Goal: Check status: Check status

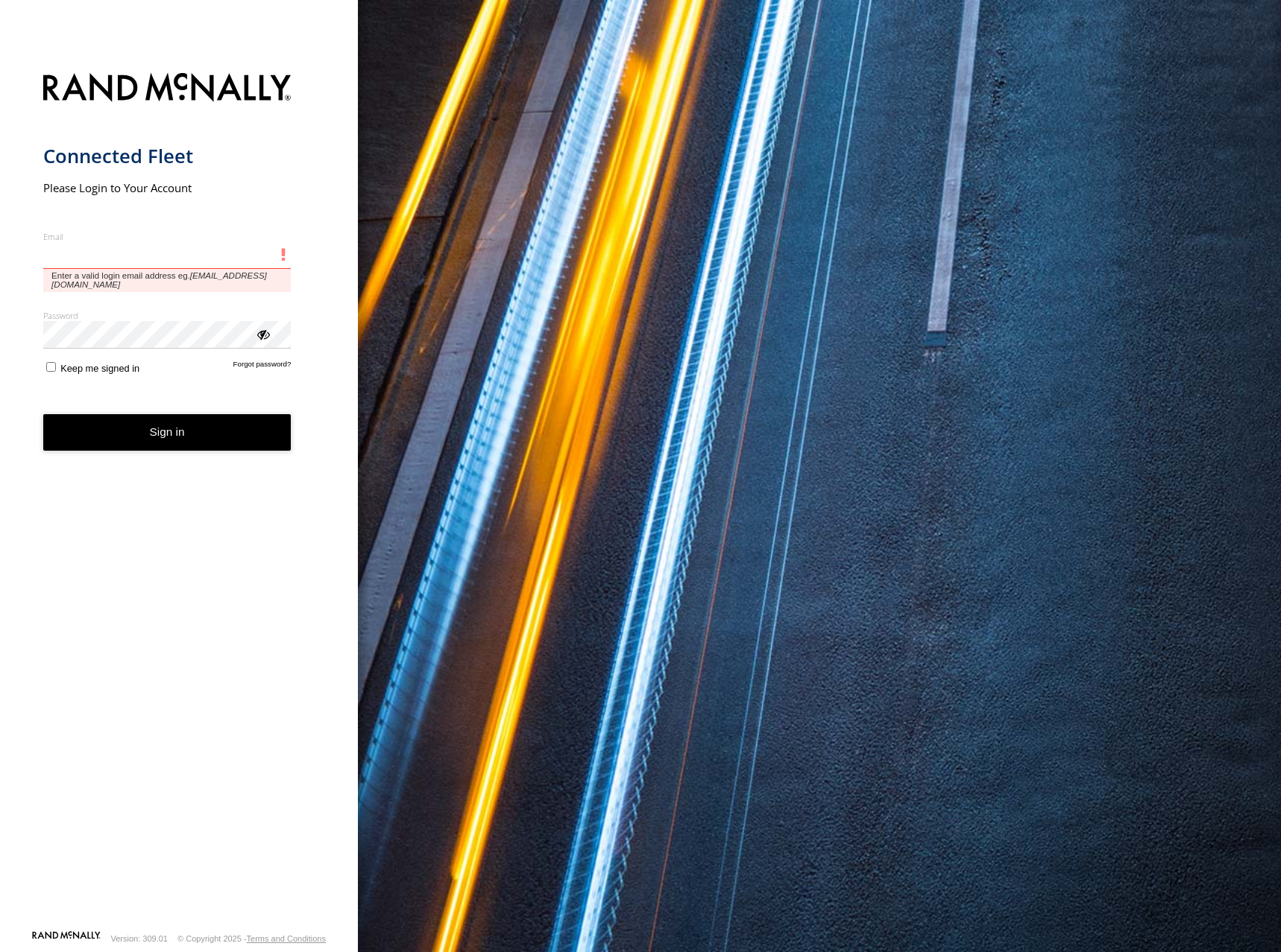
type input "**********"
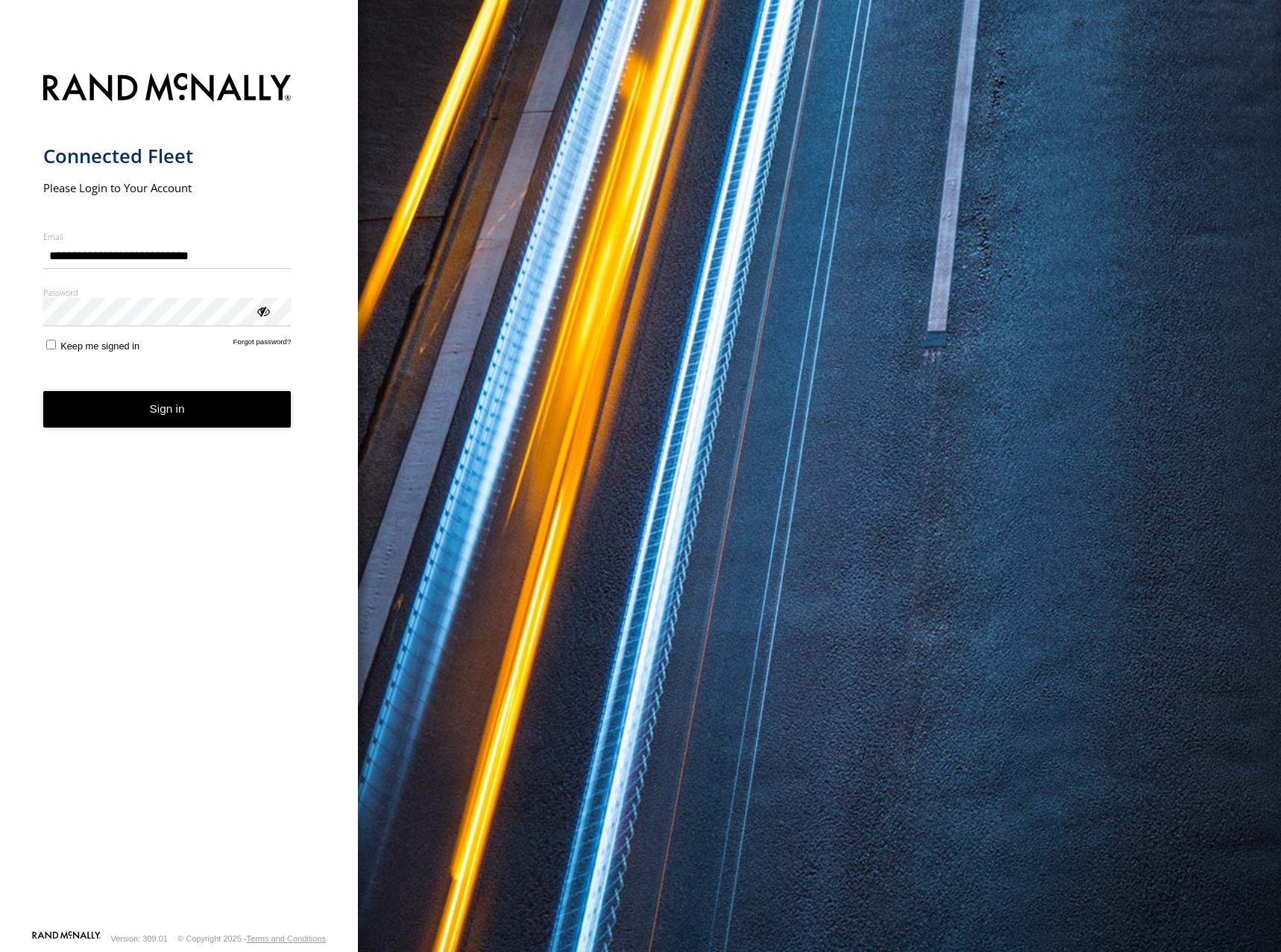
click at [650, 323] on div "You are using a web browser that is not supported by this application. This web…" at bounding box center [820, 476] width 923 height 952
click at [101, 416] on button "Sign in" at bounding box center [167, 409] width 249 height 37
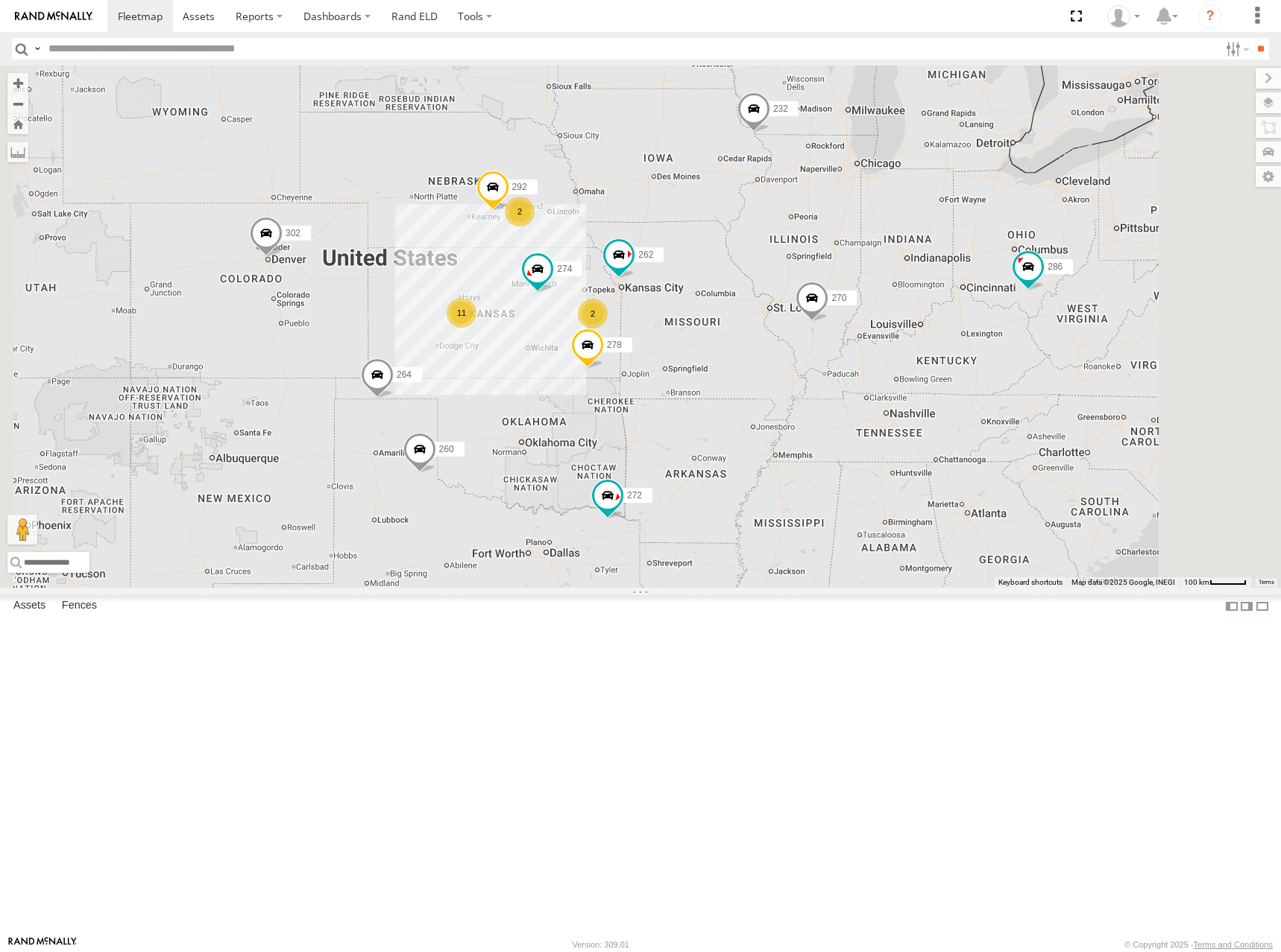
drag, startPoint x: 598, startPoint y: 420, endPoint x: 671, endPoint y: 404, distance: 74.7
click at [671, 404] on div "270 272 232 302 286 260 274 11 2 262 292 2 264 278" at bounding box center [640, 327] width 1281 height 522
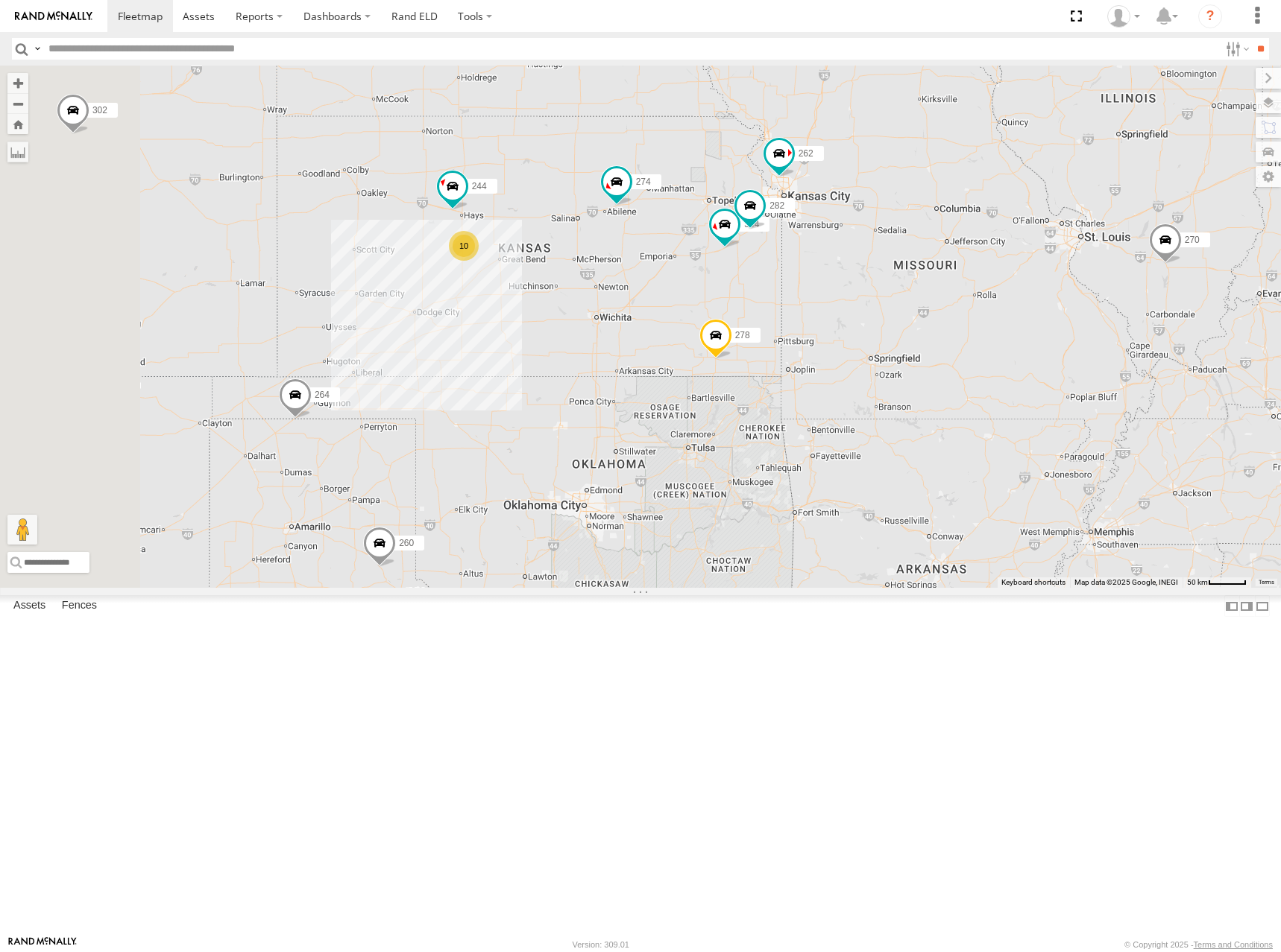
drag, startPoint x: 716, startPoint y: 490, endPoint x: 757, endPoint y: 487, distance: 41.1
click at [757, 487] on div "270 272 232 302 286 260 274 262 264 278 10 244 298 2 304 282" at bounding box center [640, 327] width 1281 height 522
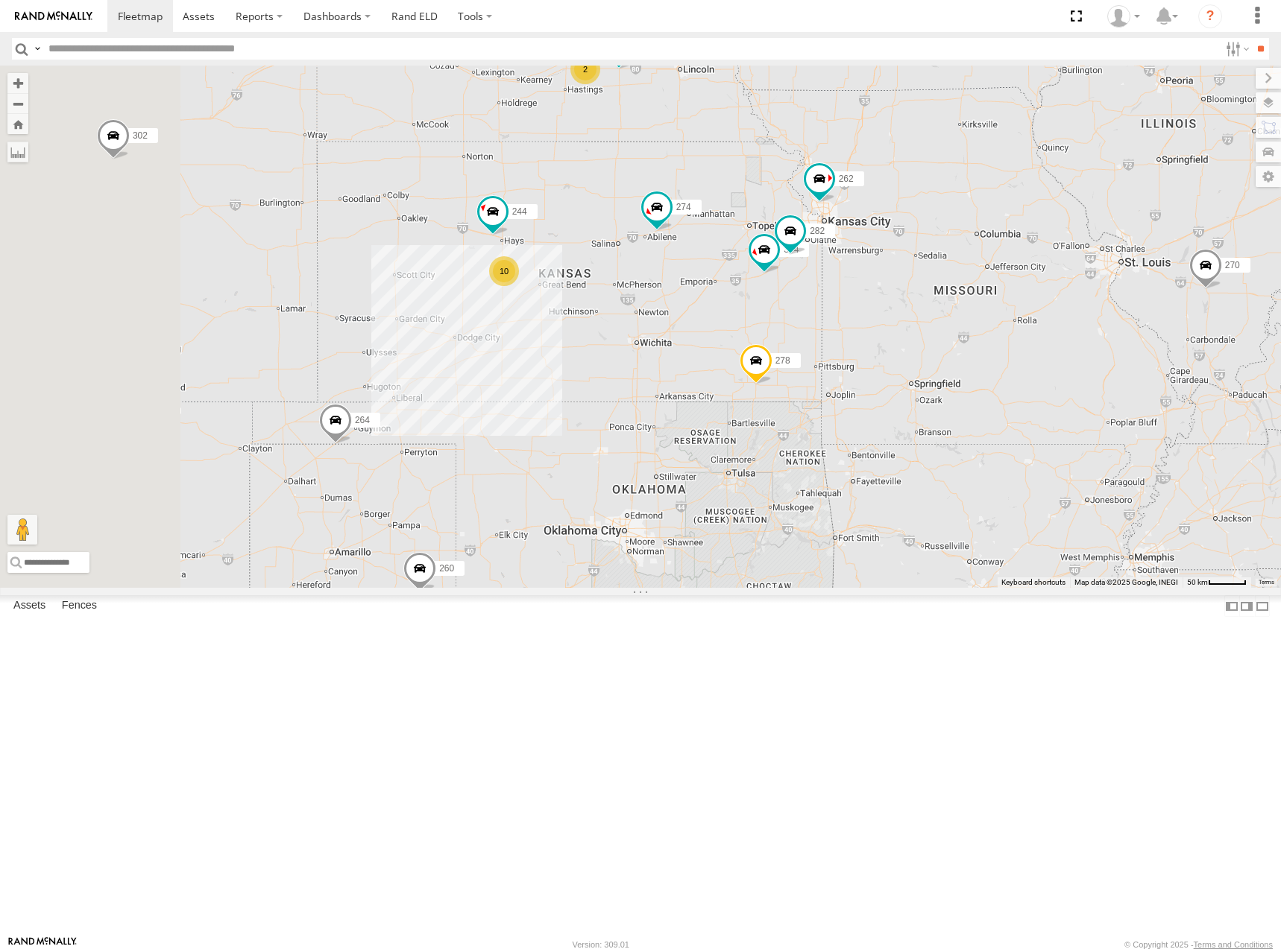
drag, startPoint x: 714, startPoint y: 312, endPoint x: 754, endPoint y: 341, distance: 49.4
click at [754, 341] on div "270 272 232 302 286 260 274 262 264 278 10 244 298 2 304 282" at bounding box center [640, 327] width 1281 height 522
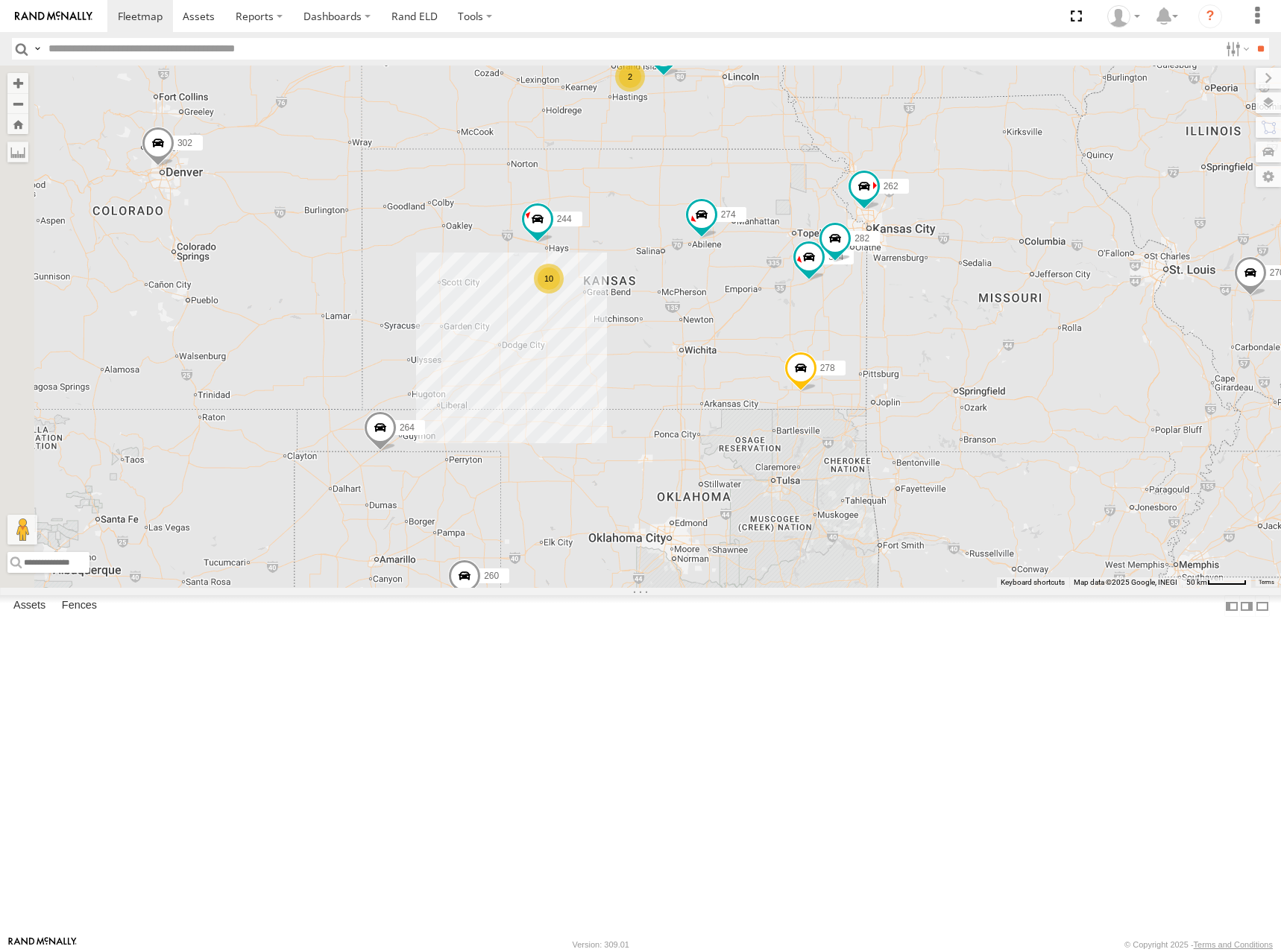
drag, startPoint x: 759, startPoint y: 337, endPoint x: 806, endPoint y: 346, distance: 47.9
click at [806, 346] on div "270 272 232 302 286 260 274 262 264 278 10 244 298 2 304 282" at bounding box center [640, 327] width 1281 height 522
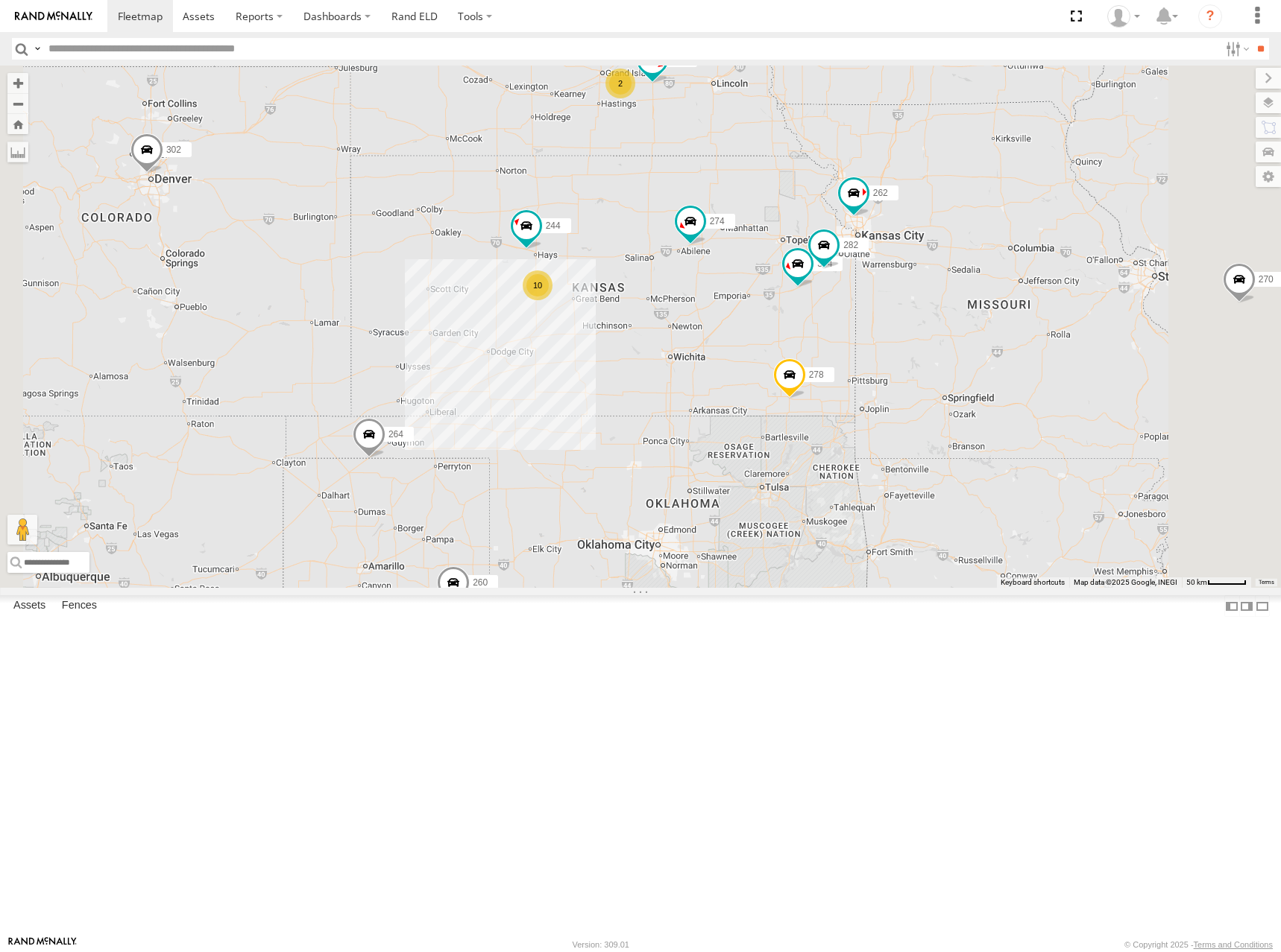
drag, startPoint x: 866, startPoint y: 343, endPoint x: 868, endPoint y: 361, distance: 18.1
click at [867, 360] on div "270 272 232 302 286 260 274 262 264 278 244 298 304 282 10 2" at bounding box center [640, 327] width 1281 height 522
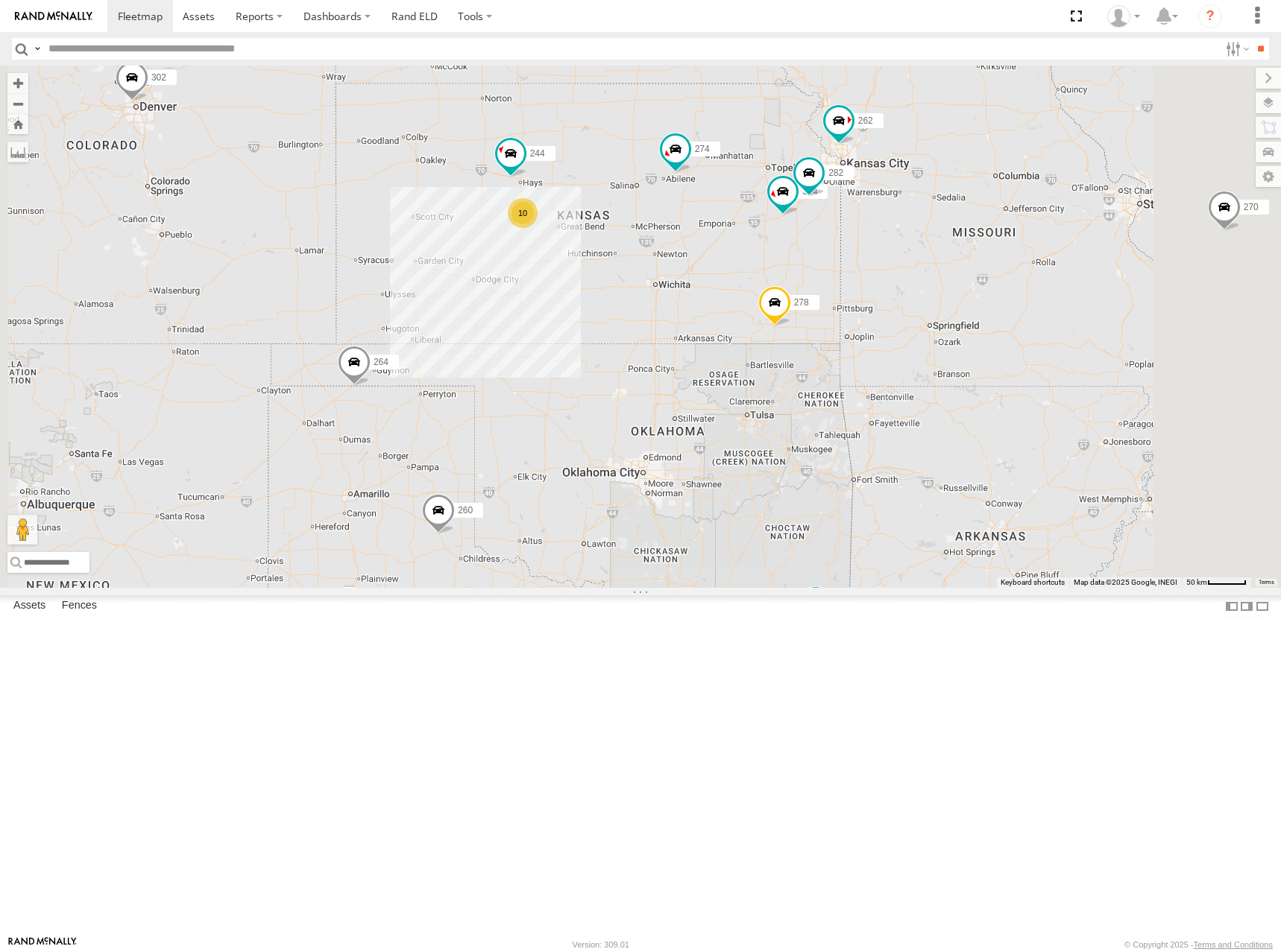
drag, startPoint x: 830, startPoint y: 537, endPoint x: 814, endPoint y: 463, distance: 75.7
click at [814, 463] on div "270 272 232 302 286 260 274 262 264 278 244 298 304 282 10 2" at bounding box center [640, 327] width 1281 height 522
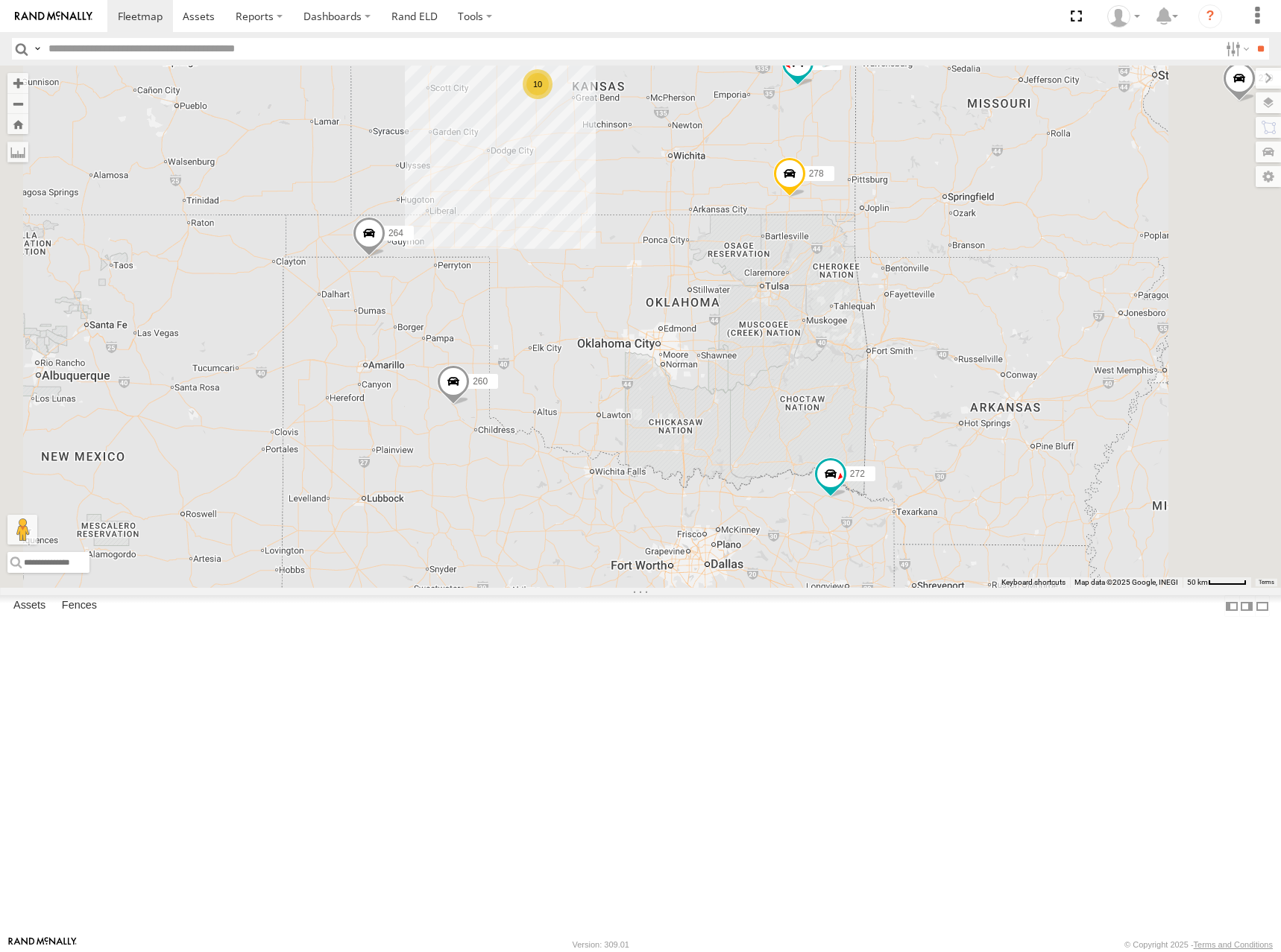
drag, startPoint x: 782, startPoint y: 632, endPoint x: 797, endPoint y: 499, distance: 133.8
click at [797, 499] on div "270 272 232 302 286 260 274 262 264 278 244 298 304 282 10 2" at bounding box center [640, 327] width 1281 height 522
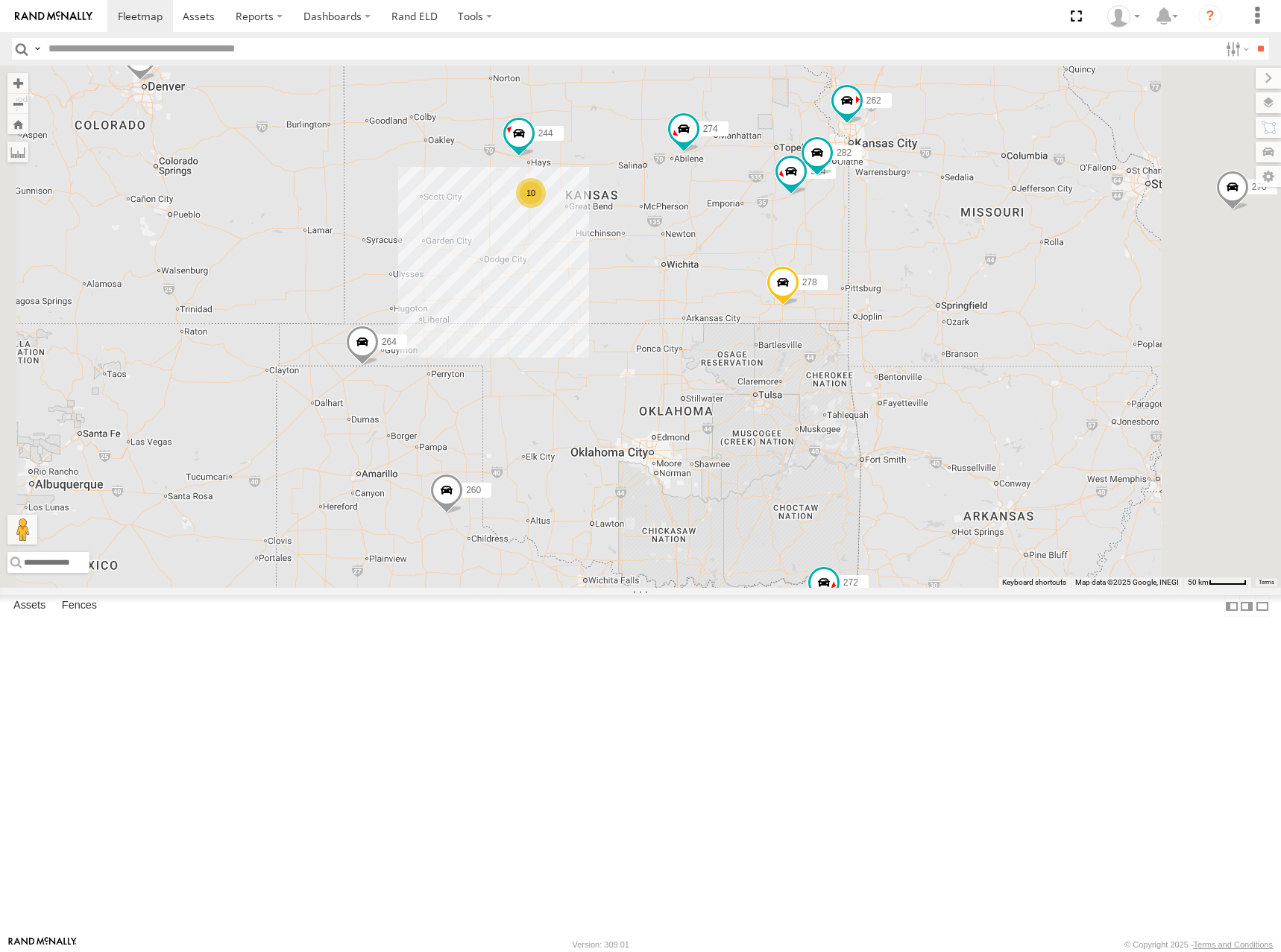
drag, startPoint x: 903, startPoint y: 394, endPoint x: 899, endPoint y: 468, distance: 74.1
click at [899, 468] on div "270 272 232 302 286 260 274 262 264 278 244 298 304 282 10 2" at bounding box center [640, 327] width 1281 height 522
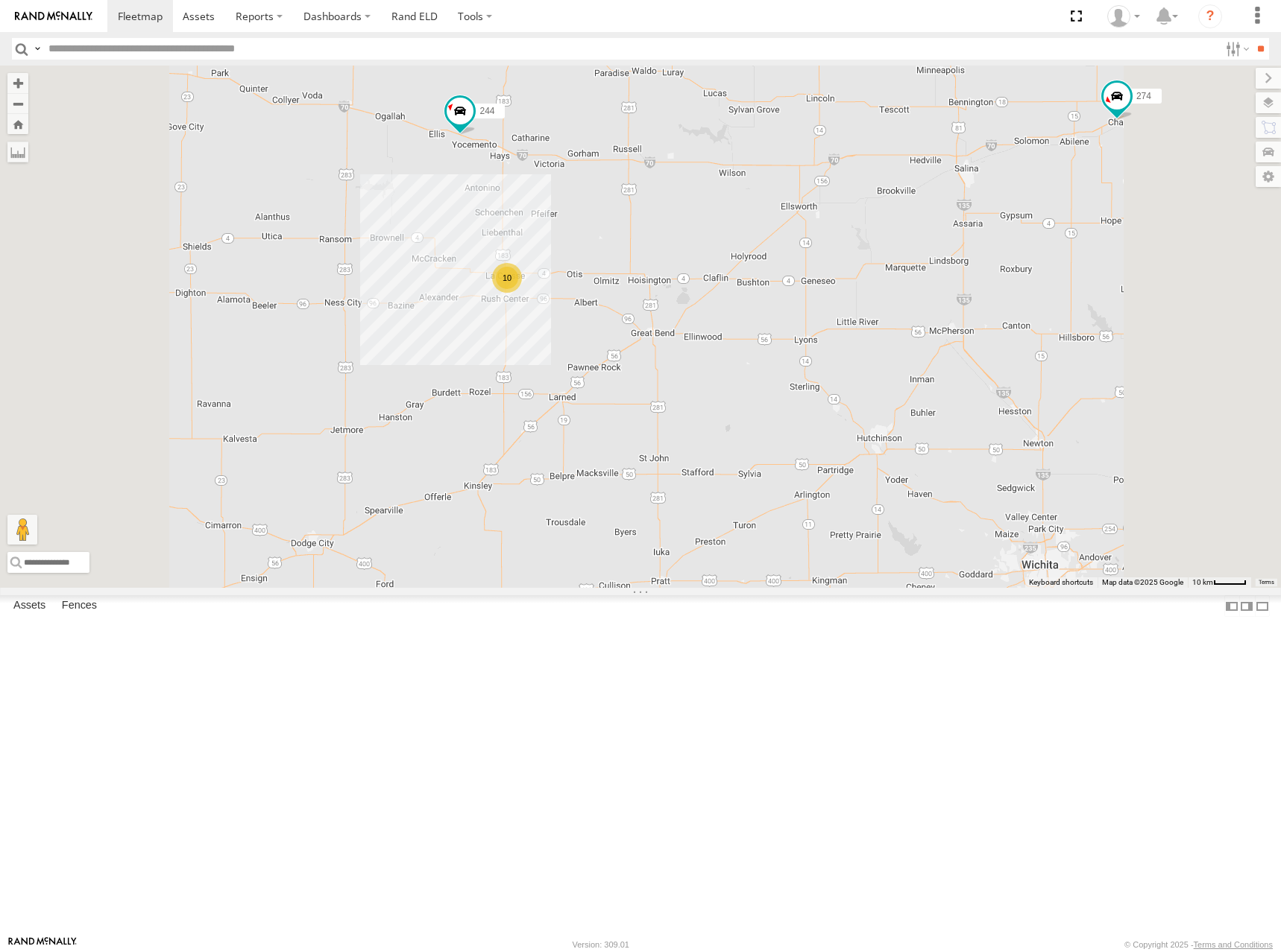
drag, startPoint x: 733, startPoint y: 341, endPoint x: 785, endPoint y: 397, distance: 76.4
click at [785, 397] on div "270 272 232 302 286 260 274 262 264 278 244 298 304 282 10" at bounding box center [640, 327] width 1281 height 522
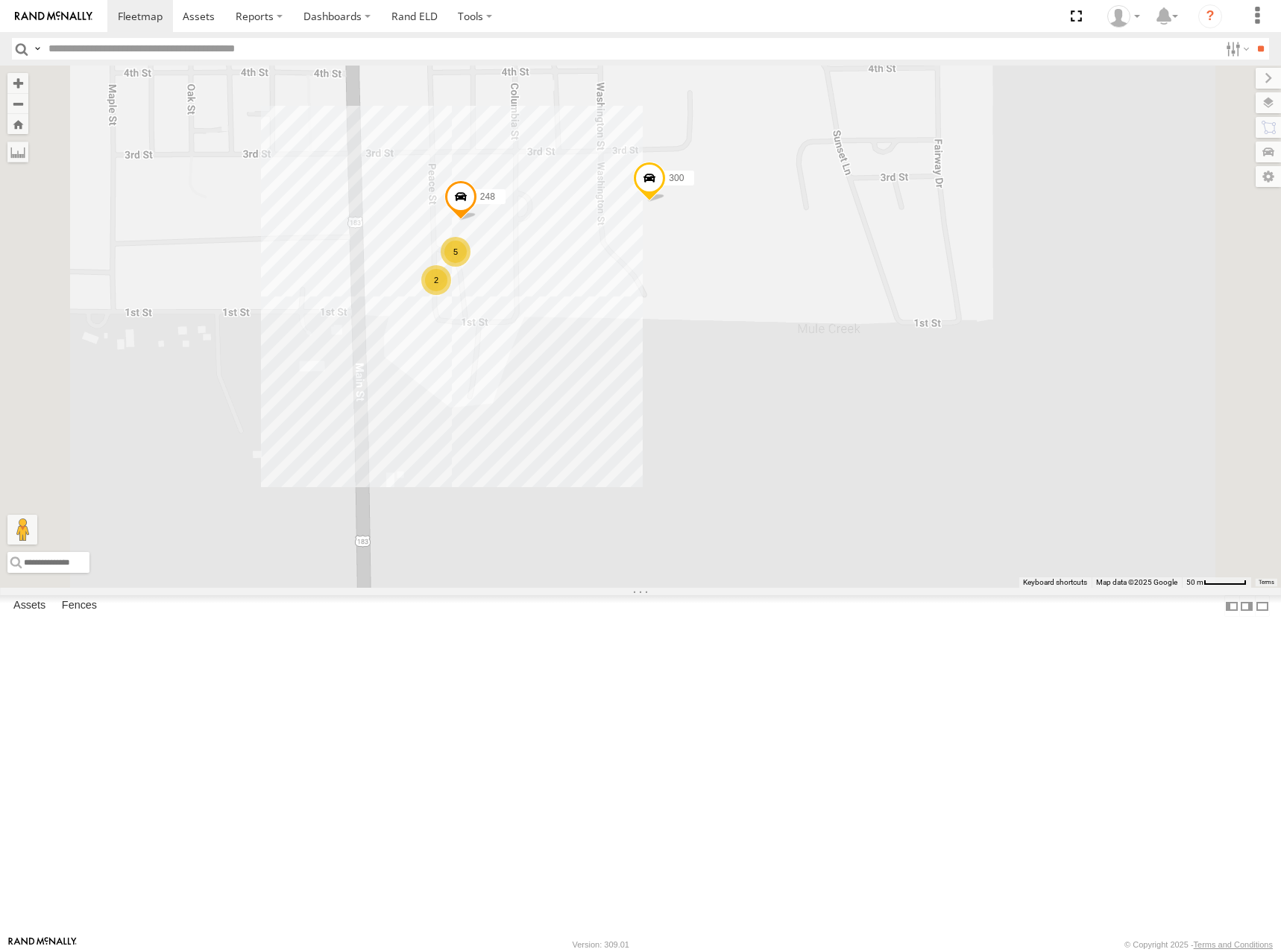
drag, startPoint x: 797, startPoint y: 367, endPoint x: 798, endPoint y: 400, distance: 33.0
click at [798, 400] on div "270 272 232 302 286 260 274 262 264 278 244 298 304 282 300 294 248 2 5" at bounding box center [640, 327] width 1281 height 522
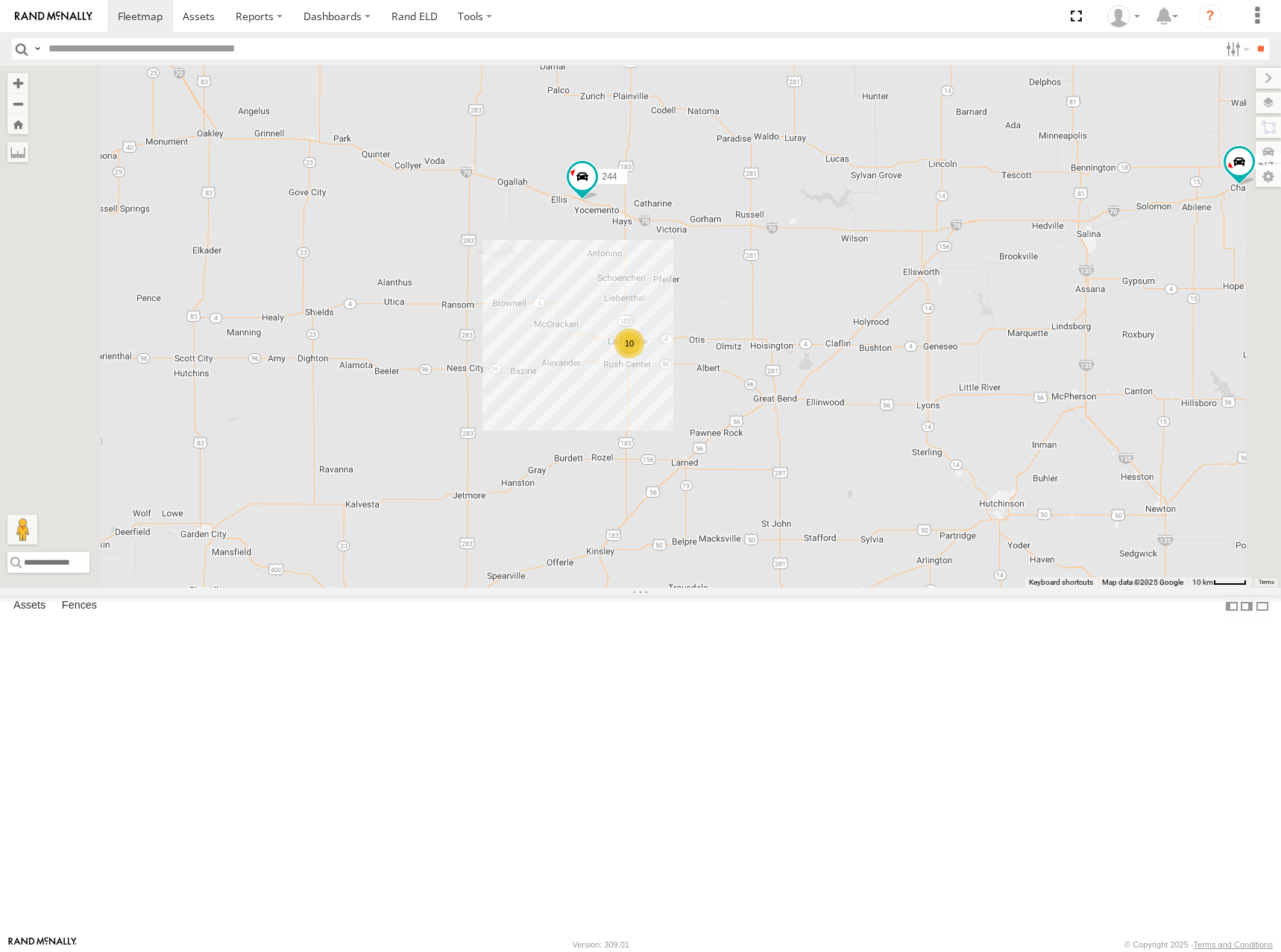
drag, startPoint x: 896, startPoint y: 284, endPoint x: 879, endPoint y: 458, distance: 174.8
click at [879, 458] on div "270 272 232 302 286 260 274 262 264 278 244 298 304 282 10" at bounding box center [640, 327] width 1281 height 522
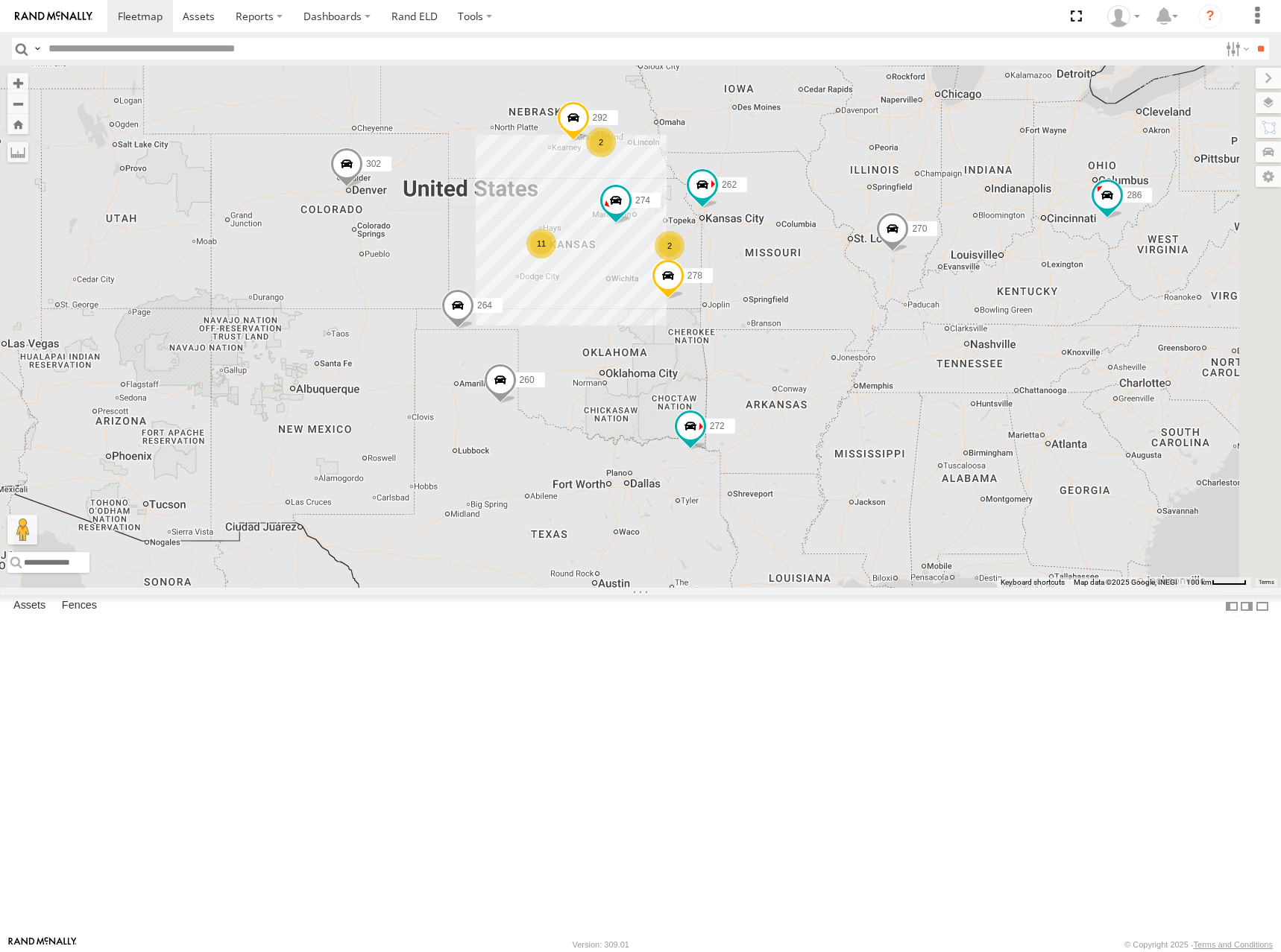
drag, startPoint x: 833, startPoint y: 127, endPoint x: 712, endPoint y: 379, distance: 279.5
click at [712, 379] on div "270 272 232 302 286 260 274 262 264 278 11 2 292 2" at bounding box center [640, 327] width 1281 height 522
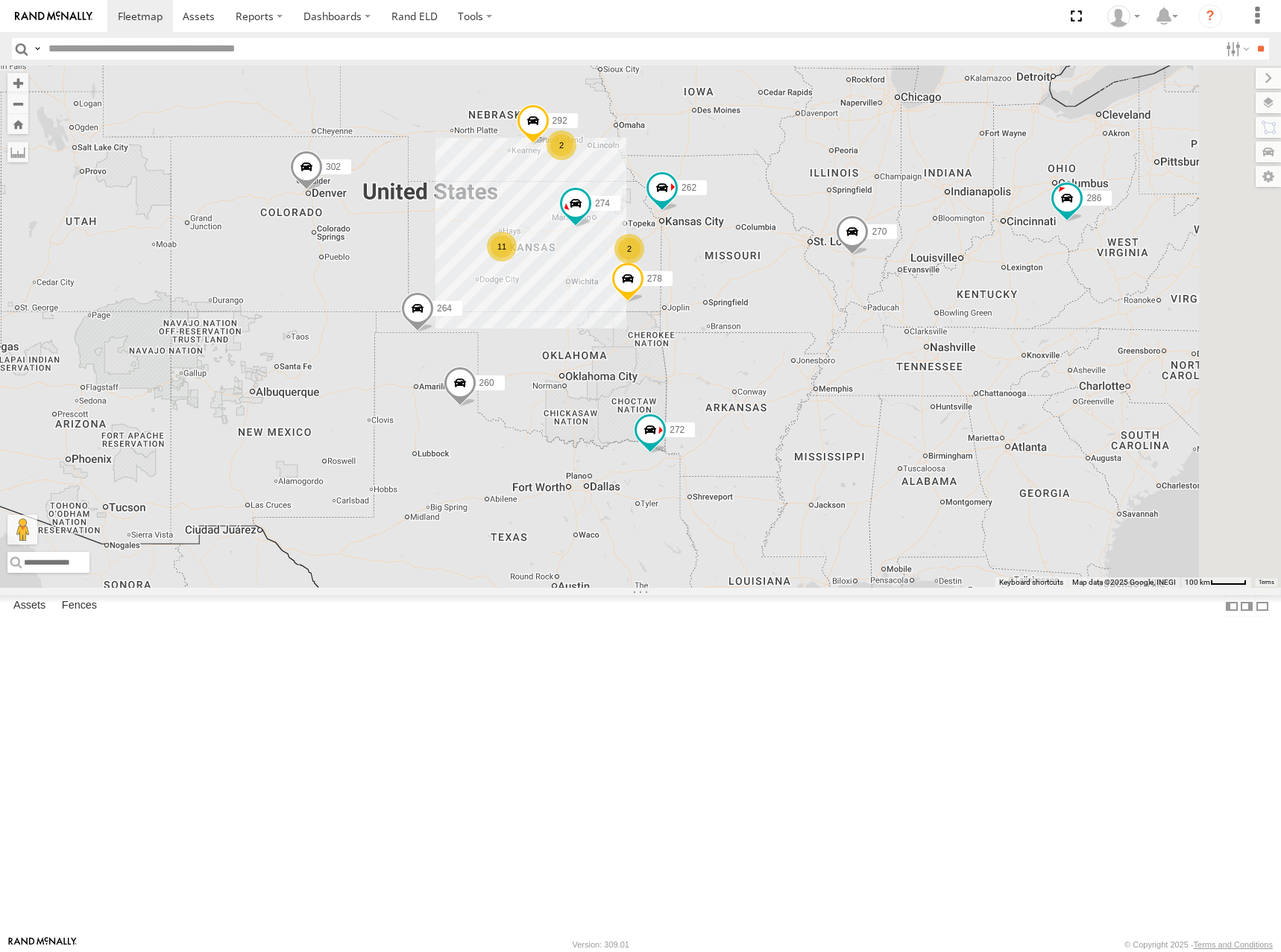
drag, startPoint x: 740, startPoint y: 289, endPoint x: 681, endPoint y: 292, distance: 59.1
click at [681, 292] on div "270 272 232 302 286 260 274 262 264 278 11 2 292 2" at bounding box center [640, 327] width 1281 height 522
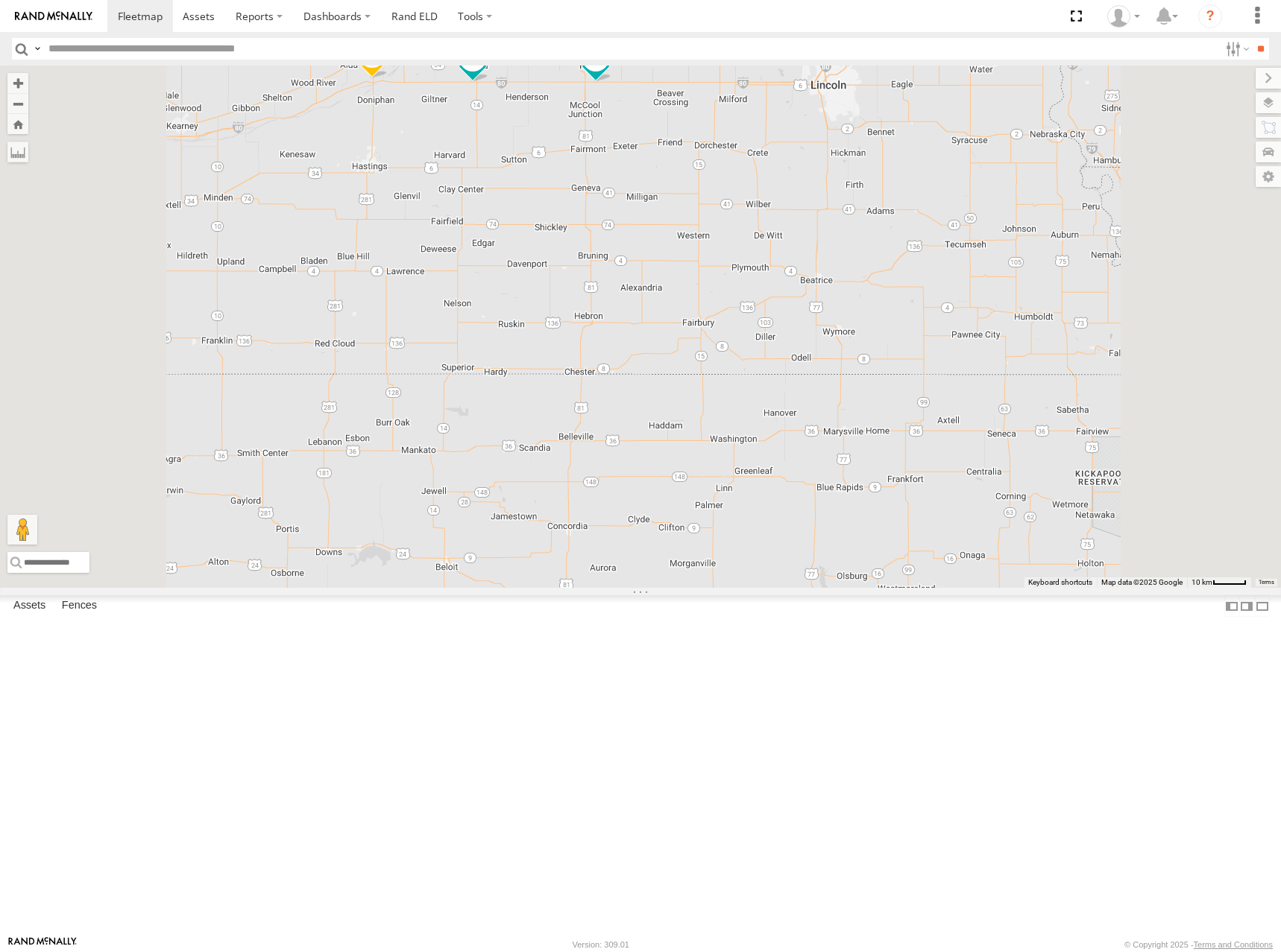
drag, startPoint x: 708, startPoint y: 273, endPoint x: 710, endPoint y: 323, distance: 50.0
click at [710, 323] on div "270 272 232 302 286 260 274 262 264 278 292 244 298 288 304 282" at bounding box center [640, 327] width 1281 height 522
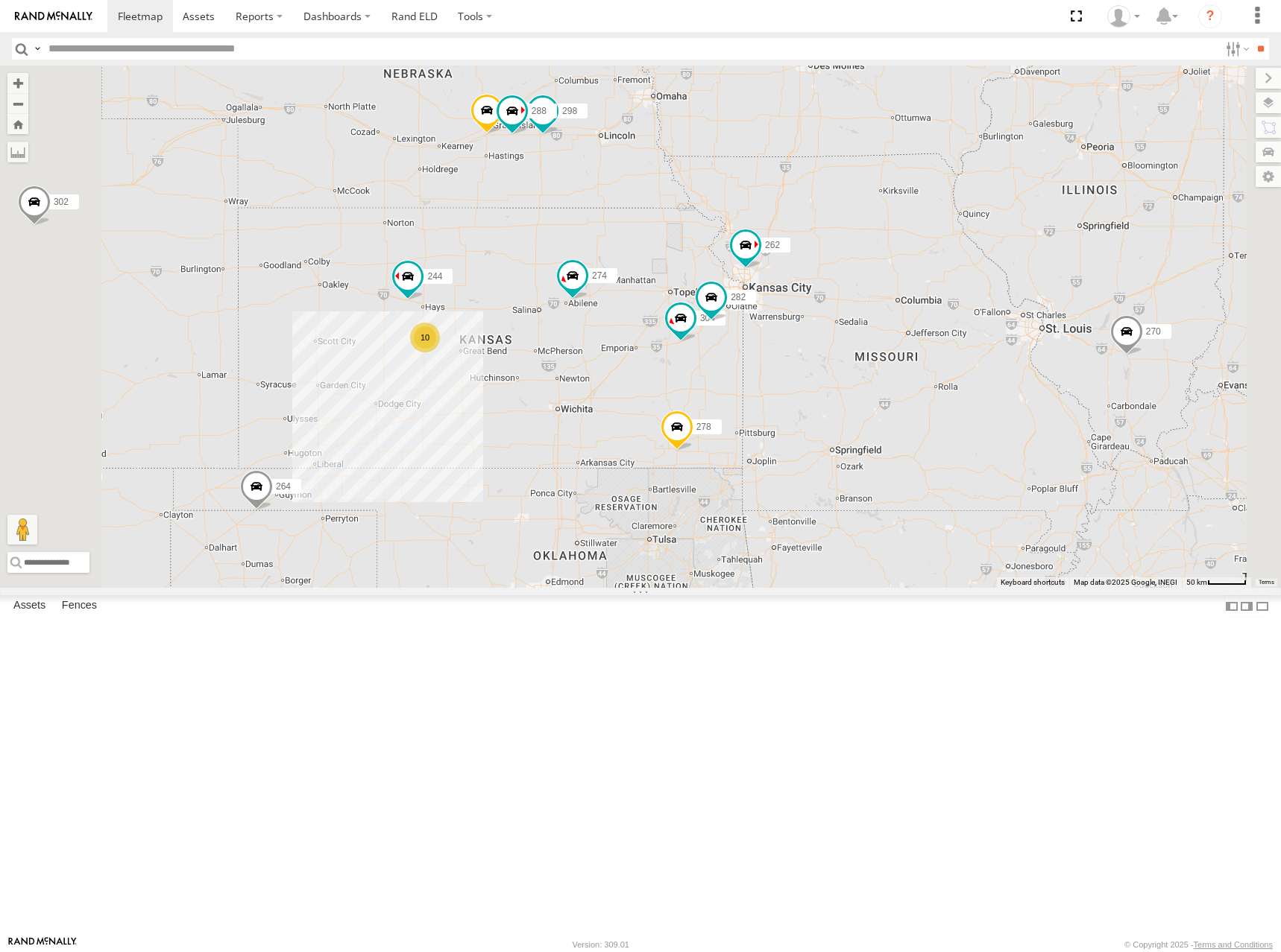
drag, startPoint x: 748, startPoint y: 343, endPoint x: 805, endPoint y: 321, distance: 61.1
click at [805, 321] on div "270 272 232 302 286 260 274 262 264 278 292 244 298 288 304 282 10" at bounding box center [640, 327] width 1281 height 522
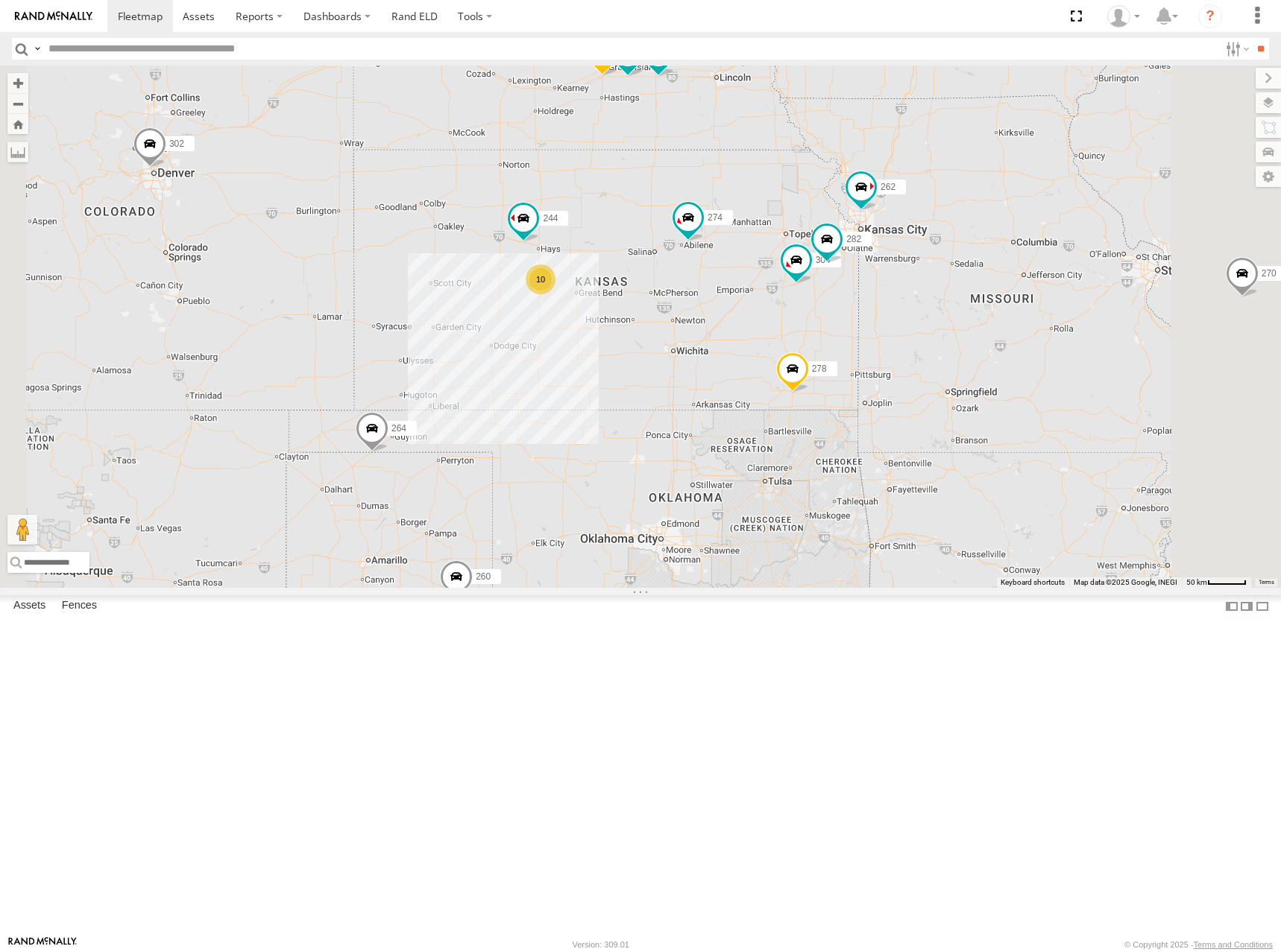
drag, startPoint x: 807, startPoint y: 345, endPoint x: 807, endPoint y: 296, distance: 49.0
click at [807, 296] on div "270 272 232 302 286 260 274 262 264 278 292 244 298 288 304 282 10" at bounding box center [640, 327] width 1281 height 522
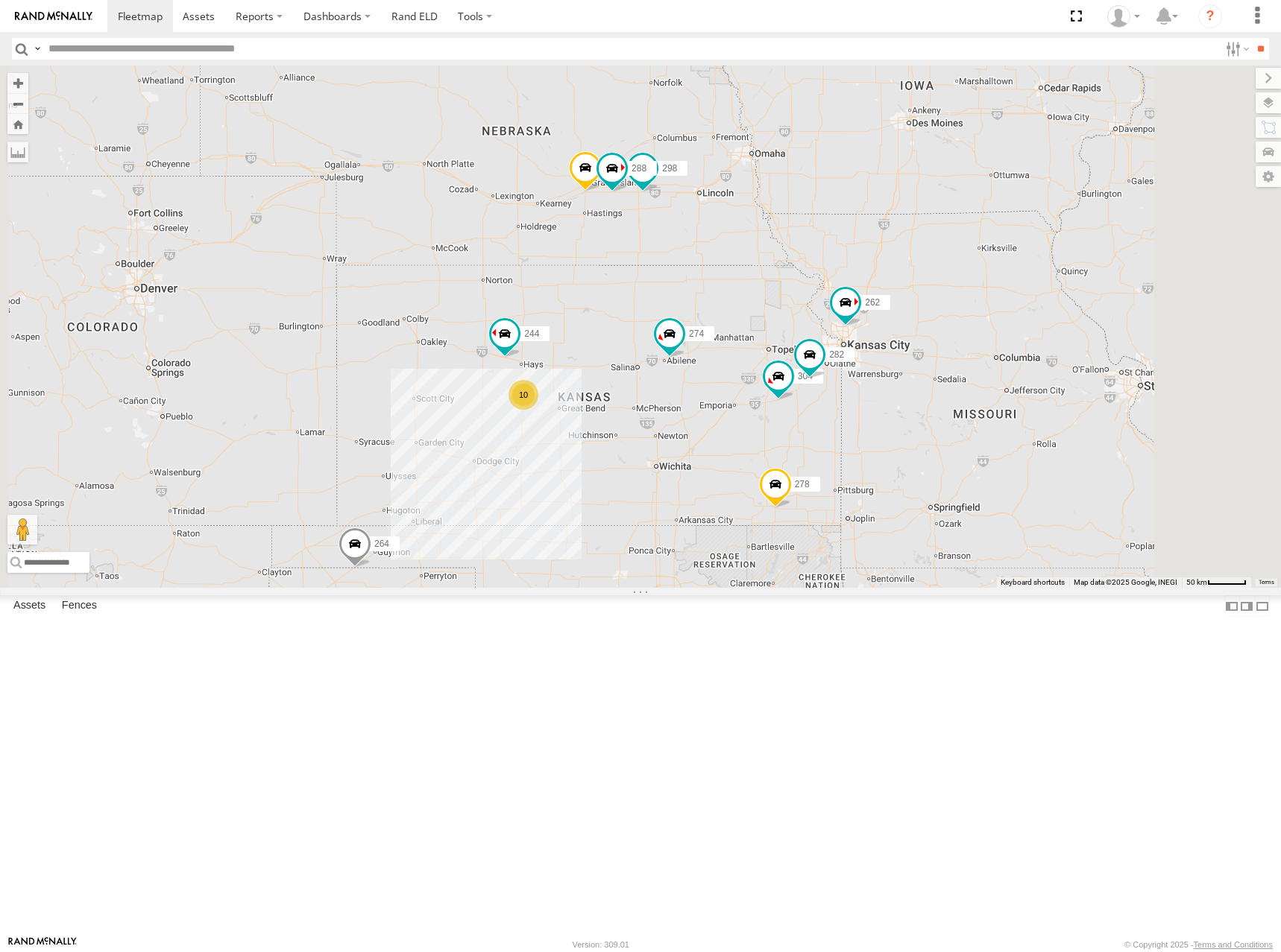
drag, startPoint x: 1003, startPoint y: 265, endPoint x: 986, endPoint y: 382, distance: 118.2
click at [986, 382] on div "274 244 298 262 288 292 272 304 264 282 278 260 10" at bounding box center [640, 327] width 1281 height 522
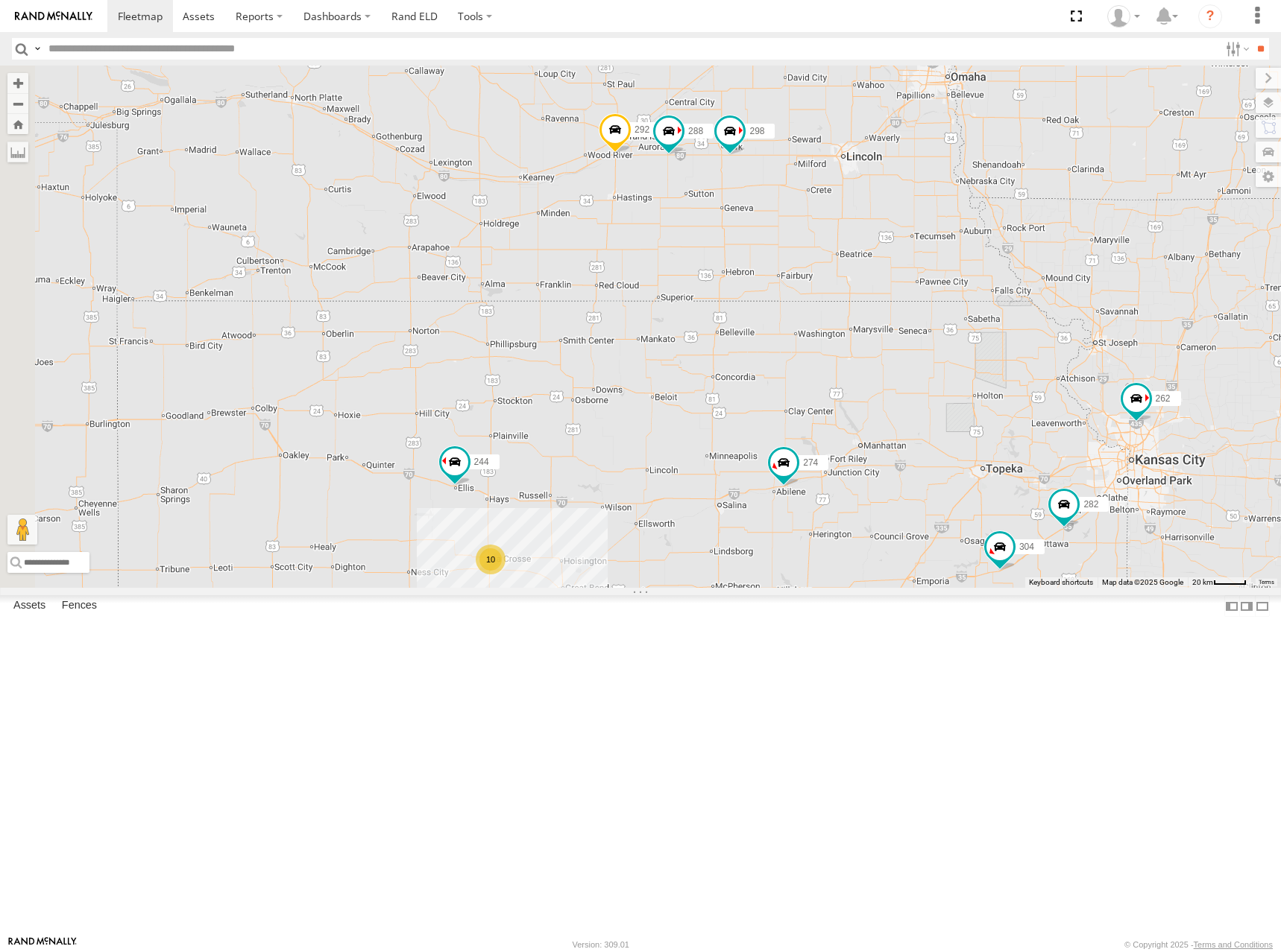
drag, startPoint x: 968, startPoint y: 415, endPoint x: 1066, endPoint y: 348, distance: 118.7
click at [1066, 348] on div "274 244 298 262 288 292 272 304 264 282 278 260 10" at bounding box center [640, 327] width 1281 height 522
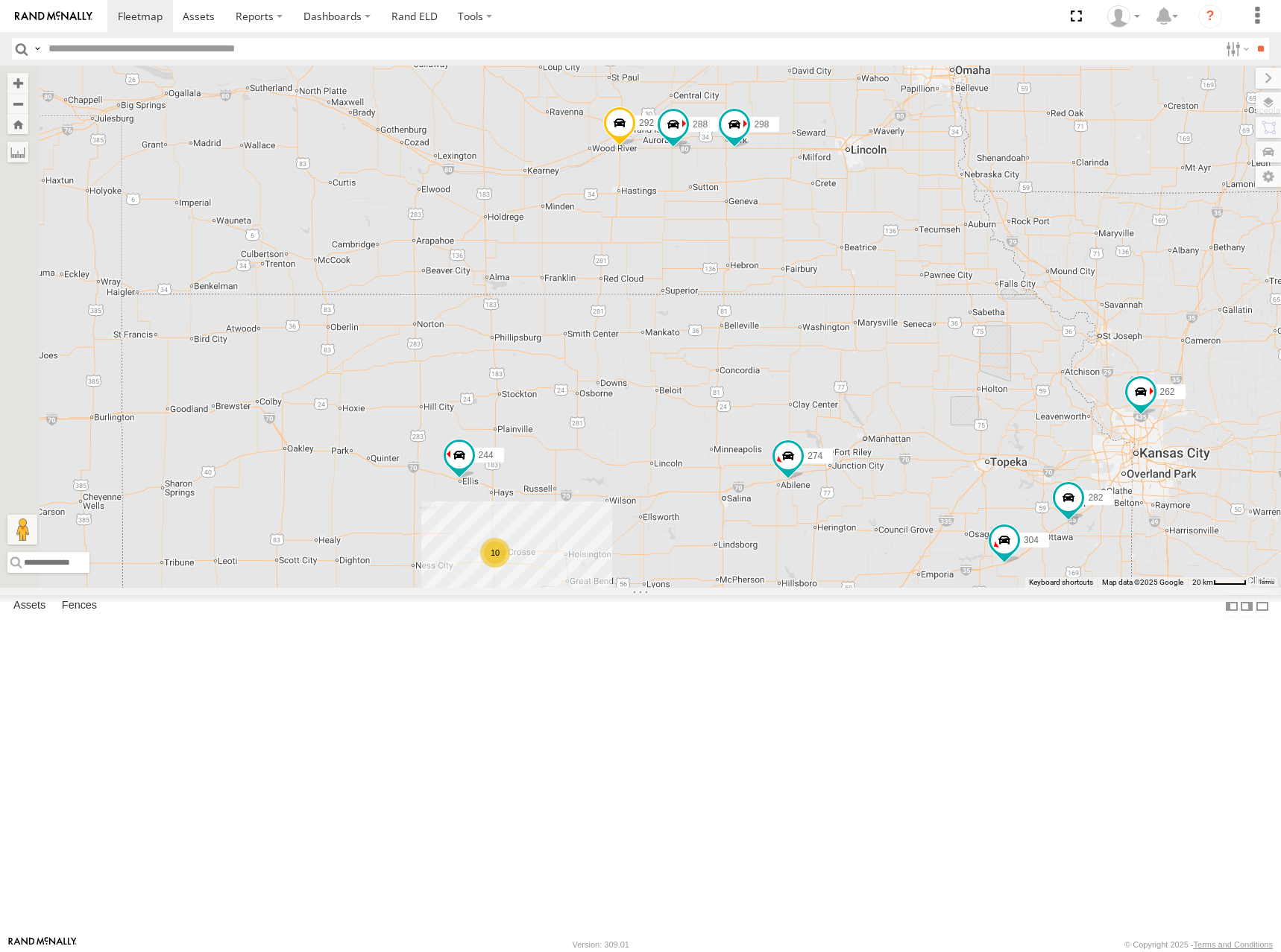
drag, startPoint x: 1026, startPoint y: 392, endPoint x: 1032, endPoint y: 380, distance: 13.4
click at [1032, 380] on div "274 244 298 262 288 292 272 304 264 282 278 260 10" at bounding box center [640, 327] width 1281 height 522
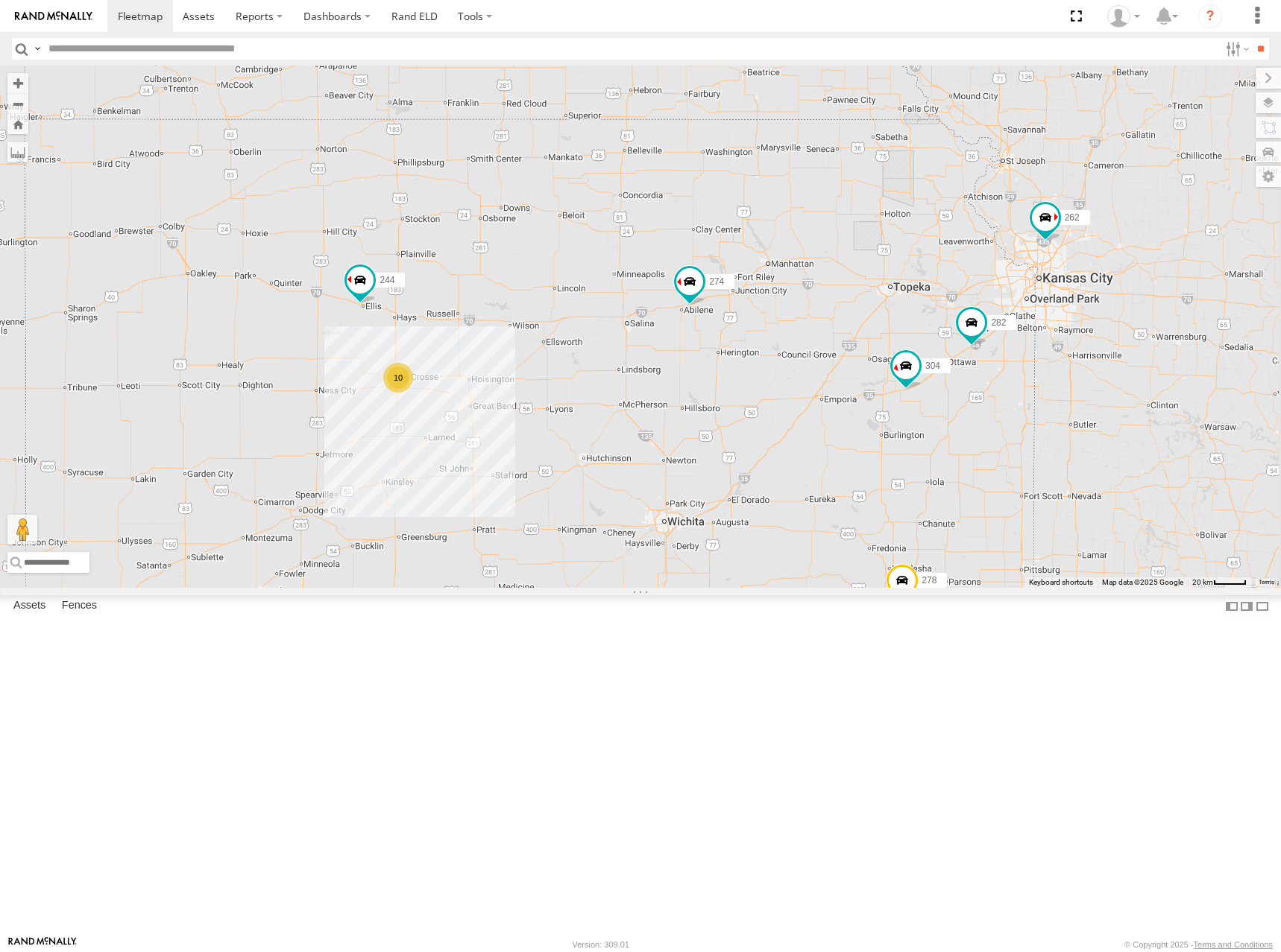
drag, startPoint x: 1110, startPoint y: 609, endPoint x: 990, endPoint y: 419, distance: 224.7
click at [990, 419] on div "274 244 298 262 288 292 272 304 264 282 278 260 10" at bounding box center [640, 327] width 1281 height 522
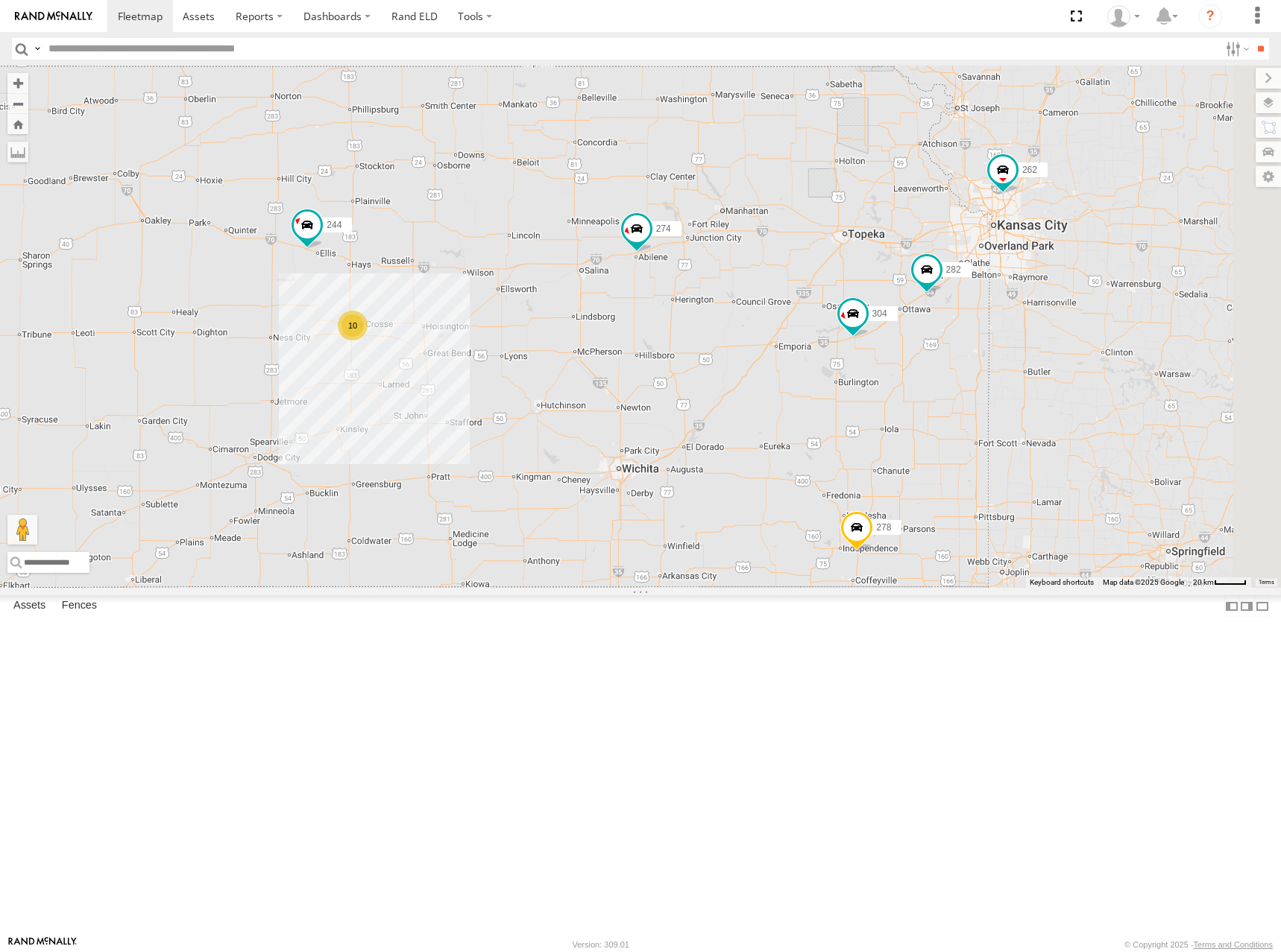
drag, startPoint x: 973, startPoint y: 428, endPoint x: 986, endPoint y: 423, distance: 13.9
click at [986, 423] on div "274 244 298 262 288 292 272 304 264 282 278 260 10" at bounding box center [640, 327] width 1281 height 522
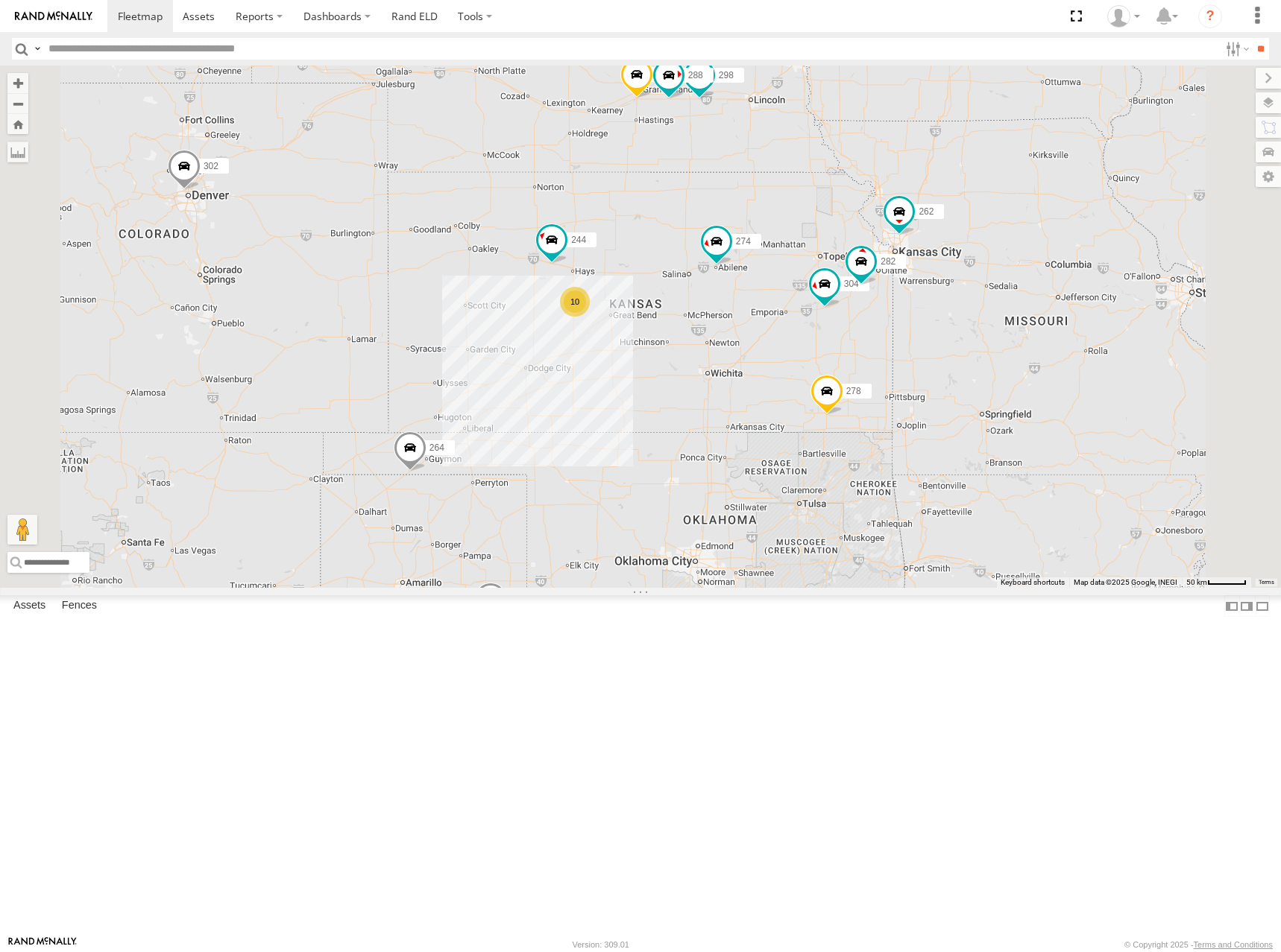
drag, startPoint x: 965, startPoint y: 325, endPoint x: 958, endPoint y: 342, distance: 18.4
click at [958, 342] on div "274 244 298 262 288 292 272 304 264 282 278 260 10 302" at bounding box center [640, 327] width 1281 height 522
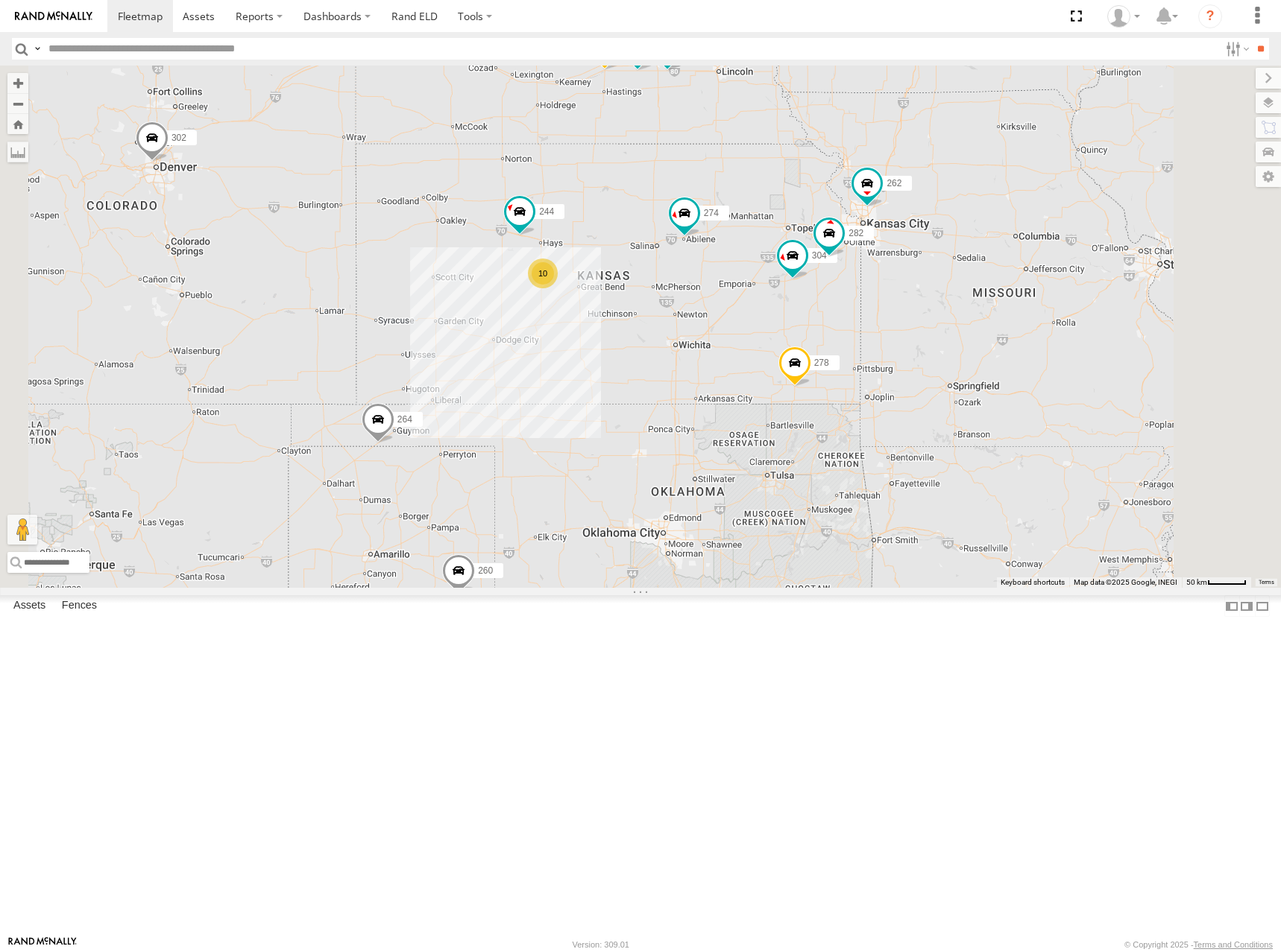
drag, startPoint x: 991, startPoint y: 357, endPoint x: 960, endPoint y: 328, distance: 42.4
click at [960, 328] on div "274 244 298 262 288 292 272 304 264 282 278 260 10 302" at bounding box center [640, 327] width 1281 height 522
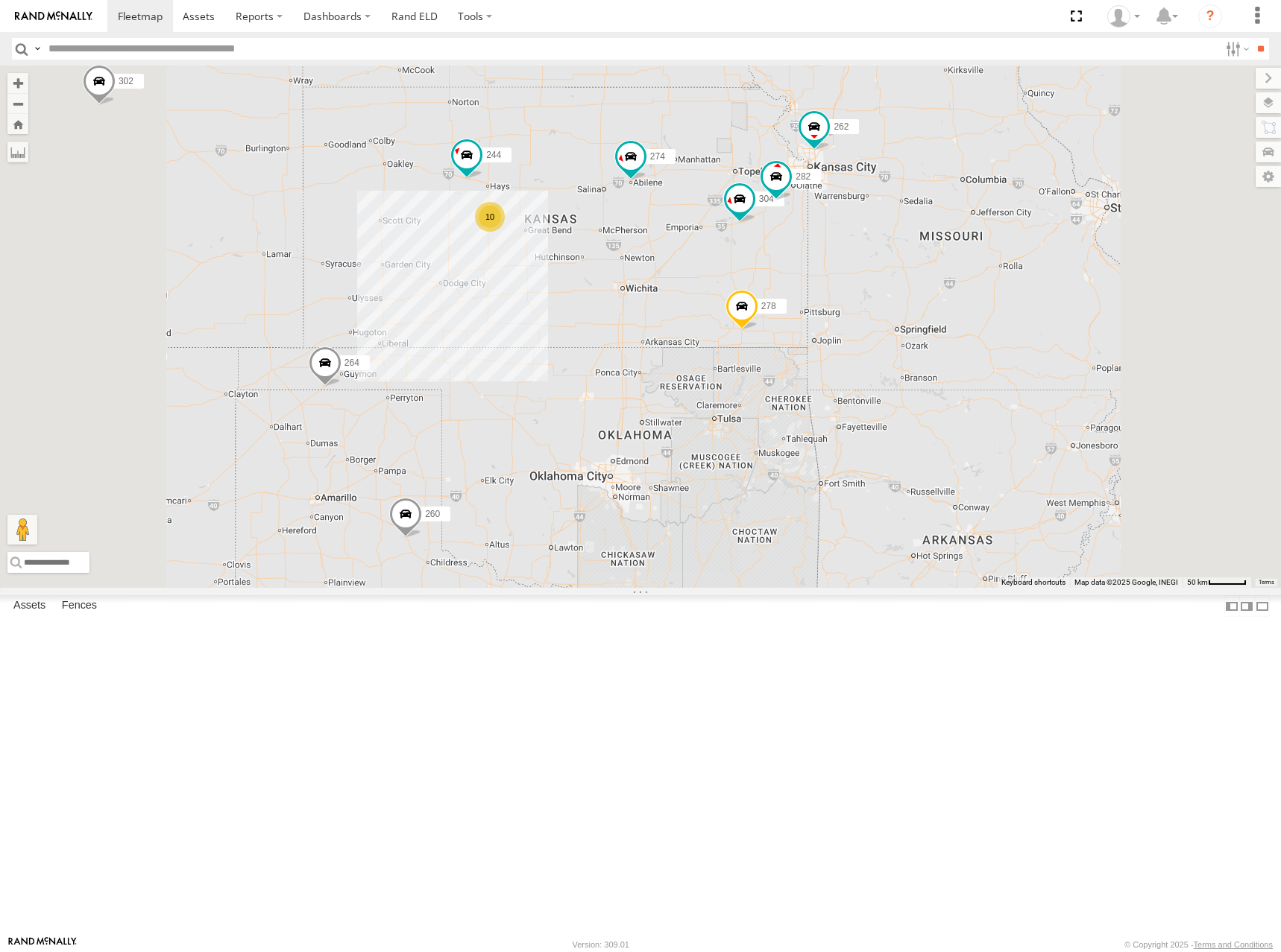
click at [824, 288] on div "274 244 298 262 288 292 272 304 264 282 278 260 302 10" at bounding box center [640, 327] width 1281 height 522
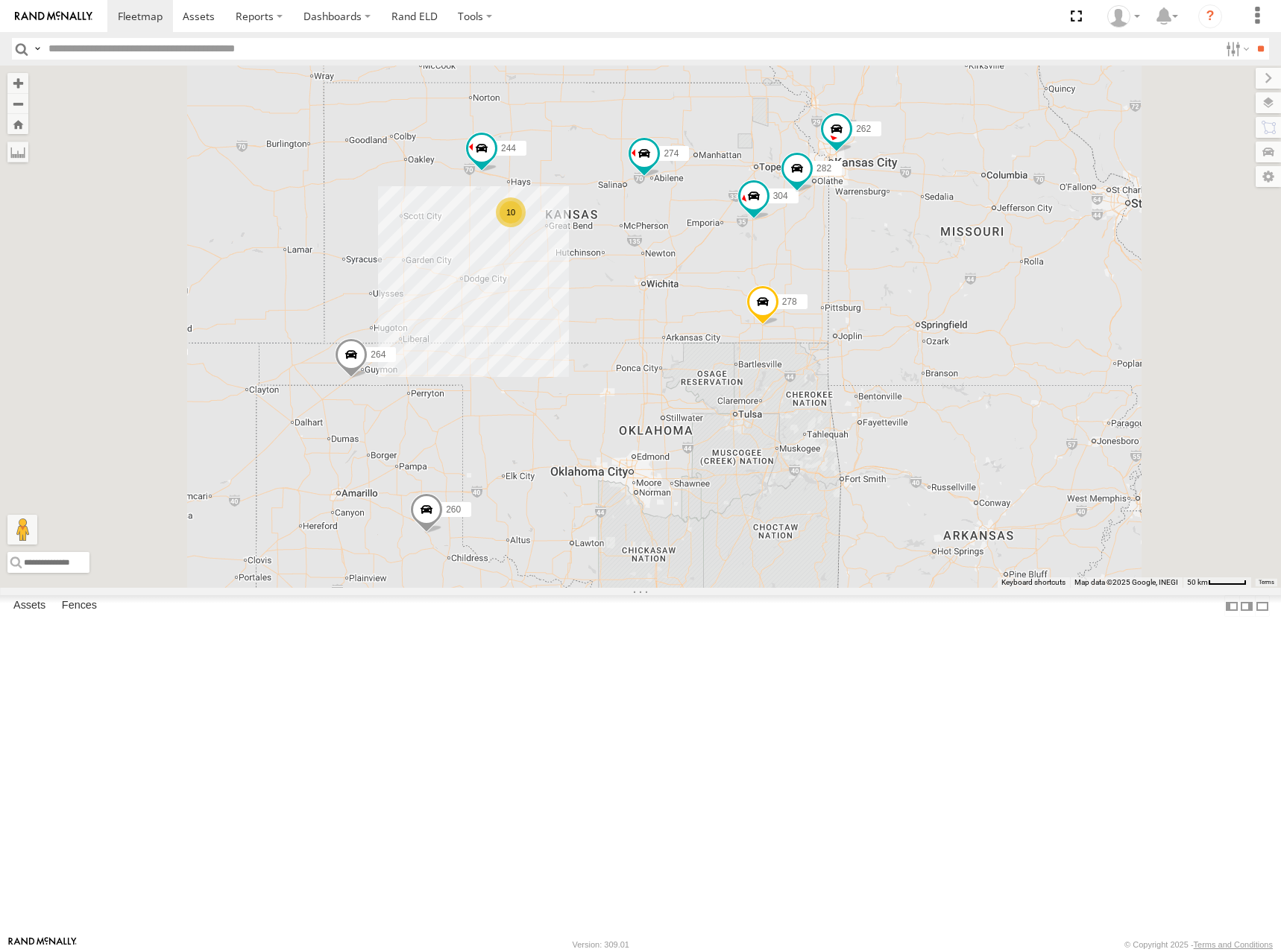
drag, startPoint x: 812, startPoint y: 266, endPoint x: 833, endPoint y: 266, distance: 21.0
click at [833, 266] on div "274 244 298 262 288 292 272 304 264 282 278 260 10" at bounding box center [640, 327] width 1281 height 522
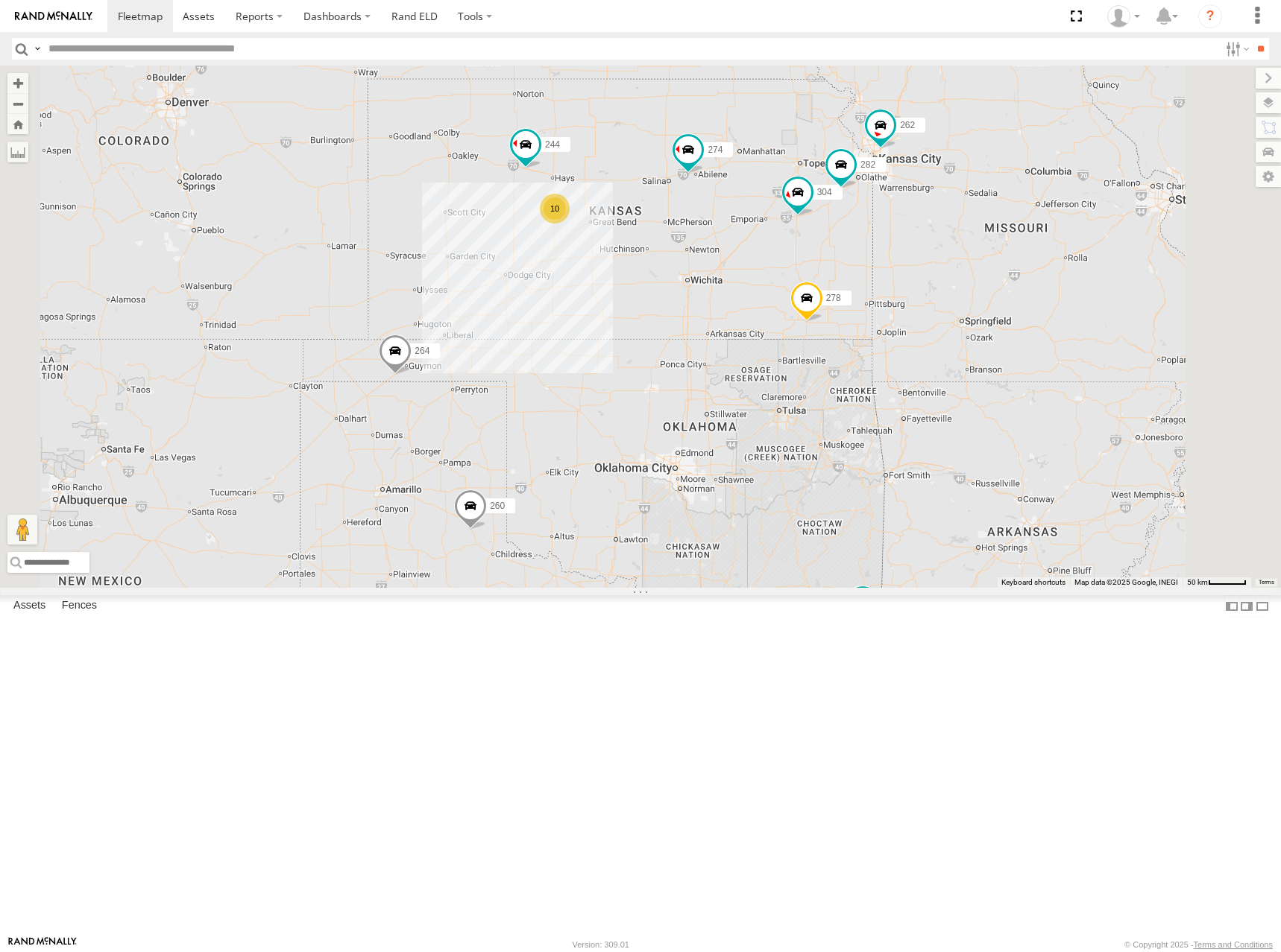
drag, startPoint x: 794, startPoint y: 284, endPoint x: 838, endPoint y: 280, distance: 44.2
click at [838, 279] on div "274 244 298 262 288 292 272 304 264 282 278 260 10" at bounding box center [640, 327] width 1281 height 522
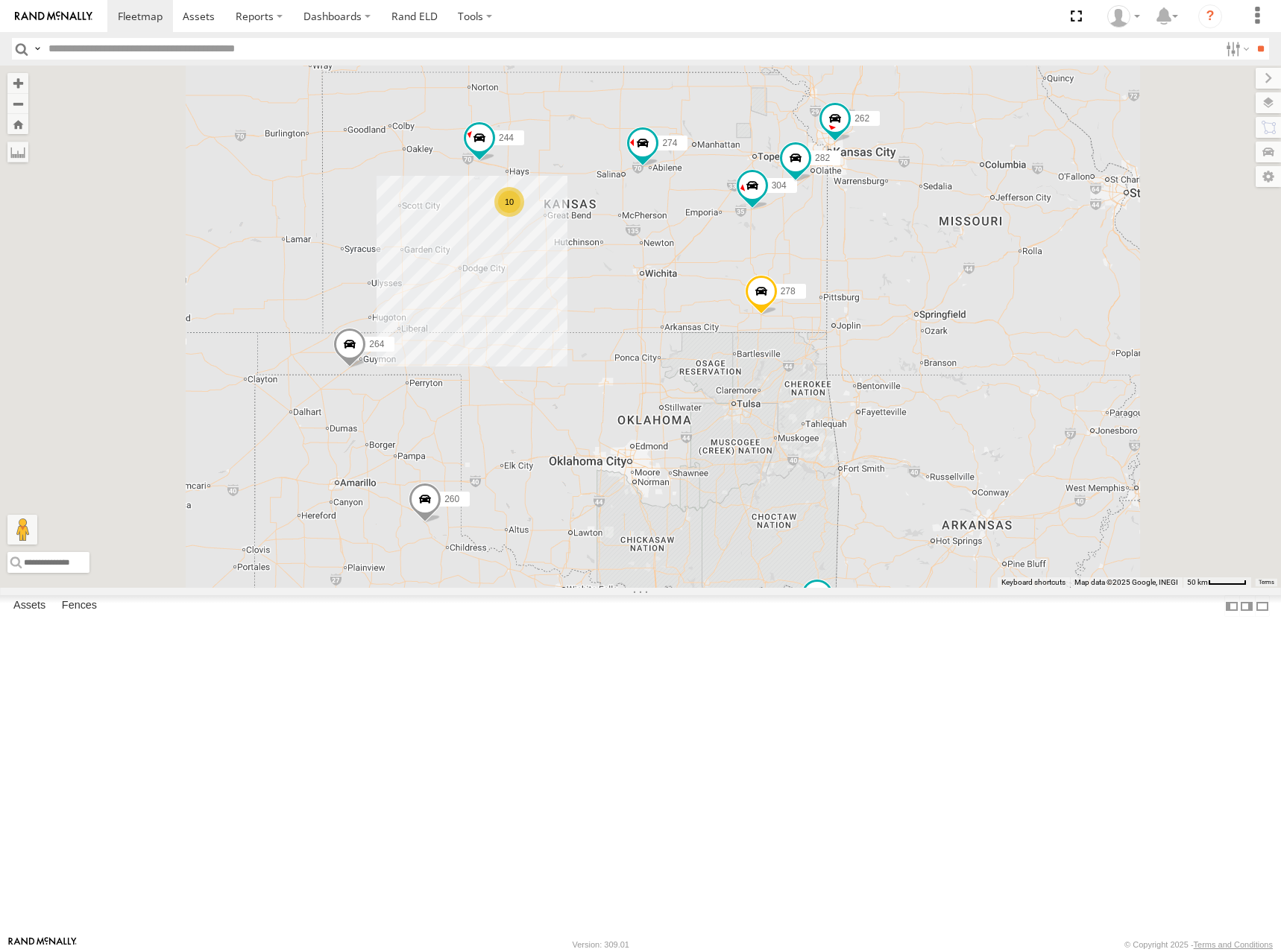
click at [817, 288] on div "274 244 298 262 288 292 272 304 264 282 278 260 10" at bounding box center [640, 327] width 1281 height 522
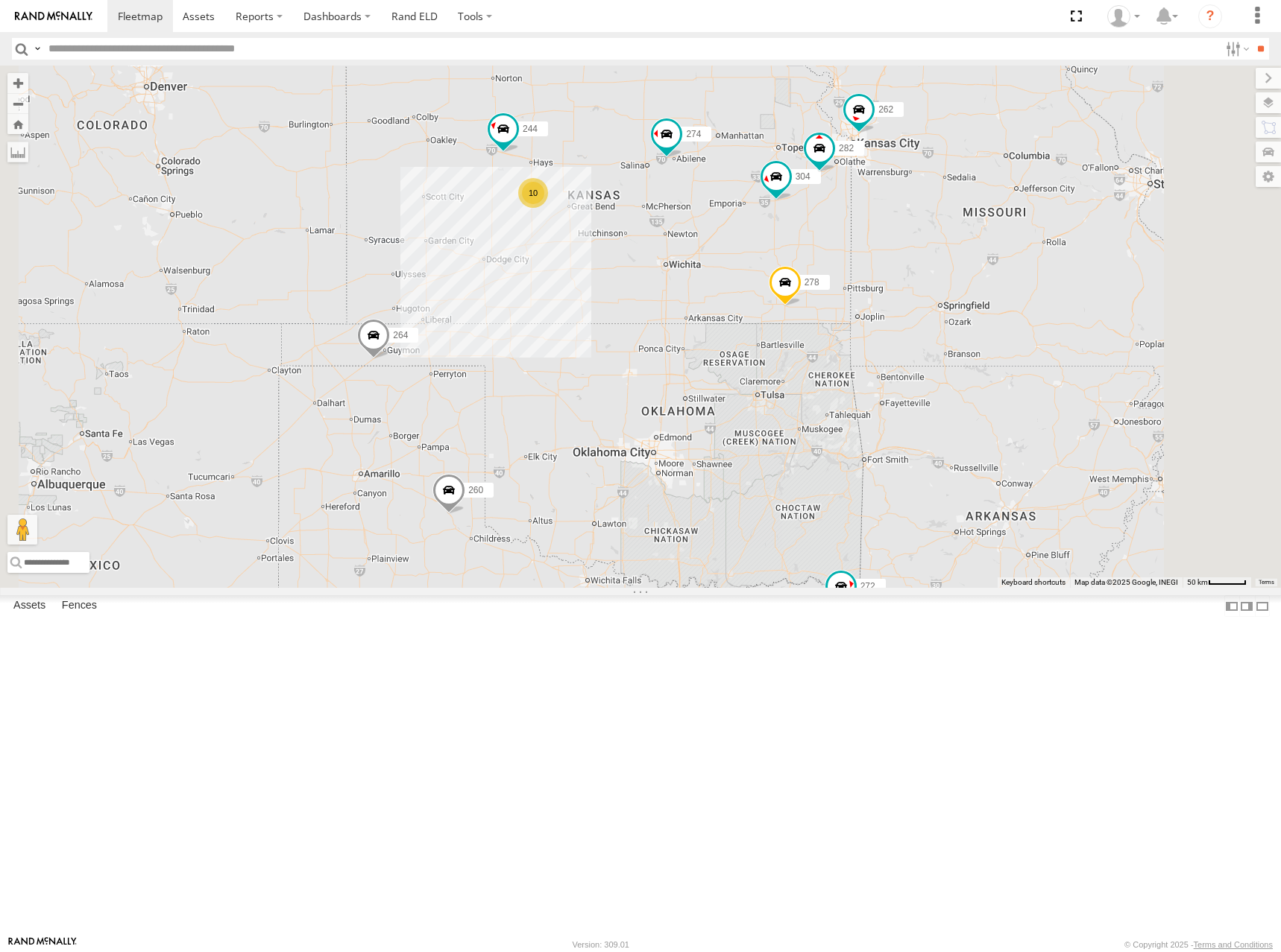
drag, startPoint x: 891, startPoint y: 286, endPoint x: 921, endPoint y: 281, distance: 30.4
click at [918, 275] on div "274 244 298 262 288 292 272 304 264 282 278 260 10" at bounding box center [640, 327] width 1281 height 522
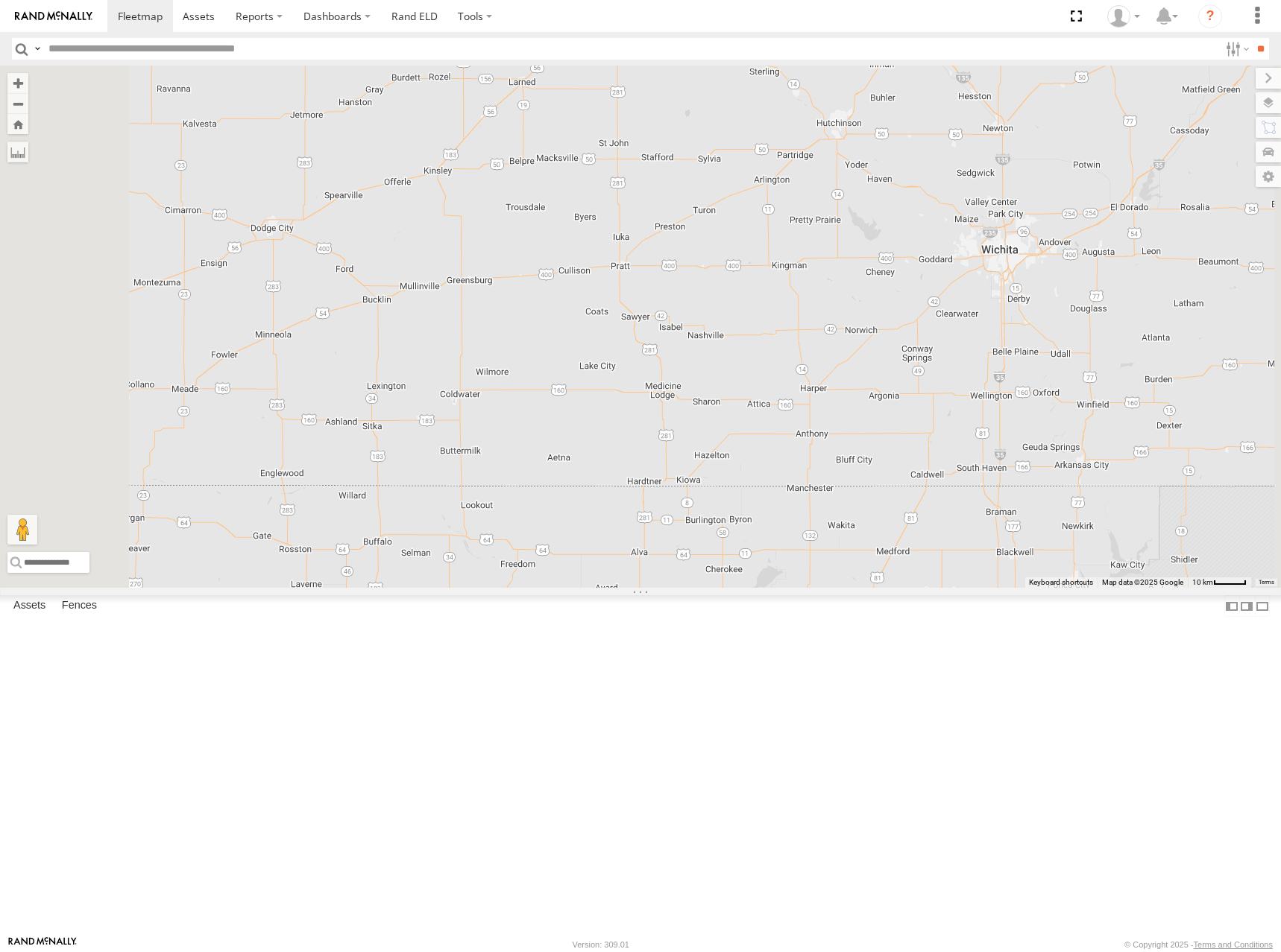
drag, startPoint x: 773, startPoint y: 427, endPoint x: 916, endPoint y: 389, distance: 148.0
click at [916, 389] on div "274 244 298 262 288 292 272 304 264 282 278 260 9 294" at bounding box center [640, 327] width 1281 height 522
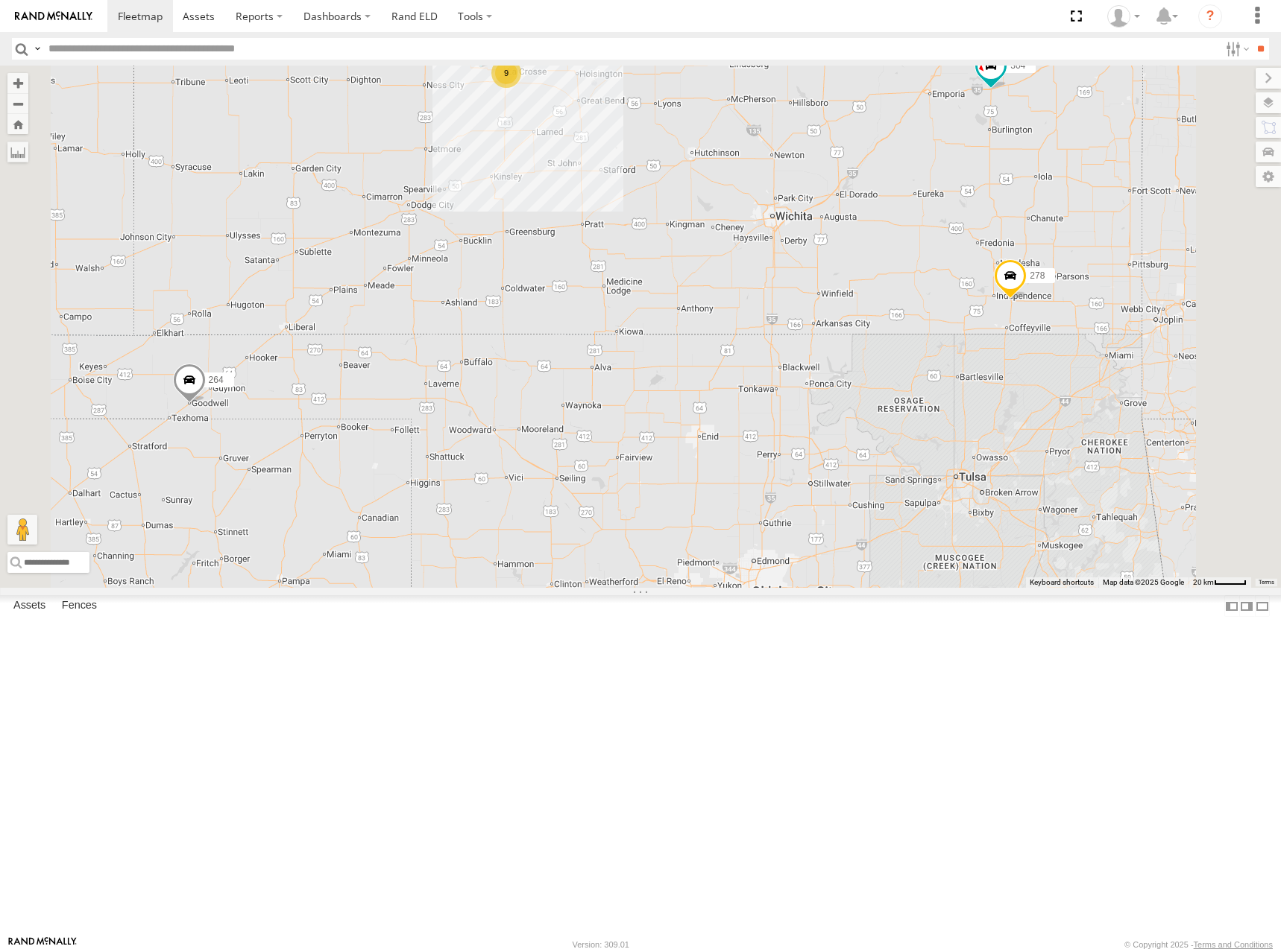
drag, startPoint x: 765, startPoint y: 297, endPoint x: 775, endPoint y: 308, distance: 14.9
click at [775, 308] on div "274 244 298 262 288 292 272 304 264 282 278 260 294 9" at bounding box center [640, 327] width 1281 height 522
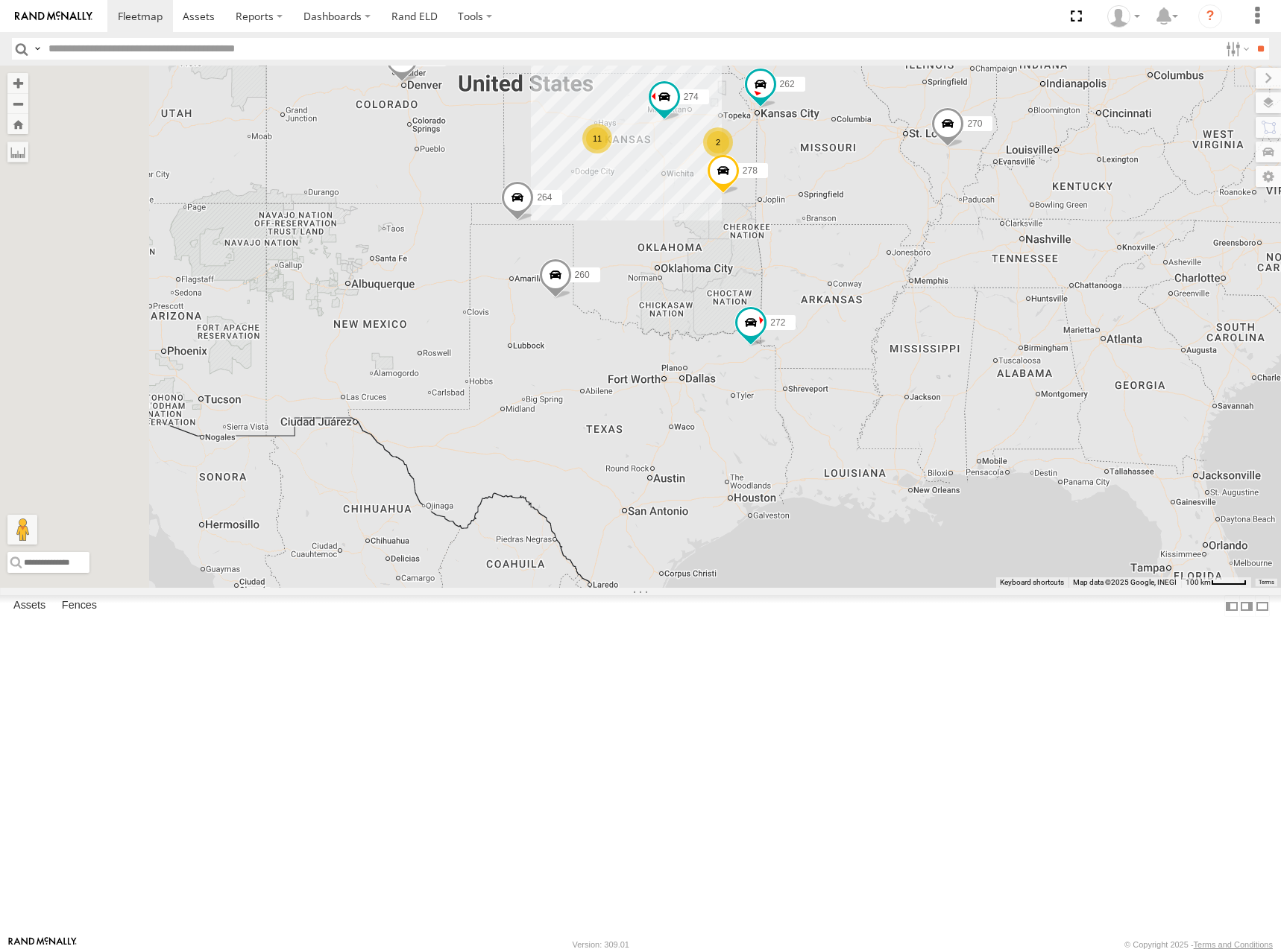
drag, startPoint x: 808, startPoint y: 217, endPoint x: 841, endPoint y: 244, distance: 42.6
click at [841, 244] on div "274 262 292 272 264 278 260 11 2 270 232 2 302" at bounding box center [640, 327] width 1281 height 522
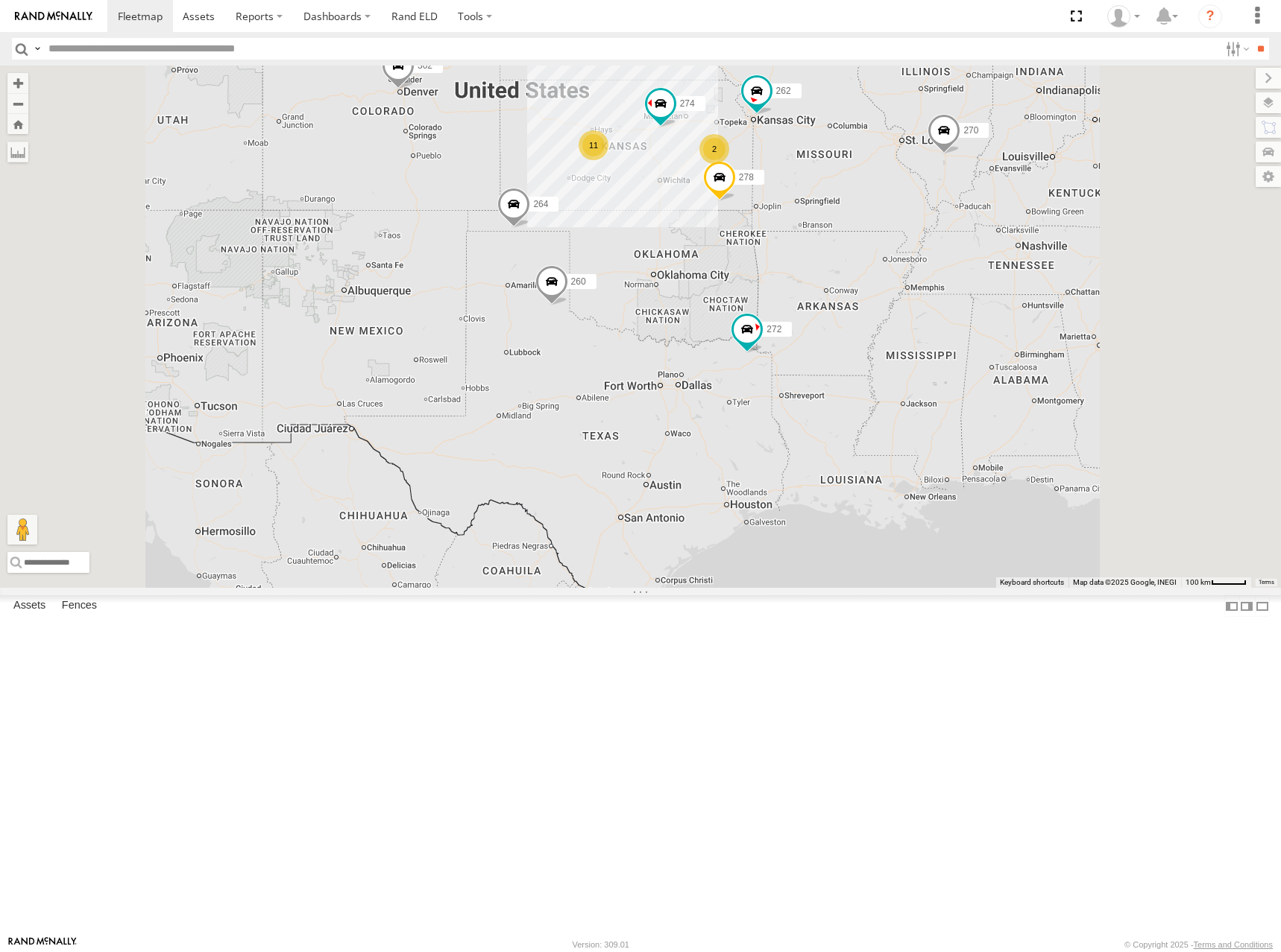
drag, startPoint x: 803, startPoint y: 264, endPoint x: 802, endPoint y: 280, distance: 16.0
click at [802, 280] on div "274 262 292 272 264 278 260 270 232 302 11 2 2" at bounding box center [640, 327] width 1281 height 522
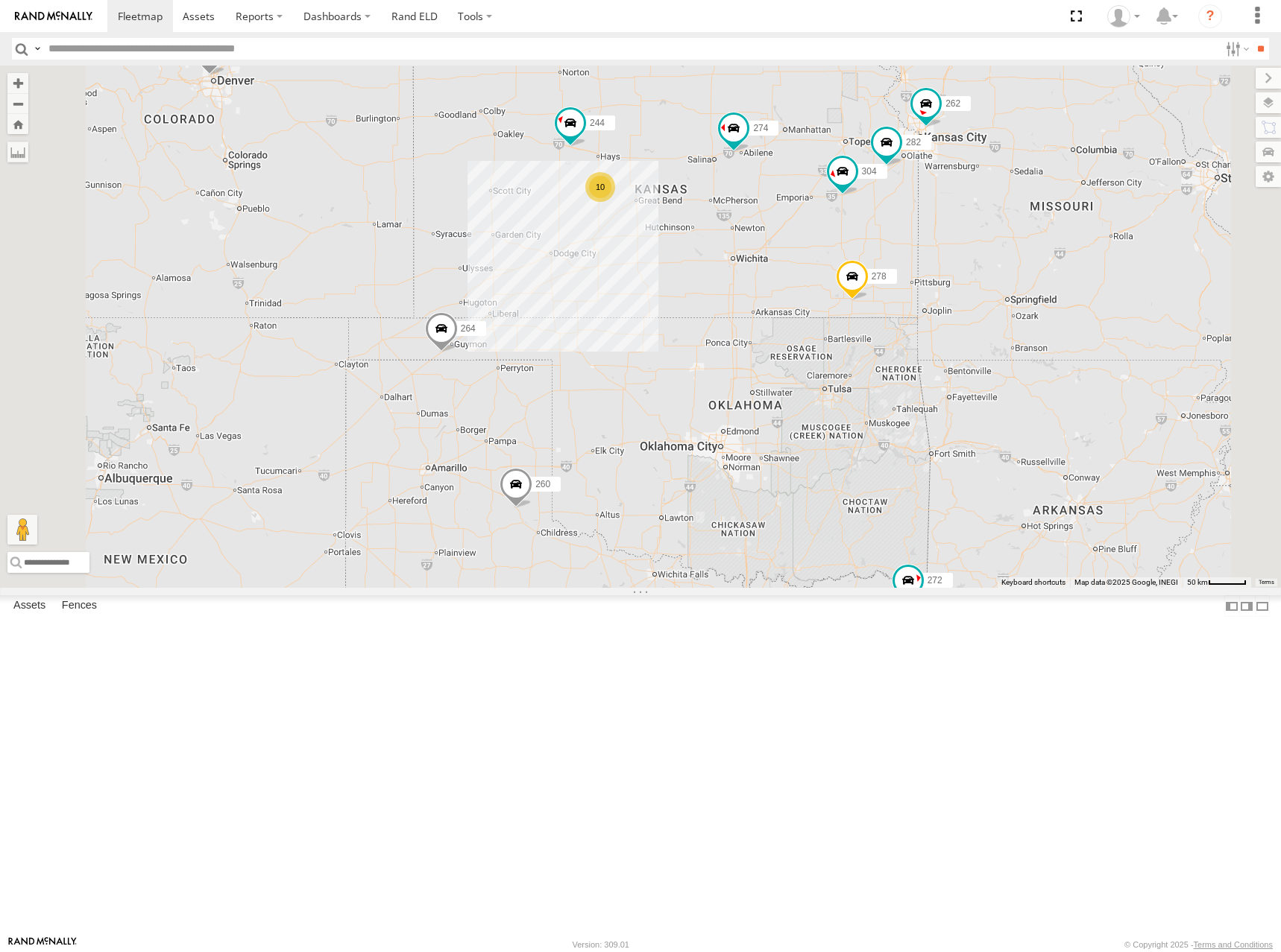
drag, startPoint x: 801, startPoint y: 288, endPoint x: 822, endPoint y: 295, distance: 22.1
click at [822, 295] on div "274 262 292 272 264 278 260 270 232 302 10 244 298 288 304 282" at bounding box center [640, 327] width 1281 height 522
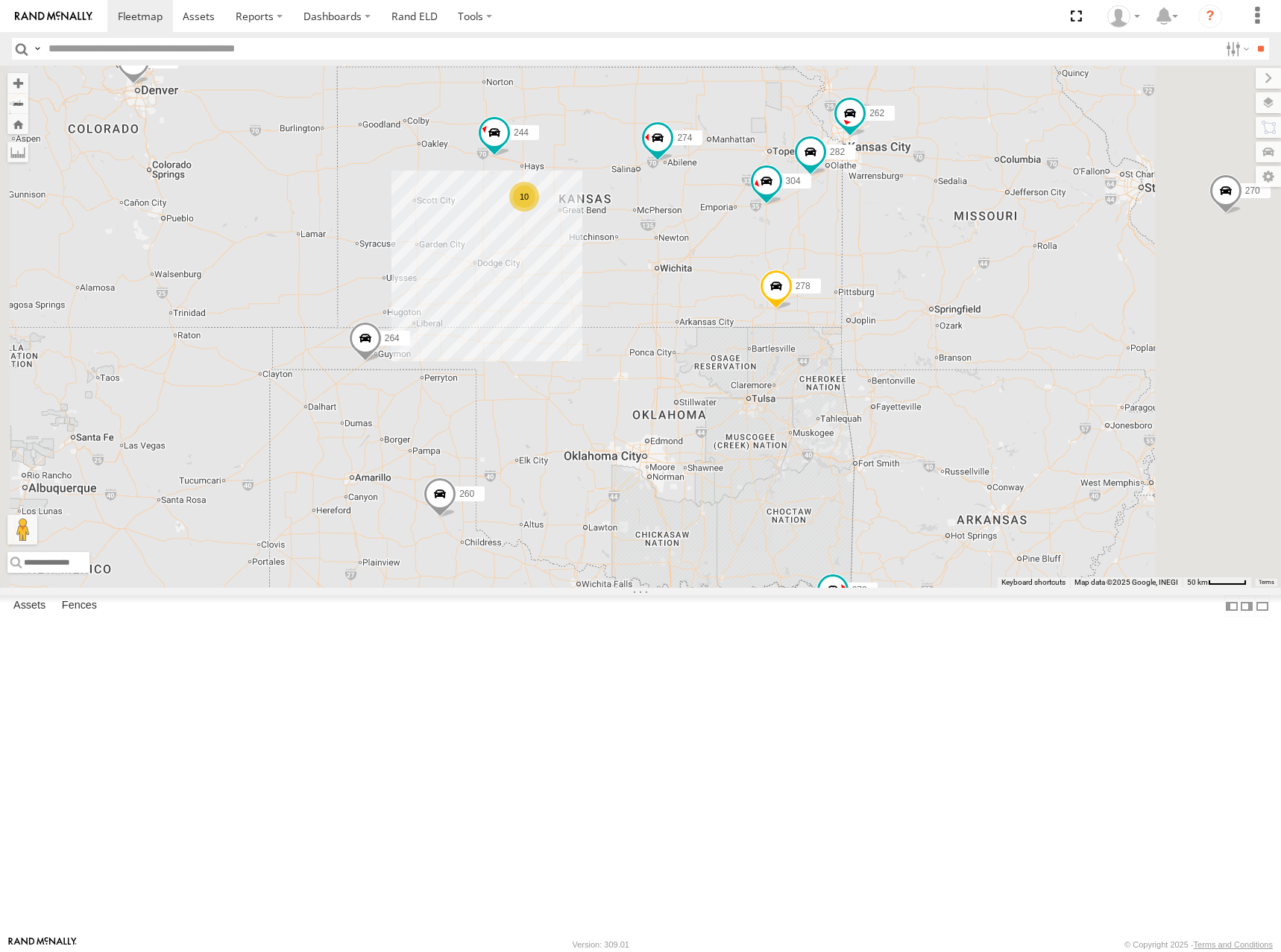
click at [769, 266] on div "274 262 292 272 264 278 260 270 232 302 244 298 288 304 282 10" at bounding box center [640, 327] width 1281 height 522
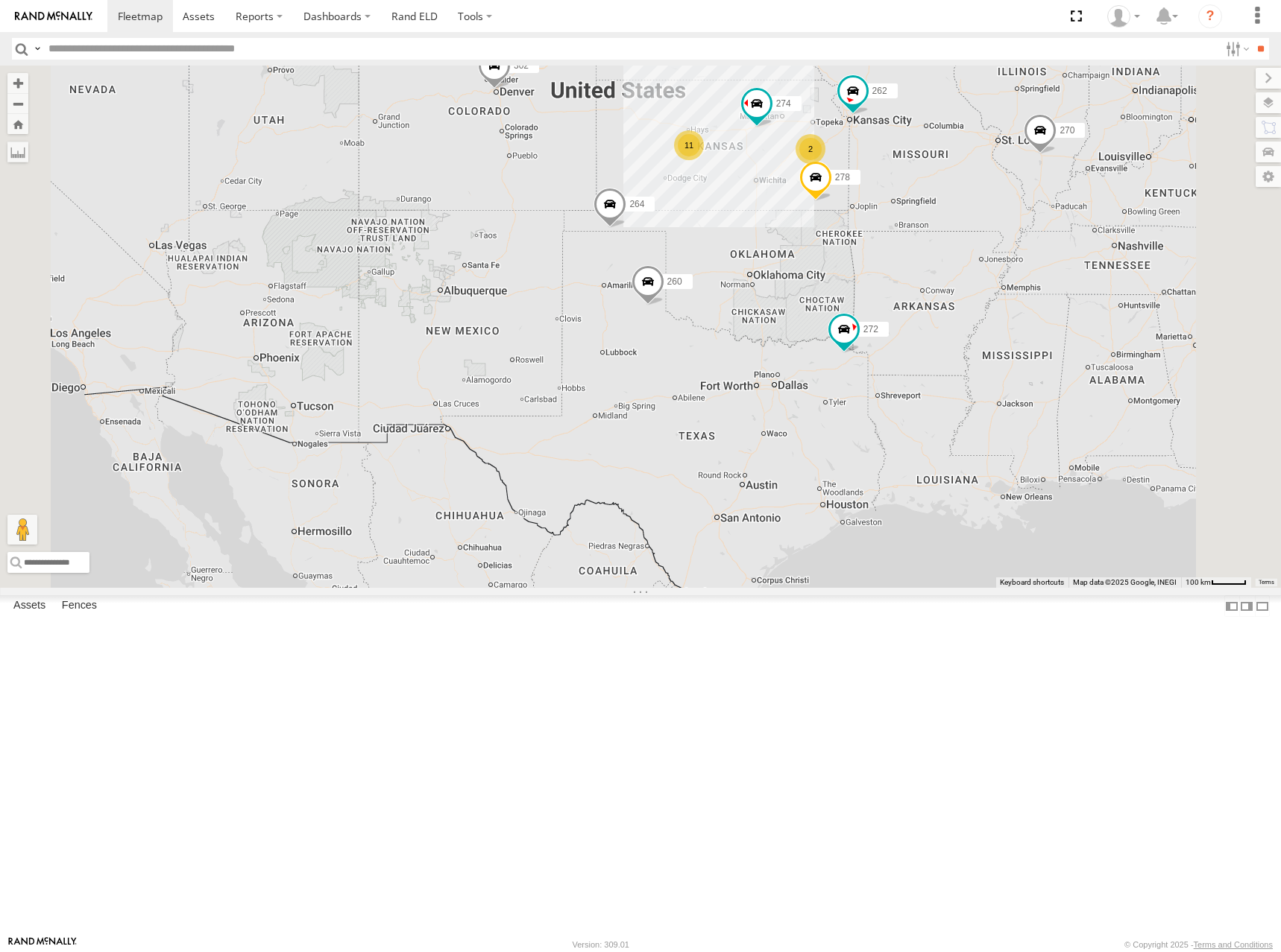
drag, startPoint x: 1044, startPoint y: 205, endPoint x: 990, endPoint y: 276, distance: 89.2
click at [990, 276] on div "274 262 292 272 264 278 260 270 232 302 11 2 2" at bounding box center [640, 327] width 1281 height 522
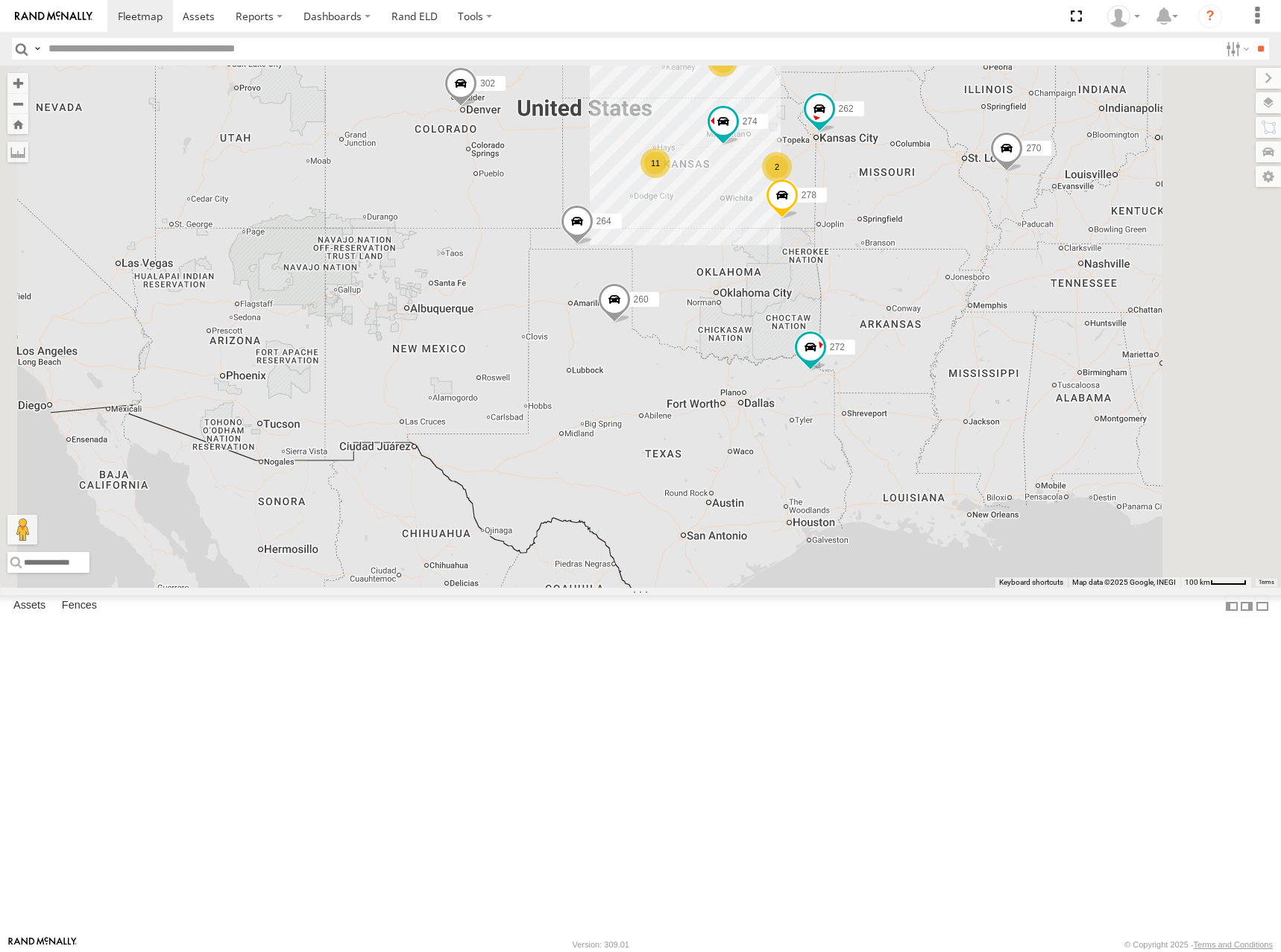
click at [962, 264] on div "274 262 292 272 264 278 260 270 232 302 11 2 2" at bounding box center [640, 327] width 1281 height 522
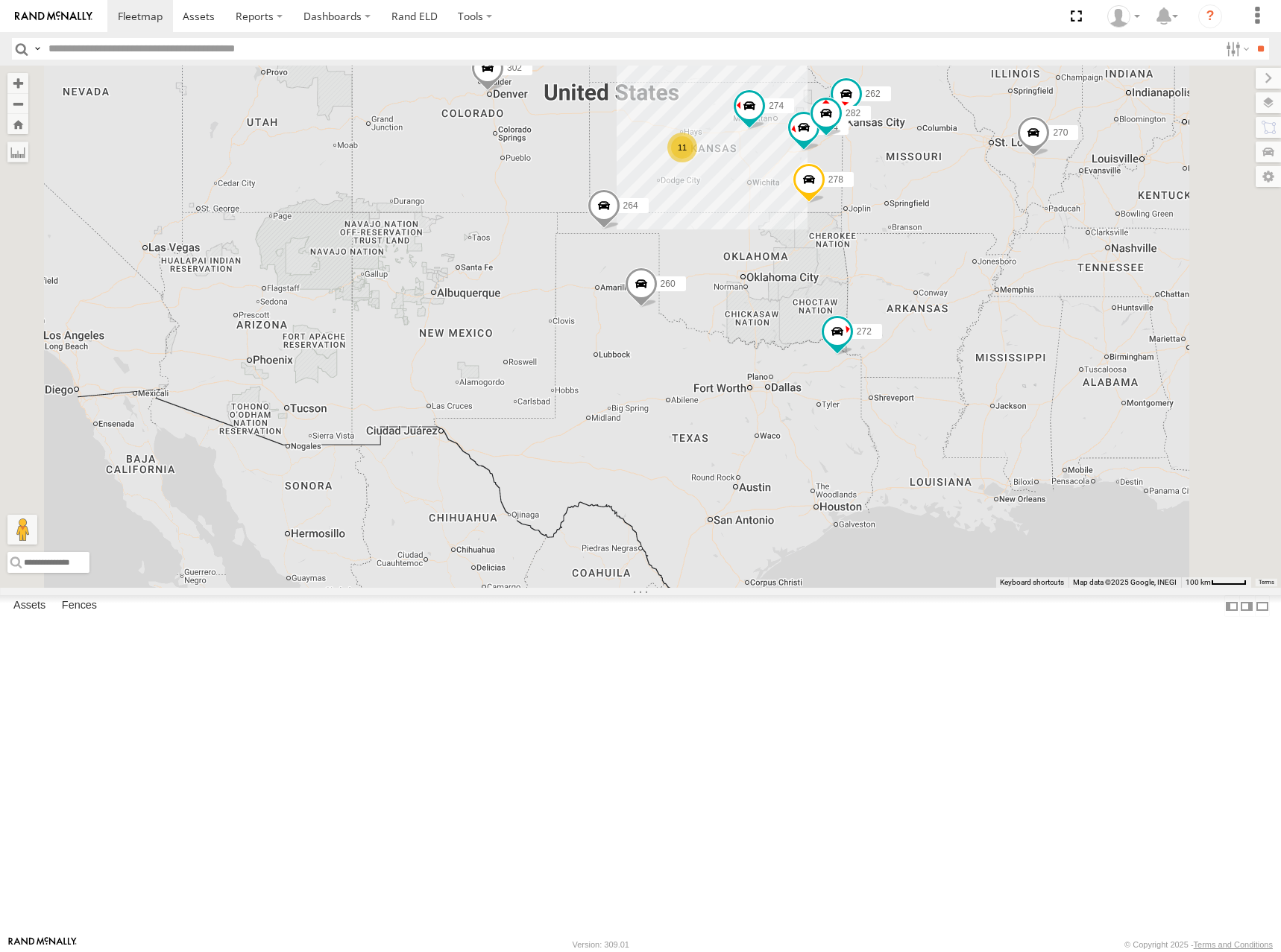
click at [1040, 146] on div "274 262 292 272 264 278 260 270 232 302 304 282 11 2" at bounding box center [640, 327] width 1281 height 522
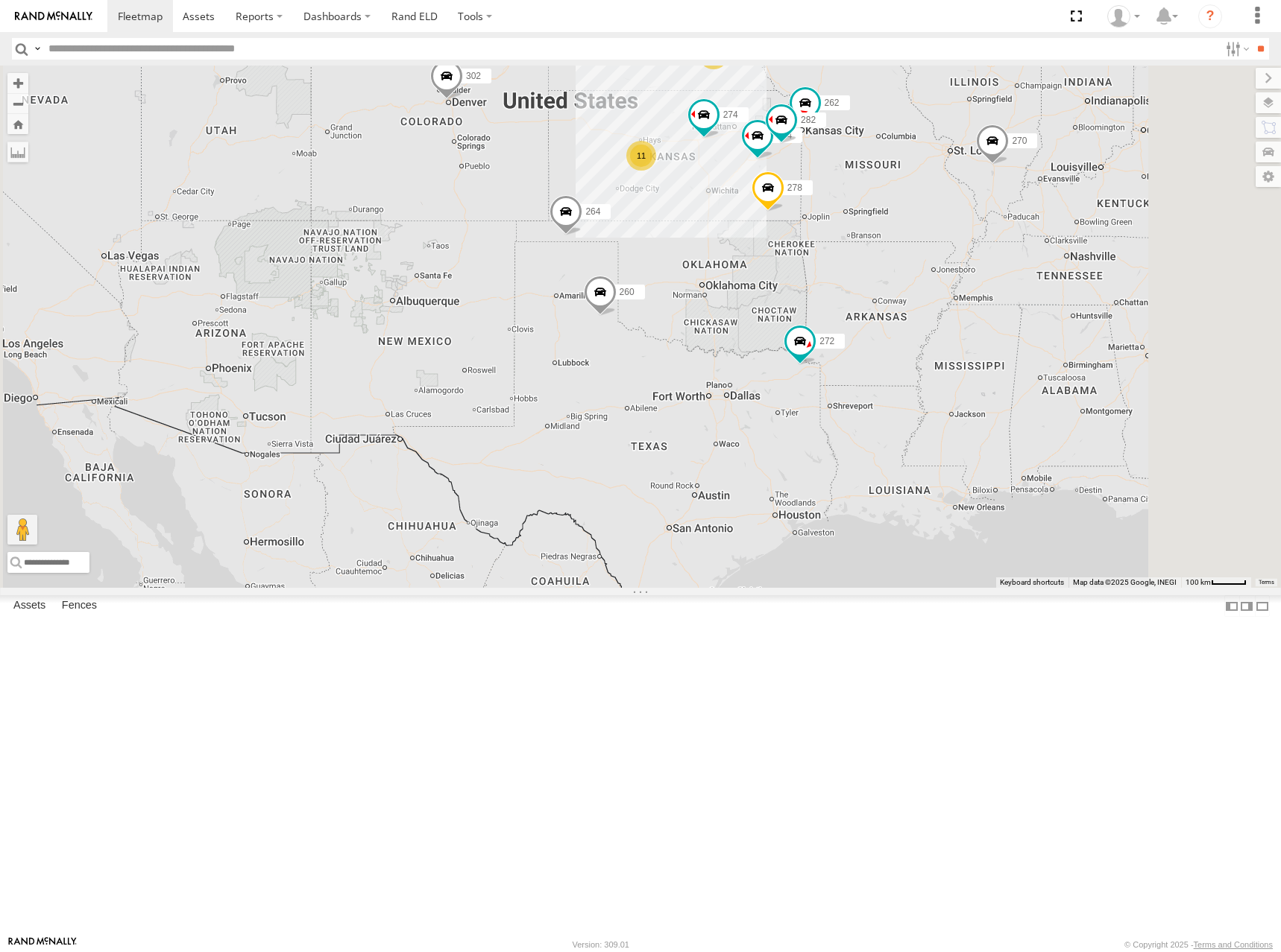
drag, startPoint x: 797, startPoint y: 255, endPoint x: 789, endPoint y: 257, distance: 8.2
click at [789, 257] on div "274 270 262 292 272 232 304 264 302 282 278 260 11 2" at bounding box center [640, 327] width 1281 height 522
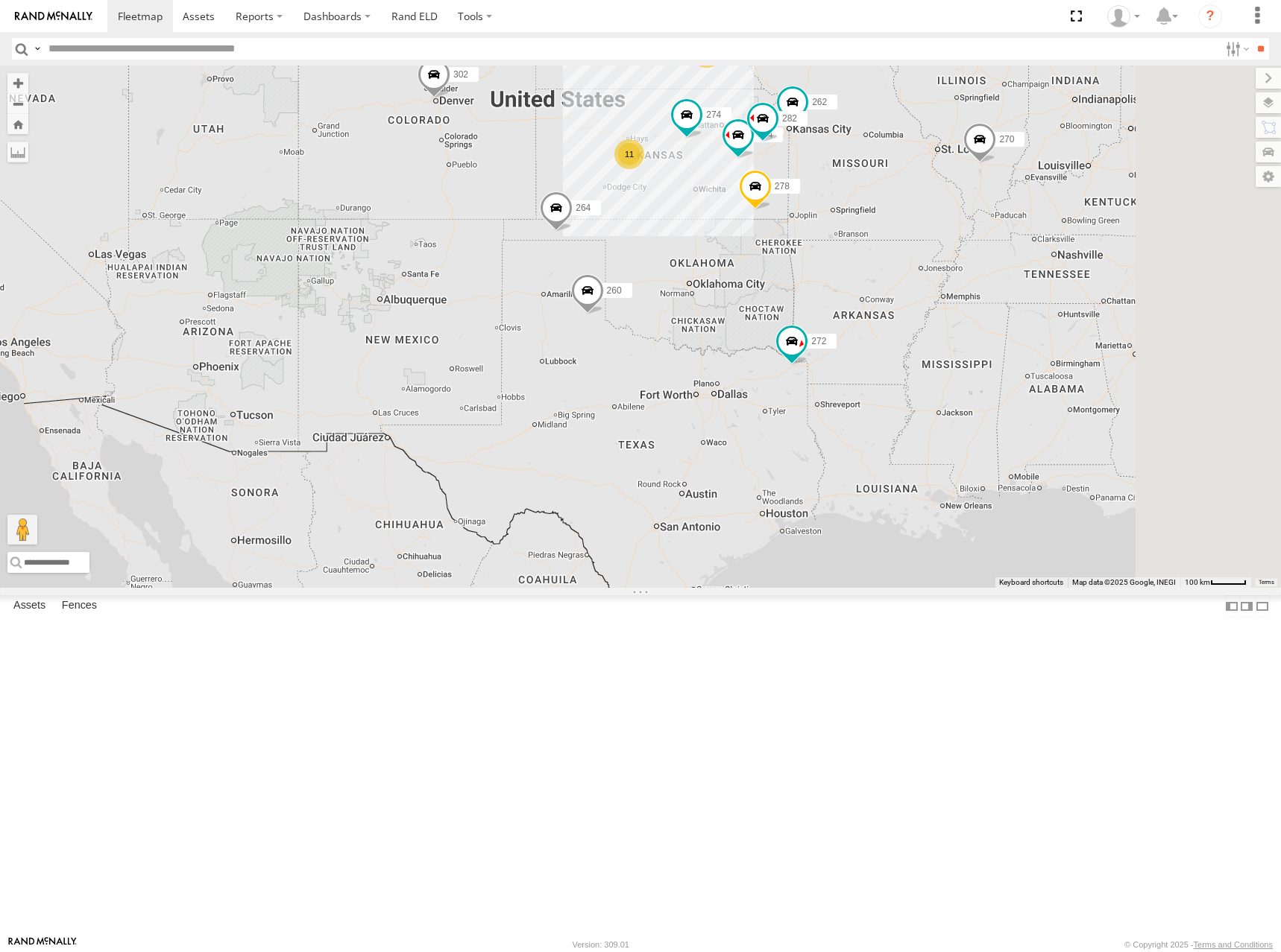
click at [794, 268] on div "274 270 262 292 272 232 304 264 302 282 278 260 11 2" at bounding box center [640, 327] width 1281 height 522
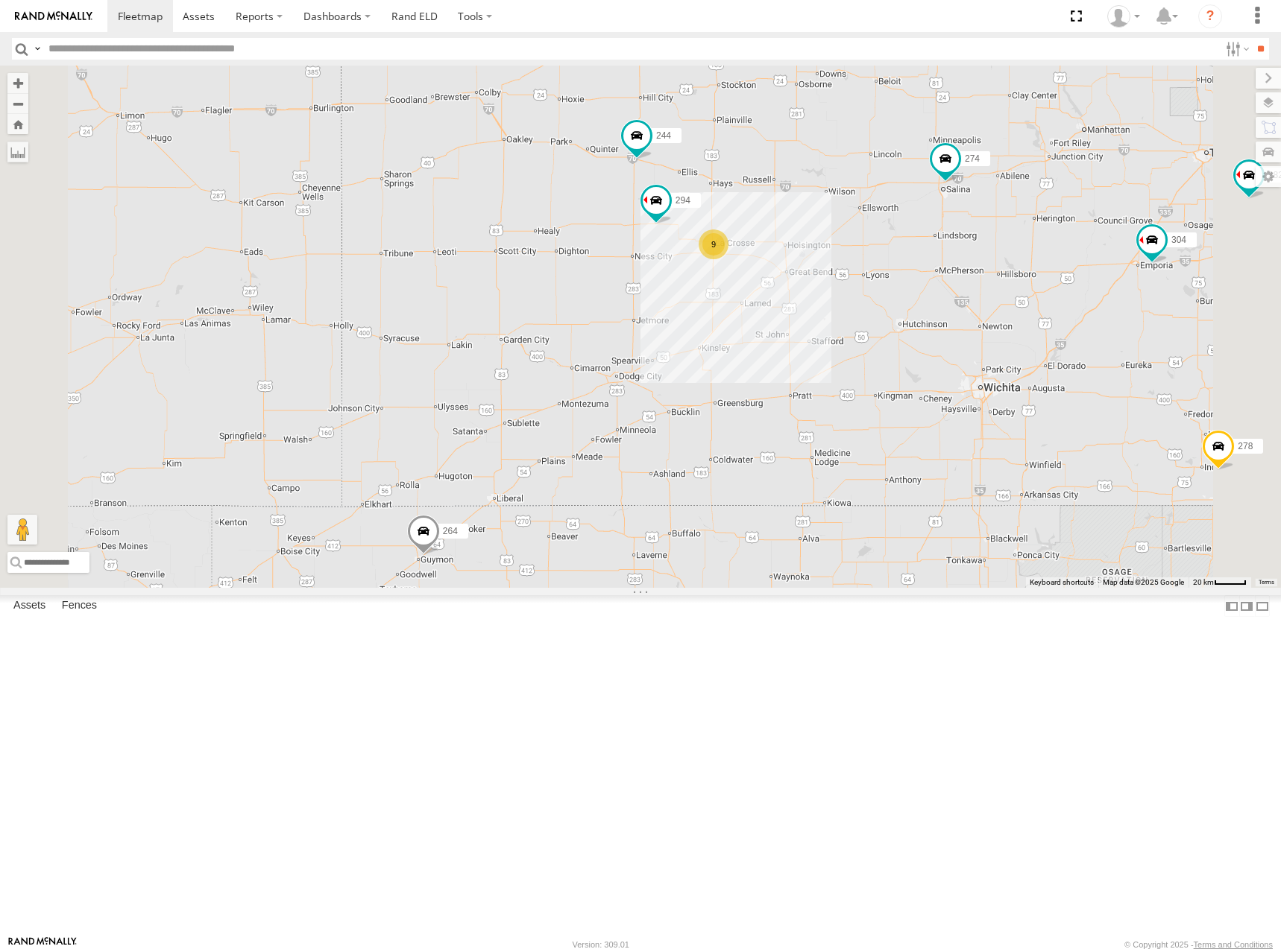
click at [790, 343] on div "274 270 262 292 272 232 304 264 302 282 278 260 9 244 294" at bounding box center [640, 327] width 1281 height 522
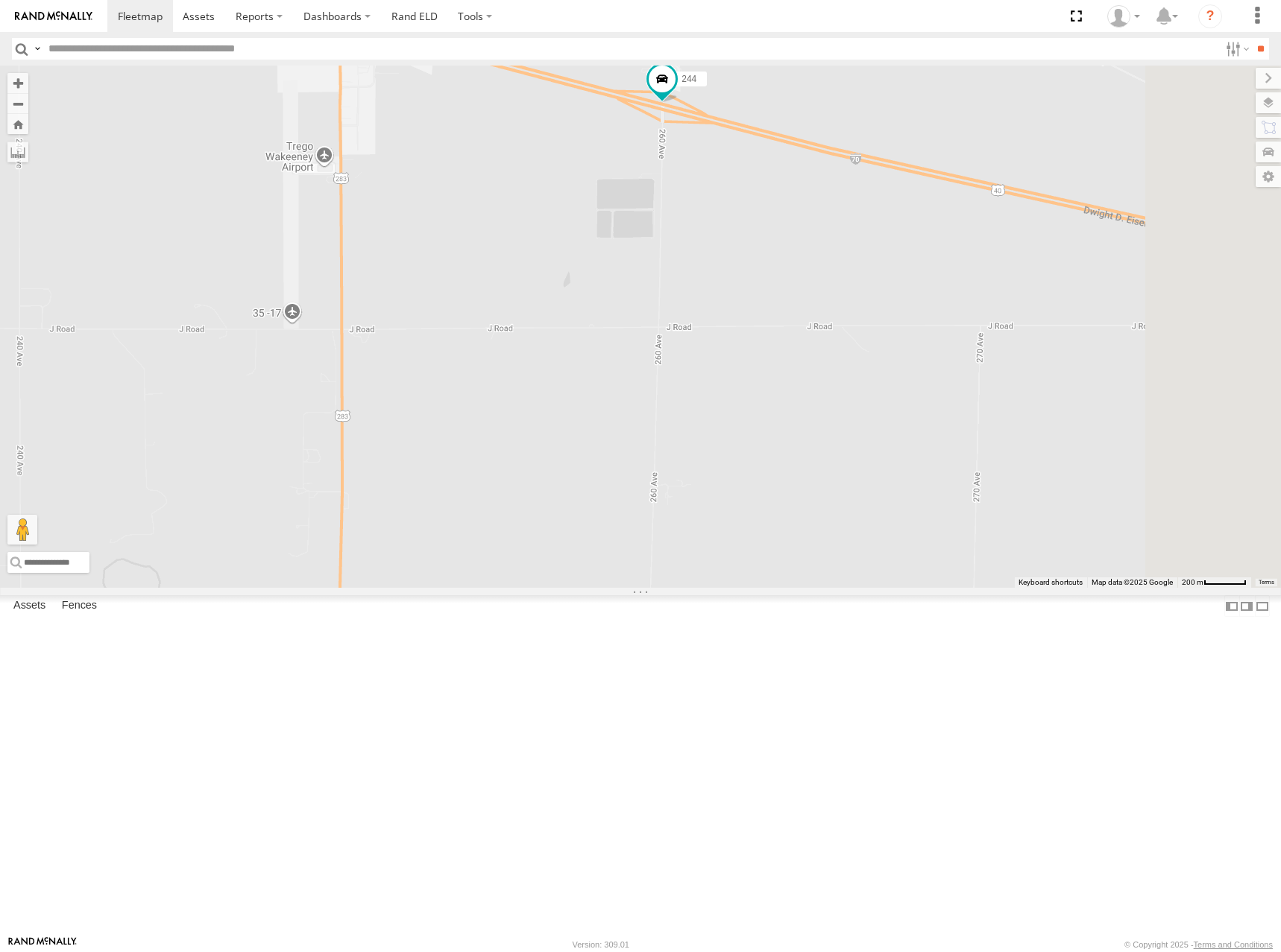
drag, startPoint x: 881, startPoint y: 242, endPoint x: 874, endPoint y: 332, distance: 90.3
click at [874, 332] on div "274 270 262 292 272 232 304 264 302 282 278 260 244 294" at bounding box center [640, 327] width 1281 height 522
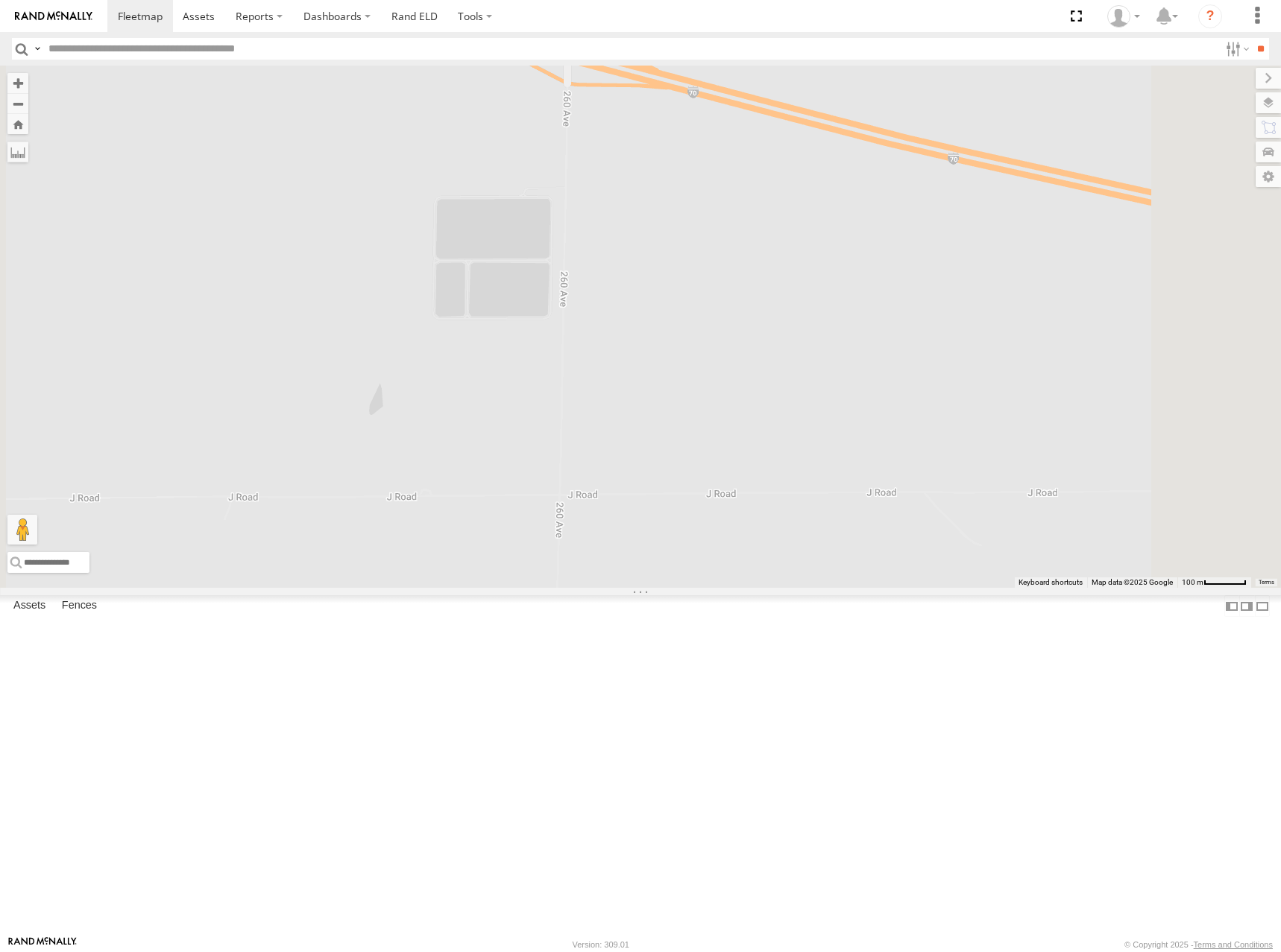
click at [580, 36] on span at bounding box center [566, 22] width 27 height 27
click at [587, 29] on label at bounding box center [572, 24] width 29 height 11
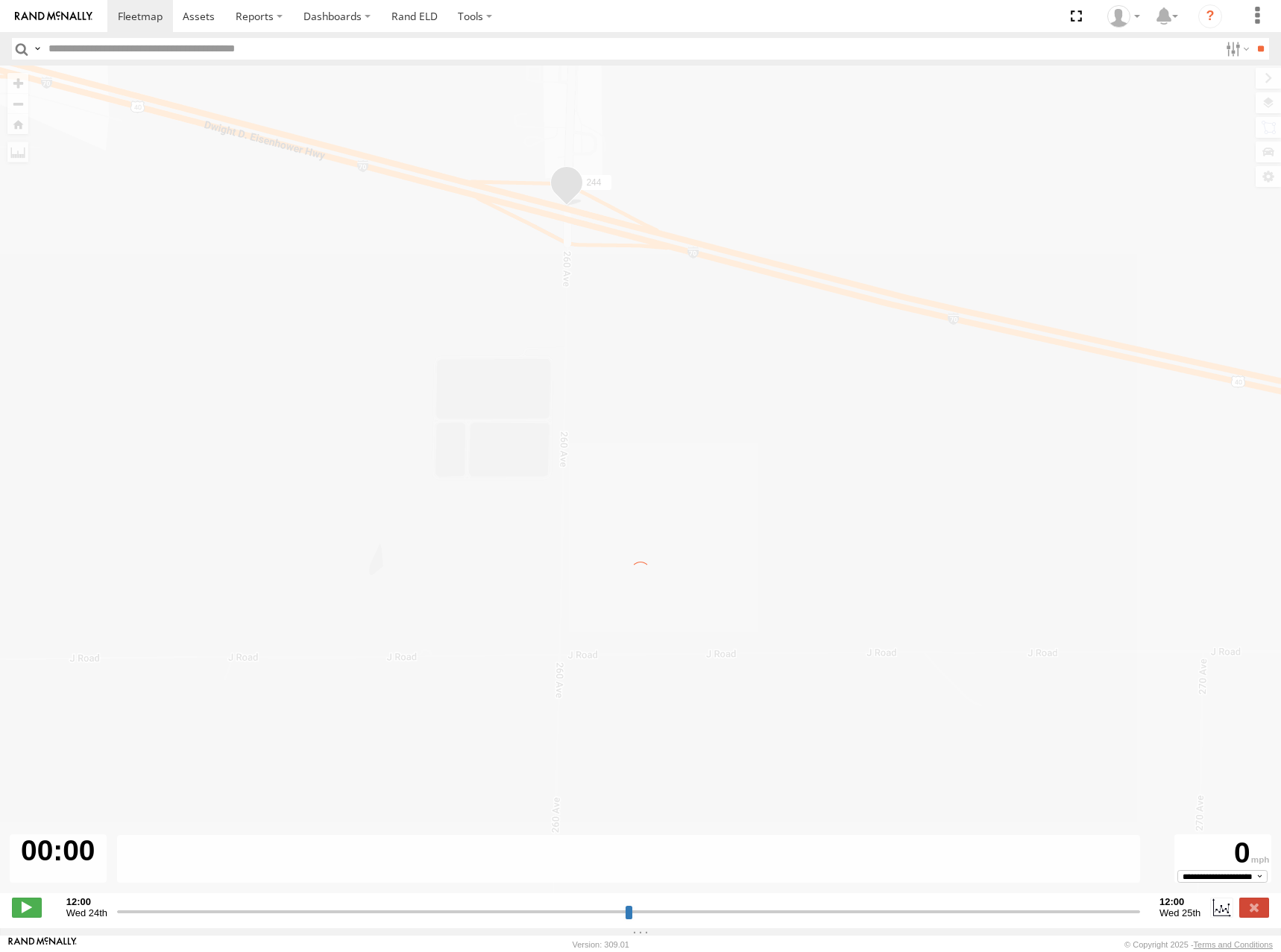
type input "**********"
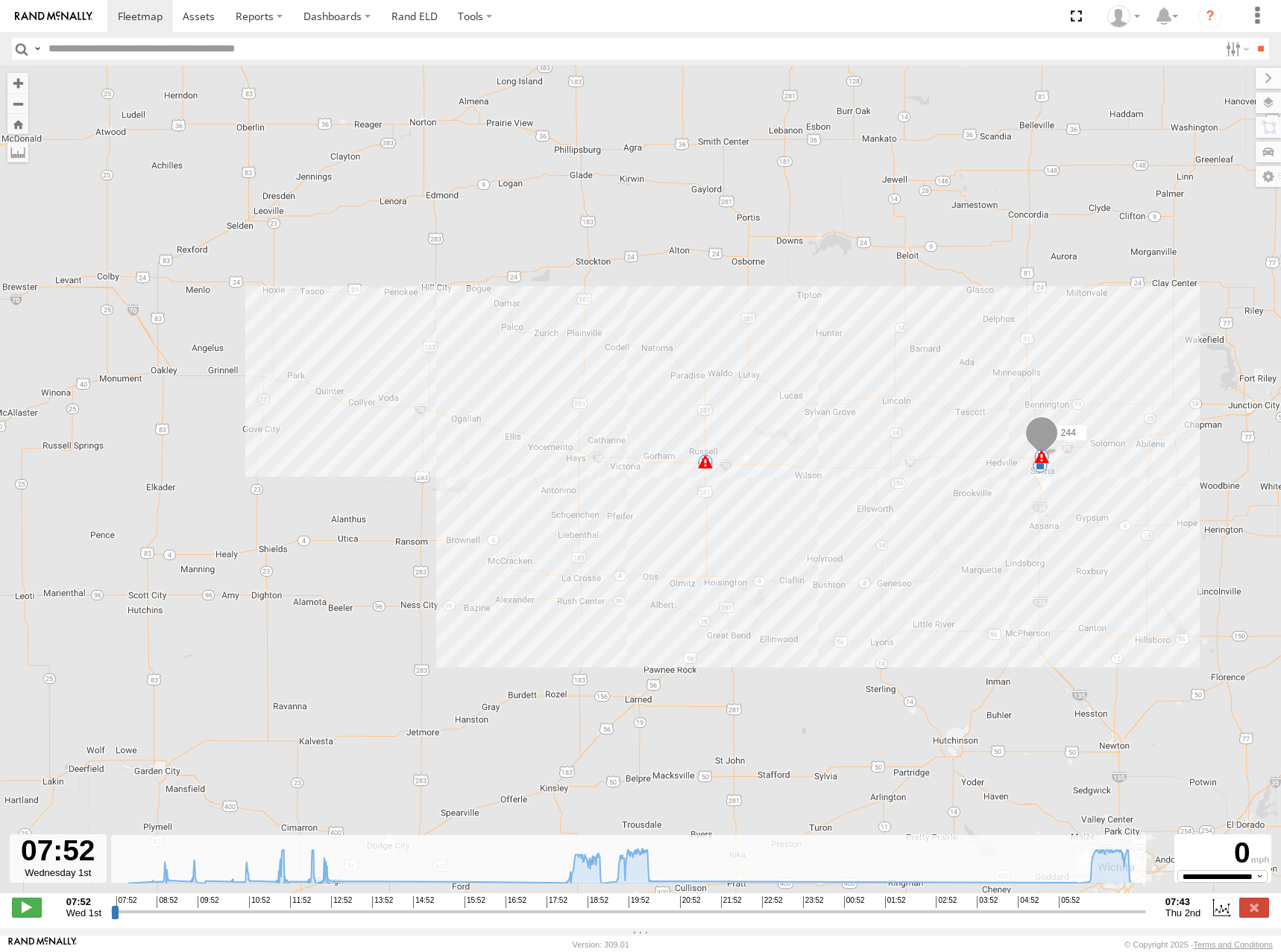
drag, startPoint x: 460, startPoint y: 356, endPoint x: 530, endPoint y: 338, distance: 72.3
click at [530, 338] on div "244 09:41 Wed 09:49 Wed 18:00 Wed 20:33 Wed 06:20 Thu" at bounding box center [640, 487] width 1281 height 843
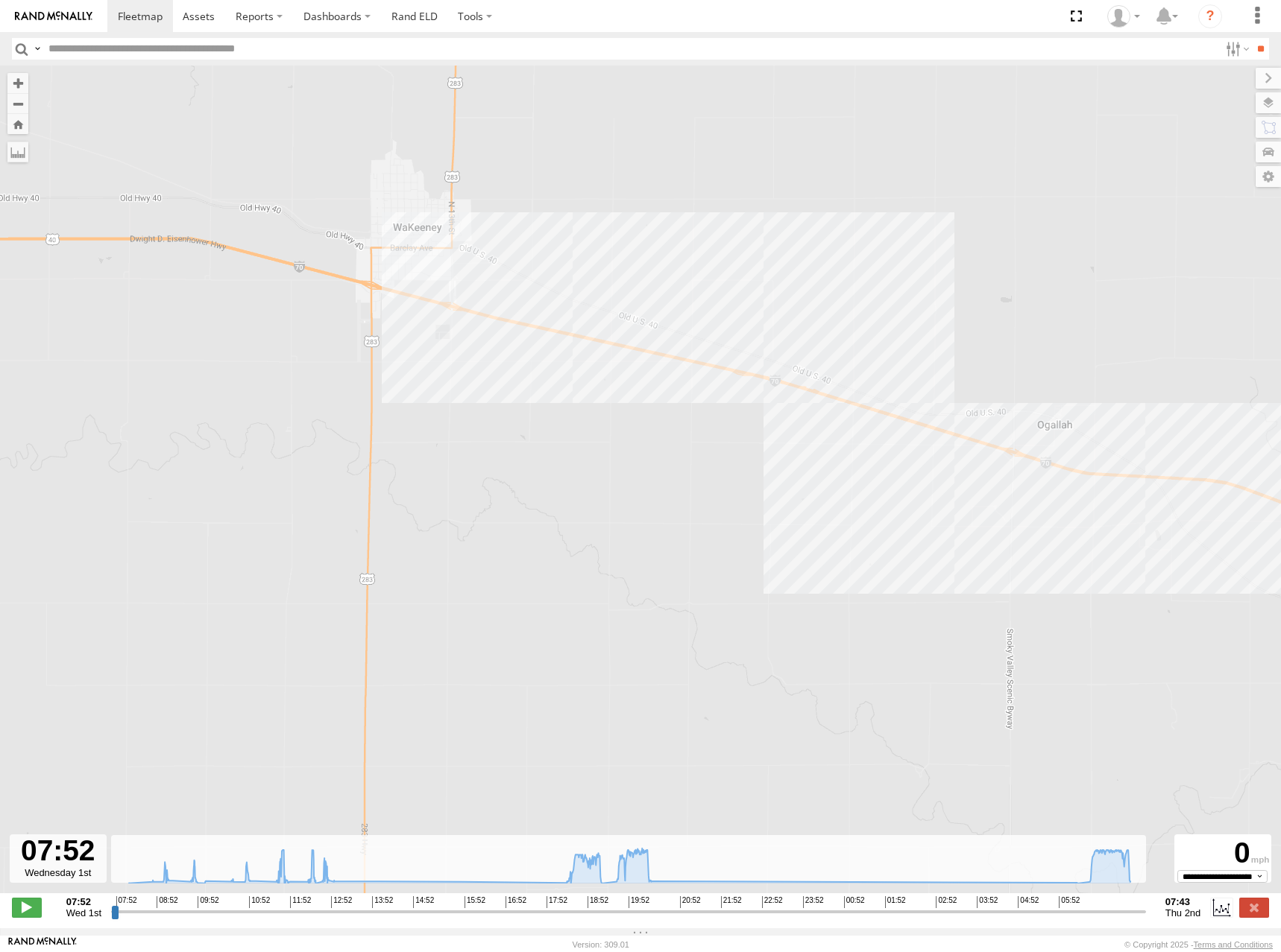
drag, startPoint x: 418, startPoint y: 287, endPoint x: 505, endPoint y: 267, distance: 89.3
click at [505, 267] on div "244 09:41 Wed 09:49 Wed 18:00 Wed 20:33 Wed 06:20 Thu" at bounding box center [640, 487] width 1281 height 843
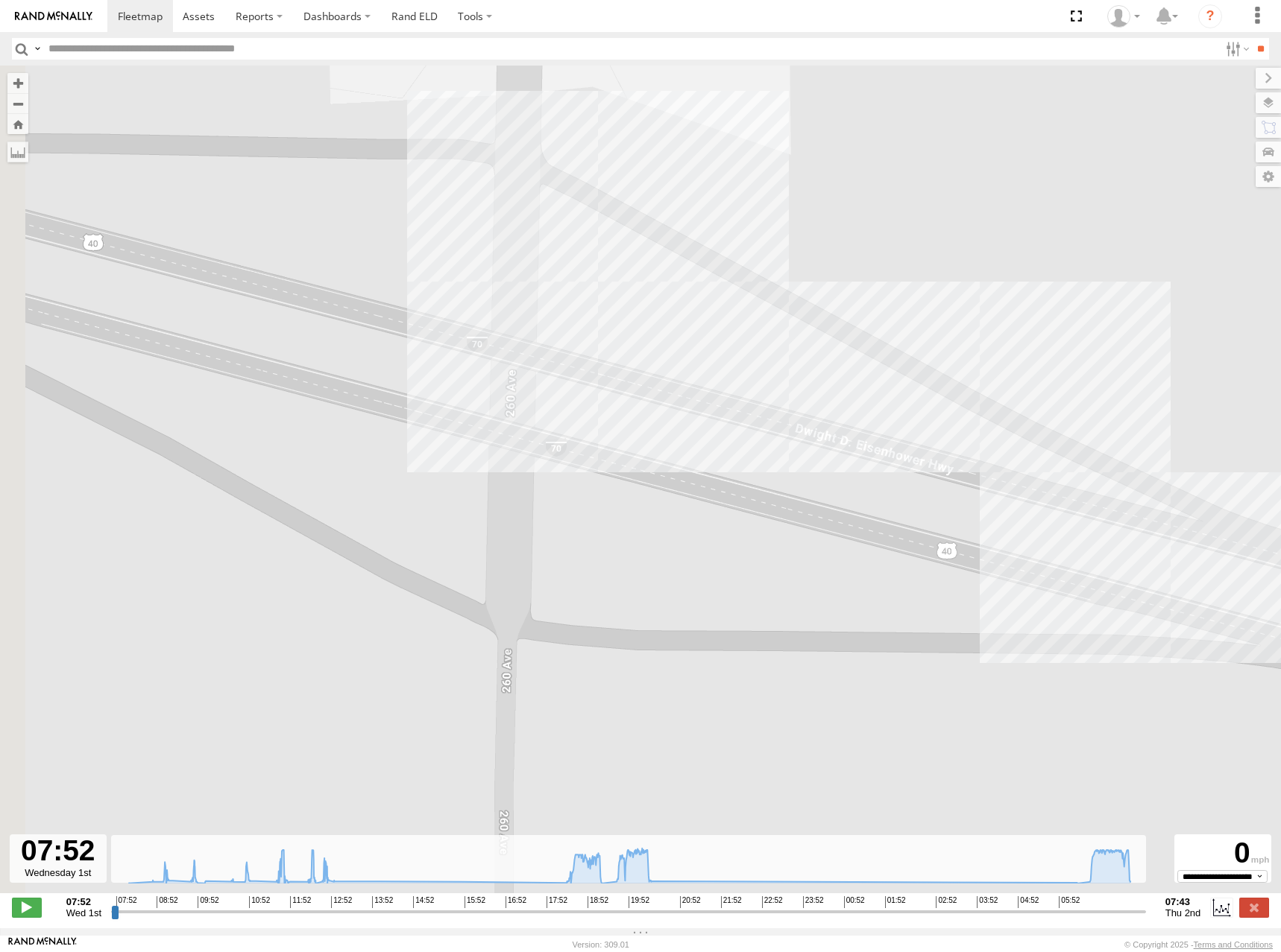
drag, startPoint x: 509, startPoint y: 316, endPoint x: 612, endPoint y: 305, distance: 103.6
click at [612, 305] on div "244 09:41 Wed 09:49 Wed 18:00 Wed 20:33 Wed 06:20 Thu" at bounding box center [640, 487] width 1281 height 843
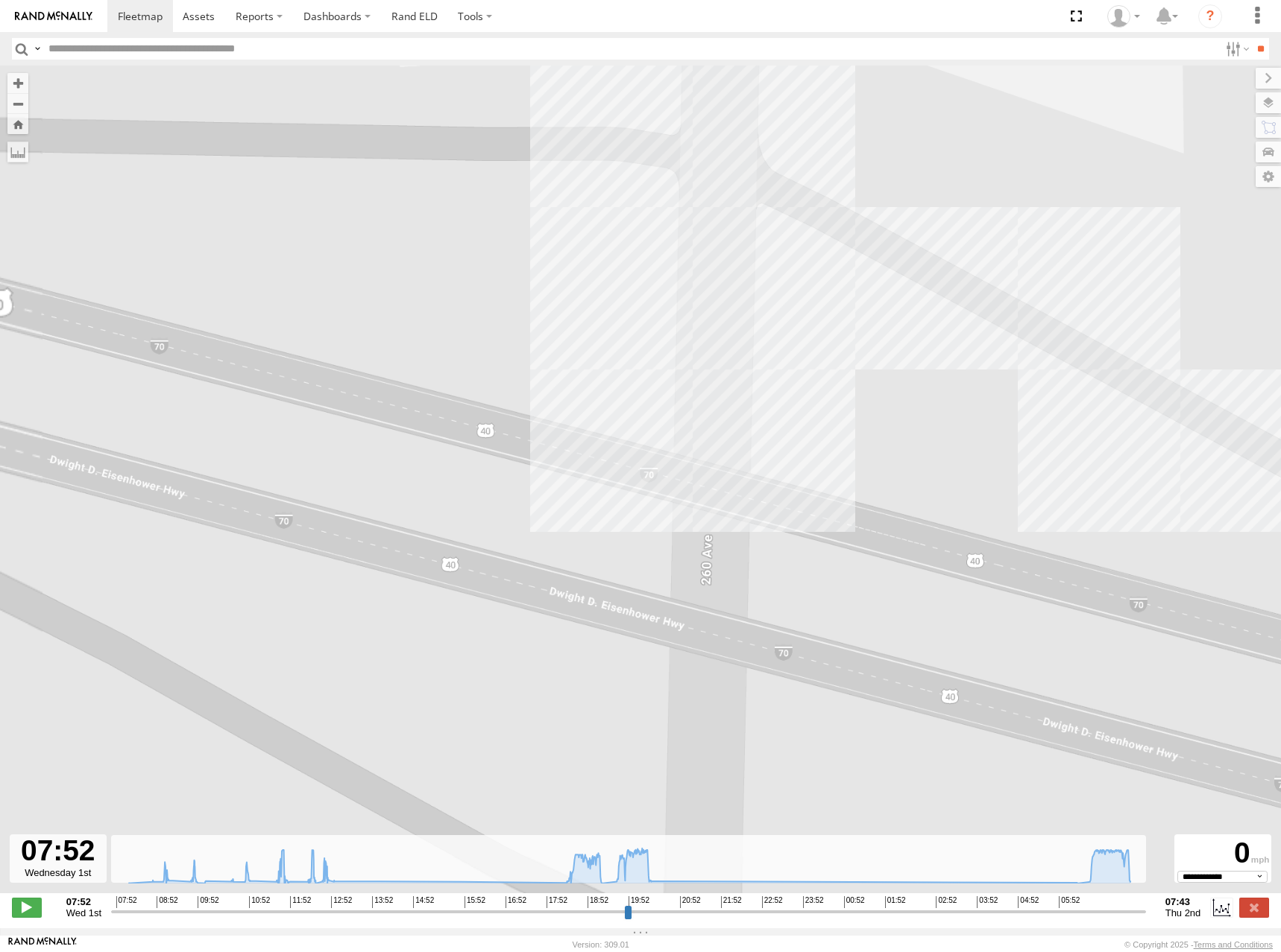
select select "**********"
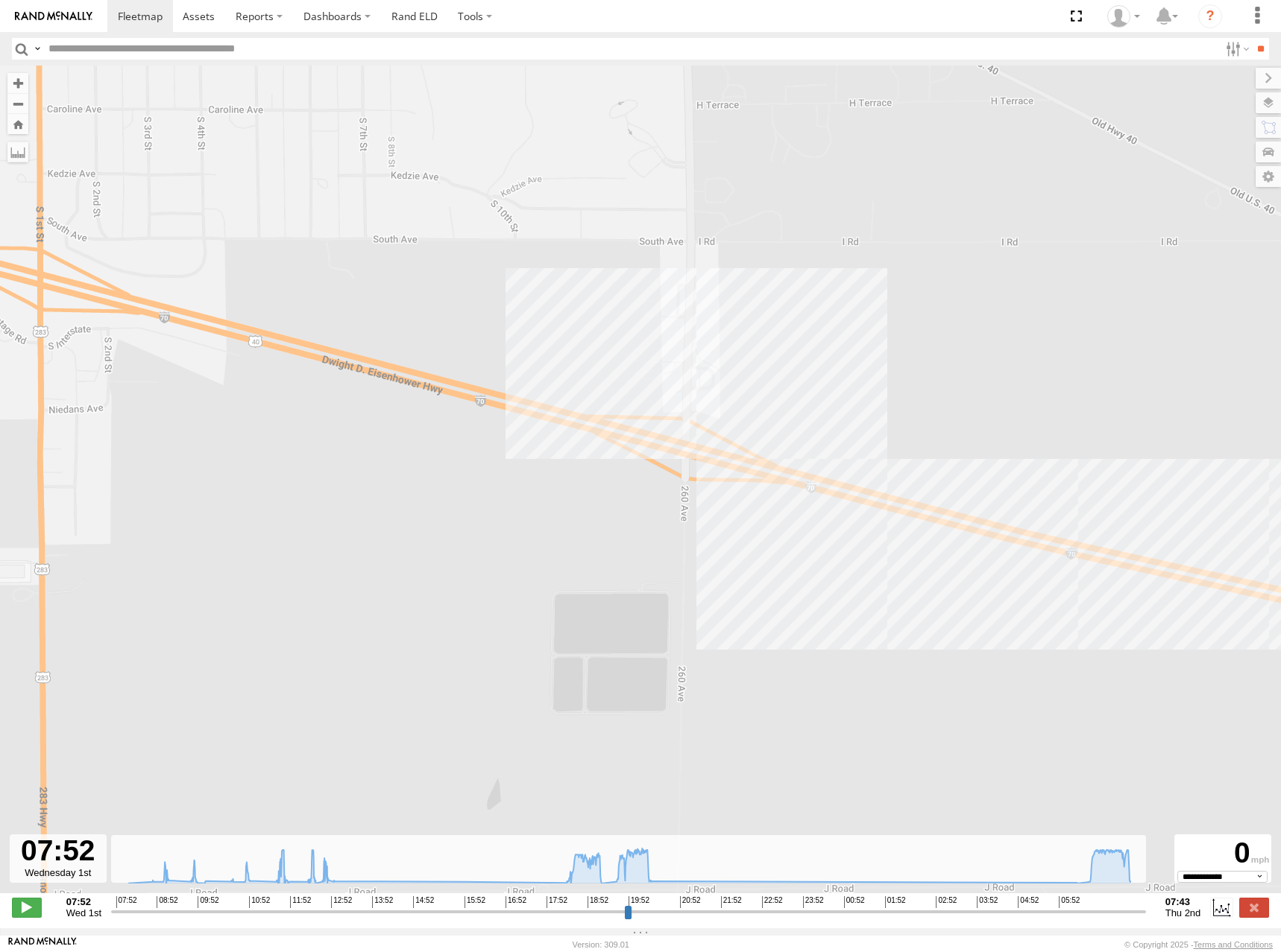
drag, startPoint x: 651, startPoint y: 286, endPoint x: 655, endPoint y: 378, distance: 92.1
click at [655, 378] on div "244 09:41 Wed 09:49 Wed 18:00 Wed 20:33 Wed 06:20 Thu" at bounding box center [640, 487] width 1281 height 843
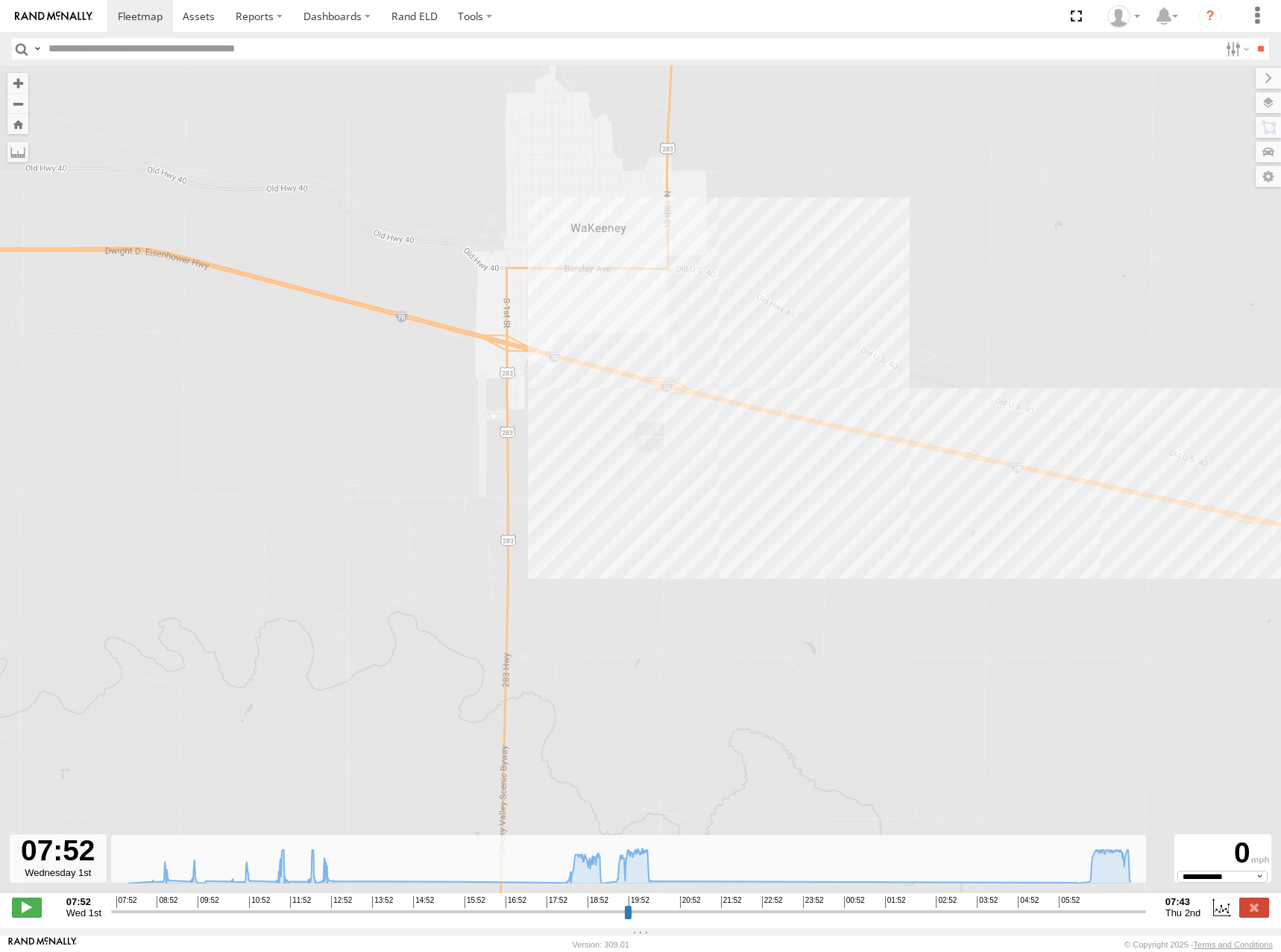
click at [643, 339] on div "244 09:41 Wed 09:49 Wed 18:00 Wed 20:33 Wed 06:20 Thu" at bounding box center [640, 487] width 1281 height 843
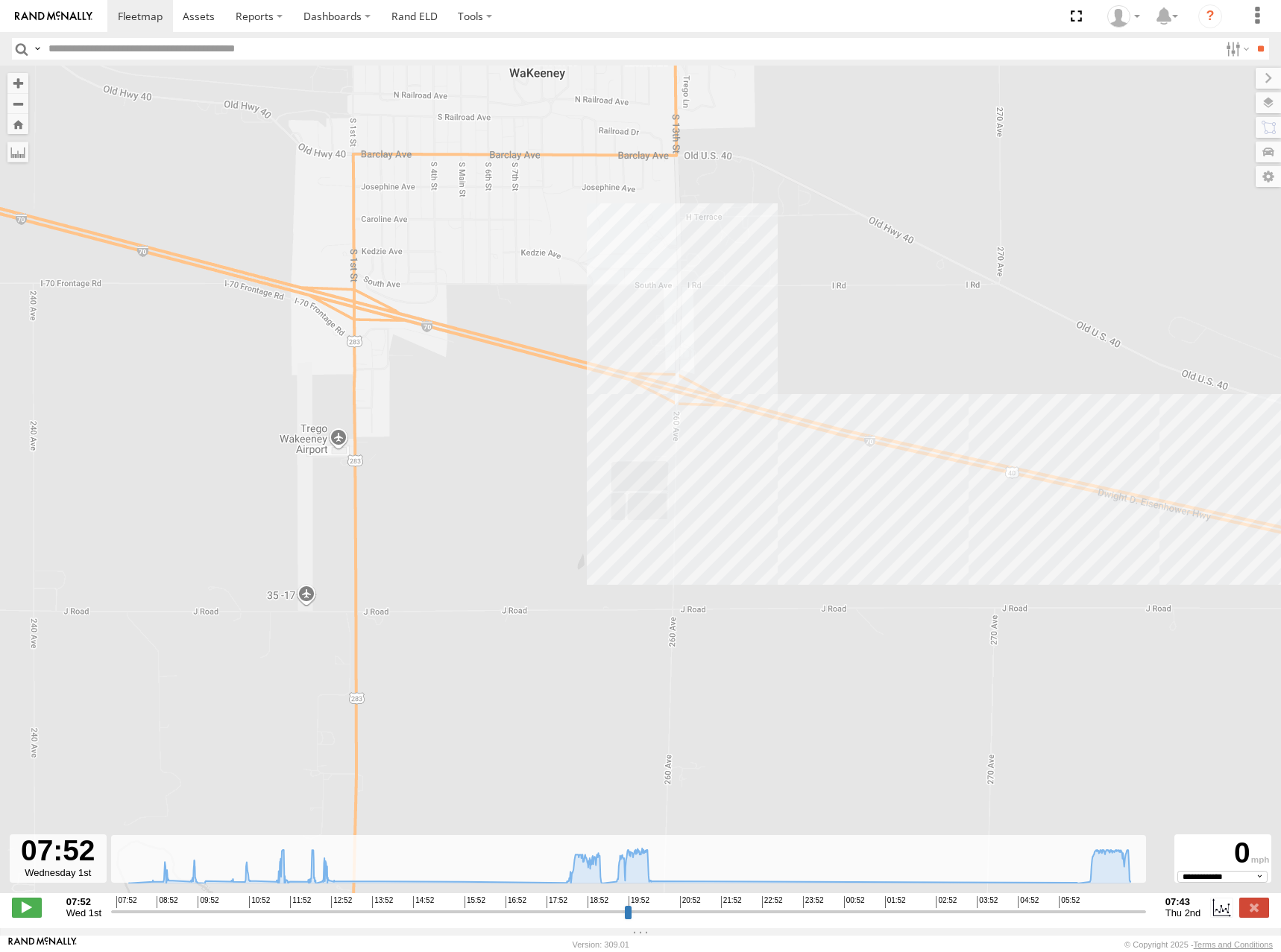
drag, startPoint x: 636, startPoint y: 362, endPoint x: 649, endPoint y: 348, distance: 19.1
click at [649, 348] on div "244 09:41 Wed 09:49 Wed 18:00 Wed 20:33 Wed 06:20 Thu" at bounding box center [640, 487] width 1281 height 843
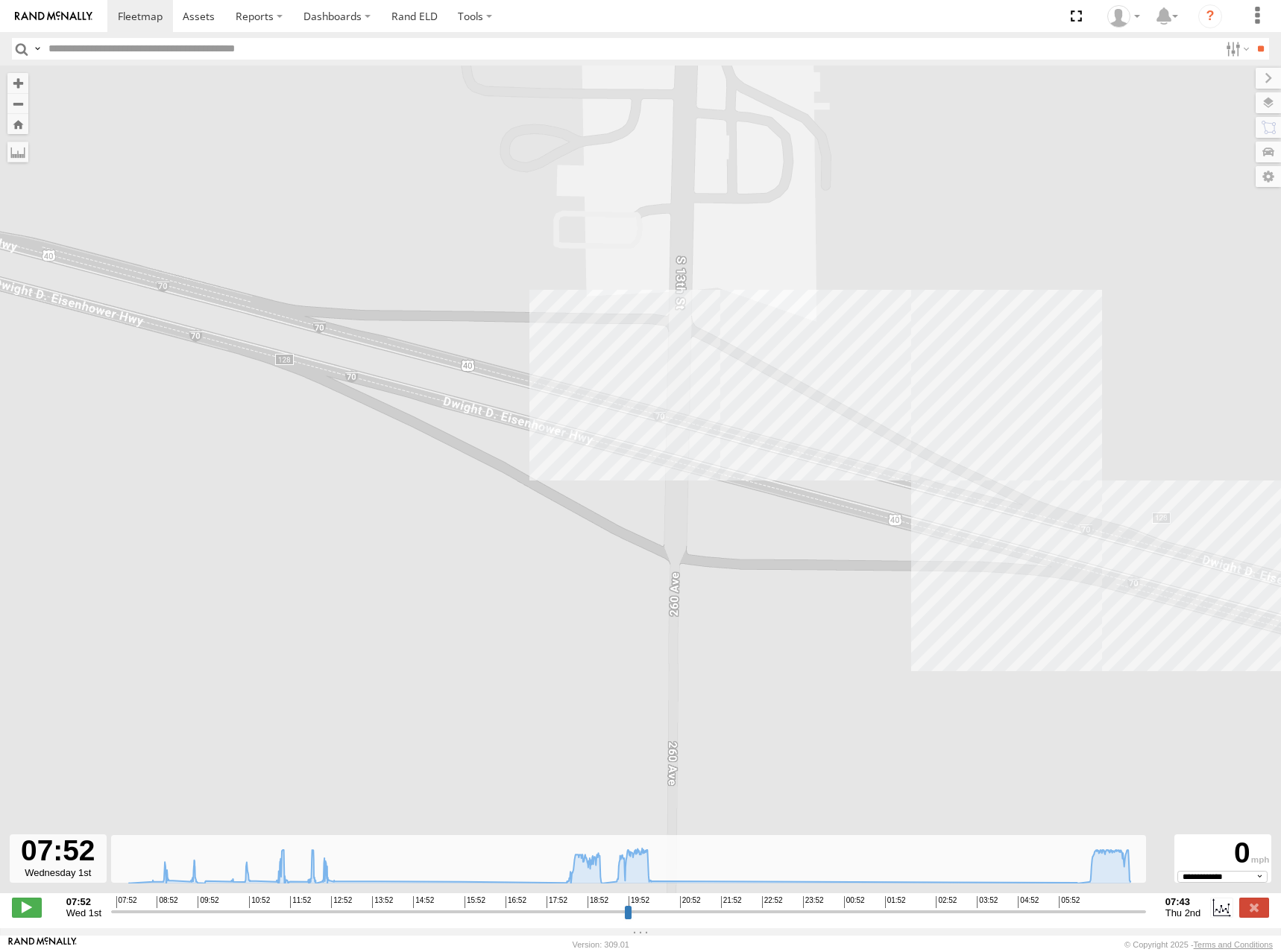
drag, startPoint x: 604, startPoint y: 303, endPoint x: 612, endPoint y: 352, distance: 49.6
click at [612, 352] on div "244 09:41 Wed 09:49 Wed 18:00 Wed 20:33 Wed 06:20 Thu" at bounding box center [640, 487] width 1281 height 843
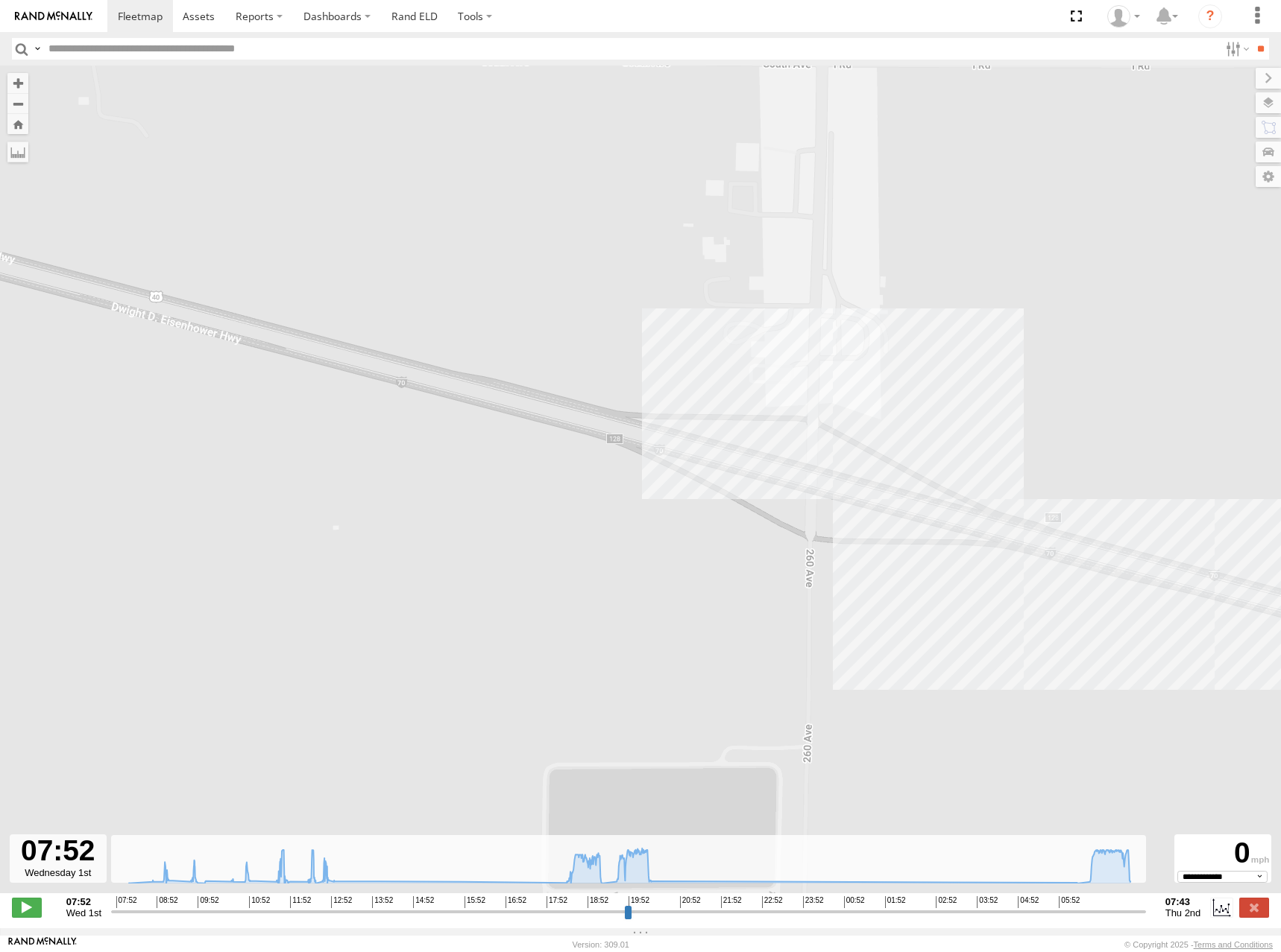
drag, startPoint x: 903, startPoint y: 275, endPoint x: 899, endPoint y: 389, distance: 114.1
click at [899, 389] on div "244 09:41 Wed 09:49 Wed 18:00 Wed 20:33 Wed 06:20 Thu" at bounding box center [640, 487] width 1281 height 843
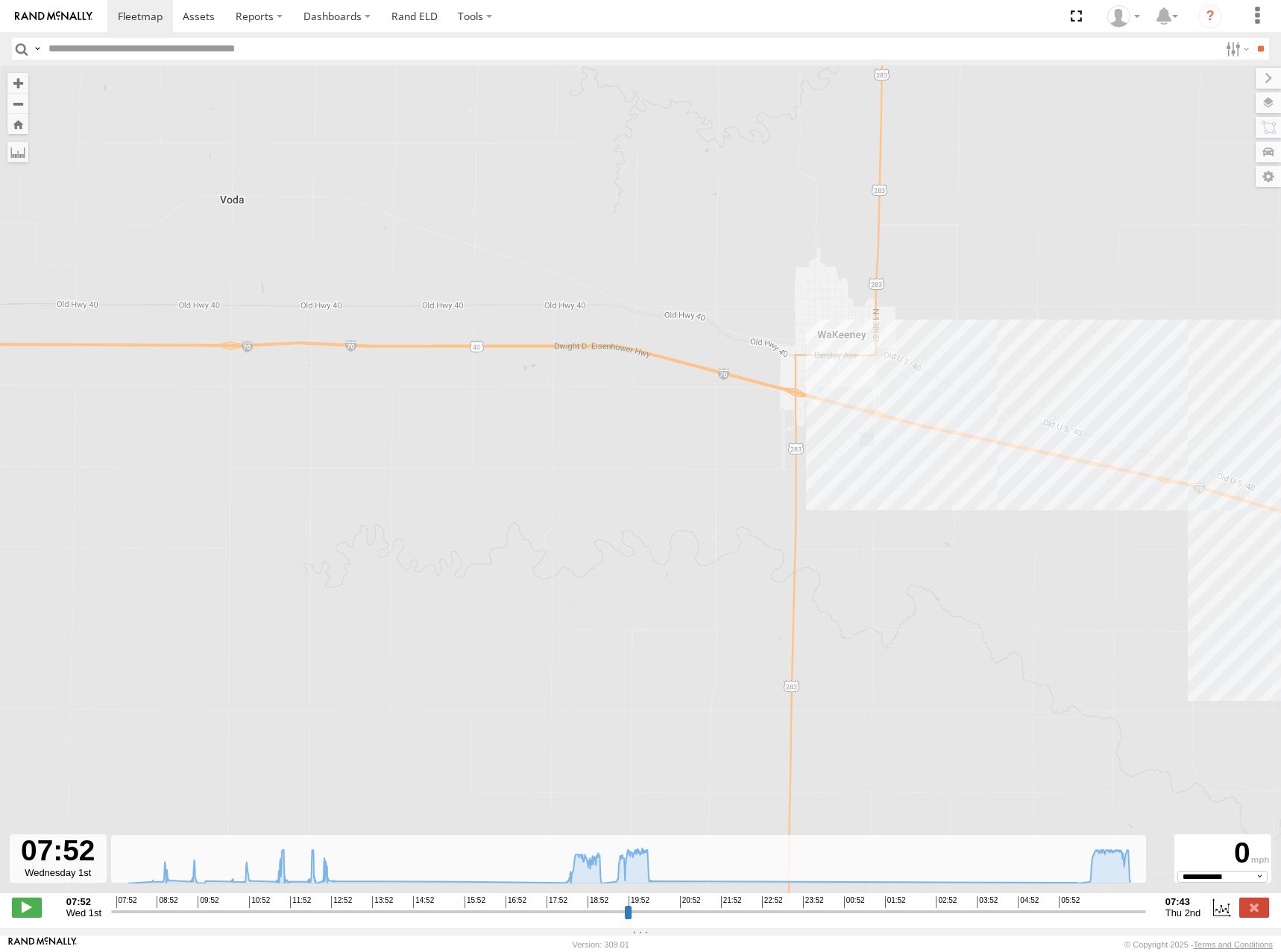
drag, startPoint x: 984, startPoint y: 404, endPoint x: 860, endPoint y: 371, distance: 128.3
click at [860, 371] on div "244 09:41 Wed 09:49 Wed 18:00 Wed 20:33 Wed 06:20 Thu" at bounding box center [640, 487] width 1281 height 843
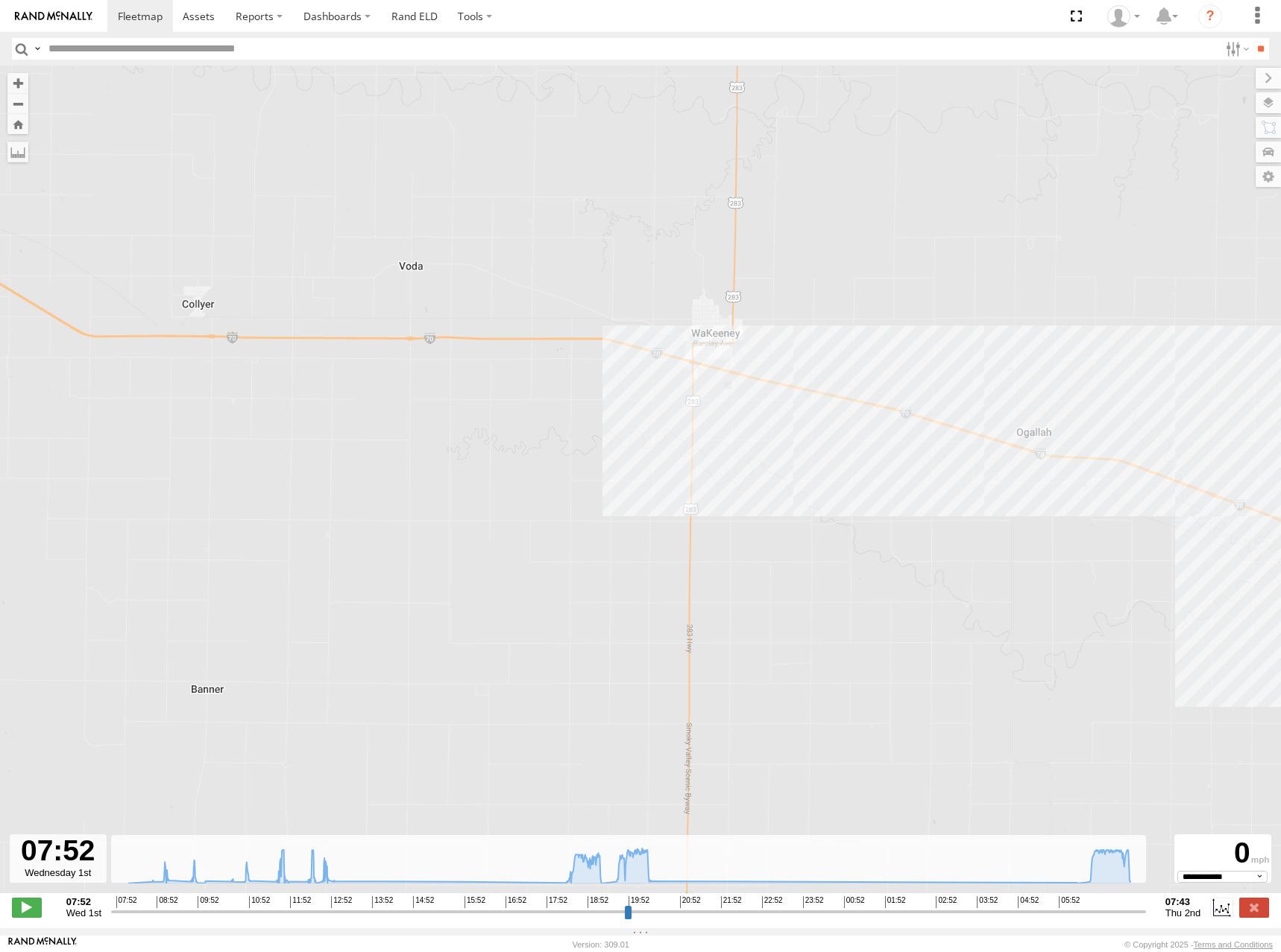
drag, startPoint x: 937, startPoint y: 389, endPoint x: 855, endPoint y: 380, distance: 82.5
click at [855, 380] on div "244 09:41 Wed 09:49 Wed 18:00 Wed 20:33 Wed 06:20 Thu" at bounding box center [640, 487] width 1281 height 843
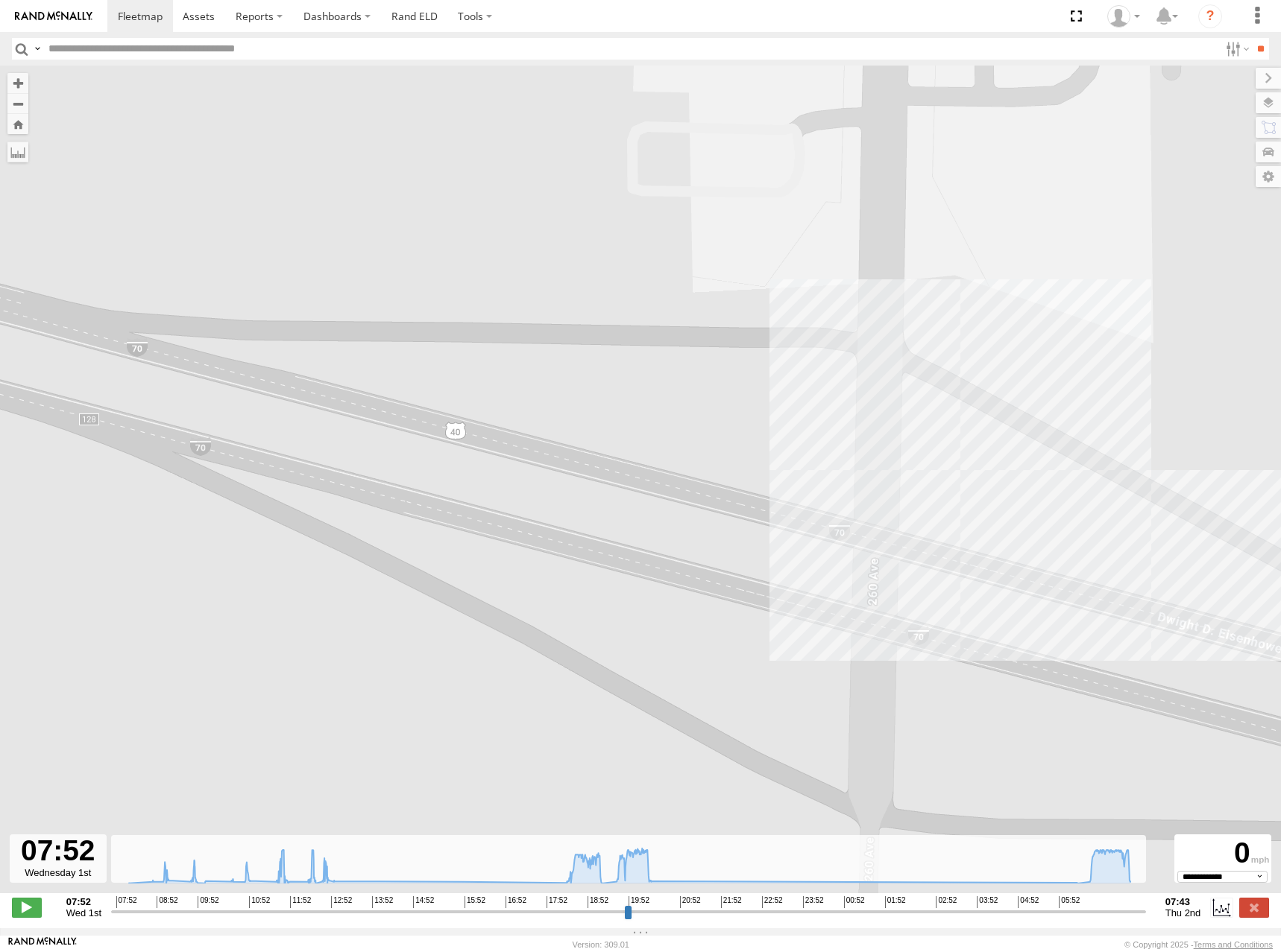
drag, startPoint x: 816, startPoint y: 450, endPoint x: 801, endPoint y: 409, distance: 43.7
click at [801, 409] on div "244 09:41 Wed 09:49 Wed 18:00 Wed 20:33 Wed 06:20 Thu" at bounding box center [640, 487] width 1281 height 843
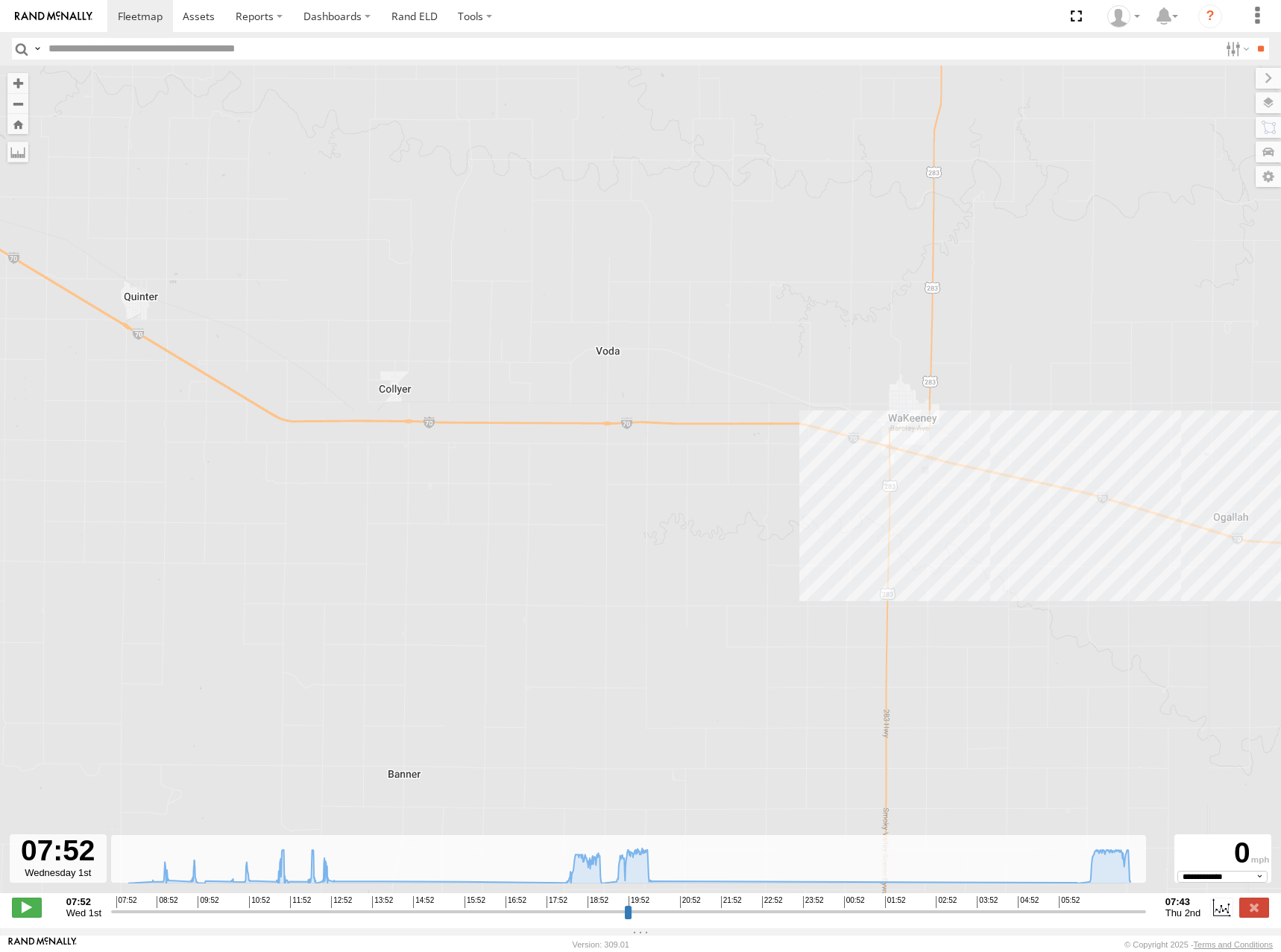
drag, startPoint x: 852, startPoint y: 394, endPoint x: 882, endPoint y: 411, distance: 34.5
click at [882, 411] on div "244 09:41 Wed 09:49 Wed 18:00 Wed 20:33 Wed 06:20 Thu" at bounding box center [640, 487] width 1281 height 843
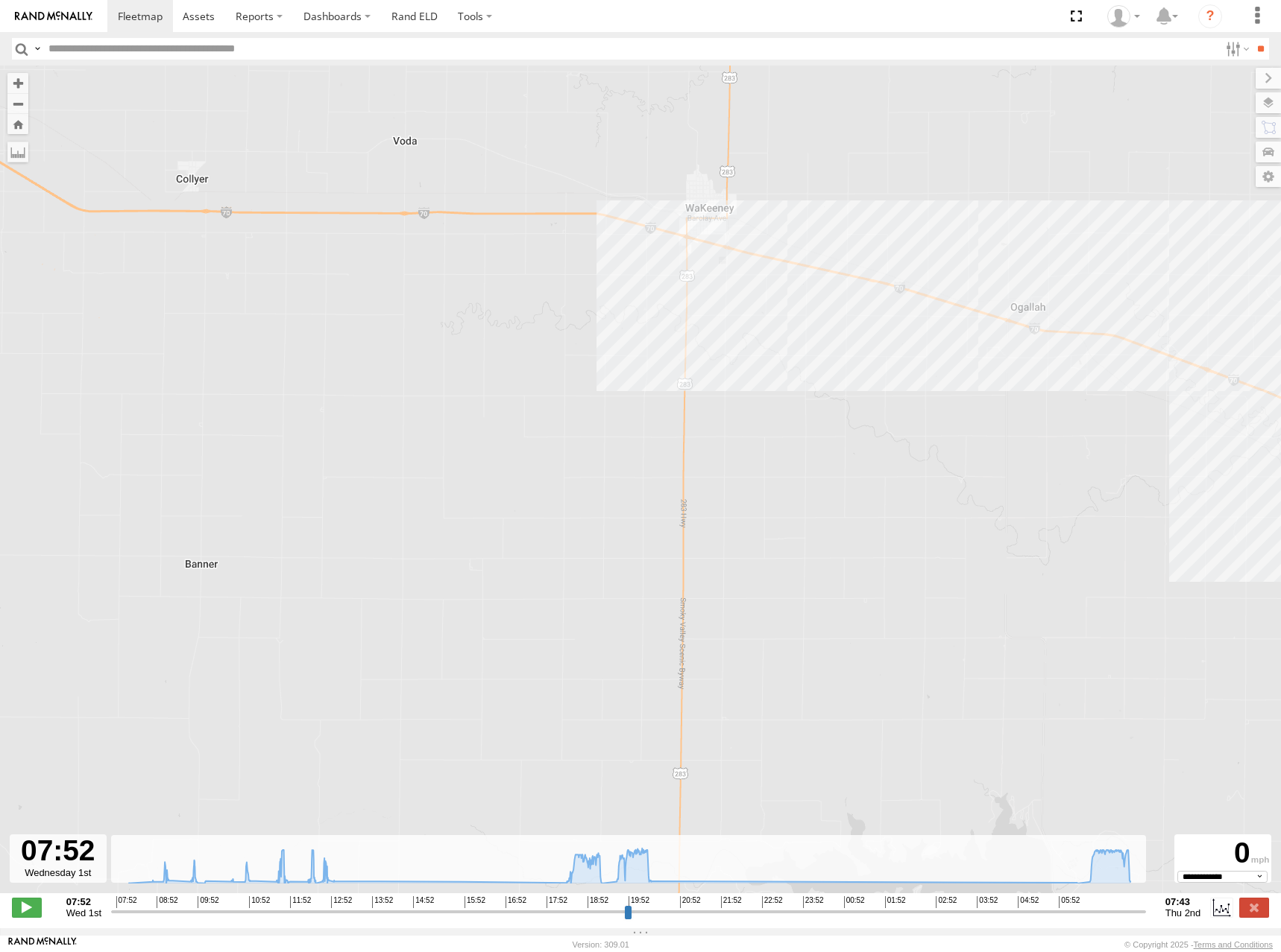
drag, startPoint x: 972, startPoint y: 473, endPoint x: 750, endPoint y: 304, distance: 279.0
click at [750, 304] on div "244 09:41 Wed 09:49 Wed 18:00 Wed 20:33 Wed 06:20 Thu" at bounding box center [640, 487] width 1281 height 843
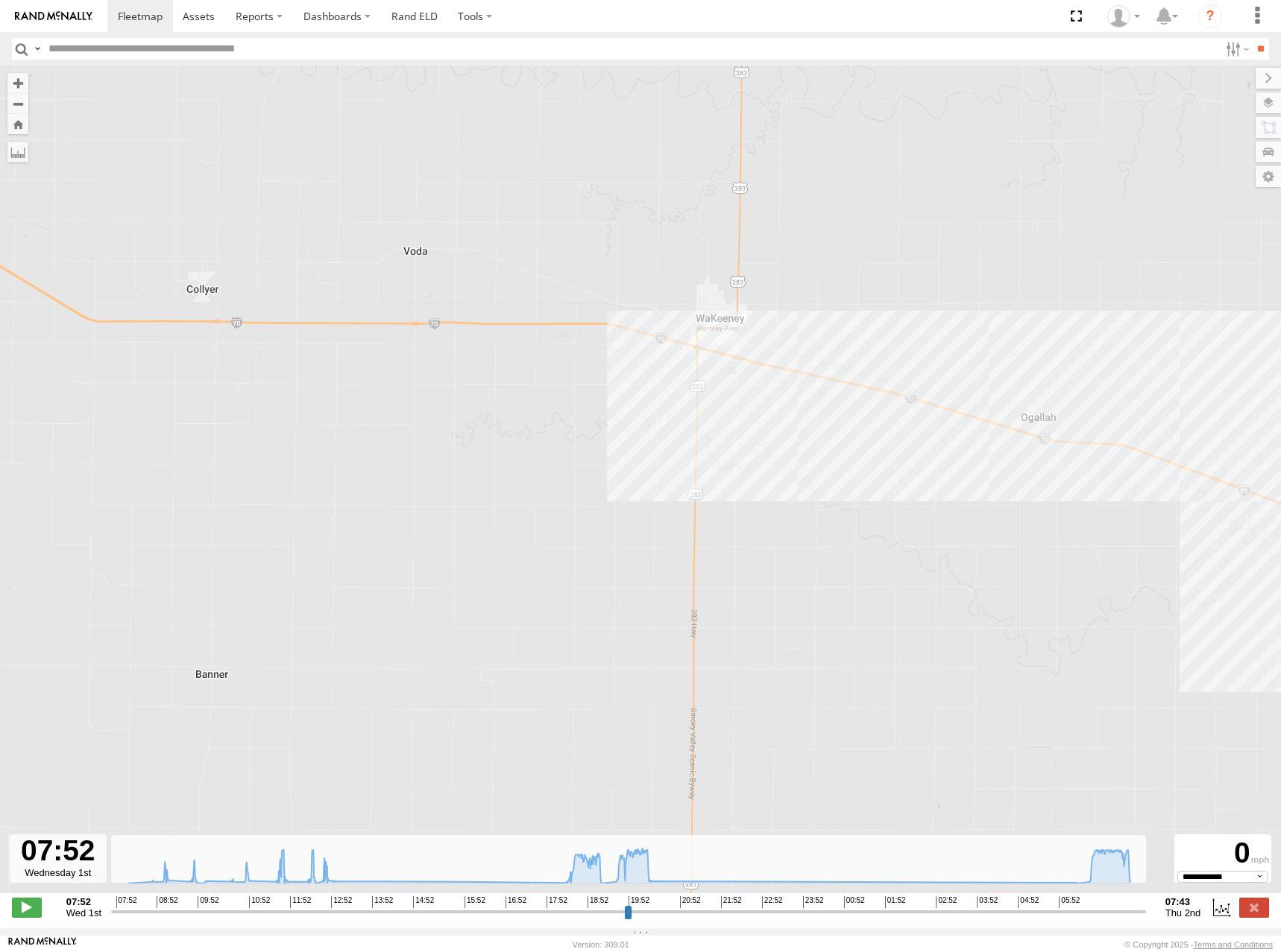
drag, startPoint x: 745, startPoint y: 292, endPoint x: 755, endPoint y: 411, distance: 119.4
click at [755, 411] on div "244 09:41 Wed 09:49 Wed 18:00 Wed 20:33 Wed 06:20 Thu" at bounding box center [640, 487] width 1281 height 843
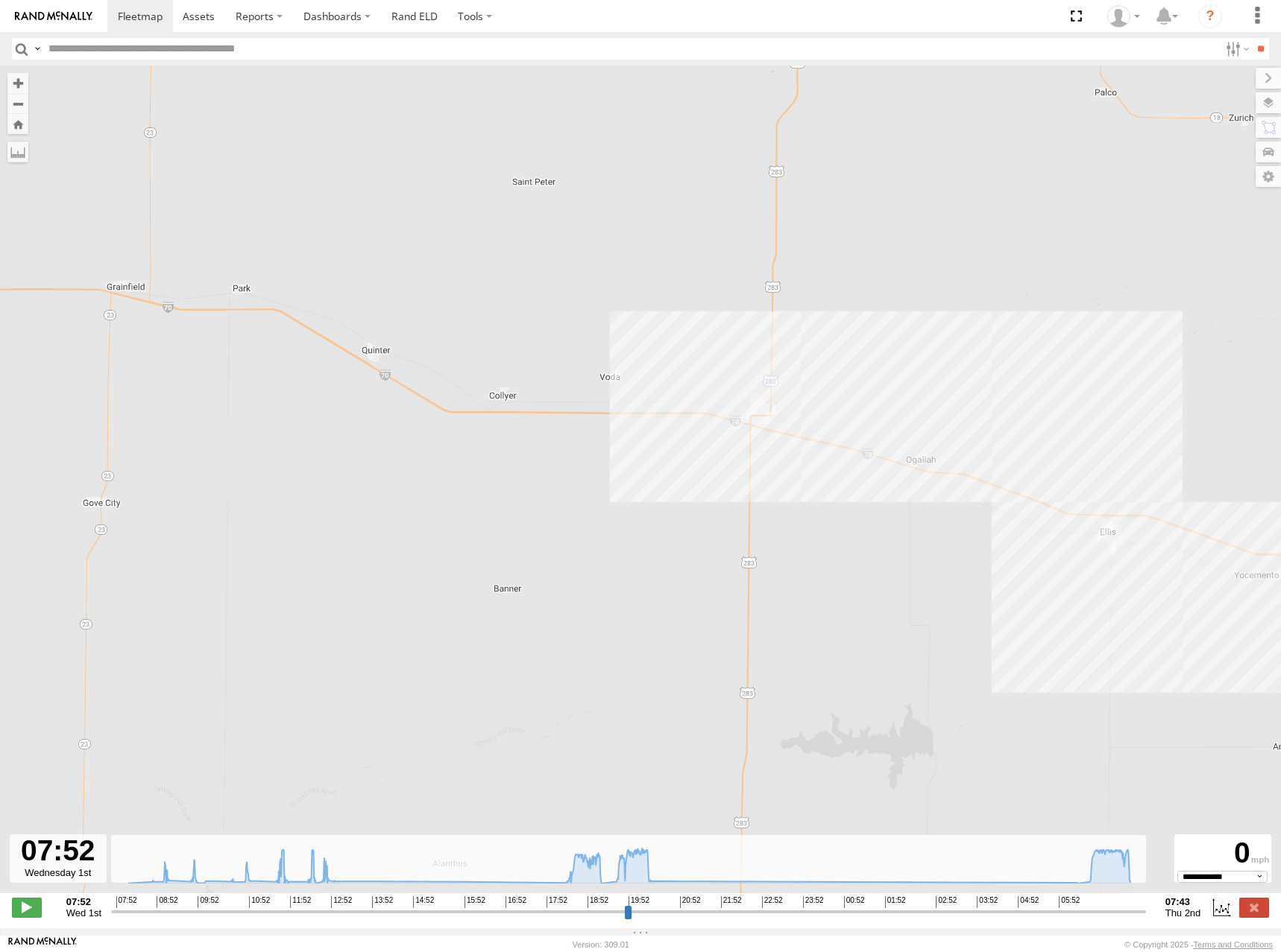
drag, startPoint x: 759, startPoint y: 432, endPoint x: 789, endPoint y: 490, distance: 65.3
click at [789, 490] on div "244 09:41 Wed 09:49 Wed 18:00 Wed 20:33 Wed 06:20 Thu" at bounding box center [640, 487] width 1281 height 843
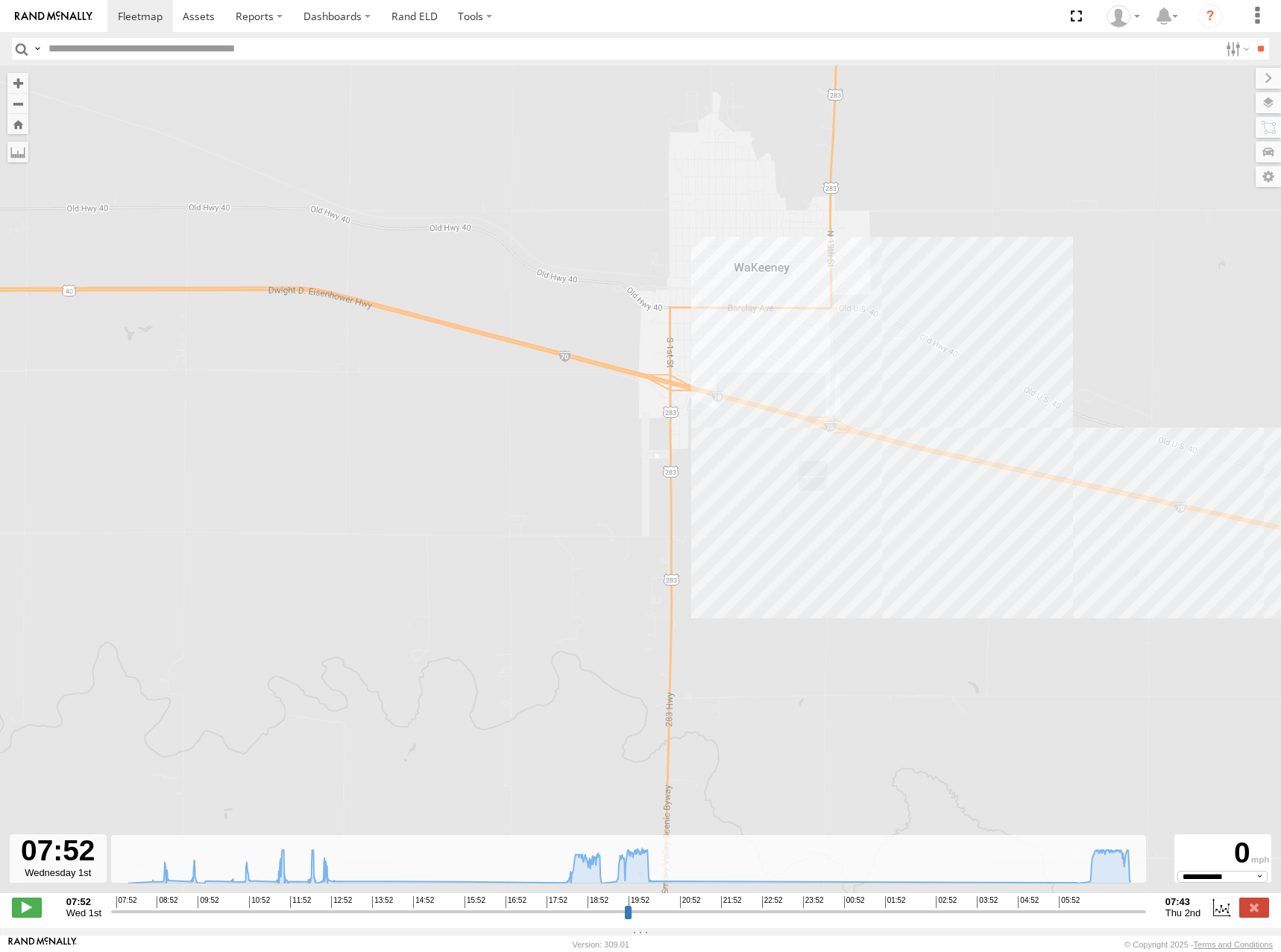
drag, startPoint x: 798, startPoint y: 494, endPoint x: 813, endPoint y: 362, distance: 132.8
click at [813, 362] on div "244 09:41 Wed 09:49 Wed 18:00 Wed 20:33 Wed 06:20 Thu" at bounding box center [640, 487] width 1281 height 843
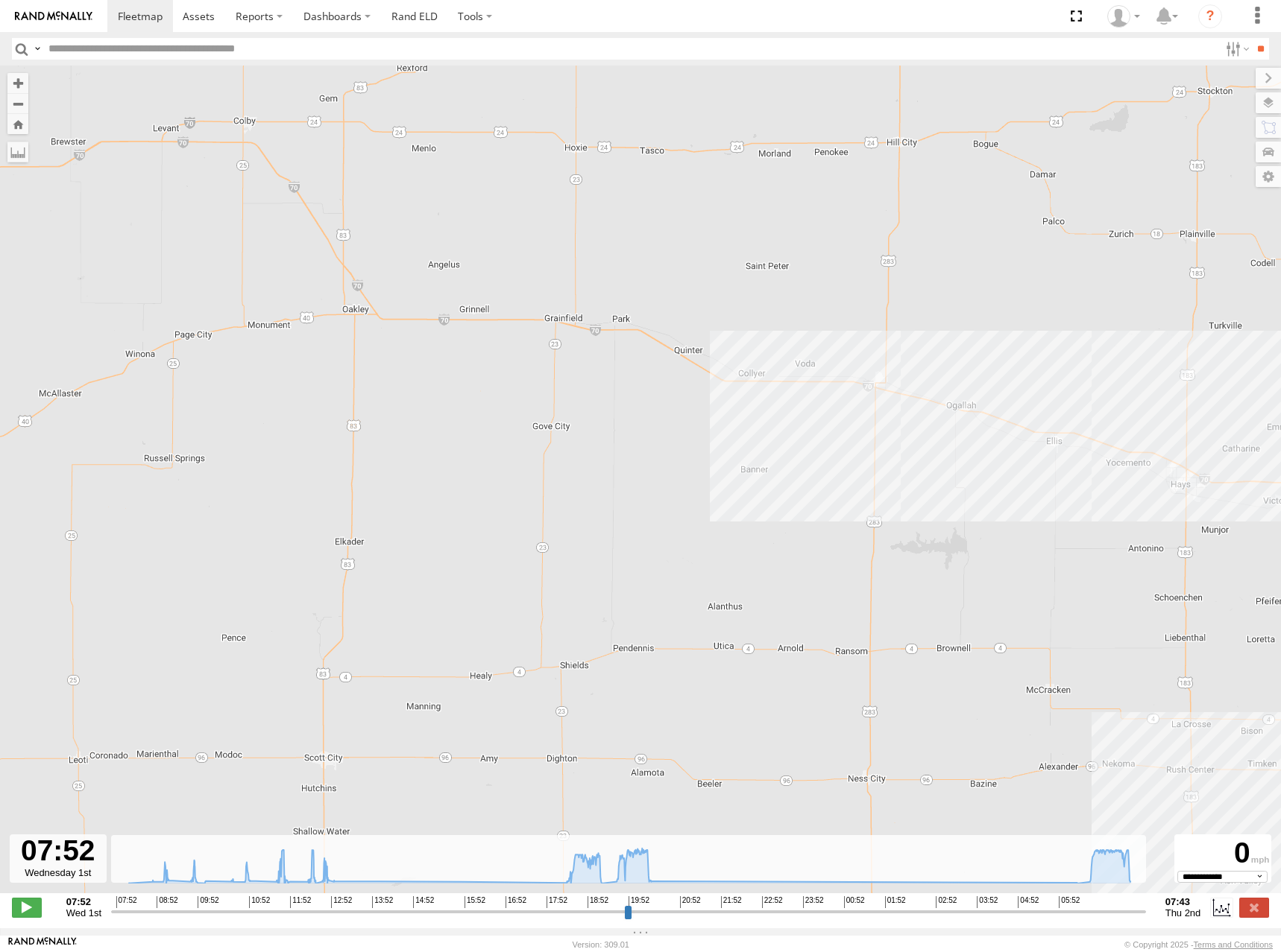
drag, startPoint x: 647, startPoint y: 330, endPoint x: 703, endPoint y: 314, distance: 58.2
click at [703, 314] on div "244 09:41 Wed 09:49 Wed 18:00 Wed 20:33 Wed 06:20 Thu" at bounding box center [640, 487] width 1281 height 843
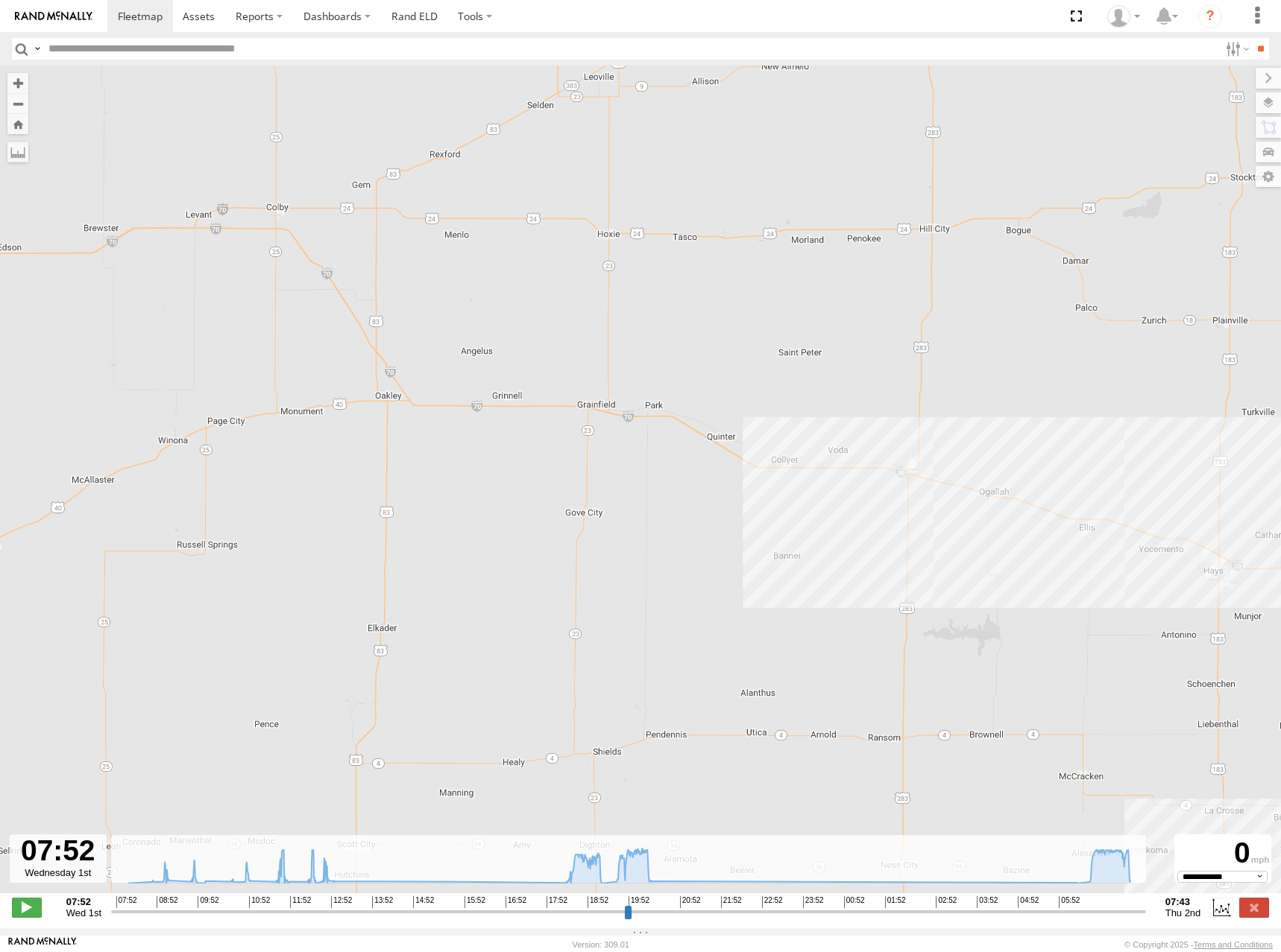
drag, startPoint x: 717, startPoint y: 354, endPoint x: 742, endPoint y: 423, distance: 73.4
click at [742, 423] on div "244 09:41 Wed 09:49 Wed 18:00 Wed 20:33 Wed 06:20 Thu" at bounding box center [640, 487] width 1281 height 843
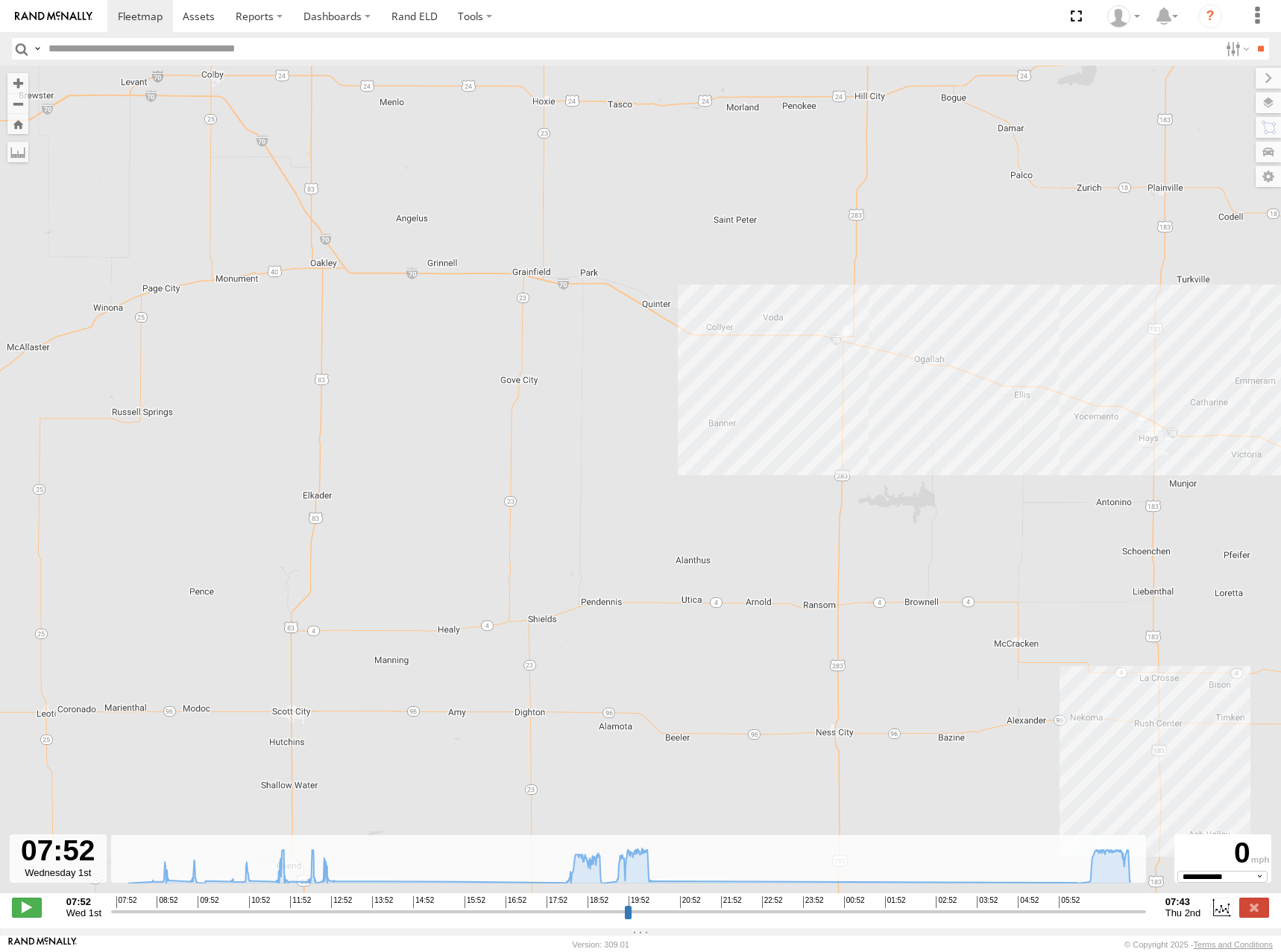
drag, startPoint x: 930, startPoint y: 494, endPoint x: 873, endPoint y: 389, distance: 119.5
click at [873, 389] on div "244 09:41 Wed 09:49 Wed 18:00 Wed 20:33 Wed 06:20 Thu" at bounding box center [640, 487] width 1281 height 843
drag, startPoint x: 873, startPoint y: 389, endPoint x: 859, endPoint y: 388, distance: 14.0
click at [859, 388] on div "244 09:41 Wed 09:49 Wed 18:00 Wed 20:33 Wed 06:20 Thu" at bounding box center [640, 487] width 1281 height 843
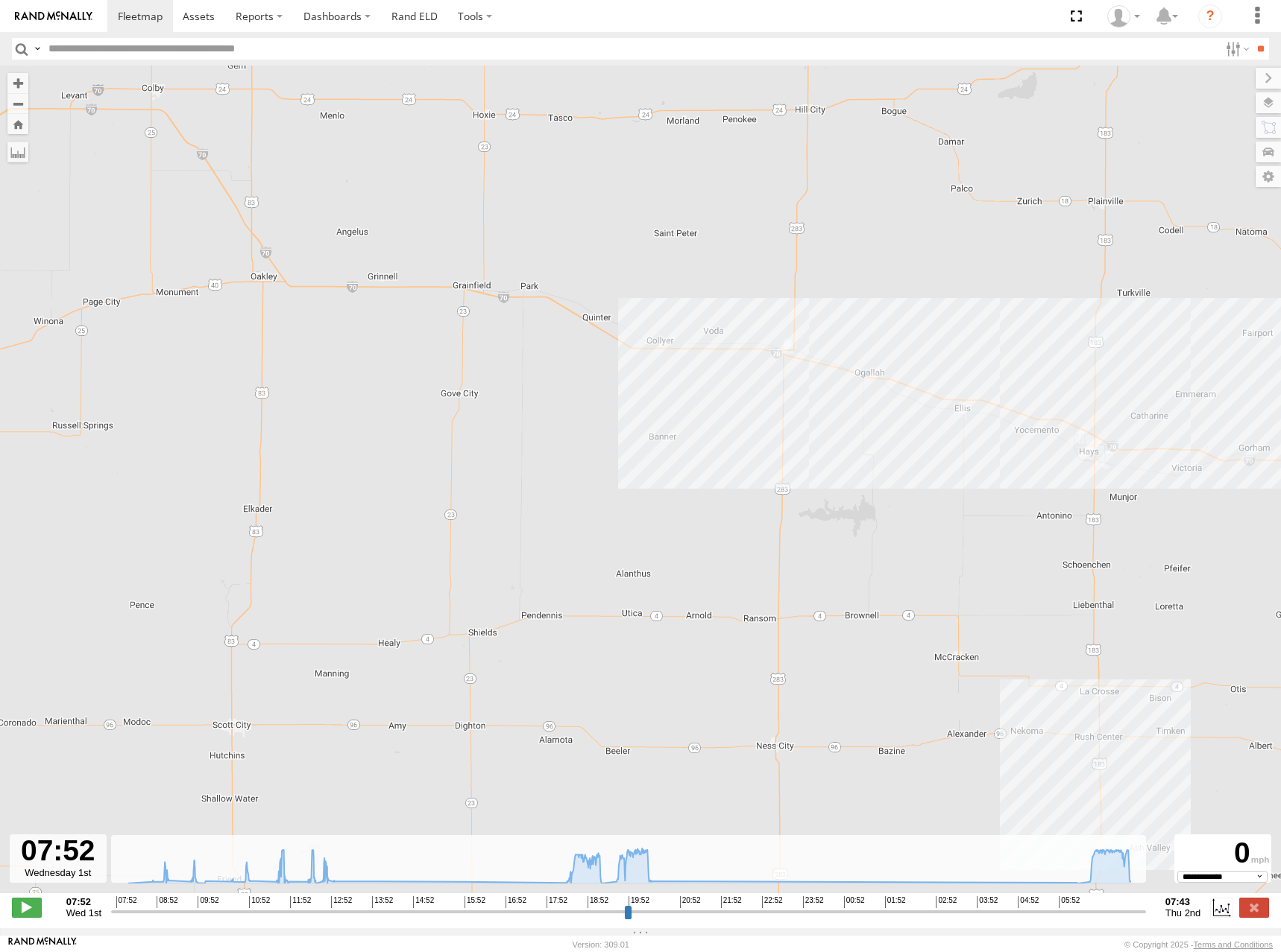
drag, startPoint x: 859, startPoint y: 388, endPoint x: 803, endPoint y: 404, distance: 58.2
click at [803, 404] on div "244 09:41 Wed 09:49 Wed 18:00 Wed 20:33 Wed 06:20 Thu" at bounding box center [640, 487] width 1281 height 843
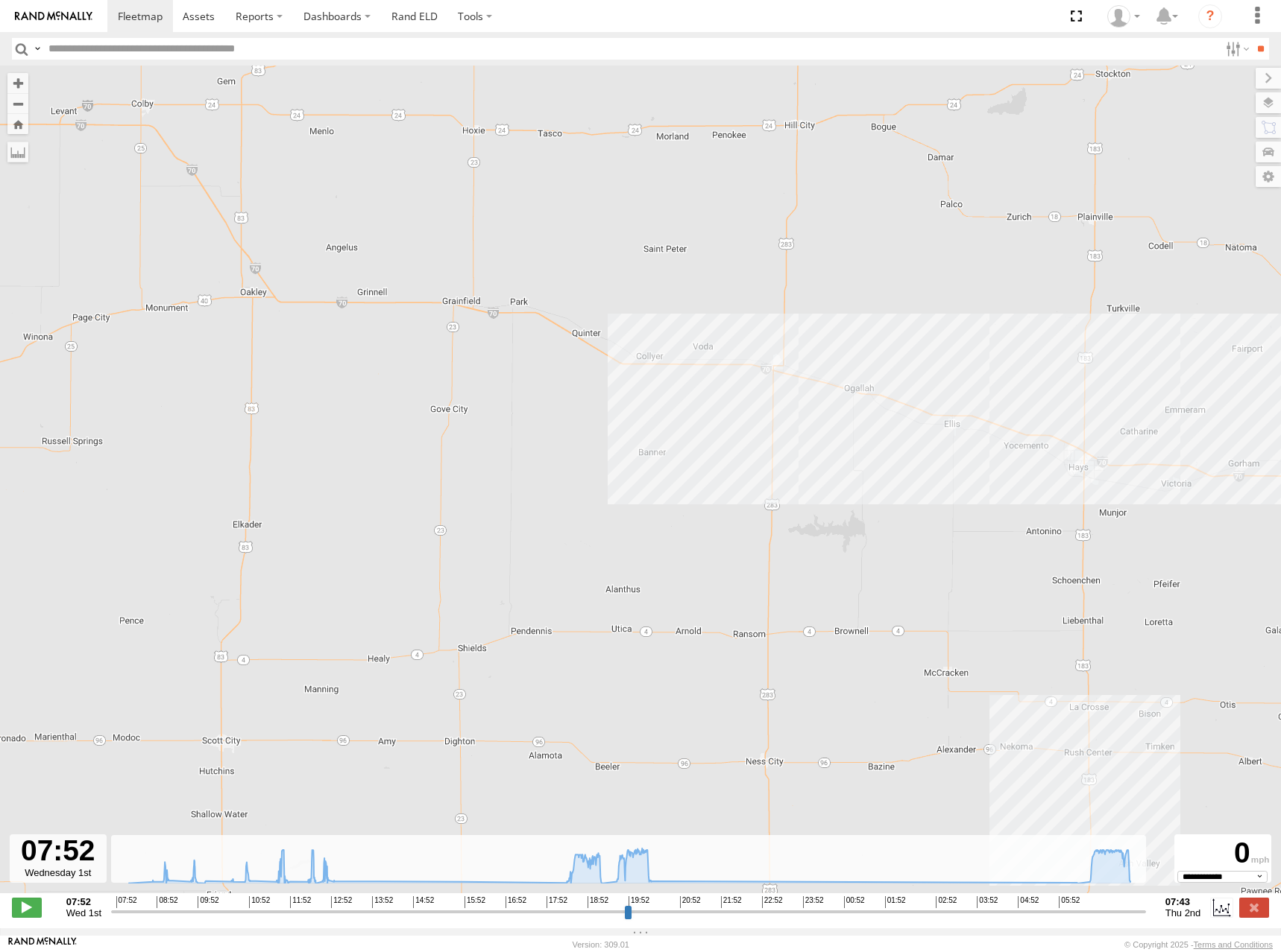
drag, startPoint x: 803, startPoint y: 399, endPoint x: 794, endPoint y: 416, distance: 19.2
click at [794, 416] on div "244 09:41 Wed 09:49 Wed 18:00 Wed 20:33 Wed 06:20 Thu" at bounding box center [640, 487] width 1281 height 843
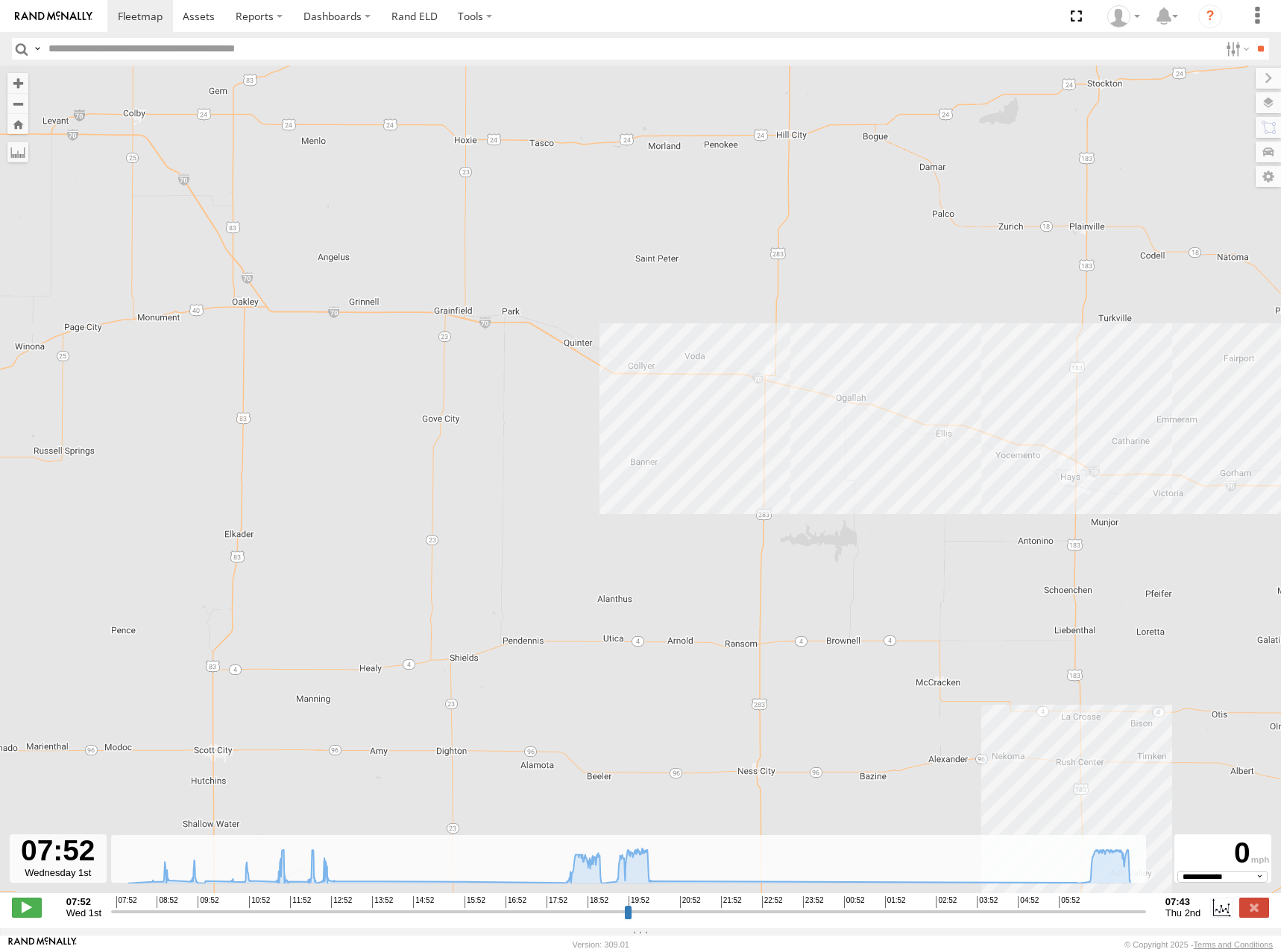
drag, startPoint x: 776, startPoint y: 415, endPoint x: 760, endPoint y: 376, distance: 42.2
click at [765, 424] on div "244 09:41 Wed 09:49 Wed 18:00 Wed 20:33 Wed 06:20 Thu" at bounding box center [640, 487] width 1281 height 843
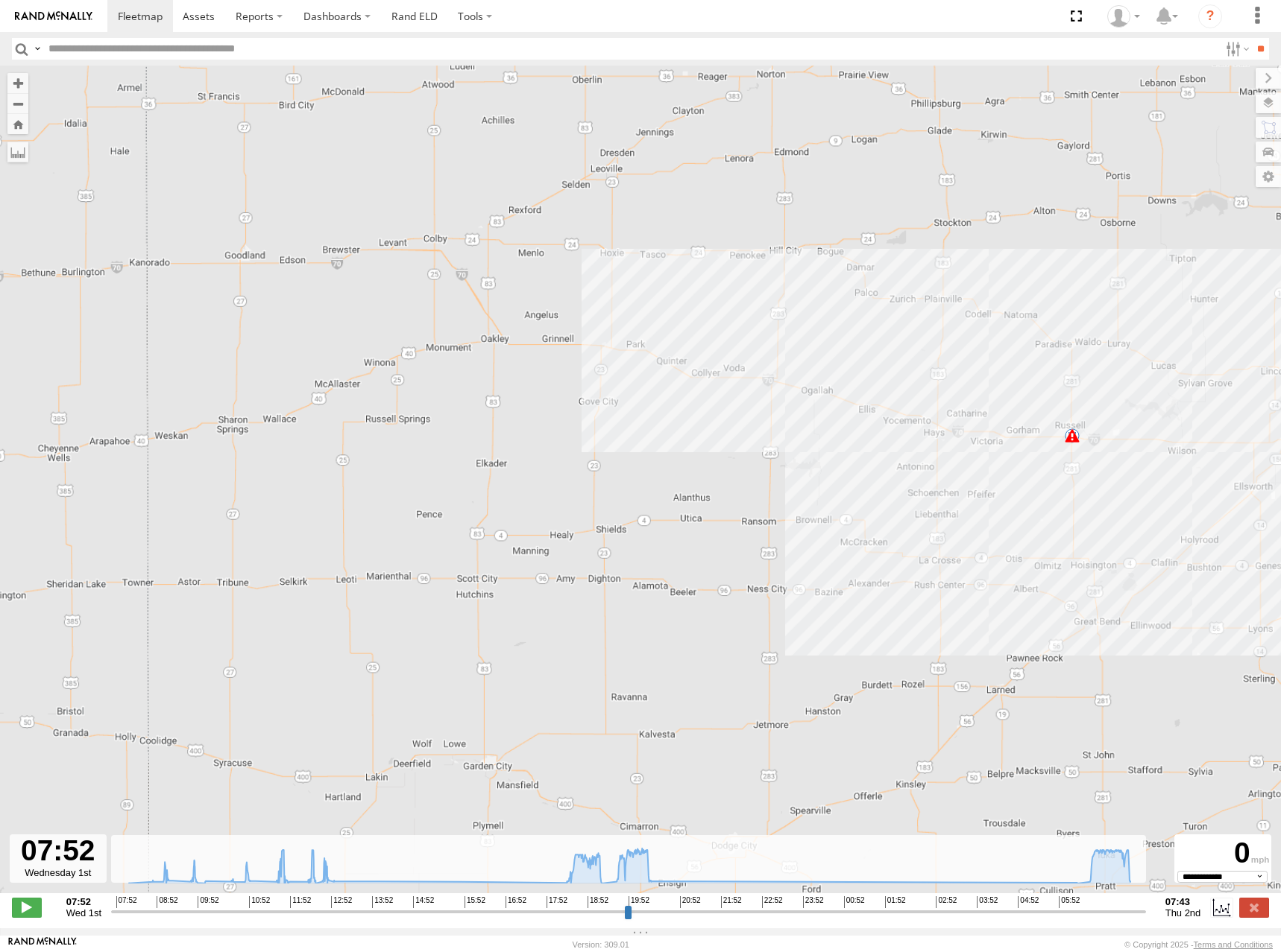
drag, startPoint x: 803, startPoint y: 466, endPoint x: 787, endPoint y: 429, distance: 40.3
click at [787, 429] on div "244 09:41 Wed 09:49 Wed 18:00 Wed 20:33 Wed 06:20 Thu" at bounding box center [640, 487] width 1281 height 843
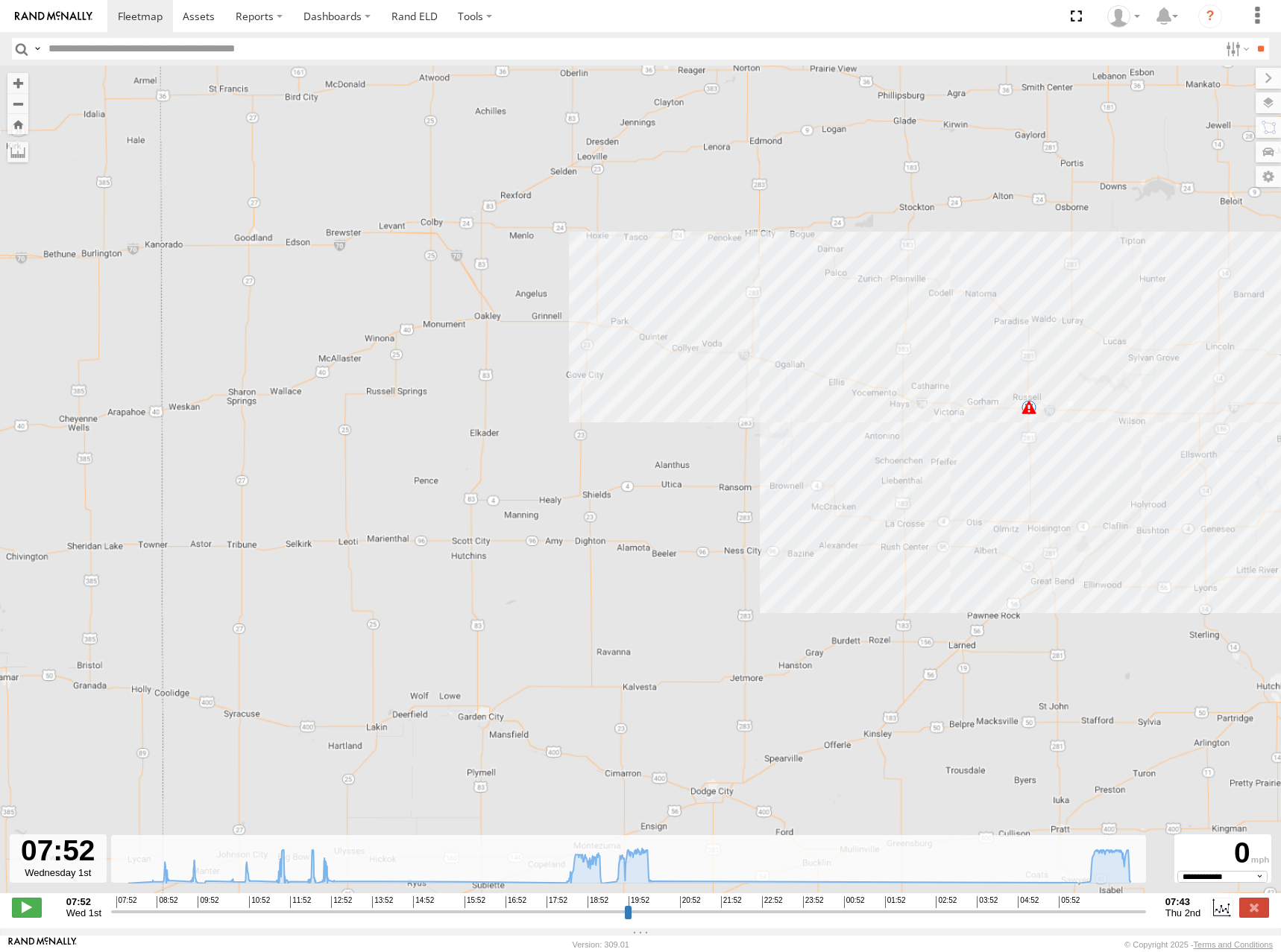
drag, startPoint x: 785, startPoint y: 423, endPoint x: 767, endPoint y: 388, distance: 39.4
click at [767, 388] on div "244 09:41 Wed 09:49 Wed 18:00 Wed 20:33 Wed 06:20 Thu" at bounding box center [640, 487] width 1281 height 843
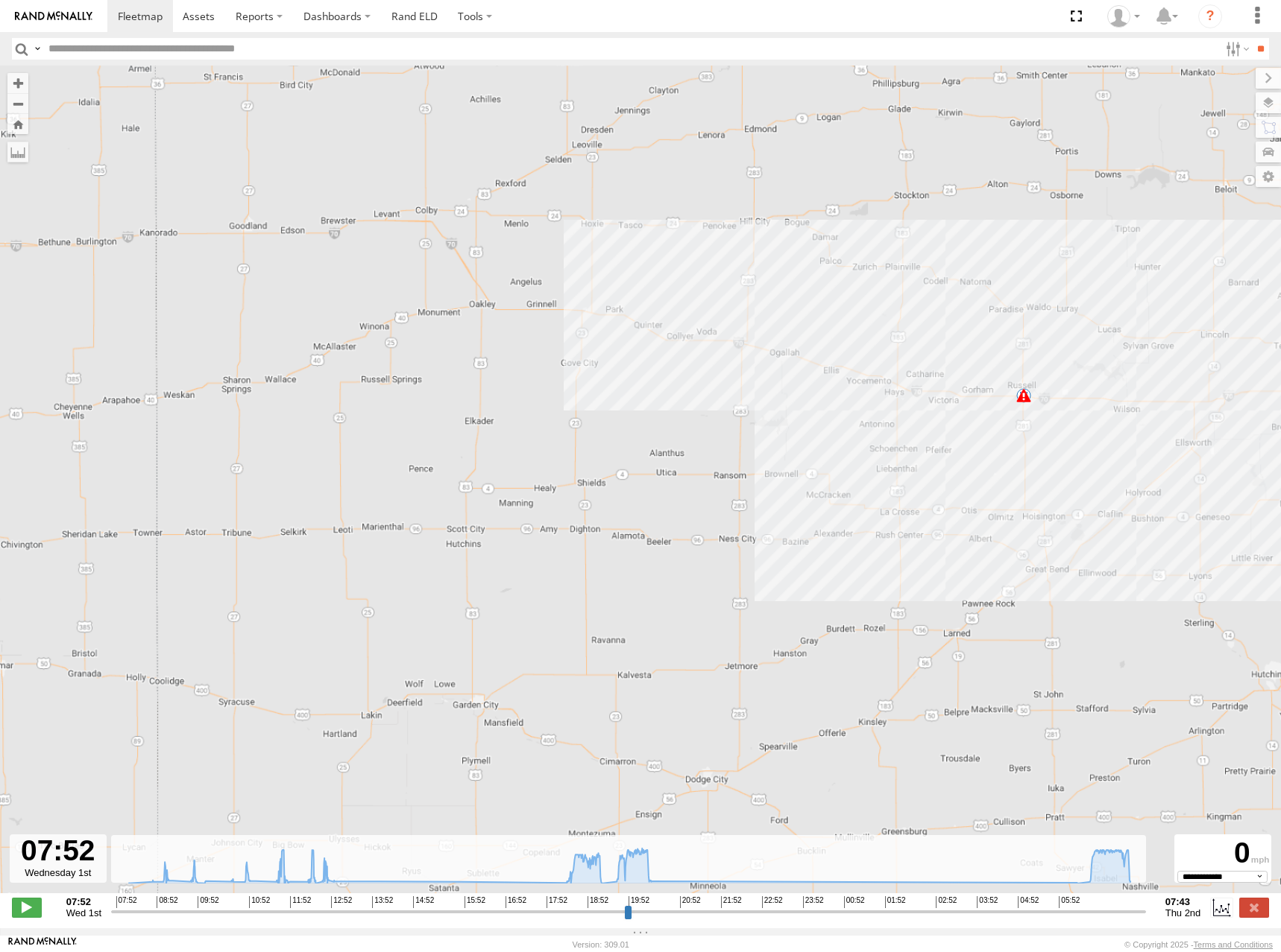
drag, startPoint x: 780, startPoint y: 415, endPoint x: 775, endPoint y: 401, distance: 14.9
click at [775, 401] on div "244 09:41 Wed 09:49 Wed 18:00 Wed 20:33 Wed 06:20 Thu" at bounding box center [640, 487] width 1281 height 843
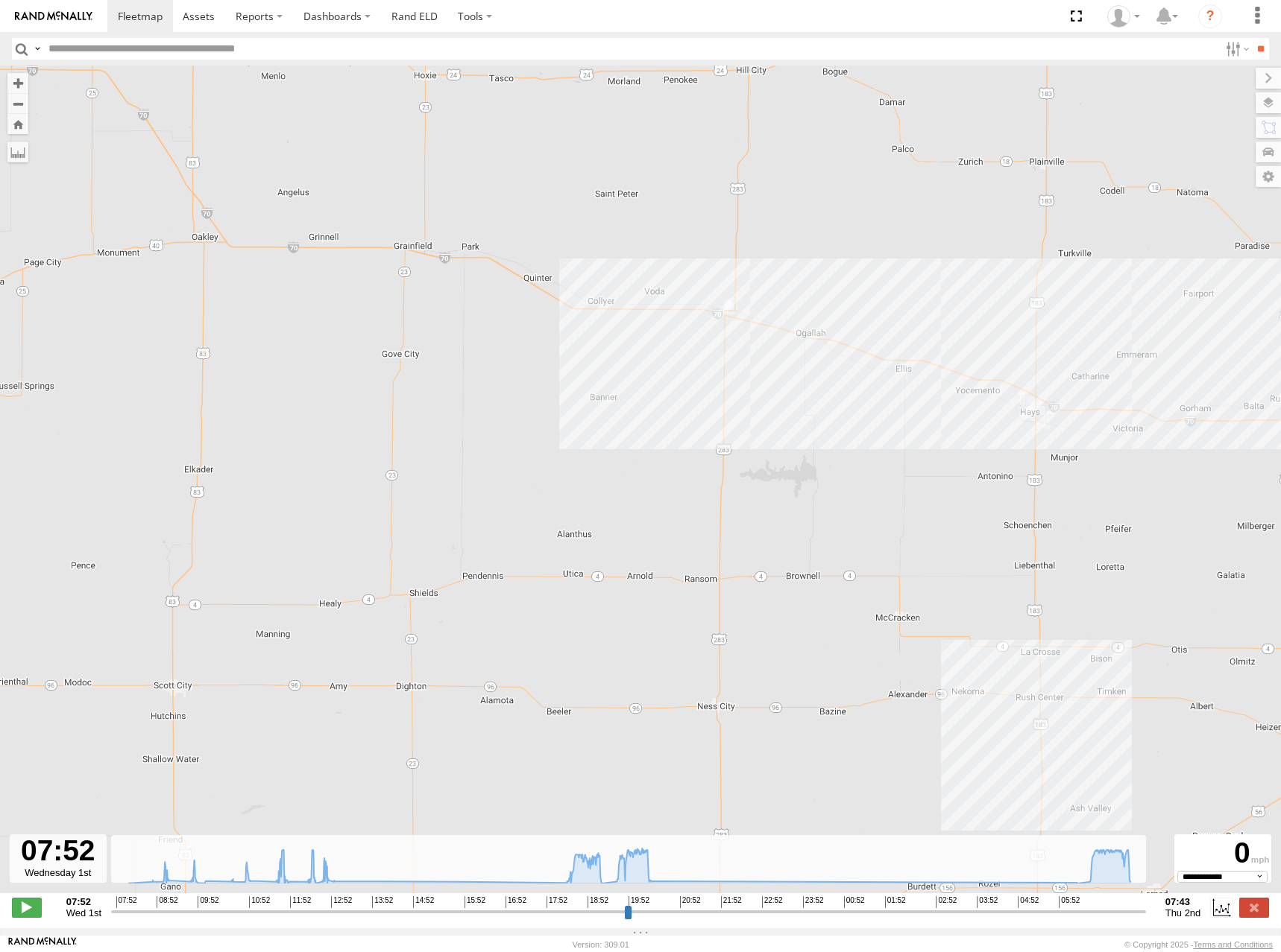
drag, startPoint x: 749, startPoint y: 358, endPoint x: 768, endPoint y: 402, distance: 47.9
click at [768, 402] on div "244 09:41 Wed 09:49 Wed 18:00 Wed 20:33 Wed 06:20 Thu" at bounding box center [640, 487] width 1281 height 843
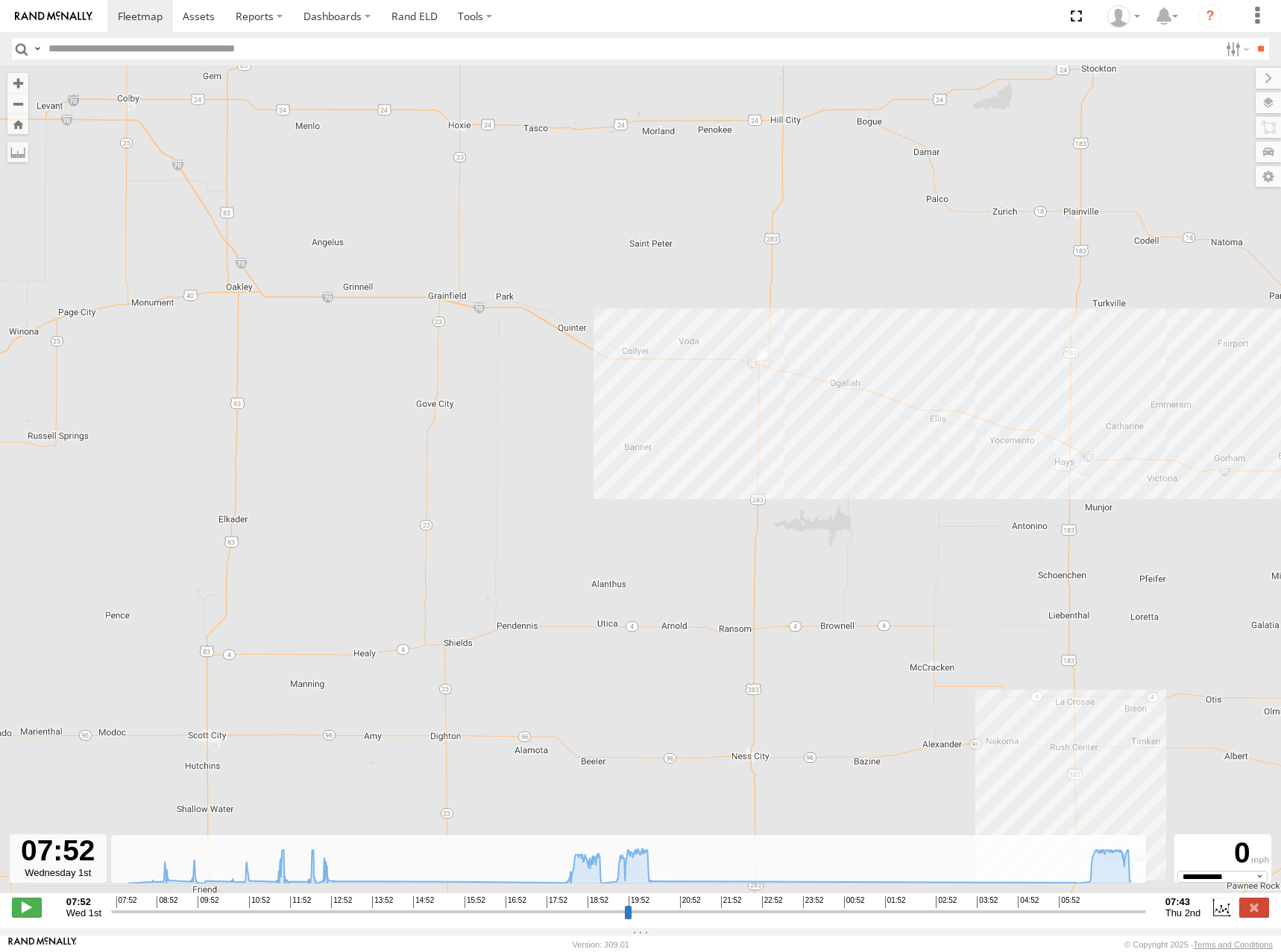
drag, startPoint x: 759, startPoint y: 369, endPoint x: 796, endPoint y: 424, distance: 66.3
click at [796, 424] on div "244 09:41 Wed 09:49 Wed 18:00 Wed 20:33 Wed 06:20 Thu" at bounding box center [640, 487] width 1281 height 843
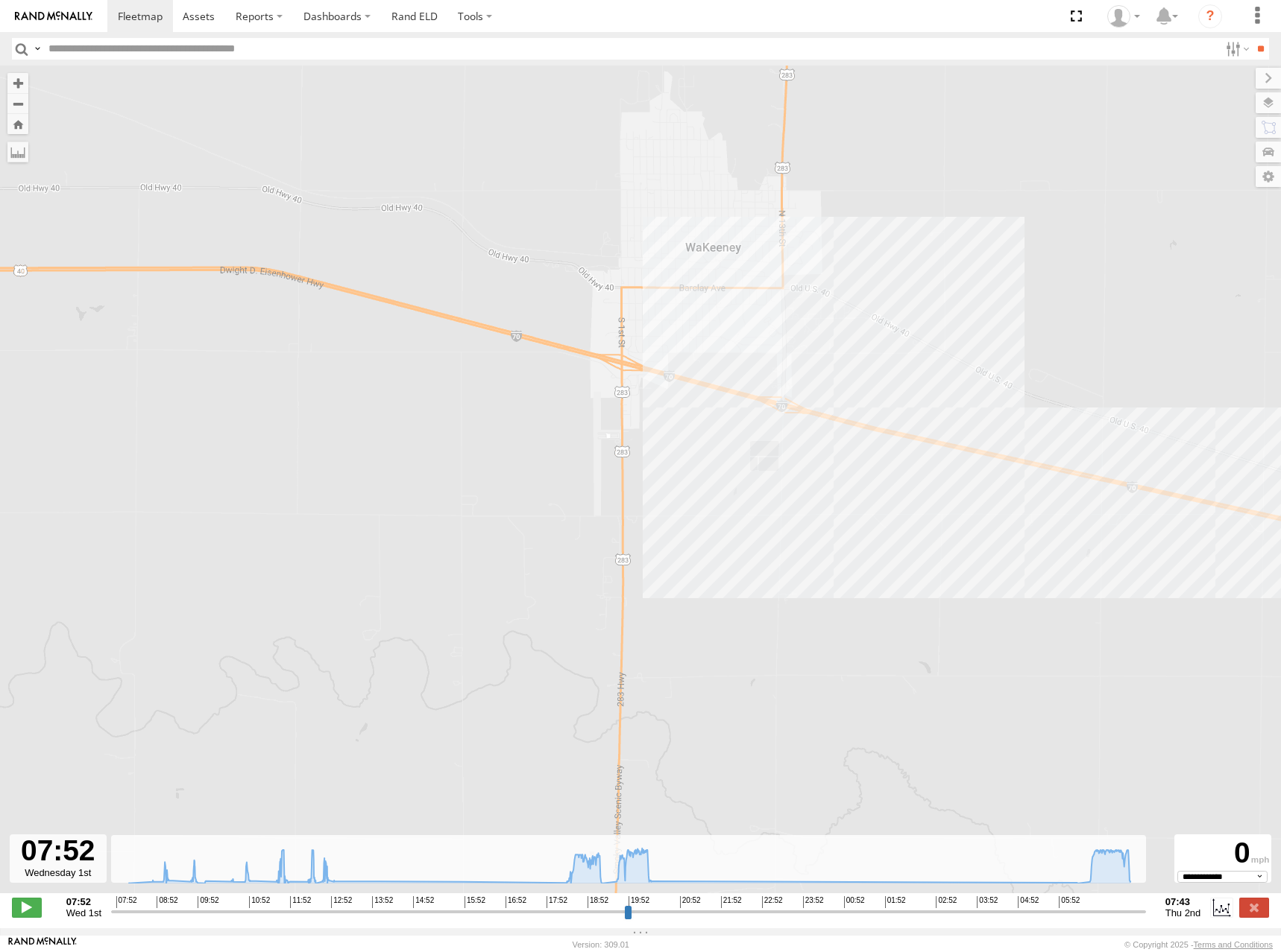
drag, startPoint x: 759, startPoint y: 382, endPoint x: 825, endPoint y: 354, distance: 71.7
click at [825, 354] on div "244 09:41 Wed 09:49 Wed 18:00 Wed 20:33 Wed 06:20 Thu" at bounding box center [640, 487] width 1281 height 843
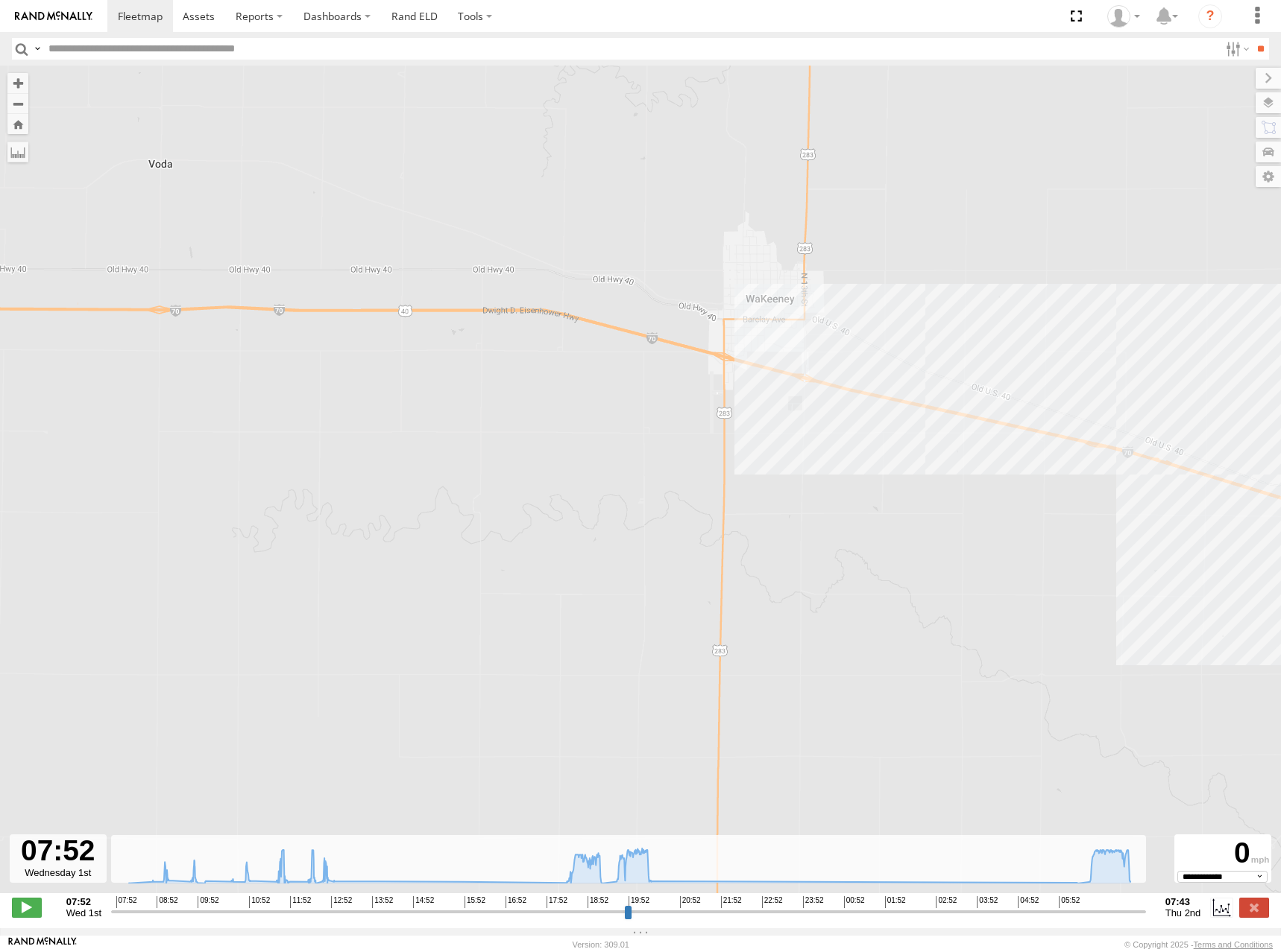
drag, startPoint x: 820, startPoint y: 350, endPoint x: 833, endPoint y: 345, distance: 13.9
click at [833, 345] on div "244 09:41 Wed 09:49 Wed 18:00 Wed 20:33 Wed 06:20 Thu" at bounding box center [640, 487] width 1281 height 843
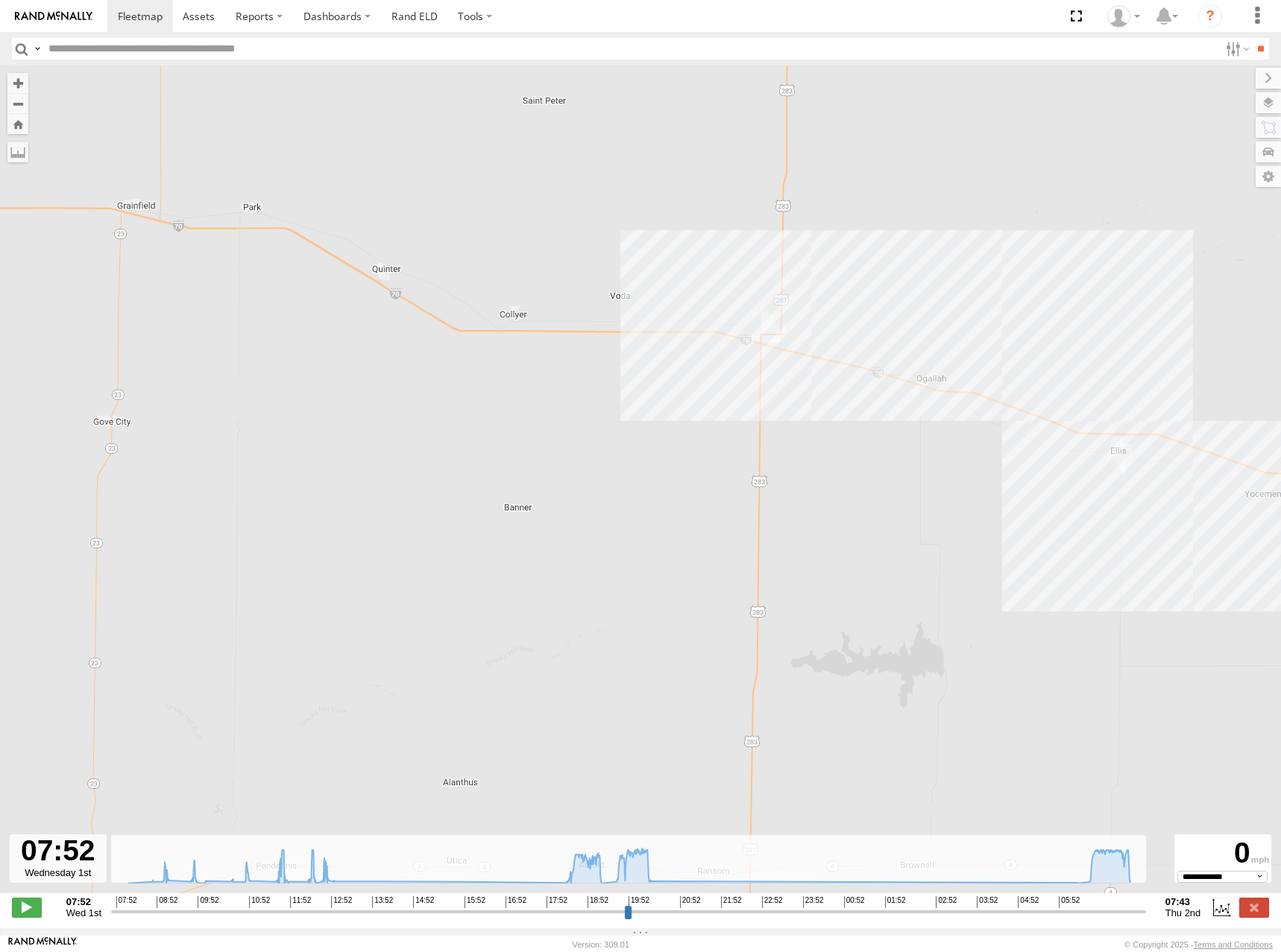
drag, startPoint x: 804, startPoint y: 340, endPoint x: 825, endPoint y: 337, distance: 21.2
click at [825, 337] on div "244 09:41 Wed 09:49 Wed 18:00 Wed 20:33 Wed 06:20 Thu" at bounding box center [640, 487] width 1281 height 843
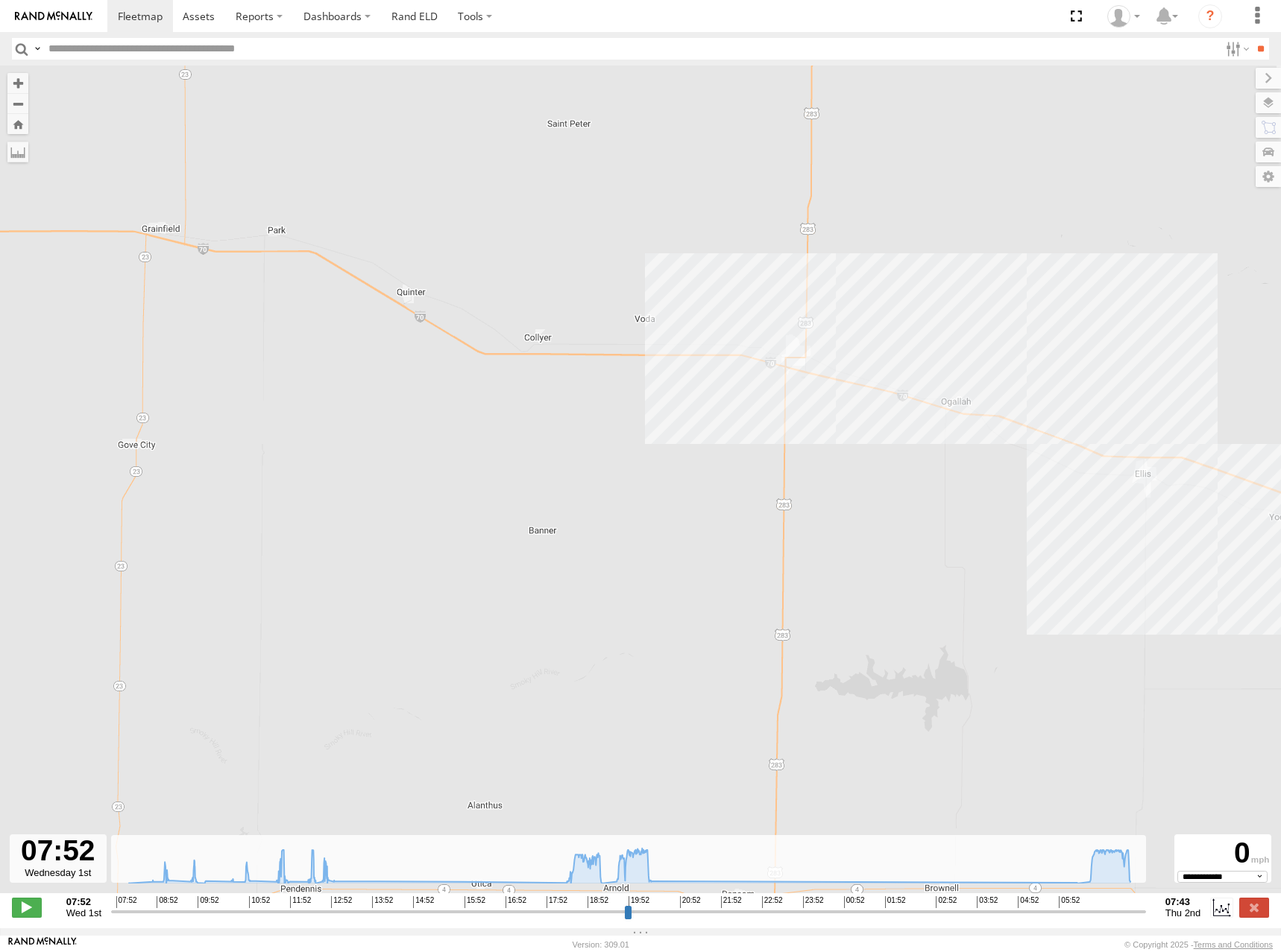
drag, startPoint x: 776, startPoint y: 354, endPoint x: 804, endPoint y: 389, distance: 44.8
click at [804, 389] on div "244 09:41 Wed 09:49 Wed 18:00 Wed 20:33 Wed 06:20 Thu" at bounding box center [640, 487] width 1281 height 843
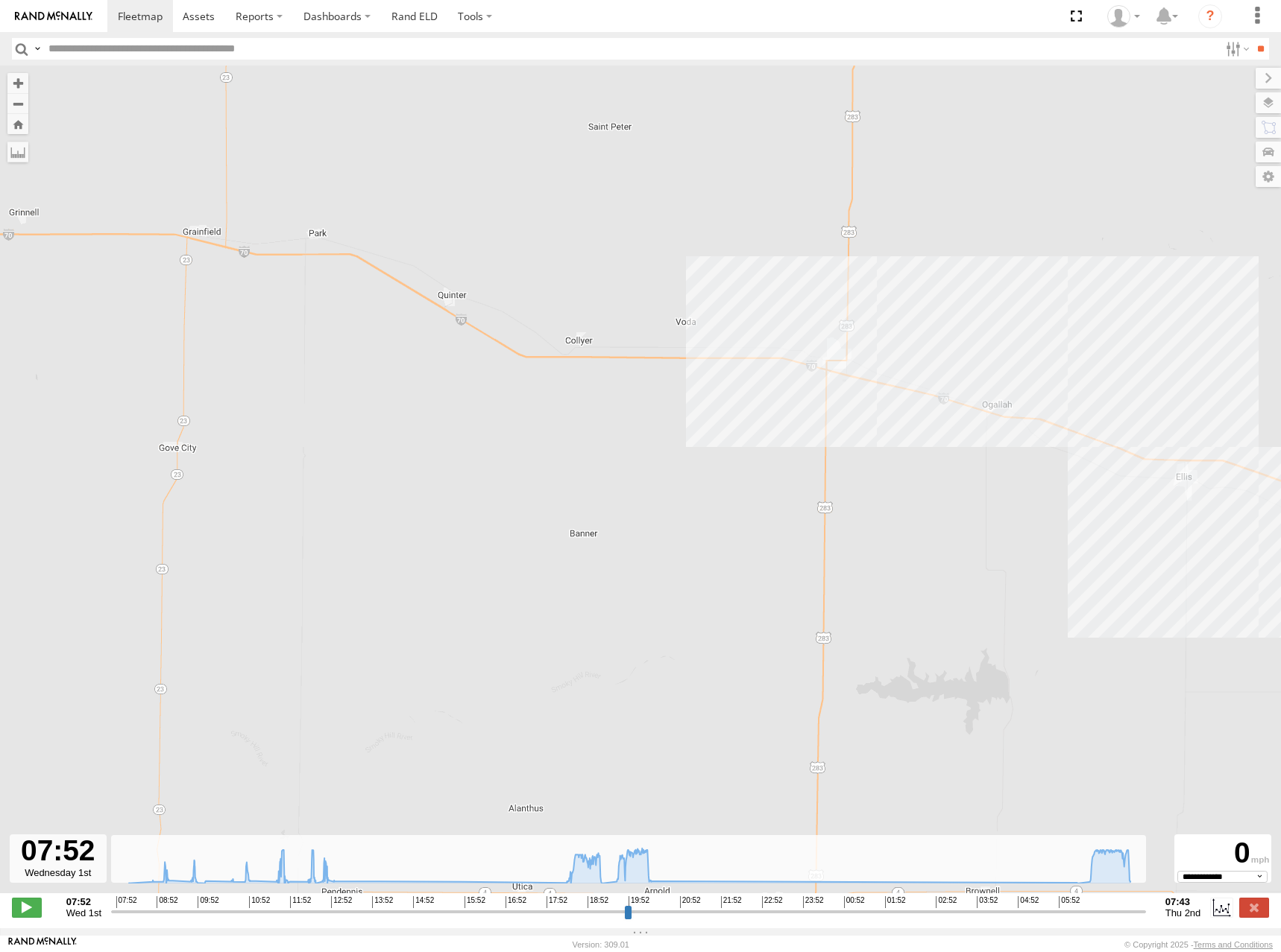
drag, startPoint x: 849, startPoint y: 340, endPoint x: 886, endPoint y: 335, distance: 37.3
click at [886, 335] on div "244 09:41 Wed 09:49 Wed 18:00 Wed 20:33 Wed 06:20 Thu" at bounding box center [640, 487] width 1281 height 843
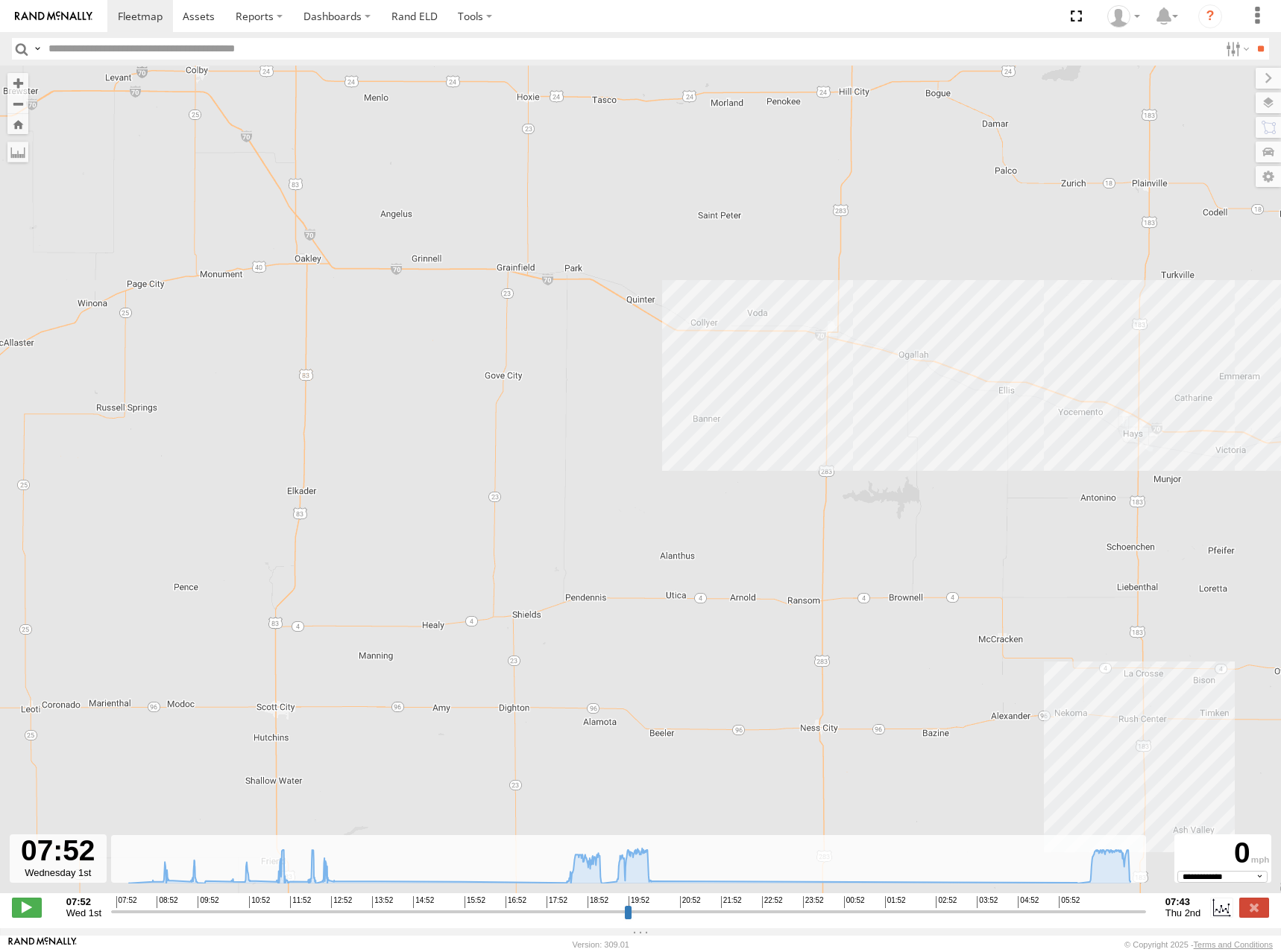
drag, startPoint x: 902, startPoint y: 345, endPoint x: 870, endPoint y: 327, distance: 36.7
click at [870, 327] on div "244 09:41 Wed 09:49 Wed 18:00 Wed 20:33 Wed 06:20 Thu" at bounding box center [640, 487] width 1281 height 843
drag, startPoint x: 870, startPoint y: 327, endPoint x: 860, endPoint y: 327, distance: 10.0
click at [860, 327] on div "244 09:41 Wed 09:49 Wed 18:00 Wed 20:33 Wed 06:20 Thu" at bounding box center [640, 487] width 1281 height 843
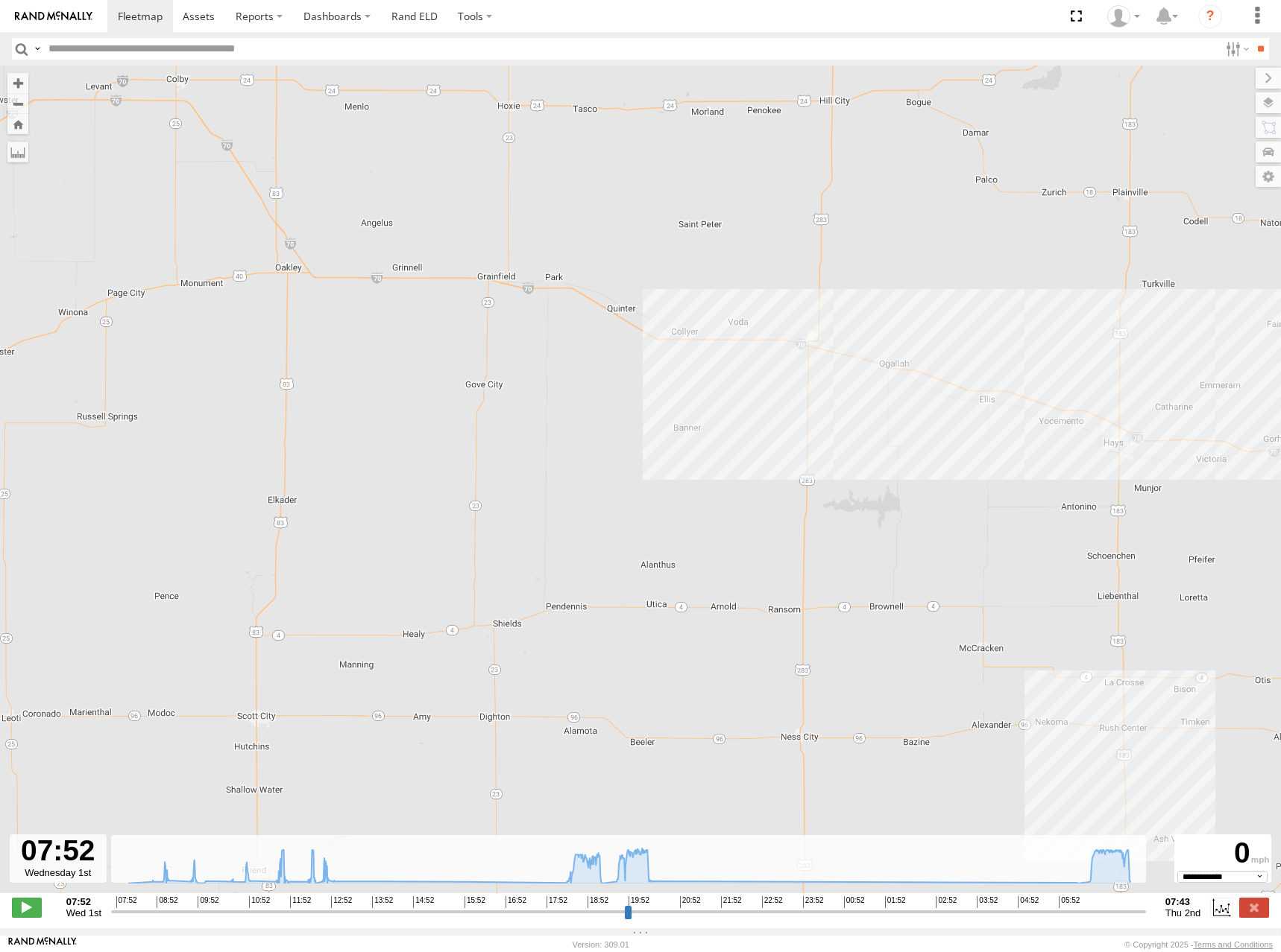
drag, startPoint x: 859, startPoint y: 328, endPoint x: 847, endPoint y: 340, distance: 17.0
click at [847, 340] on div "244 09:41 Wed 09:49 Wed 18:00 Wed 20:33 Wed 06:20 Thu" at bounding box center [640, 487] width 1281 height 843
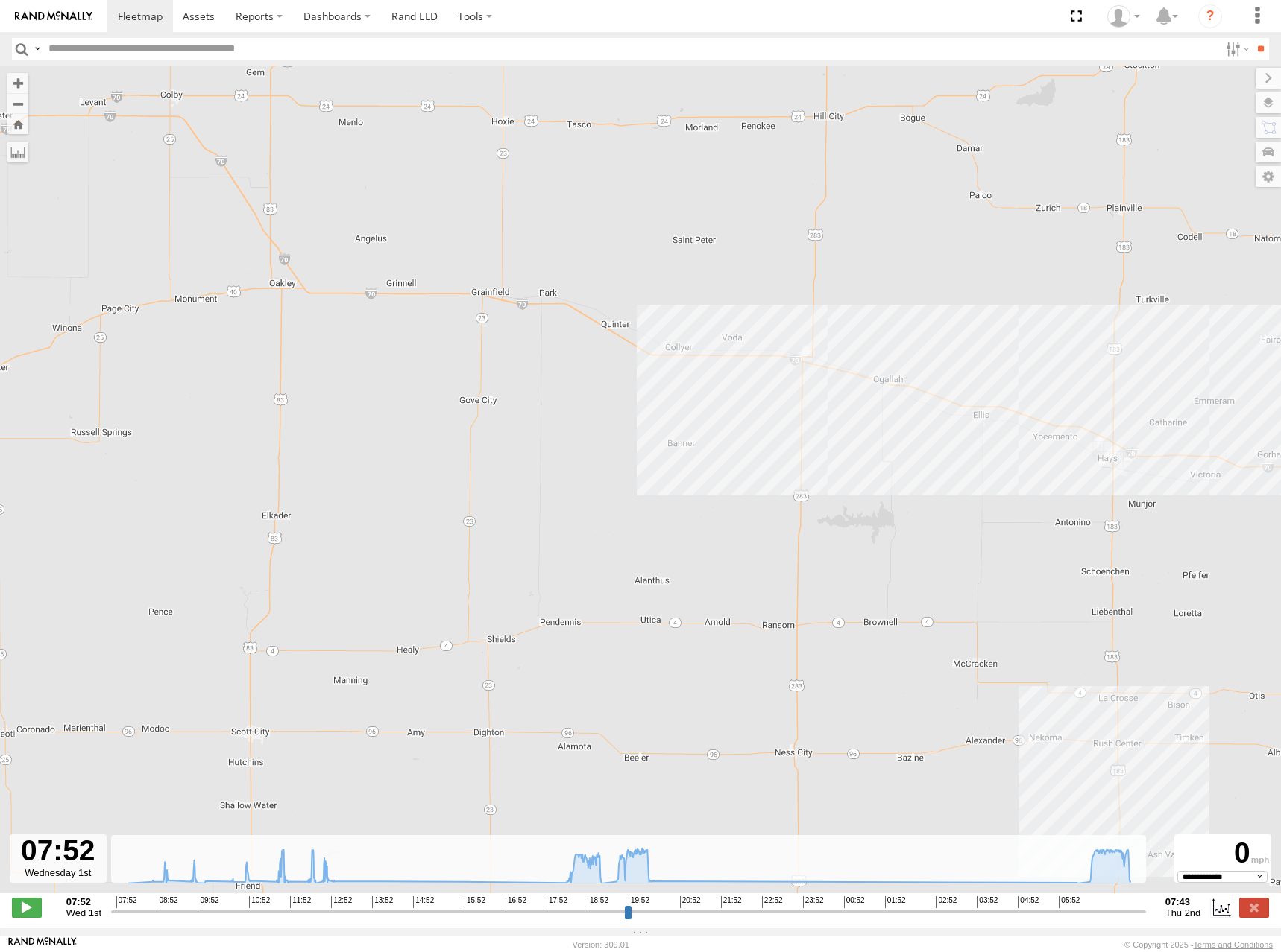
drag, startPoint x: 847, startPoint y: 339, endPoint x: 844, endPoint y: 358, distance: 19.2
click at [844, 358] on div "244 09:41 Wed 09:49 Wed 18:00 Wed 20:33 Wed 06:20 Thu" at bounding box center [640, 487] width 1281 height 843
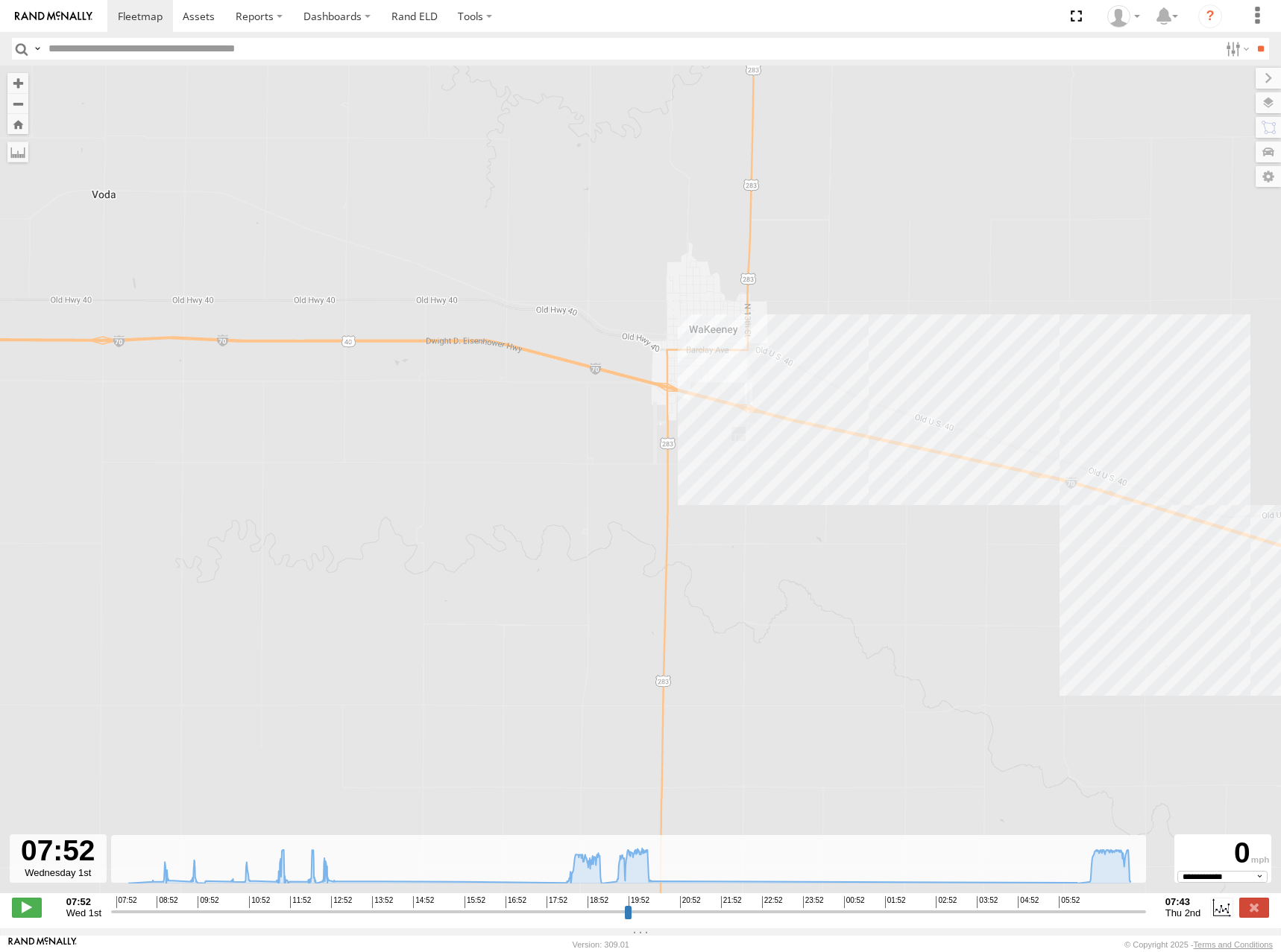
drag, startPoint x: 800, startPoint y: 376, endPoint x: 860, endPoint y: 330, distance: 75.6
click at [860, 330] on div "244 09:41 Wed 09:49 Wed 18:00 Wed 20:33 Wed 06:20 Thu" at bounding box center [640, 487] width 1281 height 843
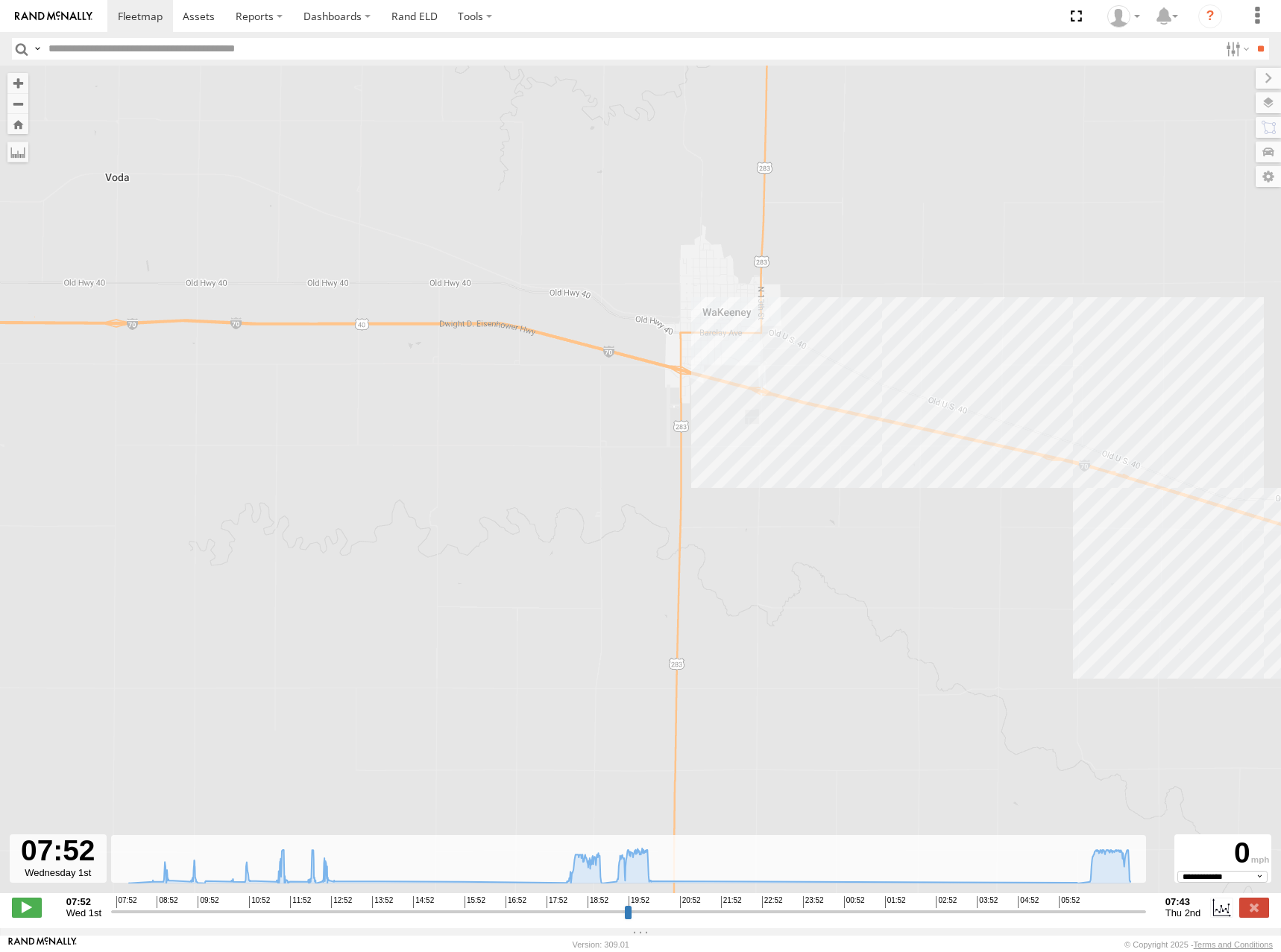
drag, startPoint x: 744, startPoint y: 373, endPoint x: 763, endPoint y: 352, distance: 28.3
click at [763, 352] on div "244 09:41 Wed 09:49 Wed 18:00 Wed 20:33 Wed 06:20 Thu" at bounding box center [640, 487] width 1281 height 843
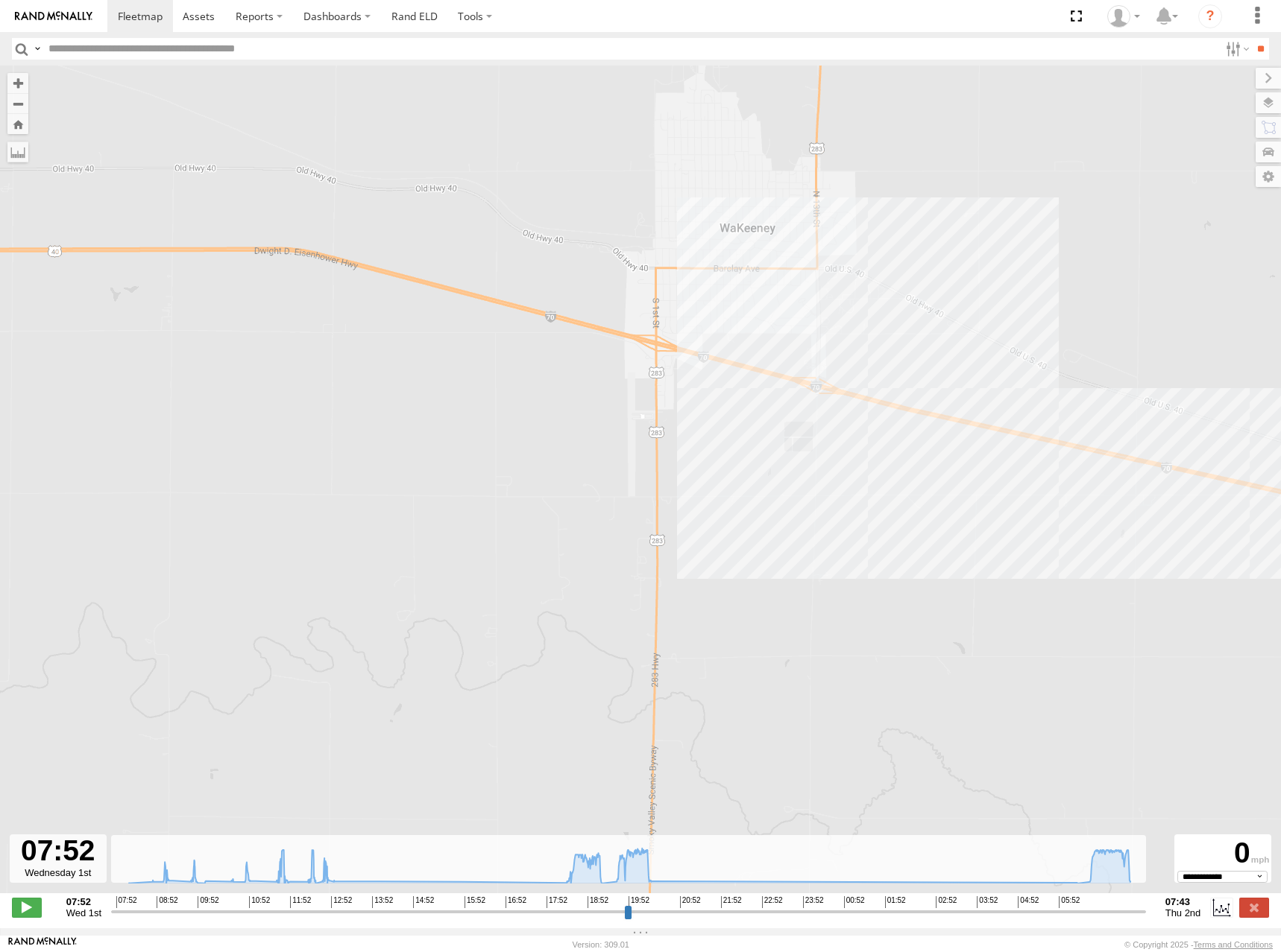
drag, startPoint x: 759, startPoint y: 337, endPoint x: 807, endPoint y: 337, distance: 48.0
click at [807, 337] on div "244 09:41 Wed 09:49 Wed 18:00 Wed 20:33 Wed 06:20 Thu" at bounding box center [640, 487] width 1281 height 843
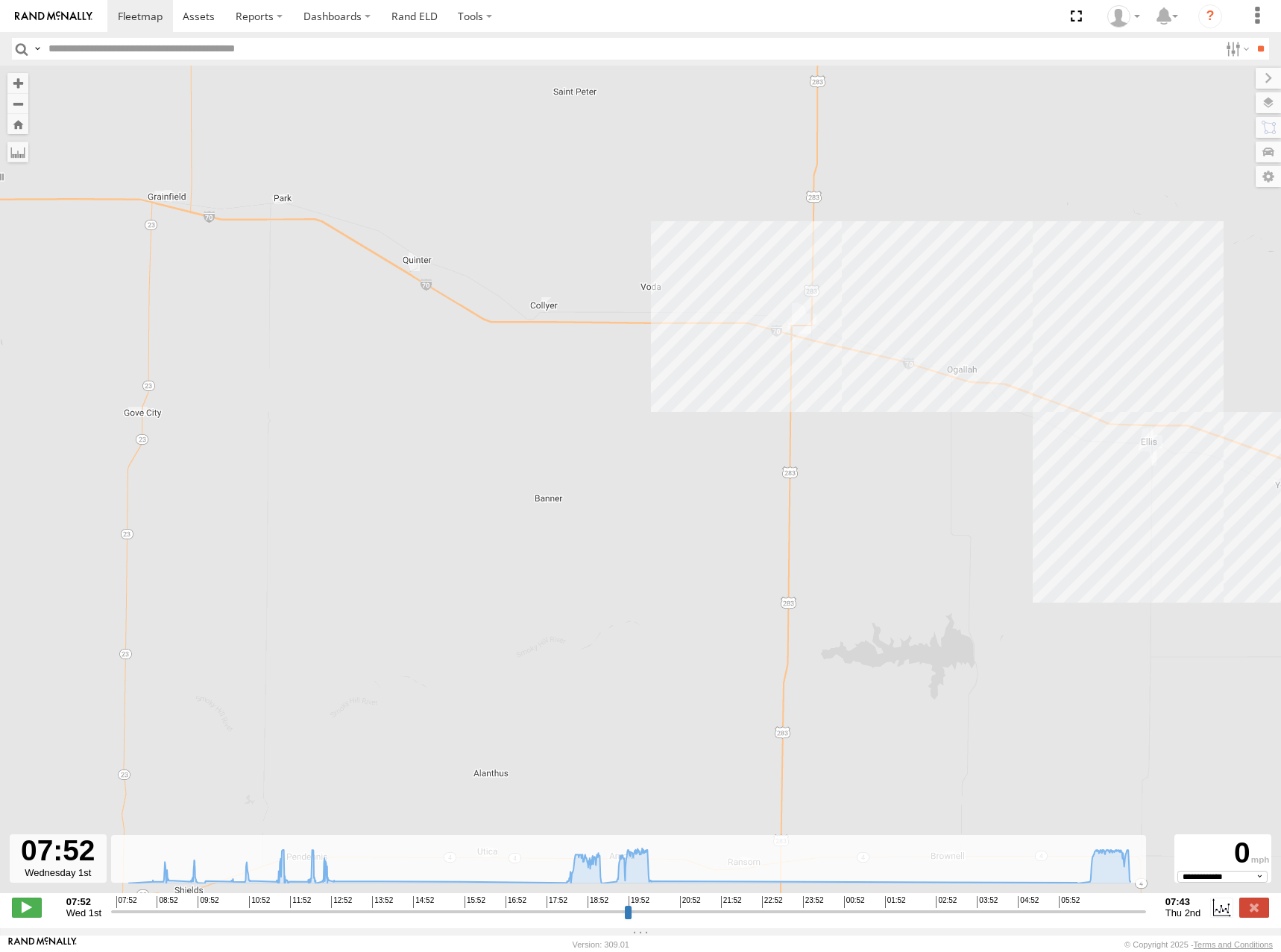
drag, startPoint x: 892, startPoint y: 315, endPoint x: 889, endPoint y: 336, distance: 21.2
click at [889, 336] on div "244 09:41 Wed 09:49 Wed 18:00 Wed 20:33 Wed 06:20 Thu" at bounding box center [640, 487] width 1281 height 843
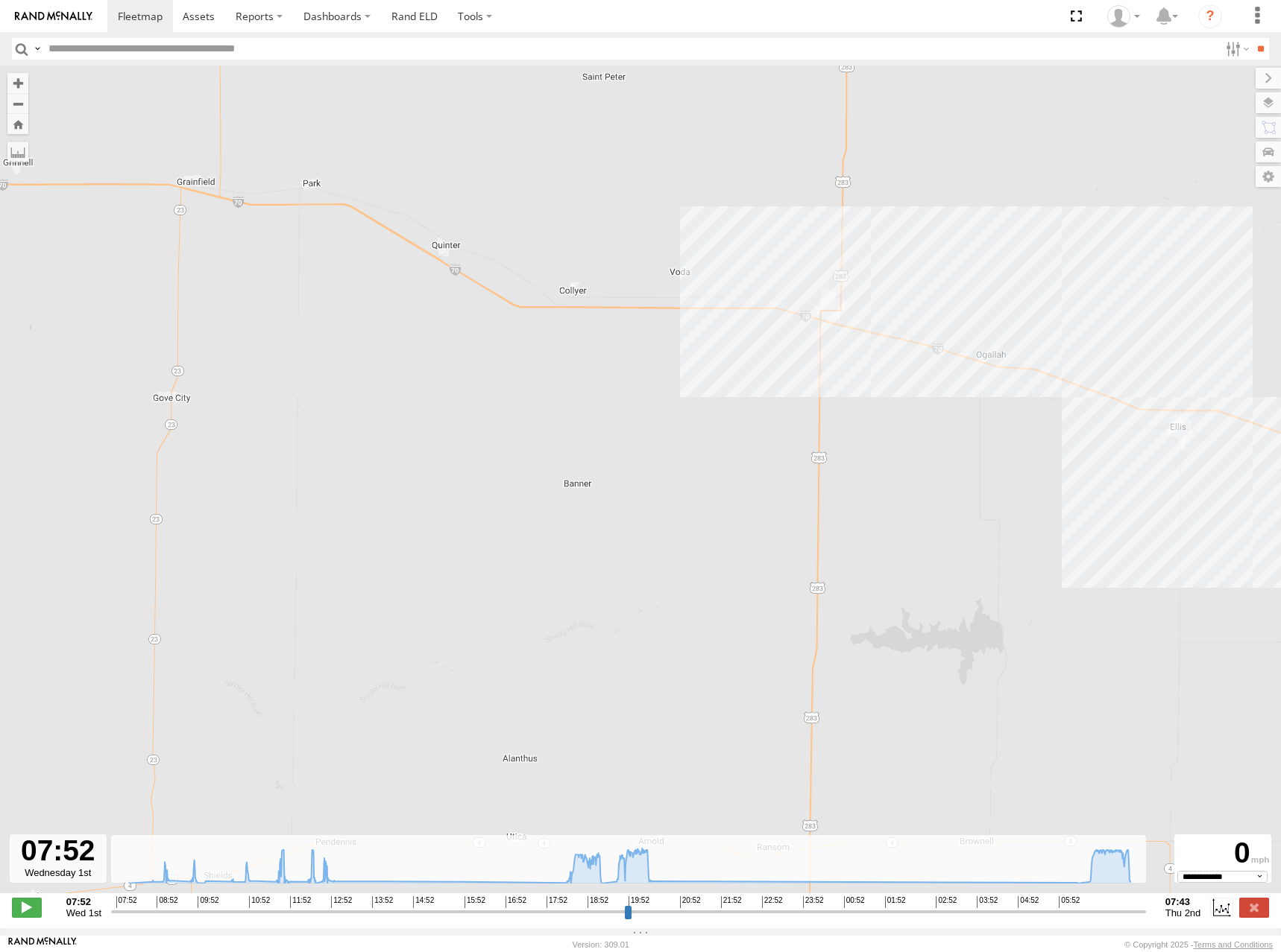
drag, startPoint x: 903, startPoint y: 326, endPoint x: 879, endPoint y: 322, distance: 24.3
click at [879, 322] on div "244 09:41 Wed 09:49 Wed 18:00 Wed 20:33 Wed 06:20 Thu" at bounding box center [640, 487] width 1281 height 843
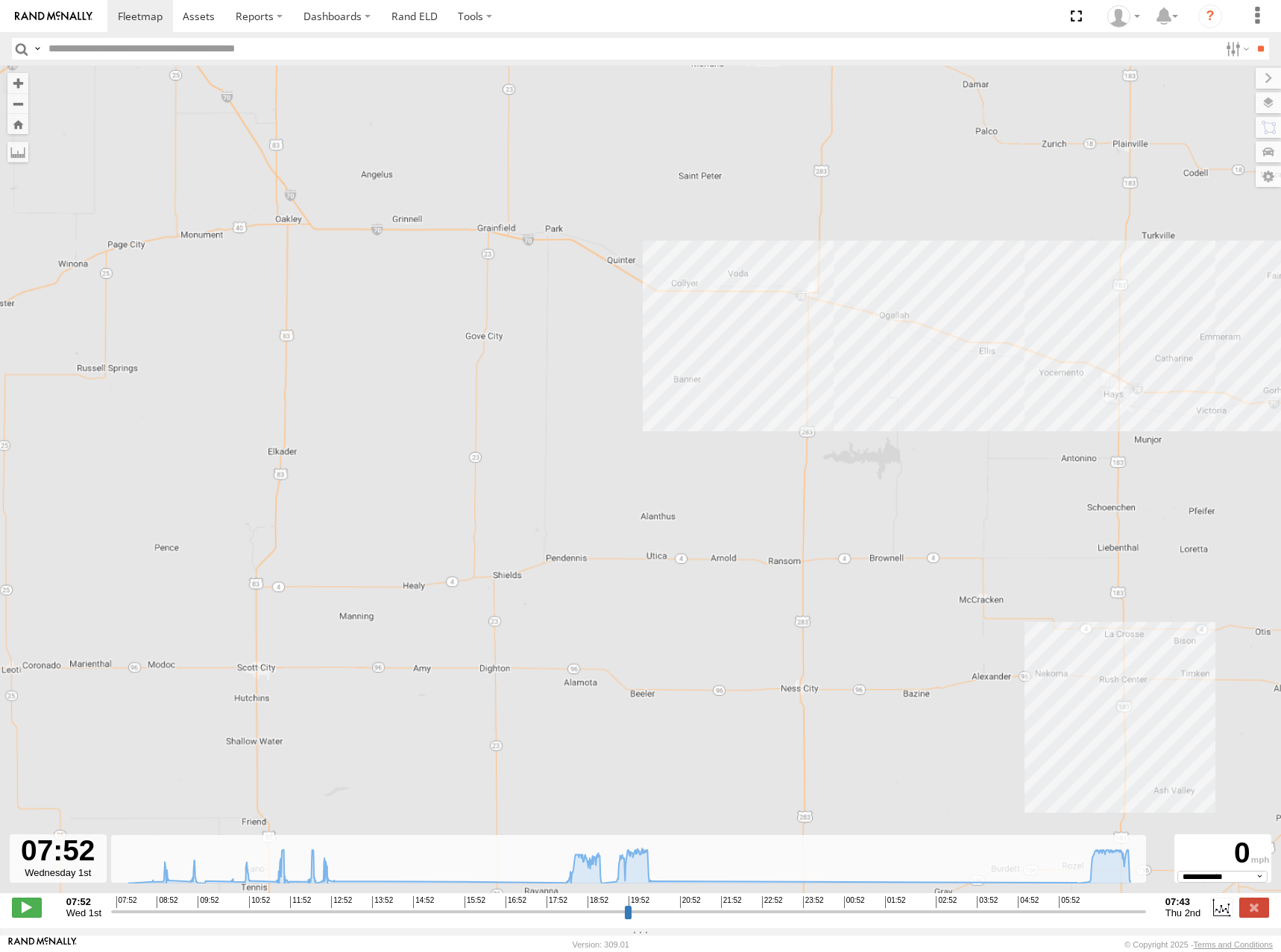
drag, startPoint x: 841, startPoint y: 341, endPoint x: 829, endPoint y: 321, distance: 23.3
click at [829, 321] on div "244 09:41 Wed 09:49 Wed 18:00 Wed 20:33 Wed 06:20 Thu" at bounding box center [640, 487] width 1281 height 843
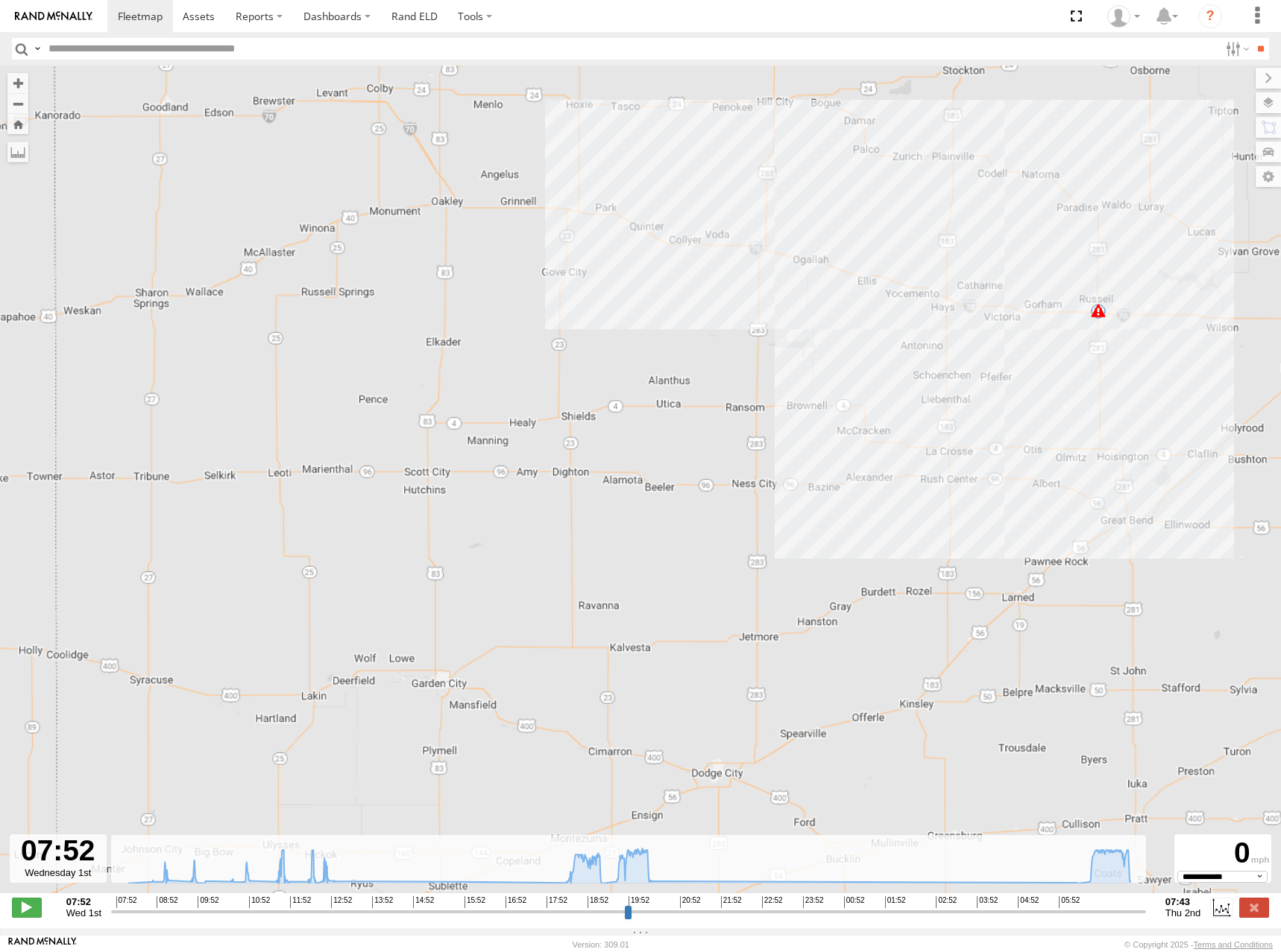
drag, startPoint x: 750, startPoint y: 293, endPoint x: 724, endPoint y: 287, distance: 26.7
click at [724, 287] on div "244 09:41 Wed 09:49 Wed 18:00 Wed 20:33 Wed 06:20 Thu" at bounding box center [640, 487] width 1281 height 843
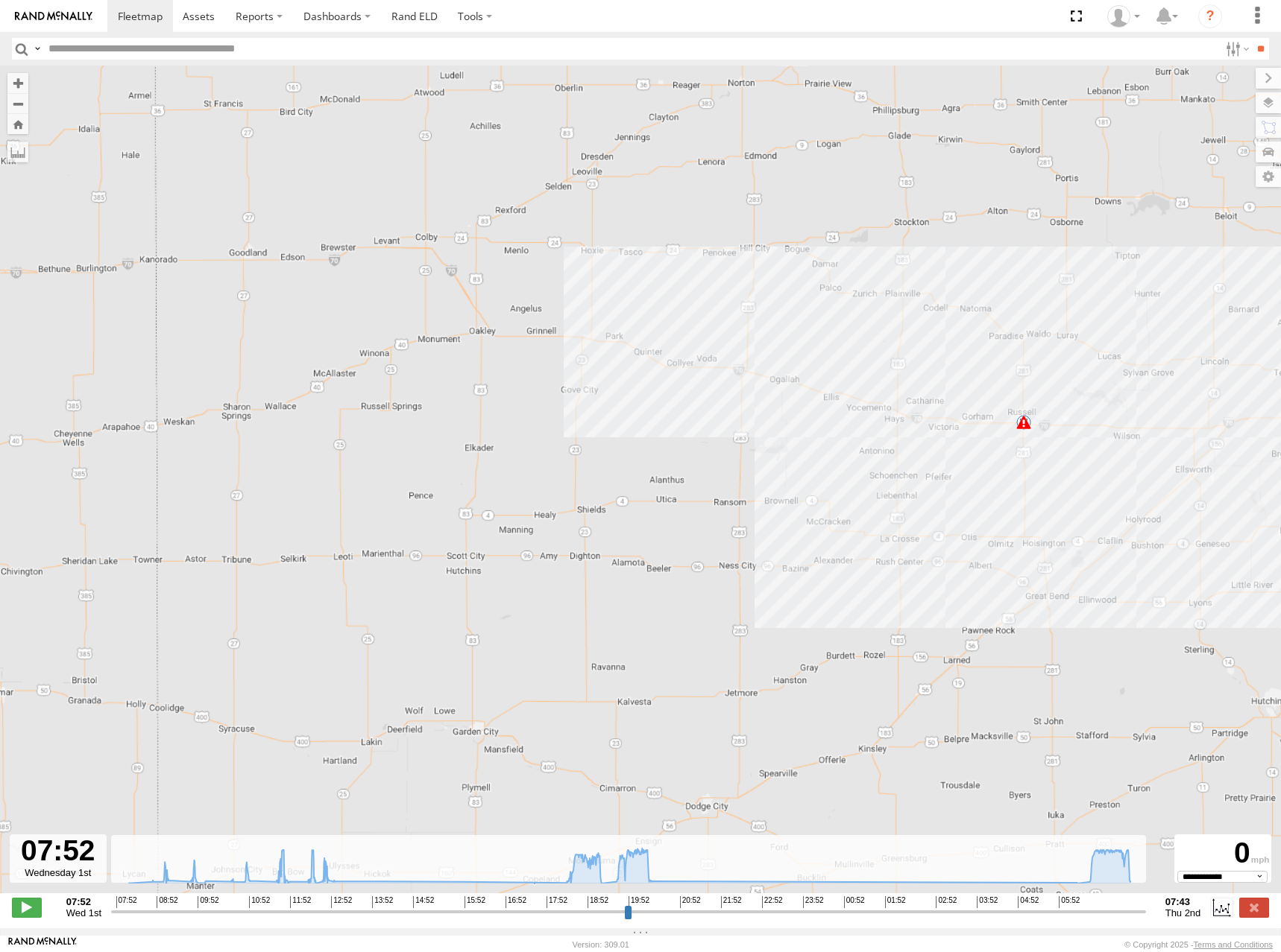
drag, startPoint x: 736, startPoint y: 284, endPoint x: 750, endPoint y: 373, distance: 90.1
click at [750, 376] on div "244 09:41 Wed 09:49 Wed 18:00 Wed 20:33 Wed 06:20 Thu" at bounding box center [640, 487] width 1281 height 843
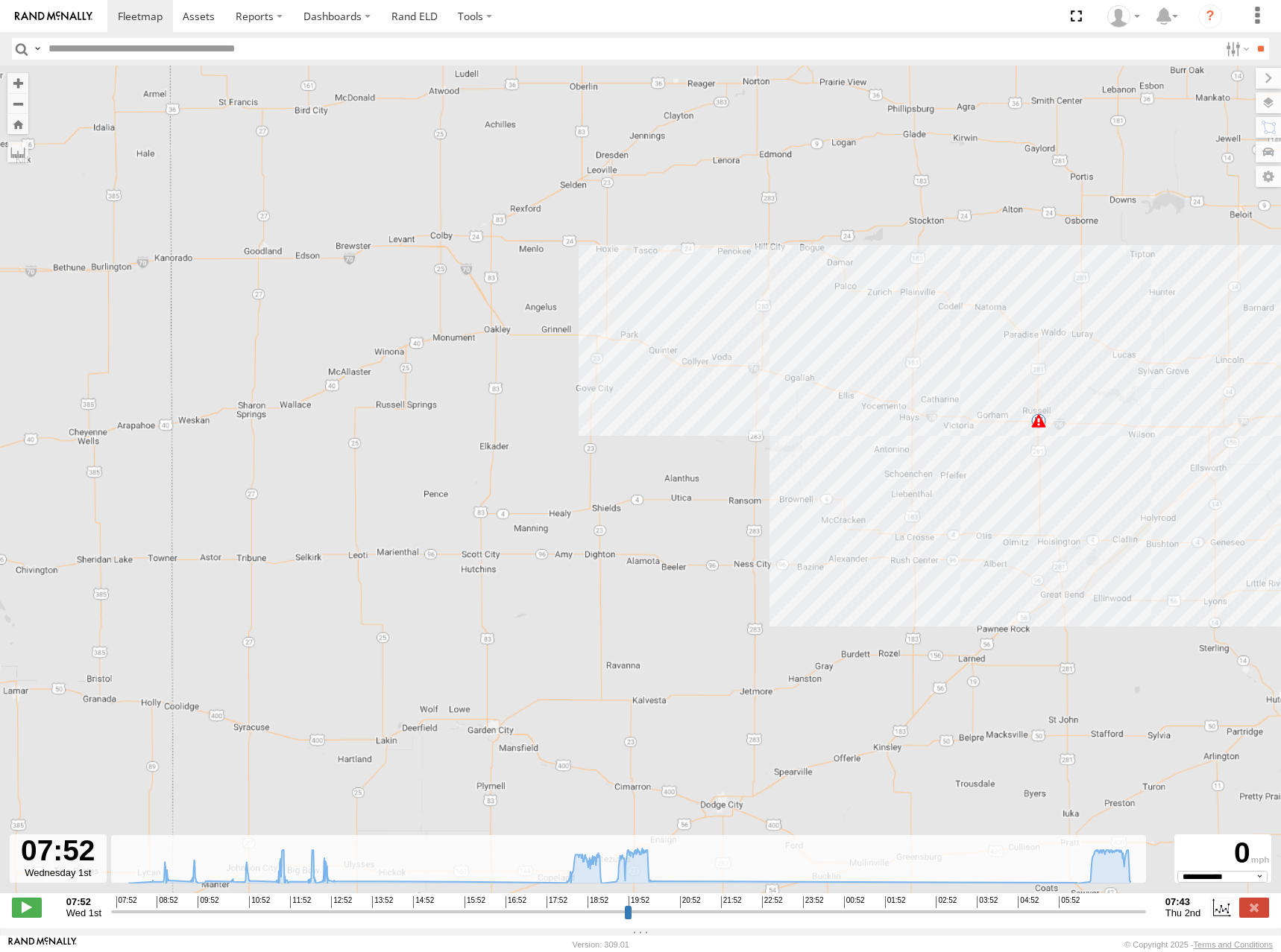
drag, startPoint x: 803, startPoint y: 318, endPoint x: 811, endPoint y: 321, distance: 8.5
click at [808, 314] on div "244 09:41 Wed 09:49 Wed 18:00 Wed 20:33 Wed 06:20 Thu" at bounding box center [640, 487] width 1281 height 843
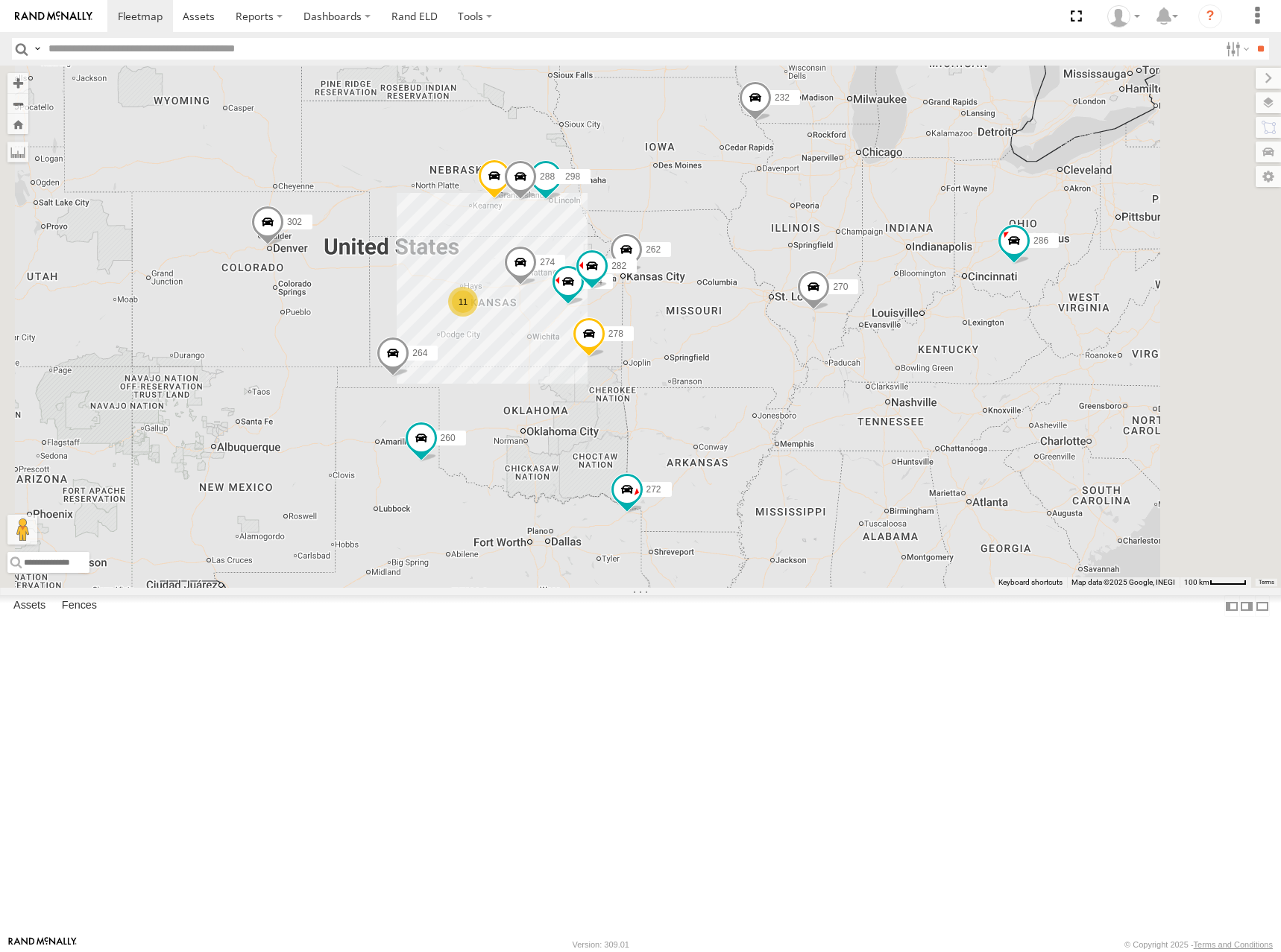
drag, startPoint x: 902, startPoint y: 405, endPoint x: 955, endPoint y: 353, distance: 74.2
click at [955, 353] on div "270 272 232 302 286 274 11 298 262 288 292 304 264 282 278 260" at bounding box center [640, 327] width 1281 height 522
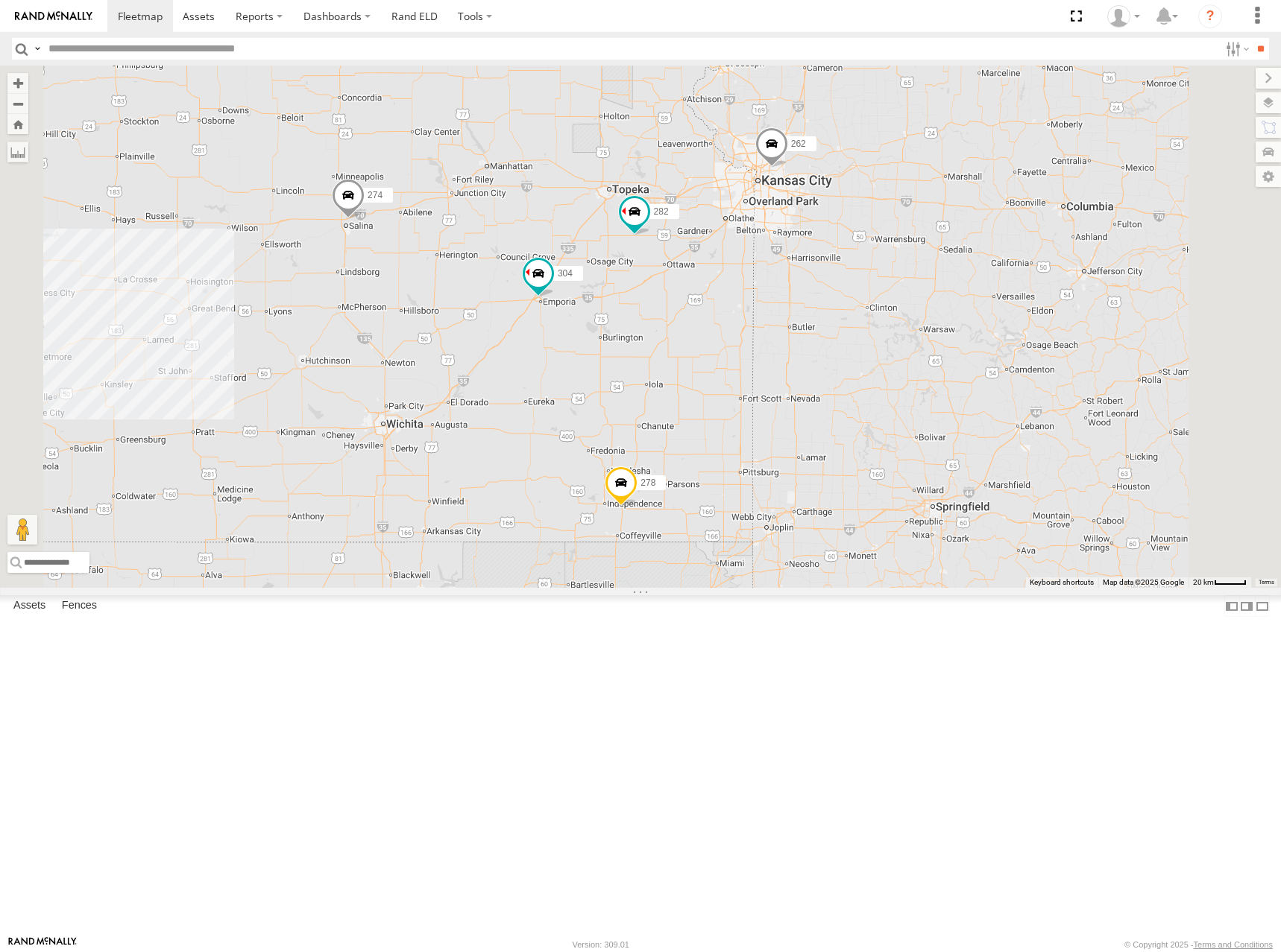
drag, startPoint x: 881, startPoint y: 483, endPoint x: 926, endPoint y: 460, distance: 50.5
click at [926, 460] on div "270 272 232 302 286 274 298 262 288 292 304 264 282 278 260" at bounding box center [640, 327] width 1281 height 522
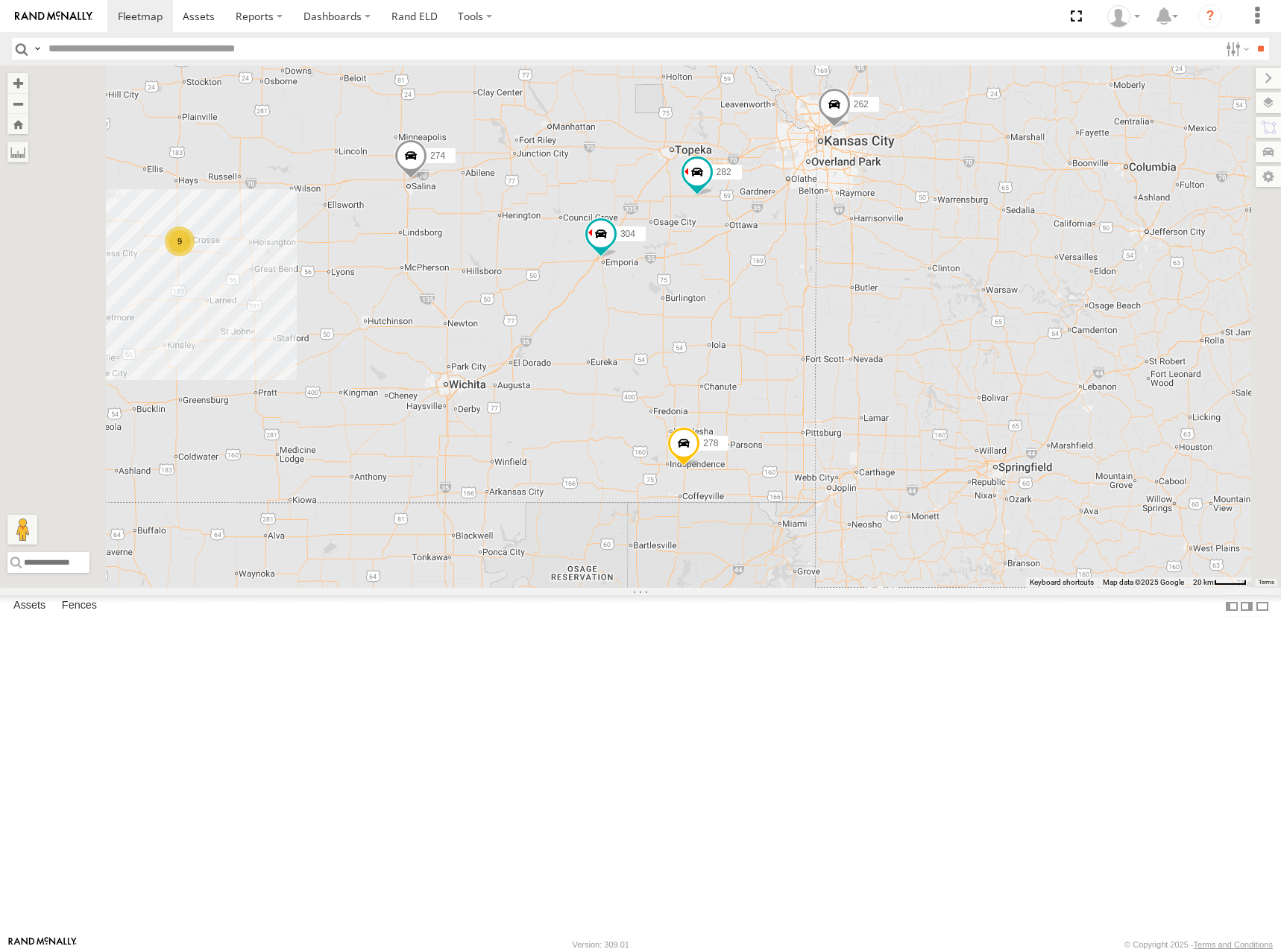
drag, startPoint x: 922, startPoint y: 450, endPoint x: 935, endPoint y: 434, distance: 20.6
click at [935, 434] on div "270 272 232 302 286 274 298 262 288 292 304 264 282 278 260 9" at bounding box center [640, 327] width 1281 height 522
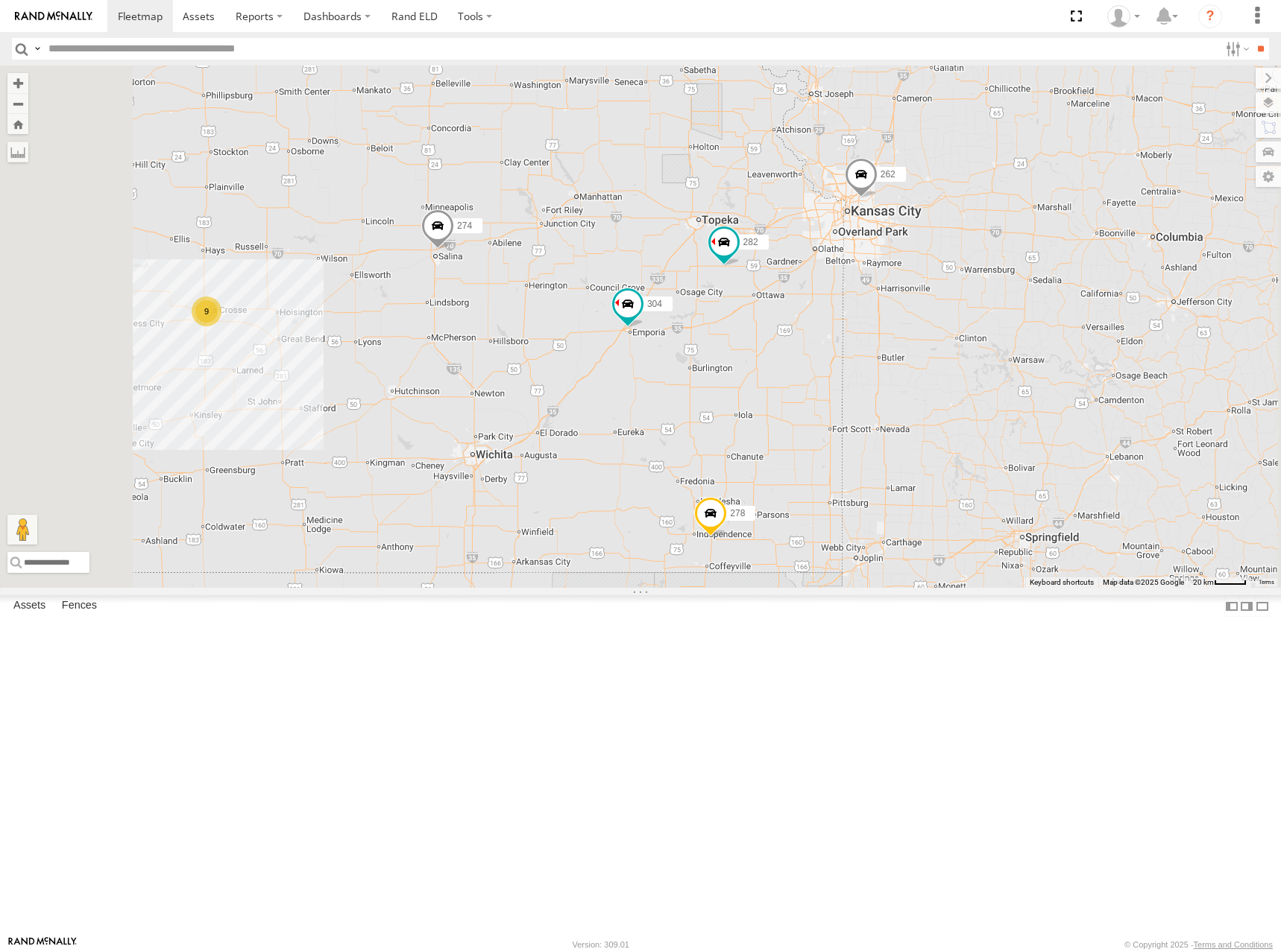
drag, startPoint x: 950, startPoint y: 455, endPoint x: 977, endPoint y: 528, distance: 77.8
click at [977, 528] on div "270 272 232 302 286 274 298 262 288 292 304 264 282 278 260 9" at bounding box center [640, 327] width 1281 height 522
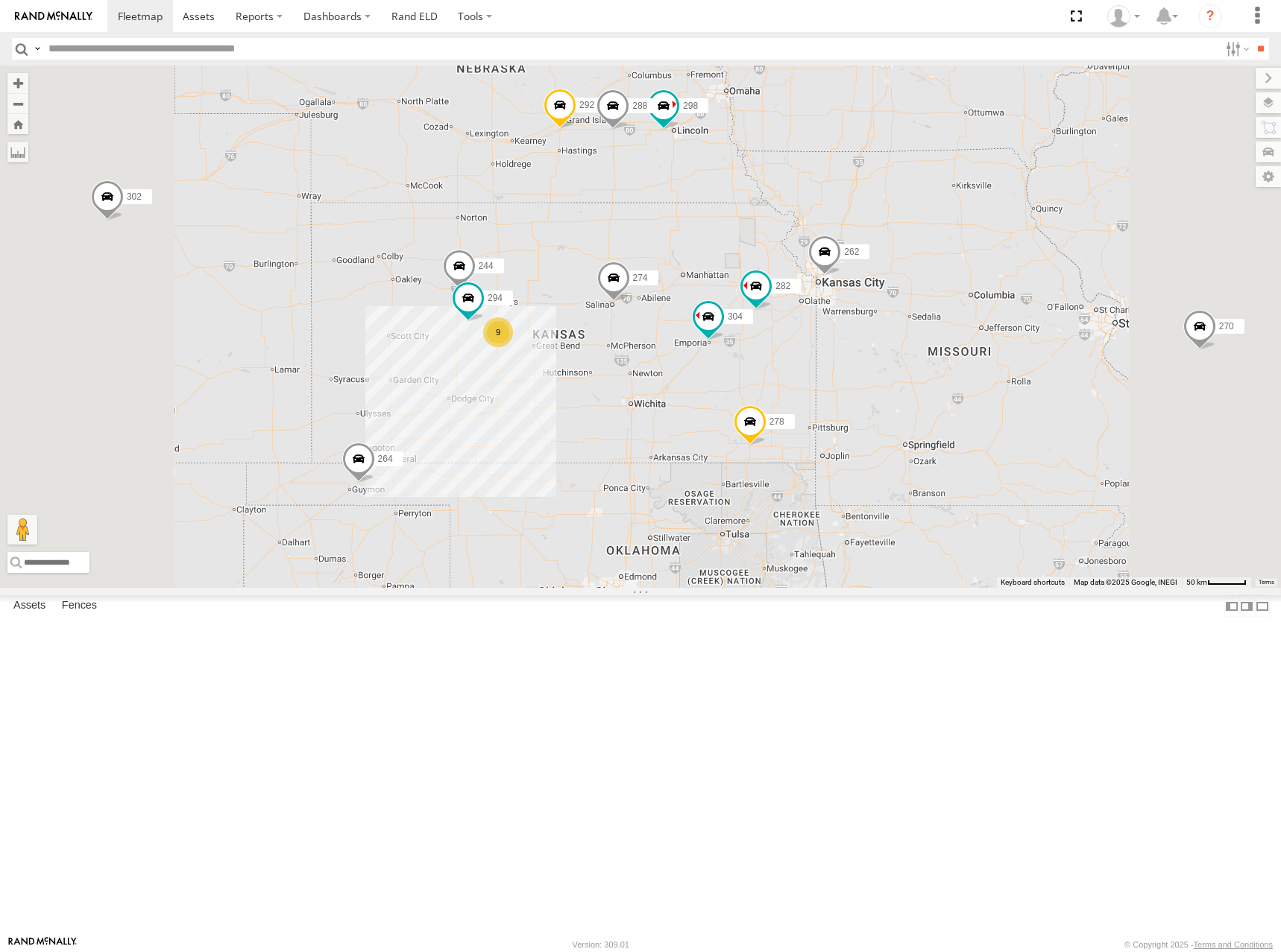
drag, startPoint x: 972, startPoint y: 529, endPoint x: 967, endPoint y: 518, distance: 12.1
click at [967, 518] on div "270 272 232 302 286 274 298 262 288 292 304 264 282 278 260 9 244 294" at bounding box center [640, 327] width 1281 height 522
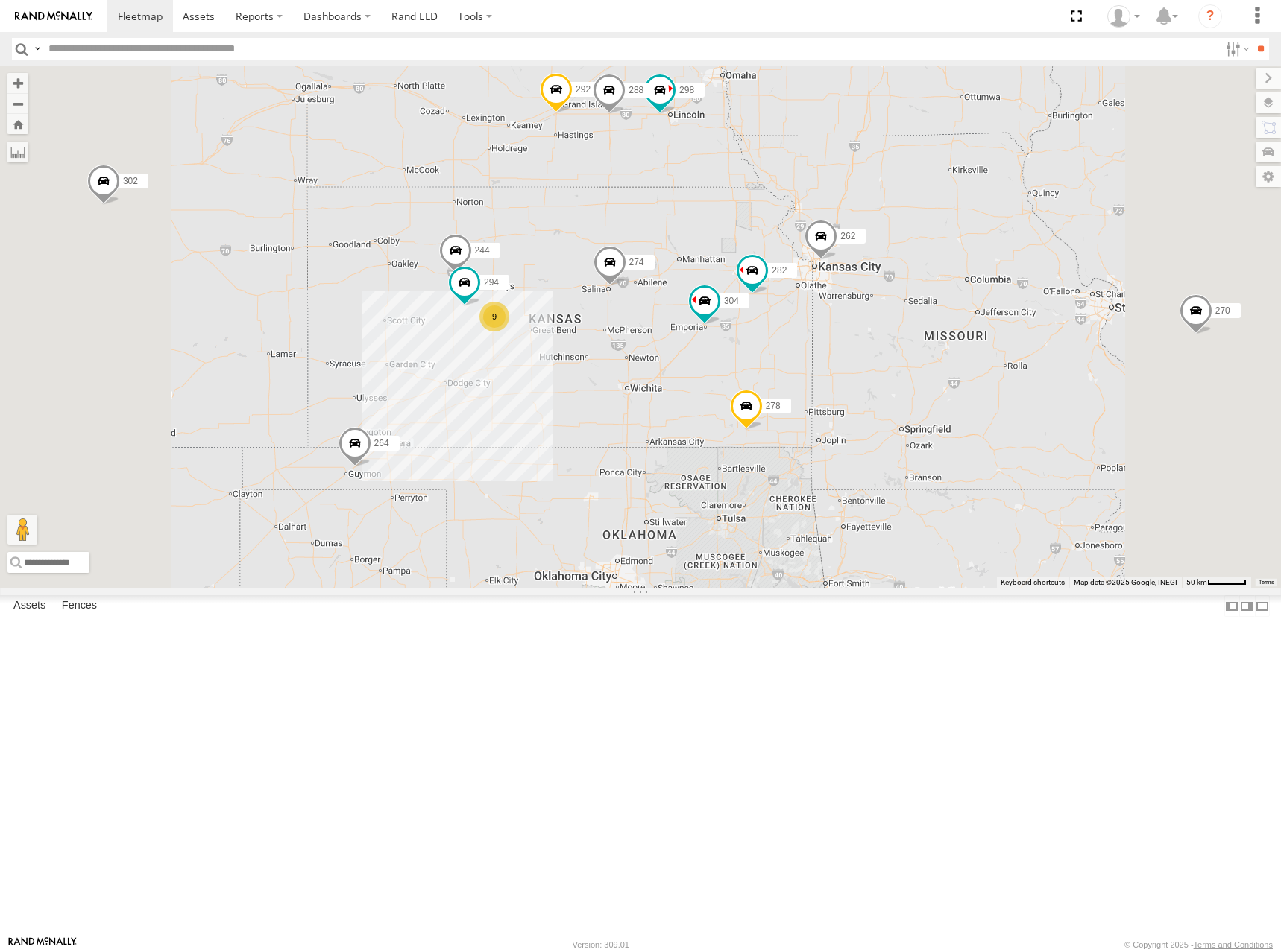
click at [853, 355] on div "270 272 232 302 286 274 298 262 288 292 304 264 282 278 260 9 244 294" at bounding box center [640, 327] width 1281 height 522
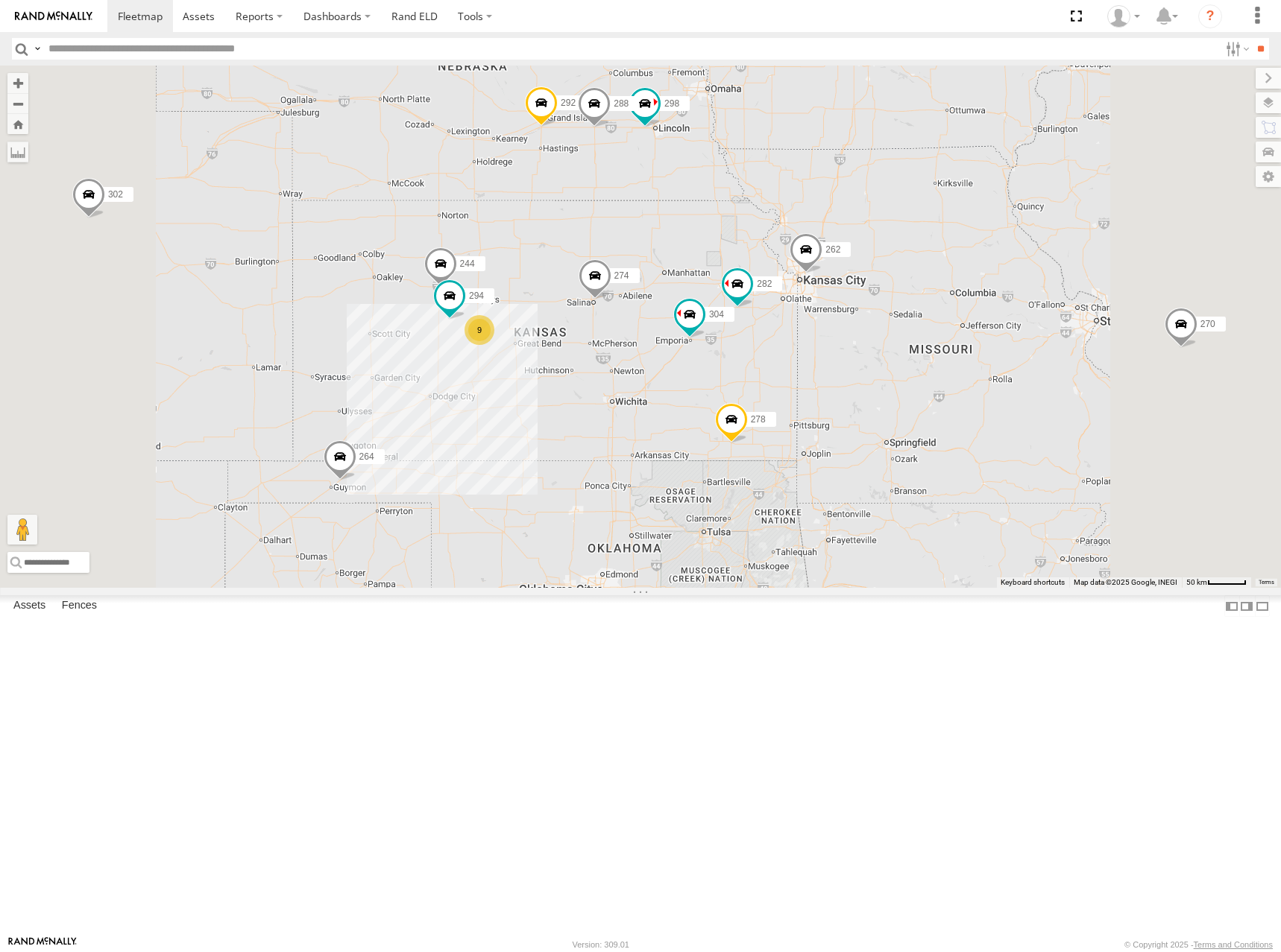
drag, startPoint x: 1004, startPoint y: 494, endPoint x: 987, endPoint y: 510, distance: 23.3
click at [987, 510] on div "270 272 232 302 286 274 298 262 288 292 304 264 282 278 260 9 244 294" at bounding box center [640, 327] width 1281 height 522
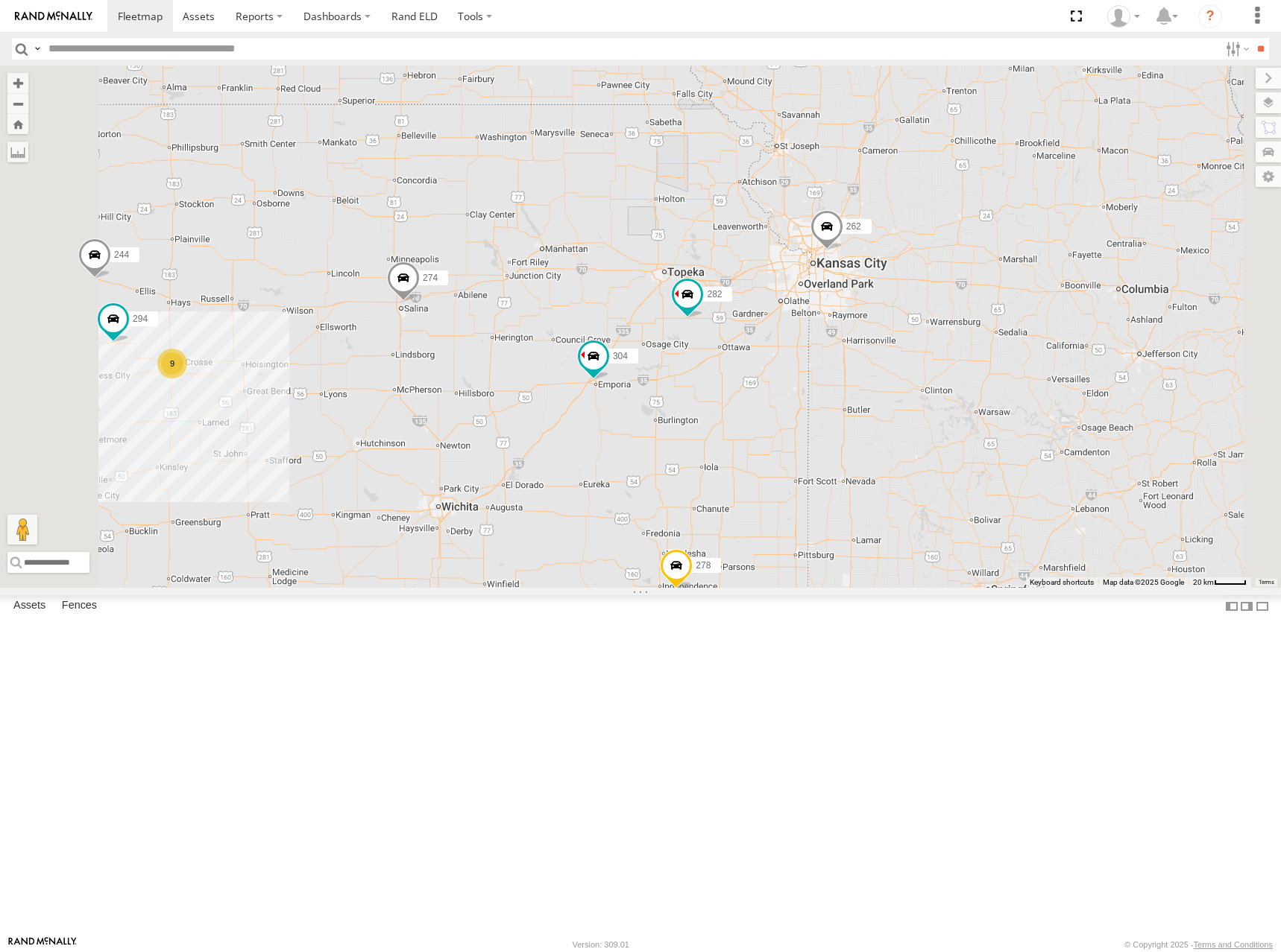
drag, startPoint x: 854, startPoint y: 330, endPoint x: 855, endPoint y: 362, distance: 32.0
click at [855, 362] on div "270 272 232 302 286 274 298 262 288 292 304 264 282 278 260 244 294 9" at bounding box center [640, 327] width 1281 height 522
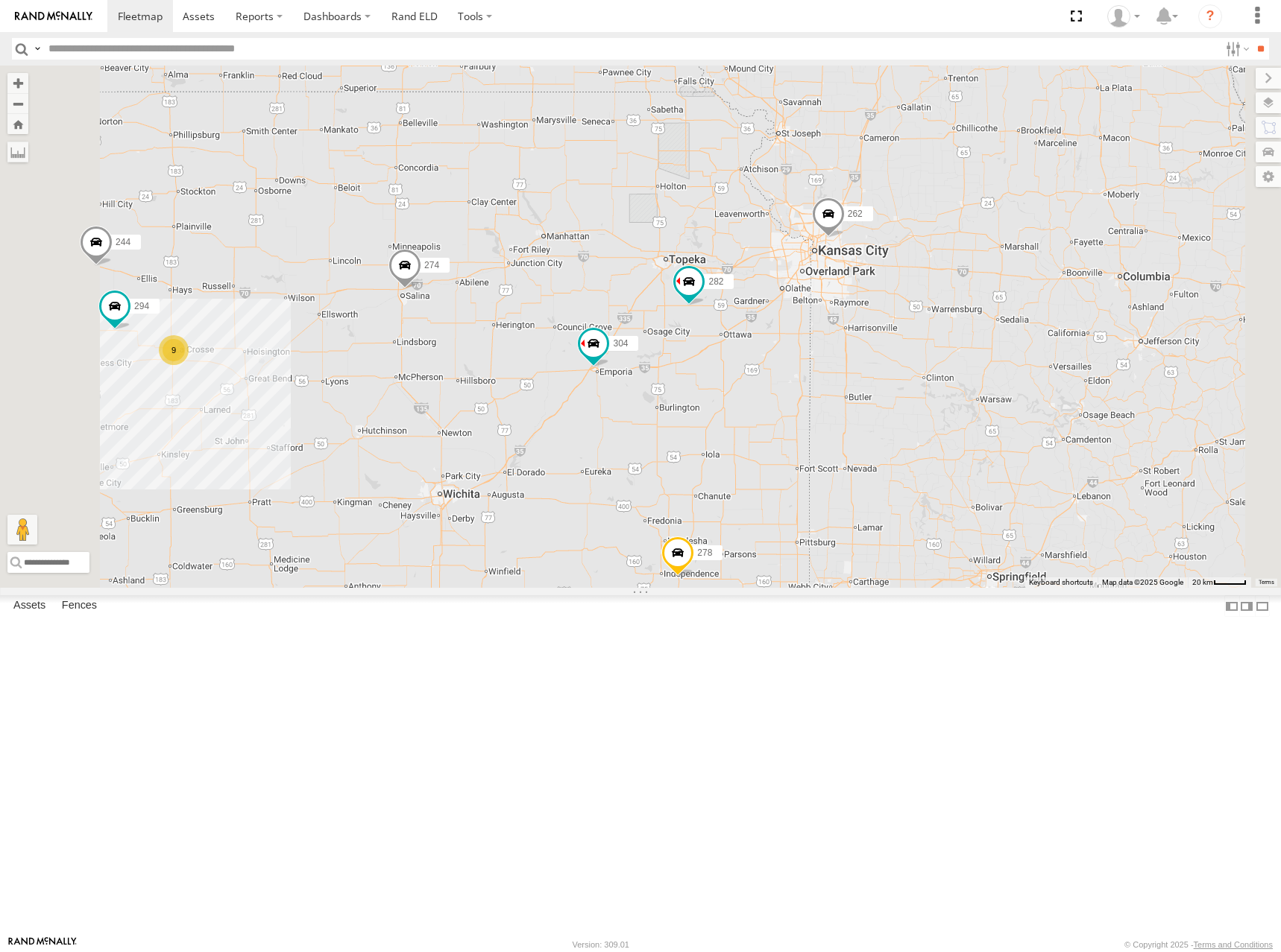
drag, startPoint x: 852, startPoint y: 362, endPoint x: 854, endPoint y: 347, distance: 15.1
click at [854, 347] on div "270 272 232 302 286 274 298 262 288 292 304 264 282 278 260 244 294 9" at bounding box center [640, 327] width 1281 height 522
click at [761, 431] on div "270 272 232 302 286 274 298 262 288 292 304 264 282 278 260 244 294 9" at bounding box center [640, 327] width 1281 height 522
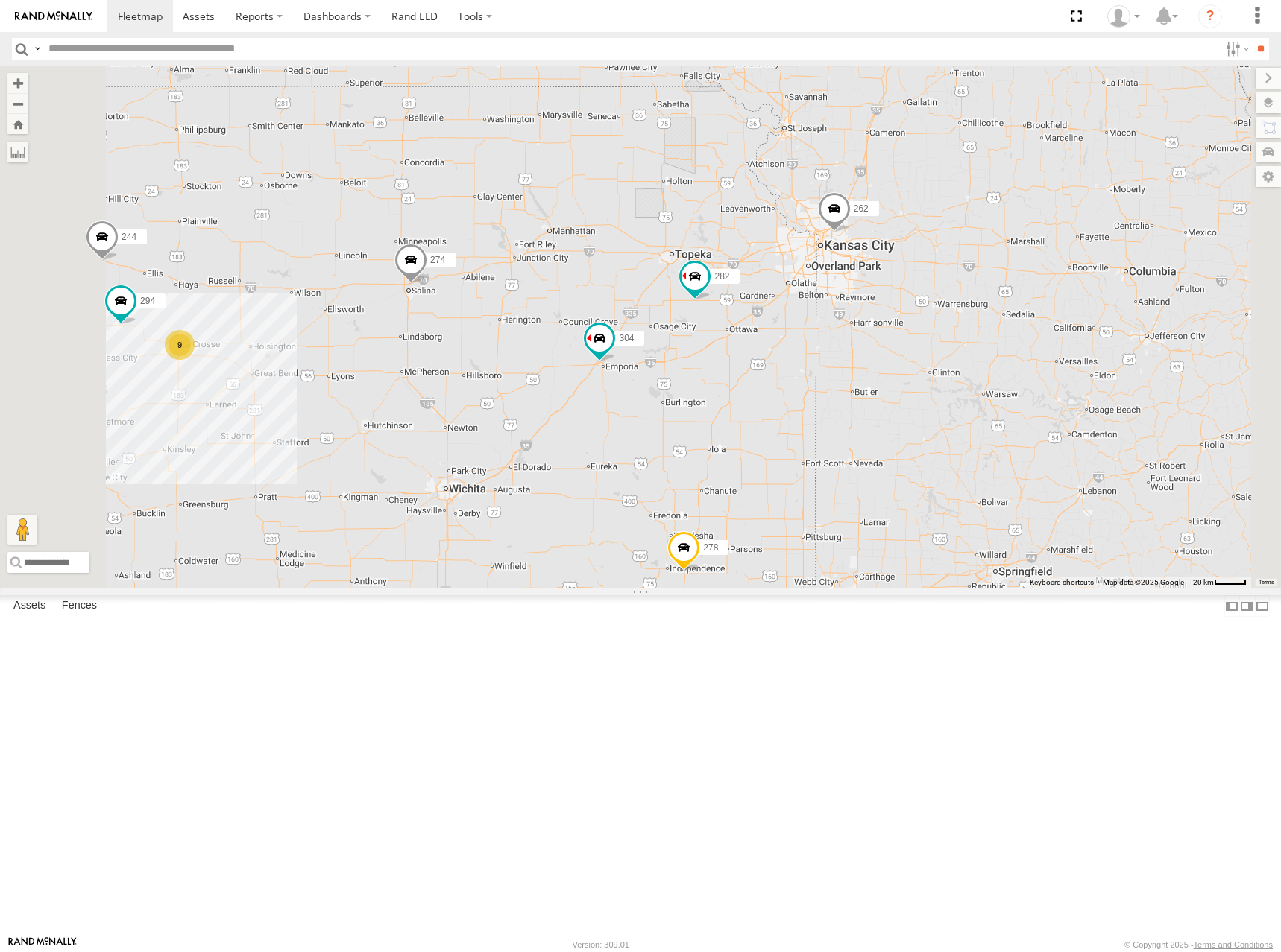
click at [776, 431] on div "270 272 232 302 286 274 298 262 288 292 304 264 282 278 260 244 294 9" at bounding box center [640, 327] width 1281 height 522
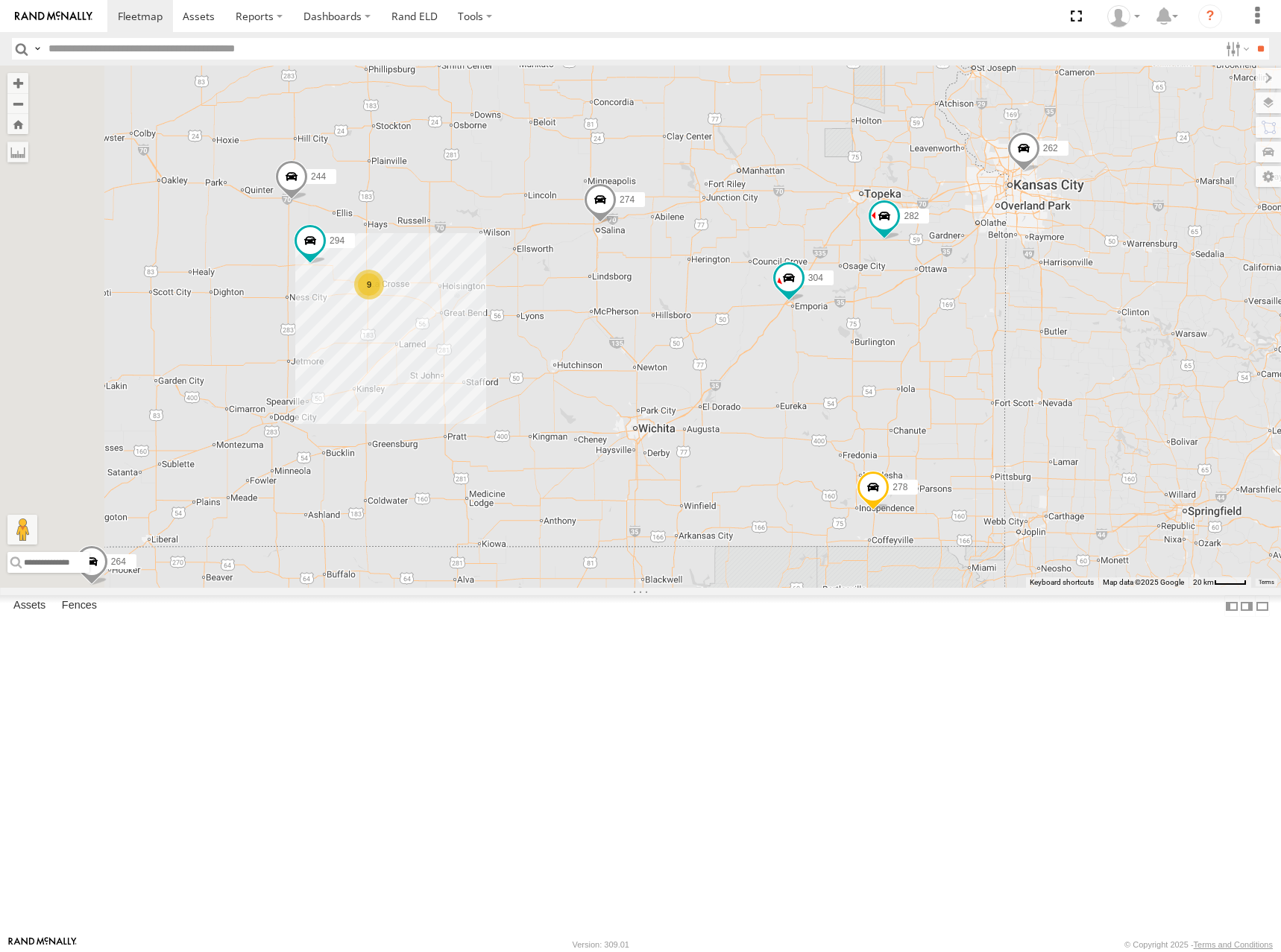
drag, startPoint x: 776, startPoint y: 398, endPoint x: 963, endPoint y: 349, distance: 193.3
click at [963, 349] on div "270 272 232 302 286 274 298 262 288 292 304 264 282 278 260 244 294 9" at bounding box center [640, 327] width 1281 height 522
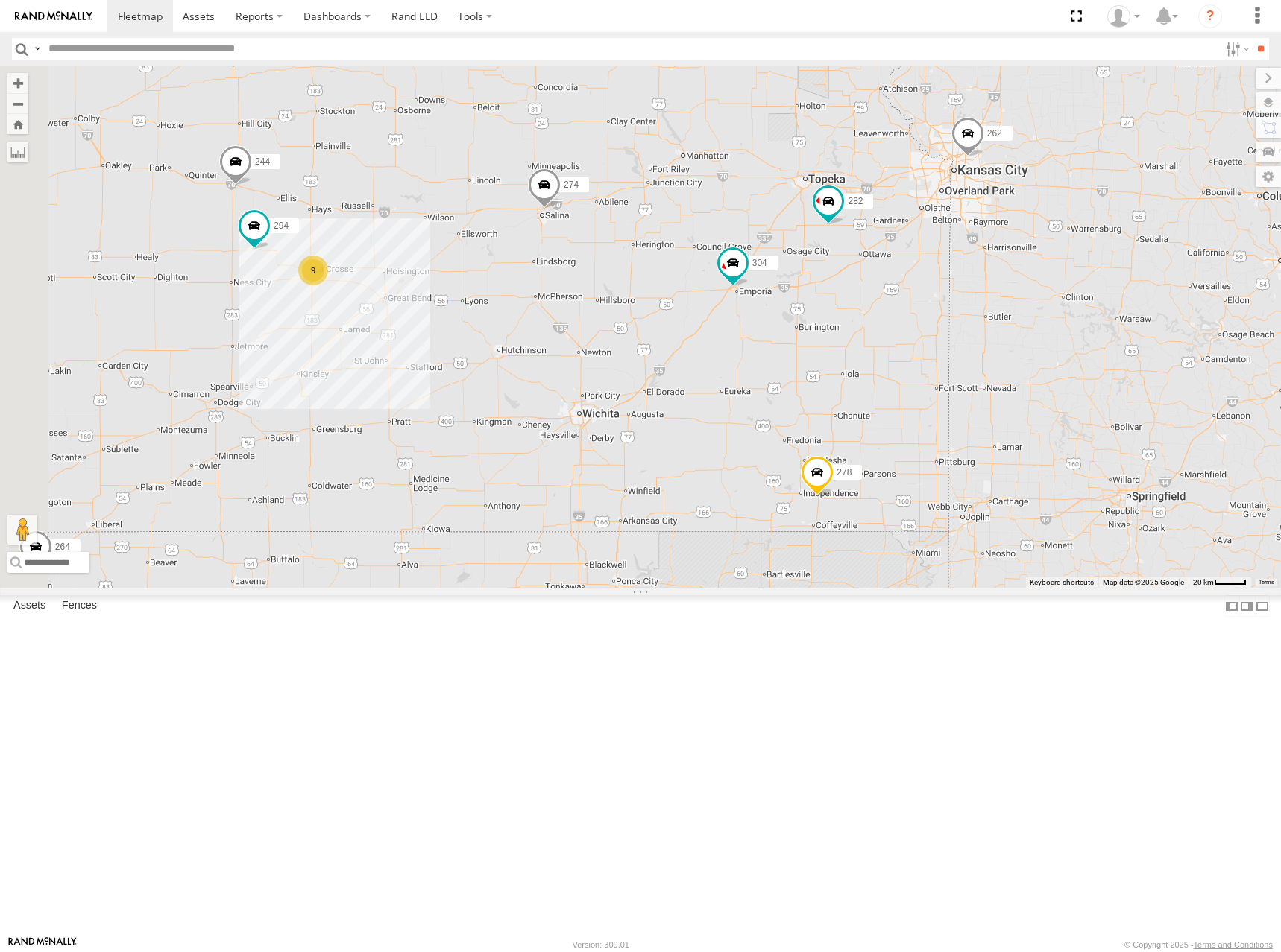
drag, startPoint x: 927, startPoint y: 377, endPoint x: 873, endPoint y: 367, distance: 54.9
click at [874, 367] on div "270 272 232 302 286 274 298 262 288 292 304 264 282 278 260 244 294 9" at bounding box center [640, 327] width 1281 height 522
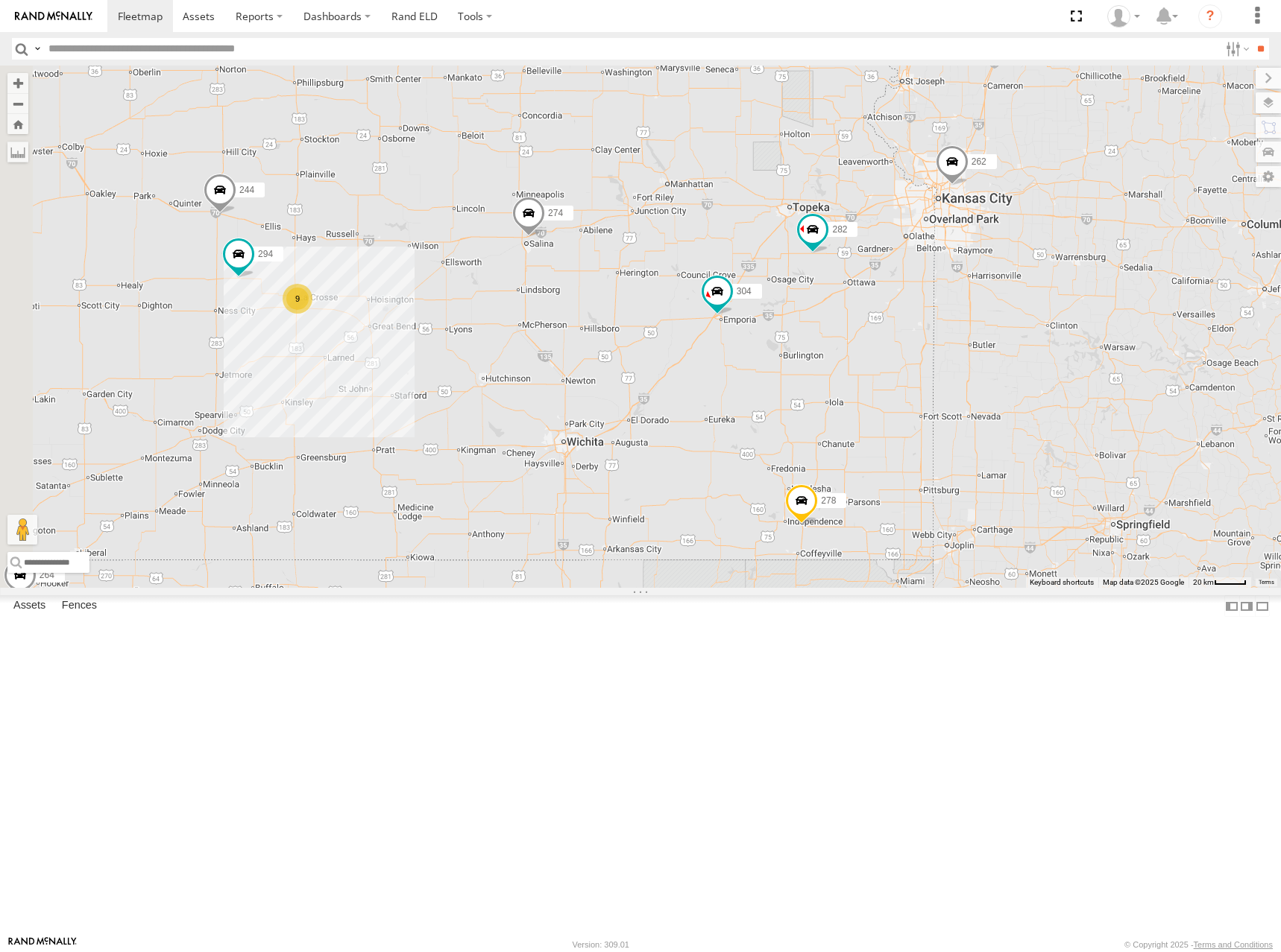
drag, startPoint x: 879, startPoint y: 368, endPoint x: 871, endPoint y: 401, distance: 34.0
click at [871, 401] on div "270 272 232 302 286 274 298 262 288 292 304 264 282 278 260 244 294 9" at bounding box center [640, 327] width 1281 height 522
drag, startPoint x: 1039, startPoint y: 531, endPoint x: 1039, endPoint y: 523, distance: 8.0
click at [1039, 523] on div "270 272 232 302 286 274 298 262 288 292 304 264 282 278 260 244 294 9" at bounding box center [640, 327] width 1281 height 522
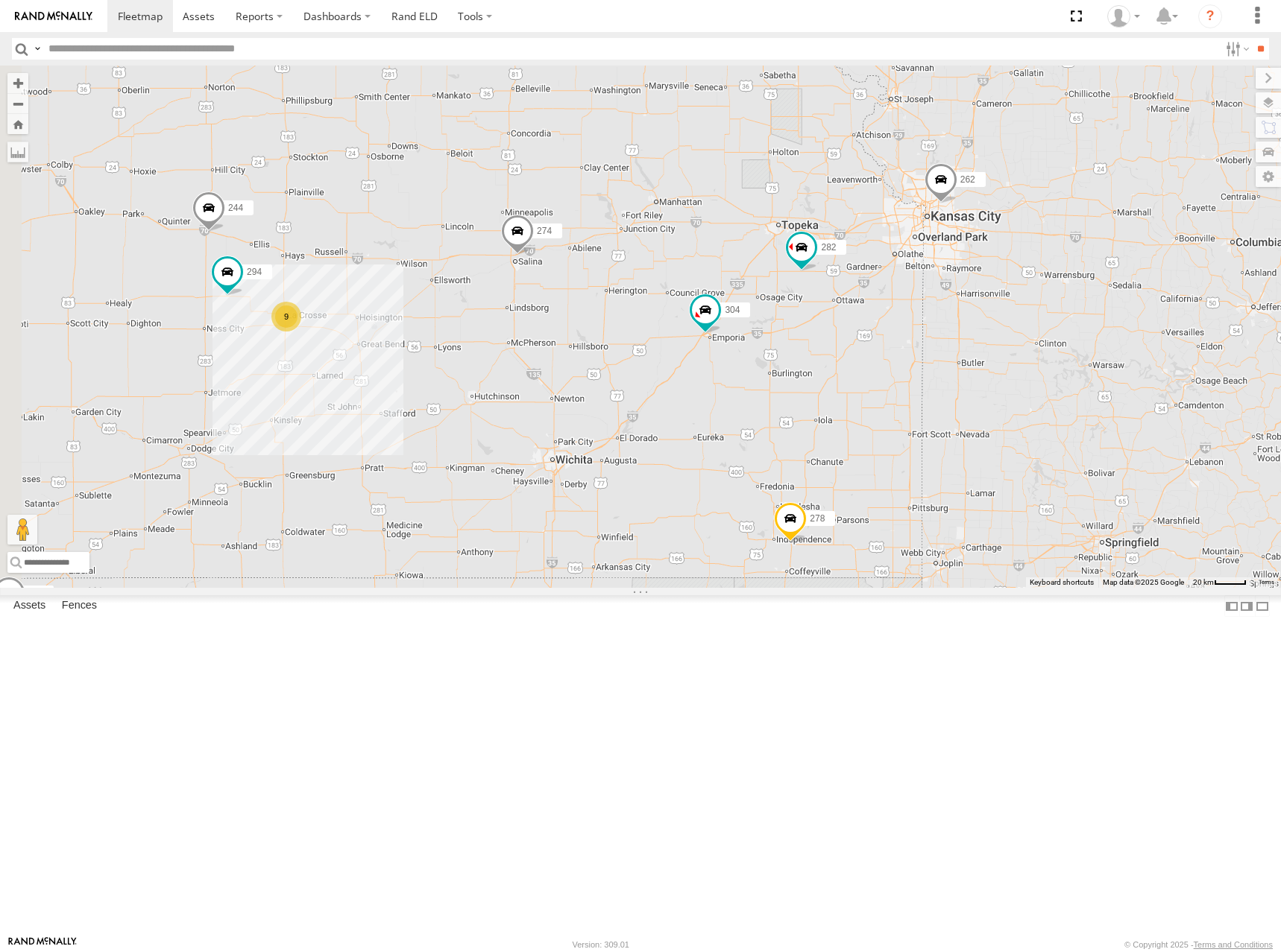
drag, startPoint x: 1032, startPoint y: 531, endPoint x: 1022, endPoint y: 554, distance: 25.1
click at [1022, 554] on div "270 272 232 302 286 274 298 262 288 292 304 264 282 278 260 244 294 9" at bounding box center [640, 327] width 1281 height 522
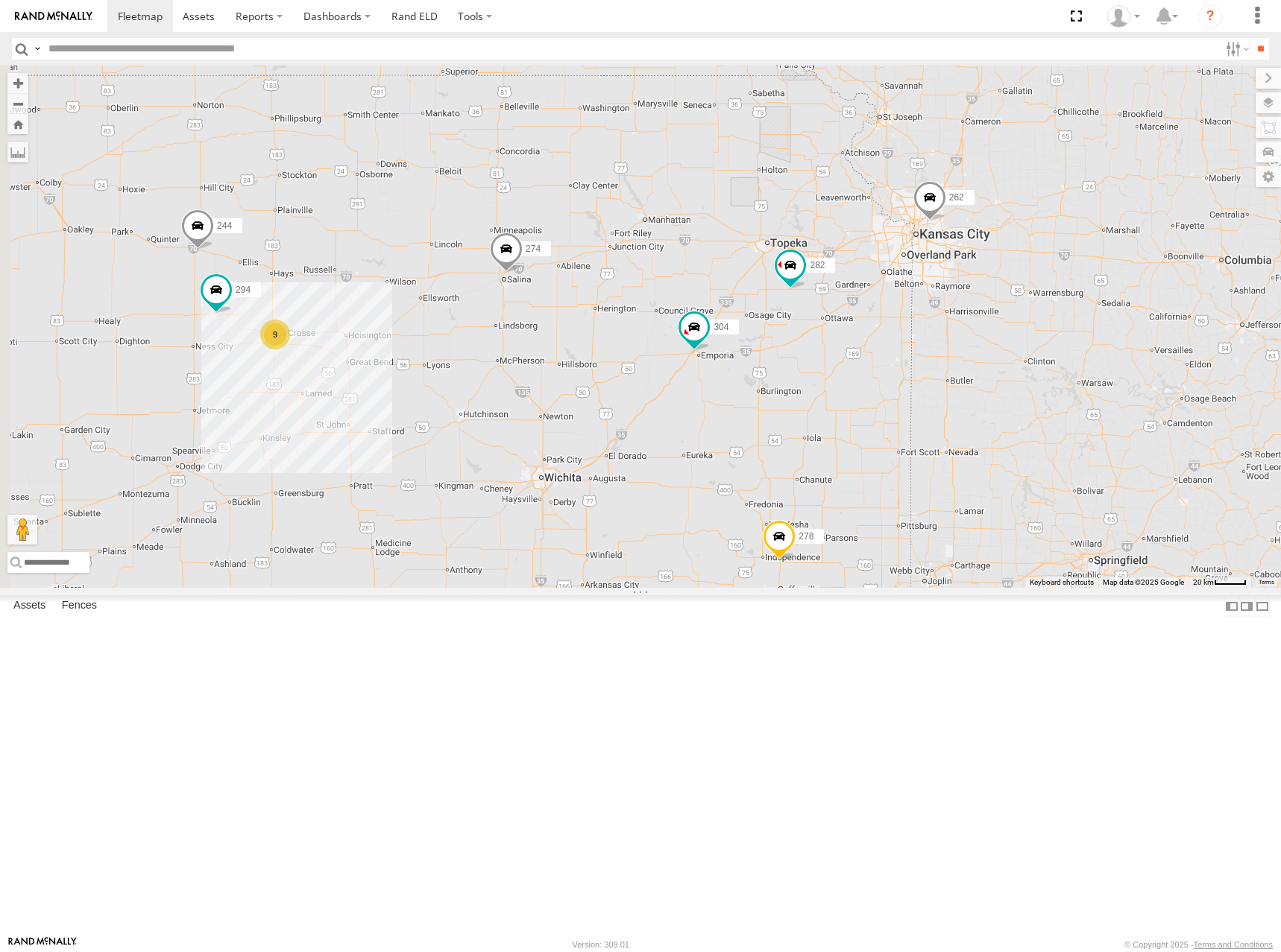
drag, startPoint x: 1038, startPoint y: 529, endPoint x: 1026, endPoint y: 547, distance: 21.6
click at [1026, 547] on div "270 272 232 302 286 274 298 262 288 292 304 264 282 278 260 244 294 9" at bounding box center [640, 327] width 1281 height 522
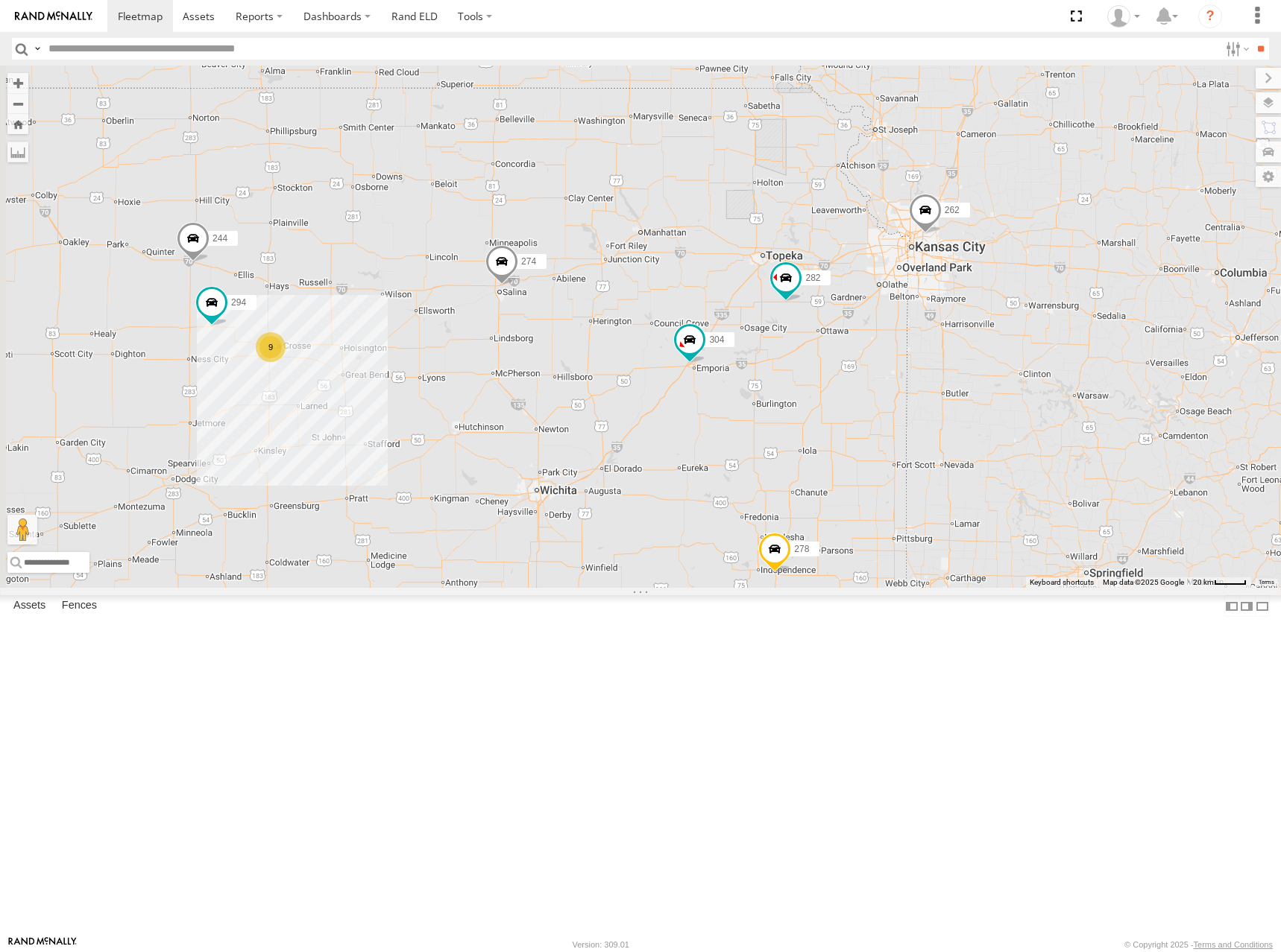
drag, startPoint x: 905, startPoint y: 325, endPoint x: 899, endPoint y: 342, distance: 18.0
click at [899, 342] on div "270 272 232 302 286 274 298 262 288 292 304 264 282 278 260 244 294 9" at bounding box center [640, 327] width 1281 height 522
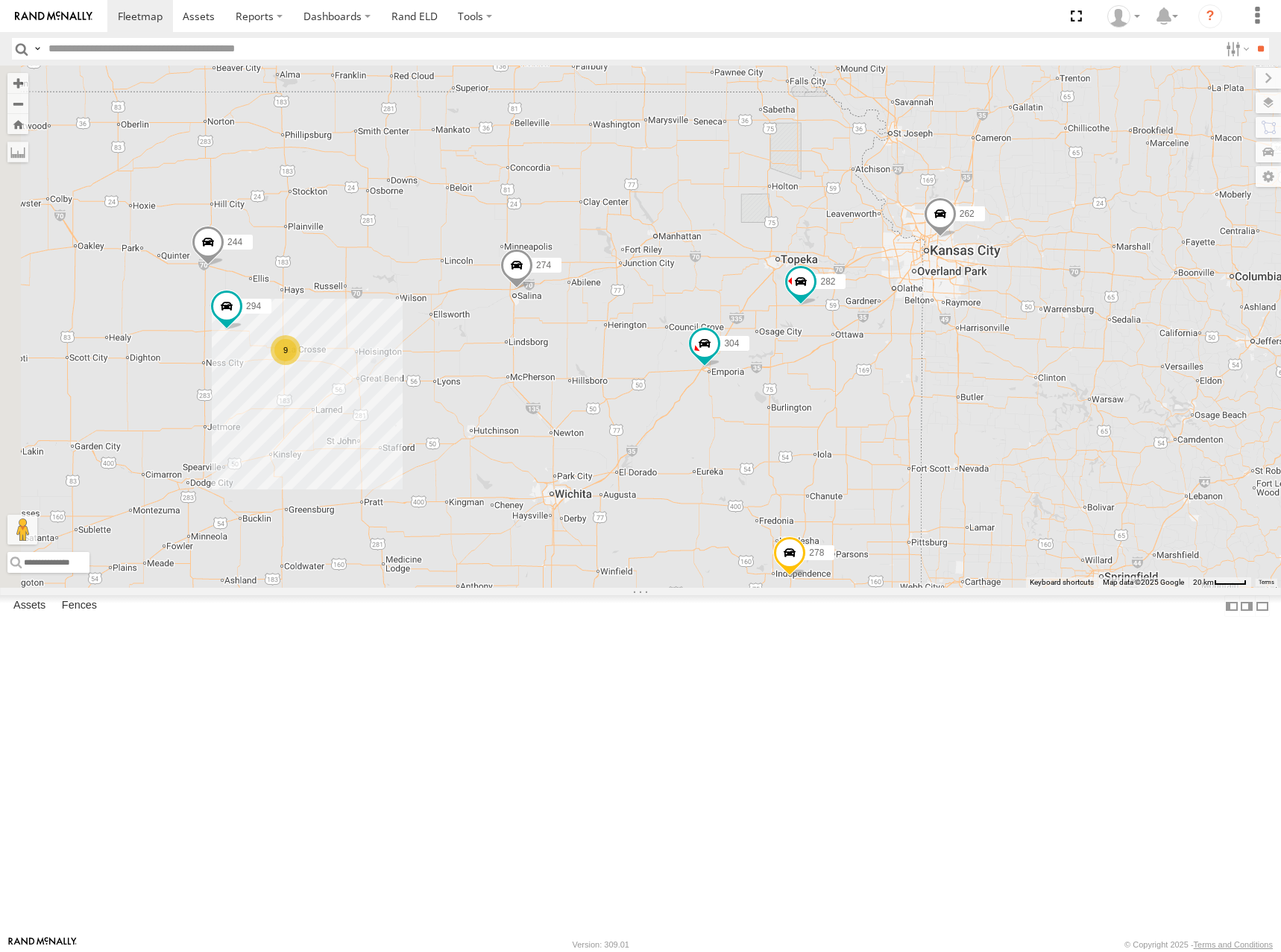
drag, startPoint x: 899, startPoint y: 337, endPoint x: 917, endPoint y: 338, distance: 18.0
click at [917, 338] on div "270 272 232 302 286 274 298 262 288 292 304 264 282 278 260 244 294 9" at bounding box center [640, 327] width 1281 height 522
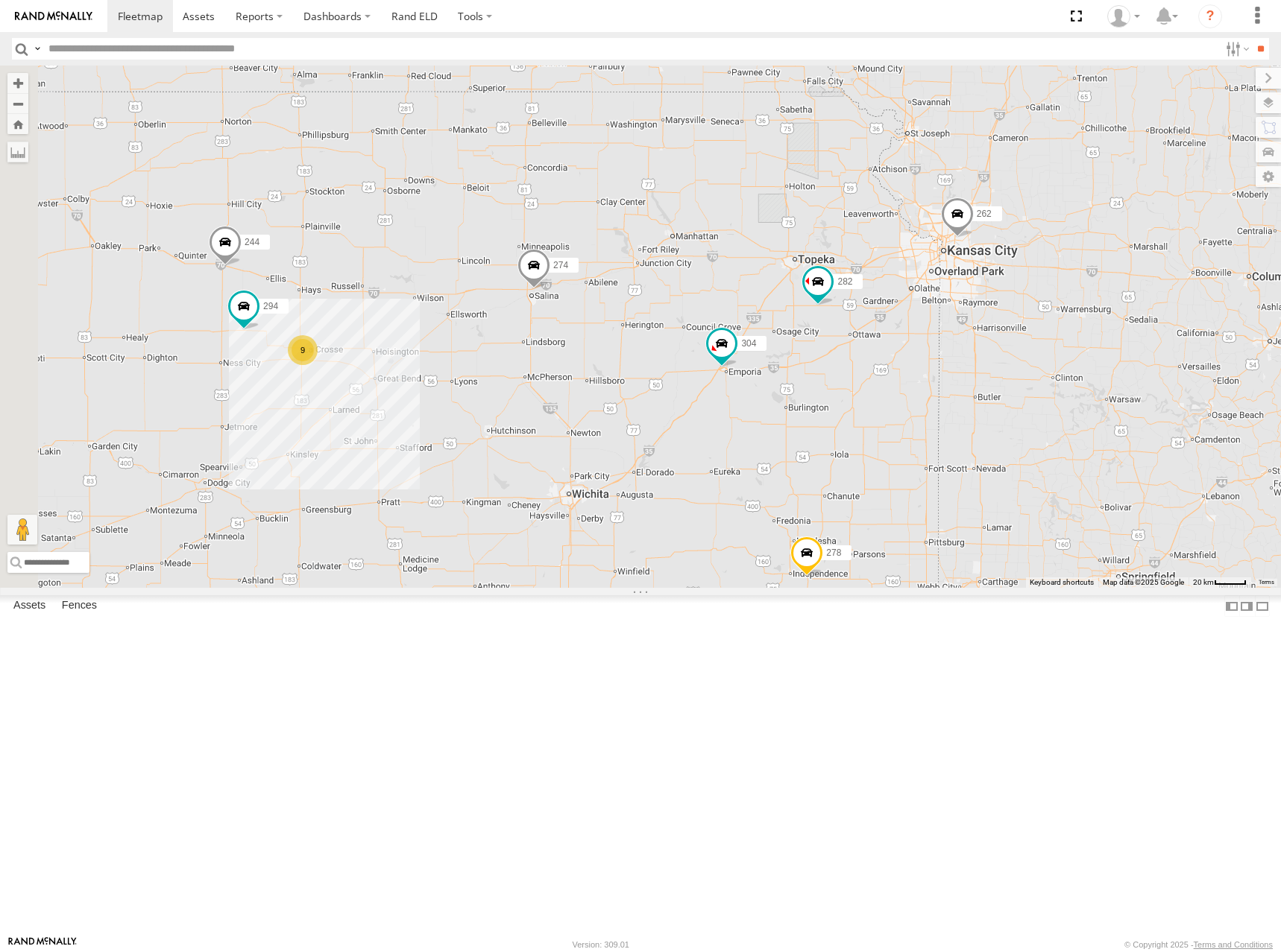
drag, startPoint x: 896, startPoint y: 326, endPoint x: 915, endPoint y: 326, distance: 19.0
click at [915, 326] on div "270 272 232 302 286 274 298 262 288 292 304 264 282 278 260 244 294 9" at bounding box center [640, 327] width 1281 height 522
click at [929, 353] on div "270 272 232 302 286 274 298 262 288 292 304 264 282 278 260 244 294 9" at bounding box center [640, 327] width 1281 height 522
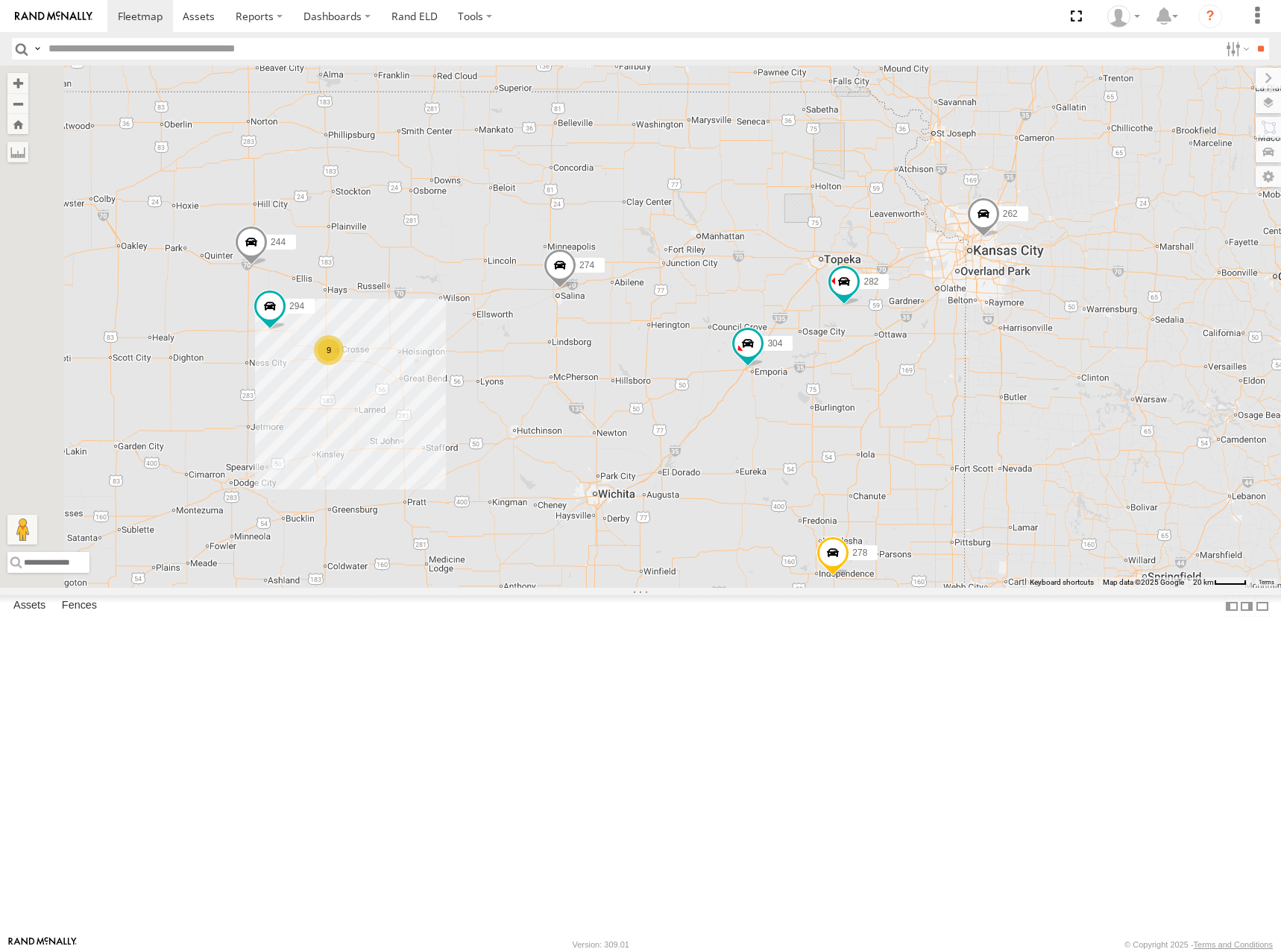
drag, startPoint x: 929, startPoint y: 353, endPoint x: 970, endPoint y: 354, distance: 41.0
click at [970, 354] on div "270 272 232 302 286 274 298 262 288 292 304 264 282 278 260 244 294 9" at bounding box center [640, 327] width 1281 height 522
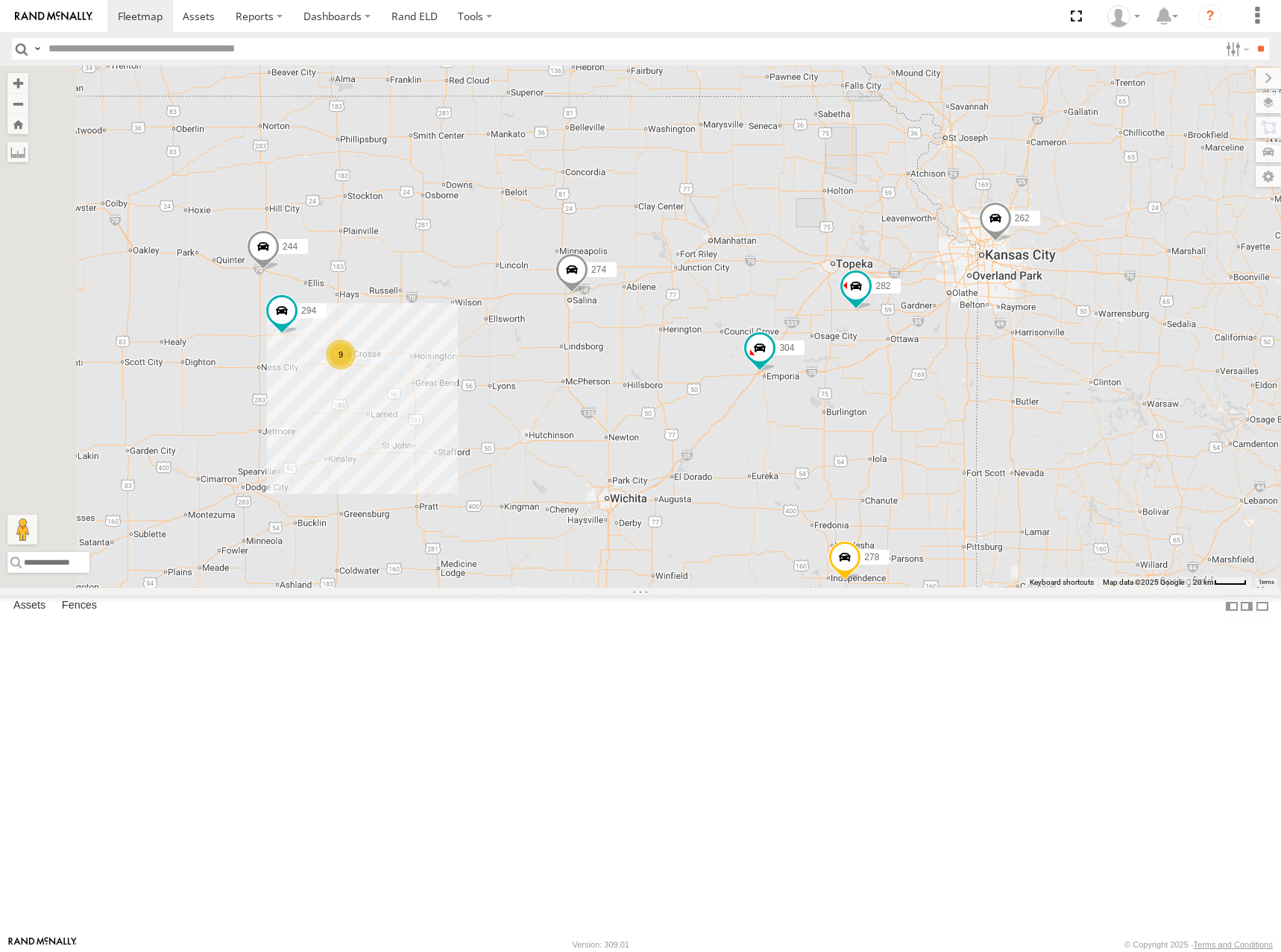
click at [956, 354] on div "270 272 232 302 286 274 298 262 288 292 304 264 282 278 260 244 294 9" at bounding box center [640, 327] width 1281 height 522
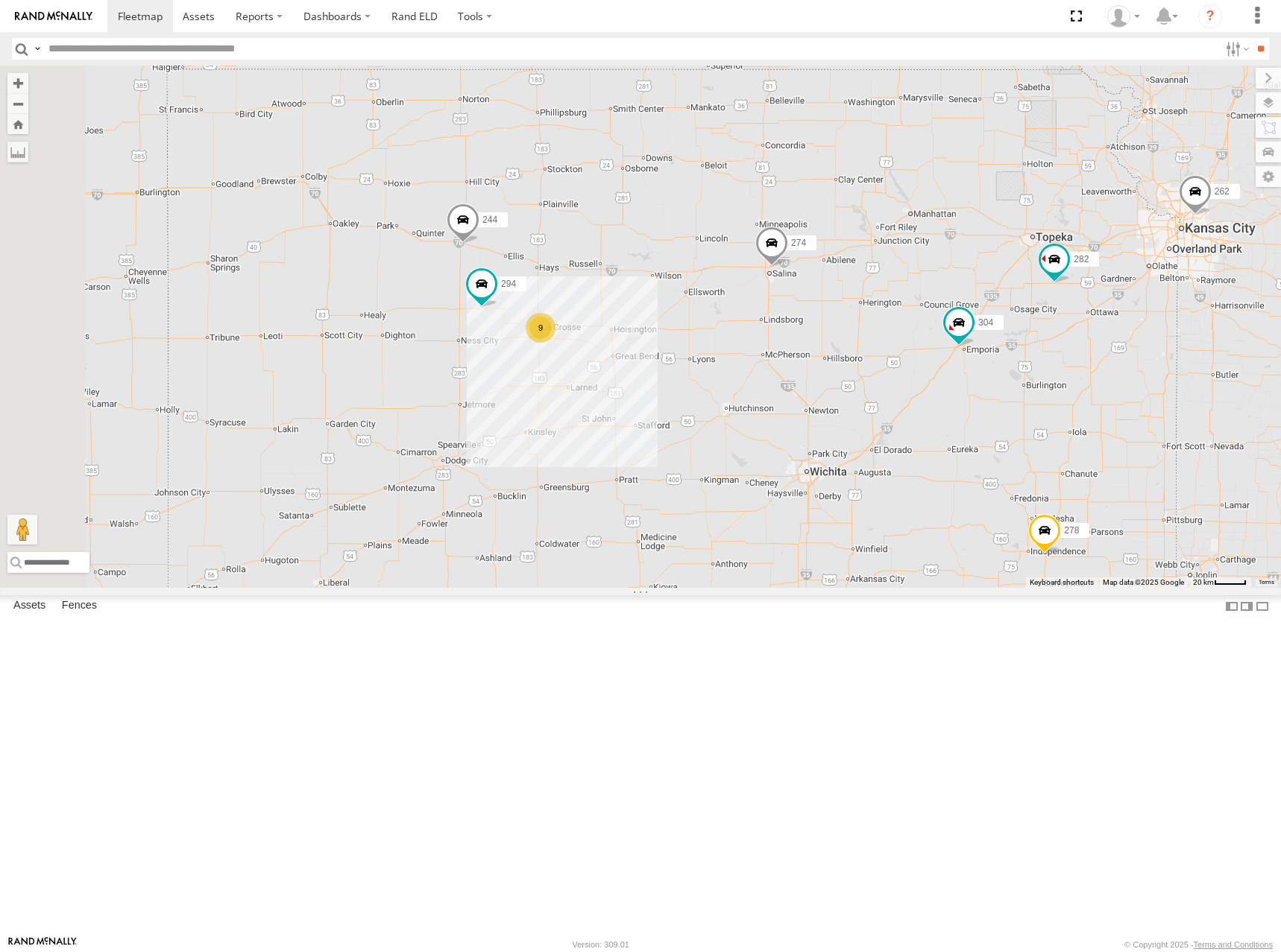
drag, startPoint x: 600, startPoint y: 357, endPoint x: 810, endPoint y: 327, distance: 212.1
click at [810, 327] on div "270 272 232 302 286 274 298 262 288 292 304 264 282 278 260 244 294 9" at bounding box center [640, 327] width 1281 height 522
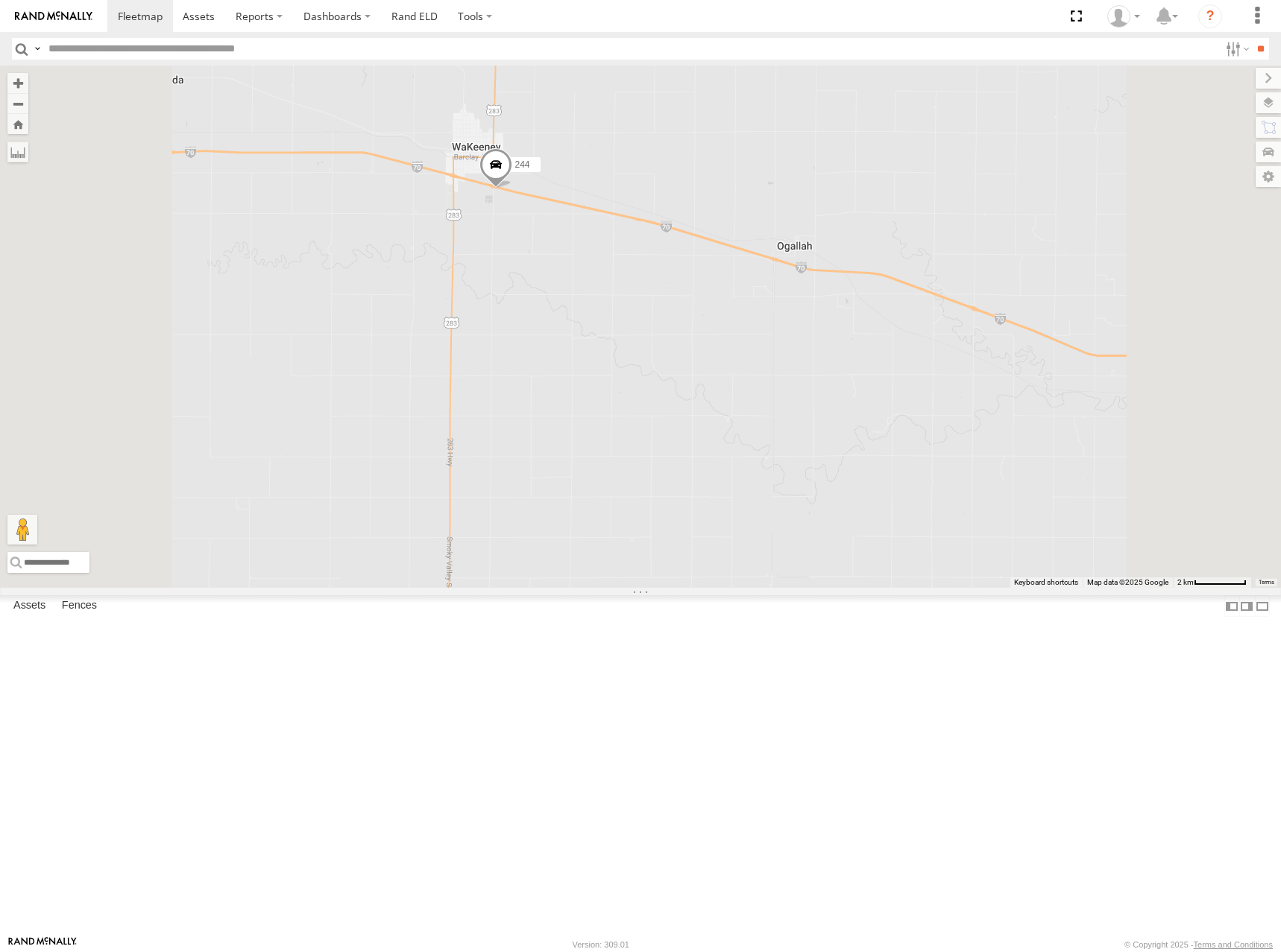
drag, startPoint x: 638, startPoint y: 350, endPoint x: 671, endPoint y: 402, distance: 61.6
click at [671, 402] on div "270 272 232 302 286 274 298 262 288 292 304 264 282 278 260 244 294" at bounding box center [640, 327] width 1281 height 522
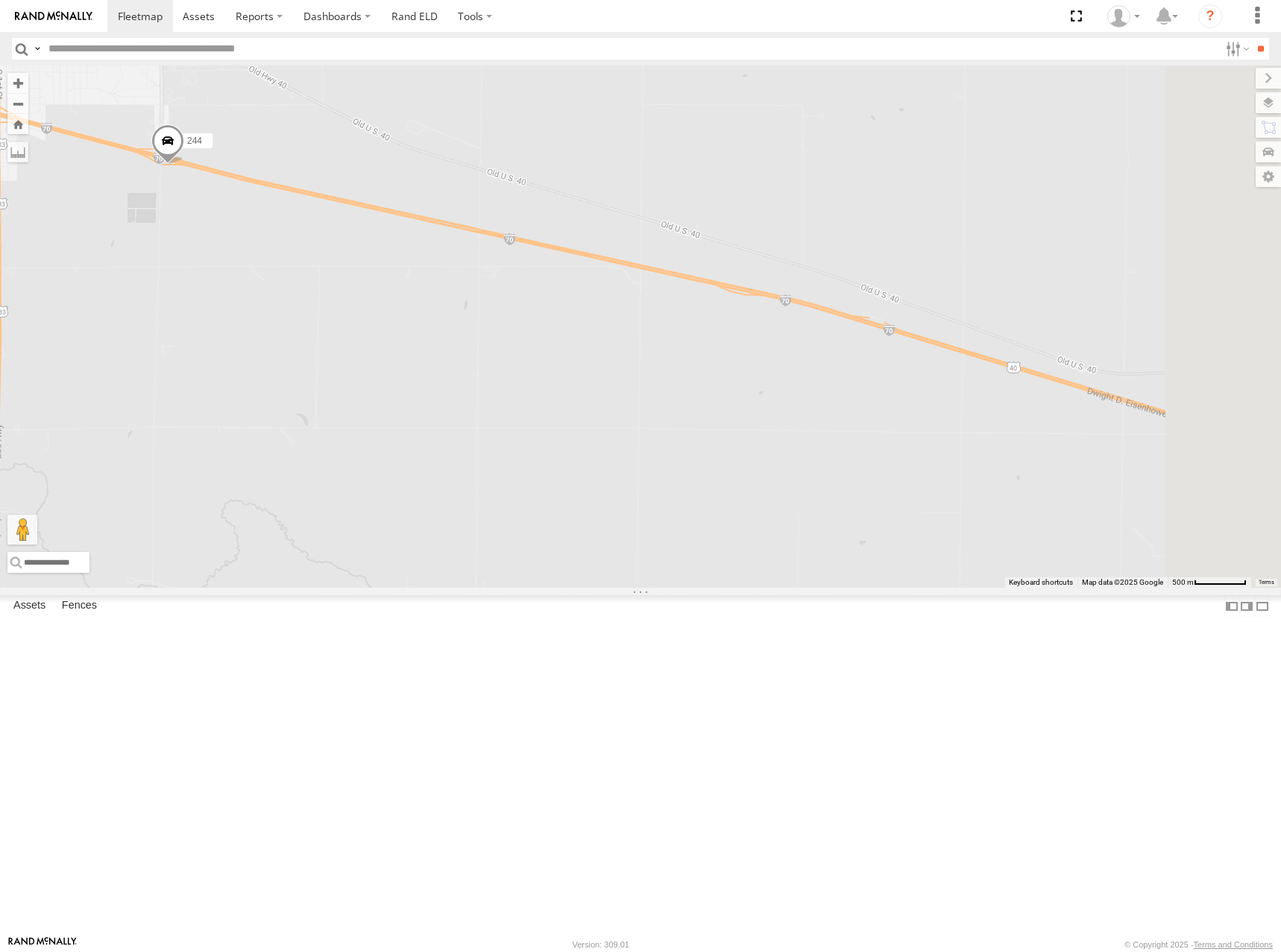
drag, startPoint x: 657, startPoint y: 438, endPoint x: 619, endPoint y: 435, distance: 38.1
click at [619, 435] on div "270 272 232 302 286 274 298 262 288 292 304 264 282 278 260 244 294" at bounding box center [640, 327] width 1281 height 522
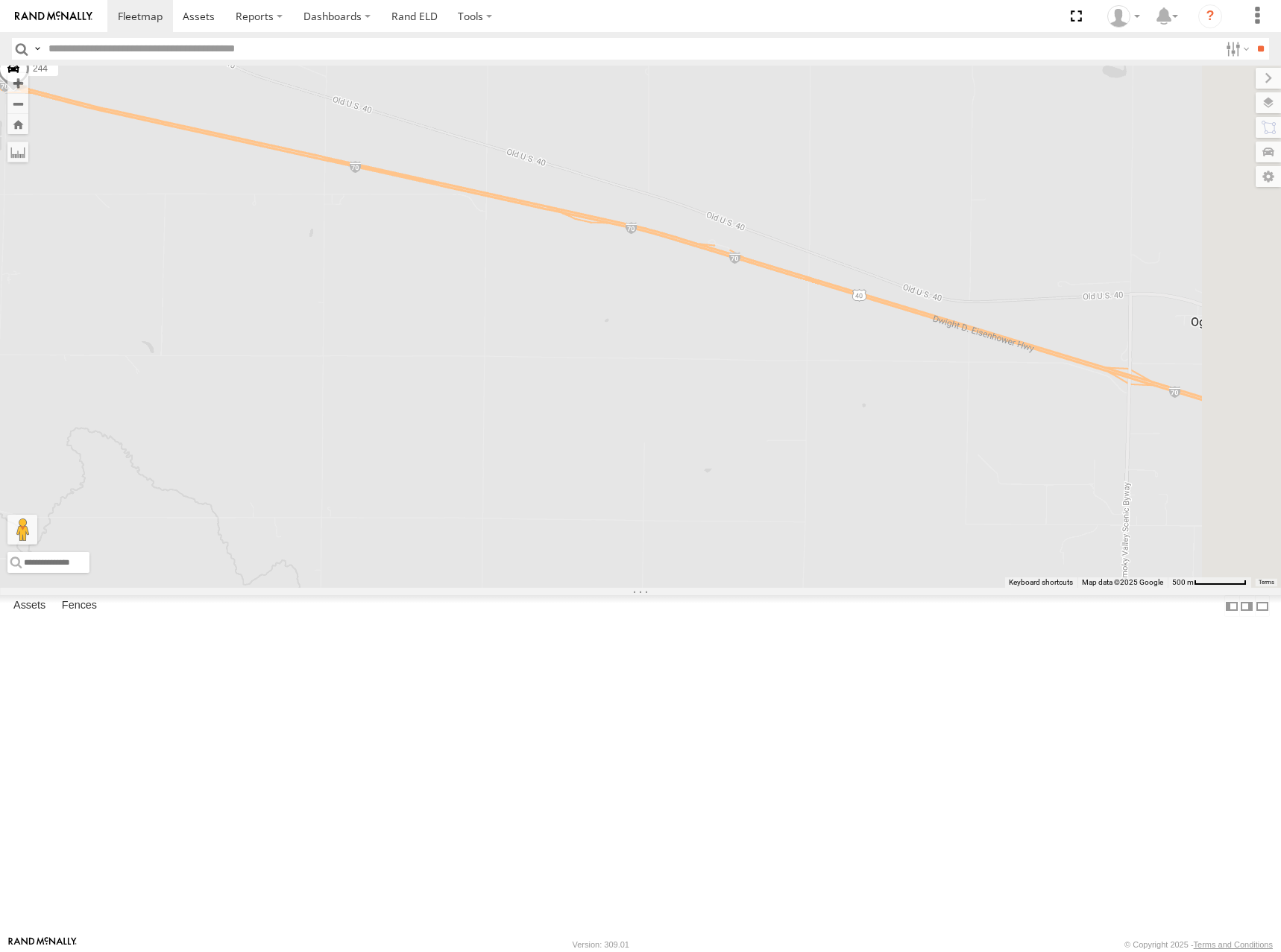
drag, startPoint x: 969, startPoint y: 517, endPoint x: 803, endPoint y: 434, distance: 185.6
click at [803, 434] on div "270 272 232 302 286 274 298 262 288 292 304 264 282 278 260 244 294" at bounding box center [640, 327] width 1281 height 522
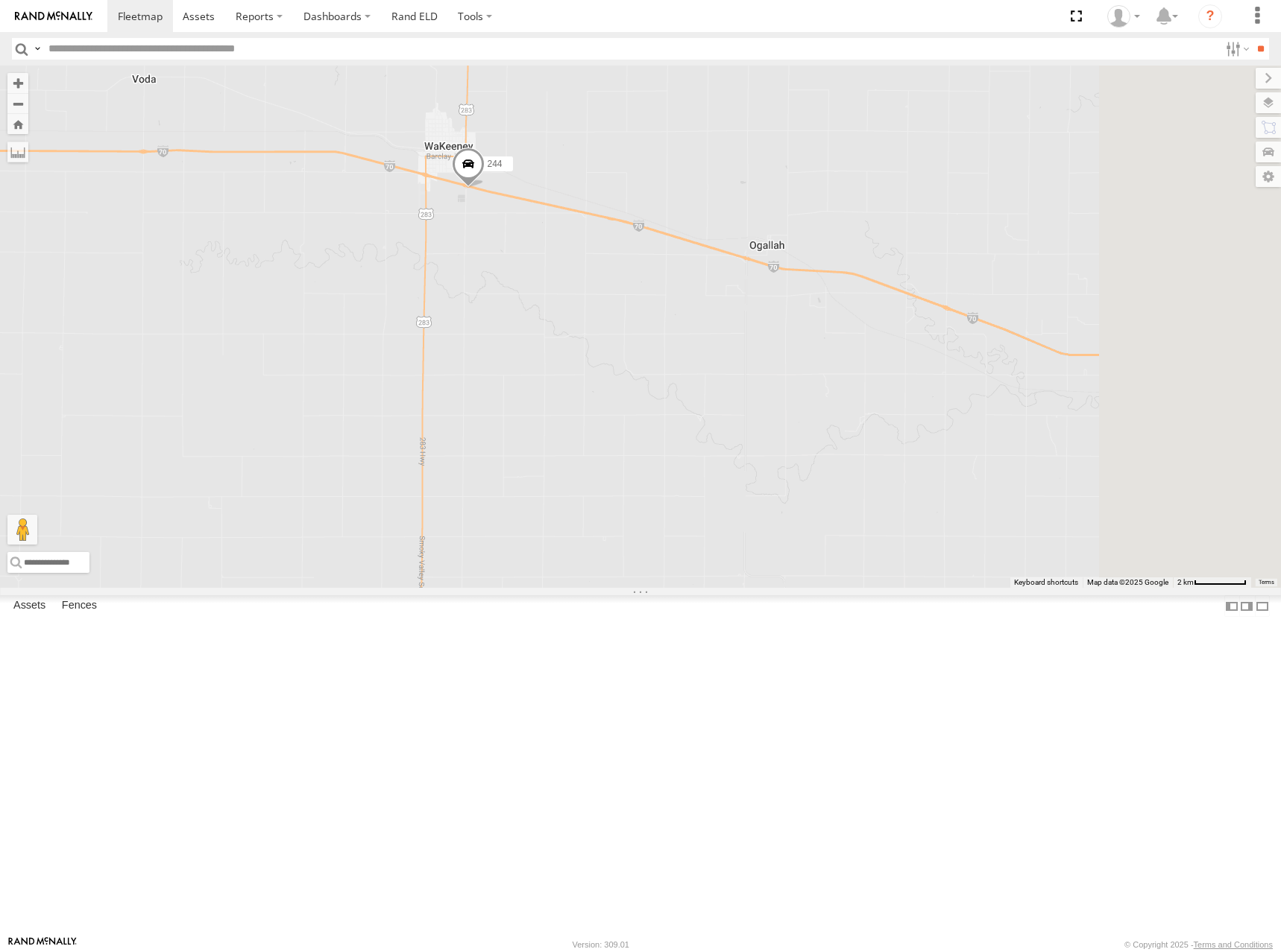
drag, startPoint x: 985, startPoint y: 426, endPoint x: 847, endPoint y: 317, distance: 175.9
click at [847, 317] on div "270 272 232 302 286 274 298 262 288 292 304 264 282 278 260 244 294" at bounding box center [640, 327] width 1281 height 522
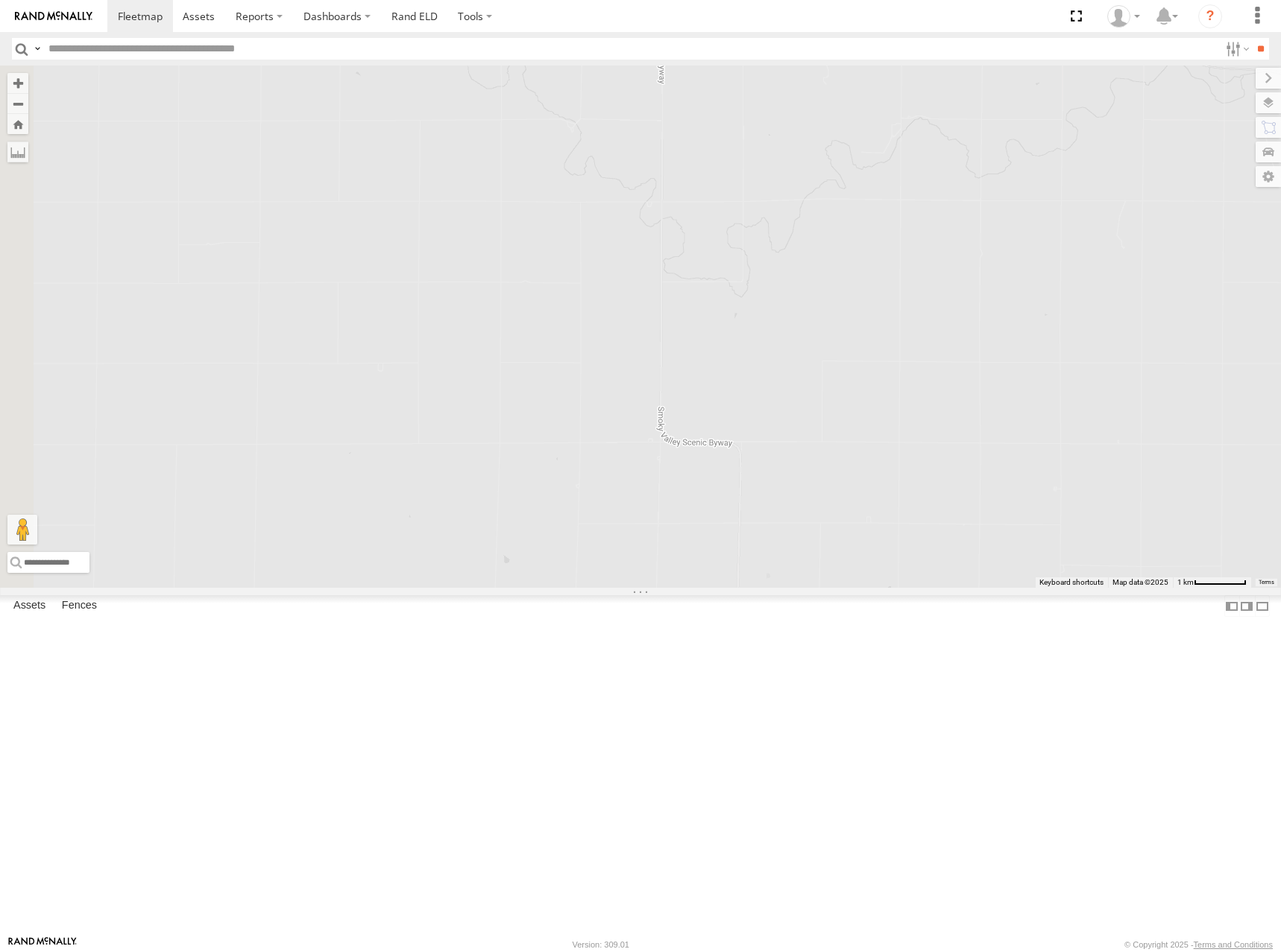
drag, startPoint x: 613, startPoint y: 373, endPoint x: 1278, endPoint y: 427, distance: 667.2
click at [1278, 427] on div "270 272 232 302 286 274 298 262 288 292 304 264 282 278 260 244 294" at bounding box center [640, 327] width 1281 height 522
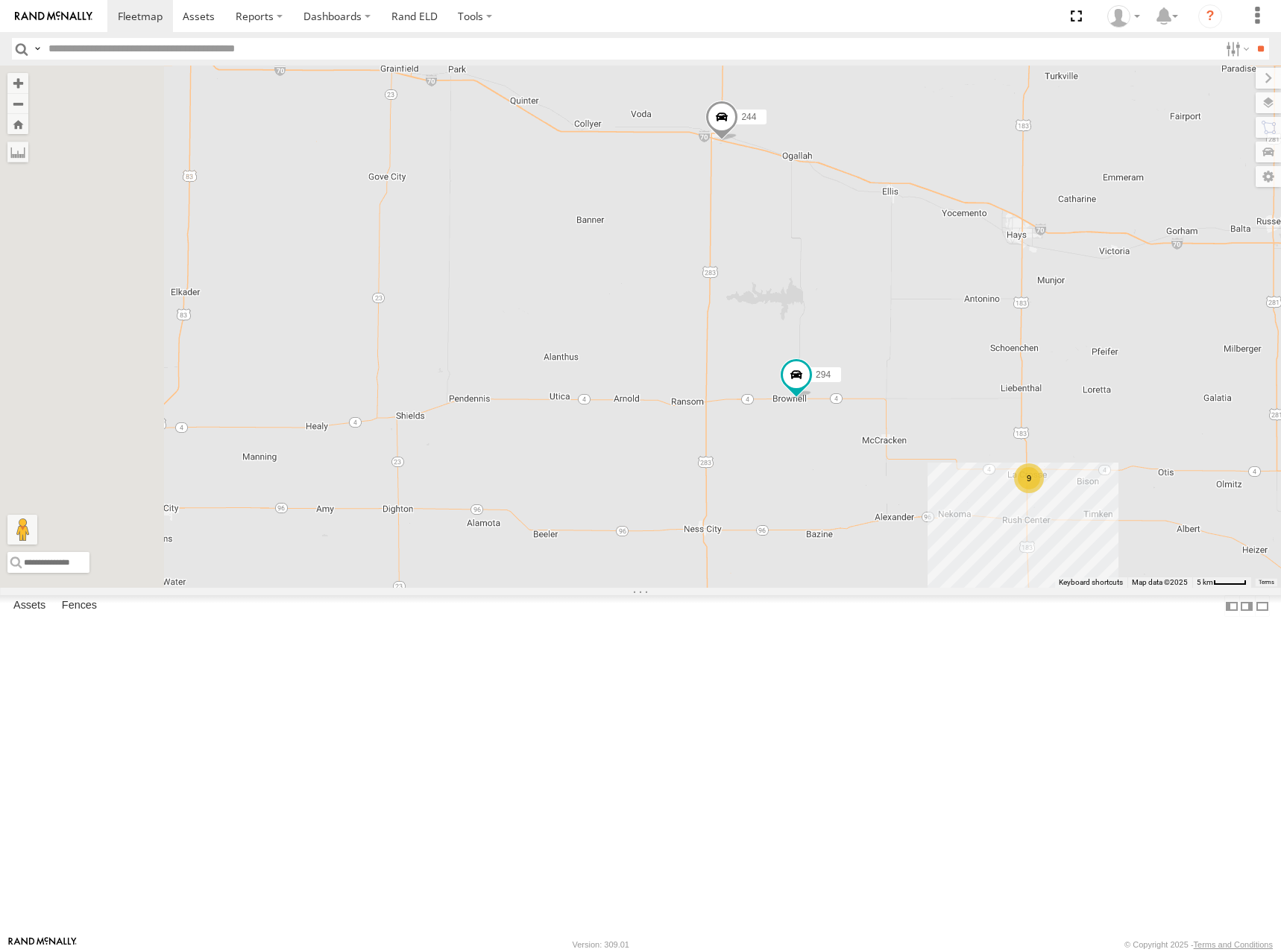
drag, startPoint x: 875, startPoint y: 321, endPoint x: 961, endPoint y: 397, distance: 114.8
click at [961, 397] on div "270 272 232 302 286 274 298 262 288 292 304 264 282 278 260 244 294 9" at bounding box center [640, 327] width 1281 height 522
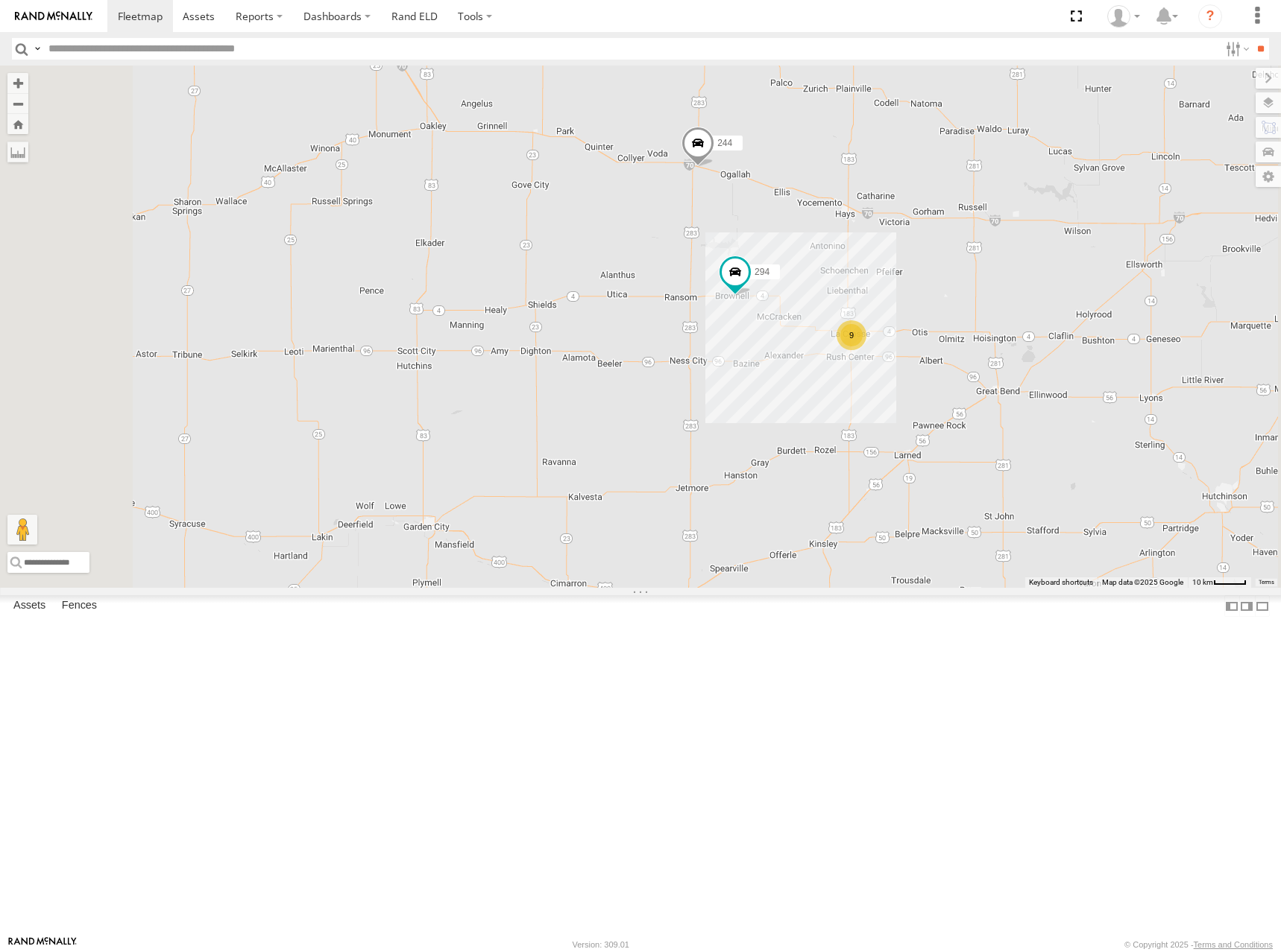
drag, startPoint x: 917, startPoint y: 379, endPoint x: 921, endPoint y: 366, distance: 13.6
click at [921, 366] on div "270 272 232 302 286 274 298 262 288 292 304 264 282 278 260 244 294 9" at bounding box center [640, 327] width 1281 height 522
click at [925, 367] on div "270 272 232 302 286 274 298 262 288 292 304 264 282 278 260 244 294 9" at bounding box center [640, 327] width 1281 height 522
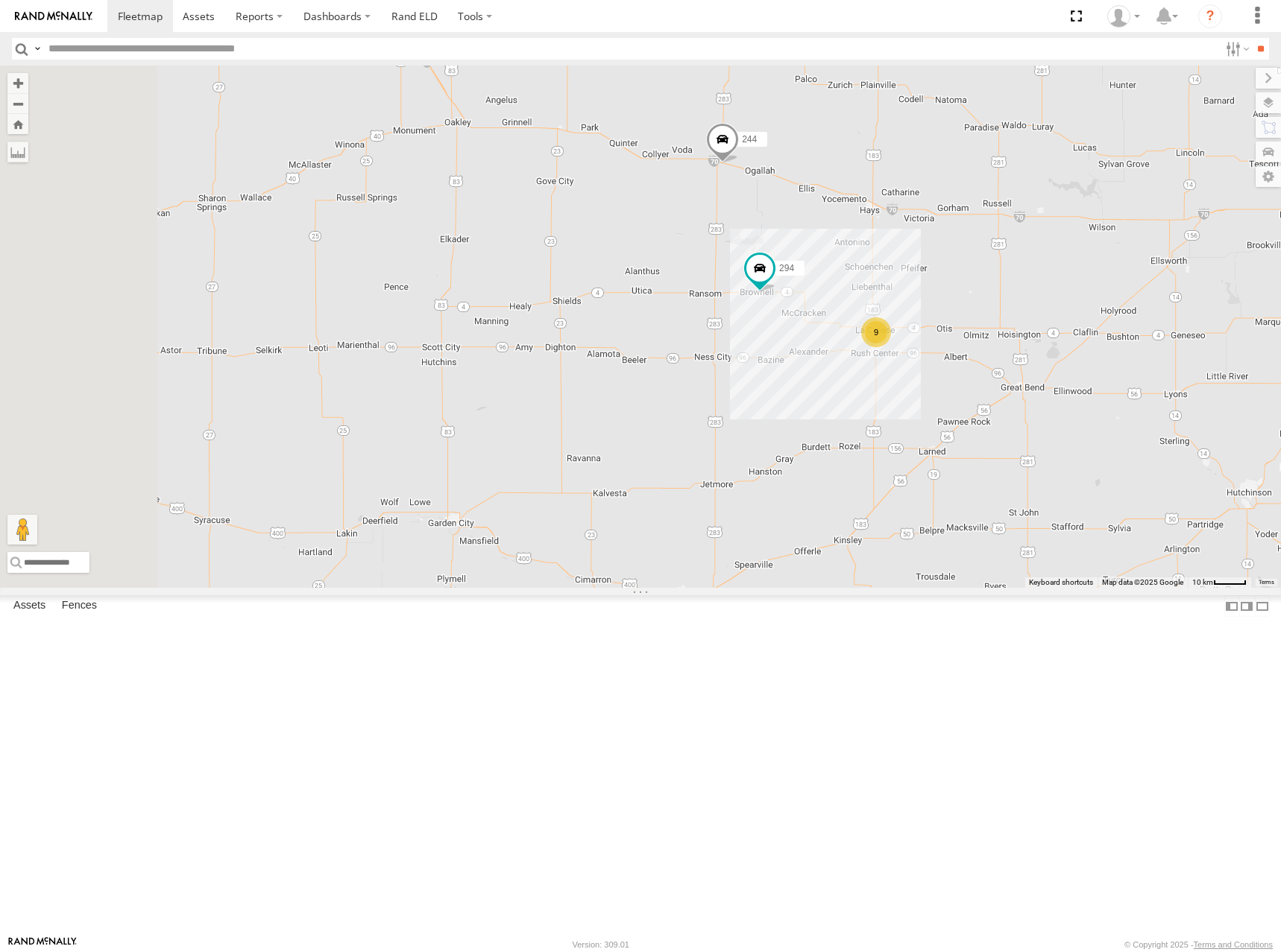
drag, startPoint x: 924, startPoint y: 374, endPoint x: 948, endPoint y: 373, distance: 24.0
click at [948, 373] on div "270 272 232 302 286 274 298 262 288 292 304 264 282 278 260 244 294 9" at bounding box center [640, 327] width 1281 height 522
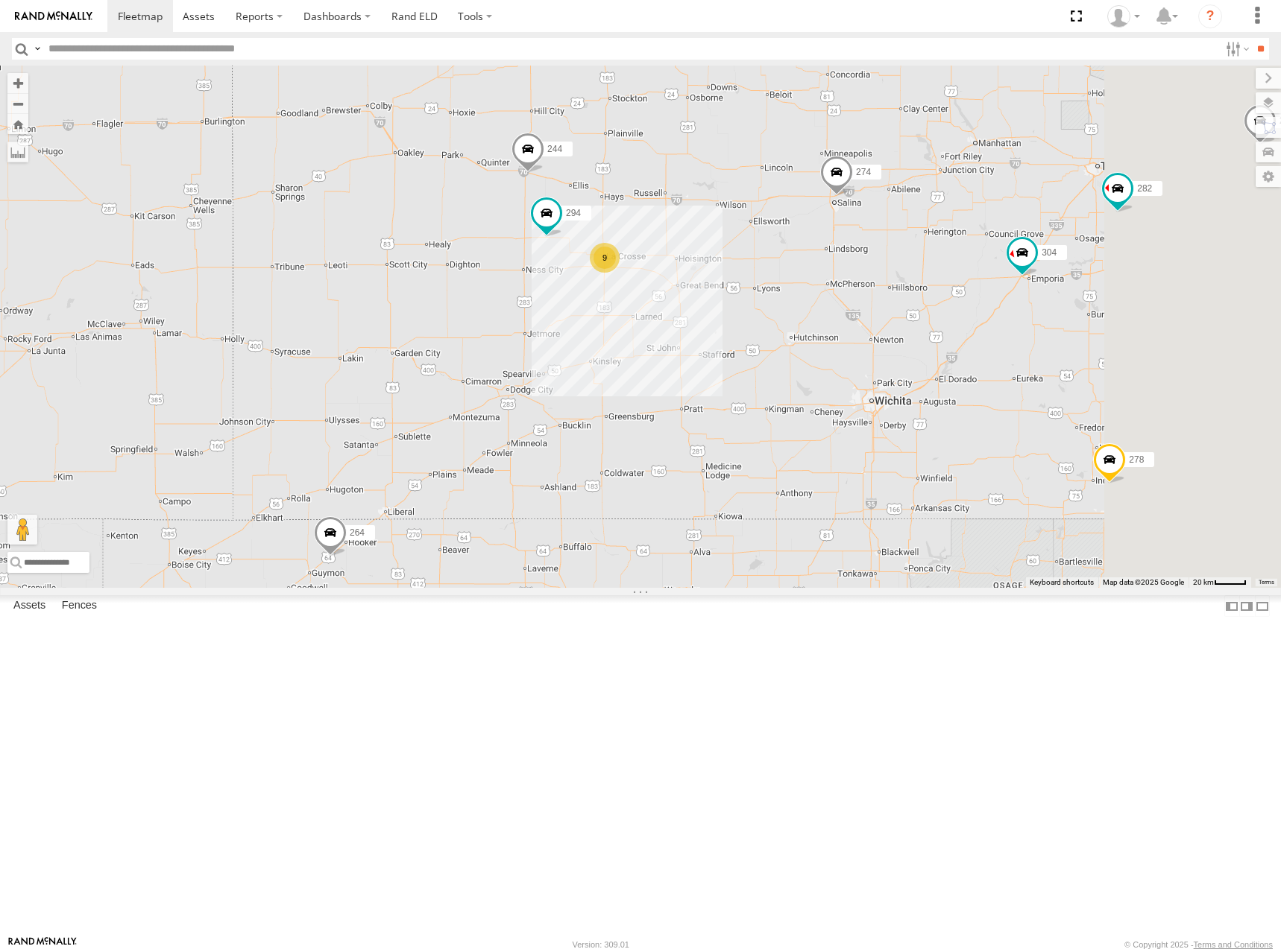
drag, startPoint x: 1056, startPoint y: 285, endPoint x: 838, endPoint y: 275, distance: 218.2
click at [838, 275] on div "270 272 232 302 286 274 298 262 288 292 304 264 282 278 260 244 294 9" at bounding box center [640, 327] width 1281 height 522
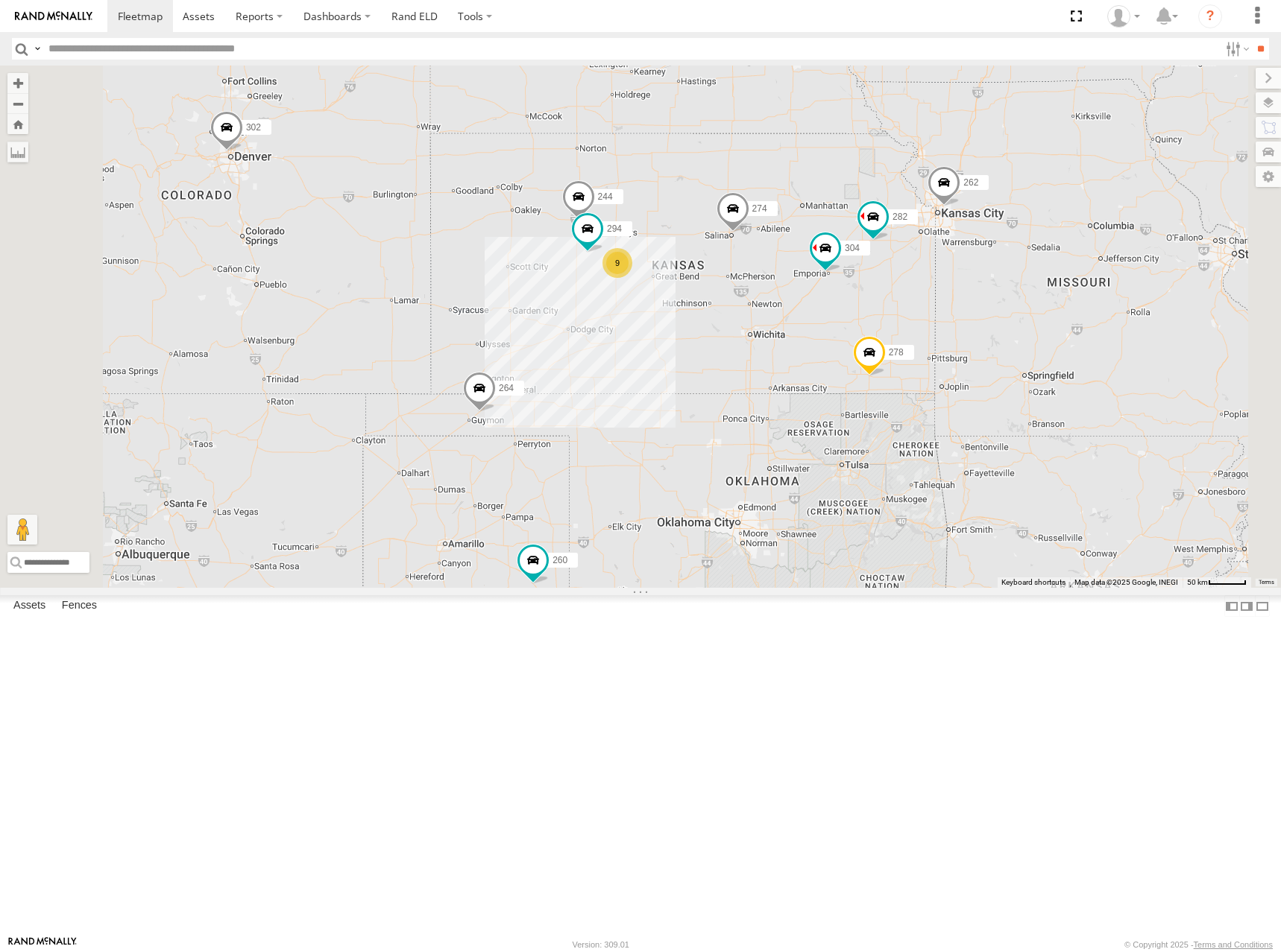
drag, startPoint x: 858, startPoint y: 220, endPoint x: 855, endPoint y: 295, distance: 75.1
click at [855, 295] on div "270 272 232 302 286 274 298 262 288 292 304 264 282 278 260 244 294 9" at bounding box center [640, 327] width 1281 height 522
click at [852, 314] on div "270 272 232 302 286 274 298 262 288 292 304 264 282 278 260 244 294 9" at bounding box center [640, 327] width 1281 height 522
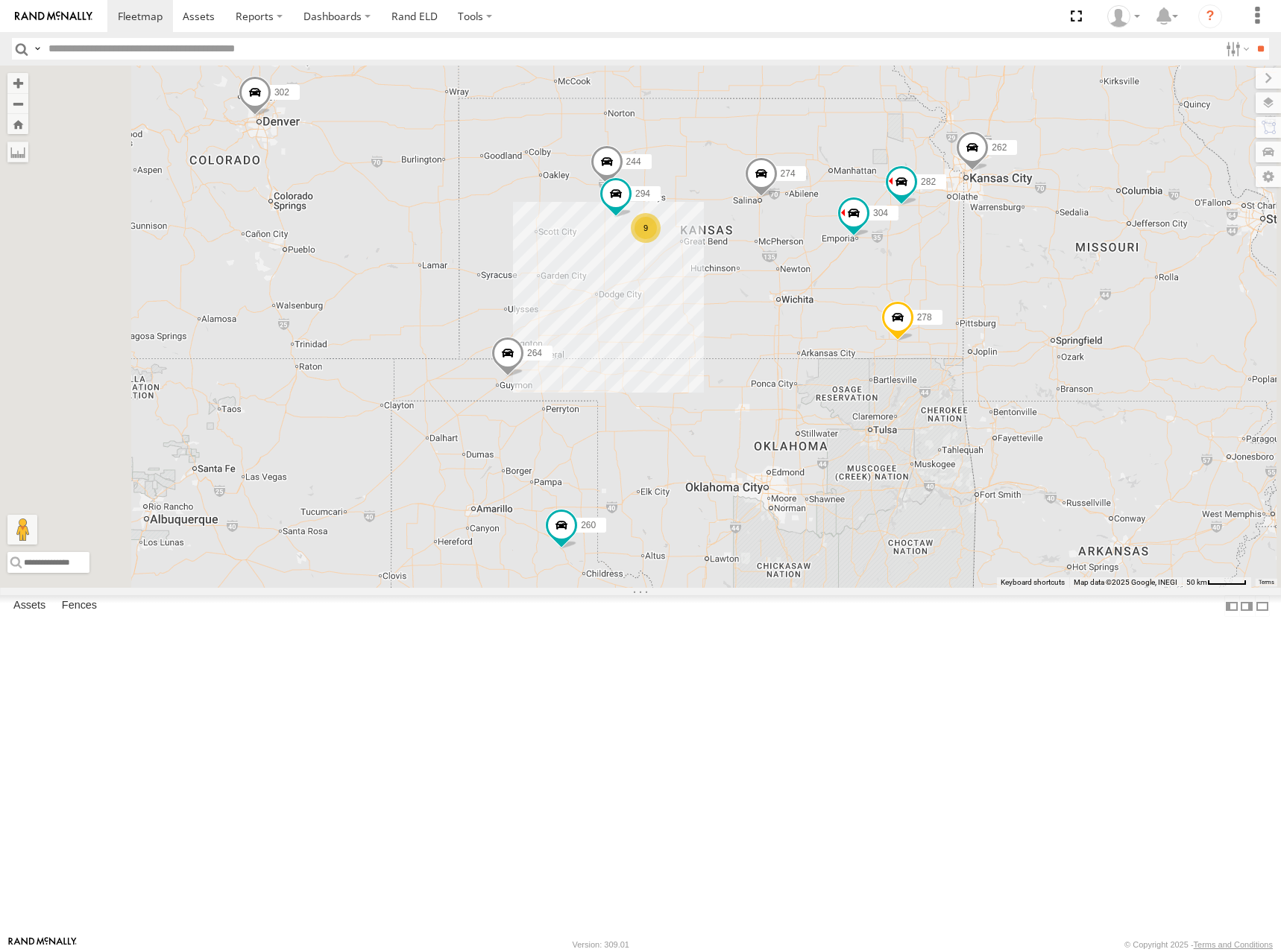
drag, startPoint x: 907, startPoint y: 319, endPoint x: 930, endPoint y: 293, distance: 34.7
click at [930, 293] on div "270 272 232 302 286 274 298 262 288 292 304 264 282 278 260 244 294 9" at bounding box center [640, 327] width 1281 height 522
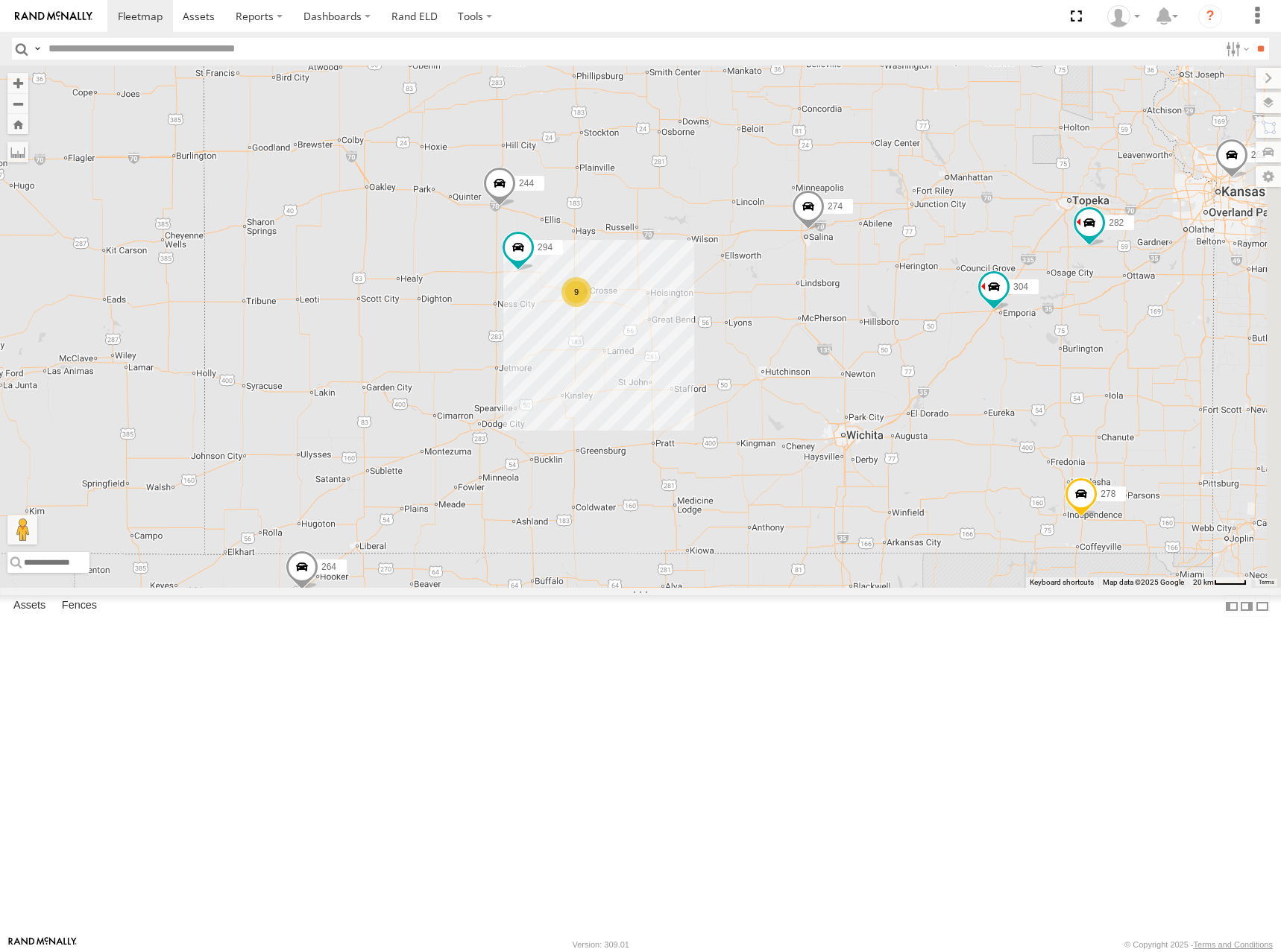
drag, startPoint x: 895, startPoint y: 308, endPoint x: 801, endPoint y: 286, distance: 96.5
click at [801, 286] on div "270 272 232 302 286 274 298 262 288 292 304 264 282 278 260 244 294 9" at bounding box center [640, 327] width 1281 height 522
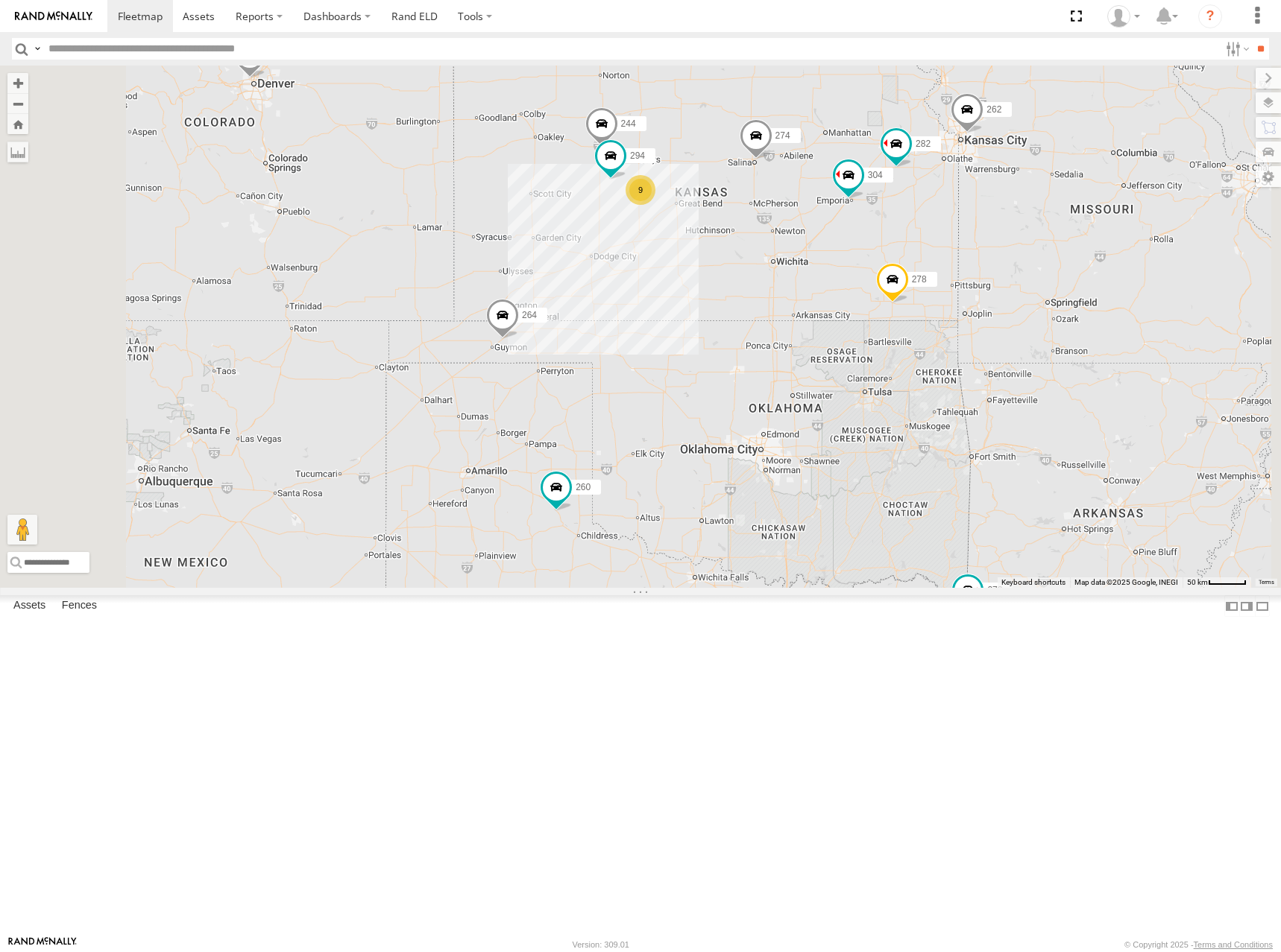
drag, startPoint x: 761, startPoint y: 272, endPoint x: 870, endPoint y: 286, distance: 109.9
click at [870, 286] on div "270 272 232 302 286 274 298 262 288 292 304 264 282 278 260 244 294 9" at bounding box center [640, 327] width 1281 height 522
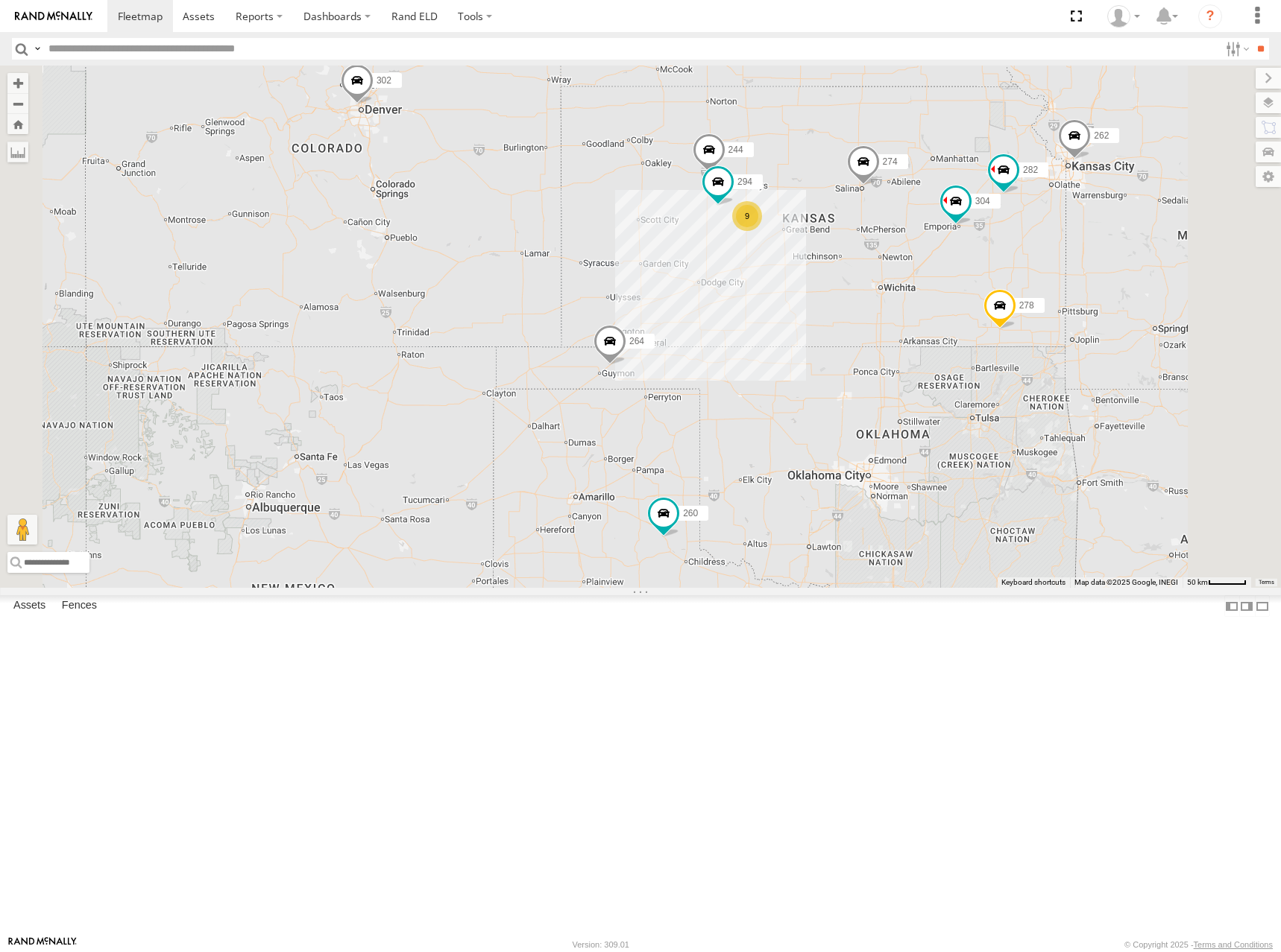
drag, startPoint x: 1005, startPoint y: 254, endPoint x: 1001, endPoint y: 280, distance: 26.3
click at [1001, 280] on div "270 272 232 302 286 274 298 262 288 292 304 264 282 278 260 244 294 9" at bounding box center [640, 327] width 1281 height 522
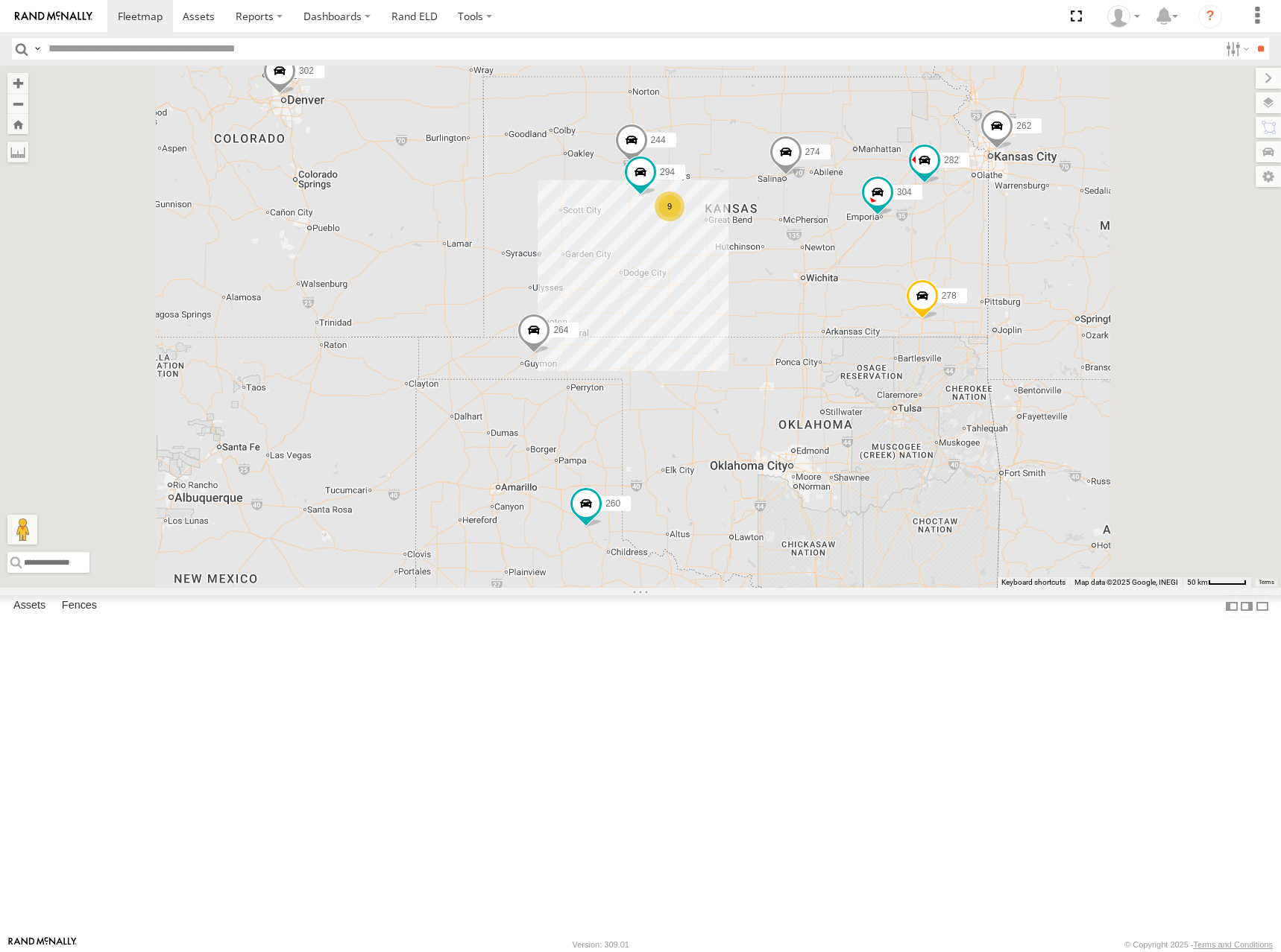
click at [971, 255] on div "270 272 232 302 286 274 298 262 288 292 304 264 282 278 260 244 294 9" at bounding box center [640, 327] width 1281 height 522
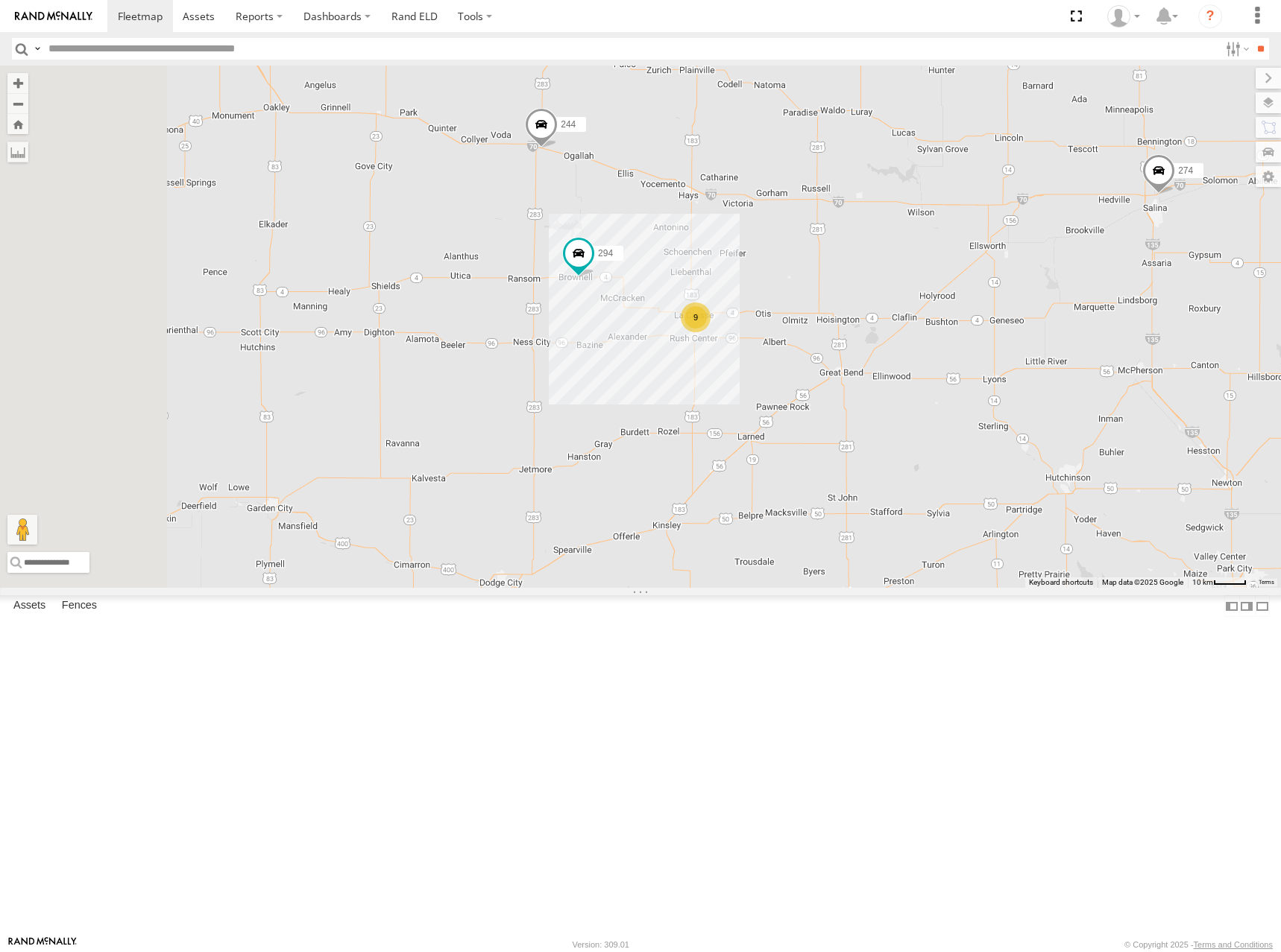
drag, startPoint x: 674, startPoint y: 288, endPoint x: 877, endPoint y: 384, distance: 224.6
click at [877, 384] on div "274 244 298 262 288 292 272 304 264 302 282 278 294 260 9" at bounding box center [640, 327] width 1281 height 522
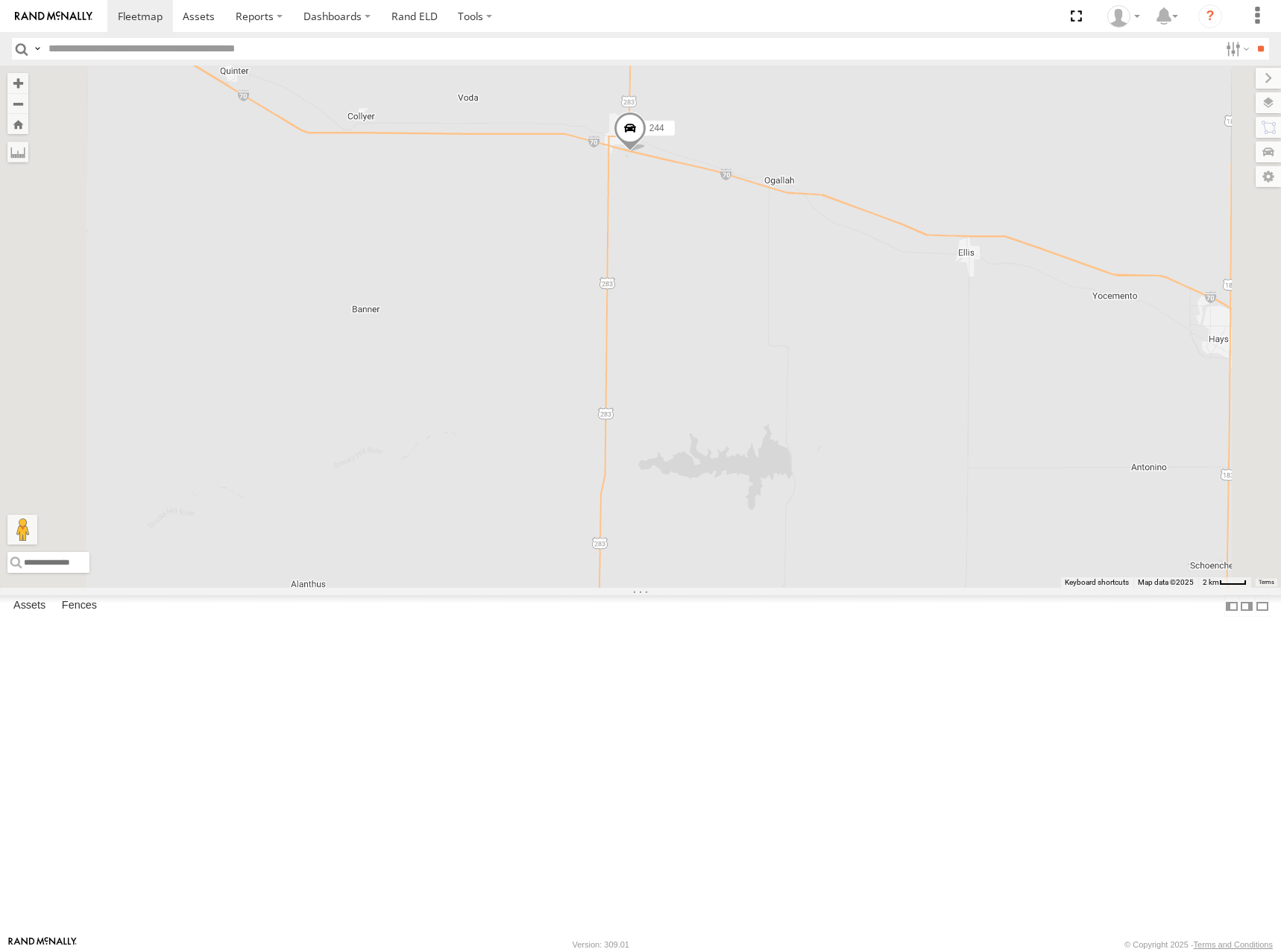
drag, startPoint x: 807, startPoint y: 319, endPoint x: 933, endPoint y: 404, distance: 152.0
click at [933, 404] on div "274 244 298 262 288 292 272 304 264 302 282 278 294 260" at bounding box center [640, 327] width 1281 height 522
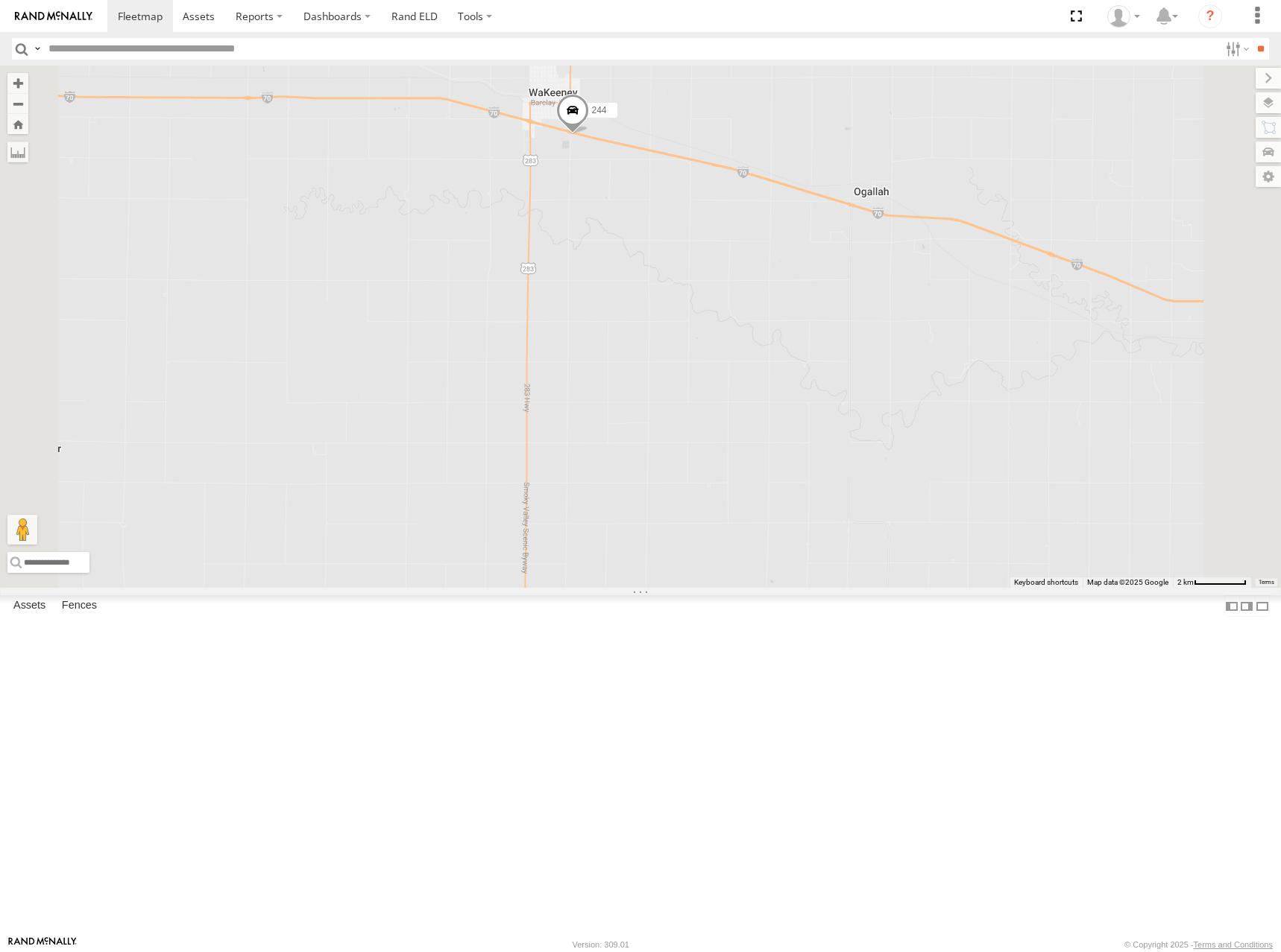
drag, startPoint x: 766, startPoint y: 310, endPoint x: 768, endPoint y: 328, distance: 18.1
click at [768, 328] on div "274 244 298 262 288 292 272 304 264 302 282 278 294 260" at bounding box center [640, 327] width 1281 height 522
click at [816, 310] on div "274 244 298 262 288 292 272 304 264 302 282 278 294 260" at bounding box center [640, 327] width 1281 height 522
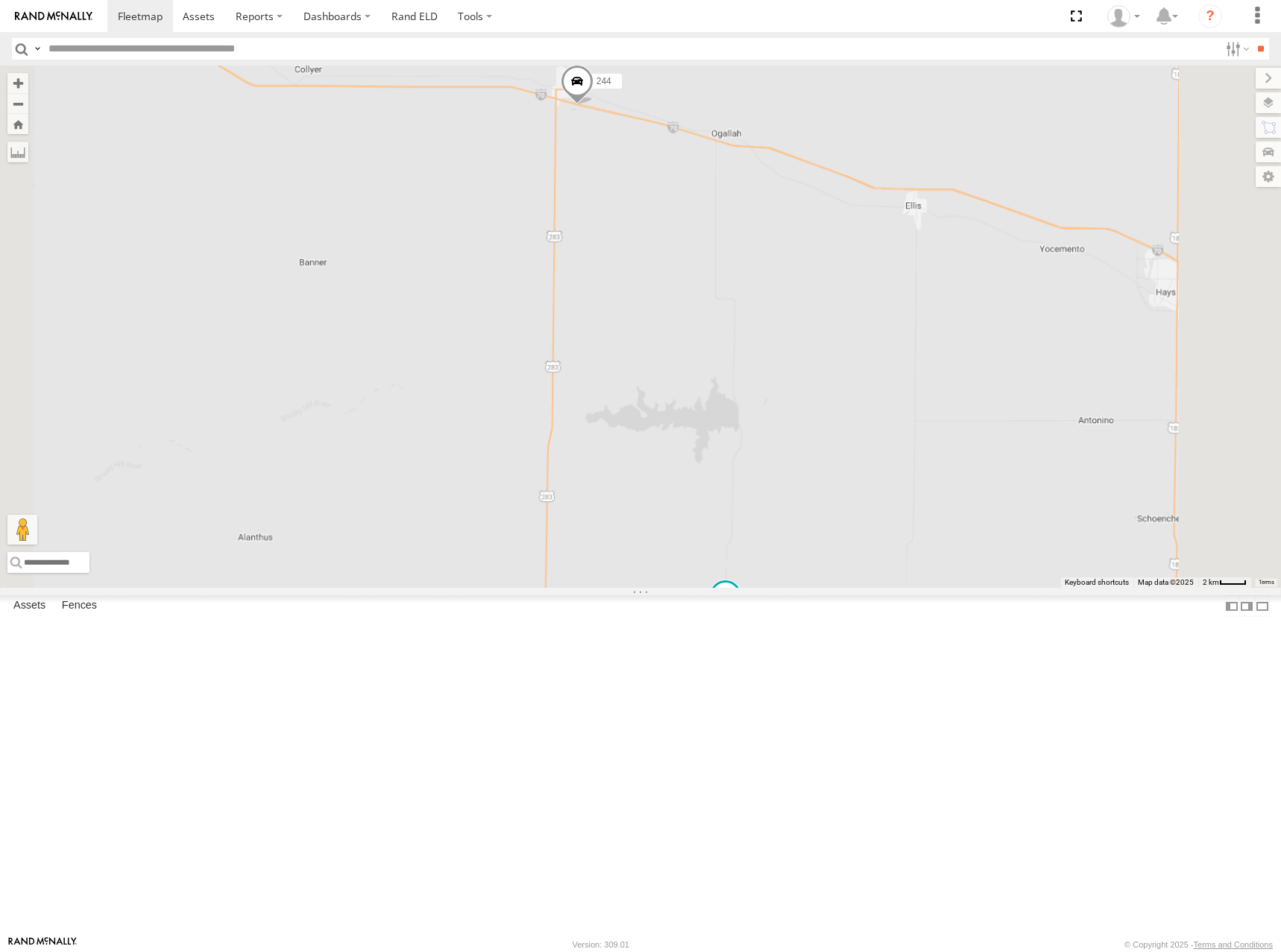
drag, startPoint x: 894, startPoint y: 294, endPoint x: 871, endPoint y: 280, distance: 26.9
click at [871, 280] on div "274 244 298 262 288 292 272 304 264 302 282 278 294 260" at bounding box center [640, 327] width 1281 height 522
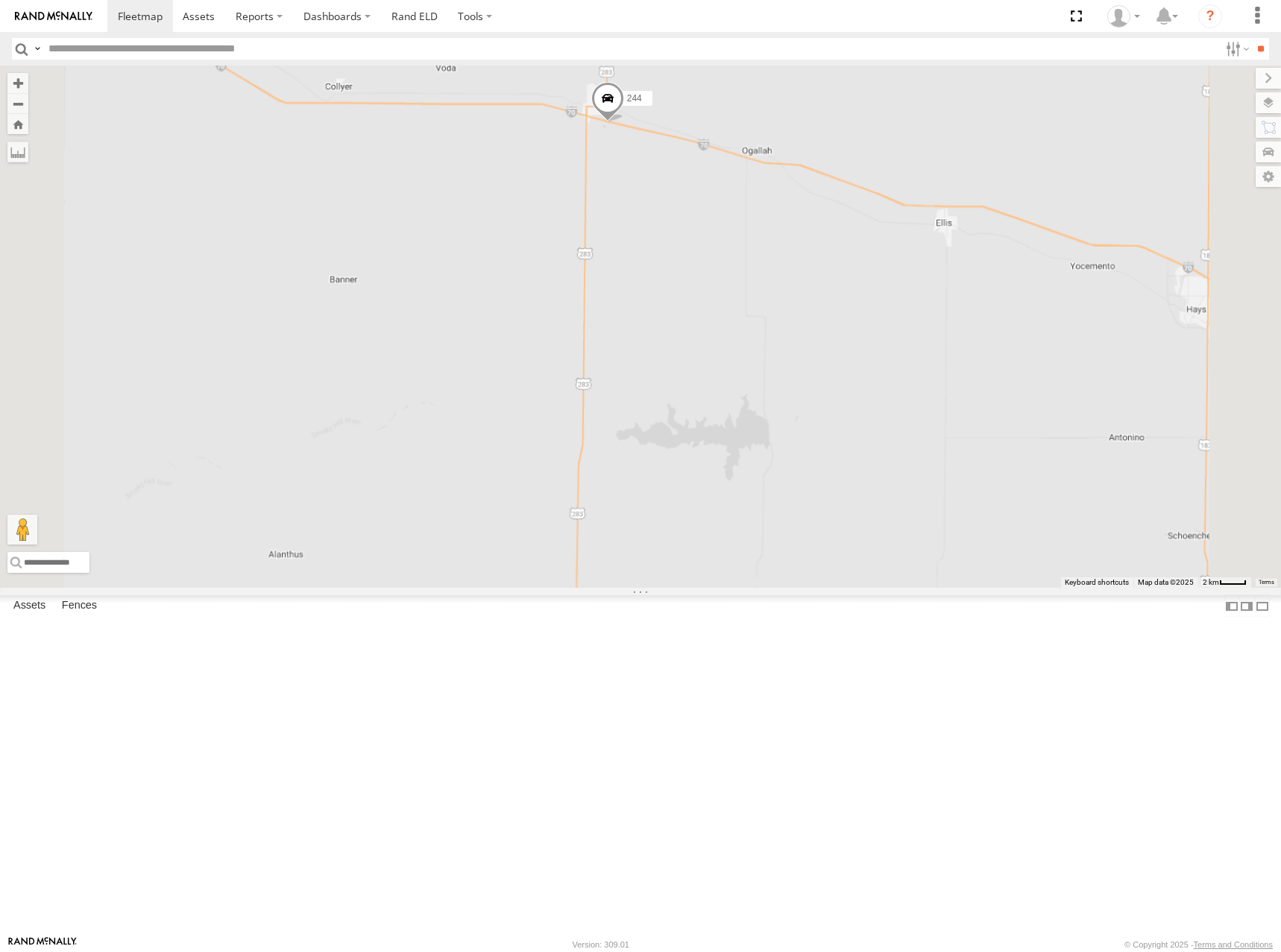
drag, startPoint x: 871, startPoint y: 279, endPoint x: 903, endPoint y: 298, distance: 37.2
click at [903, 298] on div "274 244 298 262 288 292 272 304 264 302 282 278 294 260" at bounding box center [640, 327] width 1281 height 522
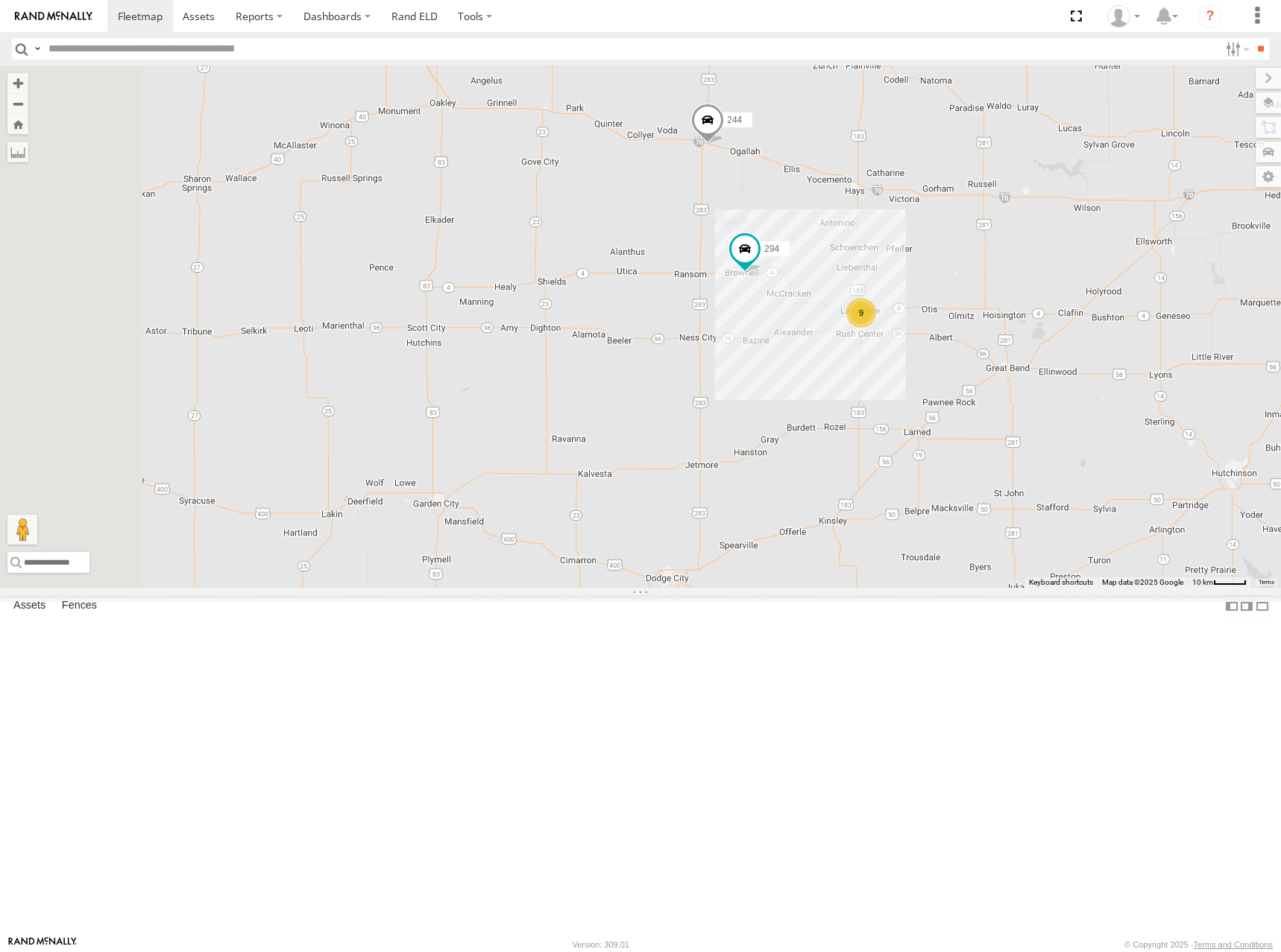
drag, startPoint x: 873, startPoint y: 284, endPoint x: 966, endPoint y: 314, distance: 97.7
click at [966, 314] on div "274 244 298 262 288 292 272 304 264 302 282 278 294 260 9" at bounding box center [640, 327] width 1281 height 522
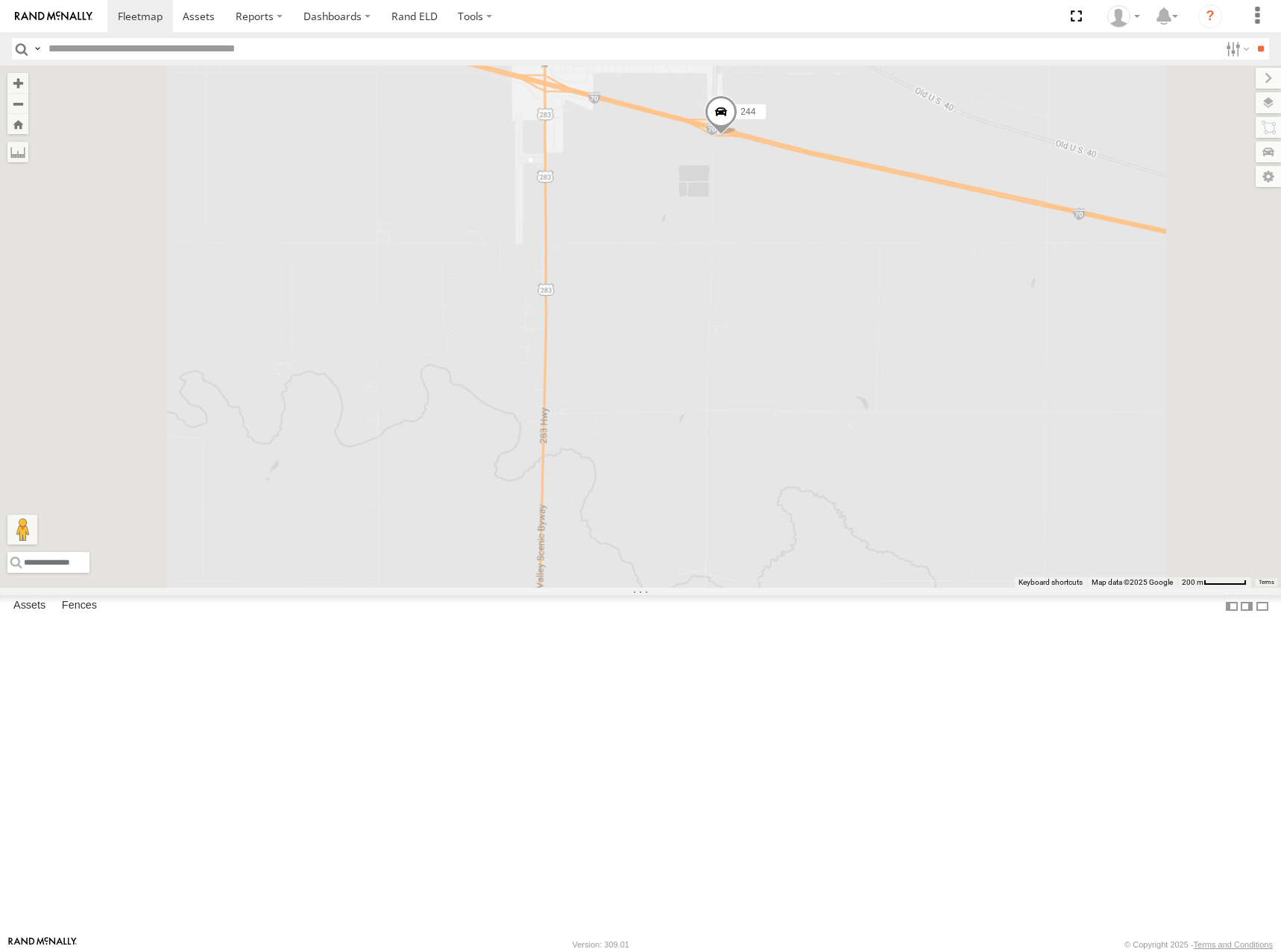
drag, startPoint x: 898, startPoint y: 259, endPoint x: 905, endPoint y: 354, distance: 95.3
click at [905, 354] on div "274 244 298 262 288 292 272 304 264 302 282 278 294 260" at bounding box center [640, 327] width 1281 height 522
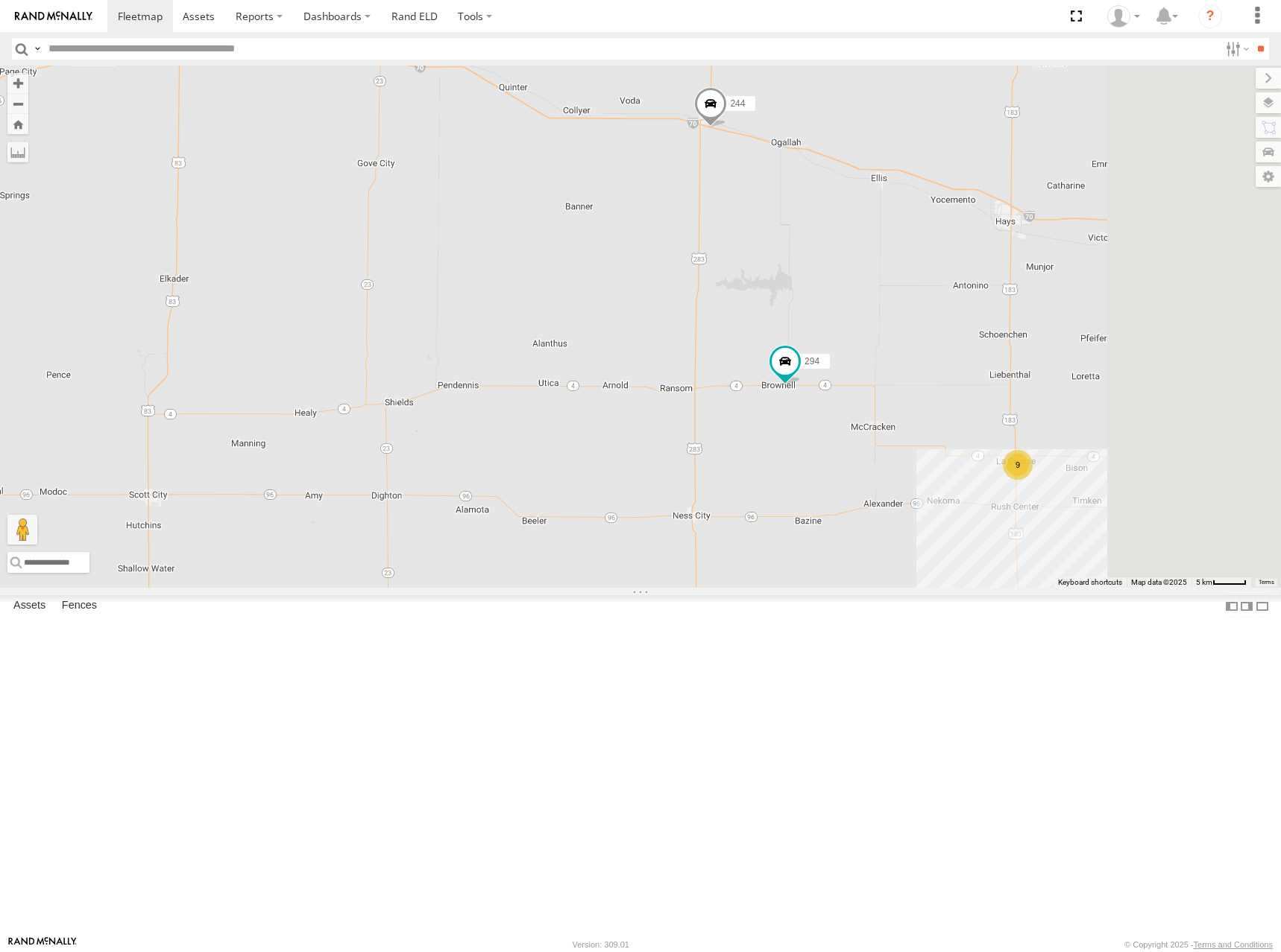
drag, startPoint x: 971, startPoint y: 340, endPoint x: 929, endPoint y: 330, distance: 43.2
click at [929, 330] on div "274 244 298 262 288 292 272 304 264 302 282 278 294 260 9" at bounding box center [640, 327] width 1281 height 522
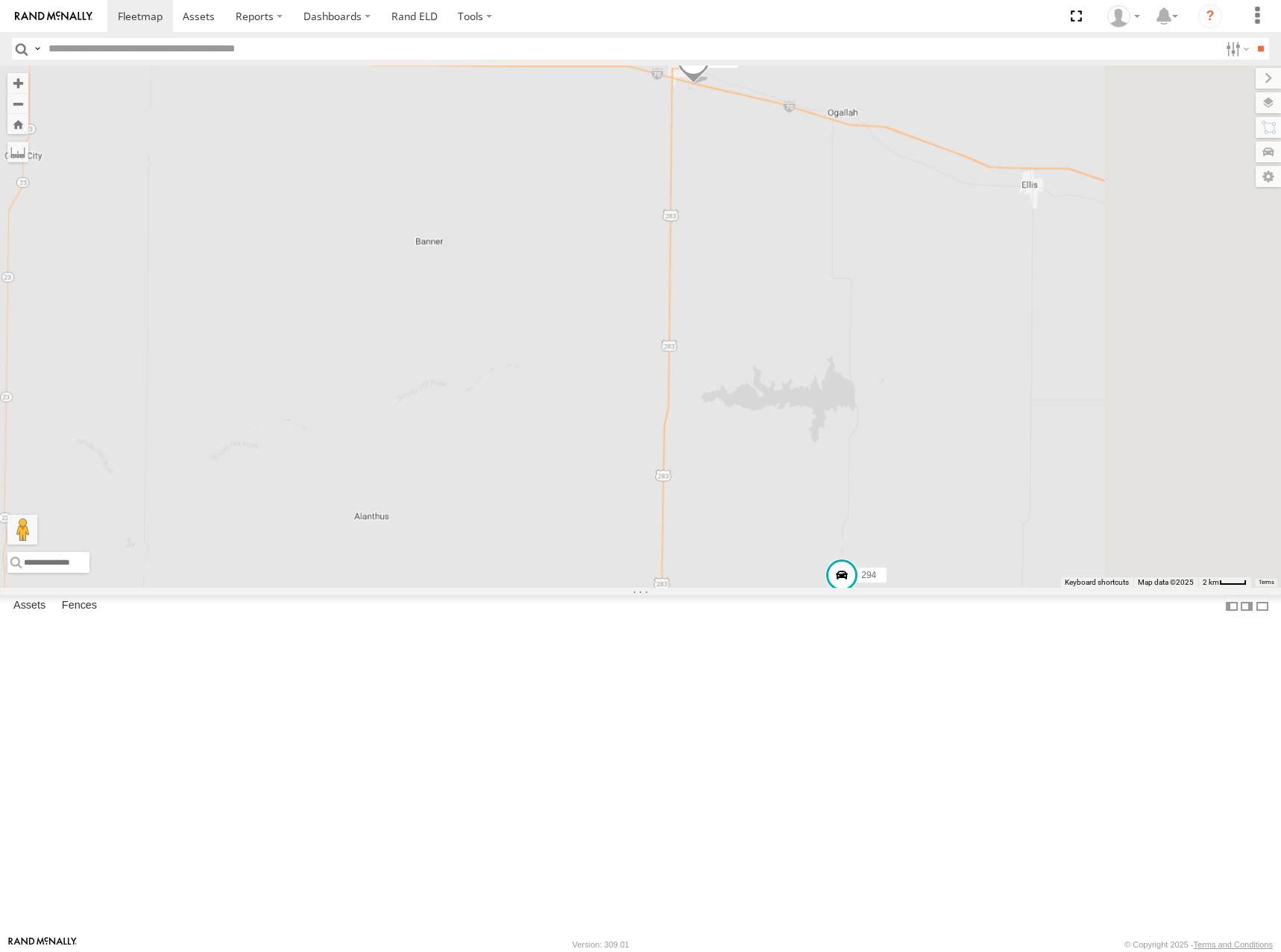
drag, startPoint x: 1042, startPoint y: 330, endPoint x: 944, endPoint y: 310, distance: 100.0
click at [944, 310] on div "274 244 298 262 288 292 272 304 264 302 282 278 294 260" at bounding box center [640, 327] width 1281 height 522
drag, startPoint x: 956, startPoint y: 323, endPoint x: 946, endPoint y: 309, distance: 17.2
click at [946, 309] on div "274 244 298 262 288 292 272 304 264 302 282 278 294 260" at bounding box center [640, 327] width 1281 height 522
drag, startPoint x: 1027, startPoint y: 538, endPoint x: 1024, endPoint y: 523, distance: 15.3
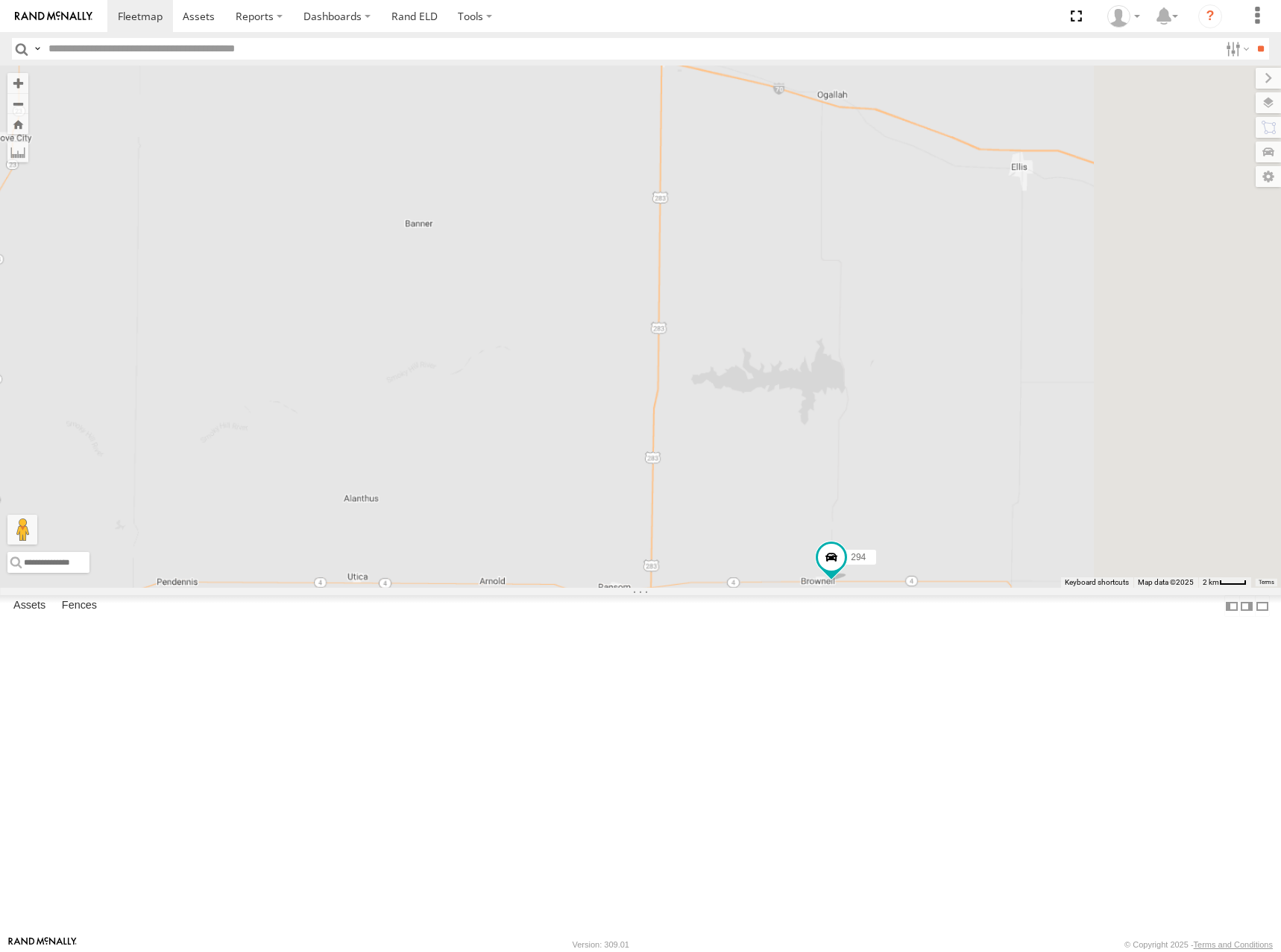
click at [1024, 523] on div "274 244 298 262 288 292 272 304 264 302 282 278 294 260" at bounding box center [640, 327] width 1281 height 522
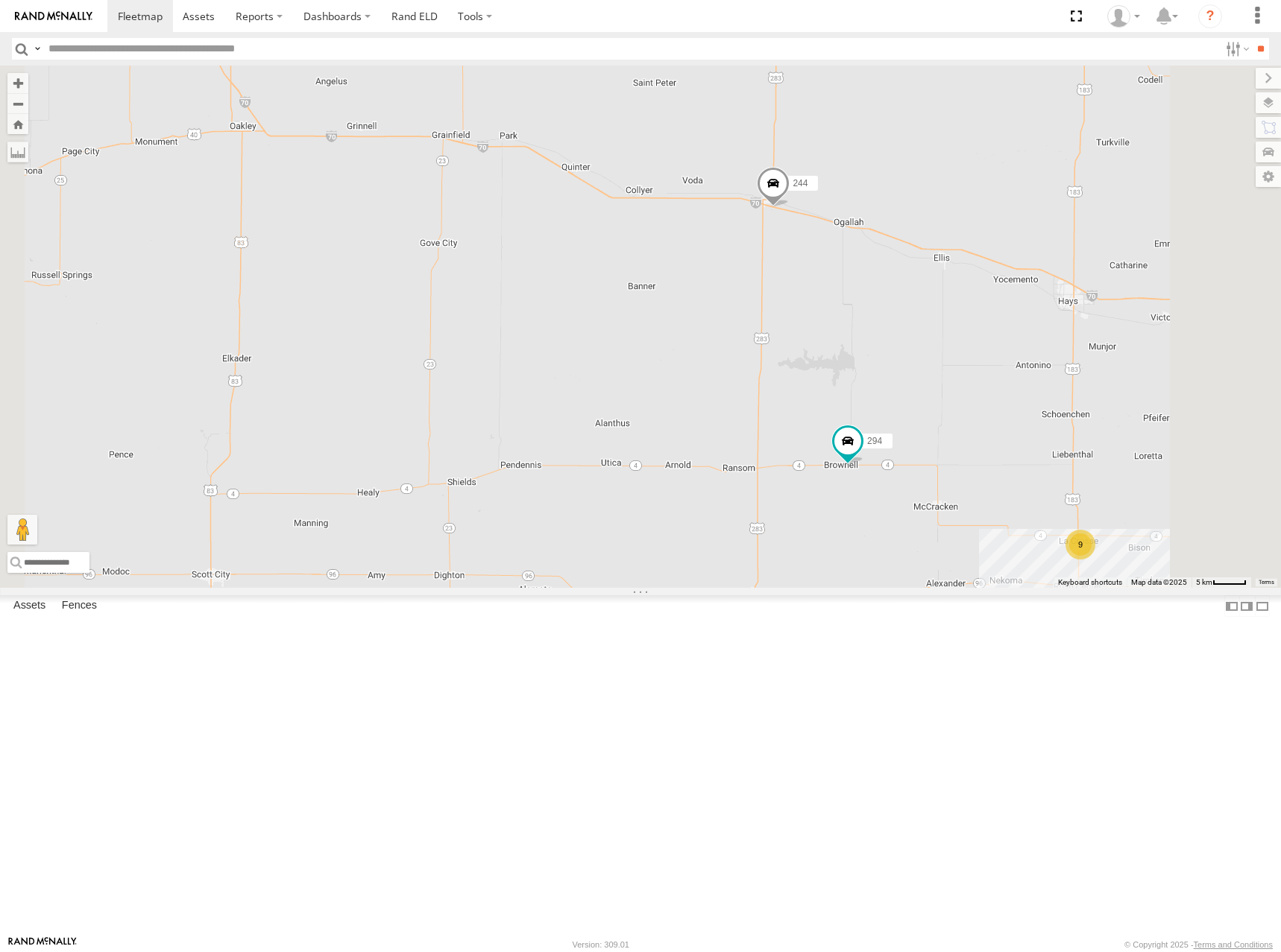
drag, startPoint x: 1027, startPoint y: 400, endPoint x: 1018, endPoint y: 453, distance: 53.8
click at [1018, 453] on div "274 244 298 262 288 292 272 304 264 302 282 278 294 260 9" at bounding box center [640, 327] width 1281 height 522
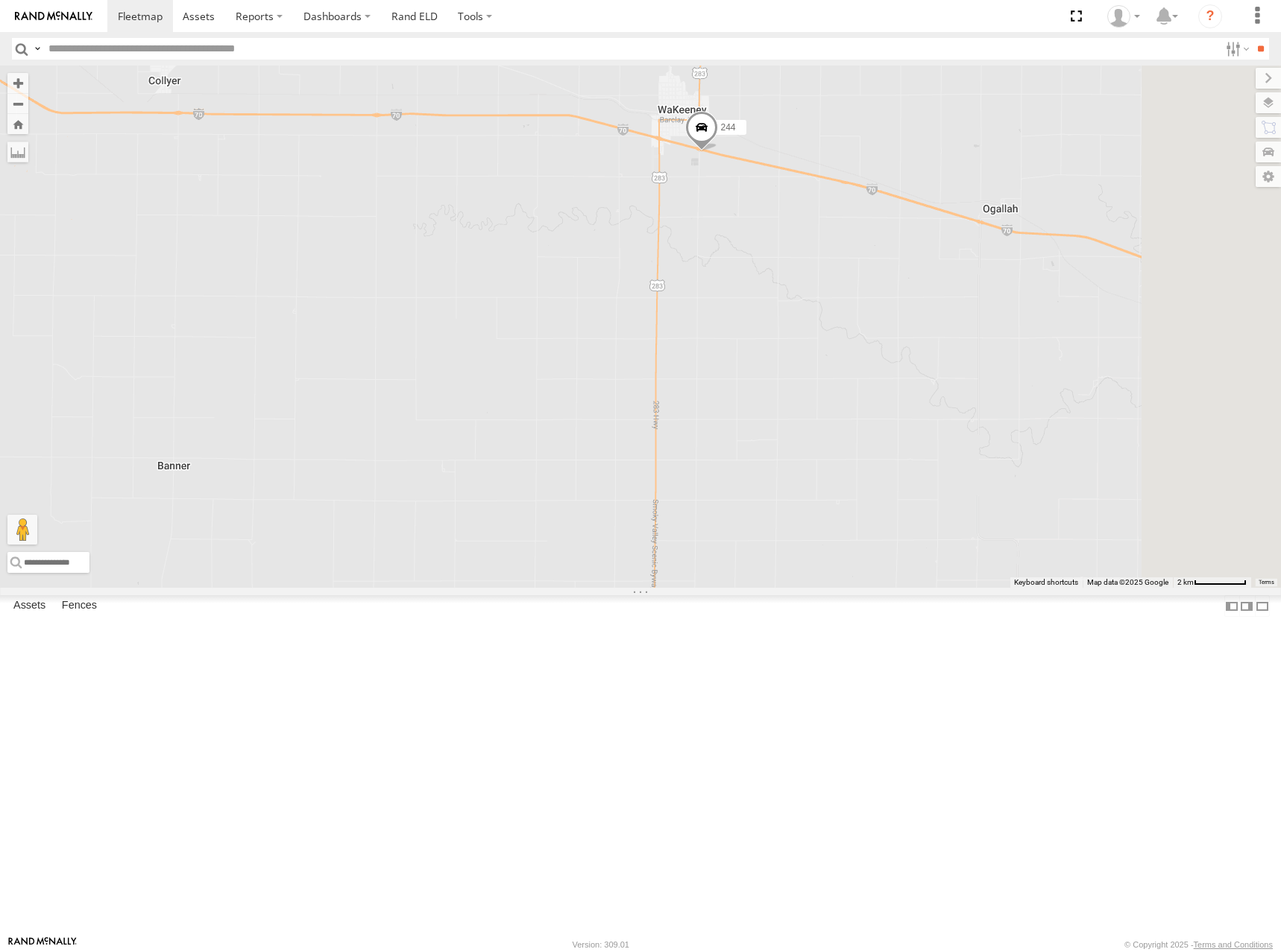
drag, startPoint x: 1074, startPoint y: 505, endPoint x: 1021, endPoint y: 450, distance: 76.4
click at [1022, 450] on div "274 244 298 262 288 292 272 304 264 302 282 278 294 260" at bounding box center [640, 327] width 1281 height 522
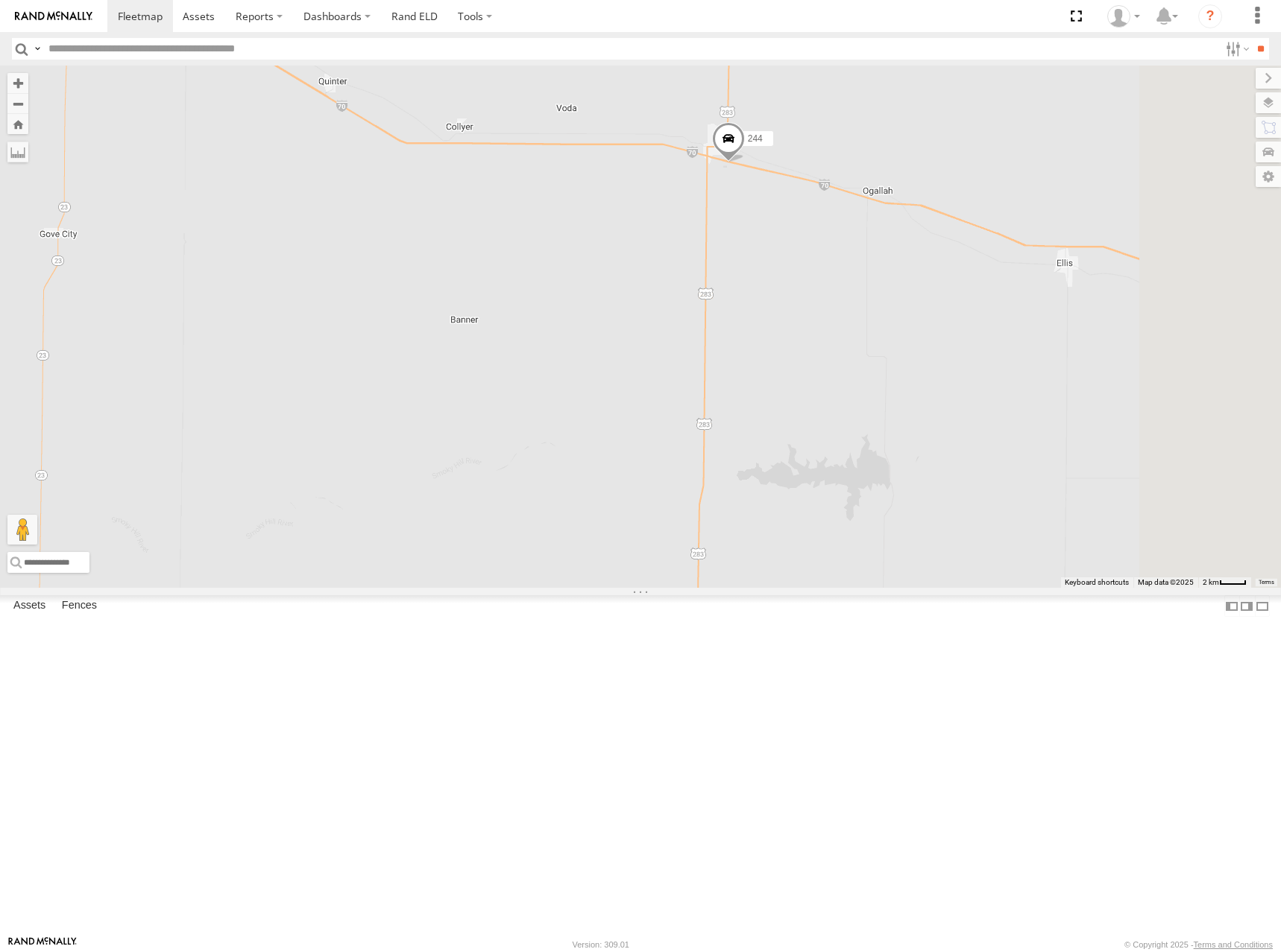
click at [1009, 428] on div "274 244 298 262 288 292 272 304 264 302 282 278 294 260" at bounding box center [640, 327] width 1281 height 522
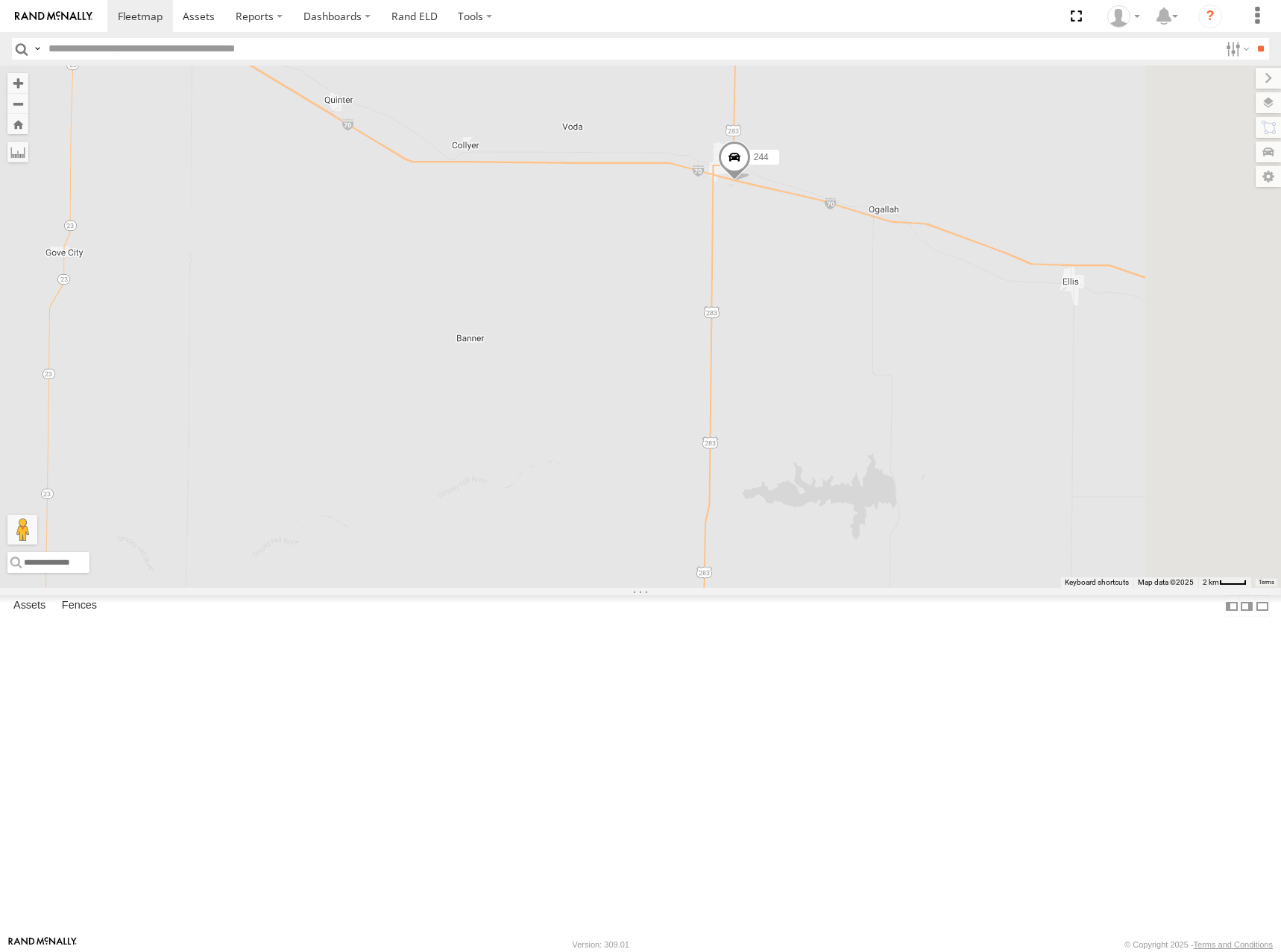
drag, startPoint x: 936, startPoint y: 386, endPoint x: 943, endPoint y: 406, distance: 21.2
click at [943, 406] on div "274 244 298 262 288 292 272 304 264 302 282 278 294 260" at bounding box center [640, 327] width 1281 height 522
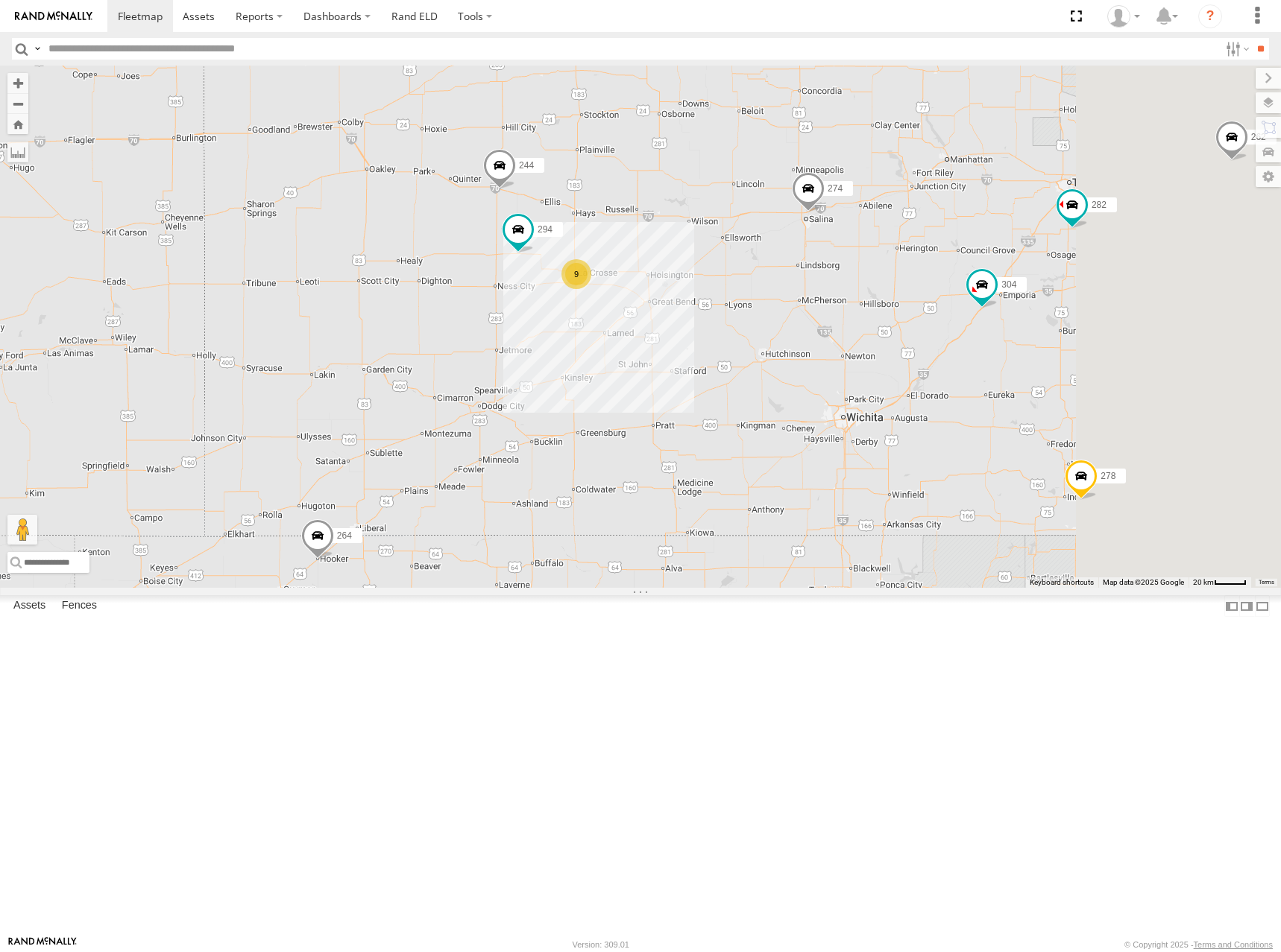
drag, startPoint x: 864, startPoint y: 317, endPoint x: 806, endPoint y: 316, distance: 58.0
click at [806, 316] on div "274 244 298 262 288 292 272 304 264 302 282 278 294 260 9" at bounding box center [640, 327] width 1281 height 522
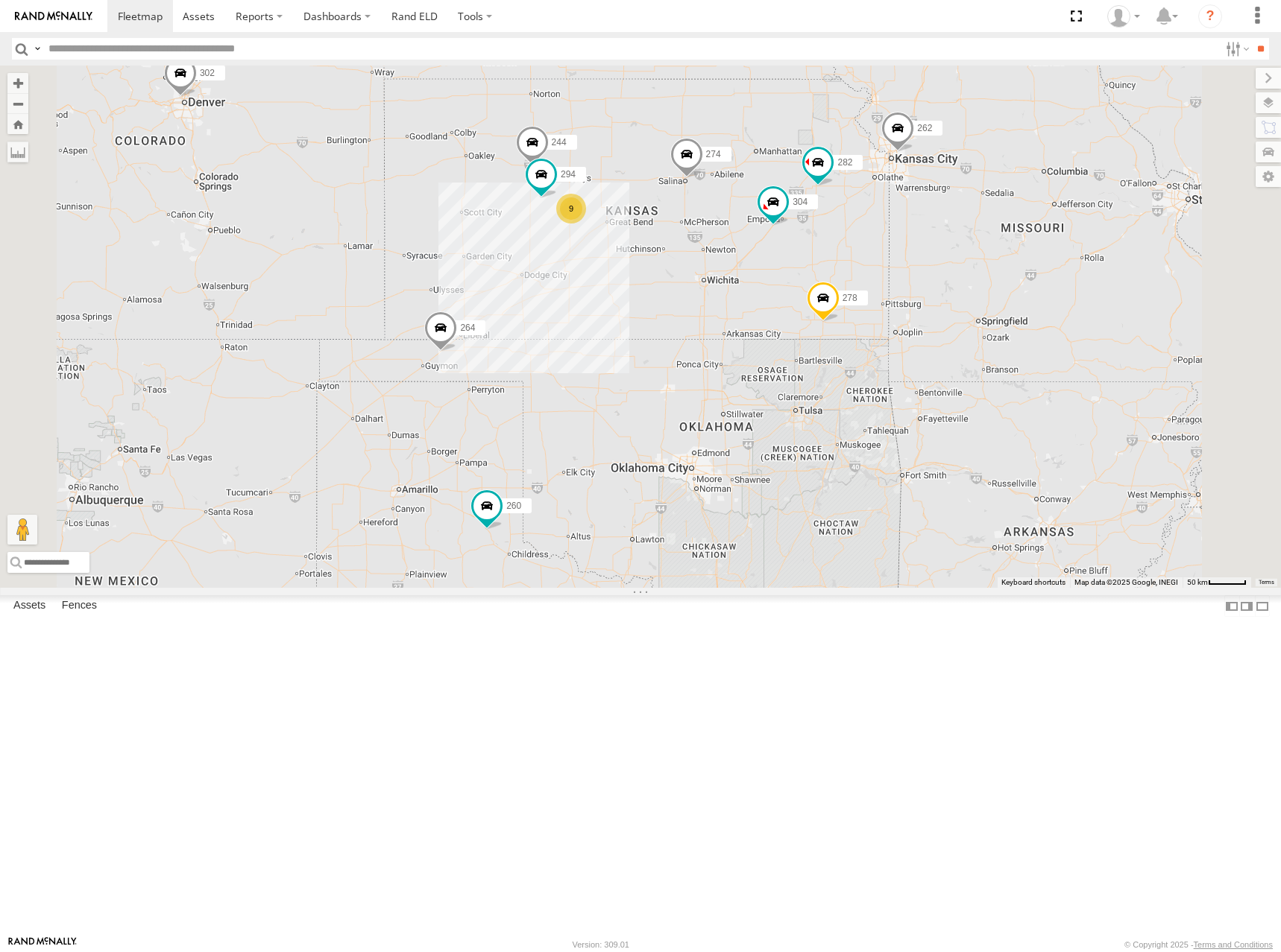
drag, startPoint x: 799, startPoint y: 288, endPoint x: 807, endPoint y: 301, distance: 15.3
click at [807, 301] on div "274 244 298 262 288 292 272 304 264 302 282 278 294 260 9" at bounding box center [640, 327] width 1281 height 522
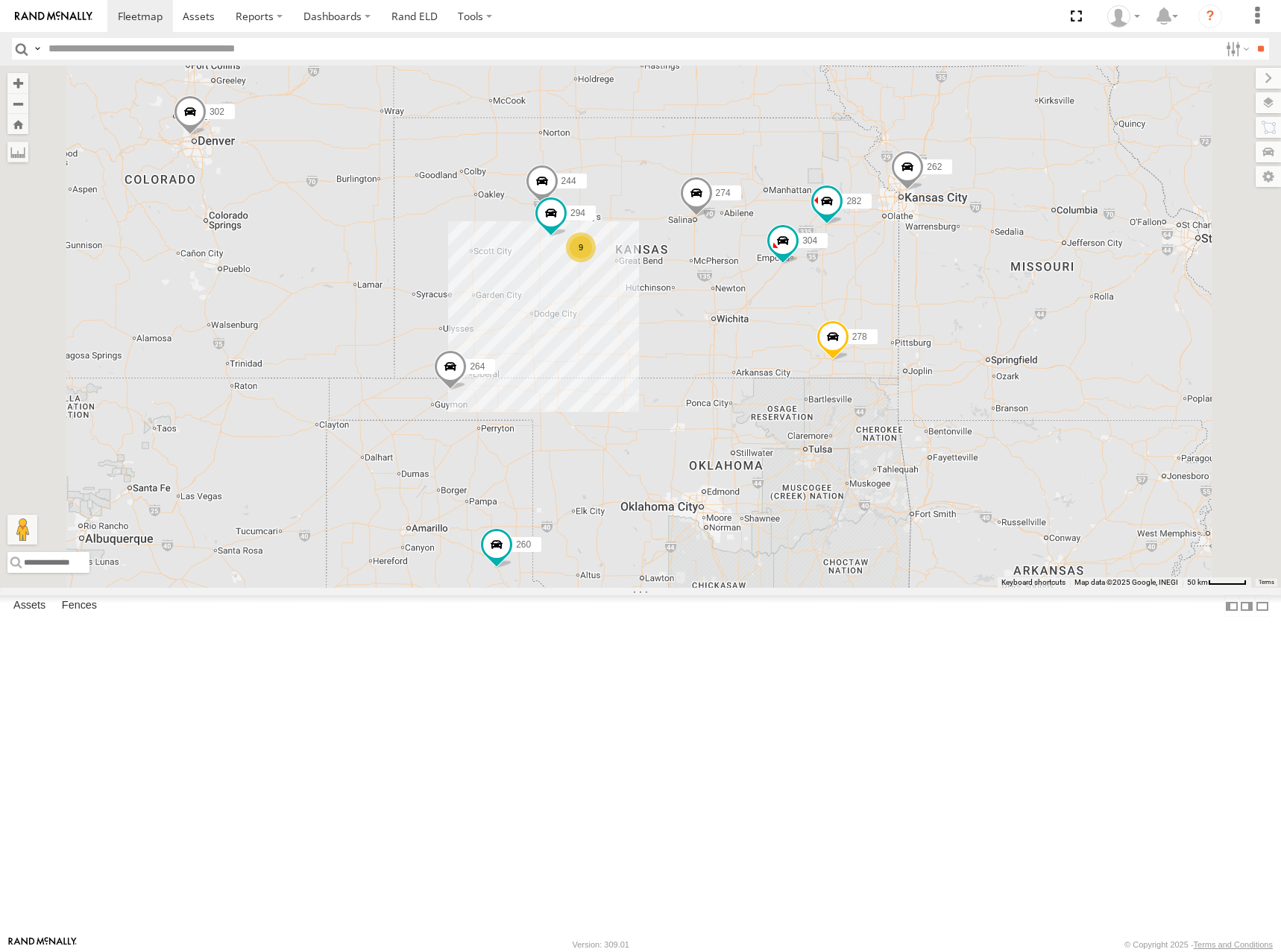
drag, startPoint x: 910, startPoint y: 274, endPoint x: 912, endPoint y: 284, distance: 10.2
click at [912, 284] on div "244 294 274 9 298 262 288 292 272 304 264 302 282 278 260" at bounding box center [640, 327] width 1281 height 522
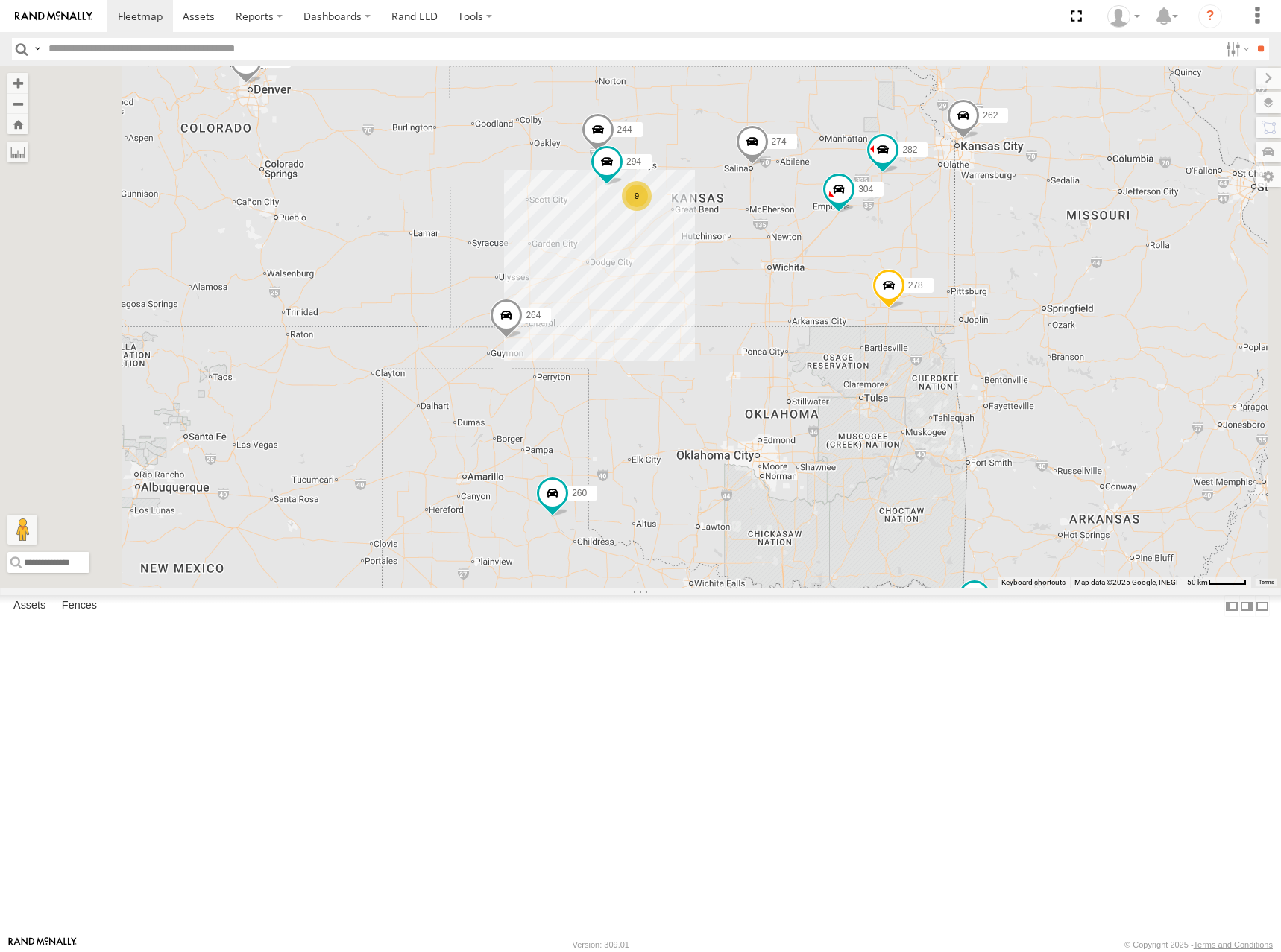
drag, startPoint x: 879, startPoint y: 279, endPoint x: 867, endPoint y: 301, distance: 25.1
click at [867, 301] on div "244 294 274 298 262 288 292 272 304 264 302 282 278 260 9" at bounding box center [640, 327] width 1281 height 522
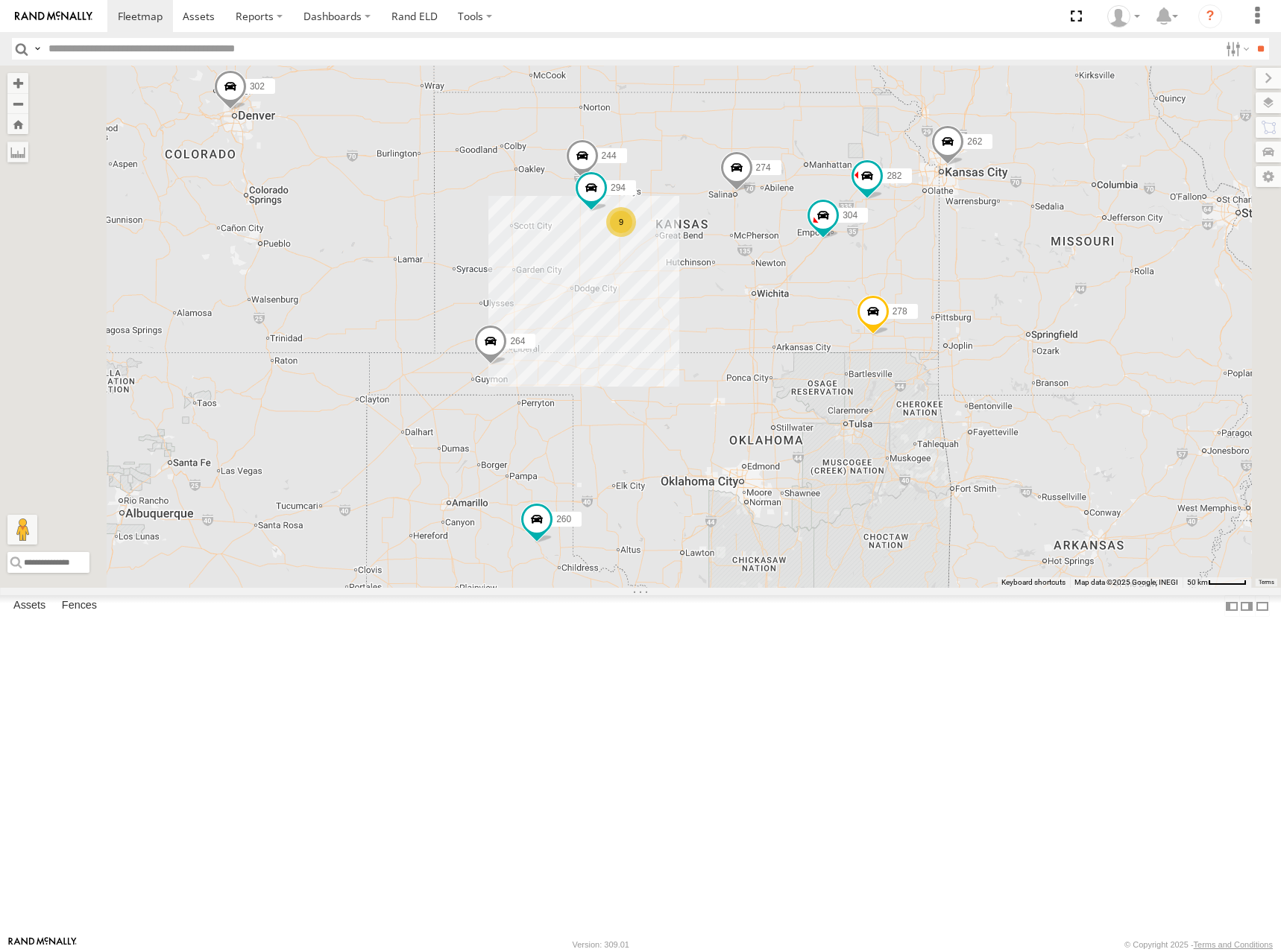
drag, startPoint x: 987, startPoint y: 276, endPoint x: 971, endPoint y: 275, distance: 16.0
click at [971, 275] on div "244 294 274 298 262 288 292 272 304 264 302 282 278 260 9" at bounding box center [640, 327] width 1281 height 522
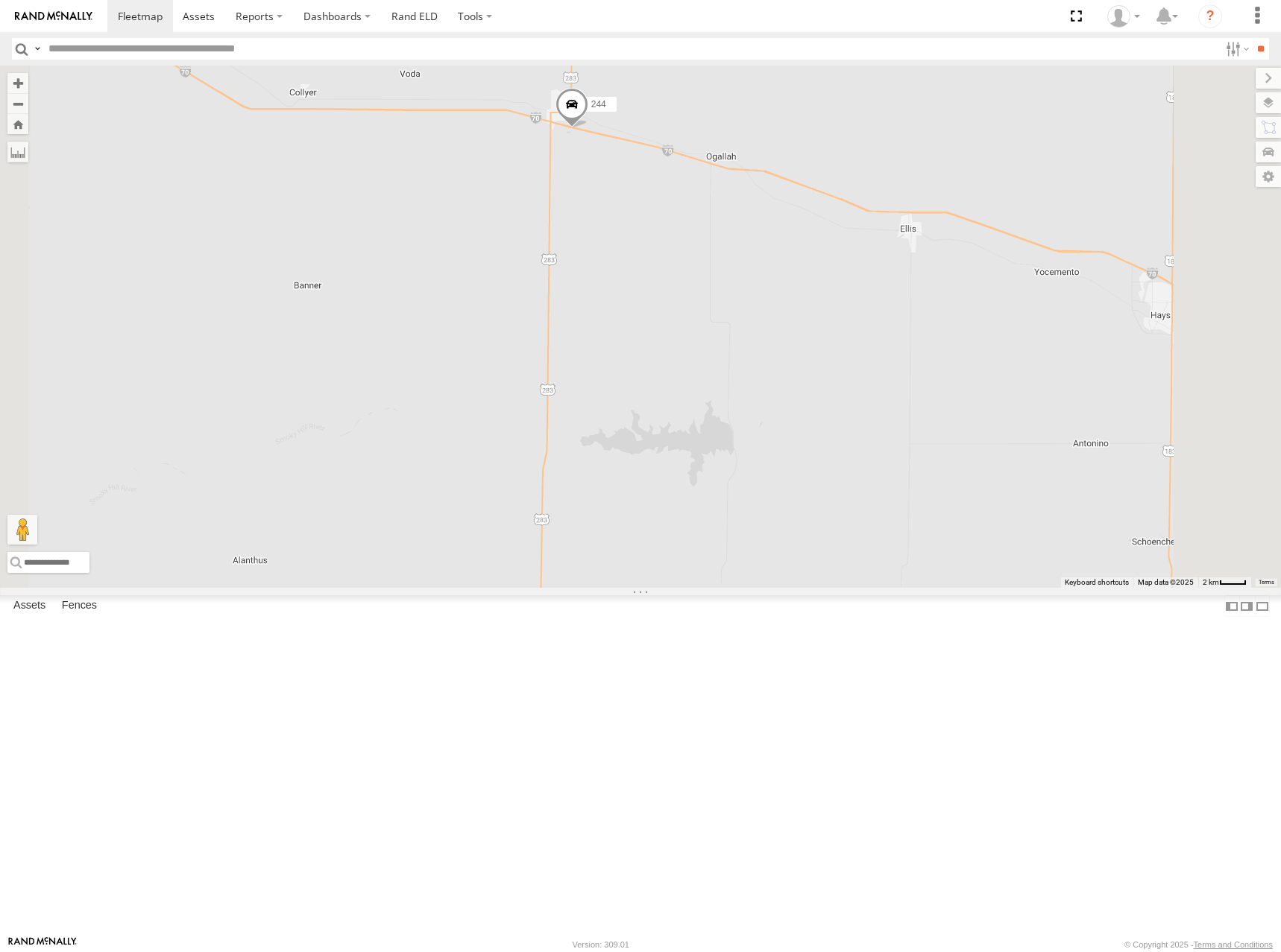
drag, startPoint x: 760, startPoint y: 336, endPoint x: 794, endPoint y: 364, distance: 44.0
click at [794, 364] on div "244 294 274 298 262 288 292 272 304 264 302 282 278 260" at bounding box center [640, 327] width 1281 height 522
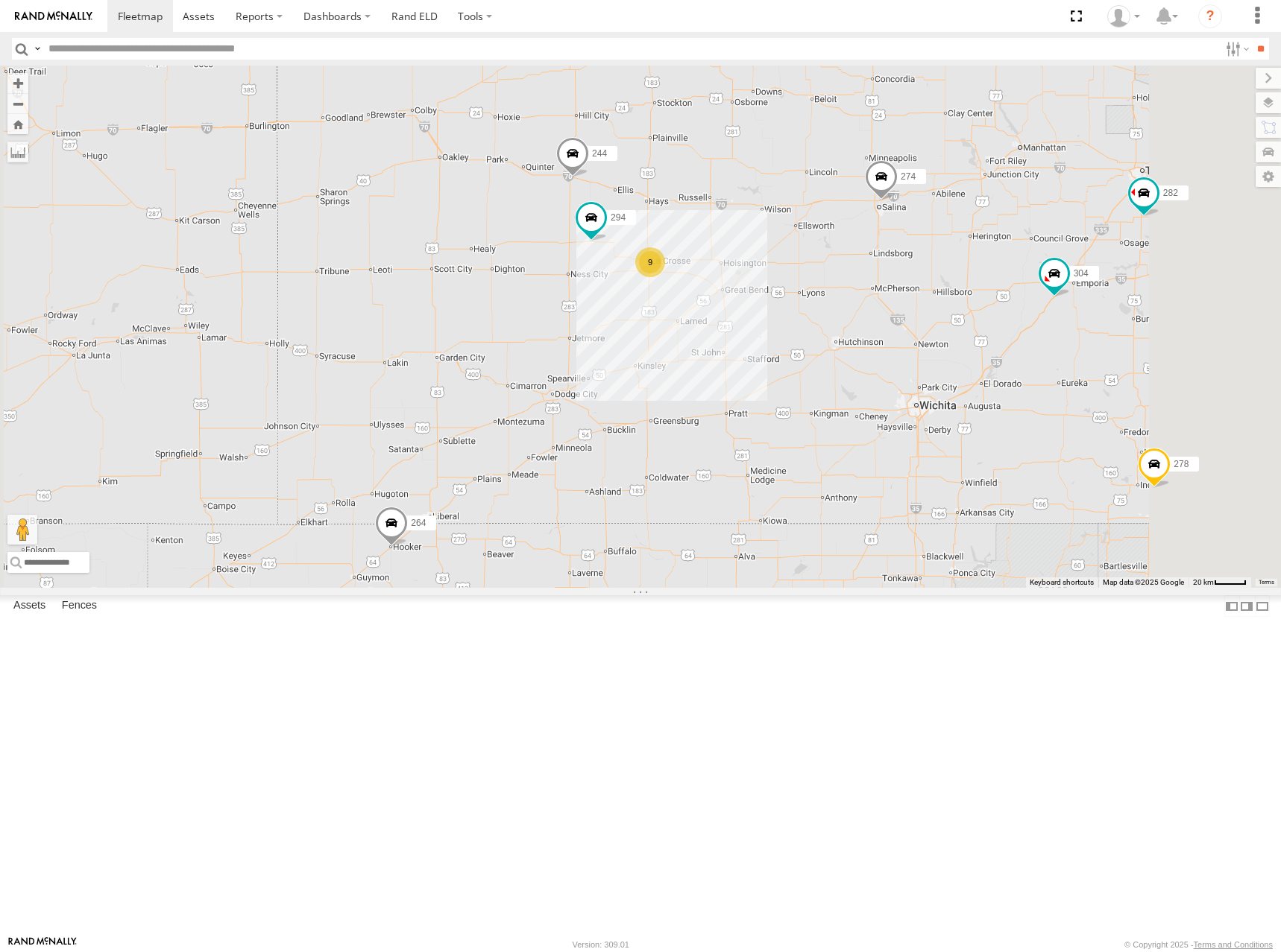
drag, startPoint x: 876, startPoint y: 305, endPoint x: 883, endPoint y: 307, distance: 7.3
click at [875, 308] on div "244 294 274 298 262 288 292 272 304 264 302 282 278 260 9" at bounding box center [640, 327] width 1281 height 522
drag, startPoint x: 925, startPoint y: 301, endPoint x: 903, endPoint y: 301, distance: 22.0
click at [903, 301] on div "244 294 274 298 262 288 292 272 304 264 302 282 278 260 9" at bounding box center [640, 327] width 1281 height 522
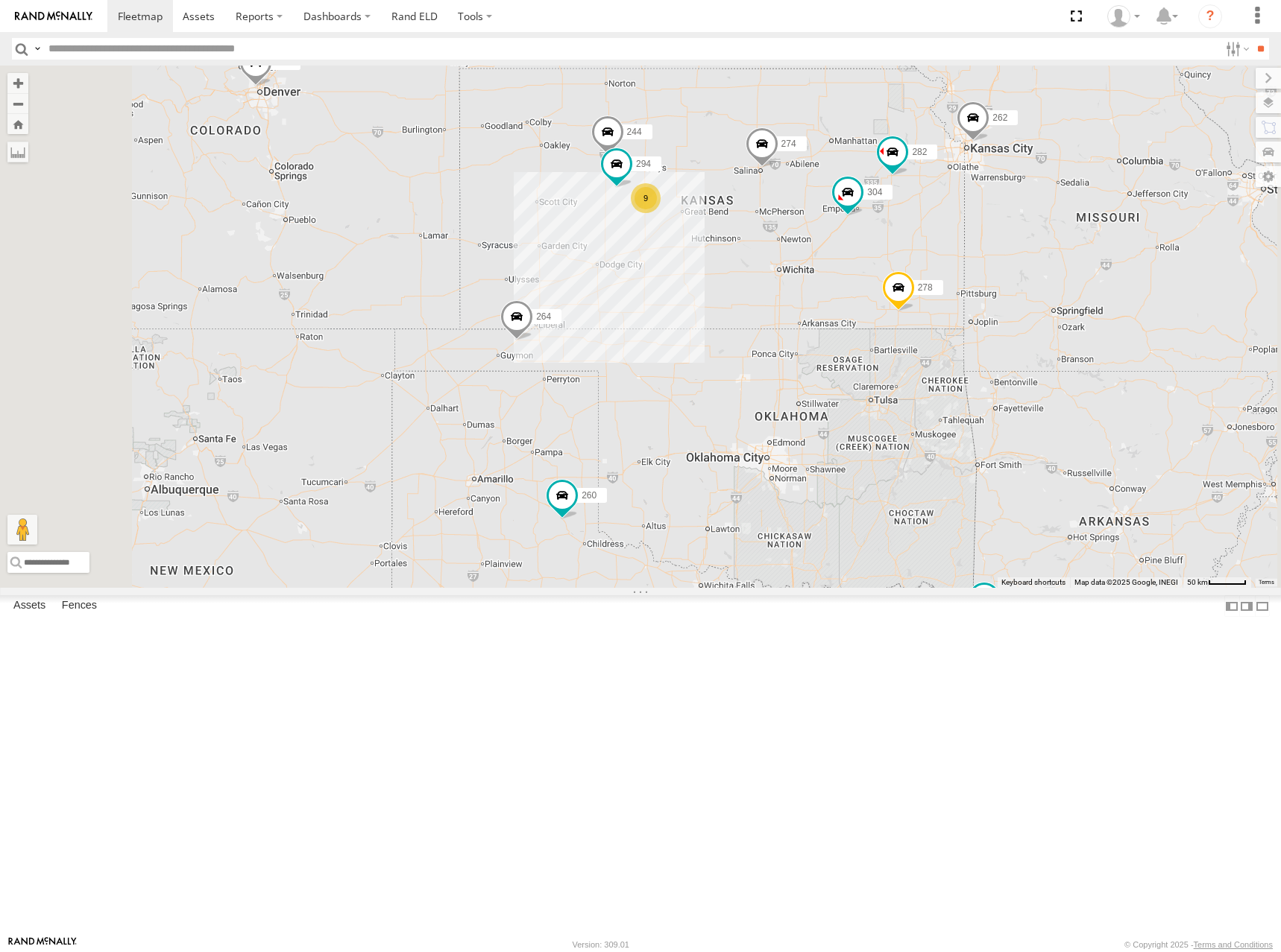
drag, startPoint x: 942, startPoint y: 272, endPoint x: 932, endPoint y: 275, distance: 10.4
click at [932, 275] on div "244 294 274 298 262 288 292 272 304 264 302 282 278 260 9" at bounding box center [640, 327] width 1281 height 522
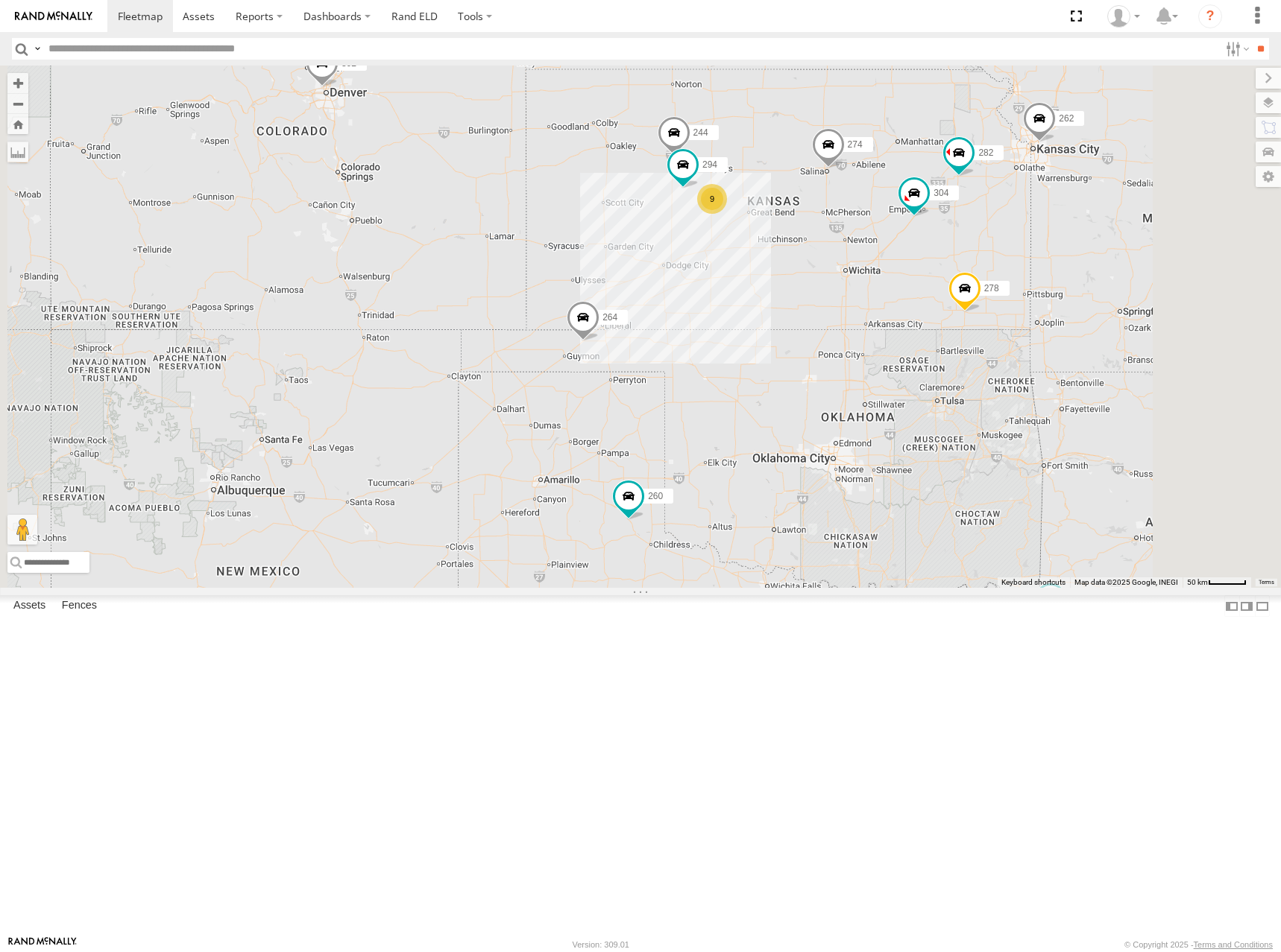
drag, startPoint x: 1013, startPoint y: 262, endPoint x: 996, endPoint y: 264, distance: 17.1
click at [996, 264] on div "244 294 274 298 262 288 292 272 304 264 302 282 278 260 9" at bounding box center [640, 327] width 1281 height 522
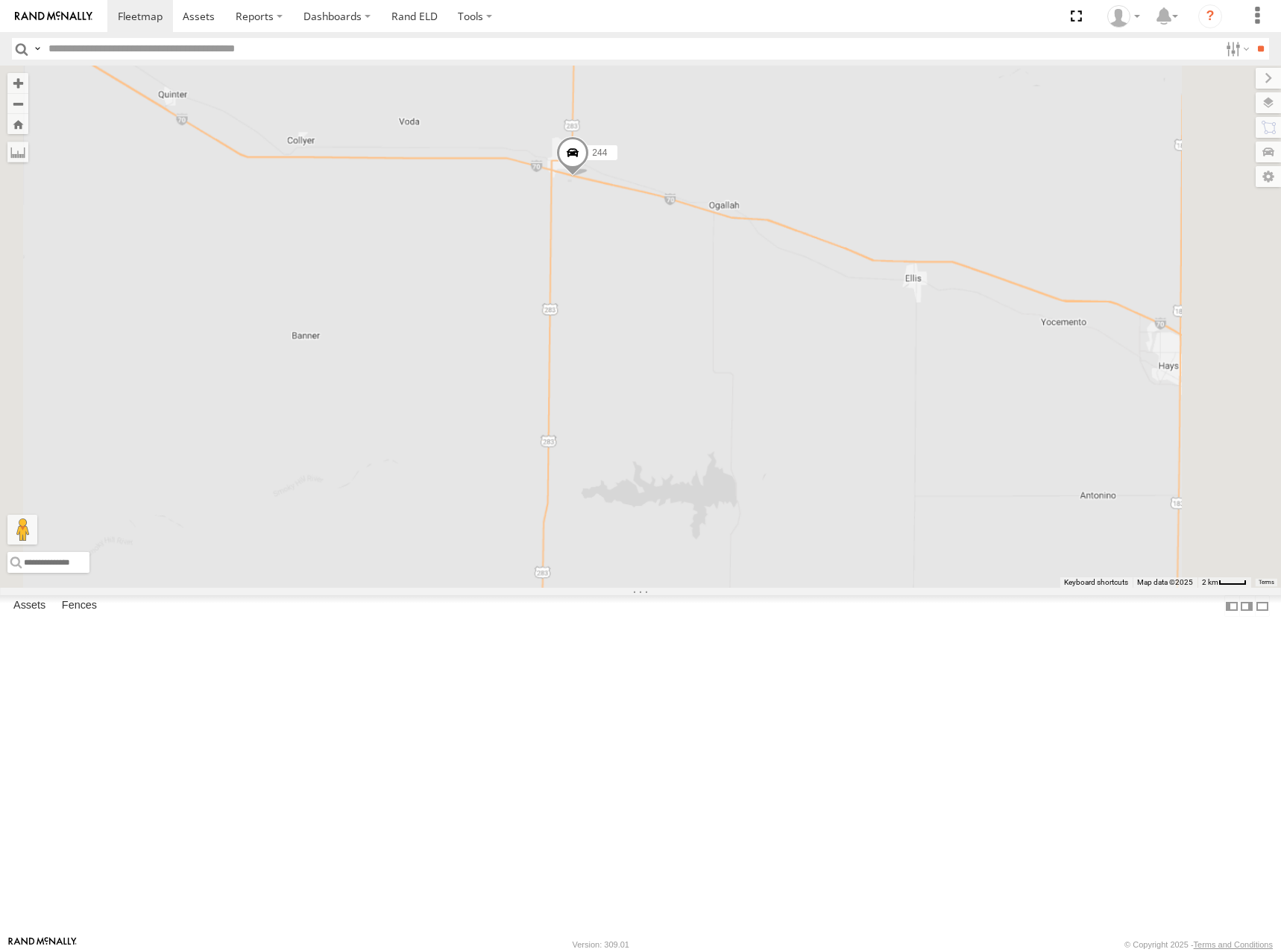
click at [754, 362] on div "244 294 274 298 262 288 292 272 304 264 302 282 278 260" at bounding box center [640, 327] width 1281 height 522
drag, startPoint x: 731, startPoint y: 349, endPoint x: 742, endPoint y: 352, distance: 11.4
click at [742, 352] on div "244 294 274 298 262 288 292 272 304 264 302 282 278 260" at bounding box center [640, 327] width 1281 height 522
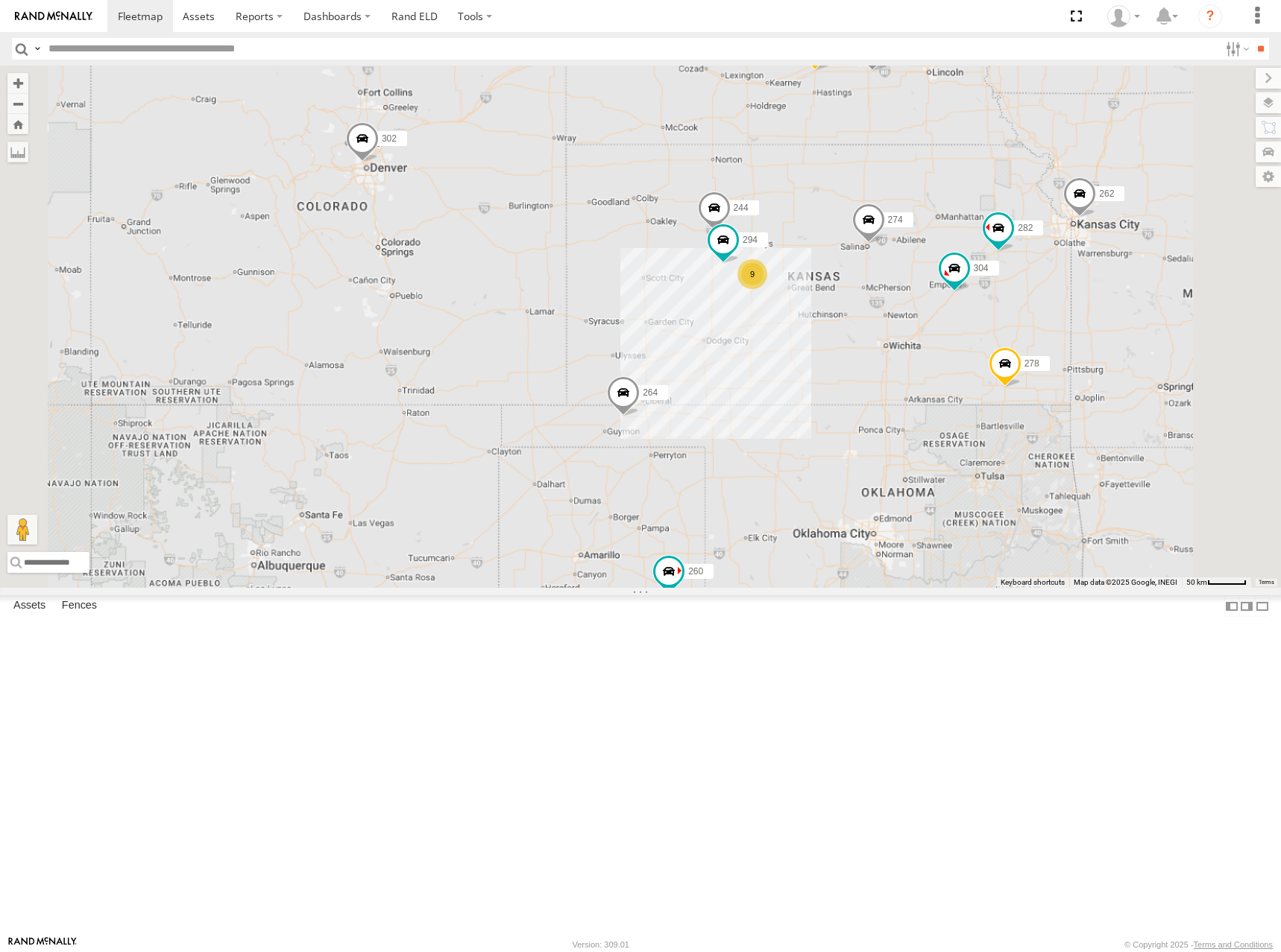
drag, startPoint x: 996, startPoint y: 362, endPoint x: 954, endPoint y: 361, distance: 42.0
click at [954, 361] on div "244 294 274 298 262 288 292 272 304 264 302 282 278 260 9" at bounding box center [640, 327] width 1281 height 522
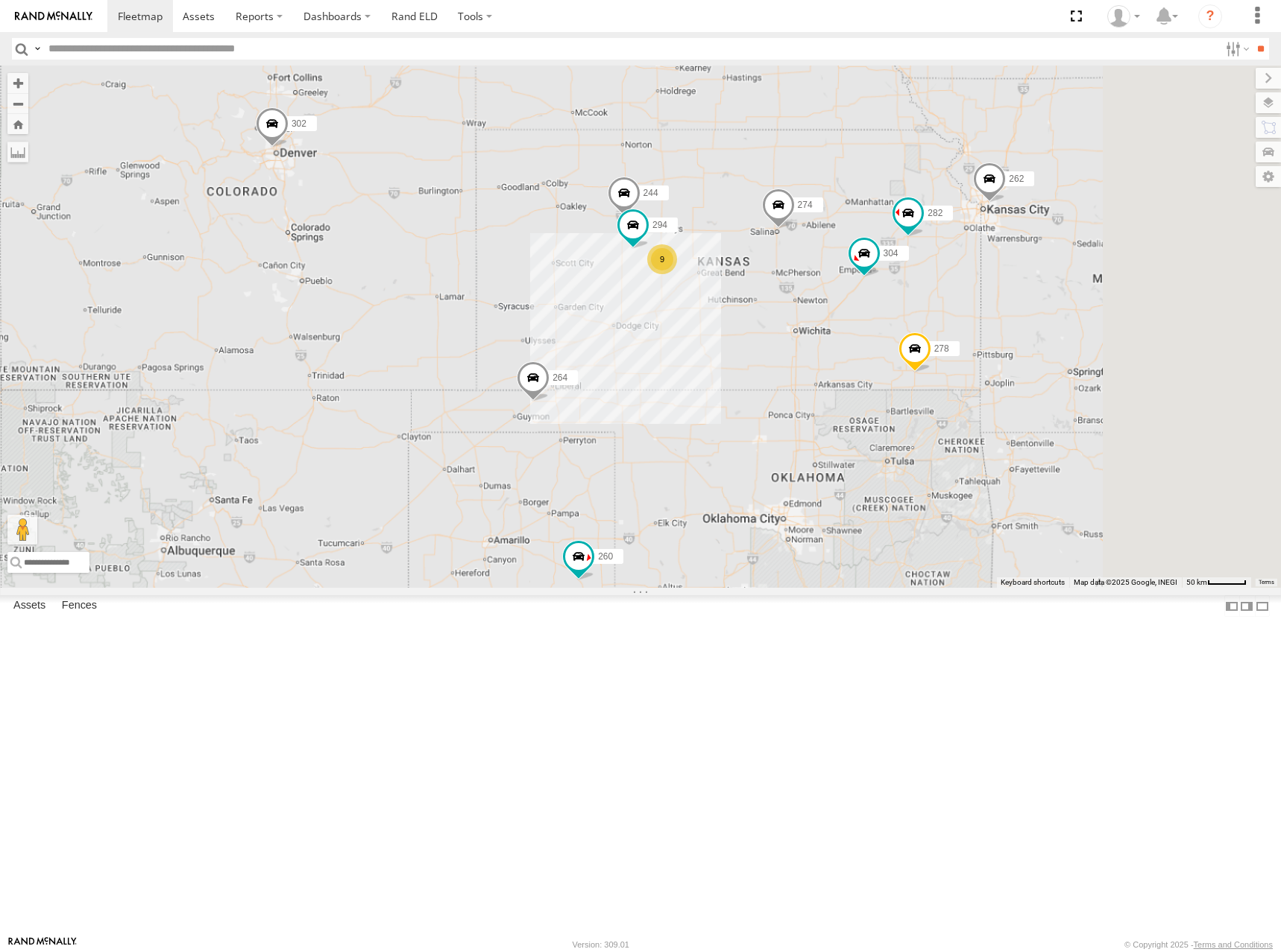
drag, startPoint x: 986, startPoint y: 319, endPoint x: 958, endPoint y: 301, distance: 33.3
click at [943, 310] on div "244 294 274 298 262 288 292 272 304 264 302 282 278 260 9" at bounding box center [640, 327] width 1281 height 522
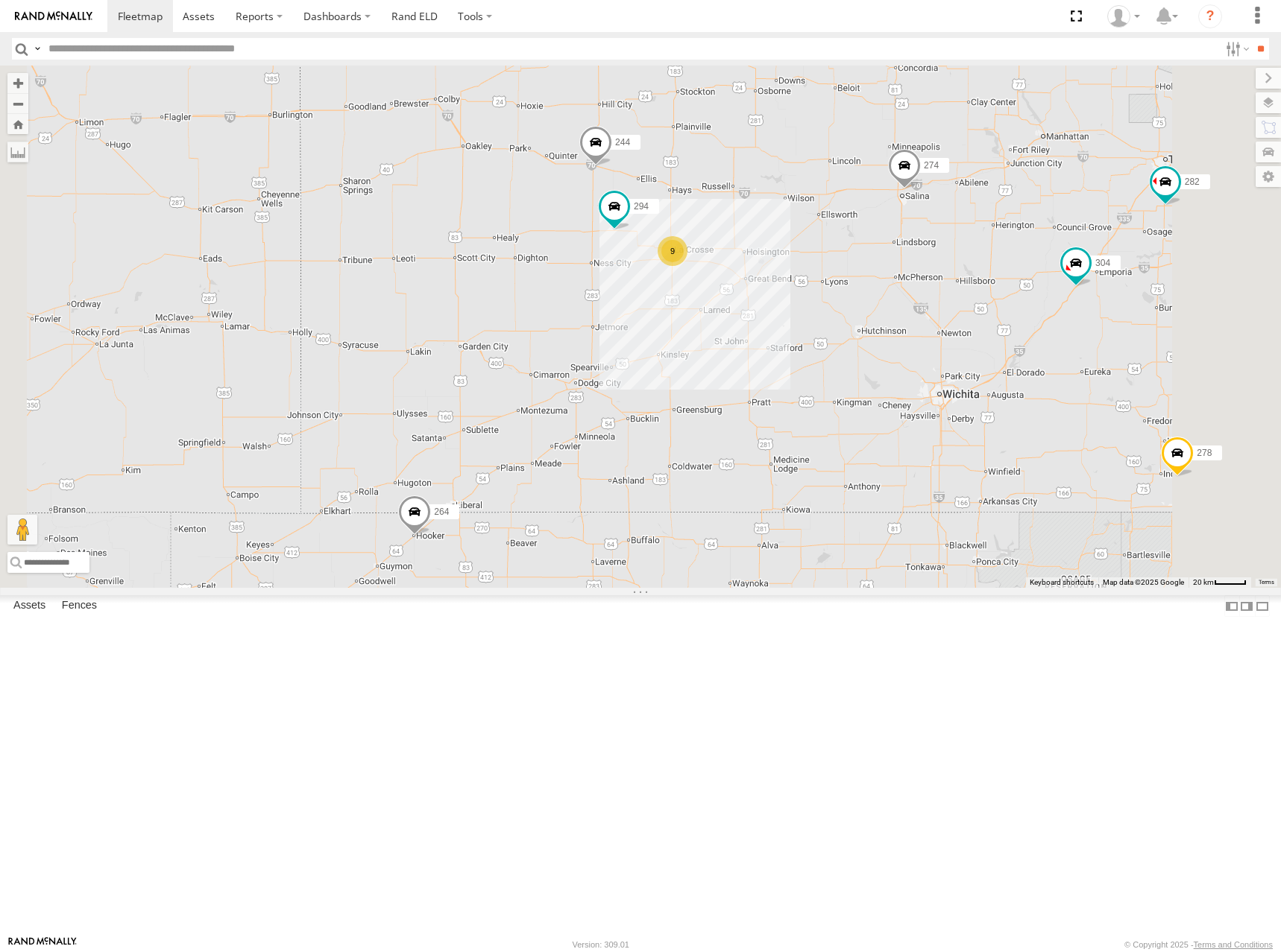
drag, startPoint x: 952, startPoint y: 273, endPoint x: 803, endPoint y: 270, distance: 149.0
click at [803, 270] on div "244 294 274 298 262 288 292 272 304 264 302 282 278 260 9" at bounding box center [640, 327] width 1281 height 522
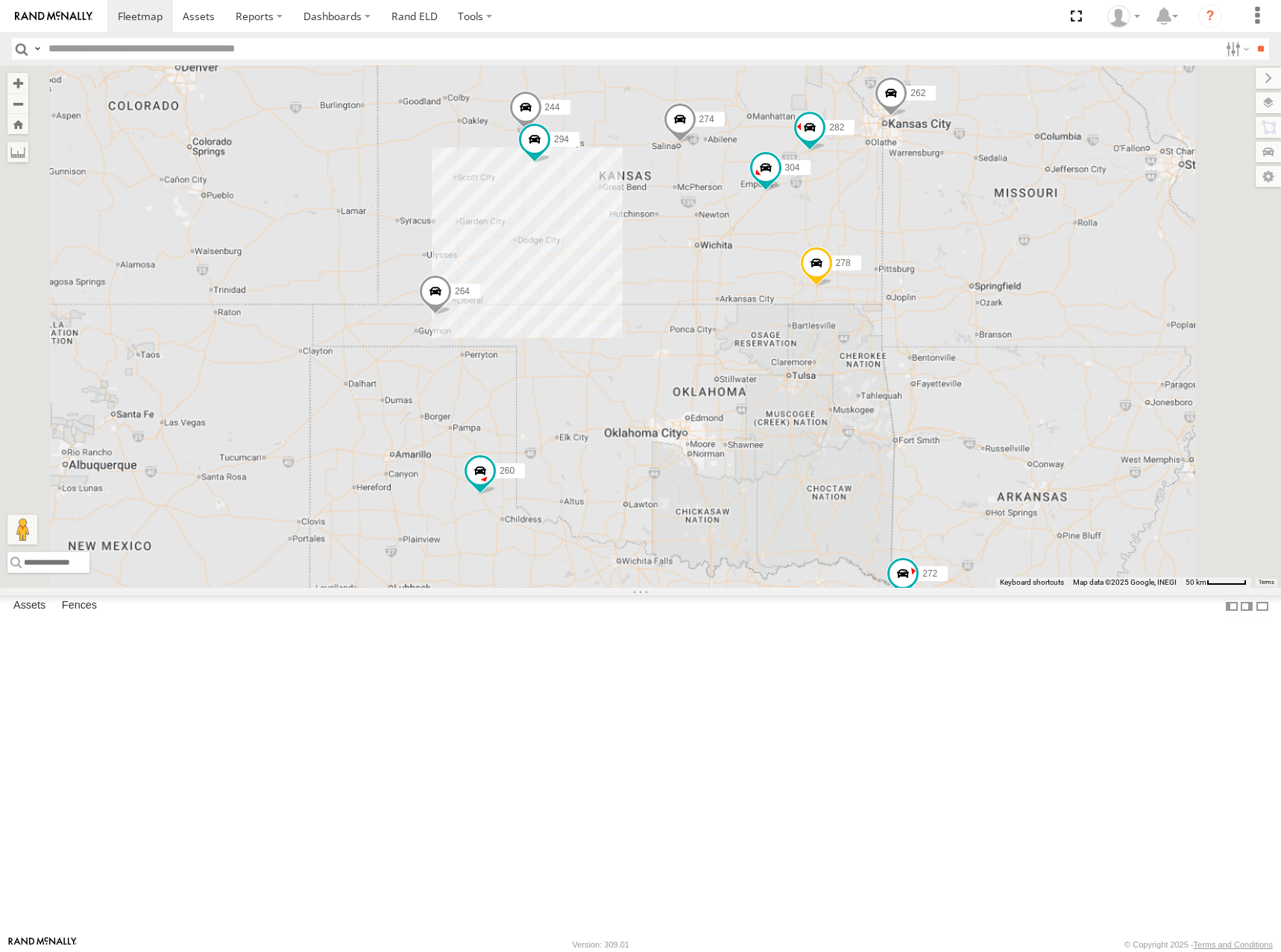
click at [783, 279] on div "244 294 274 298 262 288 292 272 304 264 302 282 278 260" at bounding box center [640, 327] width 1281 height 522
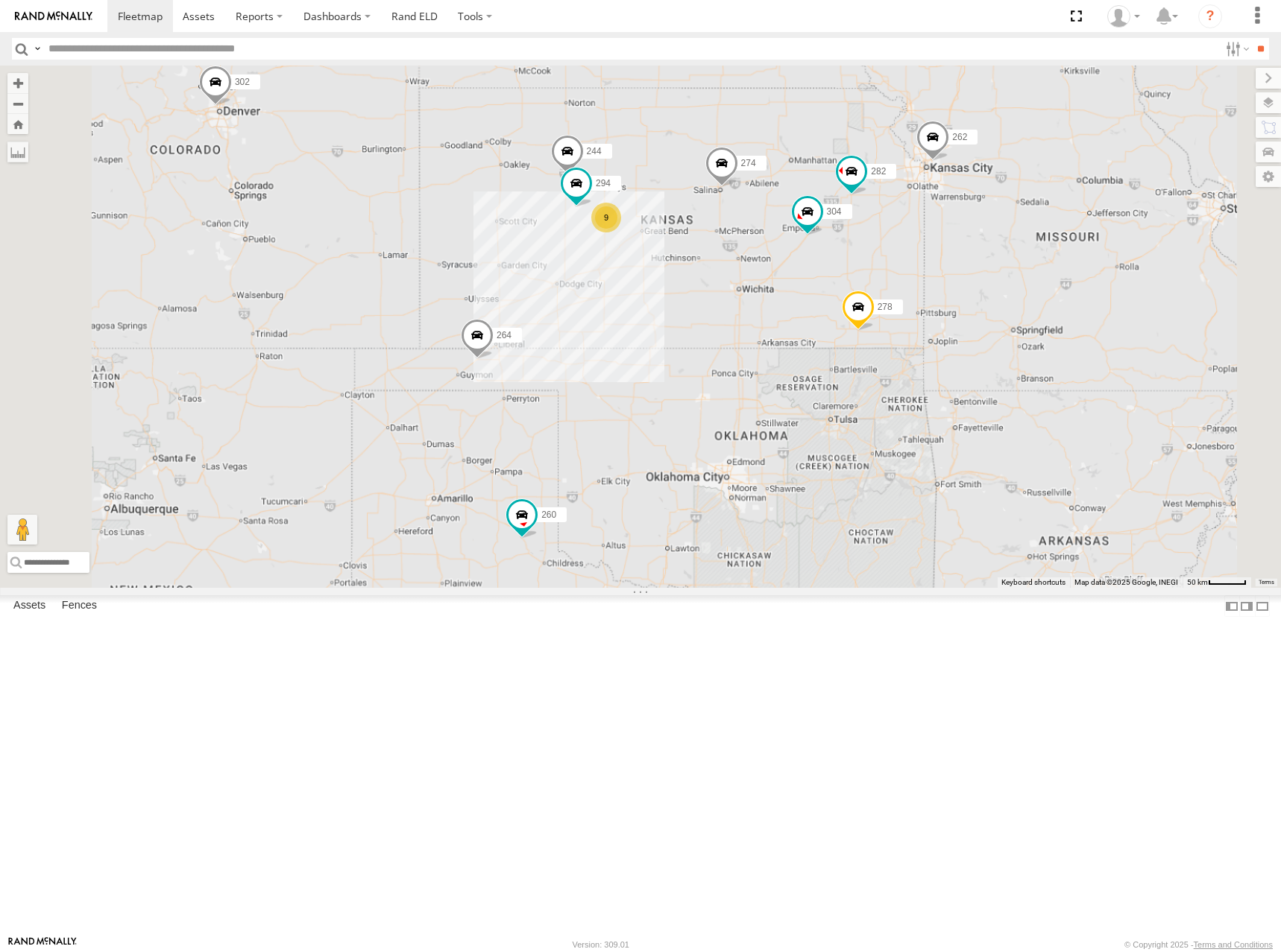
drag, startPoint x: 813, startPoint y: 271, endPoint x: 855, endPoint y: 321, distance: 65.3
click at [855, 321] on div "244 294 274 298 262 288 292 272 304 264 302 282 278 260 9" at bounding box center [640, 327] width 1281 height 522
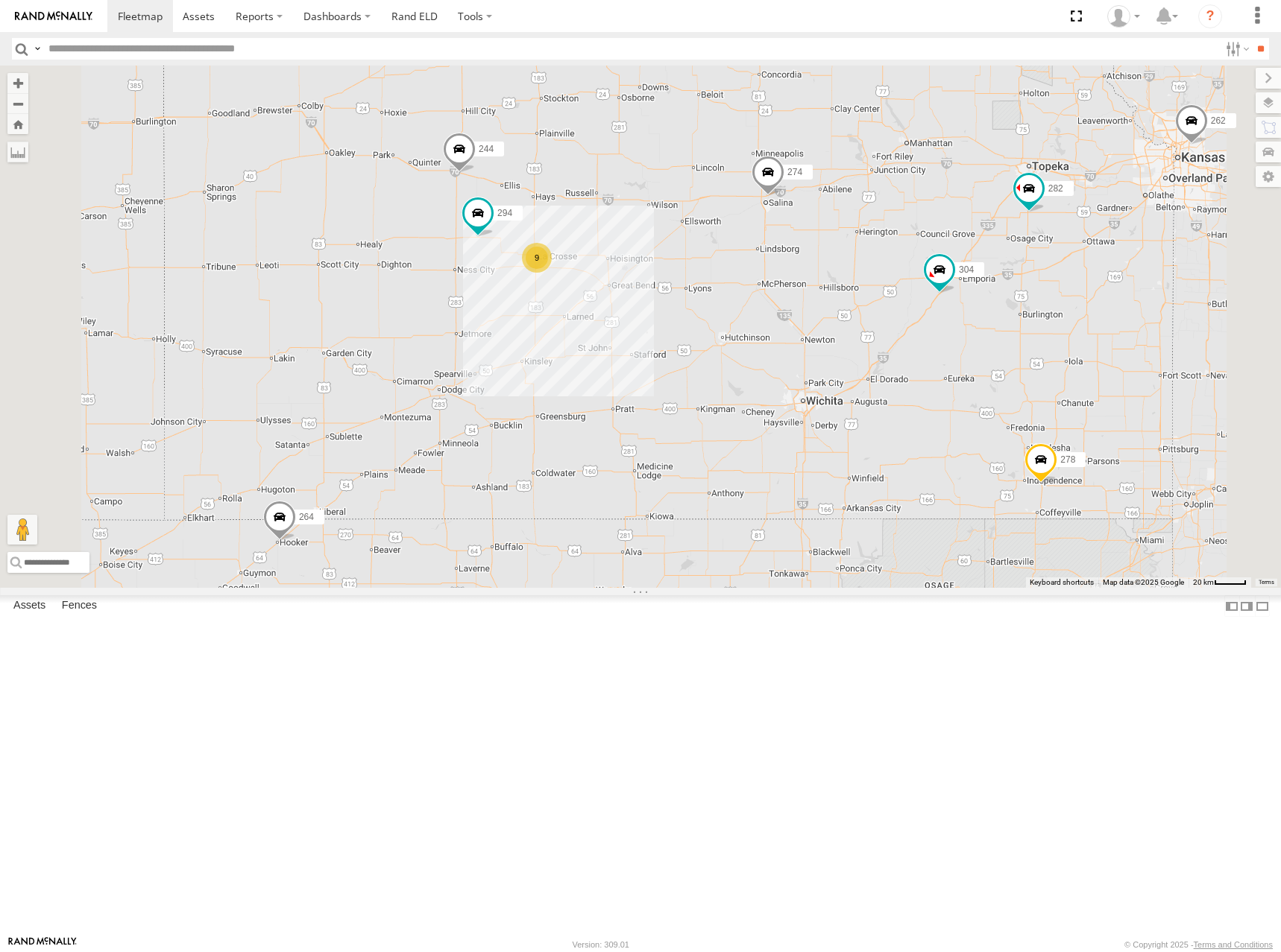
drag, startPoint x: 745, startPoint y: 275, endPoint x: 885, endPoint y: 241, distance: 144.1
click at [885, 241] on div "244 294 274 298 262 288 292 272 304 264 302 282 278 260 9" at bounding box center [640, 327] width 1281 height 522
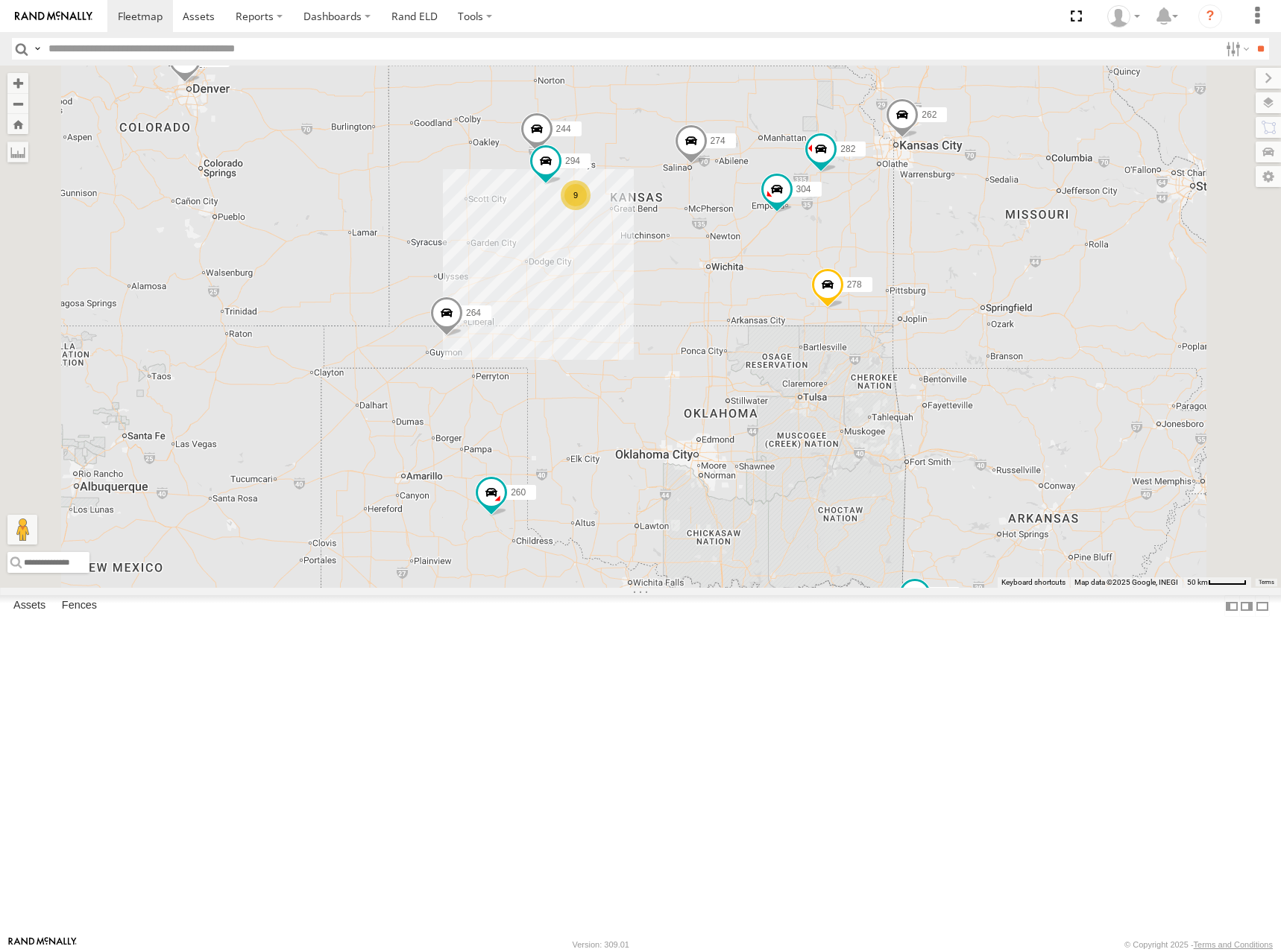
drag, startPoint x: 895, startPoint y: 244, endPoint x: 877, endPoint y: 259, distance: 23.4
click at [877, 259] on div "244 294 274 298 262 288 292 272 304 264 302 282 278 260 9" at bounding box center [640, 327] width 1281 height 522
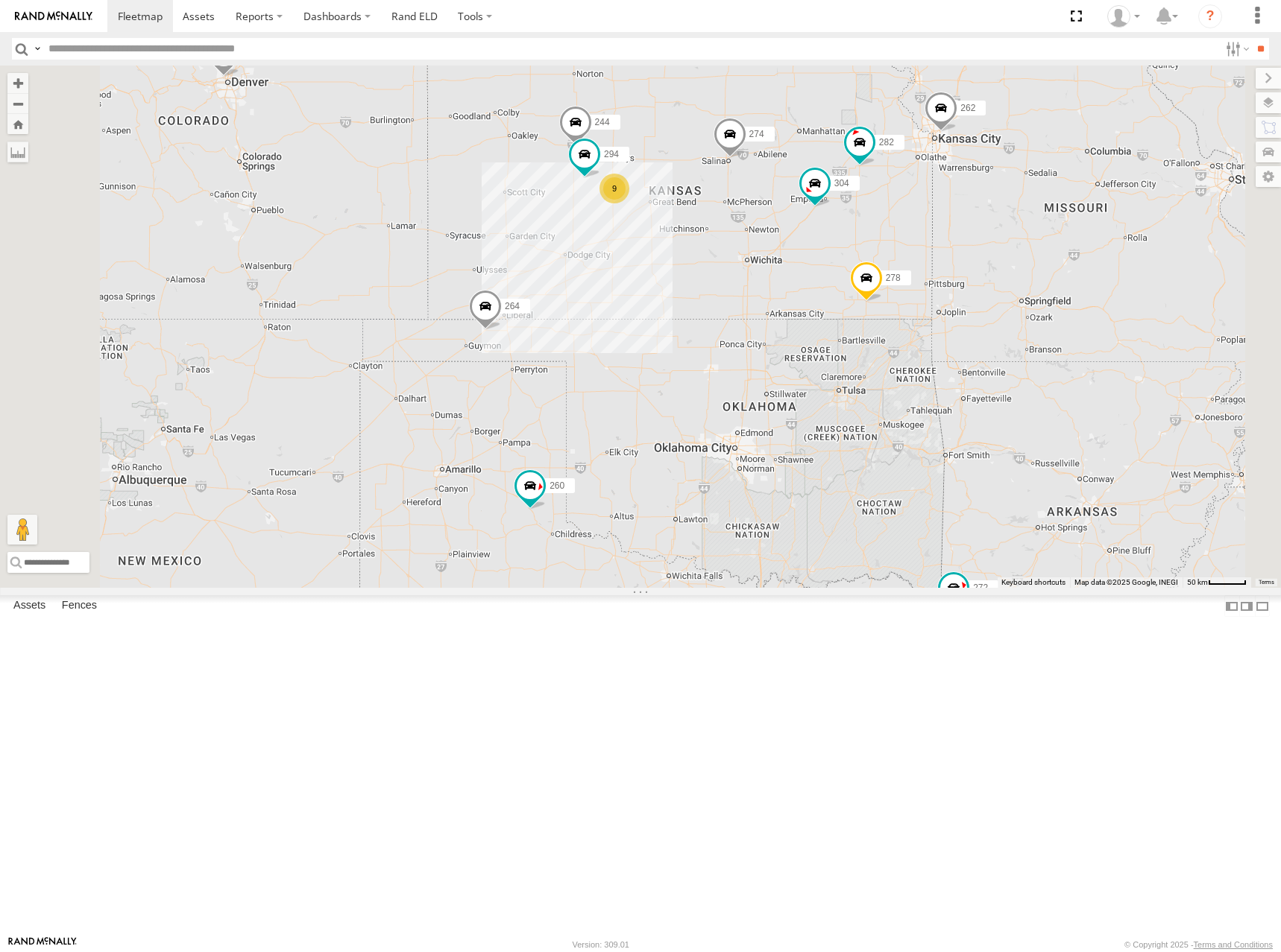
drag, startPoint x: 902, startPoint y: 249, endPoint x: 895, endPoint y: 266, distance: 18.4
click at [895, 266] on div "244 294 274 298 262 288 292 272 304 264 302 282 278 260 9" at bounding box center [640, 327] width 1281 height 522
click at [871, 258] on div "244 294 274 298 262 288 292 272 304 264 302 282 278 260 9" at bounding box center [640, 327] width 1281 height 522
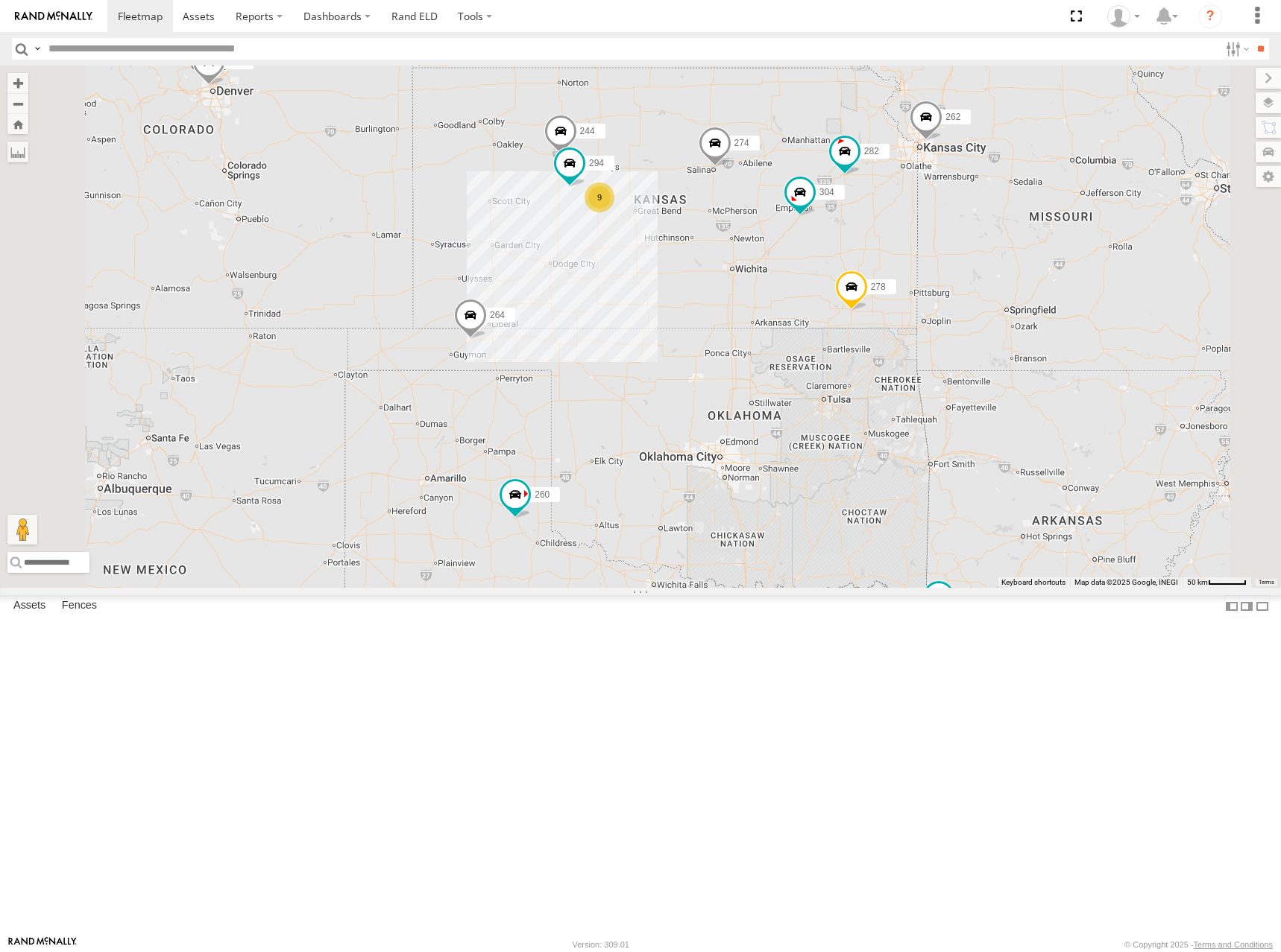
drag, startPoint x: 911, startPoint y: 253, endPoint x: 899, endPoint y: 254, distance: 12.0
click at [899, 254] on div "244 294 274 298 262 288 292 272 304 264 302 282 278 260 9" at bounding box center [640, 327] width 1281 height 522
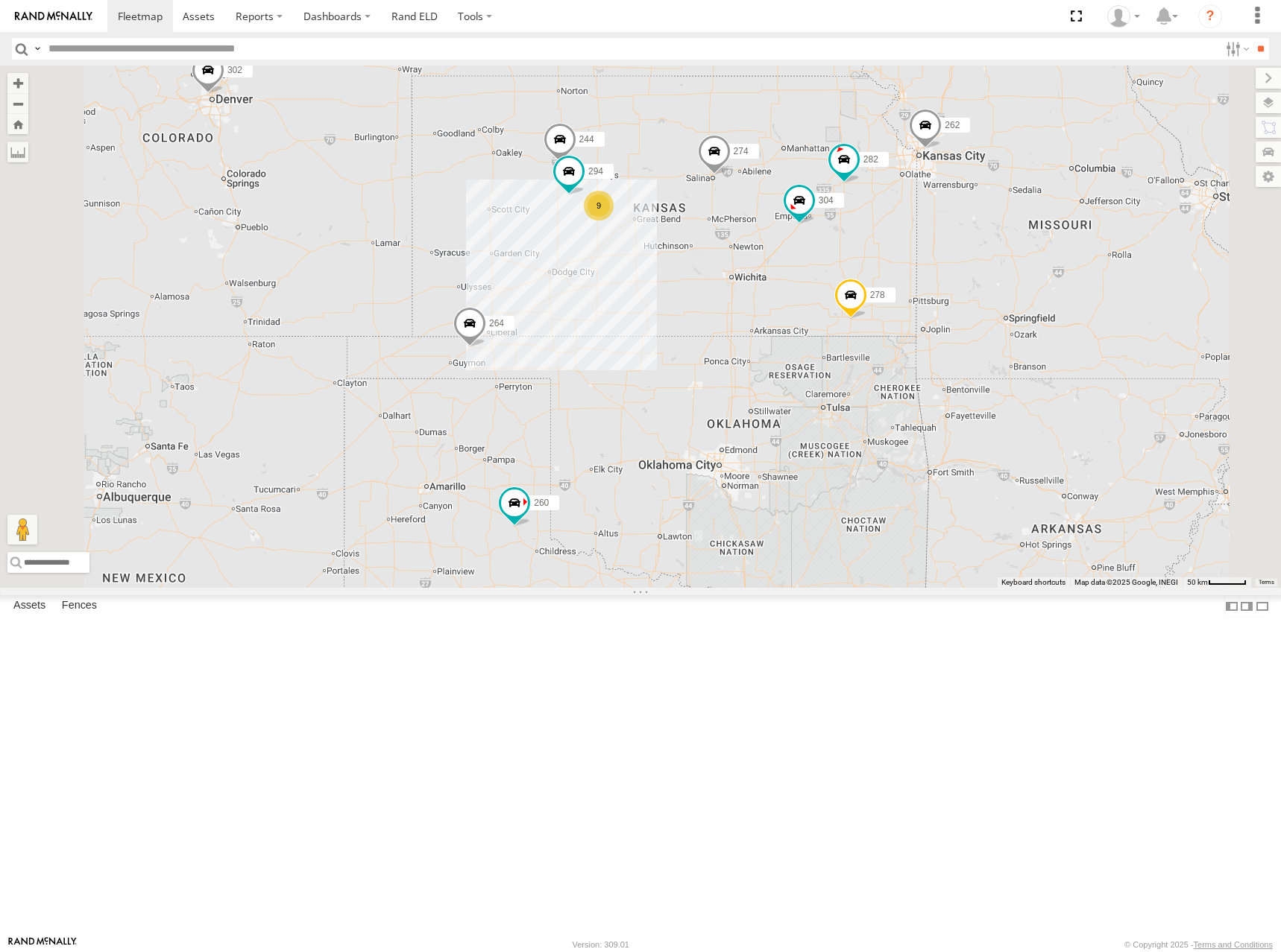
drag, startPoint x: 899, startPoint y: 244, endPoint x: 899, endPoint y: 255, distance: 11.0
click at [899, 255] on div "244 294 274 298 262 288 292 272 304 264 302 282 278 260 9" at bounding box center [640, 327] width 1281 height 522
click at [914, 279] on div "244 294 274 298 262 288 292 272 304 264 302 282 278 260 9" at bounding box center [640, 327] width 1281 height 522
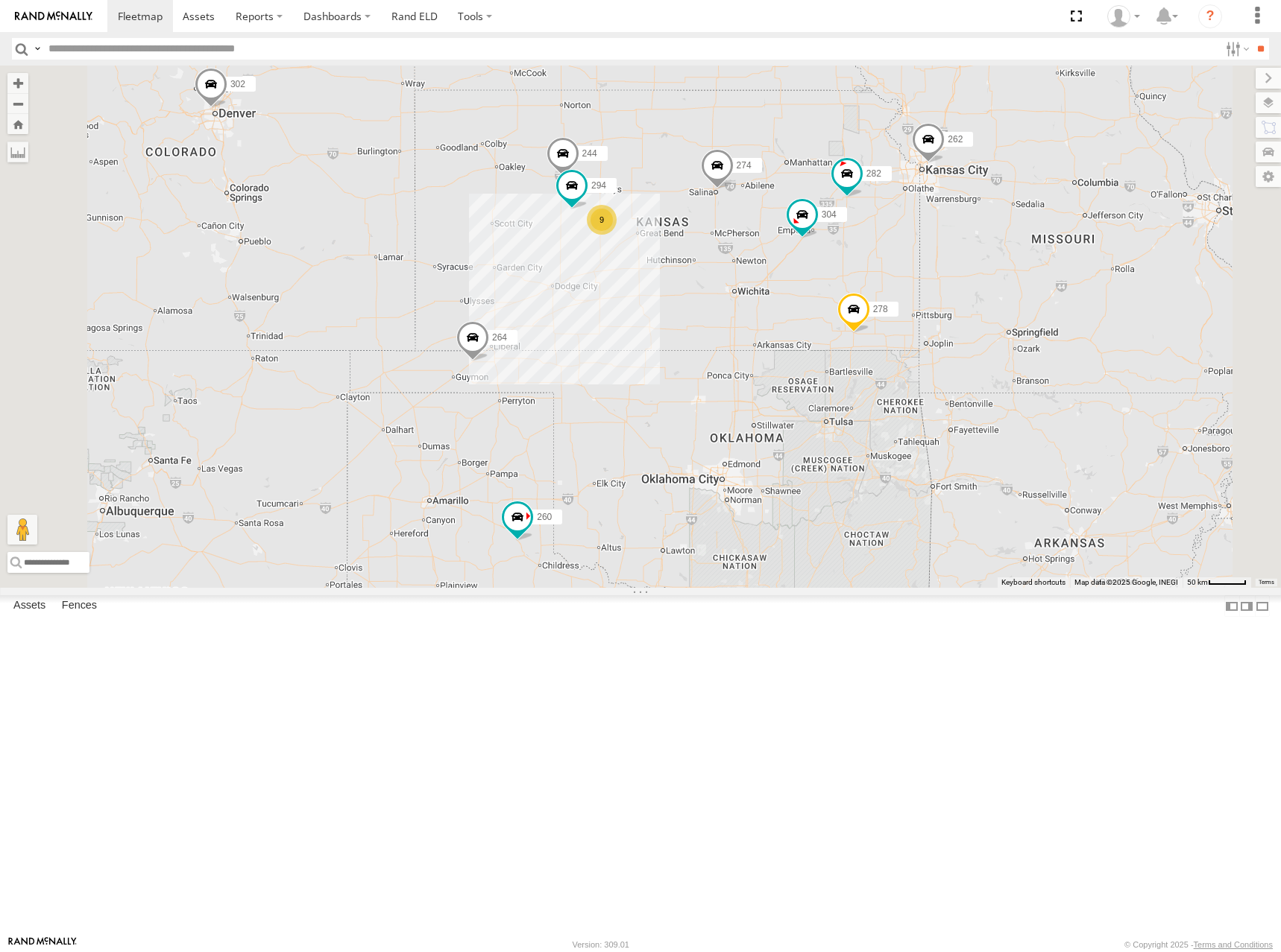
drag, startPoint x: 937, startPoint y: 266, endPoint x: 942, endPoint y: 281, distance: 15.8
click at [942, 281] on div "244 294 274 298 262 288 292 272 304 264 302 282 278 260 9" at bounding box center [640, 327] width 1281 height 522
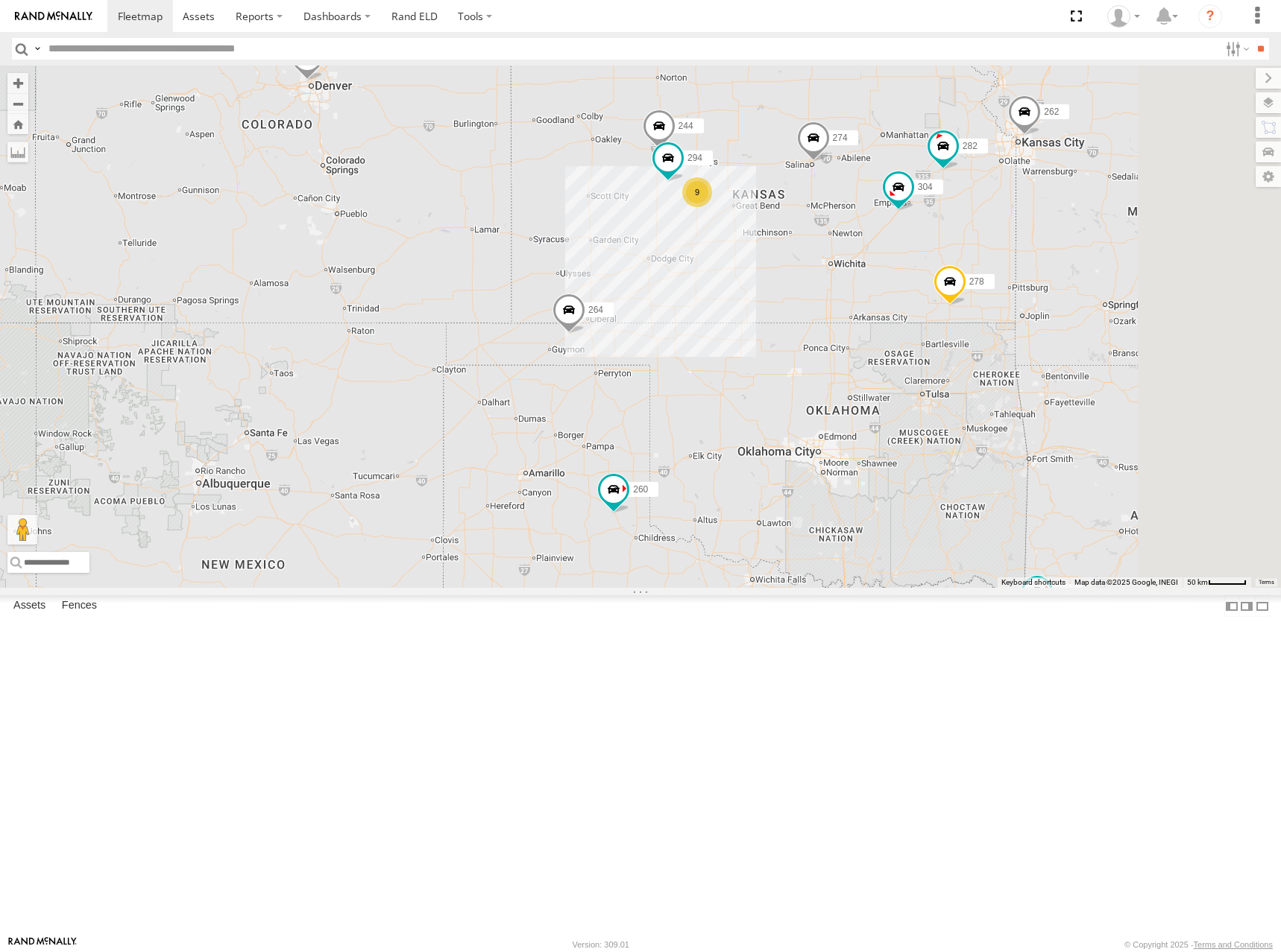
drag, startPoint x: 1101, startPoint y: 231, endPoint x: 1092, endPoint y: 235, distance: 9.8
click at [1092, 235] on div "244 294 274 298 262 288 292 272 304 264 302 282 278 260 9" at bounding box center [640, 327] width 1281 height 522
drag, startPoint x: 943, startPoint y: 291, endPoint x: 934, endPoint y: 289, distance: 9.2
click at [934, 289] on div "244 294 274 298 262 288 292 272 304 264 302 282 278 260 9" at bounding box center [640, 327] width 1281 height 522
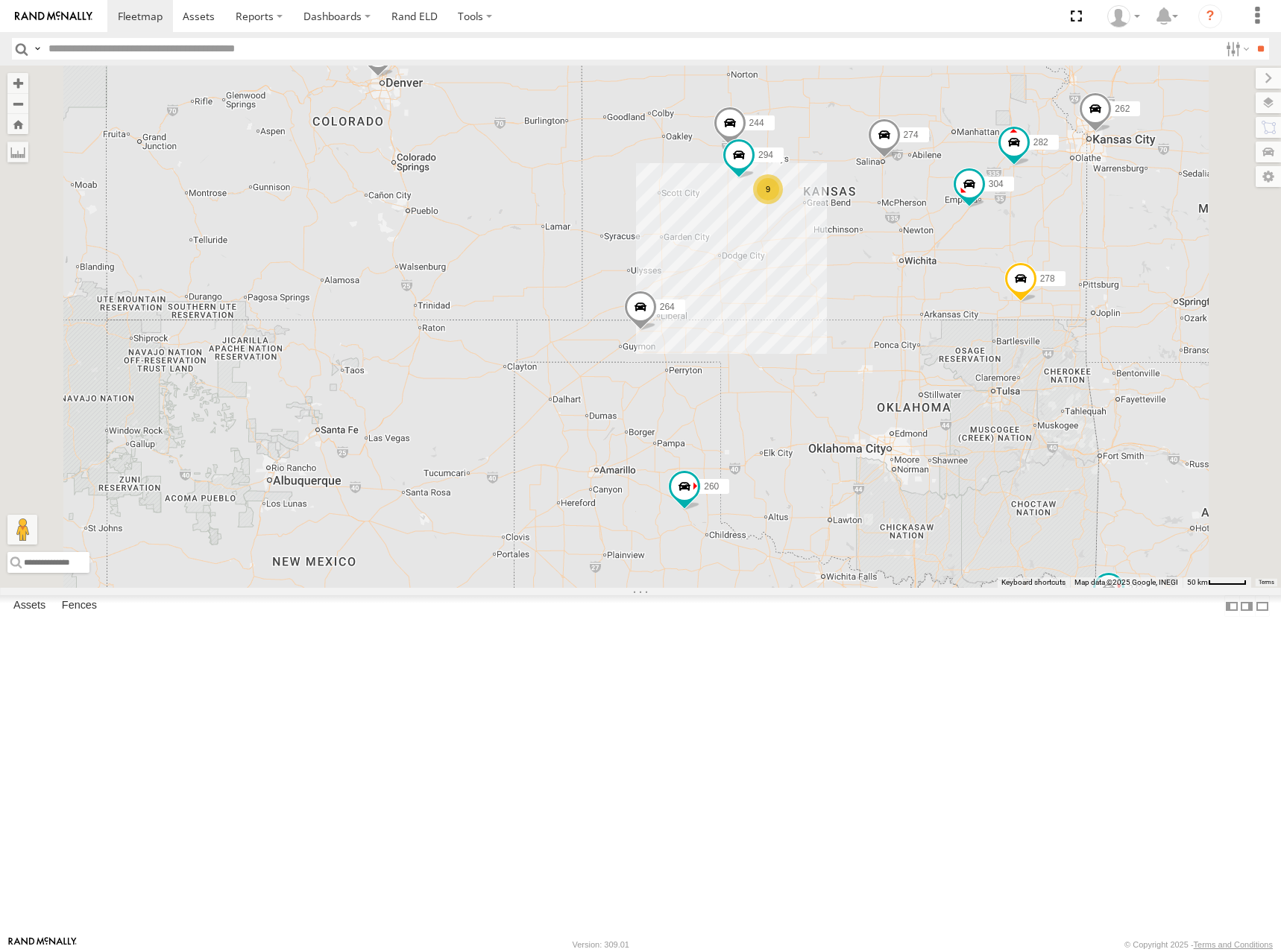
click at [1013, 266] on div "244 294 274 298 262 288 292 272 304 264 302 282 278 260 9" at bounding box center [640, 327] width 1281 height 522
drag, startPoint x: 1013, startPoint y: 266, endPoint x: 986, endPoint y: 261, distance: 27.5
click at [987, 261] on div "244 294 274 298 262 288 292 272 304 264 302 282 278 260 9" at bounding box center [640, 327] width 1281 height 522
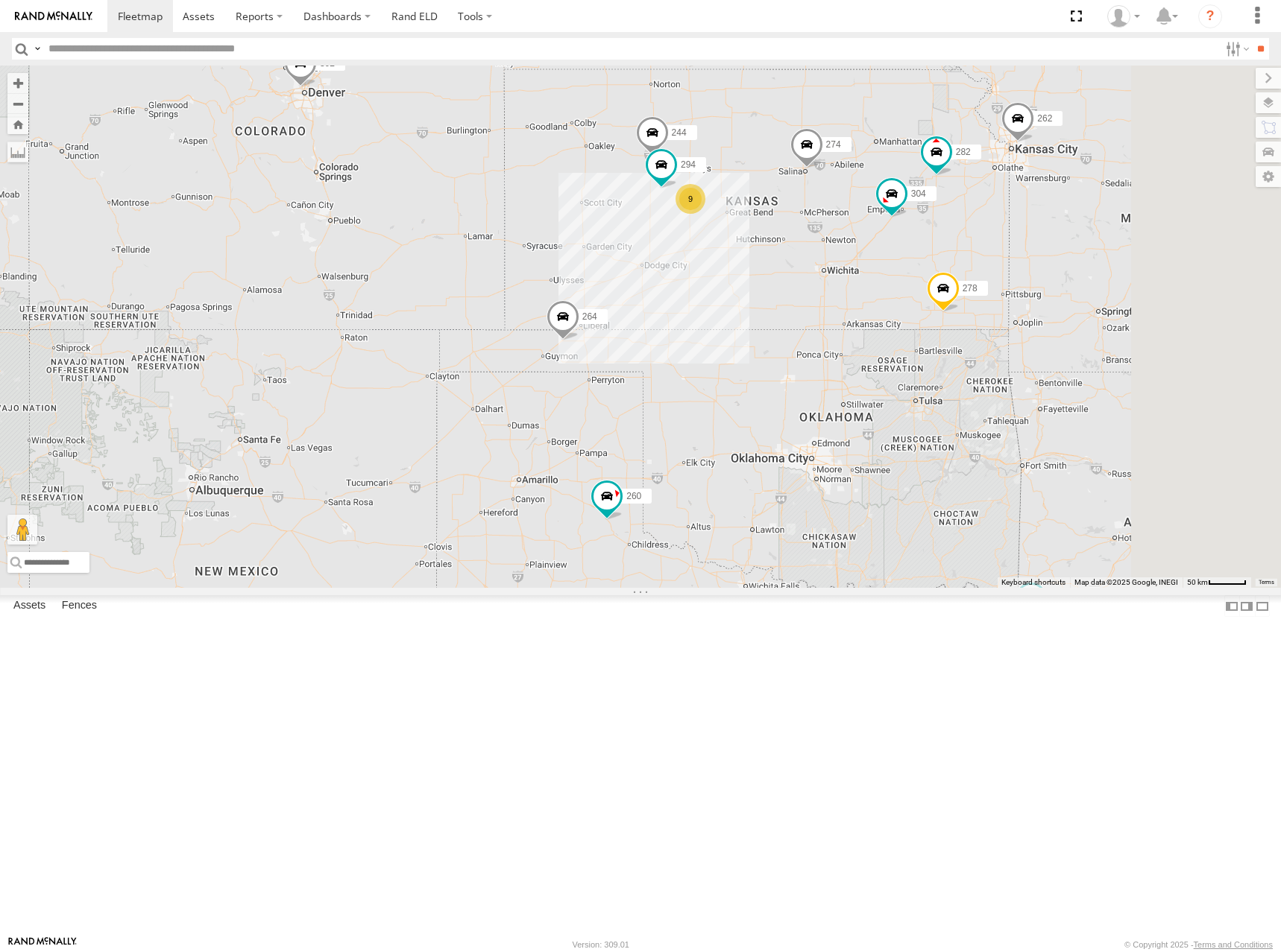
drag, startPoint x: 1142, startPoint y: 249, endPoint x: 1055, endPoint y: 261, distance: 87.8
click at [1055, 261] on div "244 294 274 298 262 288 292 272 304 264 302 282 278 260 9" at bounding box center [640, 327] width 1281 height 522
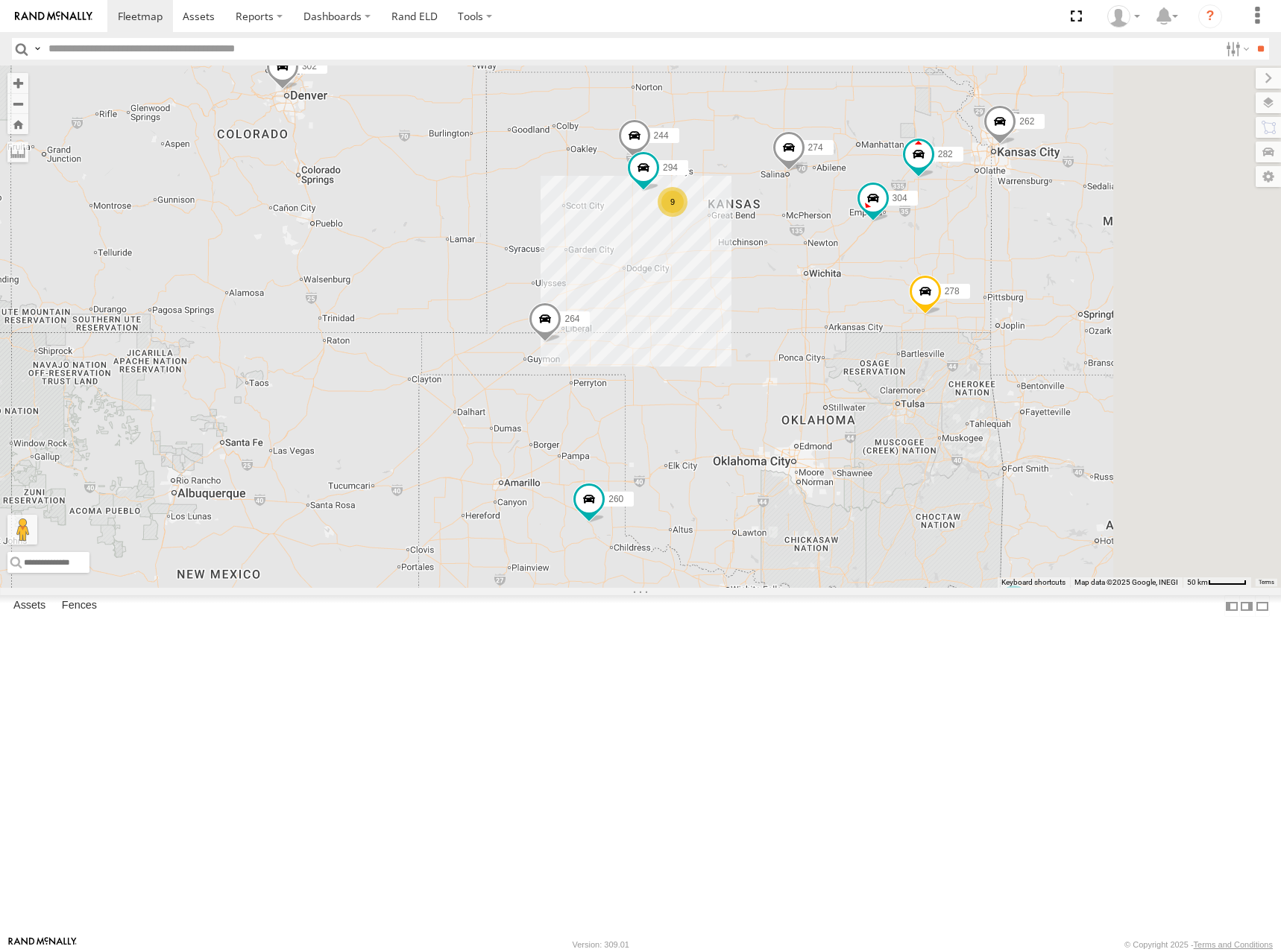
click at [962, 274] on div "244 294 274 298 262 288 292 272 304 264 302 282 278 260 9" at bounding box center [640, 327] width 1281 height 522
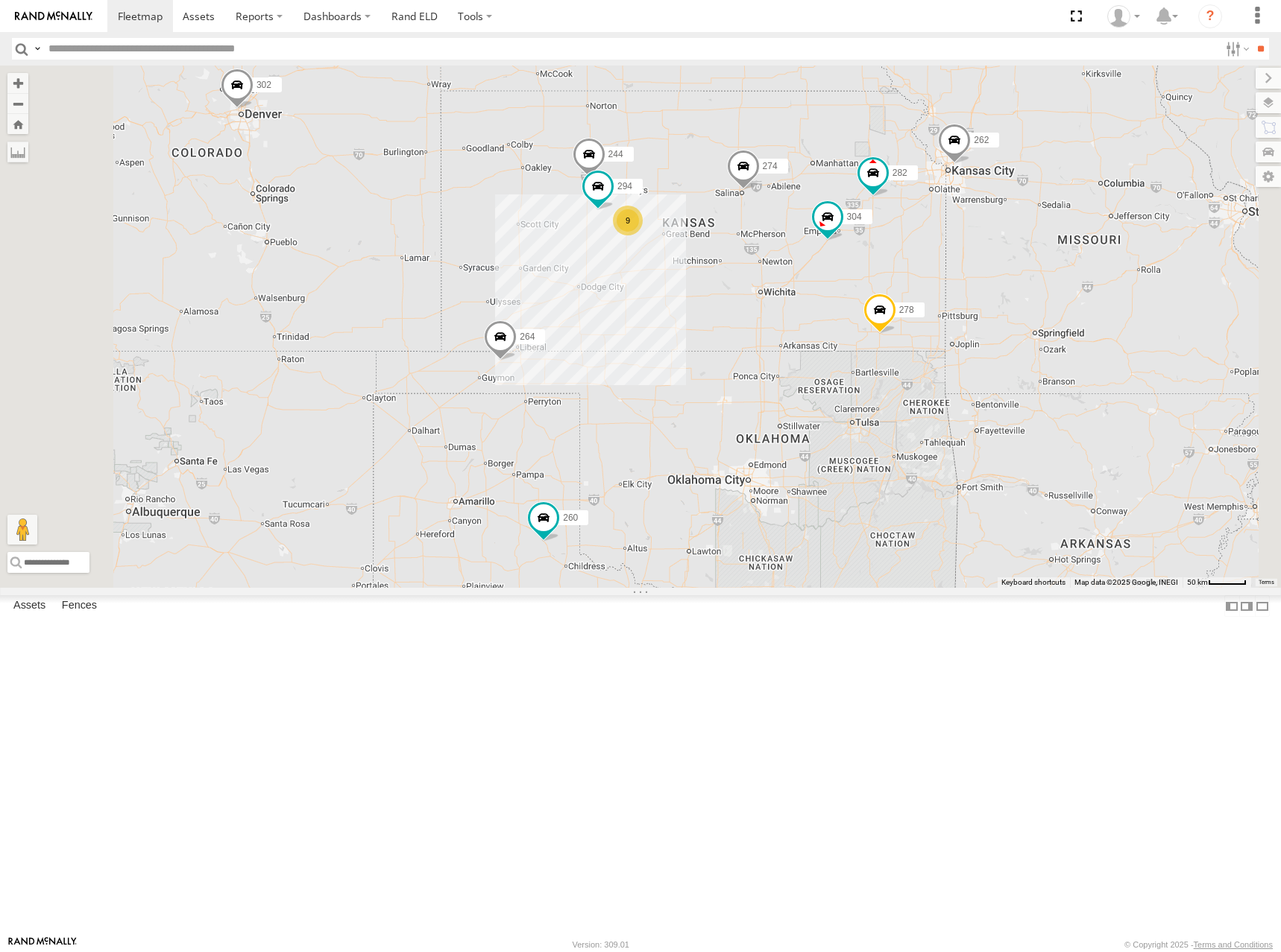
drag, startPoint x: 912, startPoint y: 297, endPoint x: 899, endPoint y: 297, distance: 13.0
click at [899, 297] on div "244 294 274 298 262 288 292 272 304 264 302 282 278 260 9" at bounding box center [640, 327] width 1281 height 522
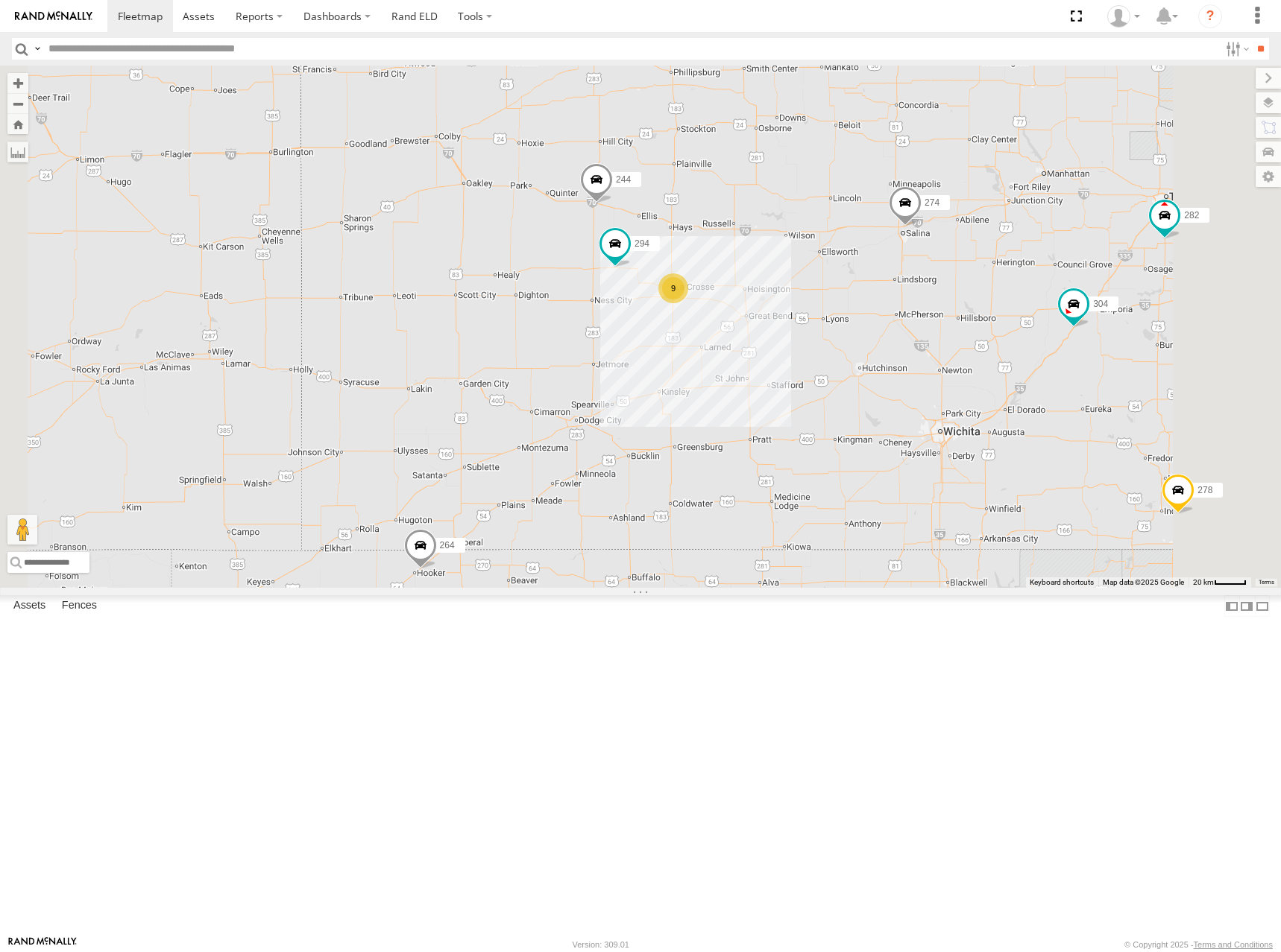
drag, startPoint x: 980, startPoint y: 328, endPoint x: 934, endPoint y: 323, distance: 46.3
click at [934, 323] on div "244 294 274 298 262 288 292 272 304 264 302 282 278 260 9" at bounding box center [640, 327] width 1281 height 522
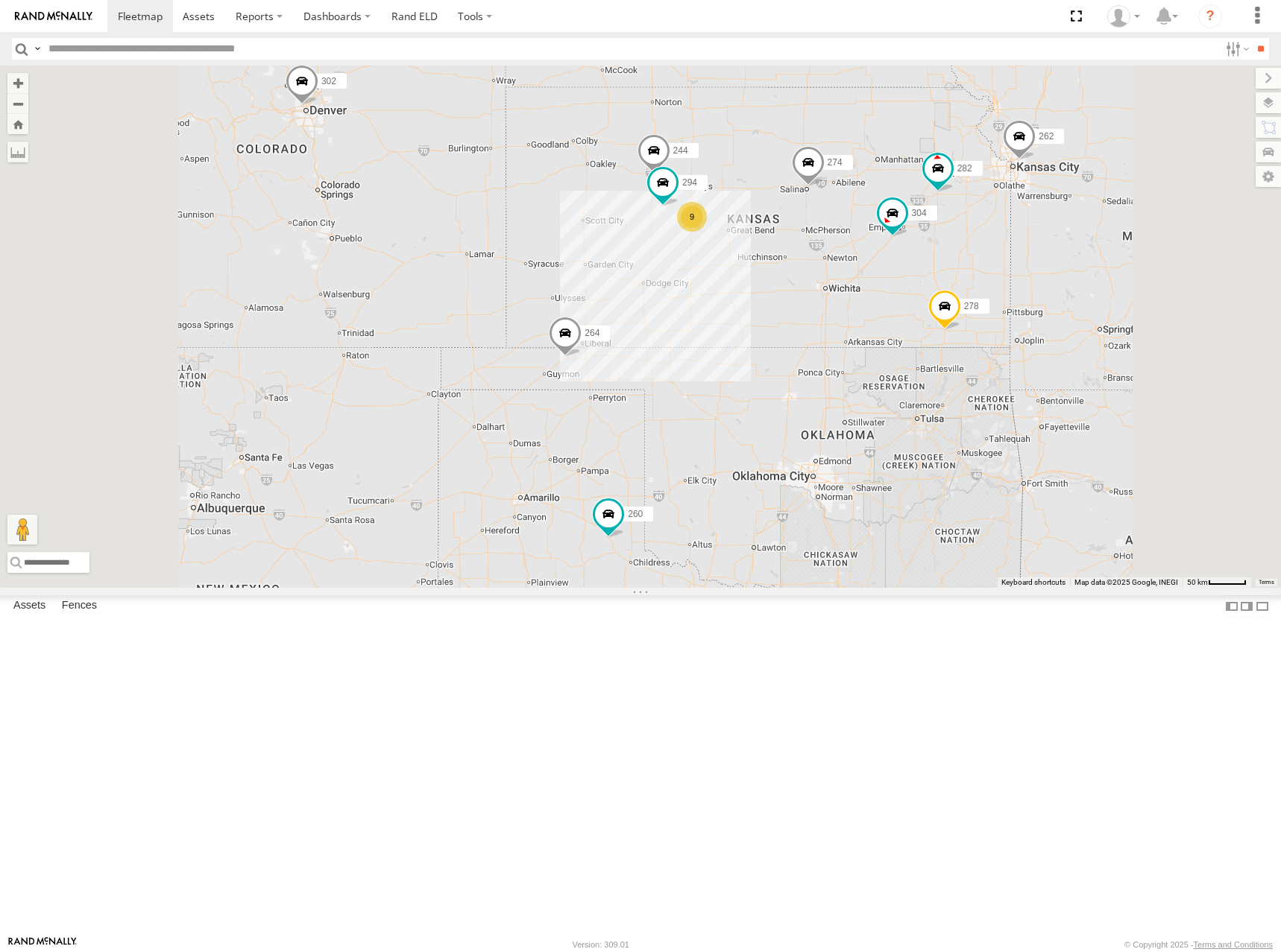
drag, startPoint x: 900, startPoint y: 301, endPoint x: 886, endPoint y: 303, distance: 14.1
click at [886, 303] on div "244 294 274 298 262 288 292 272 304 264 302 282 278 260 9" at bounding box center [640, 327] width 1281 height 522
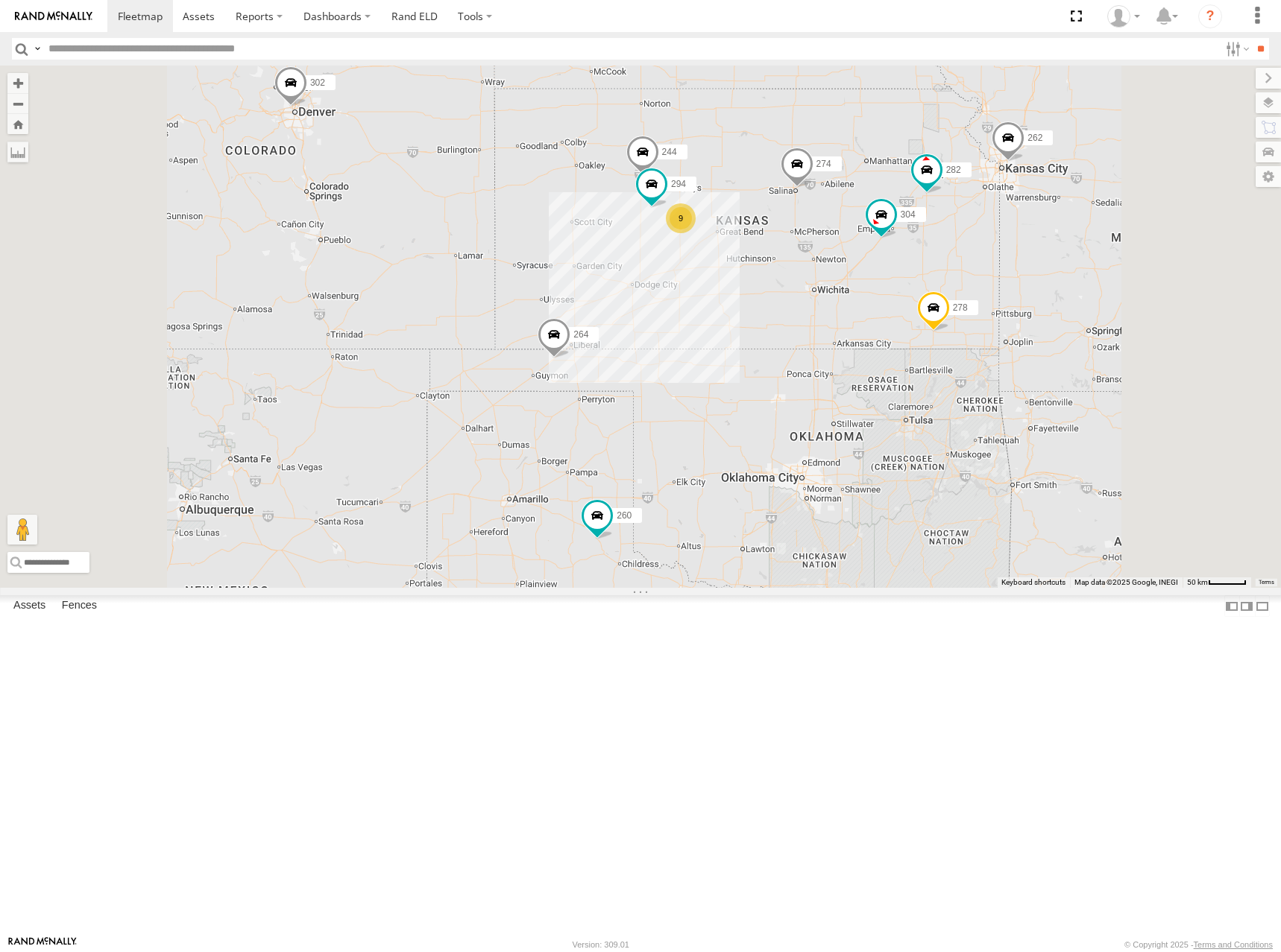
click at [1009, 262] on div "244 294 274 298 262 288 292 272 304 264 302 282 278 260 9" at bounding box center [640, 327] width 1281 height 522
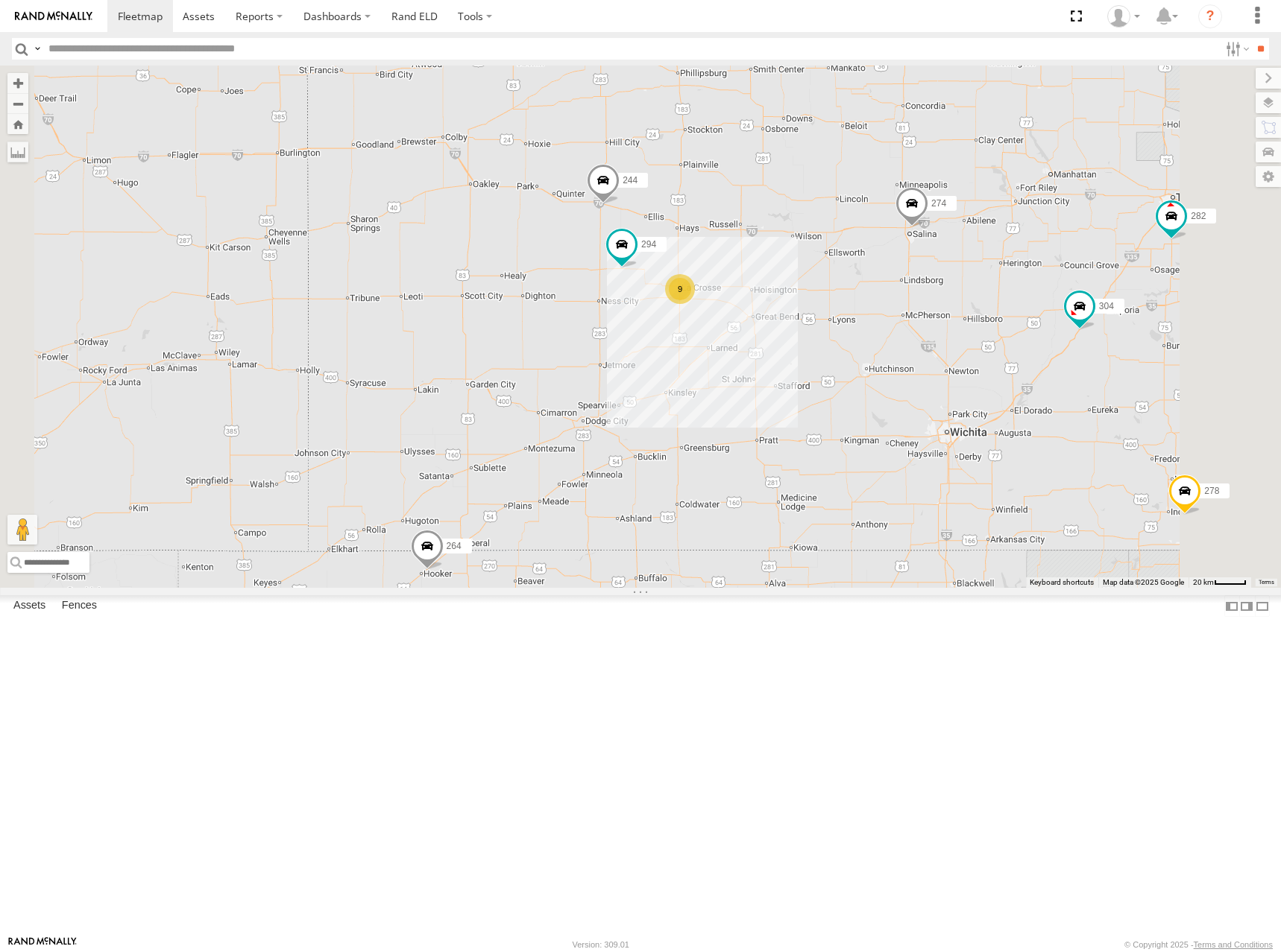
drag, startPoint x: 983, startPoint y: 299, endPoint x: 952, endPoint y: 297, distance: 31.1
click at [952, 297] on div "244 294 274 298 262 288 292 272 304 264 302 282 278 260 9" at bounding box center [640, 327] width 1281 height 522
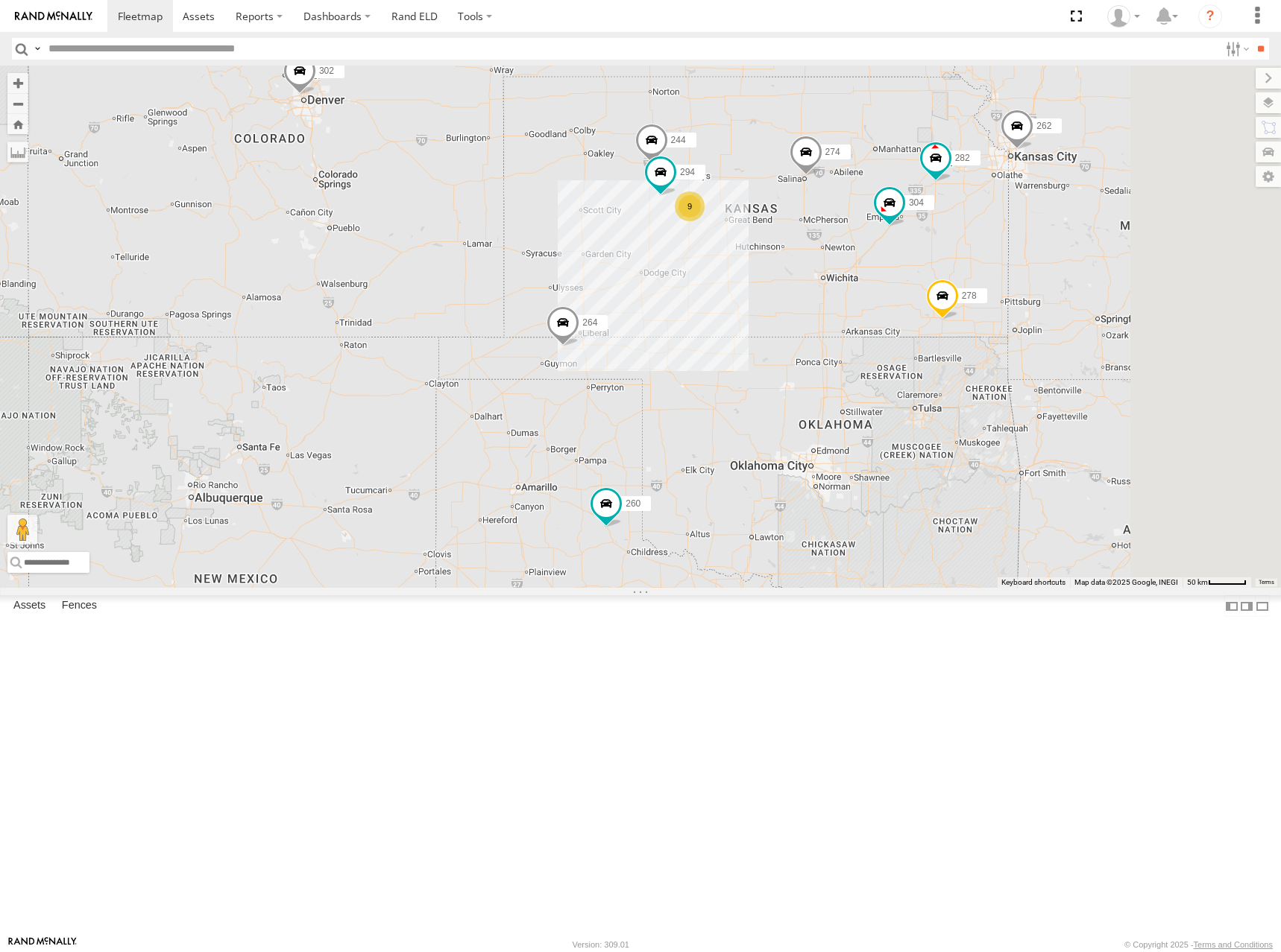
drag, startPoint x: 989, startPoint y: 266, endPoint x: 975, endPoint y: 266, distance: 14.0
click at [975, 266] on div "244 294 274 298 262 288 292 272 304 264 302 282 278 260 9" at bounding box center [640, 327] width 1281 height 522
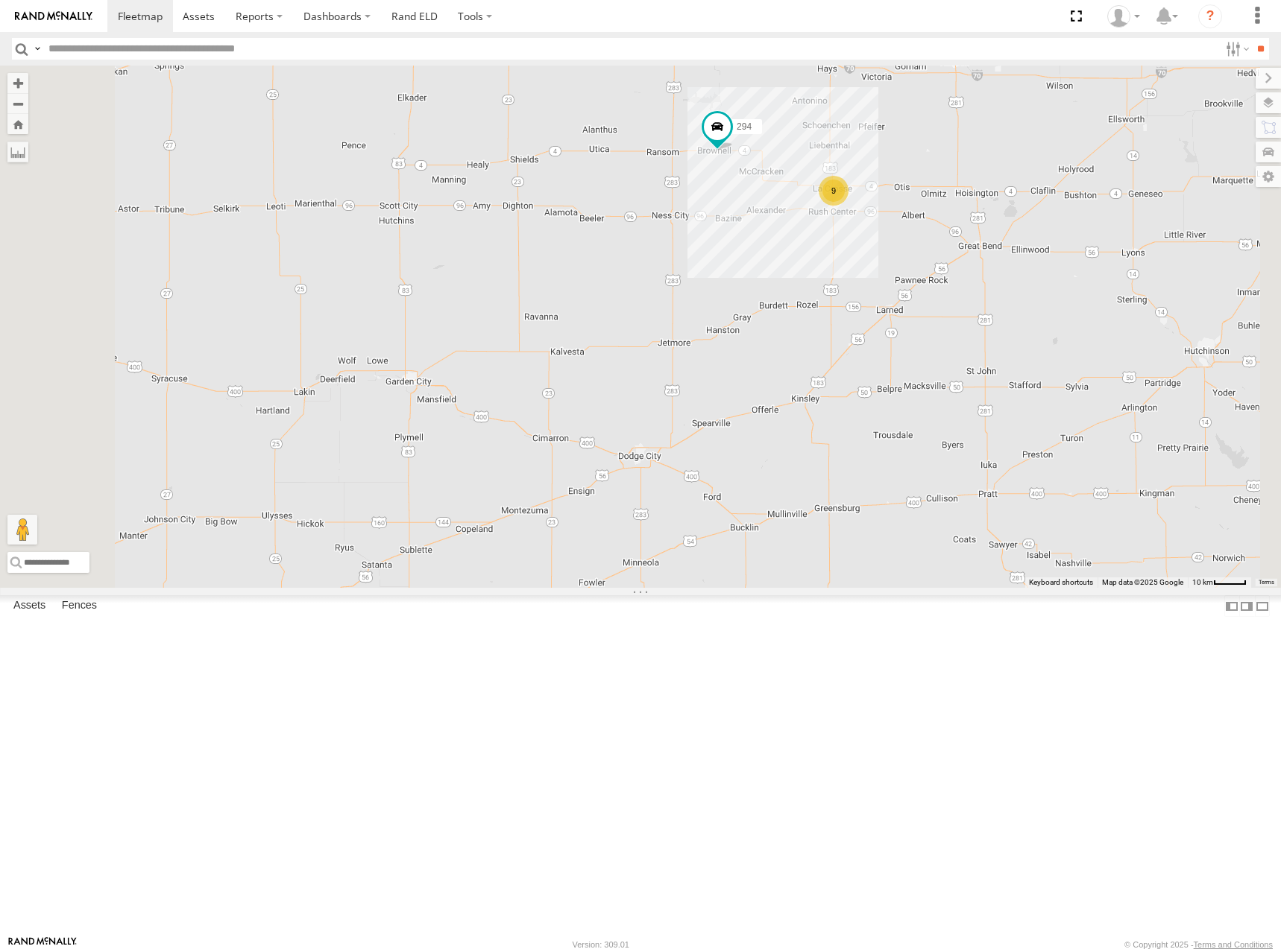
drag, startPoint x: 1113, startPoint y: 184, endPoint x: 932, endPoint y: 227, distance: 186.0
click at [932, 227] on div "244 294 274 298 262 288 292 272 304 264 302 282 278 260 9" at bounding box center [640, 327] width 1281 height 522
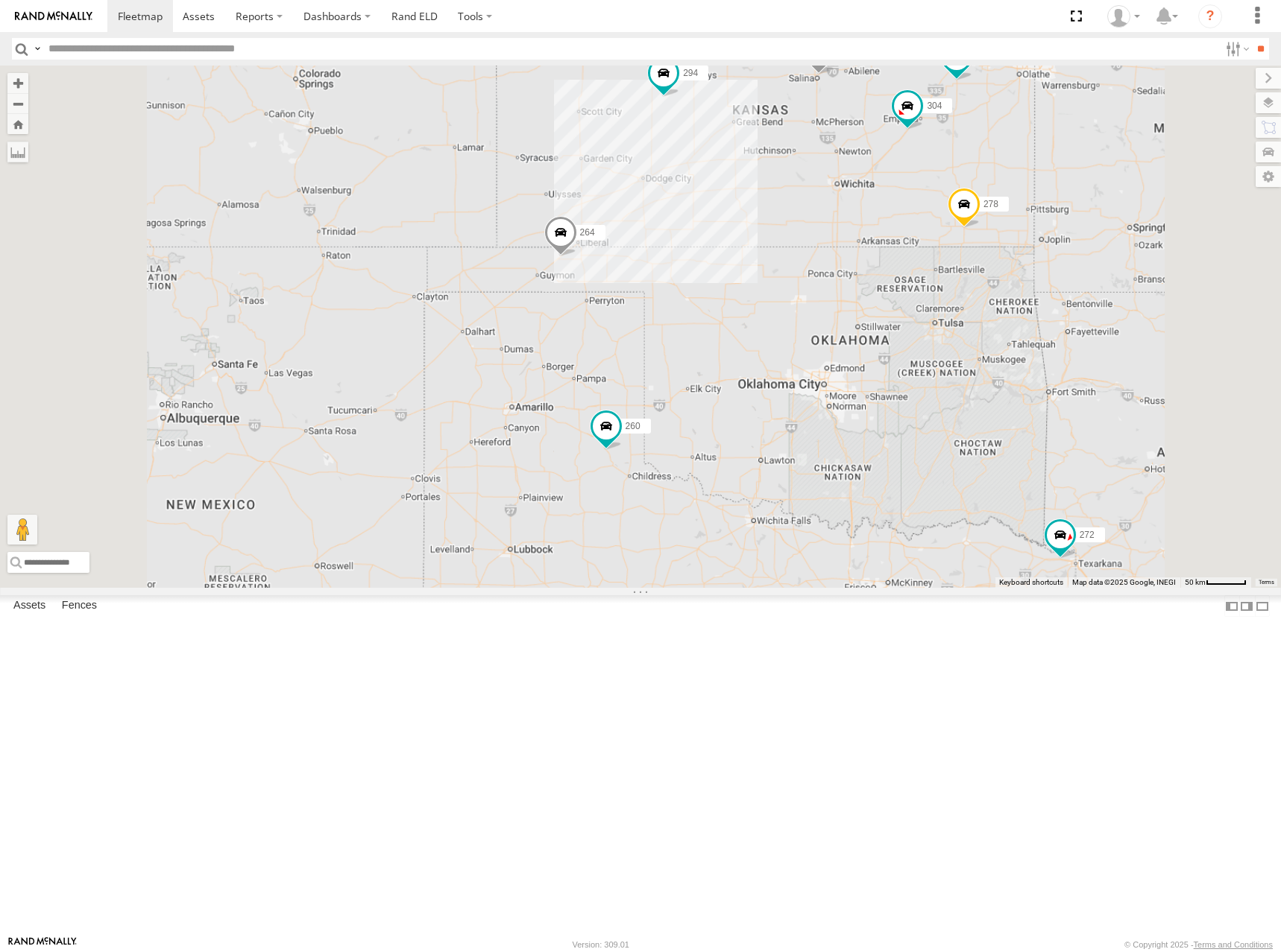
drag, startPoint x: 1008, startPoint y: 169, endPoint x: 908, endPoint y: 222, distance: 113.2
click at [908, 222] on div "244 294 274 298 262 288 292 272 304 264 302 282 278 260" at bounding box center [640, 327] width 1281 height 522
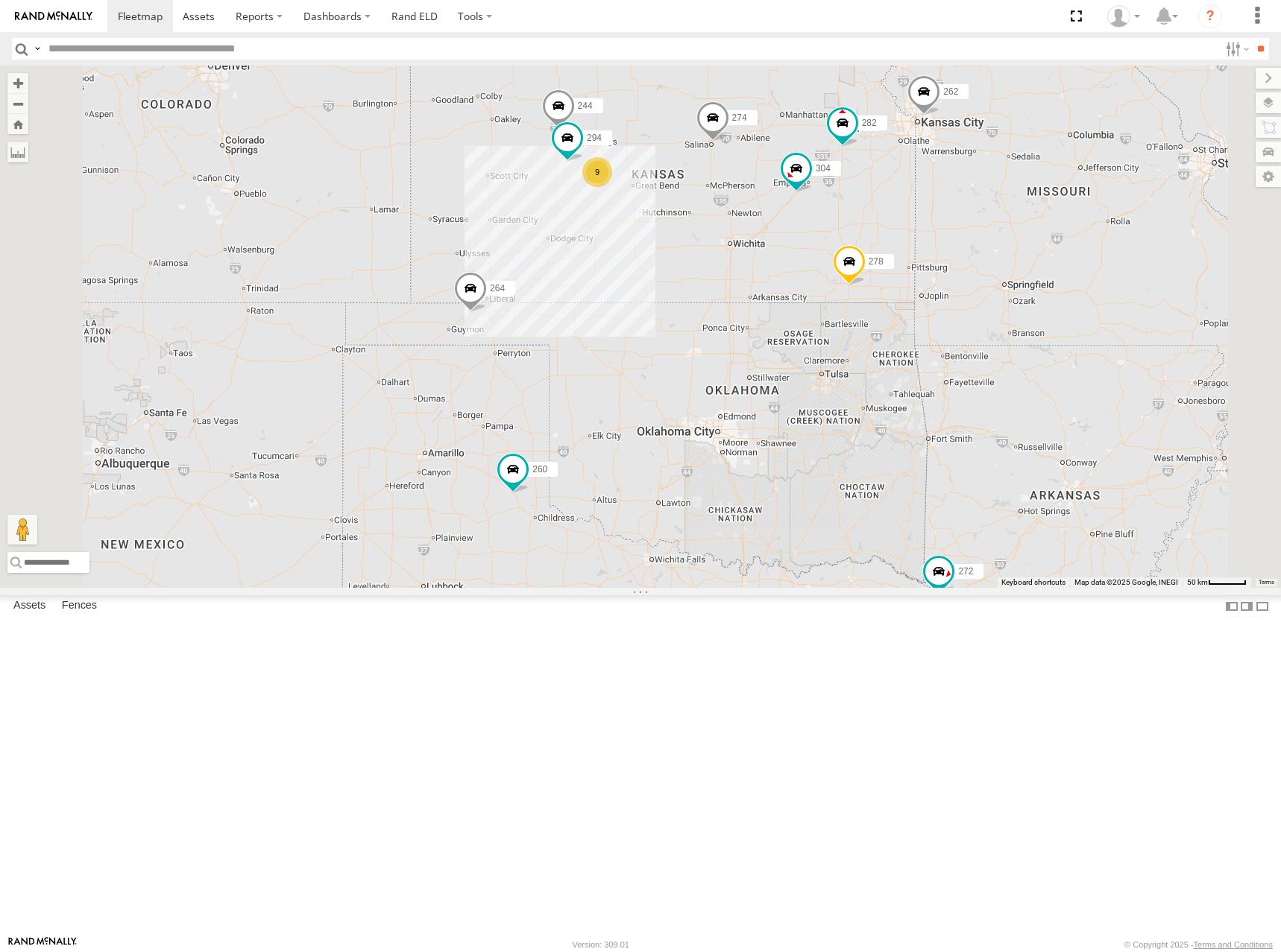
drag, startPoint x: 936, startPoint y: 228, endPoint x: 930, endPoint y: 236, distance: 10.0
click at [930, 236] on div "244 294 274 298 262 288 292 272 304 264 302 282 278 260 9" at bounding box center [640, 327] width 1281 height 522
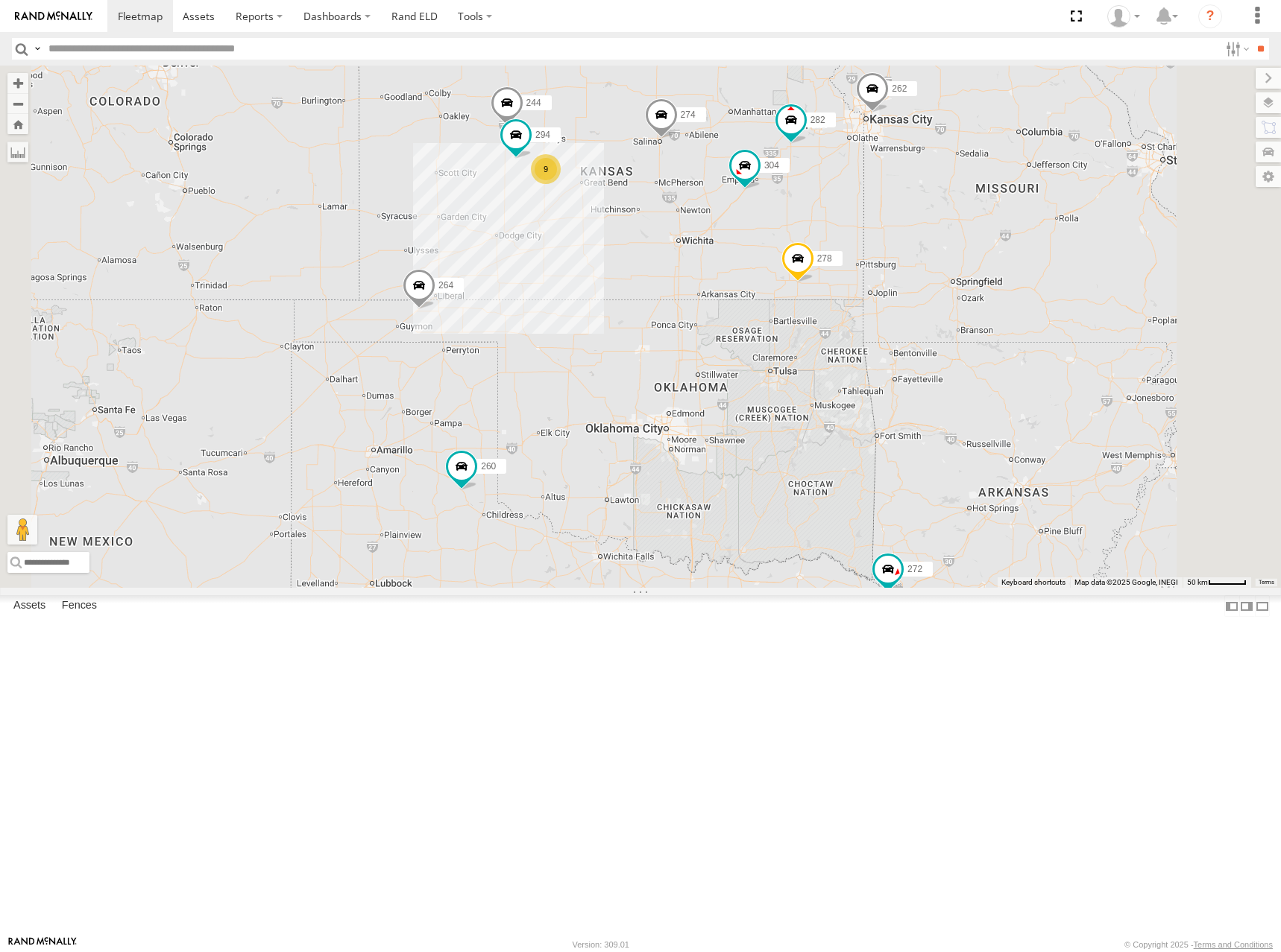
drag, startPoint x: 987, startPoint y: 200, endPoint x: 978, endPoint y: 201, distance: 9.1
click at [978, 201] on div "244 294 274 298 262 288 292 272 304 264 302 282 278 260 9" at bounding box center [640, 327] width 1281 height 522
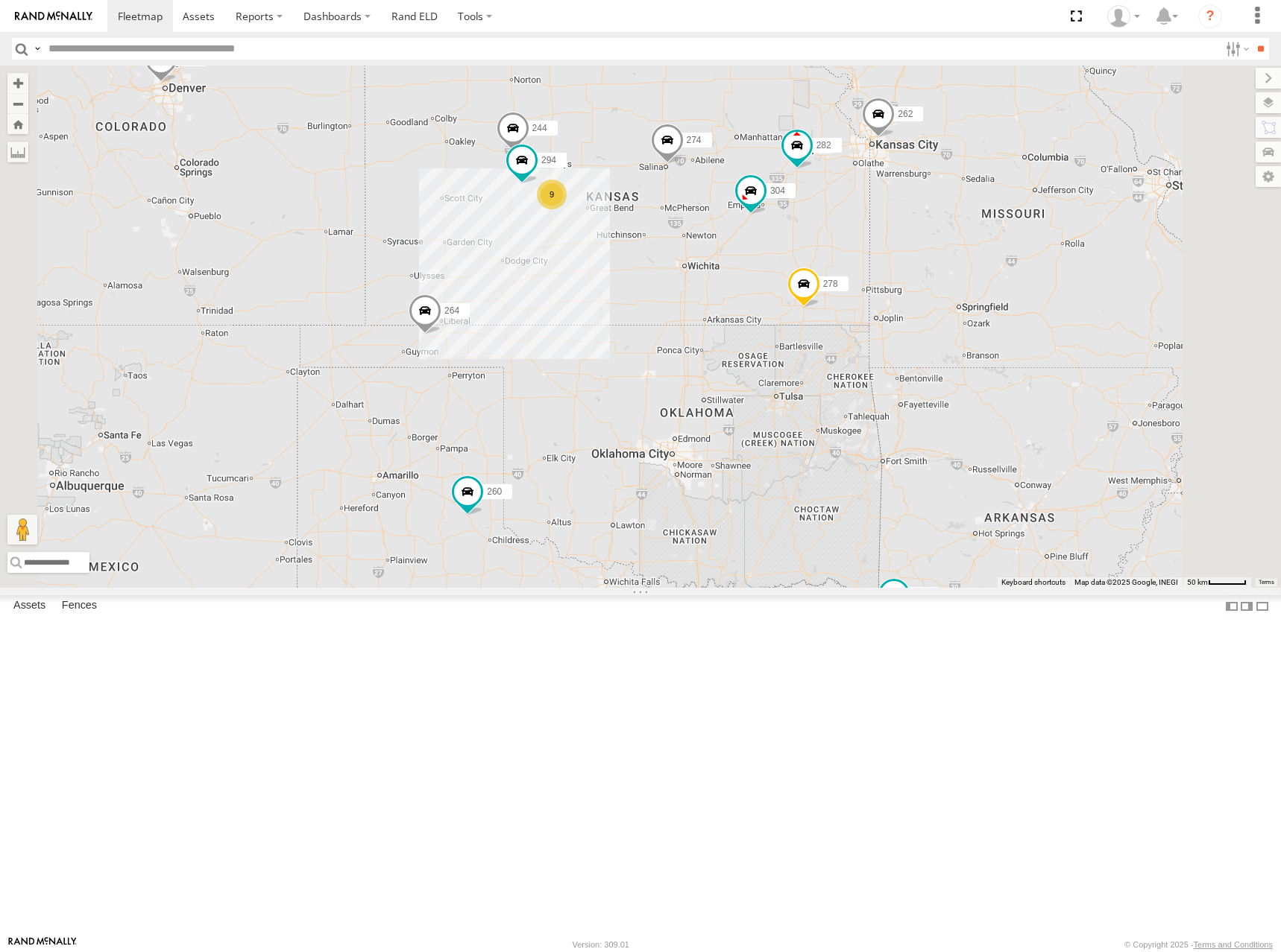
drag, startPoint x: 841, startPoint y: 231, endPoint x: 859, endPoint y: 257, distance: 31.6
click at [859, 257] on div "244 294 274 298 262 288 292 272 304 264 302 282 278 260 9" at bounding box center [640, 327] width 1281 height 522
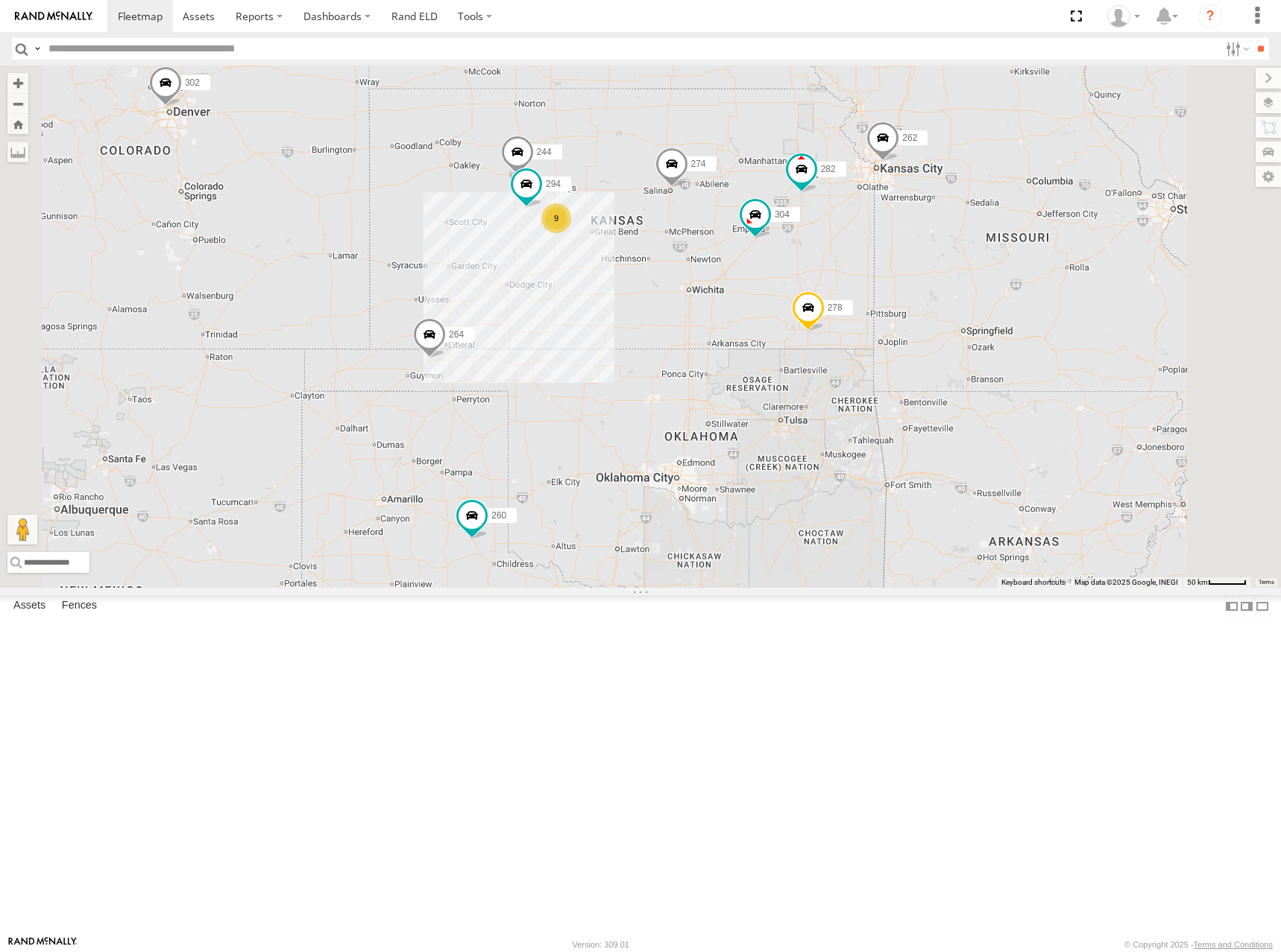
drag, startPoint x: 914, startPoint y: 227, endPoint x: 942, endPoint y: 241, distance: 31.3
click at [920, 250] on div "244 294 274 298 262 288 292 272 304 264 302 282 278 260 9" at bounding box center [640, 327] width 1281 height 522
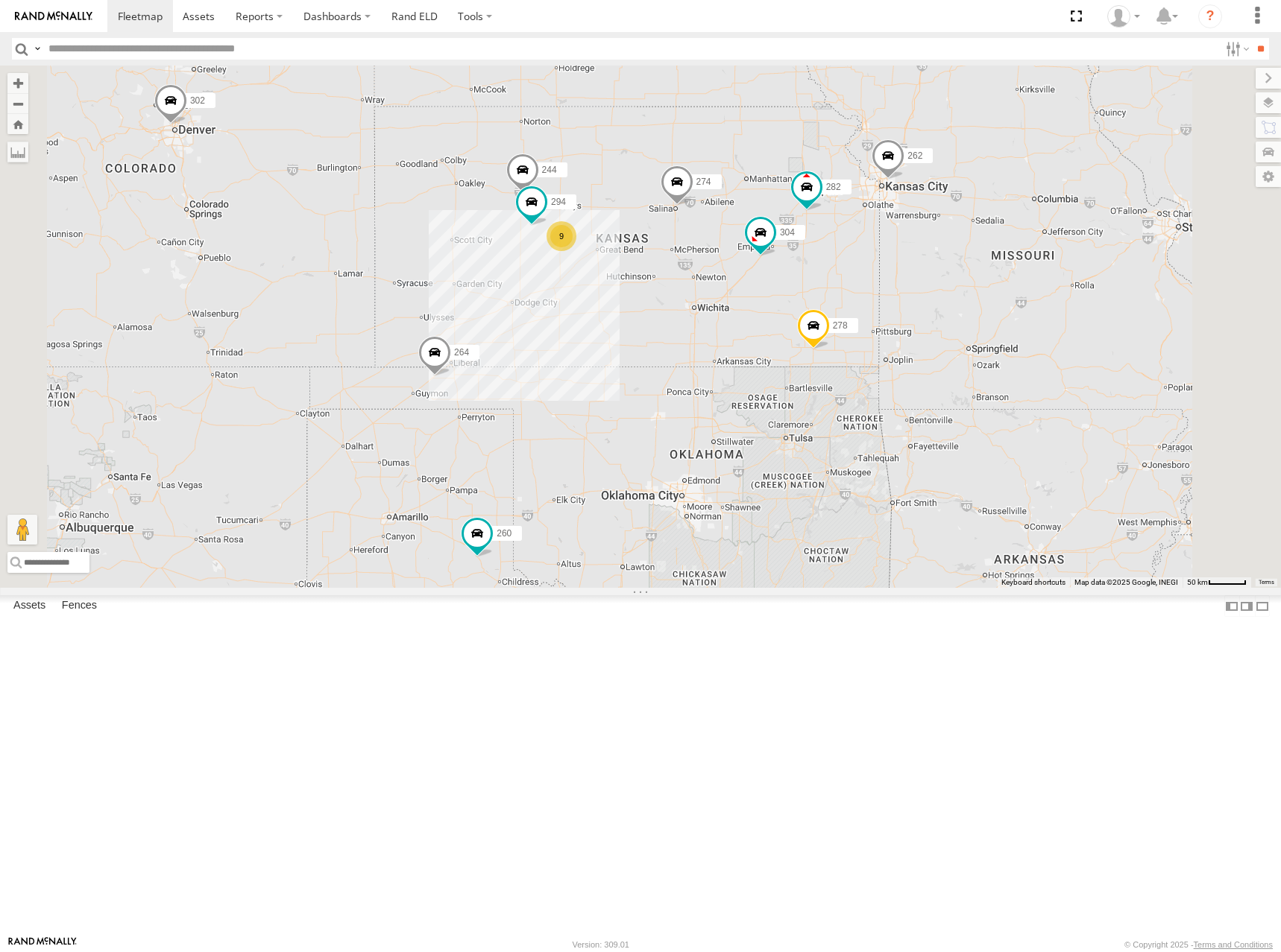
drag, startPoint x: 877, startPoint y: 279, endPoint x: 881, endPoint y: 293, distance: 14.6
click at [881, 293] on div "244 294 274 298 262 288 292 272 304 264 302 282 278 260 9" at bounding box center [640, 327] width 1281 height 522
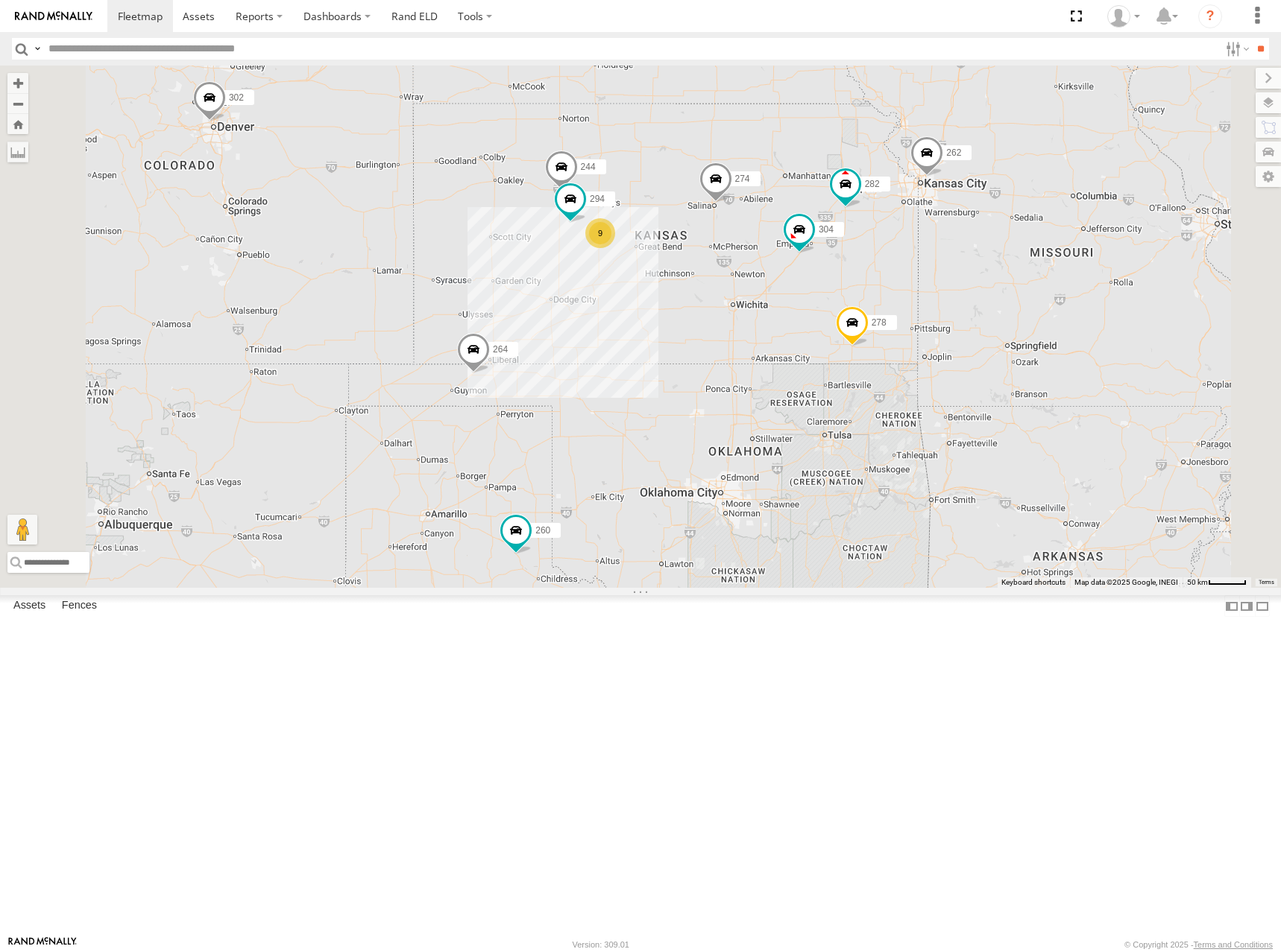
drag, startPoint x: 820, startPoint y: 303, endPoint x: 855, endPoint y: 301, distance: 35.1
click at [855, 301] on div "244 294 274 298 262 288 292 272 304 264 302 282 278 260 9" at bounding box center [640, 327] width 1281 height 522
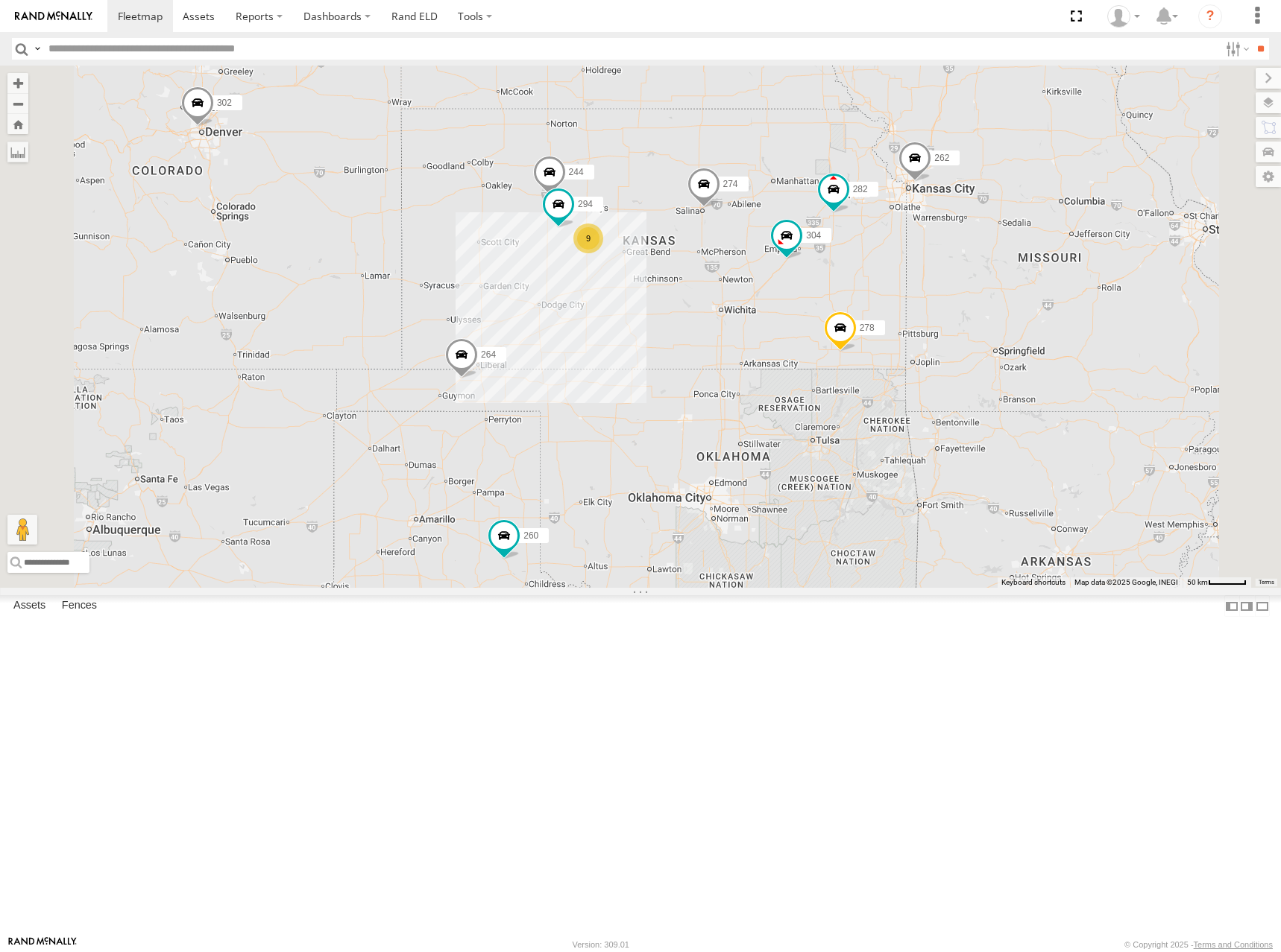
click at [937, 306] on div "244 294 274 298 262 288 292 272 304 264 302 282 278 260 9" at bounding box center [640, 327] width 1281 height 522
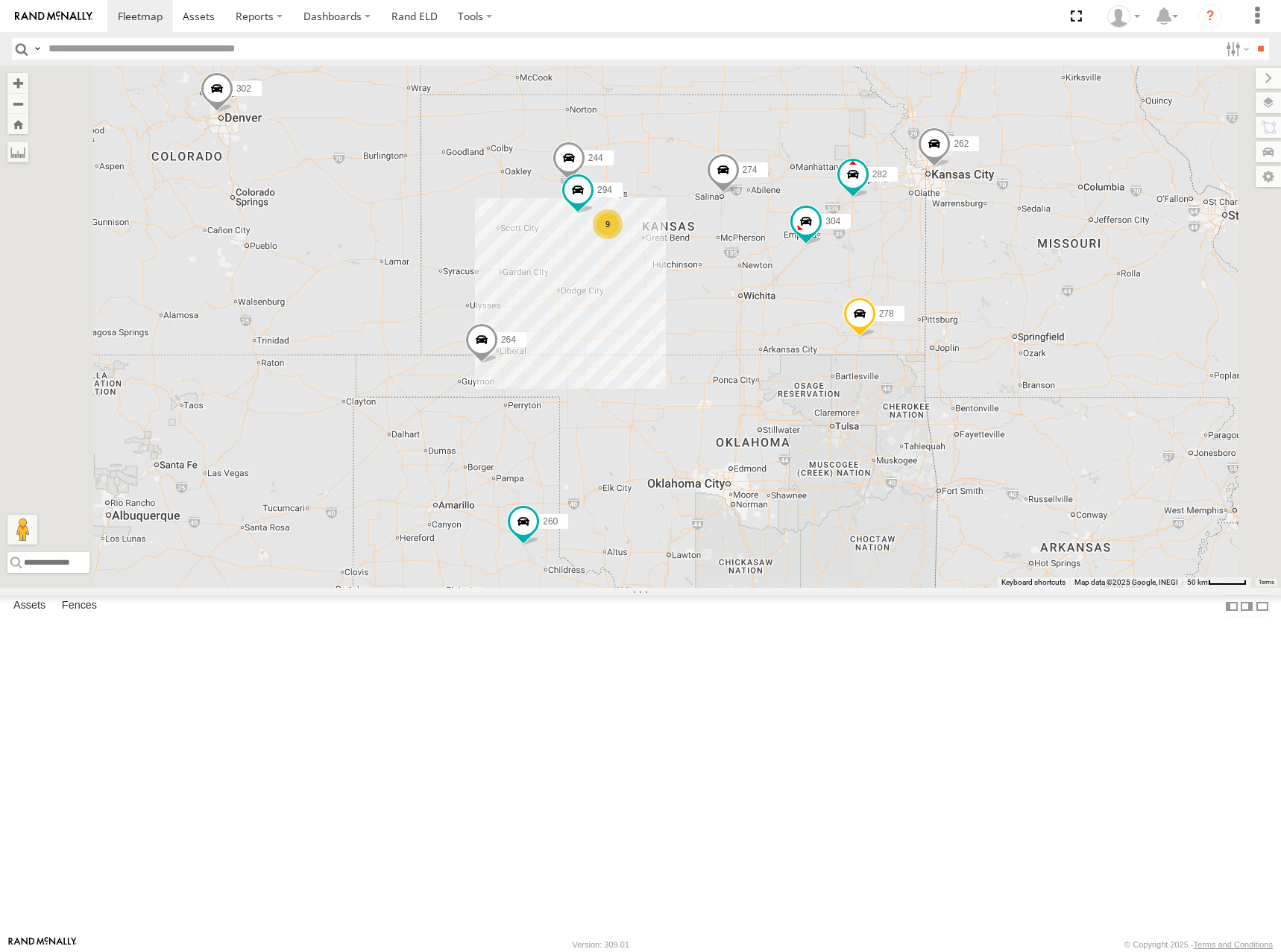
drag, startPoint x: 934, startPoint y: 250, endPoint x: 940, endPoint y: 242, distance: 10.0
click at [940, 242] on div "244 294 274 298 262 288 292 272 304 264 302 282 278 260 9" at bounding box center [640, 327] width 1281 height 522
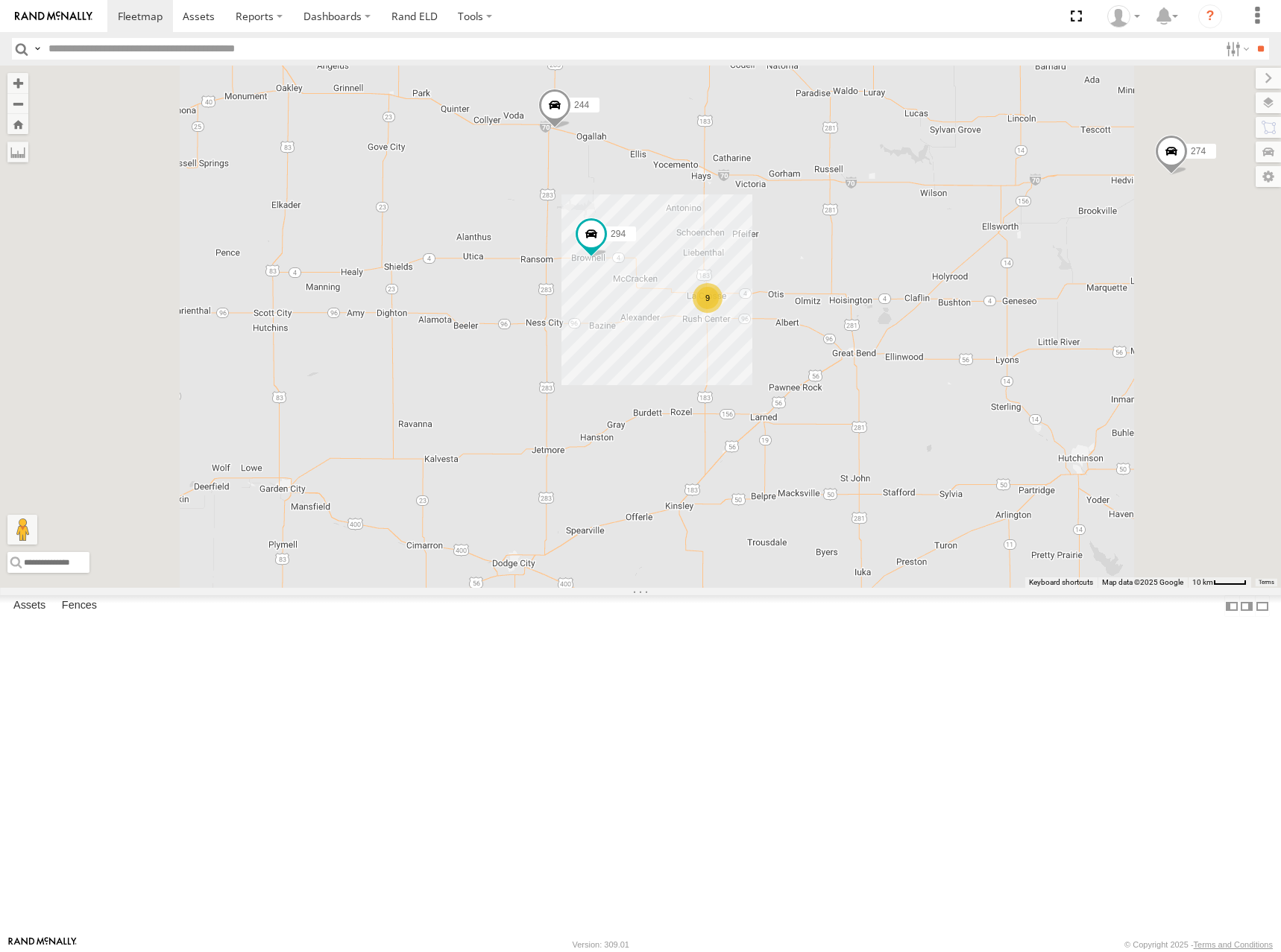
drag, startPoint x: 750, startPoint y: 345, endPoint x: 771, endPoint y: 345, distance: 21.0
click at [771, 345] on div "244 294 274 298 262 288 292 272 304 264 302 282 278 260 9" at bounding box center [640, 327] width 1281 height 522
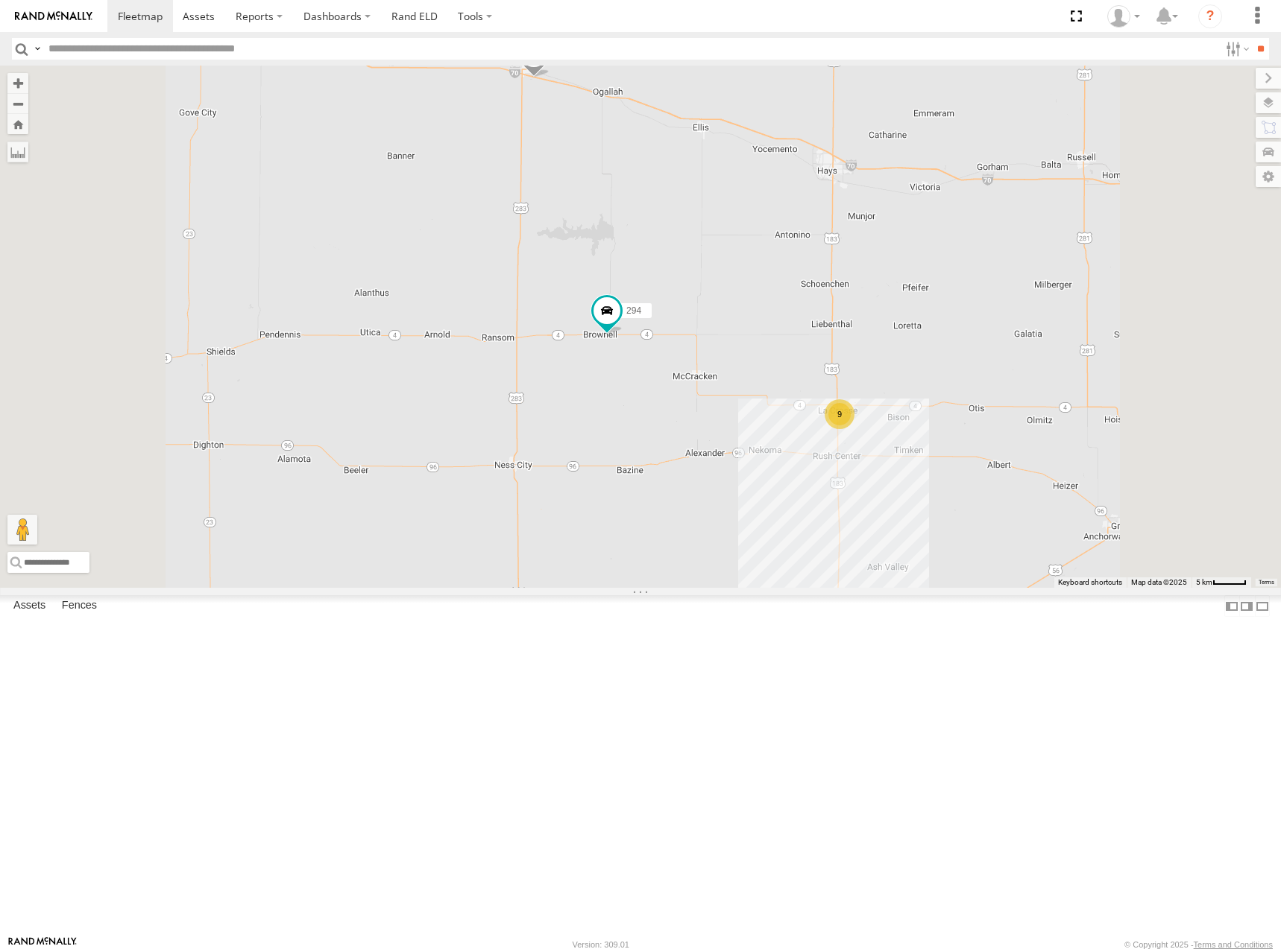
drag, startPoint x: 883, startPoint y: 310, endPoint x: 898, endPoint y: 328, distance: 23.4
click at [898, 328] on div "244 294 274 298 262 288 292 272 304 264 302 282 278 260 9" at bounding box center [640, 327] width 1281 height 522
click at [883, 345] on div "244 294 274 298 262 288 292 272 304 264 302 282 278 260 9" at bounding box center [640, 327] width 1281 height 522
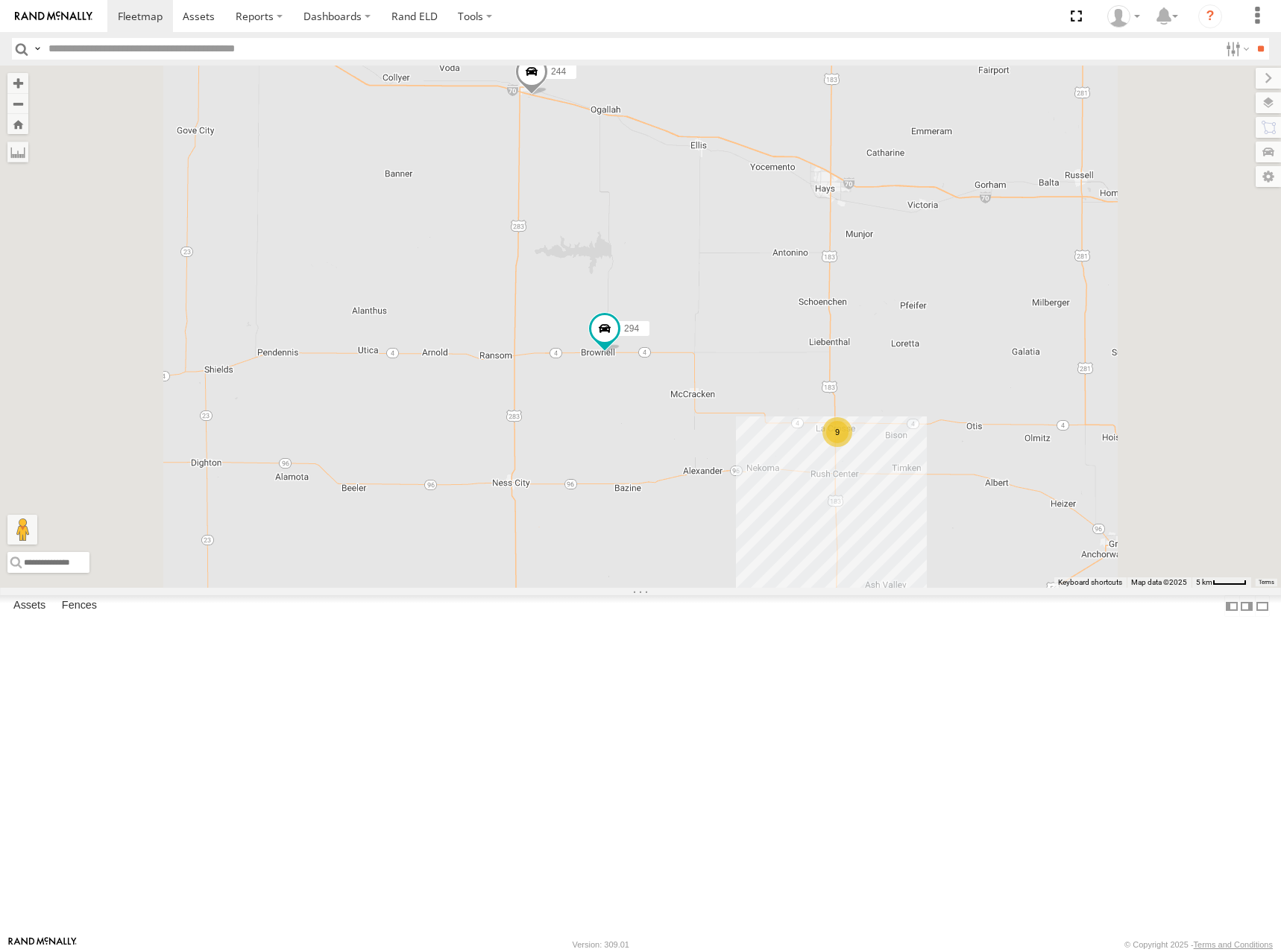
click at [904, 314] on div "244 294 274 298 262 288 292 272 304 264 302 282 278 260 9" at bounding box center [640, 327] width 1281 height 522
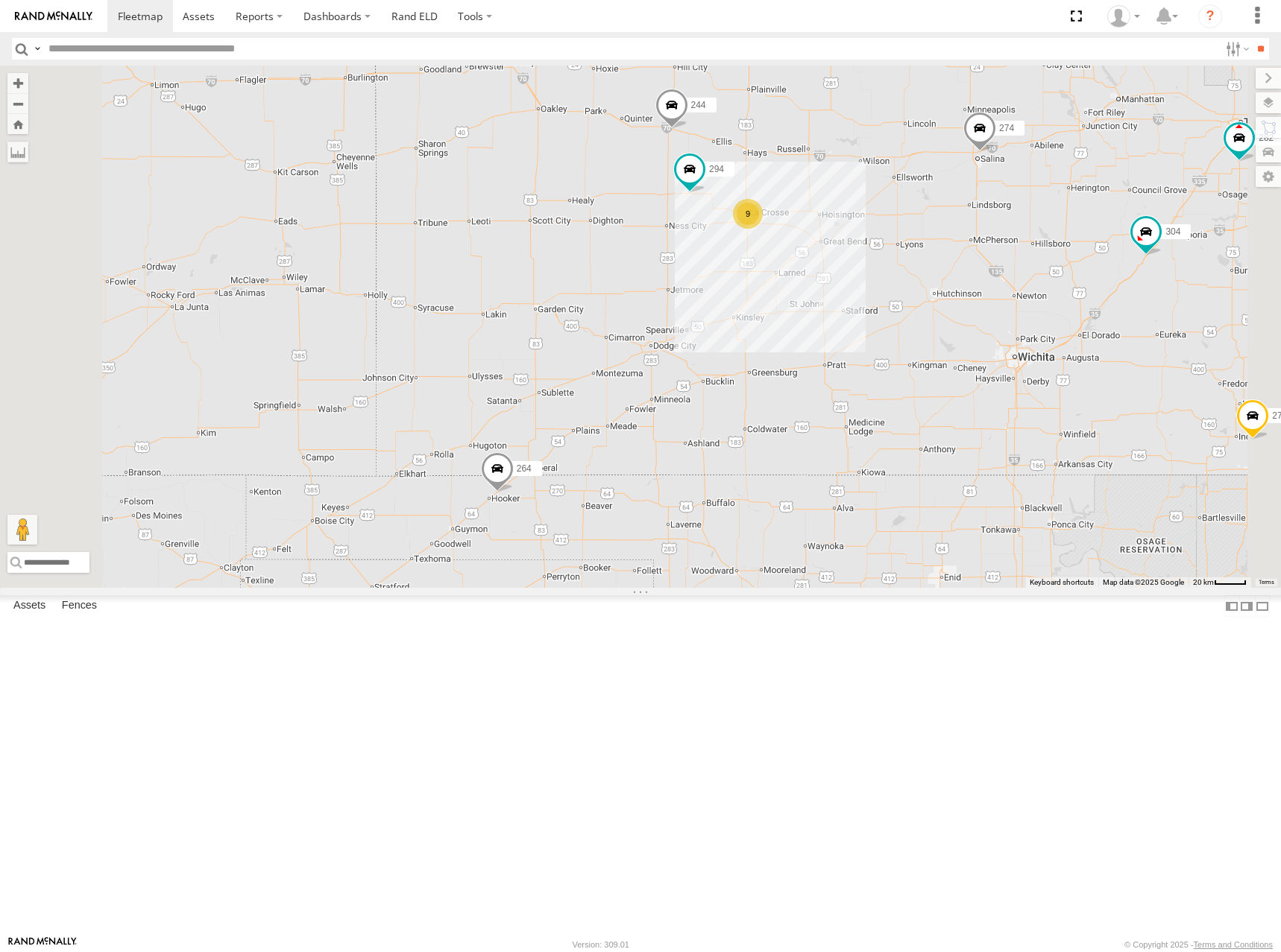
drag, startPoint x: 1031, startPoint y: 268, endPoint x: 987, endPoint y: 273, distance: 44.3
click at [987, 273] on div "244 294 274 298 262 288 292 272 304 264 302 282 278 260 9" at bounding box center [640, 327] width 1281 height 522
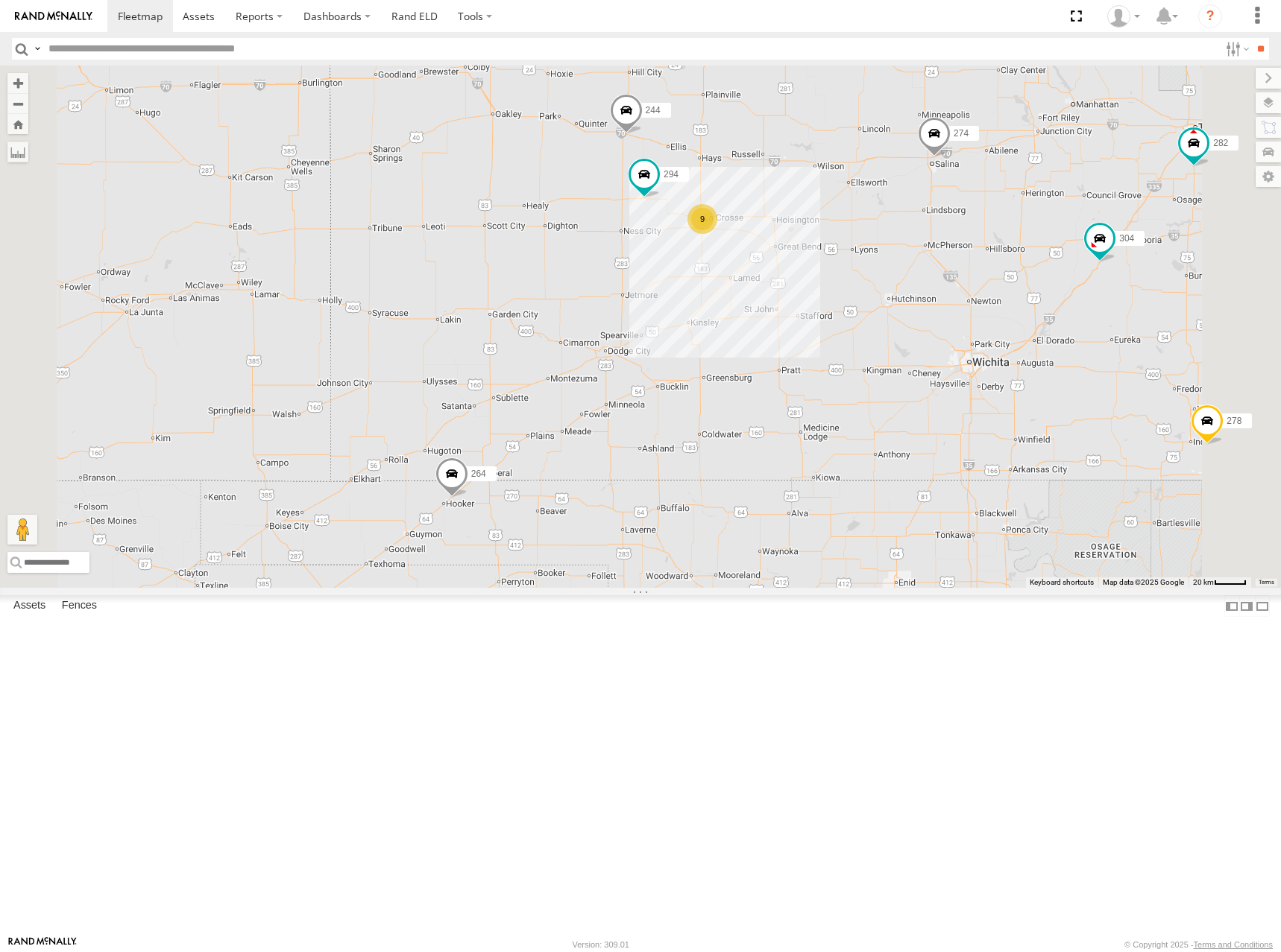
drag, startPoint x: 974, startPoint y: 268, endPoint x: 961, endPoint y: 268, distance: 13.0
click at [961, 268] on div "244 294 274 298 262 288 292 272 304 264 302 282 278 260 9" at bounding box center [640, 327] width 1281 height 522
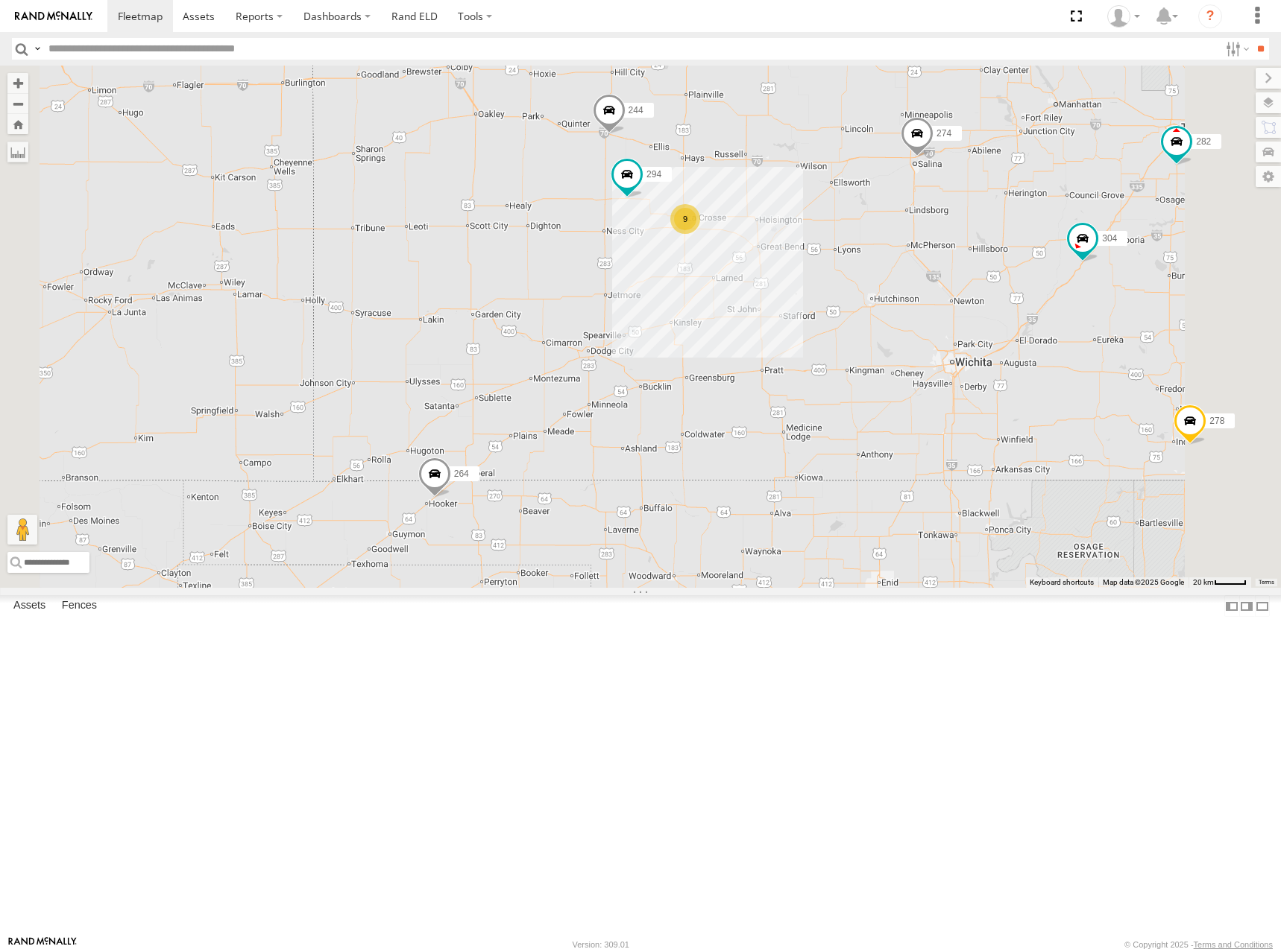
drag, startPoint x: 940, startPoint y: 259, endPoint x: 930, endPoint y: 259, distance: 10.0
click at [930, 259] on div "244 294 274 298 262 288 292 272 304 264 302 282 278 260 9" at bounding box center [640, 327] width 1281 height 522
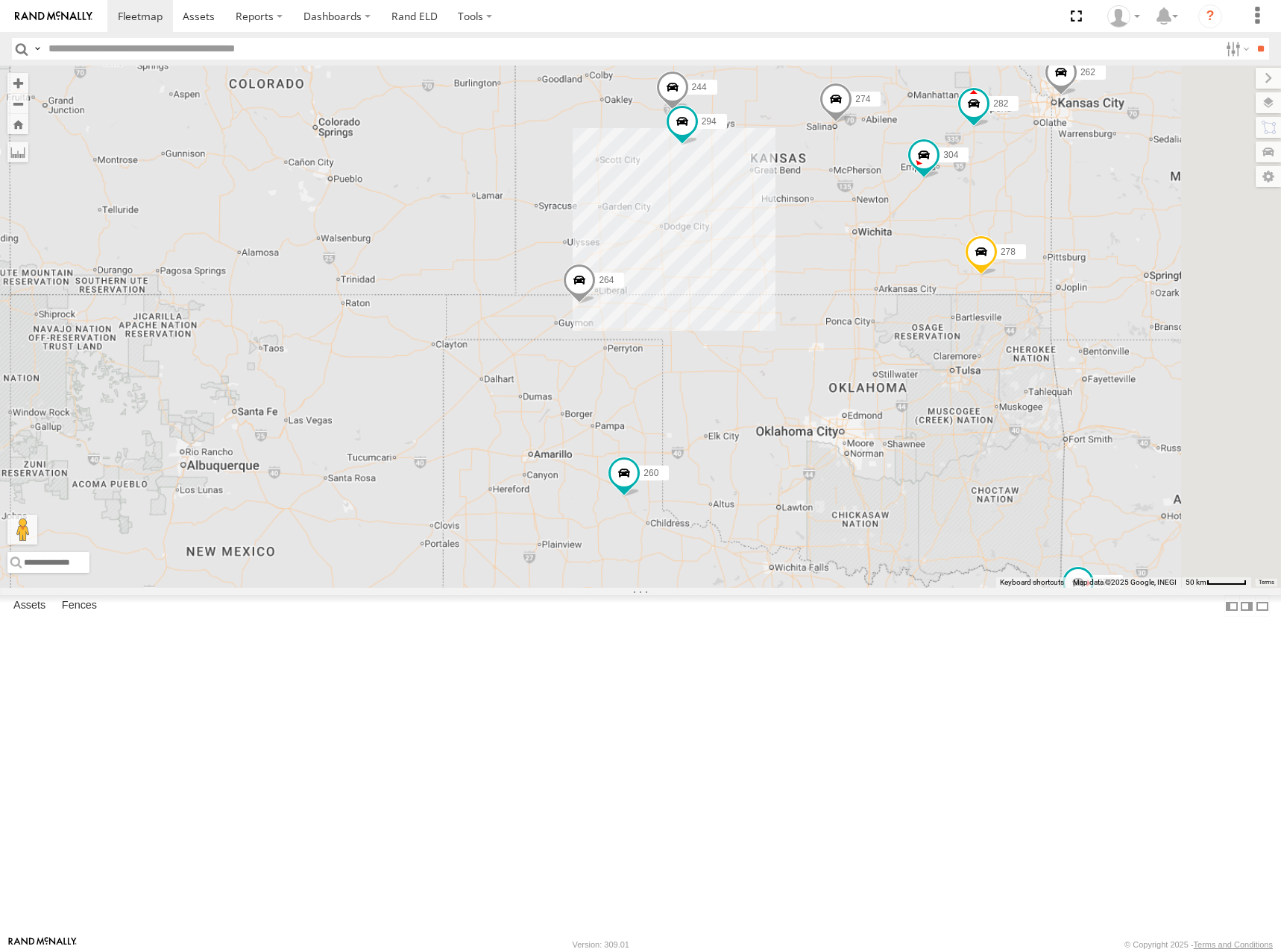
drag, startPoint x: 991, startPoint y: 235, endPoint x: 974, endPoint y: 240, distance: 17.7
click at [975, 240] on div "244 294 274 298 262 288 292 272 304 264 302 282 278 260" at bounding box center [640, 327] width 1281 height 522
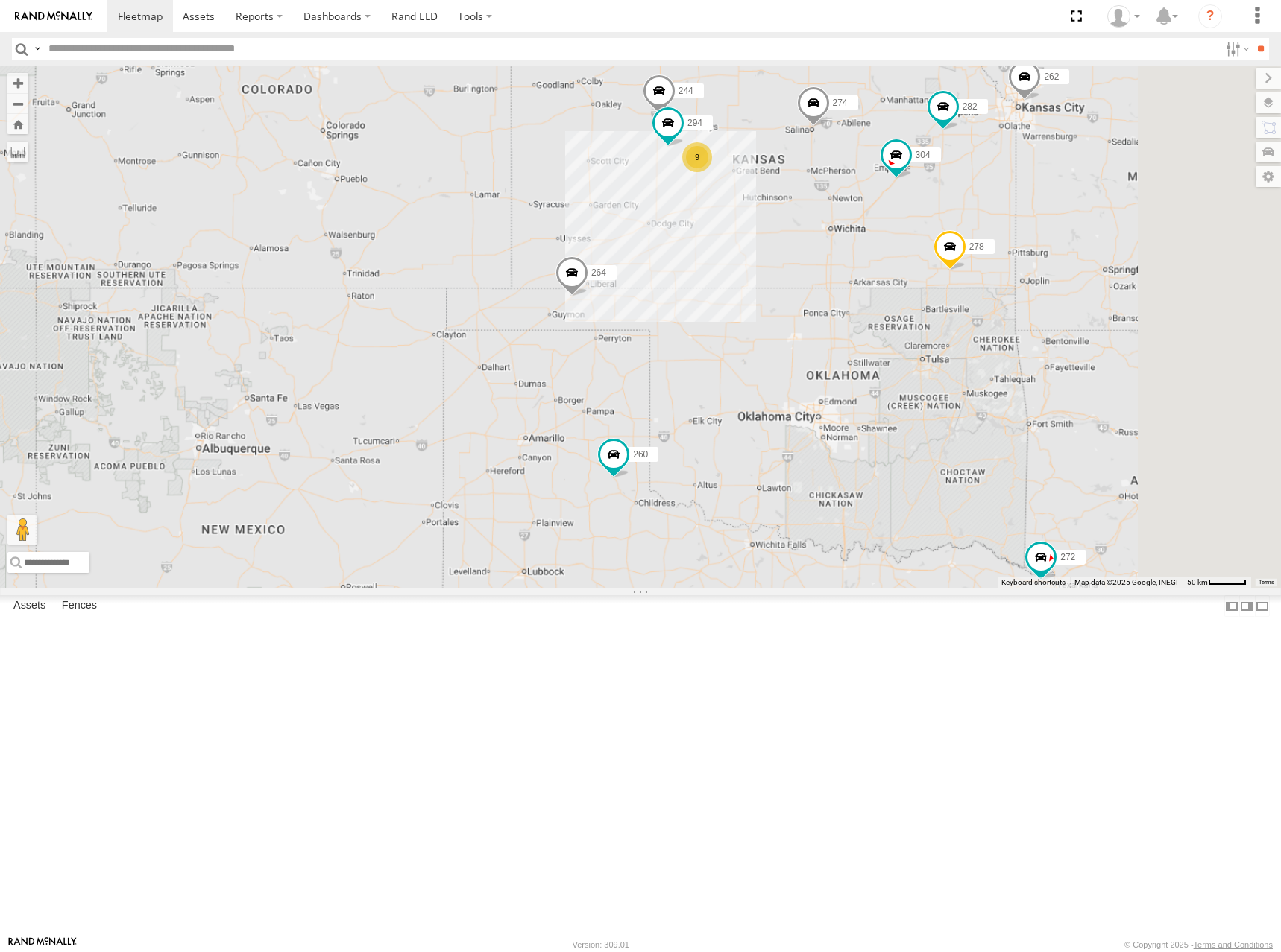
click at [1082, 230] on div "244 294 274 298 262 288 292 272 304 264 302 282 278 260 9" at bounding box center [640, 327] width 1281 height 522
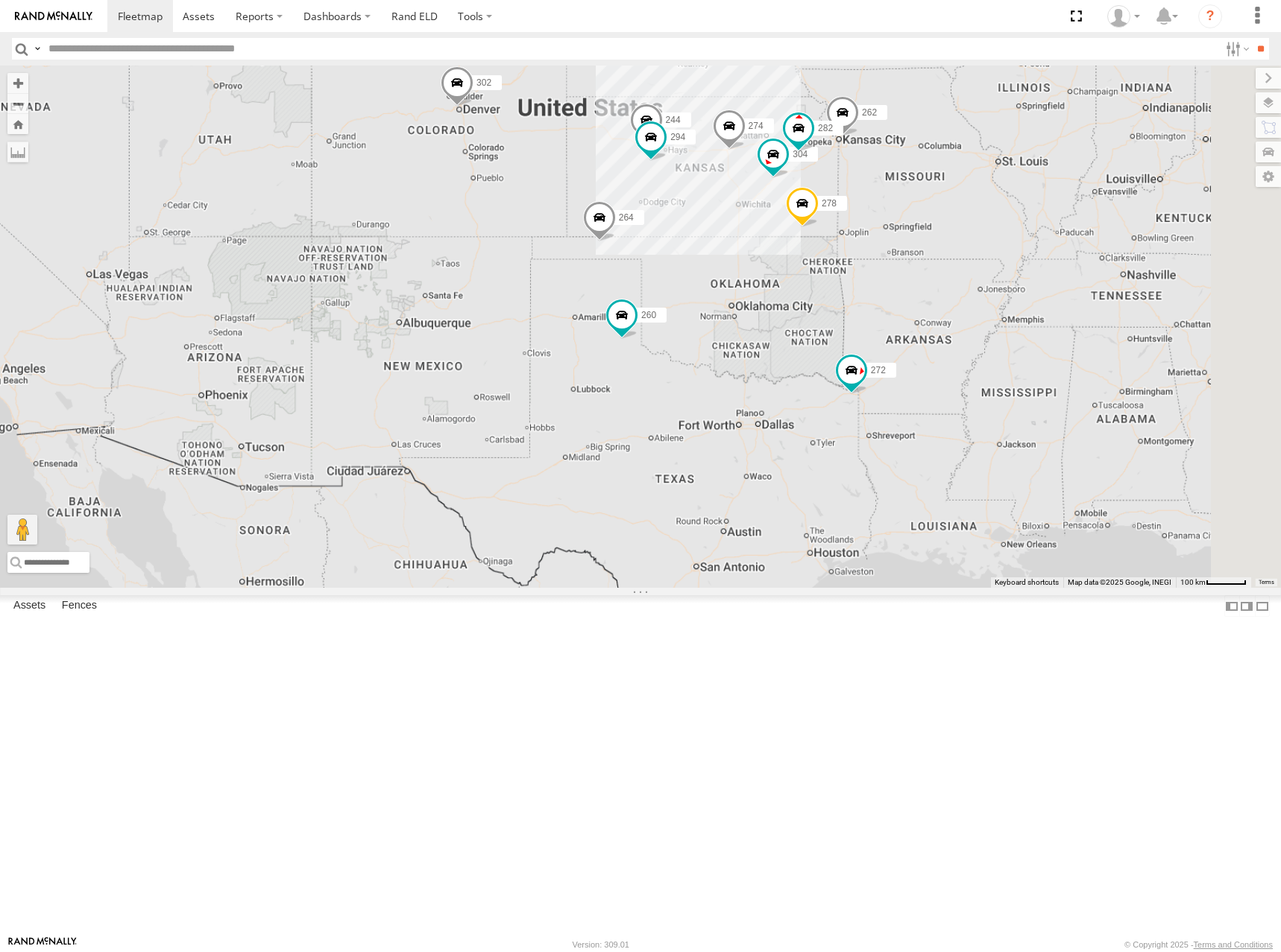
click at [926, 247] on div "244 294 274 298 262 288 292 272 304 264 302 282 278 260" at bounding box center [640, 327] width 1281 height 522
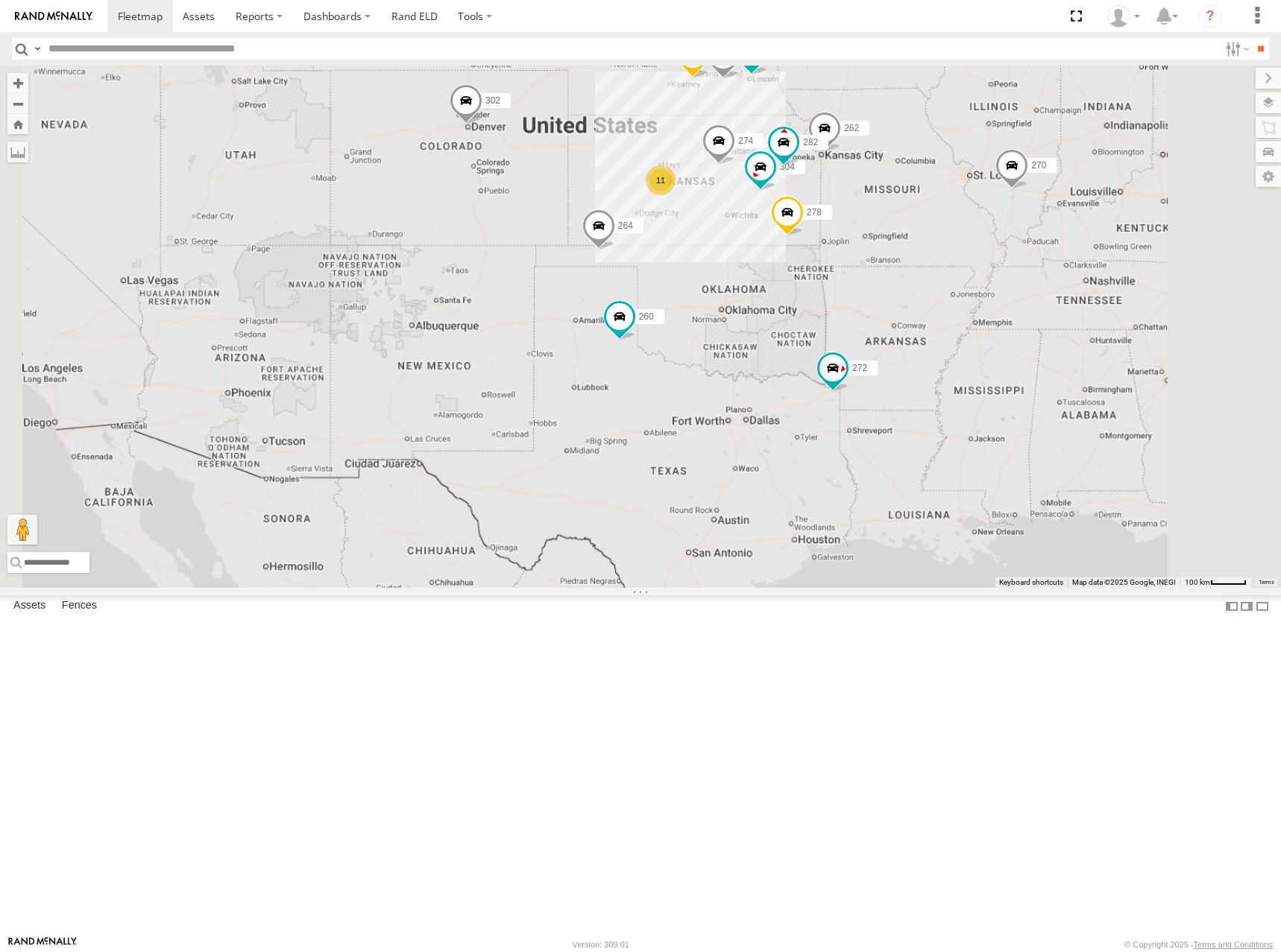
drag, startPoint x: 870, startPoint y: 311, endPoint x: 859, endPoint y: 317, distance: 12.5
click at [859, 317] on div "274 298 262 288 292 272 304 264 302 282 278 260 11 270 232" at bounding box center [640, 327] width 1281 height 522
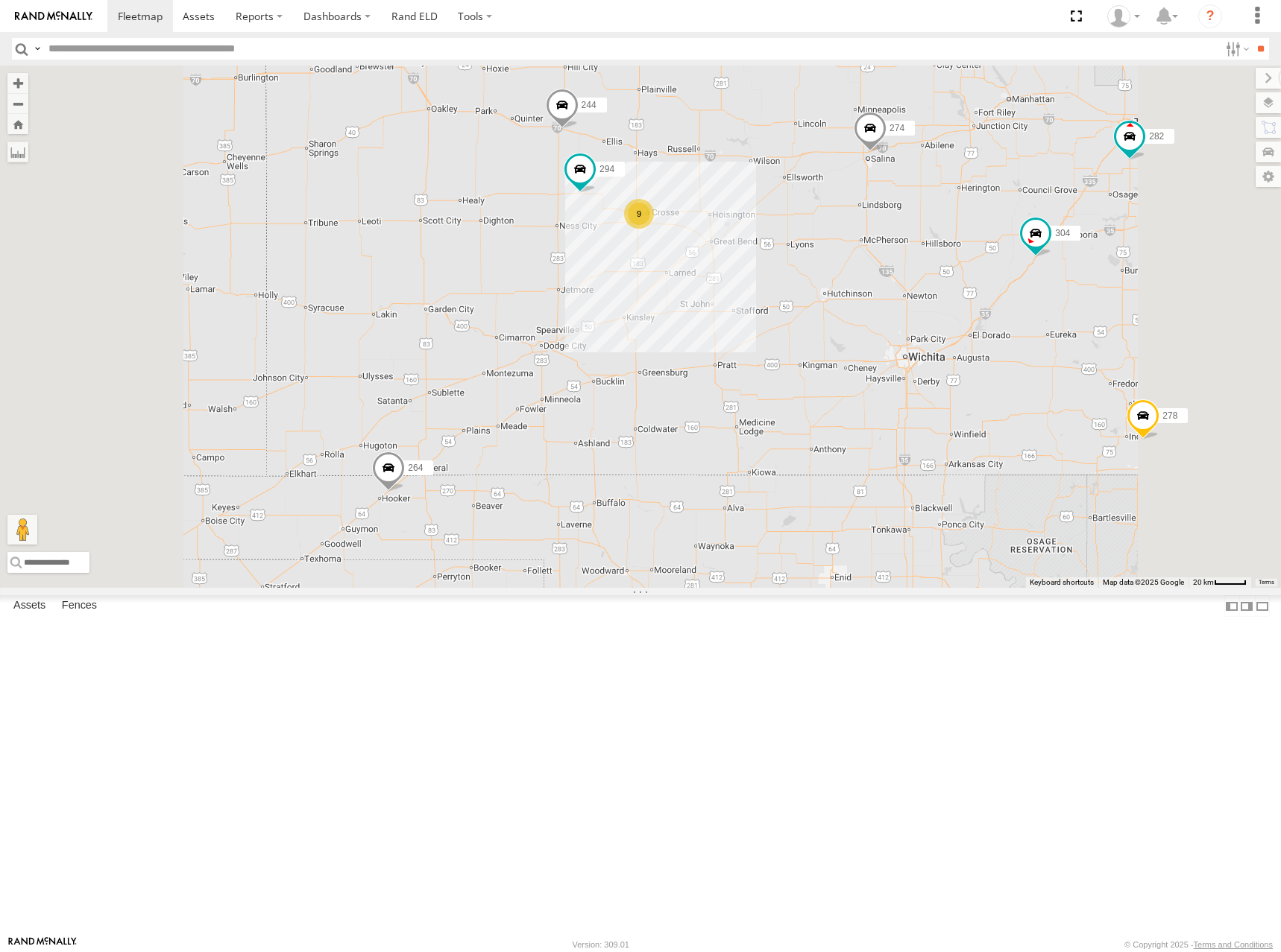
drag, startPoint x: 823, startPoint y: 346, endPoint x: 830, endPoint y: 348, distance: 7.3
click at [855, 343] on div "274 298 262 288 292 272 304 264 302 282 278 260 270 232 9 244 294" at bounding box center [640, 327] width 1281 height 522
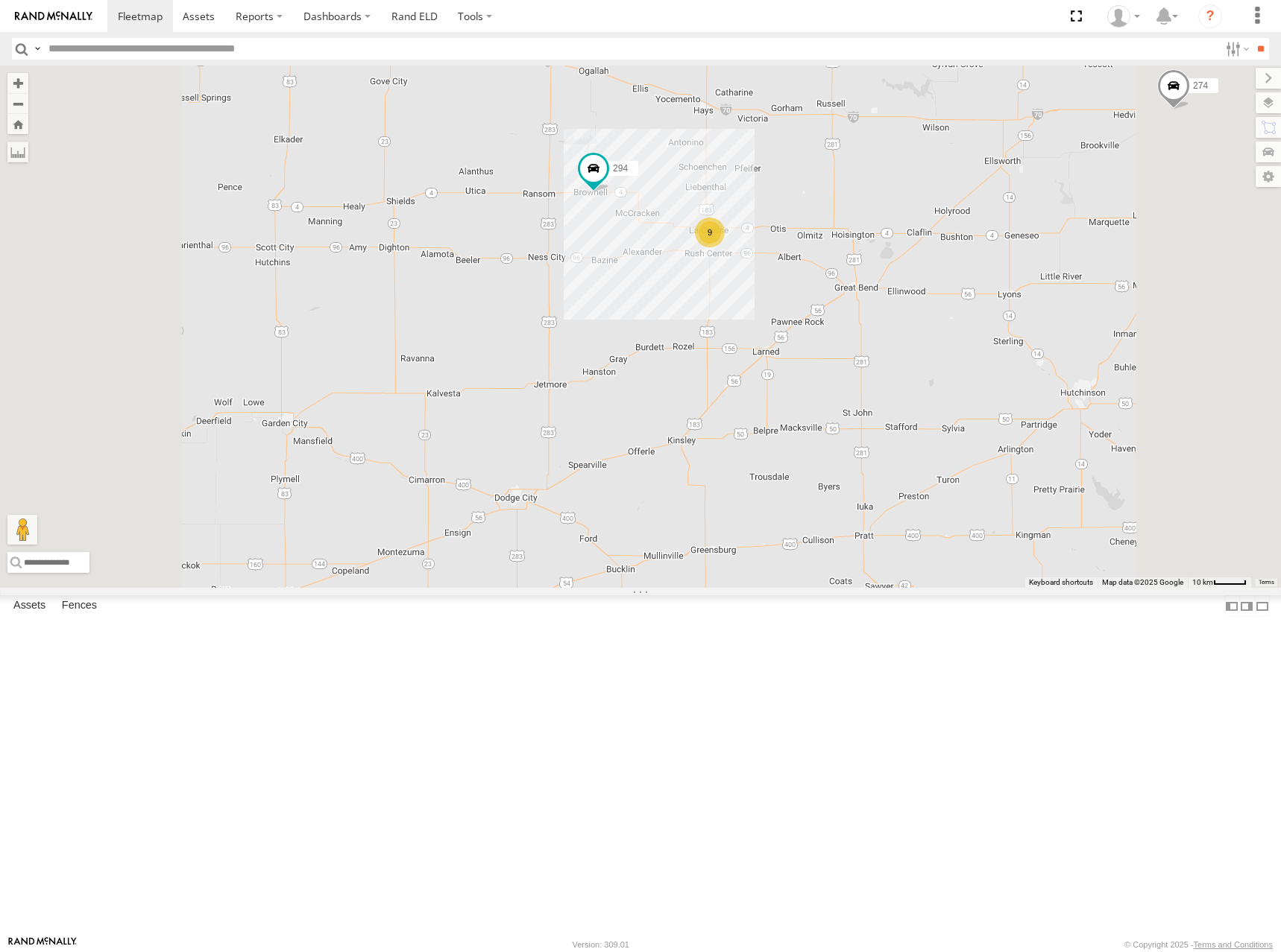
click at [746, 306] on div "274 298 262 288 292 272 304 264 302 282 278 260 270 232 244 294 9" at bounding box center [640, 327] width 1281 height 522
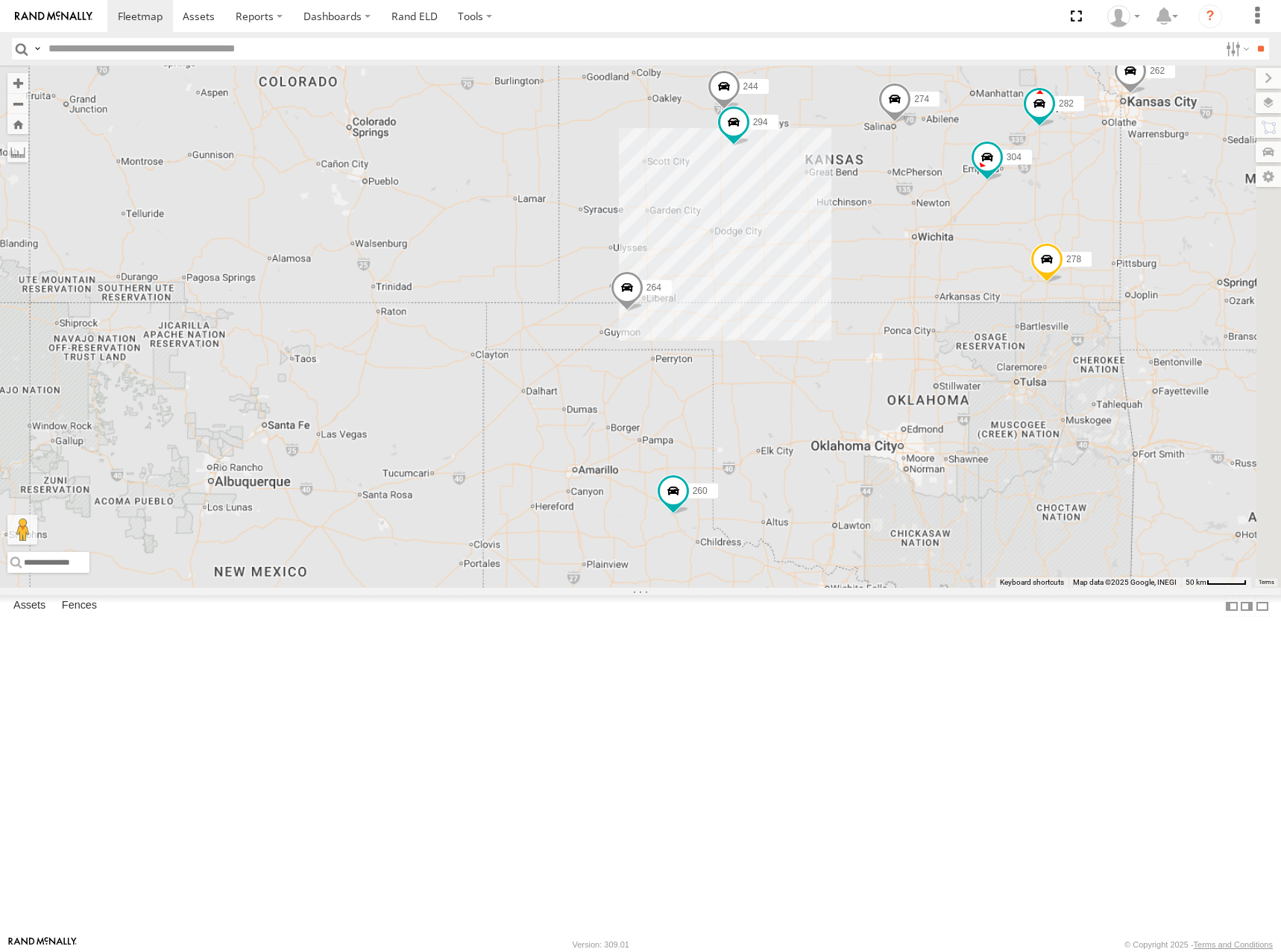
drag, startPoint x: 948, startPoint y: 217, endPoint x: 916, endPoint y: 219, distance: 32.1
click at [916, 219] on div "274 298 262 288 292 272 304 264 302 282 278 260 270 232 244 294" at bounding box center [640, 327] width 1281 height 522
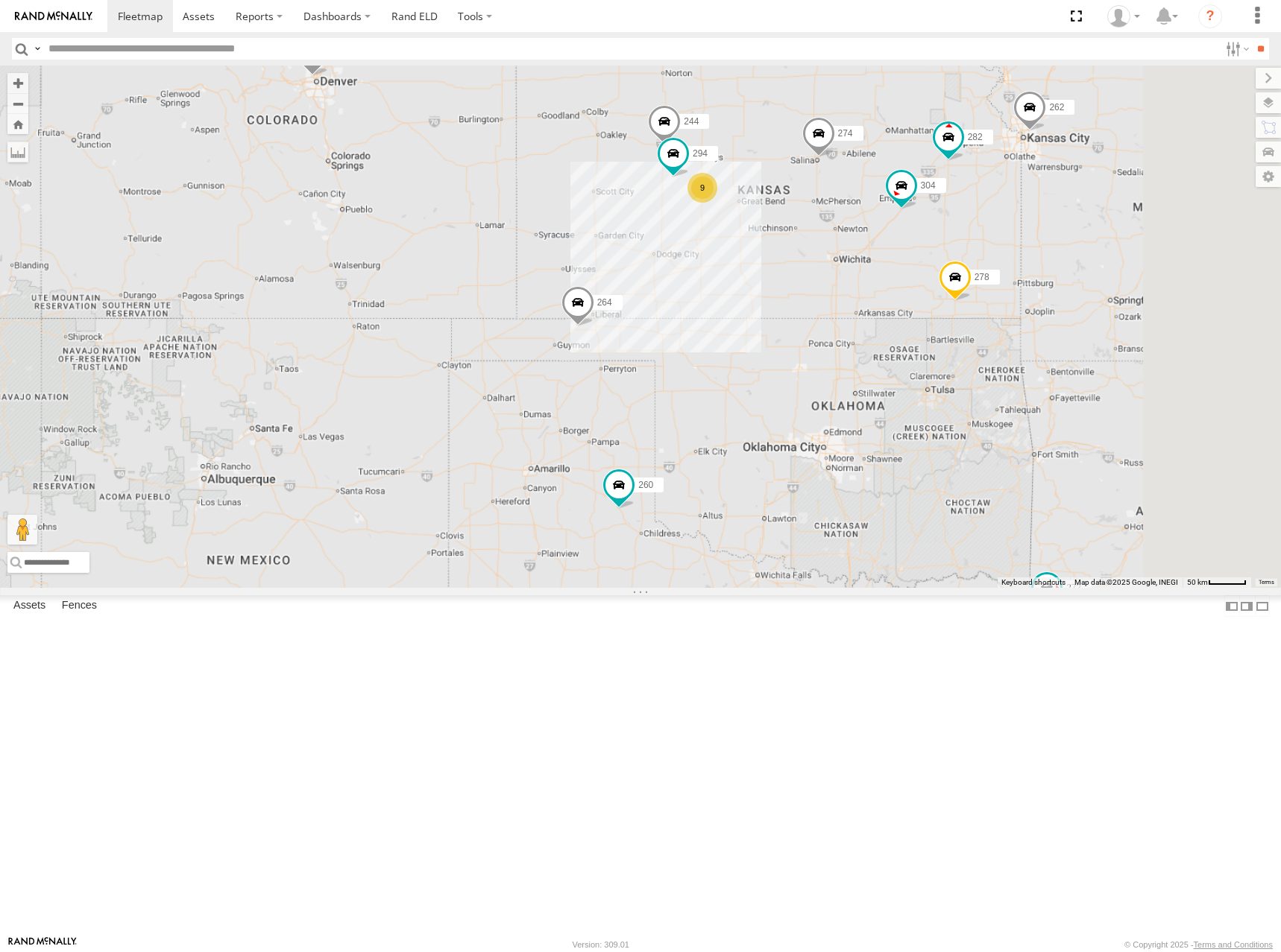
drag, startPoint x: 1036, startPoint y: 200, endPoint x: 1001, endPoint y: 222, distance: 41.3
click at [1001, 222] on div "274 298 262 288 292 272 304 264 302 282 278 260 270 232 244 294 9" at bounding box center [640, 327] width 1281 height 522
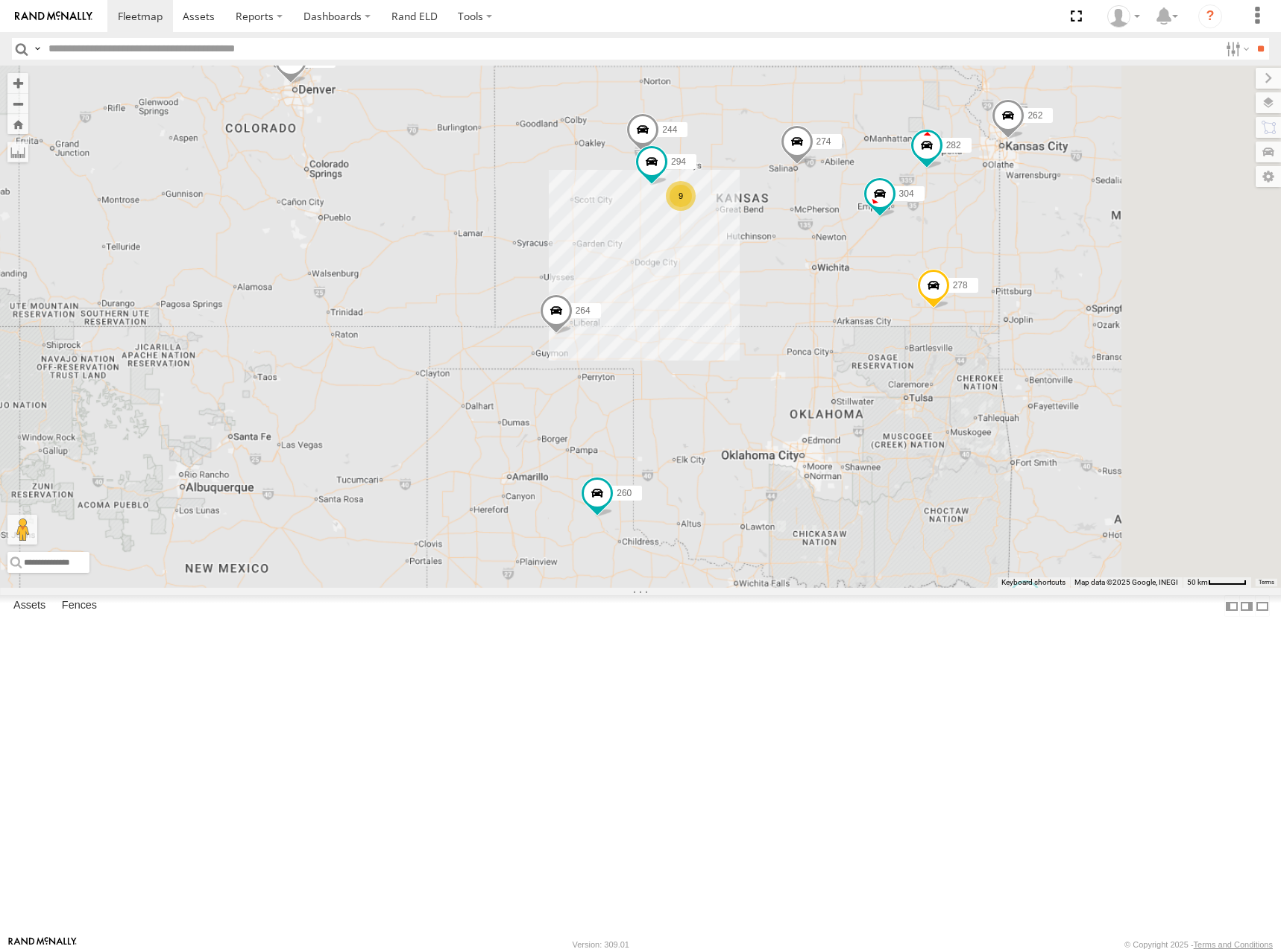
click at [917, 309] on div "274 298 262 288 292 272 304 264 302 282 278 260 270 232 244 294 9" at bounding box center [640, 327] width 1281 height 522
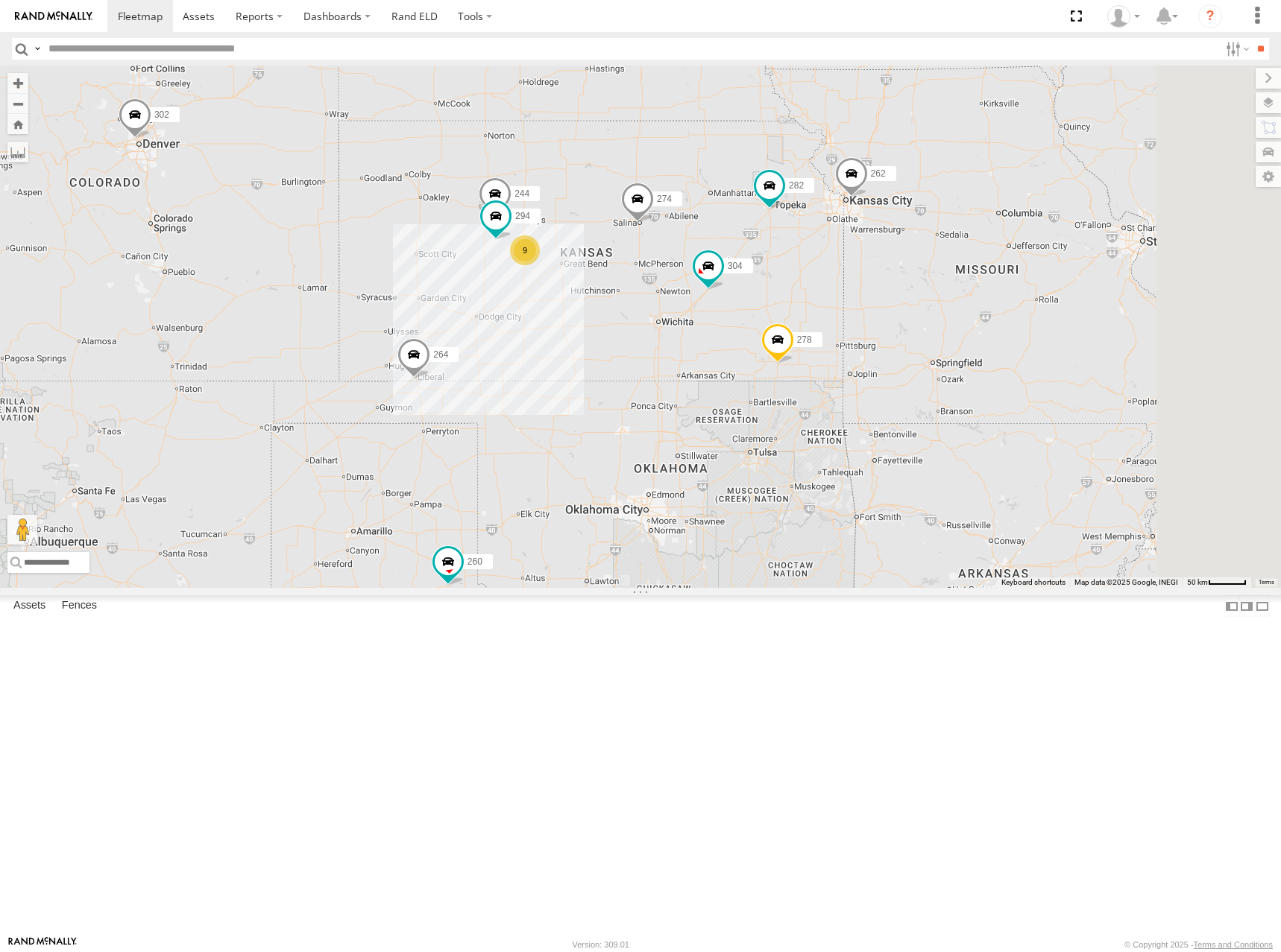
drag, startPoint x: 998, startPoint y: 235, endPoint x: 869, endPoint y: 286, distance: 138.7
click at [869, 286] on div "274 244 298 262 288 292 272 304 264 302 282 278 294 260 9" at bounding box center [640, 327] width 1281 height 522
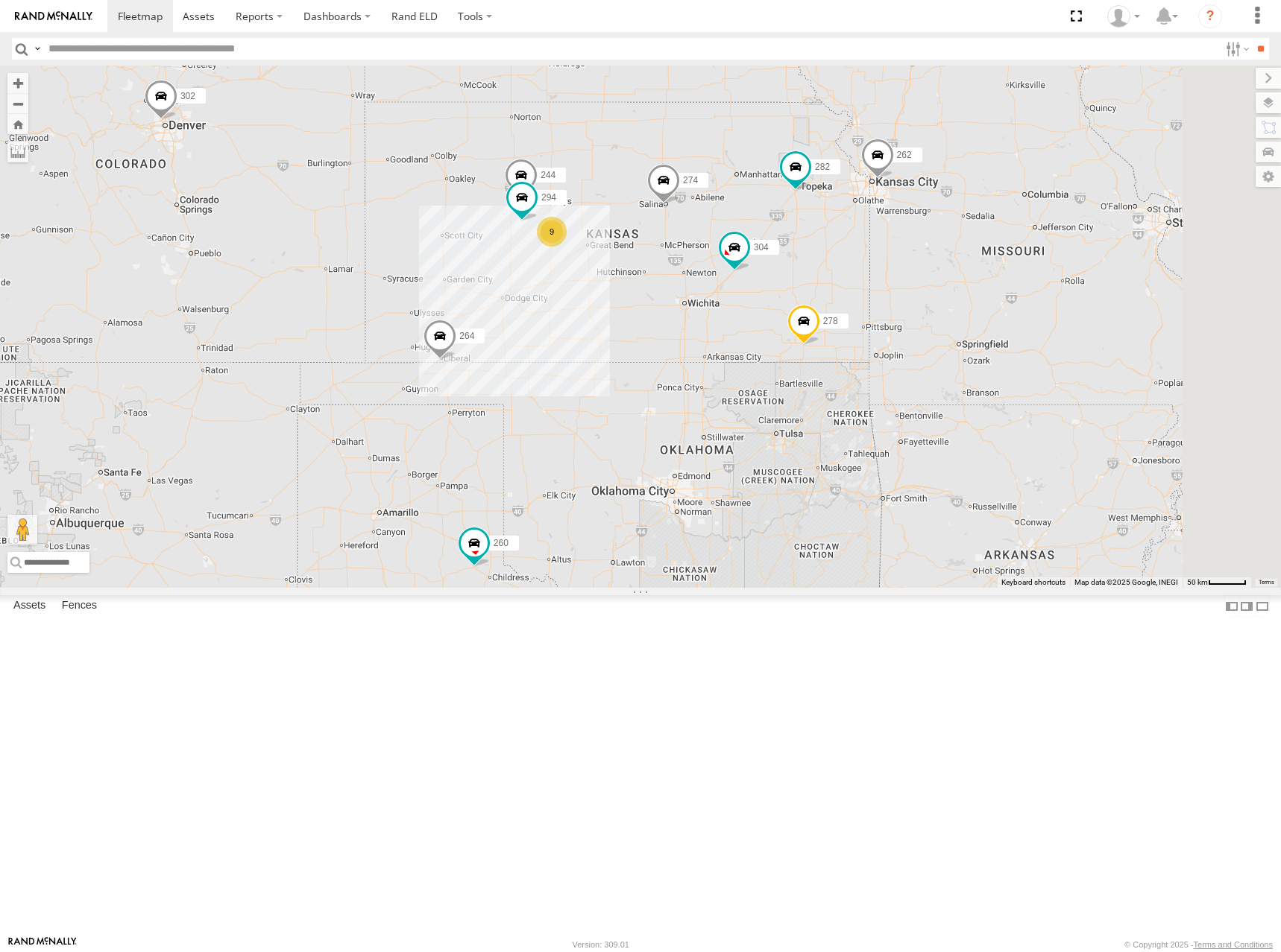
drag, startPoint x: 820, startPoint y: 320, endPoint x: 833, endPoint y: 311, distance: 15.8
click at [833, 311] on div "274 244 298 262 288 292 272 304 264 302 282 278 294 260 9" at bounding box center [640, 327] width 1281 height 522
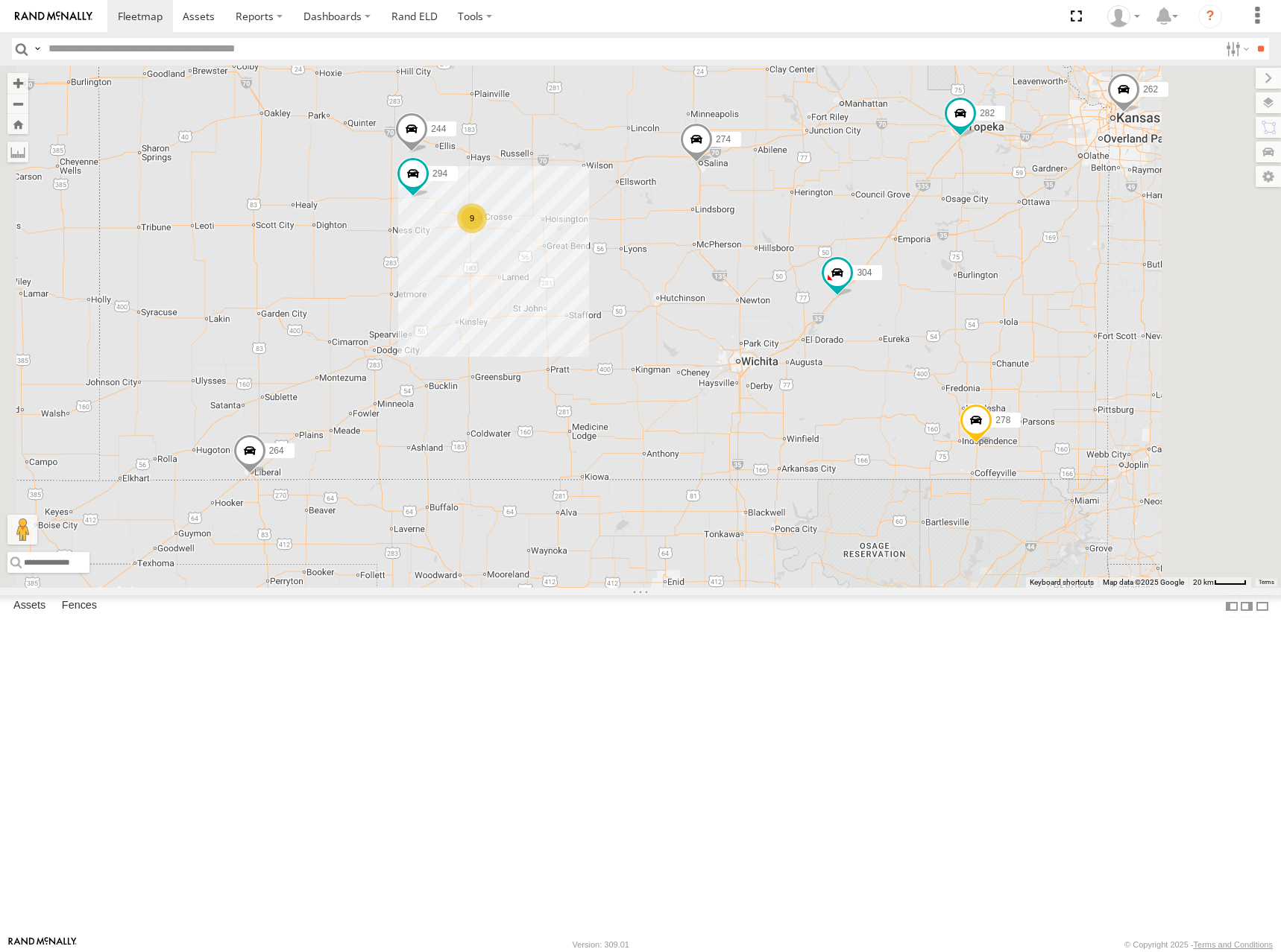
drag, startPoint x: 781, startPoint y: 393, endPoint x: 794, endPoint y: 375, distance: 22.2
click at [794, 375] on div "274 244 298 262 288 292 272 304 264 302 282 278 294 260 9" at bounding box center [640, 327] width 1281 height 522
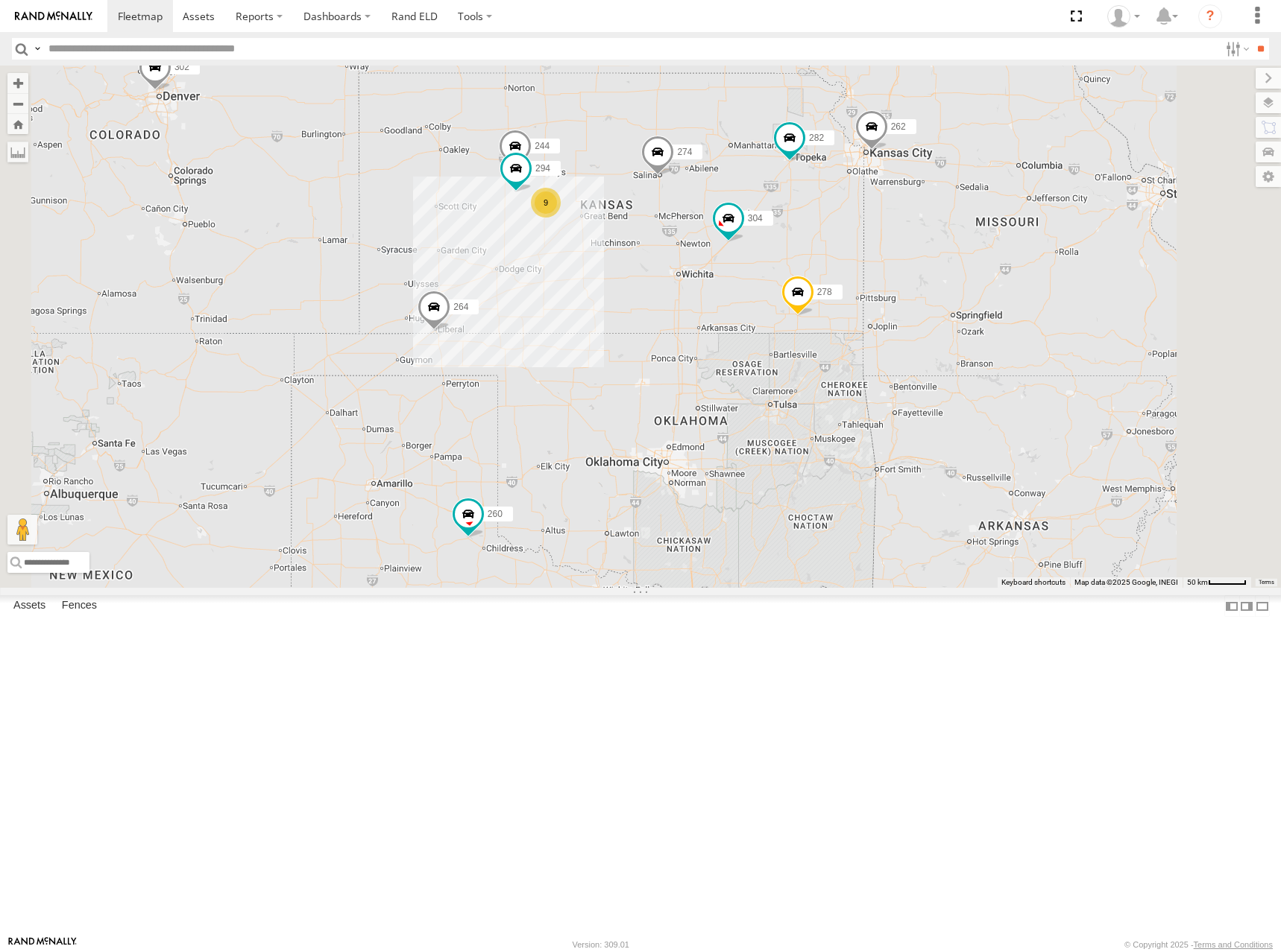
click at [795, 323] on div "274 244 298 262 288 292 272 304 264 302 282 278 294 260 9" at bounding box center [640, 327] width 1281 height 522
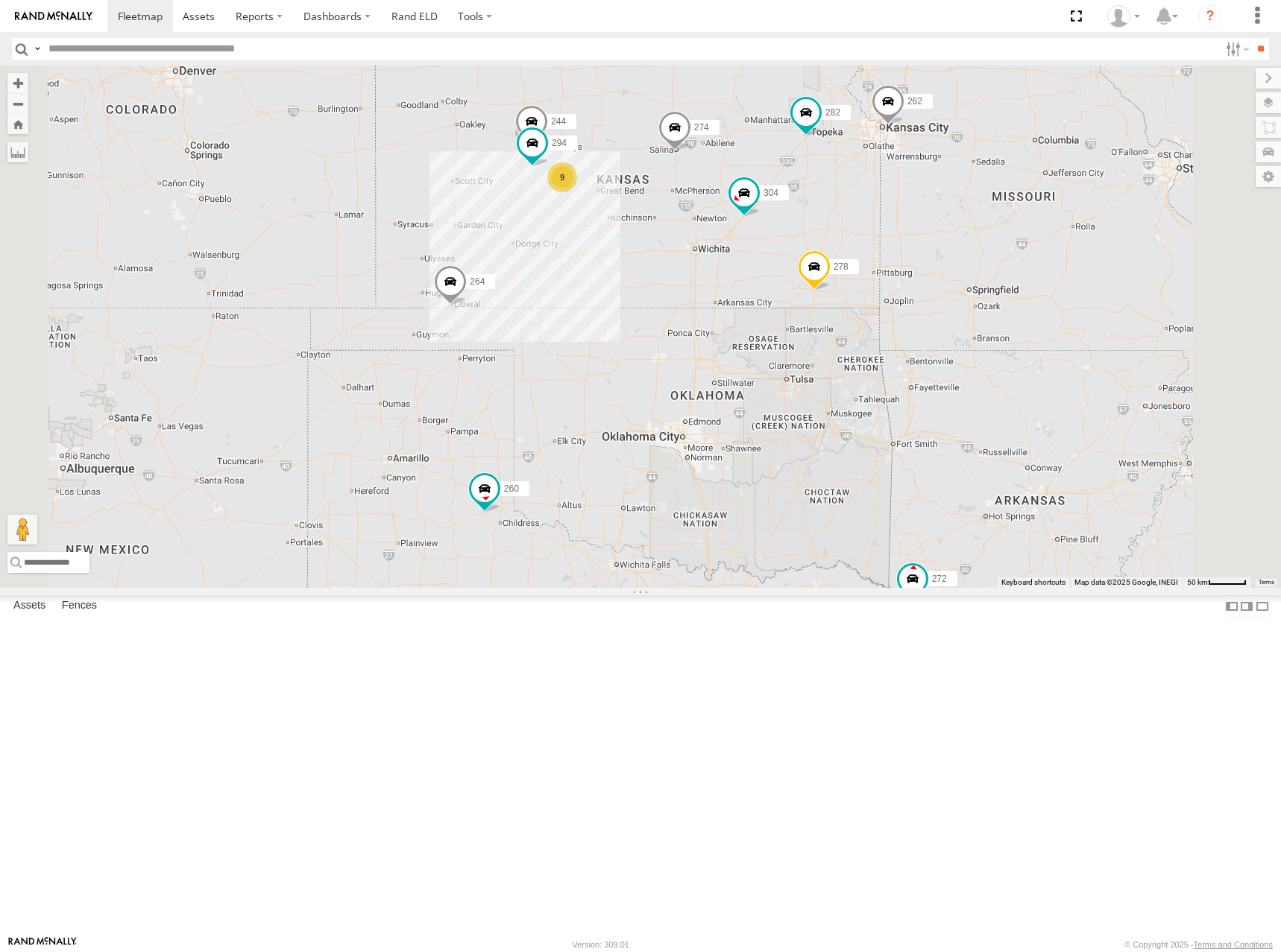
drag, startPoint x: 911, startPoint y: 327, endPoint x: 925, endPoint y: 302, distance: 28.7
click at [925, 302] on div "274 244 298 262 288 292 272 304 264 302 282 278 294 260 9" at bounding box center [640, 327] width 1281 height 522
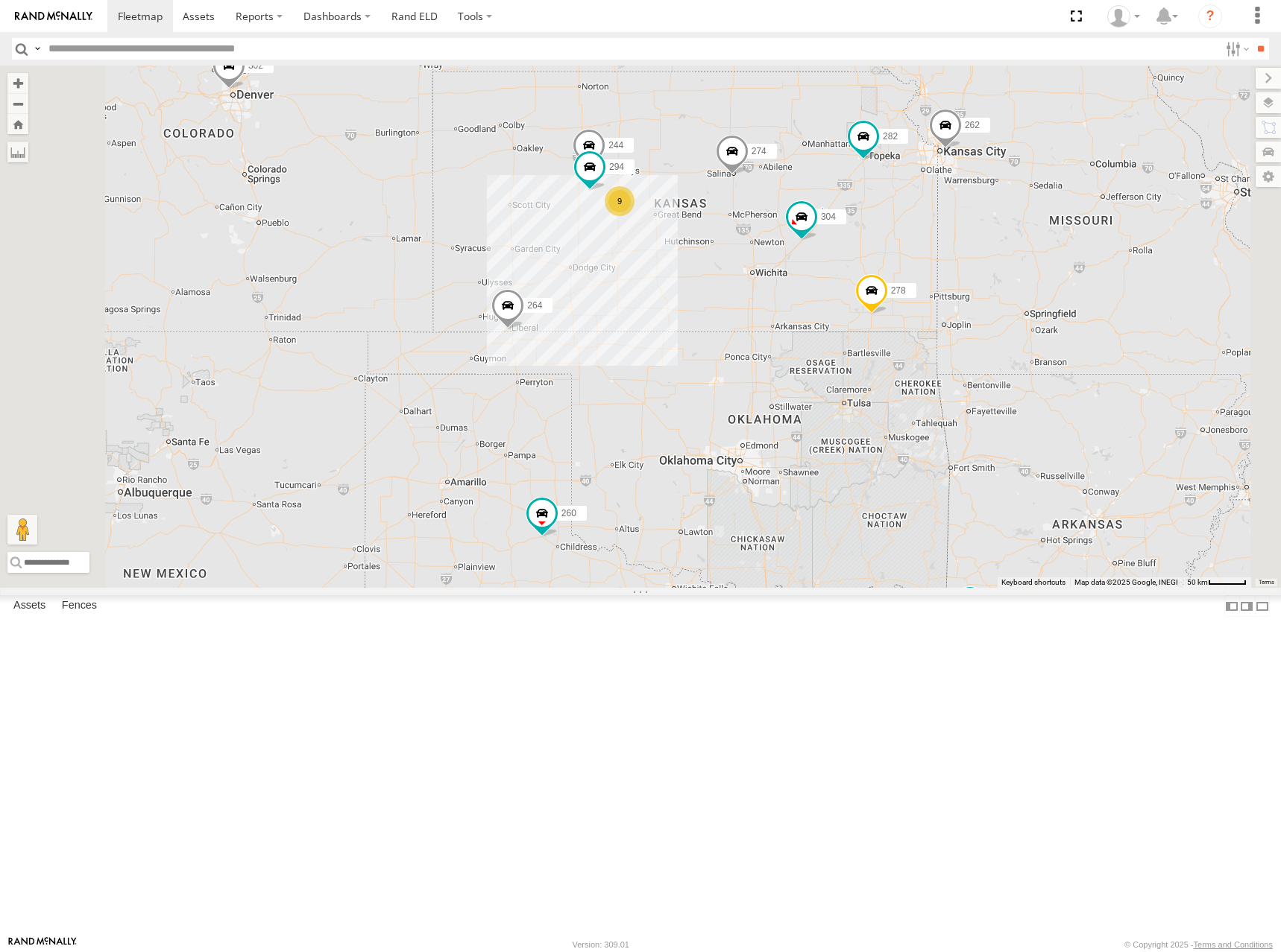
drag, startPoint x: 820, startPoint y: 222, endPoint x: 877, endPoint y: 246, distance: 61.8
click at [877, 246] on div "274 244 298 262 288 292 272 304 264 302 282 278 294 260 9" at bounding box center [640, 327] width 1281 height 522
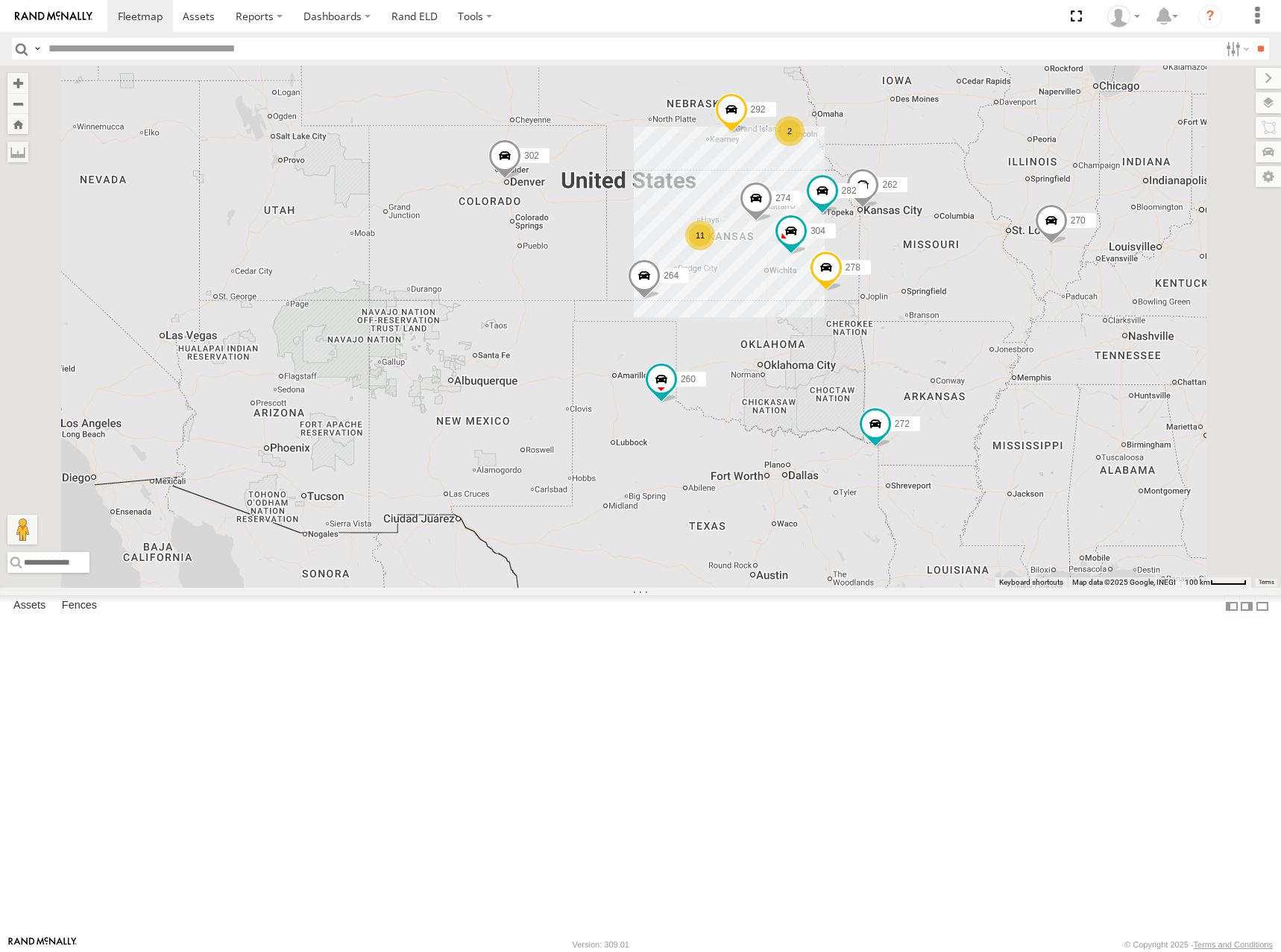
drag, startPoint x: 913, startPoint y: 336, endPoint x: 963, endPoint y: 336, distance: 50.0
click at [963, 334] on div "274 262 292 272 304 264 302 282 278 260 232 11 2 270" at bounding box center [640, 327] width 1281 height 522
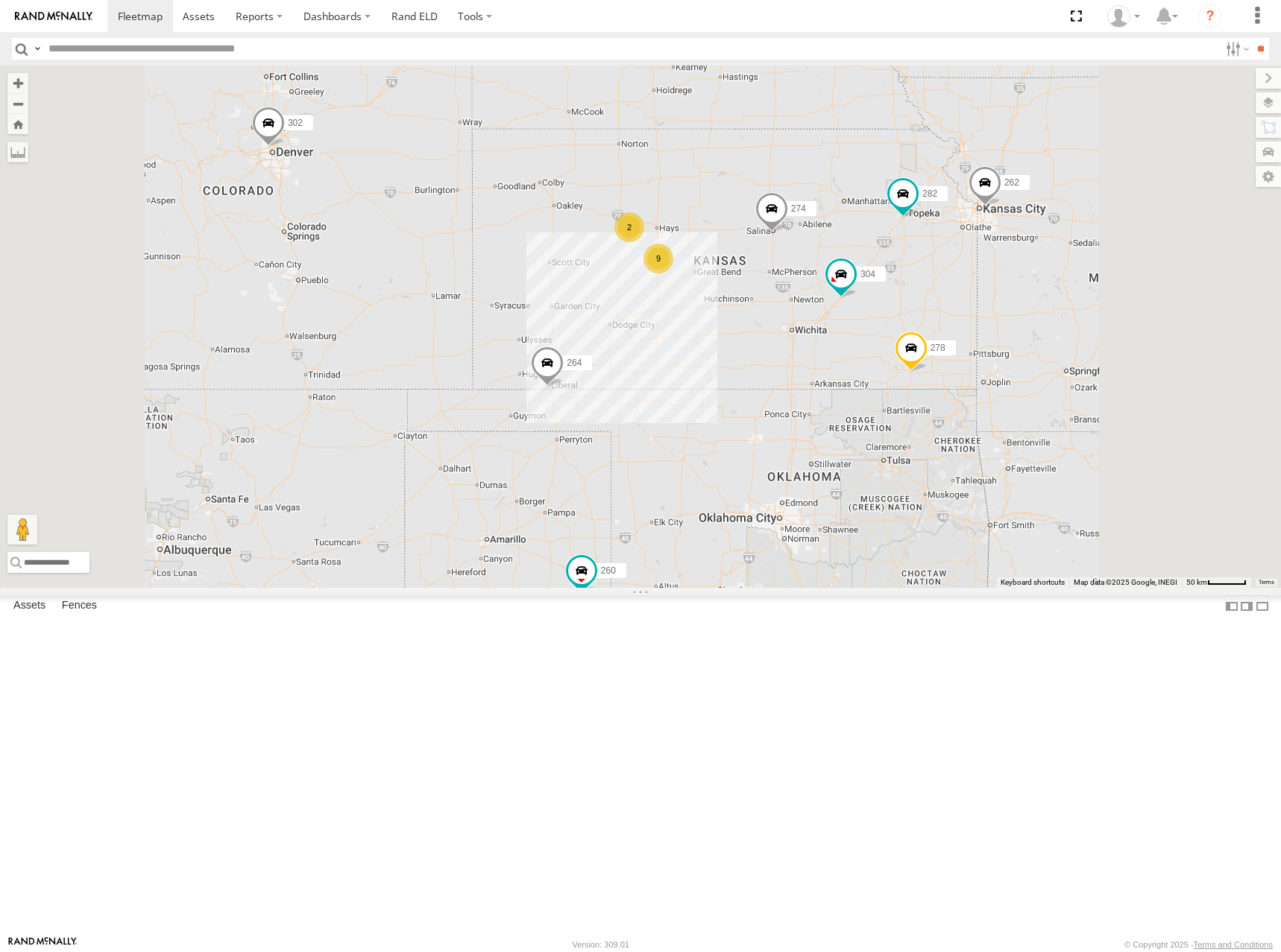
drag, startPoint x: 904, startPoint y: 356, endPoint x: 899, endPoint y: 336, distance: 20.6
click at [899, 336] on div "274 262 292 272 304 264 302 282 278 260 232 270 9 2 298 288" at bounding box center [640, 327] width 1281 height 522
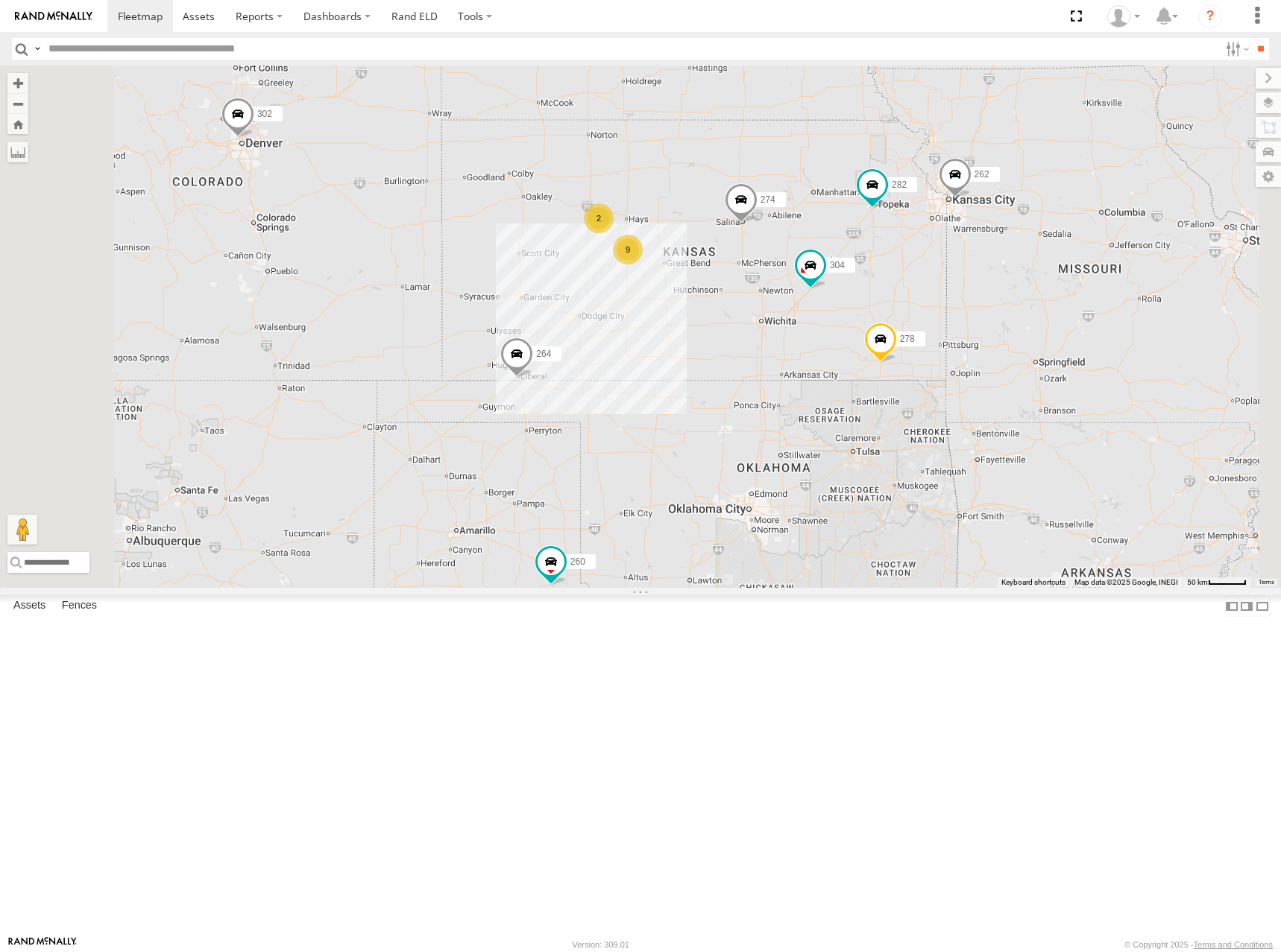
drag, startPoint x: 979, startPoint y: 335, endPoint x: 949, endPoint y: 330, distance: 30.4
click at [949, 330] on div "274 262 292 272 304 264 302 282 278 260 232 270 9 2 298 288" at bounding box center [640, 327] width 1281 height 522
click at [958, 307] on div "274 262 292 272 304 264 302 282 278 260 232 270 9 2 298 288" at bounding box center [640, 327] width 1281 height 522
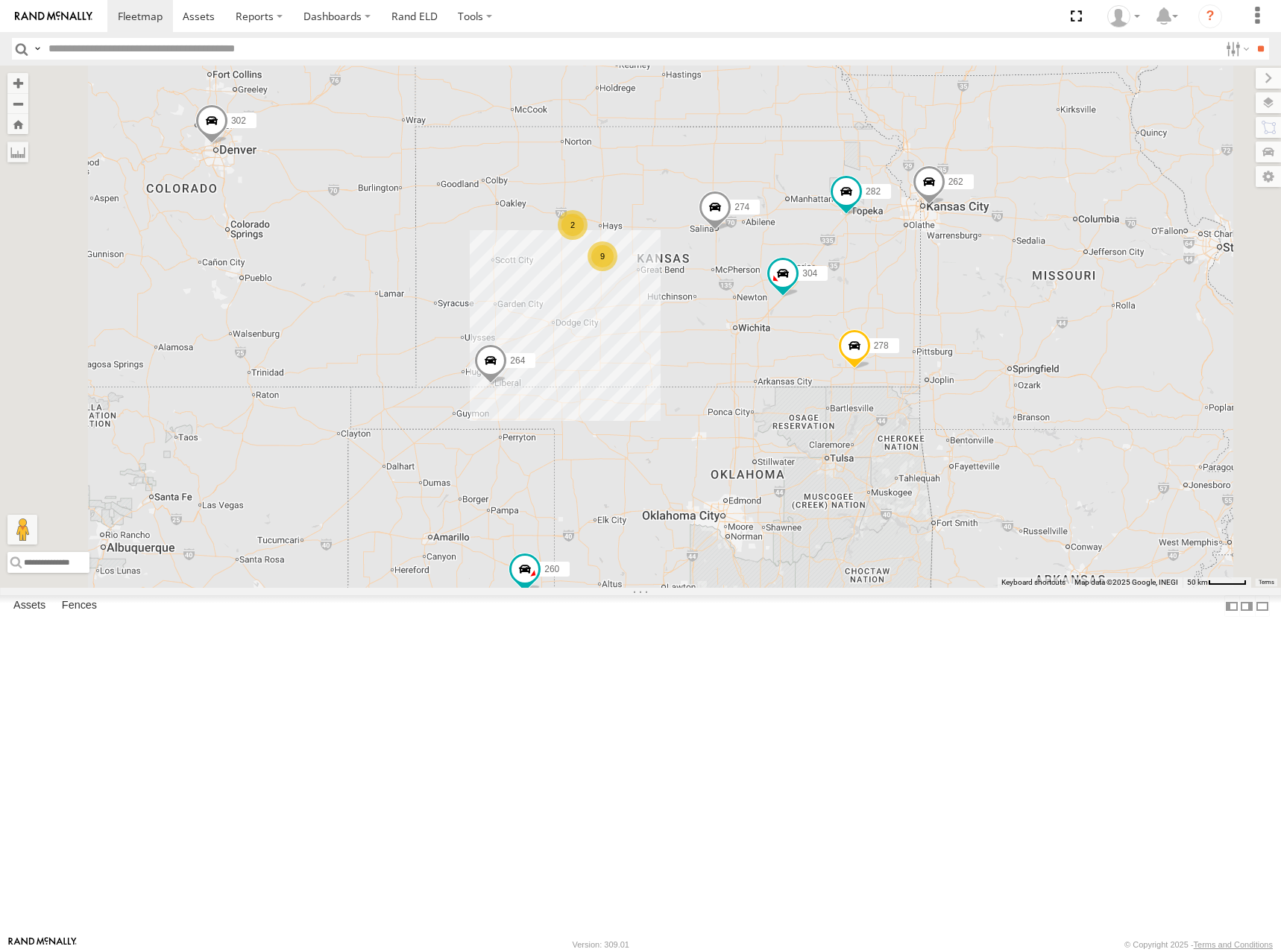
drag, startPoint x: 913, startPoint y: 300, endPoint x: 889, endPoint y: 305, distance: 24.5
click at [889, 305] on div "274 262 292 272 304 264 302 282 278 260 232 270 9 2 298 288" at bounding box center [640, 327] width 1281 height 522
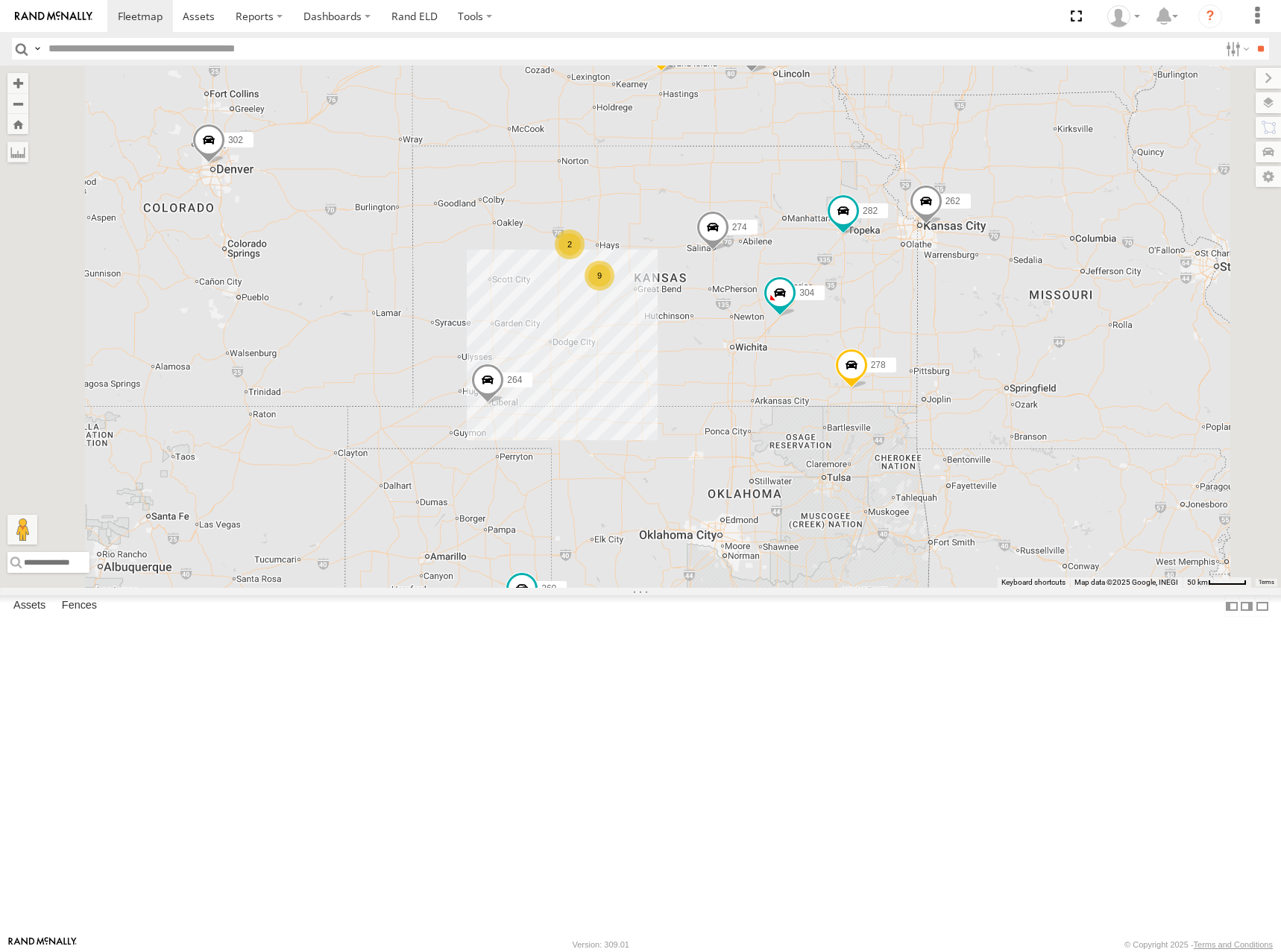
drag, startPoint x: 904, startPoint y: 301, endPoint x: 899, endPoint y: 319, distance: 18.7
click at [899, 319] on div "274 262 292 272 304 264 302 282 278 260 232 270 9 2 298 288" at bounding box center [640, 327] width 1281 height 522
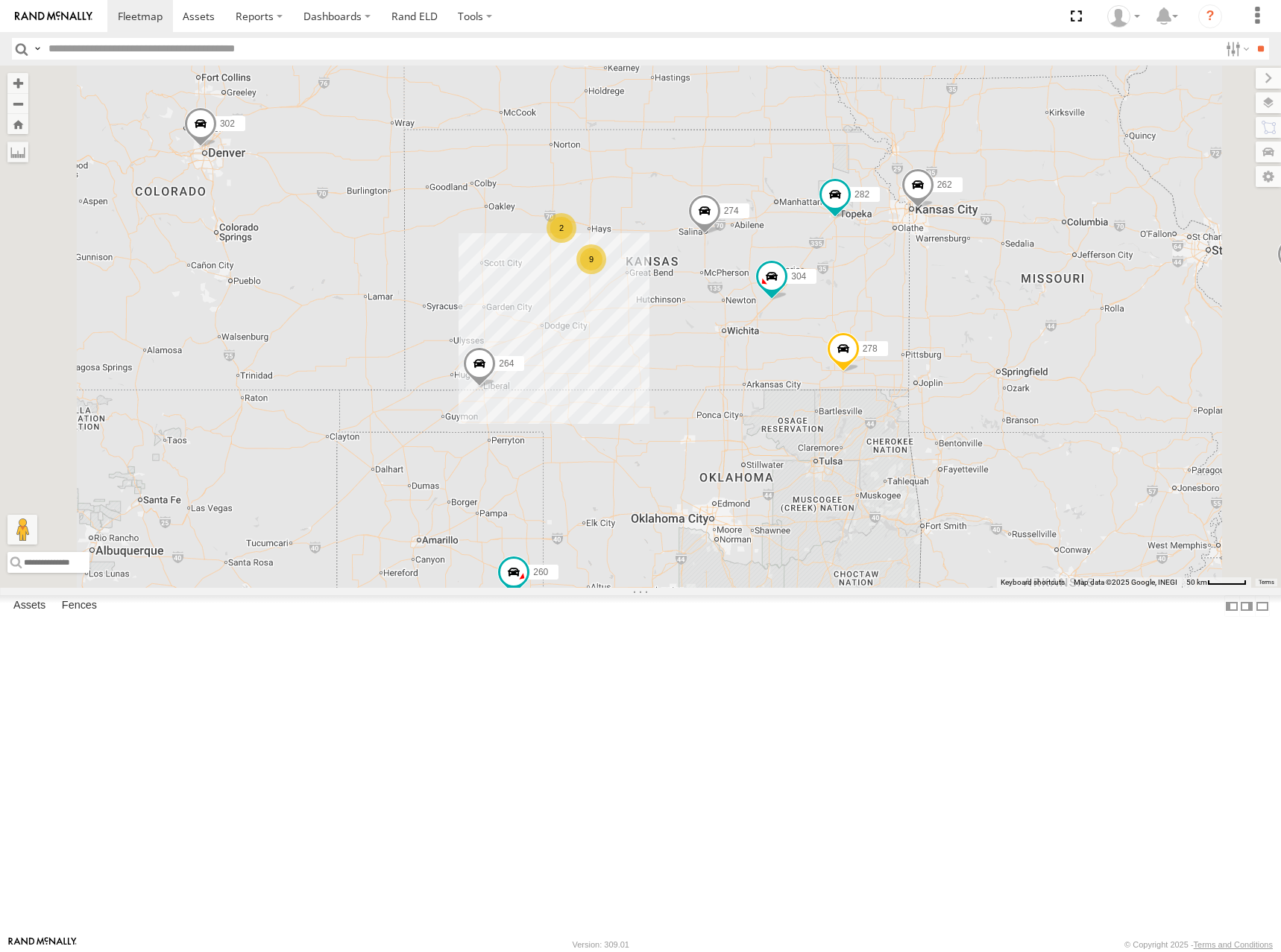
drag, startPoint x: 882, startPoint y: 319, endPoint x: 873, endPoint y: 301, distance: 20.1
click at [873, 301] on div "274 262 292 272 304 264 302 282 278 260 232 270 9 2 298 288" at bounding box center [640, 327] width 1281 height 522
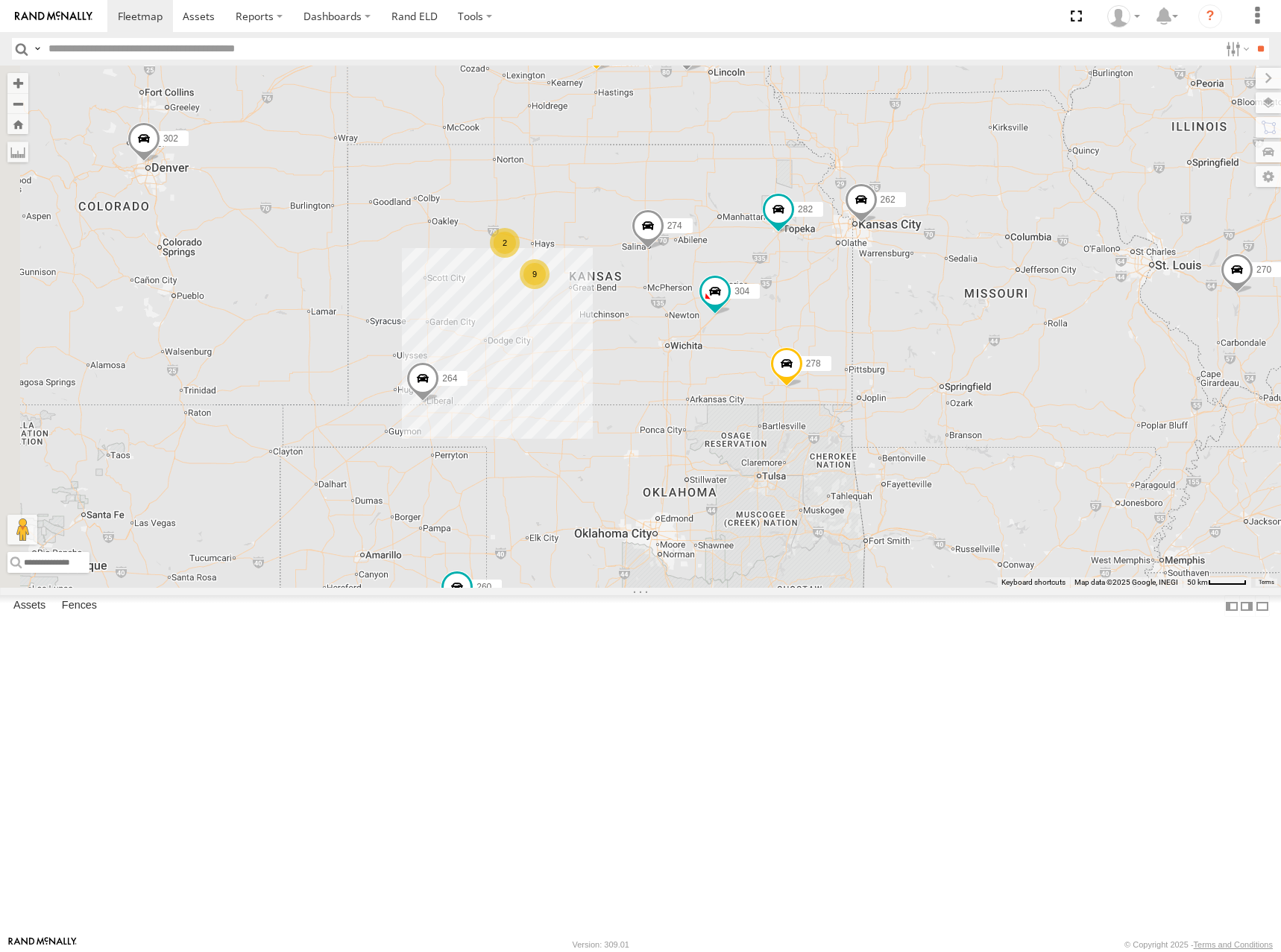
drag, startPoint x: 953, startPoint y: 318, endPoint x: 889, endPoint y: 331, distance: 65.3
click at [889, 331] on div "274 262 292 272 304 264 302 282 278 260 232 270 9 2 298 288" at bounding box center [640, 327] width 1281 height 522
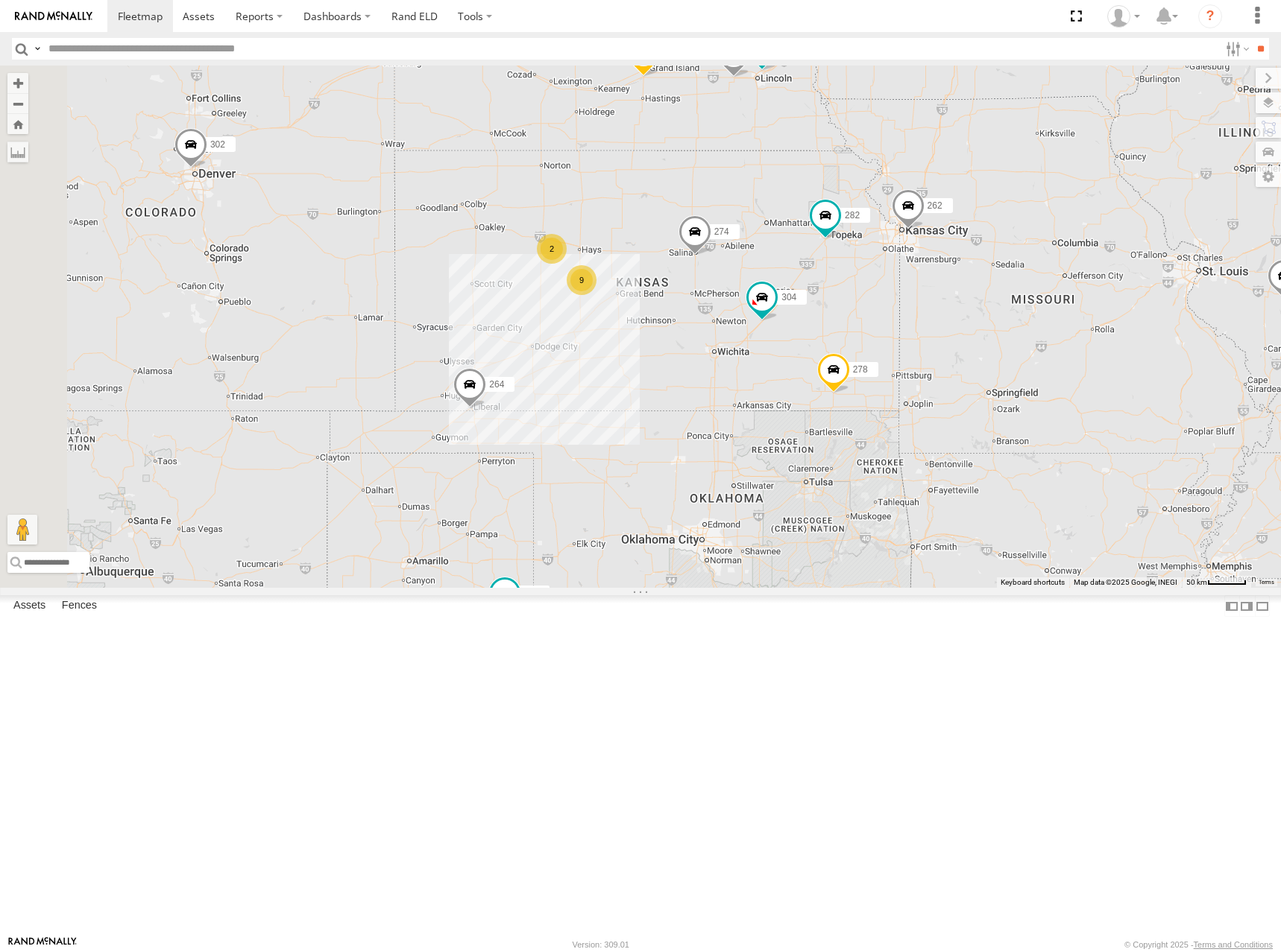
drag, startPoint x: 865, startPoint y: 310, endPoint x: 958, endPoint y: 328, distance: 94.7
click at [956, 328] on div "274 262 292 272 304 264 302 282 278 260 232 270 9 2 298 288" at bounding box center [640, 327] width 1281 height 522
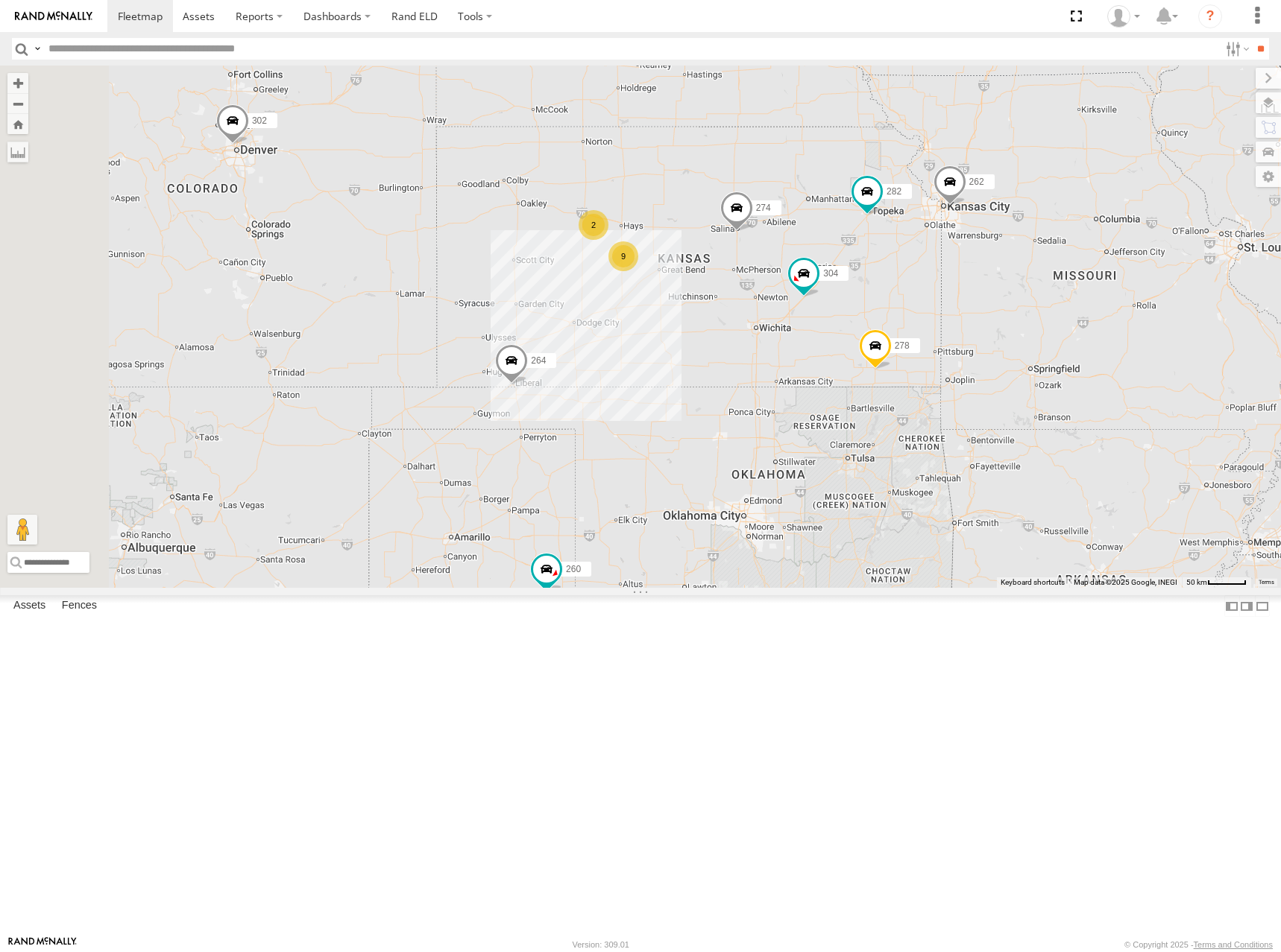
drag, startPoint x: 987, startPoint y: 325, endPoint x: 987, endPoint y: 303, distance: 22.0
click at [987, 310] on div "274 262 292 272 304 264 302 282 278 260 232 270 9 2 298 288" at bounding box center [640, 327] width 1281 height 522
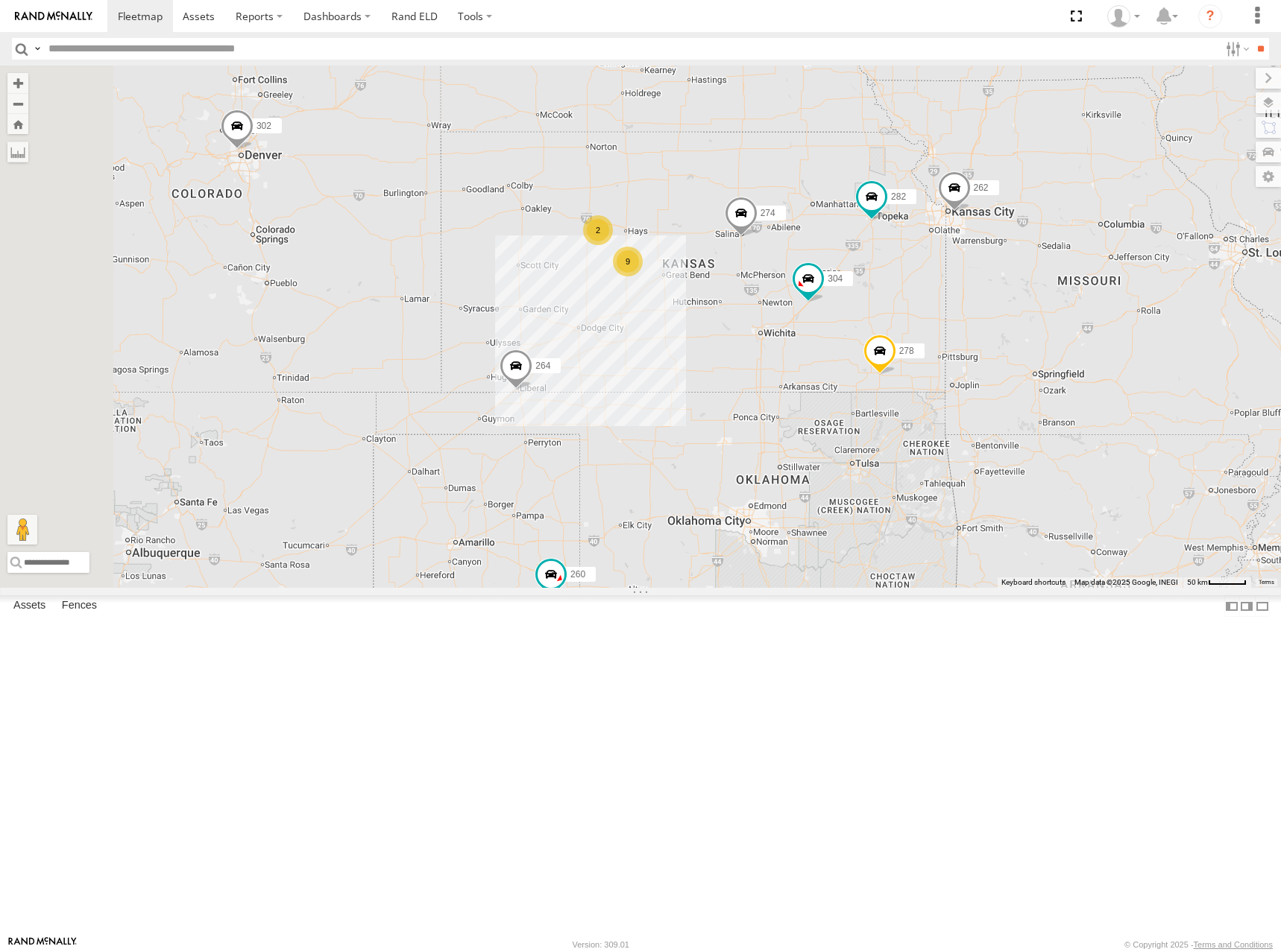
drag, startPoint x: 983, startPoint y: 287, endPoint x: 999, endPoint y: 330, distance: 45.9
click at [999, 330] on div "274 262 292 272 304 264 302 282 278 260 232 270 9 2 298 288" at bounding box center [640, 327] width 1281 height 522
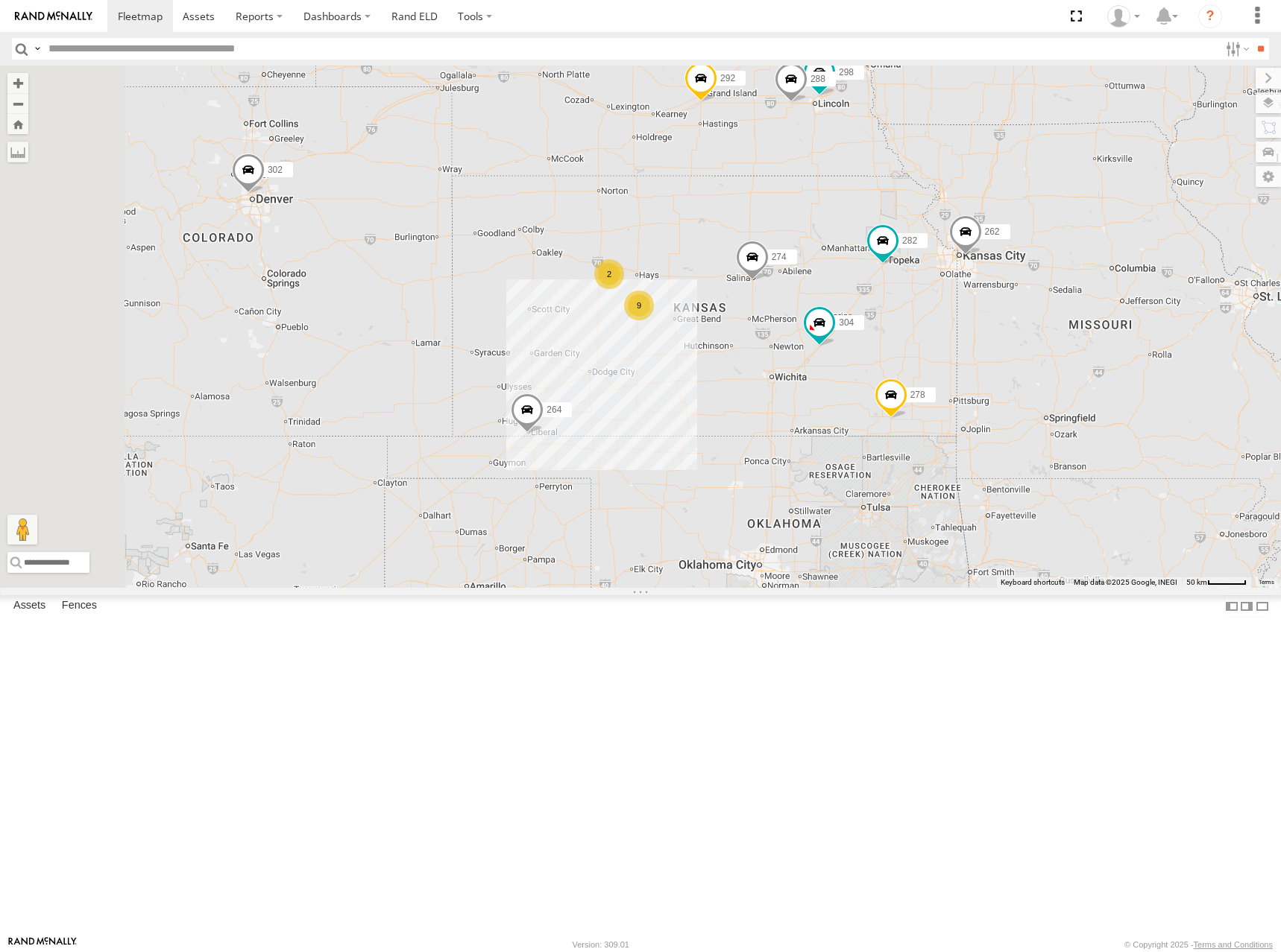
drag, startPoint x: 965, startPoint y: 275, endPoint x: 967, endPoint y: 295, distance: 20.1
click at [967, 295] on div "274 262 292 272 304 264 302 282 278 260 232 270 9 2 298 288" at bounding box center [640, 327] width 1281 height 522
click at [966, 319] on div "274 262 292 272 304 264 302 282 278 260 232 270 9 2 298 288" at bounding box center [640, 327] width 1281 height 522
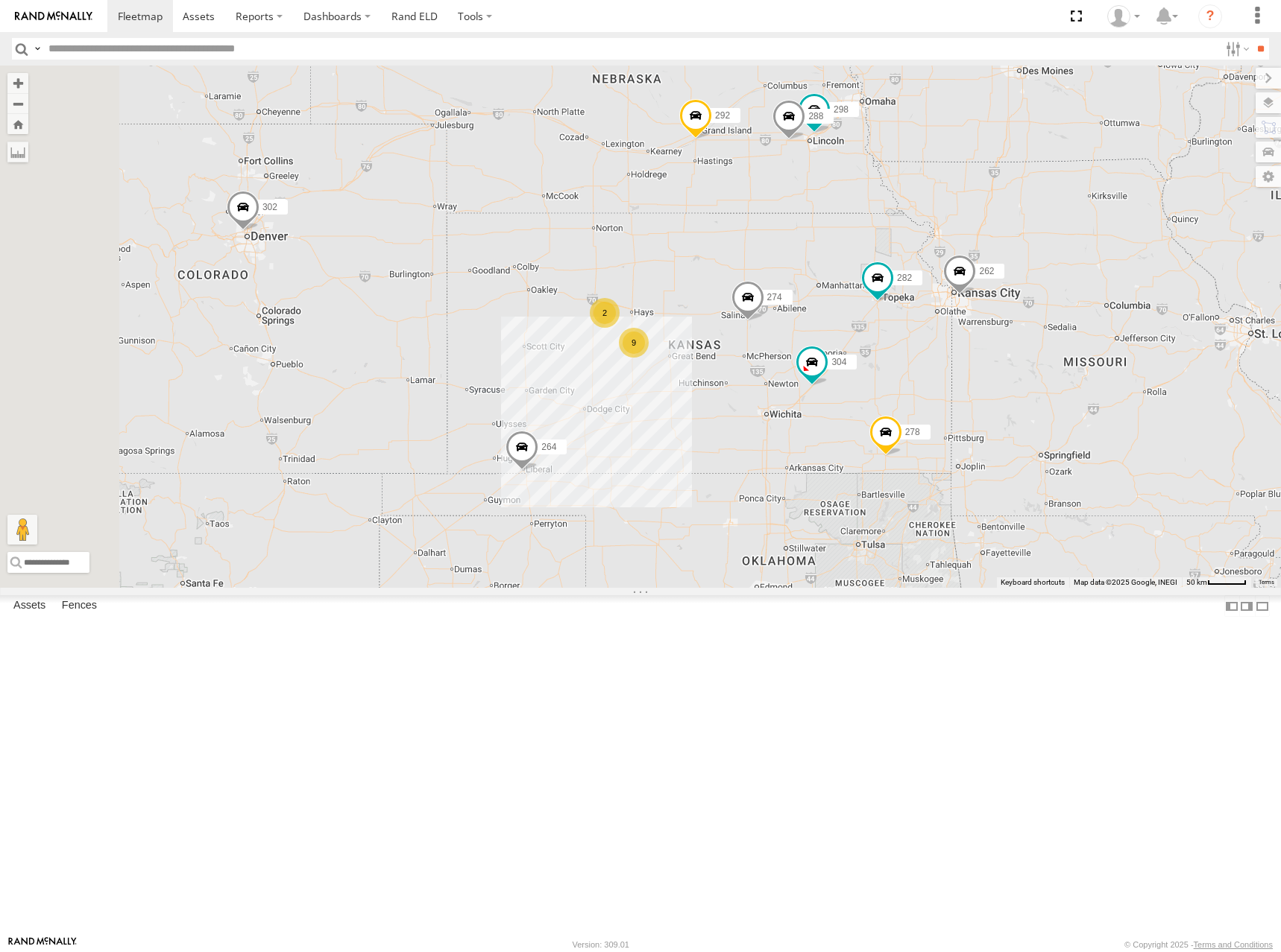
drag, startPoint x: 940, startPoint y: 379, endPoint x: 935, endPoint y: 397, distance: 18.7
click at [935, 397] on div "274 298 262 288 292 272 304 264 302 282 278 260 9 2" at bounding box center [640, 327] width 1281 height 522
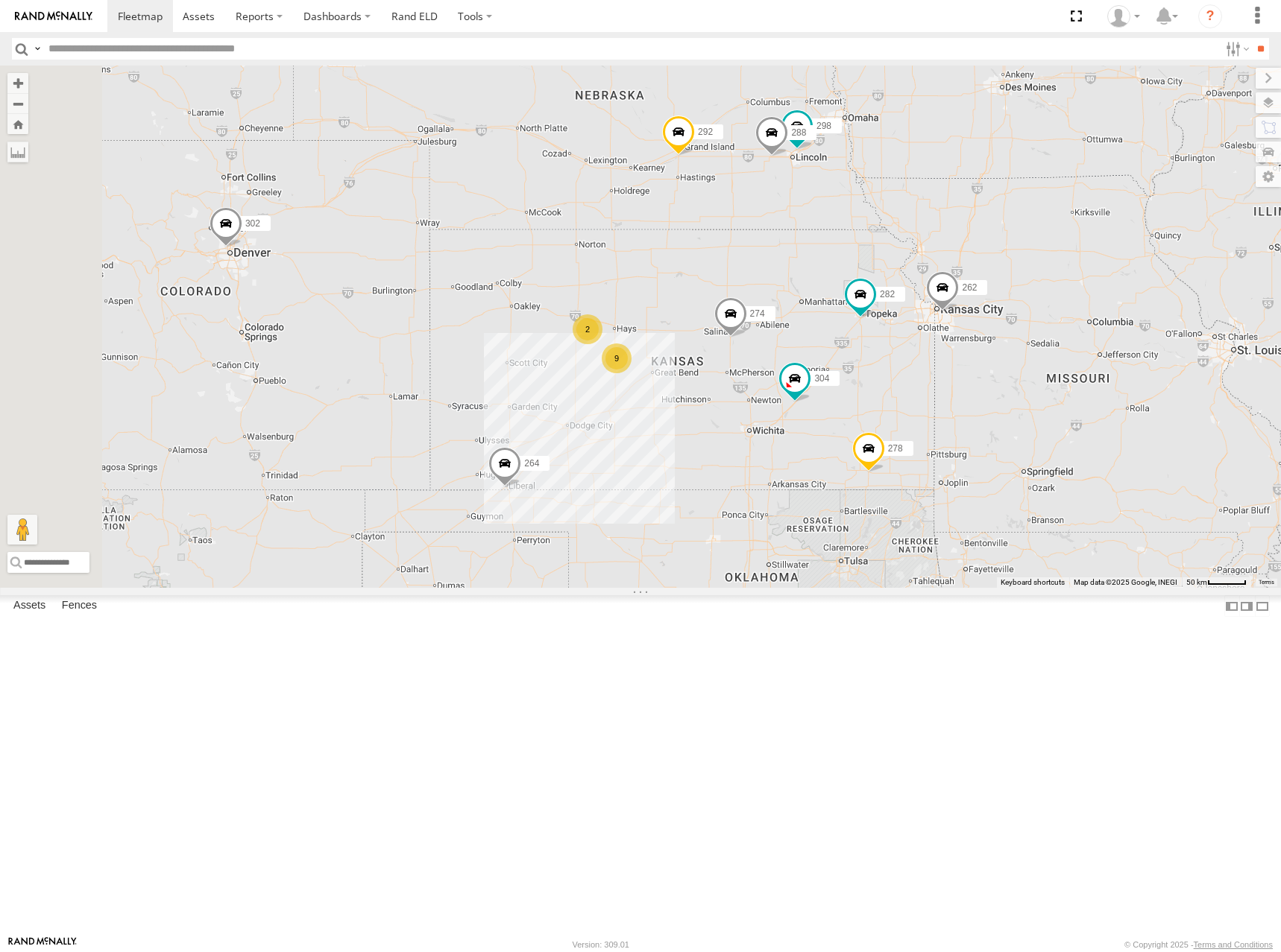
drag, startPoint x: 931, startPoint y: 231, endPoint x: 911, endPoint y: 246, distance: 25.0
click at [911, 246] on div "274 298 262 288 292 272 304 264 302 282 278 260 9 2" at bounding box center [640, 327] width 1281 height 522
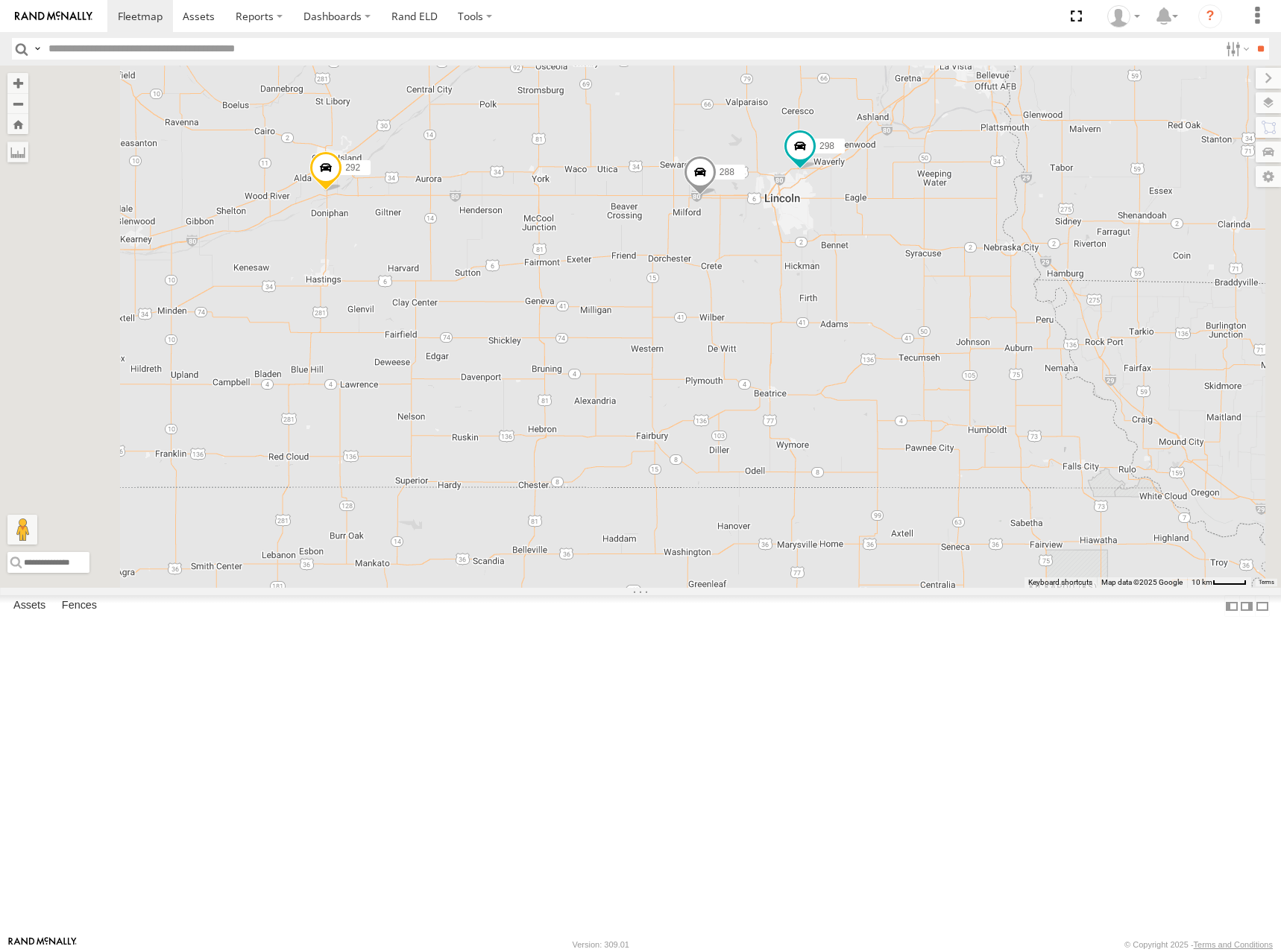
drag, startPoint x: 778, startPoint y: 279, endPoint x: 846, endPoint y: 261, distance: 70.3
click at [846, 261] on div "274 298 262 288 292 272 304 264 302 282 278 260" at bounding box center [640, 327] width 1281 height 522
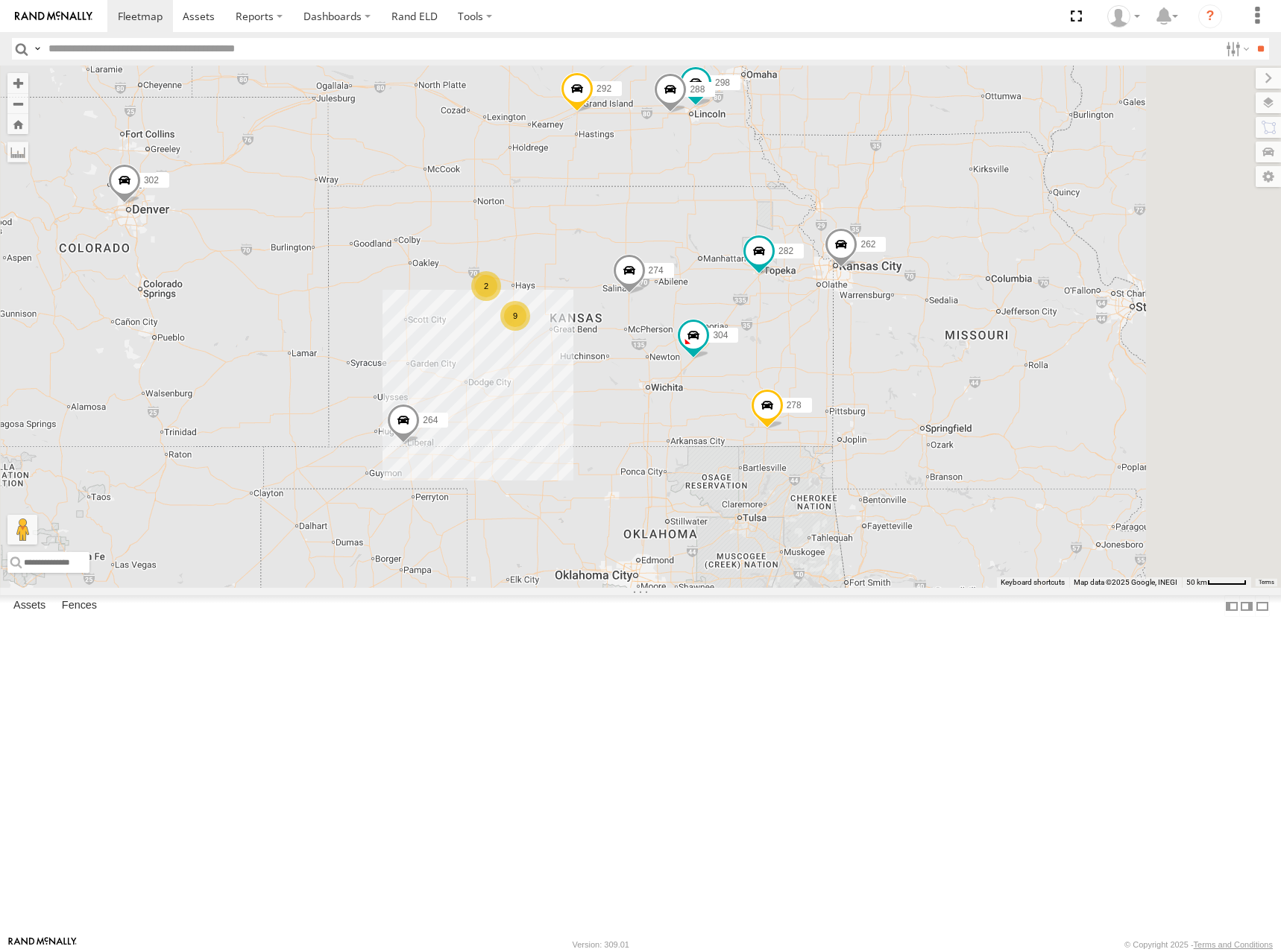
drag, startPoint x: 763, startPoint y: 198, endPoint x: 792, endPoint y: 198, distance: 29.0
click at [792, 198] on div "274 298 262 288 292 272 304 264 302 282 278 260 9 2" at bounding box center [640, 327] width 1281 height 522
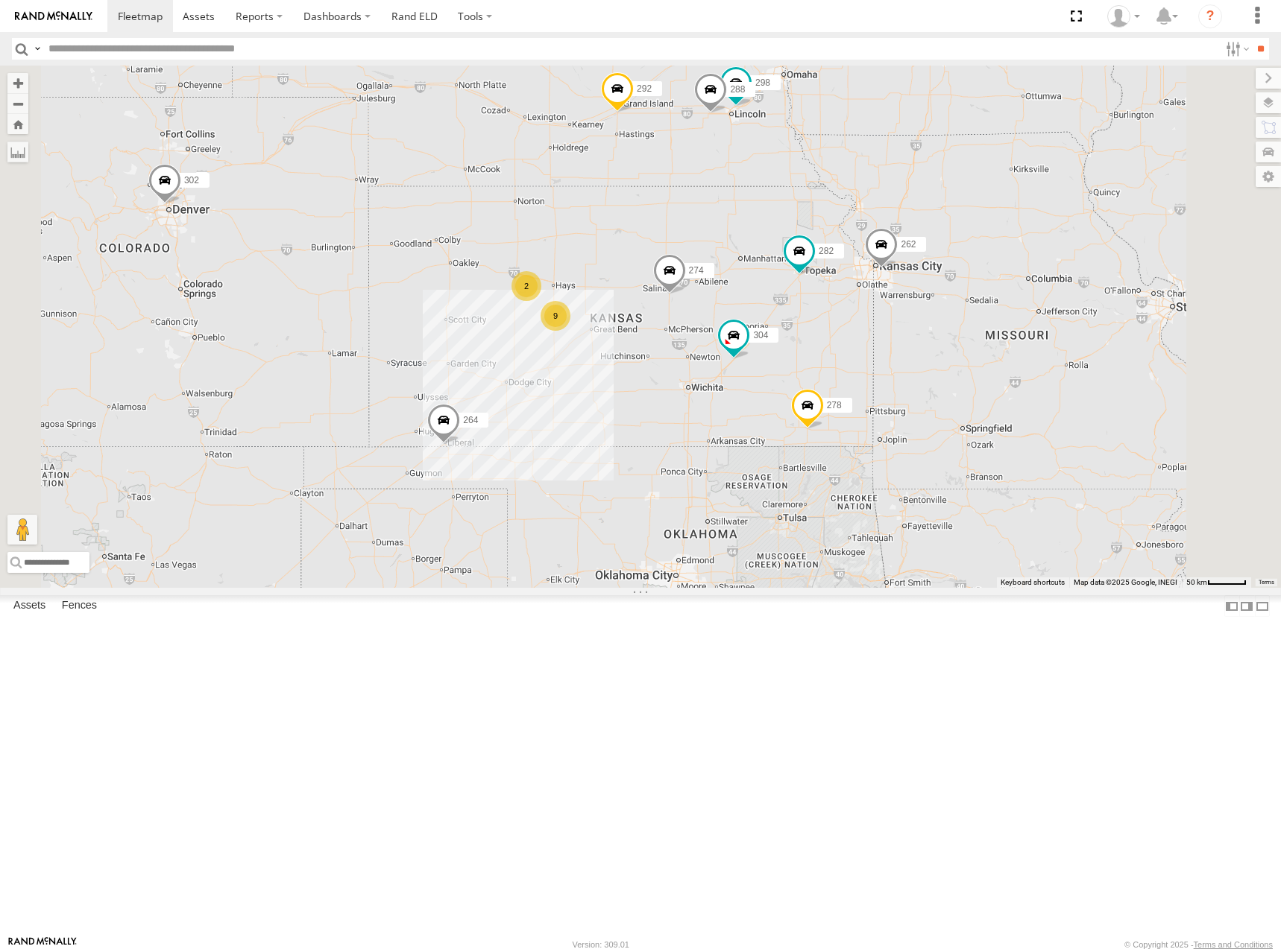
drag, startPoint x: 908, startPoint y: 179, endPoint x: 914, endPoint y: 197, distance: 19.0
click at [914, 197] on div "274 298 262 288 292 272 304 264 302 282 278 260 9 2" at bounding box center [640, 327] width 1281 height 522
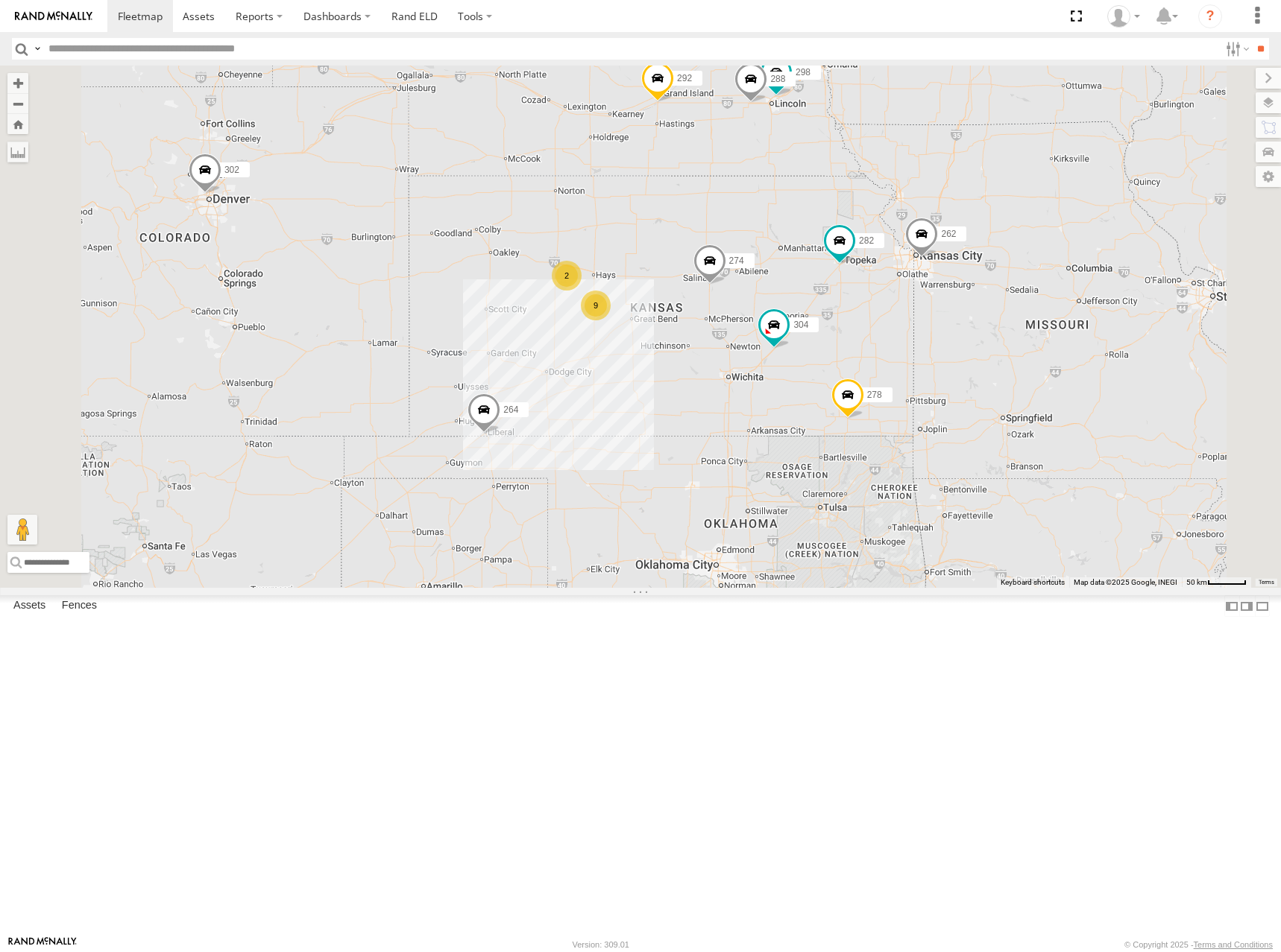
drag, startPoint x: 839, startPoint y: 197, endPoint x: 850, endPoint y: 192, distance: 12.1
click at [847, 191] on div "274 298 262 288 292 272 304 264 302 282 278 260 9 2" at bounding box center [640, 327] width 1281 height 522
drag, startPoint x: 892, startPoint y: 348, endPoint x: 903, endPoint y: 332, distance: 19.4
click at [903, 332] on div "274 298 262 288 292 272 304 264 302 282 278 260 9 2" at bounding box center [640, 327] width 1281 height 522
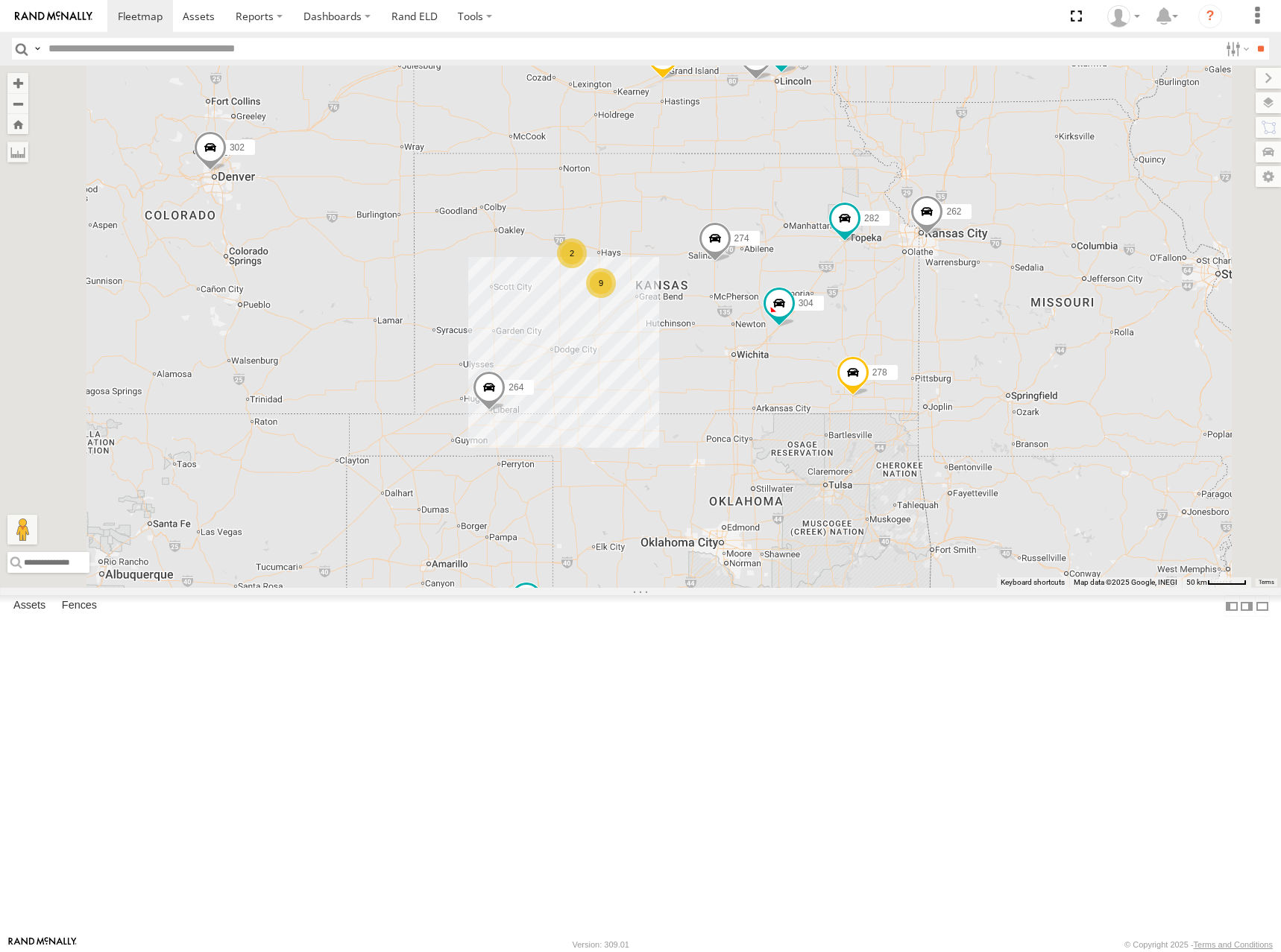
click at [893, 317] on div "274 298 262 288 292 272 304 264 302 282 278 260 9 2" at bounding box center [640, 327] width 1281 height 522
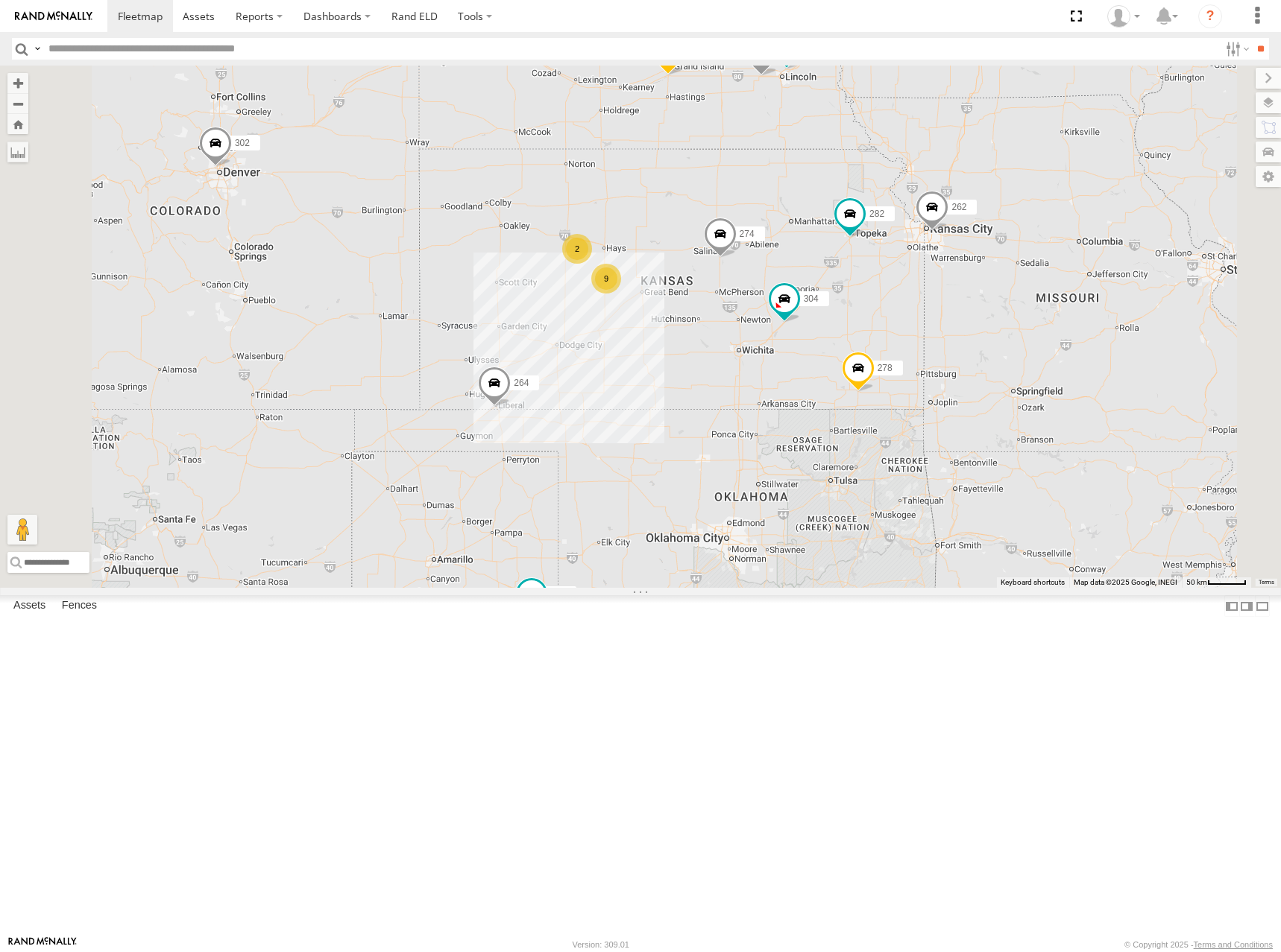
drag, startPoint x: 889, startPoint y: 319, endPoint x: 896, endPoint y: 312, distance: 9.9
click at [896, 312] on div "274 298 262 288 292 272 304 264 302 282 278 260 9 2" at bounding box center [640, 327] width 1281 height 522
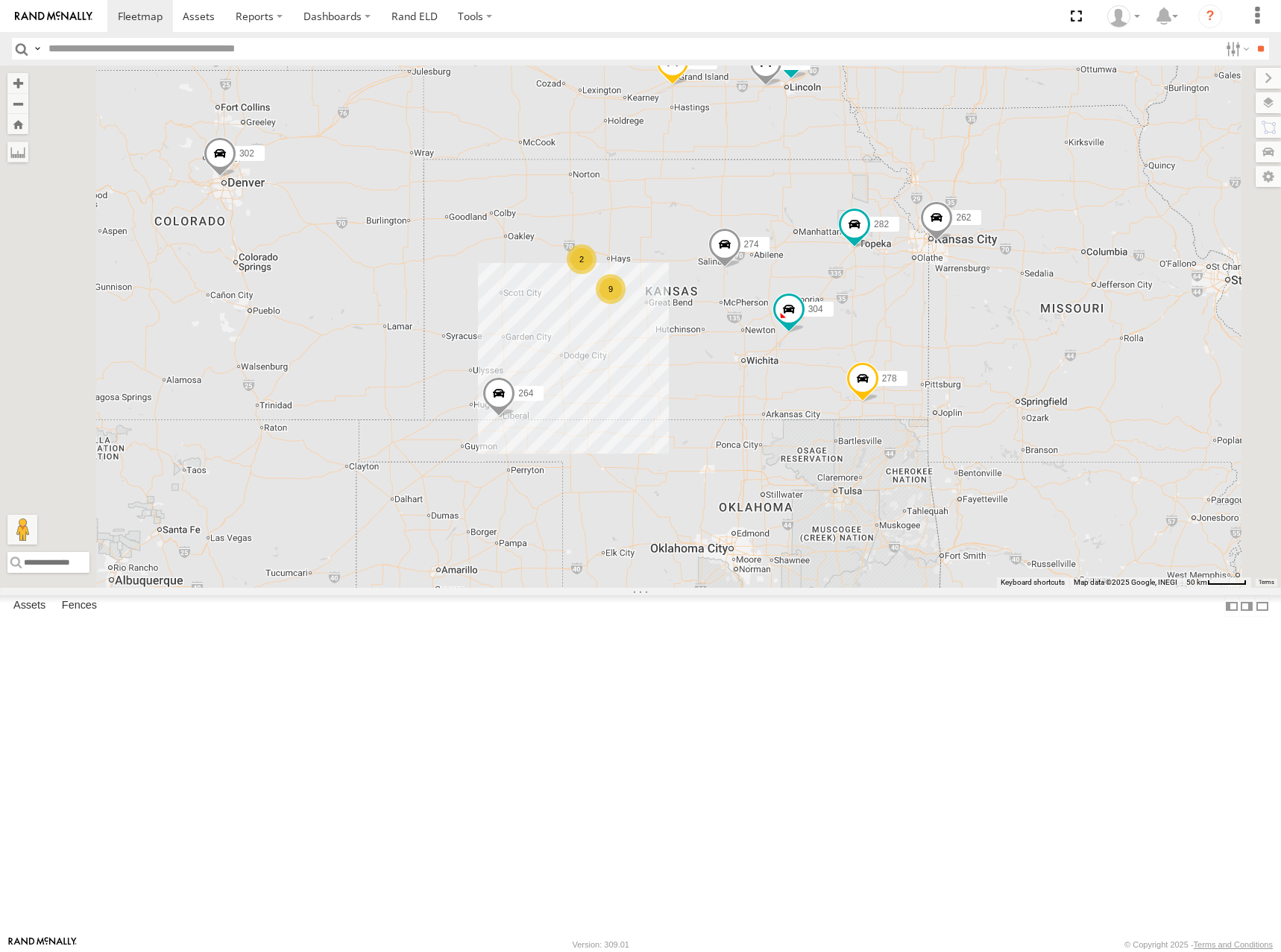
drag, startPoint x: 897, startPoint y: 312, endPoint x: 902, endPoint y: 324, distance: 13.0
click at [902, 324] on div "274 298 262 288 292 272 304 264 302 282 278 260 9 2" at bounding box center [640, 327] width 1281 height 522
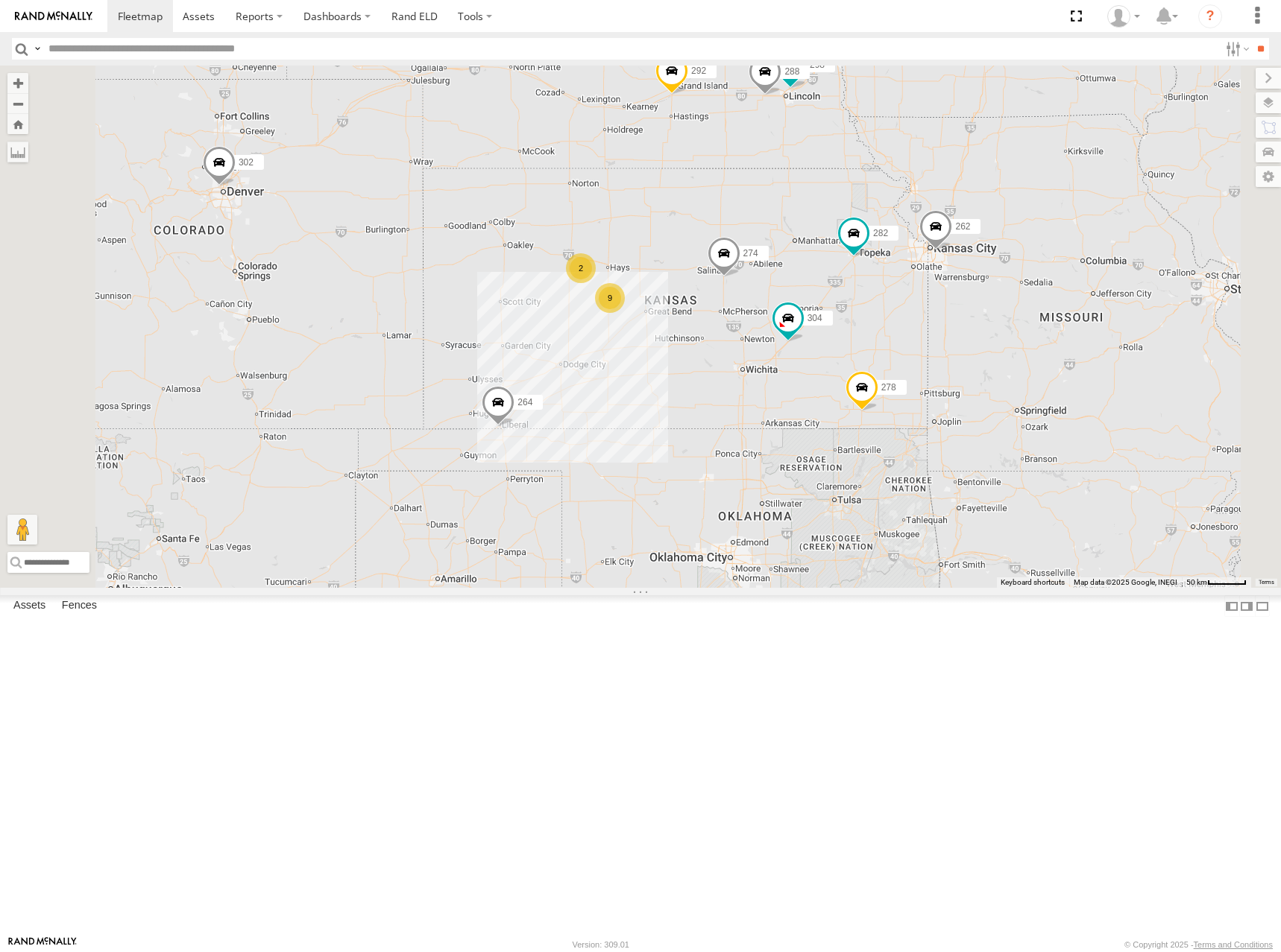
drag, startPoint x: 906, startPoint y: 328, endPoint x: 903, endPoint y: 337, distance: 9.5
click at [903, 337] on div "274 298 262 288 292 272 304 264 302 282 278 260 9 2" at bounding box center [640, 327] width 1281 height 522
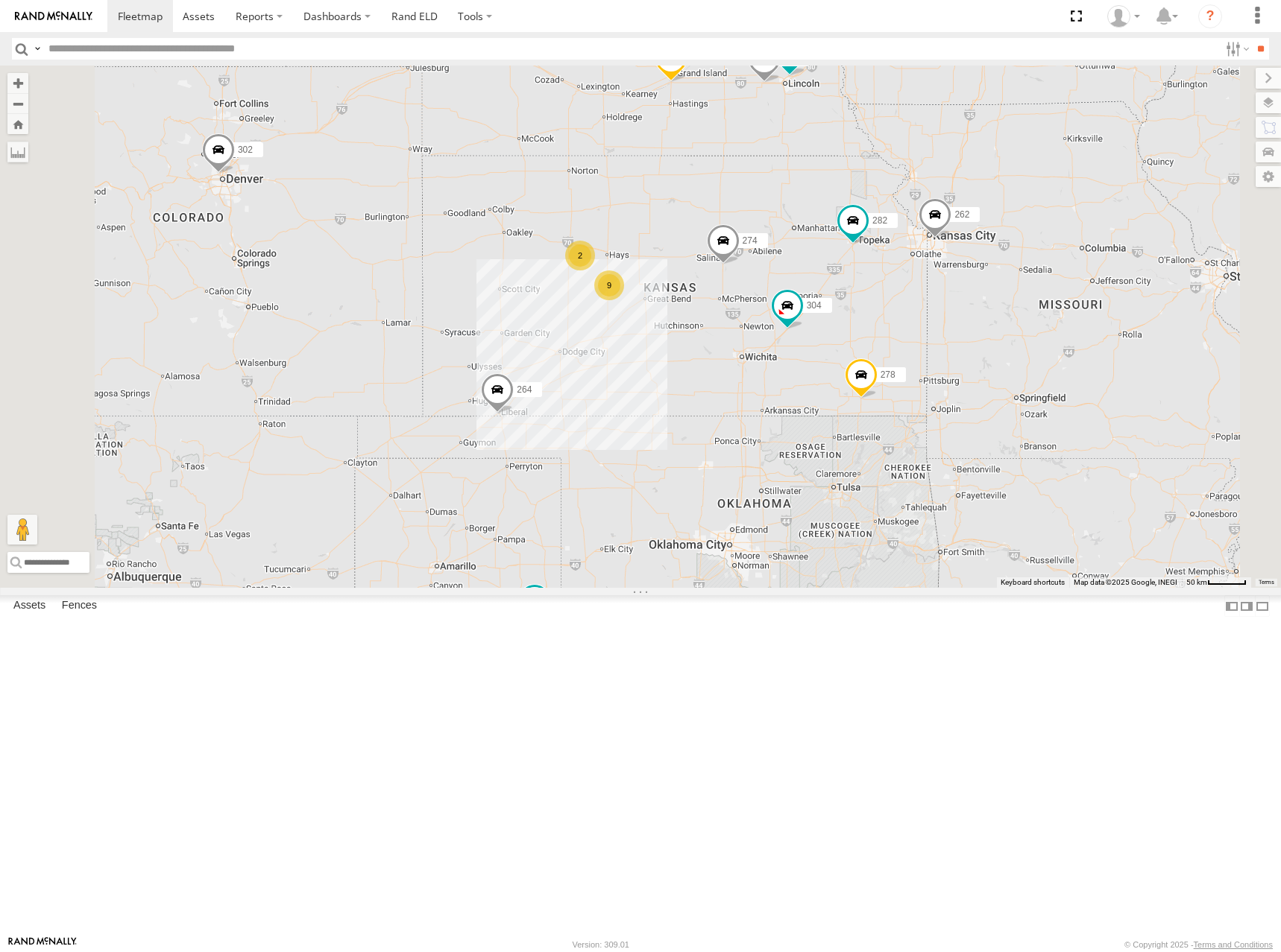
drag, startPoint x: 958, startPoint y: 354, endPoint x: 934, endPoint y: 314, distance: 46.6
click at [956, 333] on div "274 298 262 288 292 272 304 264 302 282 278 260 9 2" at bounding box center [640, 327] width 1281 height 522
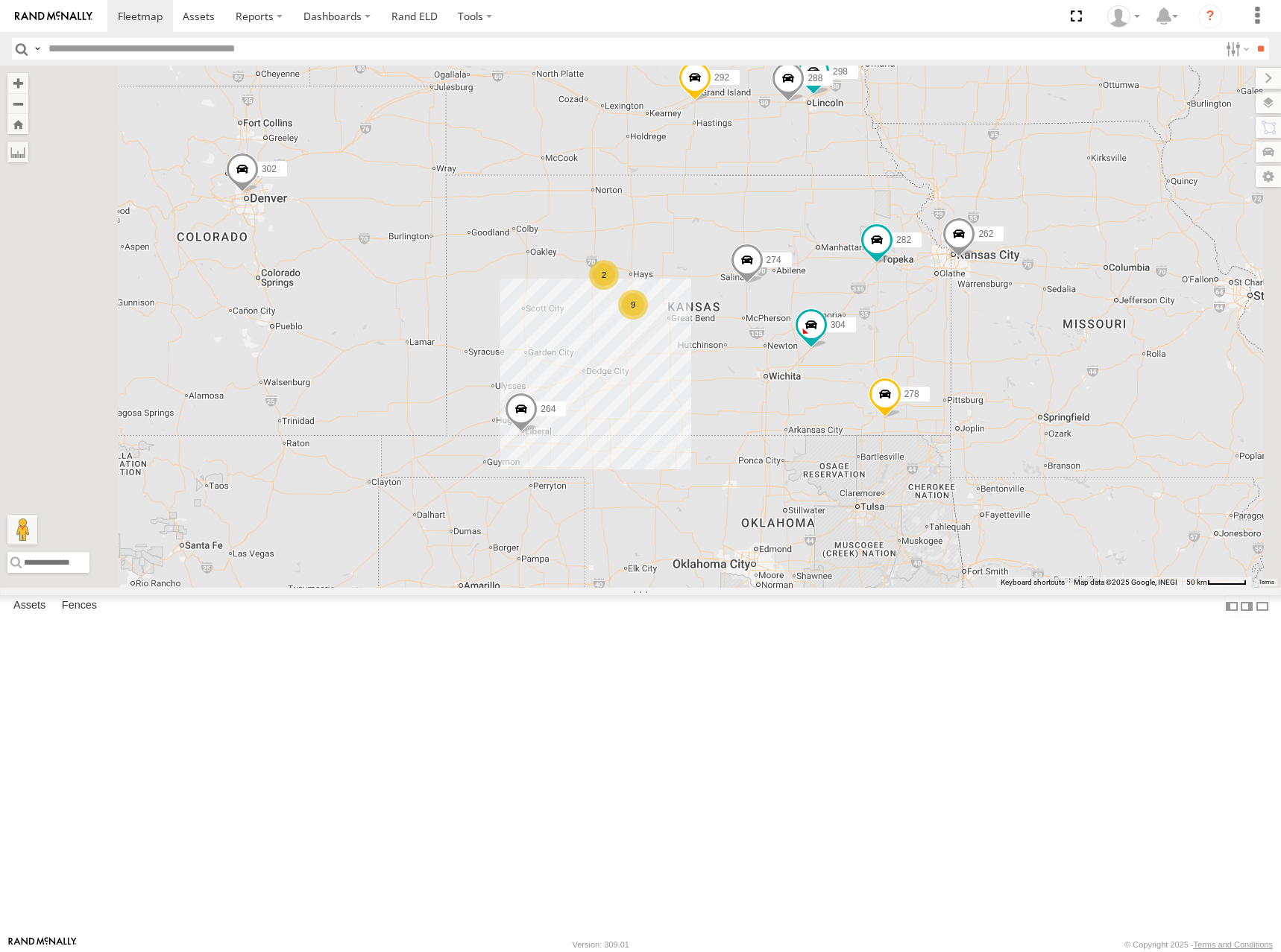
drag, startPoint x: 895, startPoint y: 329, endPoint x: 921, endPoint y: 351, distance: 34.1
click at [921, 351] on div "274 298 262 288 292 272 304 264 302 282 278 260 9 2" at bounding box center [640, 327] width 1281 height 522
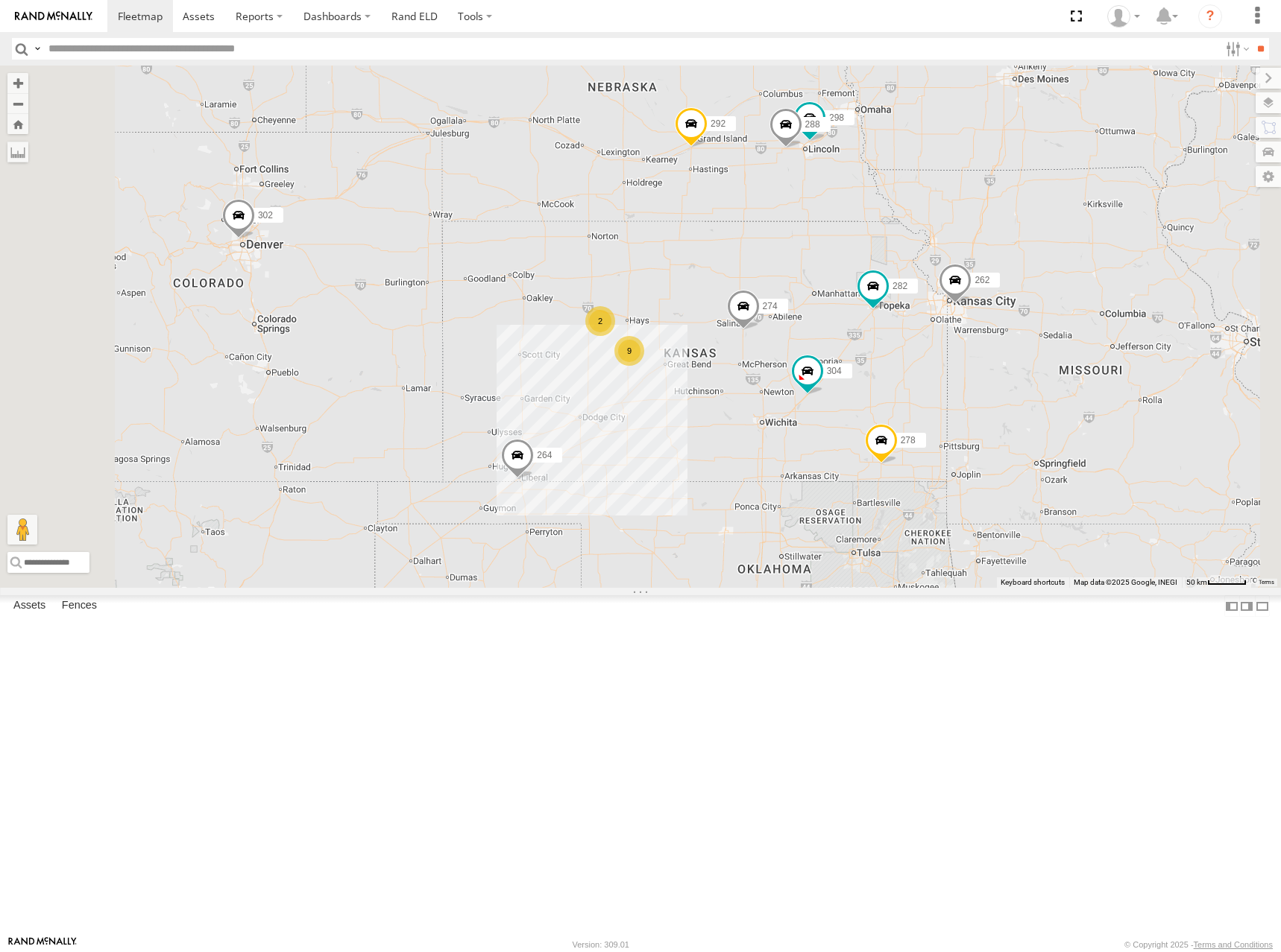
drag, startPoint x: 907, startPoint y: 345, endPoint x: 905, endPoint y: 362, distance: 17.1
click at [905, 362] on div "274 298 262 288 292 272 304 264 302 282 278 260 9 2" at bounding box center [640, 327] width 1281 height 522
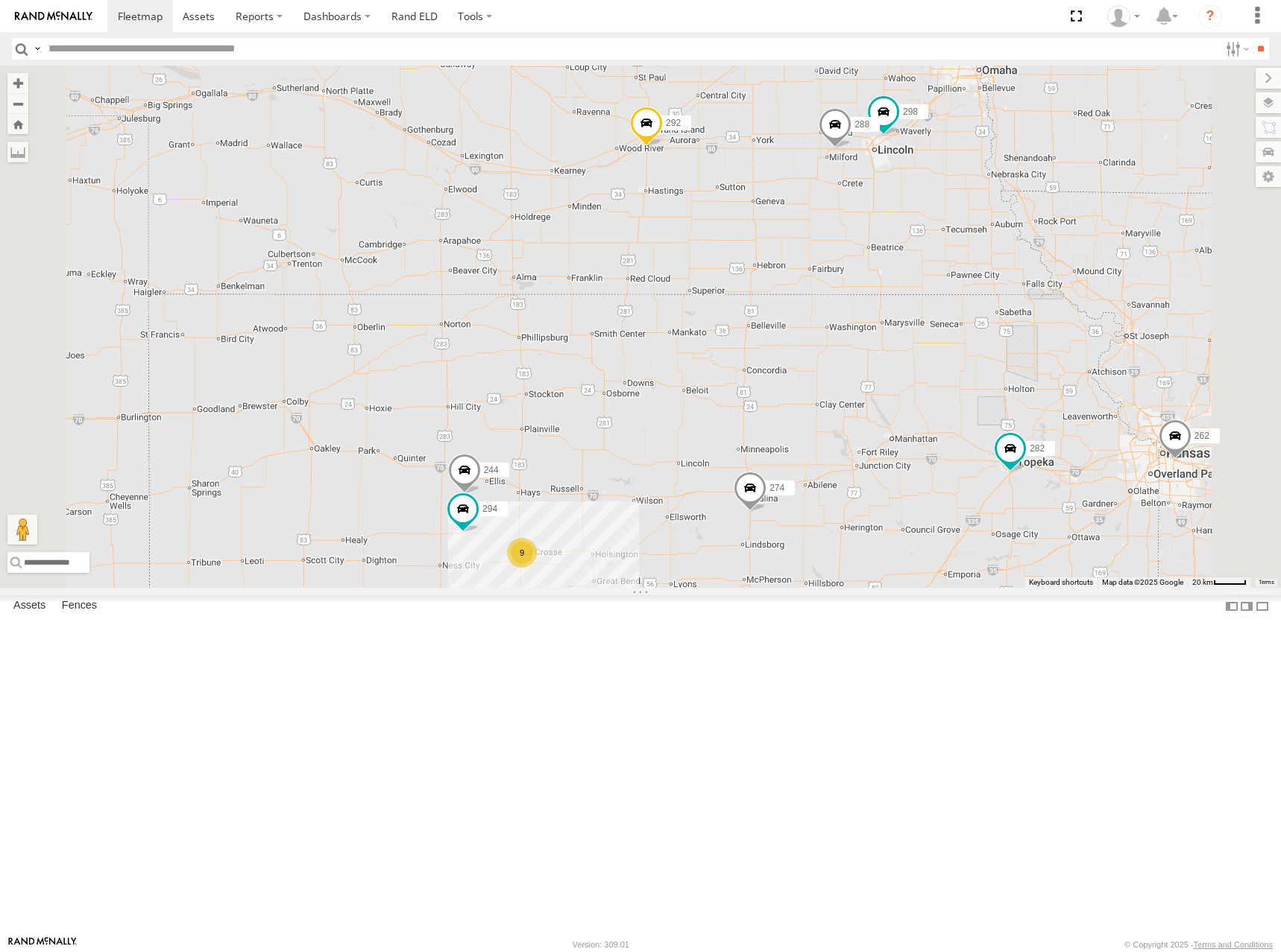
drag, startPoint x: 842, startPoint y: 420, endPoint x: 859, endPoint y: 369, distance: 53.8
click at [859, 370] on div "274 298 262 288 292 272 304 264 302 282 278 260 9 244 294" at bounding box center [640, 327] width 1281 height 522
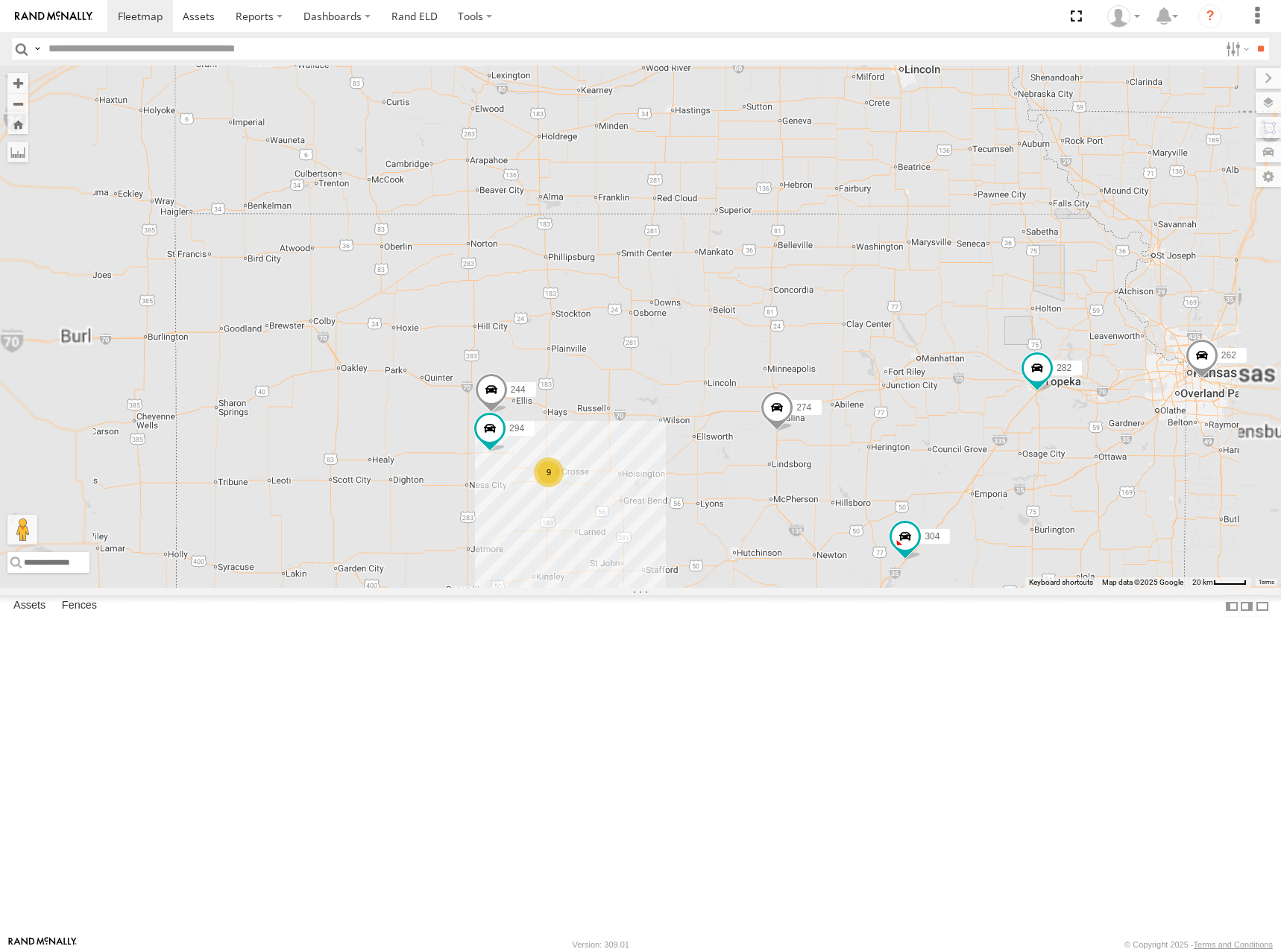
drag, startPoint x: 820, startPoint y: 366, endPoint x: 820, endPoint y: 320, distance: 46.0
click at [820, 321] on div "274 298 262 288 292 272 304 264 302 282 278 260 244 294 9" at bounding box center [640, 327] width 1281 height 522
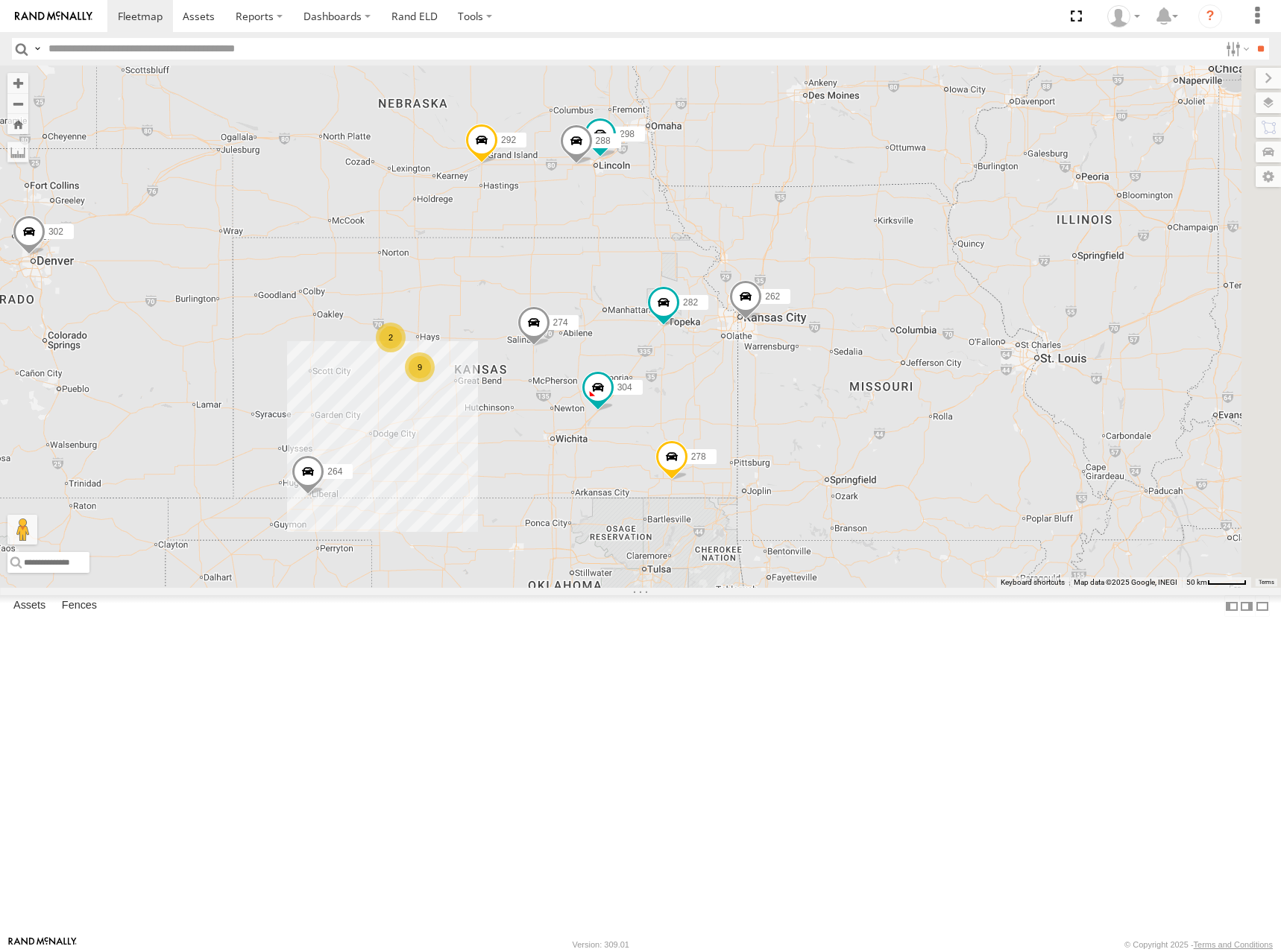
drag, startPoint x: 1047, startPoint y: 275, endPoint x: 873, endPoint y: 367, distance: 196.8
click at [873, 367] on div "274 298 262 288 292 272 304 264 302 282 278 260 232 9 2" at bounding box center [640, 327] width 1281 height 522
click at [1013, 310] on div "274 298 262 288 292 272 304 264 302 282 278 260 232 9 2" at bounding box center [640, 327] width 1281 height 522
drag, startPoint x: 778, startPoint y: 403, endPoint x: 783, endPoint y: 394, distance: 10.3
click at [783, 394] on div "274 298 262 288 292 272 304 264 302 282 278 260 232 9 2" at bounding box center [640, 327] width 1281 height 522
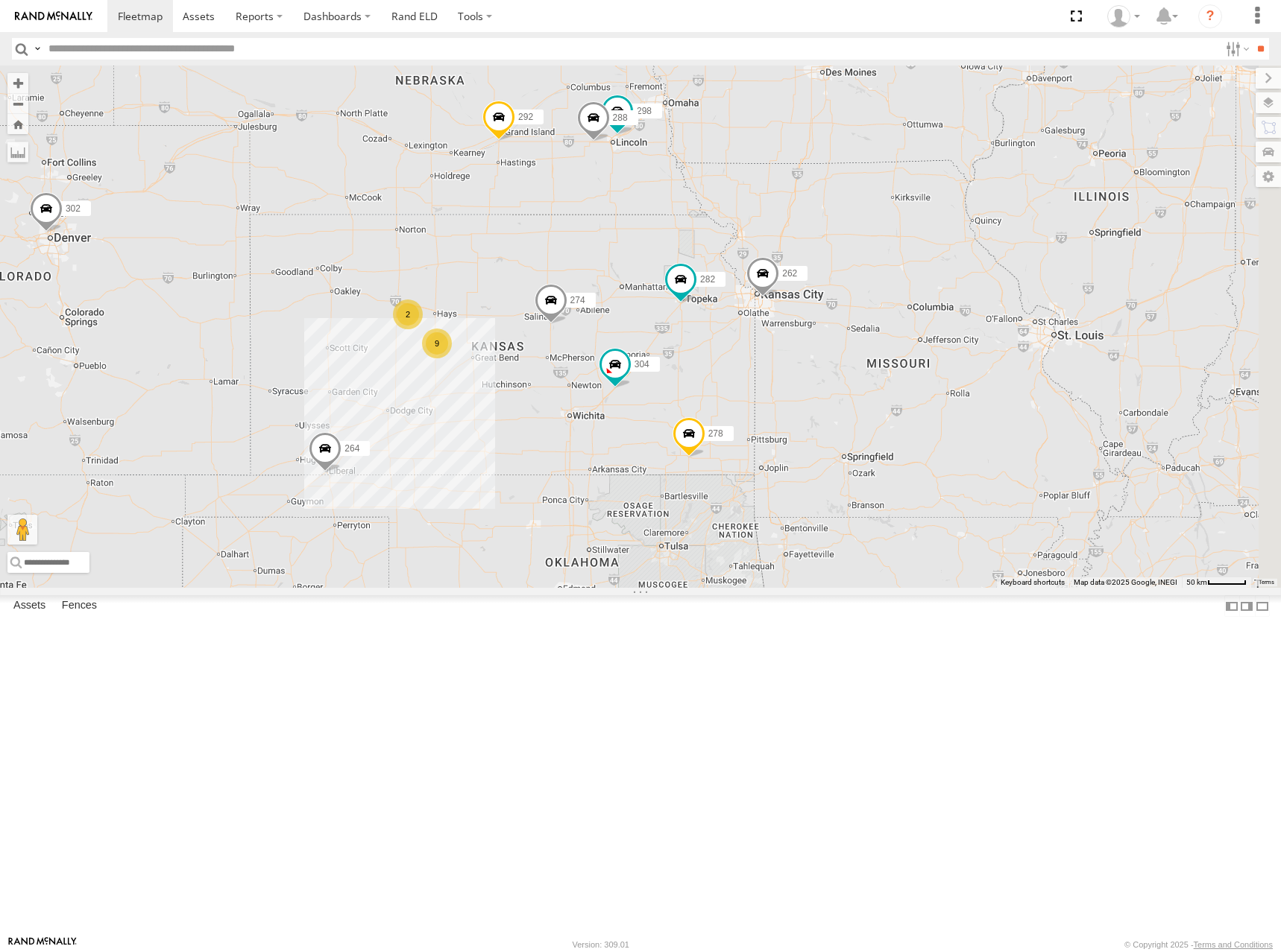
drag, startPoint x: 893, startPoint y: 361, endPoint x: 906, endPoint y: 347, distance: 19.1
click at [906, 347] on div "274 298 262 288 292 272 304 264 302 282 278 260 232 9 2" at bounding box center [640, 327] width 1281 height 522
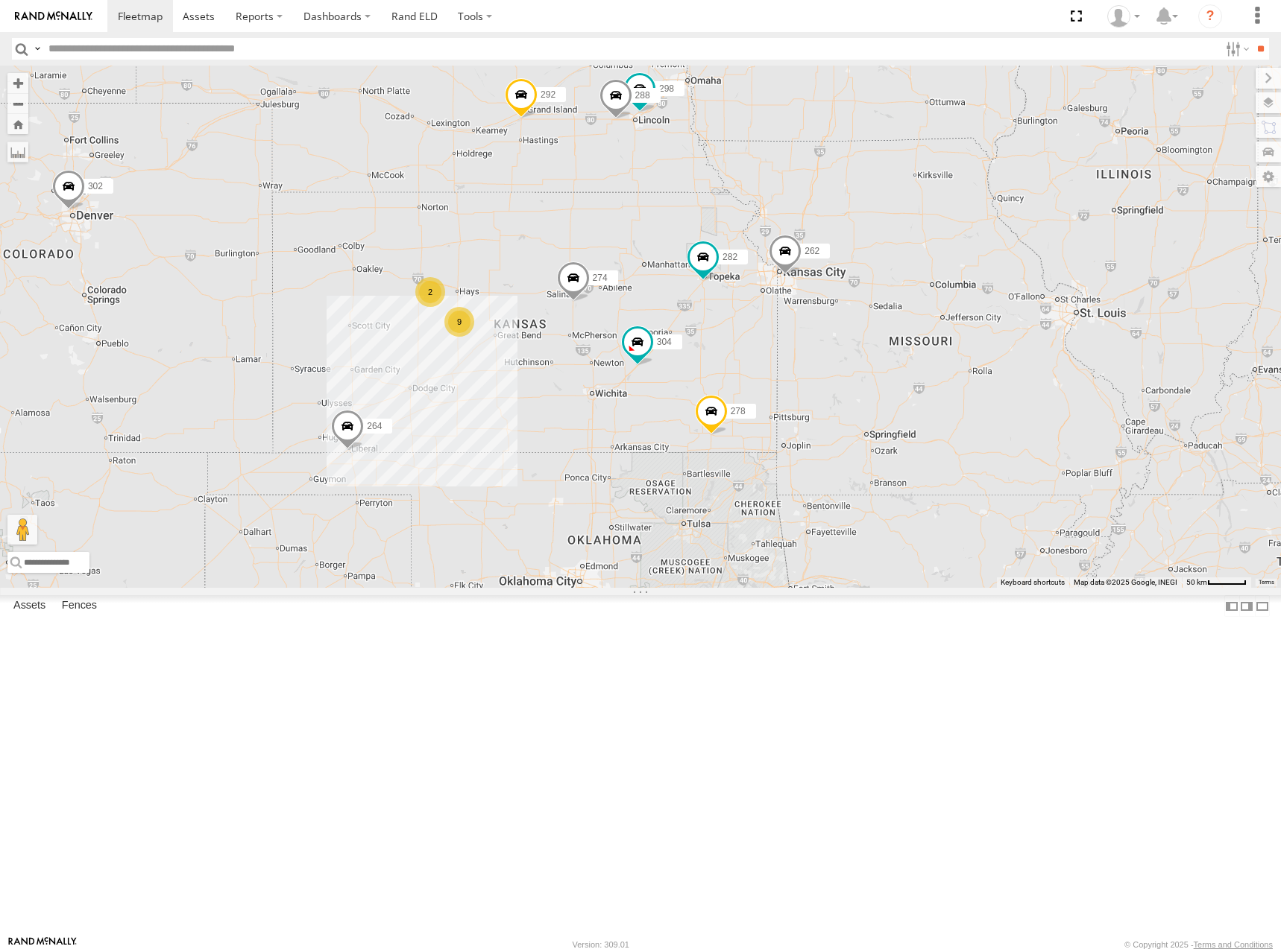
click at [926, 324] on div "274 298 262 288 292 272 304 264 302 282 278 260 232 9 2" at bounding box center [640, 327] width 1281 height 522
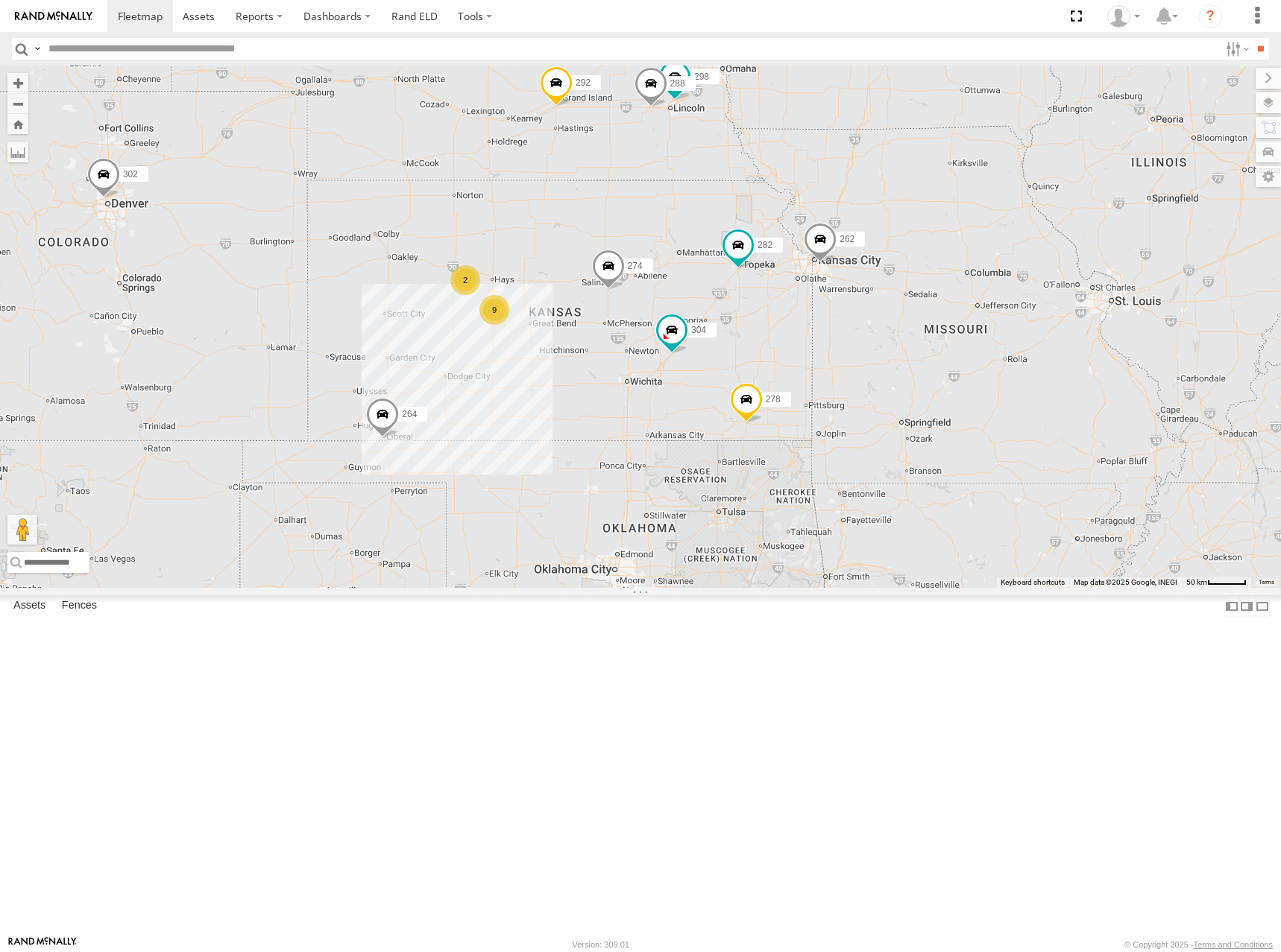
drag, startPoint x: 842, startPoint y: 371, endPoint x: 882, endPoint y: 358, distance: 42.1
click at [882, 358] on div "274 298 262 288 292 272 304 264 302 282 278 260 232 9 2" at bounding box center [640, 327] width 1281 height 522
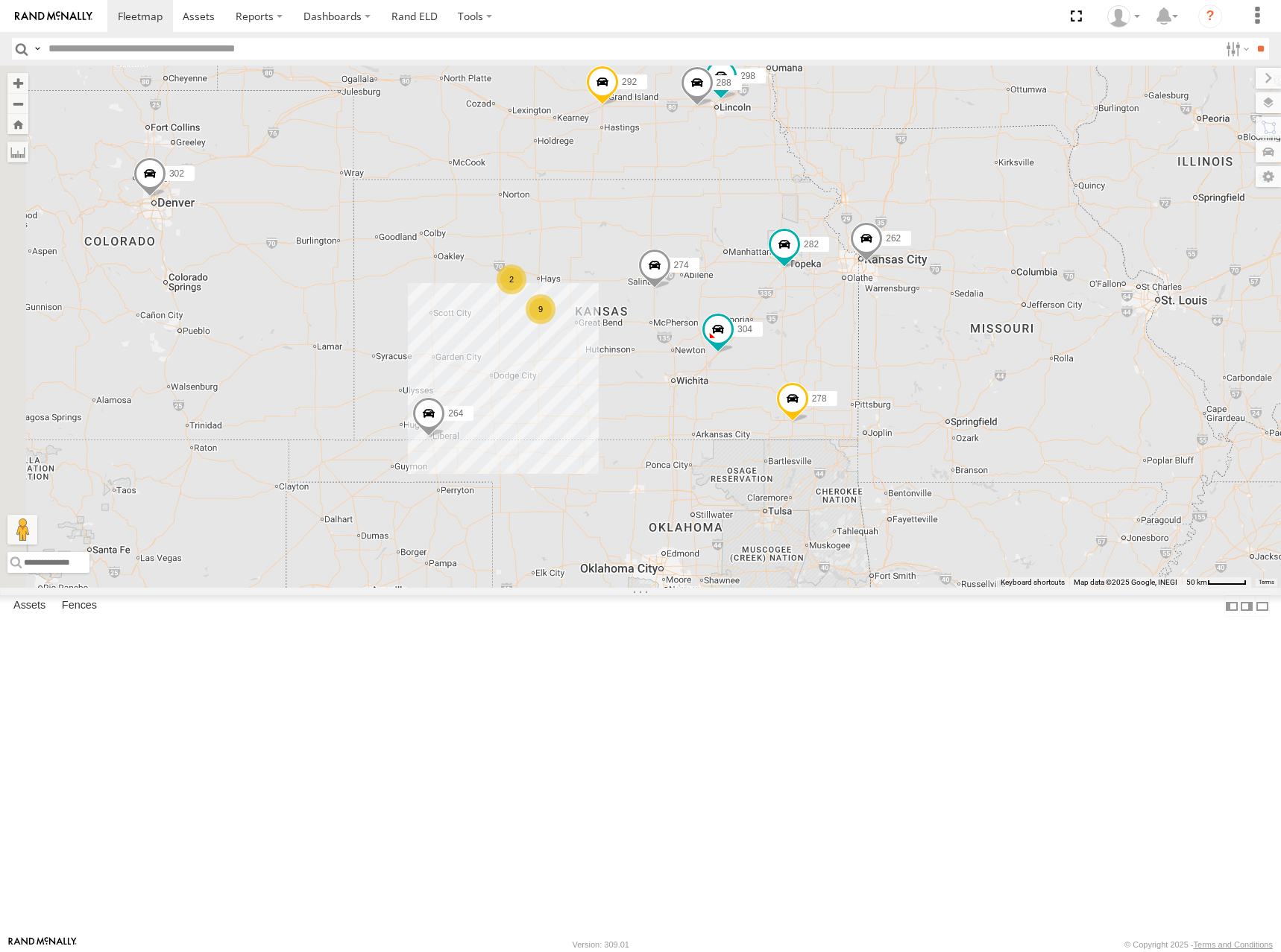
drag, startPoint x: 803, startPoint y: 353, endPoint x: 847, endPoint y: 352, distance: 44.0
click at [847, 352] on div "274 298 262 288 292 272 304 264 302 282 278 260 232 9 2" at bounding box center [640, 327] width 1281 height 522
drag, startPoint x: 844, startPoint y: 380, endPoint x: 855, endPoint y: 396, distance: 19.4
click at [855, 396] on div "274 298 262 288 292 272 304 264 302 282 278 260 232 9 2" at bounding box center [640, 327] width 1281 height 522
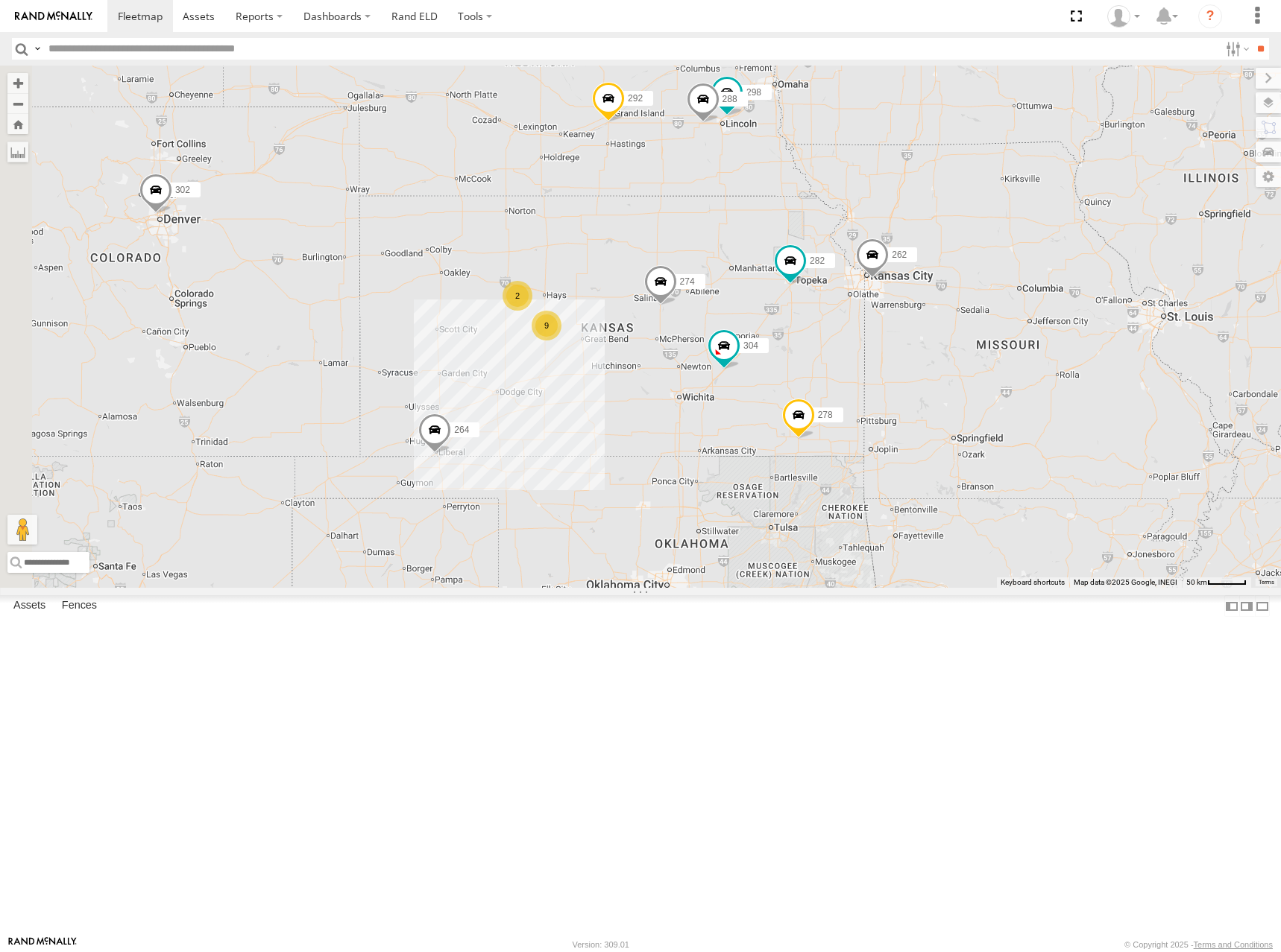
drag, startPoint x: 879, startPoint y: 364, endPoint x: 870, endPoint y: 362, distance: 9.2
click at [871, 362] on div "274 298 262 288 292 272 304 264 302 282 278 260 232 9 2" at bounding box center [640, 327] width 1281 height 522
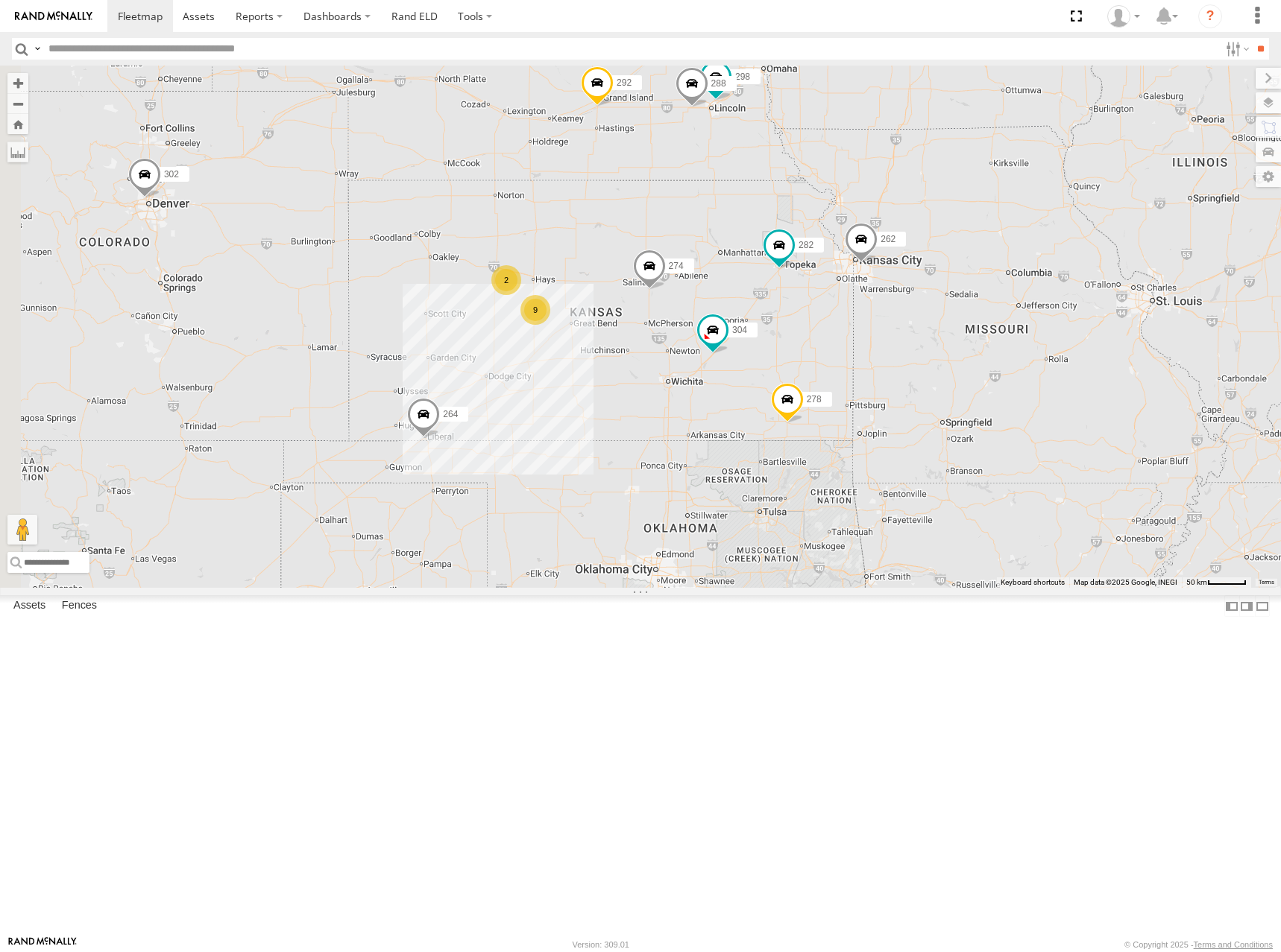
drag, startPoint x: 886, startPoint y: 399, endPoint x: 844, endPoint y: 368, distance: 52.2
click at [875, 381] on div "274 298 262 288 292 272 304 264 302 282 278 260 232 9 2" at bounding box center [640, 327] width 1281 height 522
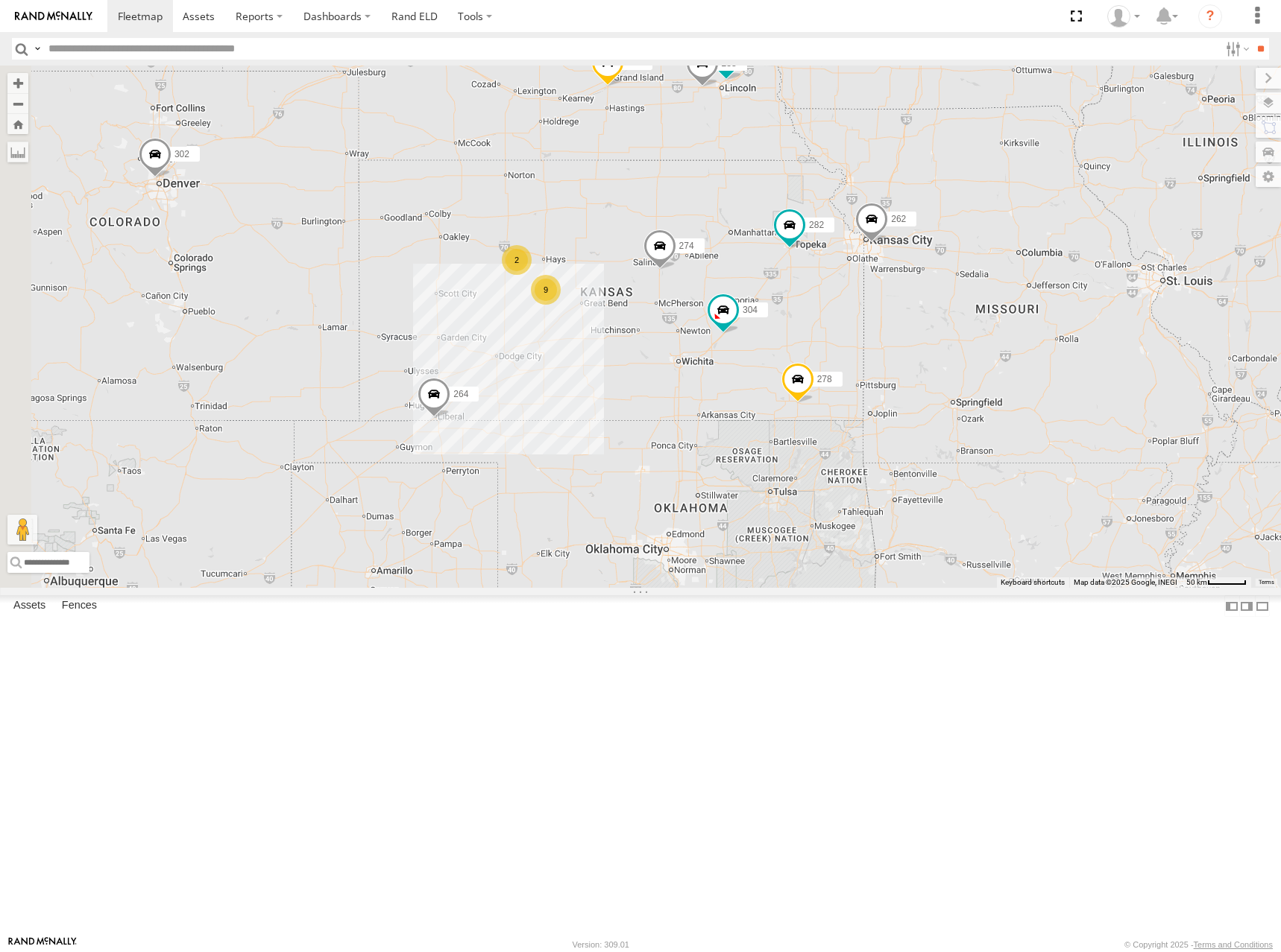
drag, startPoint x: 780, startPoint y: 381, endPoint x: 794, endPoint y: 358, distance: 26.9
click at [794, 358] on div "274 298 262 288 292 272 304 264 302 282 278 260 232 9 2" at bounding box center [640, 327] width 1281 height 522
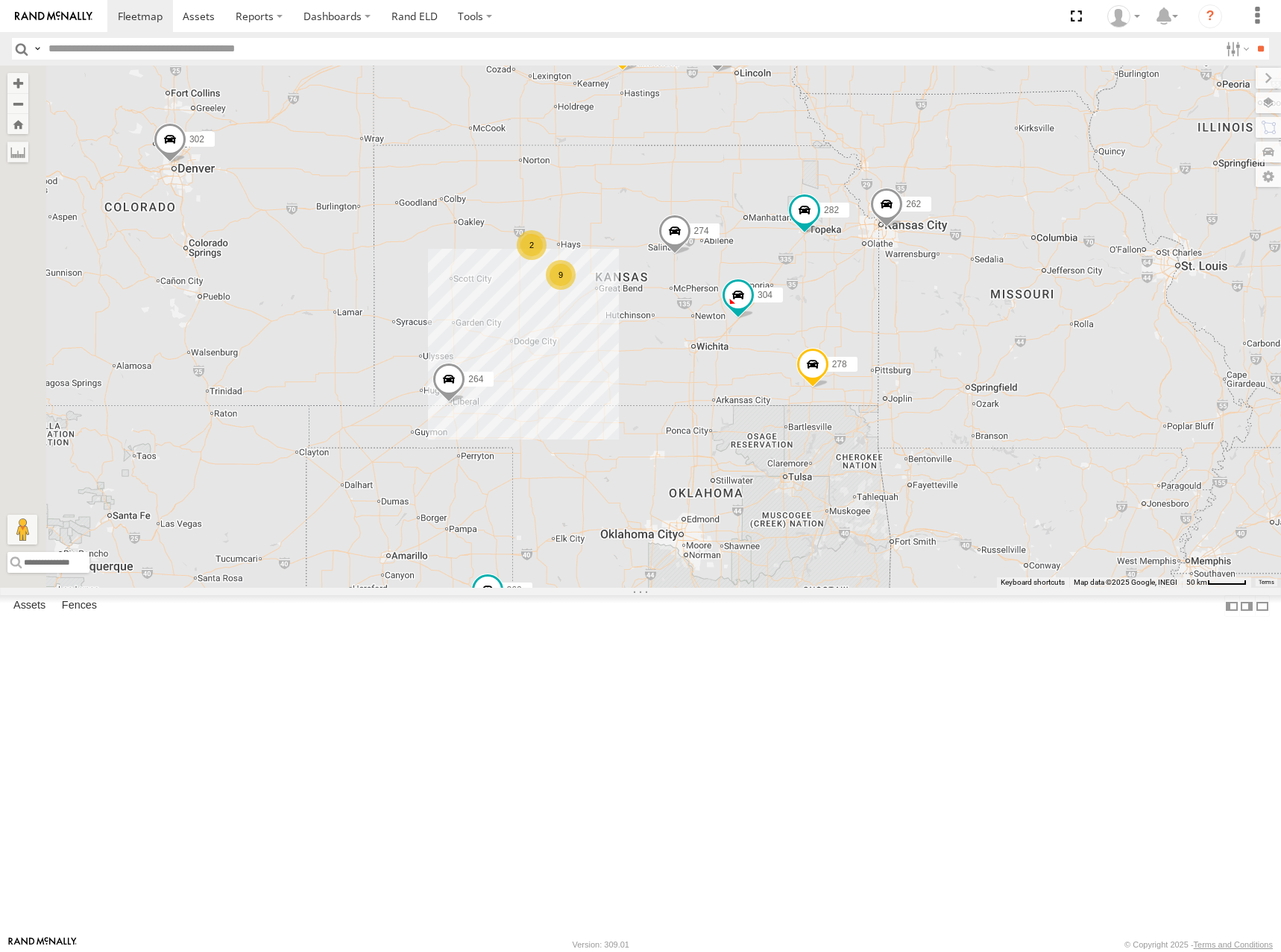
drag, startPoint x: 791, startPoint y: 373, endPoint x: 809, endPoint y: 357, distance: 24.1
click at [809, 357] on div "274 298 262 288 292 272 304 264 302 282 278 260 232 9 2" at bounding box center [640, 327] width 1281 height 522
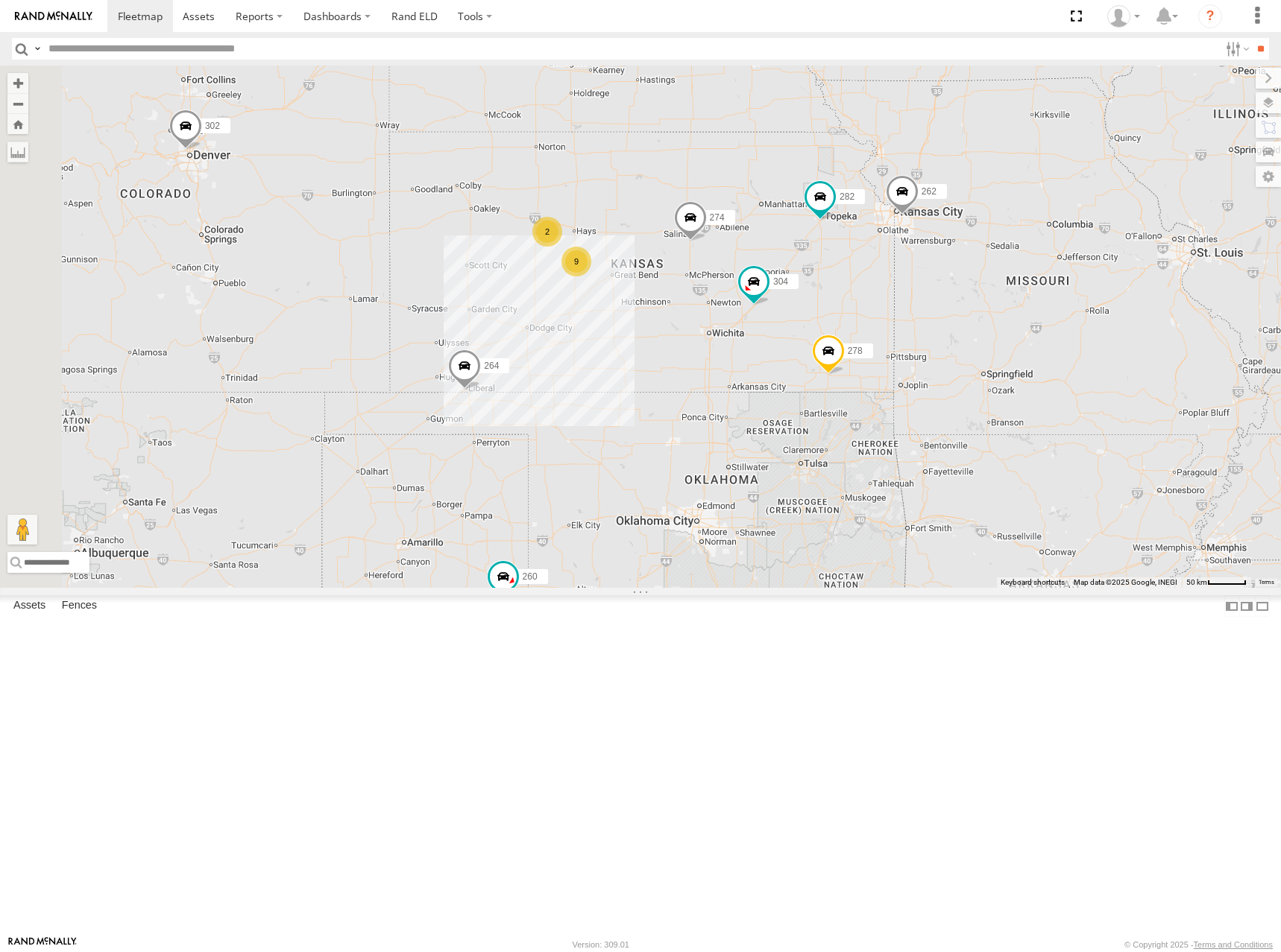
click at [816, 330] on div "274 298 262 288 292 272 304 264 302 282 278 260 232 9 2" at bounding box center [640, 327] width 1281 height 522
click at [820, 328] on div "274 298 262 288 292 272 304 264 302 282 278 260 232 9 2" at bounding box center [640, 327] width 1281 height 522
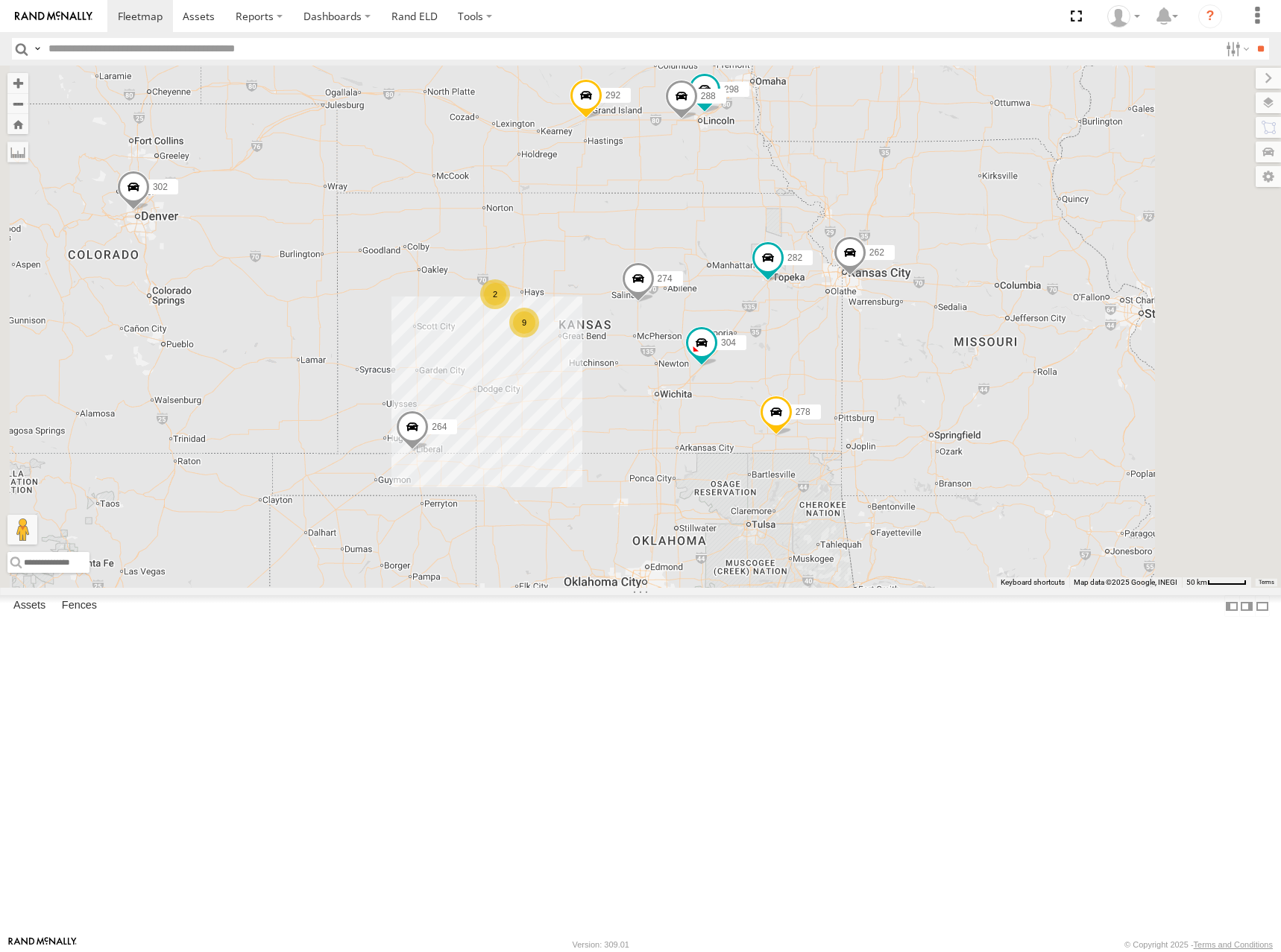
drag, startPoint x: 852, startPoint y: 347, endPoint x: 873, endPoint y: 397, distance: 54.2
click at [873, 397] on div "274 298 262 288 292 272 304 264 302 282 278 260 232 9 2" at bounding box center [640, 327] width 1281 height 522
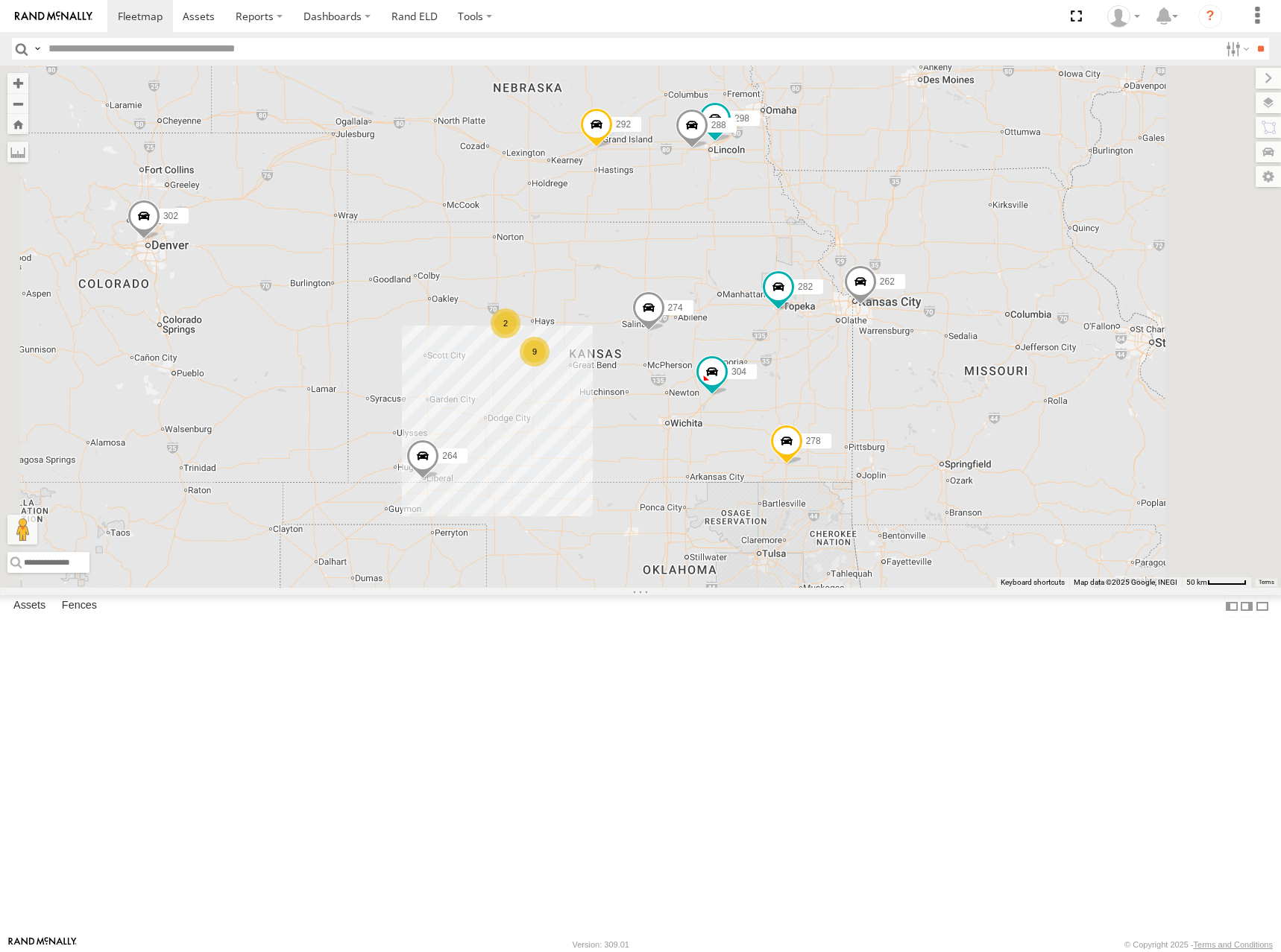
drag, startPoint x: 904, startPoint y: 336, endPoint x: 918, endPoint y: 371, distance: 37.7
click at [918, 371] on div "274 298 262 288 292 272 304 264 302 282 278 260 232 9 2" at bounding box center [640, 327] width 1281 height 522
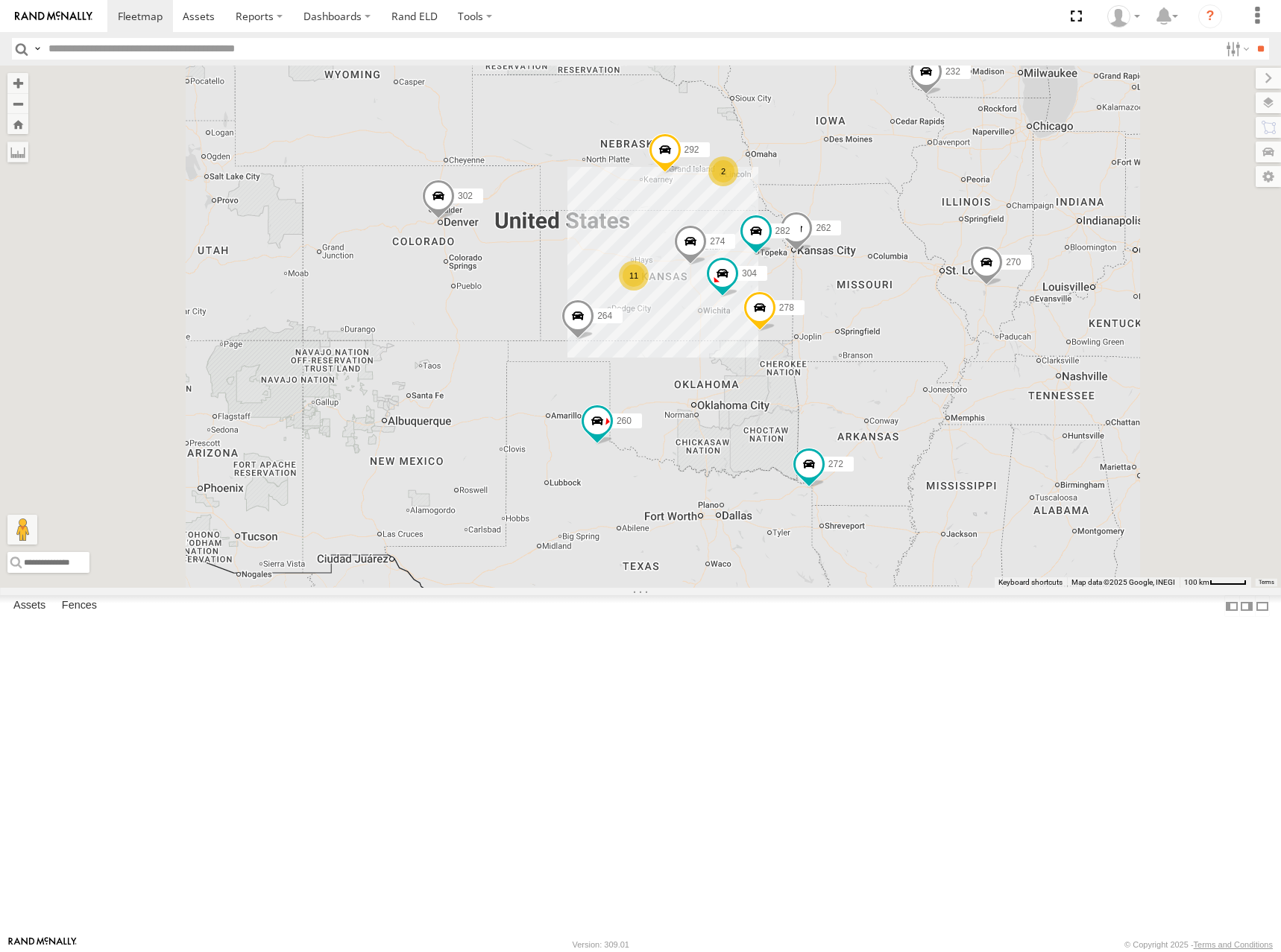
drag, startPoint x: 1052, startPoint y: 314, endPoint x: 1022, endPoint y: 336, distance: 37.2
click at [1022, 336] on div "274 262 292 272 304 264 302 282 278 260 232 11 2 270" at bounding box center [640, 327] width 1281 height 522
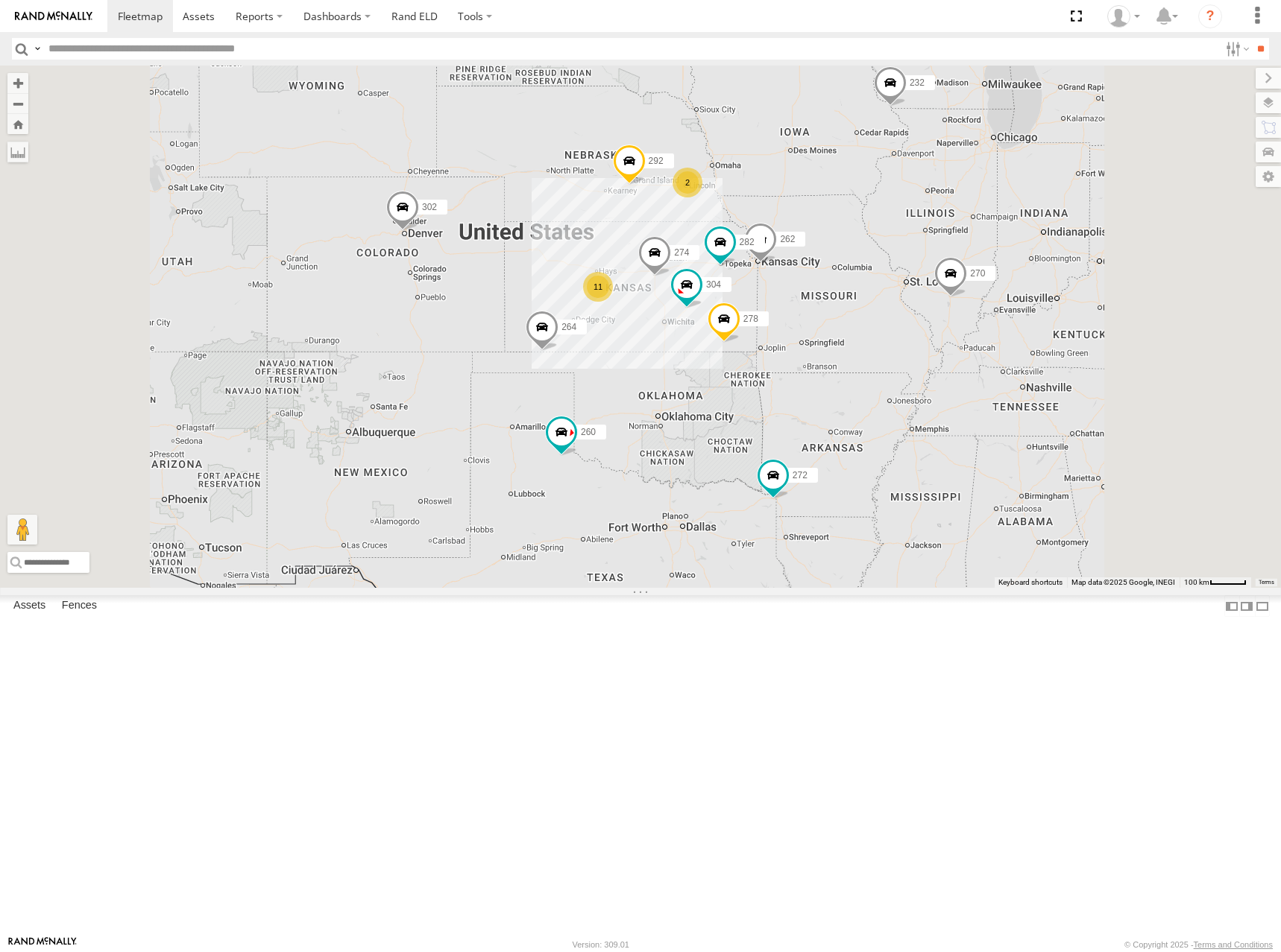
drag, startPoint x: 794, startPoint y: 408, endPoint x: 794, endPoint y: 386, distance: 22.0
click at [794, 386] on div "274 262 292 272 304 264 302 282 278 260 232 11 2 270" at bounding box center [640, 327] width 1281 height 522
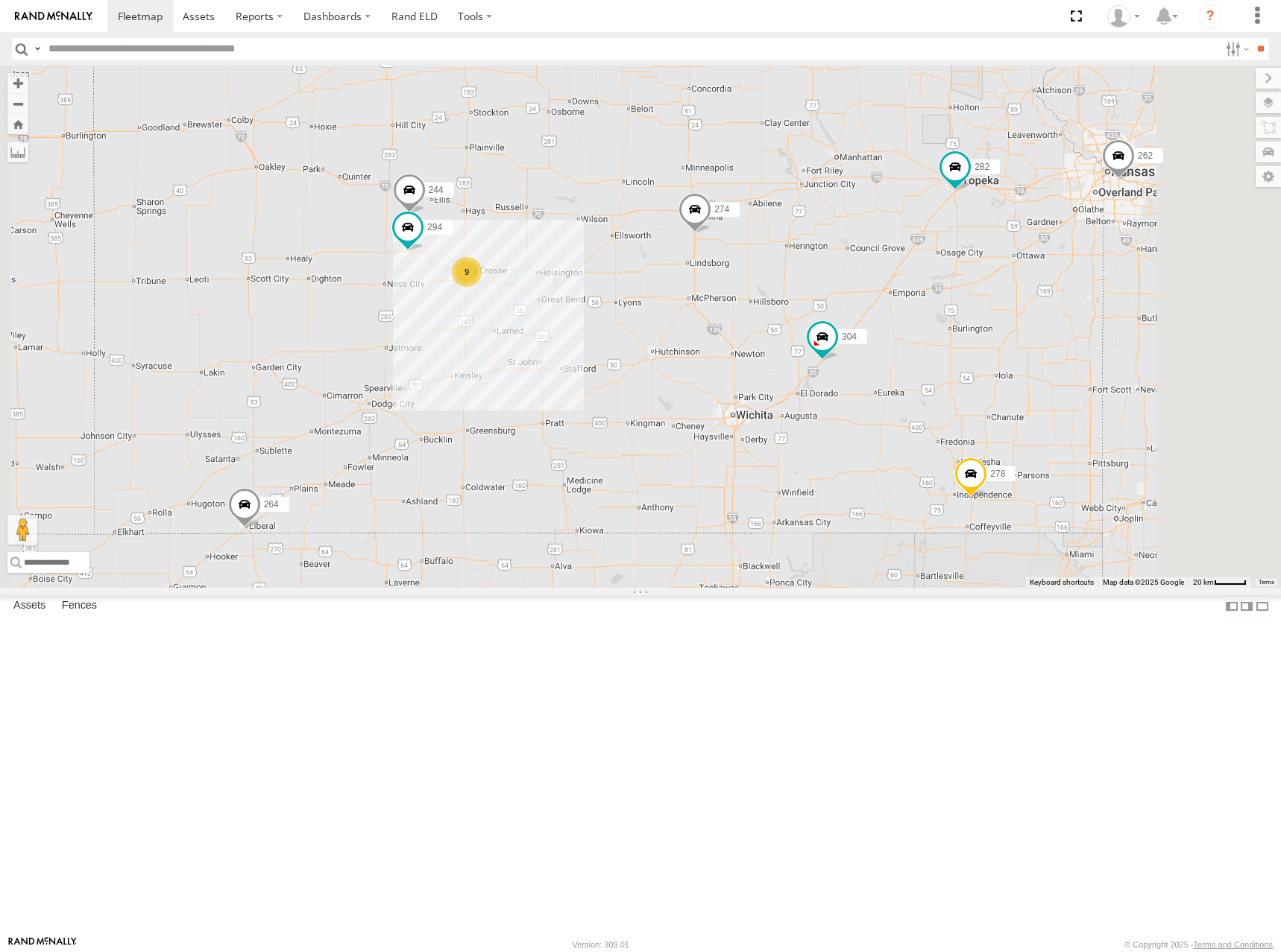
drag, startPoint x: 1018, startPoint y: 427, endPoint x: 990, endPoint y: 432, distance: 28.4
click at [990, 432] on div "274 262 292 272 304 264 302 282 278 260 232 270 298 288 9 244 294" at bounding box center [640, 327] width 1281 height 522
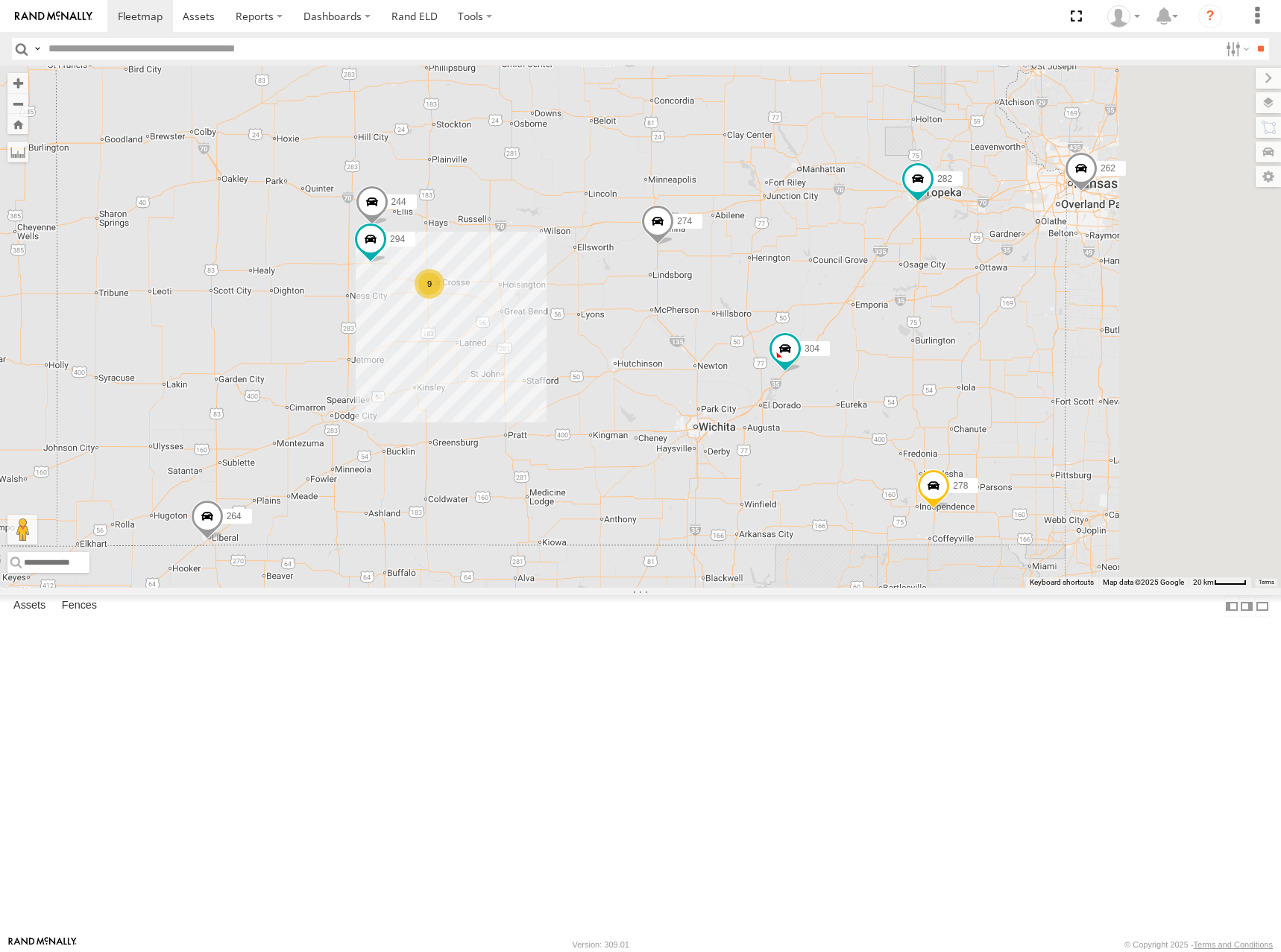
click at [983, 440] on div "274 262 292 272 304 264 302 282 278 260 232 270 298 288 9 244 294" at bounding box center [640, 327] width 1281 height 522
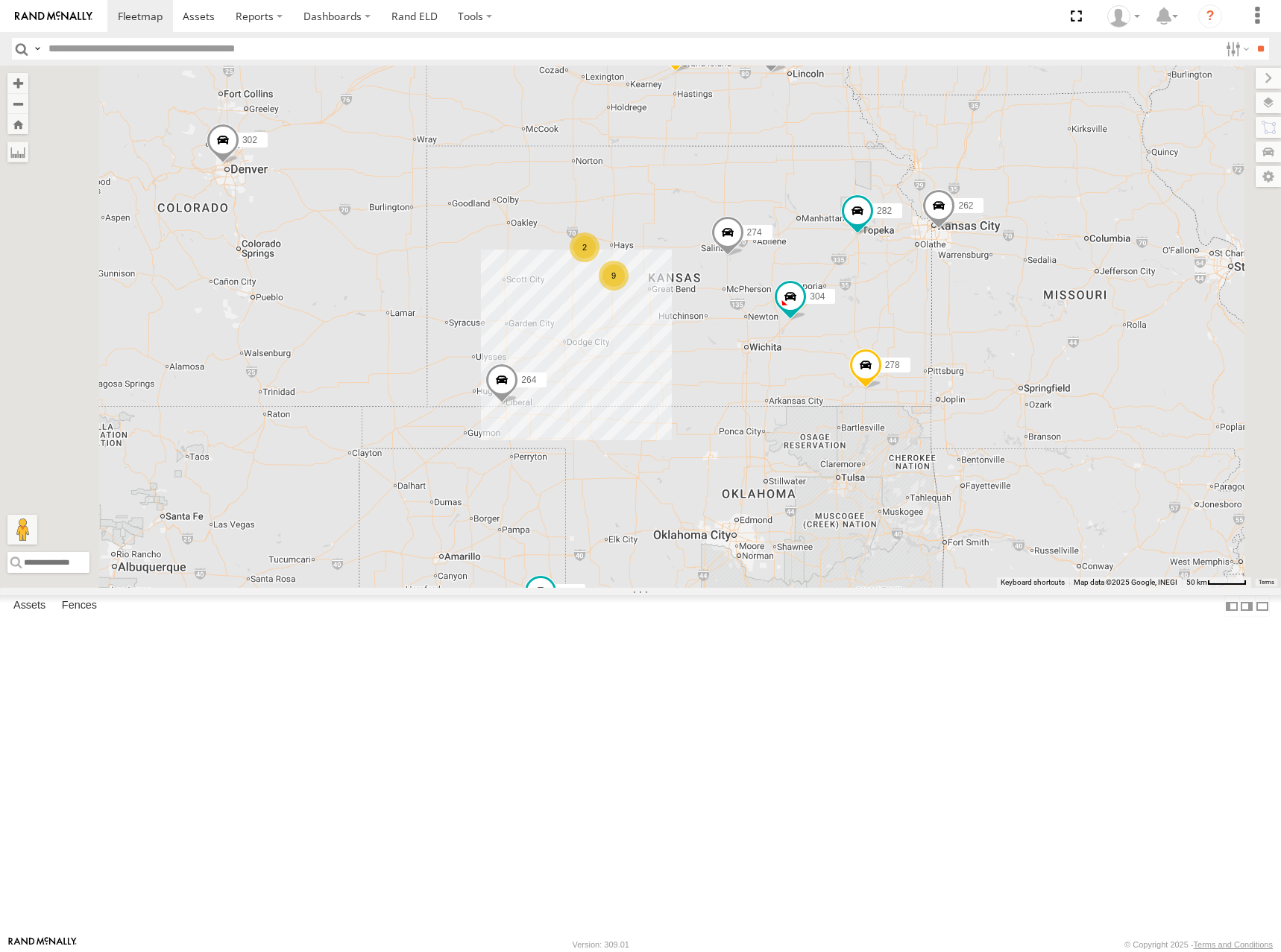
drag, startPoint x: 982, startPoint y: 354, endPoint x: 970, endPoint y: 323, distance: 33.2
click at [970, 323] on div "274 262 292 272 304 264 302 282 278 260 232 270 298 288 9 2" at bounding box center [640, 327] width 1281 height 522
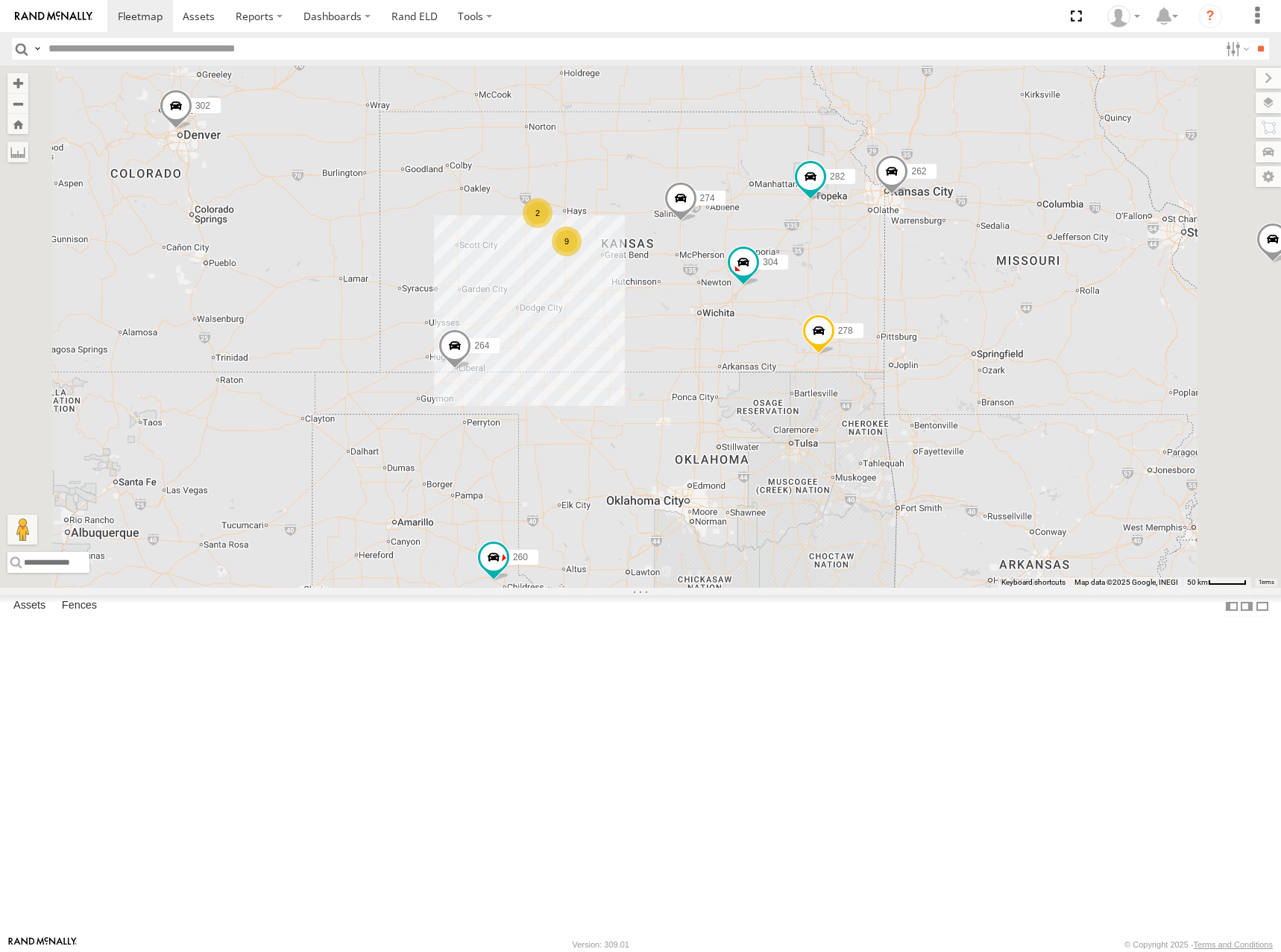
drag, startPoint x: 917, startPoint y: 345, endPoint x: 899, endPoint y: 348, distance: 18.2
click at [899, 348] on div "274 262 292 272 304 264 302 282 278 260 232 270 298 288 9 2" at bounding box center [640, 327] width 1281 height 522
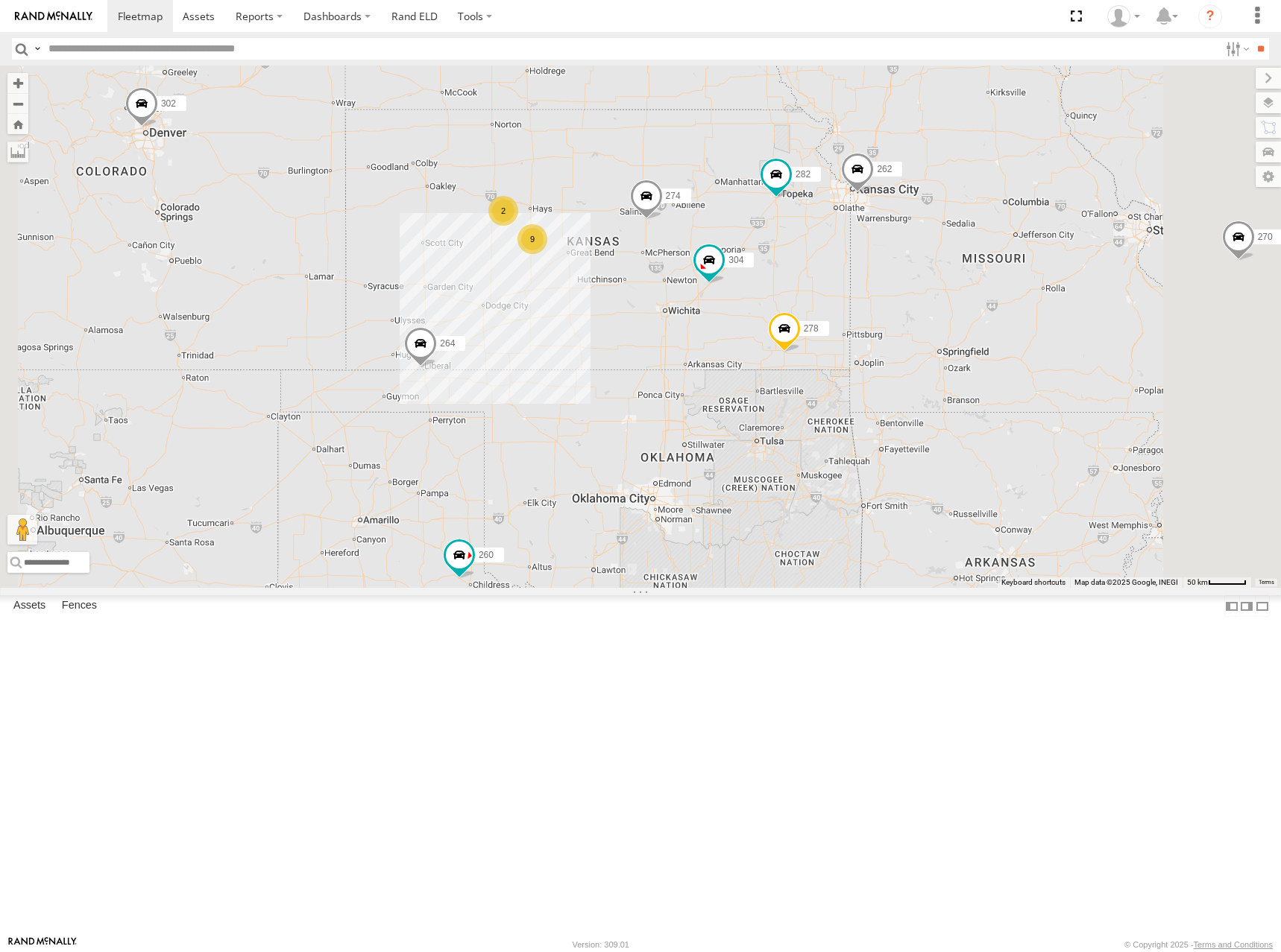
drag, startPoint x: 908, startPoint y: 314, endPoint x: 839, endPoint y: 305, distance: 69.6
click at [839, 305] on div "274 262 292 272 304 264 302 282 278 260 232 270 298 288 9 2" at bounding box center [640, 327] width 1281 height 522
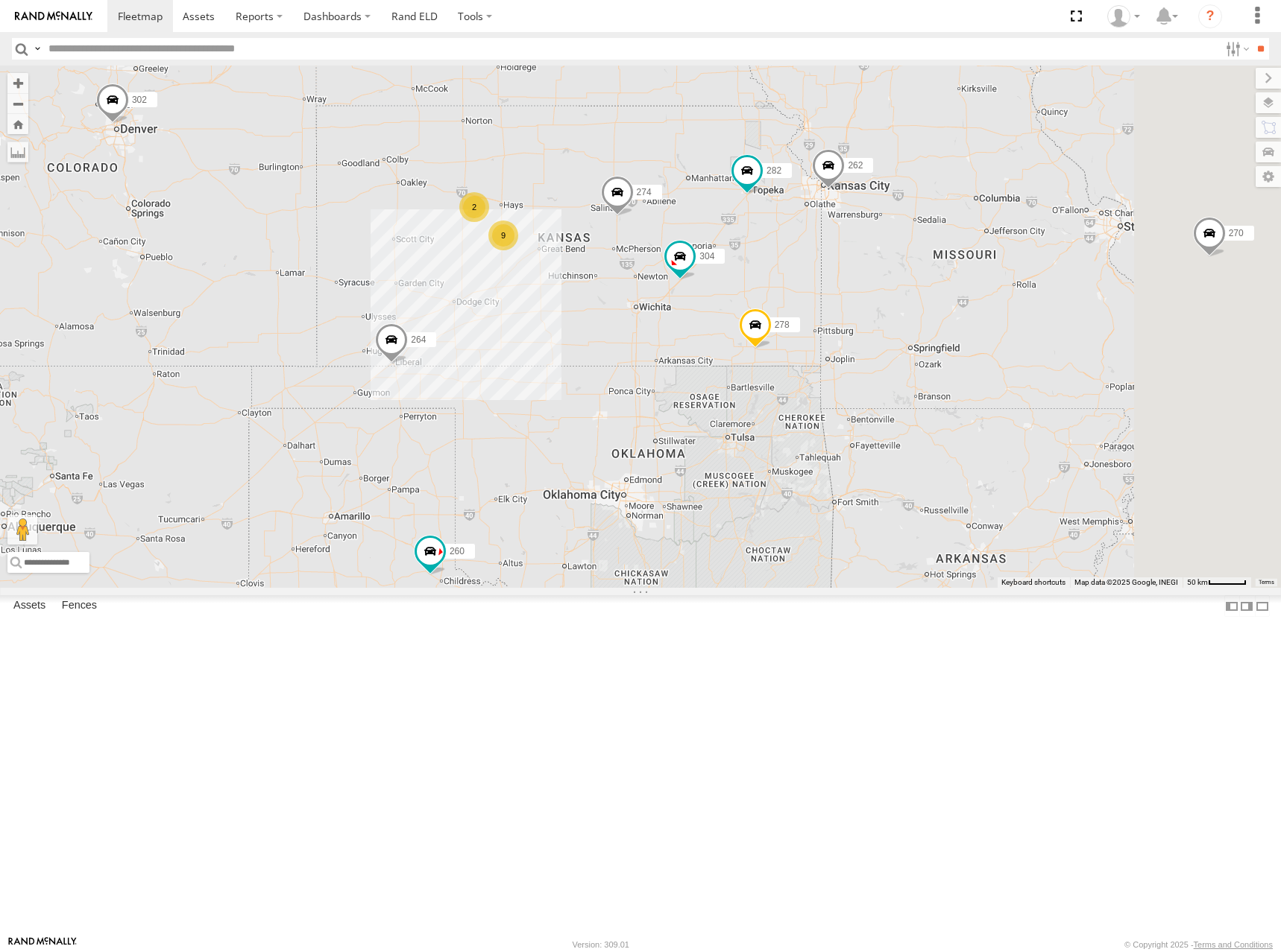
click at [837, 309] on div "274 262 292 272 304 264 302 282 278 260 232 270 298 288 9 2" at bounding box center [640, 327] width 1281 height 522
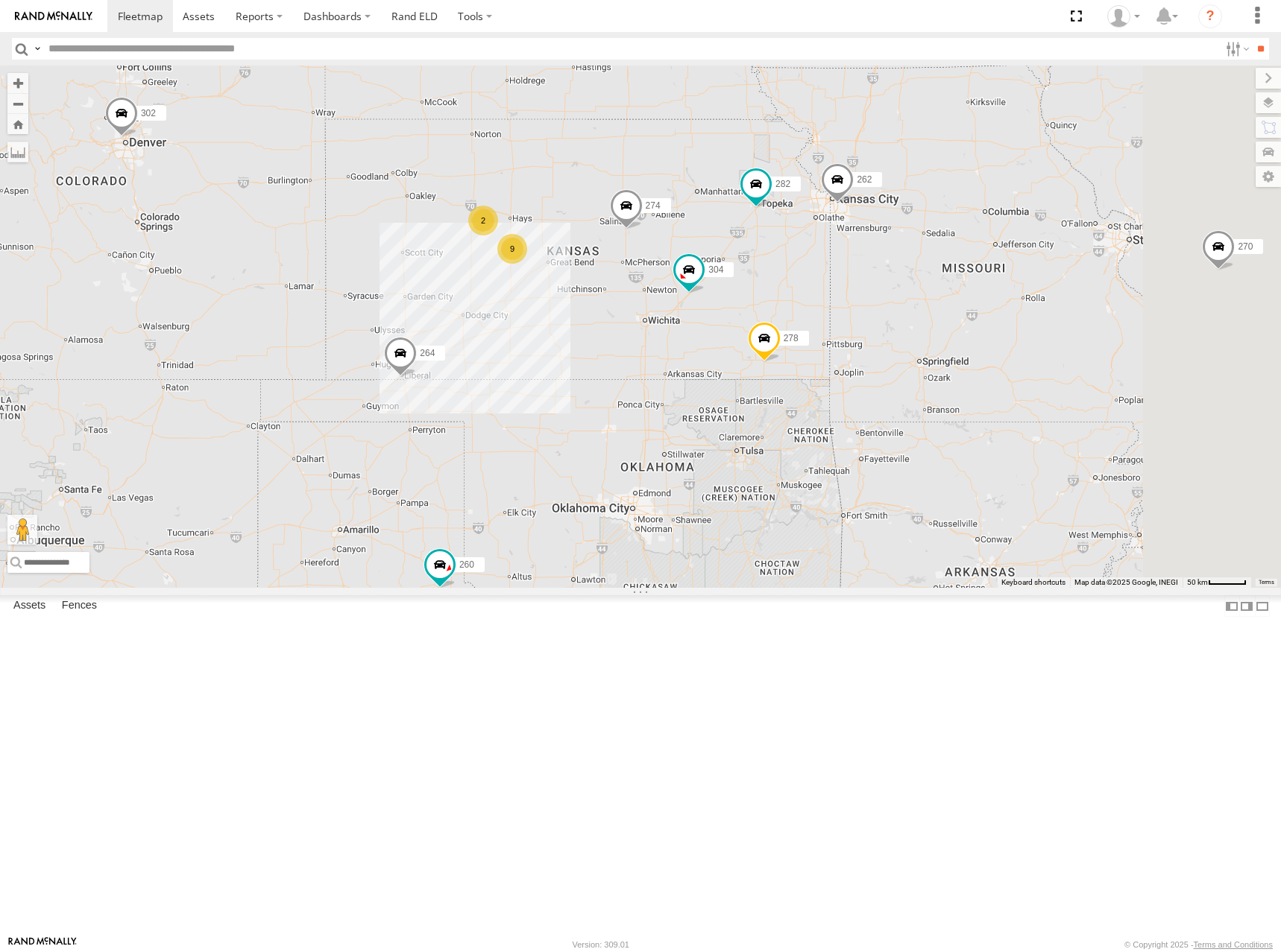
drag, startPoint x: 820, startPoint y: 310, endPoint x: 838, endPoint y: 312, distance: 18.1
click at [833, 312] on div "274 262 292 272 304 264 302 282 278 260 232 270 298 288 9 2" at bounding box center [640, 327] width 1281 height 522
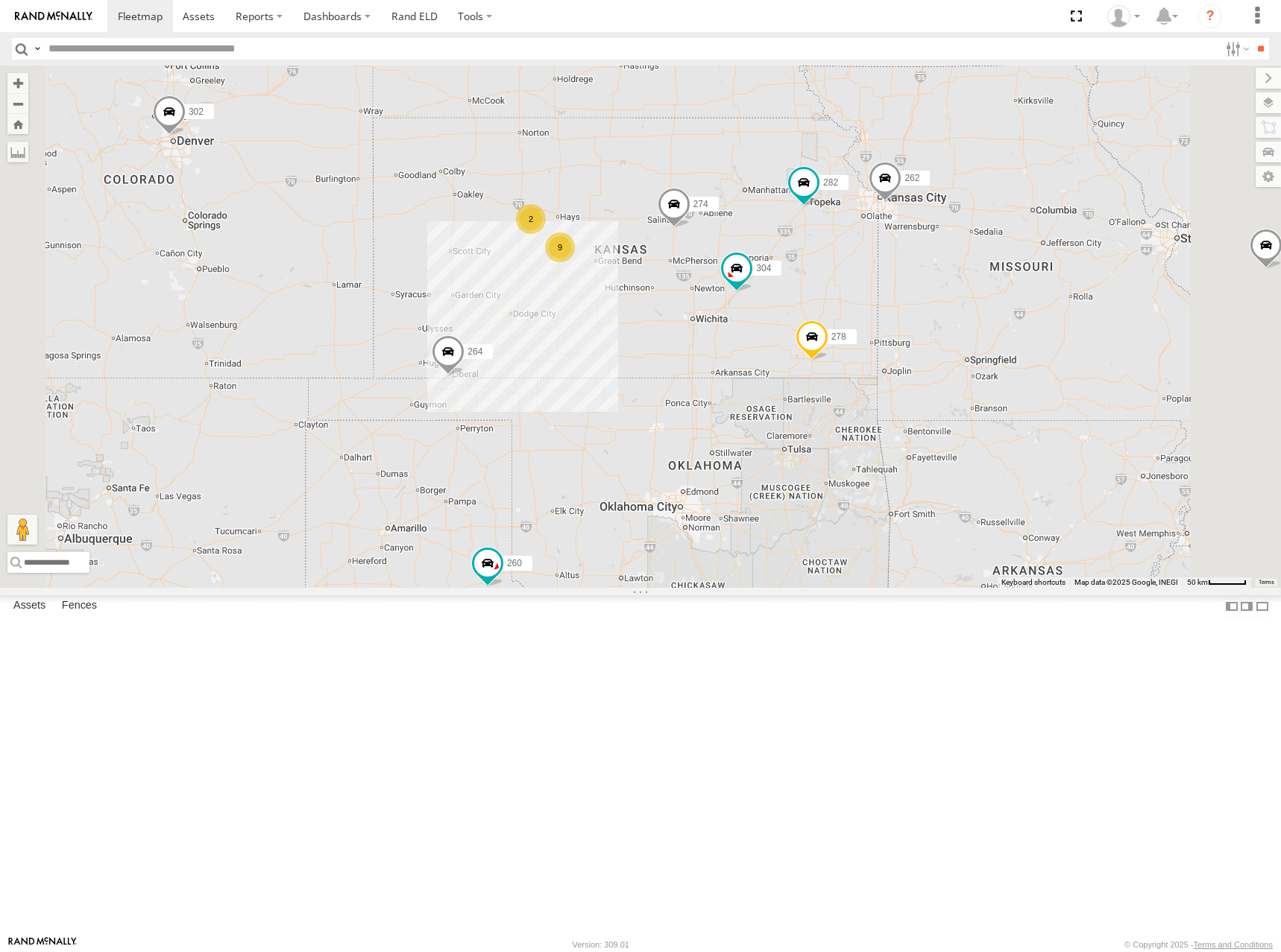
drag, startPoint x: 833, startPoint y: 304, endPoint x: 1205, endPoint y: 224, distance: 380.5
click at [868, 301] on div "274 262 292 272 304 264 302 282 278 260 232 270 298 288 9 2" at bounding box center [640, 327] width 1281 height 522
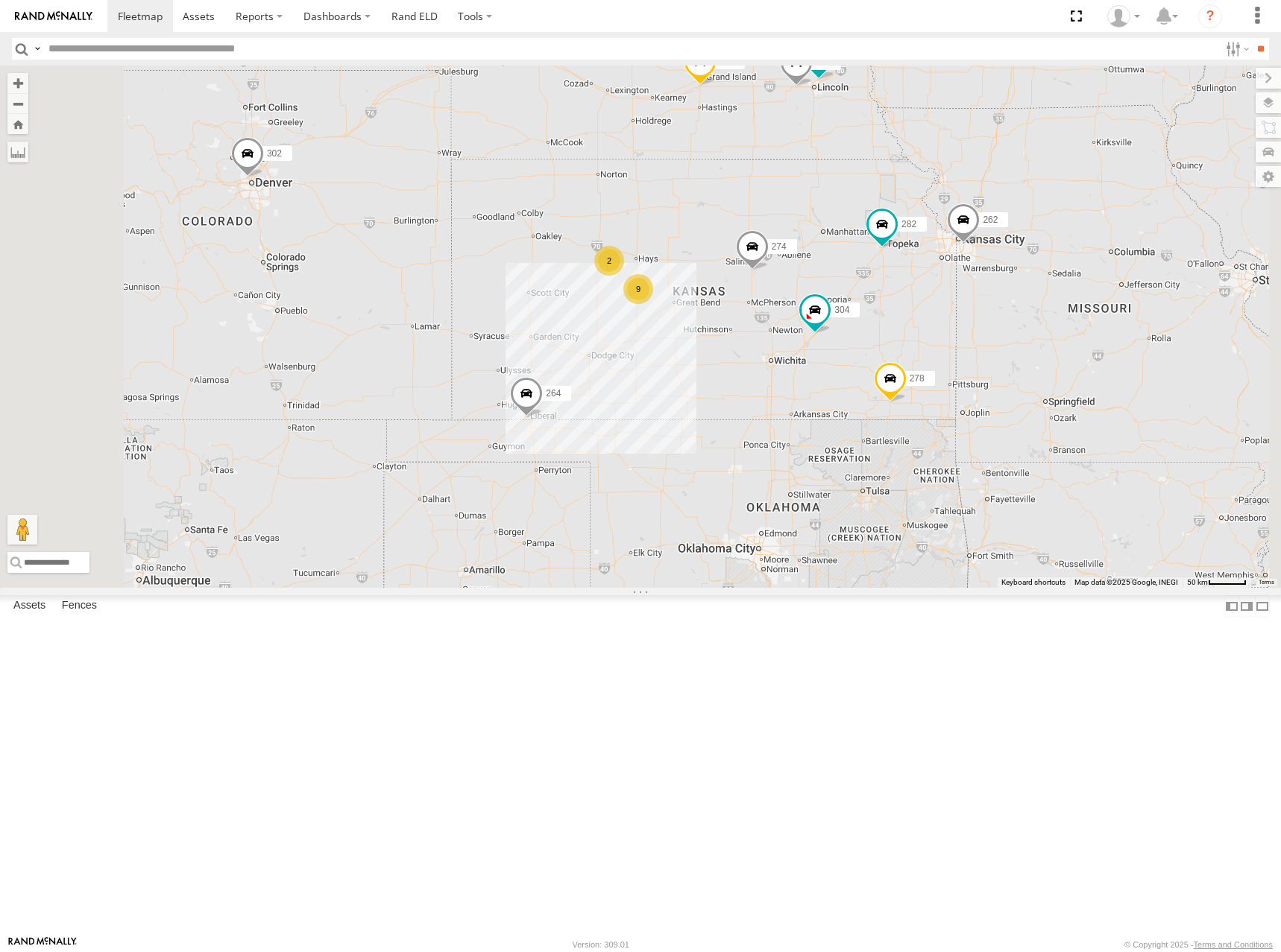
drag, startPoint x: 805, startPoint y: 282, endPoint x: 889, endPoint y: 335, distance: 99.3
click at [889, 335] on div "274 262 292 272 304 264 302 282 278 260 232 270 298 288 9 2" at bounding box center [640, 327] width 1281 height 522
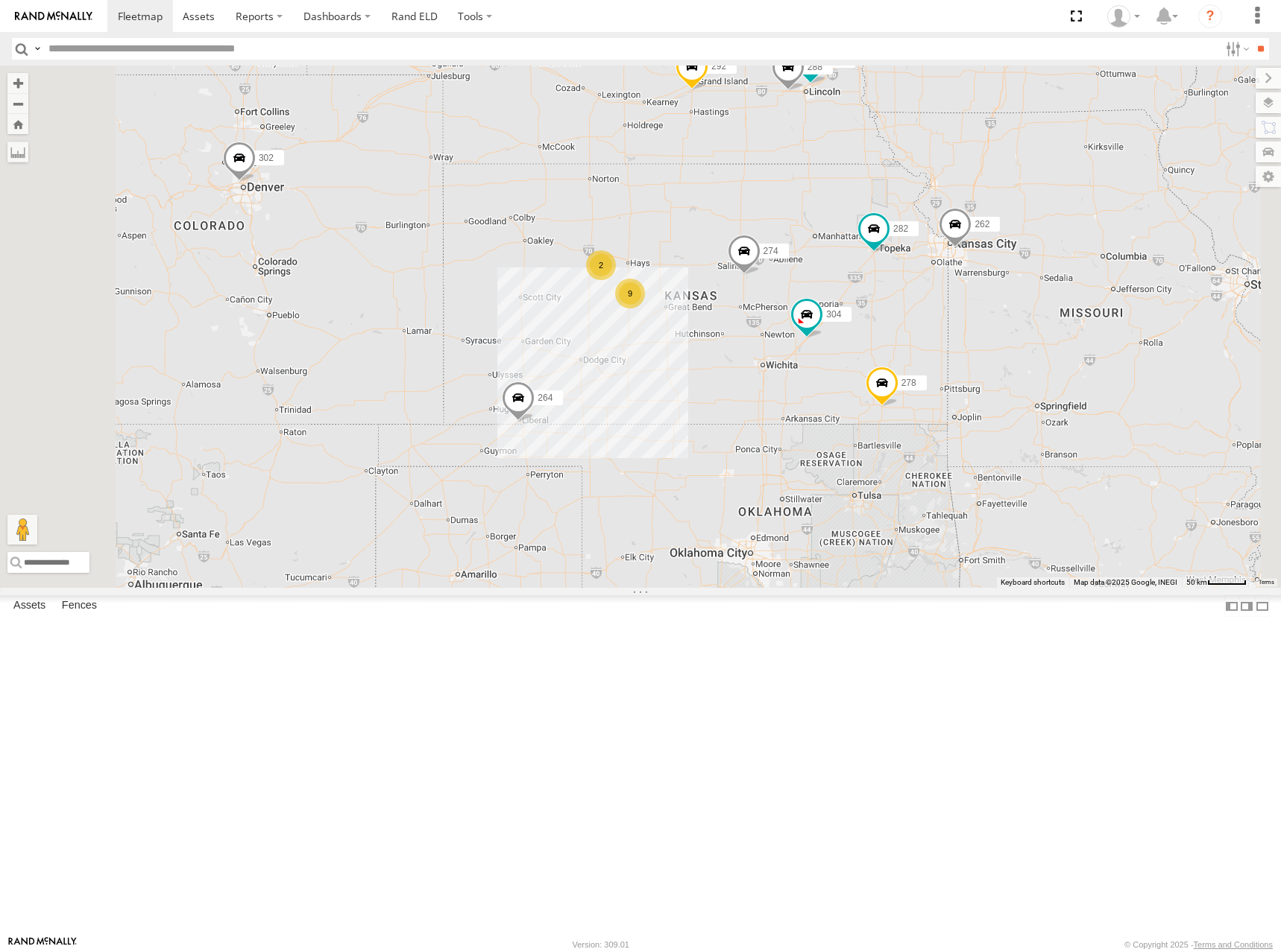
click at [941, 343] on div "274 262 292 272 304 264 302 282 278 260 232 270 298 288 9 2" at bounding box center [640, 327] width 1281 height 522
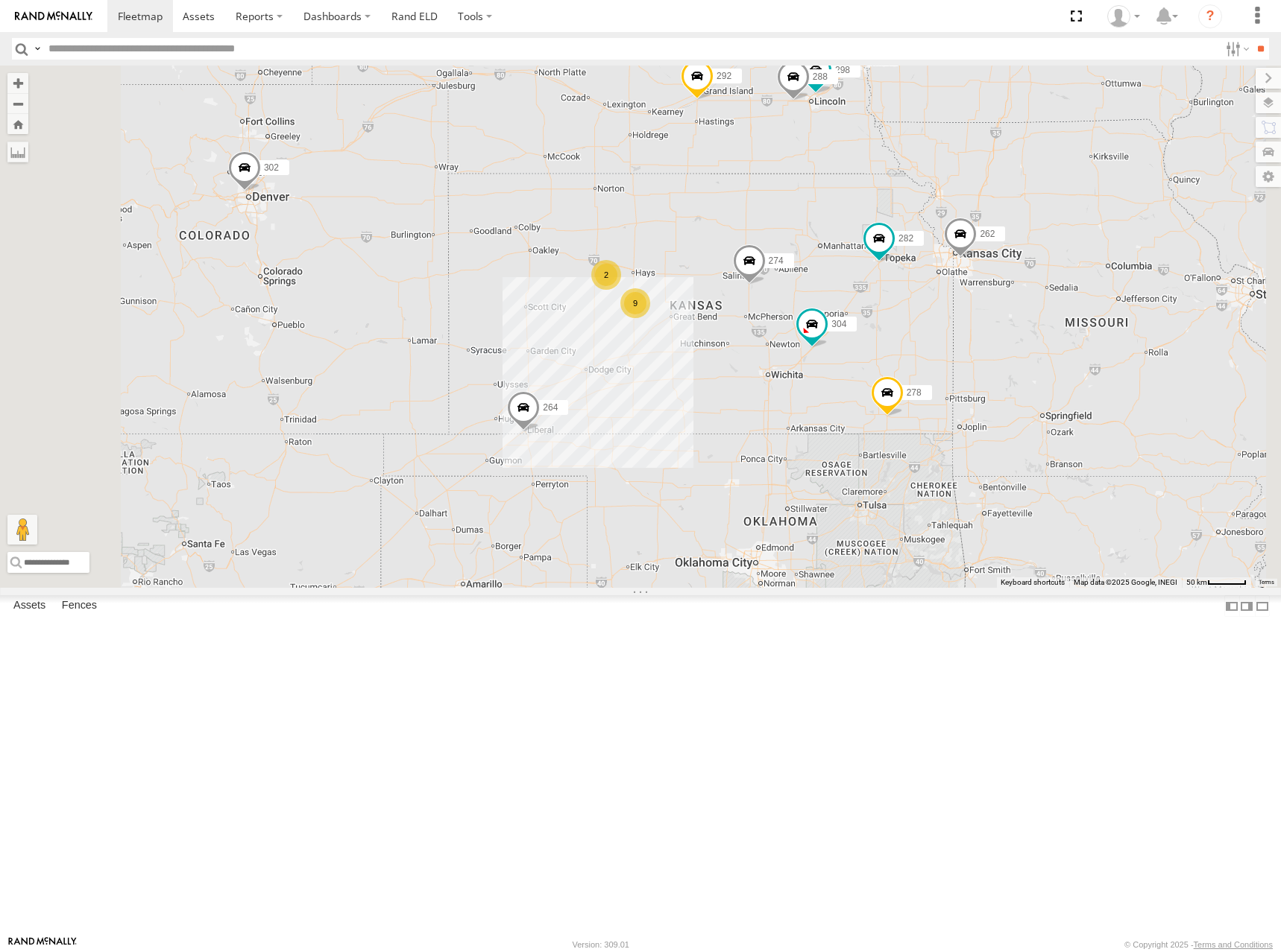
drag, startPoint x: 932, startPoint y: 323, endPoint x: 937, endPoint y: 338, distance: 15.8
click at [937, 338] on div "274 262 292 272 304 264 302 282 278 260 232 270 298 288 9 2" at bounding box center [640, 327] width 1281 height 522
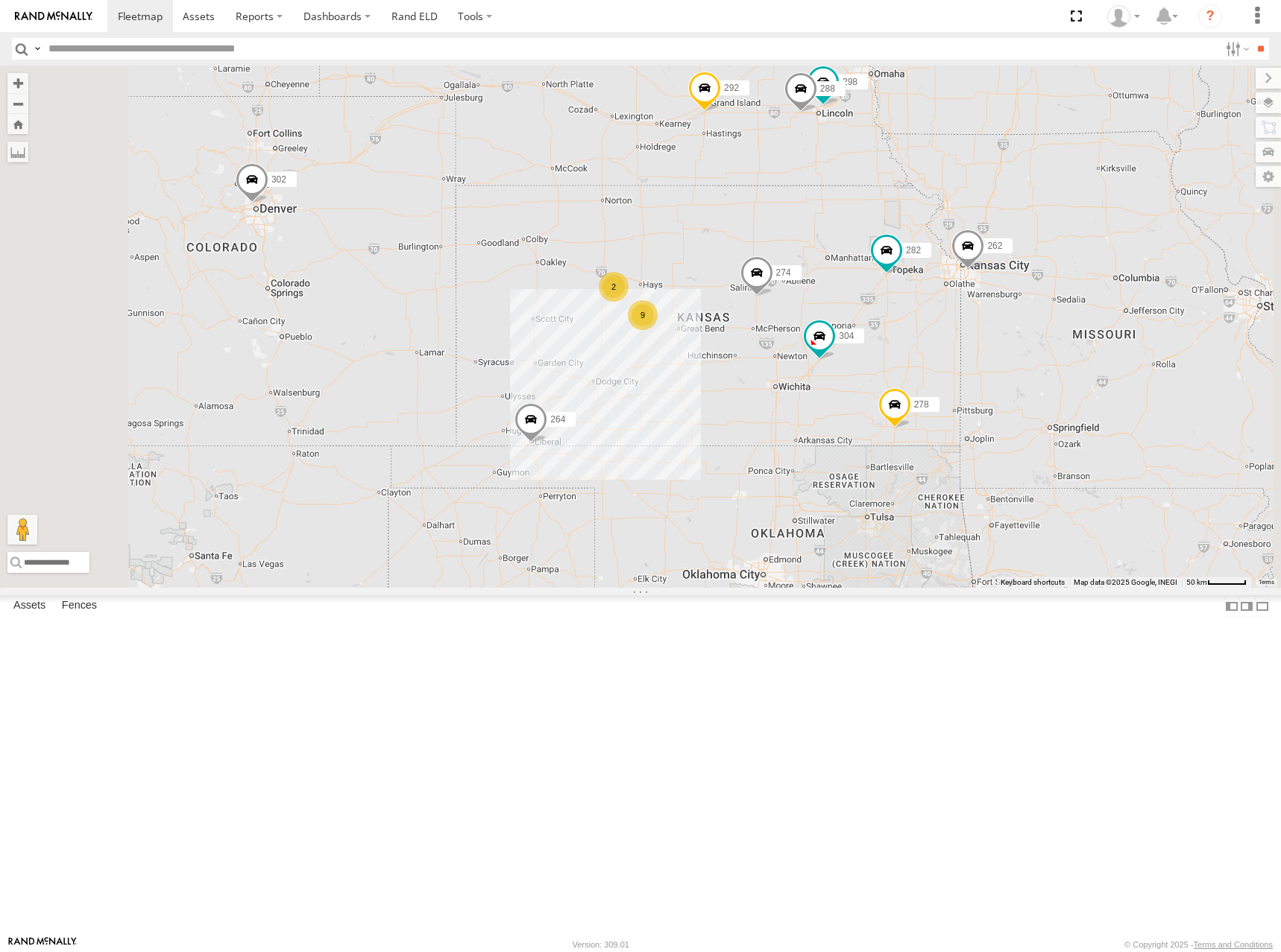
drag, startPoint x: 952, startPoint y: 364, endPoint x: 961, endPoint y: 376, distance: 15.0
click at [961, 376] on div "274 262 292 272 304 264 302 282 278 260 232 270 298 288 9 2" at bounding box center [640, 327] width 1281 height 522
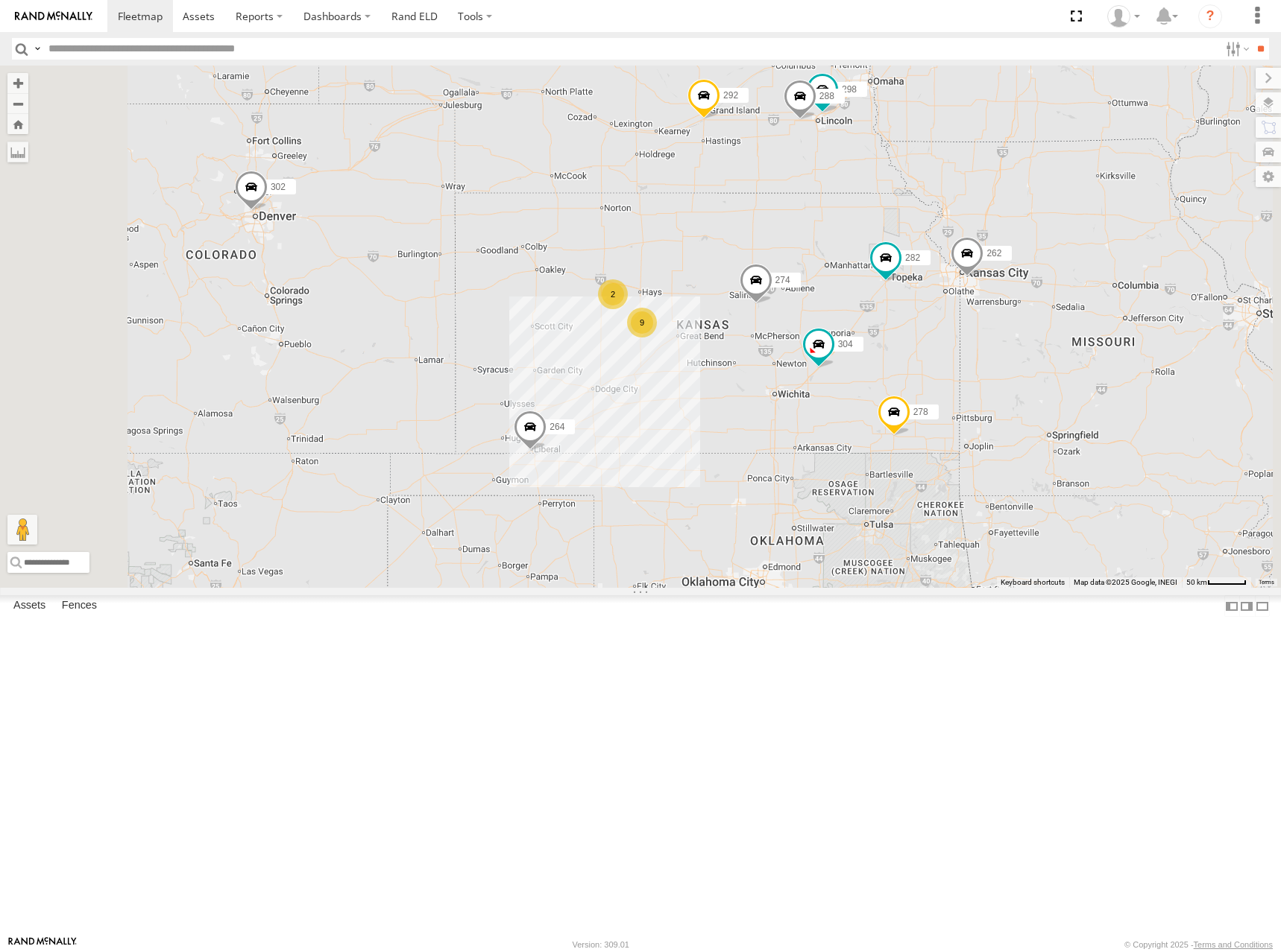
drag, startPoint x: 913, startPoint y: 384, endPoint x: 887, endPoint y: 402, distance: 31.6
click at [887, 402] on div "274 262 292 272 304 264 302 282 278 260 232 270 298 288 9 2" at bounding box center [640, 327] width 1281 height 522
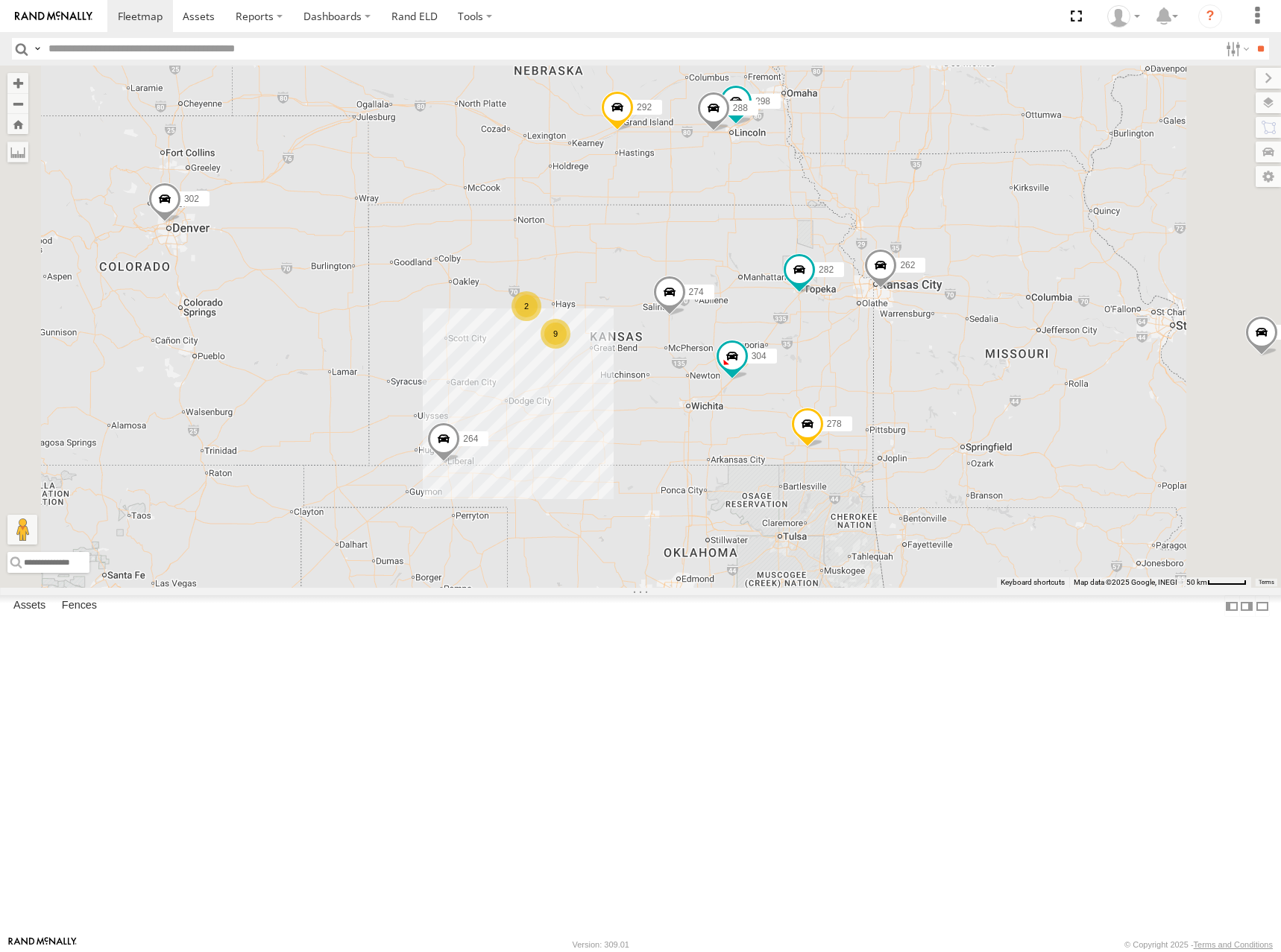
drag, startPoint x: 921, startPoint y: 403, endPoint x: 863, endPoint y: 397, distance: 58.3
click at [863, 397] on div "274 262 292 272 304 264 302 282 278 260 232 270 298 288 9 2" at bounding box center [640, 327] width 1281 height 522
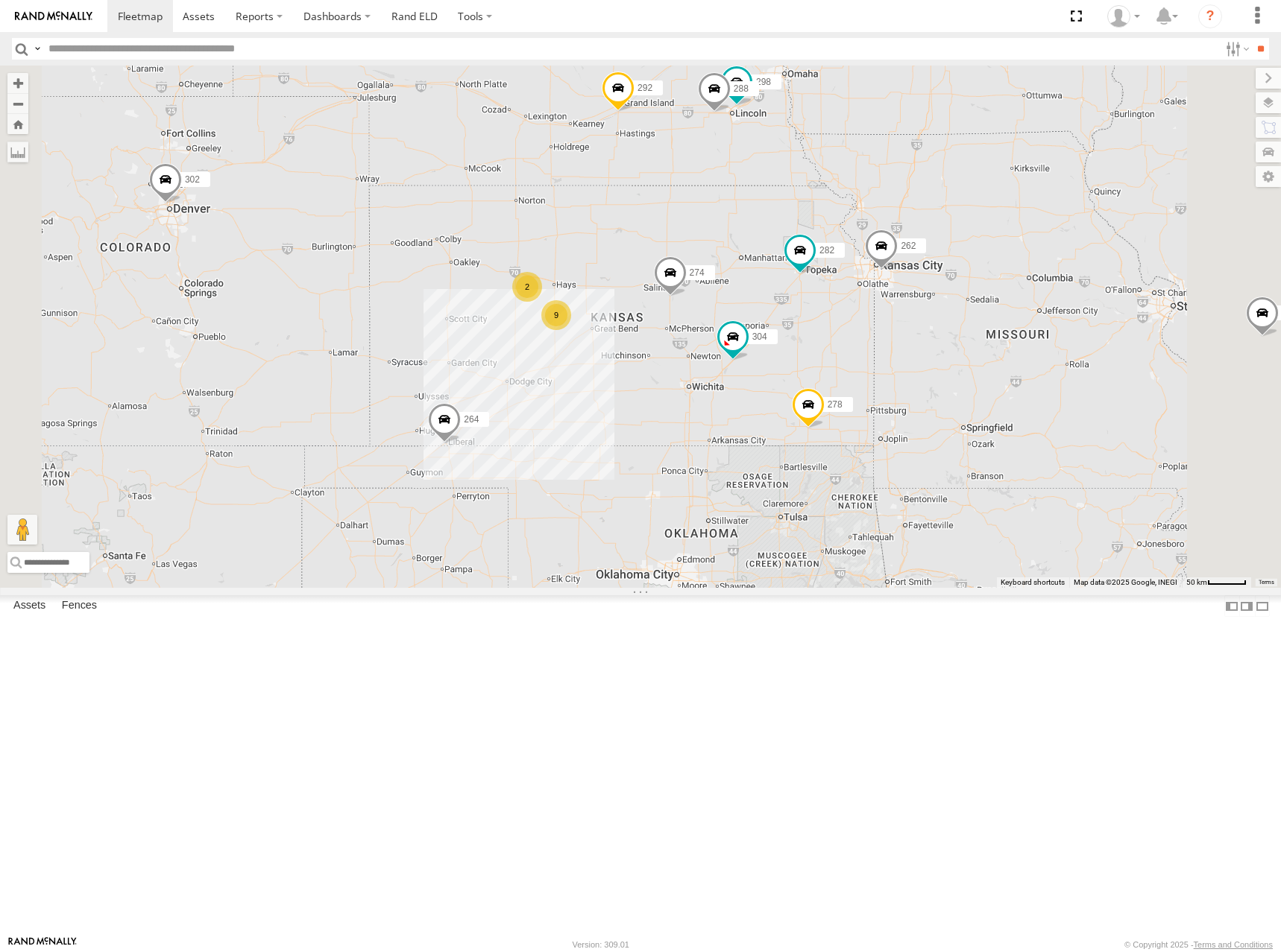
drag, startPoint x: 898, startPoint y: 376, endPoint x: 899, endPoint y: 362, distance: 14.0
click at [899, 362] on div "274 262 292 272 304 264 302 282 278 260 232 270 298 288 9 2" at bounding box center [640, 327] width 1281 height 522
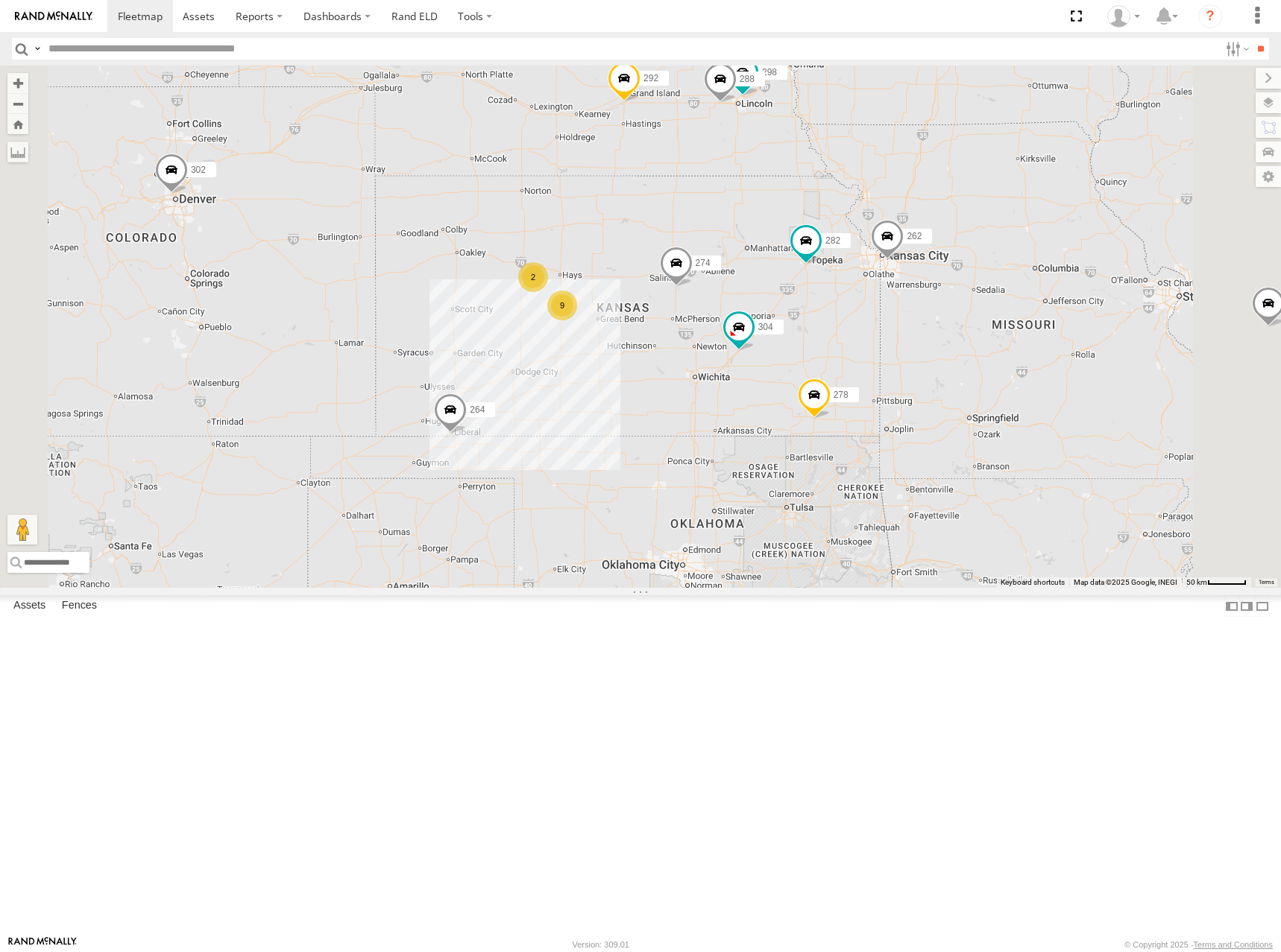
drag, startPoint x: 893, startPoint y: 388, endPoint x: 901, endPoint y: 379, distance: 12.0
click at [901, 379] on div "274 262 292 272 304 264 302 282 278 260 232 270 298 288 9 2" at bounding box center [640, 327] width 1281 height 522
click at [879, 358] on div "274 262 292 272 304 264 302 282 278 260 232 270 298 288 9 2" at bounding box center [640, 327] width 1281 height 522
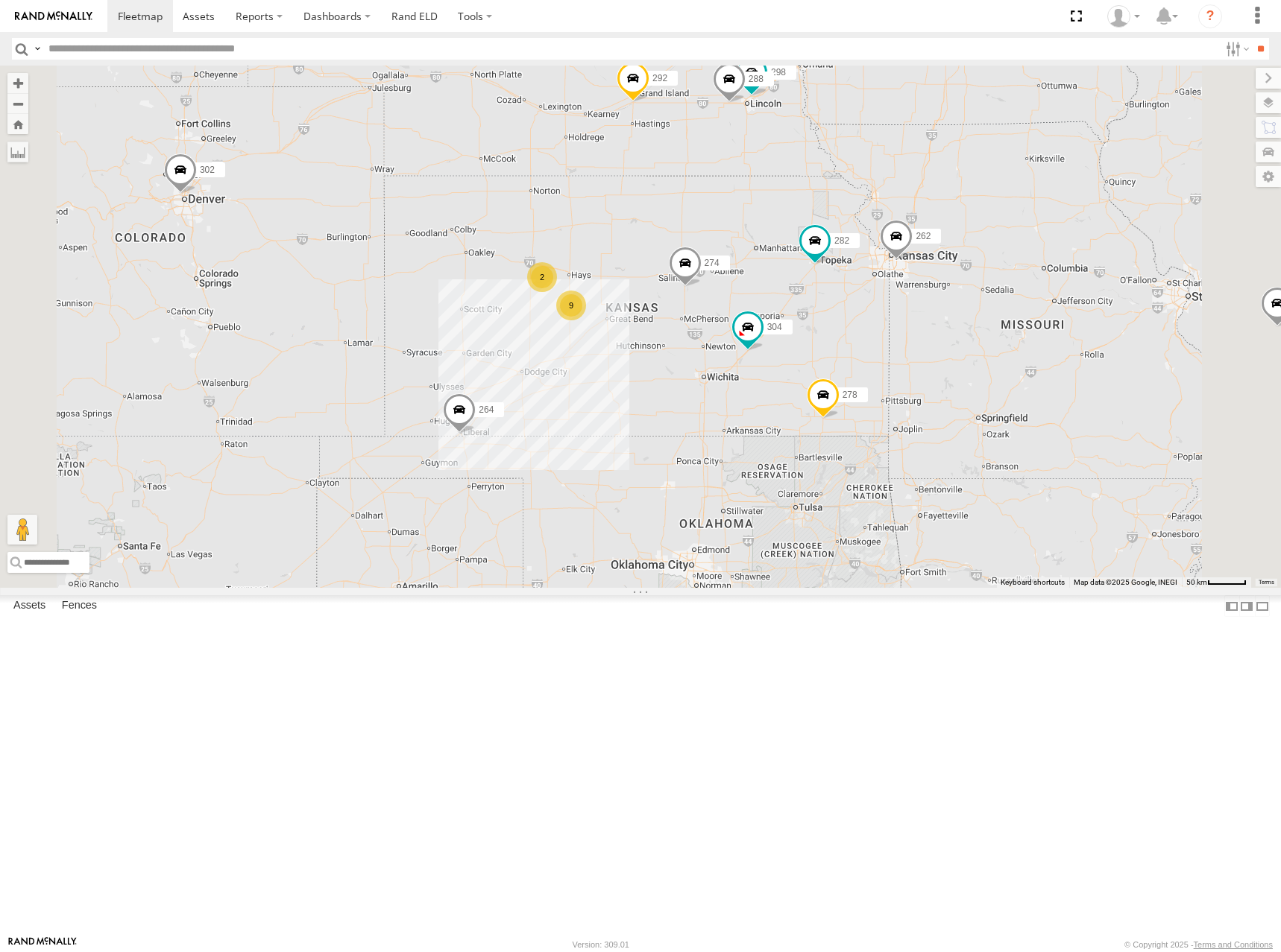
drag, startPoint x: 934, startPoint y: 387, endPoint x: 942, endPoint y: 392, distance: 9.4
click at [942, 392] on div "274 262 292 272 304 264 302 282 278 260 232 270 298 288 9 2" at bounding box center [640, 327] width 1281 height 522
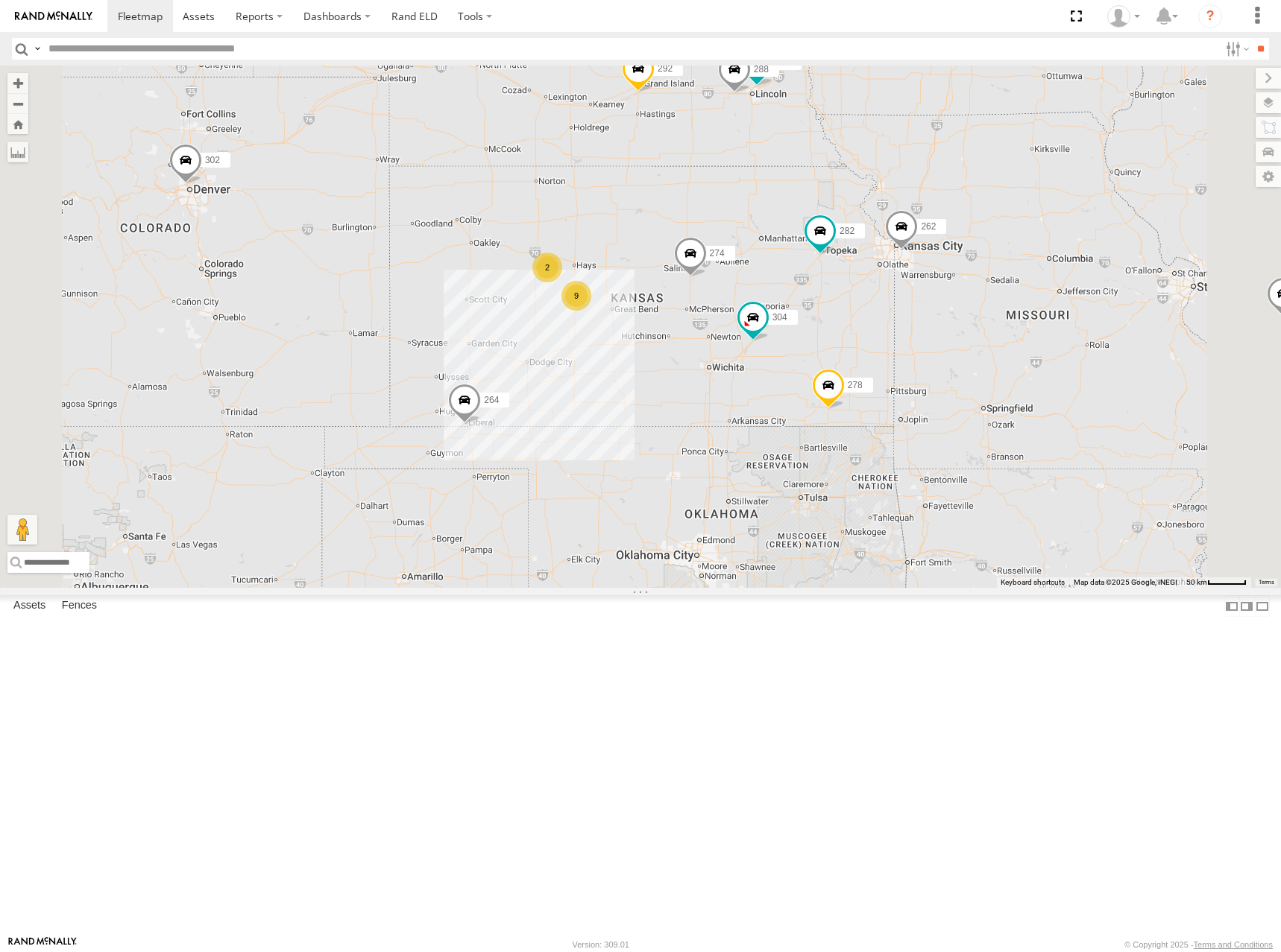
drag, startPoint x: 908, startPoint y: 393, endPoint x: 936, endPoint y: 360, distance: 43.3
click at [936, 360] on div "274 262 292 272 304 264 302 282 278 260 232 270 298 288 9 2" at bounding box center [640, 327] width 1281 height 522
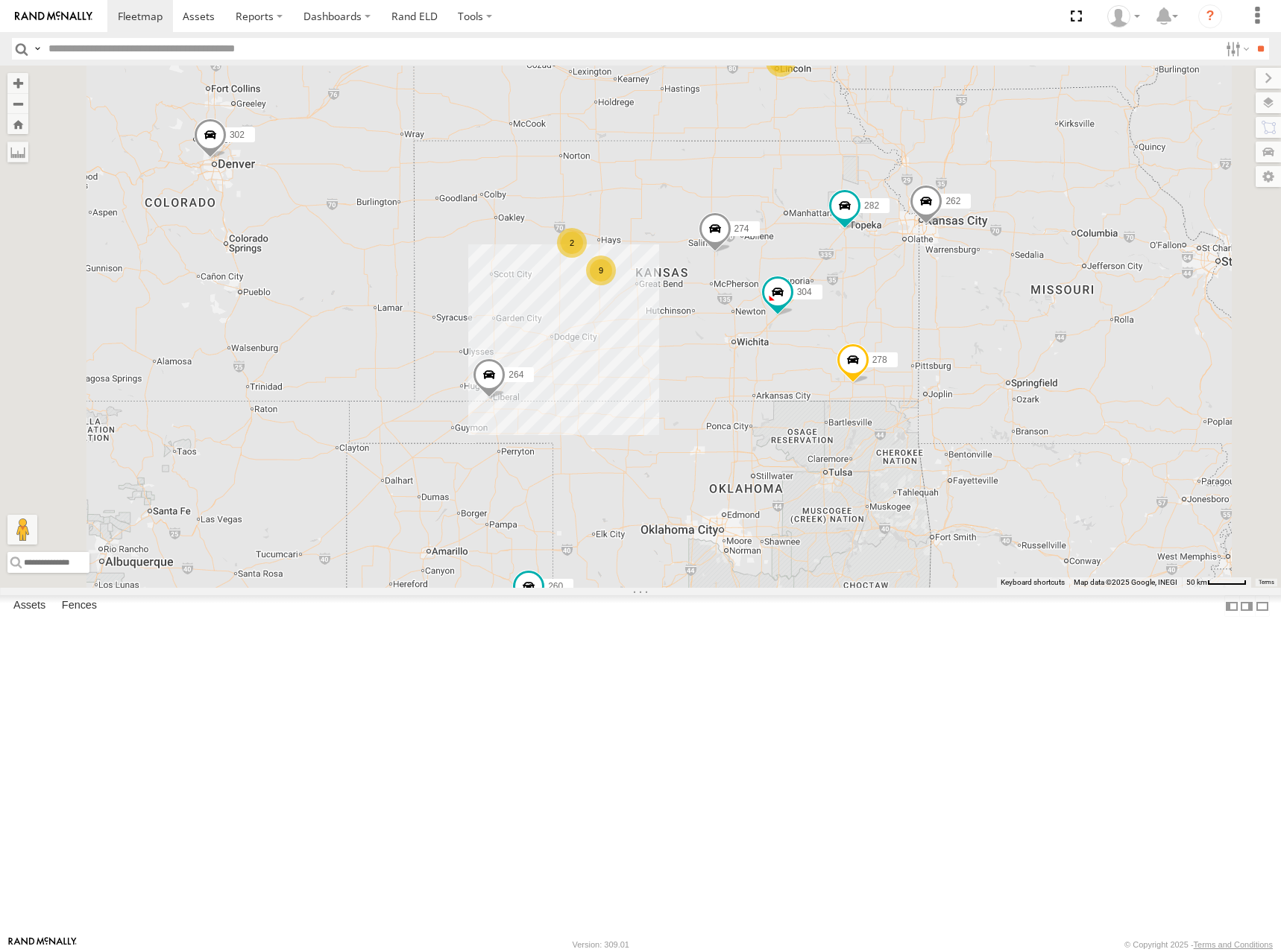
click at [899, 380] on div "274 262 292 272 304 264 302 282 278 260 232 270 9 2 2" at bounding box center [640, 327] width 1281 height 522
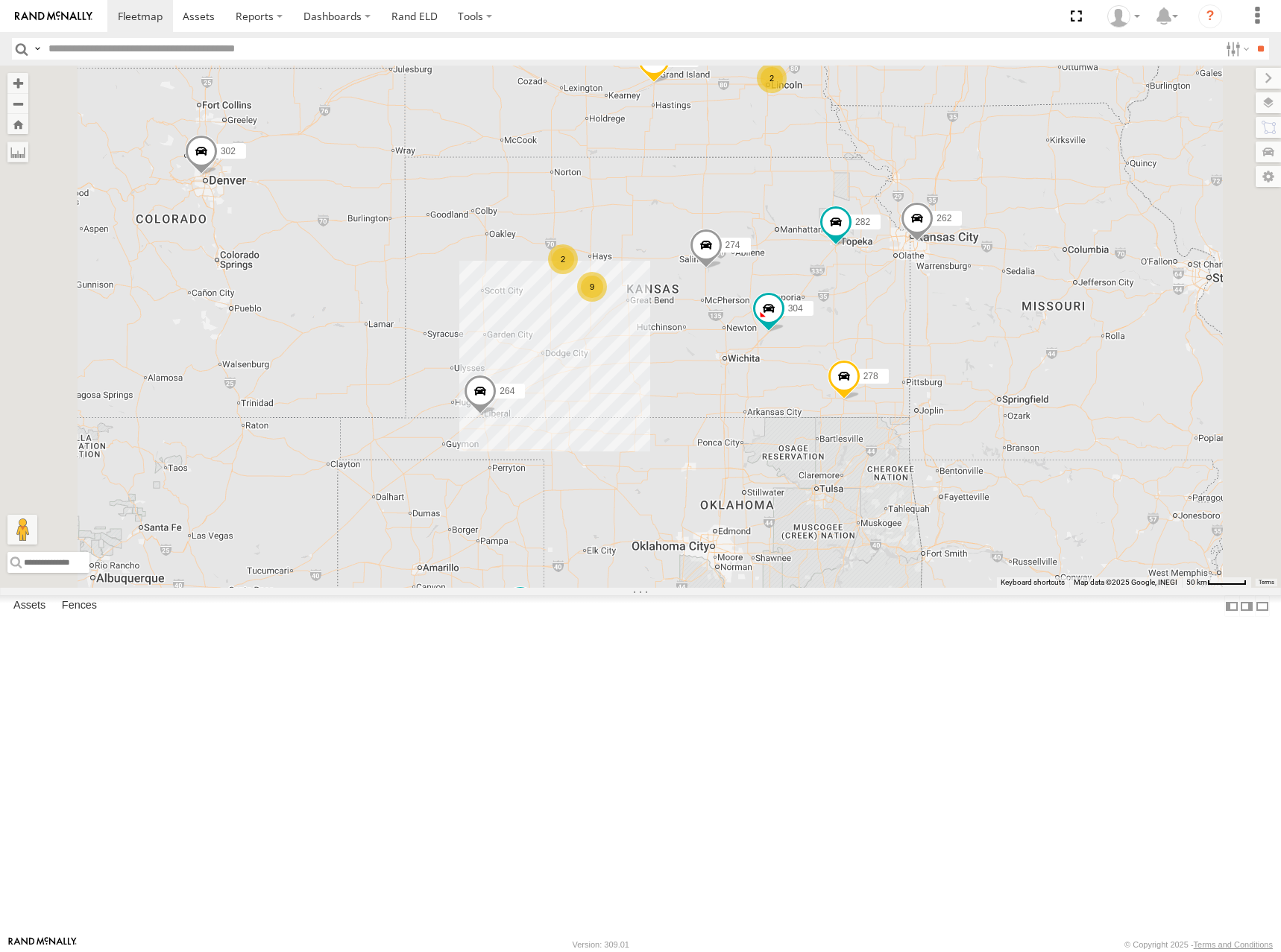
drag, startPoint x: 980, startPoint y: 332, endPoint x: 970, endPoint y: 350, distance: 20.6
click at [970, 350] on div "274 262 292 272 304 264 302 282 278 260 232 270 9 2 2" at bounding box center [640, 327] width 1281 height 522
drag, startPoint x: 940, startPoint y: 315, endPoint x: 938, endPoint y: 325, distance: 10.2
click at [938, 325] on div "274 262 292 272 304 264 302 282 278 260 232 270 9 2 2" at bounding box center [640, 327] width 1281 height 522
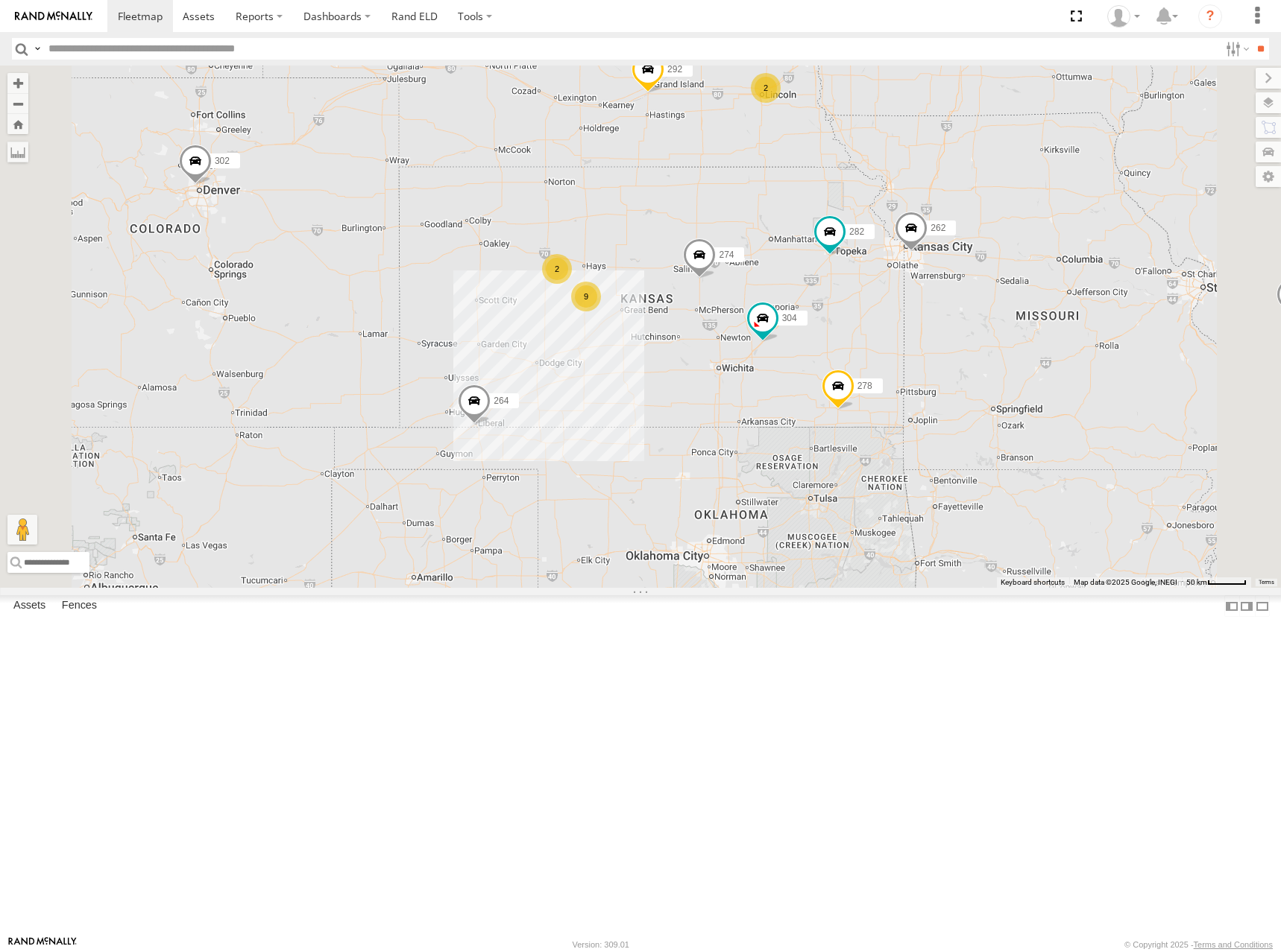
drag, startPoint x: 925, startPoint y: 351, endPoint x: 913, endPoint y: 359, distance: 14.4
click at [913, 359] on div "274 262 292 272 304 264 302 282 278 260 232 270 9 2 2" at bounding box center [640, 327] width 1281 height 522
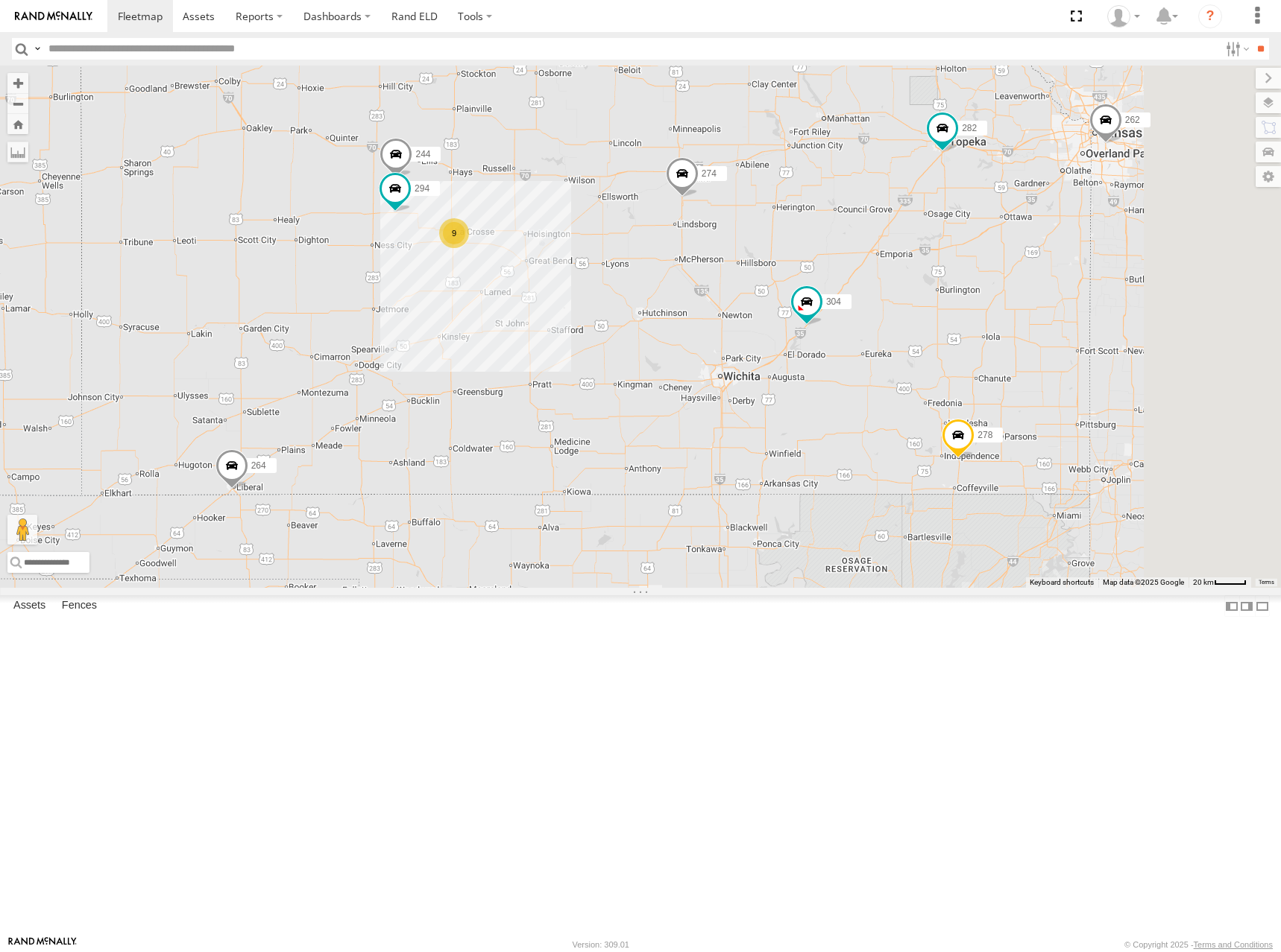
drag, startPoint x: 1000, startPoint y: 401, endPoint x: 928, endPoint y: 405, distance: 72.1
click at [928, 405] on div "274 262 292 272 304 264 302 282 278 260 232 270 9 244 294" at bounding box center [640, 327] width 1281 height 522
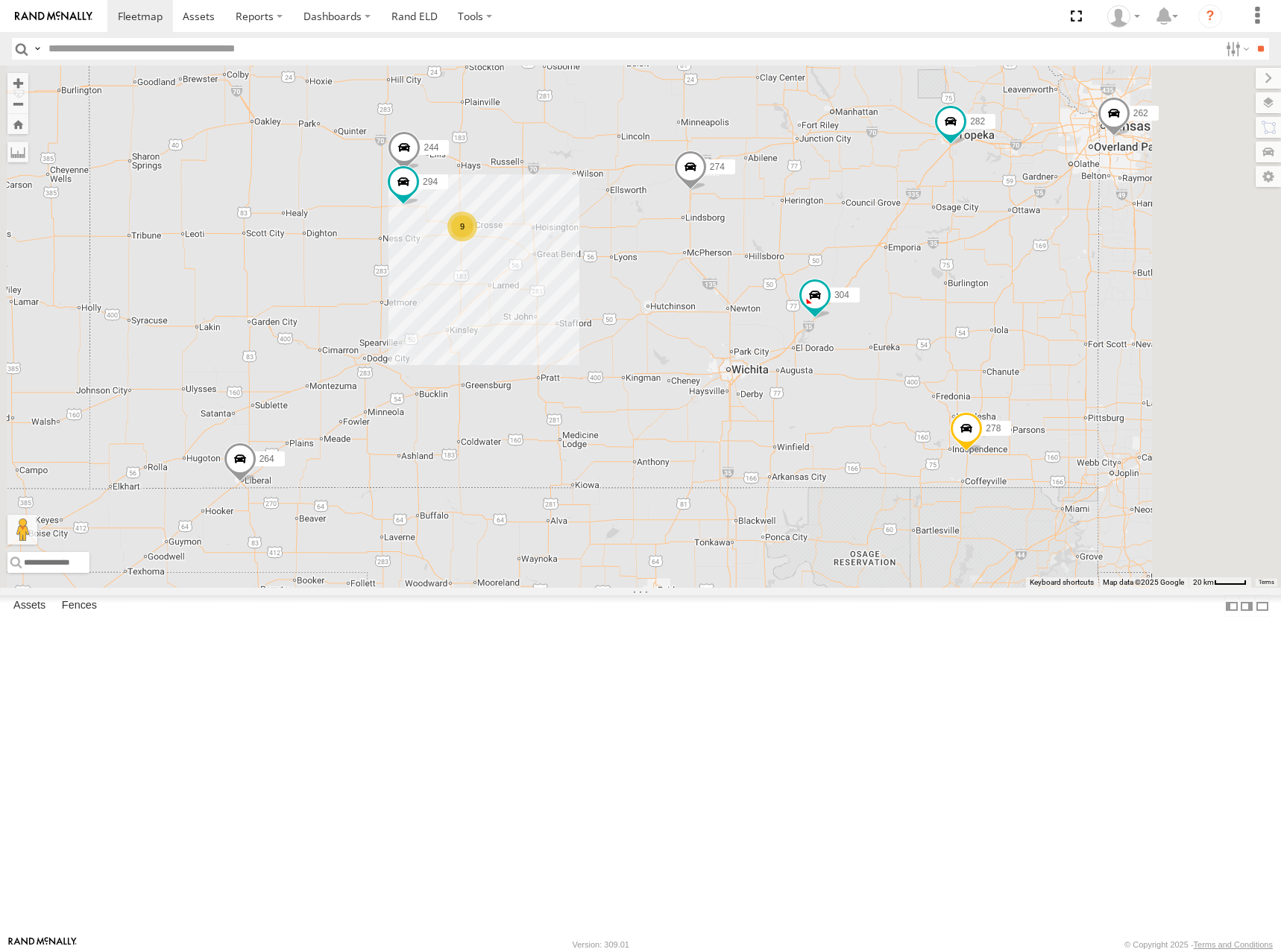
click at [912, 456] on div "274 262 292 272 304 264 302 282 278 260 232 270 9 244 294" at bounding box center [640, 327] width 1281 height 522
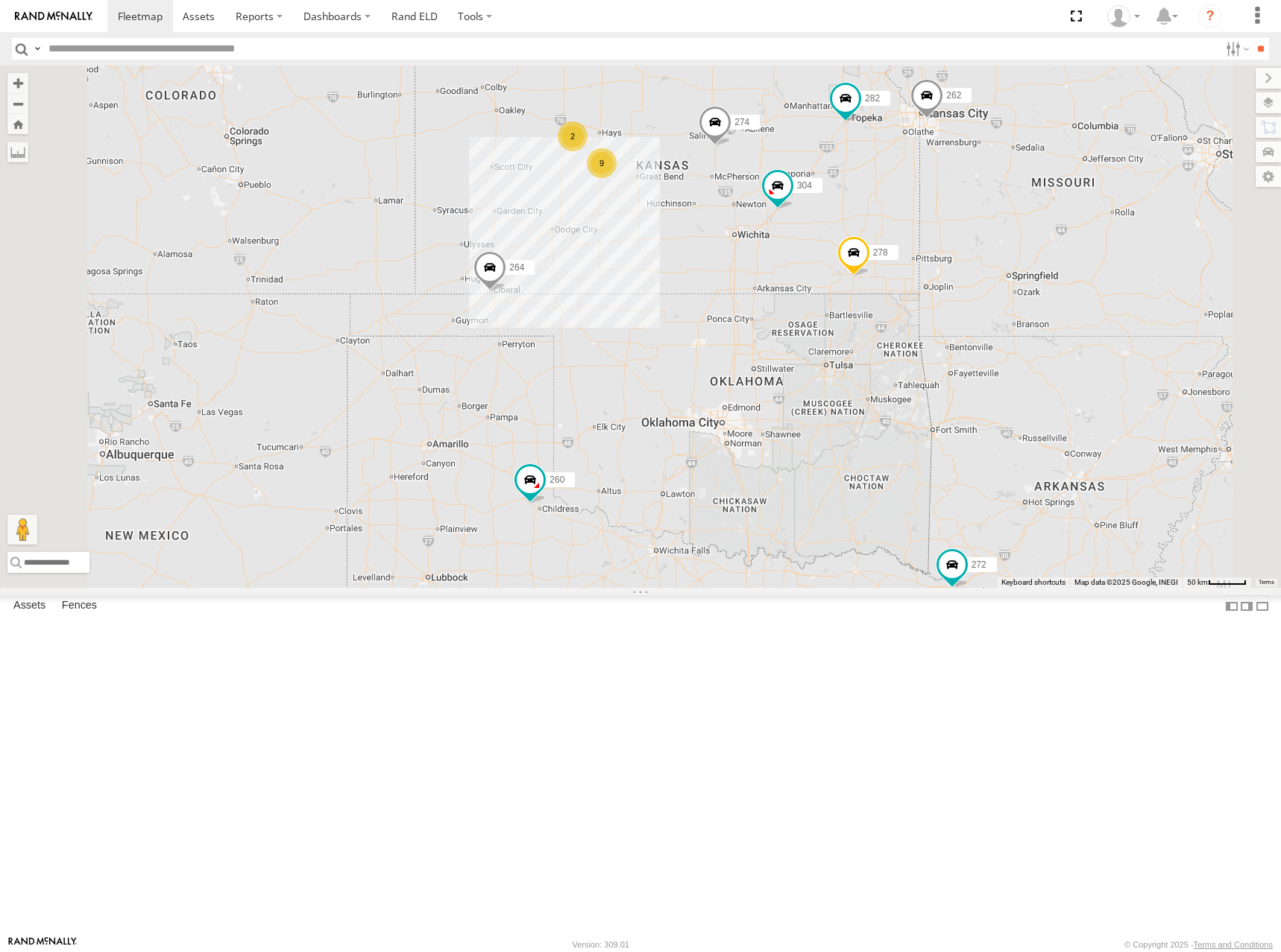
drag, startPoint x: 936, startPoint y: 232, endPoint x: 943, endPoint y: 273, distance: 41.6
click at [943, 273] on div "274 262 292 272 304 264 302 282 278 260 232 270 9 2 2" at bounding box center [640, 327] width 1281 height 522
drag, startPoint x: 903, startPoint y: 231, endPoint x: 912, endPoint y: 277, distance: 46.9
click at [912, 277] on div "274 262 292 272 304 264 302 282 278 260 232 270 9 2 2" at bounding box center [640, 327] width 1281 height 522
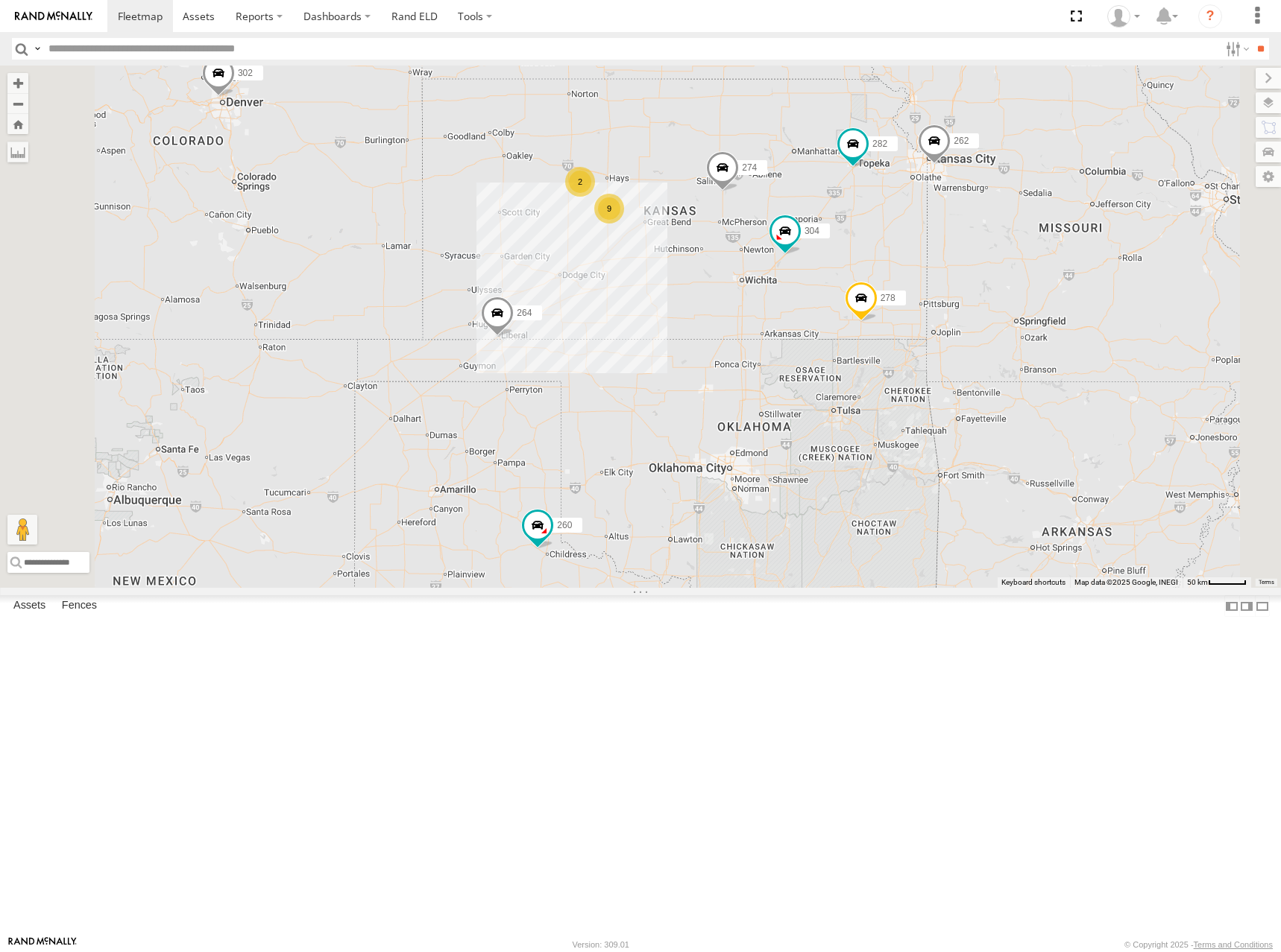
click at [952, 307] on div "274 262 292 272 304 264 302 282 278 260 232 270 9 2 2" at bounding box center [640, 327] width 1281 height 522
drag, startPoint x: 891, startPoint y: 269, endPoint x: 891, endPoint y: 293, distance: 24.0
click at [891, 293] on div "274 262 292 272 304 264 302 282 278 260 232 270 9 2 2" at bounding box center [640, 327] width 1281 height 522
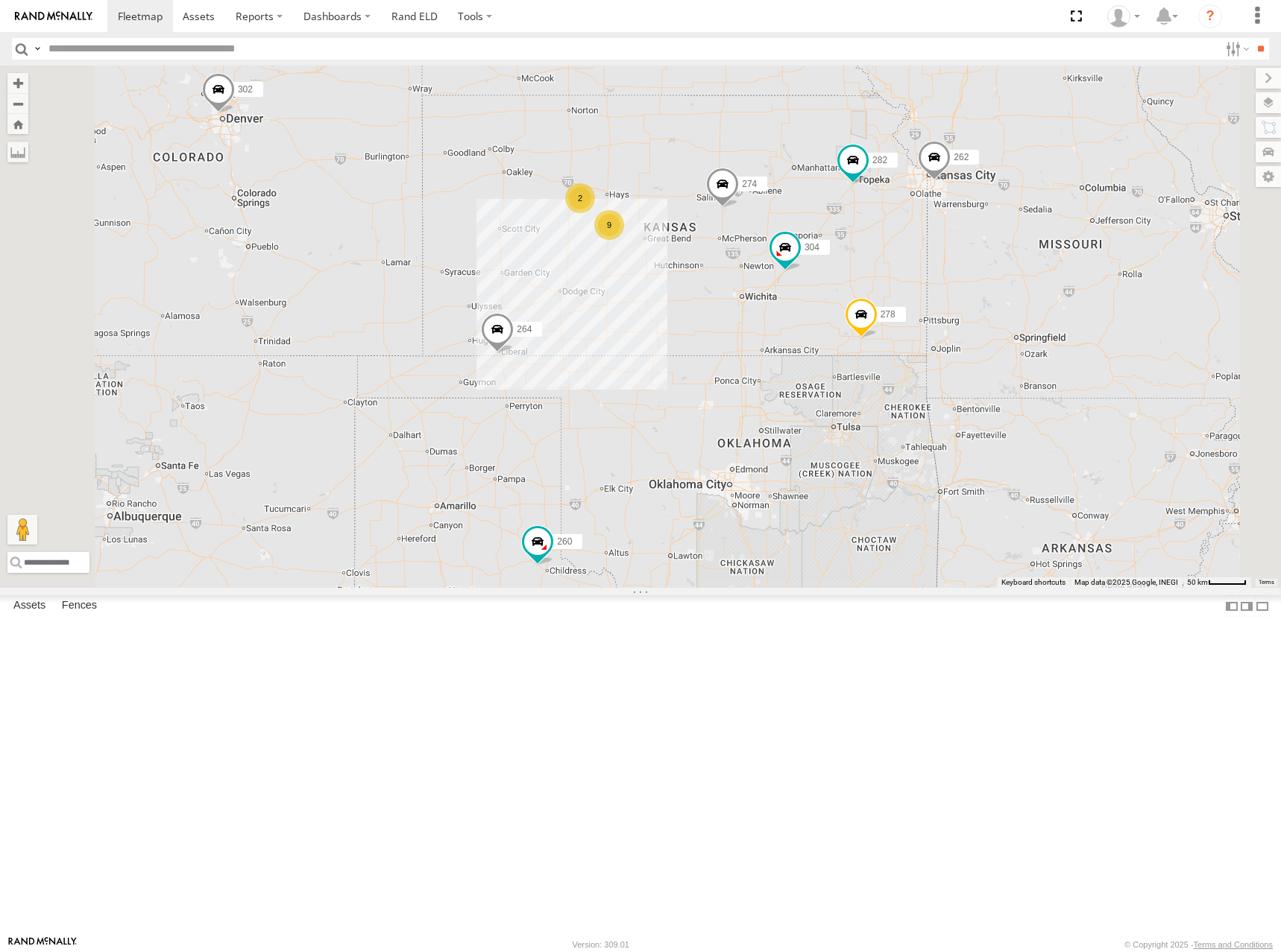
click at [965, 283] on div "274 262 292 272 304 264 302 282 278 260 232 270 9 2 2" at bounding box center [640, 327] width 1281 height 522
click at [943, 284] on div "274 262 292 272 304 264 302 282 278 260 232 270 9 2 2" at bounding box center [640, 327] width 1281 height 522
click at [961, 281] on div "274 262 292 272 304 264 302 282 278 260 232 270 9 2 2" at bounding box center [640, 327] width 1281 height 522
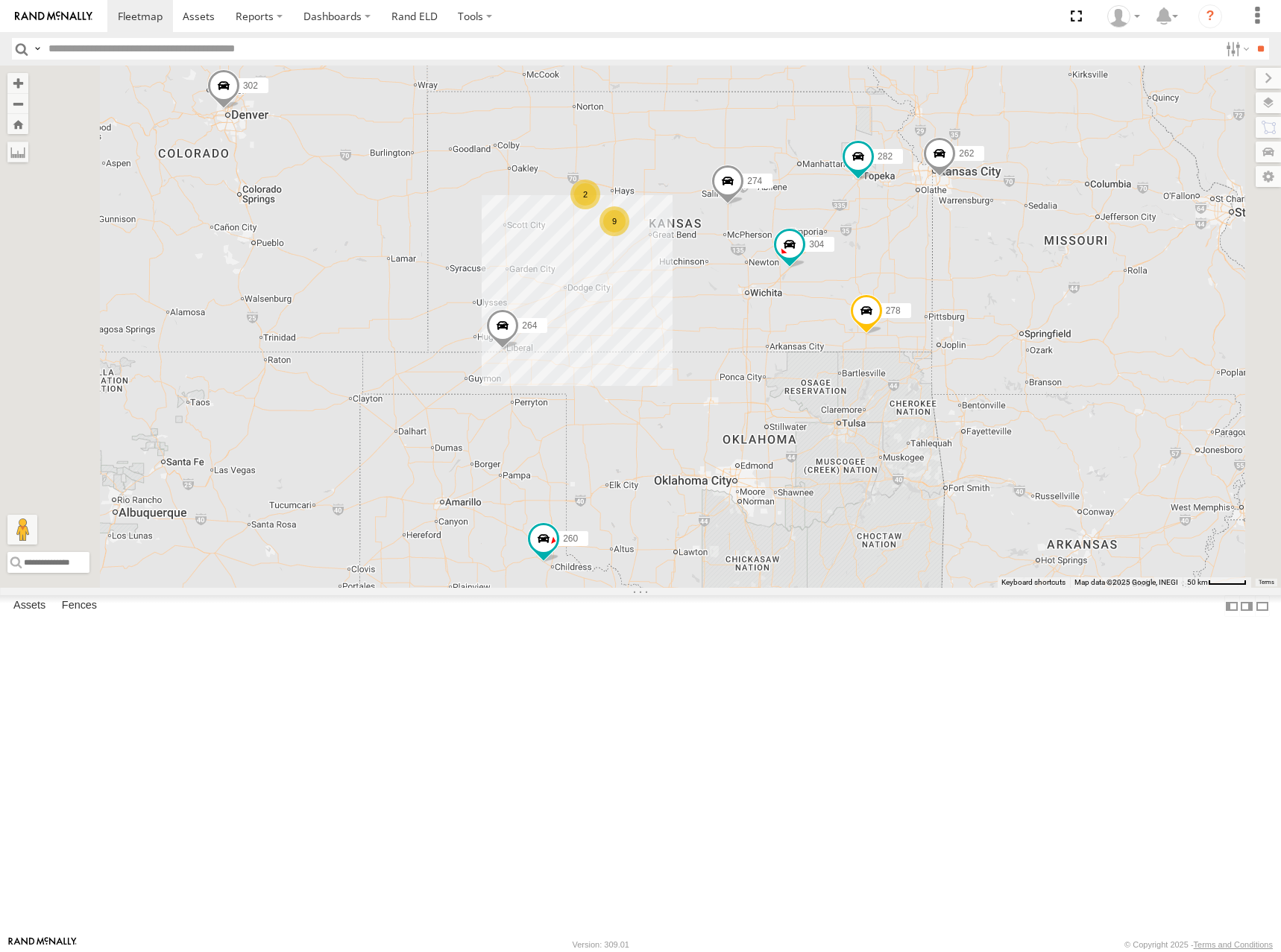
drag, startPoint x: 928, startPoint y: 294, endPoint x: 943, endPoint y: 293, distance: 15.0
click at [943, 293] on div "274 262 292 272 304 264 302 282 278 260 232 270 9 2 2" at bounding box center [640, 327] width 1281 height 522
drag, startPoint x: 943, startPoint y: 293, endPoint x: 934, endPoint y: 279, distance: 16.6
click at [934, 279] on div "274 262 292 272 304 264 302 282 278 260 232 270 9 2 2" at bounding box center [640, 327] width 1281 height 522
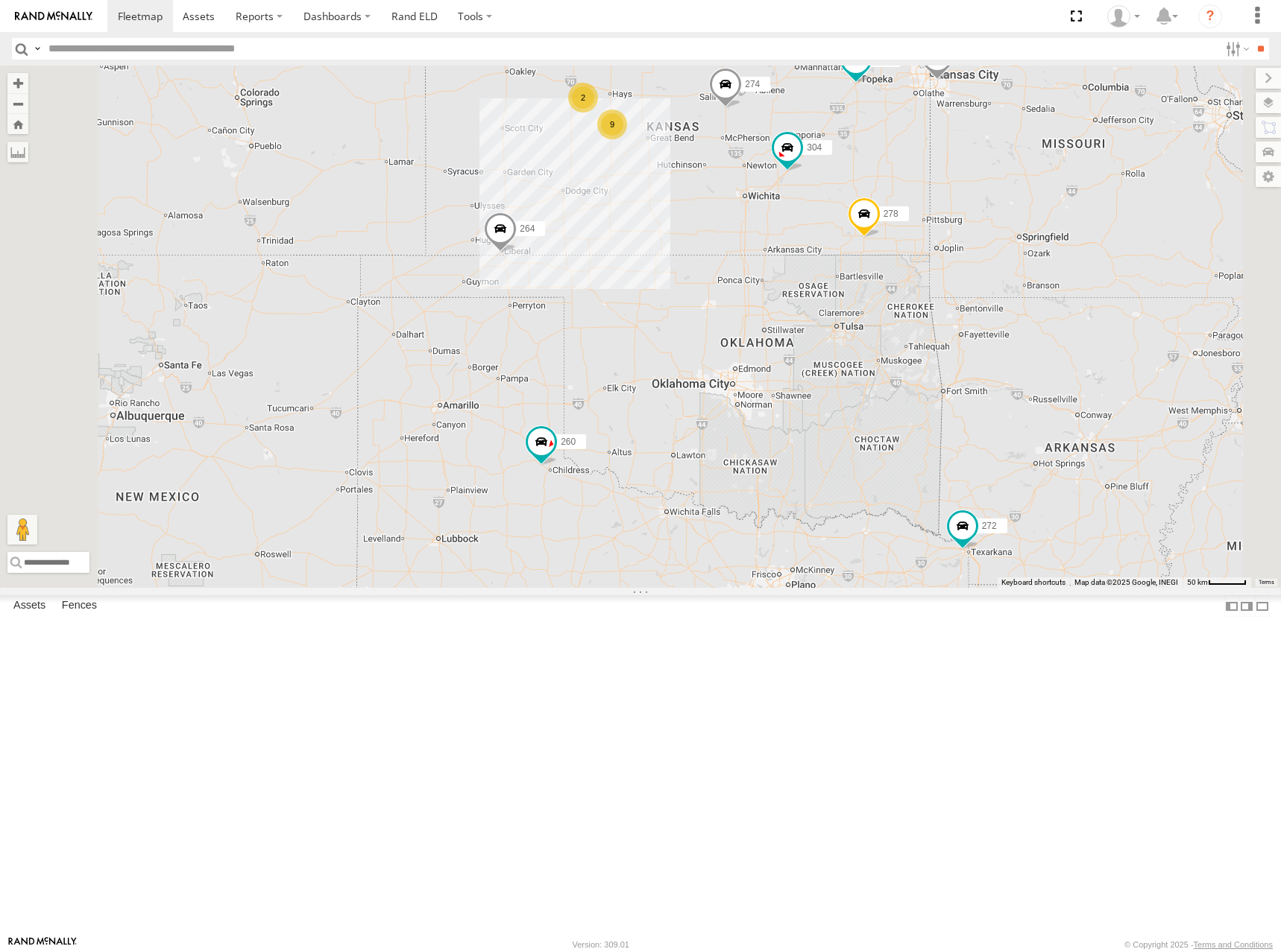
click at [865, 584] on div "274 262 292 272 304 264 302 282 278 260 232 270 9 2 2" at bounding box center [640, 327] width 1281 height 522
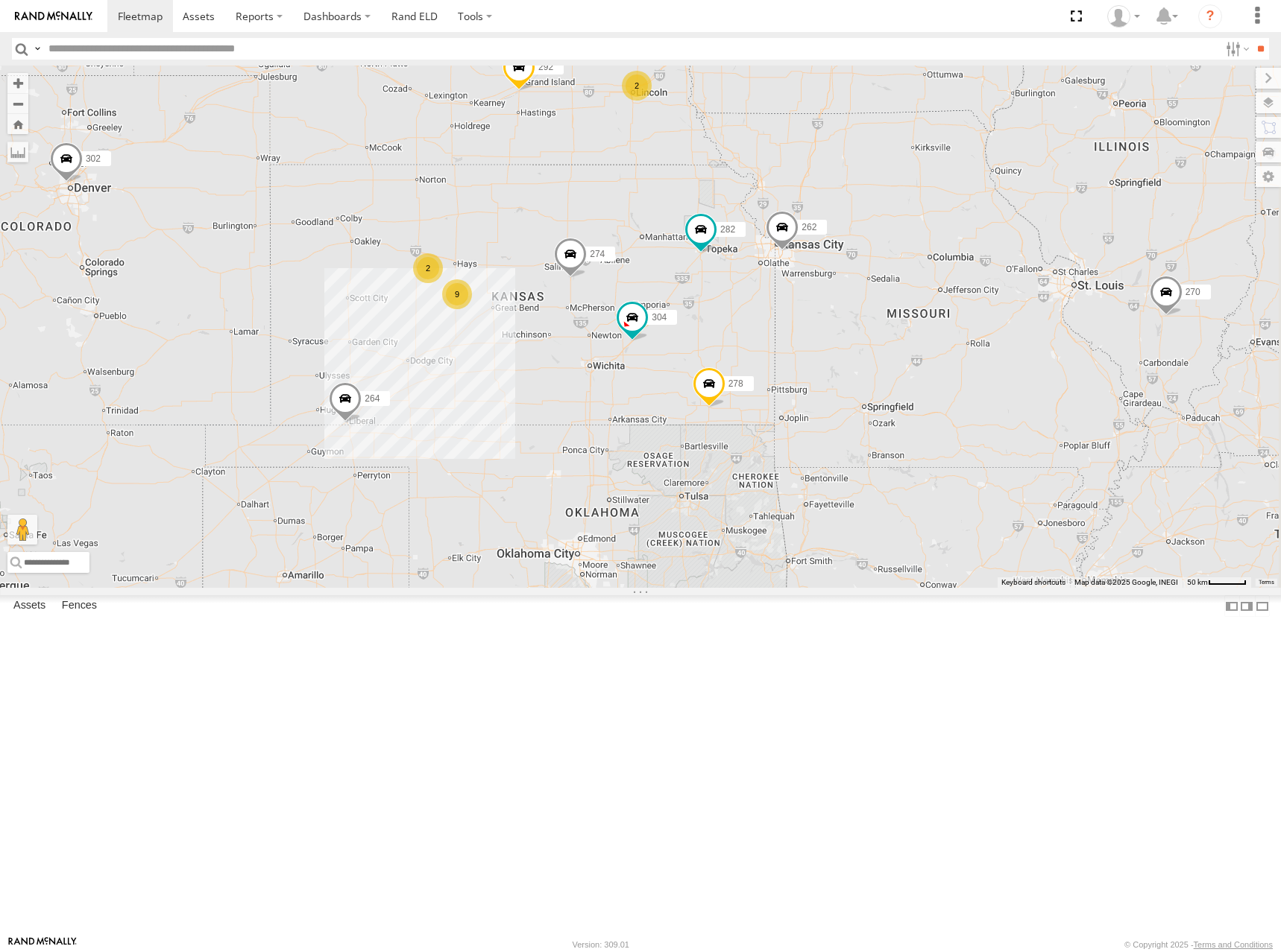
drag, startPoint x: 941, startPoint y: 464, endPoint x: 771, endPoint y: 650, distance: 252.0
click at [771, 588] on div "274 262 292 272 304 264 302 282 278 260 232 270 9 2 2" at bounding box center [640, 327] width 1281 height 522
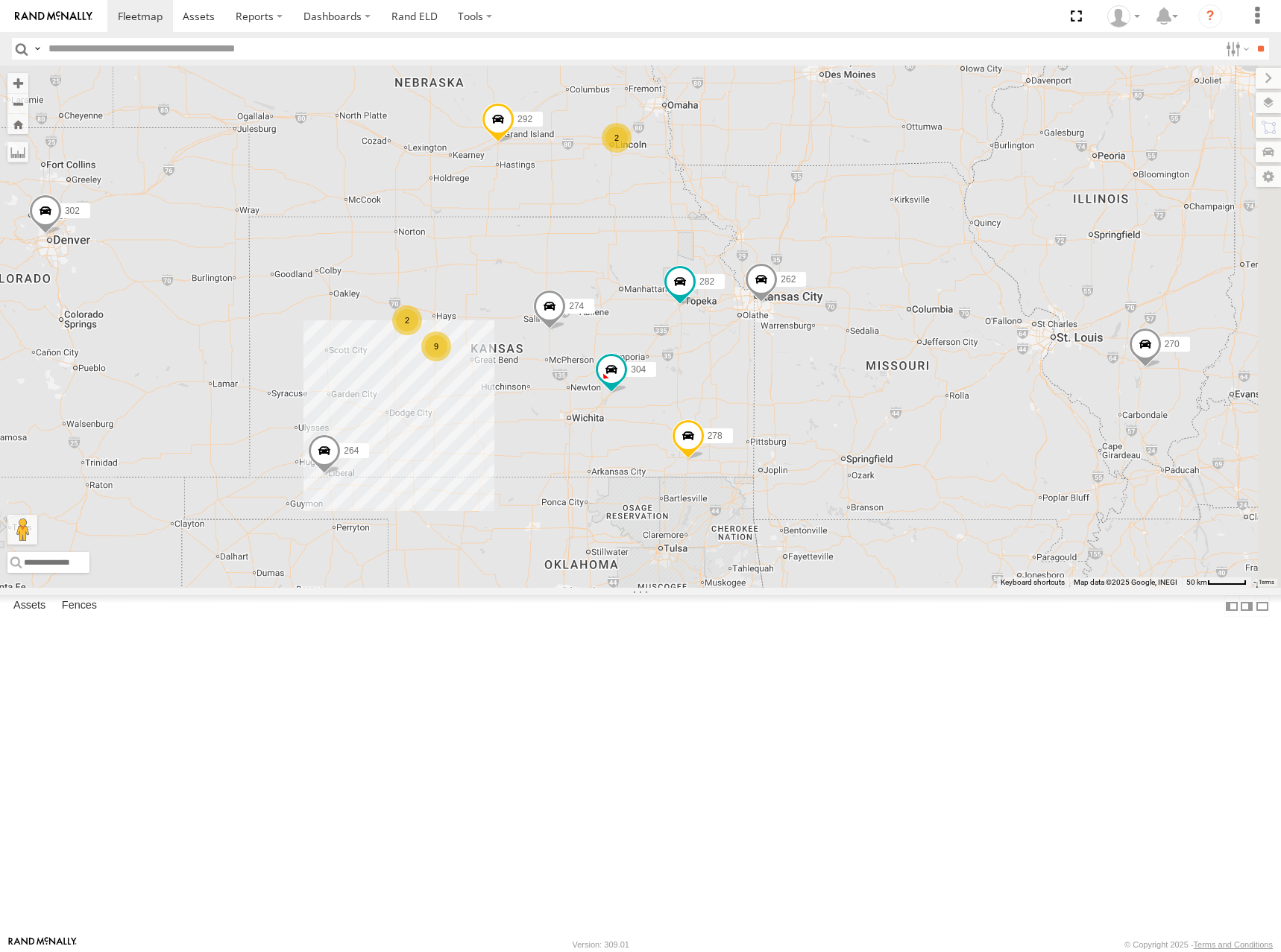
drag, startPoint x: 838, startPoint y: 384, endPoint x: 836, endPoint y: 424, distance: 40.0
click at [836, 424] on div "274 262 292 272 304 264 302 282 278 260 232 270 9 2 2" at bounding box center [640, 327] width 1281 height 522
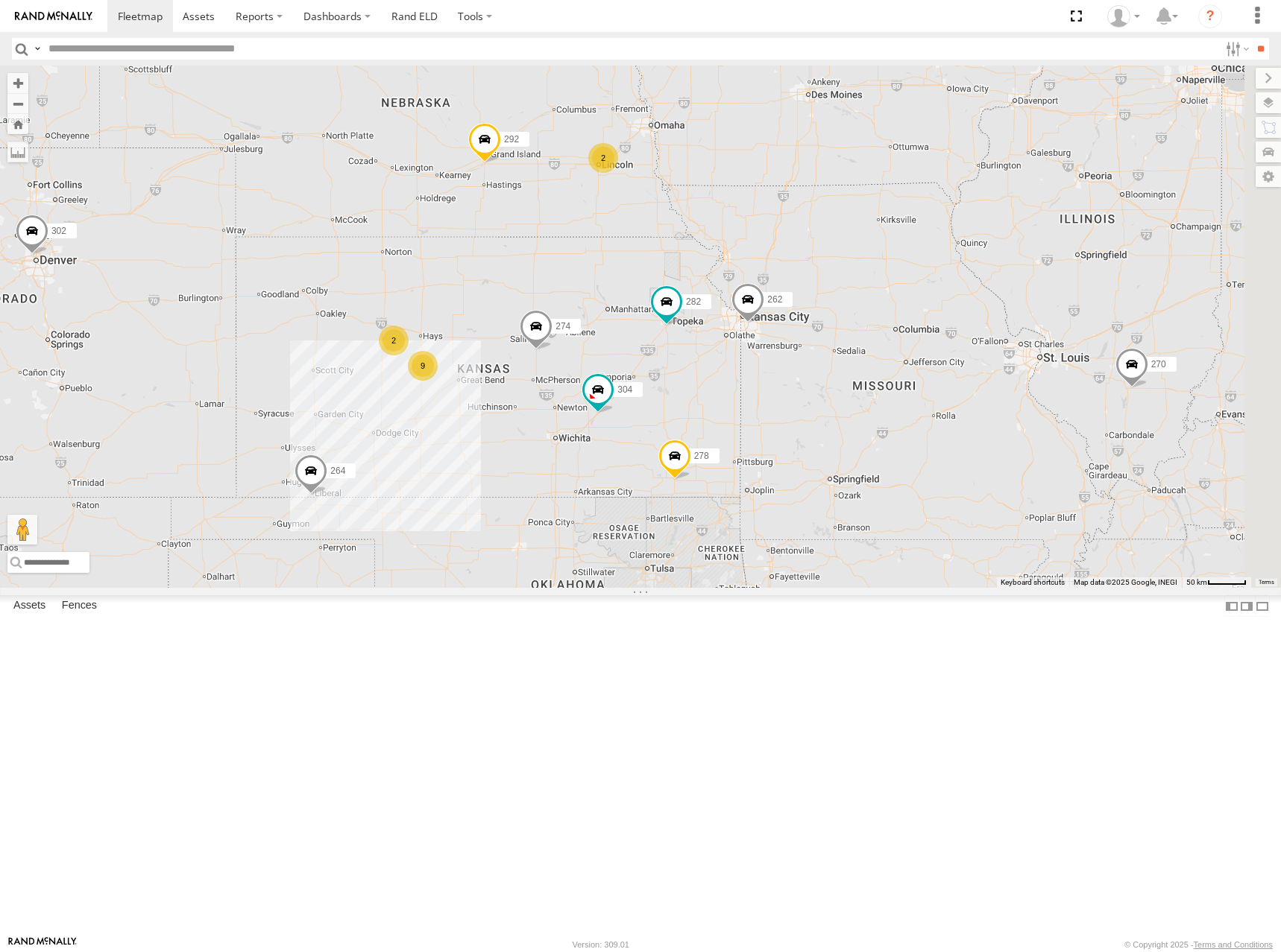
drag, startPoint x: 994, startPoint y: 331, endPoint x: 978, endPoint y: 347, distance: 22.6
click at [978, 347] on div "274 262 292 272 304 264 302 282 278 260 232 270 9 2 2" at bounding box center [640, 327] width 1281 height 522
drag, startPoint x: 1005, startPoint y: 329, endPoint x: 1000, endPoint y: 341, distance: 13.0
click at [1000, 341] on div "274 262 292 272 304 264 302 282 278 260 232 270 9 2 2" at bounding box center [640, 327] width 1281 height 522
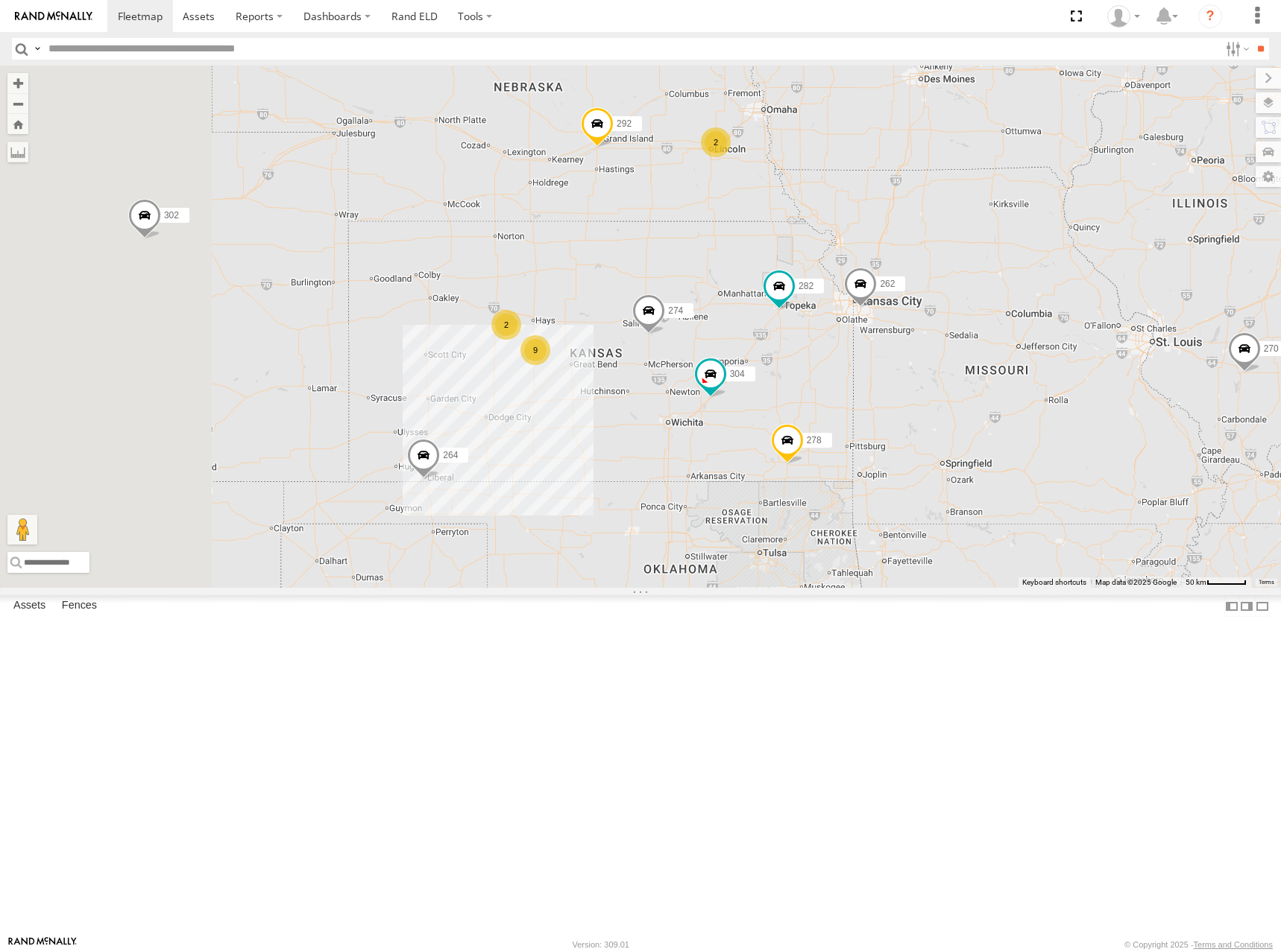
drag, startPoint x: 680, startPoint y: 452, endPoint x: 972, endPoint y: 359, distance: 306.5
click at [972, 359] on div "274 262 292 272 304 264 302 282 278 260 232 270 9 2 2" at bounding box center [640, 327] width 1281 height 522
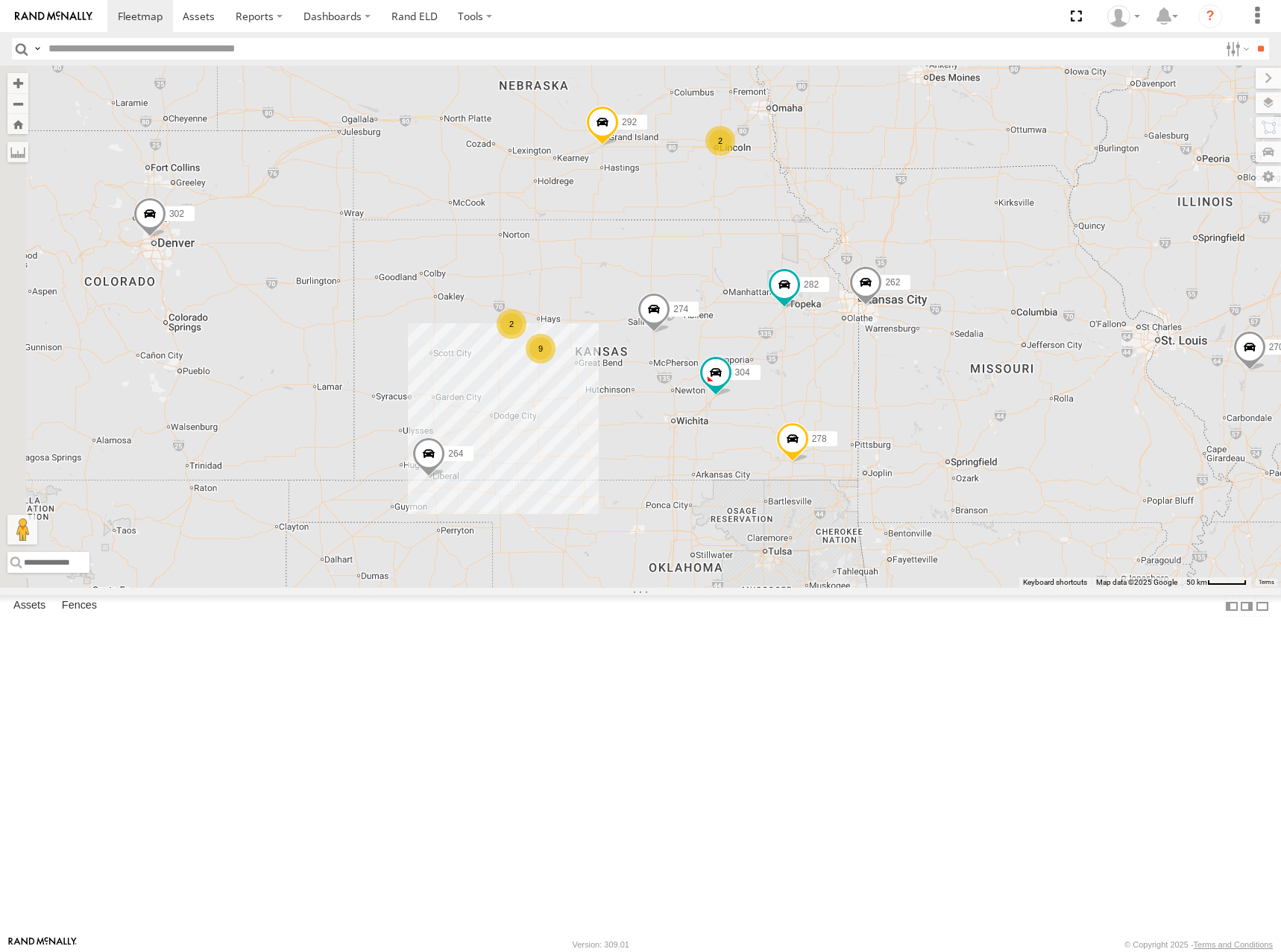
drag, startPoint x: 973, startPoint y: 359, endPoint x: 1017, endPoint y: 351, distance: 44.7
click at [1017, 351] on div "274 262 292 272 304 264 302 282 278 260 232 270 9 2 2" at bounding box center [640, 327] width 1281 height 522
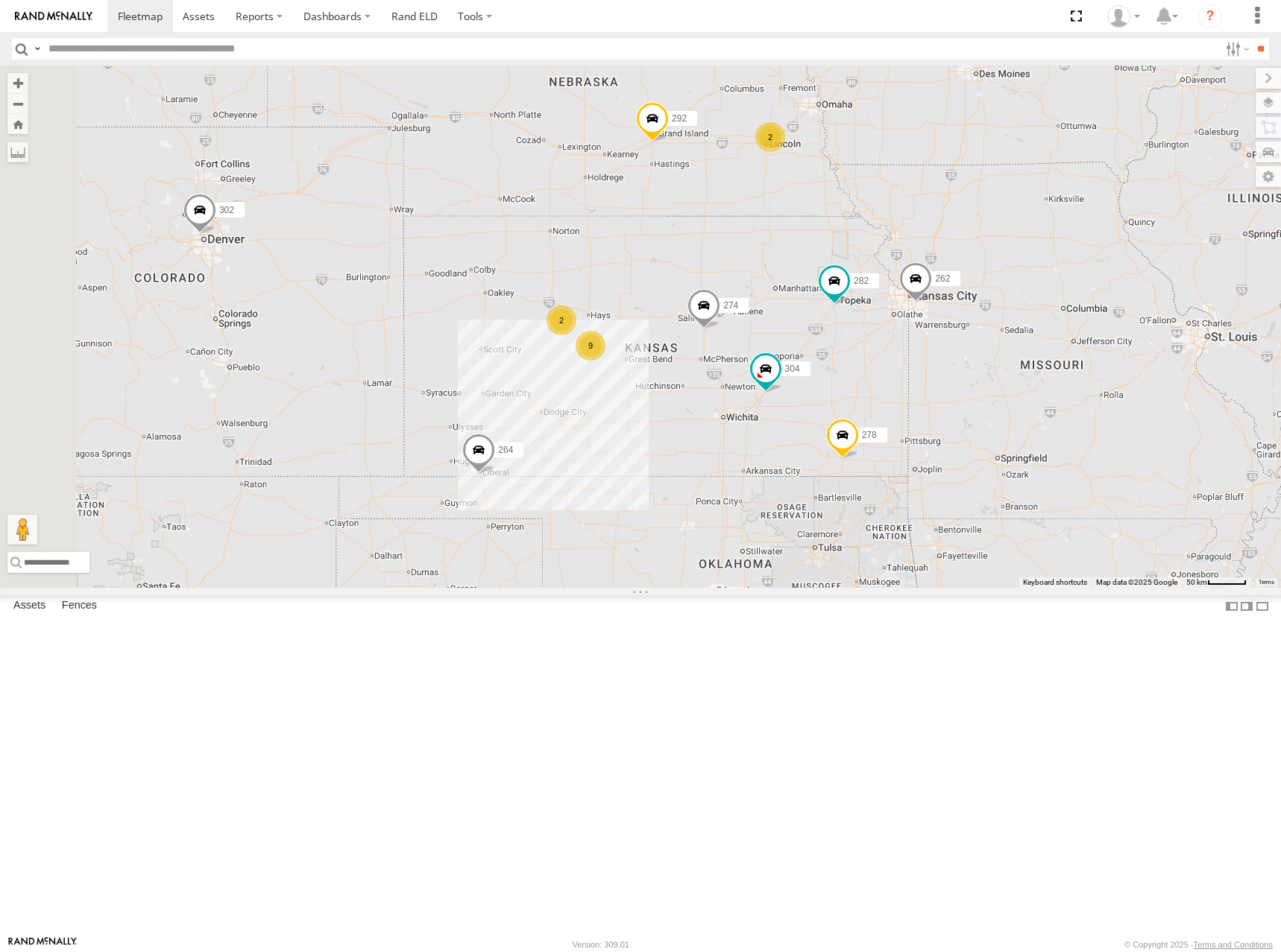
click at [970, 396] on div "274 262 292 272 304 264 302 282 278 260 232 270 9 2 2" at bounding box center [640, 327] width 1281 height 522
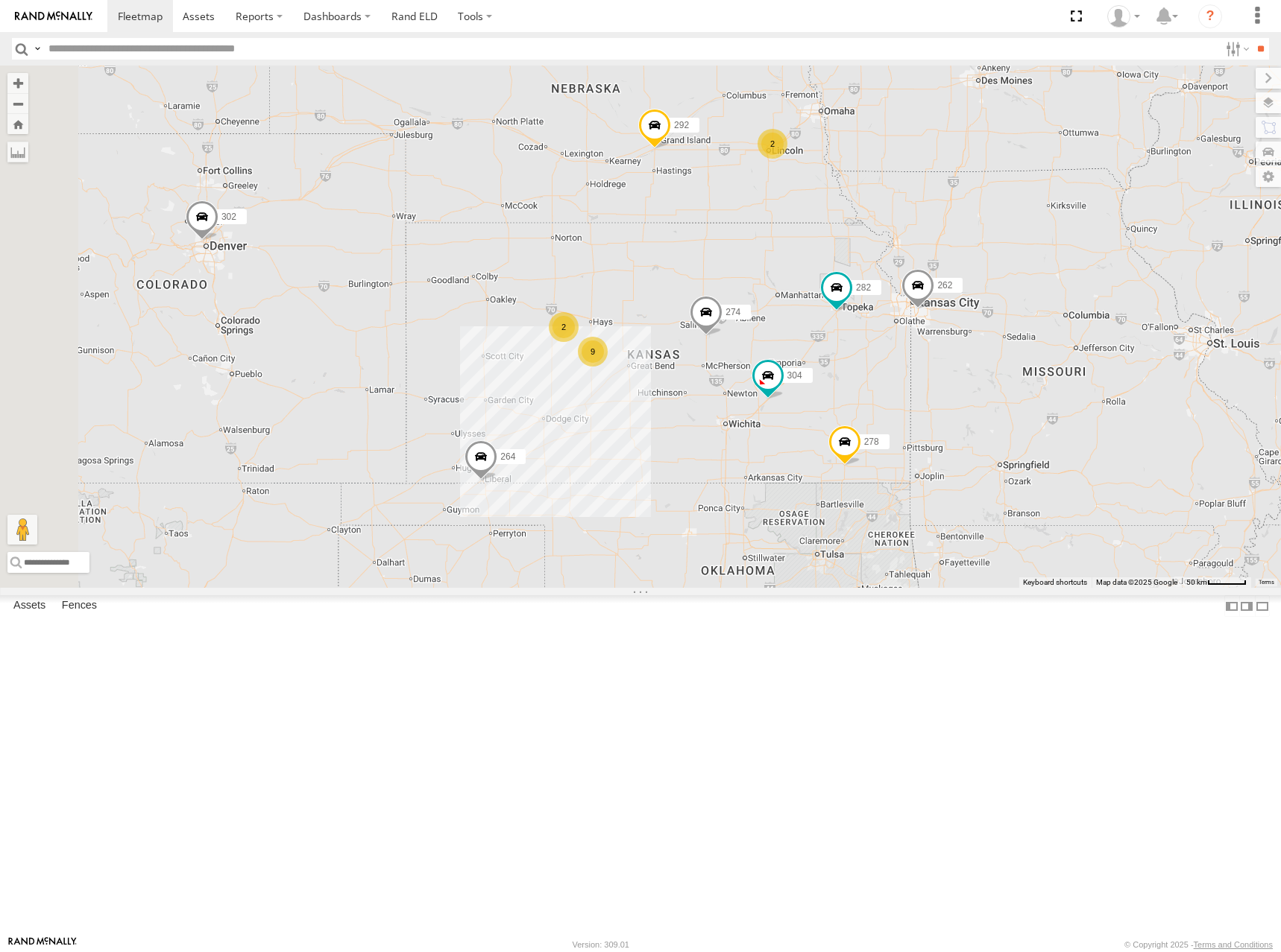
drag, startPoint x: 968, startPoint y: 379, endPoint x: 974, endPoint y: 411, distance: 32.6
click at [974, 411] on div "274 262 292 272 304 264 302 282 278 260 232 270 9 2 2" at bounding box center [640, 327] width 1281 height 522
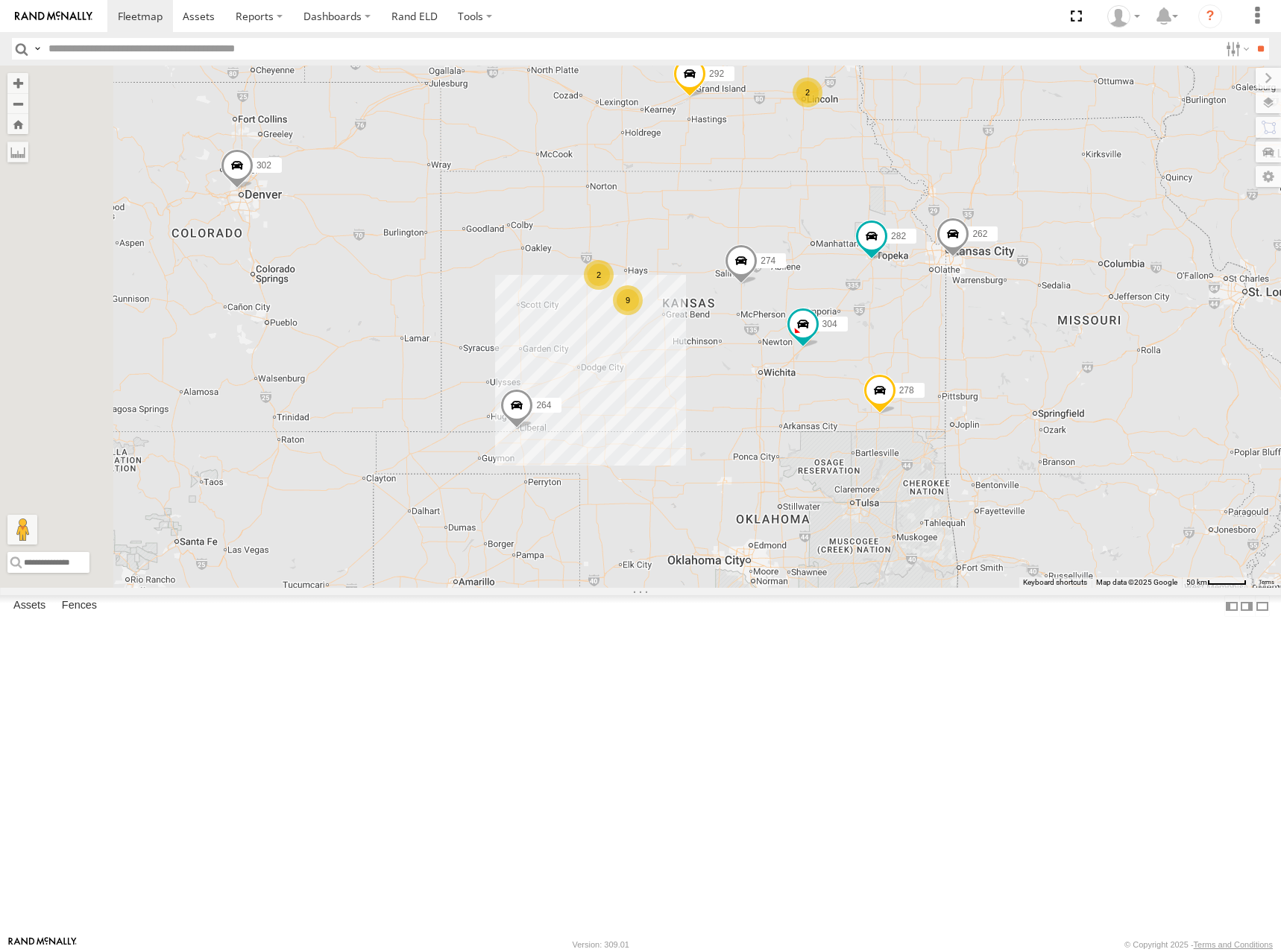
drag, startPoint x: 970, startPoint y: 370, endPoint x: 988, endPoint y: 335, distance: 39.4
click at [988, 335] on div "274 262 292 272 304 264 302 282 278 260 232 270 9 2 2" at bounding box center [640, 327] width 1281 height 522
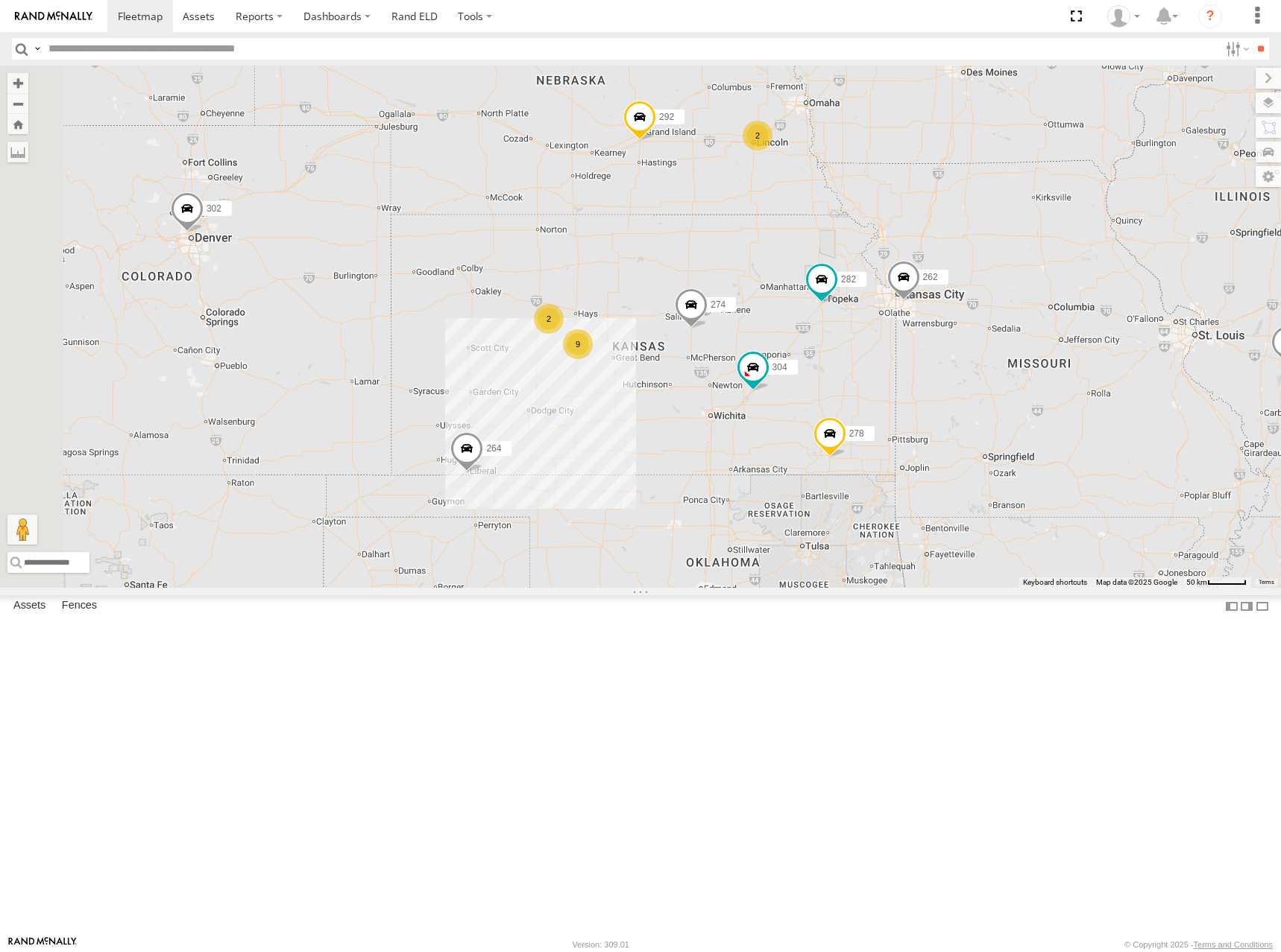
drag, startPoint x: 1129, startPoint y: 292, endPoint x: 1087, endPoint y: 325, distance: 53.4
click at [1087, 325] on div "274 262 292 272 304 264 302 282 278 260 232 270 9 2 2" at bounding box center [640, 327] width 1281 height 522
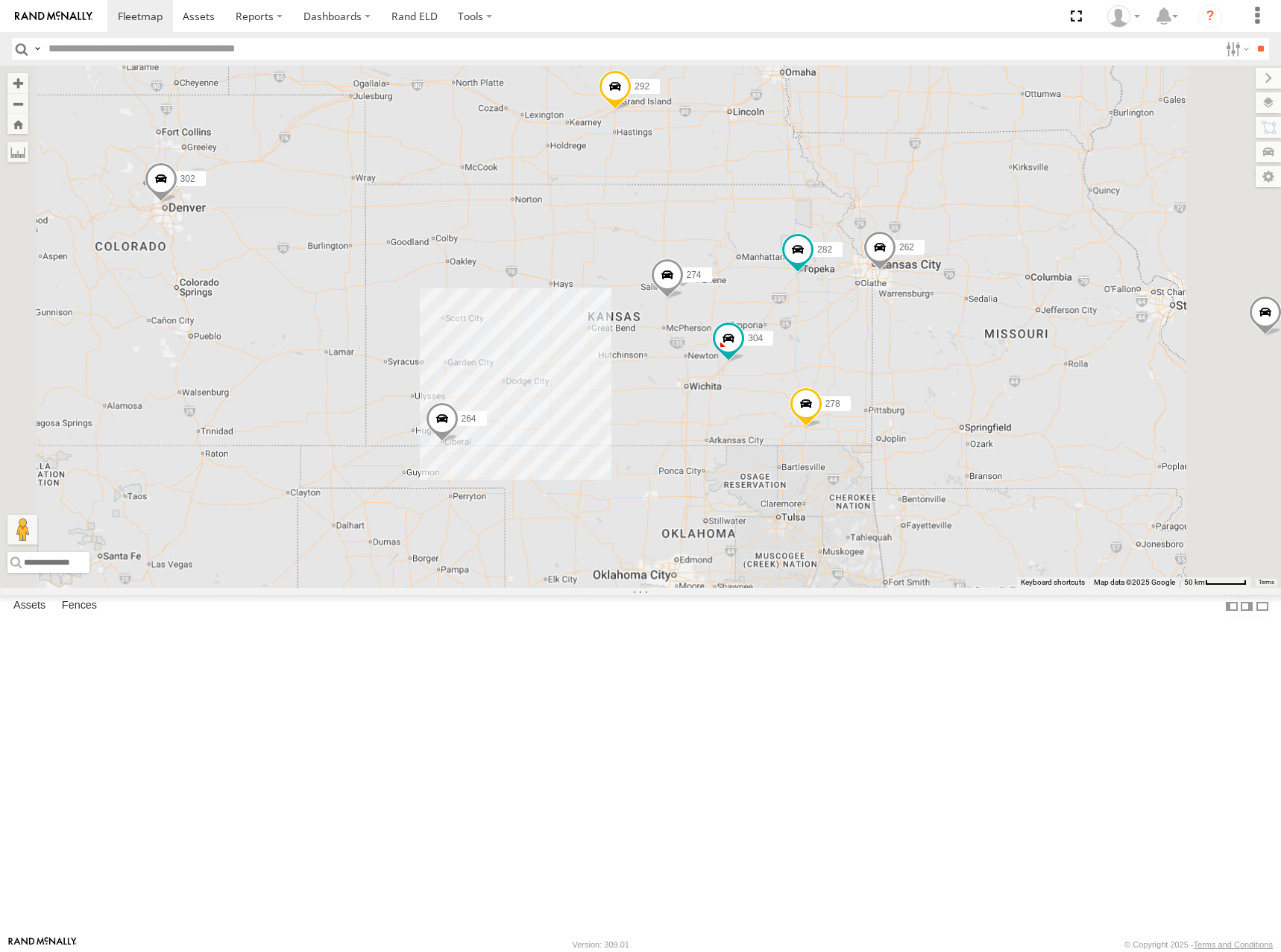
drag, startPoint x: 842, startPoint y: 547, endPoint x: 912, endPoint y: 483, distance: 94.8
click at [912, 483] on div "274 262 292 272 304 264 302 282 278 260 232 270" at bounding box center [640, 327] width 1281 height 522
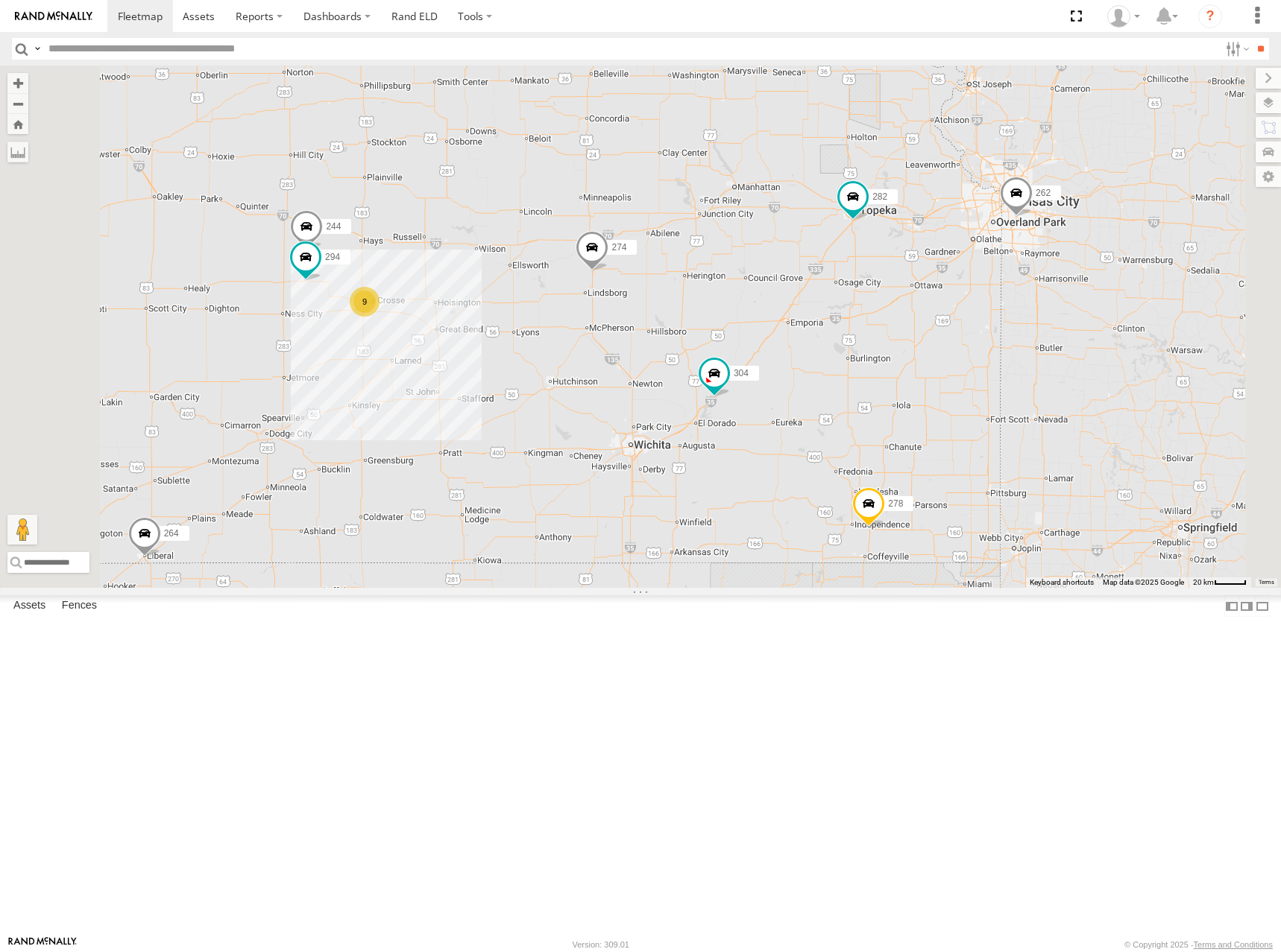
drag, startPoint x: 982, startPoint y: 336, endPoint x: 1006, endPoint y: 319, distance: 29.4
click at [1006, 319] on div "274 262 292 272 304 264 302 282 278 260 232 270 9 244 298 288 294" at bounding box center [640, 327] width 1281 height 522
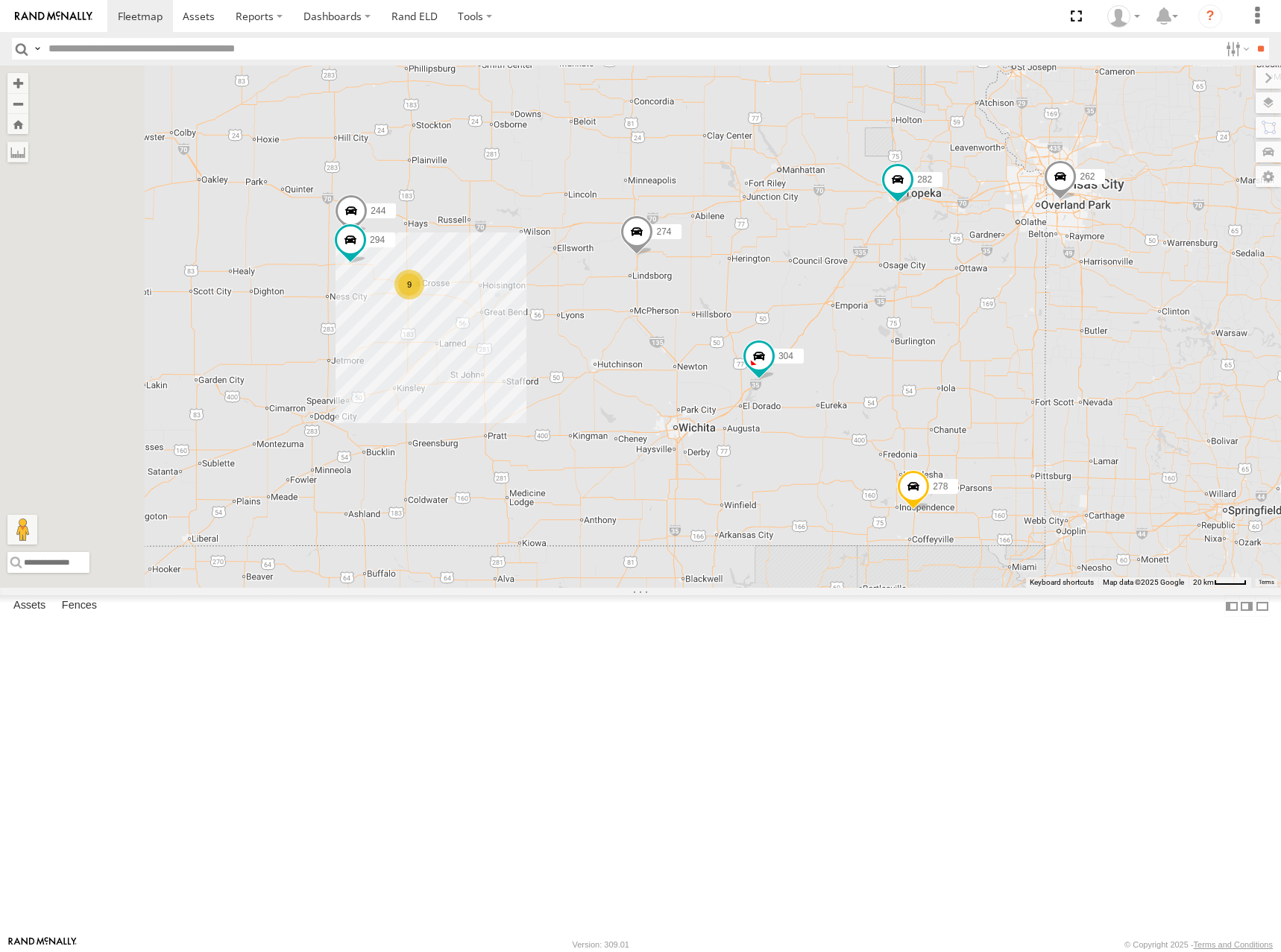
drag, startPoint x: 882, startPoint y: 238, endPoint x: 915, endPoint y: 231, distance: 33.7
click at [914, 232] on div "274 244 262 304 282 278 294 9" at bounding box center [640, 327] width 1281 height 522
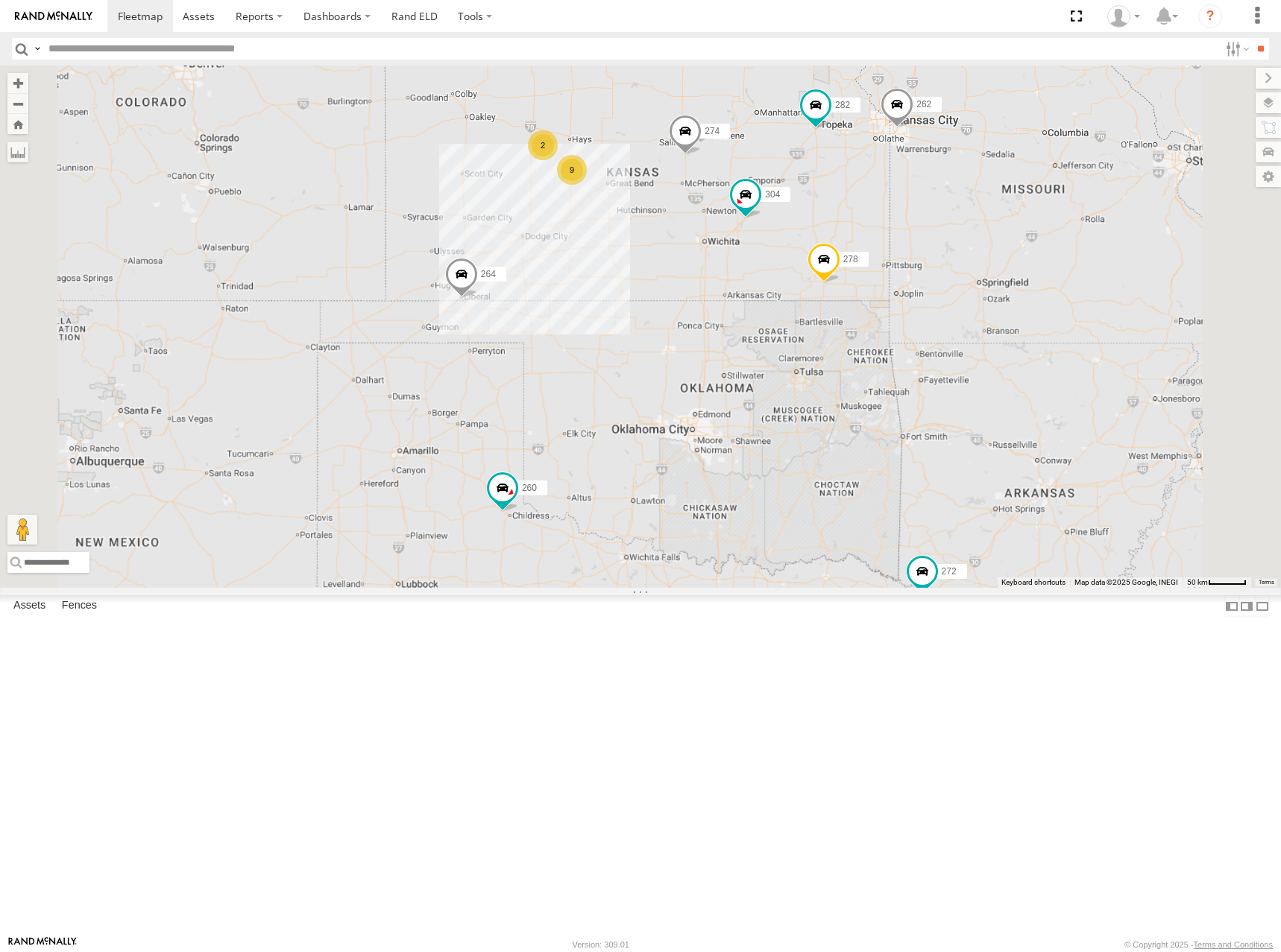
drag, startPoint x: 925, startPoint y: 225, endPoint x: 939, endPoint y: 244, distance: 23.6
click at [939, 244] on div "274 262 292 304 282 278 264 9 2 2 272 260" at bounding box center [640, 327] width 1281 height 522
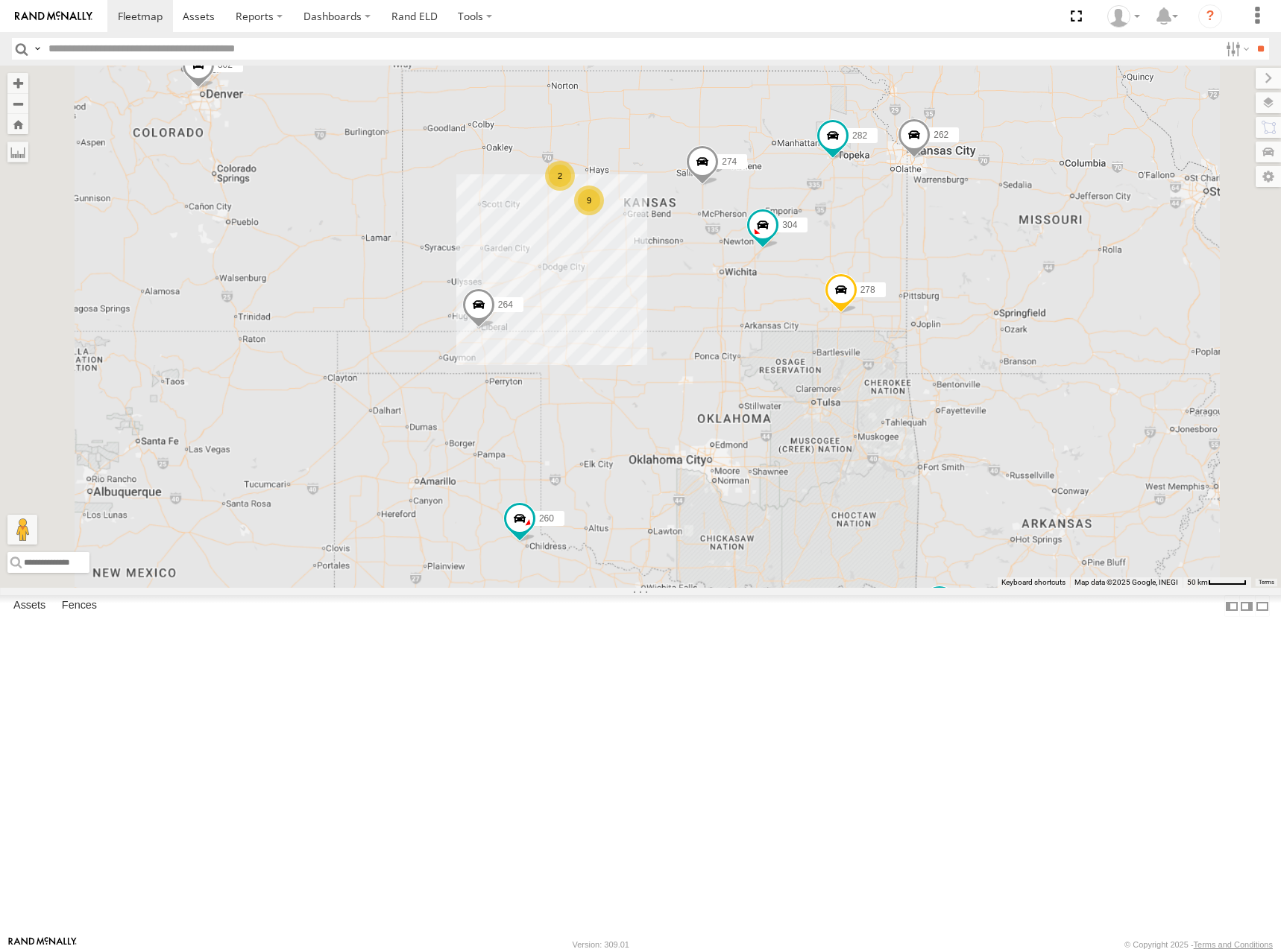
drag, startPoint x: 972, startPoint y: 277, endPoint x: 972, endPoint y: 291, distance: 14.0
click at [972, 291] on div "274 262 292 304 282 278 264 9 2 2 272 302 260" at bounding box center [640, 327] width 1281 height 522
drag, startPoint x: 960, startPoint y: 257, endPoint x: 961, endPoint y: 274, distance: 17.0
click at [961, 274] on div "274 262 292 304 282 278 264 9 2 2 272 302 260" at bounding box center [640, 327] width 1281 height 522
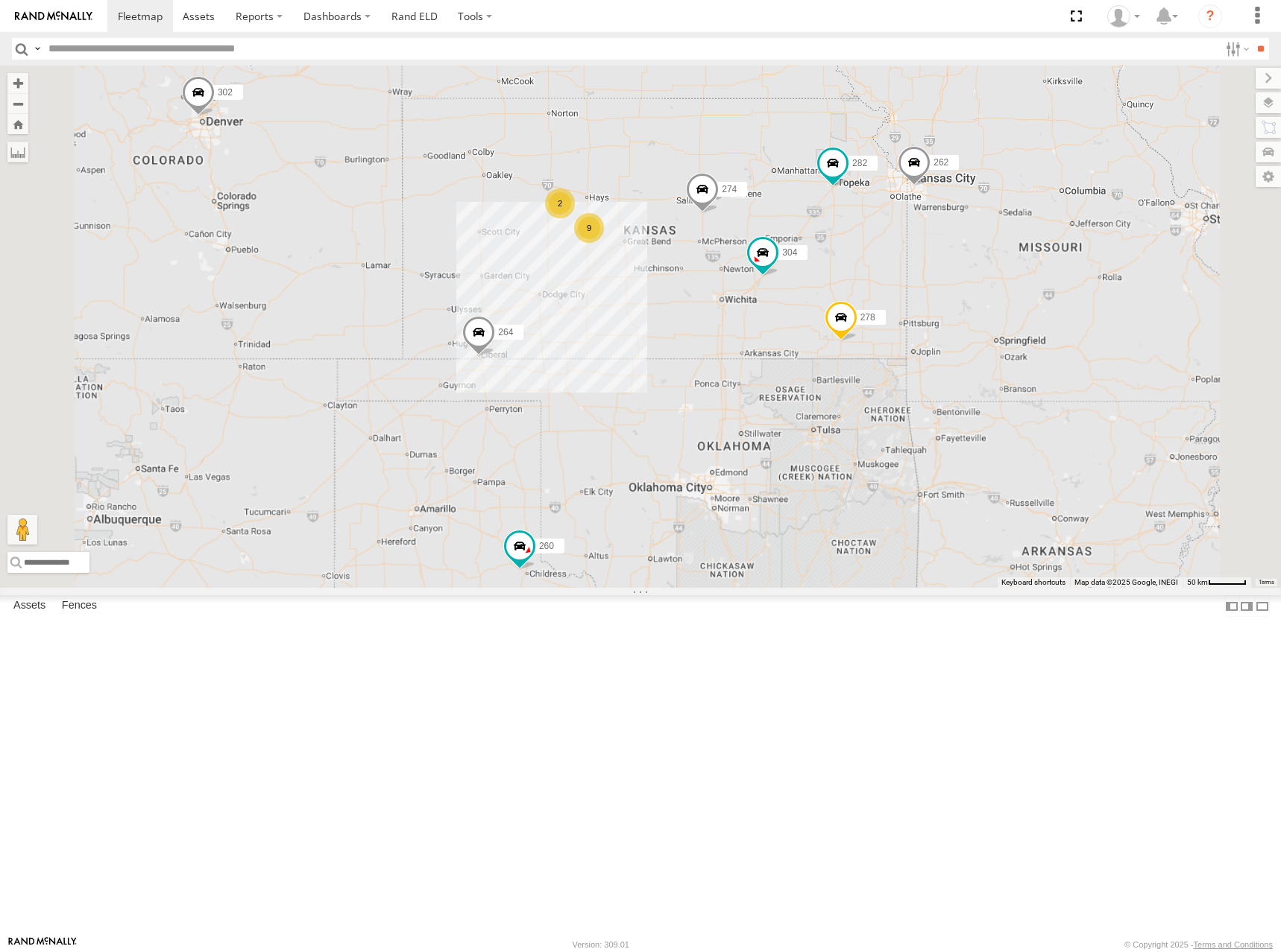
drag, startPoint x: 794, startPoint y: 288, endPoint x: 794, endPoint y: 301, distance: 13.0
click at [794, 301] on div "274 262 292 304 282 278 264 9 2 2 272 302 260" at bounding box center [640, 327] width 1281 height 522
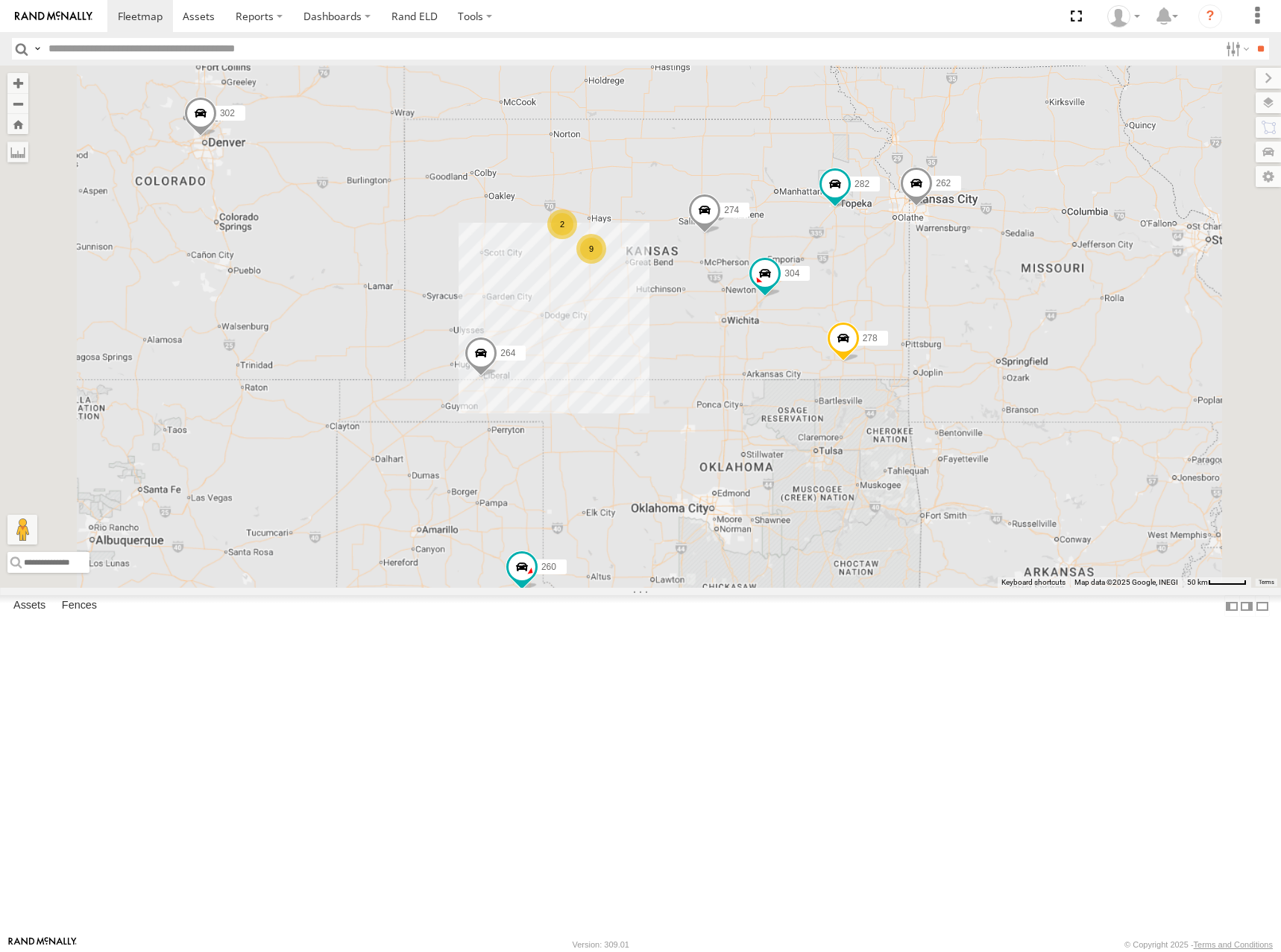
drag, startPoint x: 947, startPoint y: 290, endPoint x: 951, endPoint y: 311, distance: 21.4
click at [951, 311] on div "274 262 292 304 282 278 264 9 2 2 272 302 260" at bounding box center [640, 327] width 1281 height 522
click at [892, 358] on div "274 262 292 304 282 278 264 9 2 2 272 302 260" at bounding box center [640, 327] width 1281 height 522
drag, startPoint x: 851, startPoint y: 317, endPoint x: 851, endPoint y: 327, distance: 10.0
click at [851, 327] on div "274 262 292 304 282 278 264 9 2 2 272 302 260" at bounding box center [640, 327] width 1281 height 522
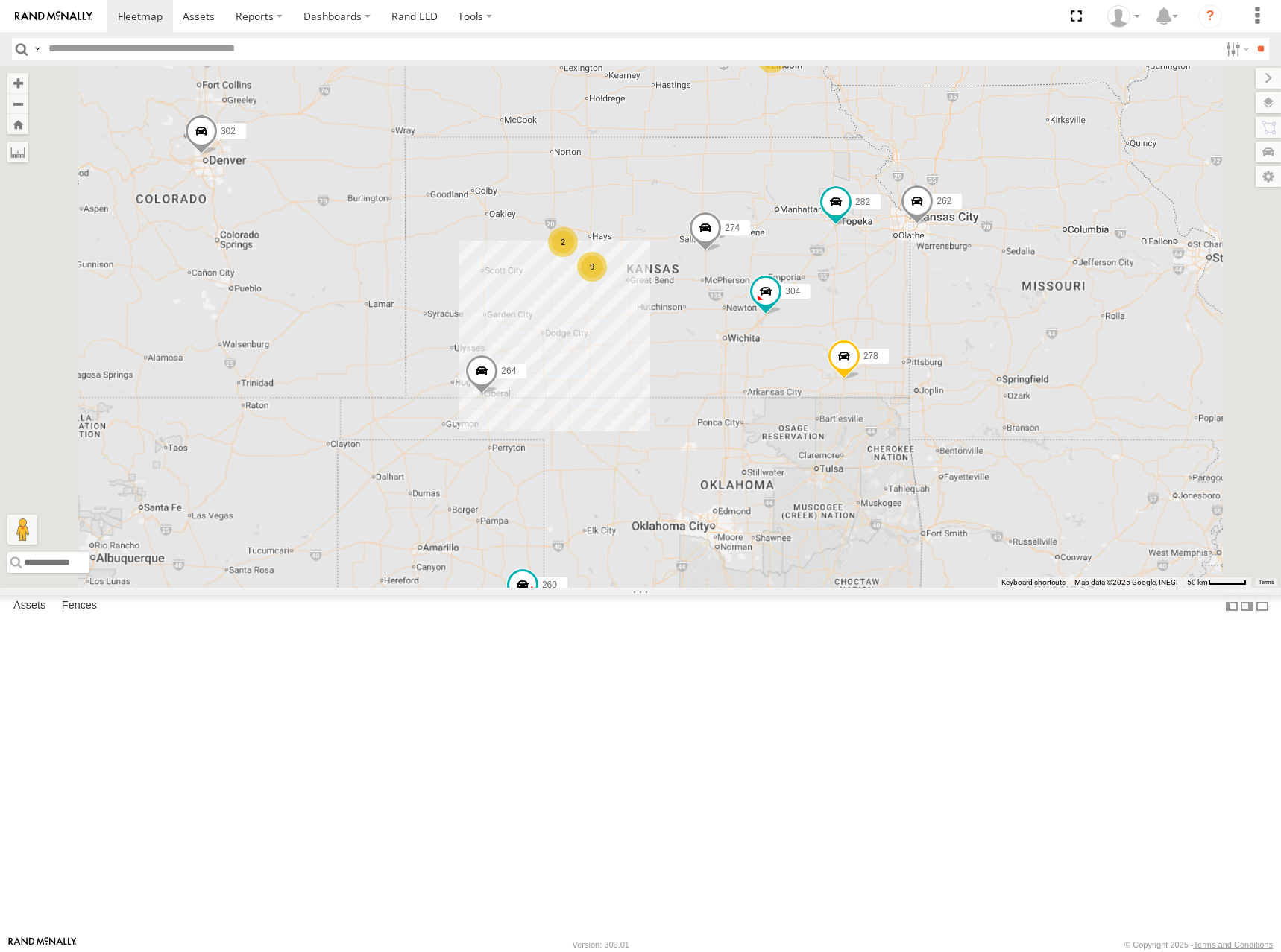
drag, startPoint x: 938, startPoint y: 333, endPoint x: 932, endPoint y: 342, distance: 10.8
click at [932, 342] on div "274 262 292 304 282 278 264 9 2 2 272 302 260" at bounding box center [640, 327] width 1281 height 522
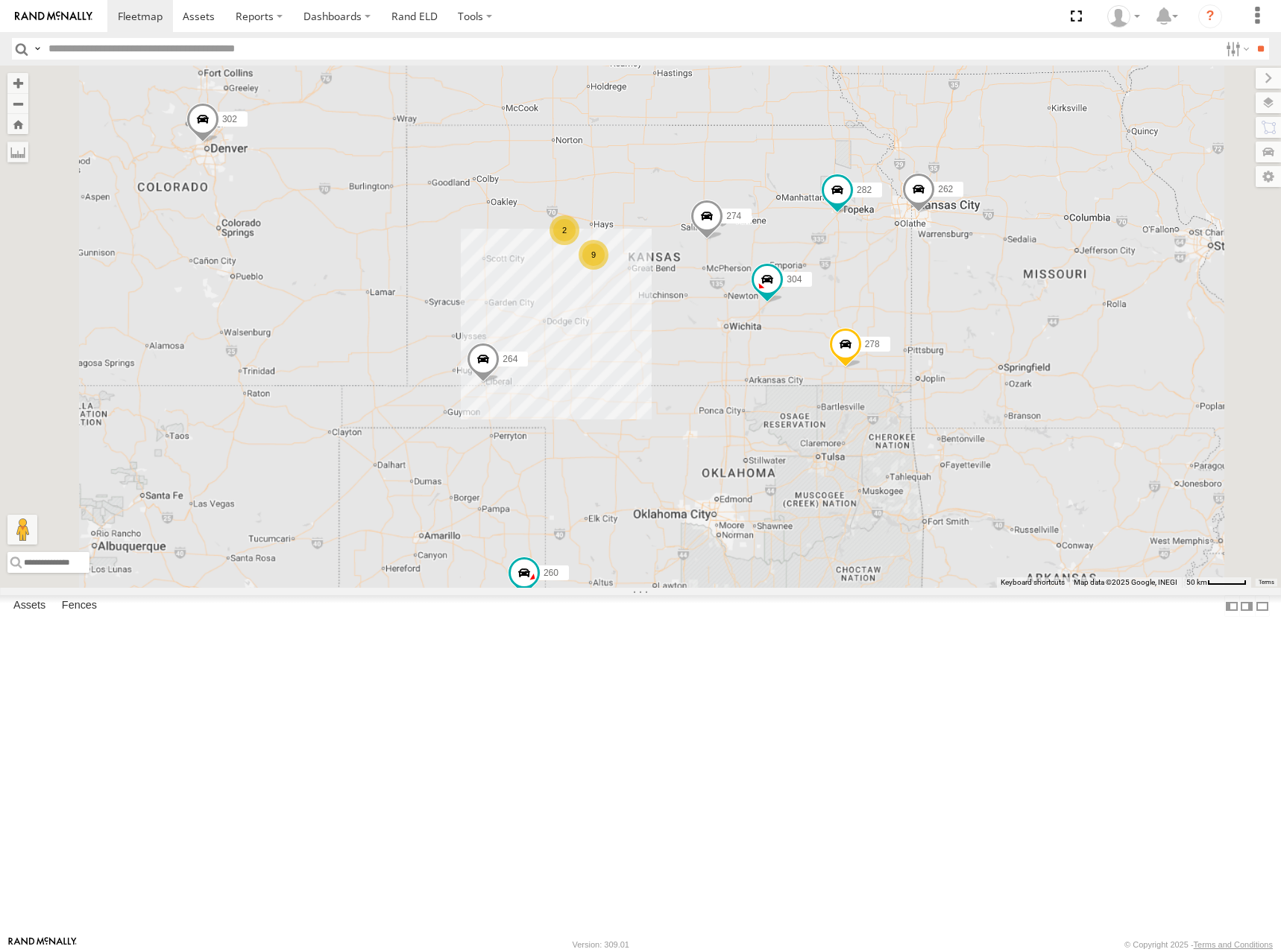
drag, startPoint x: 991, startPoint y: 335, endPoint x: 1000, endPoint y: 321, distance: 16.6
click at [1000, 321] on div "274 262 292 304 282 278 264 9 2 2 272 302 260" at bounding box center [640, 327] width 1281 height 522
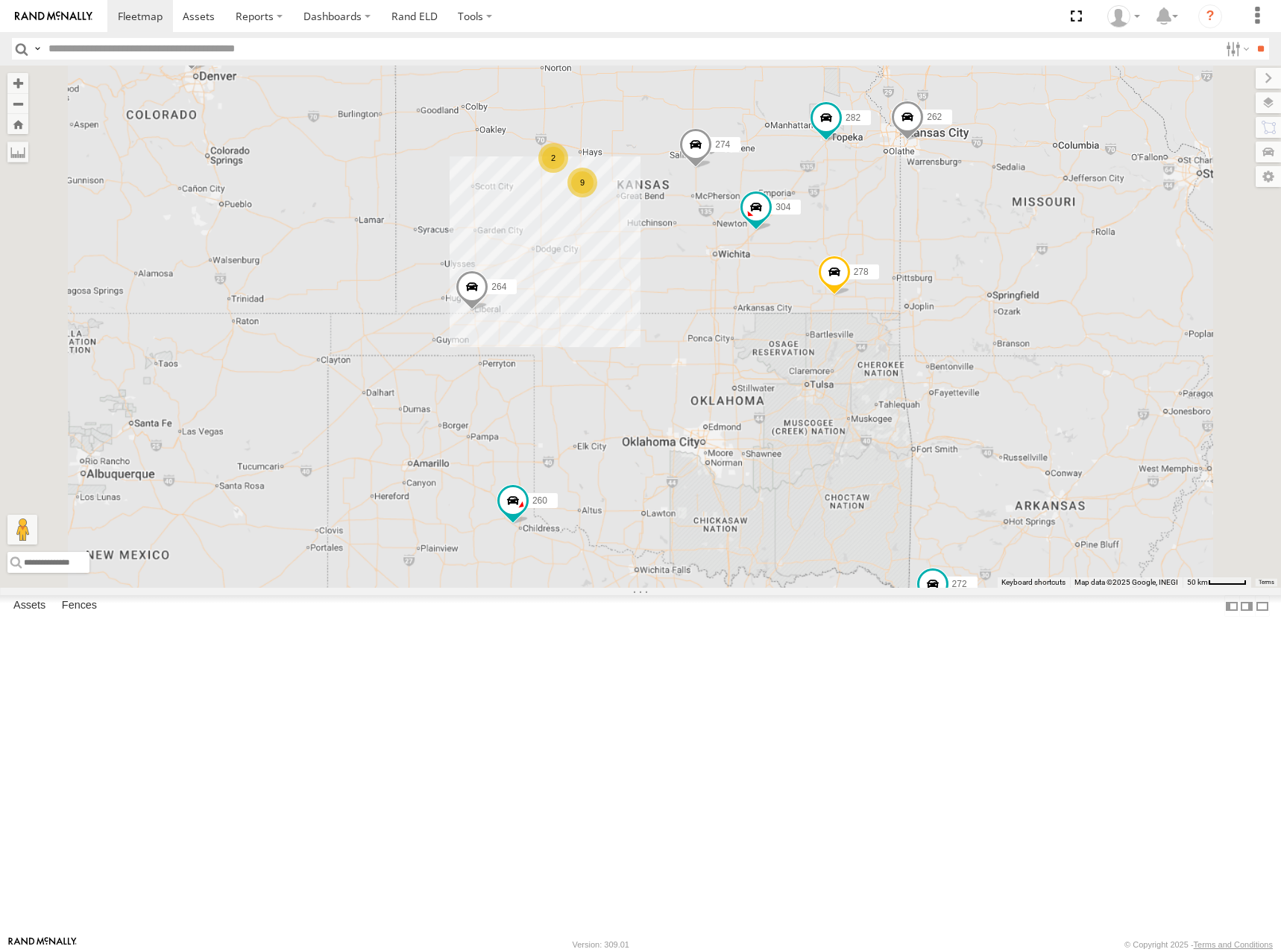
drag, startPoint x: 836, startPoint y: 354, endPoint x: 821, endPoint y: 284, distance: 71.6
click at [821, 284] on div "274 262 292 304 282 278 264 9 2 2 272 302 260" at bounding box center [640, 327] width 1281 height 522
click at [848, 261] on div "274 262 292 304 282 278 264 9 2 2 272 302 260" at bounding box center [640, 327] width 1281 height 522
click at [848, 255] on div "274 262 292 304 282 278 264 9 2 2 272 302 260" at bounding box center [640, 327] width 1281 height 522
click at [820, 252] on div "274 262 292 304 282 278 264 9 2 2 272 302 260" at bounding box center [640, 327] width 1281 height 522
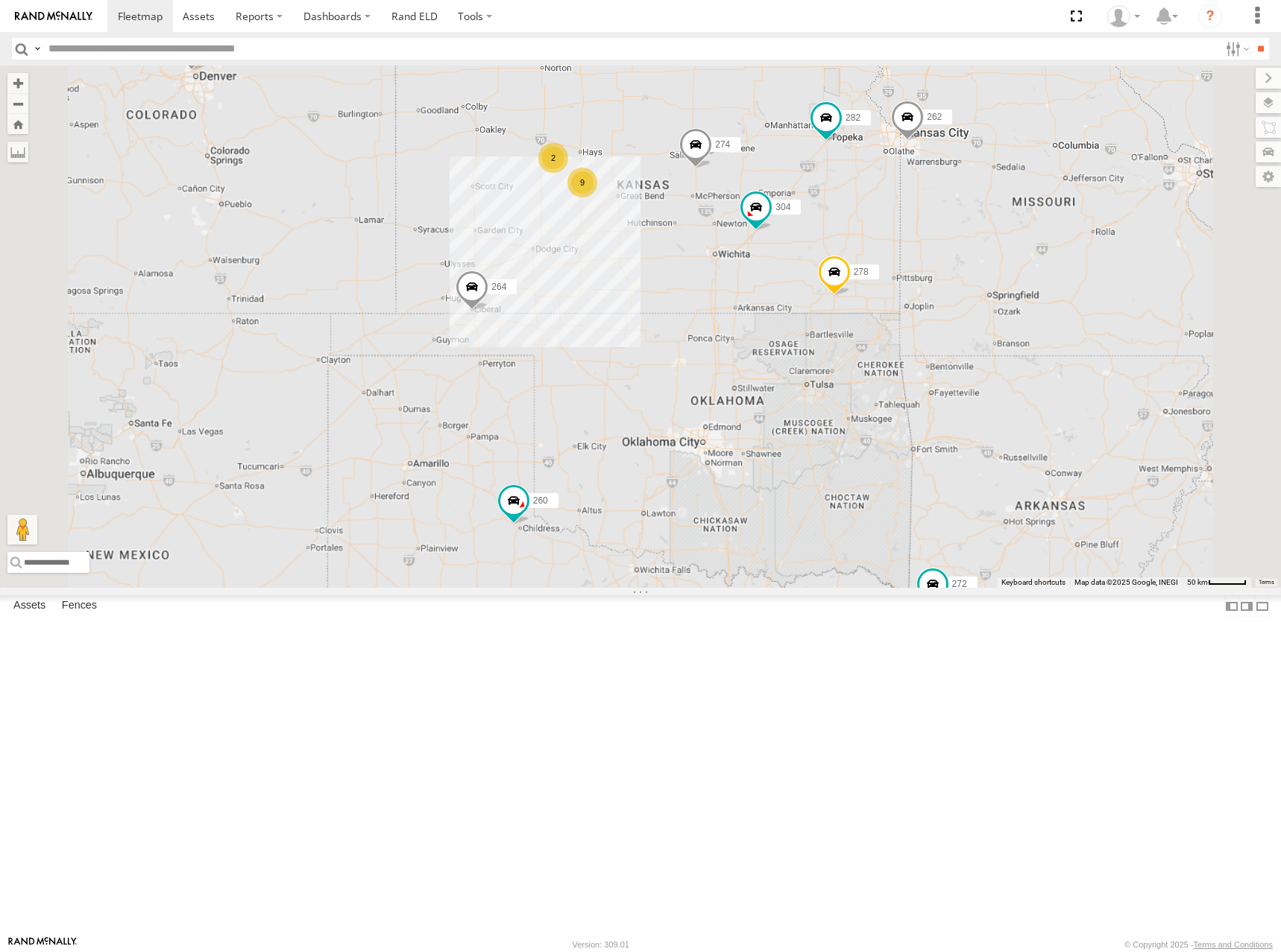
click at [956, 244] on div "274 262 292 304 282 278 264 9 2 2 272 302 260" at bounding box center [640, 327] width 1281 height 522
click at [854, 266] on div "274 262 292 304 282 278 264 9 2 2 272 302 260" at bounding box center [640, 327] width 1281 height 522
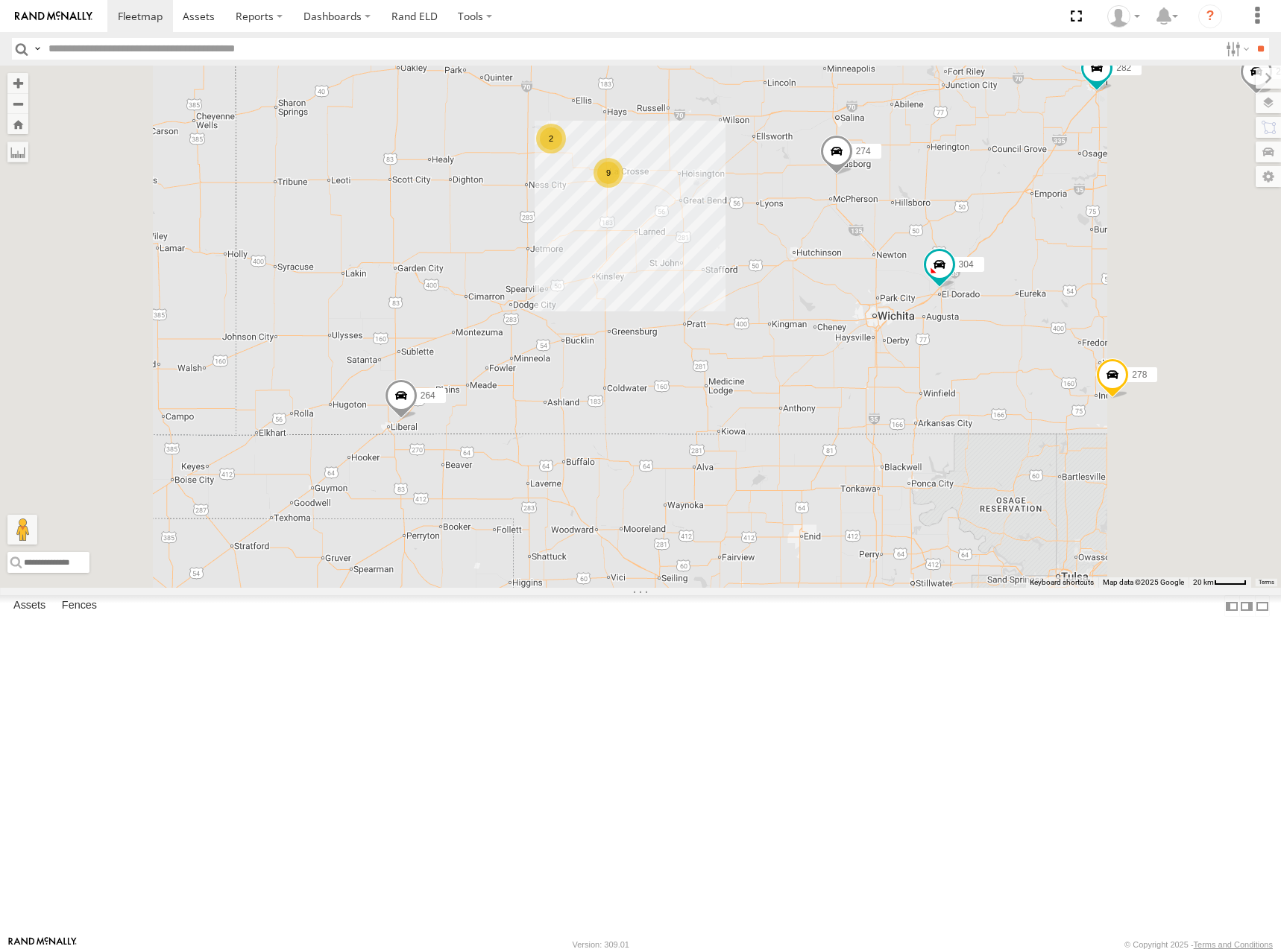
drag, startPoint x: 851, startPoint y: 382, endPoint x: 851, endPoint y: 406, distance: 24.0
click at [851, 406] on div "274 262 292 272 304 264 302 282 278 260 9 2" at bounding box center [640, 327] width 1281 height 522
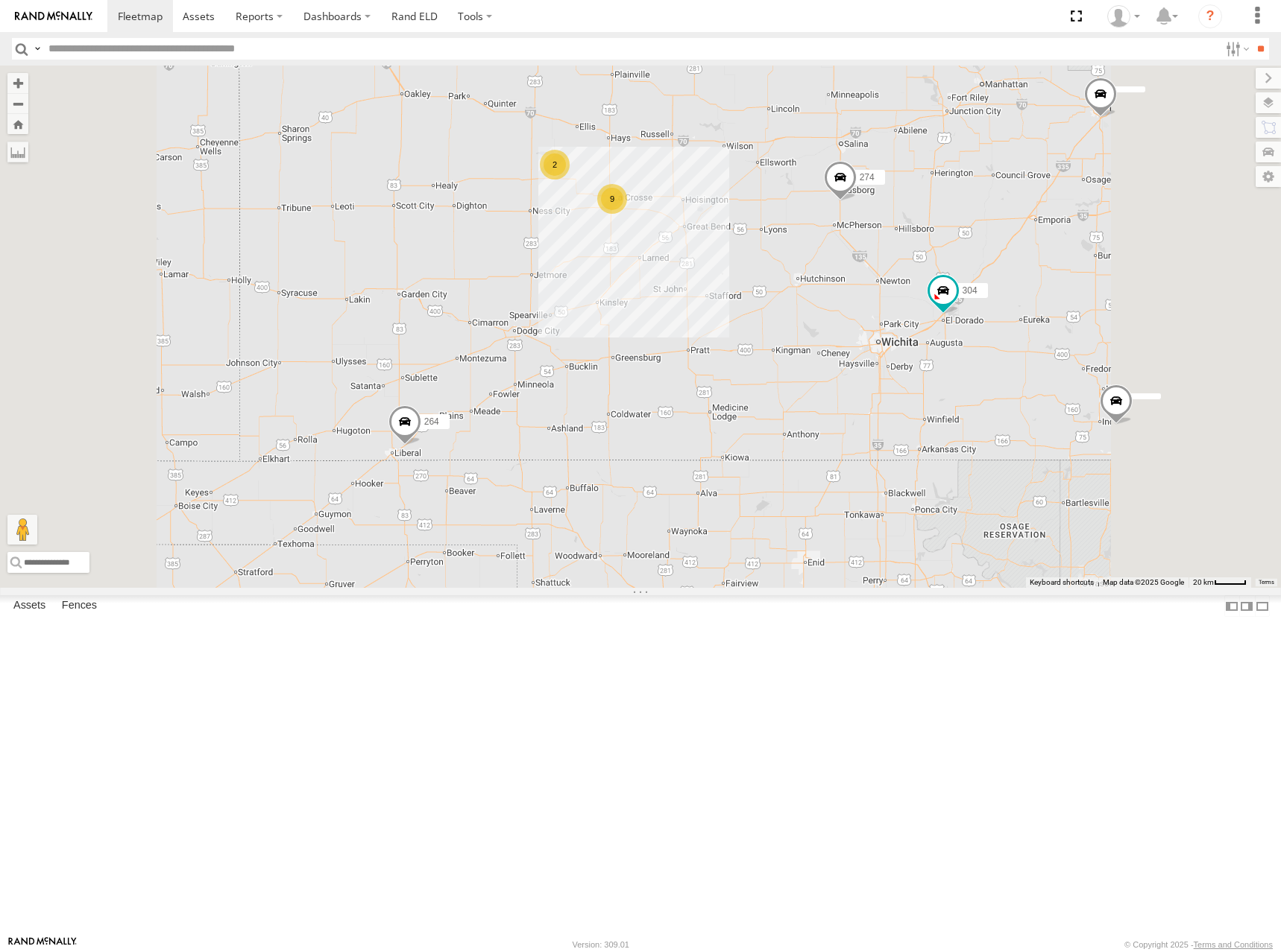
drag, startPoint x: 925, startPoint y: 272, endPoint x: 928, endPoint y: 301, distance: 29.2
click at [928, 301] on div "274 304 264 9 2" at bounding box center [640, 327] width 1281 height 522
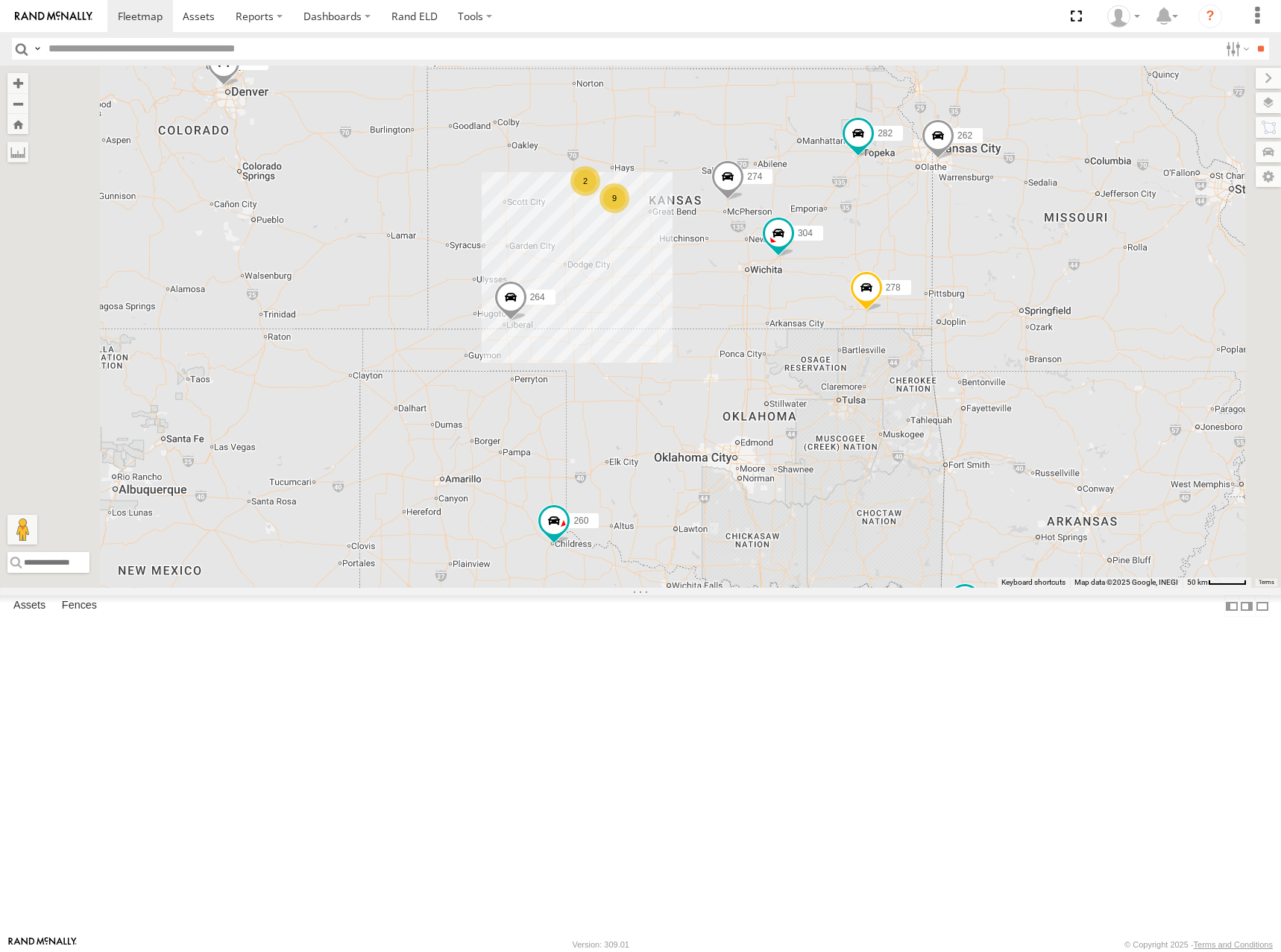
drag, startPoint x: 900, startPoint y: 264, endPoint x: 884, endPoint y: 284, distance: 25.6
click at [884, 284] on div "274 304 264 282 278 9 2 2 262 292 272 302 260" at bounding box center [640, 327] width 1281 height 522
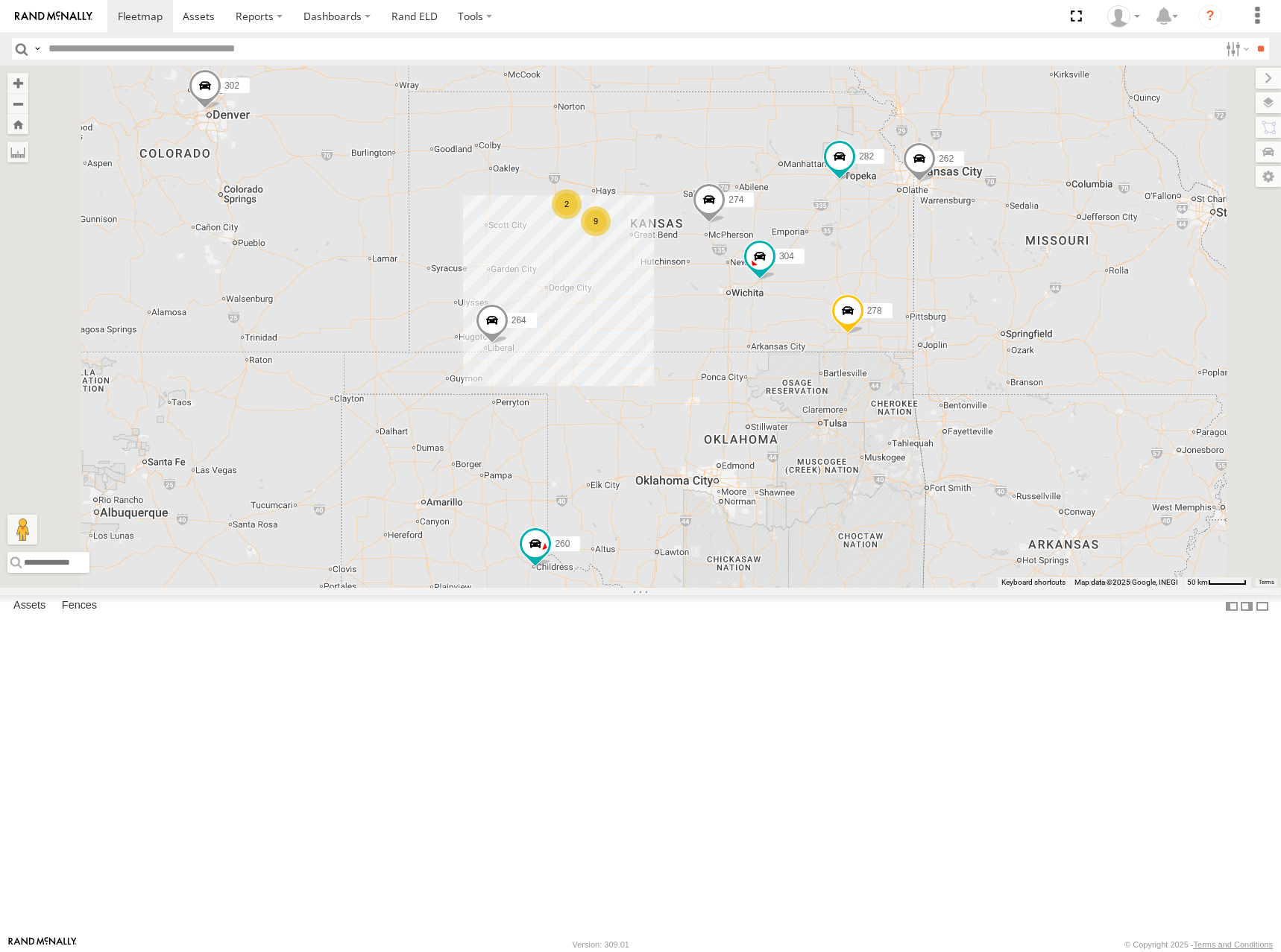
click at [907, 302] on div "274 304 264 282 278 9 2 2 262 292 272 302 260" at bounding box center [640, 327] width 1281 height 522
click at [931, 295] on div "274 304 264 282 278 9 2 2 262 292 272 302 260" at bounding box center [640, 327] width 1281 height 522
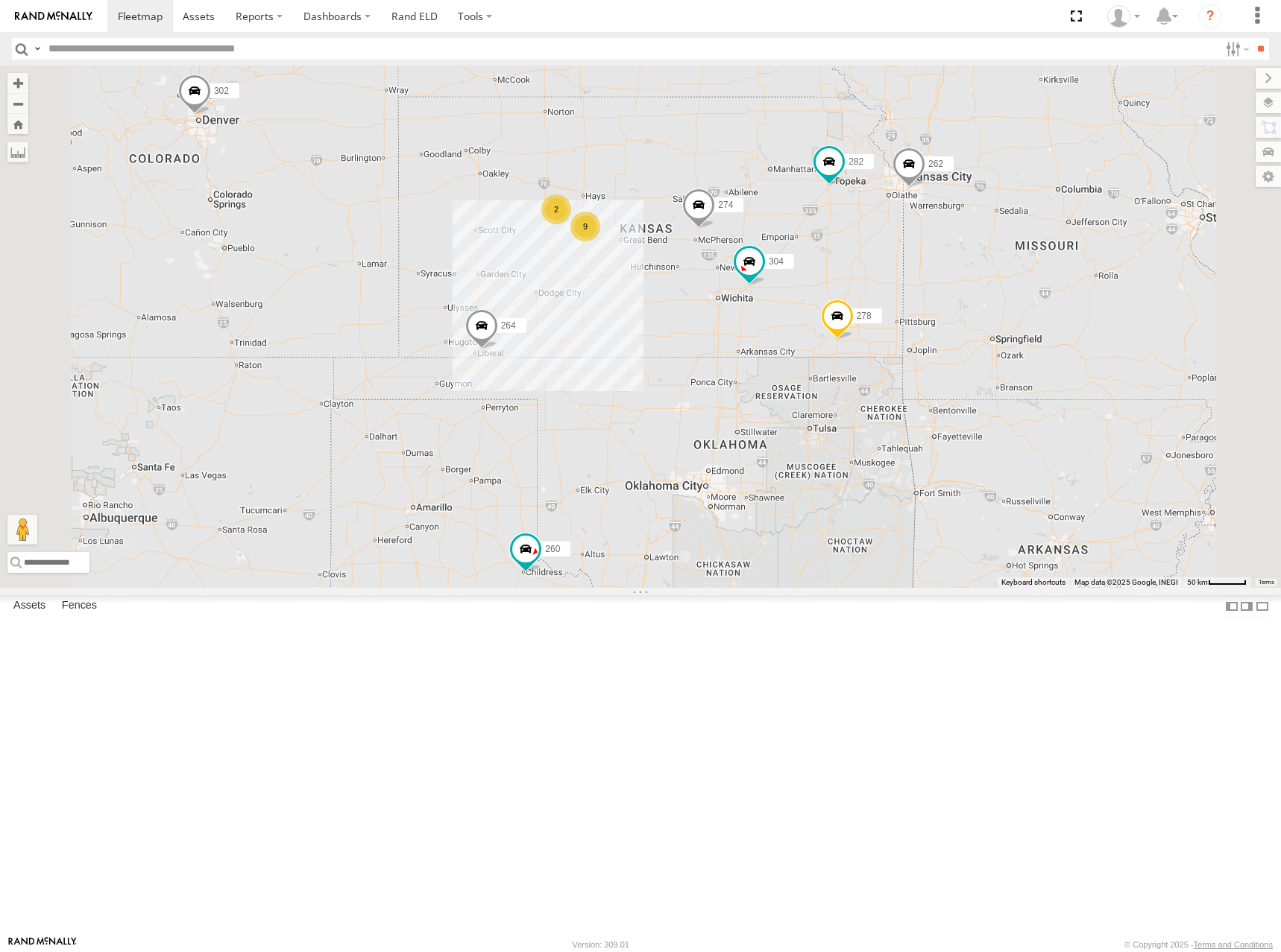
click at [916, 290] on div "274 304 264 282 278 9 2 2 262 292 272 302 260" at bounding box center [640, 327] width 1281 height 522
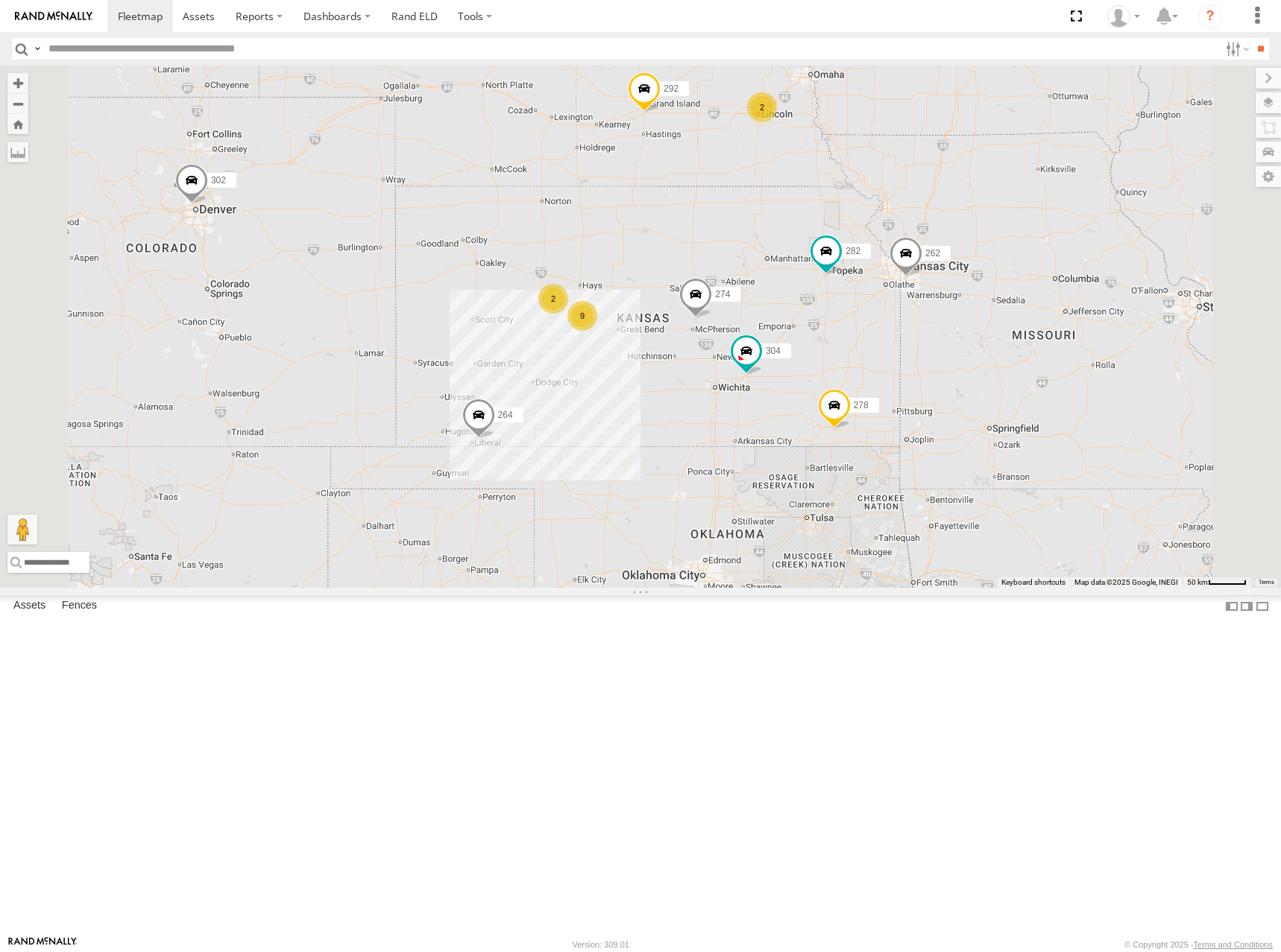
drag, startPoint x: 910, startPoint y: 274, endPoint x: 909, endPoint y: 379, distance: 105.0
click at [909, 379] on div "274 304 264 282 278 9 2 2 262 292 272 302 260" at bounding box center [640, 327] width 1281 height 522
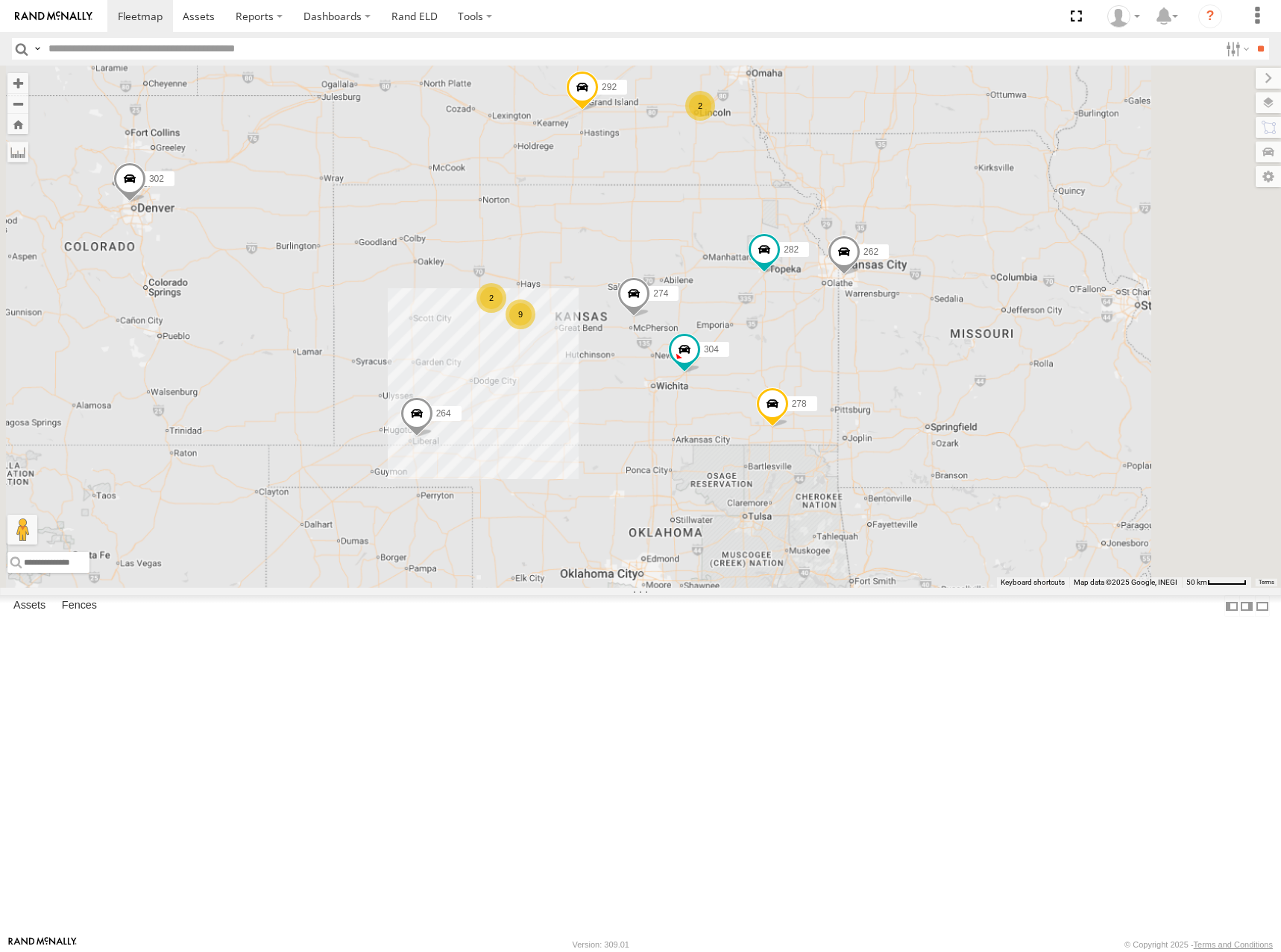
drag, startPoint x: 732, startPoint y: 358, endPoint x: 799, endPoint y: 338, distance: 69.9
click at [799, 338] on div "274 304 264 282 278 262 292 272 302 260 9 2 2" at bounding box center [640, 327] width 1281 height 522
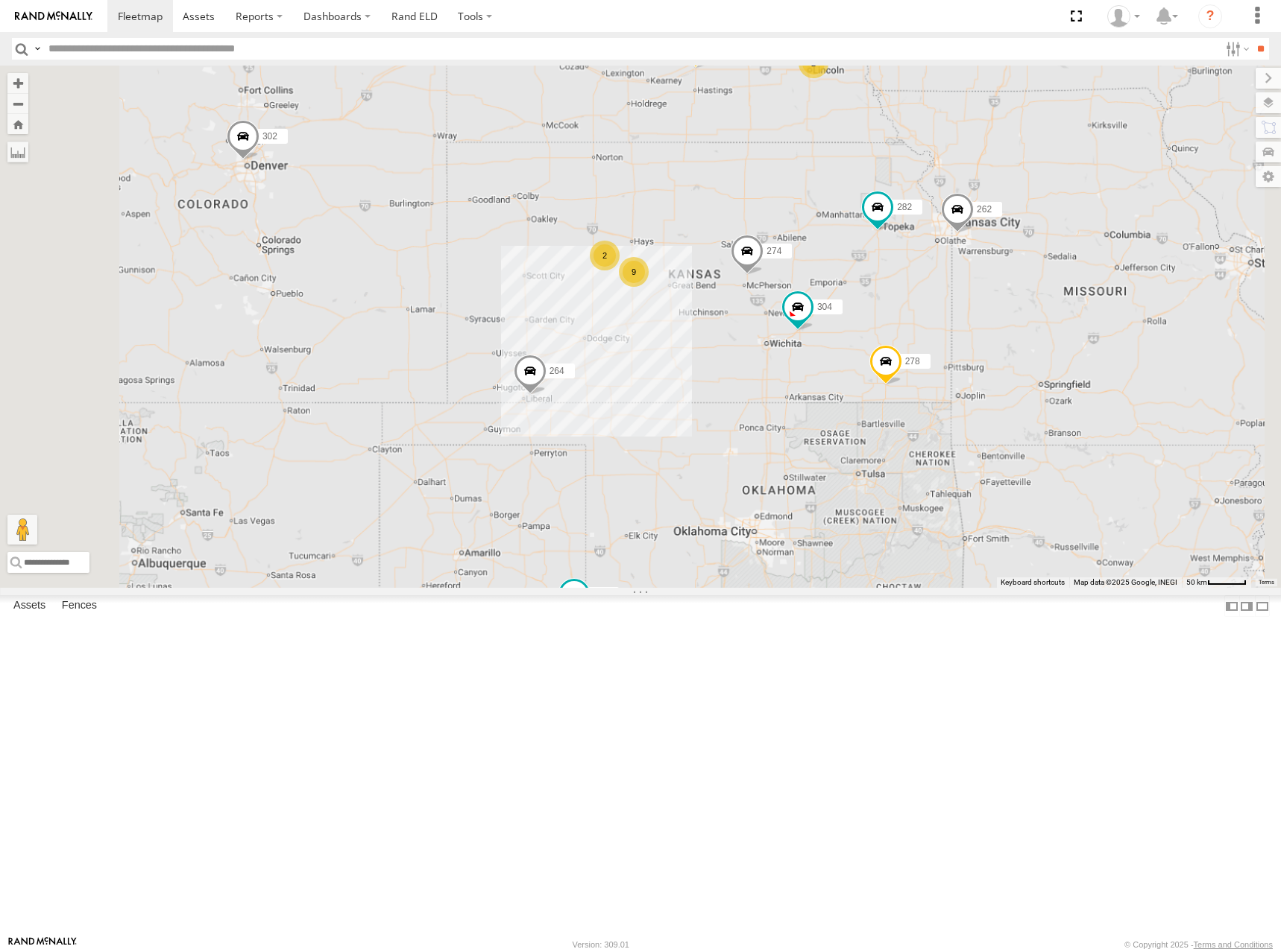
drag, startPoint x: 889, startPoint y: 343, endPoint x: 886, endPoint y: 328, distance: 15.3
click at [886, 328] on div "274 304 264 282 278 262 292 272 302 260 9 2 2" at bounding box center [640, 327] width 1281 height 522
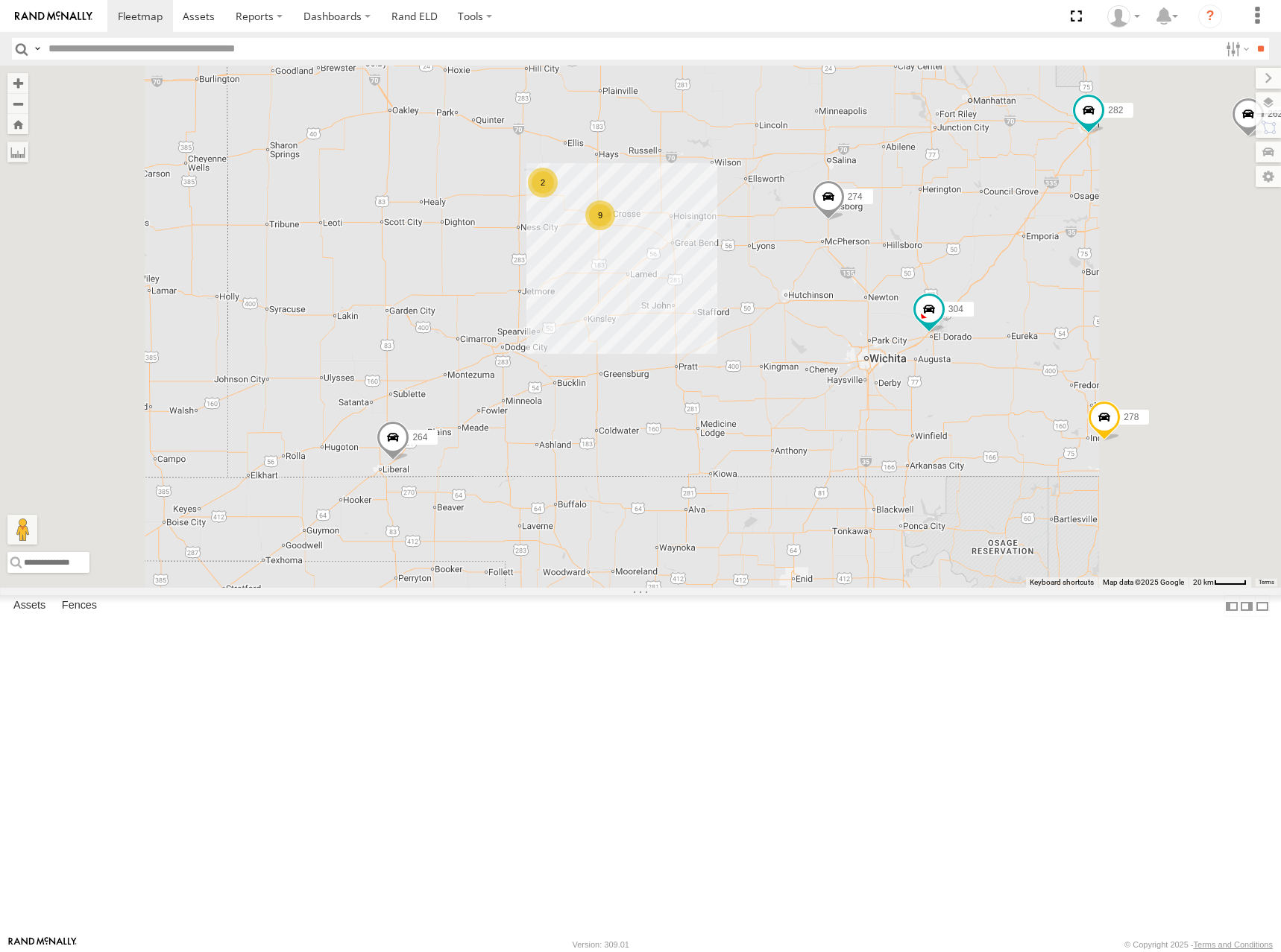
drag, startPoint x: 836, startPoint y: 481, endPoint x: 829, endPoint y: 502, distance: 22.1
click at [829, 502] on div "274 304 264 282 278 262 292 272 302 260 9 2" at bounding box center [640, 327] width 1281 height 522
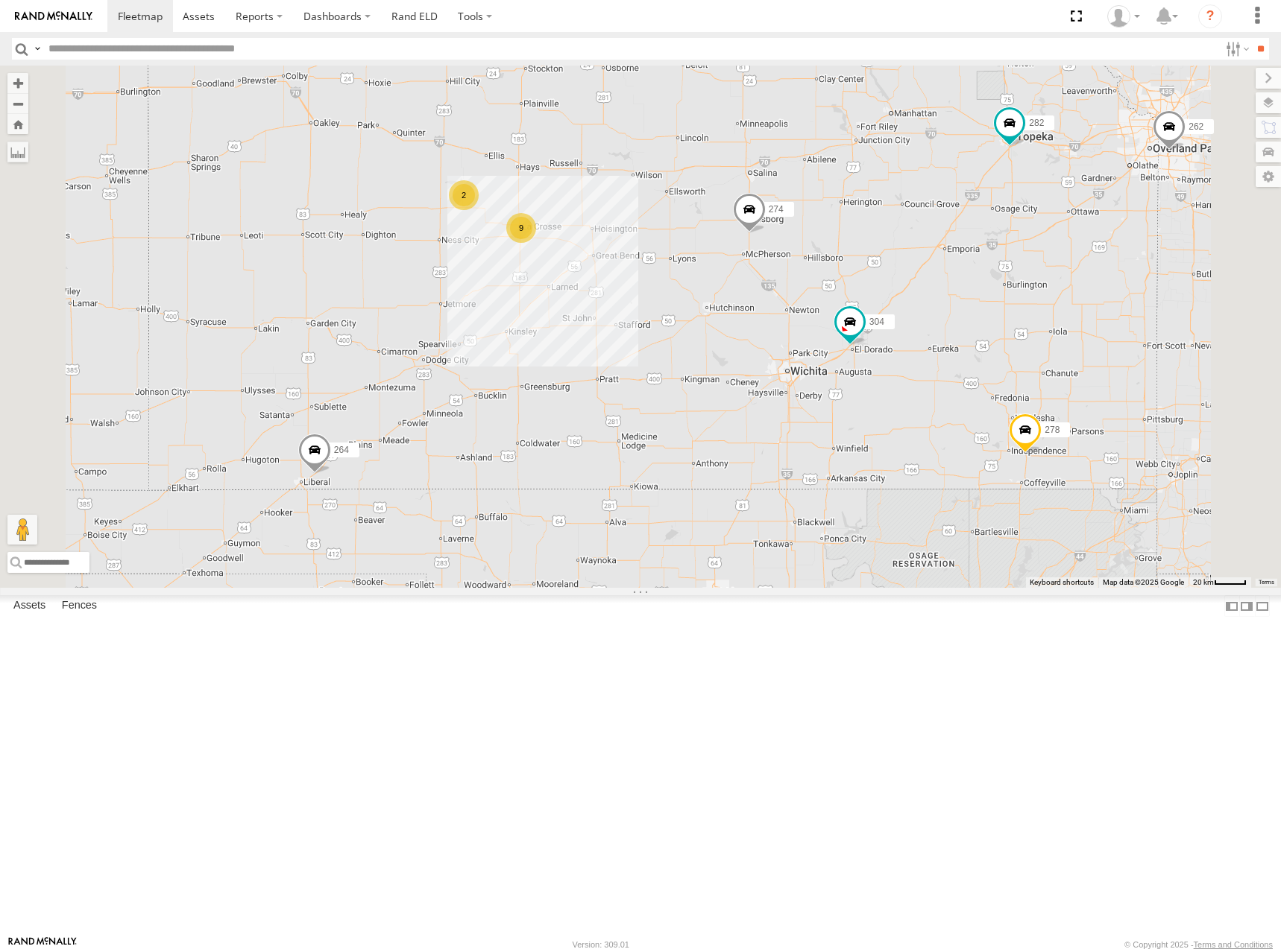
drag, startPoint x: 953, startPoint y: 518, endPoint x: 812, endPoint y: 511, distance: 141.2
click at [812, 511] on div "274 304 264 282 278 262 292 272 302 260 9 2" at bounding box center [640, 327] width 1281 height 522
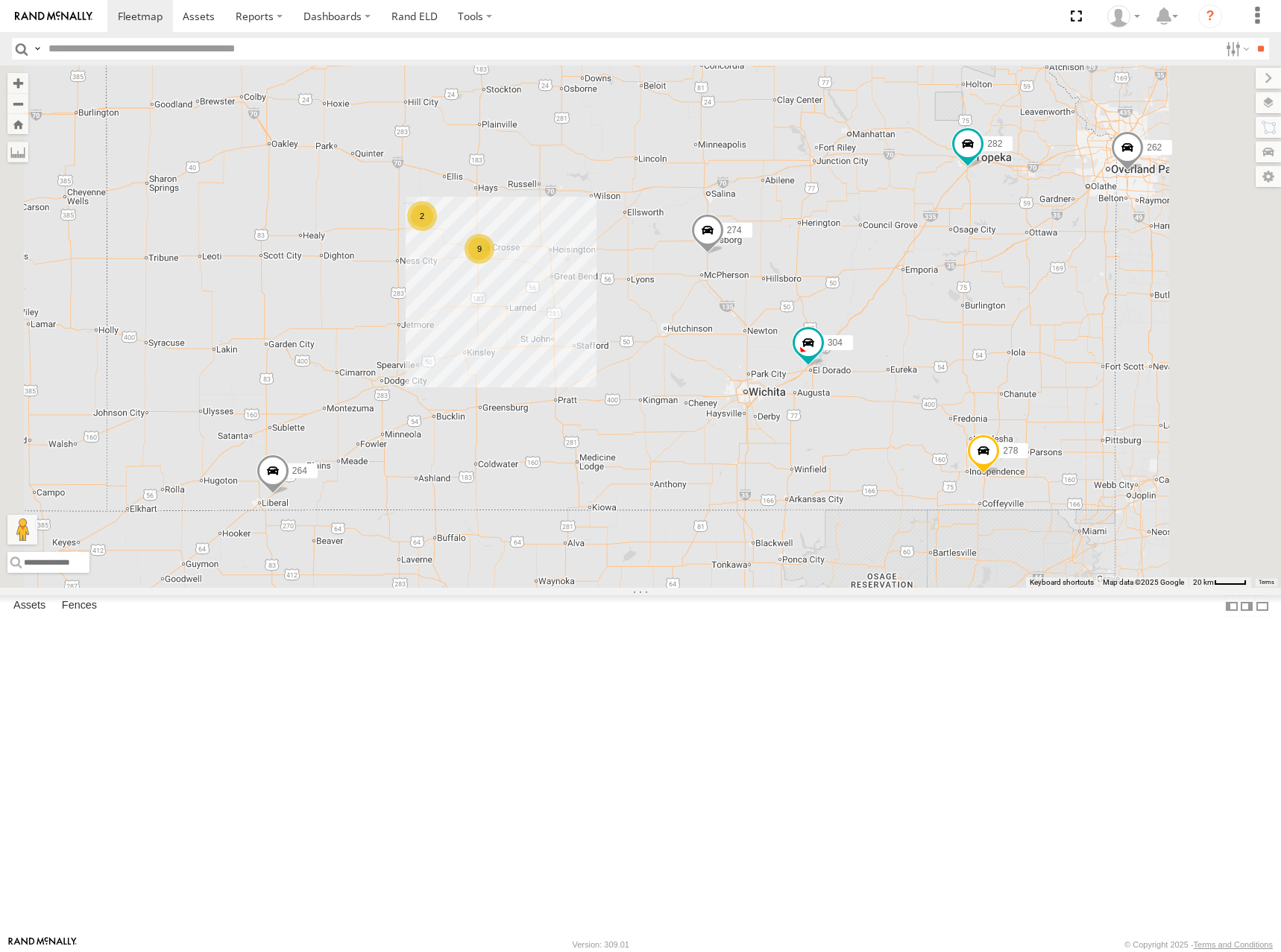
drag, startPoint x: 1026, startPoint y: 393, endPoint x: 1024, endPoint y: 406, distance: 13.2
click at [1024, 406] on div "274 304 264 282 278 262 292 272 302 260 9 2" at bounding box center [640, 327] width 1281 height 522
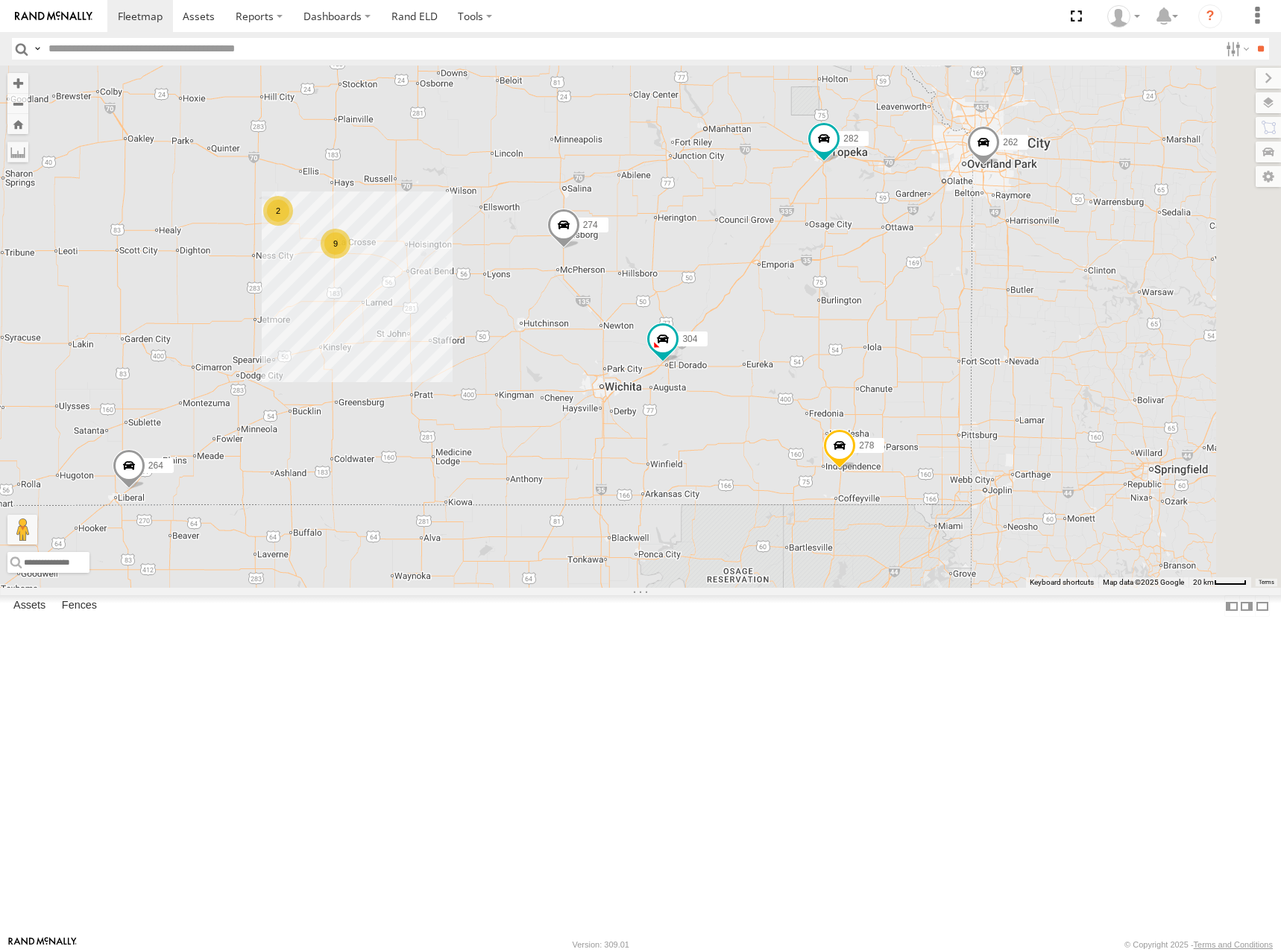
drag, startPoint x: 1024, startPoint y: 406, endPoint x: 841, endPoint y: 395, distance: 183.3
click at [841, 395] on div "274 304 264 282 278 262 292 272 302 260 9 2" at bounding box center [640, 327] width 1281 height 522
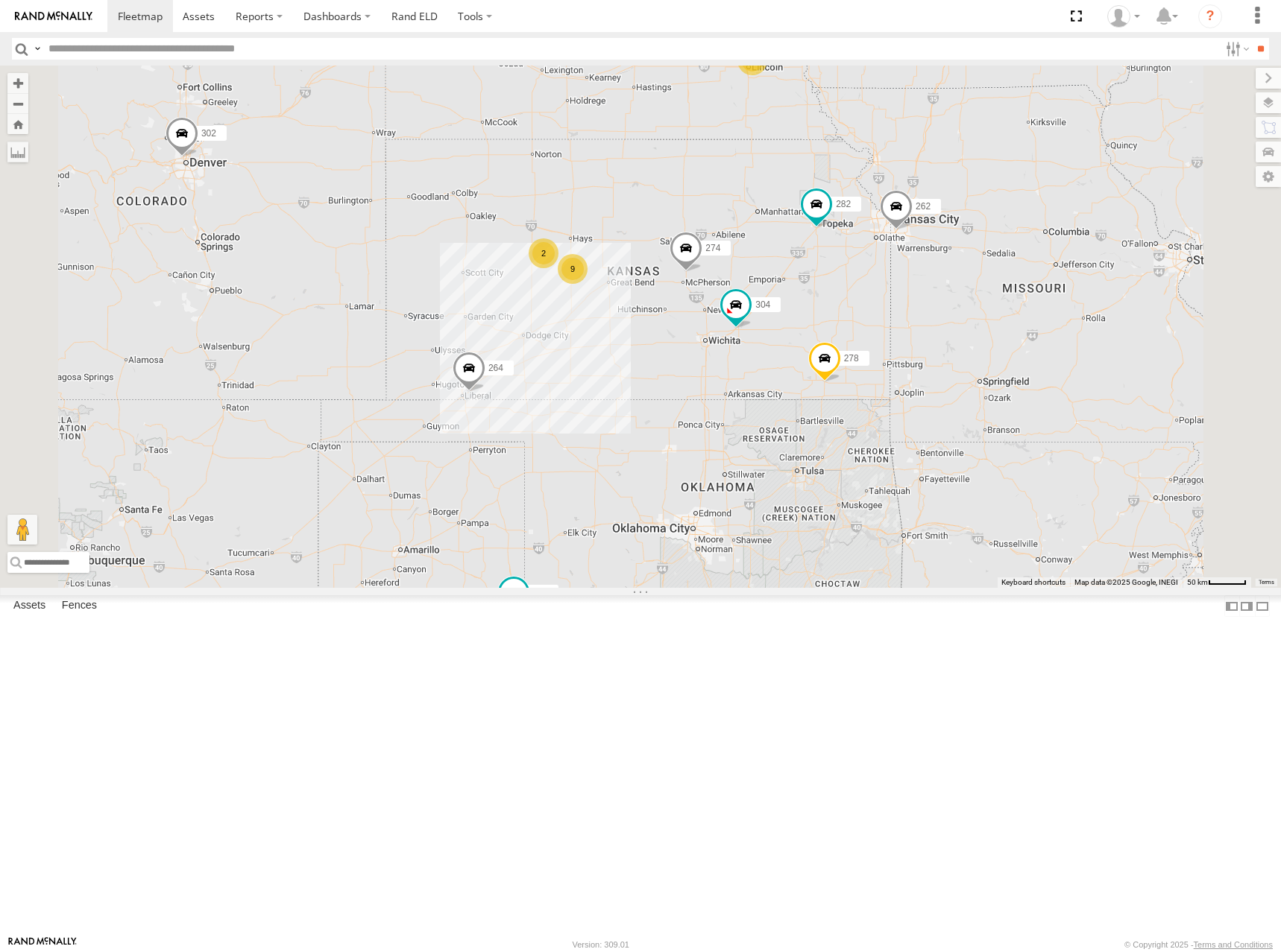
drag, startPoint x: 907, startPoint y: 360, endPoint x: 986, endPoint y: 411, distance: 94.0
click at [978, 415] on div "274 304 264 282 278 262 292 272 302 260 9 2 2" at bounding box center [640, 327] width 1281 height 522
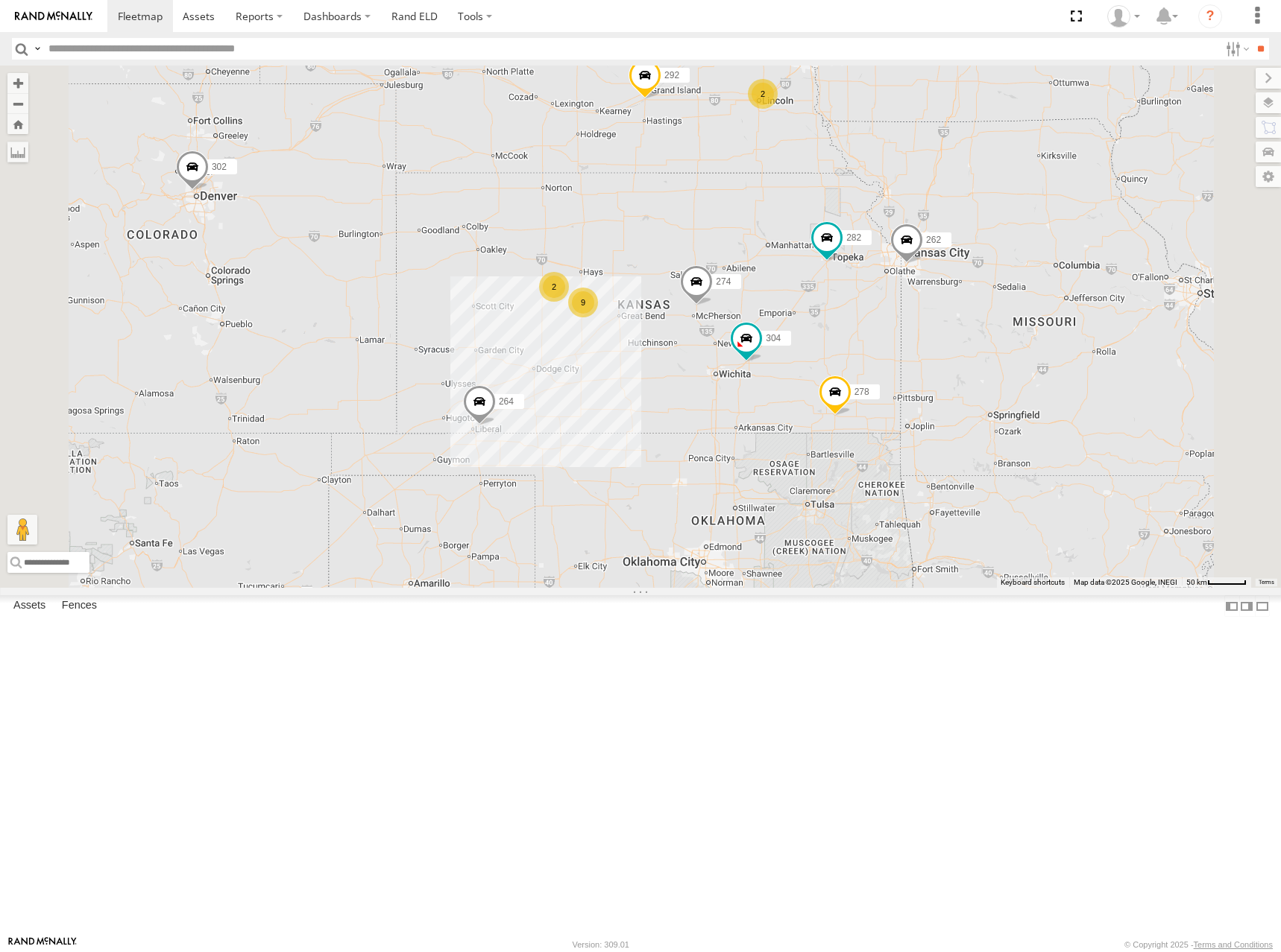
drag, startPoint x: 905, startPoint y: 345, endPoint x: 898, endPoint y: 346, distance: 7.1
click at [898, 346] on div "274 304 264 282 278 262 292 272 302 260 9 2 2" at bounding box center [640, 327] width 1281 height 522
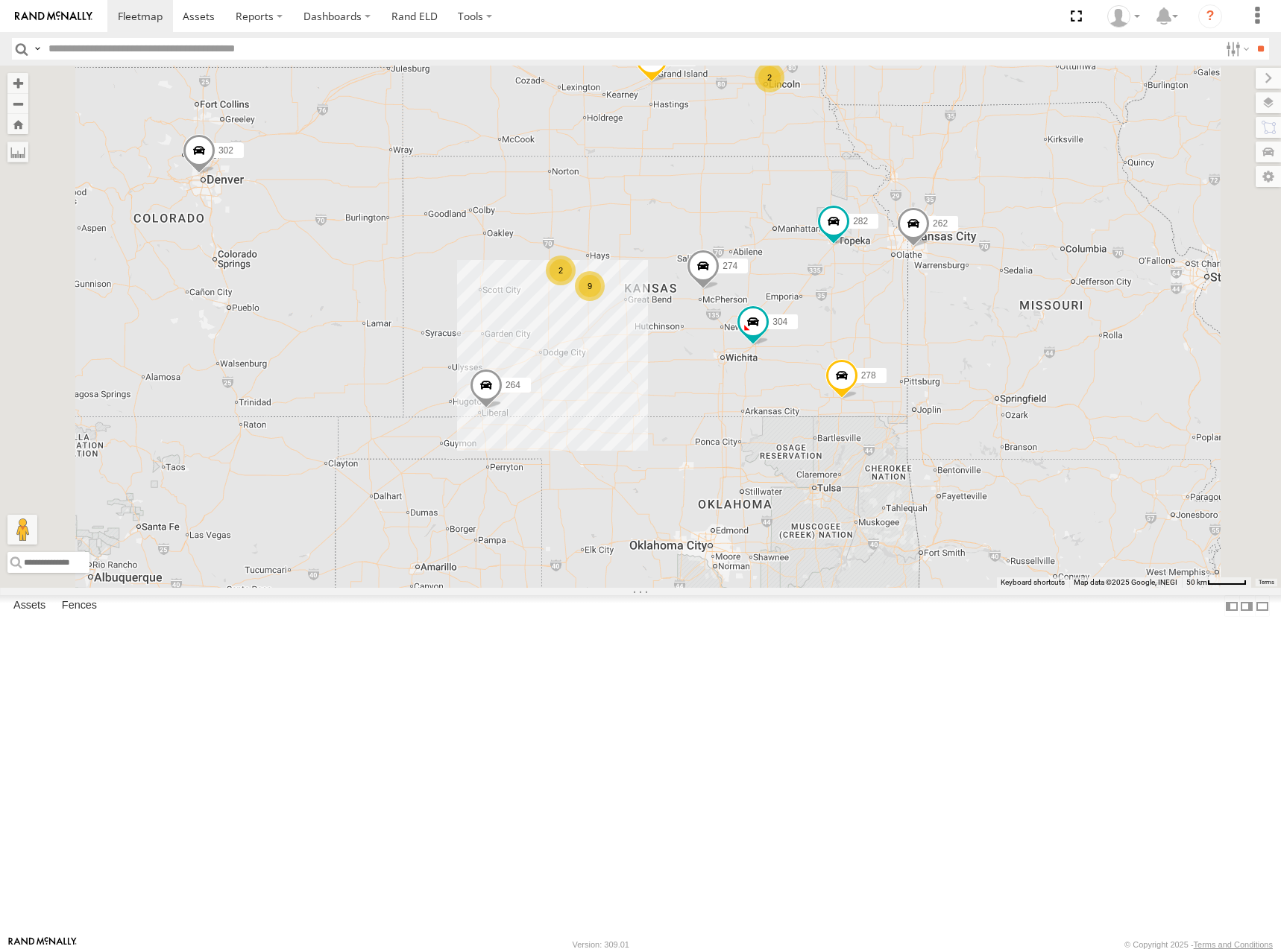
drag, startPoint x: 828, startPoint y: 373, endPoint x: 841, endPoint y: 345, distance: 30.9
click at [841, 345] on div "274 304 264 282 278 262 292 272 302 260 9 2 2" at bounding box center [640, 327] width 1281 height 522
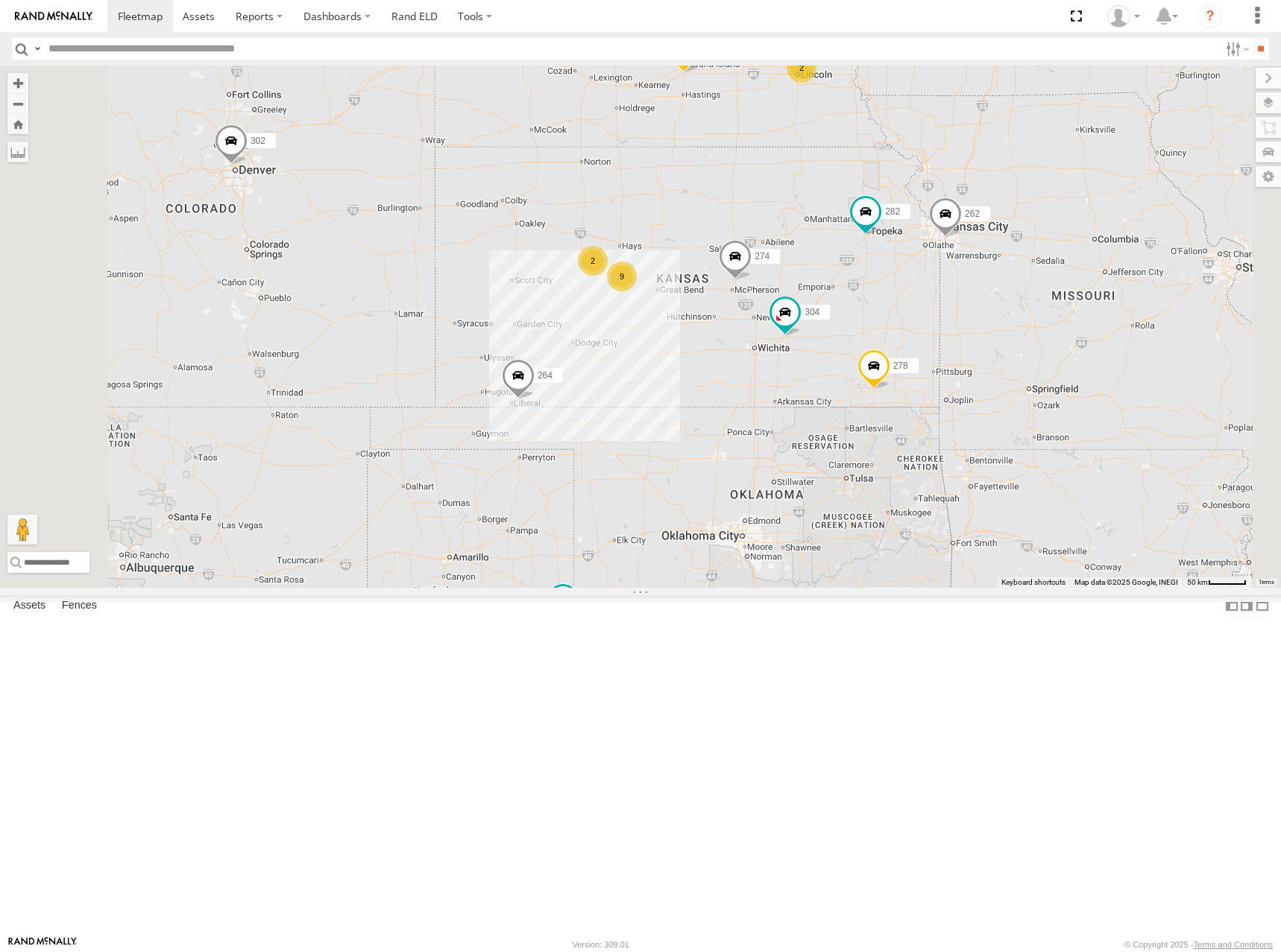
drag, startPoint x: 899, startPoint y: 329, endPoint x: 913, endPoint y: 354, distance: 28.7
click at [913, 354] on div "274 304 264 282 278 262 292 272 302 260 9 2 2" at bounding box center [640, 327] width 1281 height 522
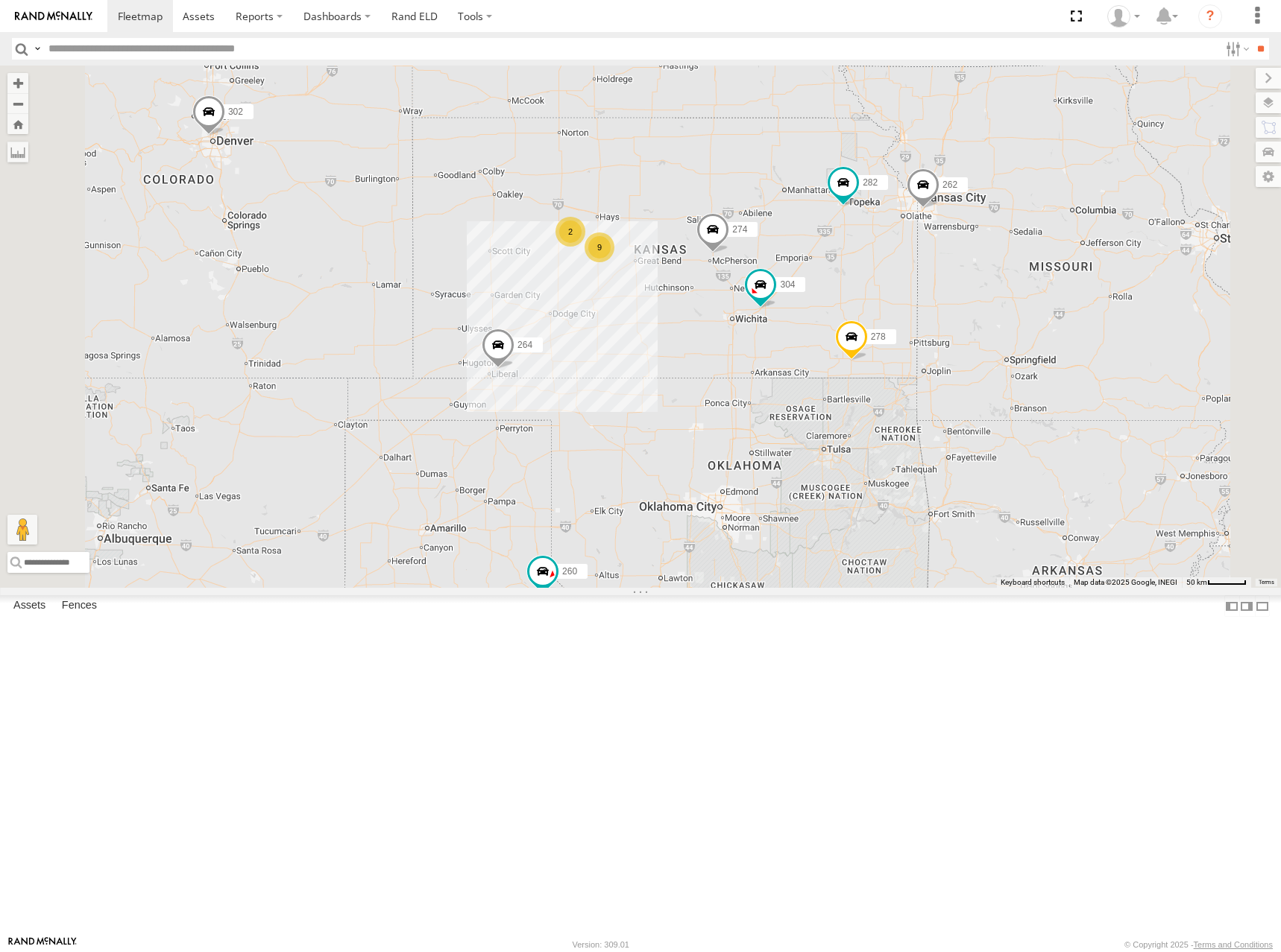
drag, startPoint x: 950, startPoint y: 345, endPoint x: 926, endPoint y: 314, distance: 39.2
click at [926, 314] on div "274 304 264 282 278 262 292 272 302 260 9 2 2" at bounding box center [640, 327] width 1281 height 522
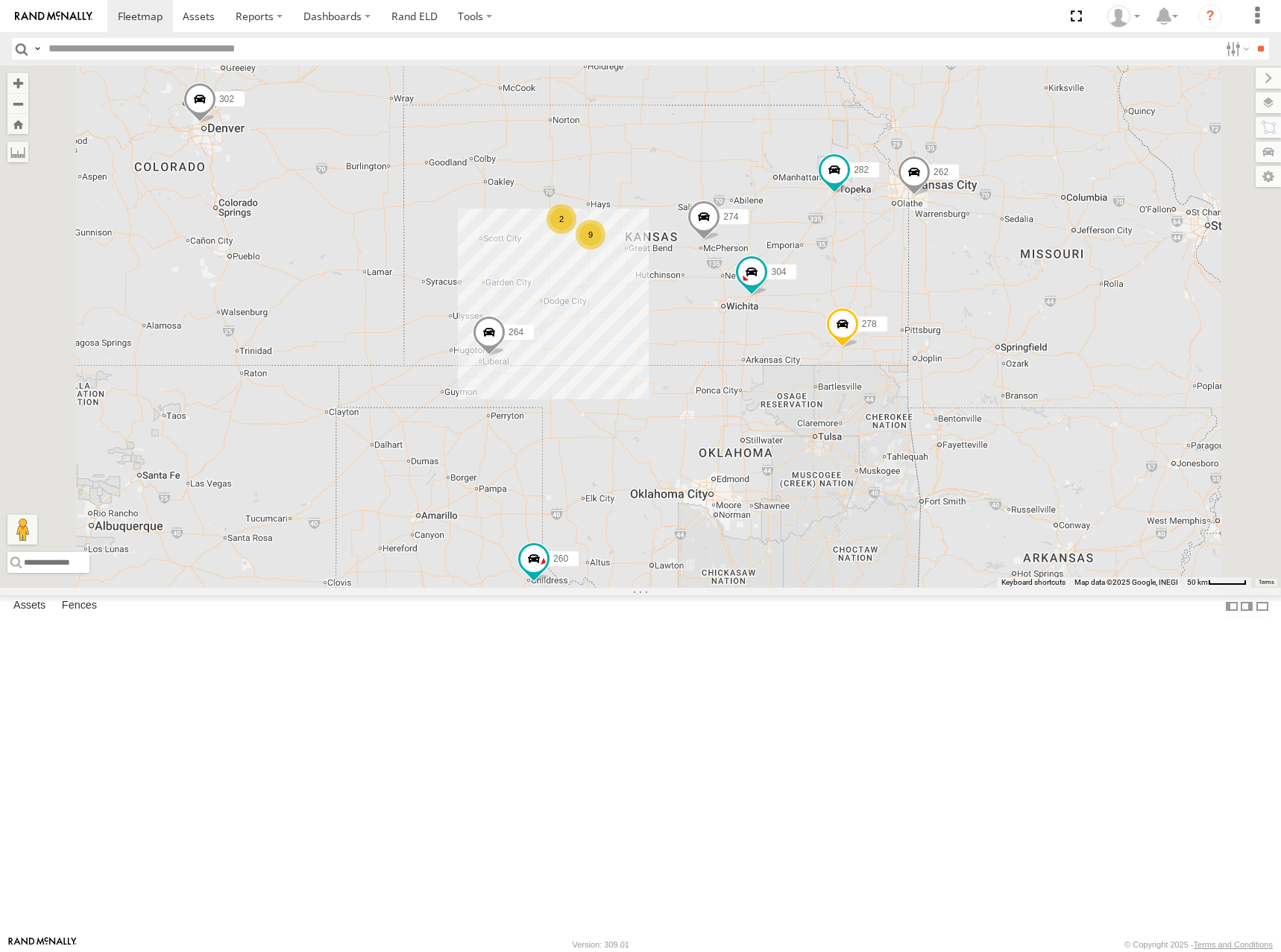
click at [931, 313] on div "274 304 264 282 278 262 292 272 302 260 9 2 2" at bounding box center [640, 327] width 1281 height 522
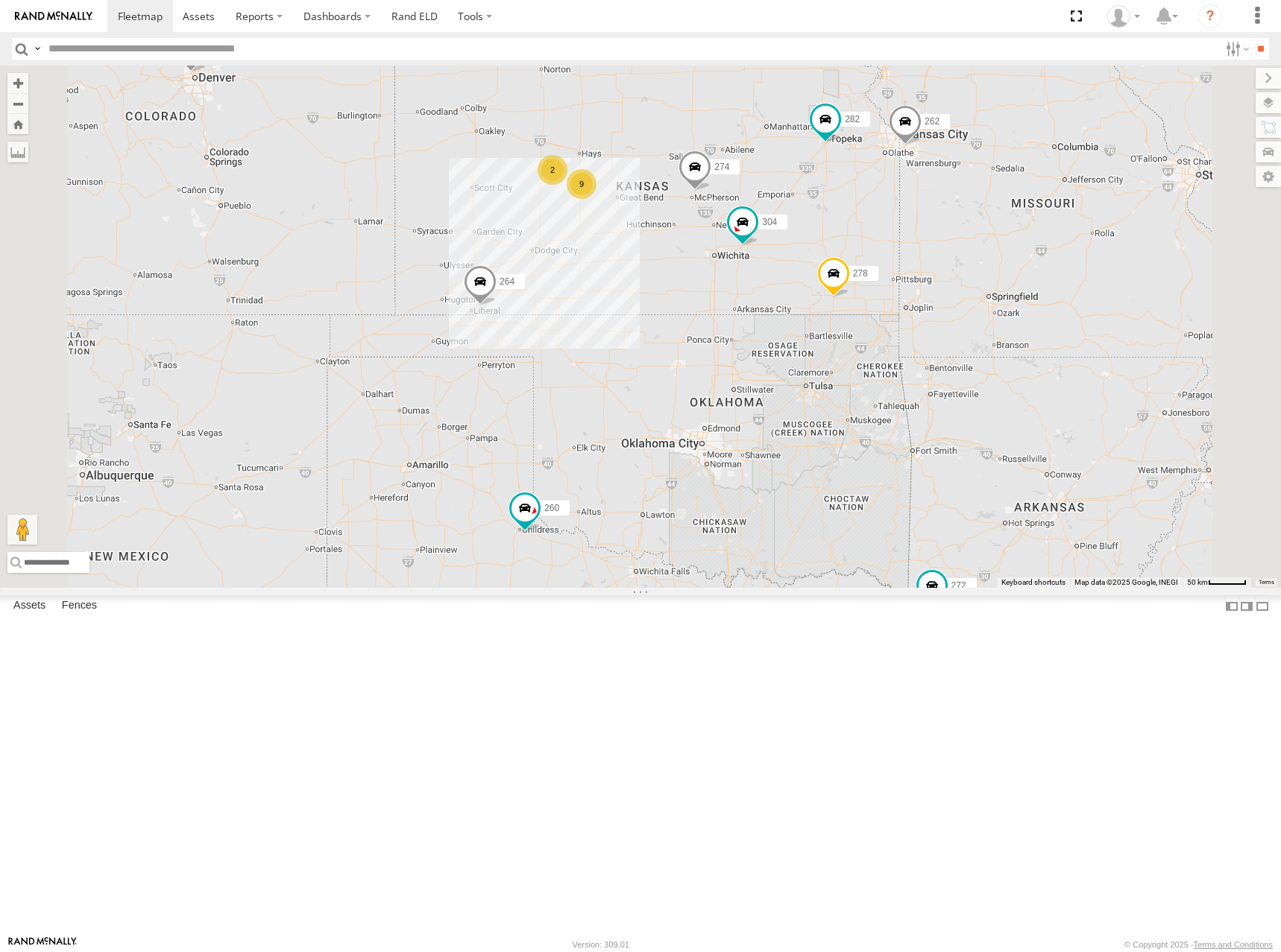
drag, startPoint x: 889, startPoint y: 275, endPoint x: 887, endPoint y: 283, distance: 8.2
click at [887, 283] on div "274 304 264 282 278 262 292 272 302 260 9 2 2" at bounding box center [640, 327] width 1281 height 522
click at [862, 267] on div "274 304 264 282 278 262 292 272 302 260 9 2 2" at bounding box center [640, 327] width 1281 height 522
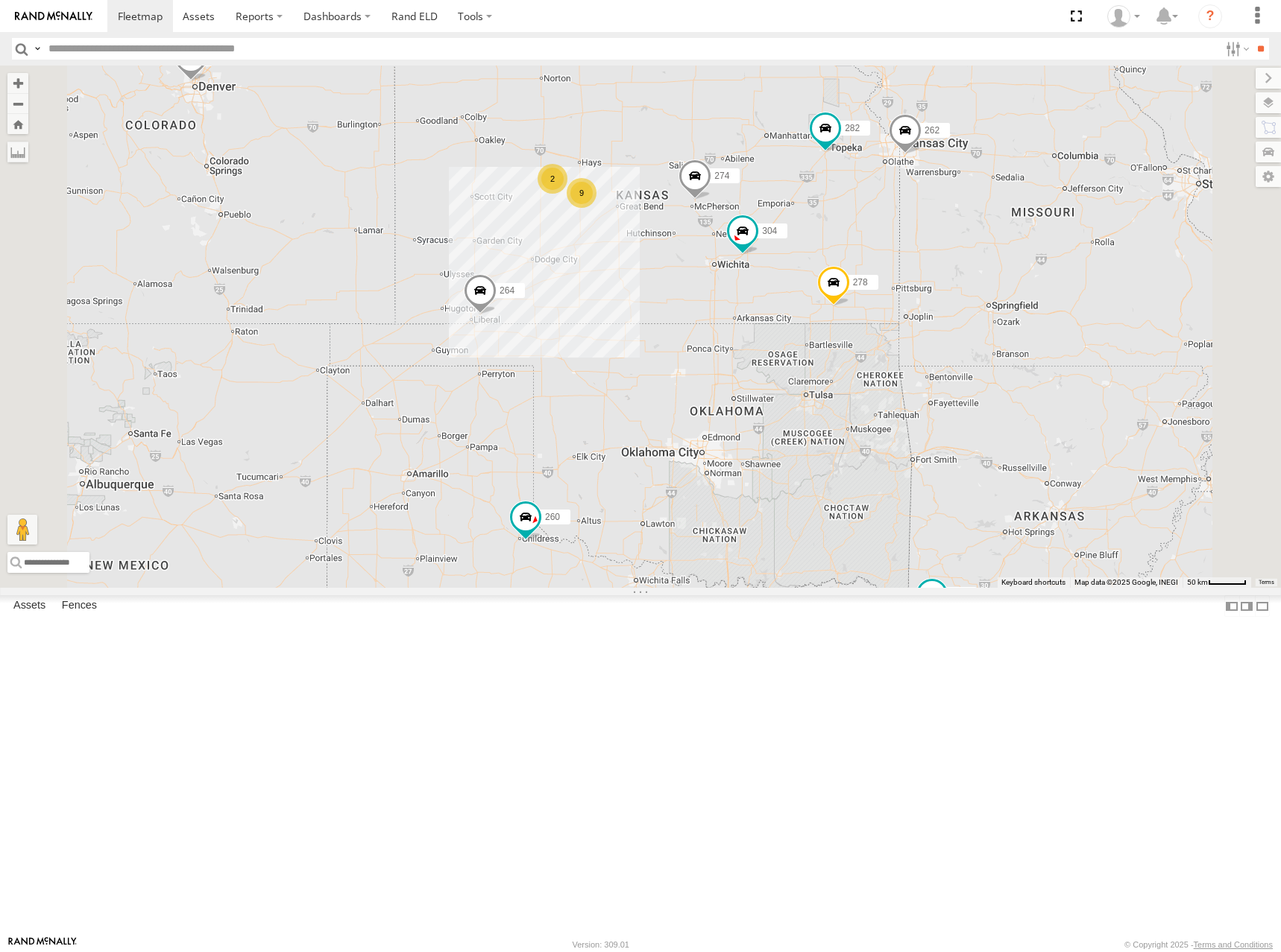
drag, startPoint x: 872, startPoint y: 257, endPoint x: 874, endPoint y: 266, distance: 9.2
click at [874, 266] on div "274 304 264 282 278 262 292 272 302 260 9 2 2" at bounding box center [640, 327] width 1281 height 522
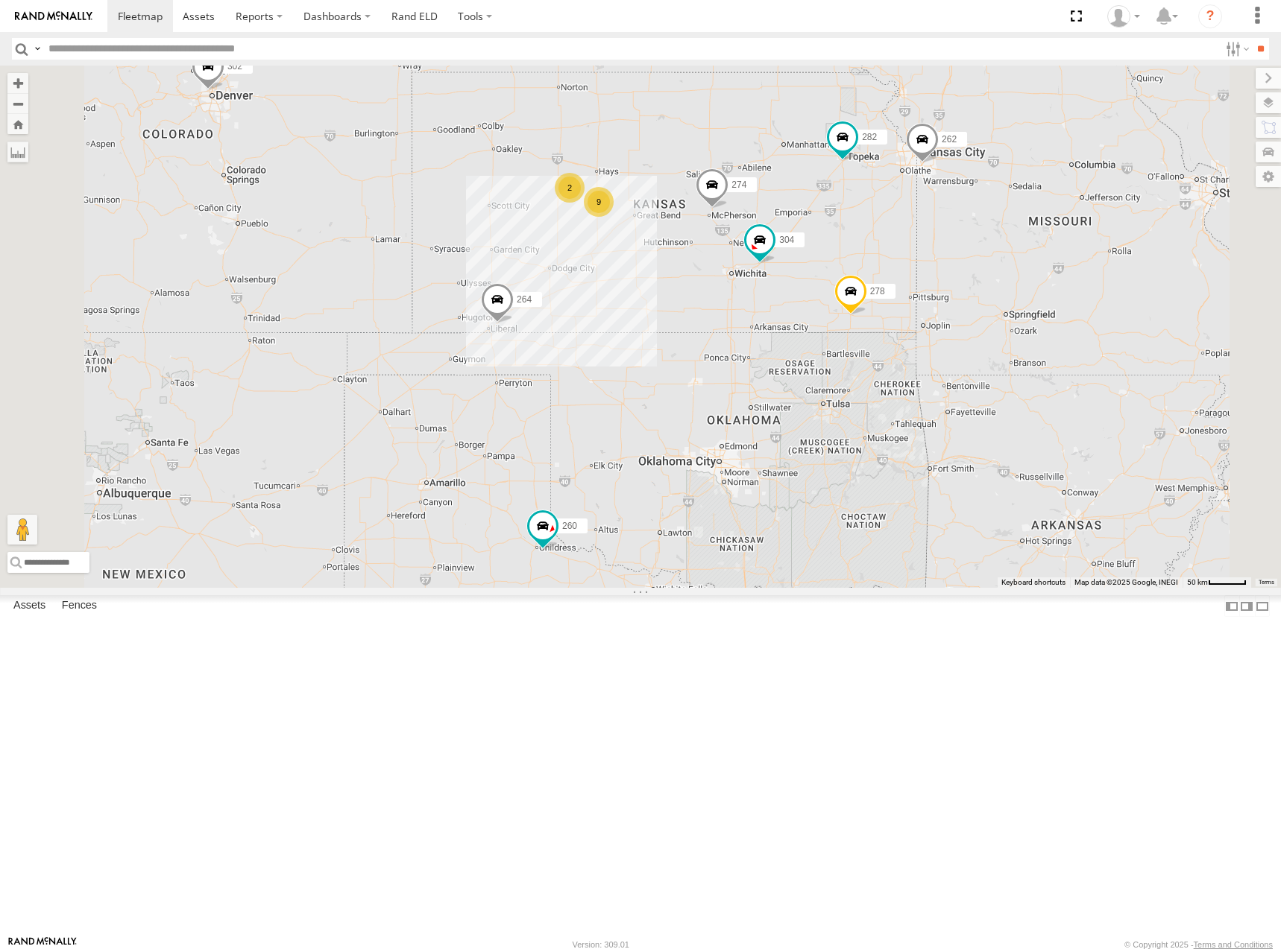
drag, startPoint x: 905, startPoint y: 310, endPoint x: 921, endPoint y: 307, distance: 16.3
click at [921, 307] on div "274 304 264 282 278 262 292 272 302 260 9 2 2" at bounding box center [640, 327] width 1281 height 522
drag, startPoint x: 926, startPoint y: 304, endPoint x: 939, endPoint y: 301, distance: 13.3
click at [939, 301] on div "274 304 264 282 278 262 292 272 302 260 9 2 2" at bounding box center [640, 327] width 1281 height 522
click at [928, 282] on div "274 304 264 282 278 262 292 272 302 260 9 2 2" at bounding box center [640, 327] width 1281 height 522
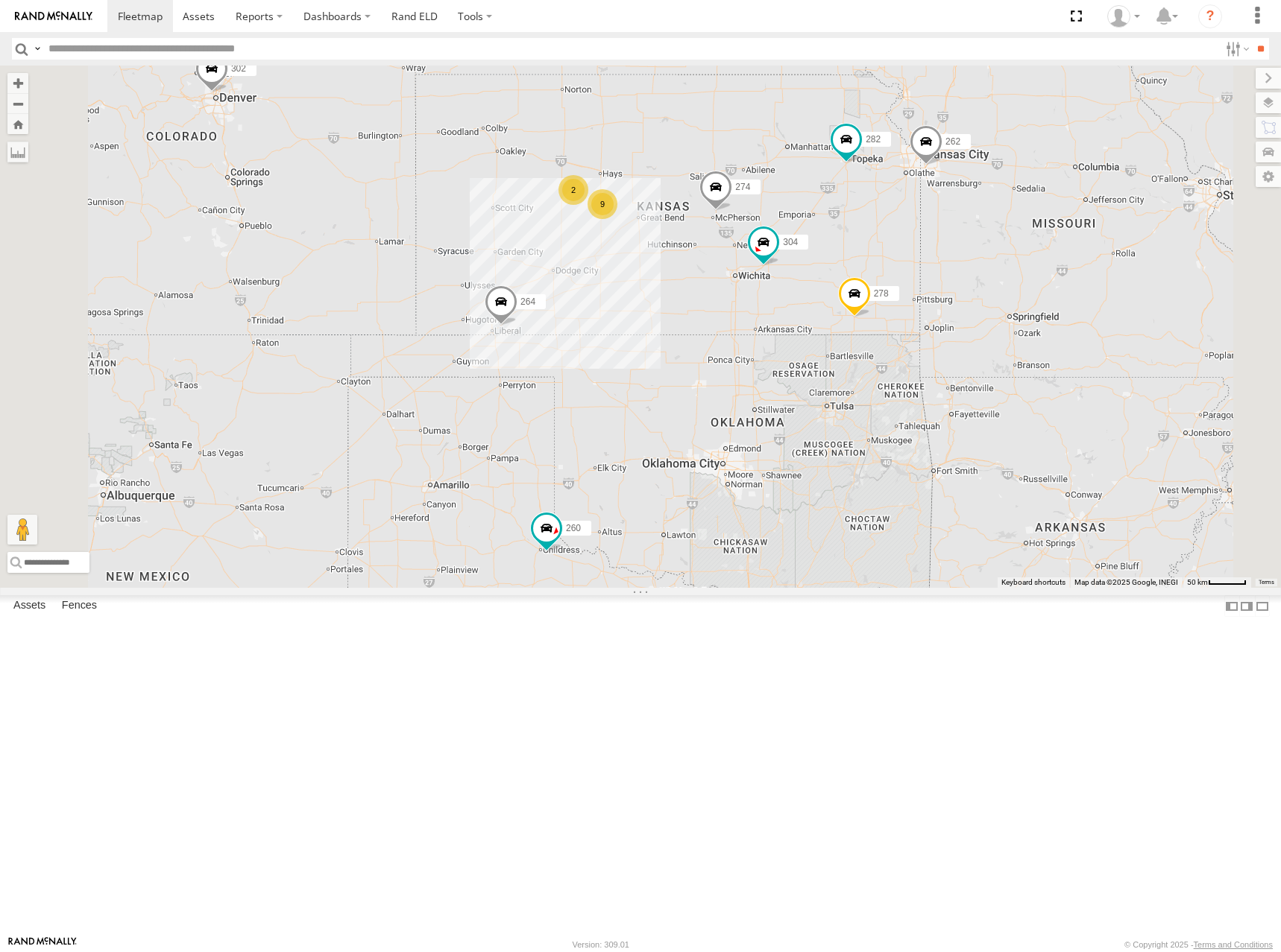
drag, startPoint x: 959, startPoint y: 269, endPoint x: 956, endPoint y: 276, distance: 7.6
click at [956, 276] on div "274 304 264 282 278 262 292 272 302 260 9 2 2" at bounding box center [640, 327] width 1281 height 522
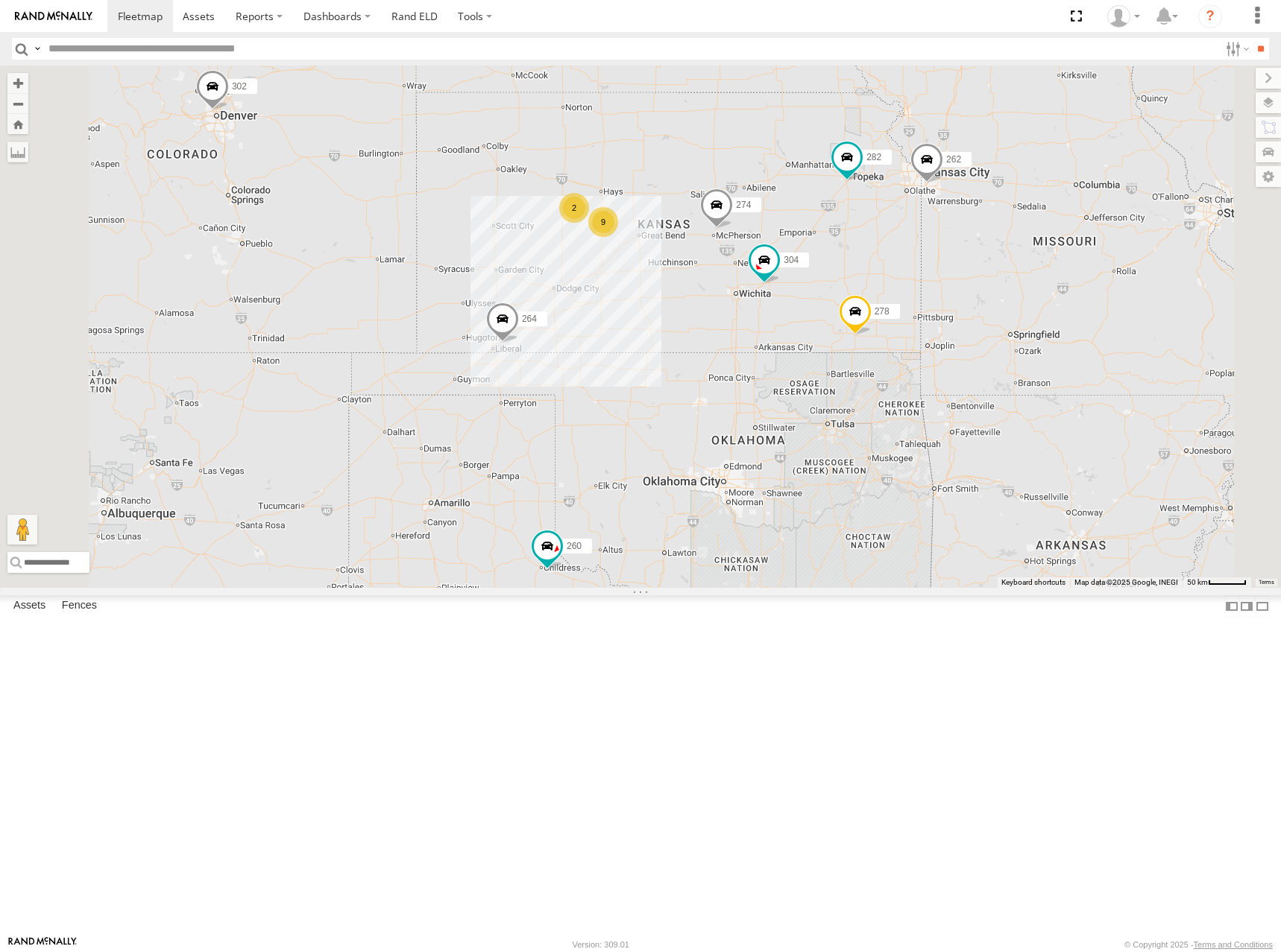
drag, startPoint x: 932, startPoint y: 285, endPoint x: 934, endPoint y: 303, distance: 18.1
click at [934, 303] on div "274 304 264 282 278 262 292 272 302 260 9 2 2" at bounding box center [640, 327] width 1281 height 522
click at [945, 283] on div "274 304 264 282 278 262 292 272 302 260 9 2 2" at bounding box center [640, 327] width 1281 height 522
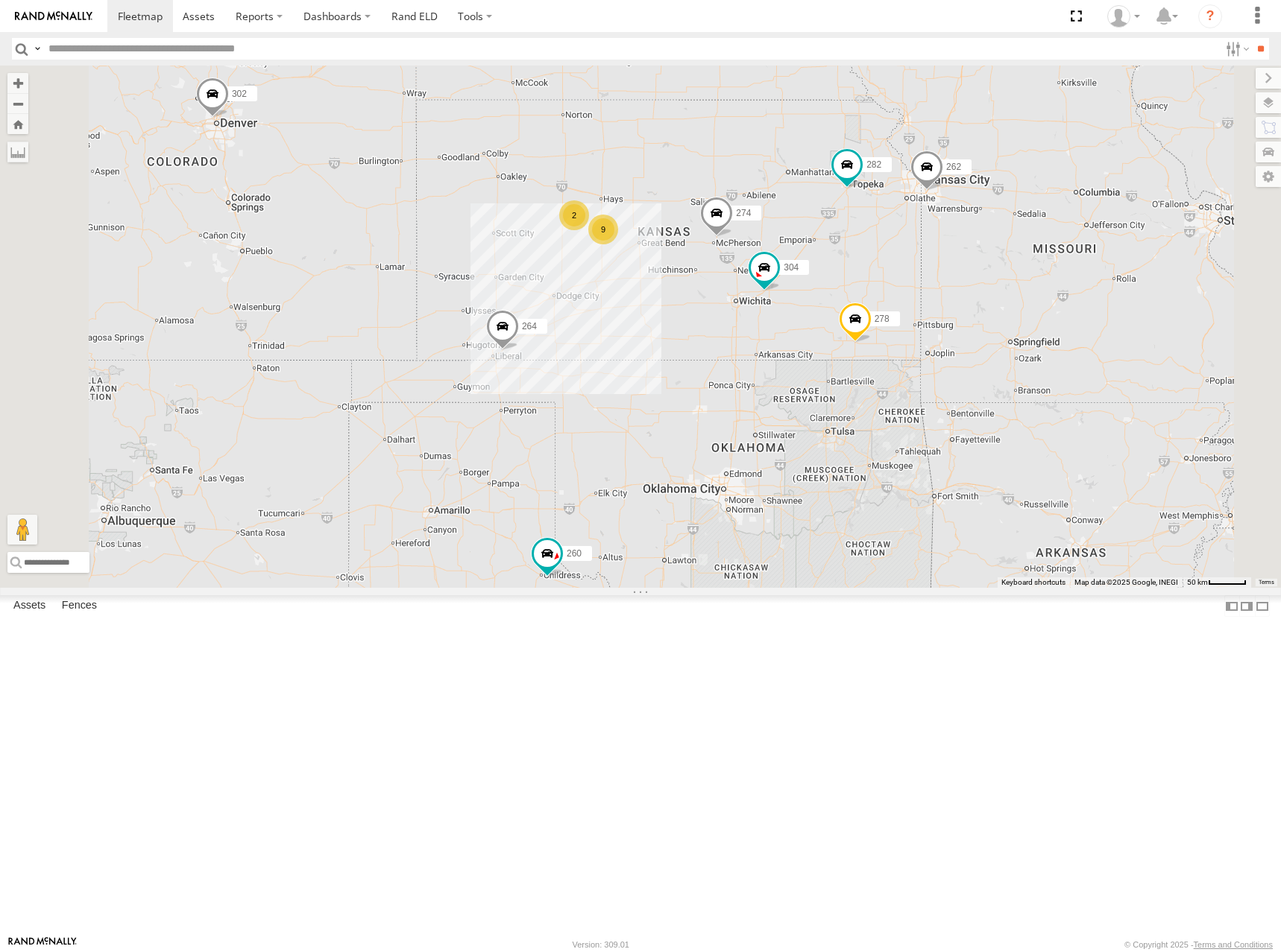
click at [903, 298] on div "274 304 264 282 278 262 292 272 302 260 9 2 2" at bounding box center [640, 327] width 1281 height 522
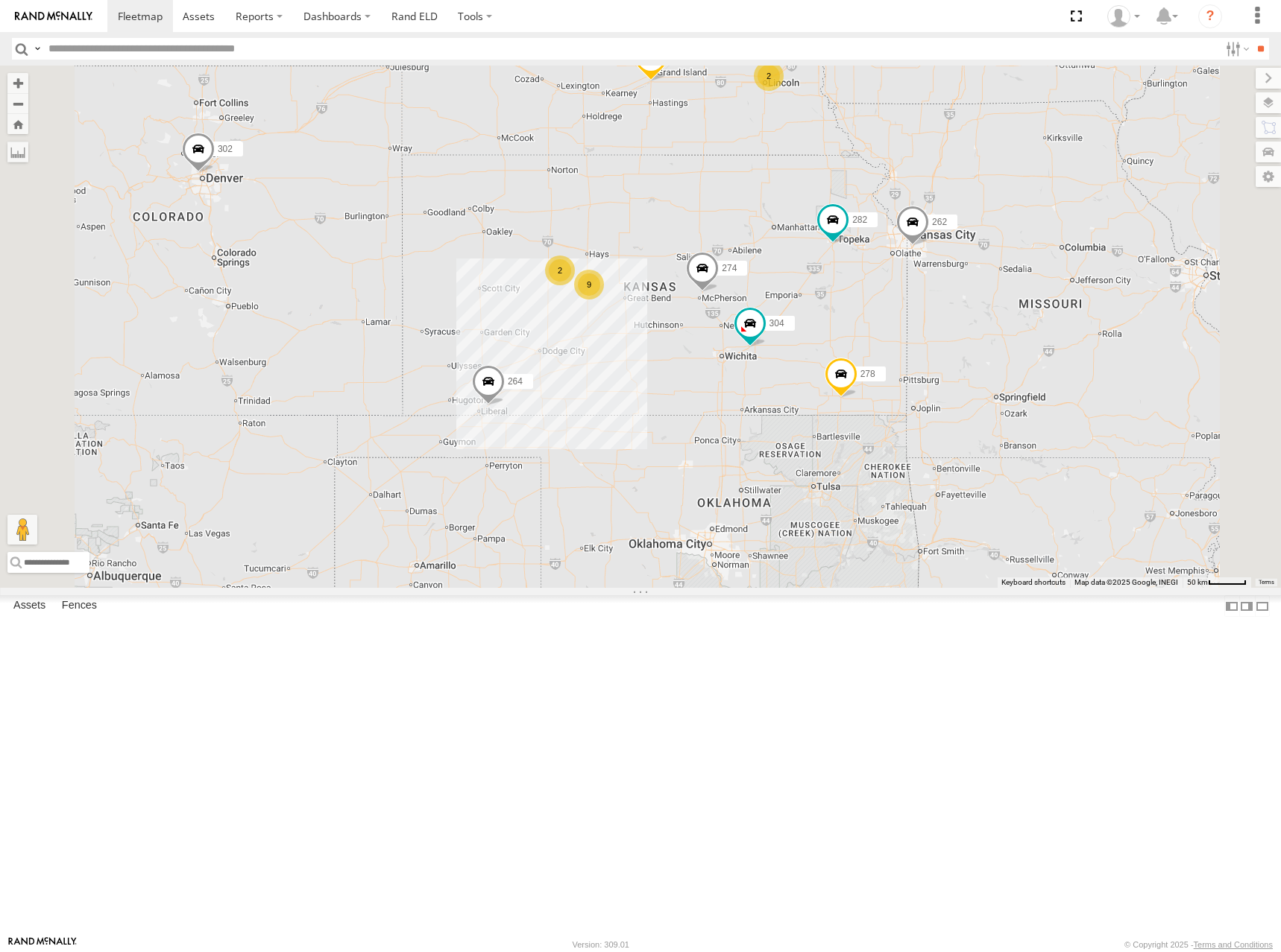
drag, startPoint x: 948, startPoint y: 302, endPoint x: 923, endPoint y: 402, distance: 103.1
click at [923, 402] on div "274 304 264 282 278 262 292 272 302 260 9 2 2" at bounding box center [640, 327] width 1281 height 522
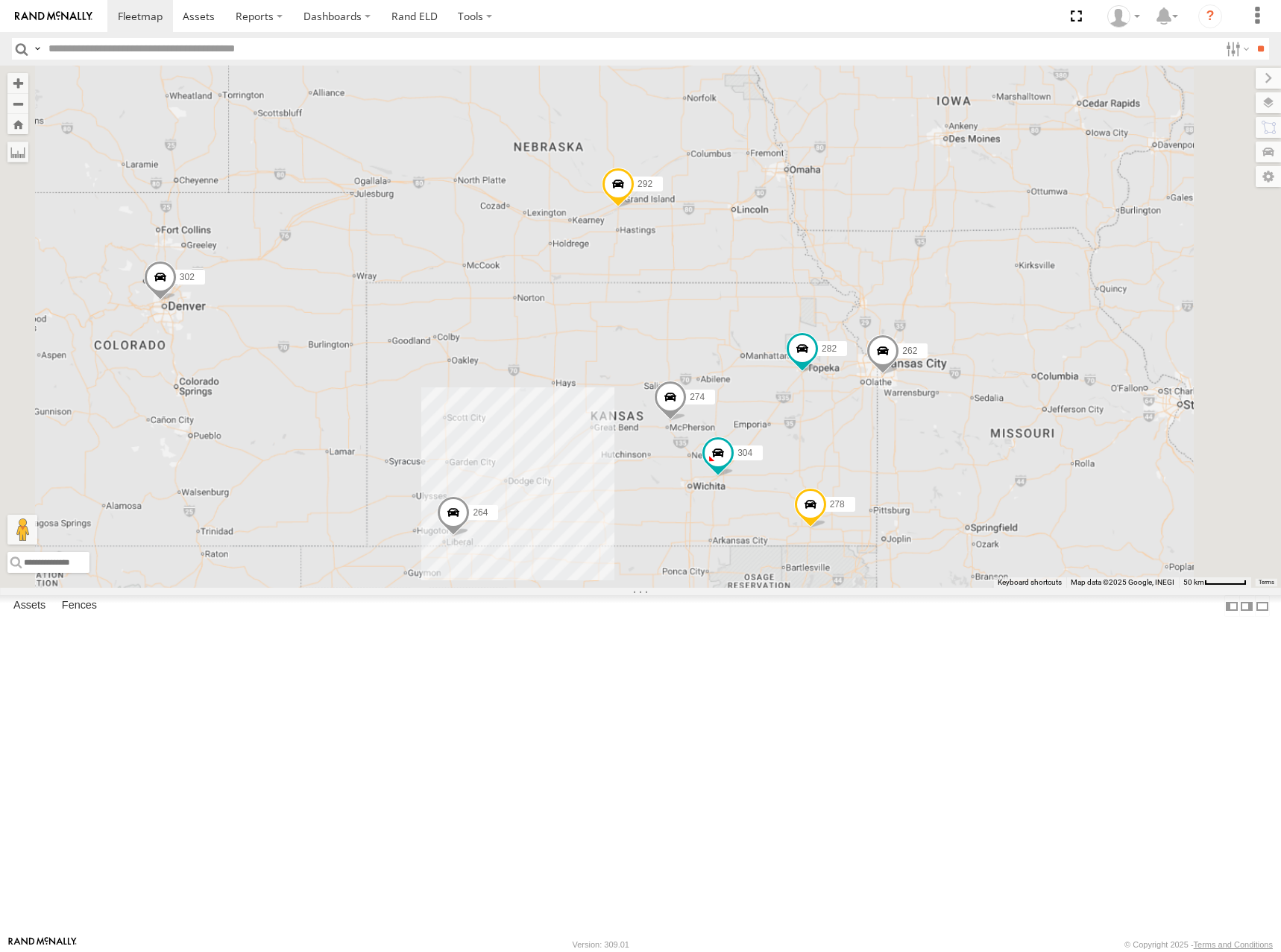
drag, startPoint x: 873, startPoint y: 327, endPoint x: 833, endPoint y: 409, distance: 91.2
click at [833, 409] on div "274 304 264 282 278 262 292 272 302 260" at bounding box center [640, 327] width 1281 height 522
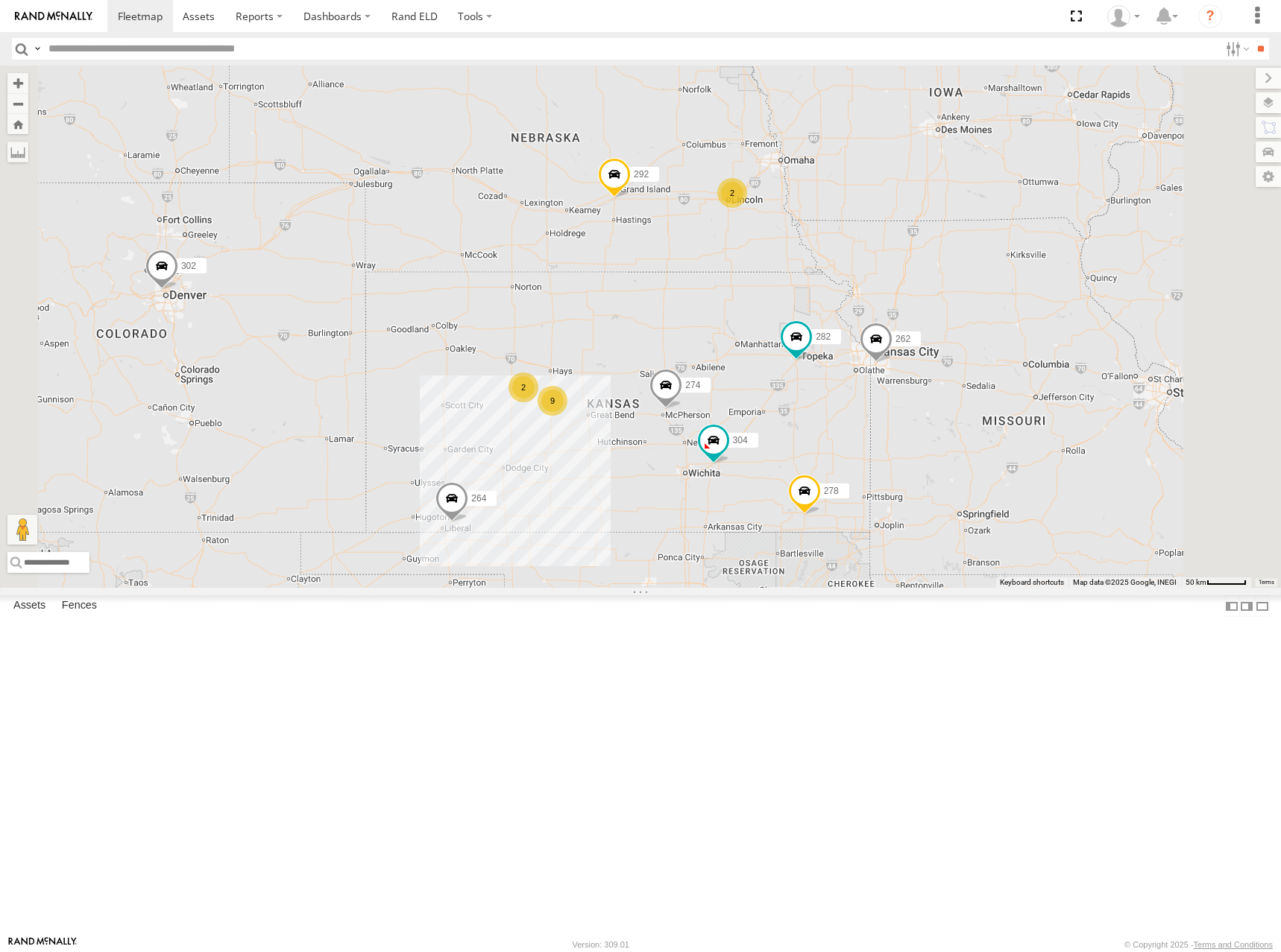
drag, startPoint x: 739, startPoint y: 301, endPoint x: 759, endPoint y: 281, distance: 28.3
click at [759, 281] on div "274 304 264 282 278 262 292 272 302 260 9 2 2" at bounding box center [640, 327] width 1281 height 522
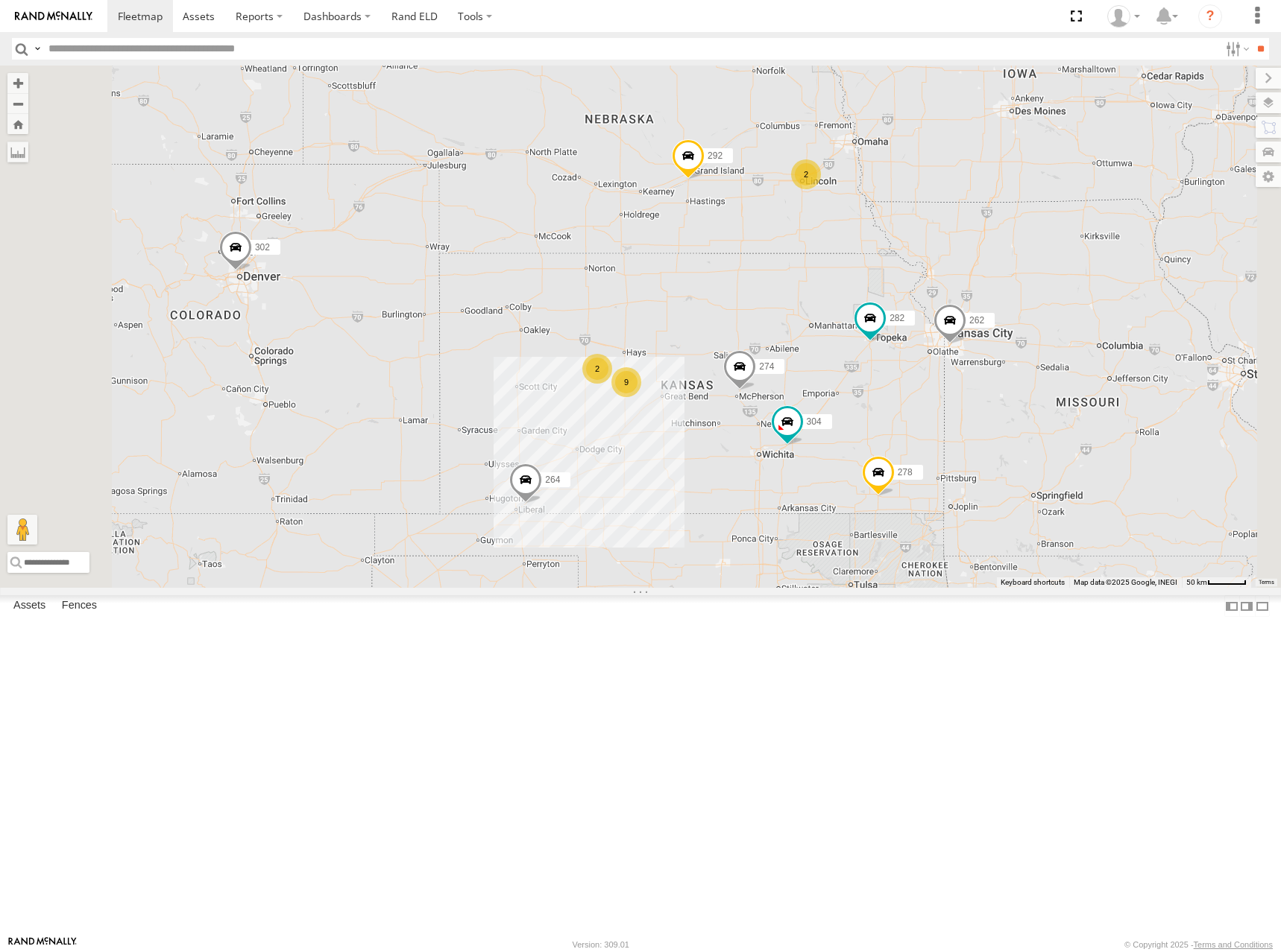
click at [837, 260] on div "274 304 264 282 278 262 292 272 302 260 9 2 2" at bounding box center [640, 327] width 1281 height 522
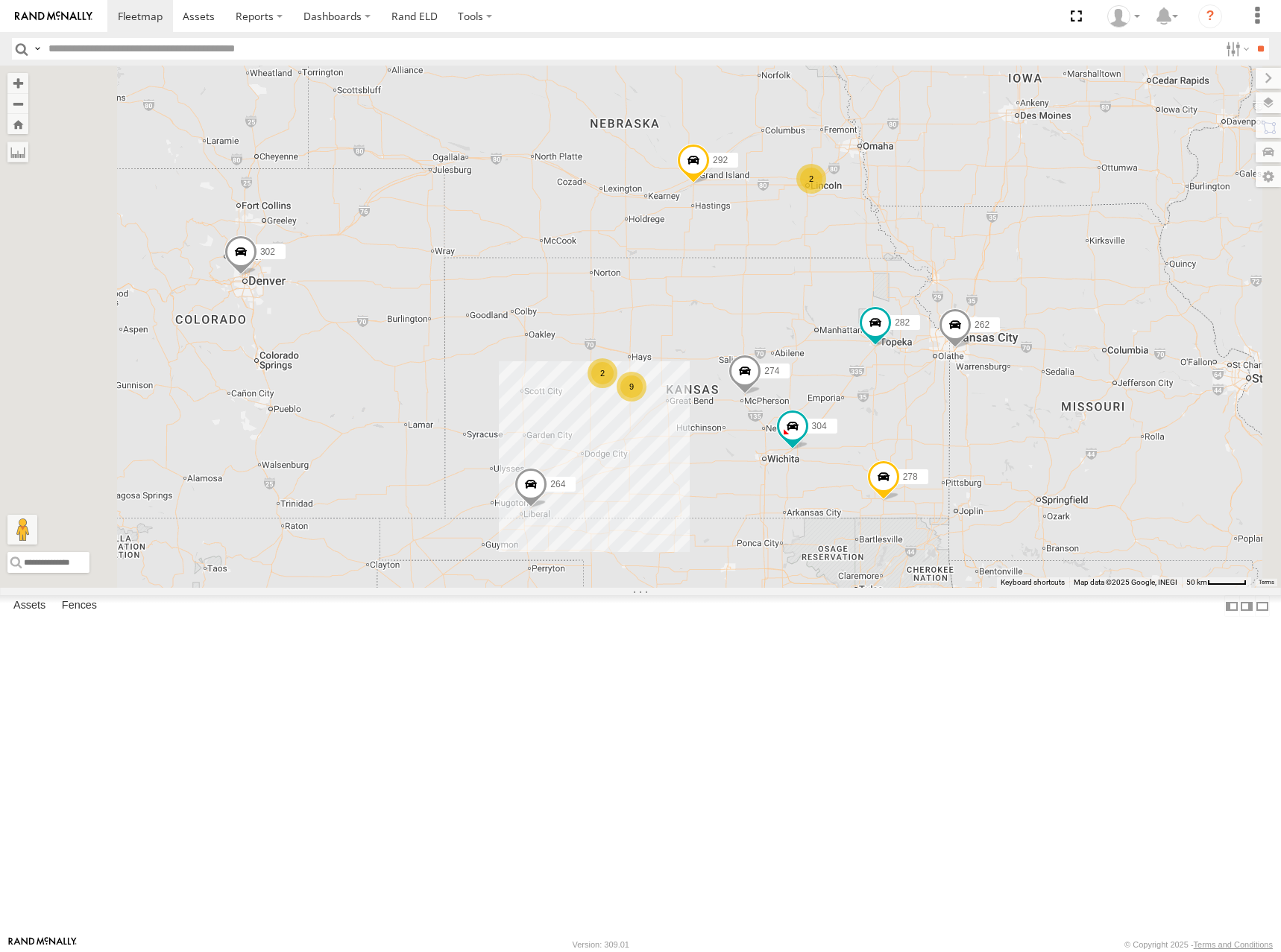
drag, startPoint x: 881, startPoint y: 254, endPoint x: 891, endPoint y: 268, distance: 17.2
click at [891, 268] on div "274 304 264 282 278 262 292 272 302 260 9 2 2" at bounding box center [640, 327] width 1281 height 522
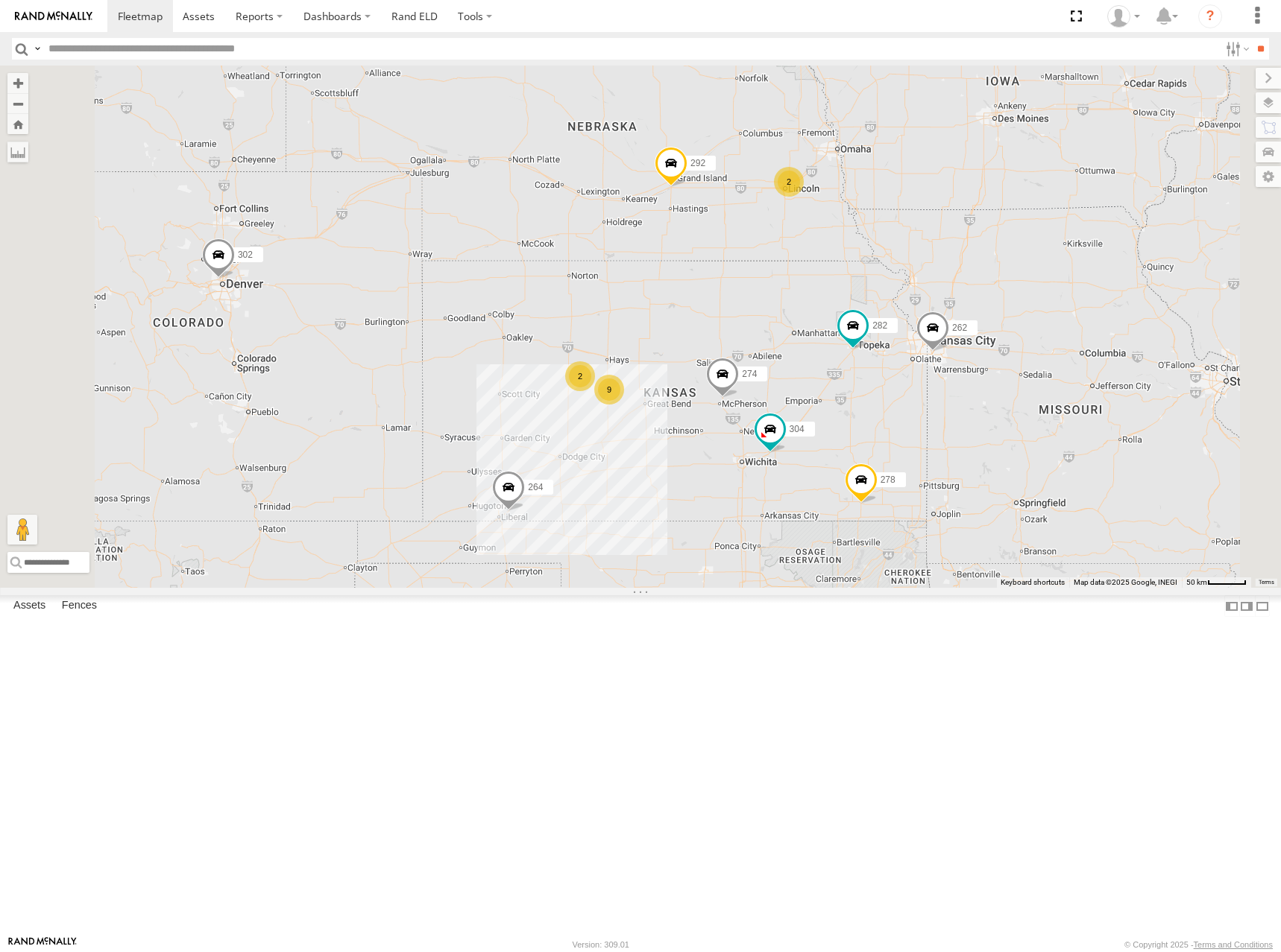
click at [896, 280] on div "274 304 264 282 278 262 292 272 302 260 9 2 2" at bounding box center [640, 327] width 1281 height 522
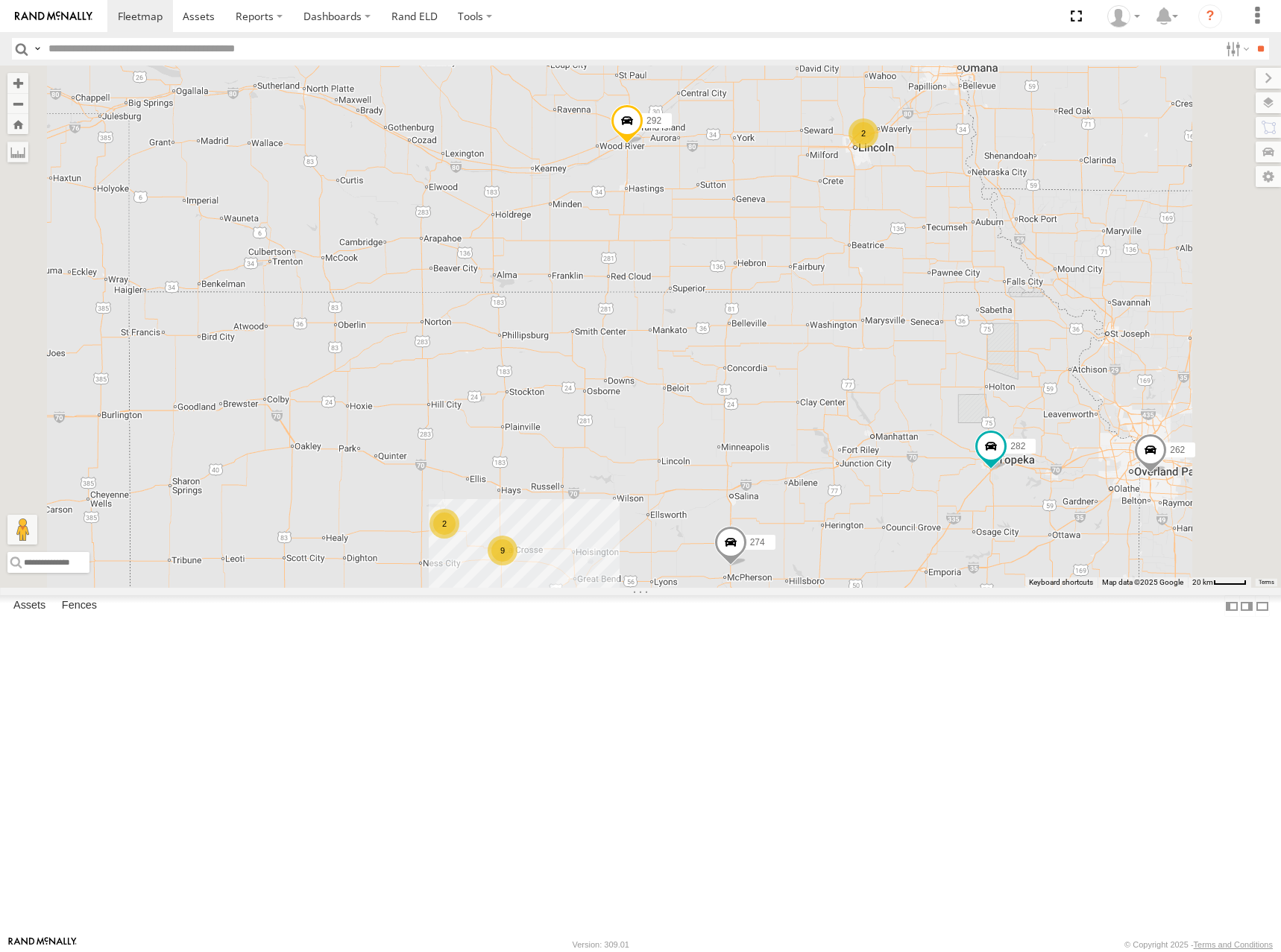
drag, startPoint x: 899, startPoint y: 354, endPoint x: 949, endPoint y: 338, distance: 52.5
click at [947, 338] on div "274 304 264 282 278 262 292 272 302 260 9 2 2" at bounding box center [640, 327] width 1281 height 522
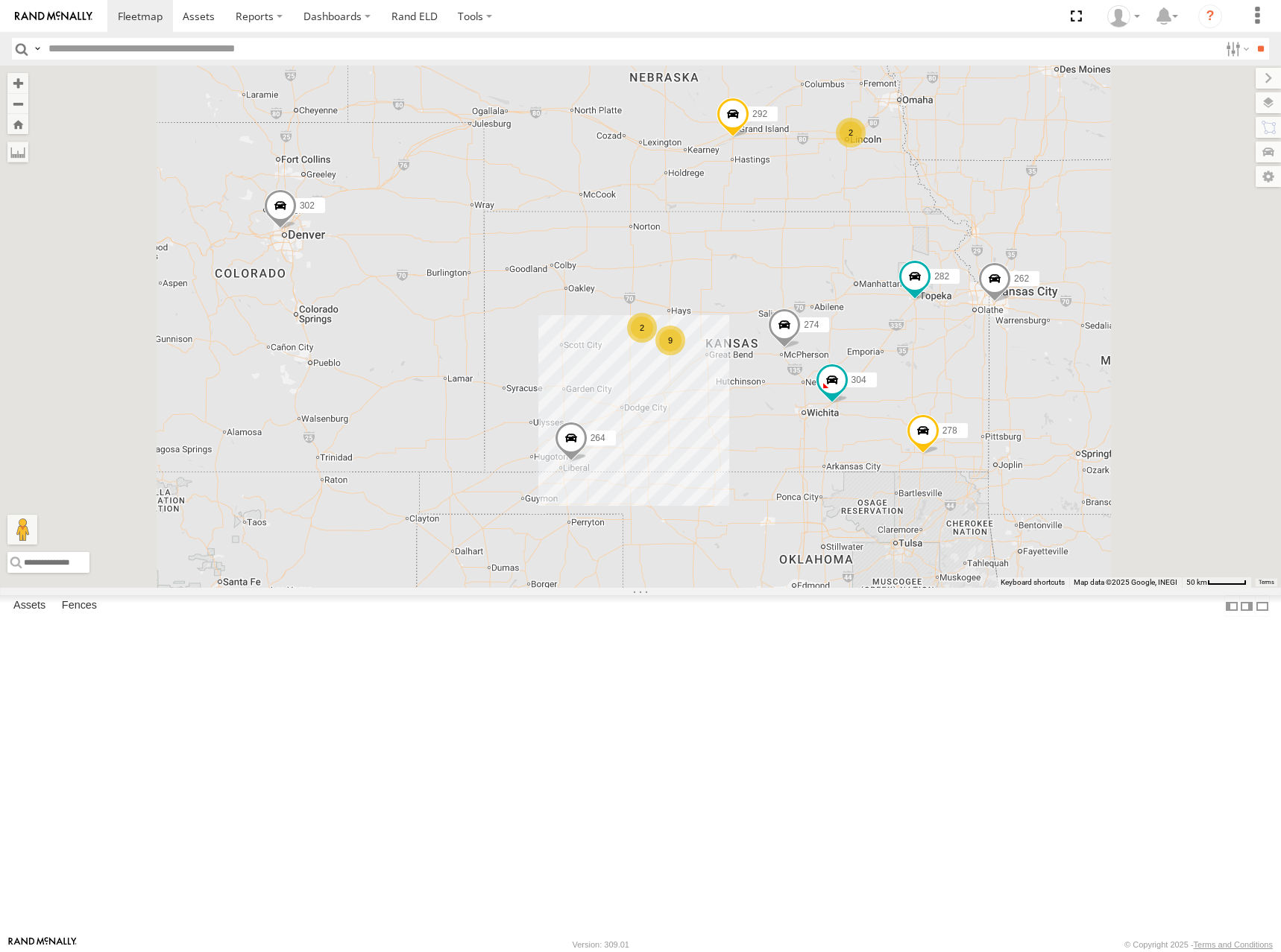
drag, startPoint x: 982, startPoint y: 330, endPoint x: 997, endPoint y: 317, distance: 19.8
click at [997, 317] on div "274 304 264 282 278 262 292 272 302 260 9 2 2" at bounding box center [640, 327] width 1281 height 522
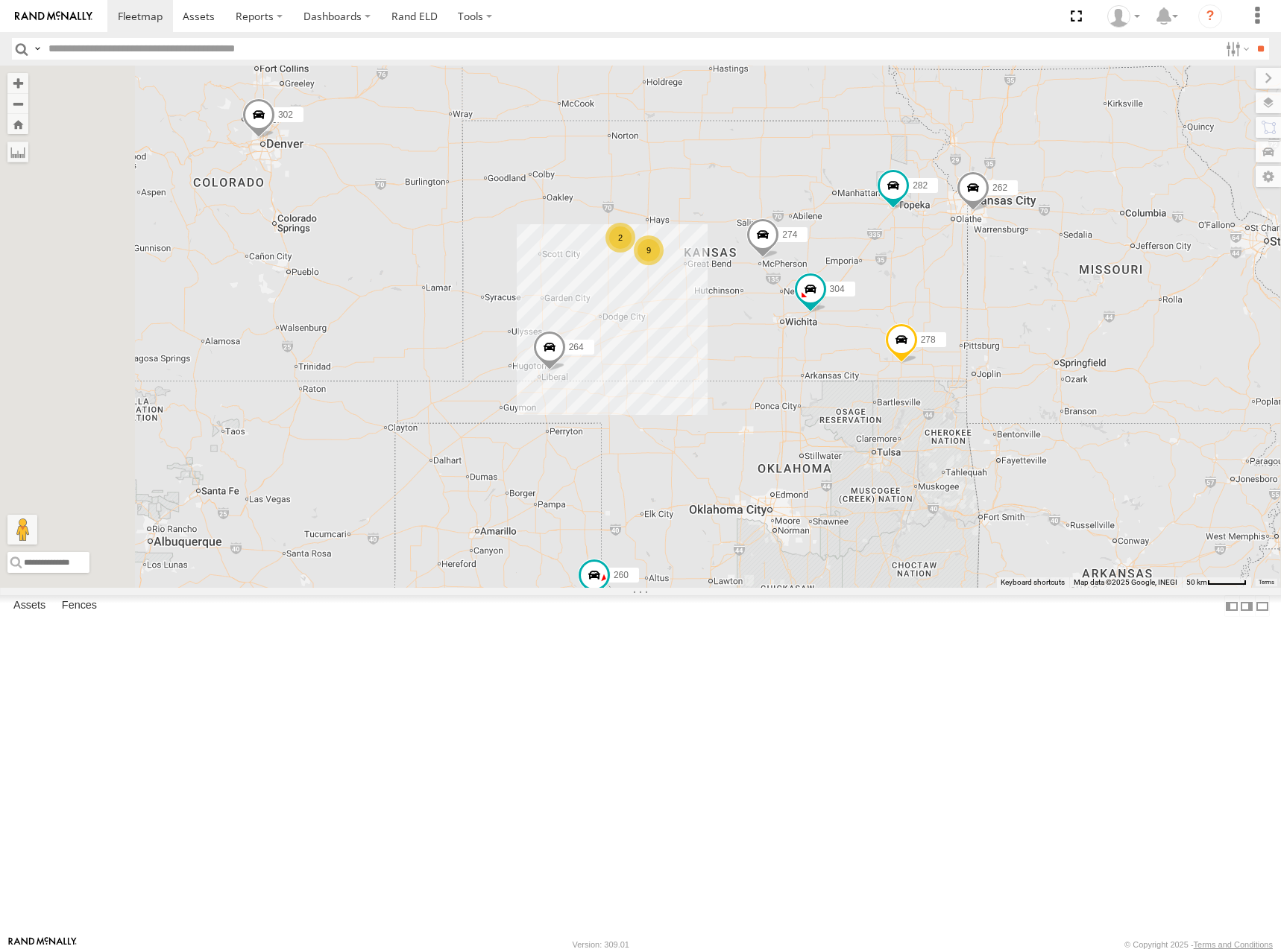
drag, startPoint x: 953, startPoint y: 367, endPoint x: 931, endPoint y: 321, distance: 51.0
click at [931, 321] on div "274 304 264 282 278 262 292 272 302 260 9 2 2" at bounding box center [640, 327] width 1281 height 522
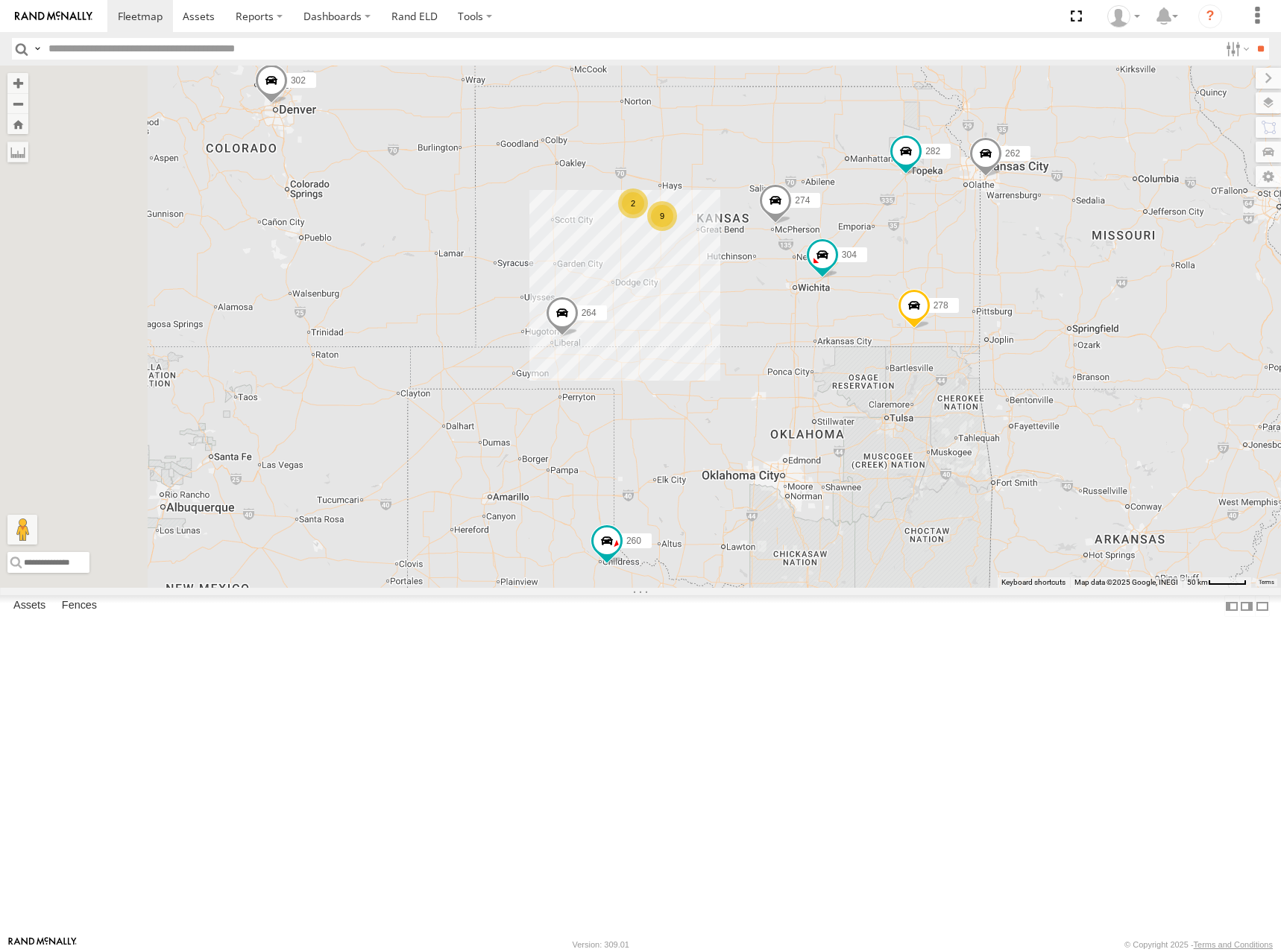
drag, startPoint x: 881, startPoint y: 329, endPoint x: 904, endPoint y: 323, distance: 23.8
click at [904, 323] on div "274 304 264 282 278 262 292 272 302 260 9 2 2" at bounding box center [640, 327] width 1281 height 522
click at [914, 299] on div "274 304 264 282 278 262 292 272 302 260 9 2 2" at bounding box center [640, 327] width 1281 height 522
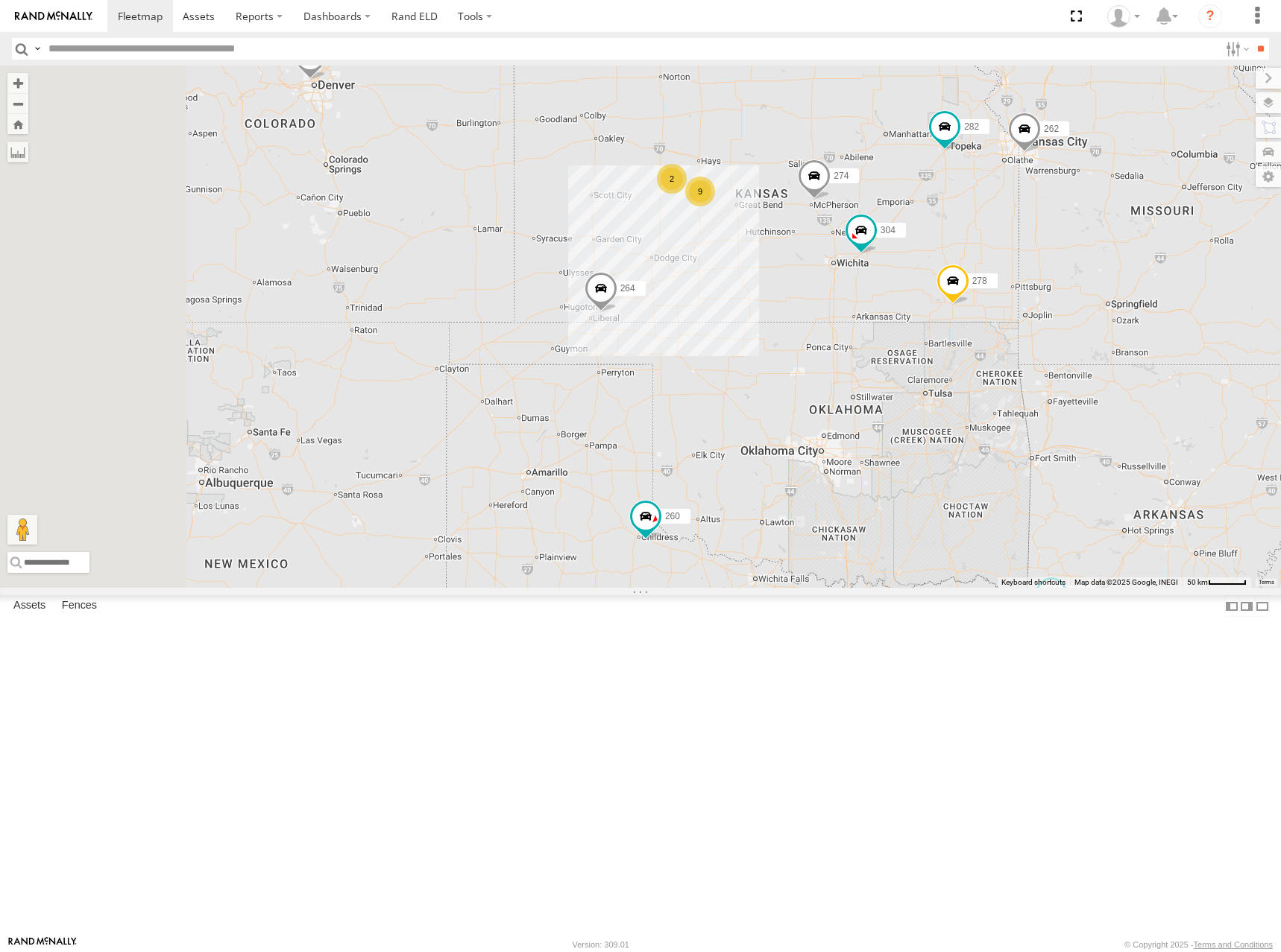
click at [997, 283] on div "274 304 264 282 278 262 292 272 302 260 9 2 2" at bounding box center [640, 327] width 1281 height 522
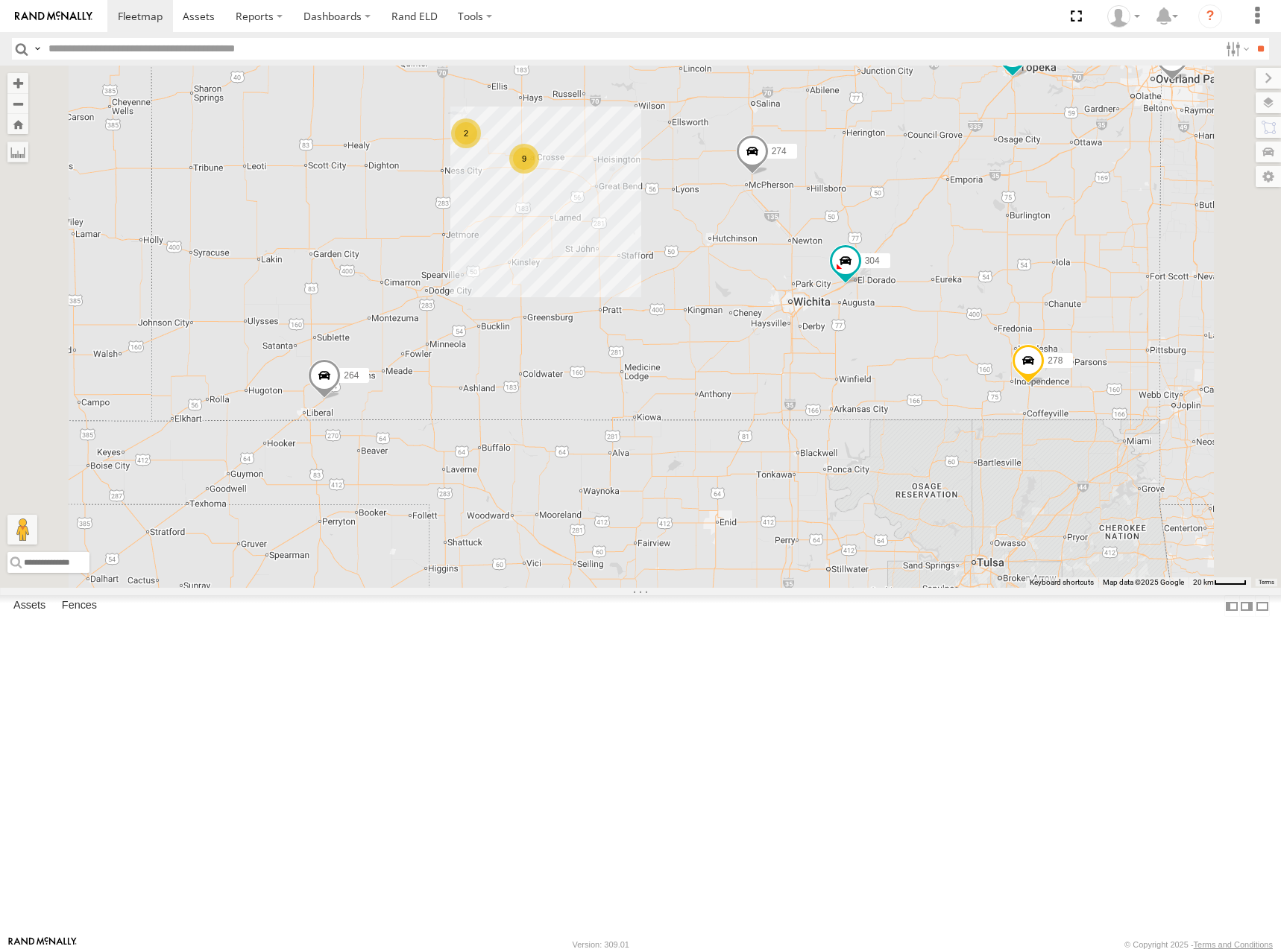
drag, startPoint x: 1092, startPoint y: 311, endPoint x: 1017, endPoint y: 315, distance: 75.1
click at [1017, 315] on div "274 304 264 282 278 262 292 272 302 260 9 2" at bounding box center [640, 327] width 1281 height 522
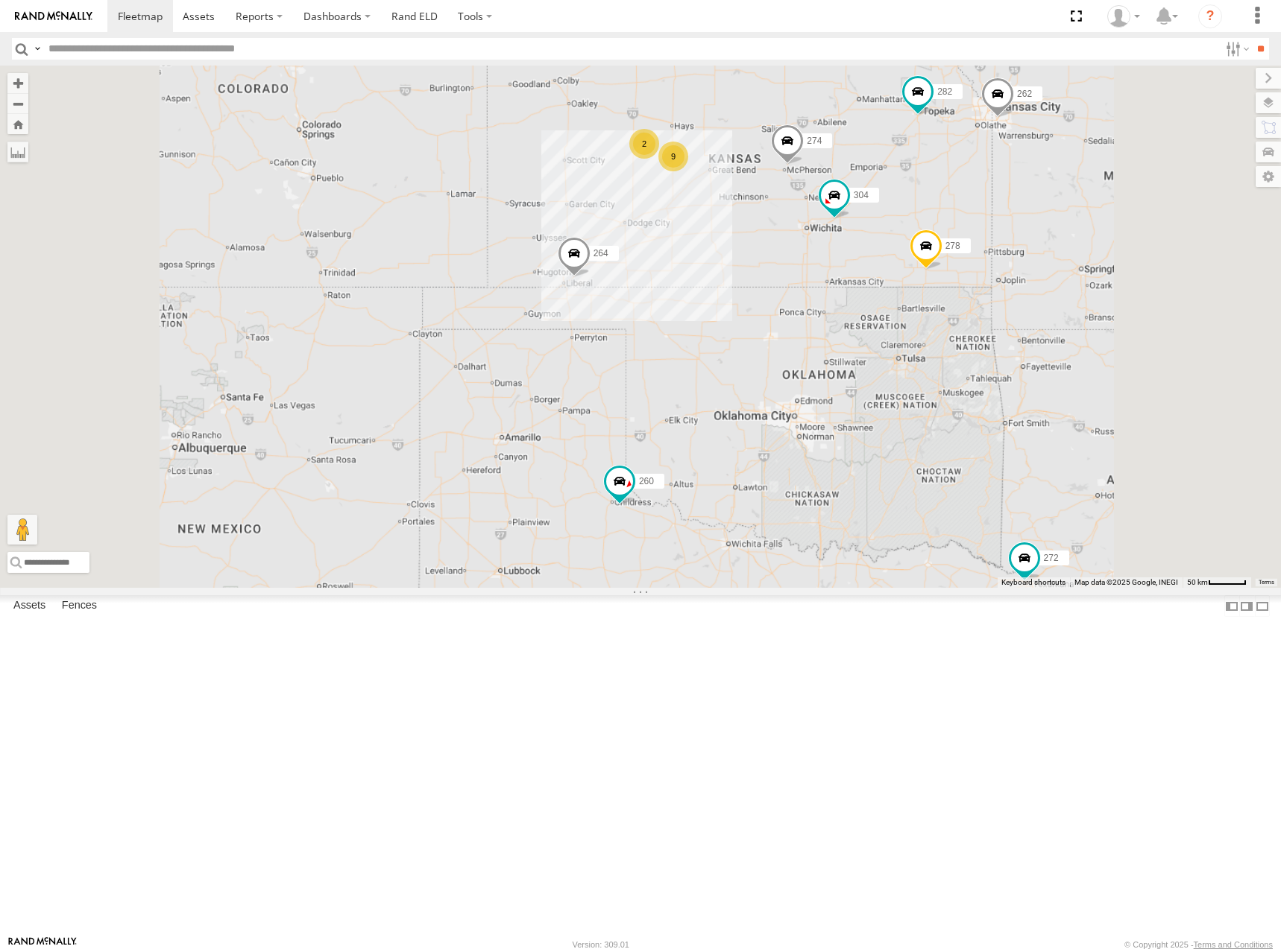
drag, startPoint x: 1074, startPoint y: 308, endPoint x: 1034, endPoint y: 319, distance: 41.5
click at [1034, 319] on div "274 304 264 282 278 262 292 272 302 260 9 2 2" at bounding box center [640, 327] width 1281 height 522
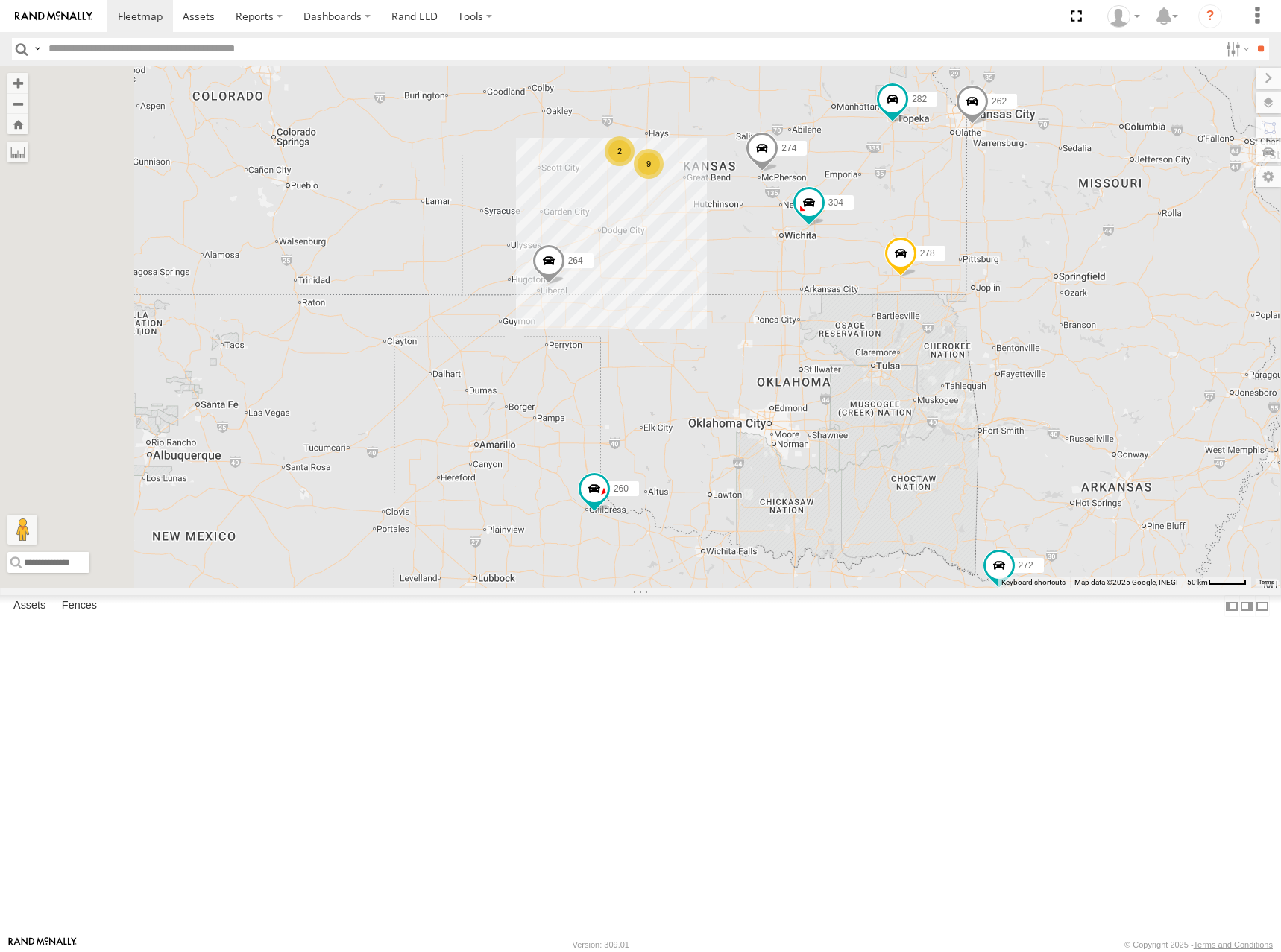
click at [1066, 356] on div "274 304 264 282 278 262 292 272 302 260 9 2 2" at bounding box center [640, 327] width 1281 height 522
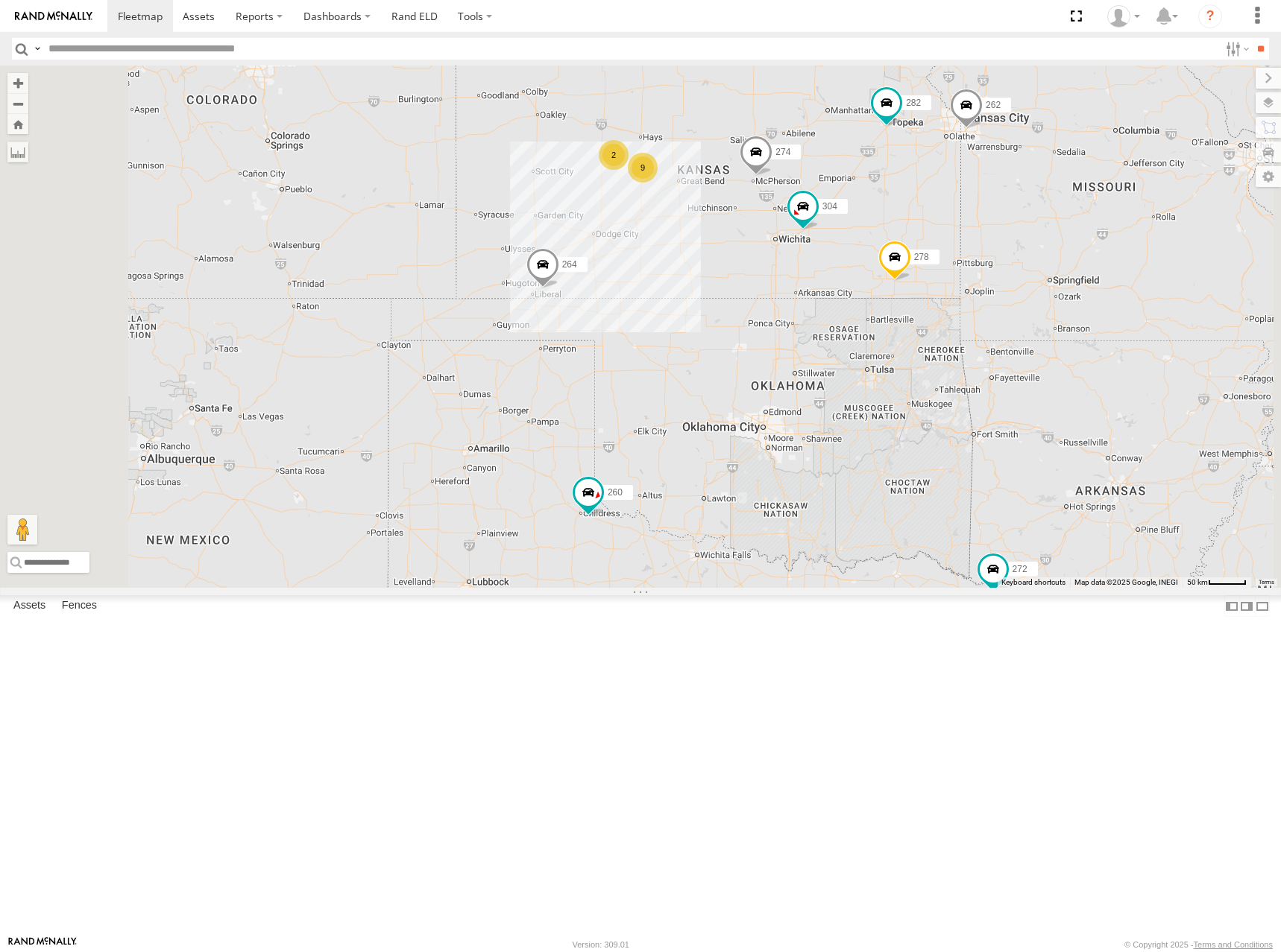
click at [928, 257] on div "274 304 264 282 278 262 292 272 302 260 9 2 2" at bounding box center [640, 327] width 1281 height 522
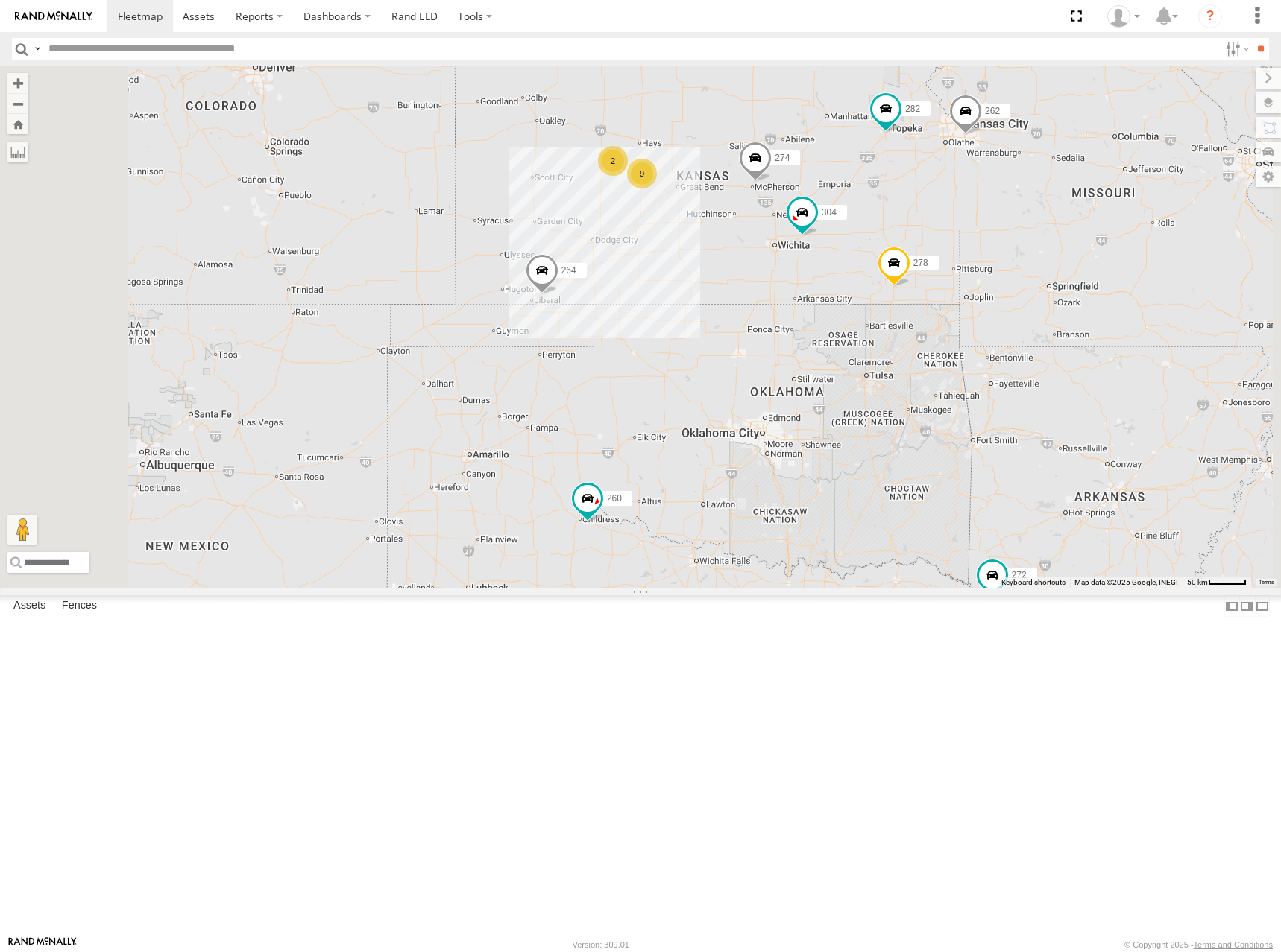
drag, startPoint x: 902, startPoint y: 242, endPoint x: 905, endPoint y: 251, distance: 9.5
click at [905, 251] on div "274 304 264 282 278 262 292 272 302 260 9 2 2" at bounding box center [640, 327] width 1281 height 522
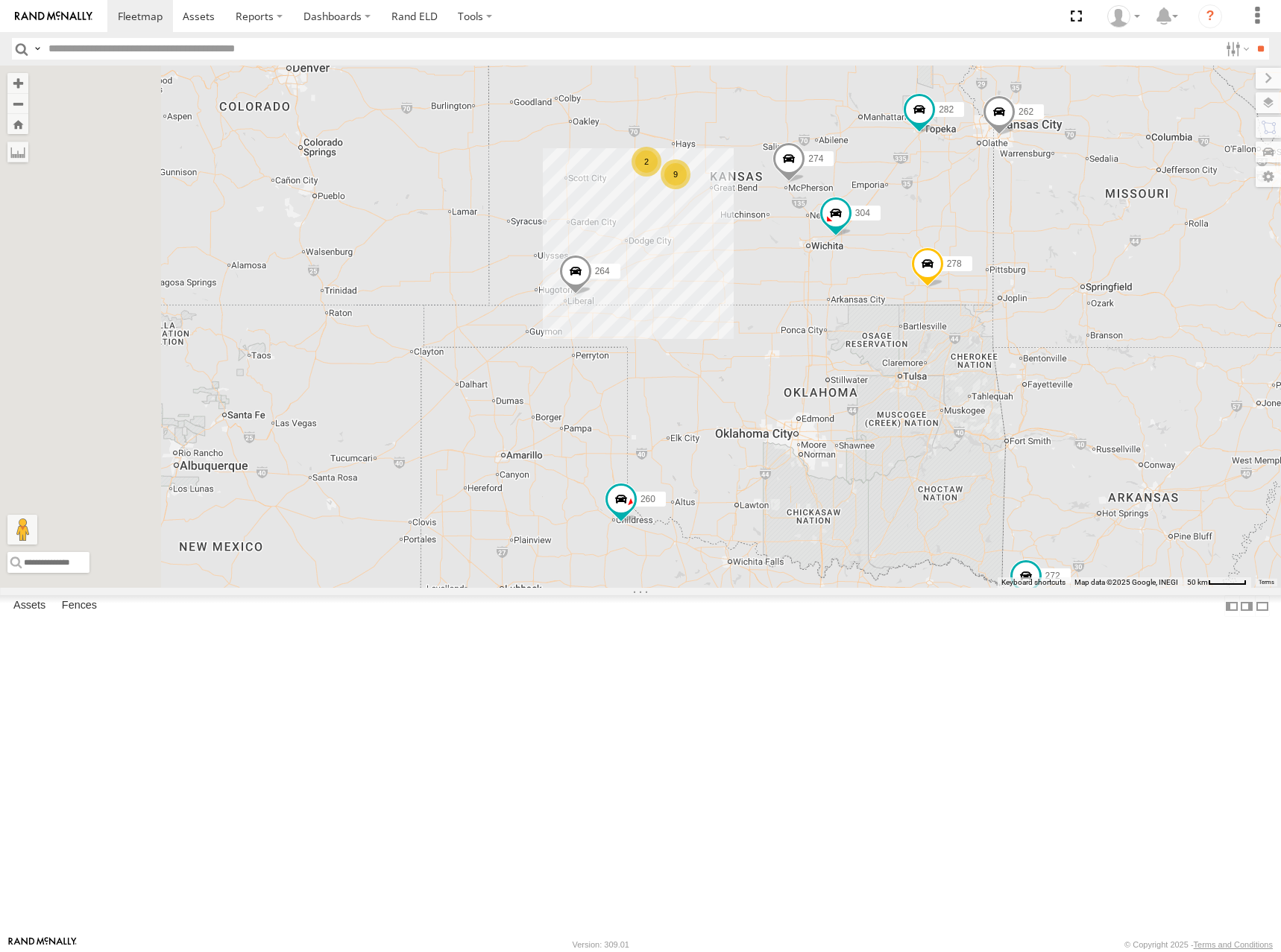
drag, startPoint x: 908, startPoint y: 249, endPoint x: 943, endPoint y: 249, distance: 35.0
click at [943, 249] on div "274 304 264 282 278 262 292 272 302 260 9 2 2" at bounding box center [640, 327] width 1281 height 522
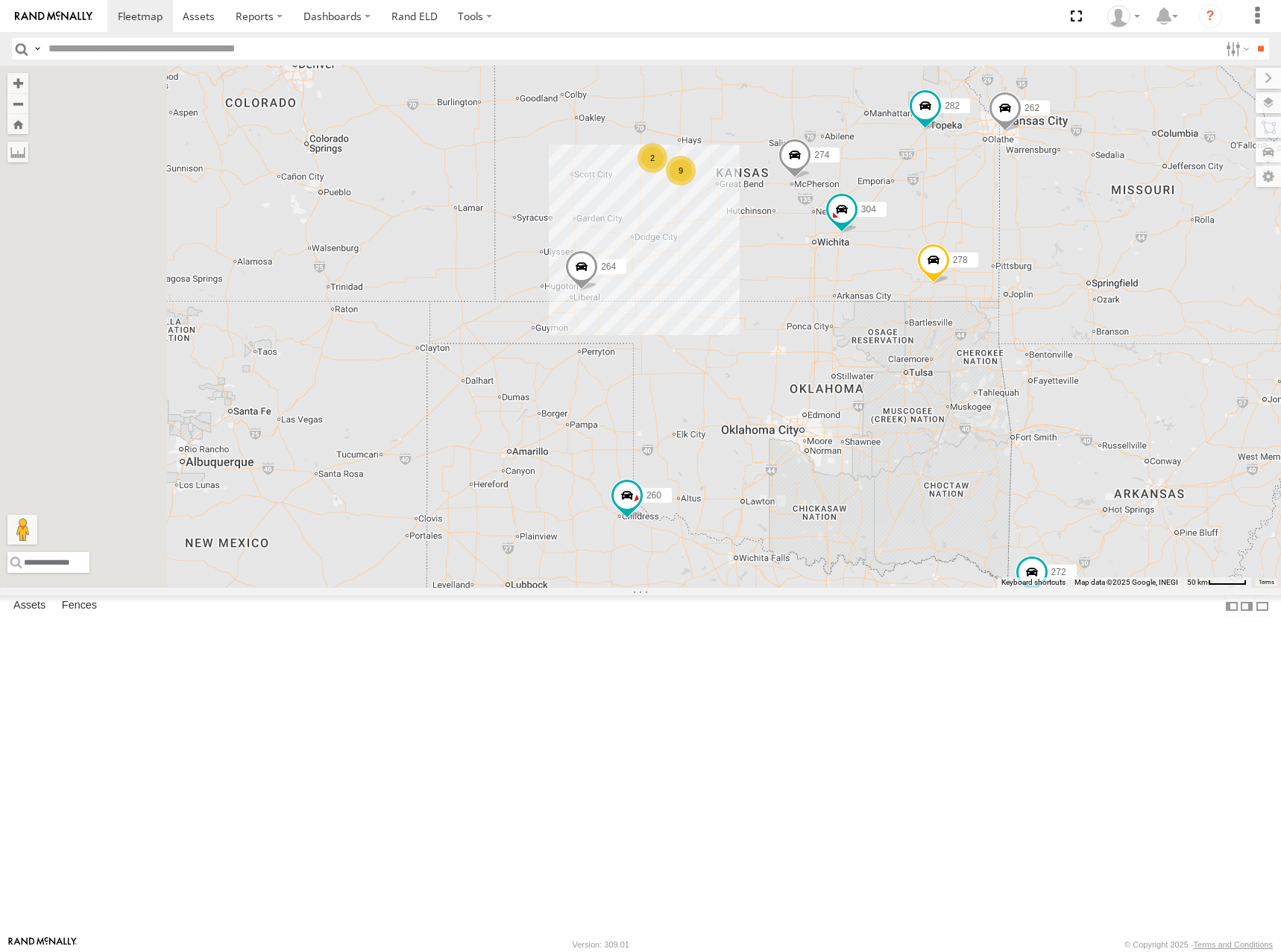
drag, startPoint x: 923, startPoint y: 278, endPoint x: 934, endPoint y: 271, distance: 13.0
click at [934, 271] on div "274 304 264 282 278 262 292 272 302 260 9 2 2" at bounding box center [640, 327] width 1281 height 522
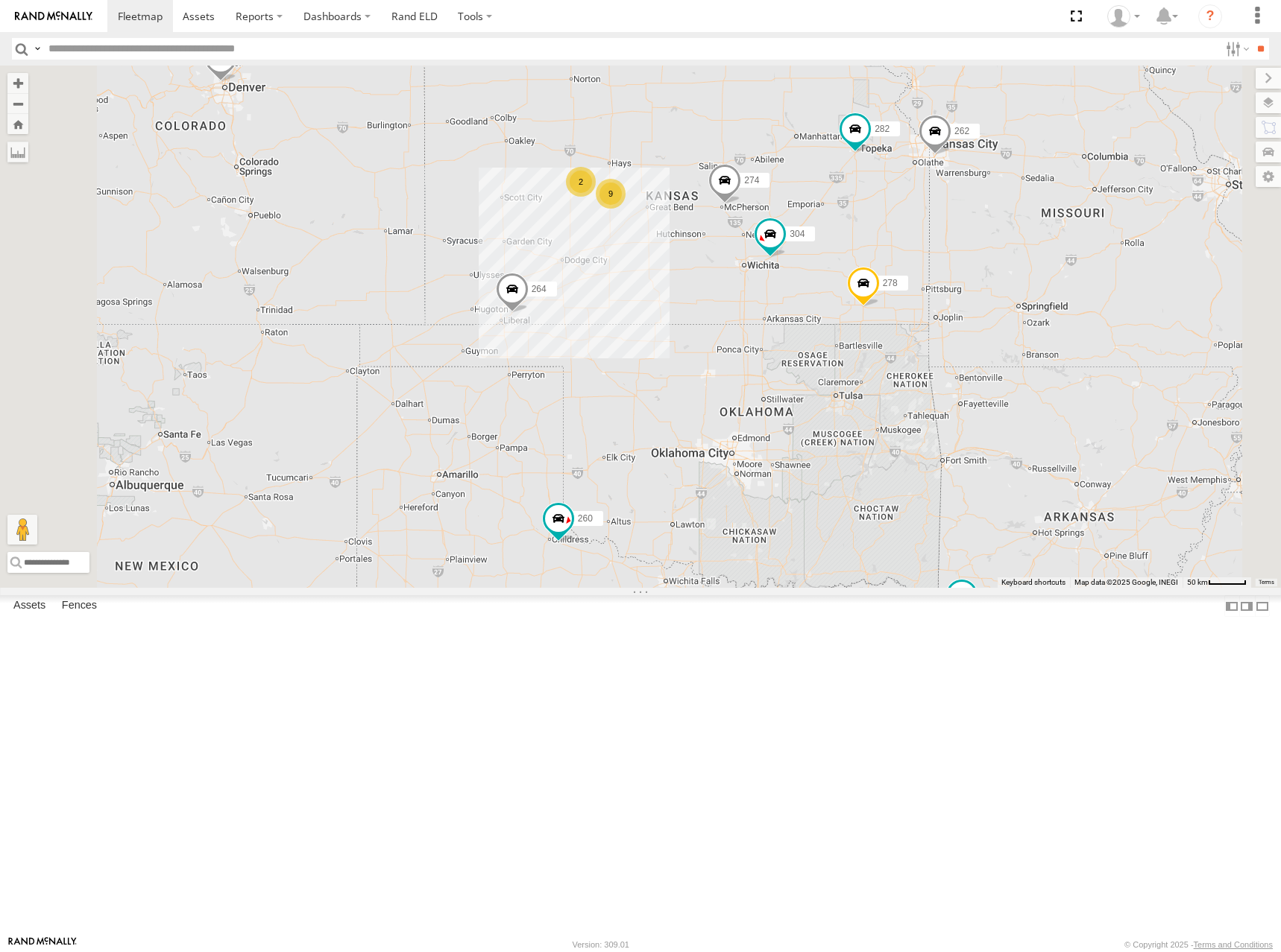
drag, startPoint x: 980, startPoint y: 194, endPoint x: 895, endPoint y: 234, distance: 93.9
click at [895, 234] on div "274 264 9 2 2 262 292 272 304 302 282 278 260" at bounding box center [640, 327] width 1281 height 522
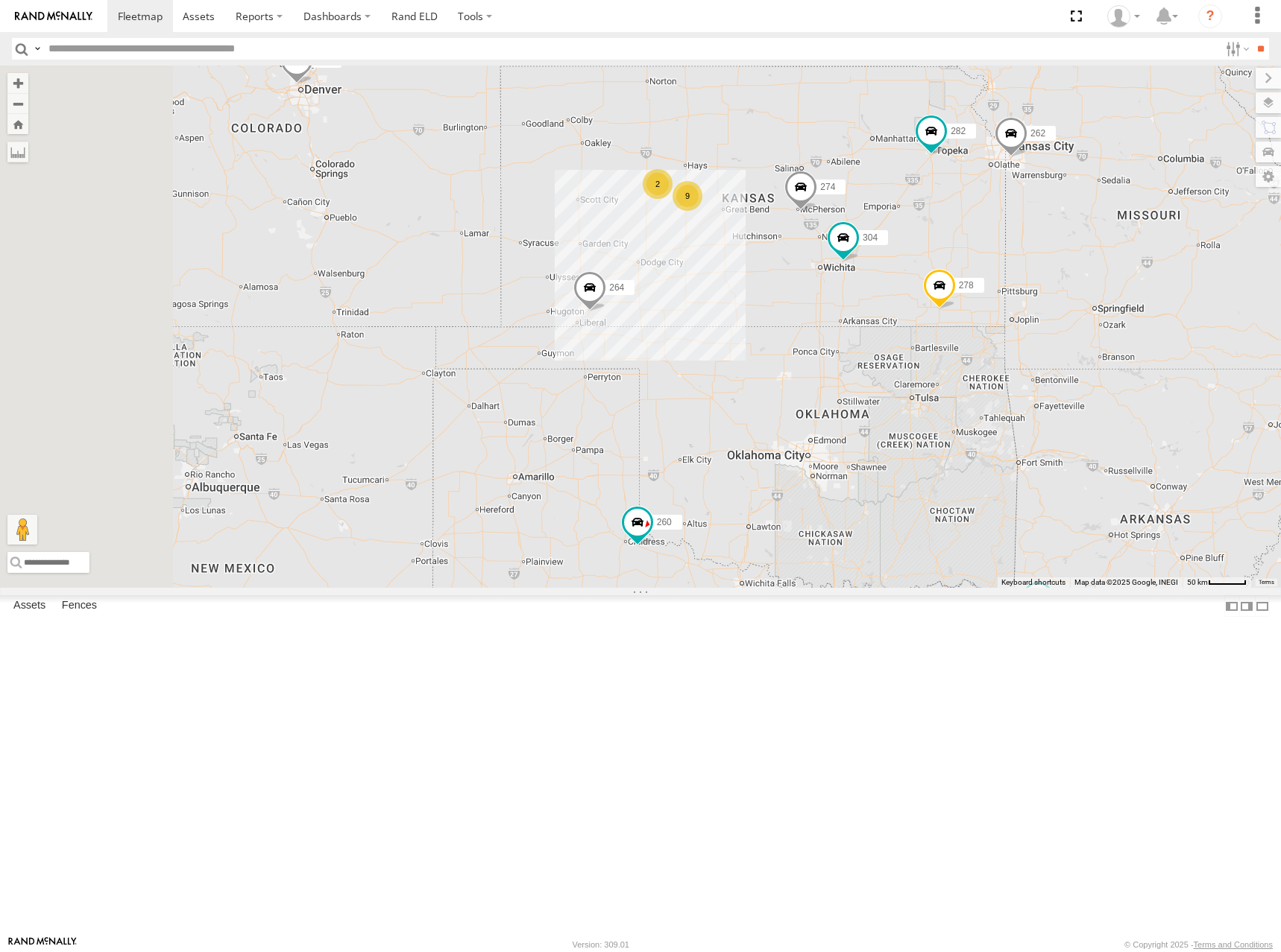
drag, startPoint x: 688, startPoint y: 279, endPoint x: 770, endPoint y: 282, distance: 82.1
click at [770, 282] on div "274 264 9 2 2 262 292 272 304 302 282 278 260" at bounding box center [640, 327] width 1281 height 522
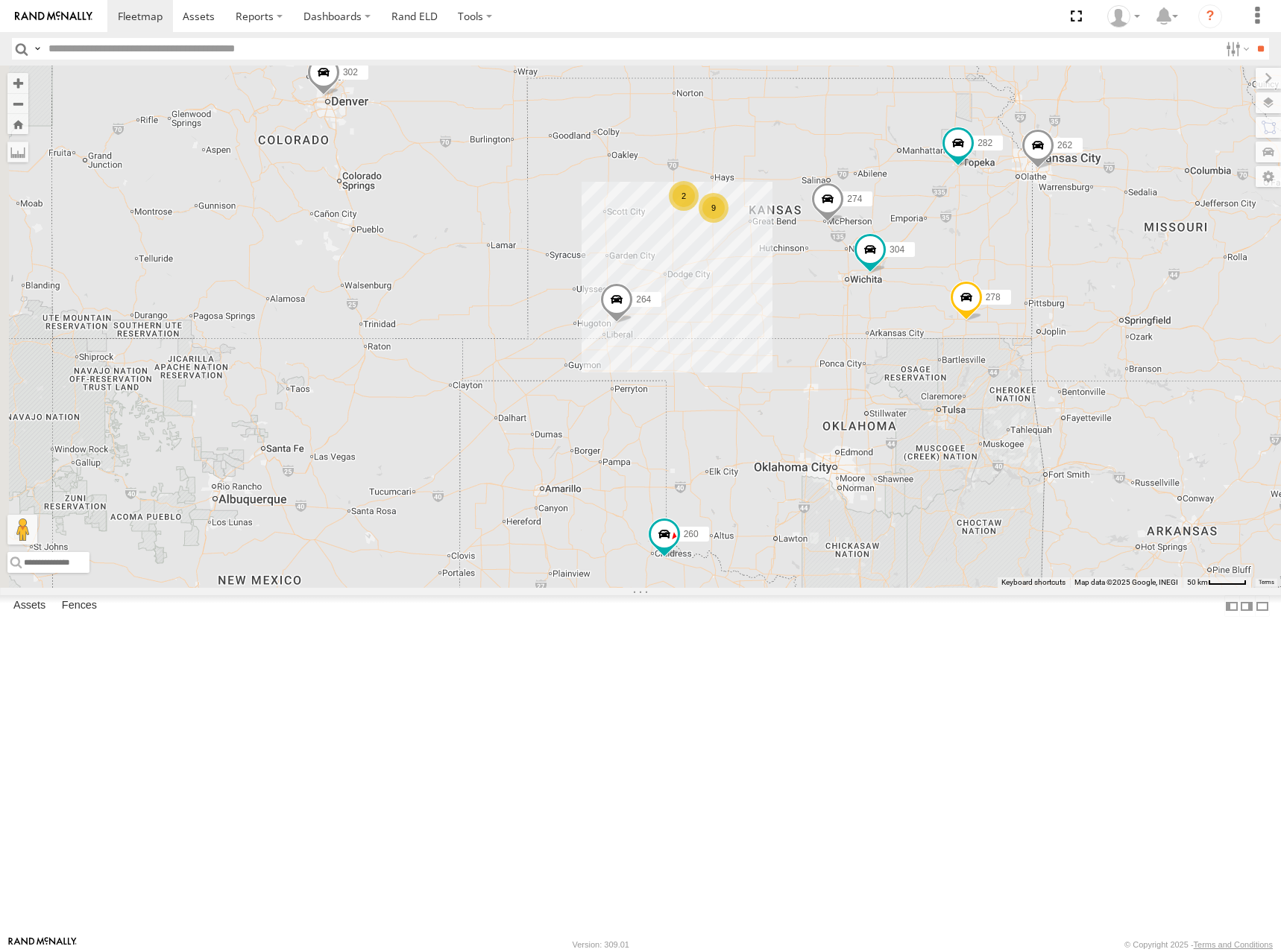
drag, startPoint x: 919, startPoint y: 222, endPoint x: 911, endPoint y: 226, distance: 8.9
click at [911, 226] on div "274 264 9 2 2 262 292 272 304 302 282 278 260" at bounding box center [640, 327] width 1281 height 522
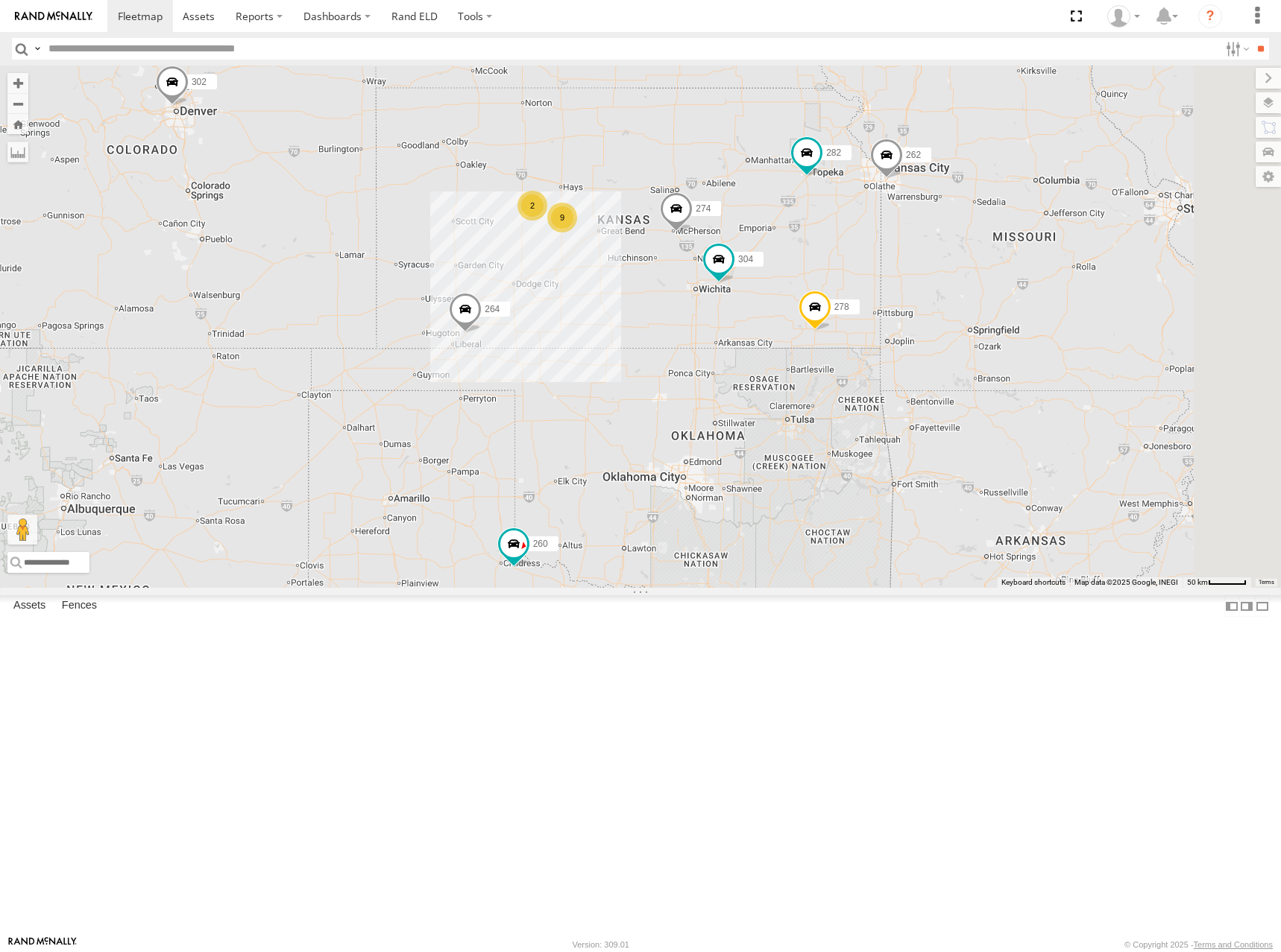
drag, startPoint x: 954, startPoint y: 291, endPoint x: 818, endPoint y: 293, distance: 136.0
click at [818, 293] on div "274 264 9 2 2 262 292 272 304 302 282 278 260" at bounding box center [640, 327] width 1281 height 522
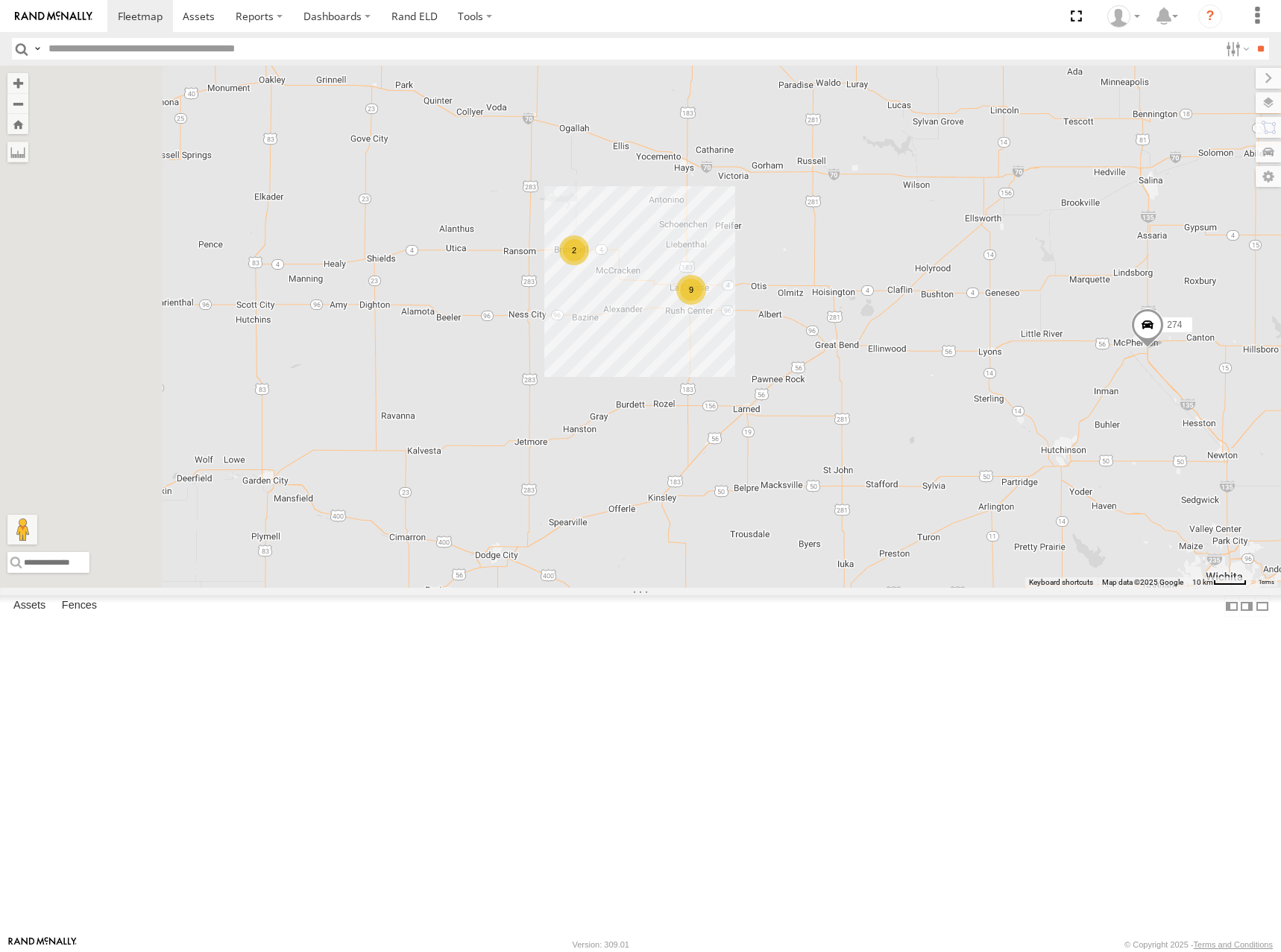
drag, startPoint x: 807, startPoint y: 266, endPoint x: 844, endPoint y: 361, distance: 102.0
click at [844, 361] on div "274 264 262 292 272 304 302 282 278 260 9 2" at bounding box center [640, 327] width 1281 height 522
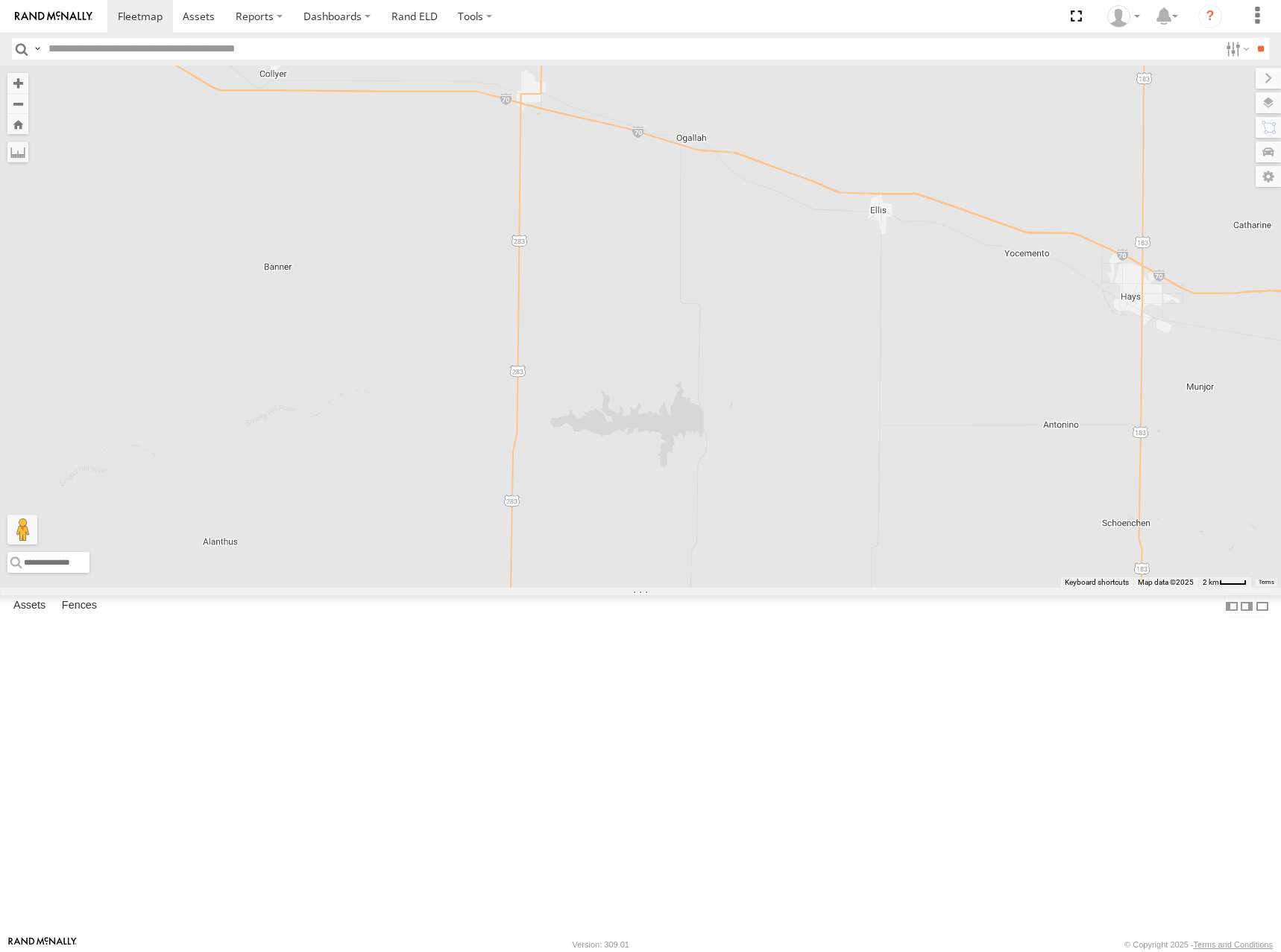
drag, startPoint x: 765, startPoint y: 294, endPoint x: 818, endPoint y: 326, distance: 61.9
click at [818, 326] on div "274 264 262 292 272 304 302 282 278 260 9 2" at bounding box center [640, 327] width 1281 height 522
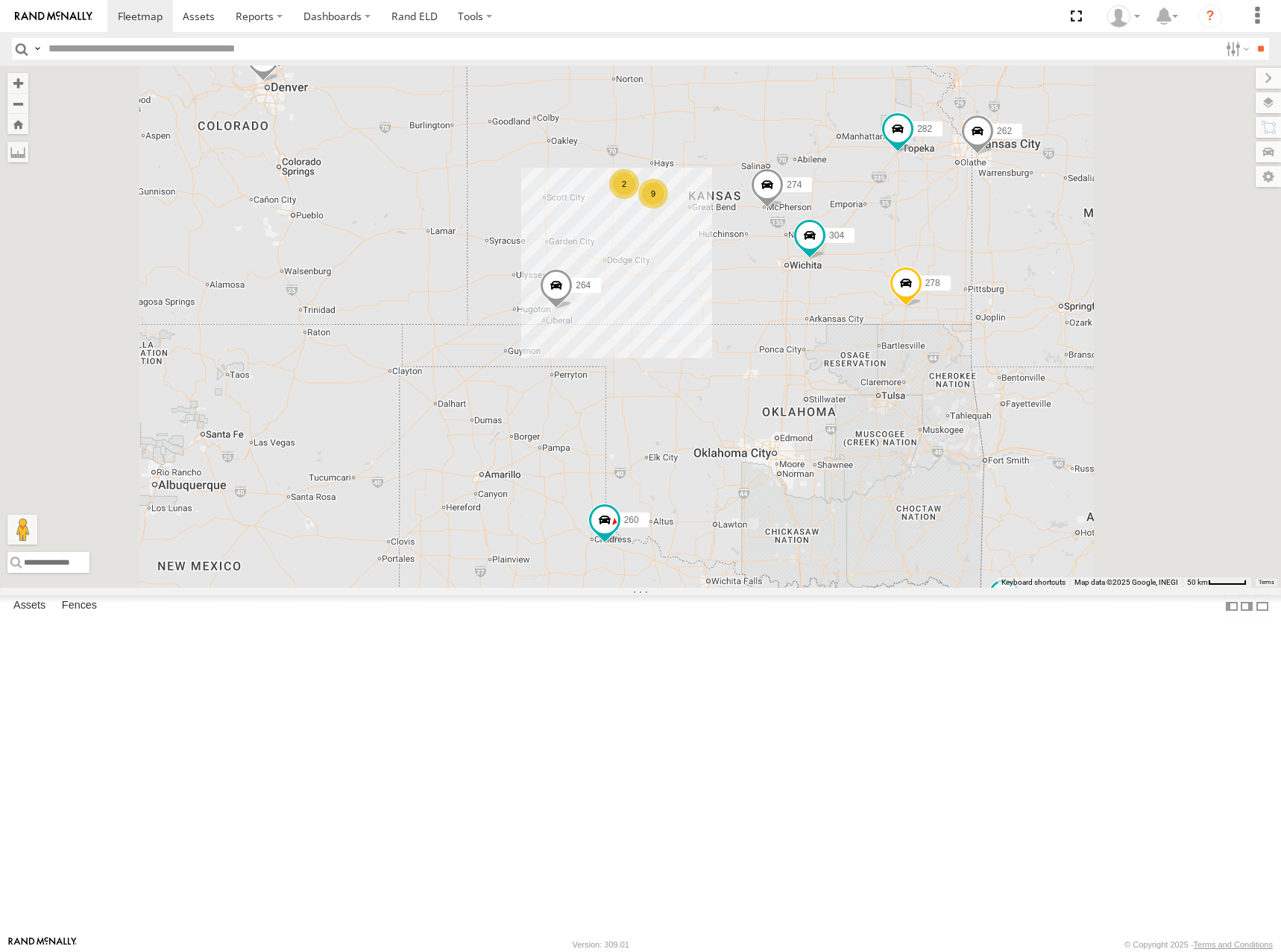
drag, startPoint x: 994, startPoint y: 266, endPoint x: 921, endPoint y: 278, distance: 74.0
click at [921, 278] on div "274 264 262 292 272 304 302 282 278 260 9 2 2" at bounding box center [640, 327] width 1281 height 522
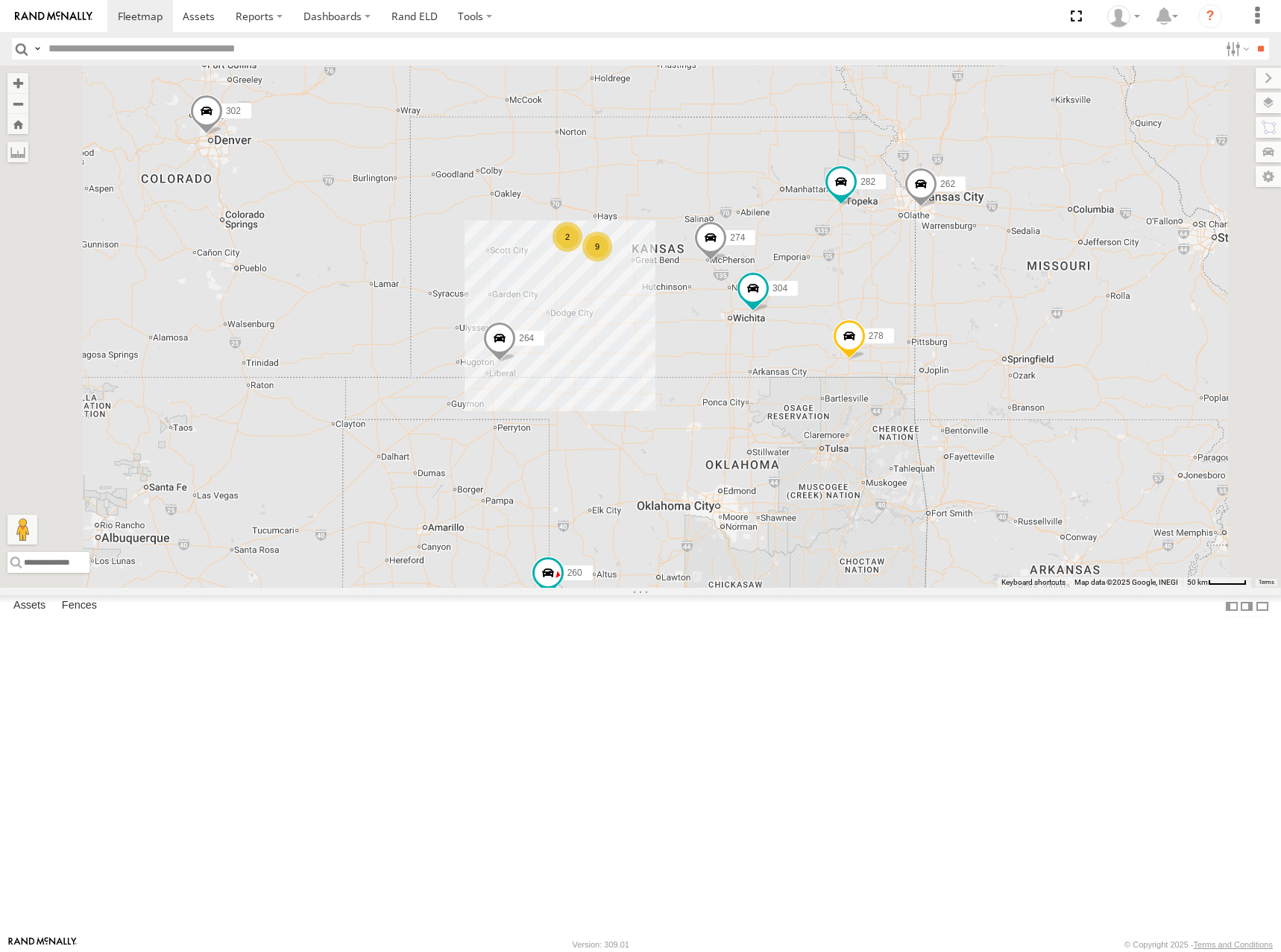
drag, startPoint x: 942, startPoint y: 229, endPoint x: 896, endPoint y: 322, distance: 103.8
click at [896, 322] on div "274 264 262 292 272 304 302 282 278 260 9 2 2" at bounding box center [640, 327] width 1281 height 522
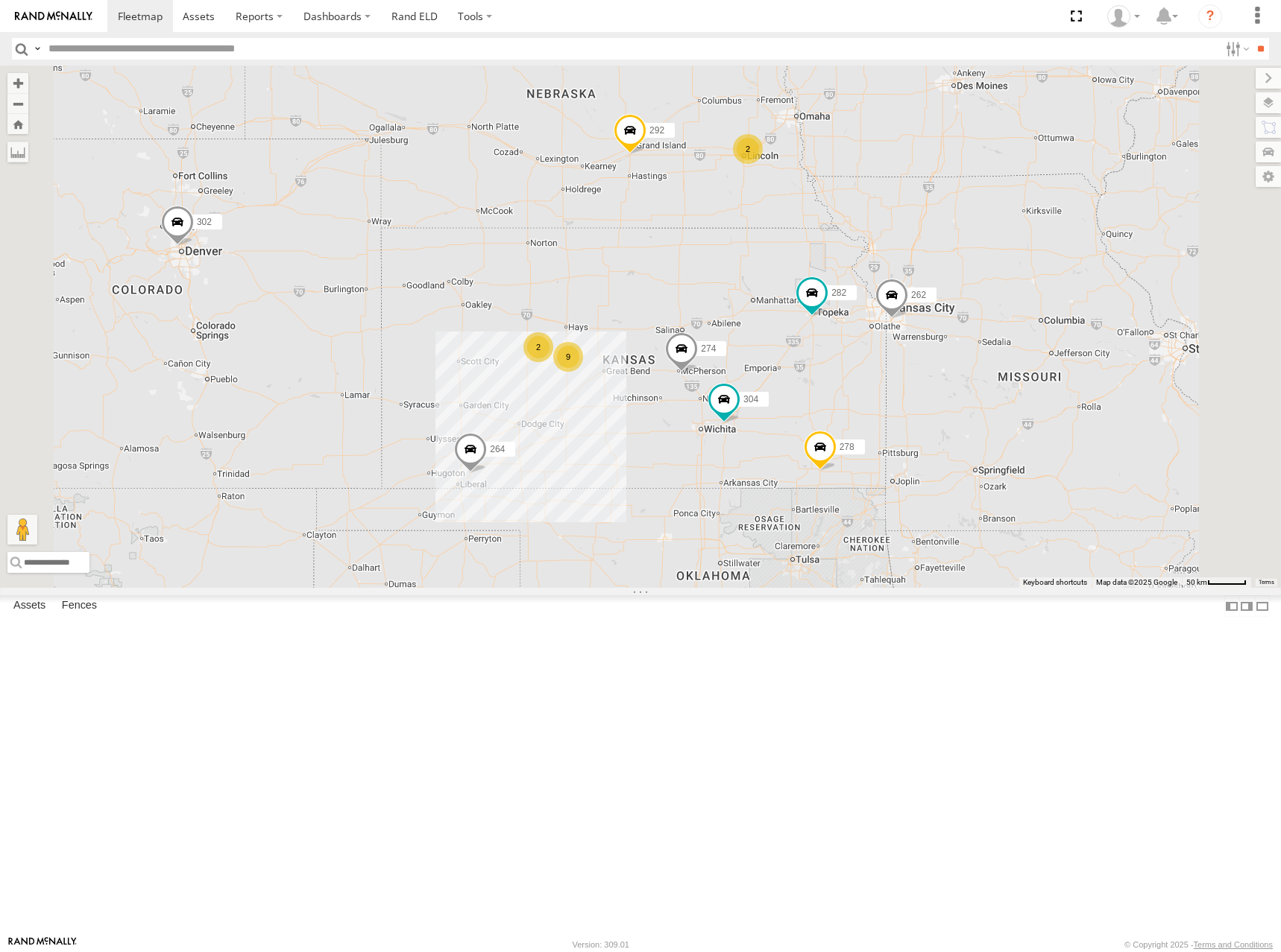
drag, startPoint x: 861, startPoint y: 377, endPoint x: 1002, endPoint y: 311, distance: 155.7
click at [876, 357] on div "274 264 262 292 272 304 302 282 278 260 9 2 2" at bounding box center [640, 327] width 1281 height 522
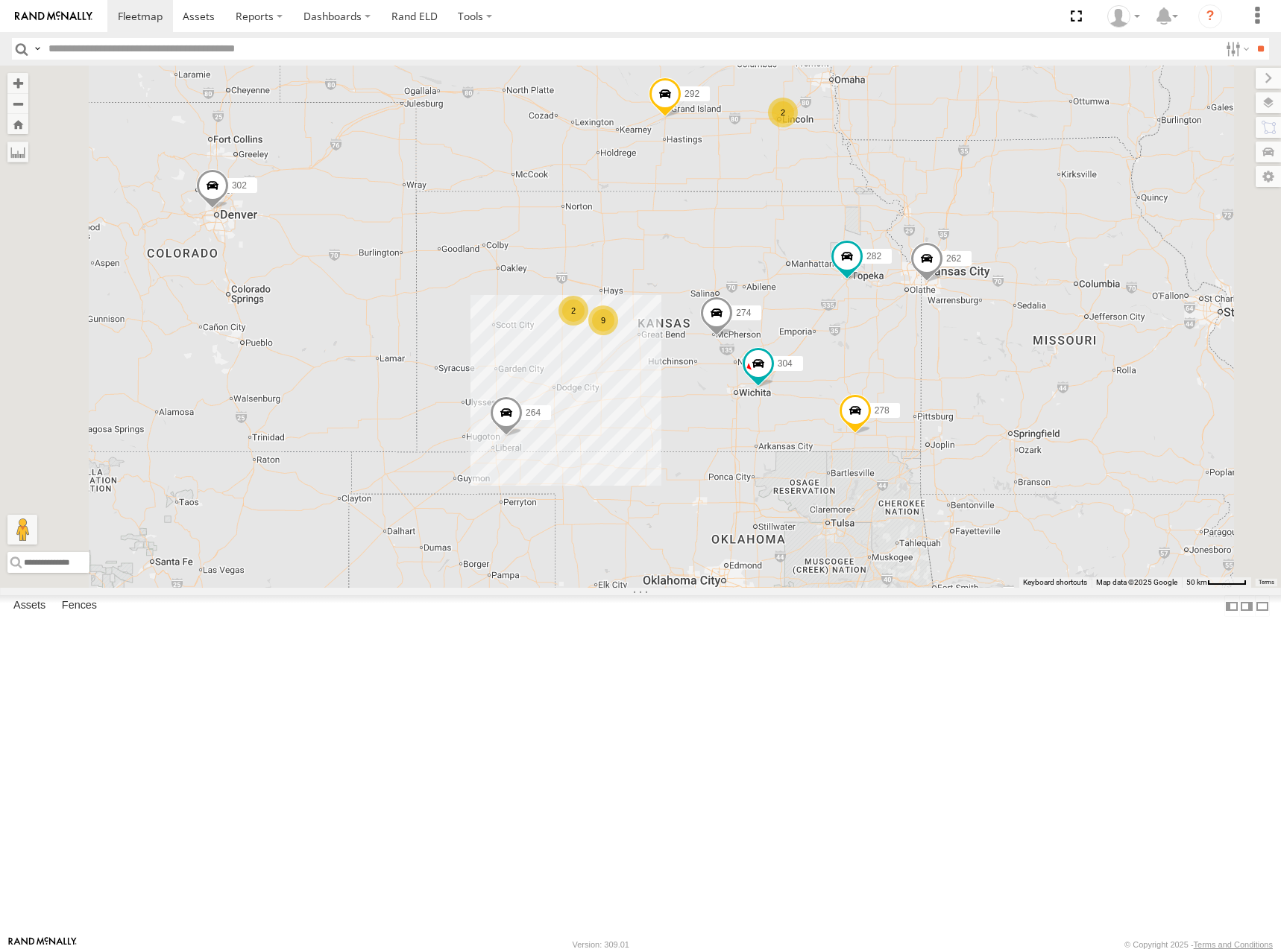
drag, startPoint x: 905, startPoint y: 463, endPoint x: 938, endPoint y: 441, distance: 39.7
click at [938, 441] on div "274 264 262 292 272 304 302 282 278 260 9 2 2" at bounding box center [640, 327] width 1281 height 522
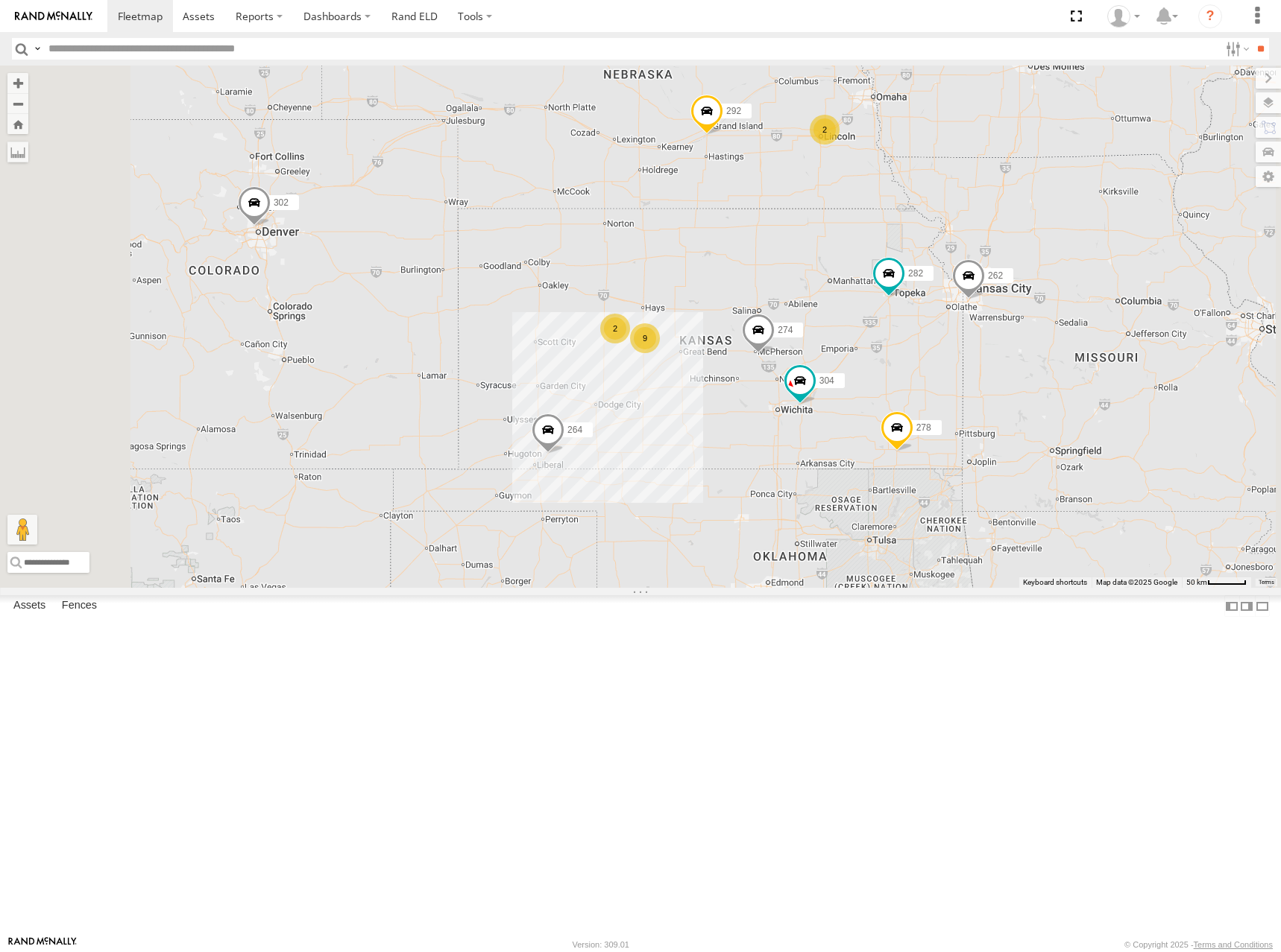
drag, startPoint x: 840, startPoint y: 390, endPoint x: 886, endPoint y: 404, distance: 48.1
click at [886, 404] on div "274 264 262 292 272 304 302 282 278 260 9 2 2" at bounding box center [640, 327] width 1281 height 522
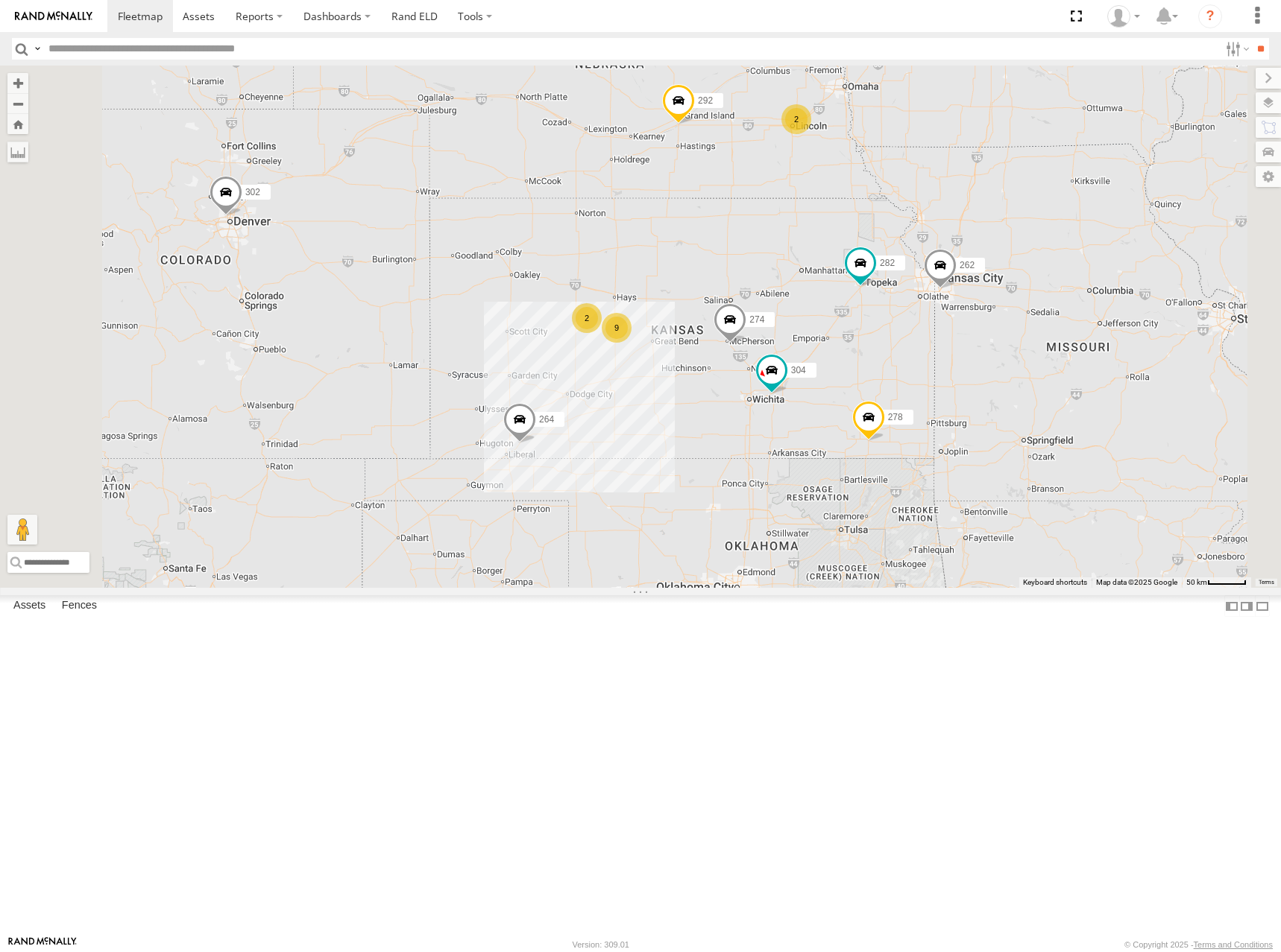
click at [963, 397] on div "274 264 262 292 272 304 302 282 278 260 9 2 2" at bounding box center [640, 327] width 1281 height 522
drag, startPoint x: 694, startPoint y: 376, endPoint x: 698, endPoint y: 354, distance: 22.4
click at [698, 354] on div "274 262 292 272 304 264 302 282 278 260 9 2 2" at bounding box center [640, 327] width 1281 height 522
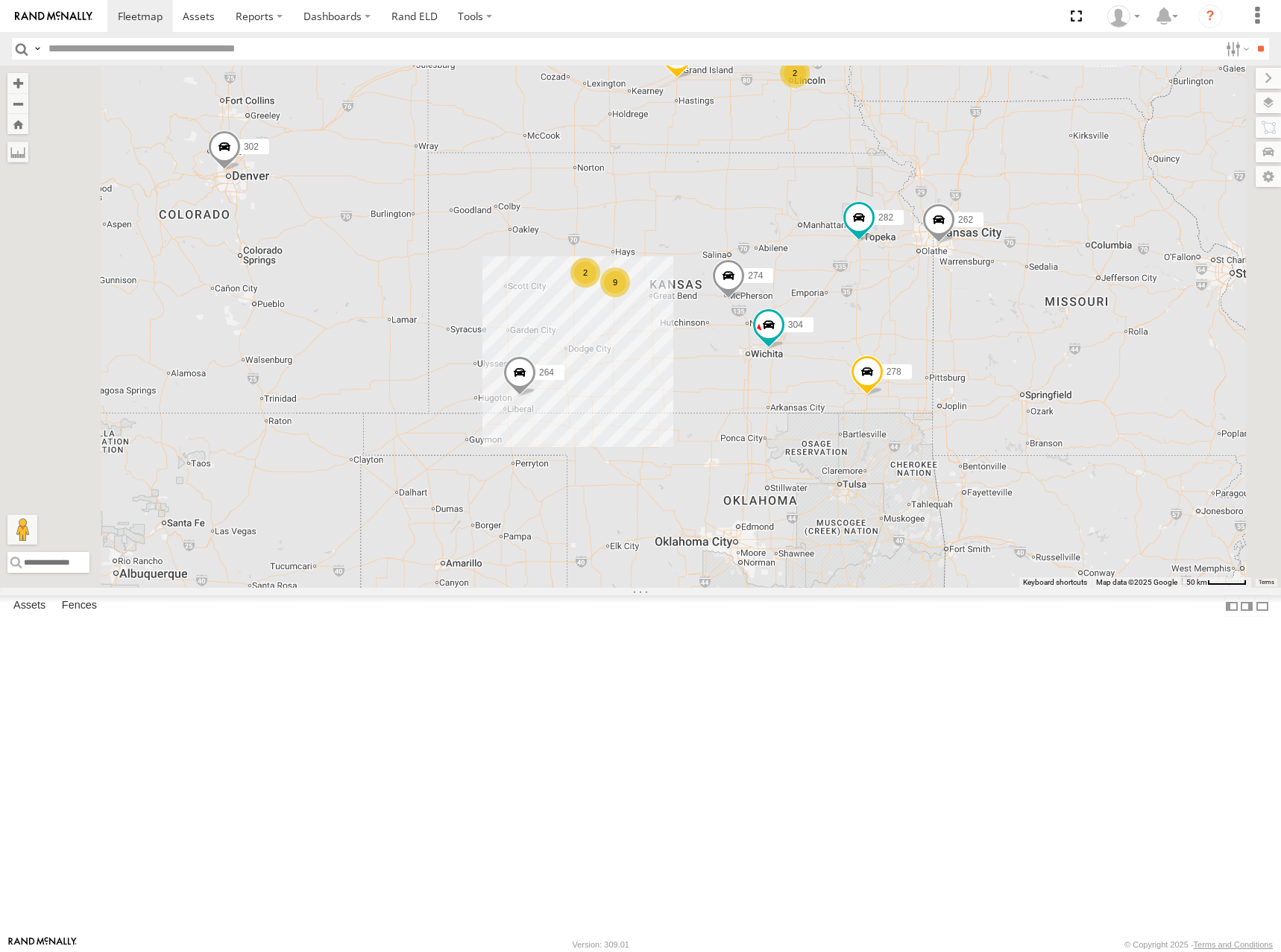
drag, startPoint x: 799, startPoint y: 408, endPoint x: 794, endPoint y: 374, distance: 34.4
click at [794, 374] on div "274 262 292 272 304 264 302 282 278 260 9 2 2" at bounding box center [640, 327] width 1281 height 522
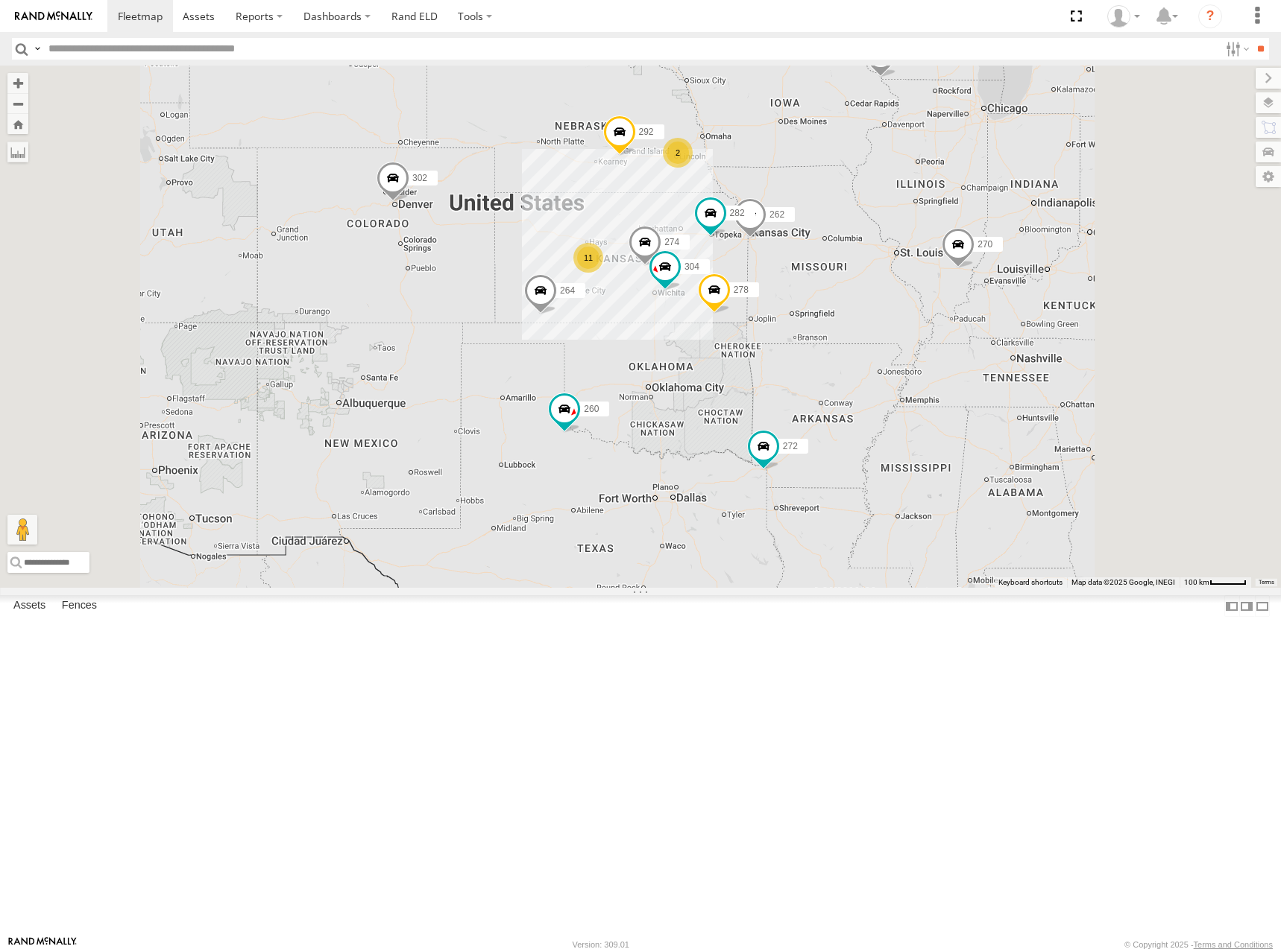
click at [736, 372] on div "274 262 292 272 304 264 302 282 278 260 11 2 270 232" at bounding box center [640, 327] width 1281 height 522
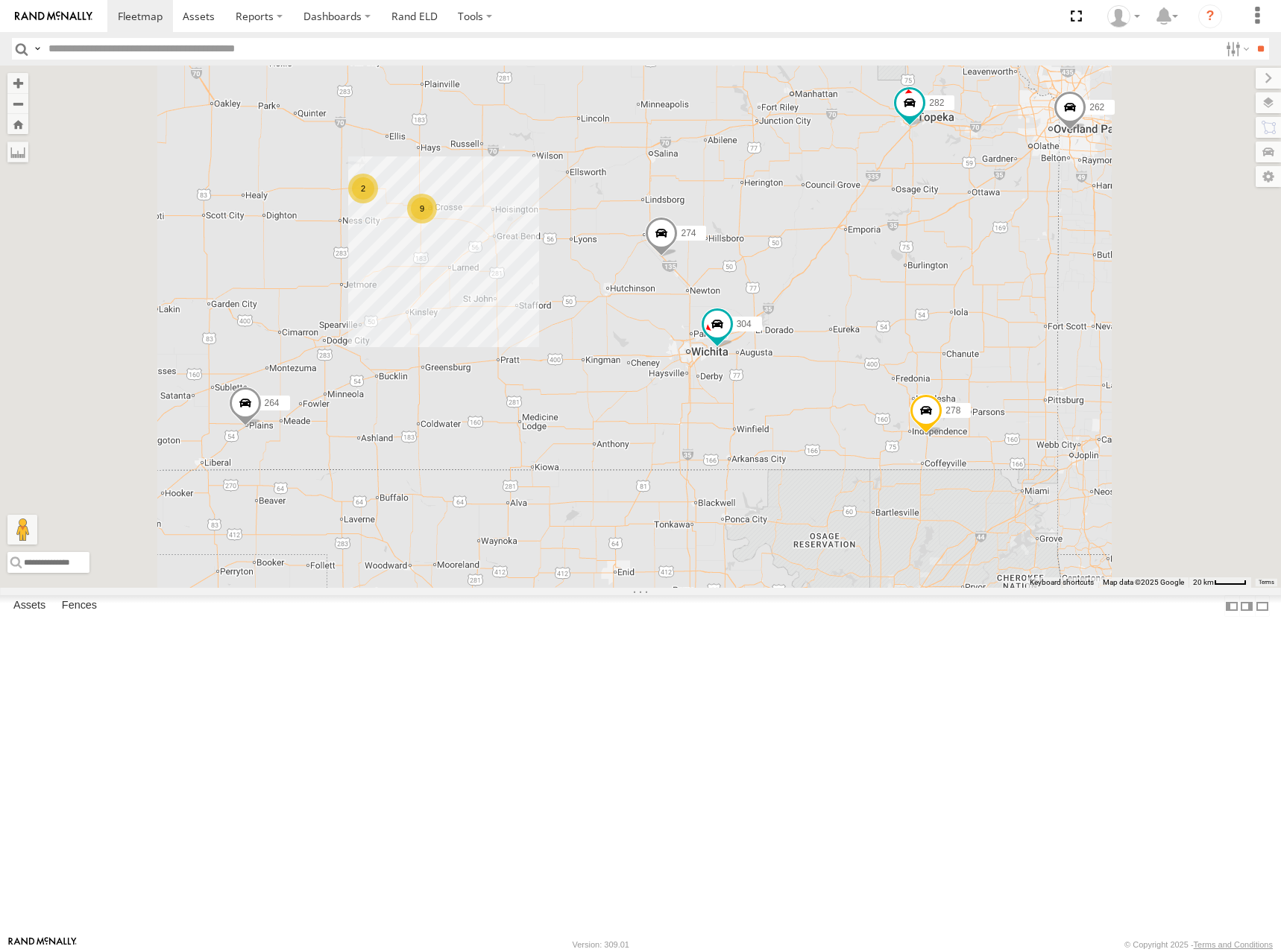
drag, startPoint x: 906, startPoint y: 341, endPoint x: 923, endPoint y: 358, distance: 24.0
click at [923, 358] on div "274 270 262 292 272 232 304 264 302 282 278 260 9 2" at bounding box center [640, 327] width 1281 height 522
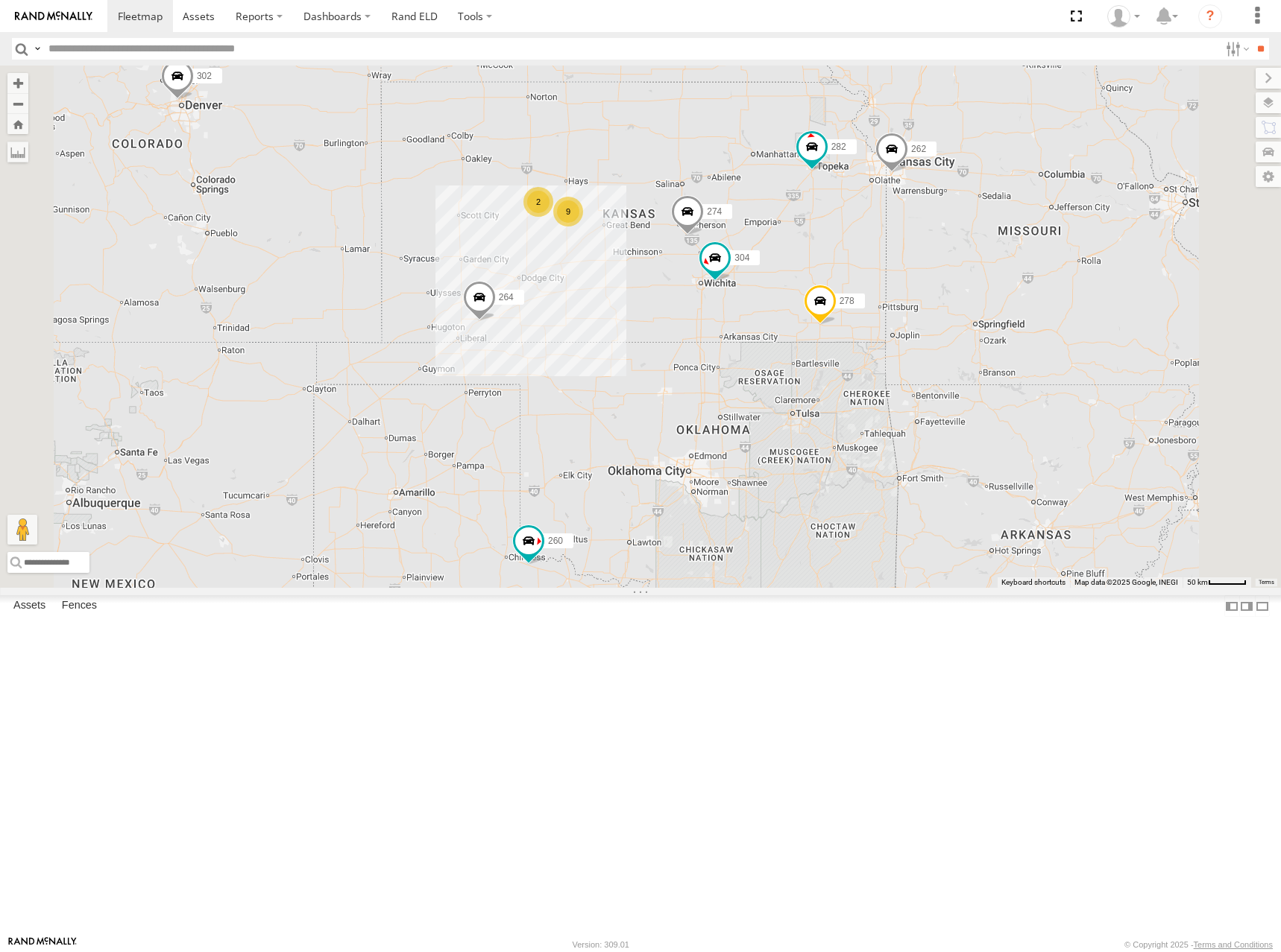
drag, startPoint x: 952, startPoint y: 288, endPoint x: 943, endPoint y: 293, distance: 10.3
click at [943, 293] on div "274 270 262 292 272 232 304 264 302 282 278 260 9 2 2" at bounding box center [640, 327] width 1281 height 522
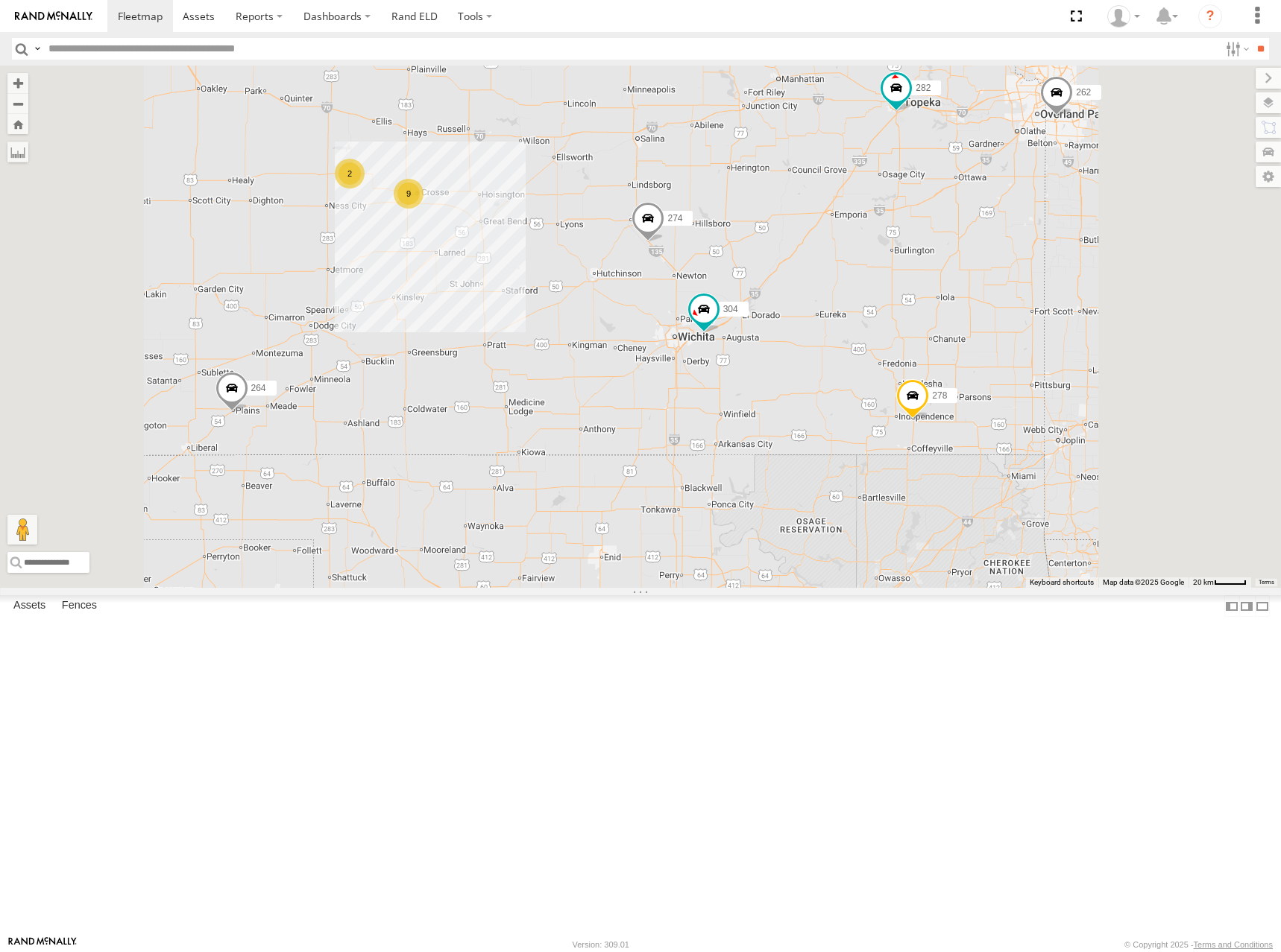
drag, startPoint x: 923, startPoint y: 380, endPoint x: 965, endPoint y: 361, distance: 46.1
click at [965, 361] on div "274 270 262 292 272 232 304 264 302 282 278 260 9 2" at bounding box center [640, 327] width 1281 height 522
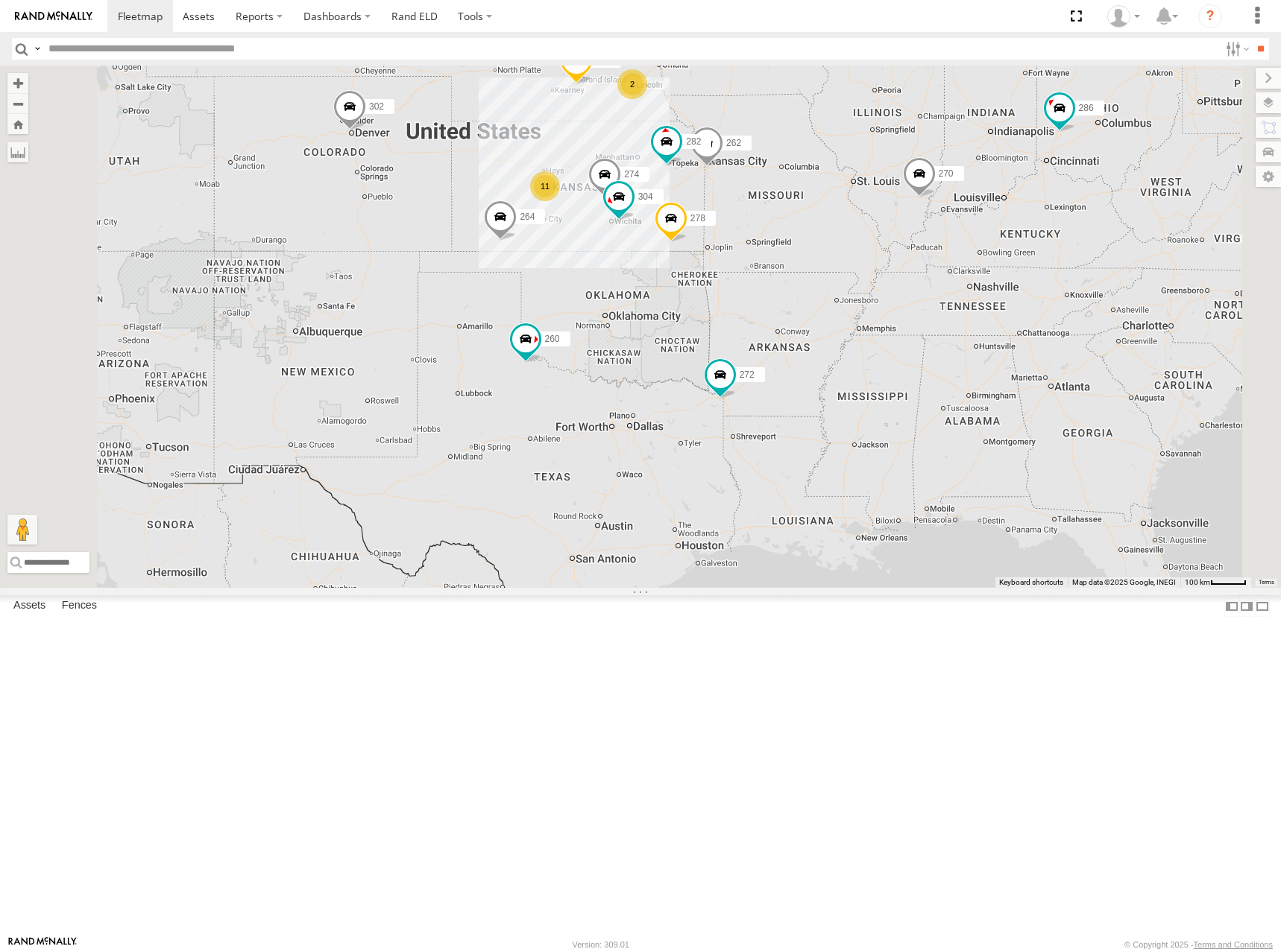
drag, startPoint x: 733, startPoint y: 300, endPoint x: 762, endPoint y: 313, distance: 31.8
click at [762, 313] on div "274 270 262 292 272 232 304 264 302 282 278 286 260 11 2" at bounding box center [640, 327] width 1281 height 522
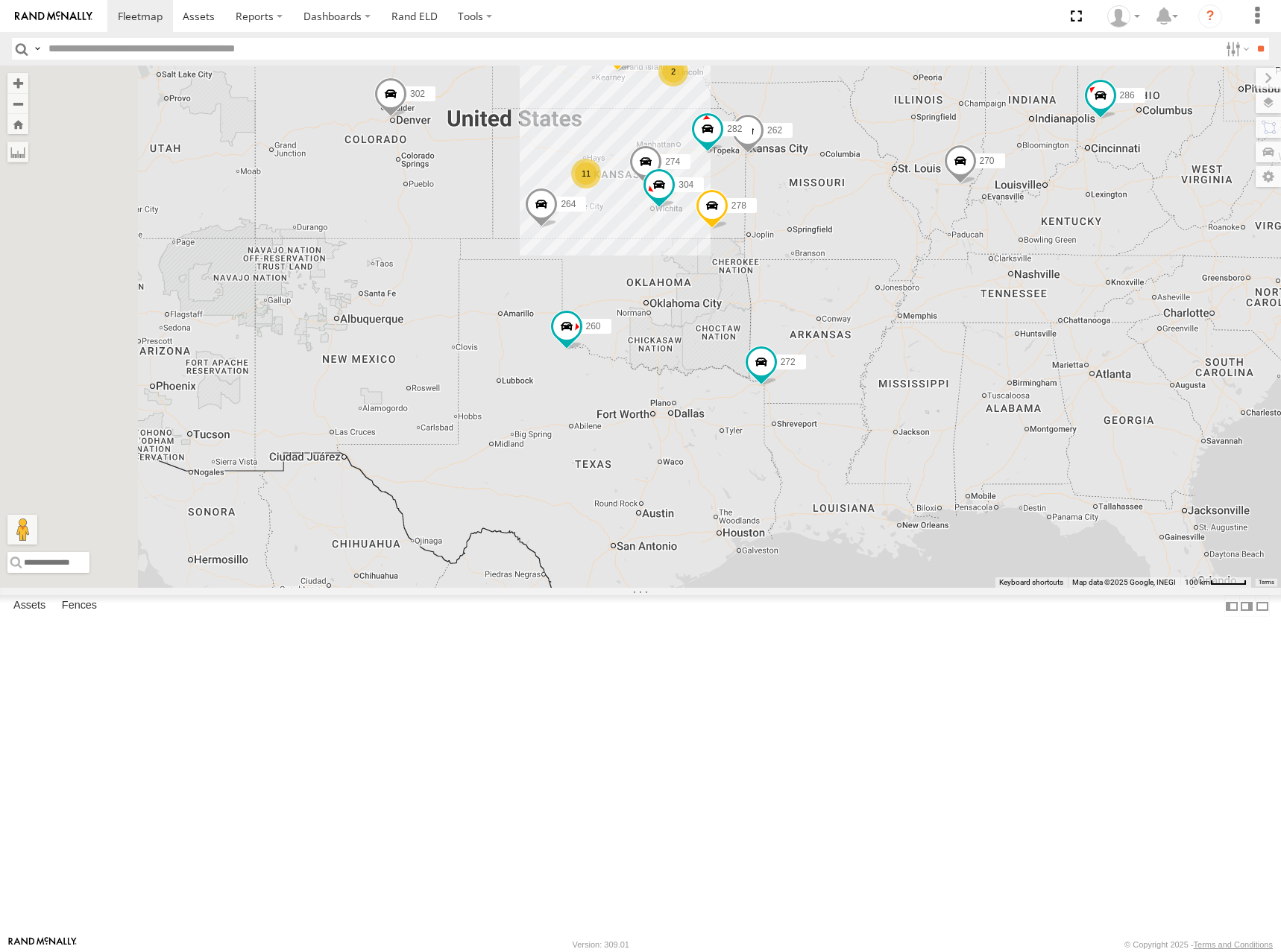
drag, startPoint x: 855, startPoint y: 326, endPoint x: 872, endPoint y: 306, distance: 26.2
click at [872, 306] on div "274 270 262 292 272 232 304 264 302 282 278 286 260 11 2" at bounding box center [640, 327] width 1281 height 522
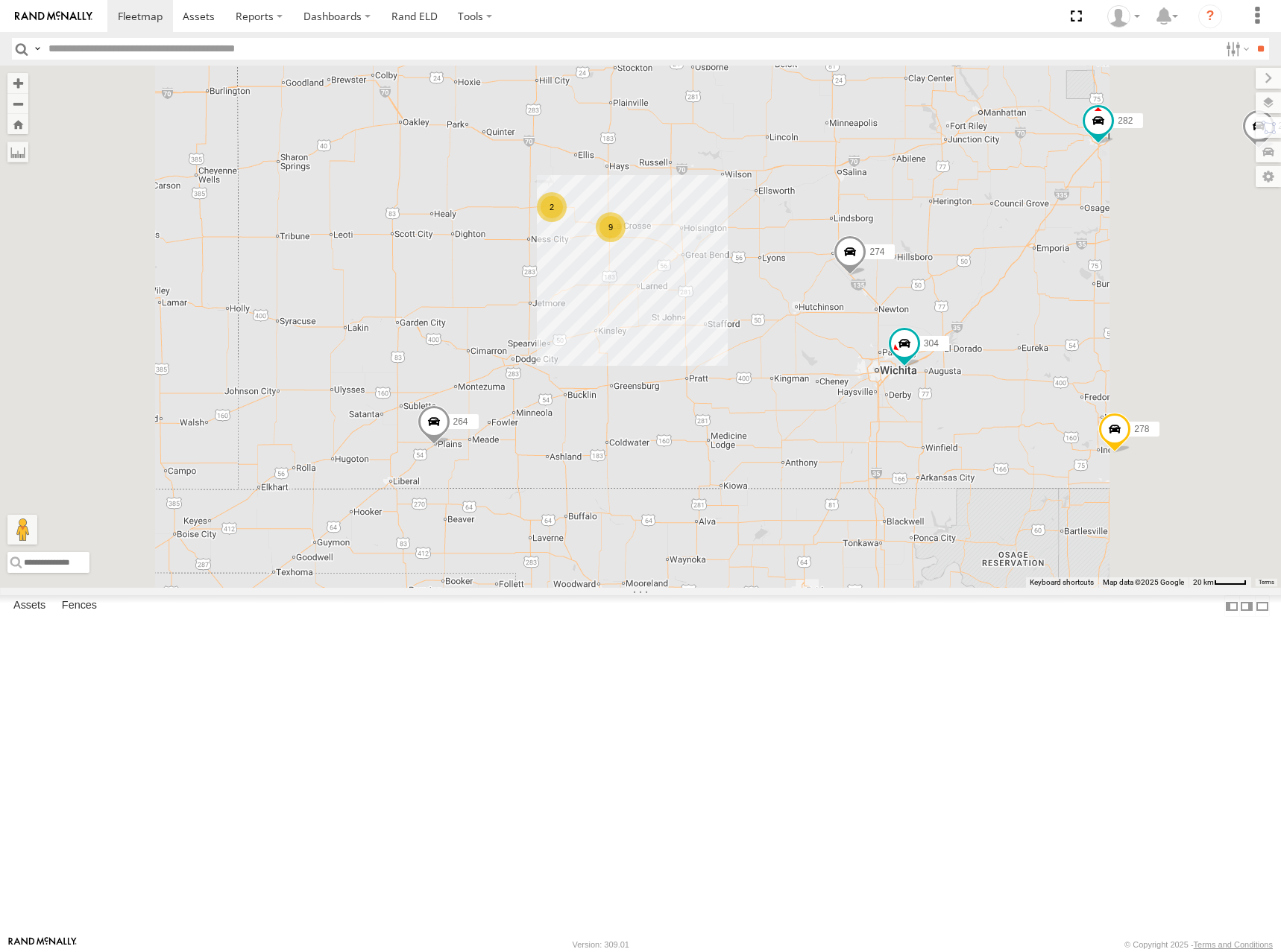
drag, startPoint x: 824, startPoint y: 310, endPoint x: 851, endPoint y: 332, distance: 34.8
click at [851, 332] on div "274 270 262 292 272 232 304 264 302 282 278 286 260 9 2" at bounding box center [640, 327] width 1281 height 522
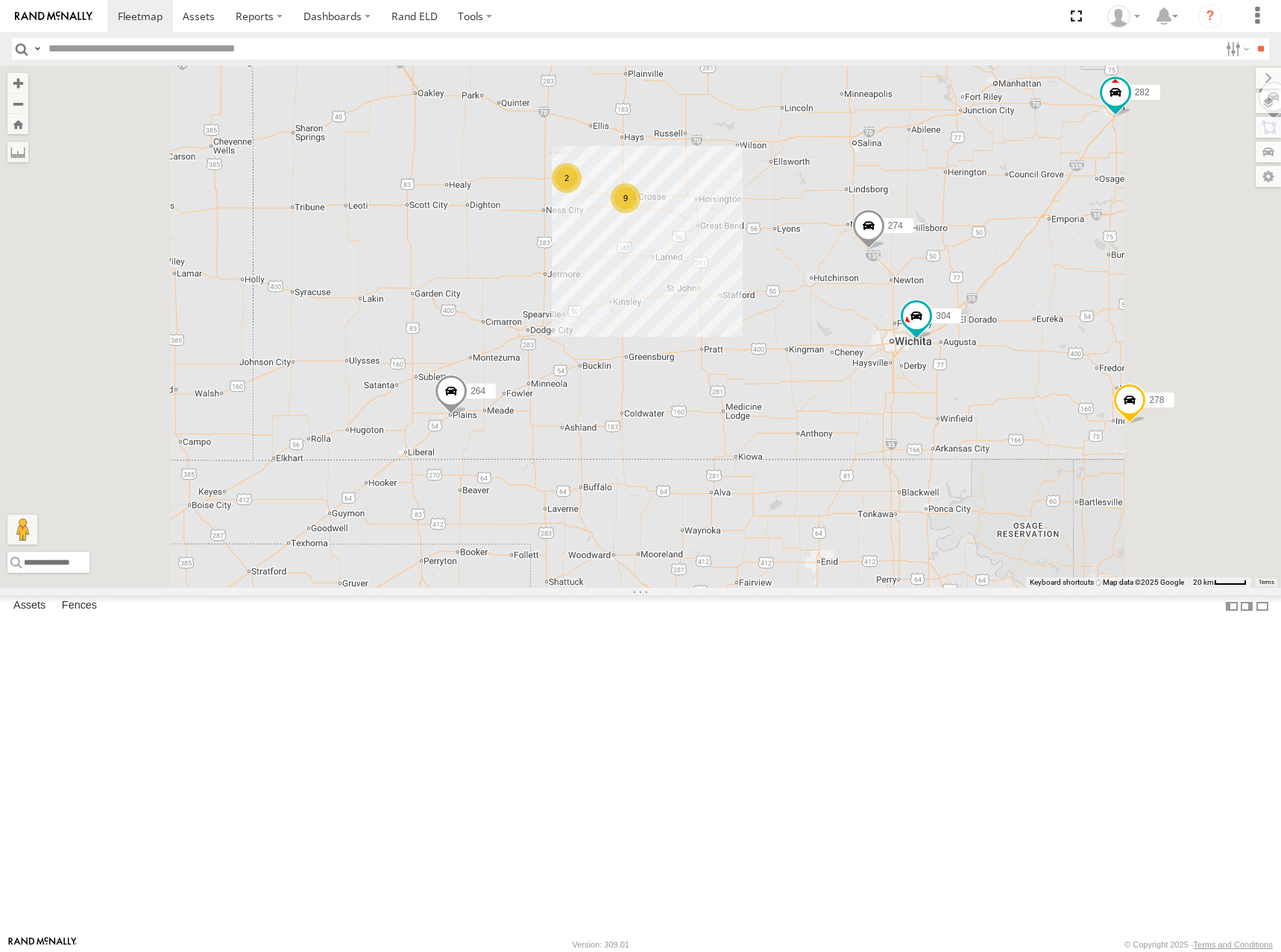
click at [945, 285] on div "274 270 262 292 272 232 304 264 302 282 278 286 260 9 2" at bounding box center [640, 327] width 1281 height 522
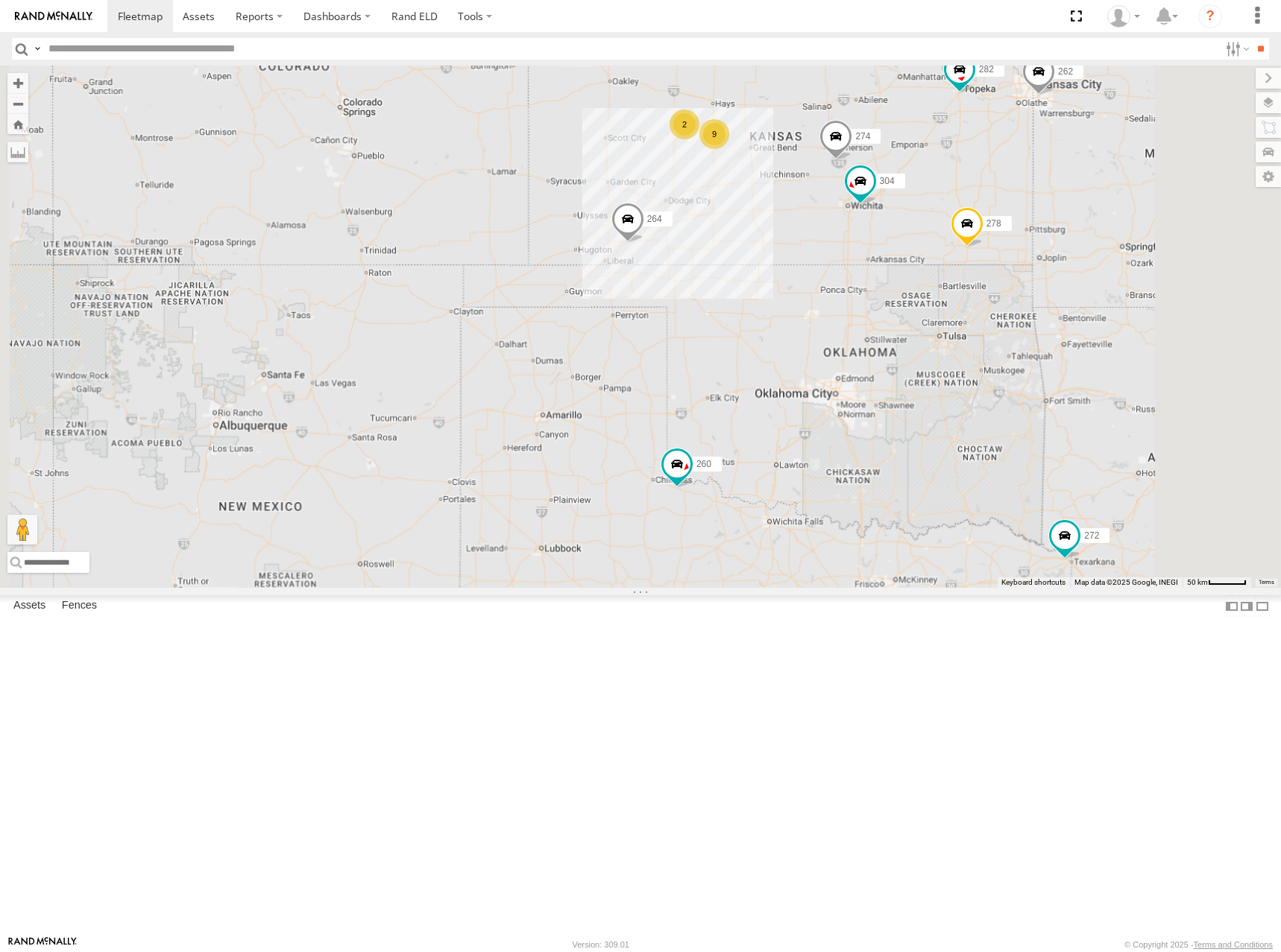
click at [1060, 239] on div "274 270 262 292 272 232 304 264 302 282 278 286 260 9 2 2" at bounding box center [640, 327] width 1281 height 522
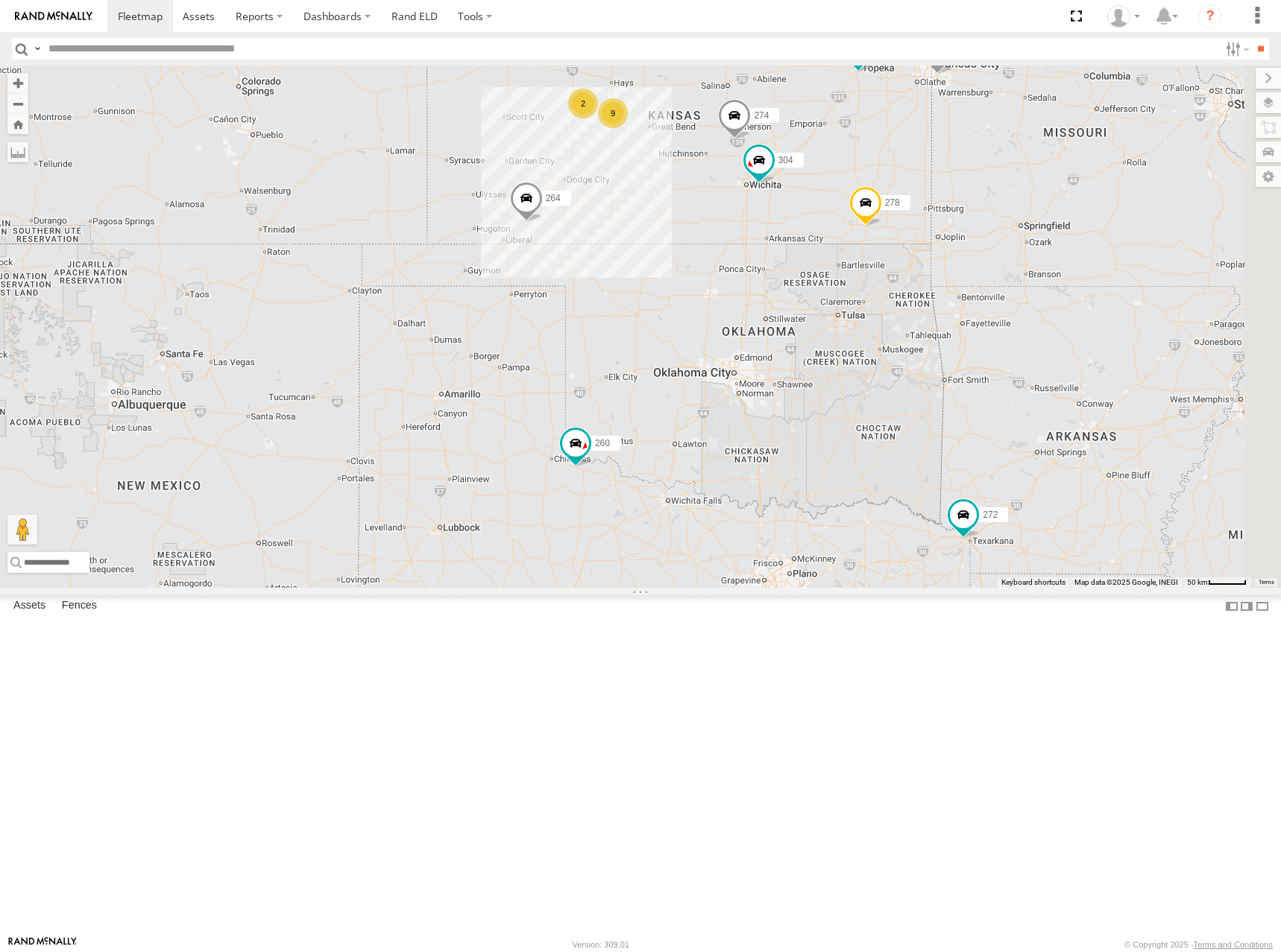
drag, startPoint x: 976, startPoint y: 258, endPoint x: 869, endPoint y: 234, distance: 109.7
click at [869, 234] on div "274 270 262 292 272 232 304 264 302 282 278 286 260 9 2 2" at bounding box center [640, 327] width 1281 height 522
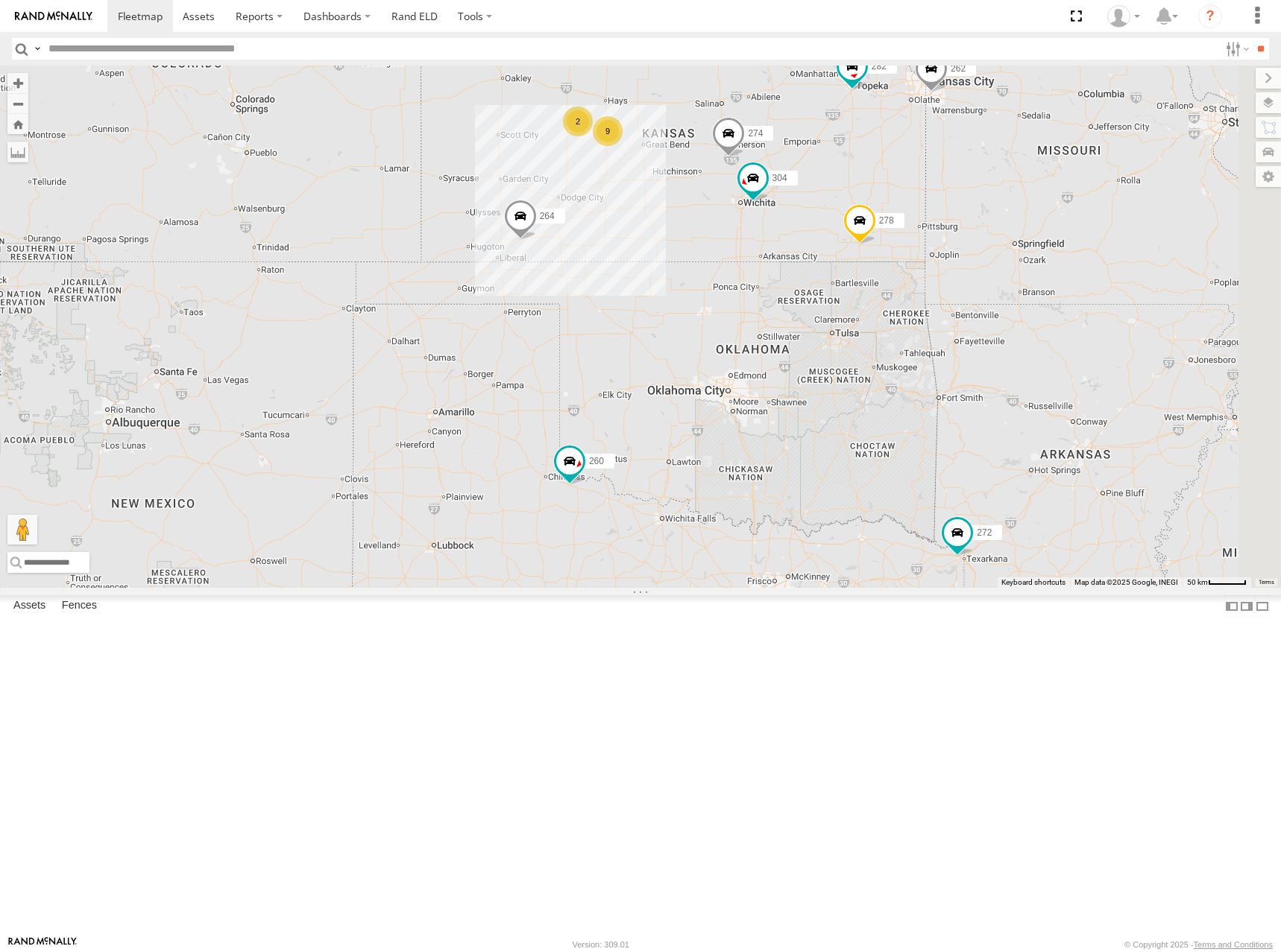
drag, startPoint x: 867, startPoint y: 207, endPoint x: 882, endPoint y: 236, distance: 32.6
click at [882, 236] on div "274 270 262 292 272 232 304 264 302 282 278 286 260 9 2 2" at bounding box center [640, 327] width 1281 height 522
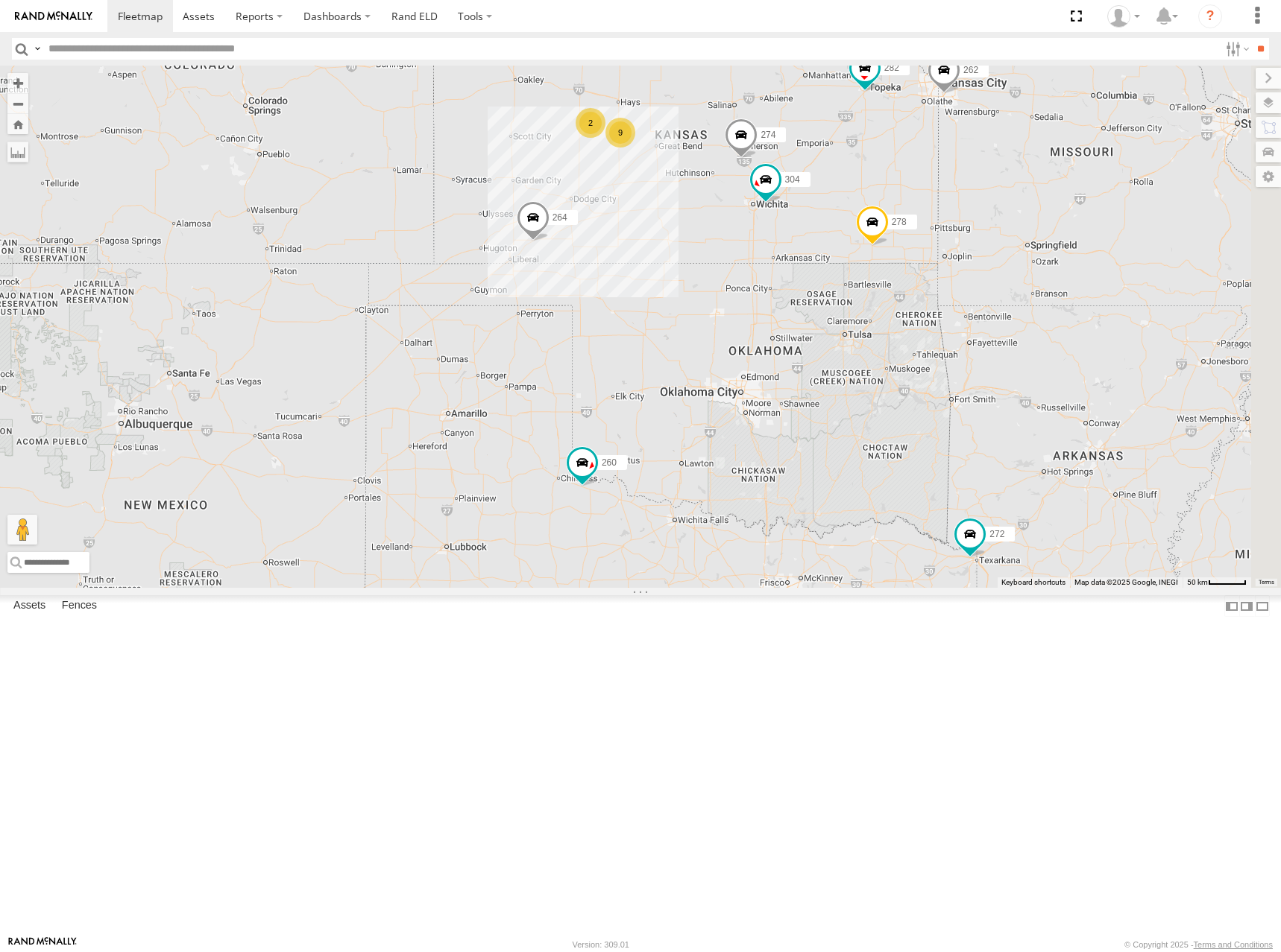
drag, startPoint x: 943, startPoint y: 250, endPoint x: 940, endPoint y: 220, distance: 30.1
click at [940, 220] on div "274 270 262 292 272 232 304 264 302 282 278 286 260 9 2 2" at bounding box center [640, 327] width 1281 height 522
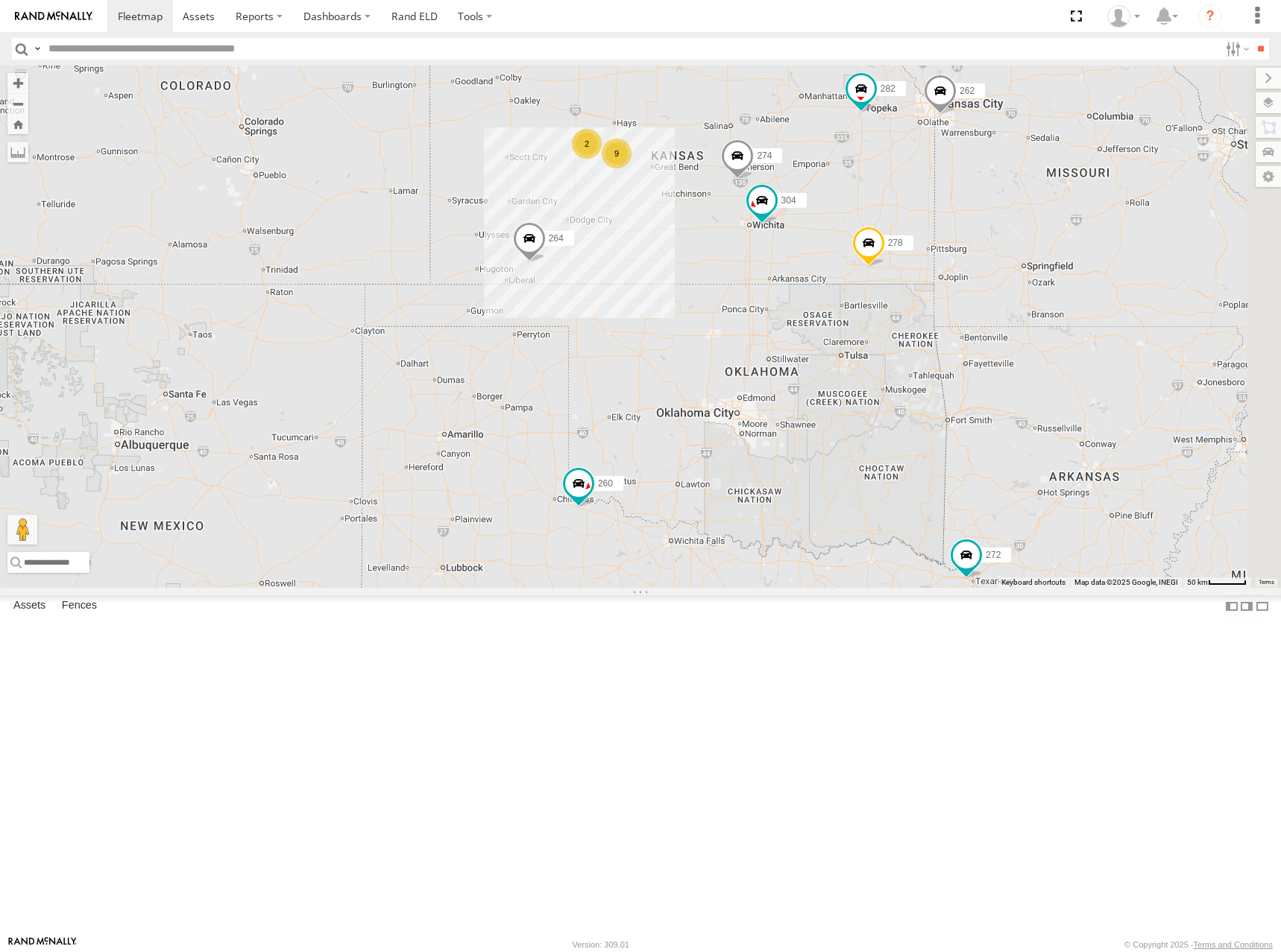
drag, startPoint x: 962, startPoint y: 212, endPoint x: 958, endPoint y: 237, distance: 25.3
click at [958, 237] on div "274 270 262 292 272 232 304 264 302 282 278 286 260 9 2 2" at bounding box center [640, 327] width 1281 height 522
drag, startPoint x: 958, startPoint y: 237, endPoint x: 970, endPoint y: 218, distance: 22.5
click at [970, 218] on div "274 270 262 292 272 232 304 264 302 282 278 286 260 9 2 2" at bounding box center [640, 327] width 1281 height 522
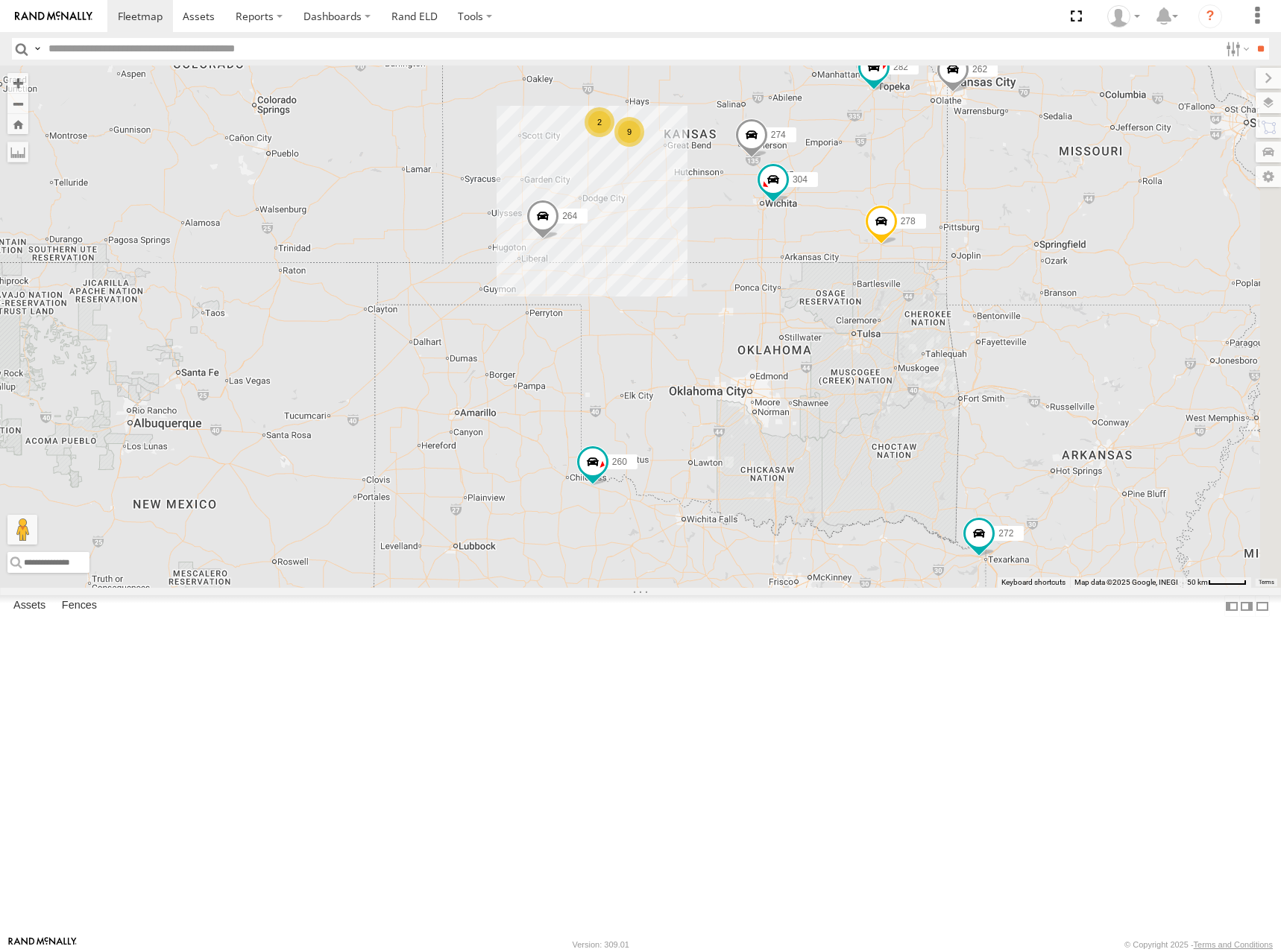
click at [1085, 312] on div "274 270 262 292 272 232 304 264 302 282 278 286 260 9 2 2" at bounding box center [640, 327] width 1281 height 522
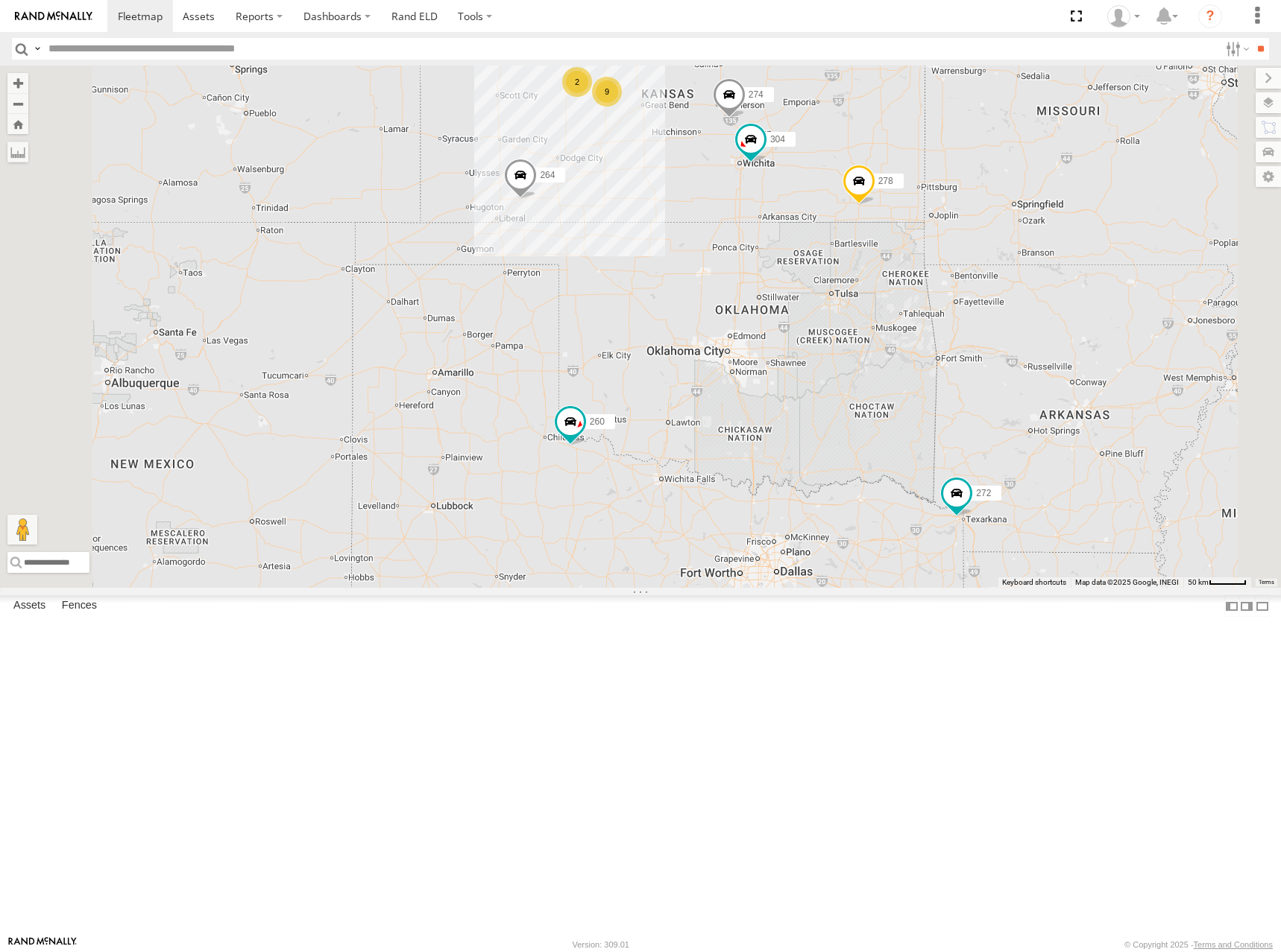
drag, startPoint x: 963, startPoint y: 218, endPoint x: 965, endPoint y: 249, distance: 31.1
click at [965, 249] on div "274 270 262 292 272 232 304 264 302 282 278 286 260 9 2" at bounding box center [640, 327] width 1281 height 522
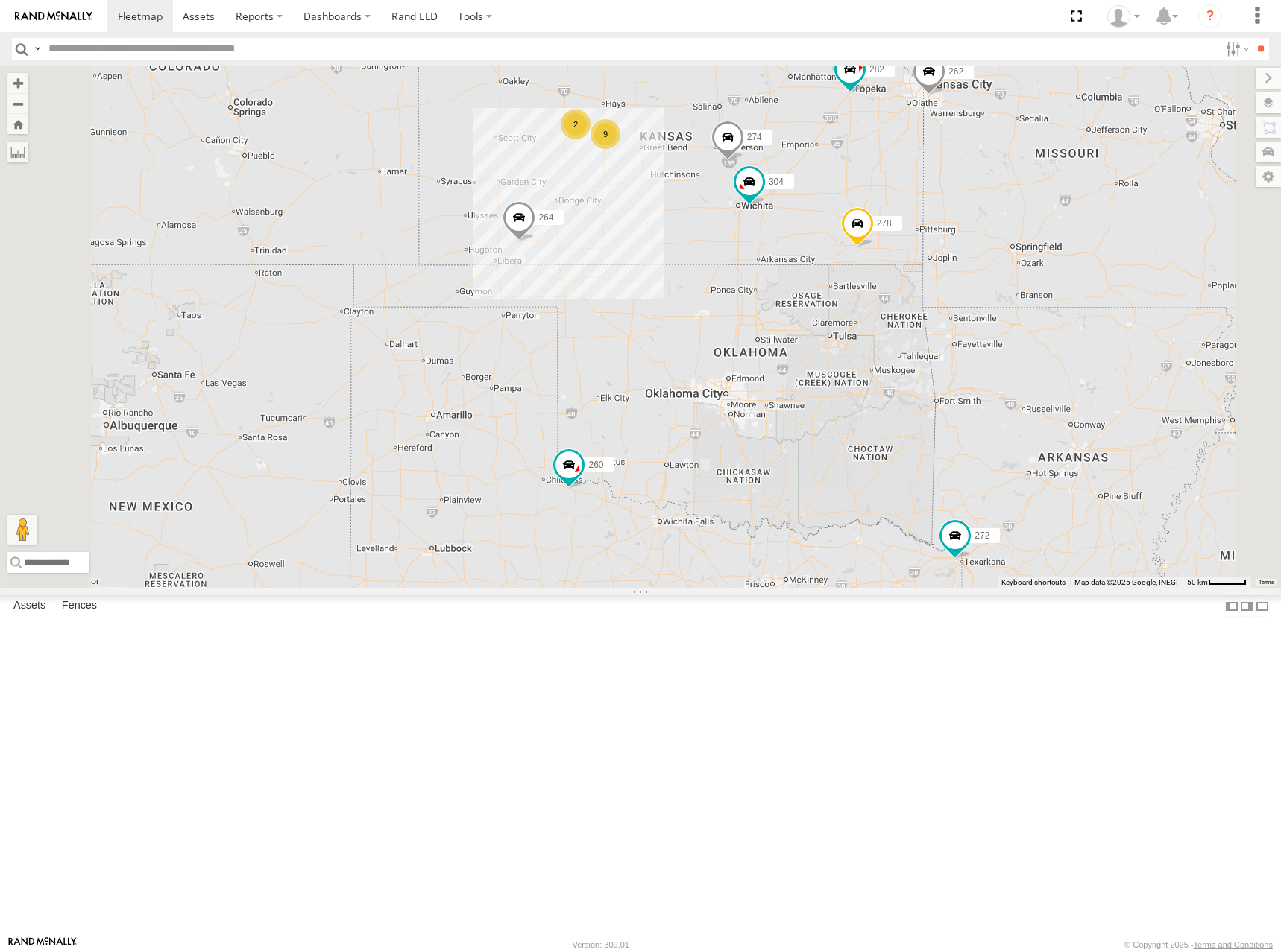
drag, startPoint x: 1044, startPoint y: 301, endPoint x: 1041, endPoint y: 314, distance: 13.3
click at [1041, 314] on div "274 270 262 292 272 232 304 264 302 282 278 286 260 9 2 298 288" at bounding box center [640, 327] width 1281 height 522
drag, startPoint x: 1040, startPoint y: 320, endPoint x: 1053, endPoint y: 317, distance: 13.3
click at [1053, 317] on div "274 270 262 292 272 232 304 264 302 282 278 286 260 9 2 298 288" at bounding box center [640, 327] width 1281 height 522
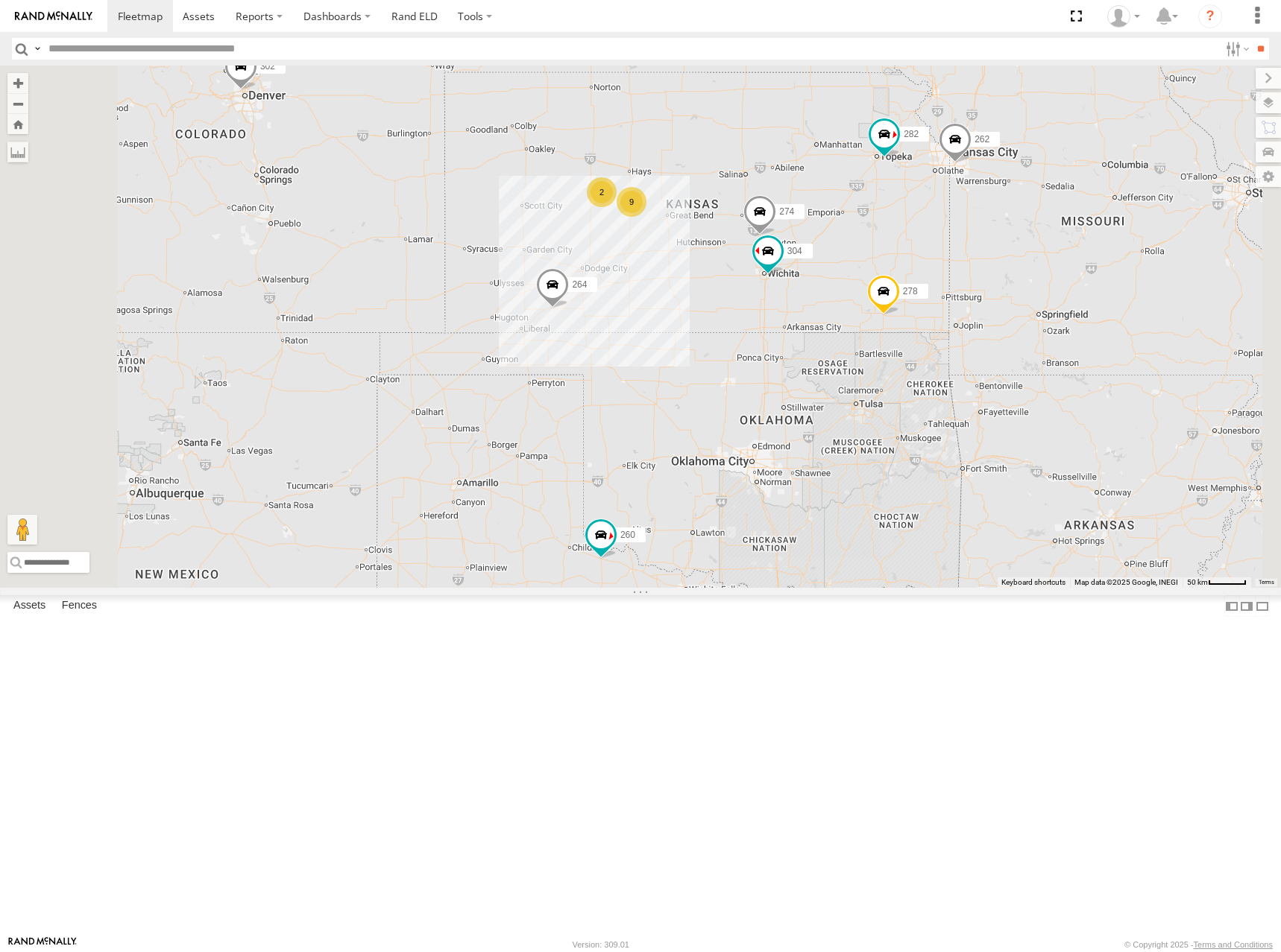
drag, startPoint x: 924, startPoint y: 205, endPoint x: 938, endPoint y: 281, distance: 77.3
click at [938, 281] on div "274 298 262 288 292 272 304 264 302 282 278 260 9 2" at bounding box center [640, 327] width 1281 height 522
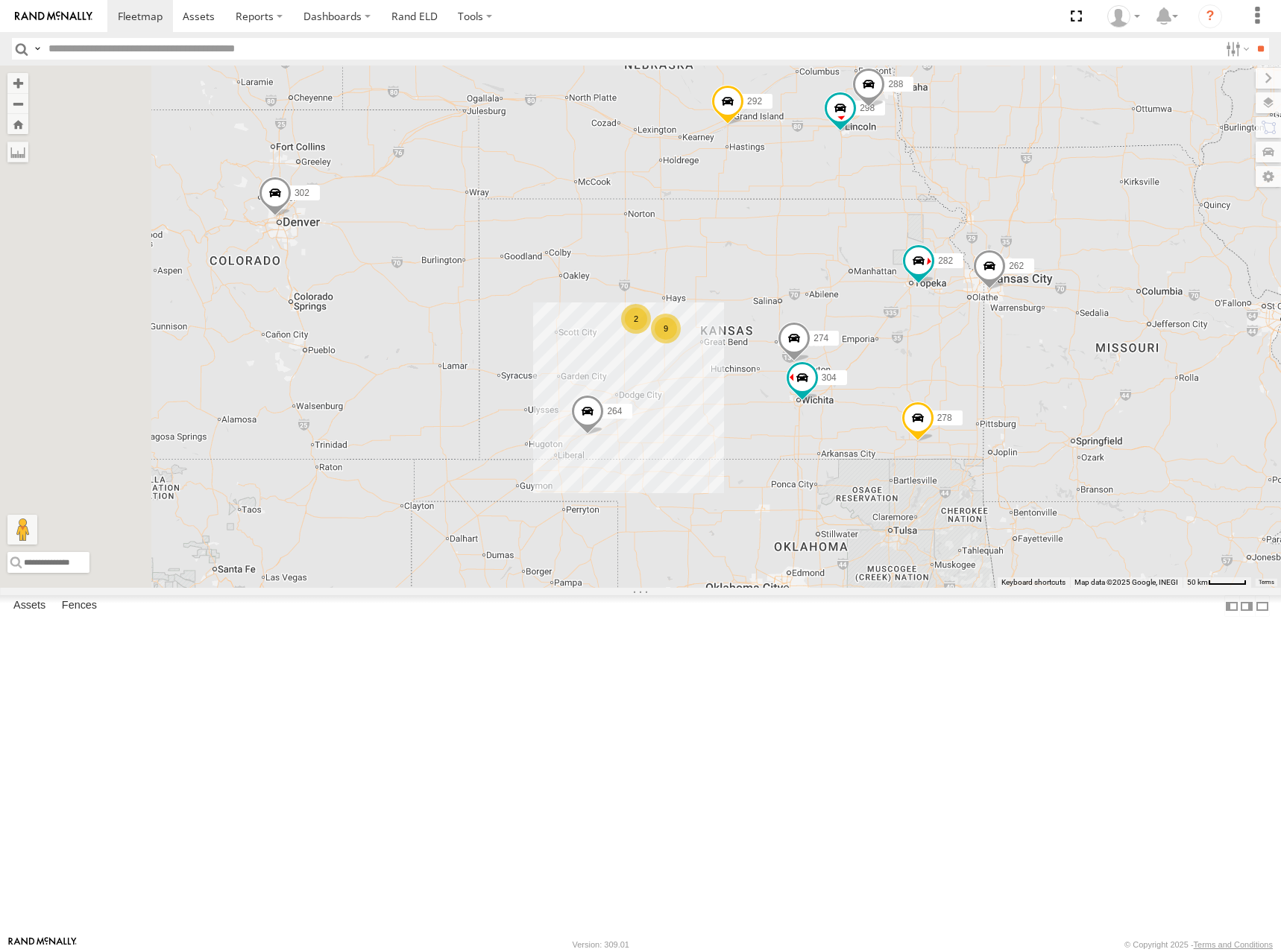
drag, startPoint x: 853, startPoint y: 188, endPoint x: 886, endPoint y: 314, distance: 130.2
click at [886, 314] on div "274 298 262 288 292 272 304 264 302 282 278 260 9 2" at bounding box center [640, 327] width 1281 height 522
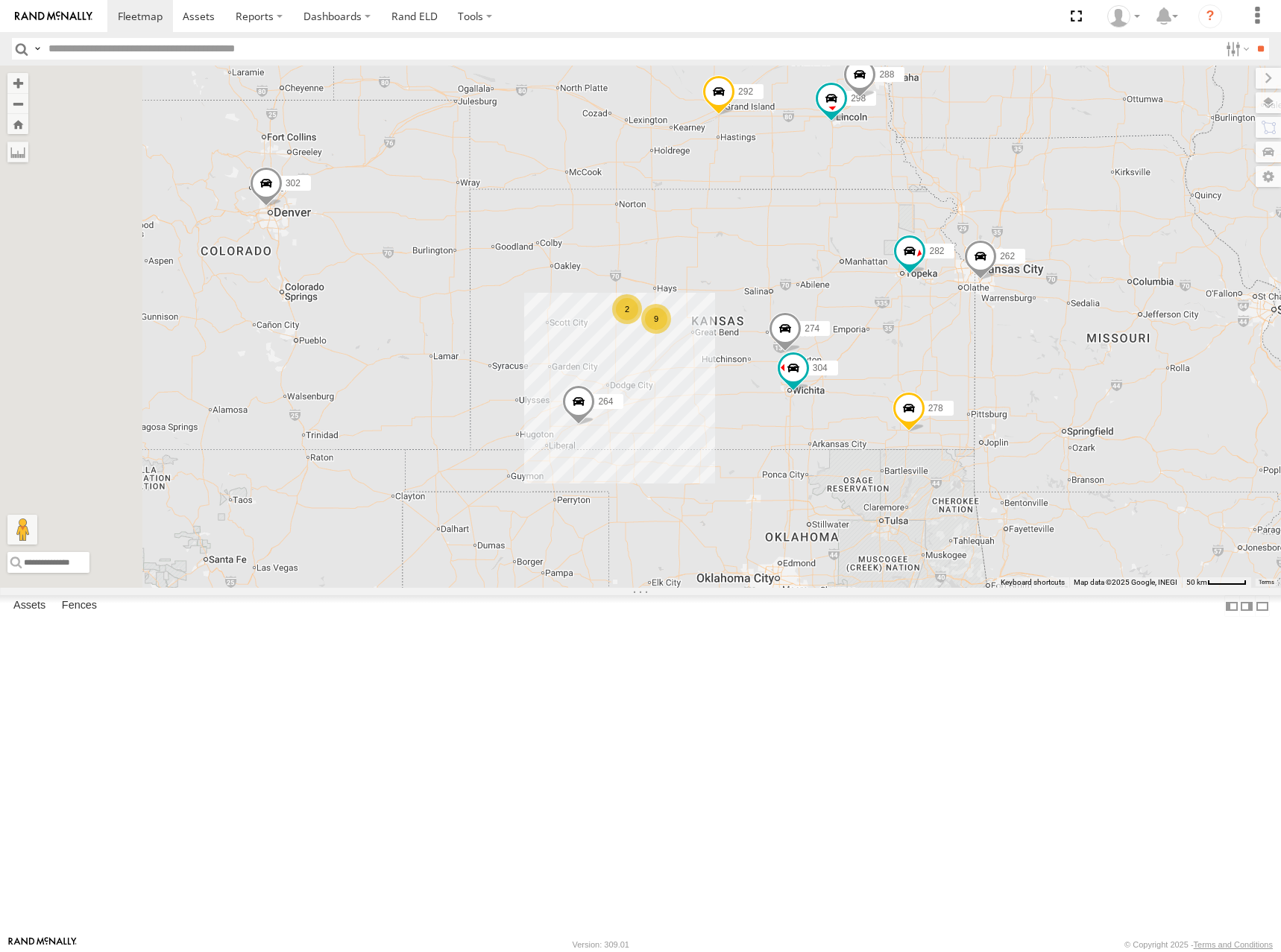
drag, startPoint x: 882, startPoint y: 314, endPoint x: 866, endPoint y: 300, distance: 21.3
click at [866, 300] on div "274 298 262 288 292 272 304 264 302 282 278 260 9 2" at bounding box center [640, 327] width 1281 height 522
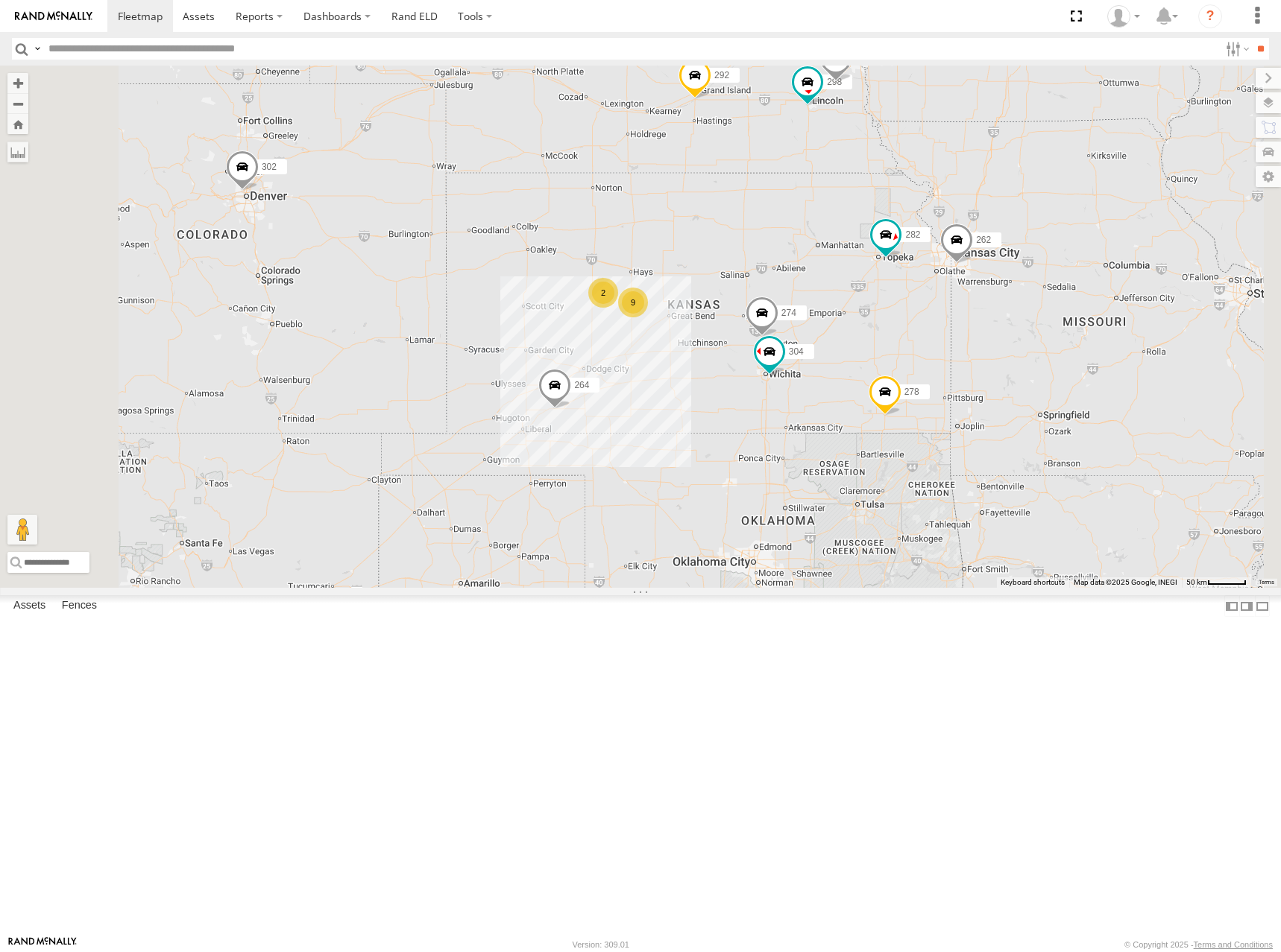
drag, startPoint x: 938, startPoint y: 376, endPoint x: 915, endPoint y: 357, distance: 29.8
click at [915, 357] on div "274 298 262 288 292 272 304 264 302 282 278 260 9 2" at bounding box center [640, 327] width 1281 height 522
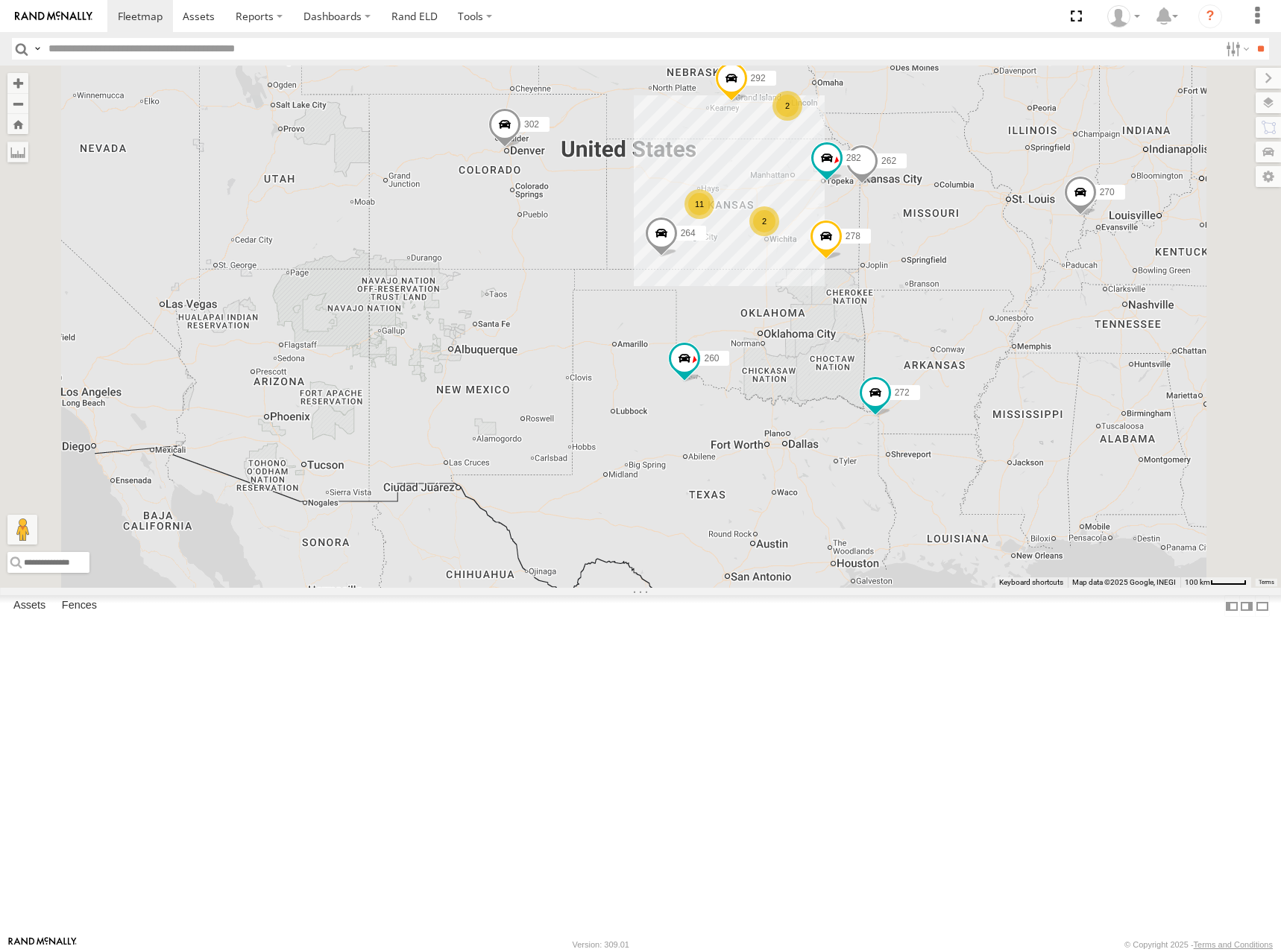
drag, startPoint x: 1013, startPoint y: 315, endPoint x: 993, endPoint y: 308, distance: 21.2
click at [993, 308] on div "262 292 272 264 302 282 278 260 2 11 2 270 232" at bounding box center [640, 327] width 1281 height 522
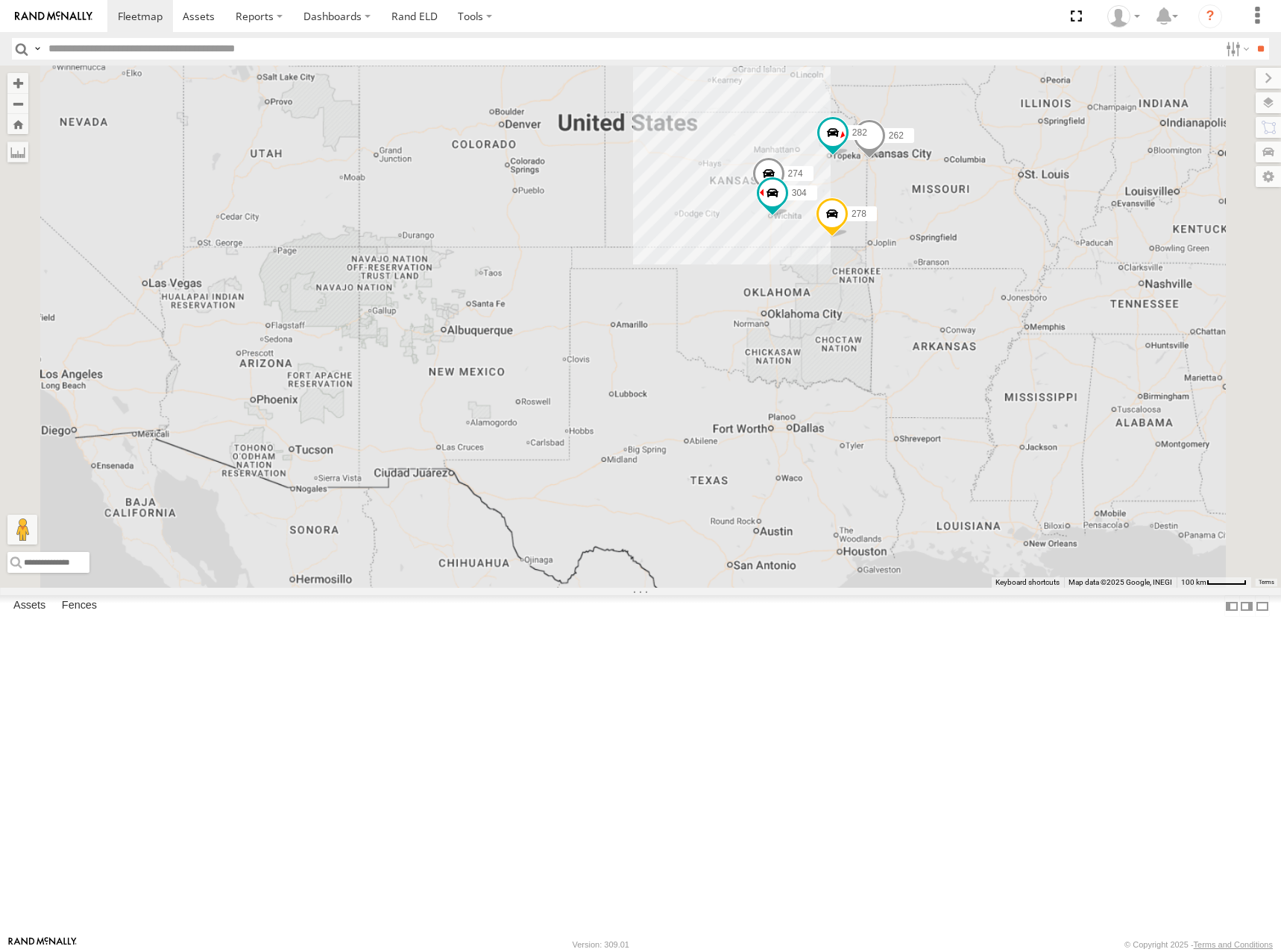
drag, startPoint x: 918, startPoint y: 305, endPoint x: 927, endPoint y: 284, distance: 22.8
click at [927, 284] on div "274 262 304 282 278" at bounding box center [640, 327] width 1281 height 522
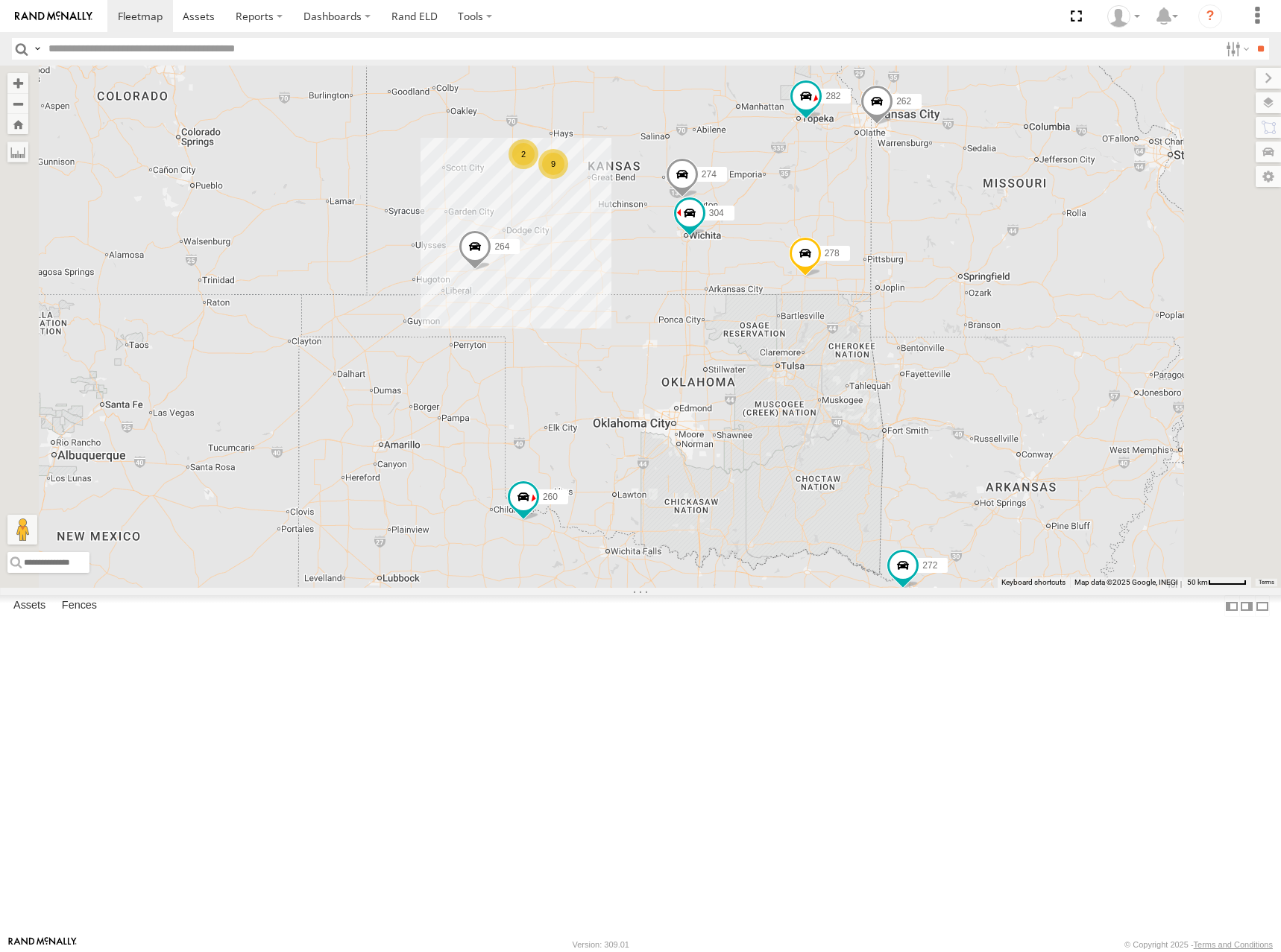
drag, startPoint x: 1030, startPoint y: 356, endPoint x: 1027, endPoint y: 341, distance: 15.3
click at [1027, 341] on div "262 282 278 270 292 272 232 264 302 260 274 9 2 298 288 304" at bounding box center [640, 327] width 1281 height 522
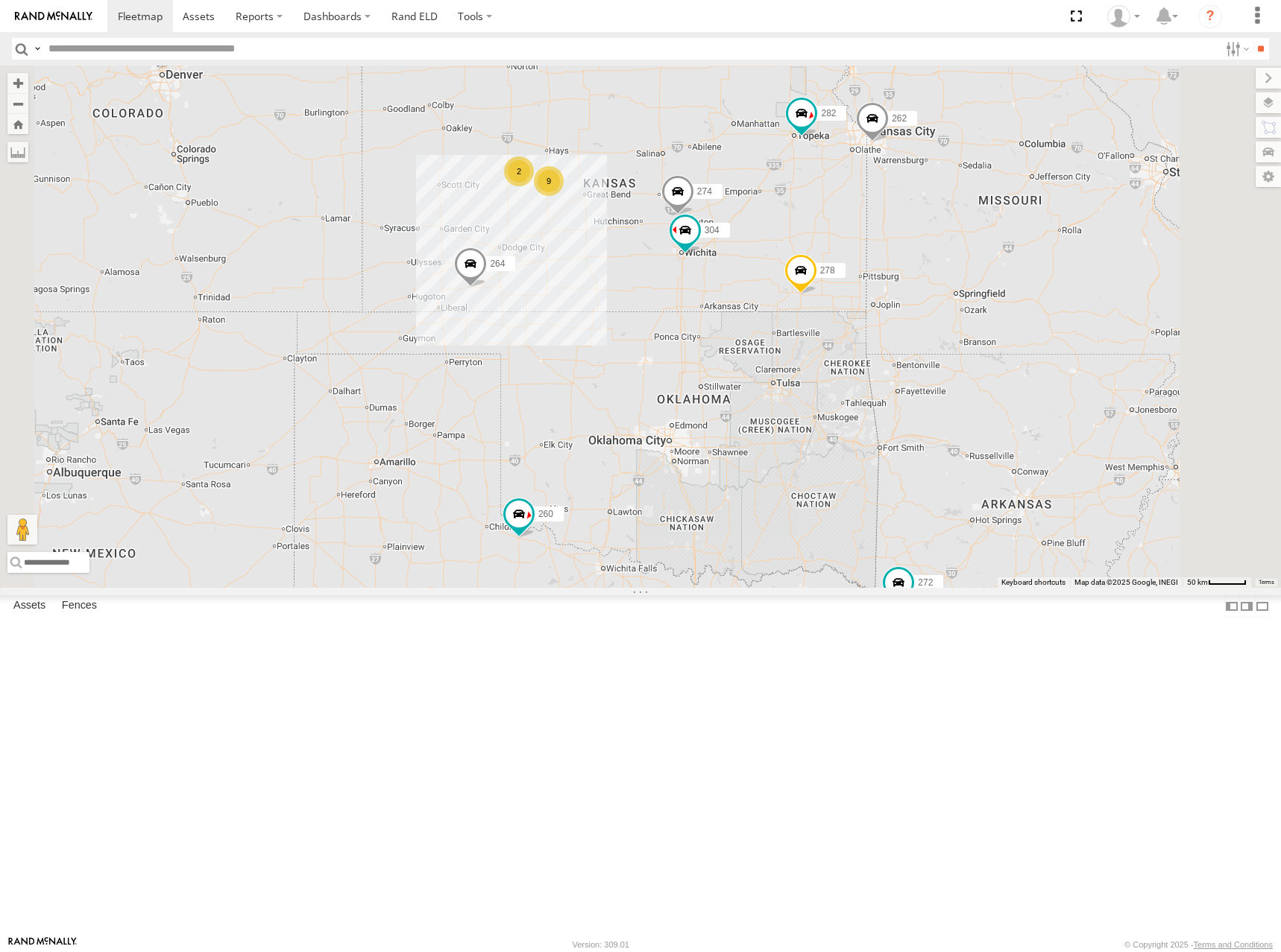
drag, startPoint x: 1028, startPoint y: 362, endPoint x: 1026, endPoint y: 403, distance: 41.0
click at [1026, 403] on div "262 282 278 270 292 272 232 264 302 260 274 9 2 298 288 304" at bounding box center [640, 327] width 1281 height 522
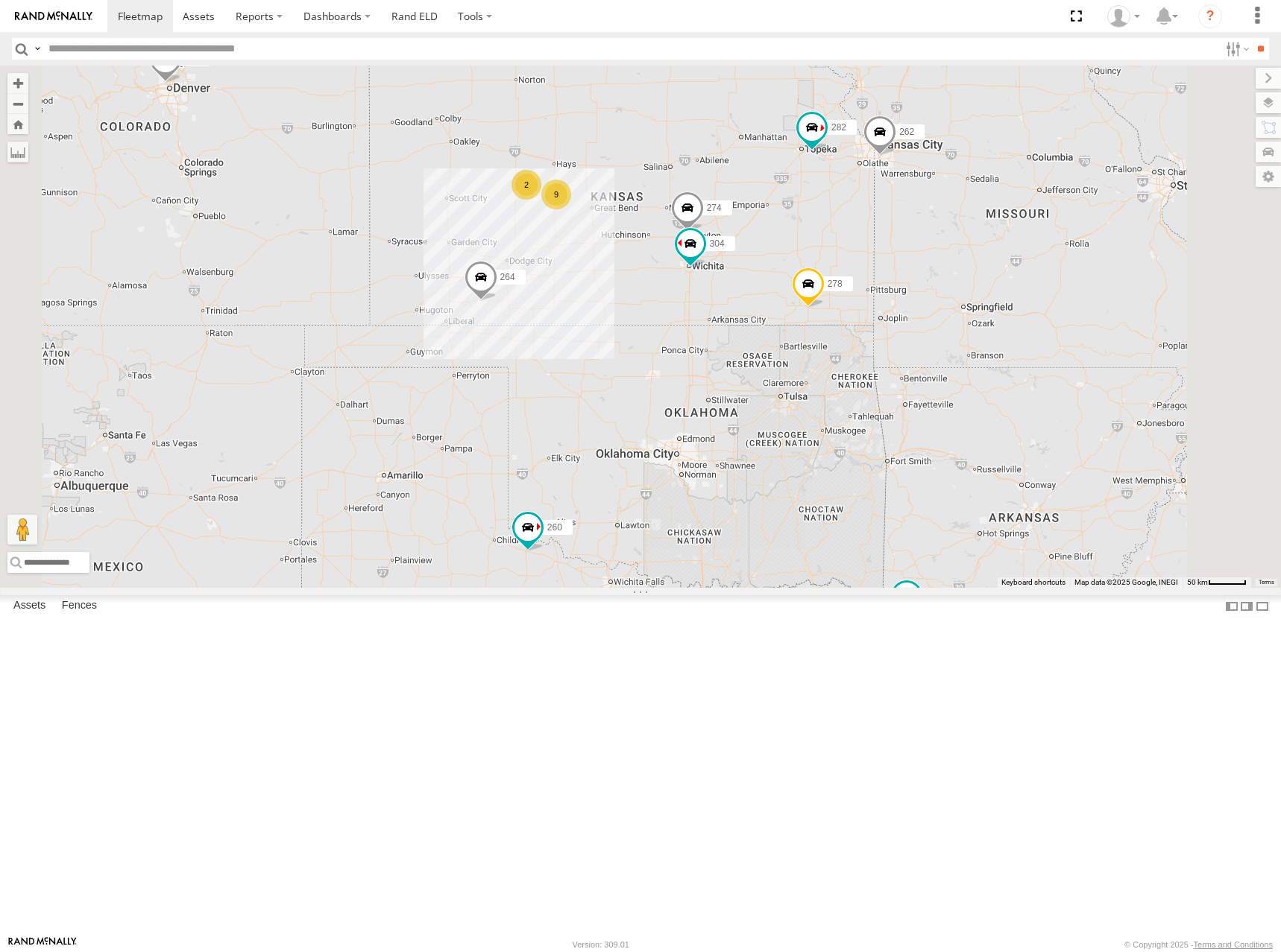
click at [914, 245] on div "262 282 278 270 292 272 232 264 302 260 274 9 2 298 288 304" at bounding box center [640, 327] width 1281 height 522
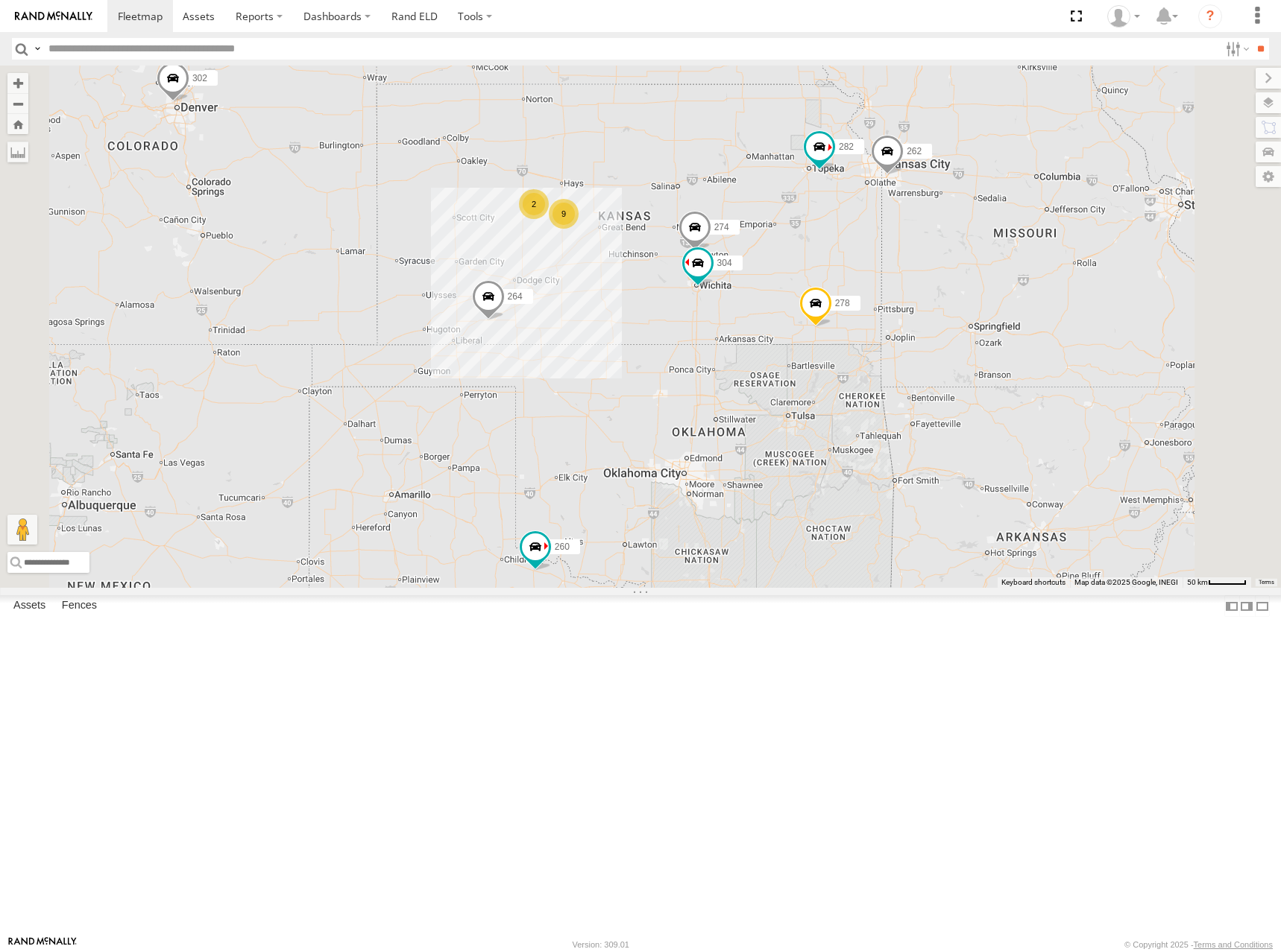
click at [968, 272] on div "262 282 278 270 292 272 232 264 302 260 274 9 2 298 288 304" at bounding box center [640, 327] width 1281 height 522
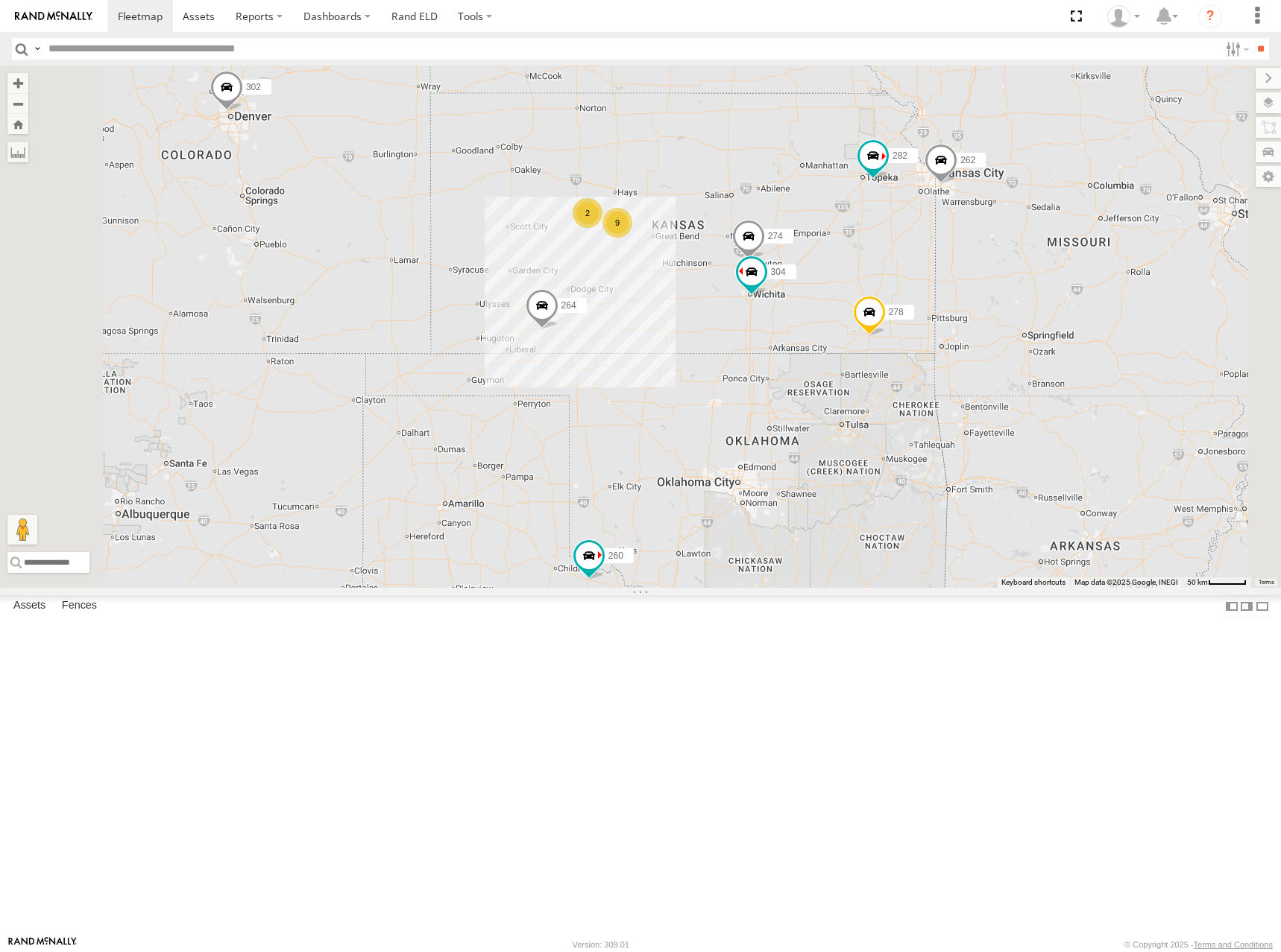
drag, startPoint x: 917, startPoint y: 256, endPoint x: 961, endPoint y: 258, distance: 44.0
click at [961, 258] on div "262 282 278 270 292 272 232 264 302 260 274 9 2 298 288 304" at bounding box center [640, 327] width 1281 height 522
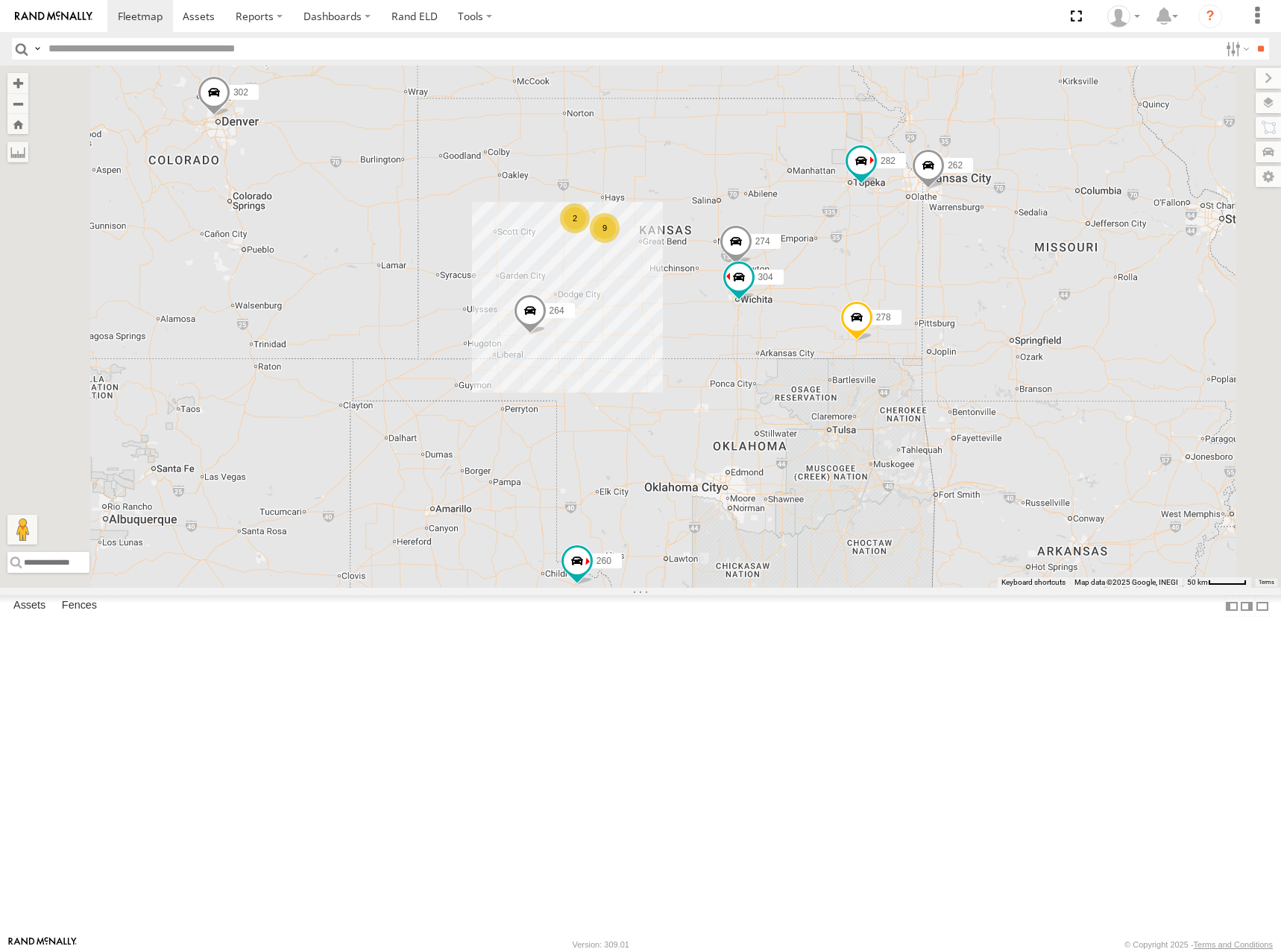
drag, startPoint x: 905, startPoint y: 309, endPoint x: 899, endPoint y: 316, distance: 9.2
click at [899, 316] on div "262 282 278 270 292 272 232 264 302 260 274 9 2 298 288 304" at bounding box center [640, 327] width 1281 height 522
drag, startPoint x: 987, startPoint y: 293, endPoint x: 987, endPoint y: 284, distance: 9.0
click at [987, 284] on div "262 282 278 270 292 272 232 264 302 260 274 9 2 298 288 304" at bounding box center [640, 327] width 1281 height 522
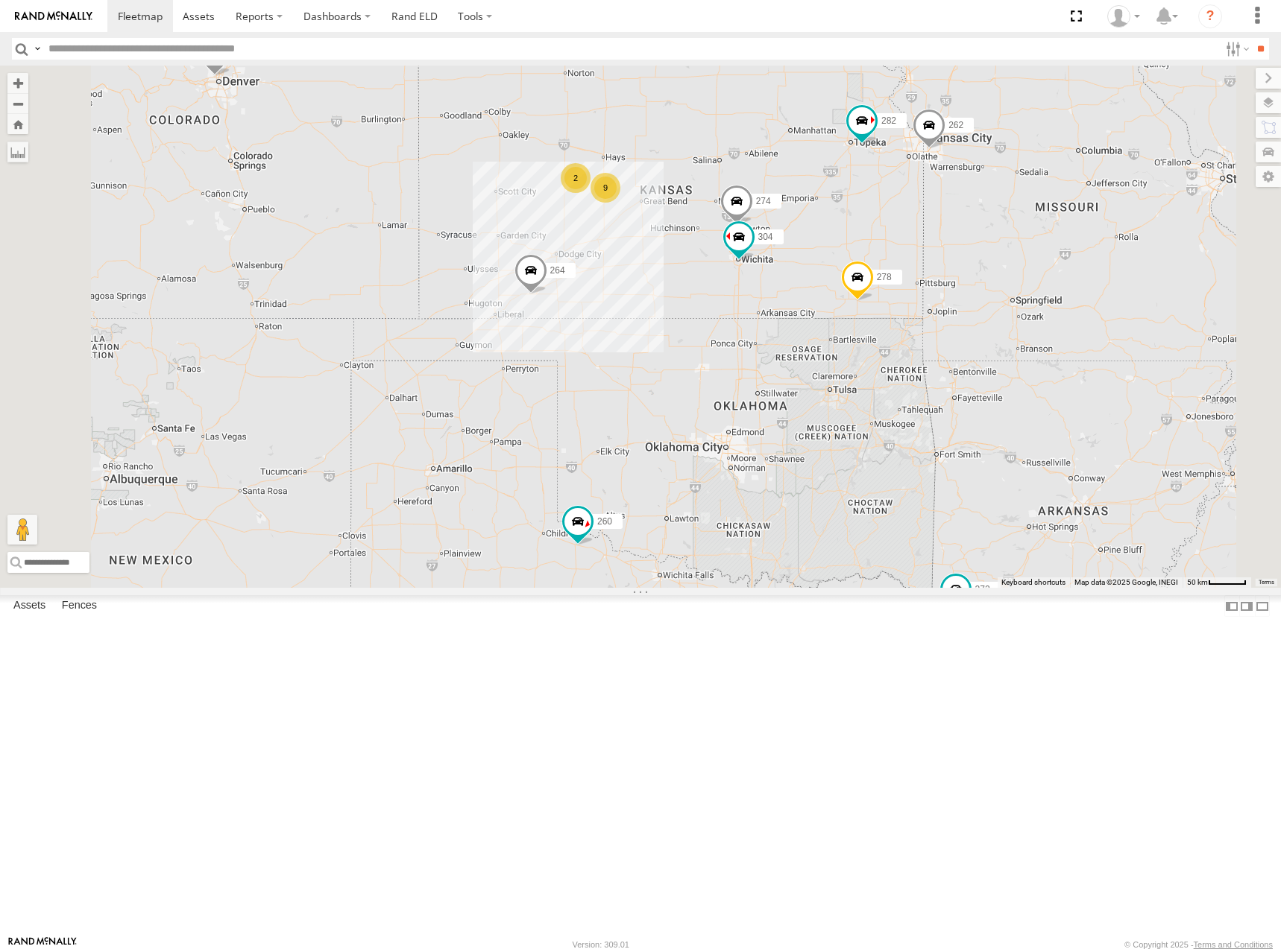
click at [899, 278] on div "262 282 278 270 292 272 232 264 302 260 274 9 2 298 288 304" at bounding box center [640, 327] width 1281 height 522
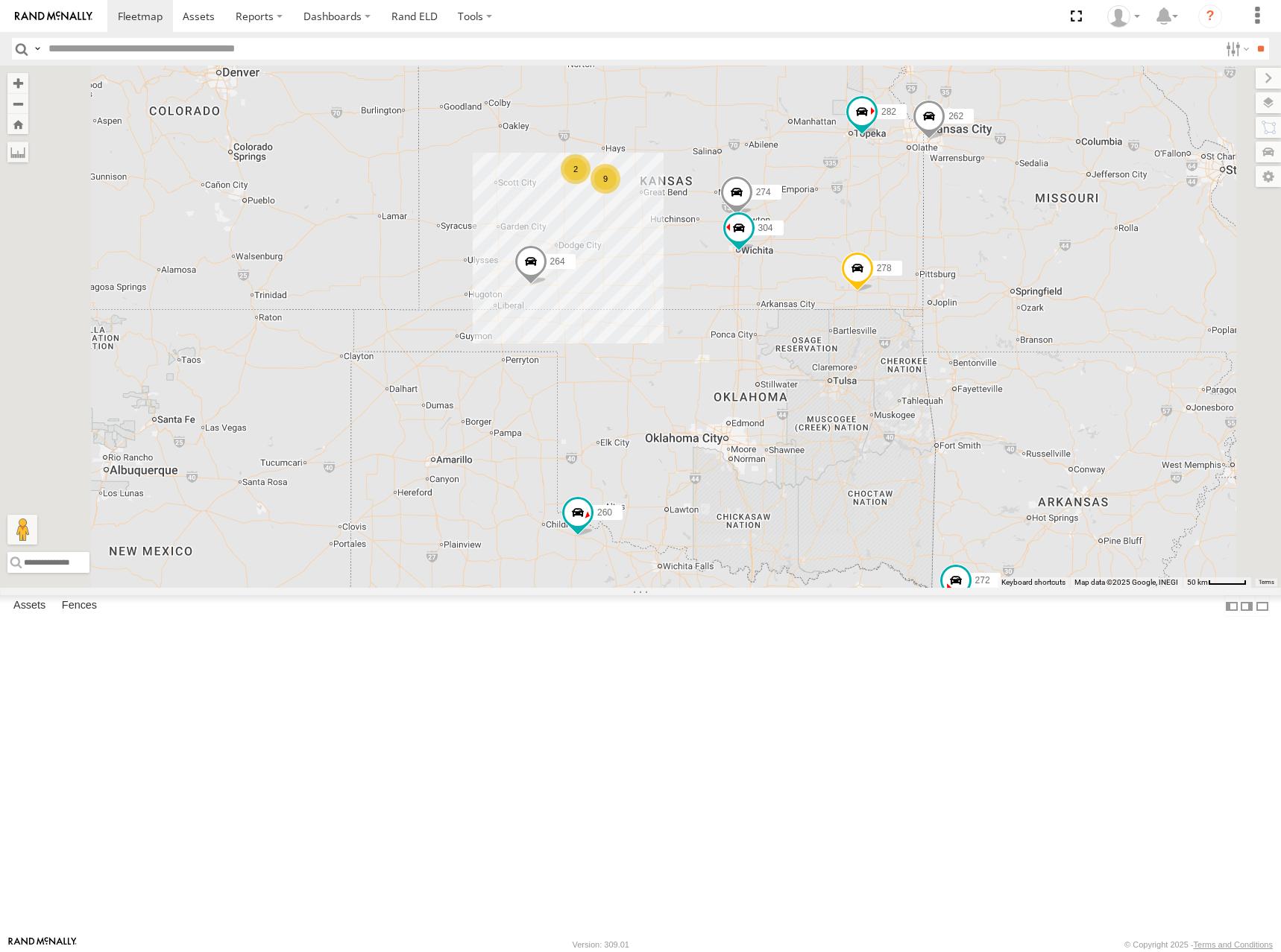
drag, startPoint x: 899, startPoint y: 278, endPoint x: 899, endPoint y: 267, distance: 11.0
click at [899, 267] on div "262 282 278 270 292 272 232 264 302 260 274 9 2 298 288 304" at bounding box center [640, 327] width 1281 height 522
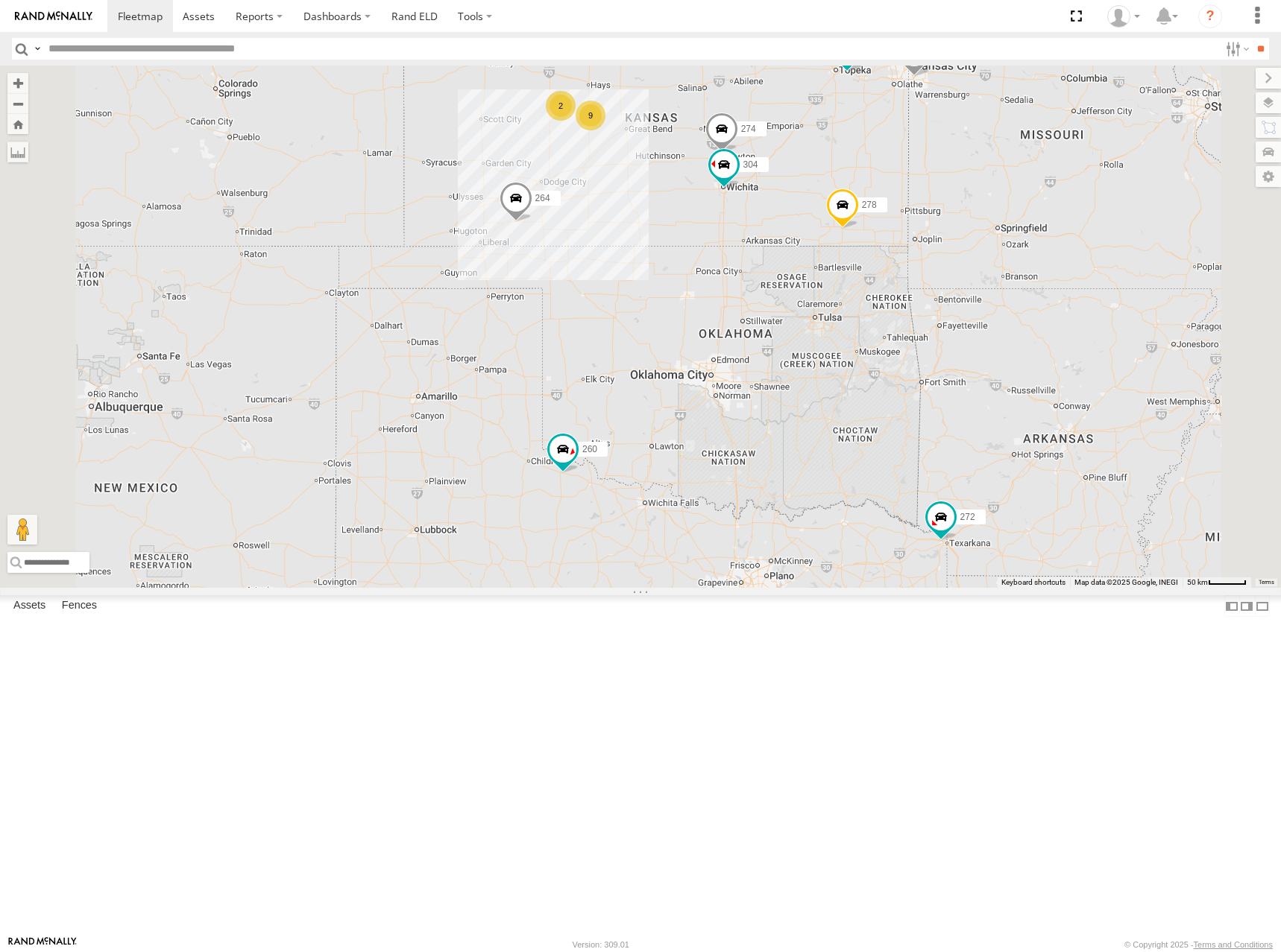
drag, startPoint x: 923, startPoint y: 275, endPoint x: 905, endPoint y: 214, distance: 63.6
click at [905, 209] on div "262 282 278 270 292 272 232 264 302 260 274 9 2 298 288 304" at bounding box center [640, 327] width 1281 height 522
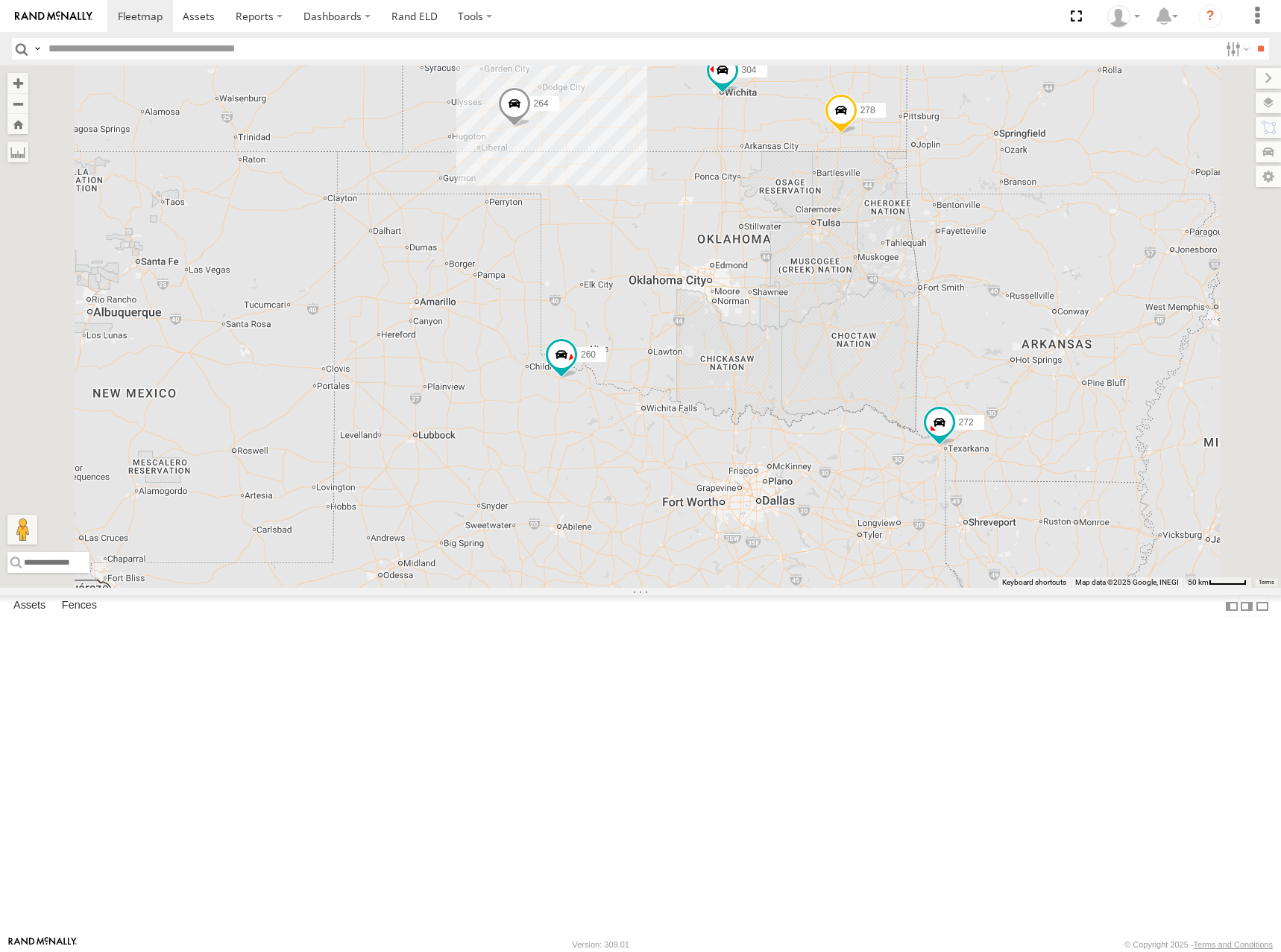
drag, startPoint x: 873, startPoint y: 392, endPoint x: 880, endPoint y: 322, distance: 70.3
click at [880, 322] on div "262 282 278 270 292 272 232 264 302 260 274 9 2 298 288 304" at bounding box center [640, 327] width 1281 height 522
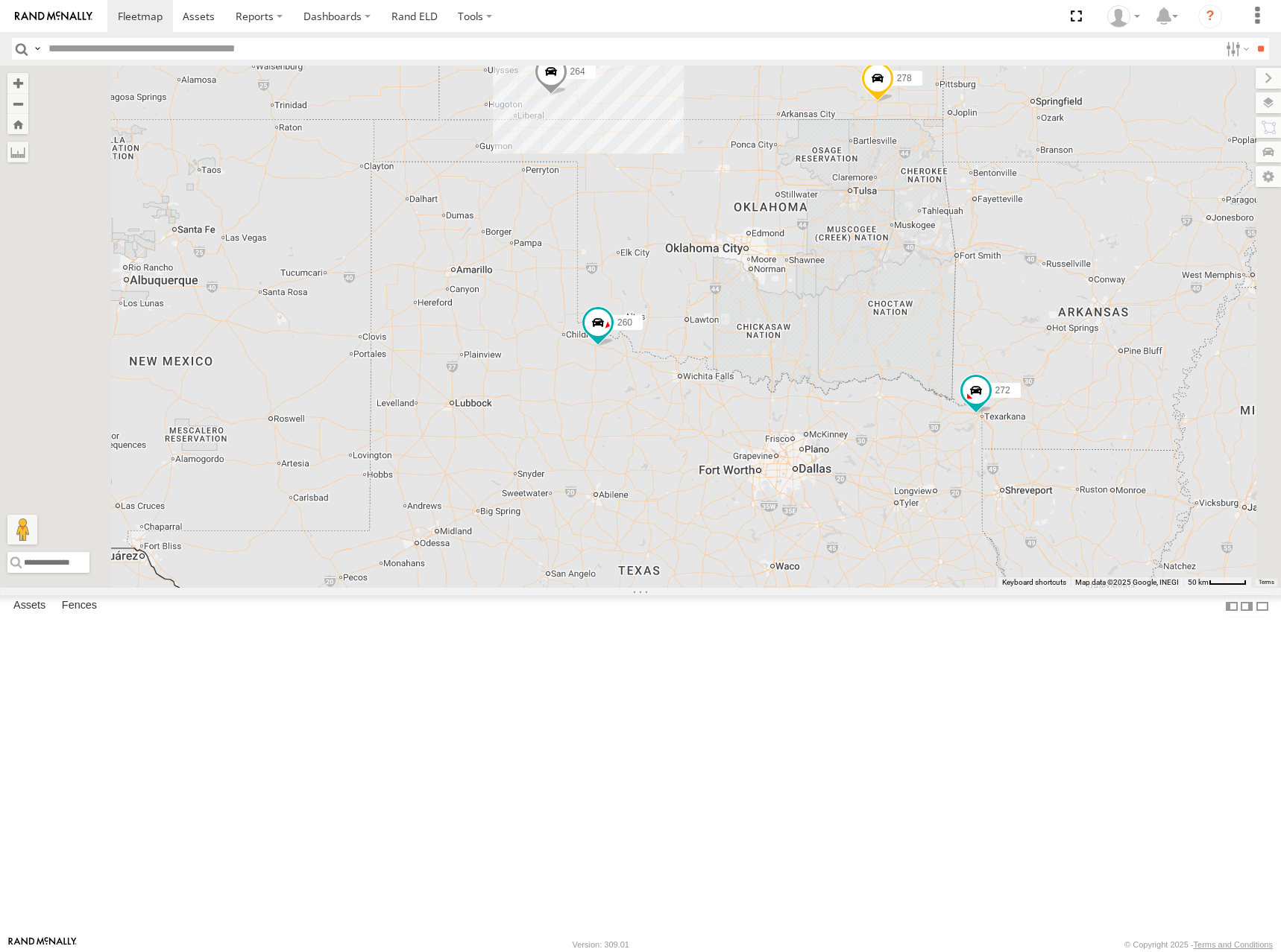
drag, startPoint x: 886, startPoint y: 444, endPoint x: 921, endPoint y: 409, distance: 49.5
click at [921, 409] on div "262 282 278 270 292 272 232 264 302 260 274 9 2 298 288 304" at bounding box center [640, 327] width 1281 height 522
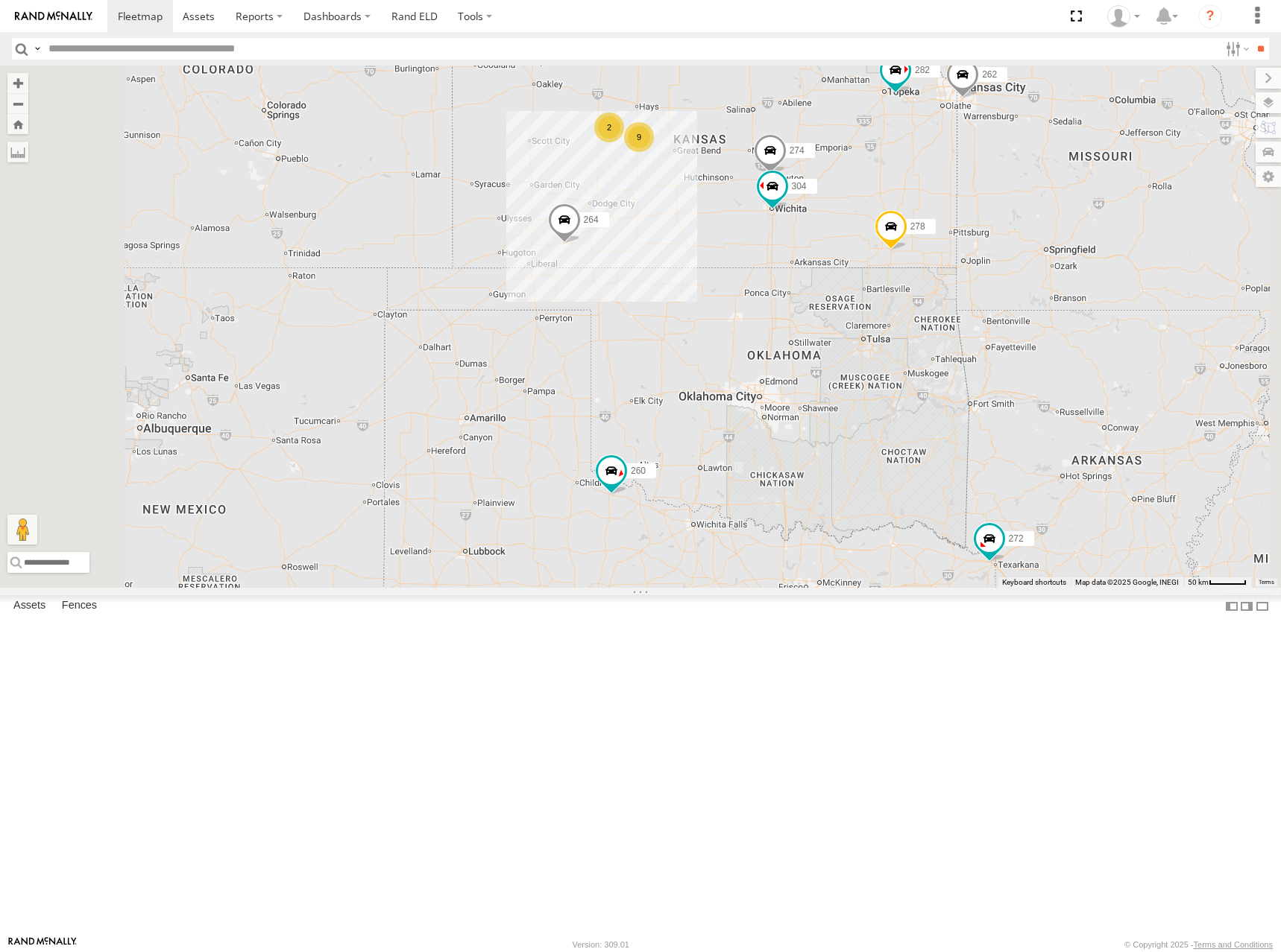
drag, startPoint x: 892, startPoint y: 273, endPoint x: 911, endPoint y: 434, distance: 162.1
click at [911, 447] on div "262 282 278 270 292 272 232 264 302 260 274 9 2 298 288 304" at bounding box center [640, 327] width 1281 height 522
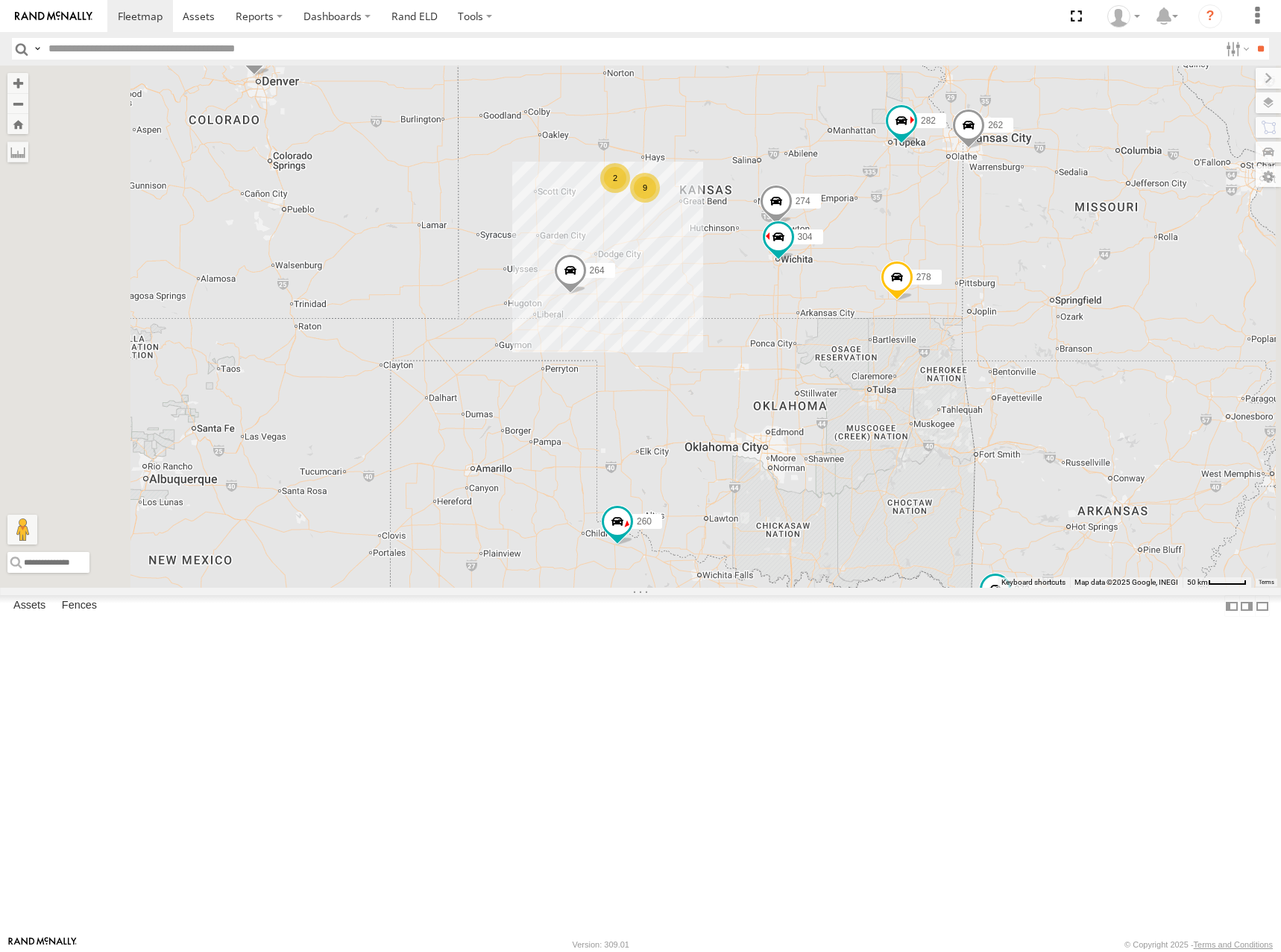
click at [921, 315] on div "262 282 278 270 292 272 232 264 302 260 274 9 2 298 288 304" at bounding box center [640, 327] width 1281 height 522
click at [915, 290] on div "262 282 278 270 292 272 232 264 302 260 274 9 2 298 288 304" at bounding box center [640, 327] width 1281 height 522
click at [923, 275] on div "262 282 278 270 292 272 232 264 302 260 274 9 2 298 288 304" at bounding box center [640, 327] width 1281 height 522
click at [909, 235] on div "262 282 278 270 292 272 232 264 302 260 274 9 2 298 288 304" at bounding box center [640, 327] width 1281 height 522
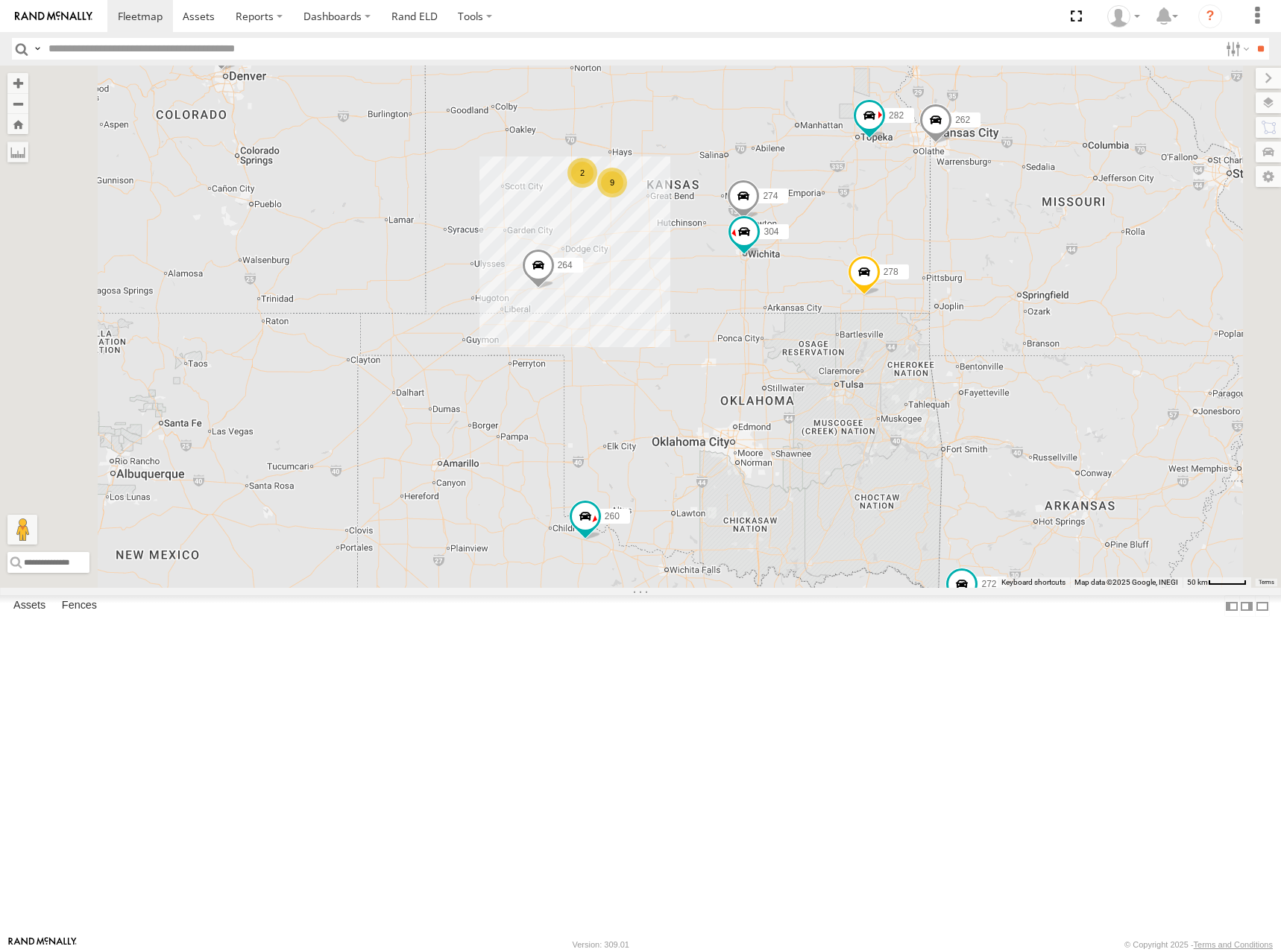
drag, startPoint x: 1017, startPoint y: 247, endPoint x: 1000, endPoint y: 272, distance: 30.2
click at [1000, 272] on div "262 282 278 270 292 272 232 264 302 260 274 9 2 298 288 304" at bounding box center [640, 327] width 1281 height 522
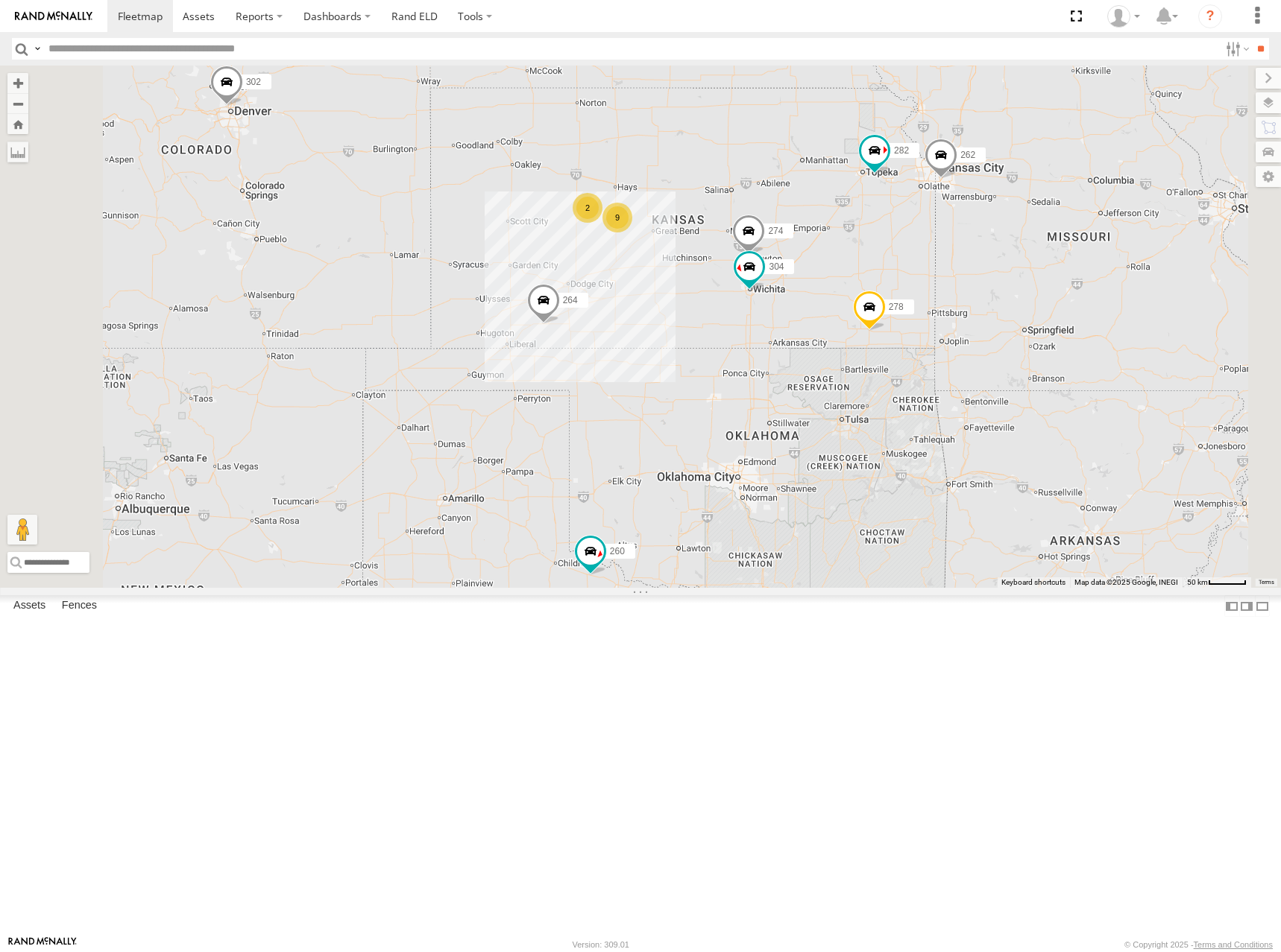
drag, startPoint x: 1018, startPoint y: 253, endPoint x: 1005, endPoint y: 244, distance: 15.8
click at [1005, 244] on div "262 282 278 270 292 272 232 264 302 260 274 9 2 298 288 304" at bounding box center [640, 327] width 1281 height 522
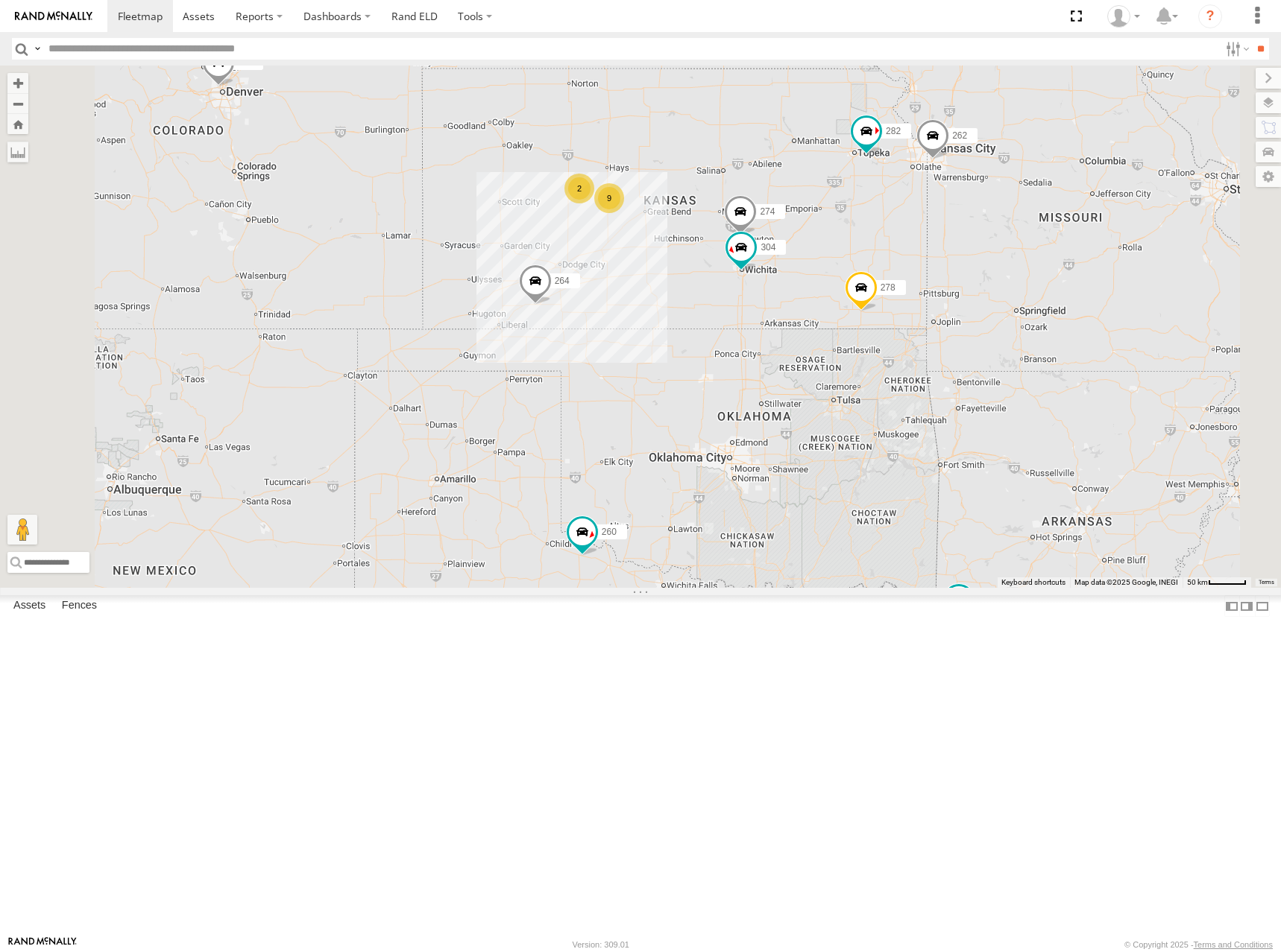
drag, startPoint x: 980, startPoint y: 275, endPoint x: 978, endPoint y: 258, distance: 17.1
click at [978, 258] on div "262 282 278 270 292 272 232 264 302 260 274 9 2 298 288 304" at bounding box center [640, 327] width 1281 height 522
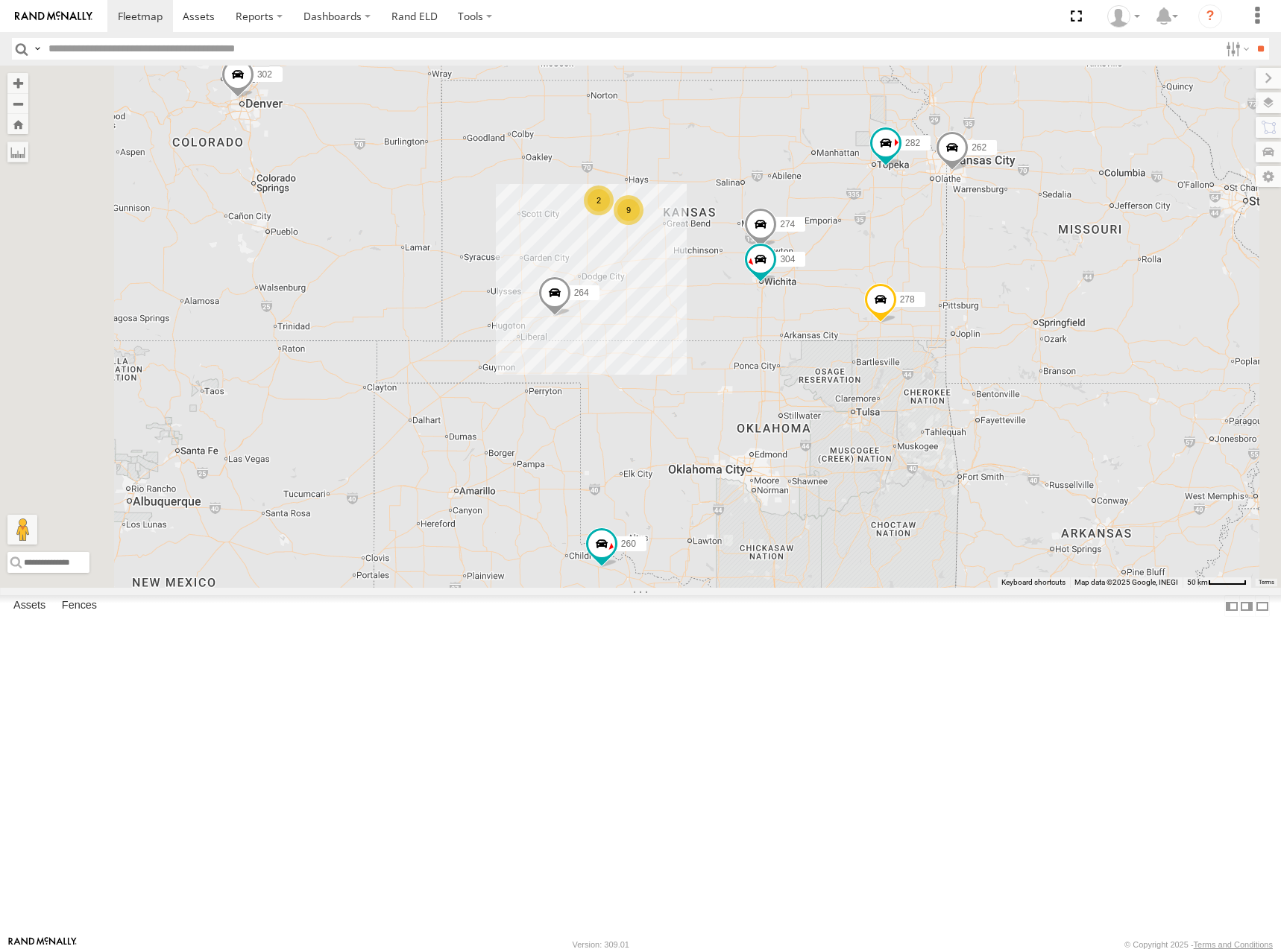
drag, startPoint x: 991, startPoint y: 256, endPoint x: 1021, endPoint y: 285, distance: 41.7
click at [1021, 285] on div "262 282 278 270 292 272 232 264 302 260 274 9 2 298 288 304" at bounding box center [640, 327] width 1281 height 522
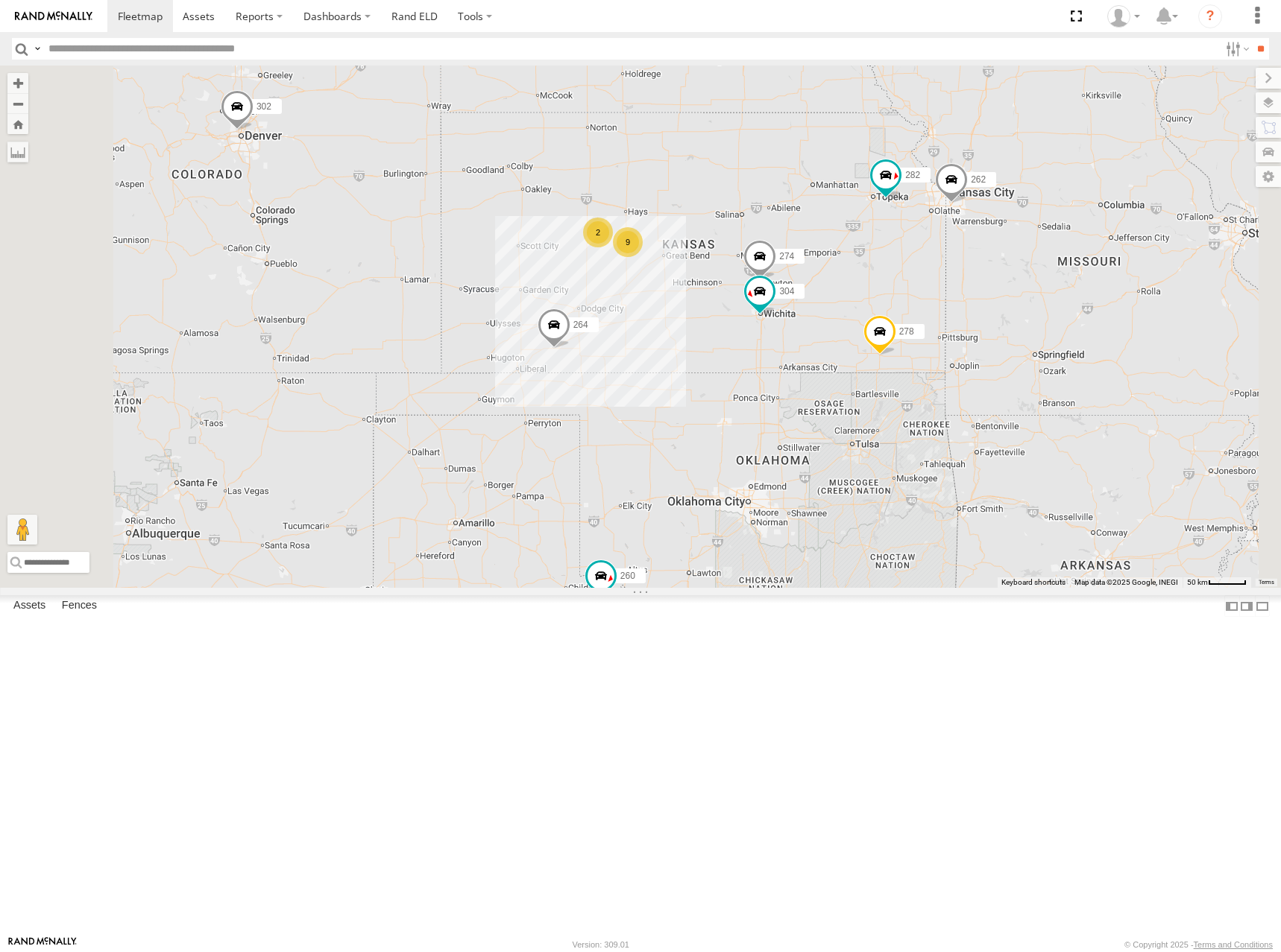
drag, startPoint x: 1062, startPoint y: 257, endPoint x: 1054, endPoint y: 294, distance: 37.9
click at [1054, 294] on div "262 282 278 270 292 272 232 264 302 260 274 9 2 298 288 304" at bounding box center [640, 327] width 1281 height 522
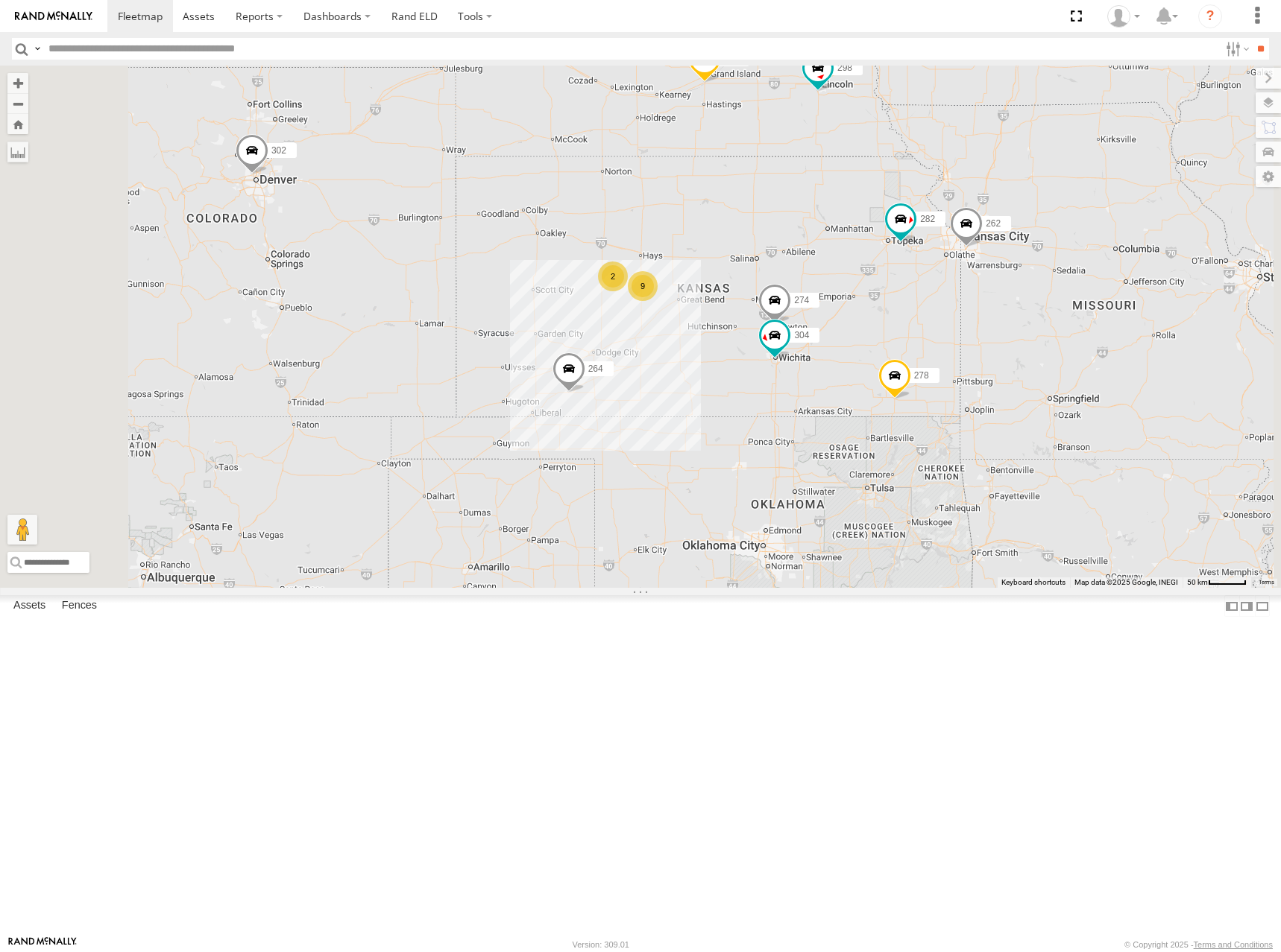
drag, startPoint x: 951, startPoint y: 300, endPoint x: 965, endPoint y: 313, distance: 19.1
click at [965, 313] on div "262 282 278 270 292 272 232 264 302 260 274 9 2 298 288 304" at bounding box center [640, 327] width 1281 height 522
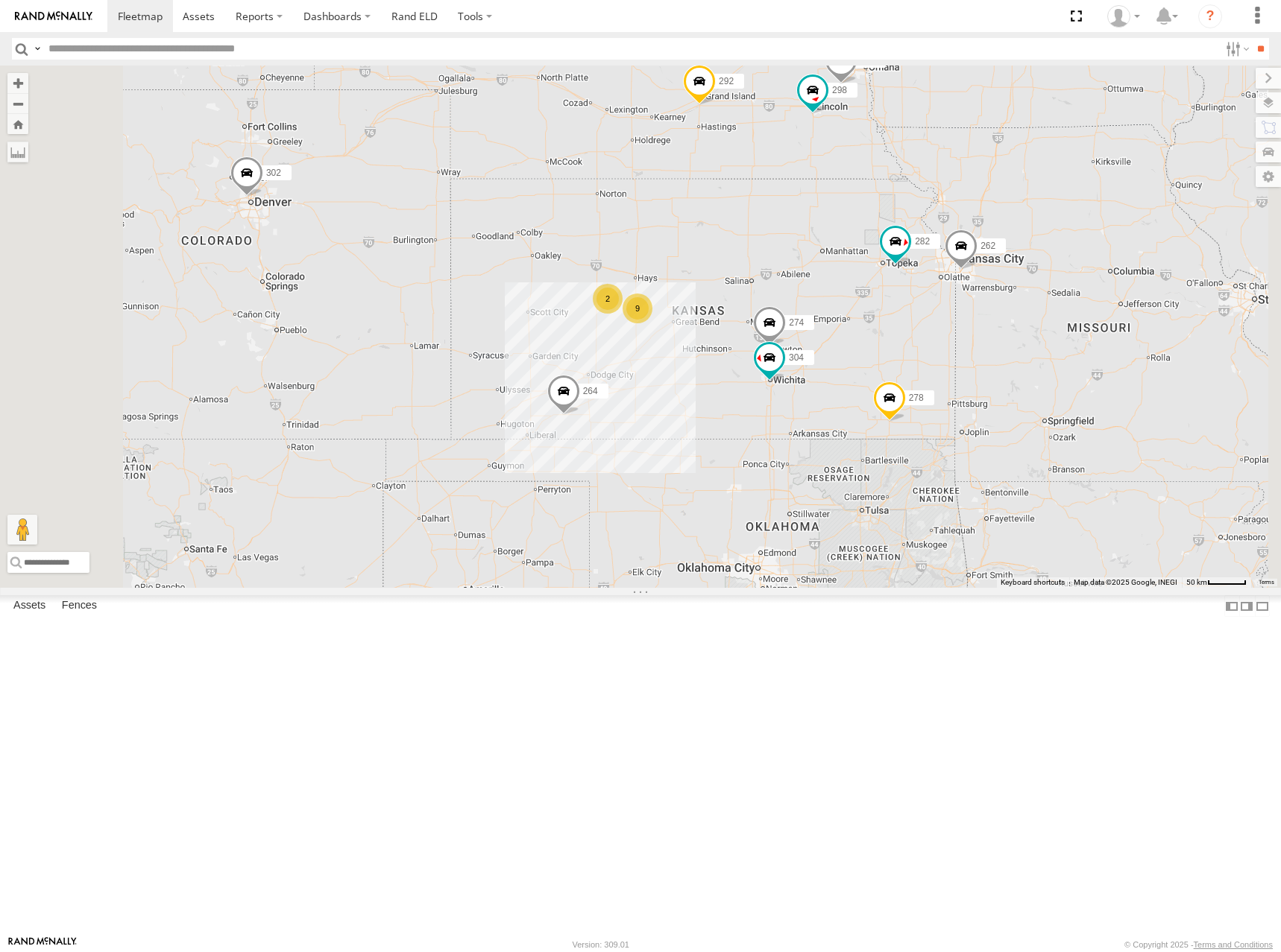
drag, startPoint x: 1072, startPoint y: 294, endPoint x: 1066, endPoint y: 307, distance: 14.3
click at [1066, 307] on div "262 282 278 270 292 272 232 264 302 260 274 9 2 298 288 304" at bounding box center [640, 327] width 1281 height 522
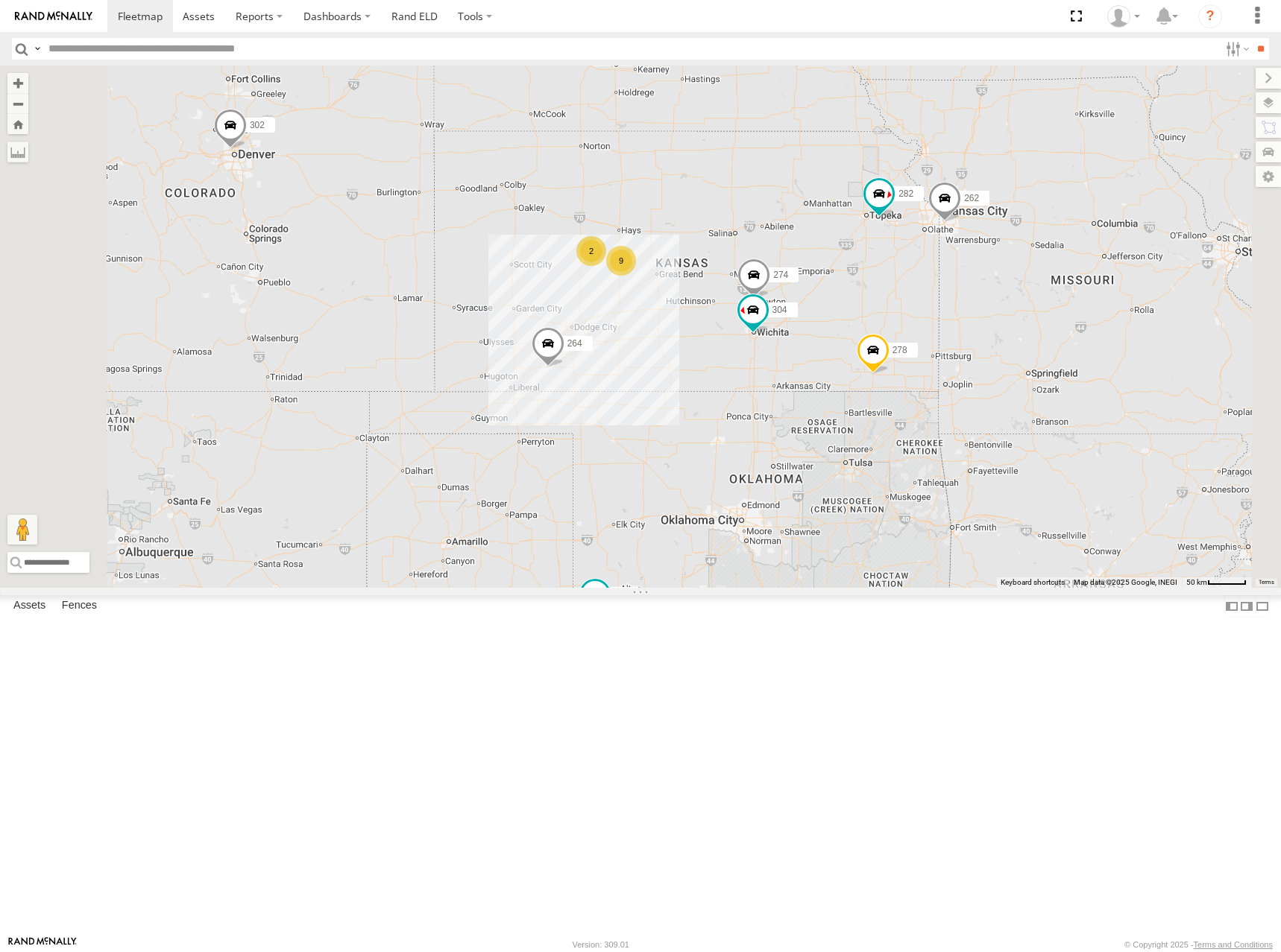
drag, startPoint x: 961, startPoint y: 406, endPoint x: 945, endPoint y: 352, distance: 56.3
click at [945, 352] on div "262 282 278 270 292 272 232 264 302 260 274 9 2 298 288 304" at bounding box center [640, 327] width 1281 height 522
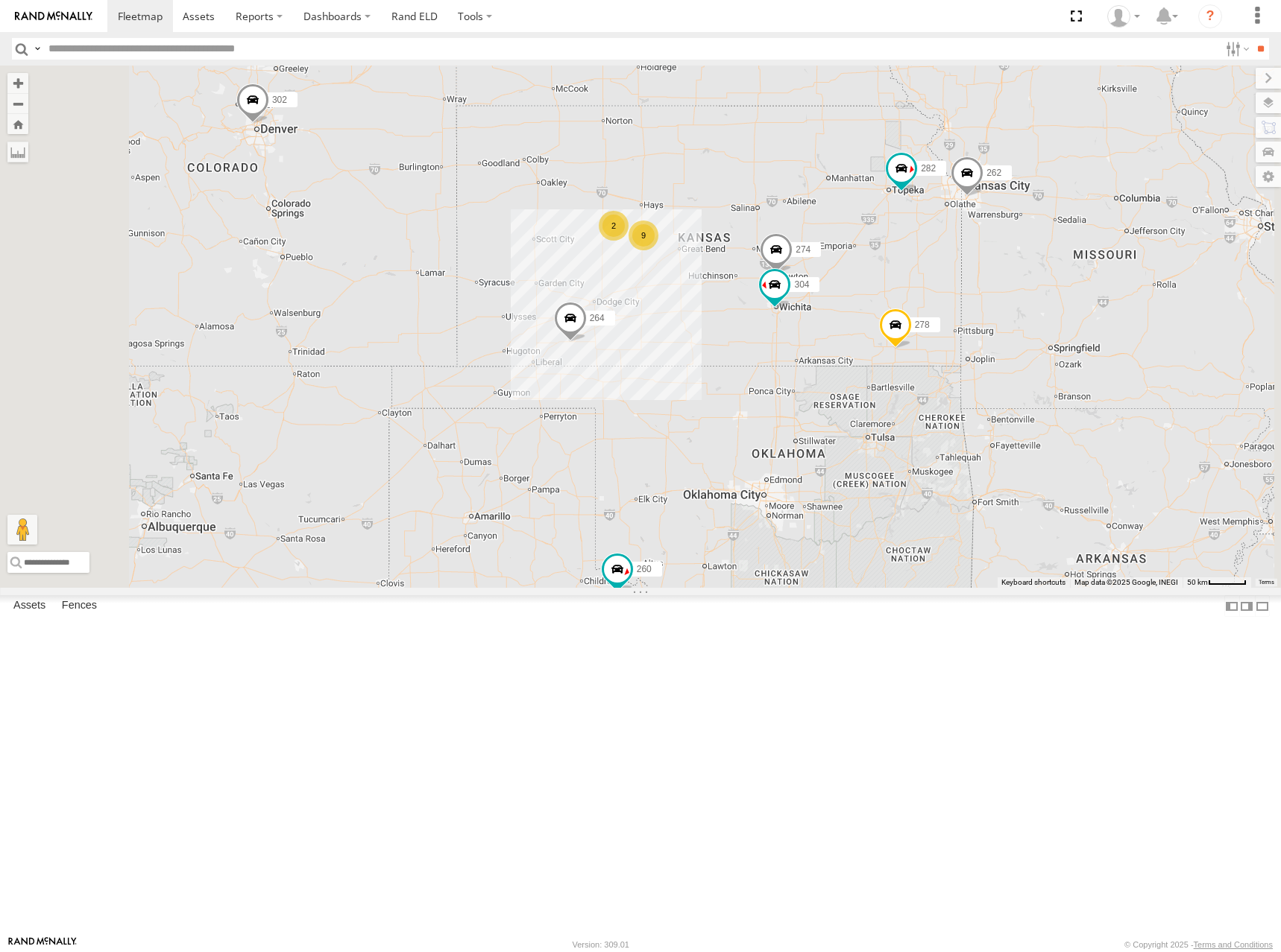
drag, startPoint x: 990, startPoint y: 330, endPoint x: 1014, endPoint y: 301, distance: 37.6
click at [1014, 301] on div "262 282 278 270 292 272 232 264 302 260 274 9 2 298 288 304" at bounding box center [640, 327] width 1281 height 522
click at [1003, 308] on div "262 282 278 270 292 272 232 264 302 260 274 9 2 298 288 304" at bounding box center [640, 327] width 1281 height 522
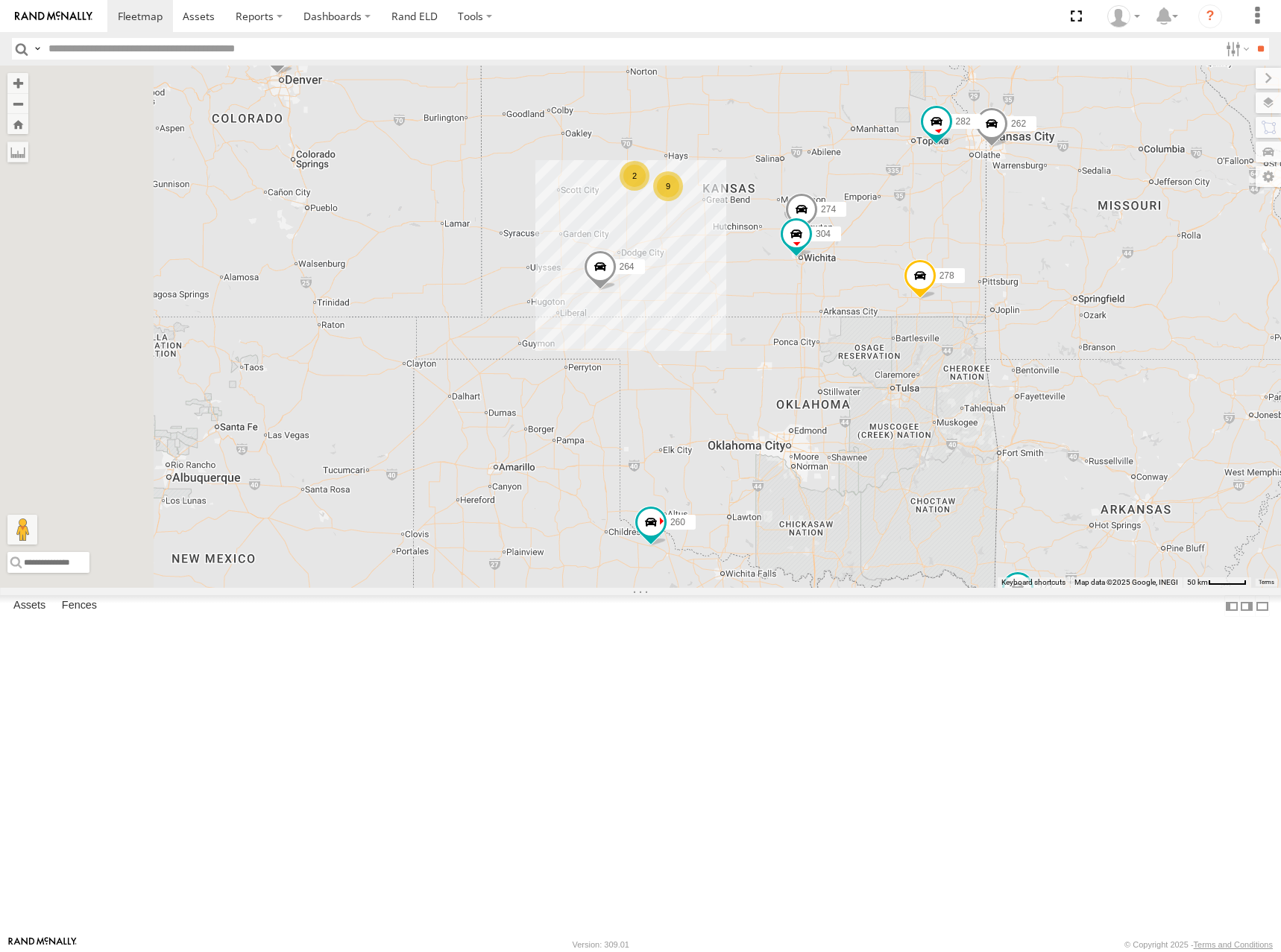
drag, startPoint x: 916, startPoint y: 347, endPoint x: 943, endPoint y: 302, distance: 52.5
click at [943, 302] on div "274 298 262 288 292 272 304 264 302 282 278 260 9 2" at bounding box center [640, 327] width 1281 height 522
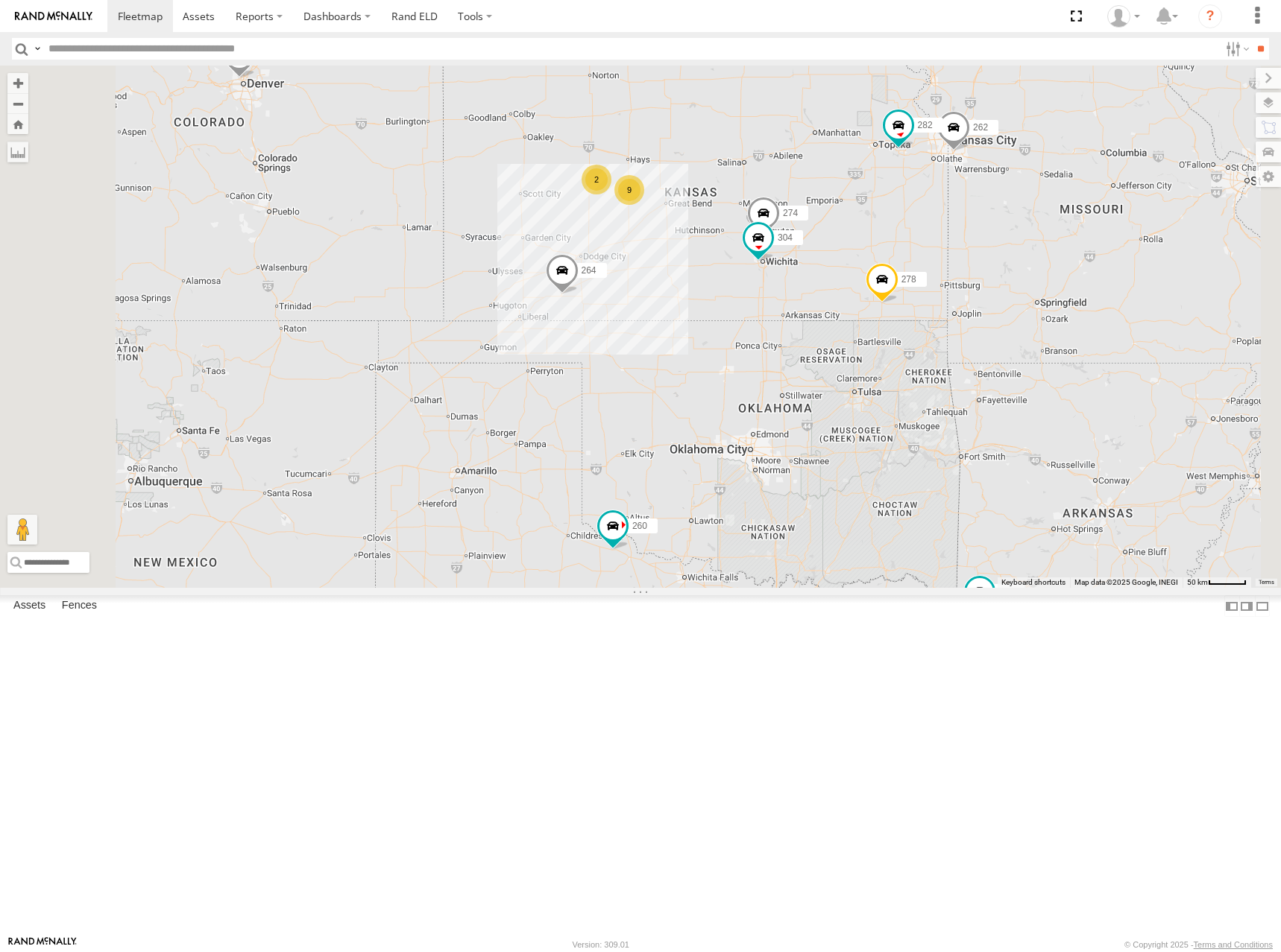
drag, startPoint x: 1067, startPoint y: 251, endPoint x: 960, endPoint y: 263, distance: 107.7
click at [960, 263] on div "274 298 262 288 292 272 304 264 302 282 278 260 9 2" at bounding box center [640, 327] width 1281 height 522
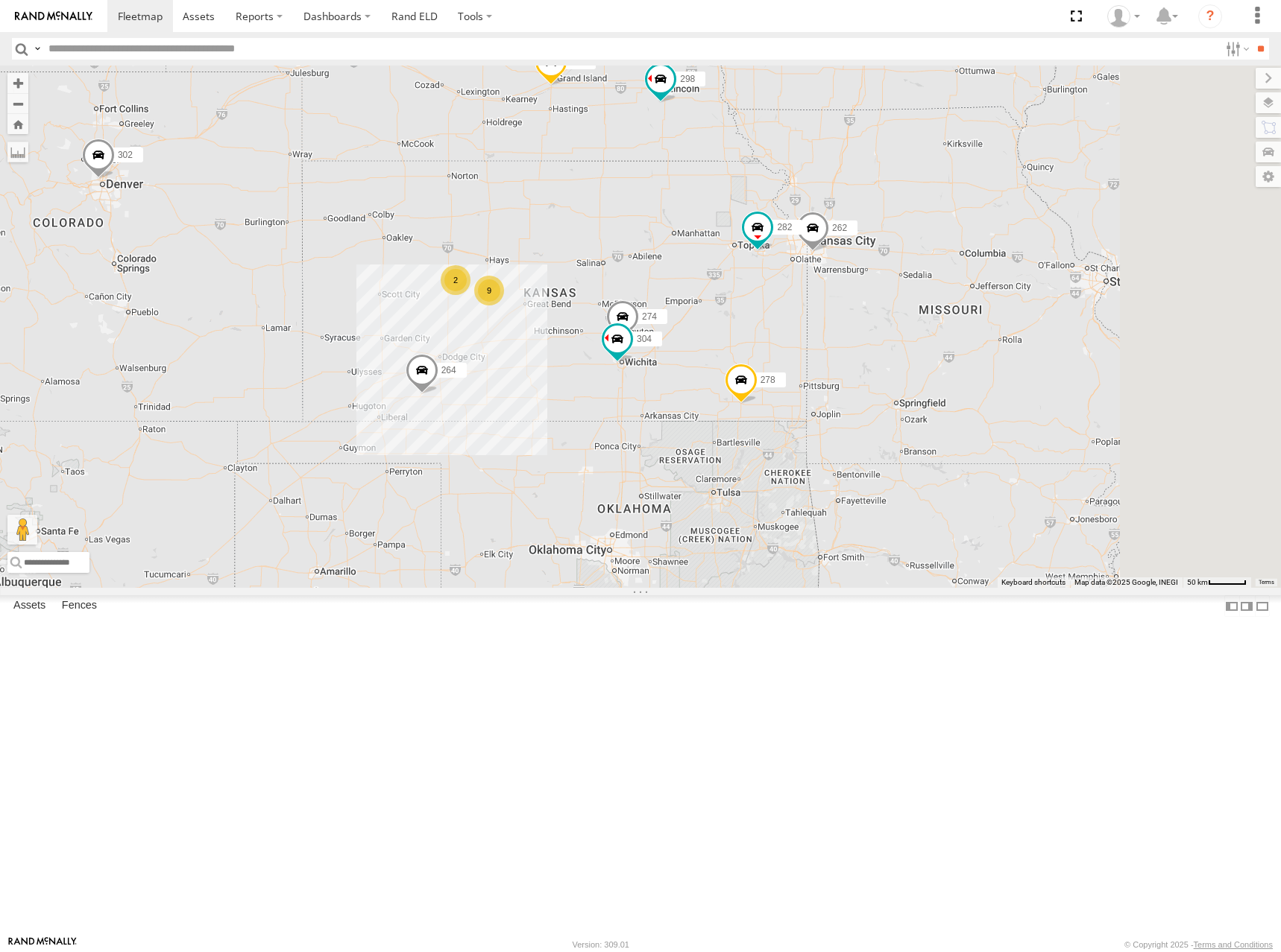
drag, startPoint x: 838, startPoint y: 279, endPoint x: 733, endPoint y: 334, distance: 118.5
click at [754, 375] on div "274 298 262 288 292 272 304 264 302 282 278 260 9 2" at bounding box center [640, 327] width 1281 height 522
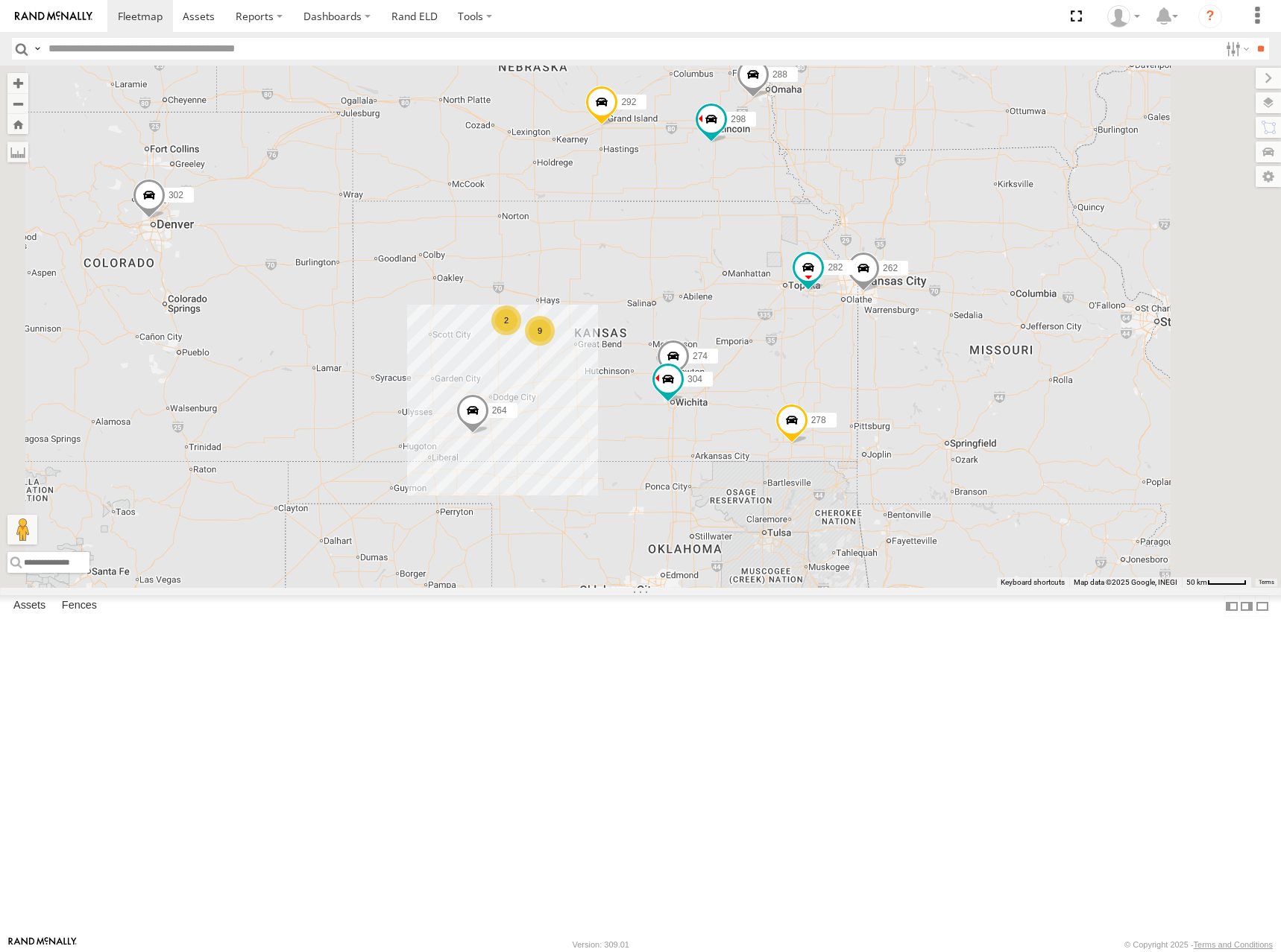
drag, startPoint x: 730, startPoint y: 328, endPoint x: 789, endPoint y: 382, distance: 80.0
click at [789, 382] on div "274 298 262 288 292 272 304 264 302 282 278 260 9 2 232" at bounding box center [640, 327] width 1281 height 522
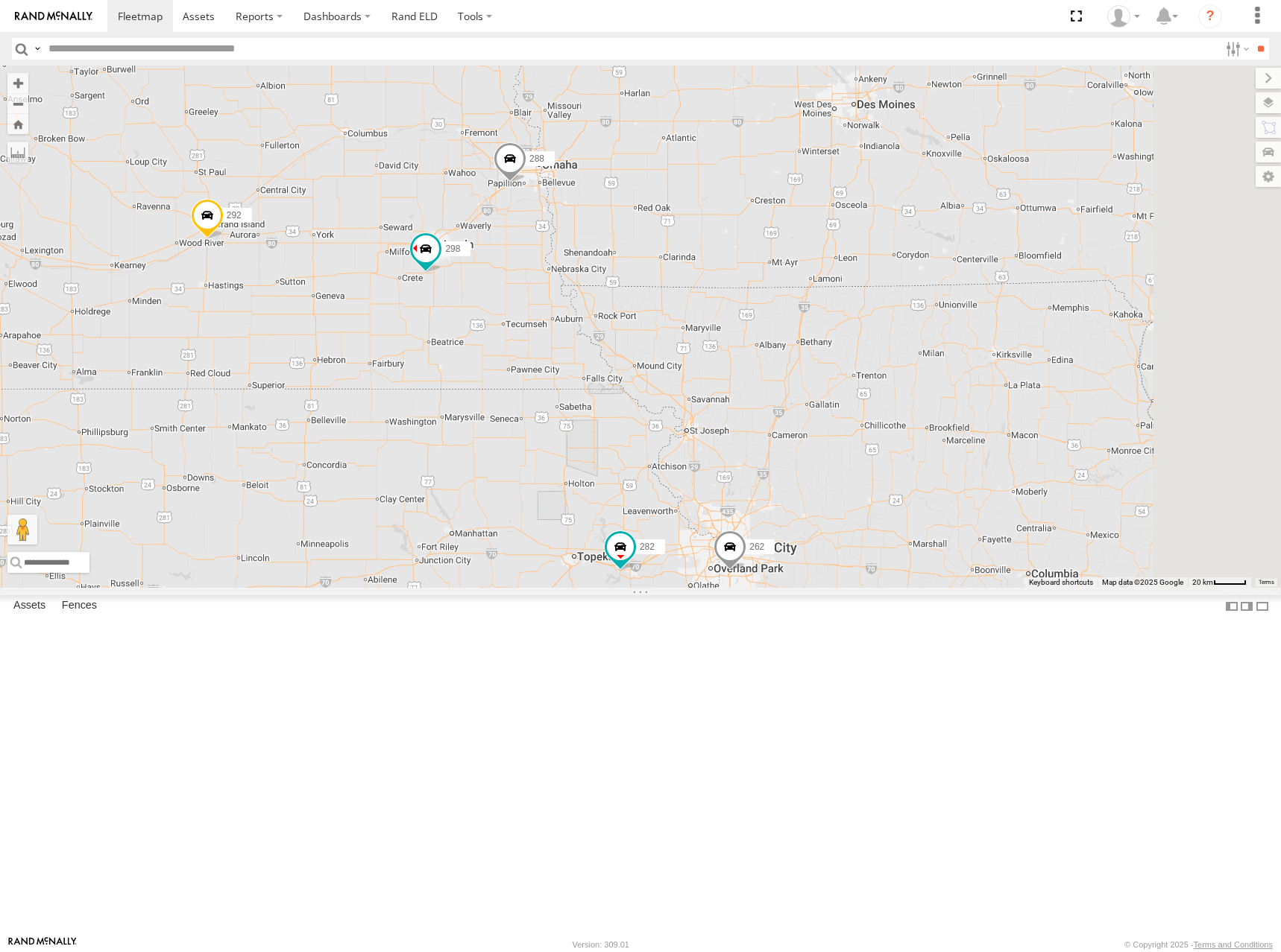
drag, startPoint x: 956, startPoint y: 256, endPoint x: 714, endPoint y: 402, distance: 282.6
click at [714, 402] on div "274 298 262 288 292 272 304 264 302 282 278 260 232 9 2" at bounding box center [640, 327] width 1281 height 522
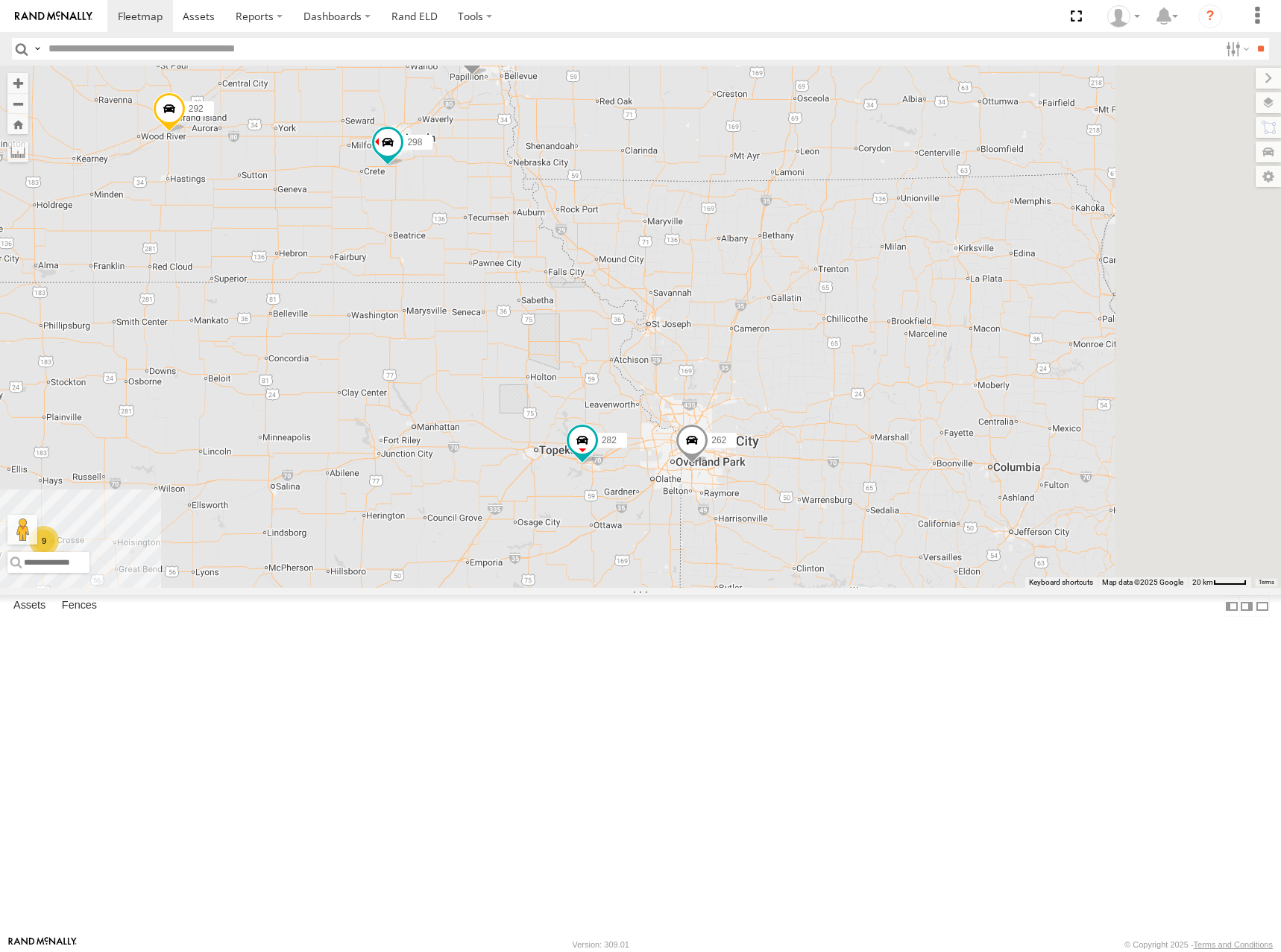
drag, startPoint x: 943, startPoint y: 432, endPoint x: 915, endPoint y: 297, distance: 137.9
click at [915, 297] on div "274 298 262 288 292 272 304 264 302 282 278 260 232 9 2" at bounding box center [640, 327] width 1281 height 522
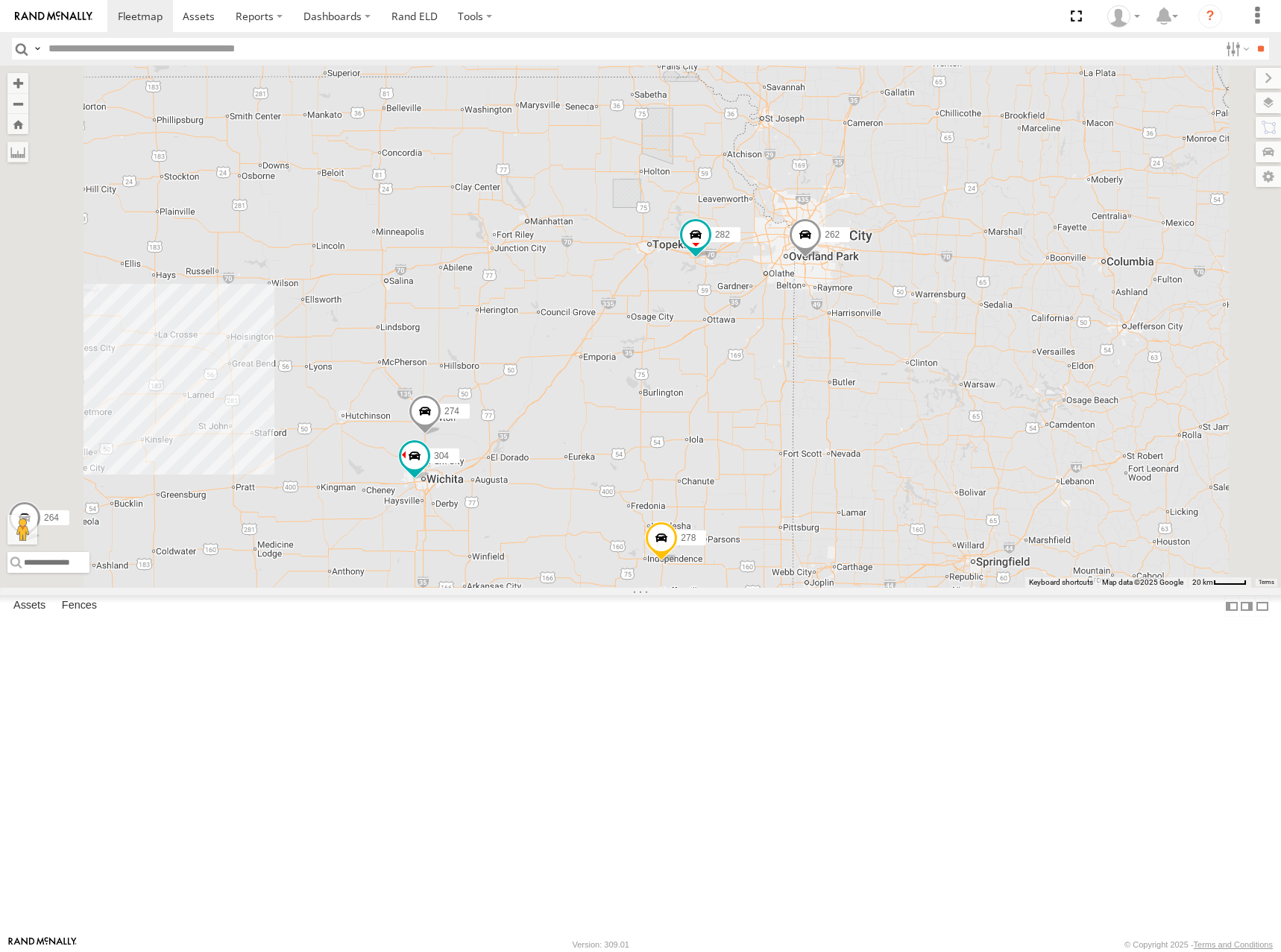
drag, startPoint x: 663, startPoint y: 530, endPoint x: 809, endPoint y: 472, distance: 157.1
click at [809, 472] on div "274 298 262 288 292 272 304 264 302 282 278 260 232" at bounding box center [640, 327] width 1281 height 522
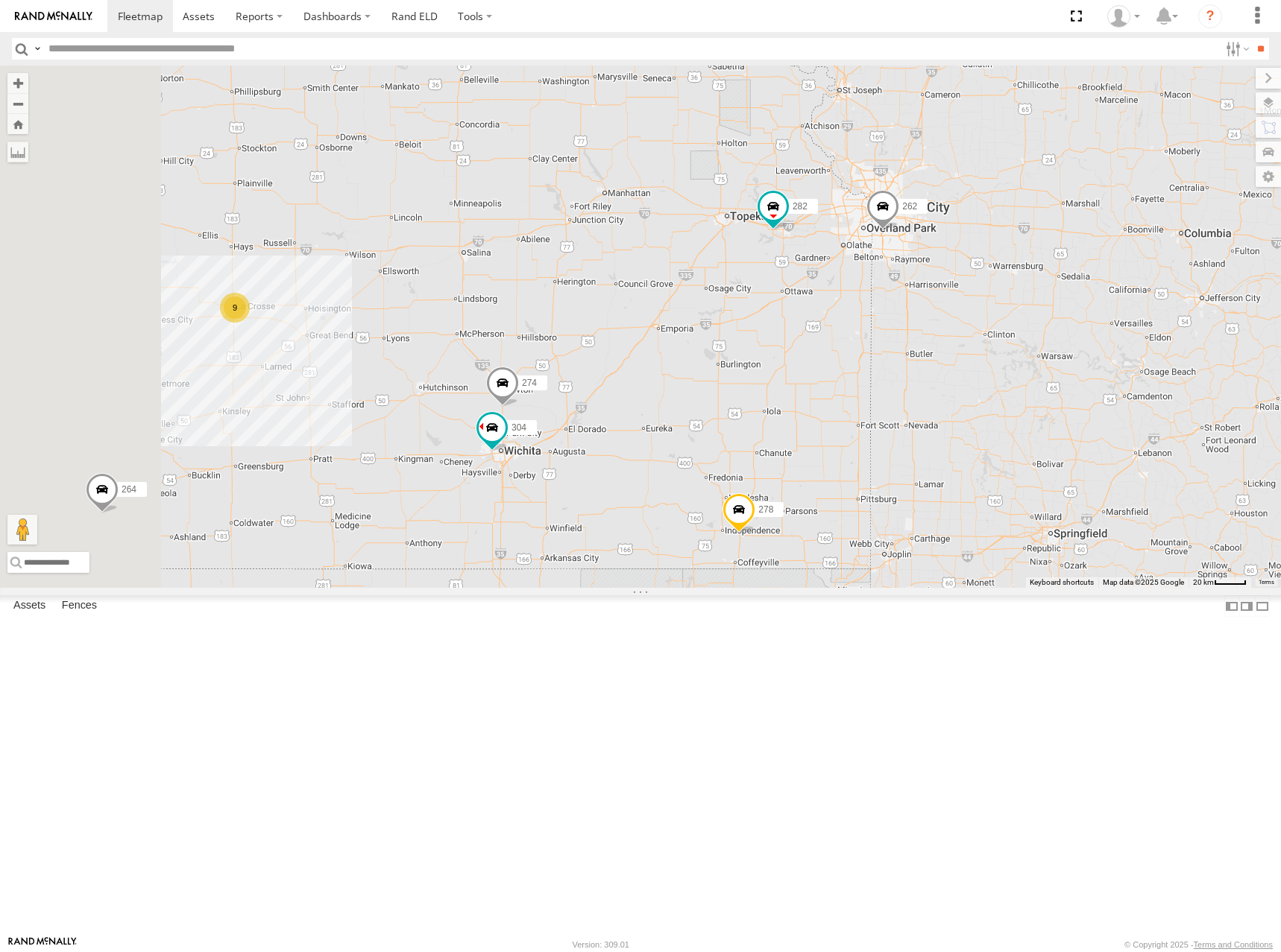
drag, startPoint x: 754, startPoint y: 446, endPoint x: 810, endPoint y: 424, distance: 60.2
click at [810, 424] on div "274 298 262 288 292 272 304 264 302 282 278 260 232 9" at bounding box center [640, 327] width 1281 height 522
drag, startPoint x: 789, startPoint y: 459, endPoint x: 847, endPoint y: 431, distance: 64.4
click at [847, 431] on div "274 298 262 288 292 272 304 264 302 282 278 260 232 9 2" at bounding box center [640, 327] width 1281 height 522
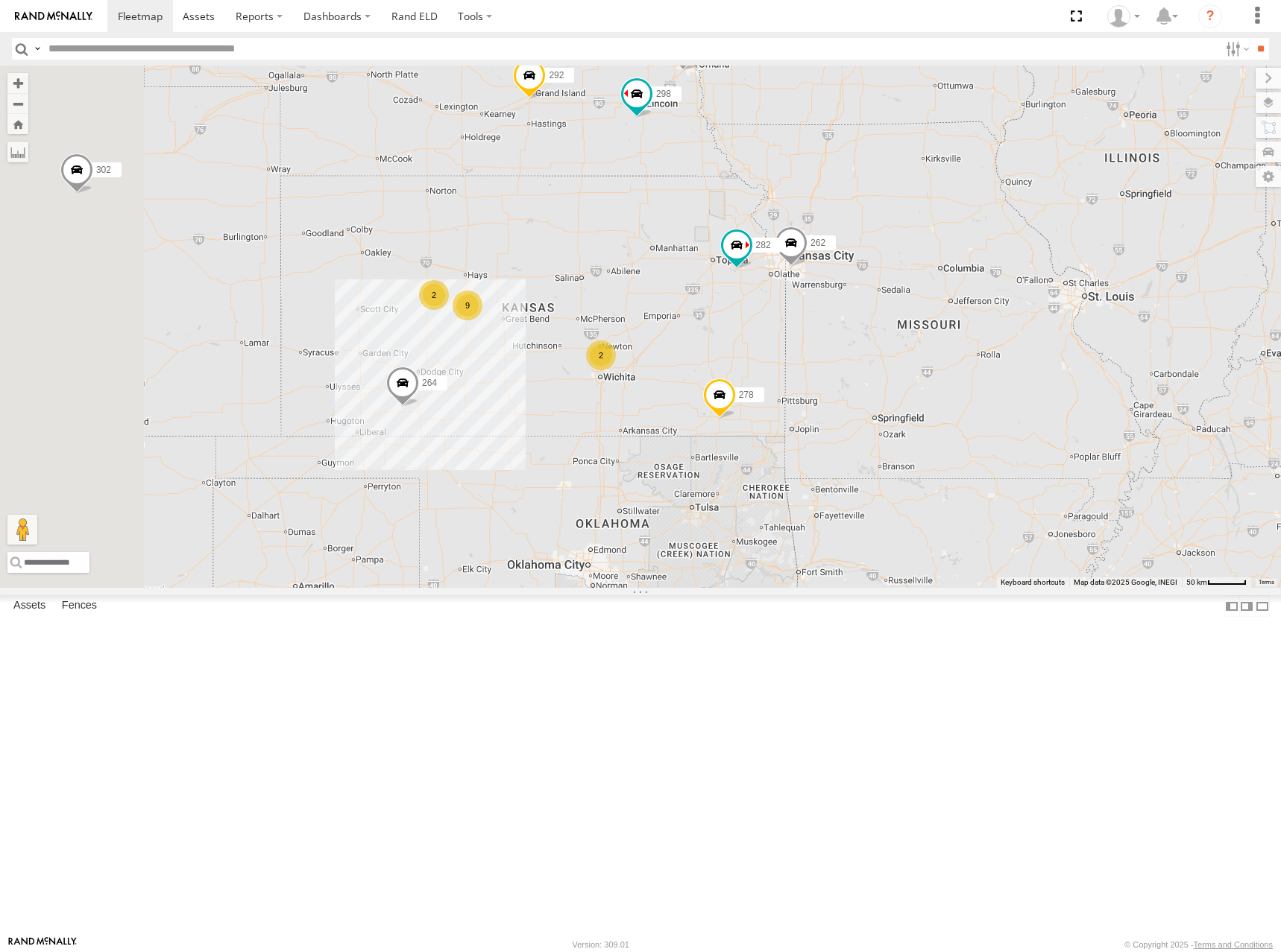
drag, startPoint x: 877, startPoint y: 293, endPoint x: 952, endPoint y: 293, distance: 75.0
click at [898, 311] on div "298 262 288 292 272 264 302 282 278 260 232 2 9 2" at bounding box center [640, 327] width 1281 height 522
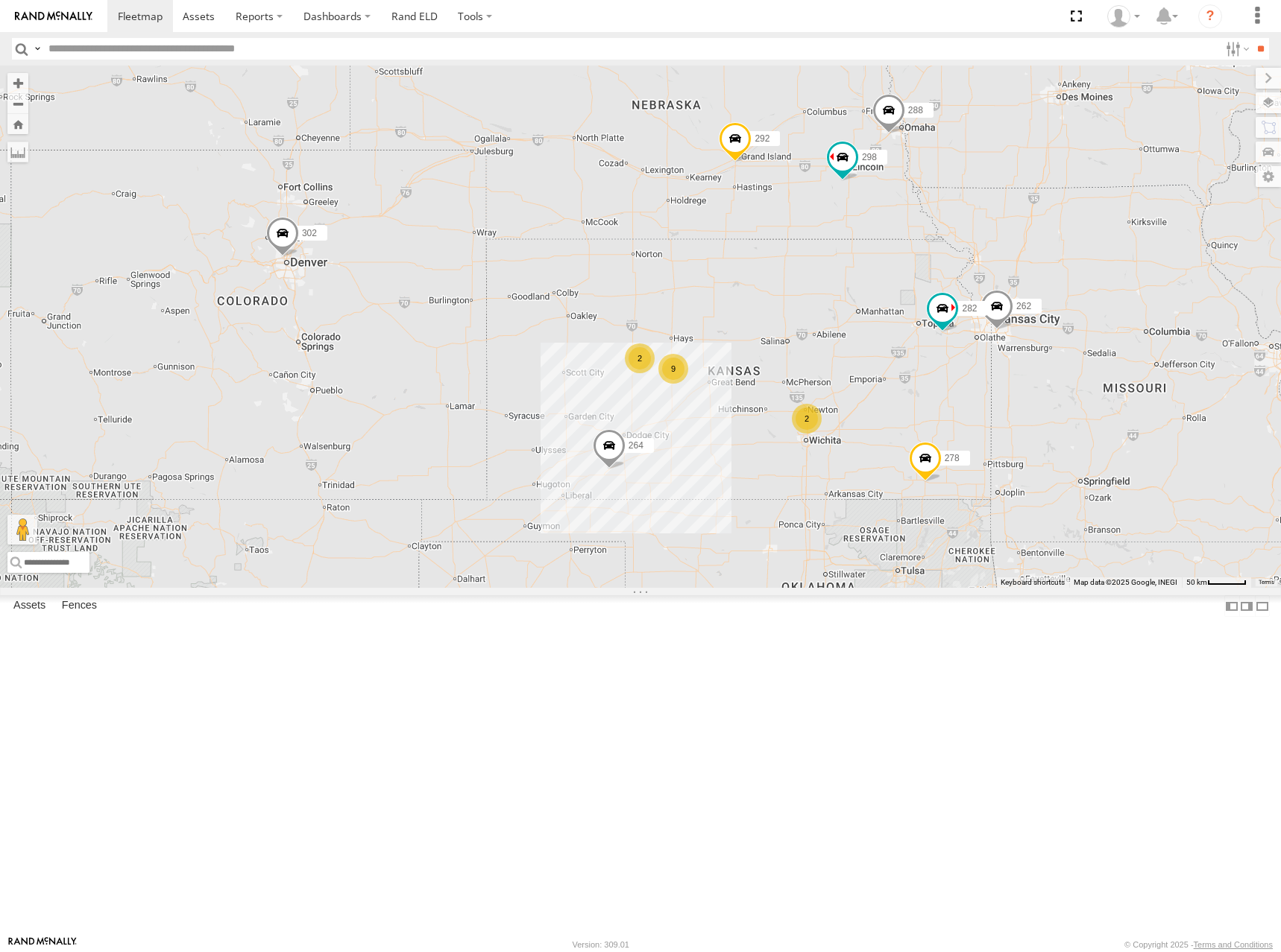
drag, startPoint x: 798, startPoint y: 368, endPoint x: 974, endPoint y: 421, distance: 183.8
click at [974, 421] on div "298 262 288 292 272 264 302 282 278 260 232 2 9 2" at bounding box center [640, 327] width 1281 height 522
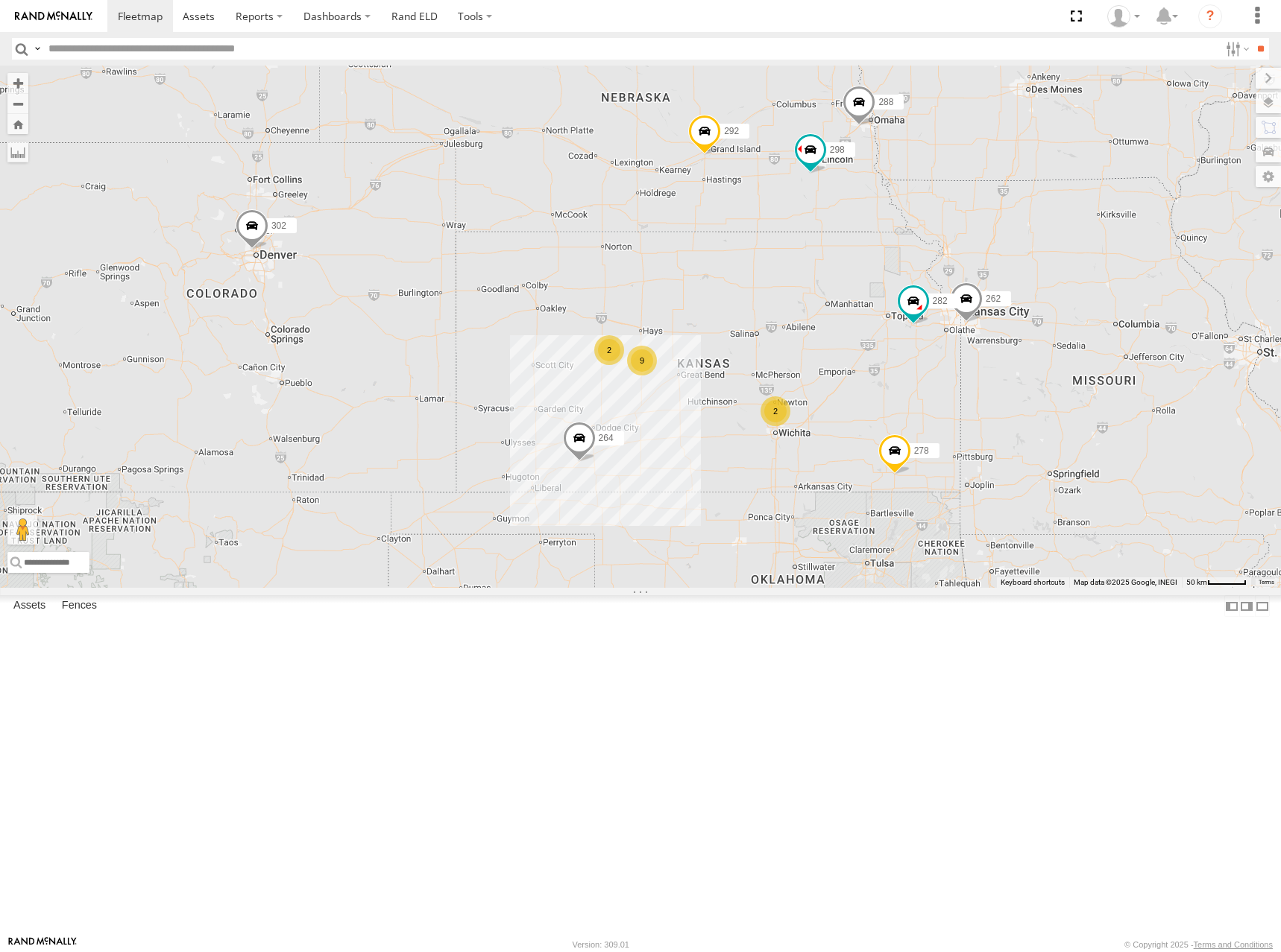
drag, startPoint x: 989, startPoint y: 450, endPoint x: 963, endPoint y: 439, distance: 28.2
click at [963, 439] on div "298 262 288 292 272 264 302 282 278 260 232 2 9 2" at bounding box center [640, 327] width 1281 height 522
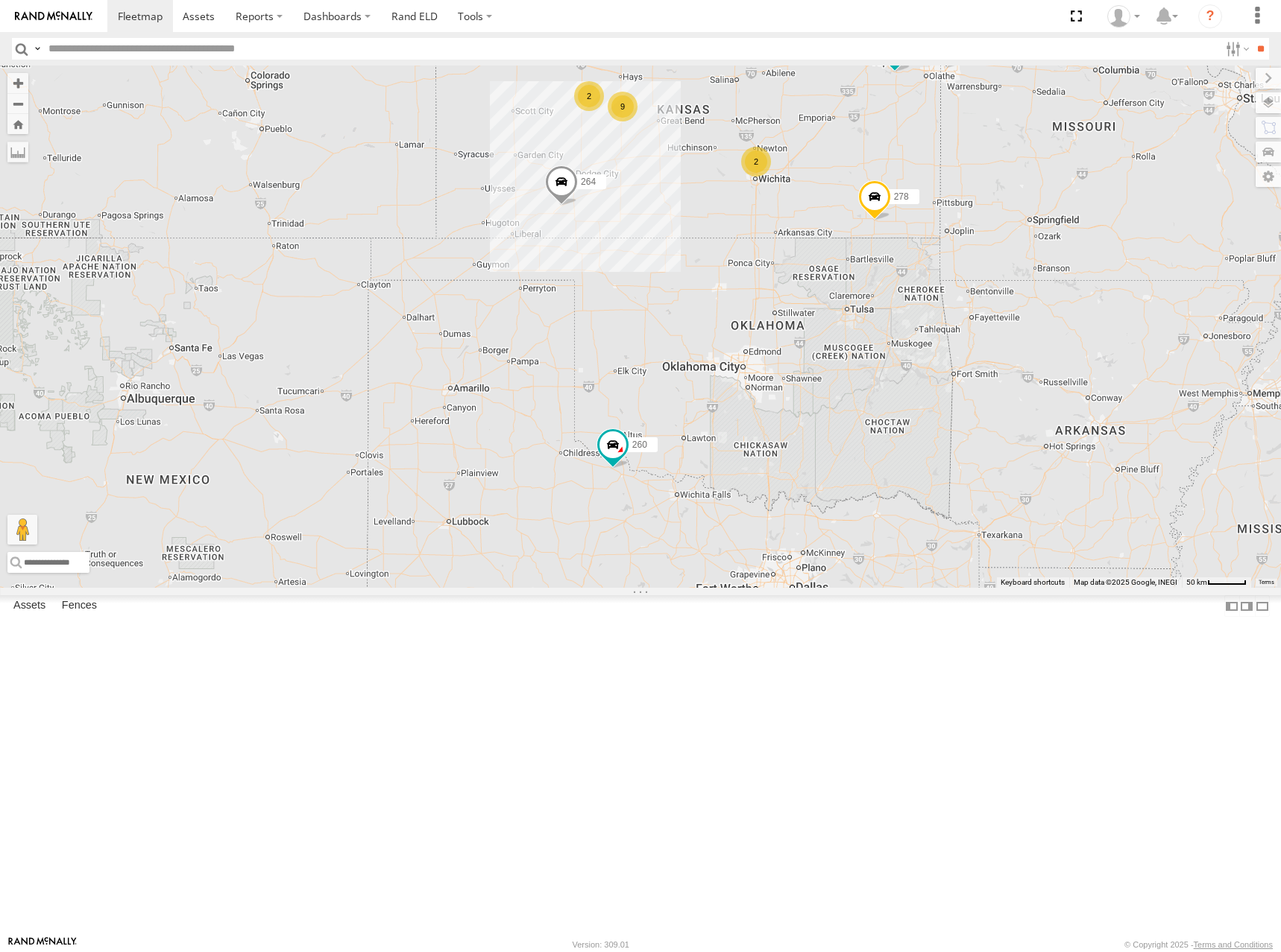
drag, startPoint x: 867, startPoint y: 359, endPoint x: 844, endPoint y: 100, distance: 260.0
click at [844, 100] on div "298 262 288 292 264 302 282 278 260 2 9 2" at bounding box center [640, 327] width 1281 height 522
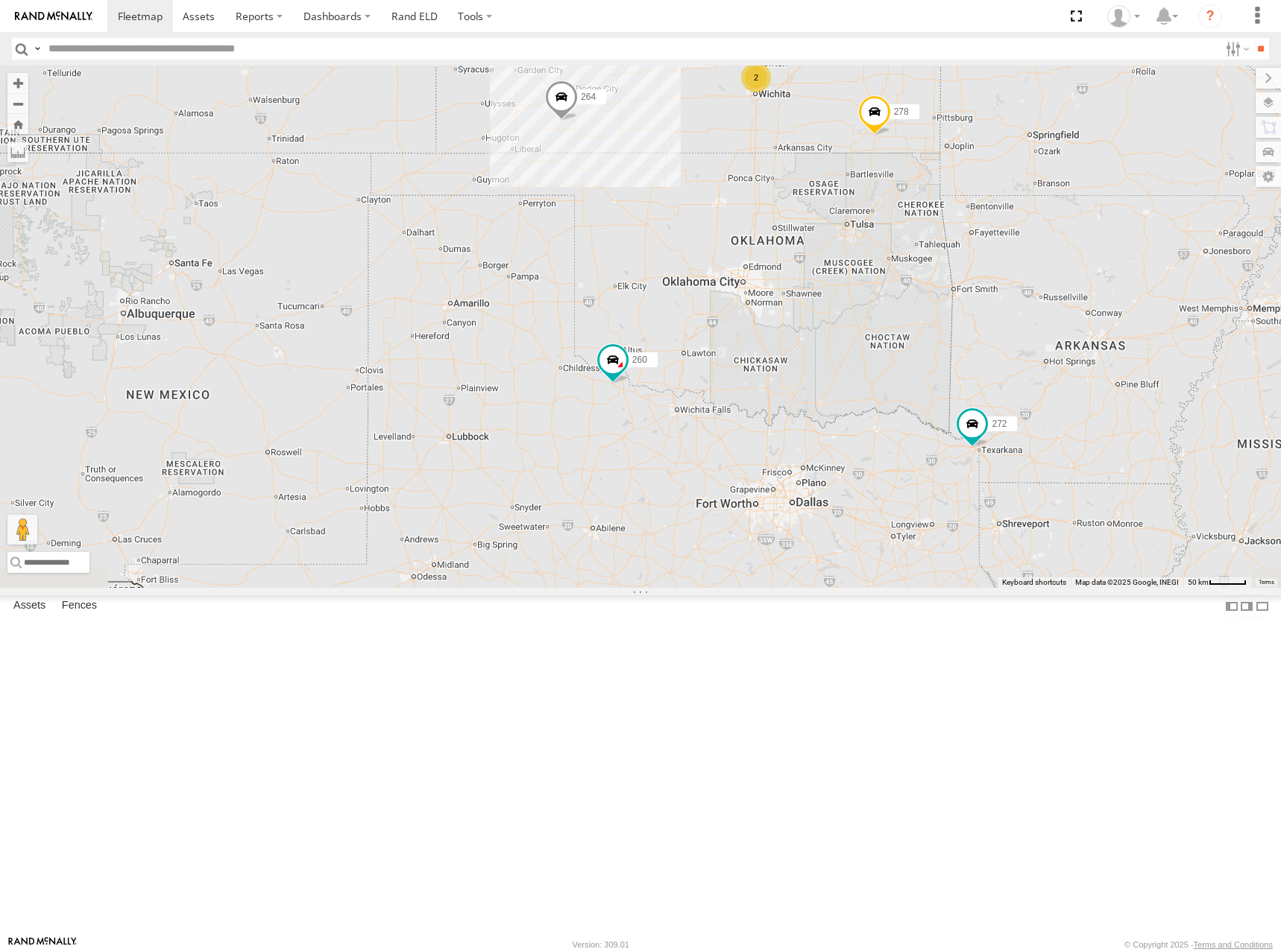
drag, startPoint x: 832, startPoint y: 547, endPoint x: 841, endPoint y: 541, distance: 10.8
click at [841, 541] on div "298 262 288 292 264 302 282 278 260 2 9 2 272" at bounding box center [640, 327] width 1281 height 522
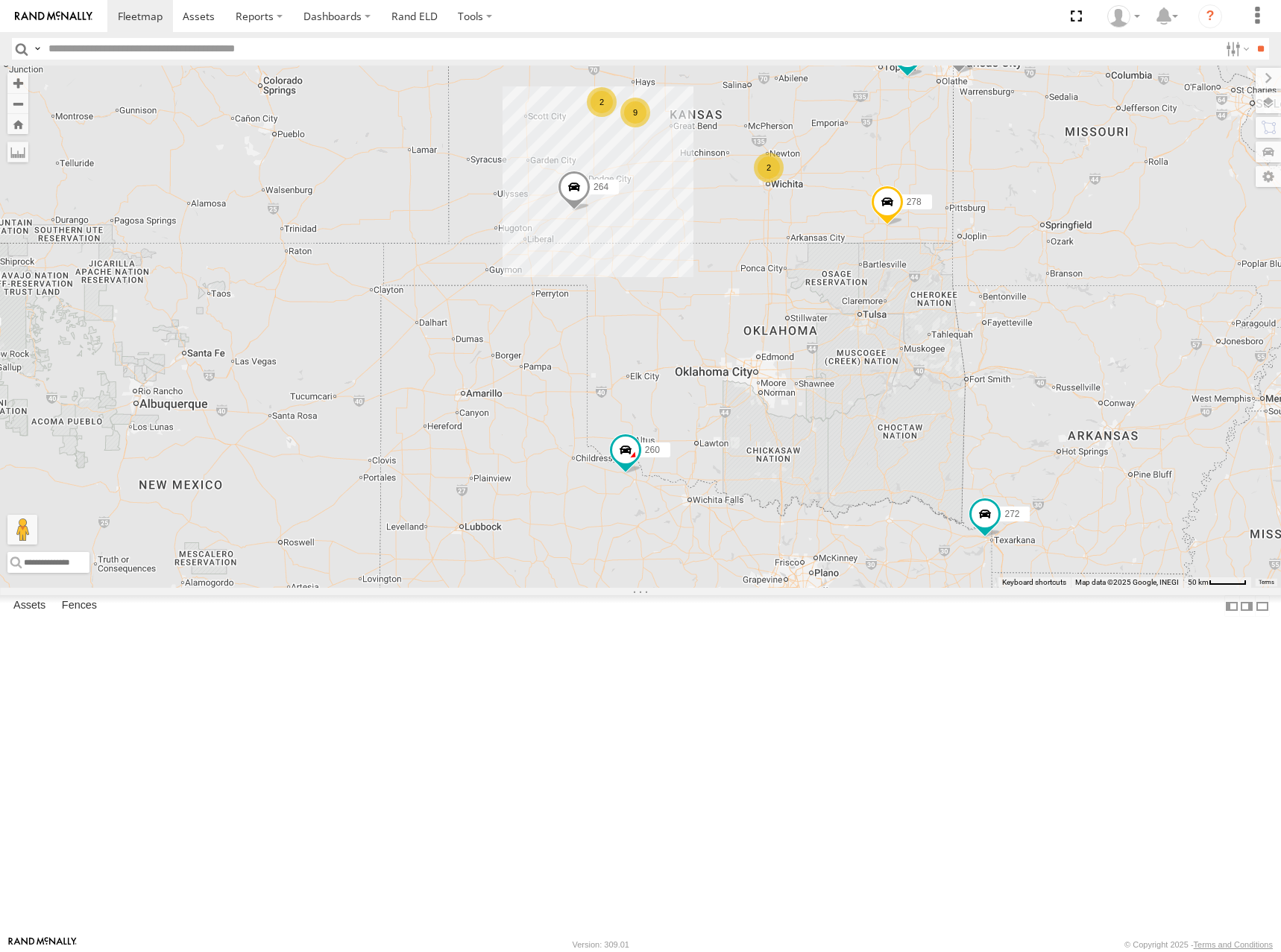
drag, startPoint x: 900, startPoint y: 372, endPoint x: 902, endPoint y: 390, distance: 18.1
click at [902, 390] on div "298 262 288 292 264 302 282 278 260 2 9 2 272" at bounding box center [640, 327] width 1281 height 522
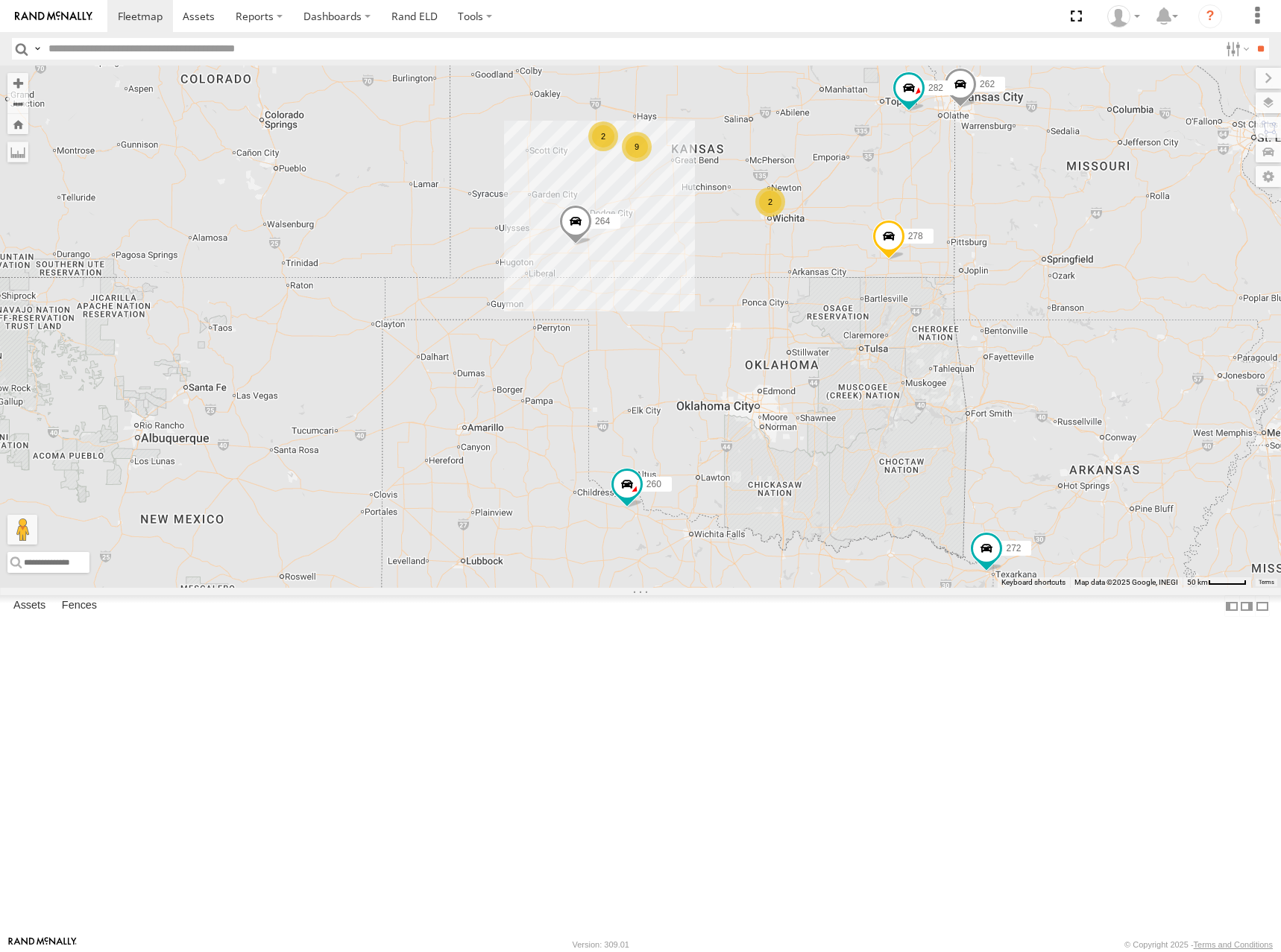
drag, startPoint x: 930, startPoint y: 187, endPoint x: 932, endPoint y: 236, distance: 49.0
click at [932, 236] on div "298 262 288 292 264 302 282 278 260 2 9 2 272" at bounding box center [640, 327] width 1281 height 522
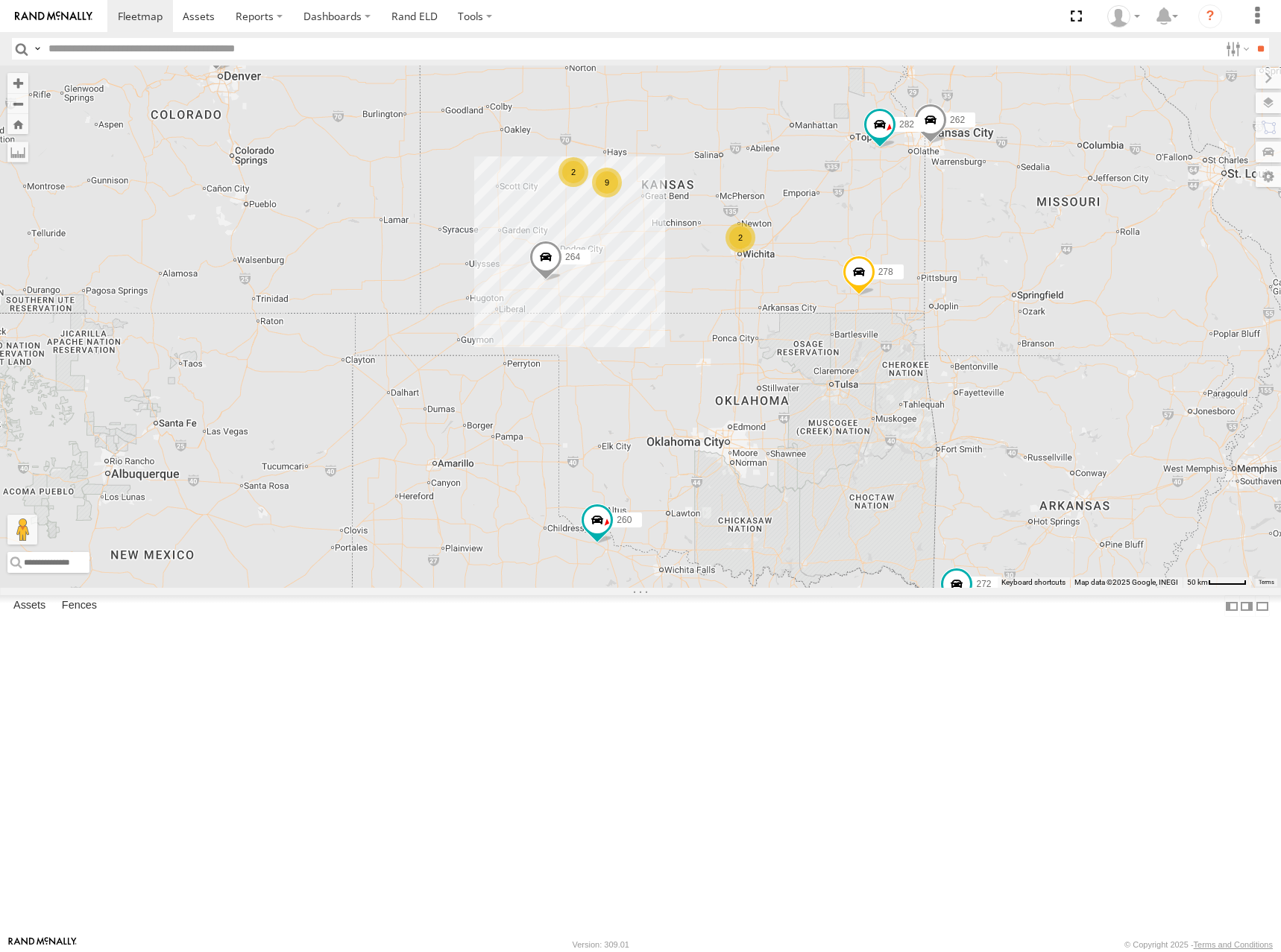
drag, startPoint x: 1038, startPoint y: 221, endPoint x: 1005, endPoint y: 249, distance: 43.3
click at [1005, 249] on div "298 262 288 292 264 302 282 278 260 2 9 2 272" at bounding box center [640, 327] width 1281 height 522
drag, startPoint x: 954, startPoint y: 323, endPoint x: 946, endPoint y: 332, distance: 12.0
click at [946, 332] on div "298 262 288 292 272 264 302 282 278 260 2 9 2" at bounding box center [640, 327] width 1281 height 522
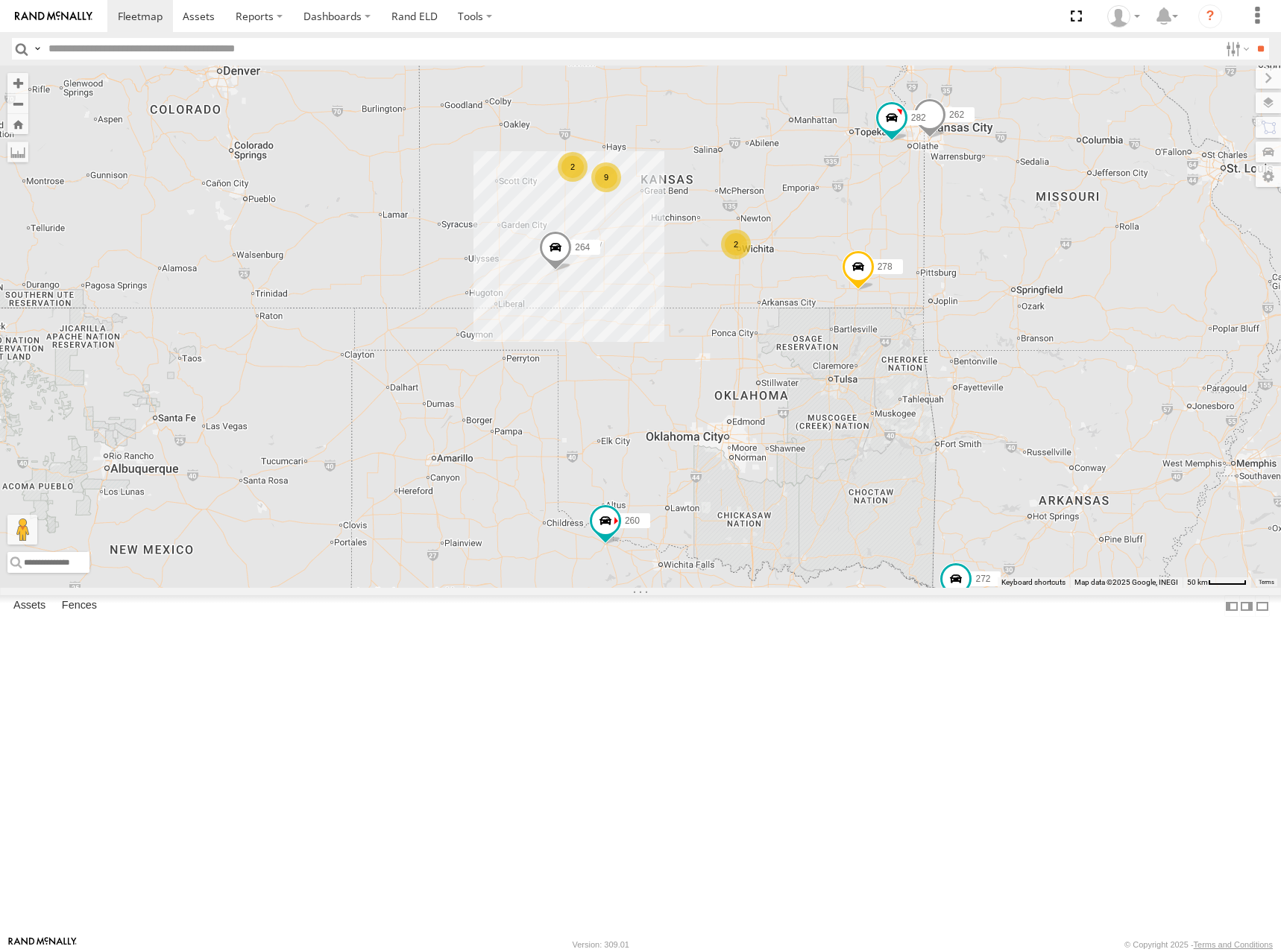
drag, startPoint x: 904, startPoint y: 288, endPoint x: 917, endPoint y: 273, distance: 19.8
click at [917, 273] on div "298 262 288 292 272 264 302 282 278 260 2 9 2" at bounding box center [640, 327] width 1281 height 522
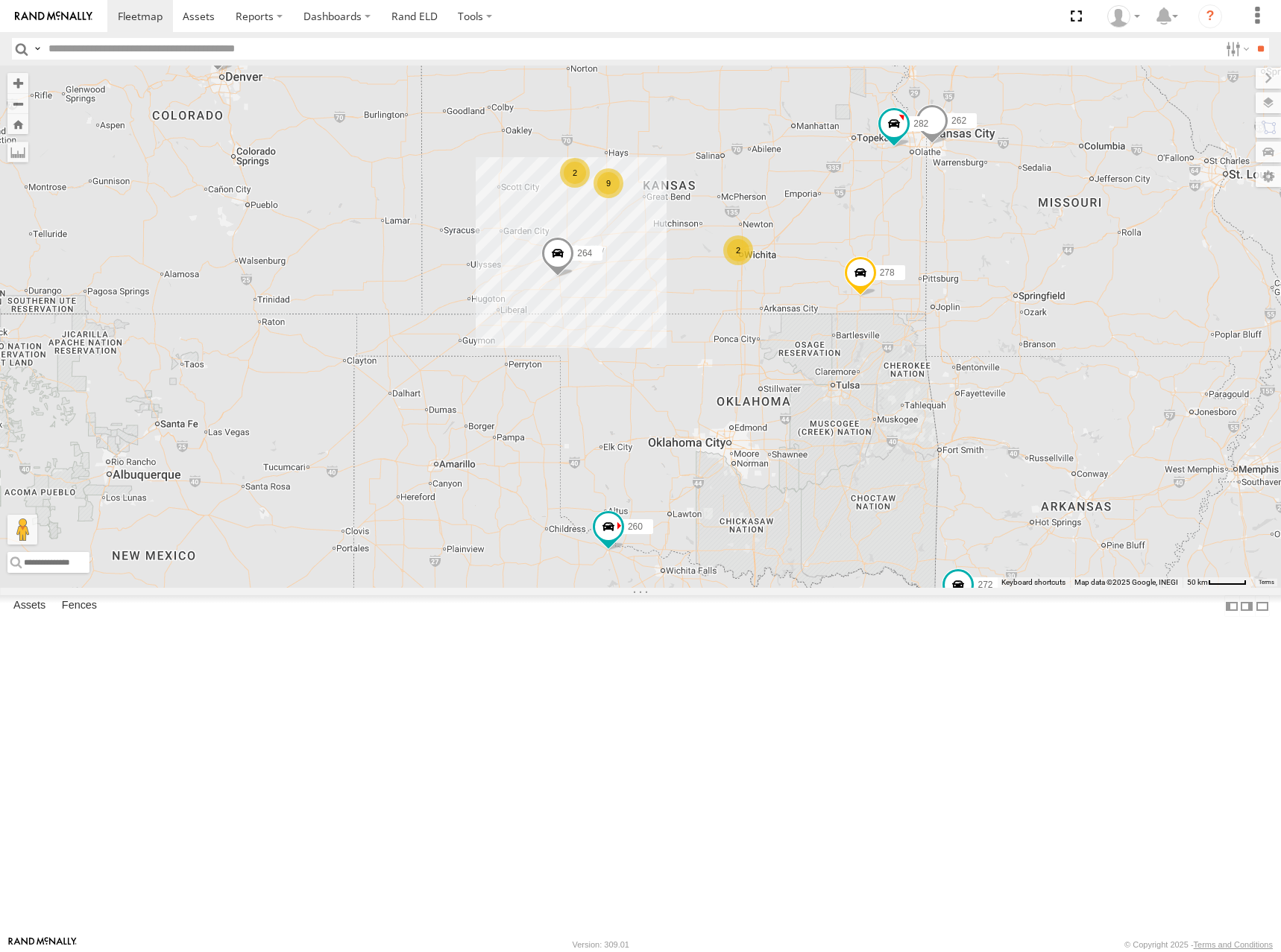
drag, startPoint x: 835, startPoint y: 295, endPoint x: 833, endPoint y: 303, distance: 8.2
click at [833, 303] on div "298 262 288 292 272 264 302 282 278 260 2 9 2" at bounding box center [640, 327] width 1281 height 522
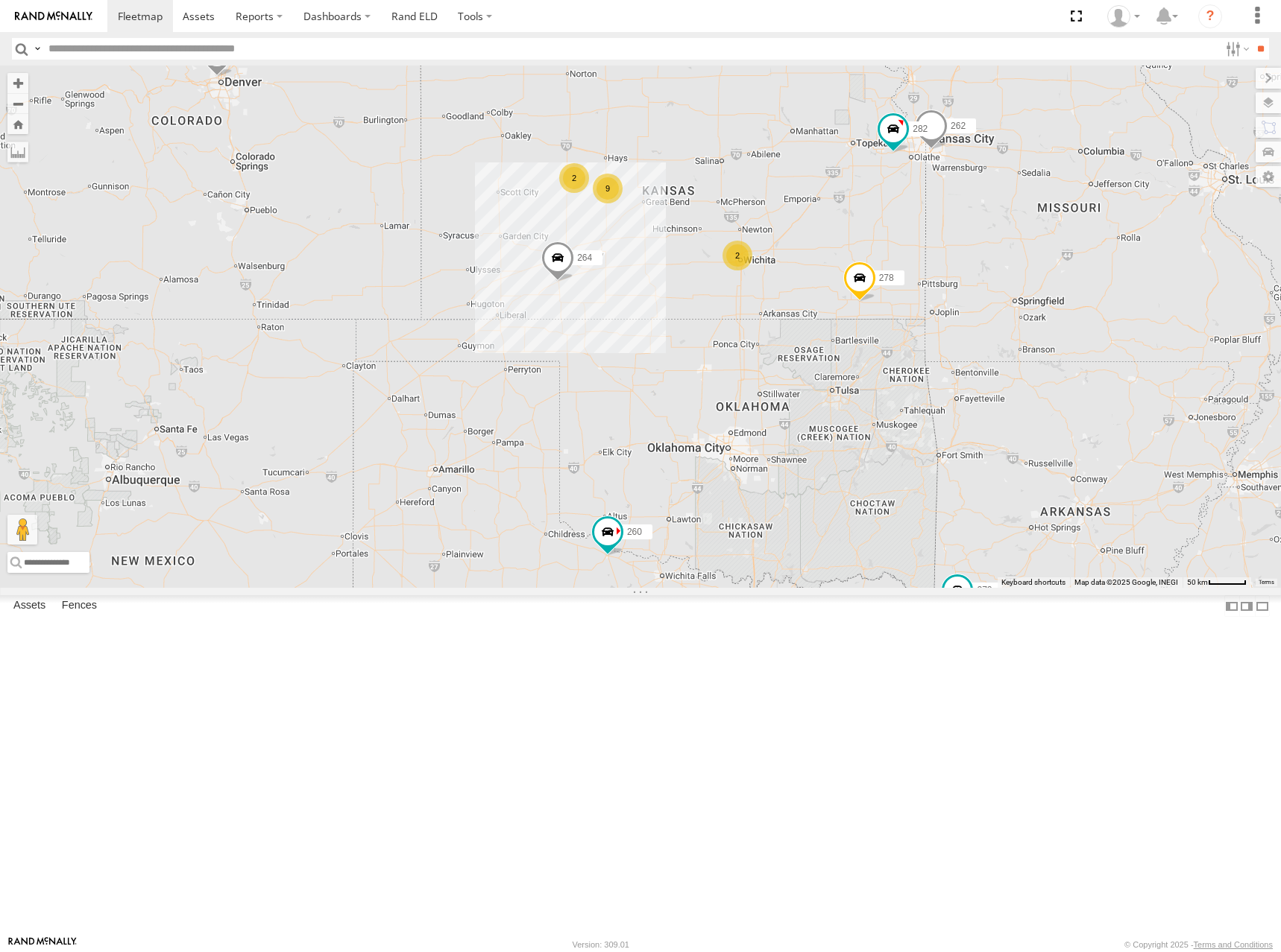
click at [957, 258] on div "298 262 288 292 272 264 302 282 278 260 2 9 2" at bounding box center [640, 327] width 1281 height 522
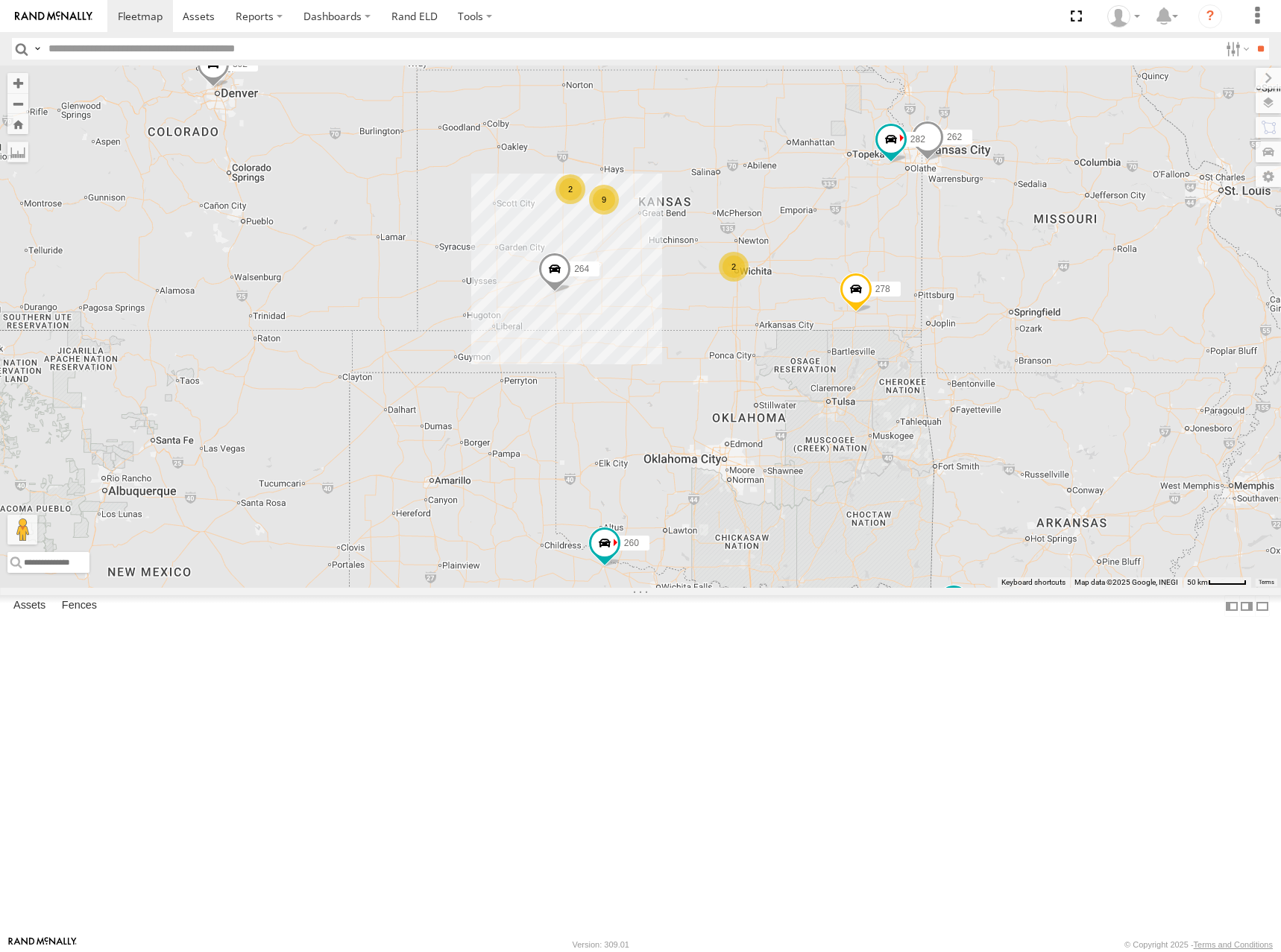
click at [1009, 226] on div "298 262 288 292 272 264 302 282 278 260 2 9 2" at bounding box center [640, 327] width 1281 height 522
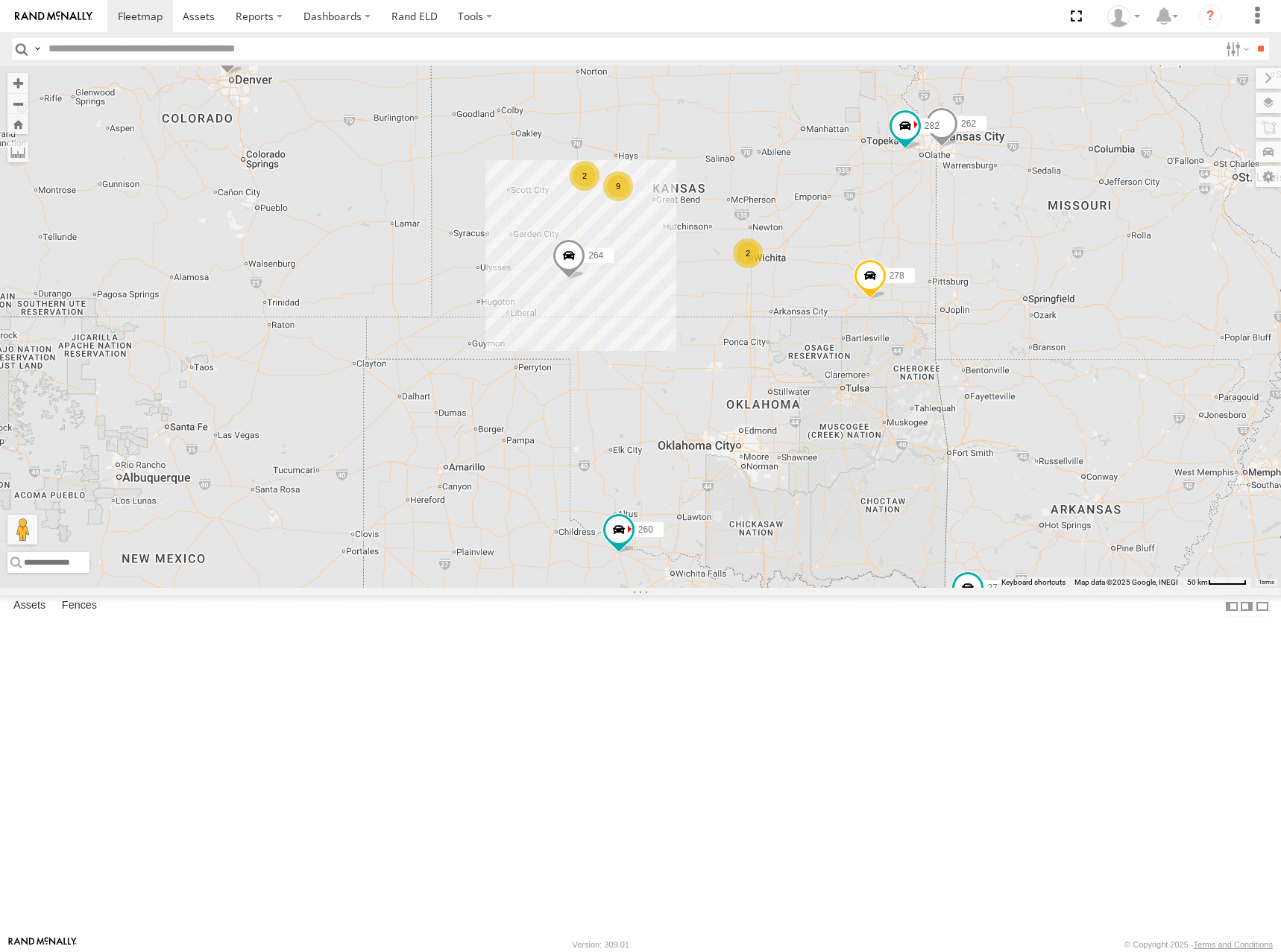
drag, startPoint x: 967, startPoint y: 257, endPoint x: 982, endPoint y: 242, distance: 21.2
click at [982, 242] on div "298 262 288 292 272 264 302 282 278 260 2 9 2" at bounding box center [640, 327] width 1281 height 522
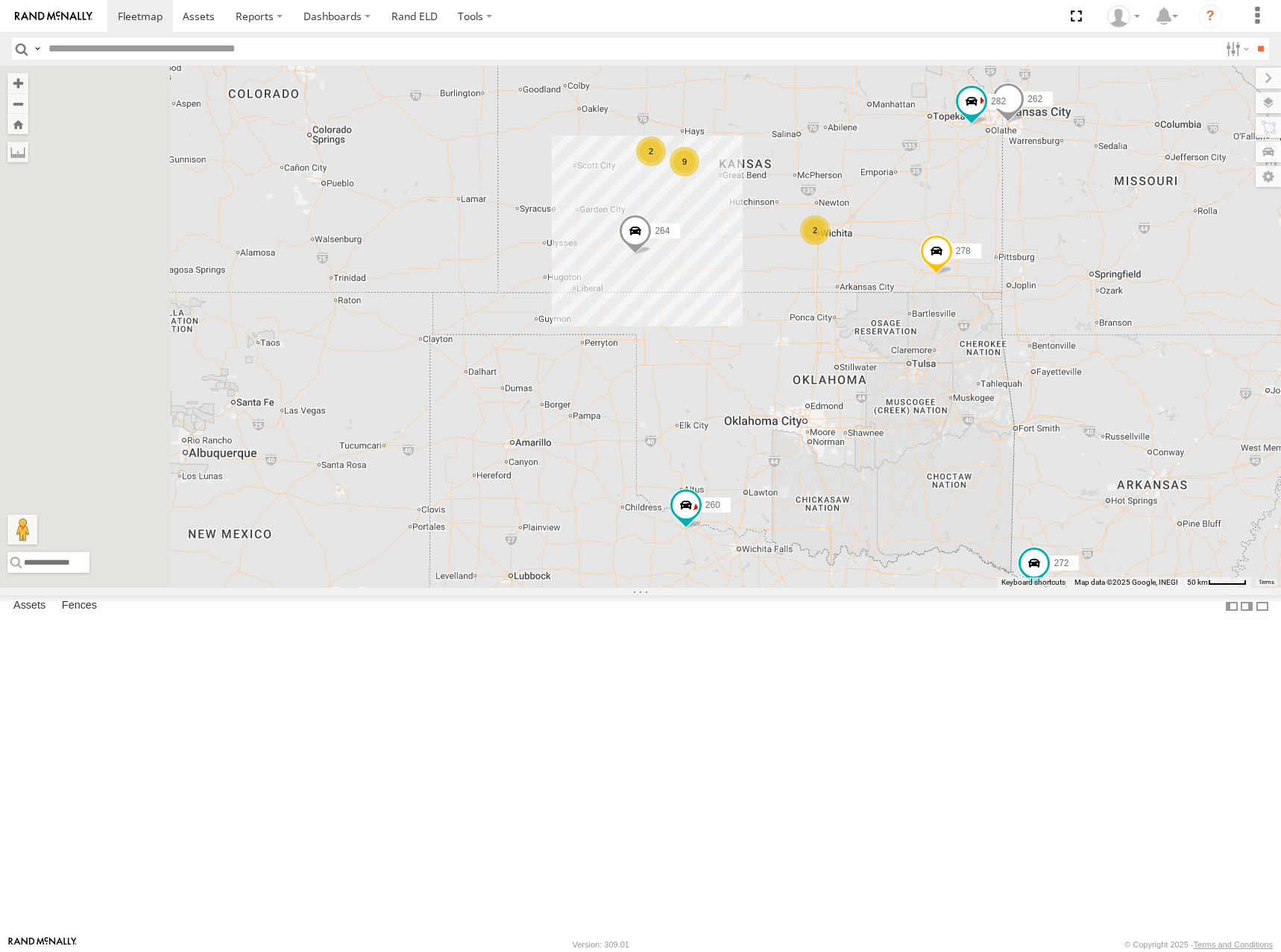
drag, startPoint x: 806, startPoint y: 275, endPoint x: 974, endPoint y: 302, distance: 170.2
click at [974, 302] on div "298 262 288 292 272 264 302 282 278 260 2 9 2" at bounding box center [640, 327] width 1281 height 522
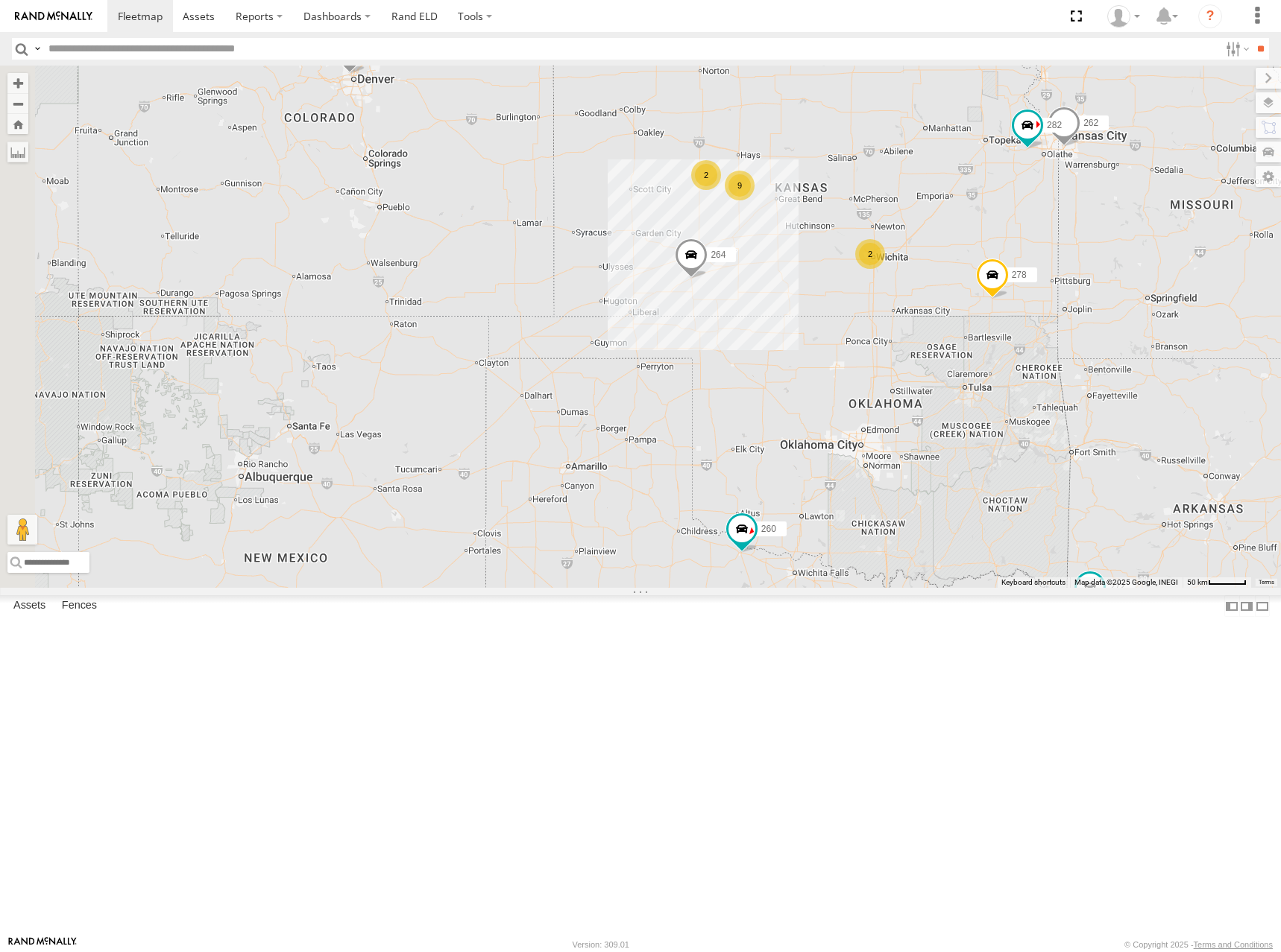
drag, startPoint x: 1092, startPoint y: 272, endPoint x: 1057, endPoint y: 284, distance: 37.0
click at [1057, 284] on div "298 262 288 292 272 264 302 282 278 260 2 9 2" at bounding box center [640, 327] width 1281 height 522
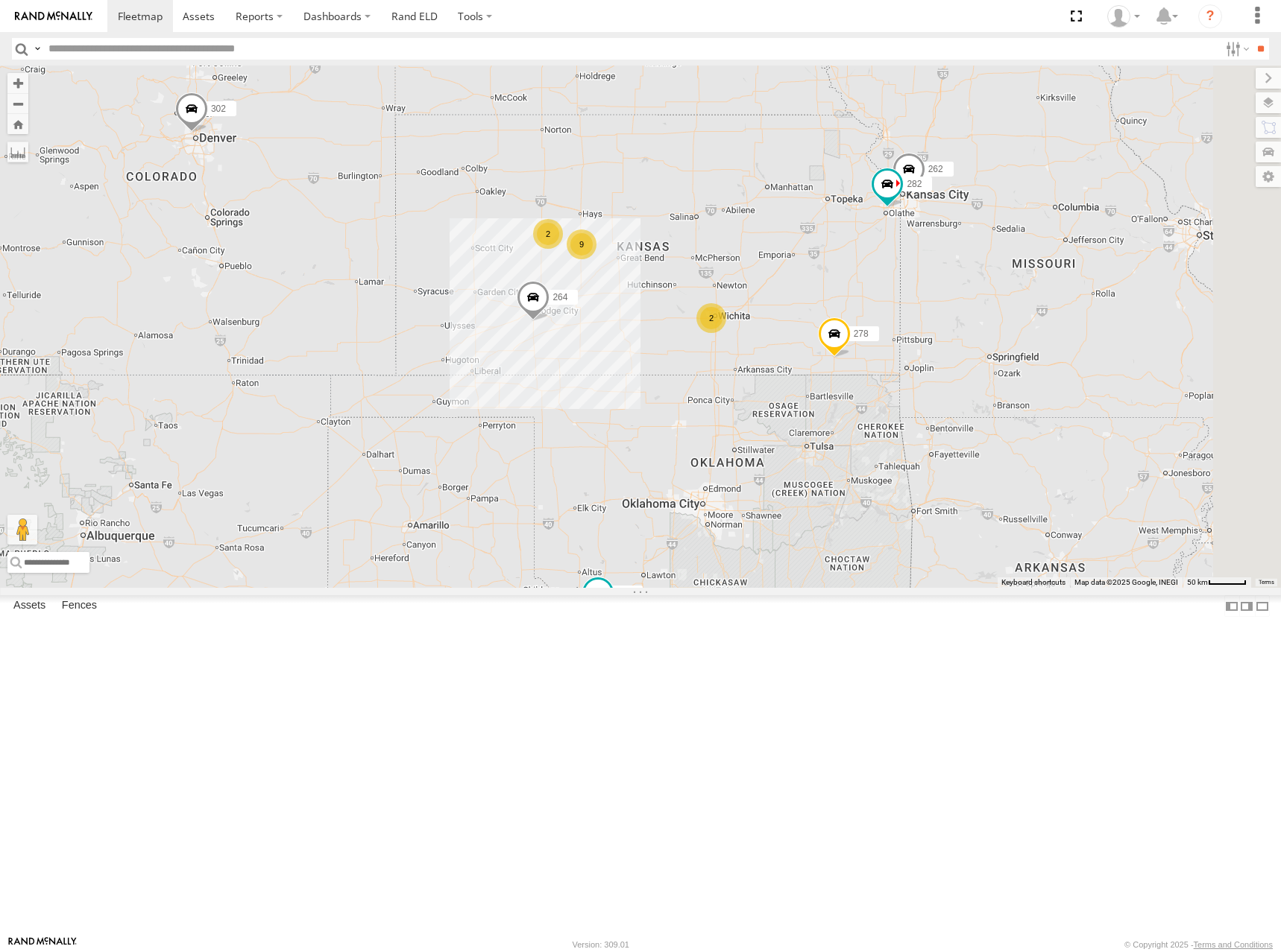
drag, startPoint x: 992, startPoint y: 293, endPoint x: 800, endPoint y: 345, distance: 198.9
click at [800, 345] on div "298 262 288 292 272 264 302 282 278 260 2 9 2" at bounding box center [640, 327] width 1281 height 522
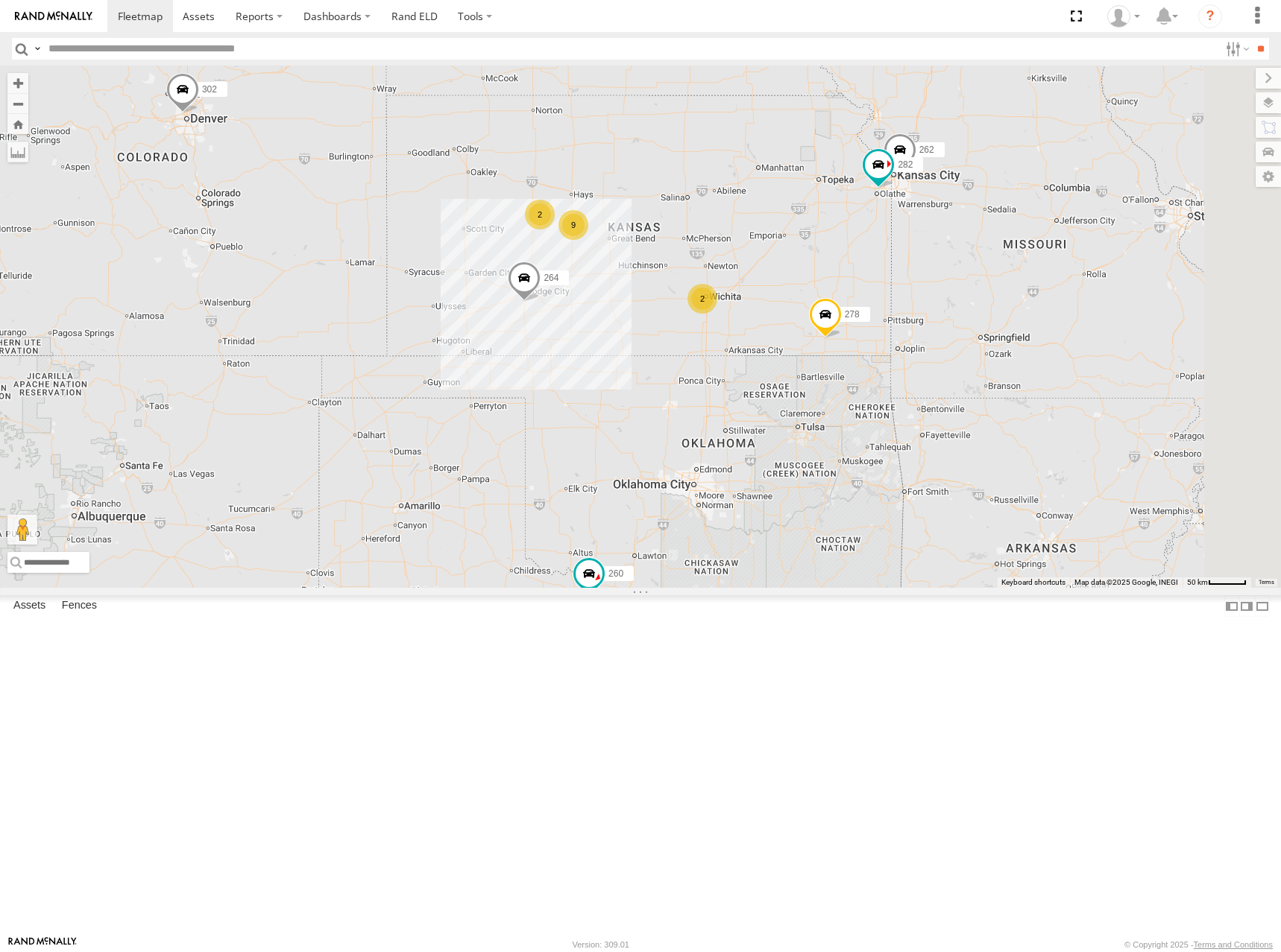
drag, startPoint x: 948, startPoint y: 319, endPoint x: 938, endPoint y: 293, distance: 27.9
click at [938, 293] on div "298 262 288 292 272 264 302 282 278 260 2 9 2" at bounding box center [640, 327] width 1281 height 522
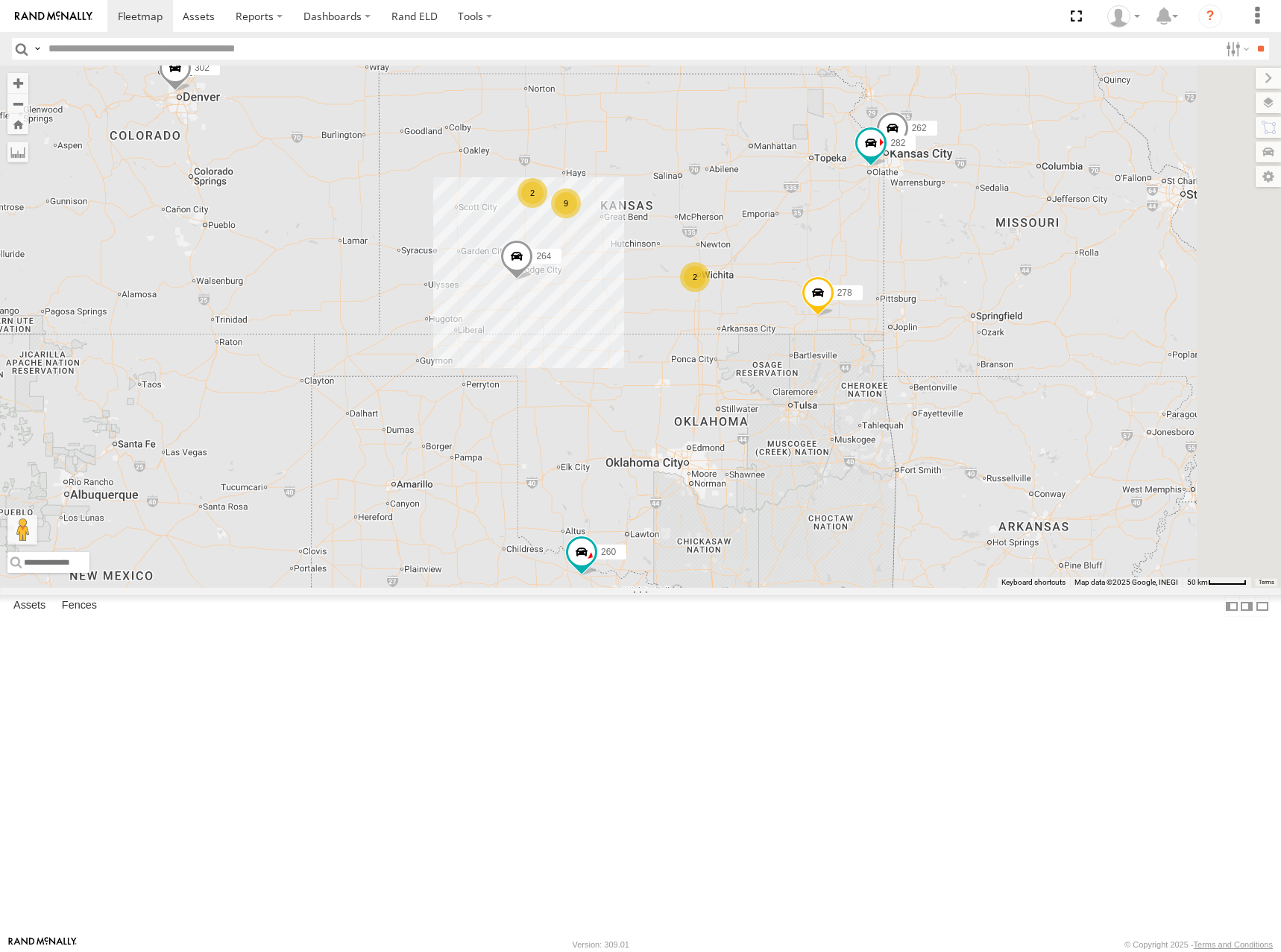
click at [952, 310] on div "298 262 288 292 272 264 302 282 278 260 2 9 2" at bounding box center [640, 327] width 1281 height 522
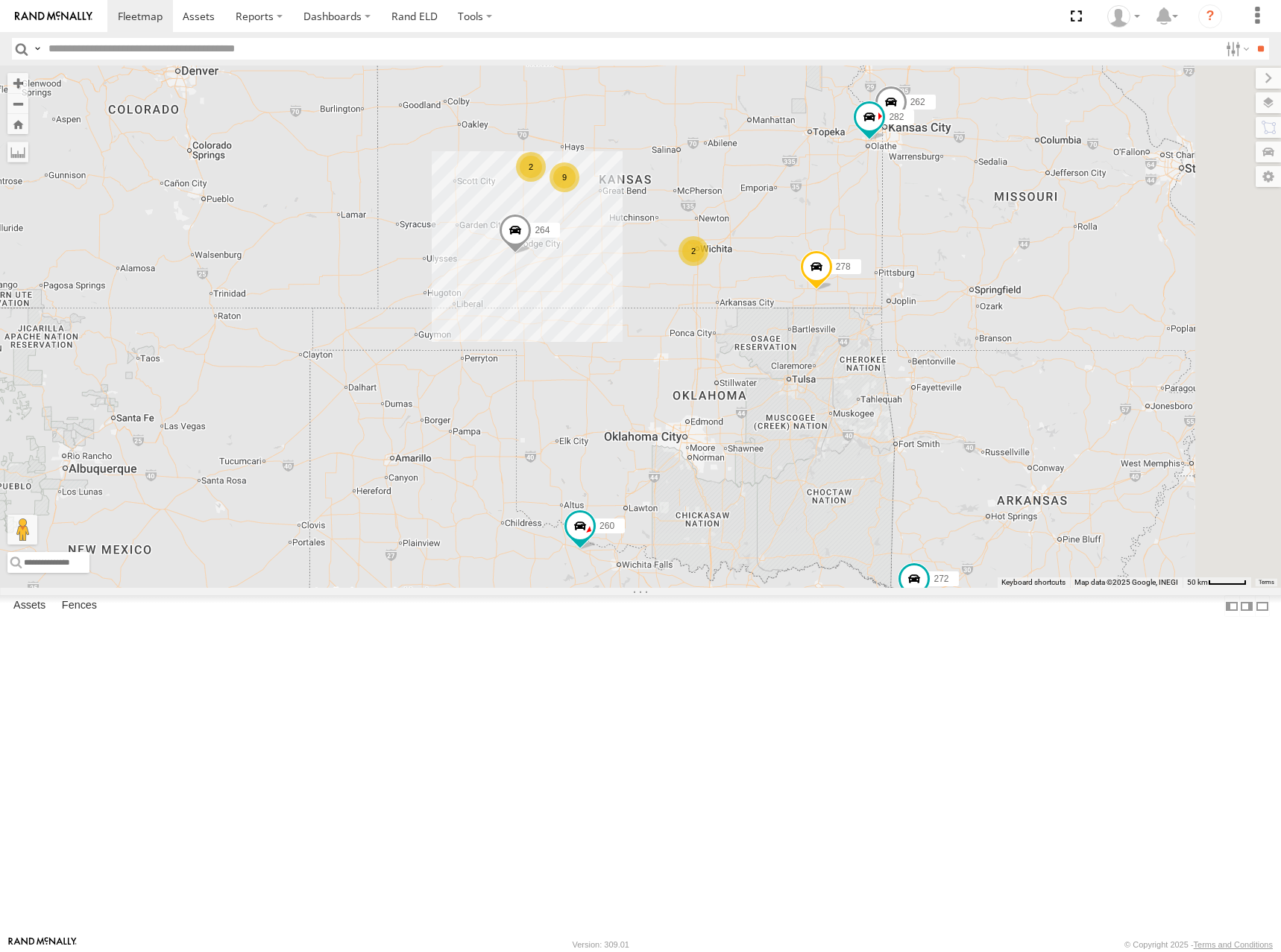
drag, startPoint x: 932, startPoint y: 300, endPoint x: 941, endPoint y: 293, distance: 11.4
click at [941, 293] on div "298 262 288 292 272 264 302 282 278 260 2 9 2" at bounding box center [640, 327] width 1281 height 522
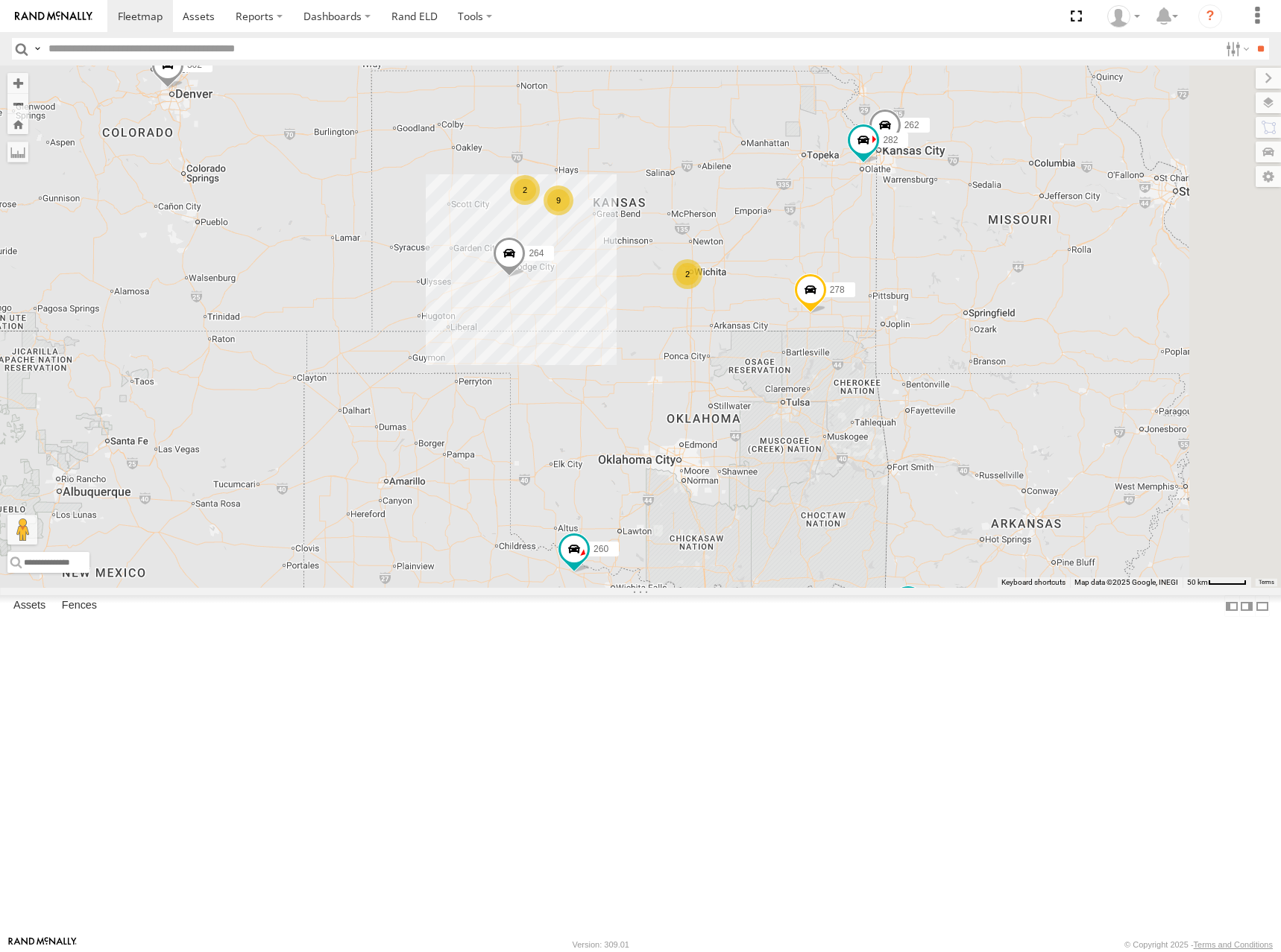
drag, startPoint x: 969, startPoint y: 219, endPoint x: 962, endPoint y: 246, distance: 27.9
click at [962, 246] on div "298 262 288 292 272 264 302 282 278 260 2 9 2" at bounding box center [640, 327] width 1281 height 522
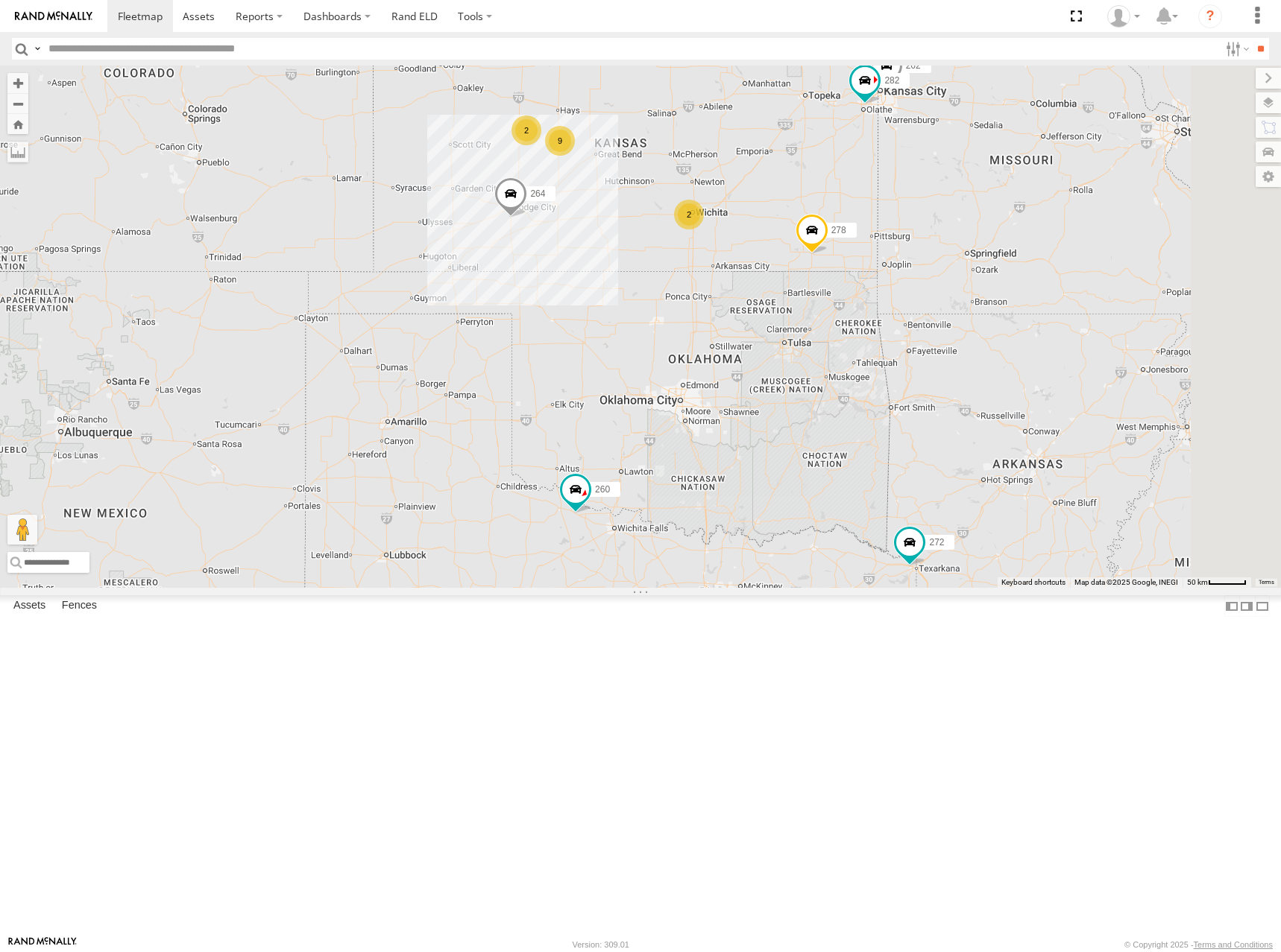
drag, startPoint x: 956, startPoint y: 345, endPoint x: 958, endPoint y: 288, distance: 57.0
click at [958, 288] on div "298 262 288 292 272 264 302 282 278 260 2 9 2" at bounding box center [640, 327] width 1281 height 522
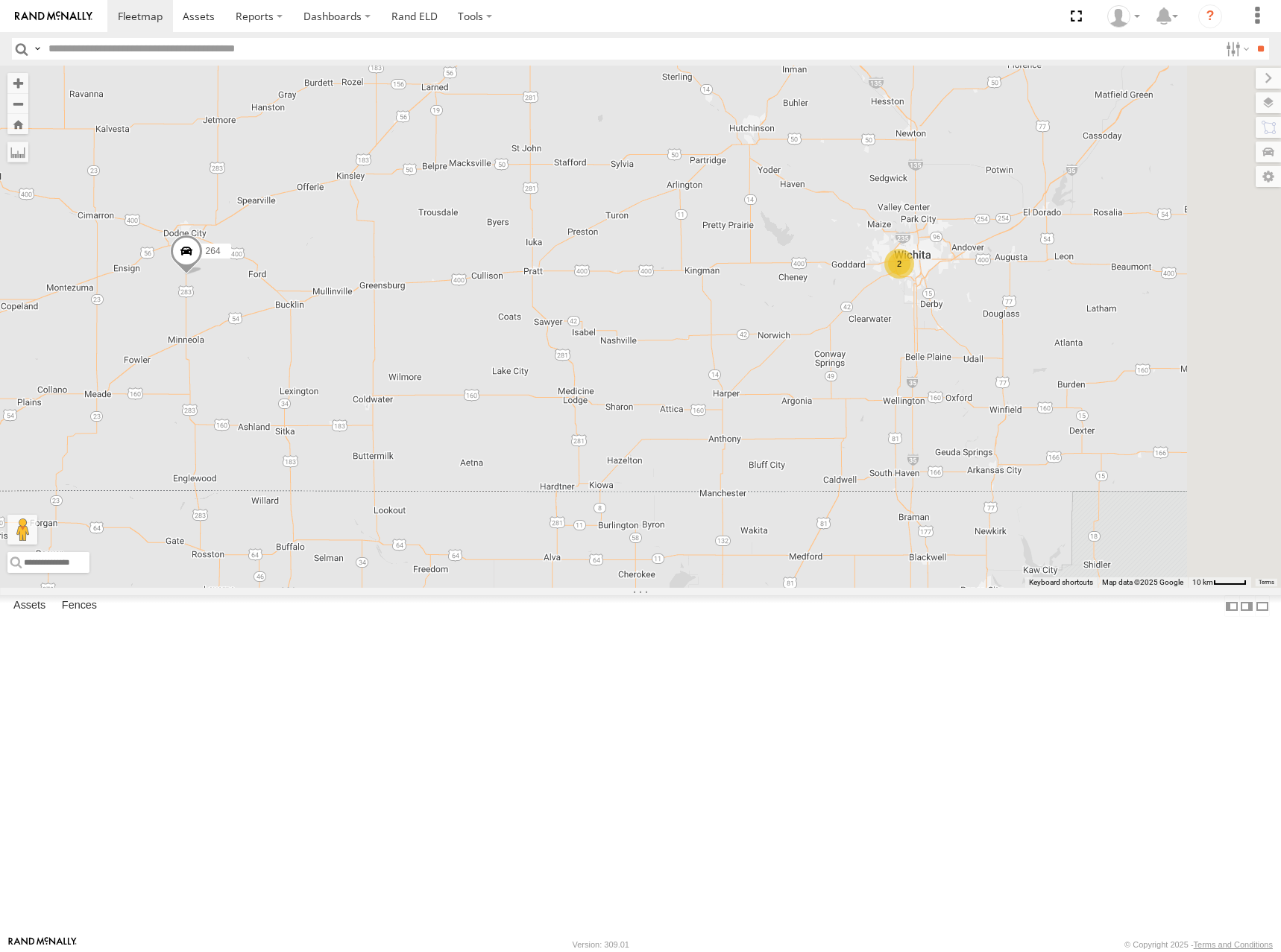
drag, startPoint x: 669, startPoint y: 255, endPoint x: 517, endPoint y: 260, distance: 152.1
click at [517, 260] on div "298 262 288 292 272 264 302 282 278 260 2 9 2" at bounding box center [640, 327] width 1281 height 522
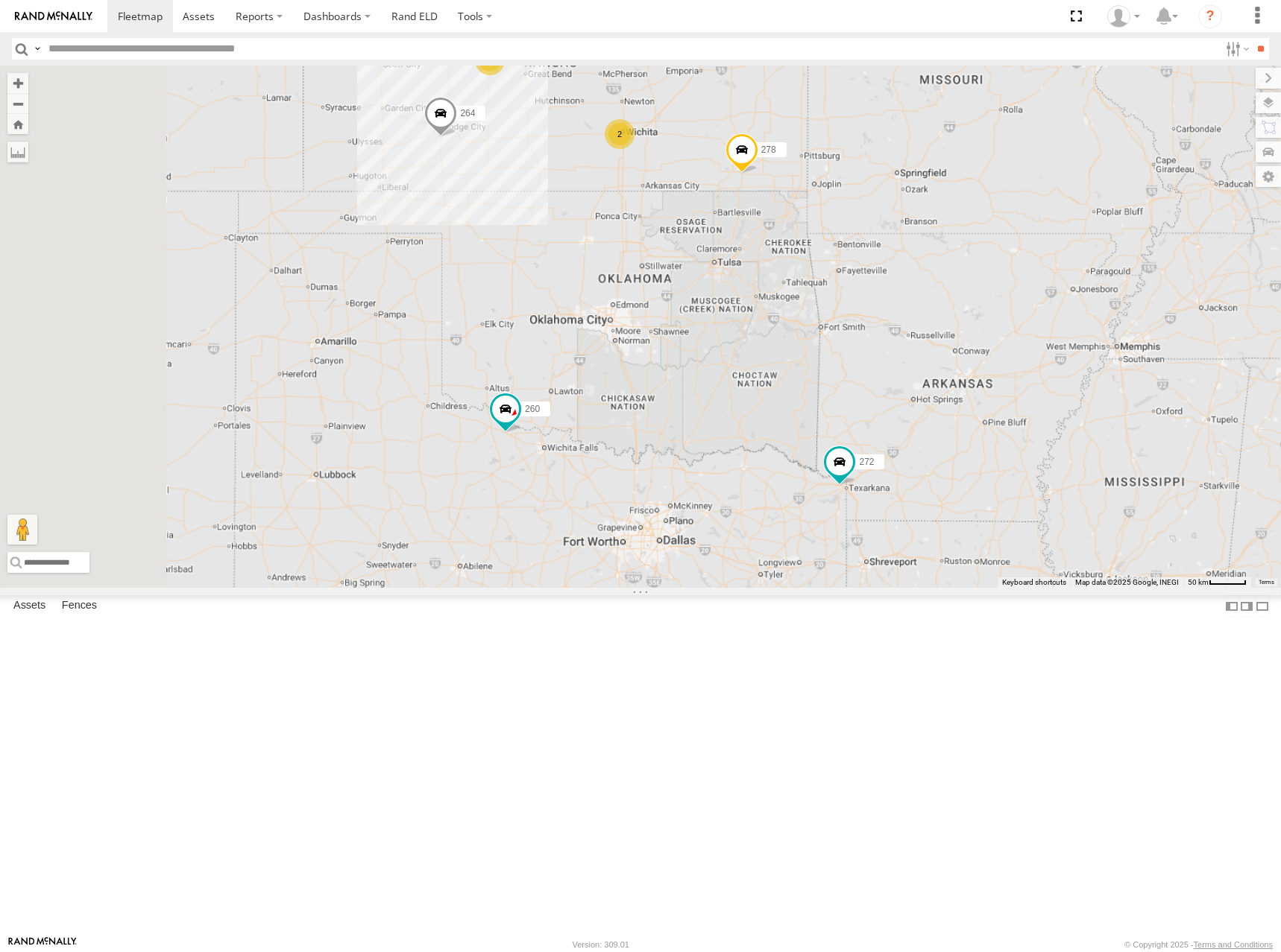
drag, startPoint x: 812, startPoint y: 211, endPoint x: 854, endPoint y: 284, distance: 84.2
click at [854, 284] on div "298 288 292 272 264 302 278 260 2 9 2 2" at bounding box center [640, 327] width 1281 height 522
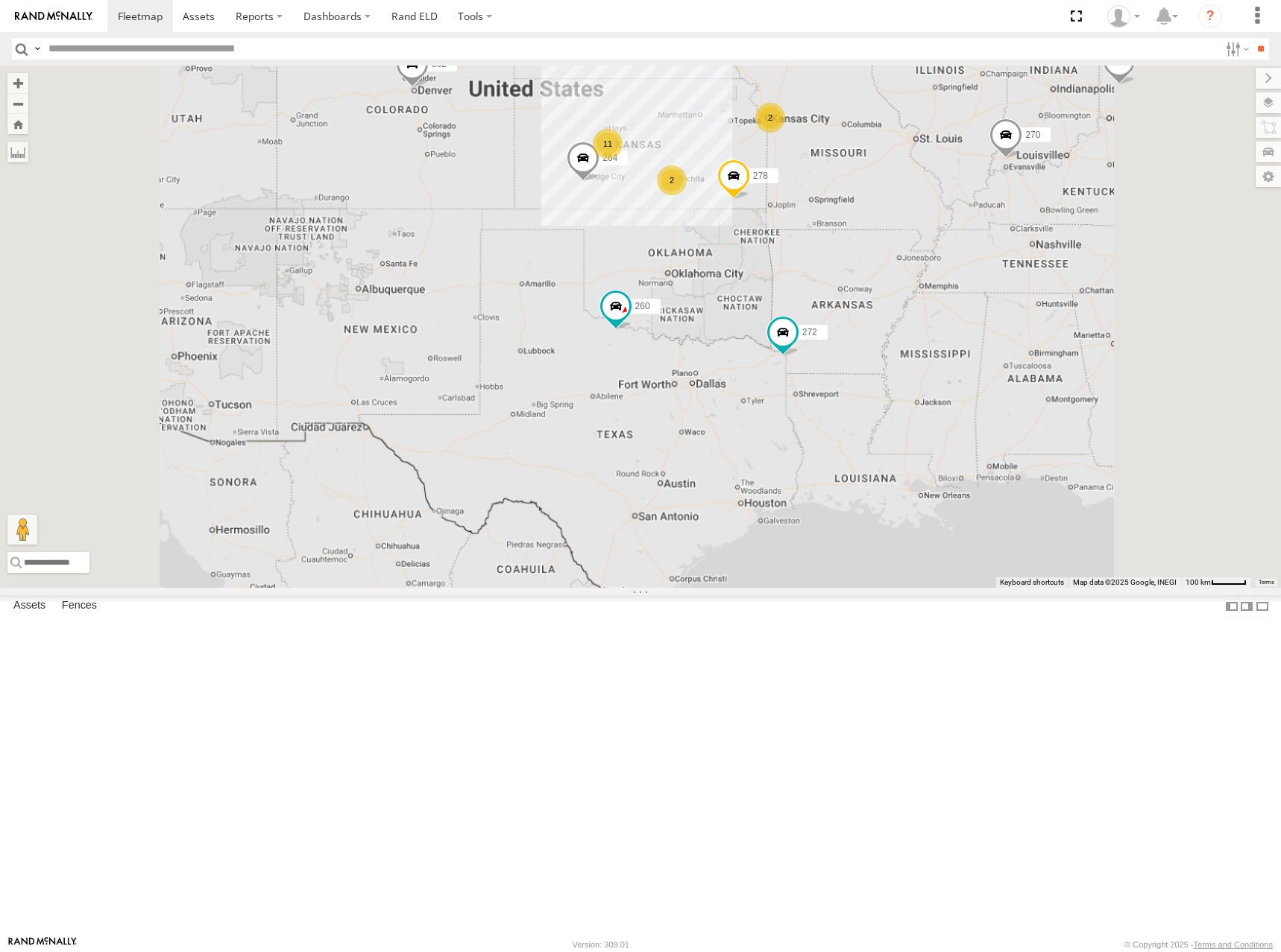
drag, startPoint x: 851, startPoint y: 252, endPoint x: 856, endPoint y: 270, distance: 18.7
click at [856, 270] on div "298 288 292 272 264 302 278 260 2 11 270 2 232" at bounding box center [640, 327] width 1281 height 522
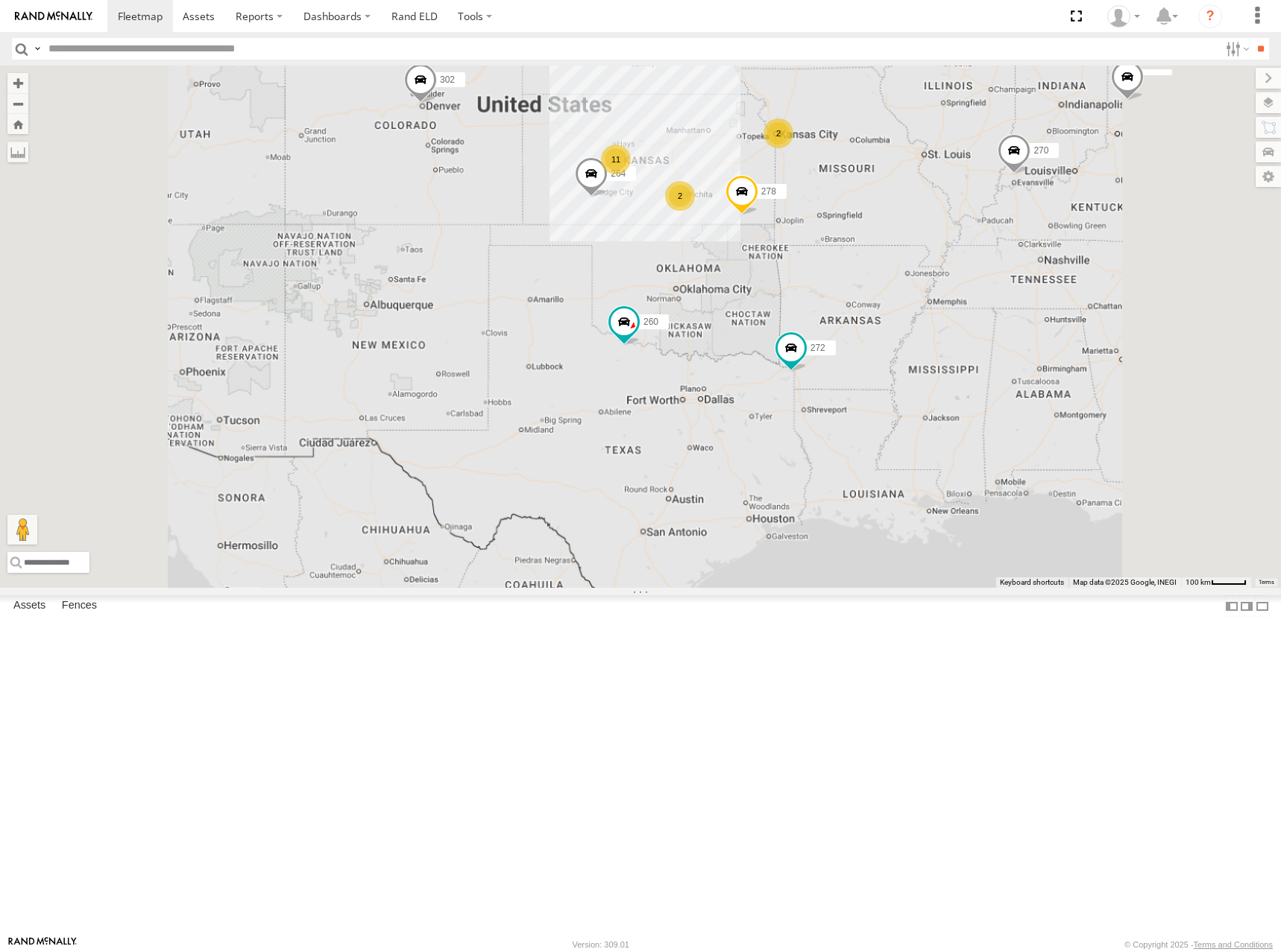
drag, startPoint x: 861, startPoint y: 290, endPoint x: 869, endPoint y: 304, distance: 16.1
click at [869, 304] on div "298 288 292 272 264 302 278 260 2 11 270 2 232" at bounding box center [640, 327] width 1281 height 522
click at [843, 299] on div "298 288 292 272 264 302 278 260 2 11 270 2 232" at bounding box center [640, 327] width 1281 height 522
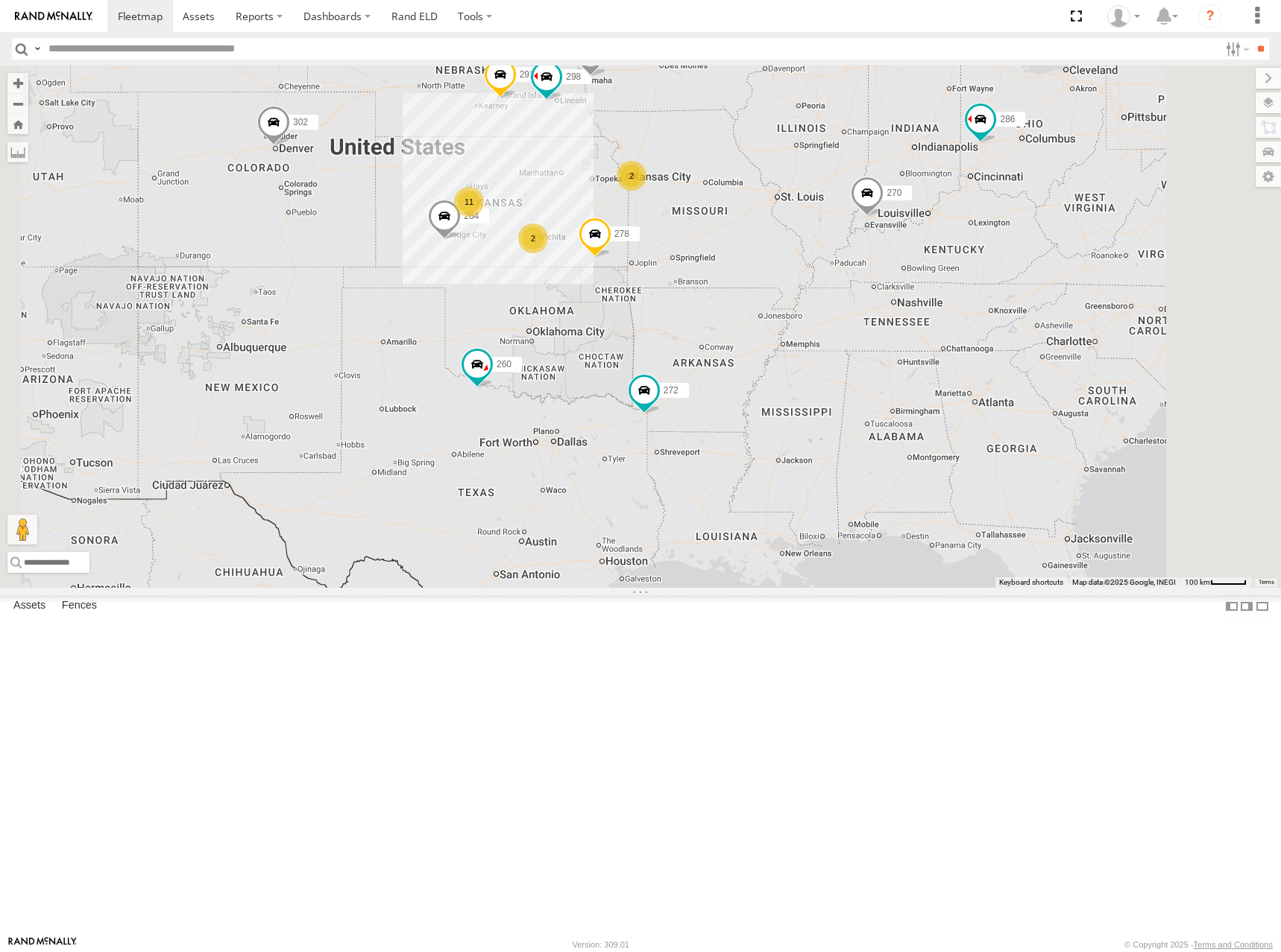
drag, startPoint x: 1060, startPoint y: 341, endPoint x: 911, endPoint y: 384, distance: 155.1
click at [911, 384] on div "298 288 292 272 264 302 278 260 2 11 270 2 232 286" at bounding box center [640, 327] width 1281 height 522
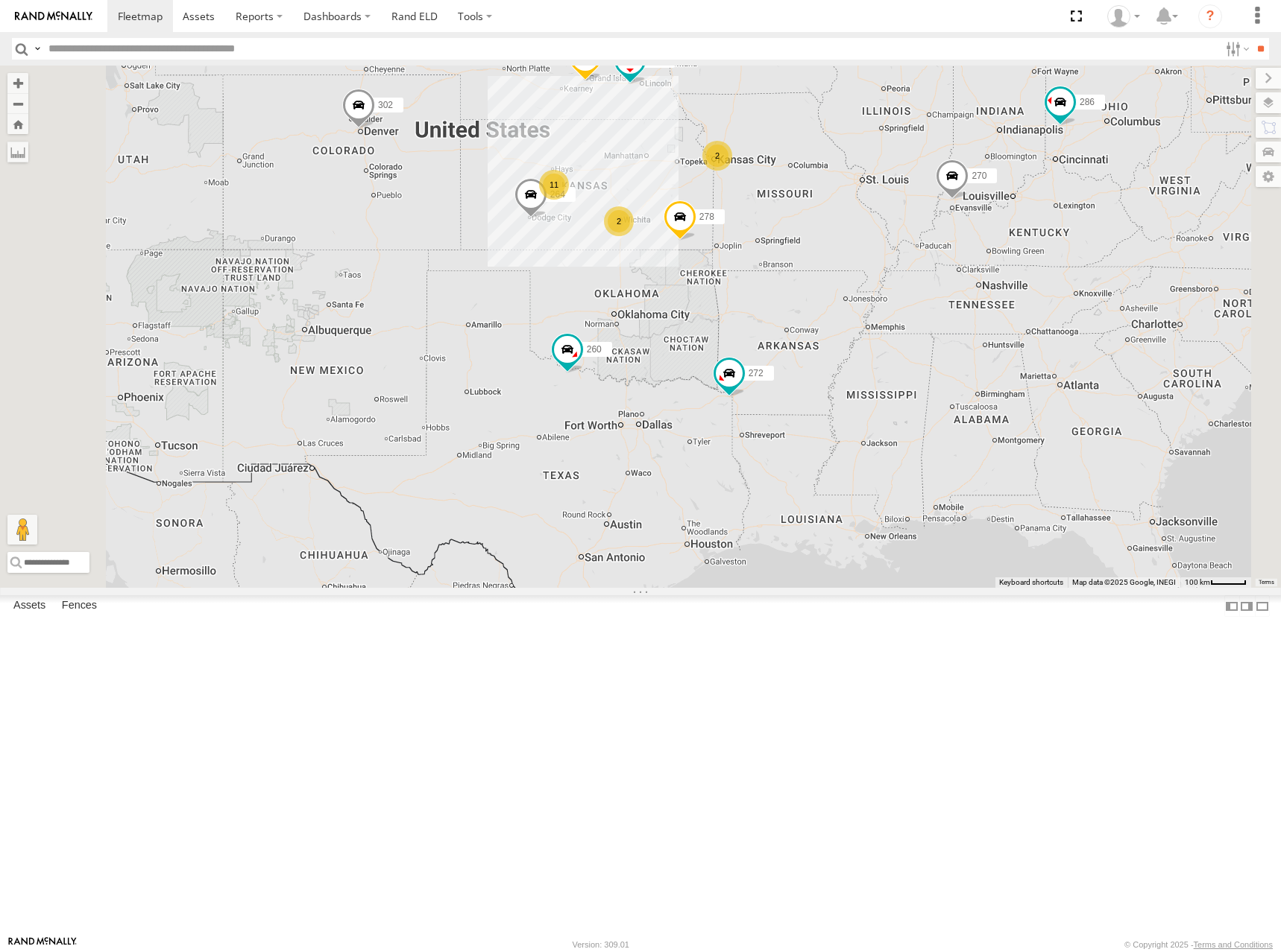
drag, startPoint x: 891, startPoint y: 308, endPoint x: 941, endPoint y: 305, distance: 50.1
click at [941, 305] on div "298 270 288 292 272 232 264 302 278 286 260 2 11 2" at bounding box center [640, 327] width 1281 height 522
drag, startPoint x: 856, startPoint y: 319, endPoint x: 872, endPoint y: 366, distance: 49.6
click at [872, 366] on div "298 270 288 292 272 232 264 302 278 286 260 2 11 2" at bounding box center [640, 327] width 1281 height 522
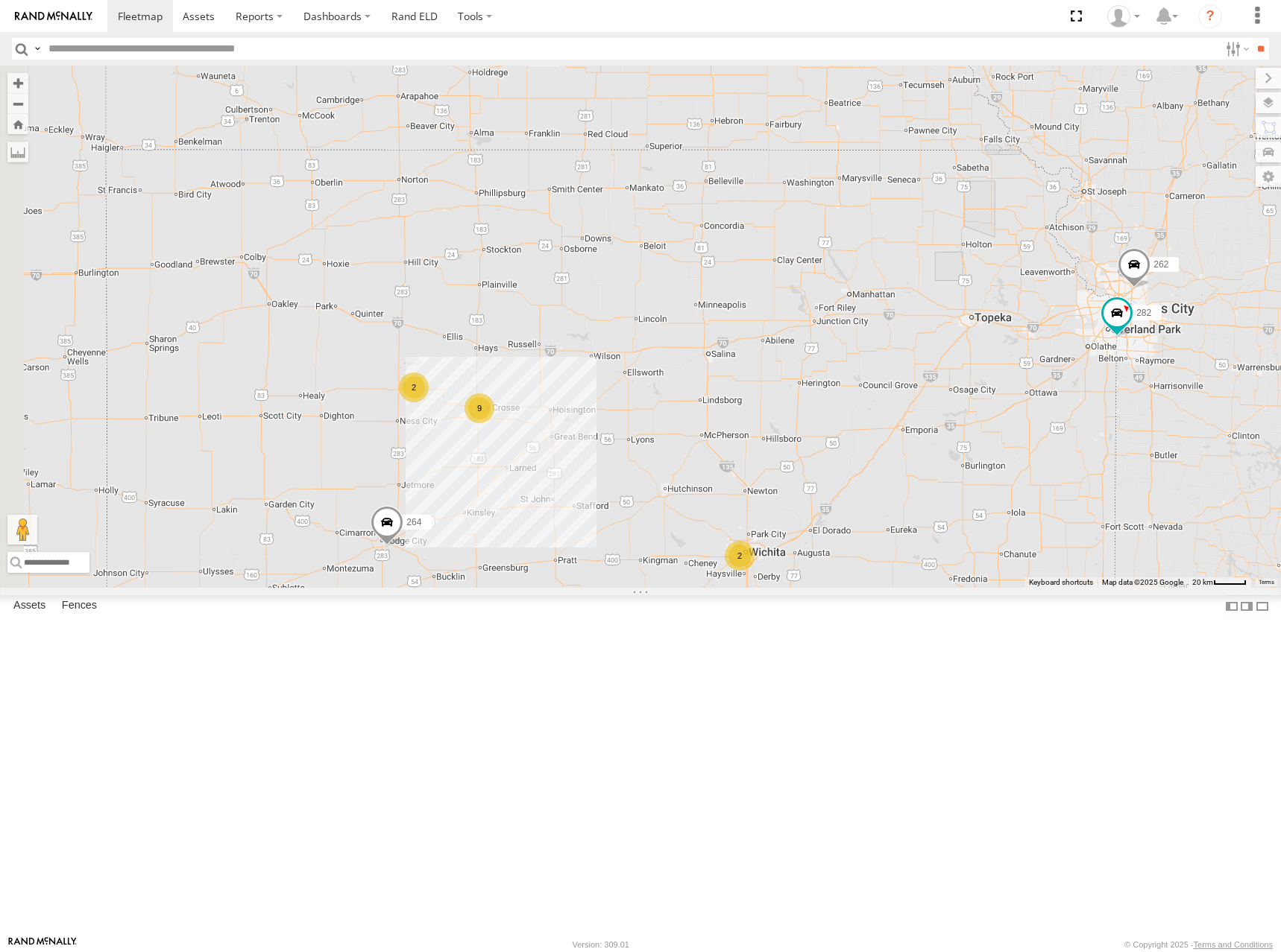
drag, startPoint x: 717, startPoint y: 543, endPoint x: 815, endPoint y: 431, distance: 148.8
click at [815, 431] on div "298 270 288 292 272 232 264 302 278 286 260 2 9 2 262 282" at bounding box center [640, 327] width 1281 height 522
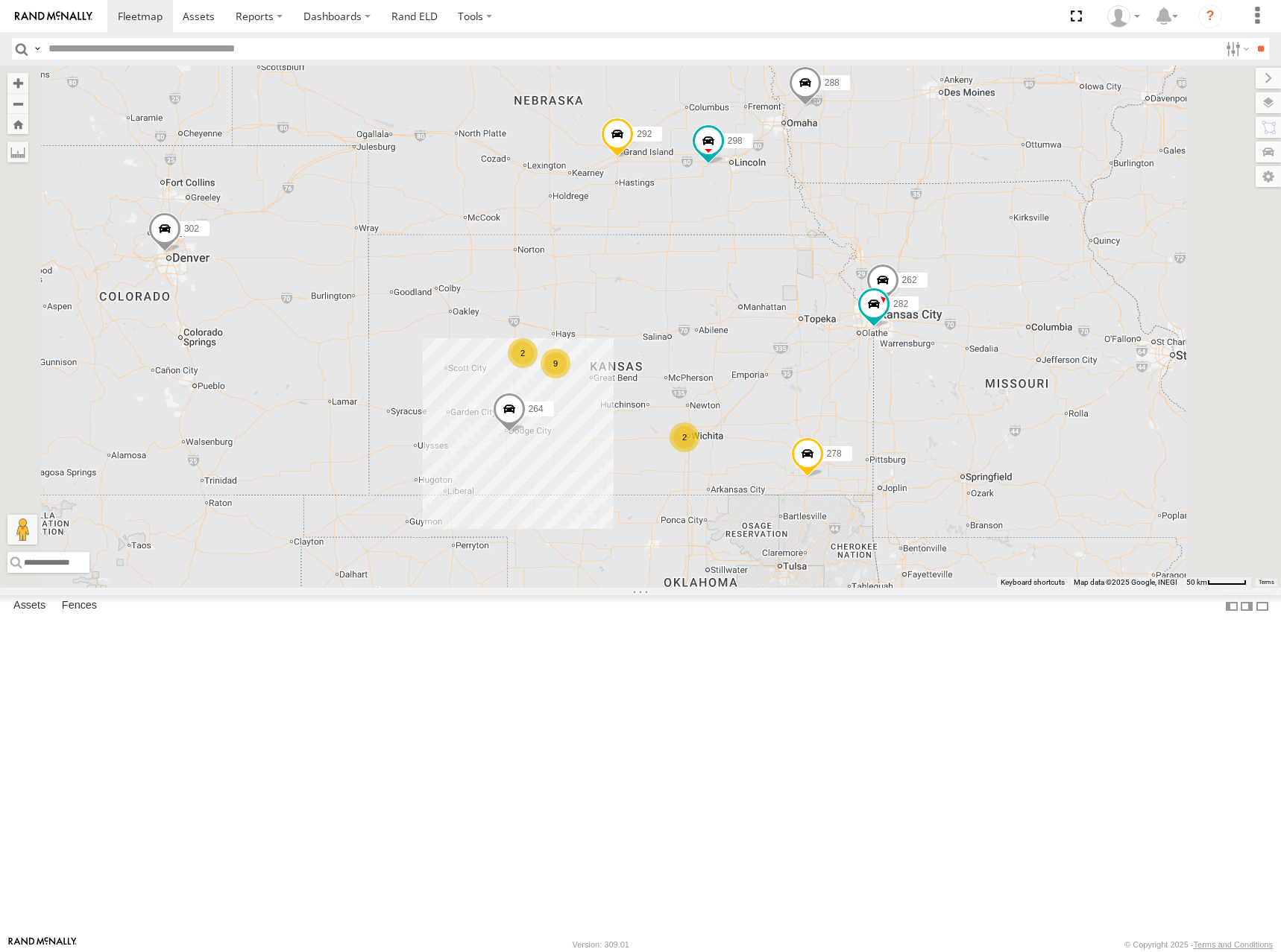
drag, startPoint x: 808, startPoint y: 455, endPoint x: 832, endPoint y: 432, distance: 33.2
click at [832, 432] on div "298 270 288 292 272 232 264 302 278 286 260 262 282 2 9 2" at bounding box center [640, 327] width 1281 height 522
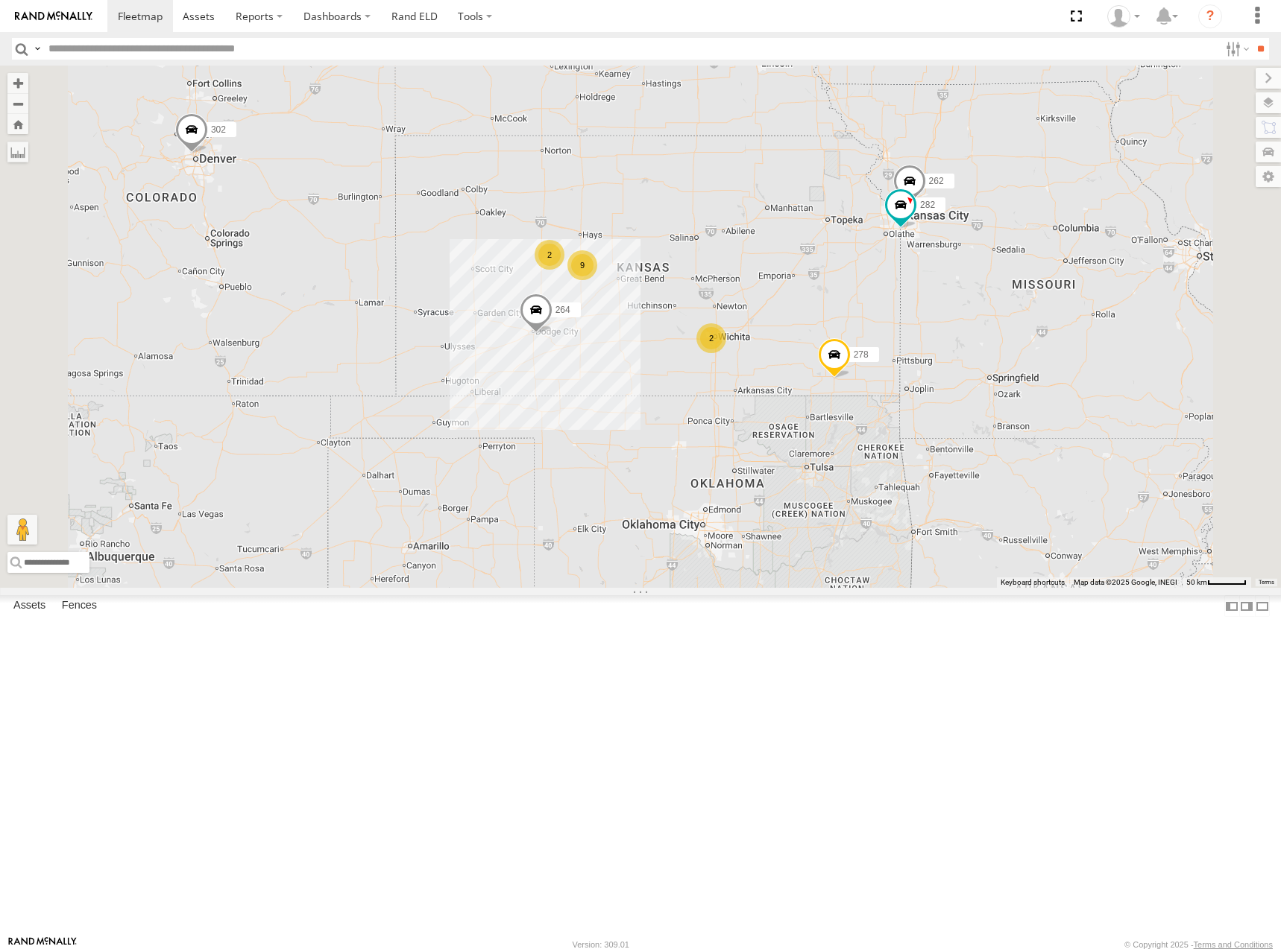
drag, startPoint x: 834, startPoint y: 446, endPoint x: 823, endPoint y: 396, distance: 51.2
click at [823, 396] on div "298 270 288 292 272 232 264 302 278 286 260 262 282 2 9 2" at bounding box center [640, 327] width 1281 height 522
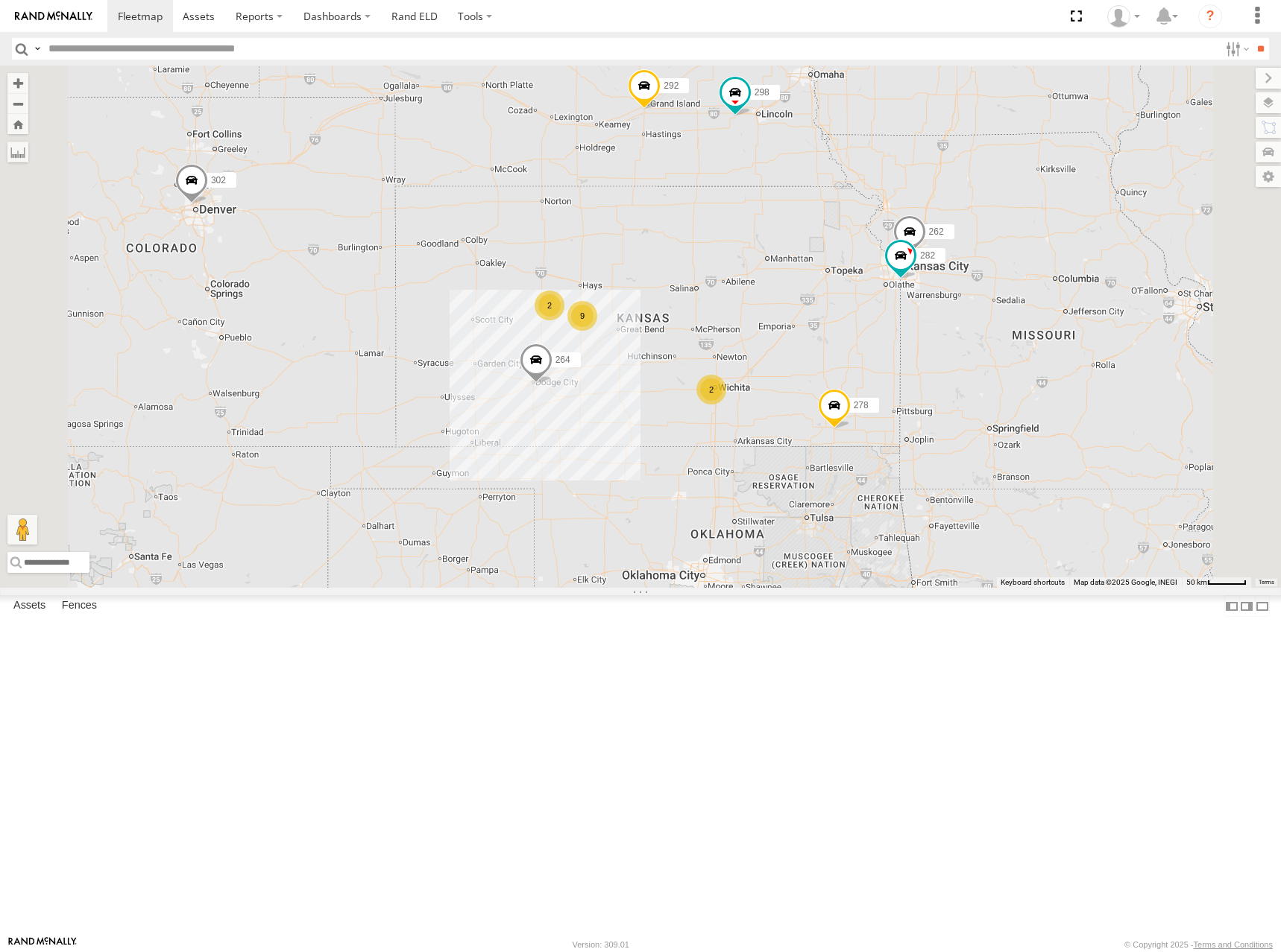
drag, startPoint x: 837, startPoint y: 345, endPoint x: 838, endPoint y: 399, distance: 54.0
click at [838, 399] on div "298 270 288 292 272 232 264 302 278 286 260 262 282 2 9 2" at bounding box center [640, 327] width 1281 height 522
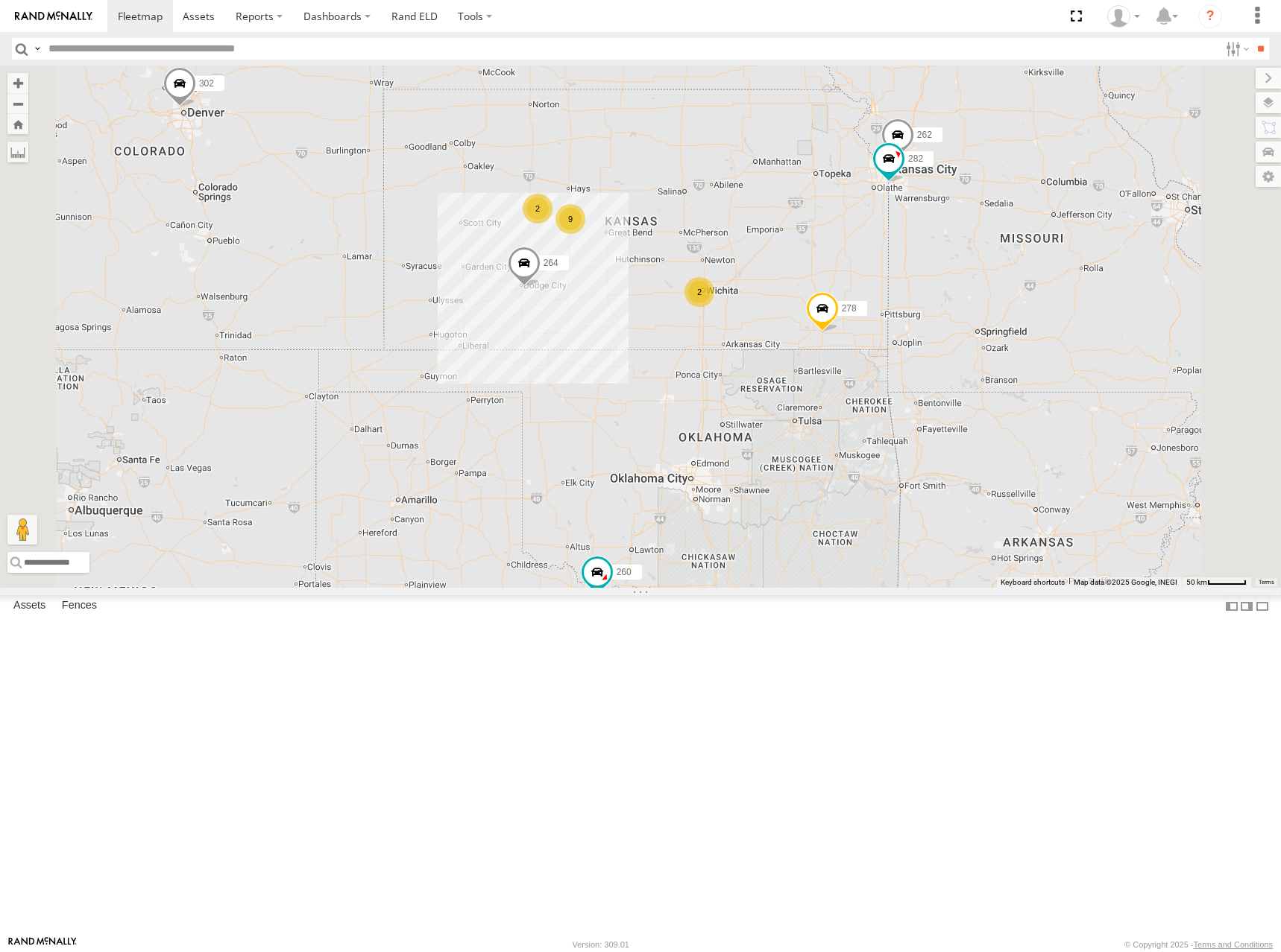
drag, startPoint x: 962, startPoint y: 503, endPoint x: 936, endPoint y: 332, distance: 173.0
click at [936, 332] on div "298 270 288 292 272 232 264 302 278 286 260 262 282 2 9 2" at bounding box center [640, 327] width 1281 height 522
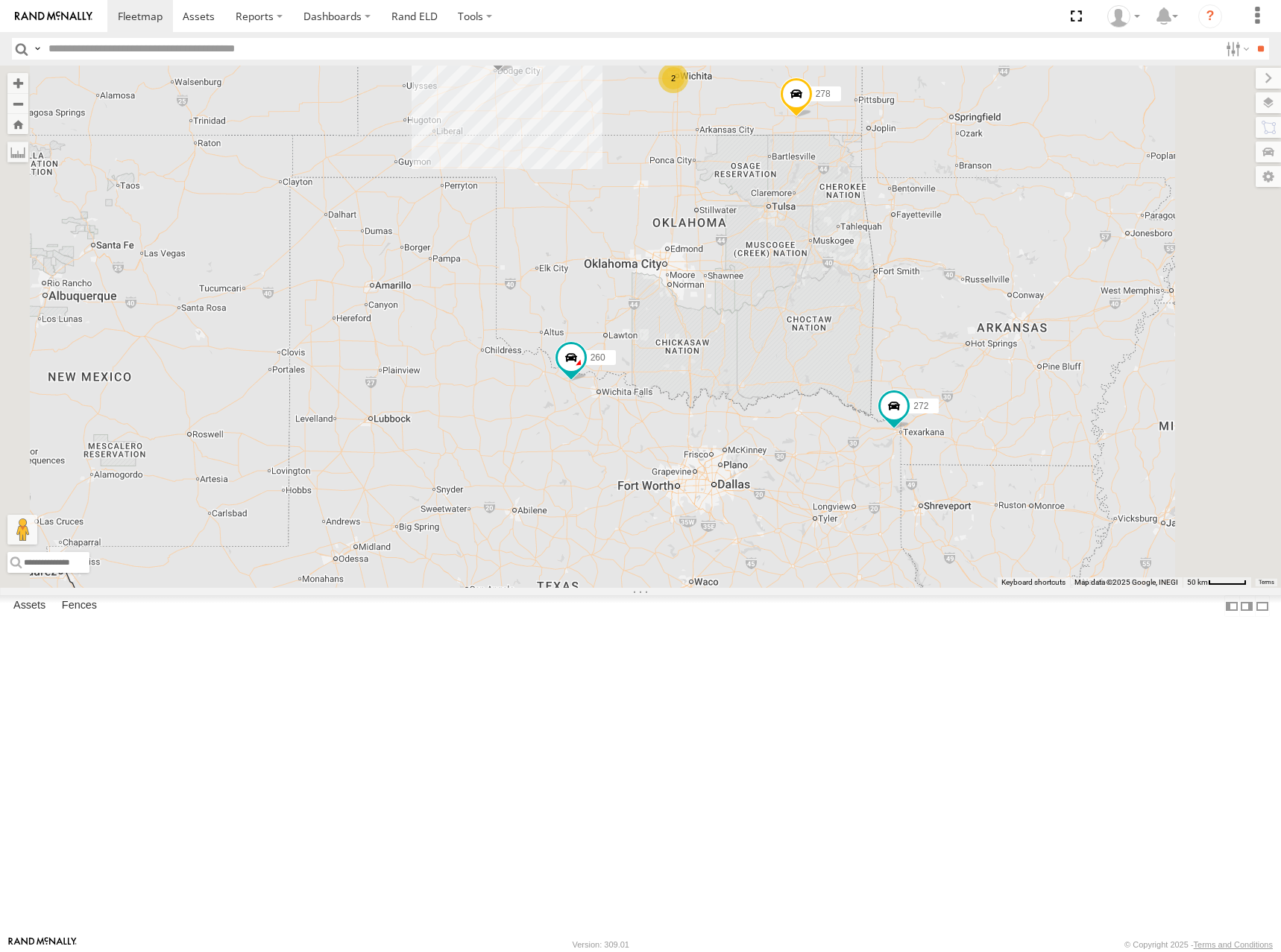
drag, startPoint x: 939, startPoint y: 618, endPoint x: 925, endPoint y: 465, distance: 153.6
click at [925, 465] on div "298 270 288 292 272 232 264 302 278 286 260 262 282 2 9 2" at bounding box center [640, 327] width 1281 height 522
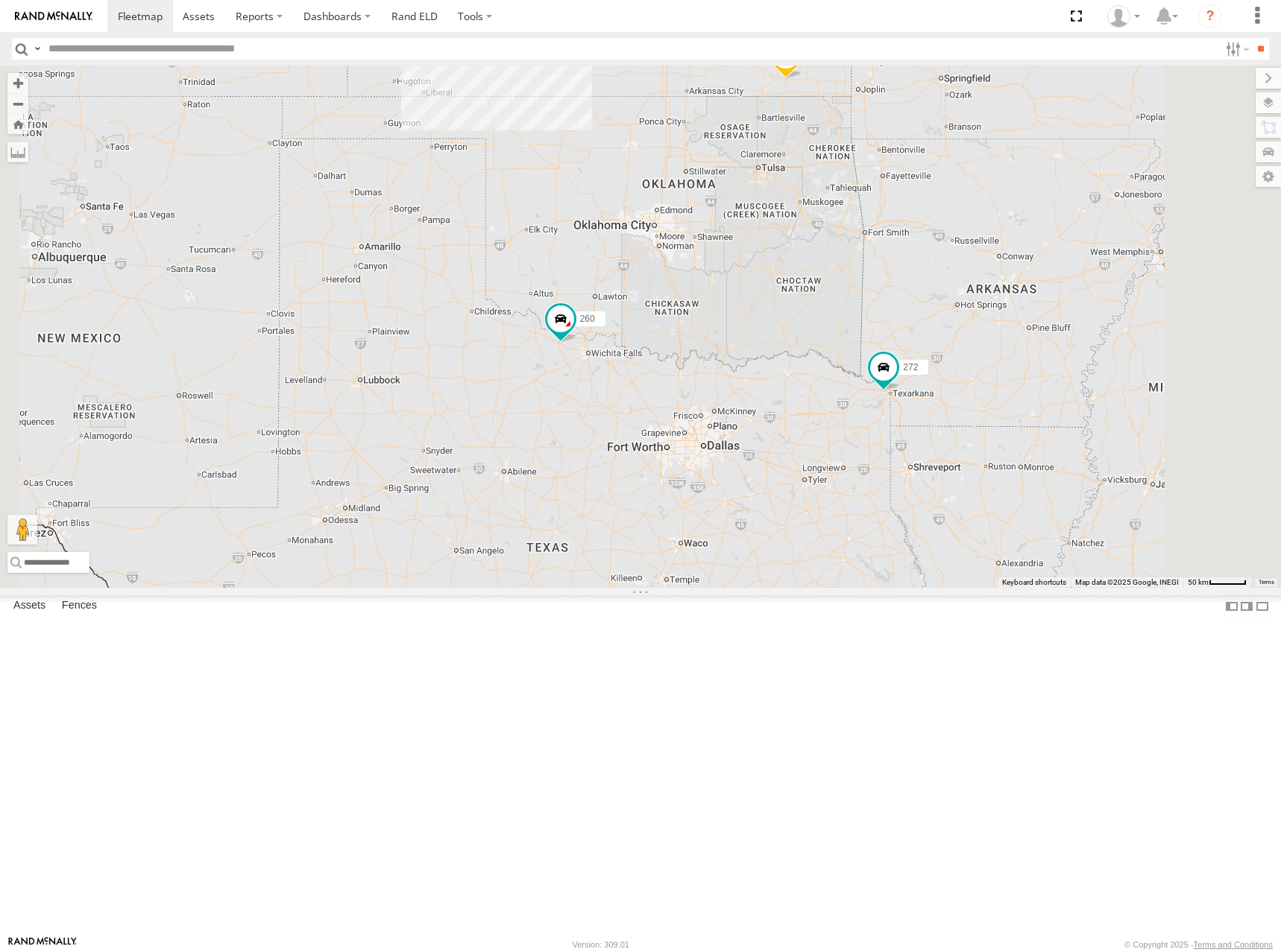
drag, startPoint x: 936, startPoint y: 601, endPoint x: 933, endPoint y: 543, distance: 58.1
click at [933, 543] on div "298 270 288 292 272 232 264 302 278 286 260 262 282 2 9 2" at bounding box center [640, 327] width 1281 height 522
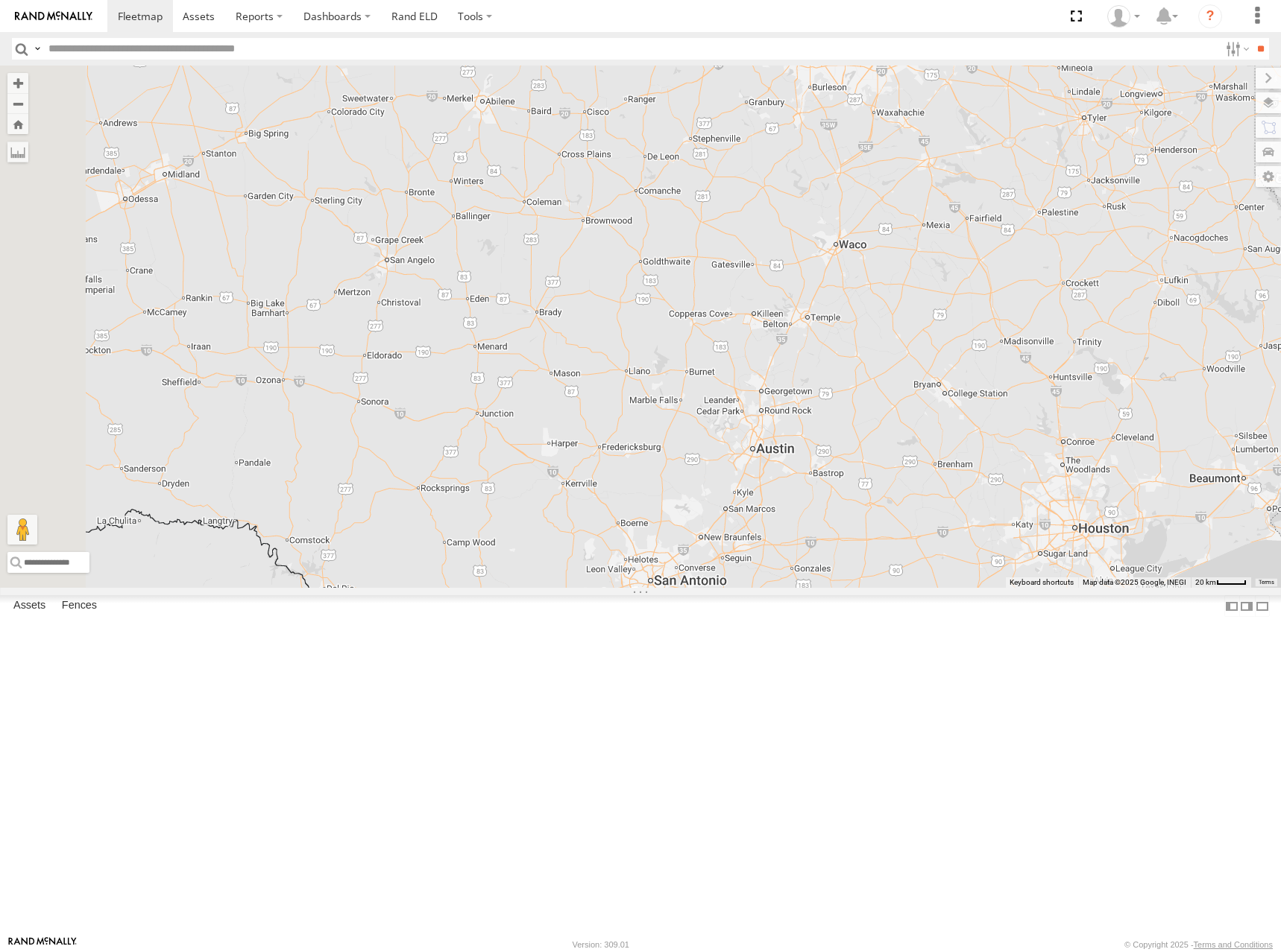
drag, startPoint x: 791, startPoint y: 667, endPoint x: 912, endPoint y: 673, distance: 121.1
click at [912, 588] on div "298 270 288 292 272 232 264 302 278 286 260 262 282" at bounding box center [640, 327] width 1281 height 522
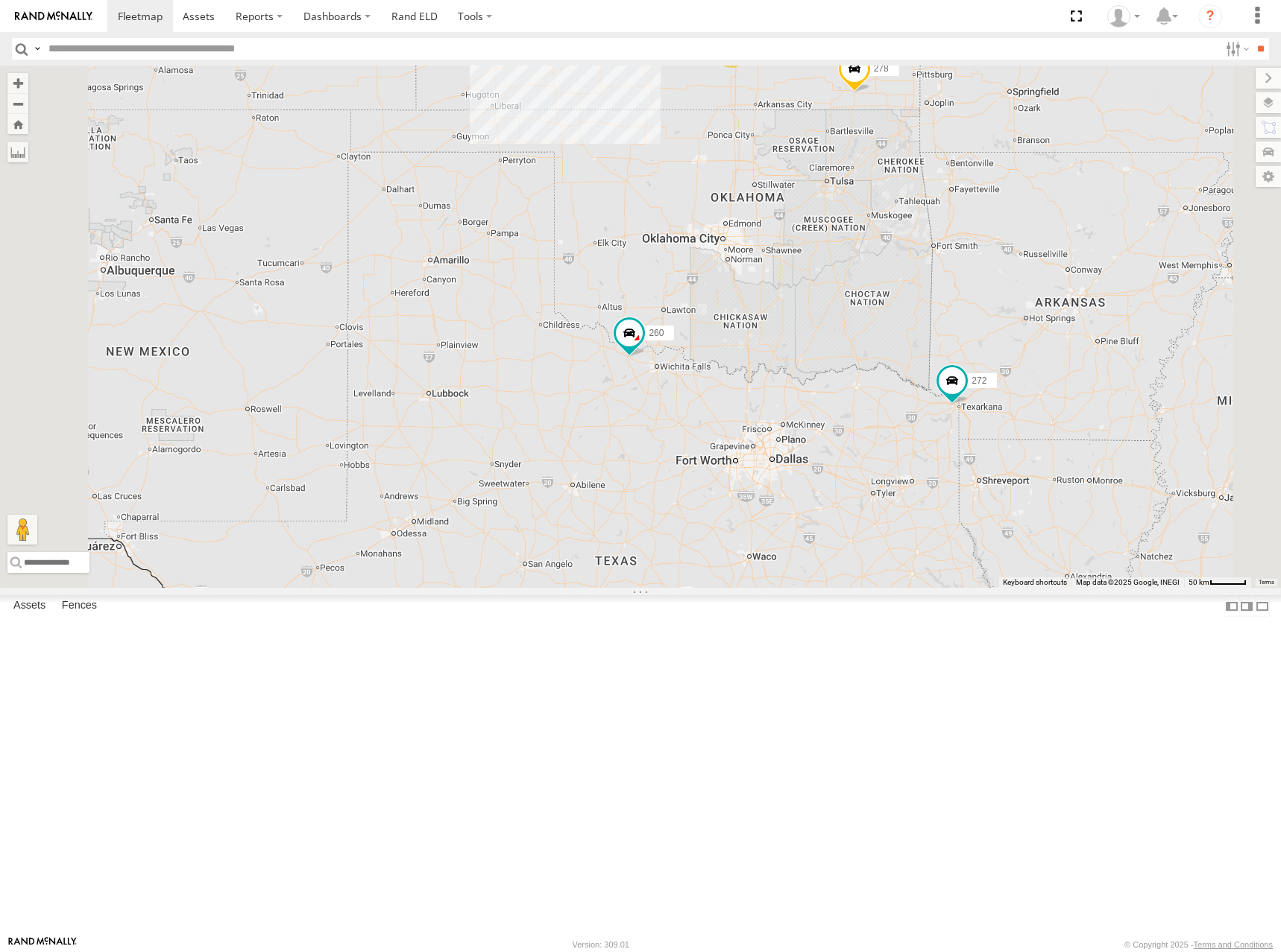
drag, startPoint x: 904, startPoint y: 248, endPoint x: 882, endPoint y: 424, distance: 177.4
click at [883, 426] on div "298 270 288 292 272 232 264 302 278 286 260 262 282 2 9" at bounding box center [640, 327] width 1281 height 522
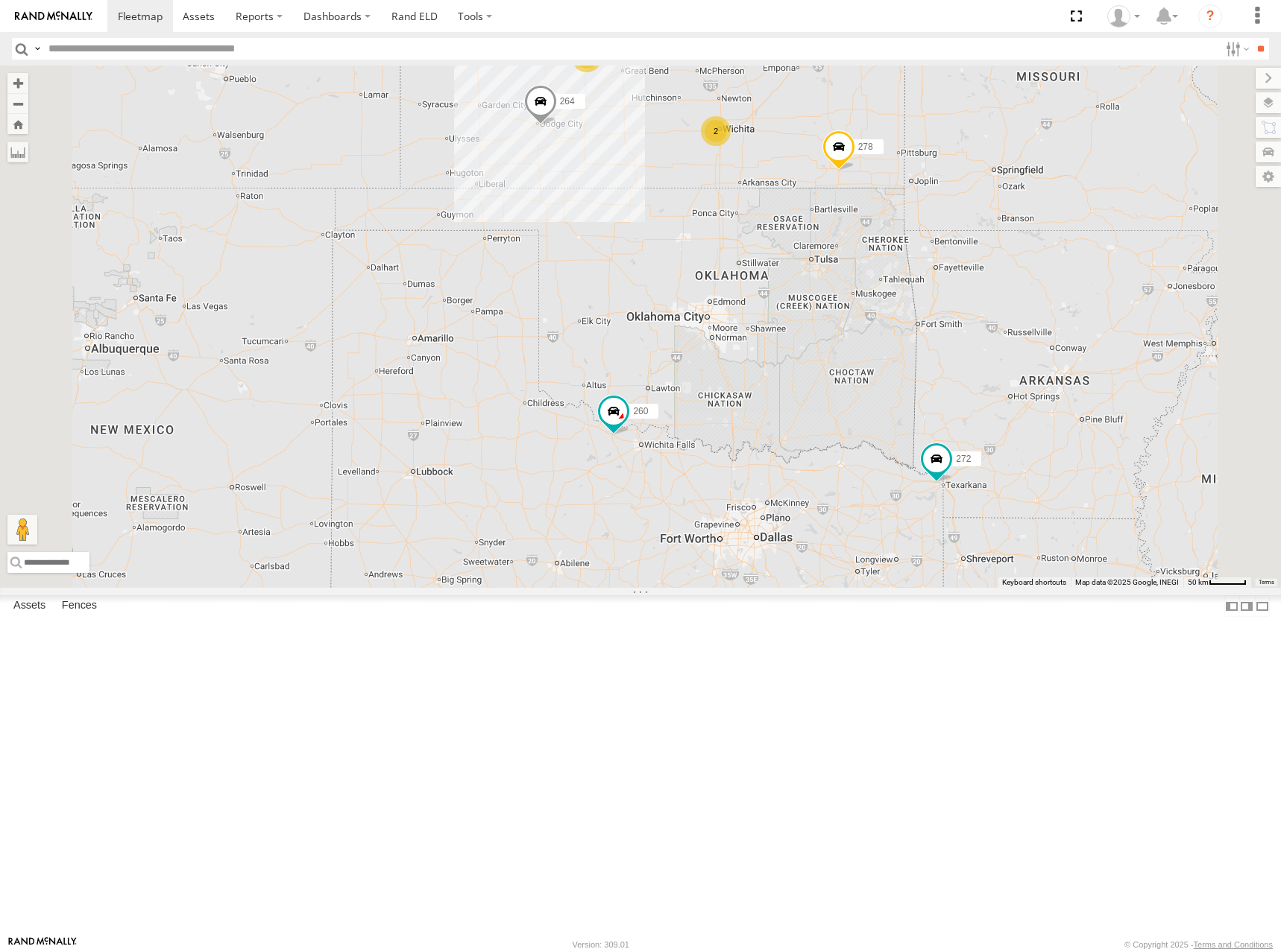
drag, startPoint x: 897, startPoint y: 124, endPoint x: 892, endPoint y: 170, distance: 46.3
click at [892, 170] on div "298 270 288 292 272 232 264 302 278 286 260 262 282 2 9 2" at bounding box center [640, 327] width 1281 height 522
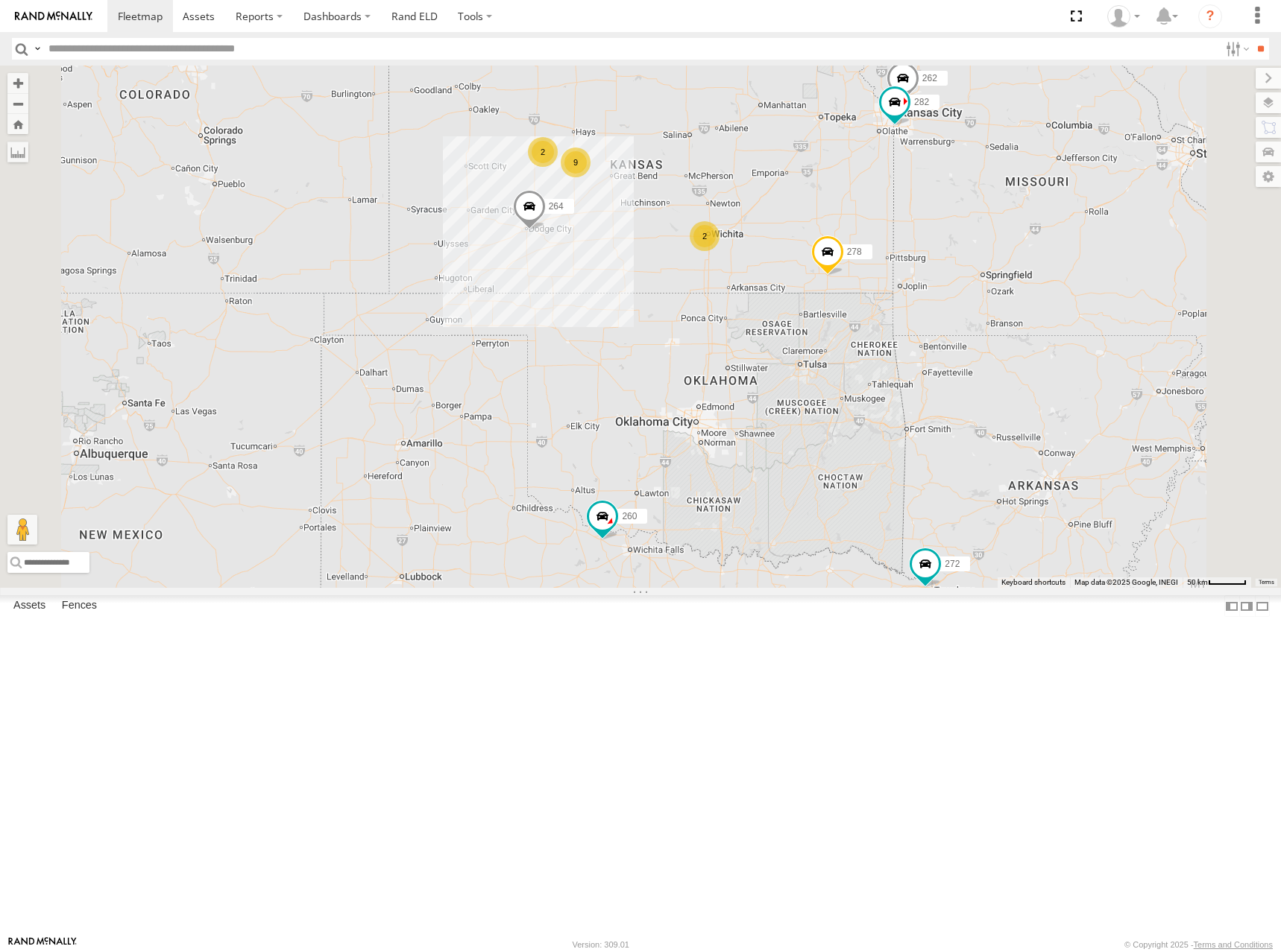
drag, startPoint x: 921, startPoint y: 174, endPoint x: 917, endPoint y: 229, distance: 55.1
click at [917, 229] on div "298 270 288 292 272 232 264 302 278 286 260 262 282 2 9 2" at bounding box center [640, 327] width 1281 height 522
drag, startPoint x: 954, startPoint y: 240, endPoint x: 947, endPoint y: 248, distance: 10.6
click at [947, 248] on div "298 270 288 292 272 232 264 302 278 286 260 262 282 2 9 2" at bounding box center [640, 327] width 1281 height 522
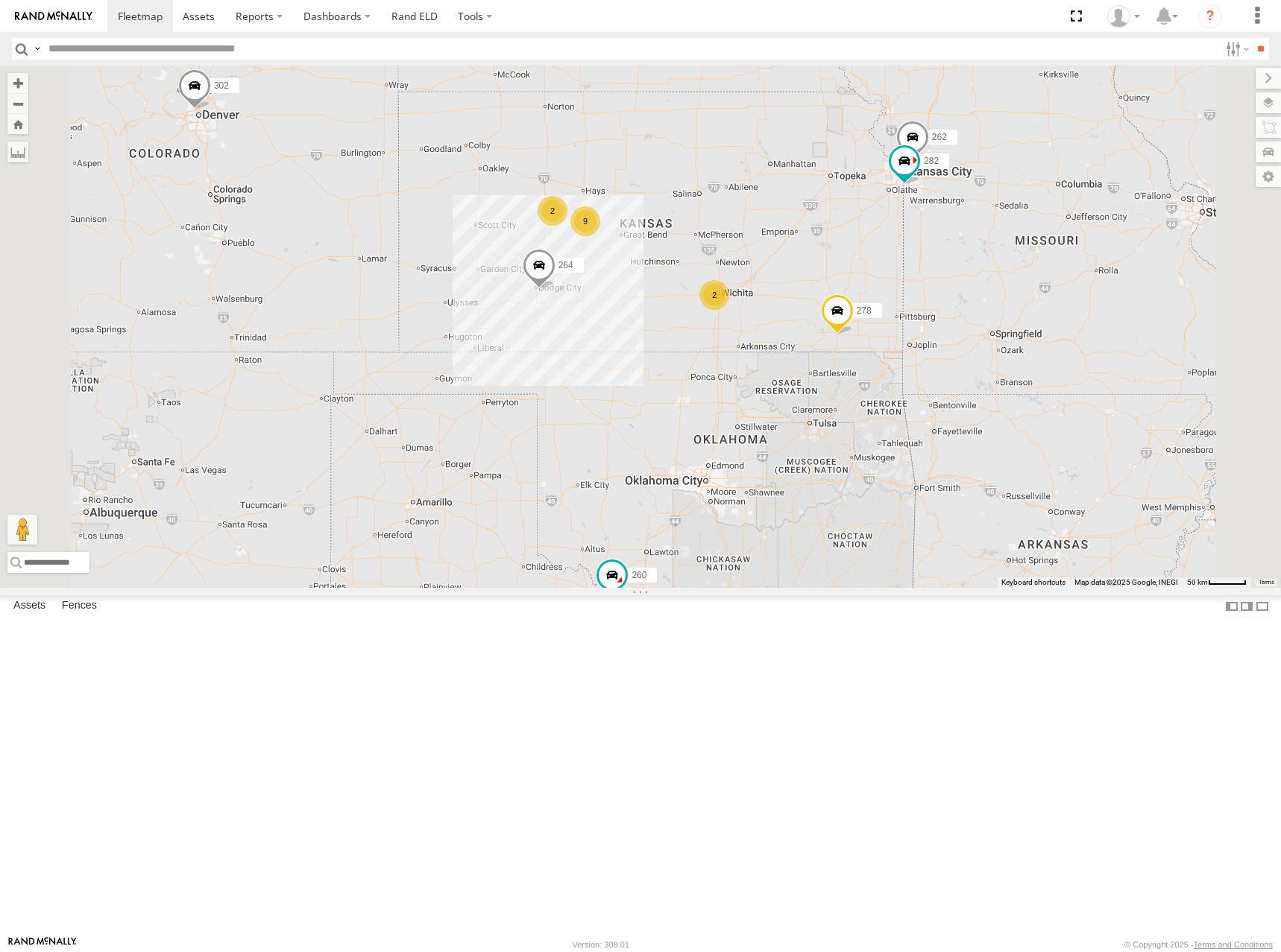
drag, startPoint x: 911, startPoint y: 231, endPoint x: 935, endPoint y: 269, distance: 44.9
click at [933, 284] on div "298 270 288 292 272 232 264 302 278 286 260 262 282 2 9 2" at bounding box center [640, 327] width 1281 height 522
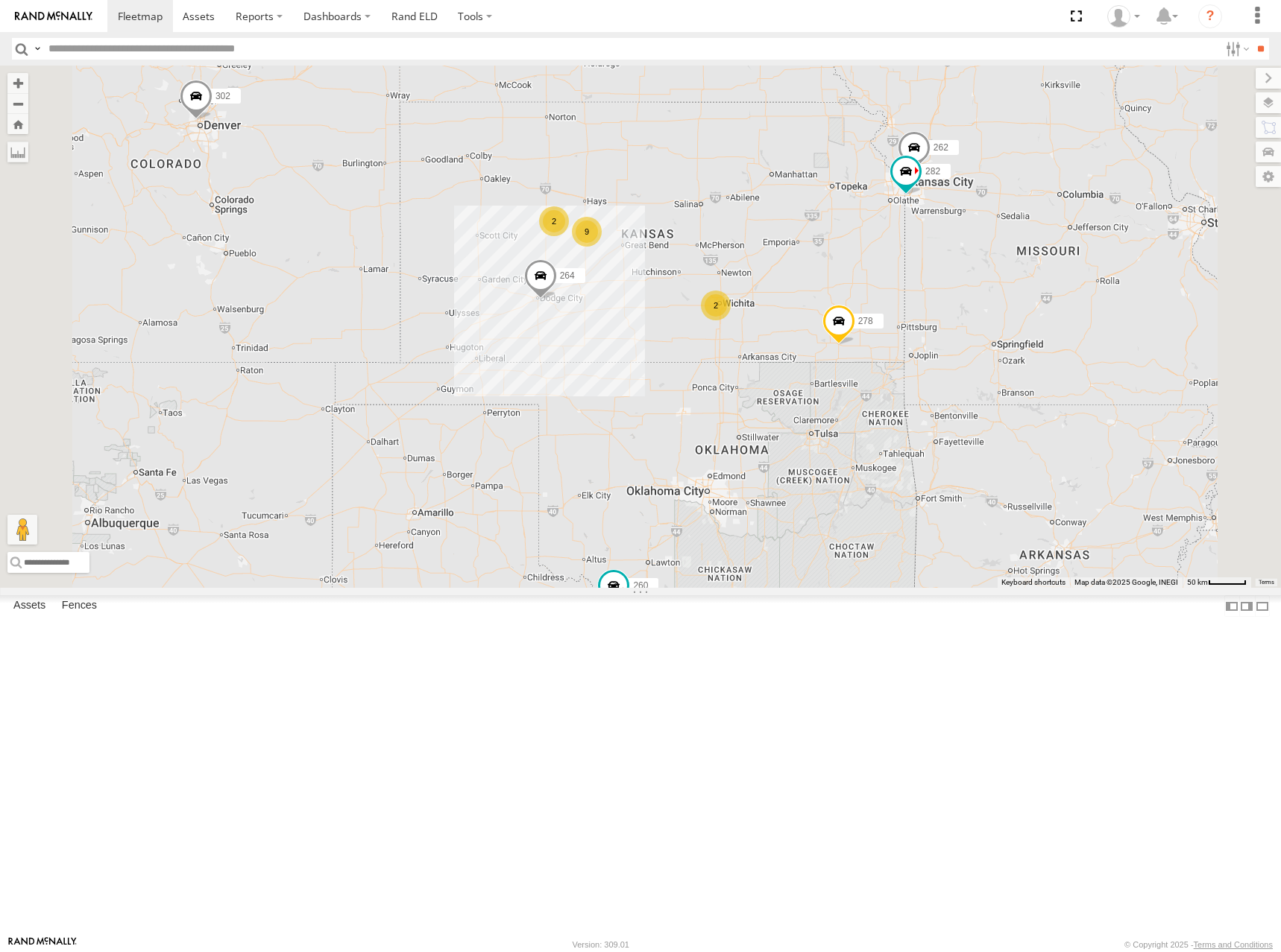
drag, startPoint x: 934, startPoint y: 289, endPoint x: 933, endPoint y: 302, distance: 13.0
click at [933, 302] on div "298 270 288 292 272 232 264 302 278 286 260 262 282 2 9 2" at bounding box center [640, 327] width 1281 height 522
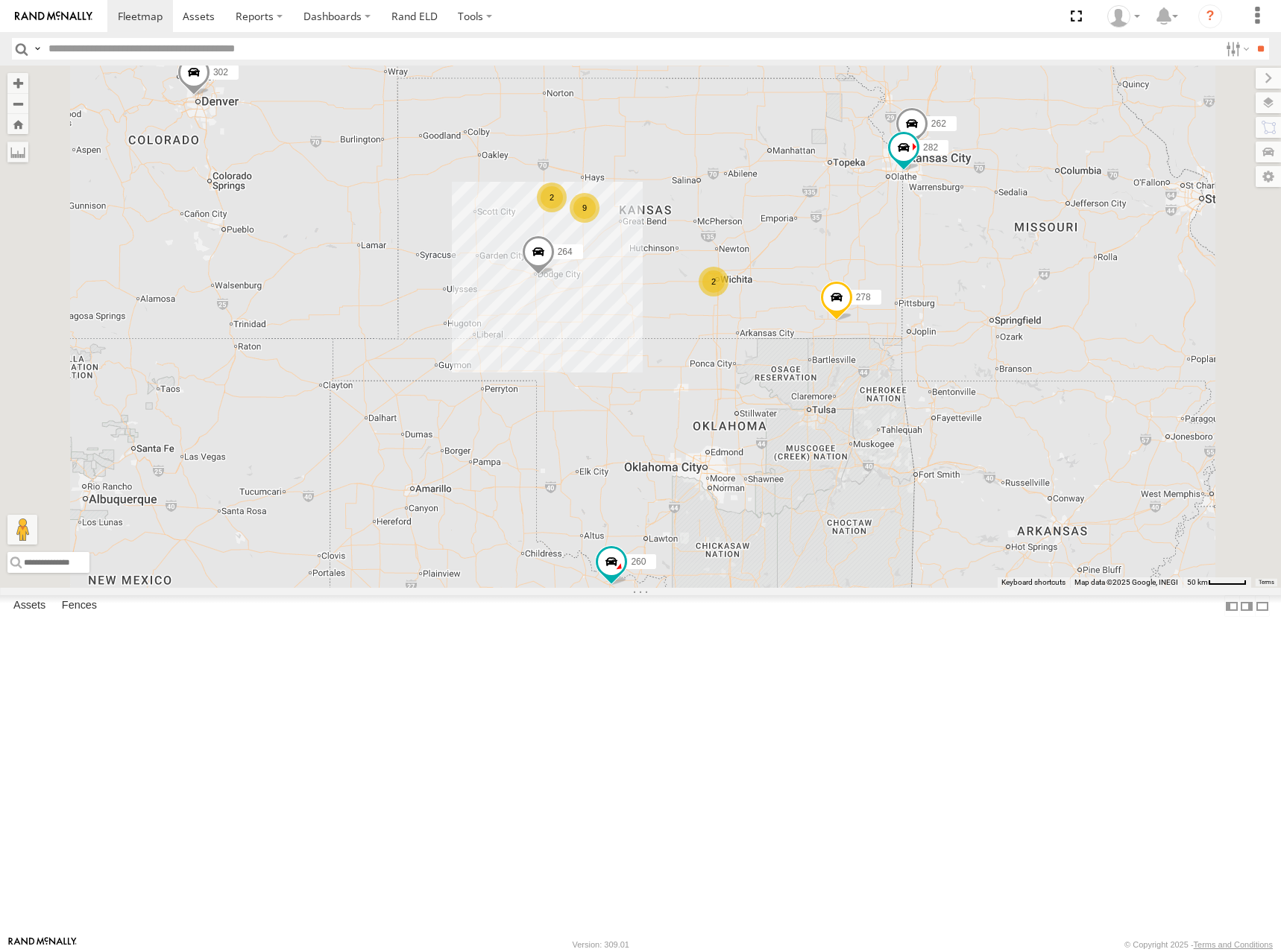
drag, startPoint x: 882, startPoint y: 371, endPoint x: 882, endPoint y: 336, distance: 35.0
click at [882, 336] on div "298 270 288 292 272 232 264 302 278 286 260 262 282 2 9 2" at bounding box center [640, 327] width 1281 height 522
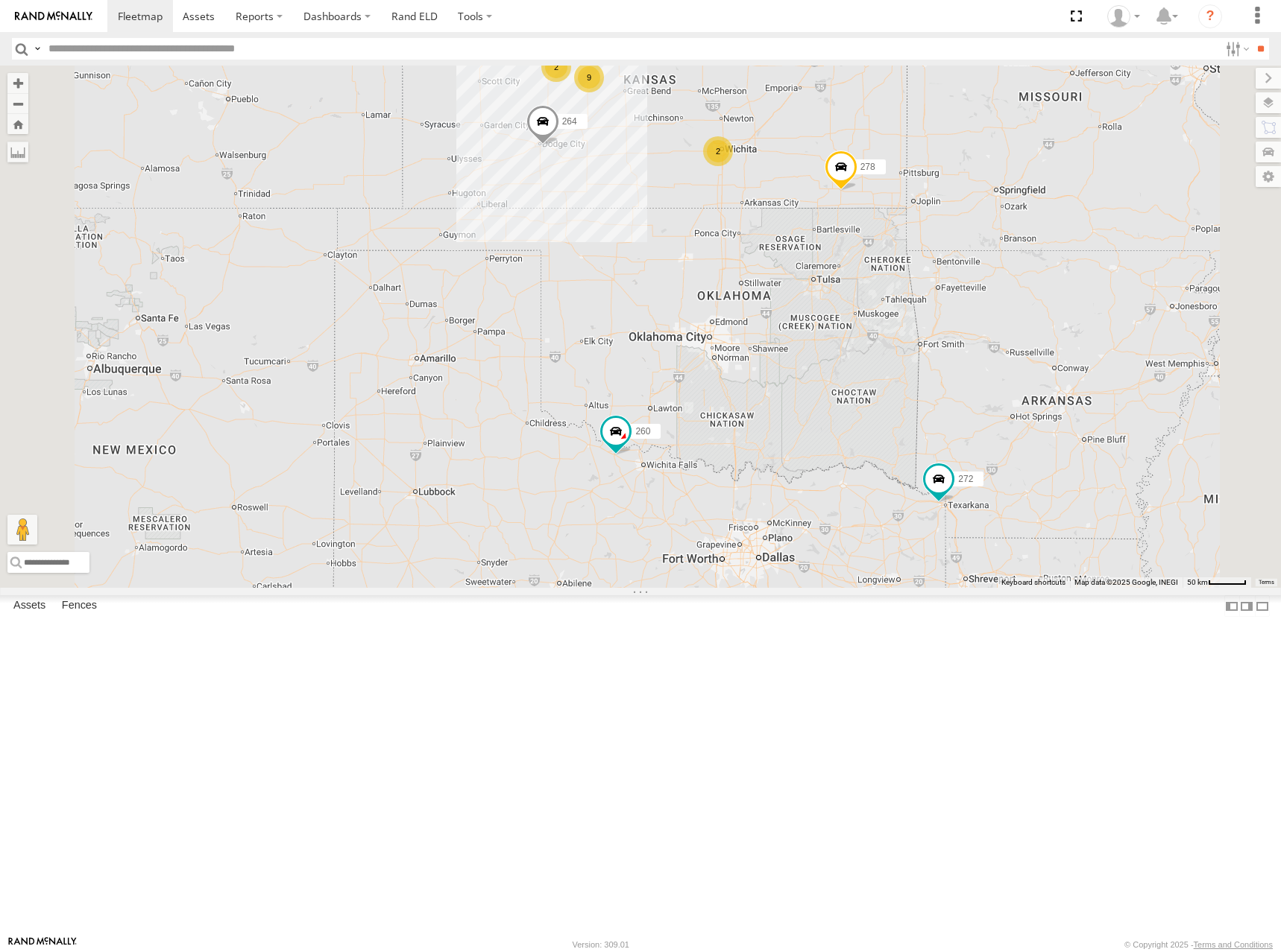
drag, startPoint x: 965, startPoint y: 467, endPoint x: 970, endPoint y: 332, distance: 135.1
click at [970, 332] on div "298 270 288 292 272 232 264 302 278 286 260 262 282 2 9 2" at bounding box center [640, 327] width 1281 height 522
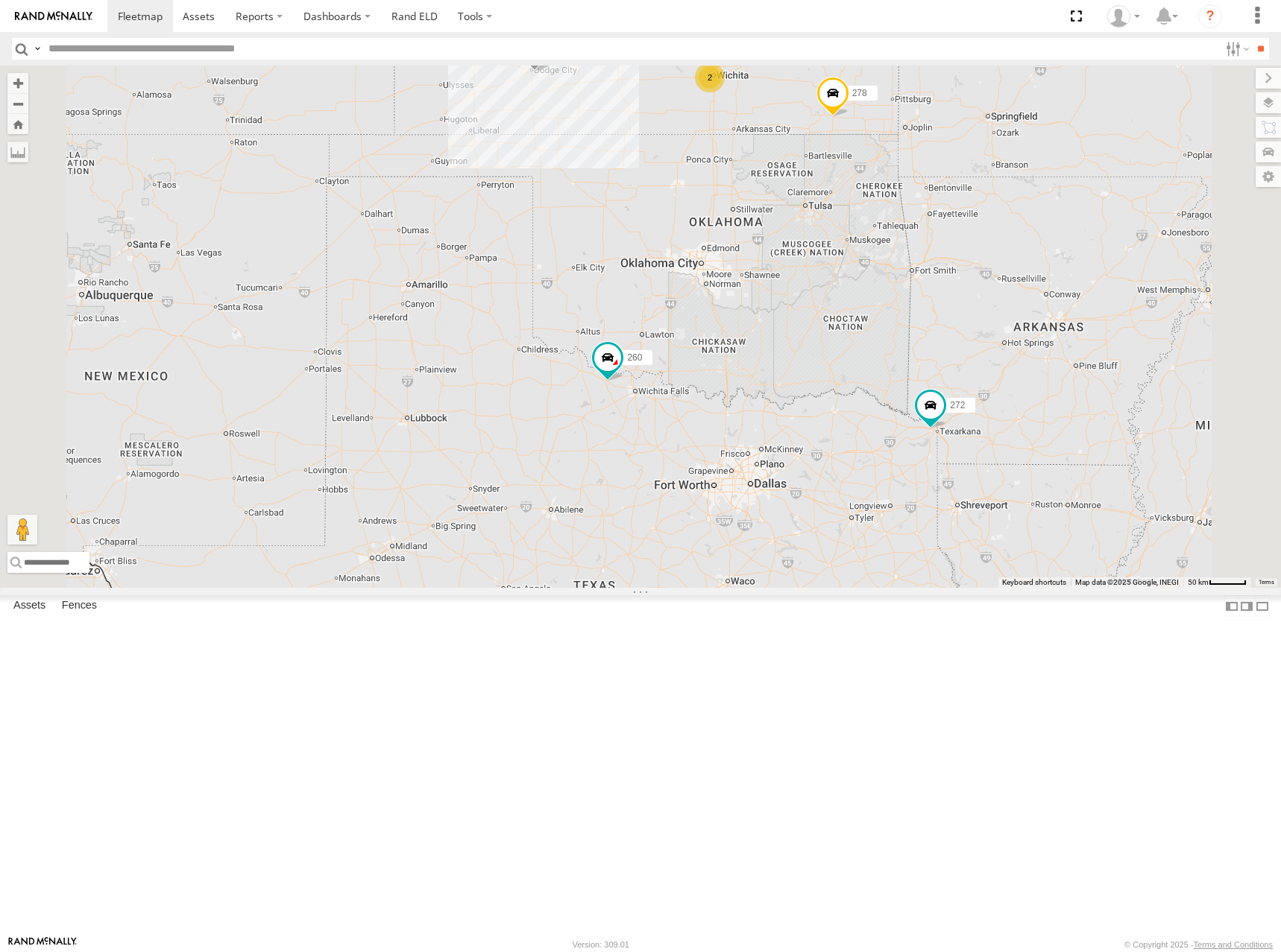
drag, startPoint x: 956, startPoint y: 457, endPoint x: 947, endPoint y: 393, distance: 64.6
click at [947, 393] on div "298 270 288 292 272 232 264 302 278 286 260 262 282 2 9 2" at bounding box center [640, 327] width 1281 height 522
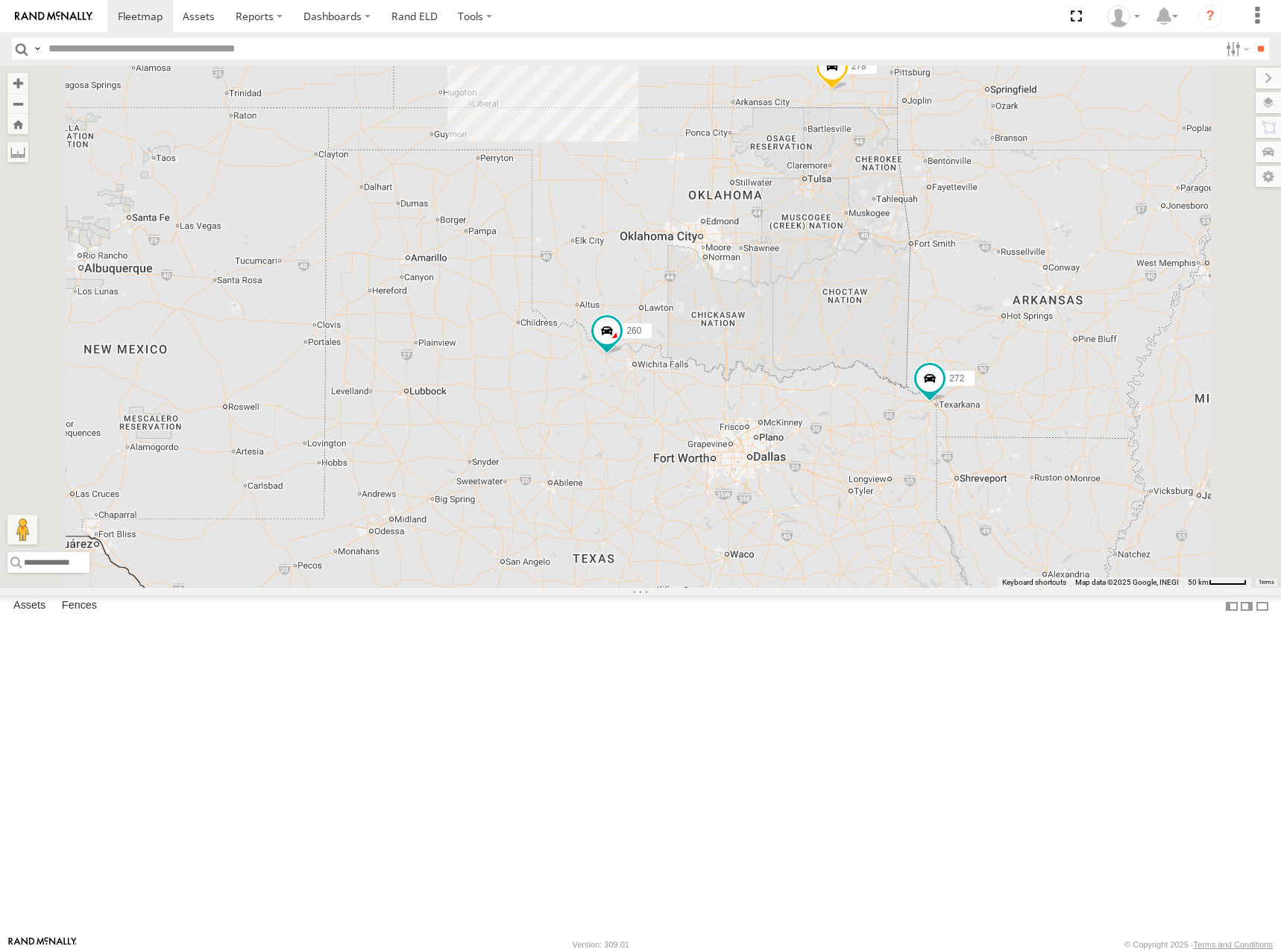
drag, startPoint x: 961, startPoint y: 428, endPoint x: 956, endPoint y: 378, distance: 50.2
click at [956, 378] on div "298 270 288 292 272 232 264 302 278 286 260 262 282 2 9 2" at bounding box center [640, 327] width 1281 height 522
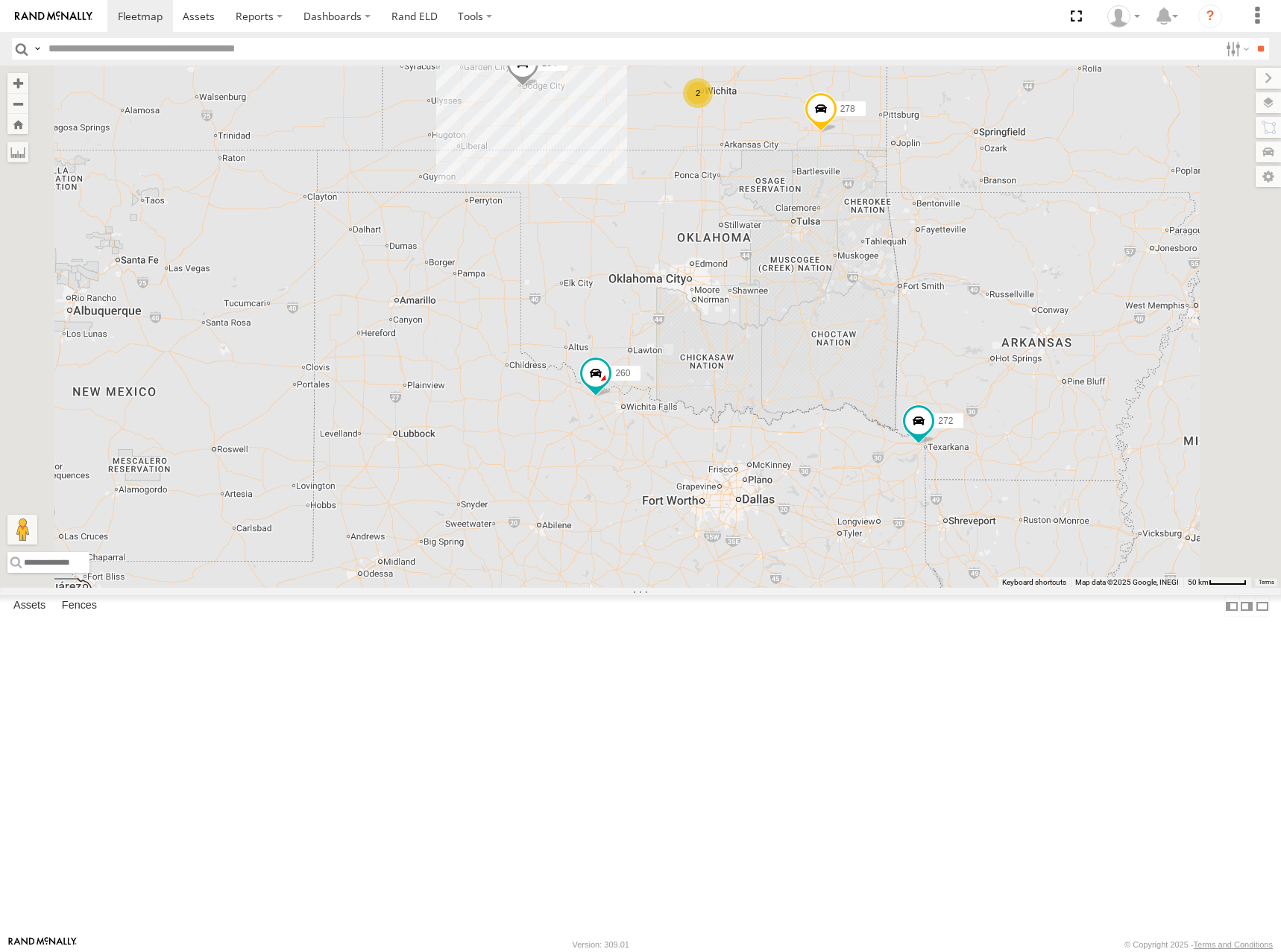
drag, startPoint x: 920, startPoint y: 252, endPoint x: 916, endPoint y: 323, distance: 71.1
click at [916, 323] on div "298 270 288 292 272 232 264 302 278 286 260 262 282 2 9 2" at bounding box center [640, 327] width 1281 height 522
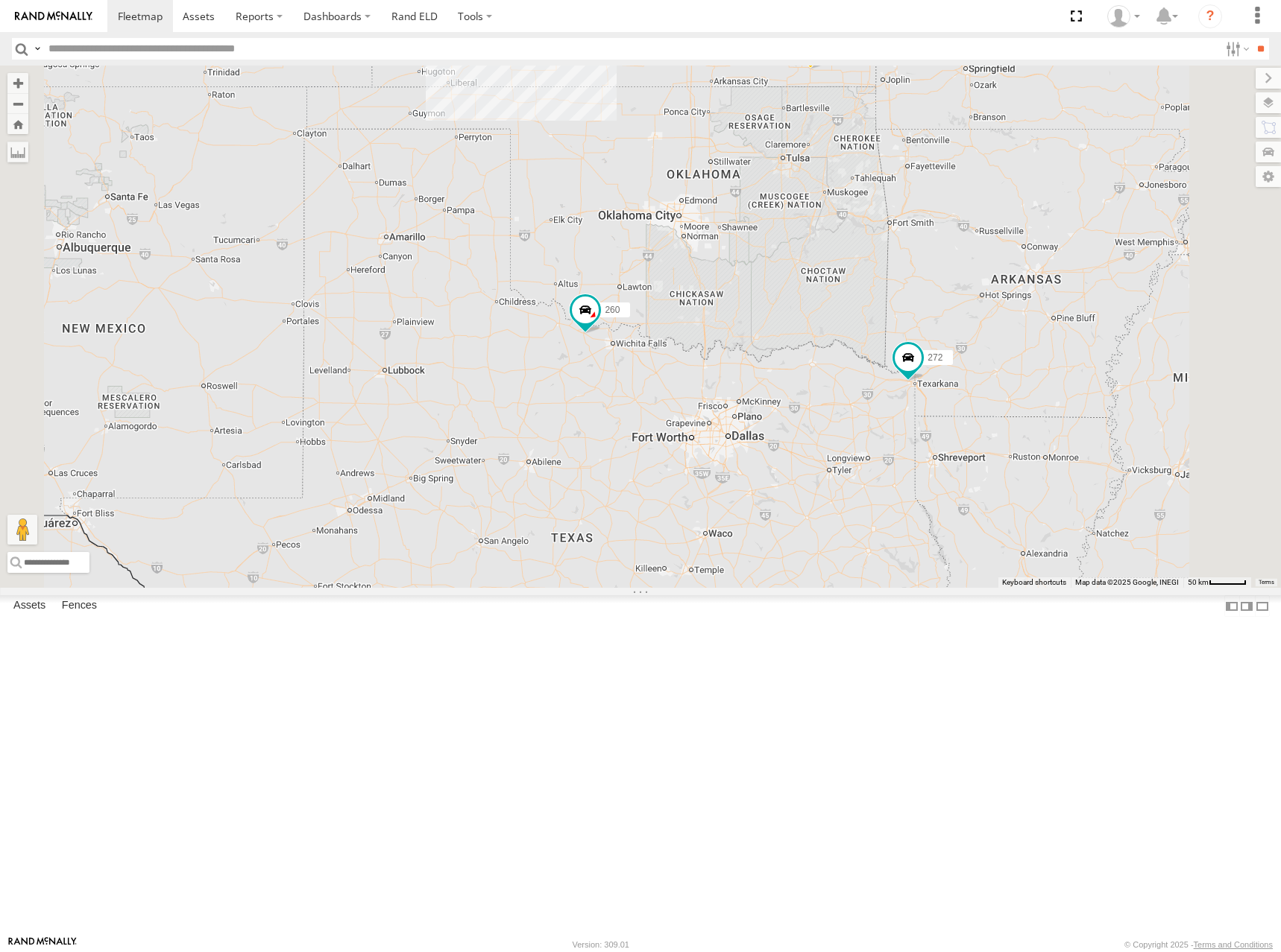
drag, startPoint x: 945, startPoint y: 480, endPoint x: 938, endPoint y: 378, distance: 102.2
click at [938, 378] on div "298 270 288 292 272 232 264 302 278 286 260 262 282 2 9 2" at bounding box center [640, 327] width 1281 height 522
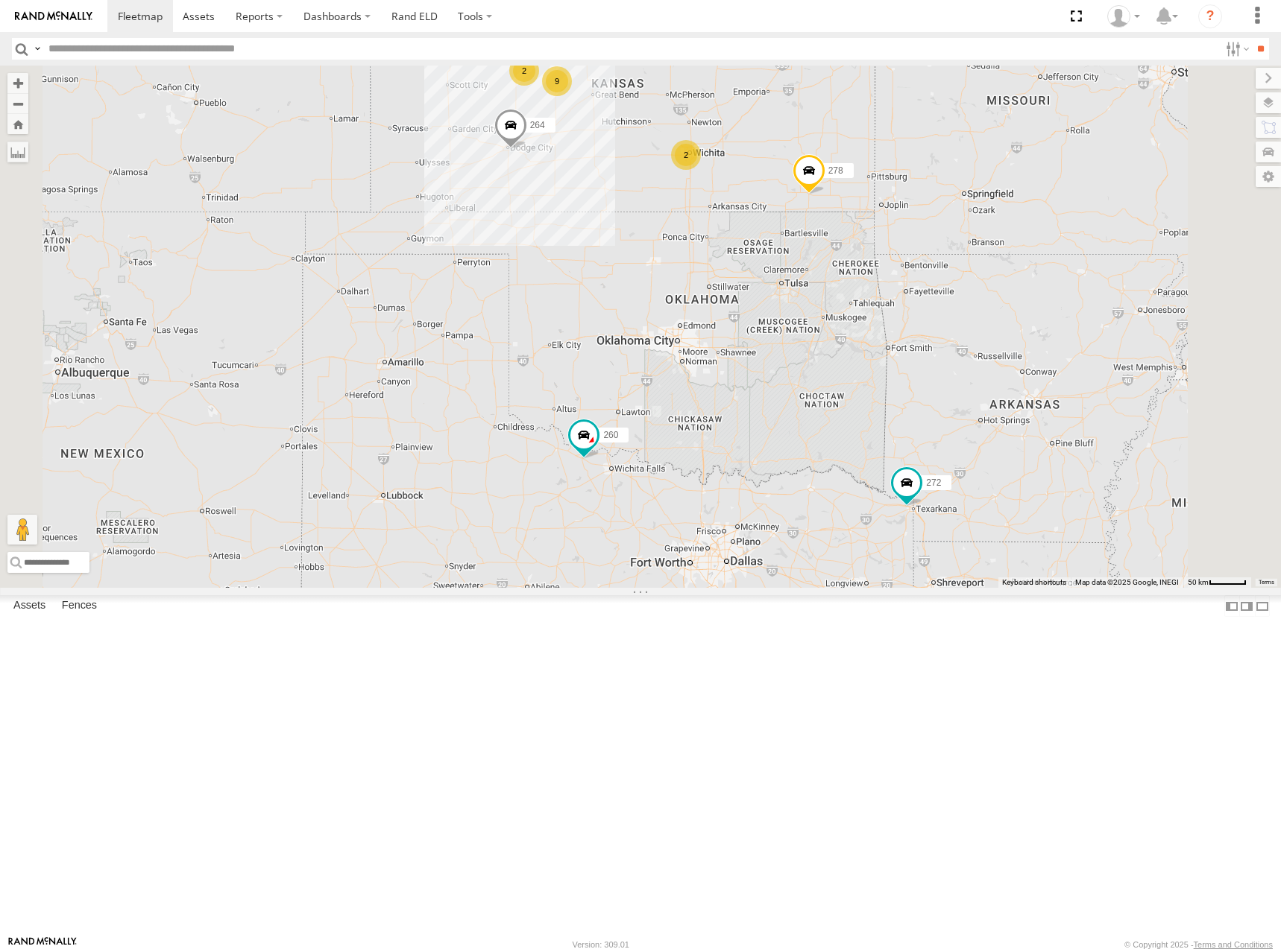
drag, startPoint x: 926, startPoint y: 260, endPoint x: 925, endPoint y: 387, distance: 127.0
click at [925, 387] on div "298 270 288 292 272 232 264 302 278 286 260 262 282 2 9 2" at bounding box center [640, 327] width 1281 height 522
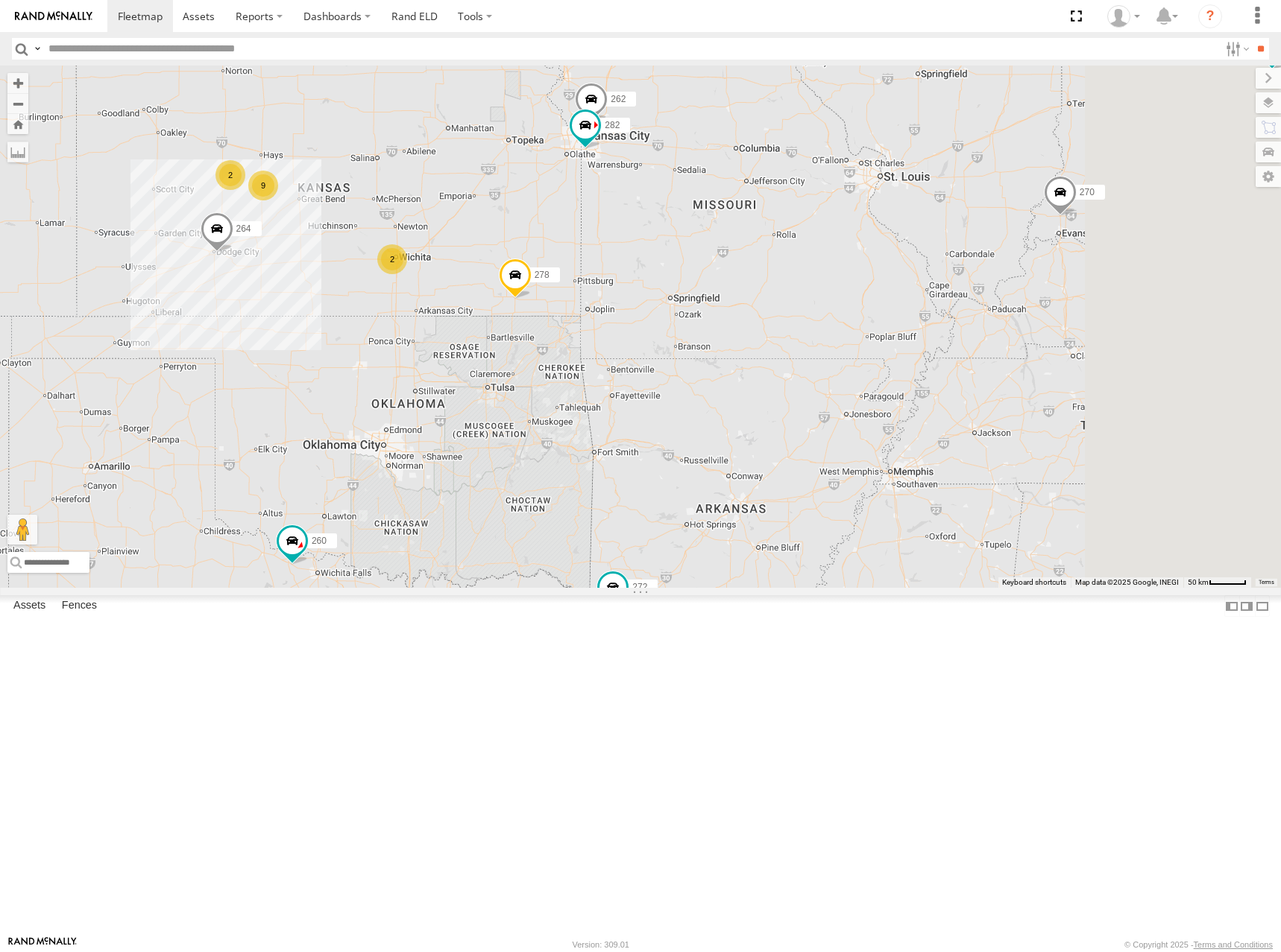
drag, startPoint x: 1145, startPoint y: 324, endPoint x: 521, endPoint y: 530, distance: 657.1
click at [521, 530] on div "298 270 288 292 272 232 264 302 278 286 260 262 282 2 9 2" at bounding box center [640, 327] width 1281 height 522
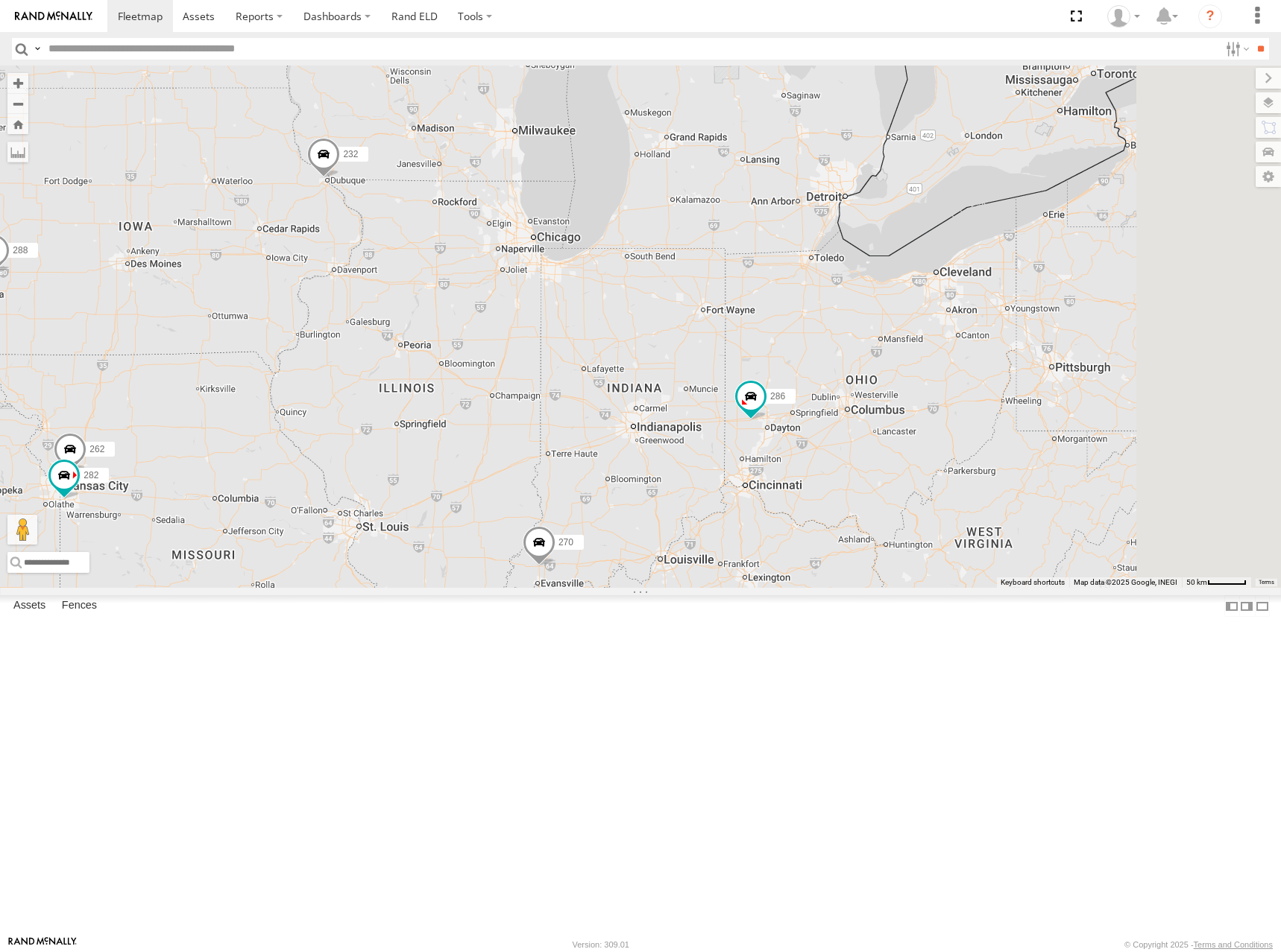
drag, startPoint x: 824, startPoint y: 330, endPoint x: 802, endPoint y: 582, distance: 253.0
click at [802, 582] on div "298 270 288 292 272 232 264 302 278 286 260 262 282 2 9 2" at bounding box center [640, 327] width 1281 height 522
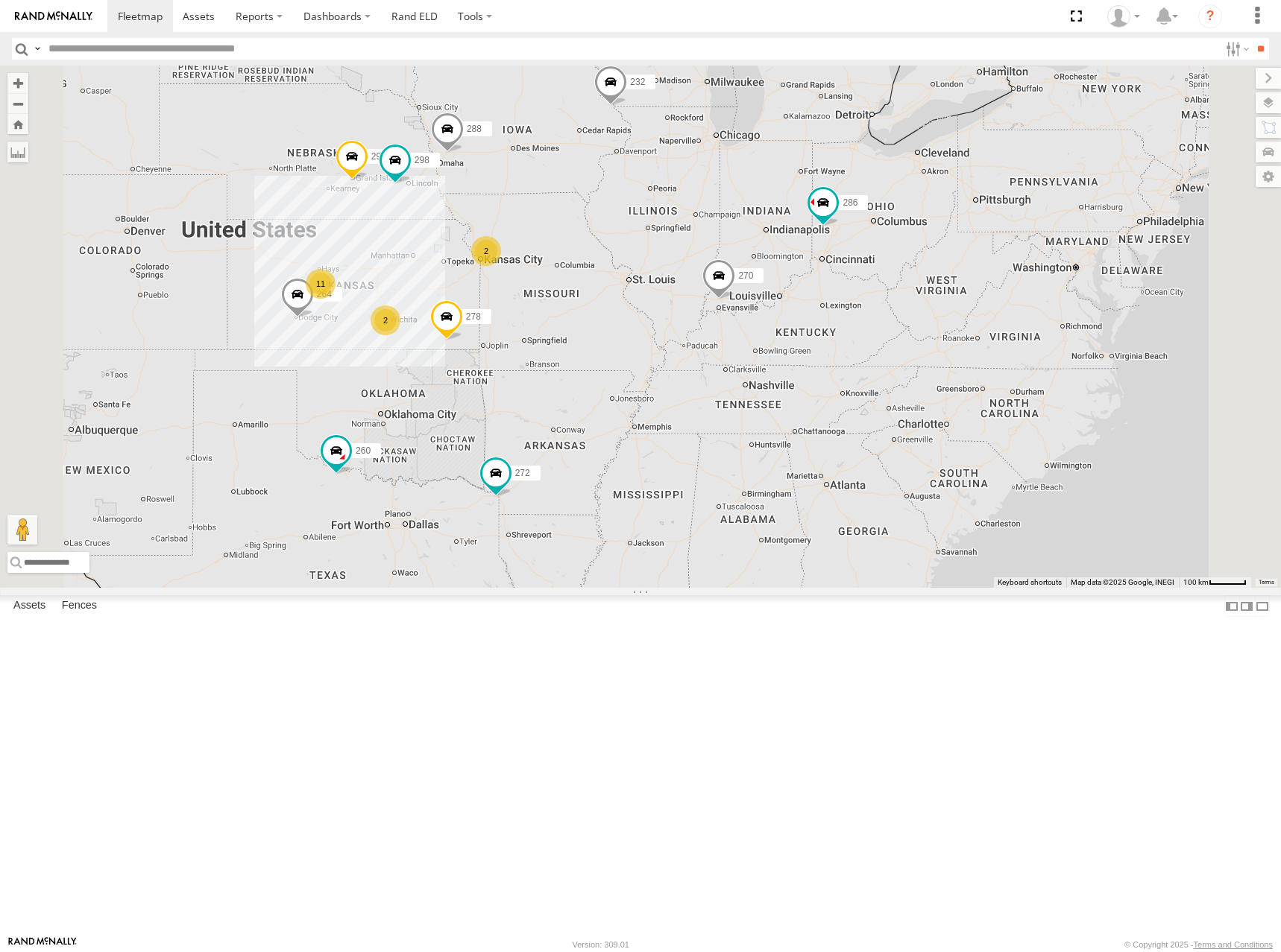
drag, startPoint x: 741, startPoint y: 478, endPoint x: 855, endPoint y: 377, distance: 152.3
click at [855, 377] on div "286 2 11 298 270 2 288 292 272 232 264 278 260" at bounding box center [640, 327] width 1281 height 522
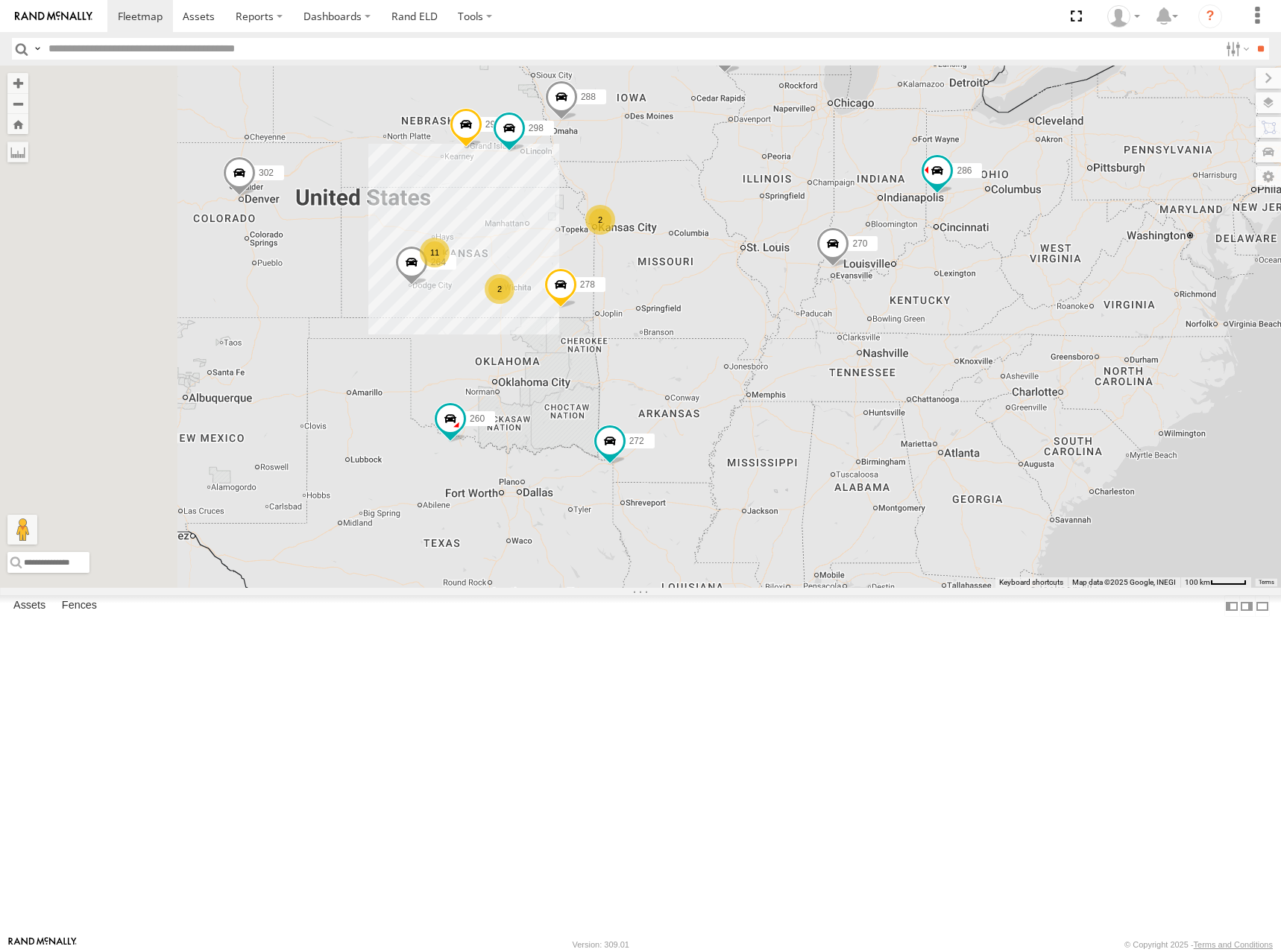
drag, startPoint x: 651, startPoint y: 349, endPoint x: 734, endPoint y: 394, distance: 94.4
click at [734, 394] on div "286 2 11 298 270 2 288 292 272 232 264 278 260 302" at bounding box center [640, 327] width 1281 height 522
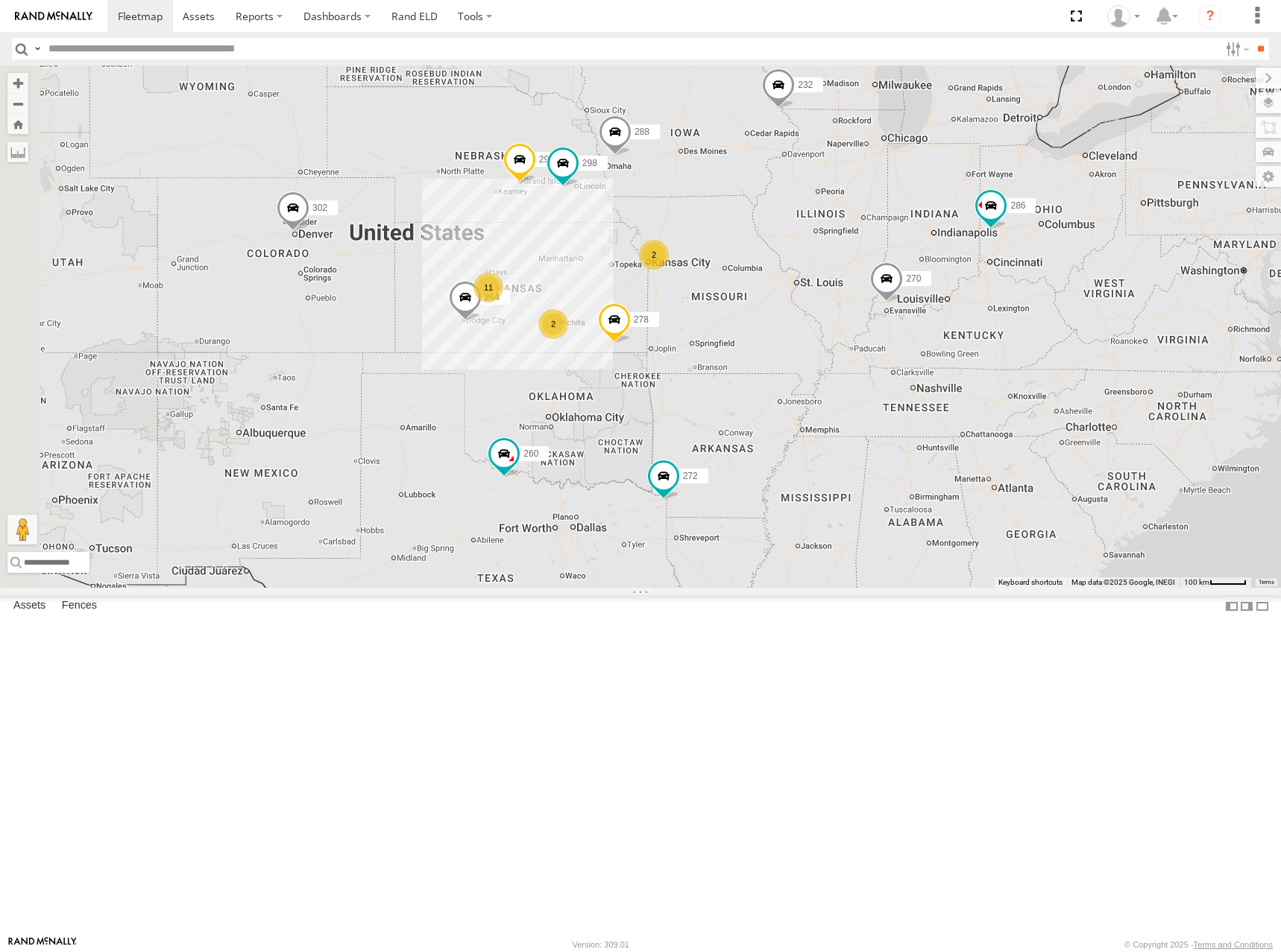
drag, startPoint x: 861, startPoint y: 362, endPoint x: 860, endPoint y: 380, distance: 18.0
click at [860, 380] on div "286 2 11 298 270 2 288 292 272 232 264 278 260 302" at bounding box center [640, 327] width 1281 height 522
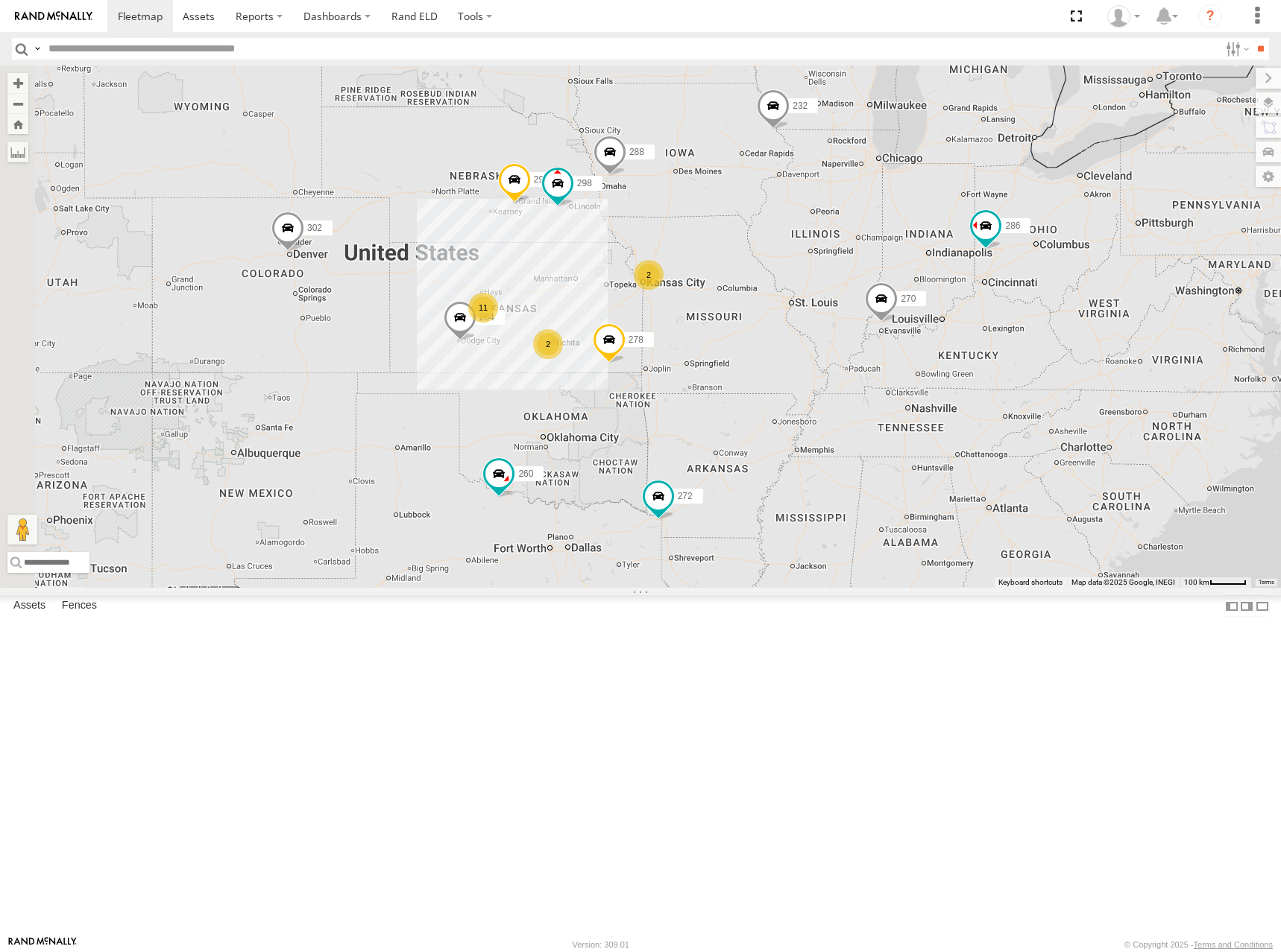
drag, startPoint x: 838, startPoint y: 253, endPoint x: 833, endPoint y: 271, distance: 18.7
click at [833, 271] on div "286 2 11 298 270 2 288 292 272 232 264 278 260 302" at bounding box center [640, 327] width 1281 height 522
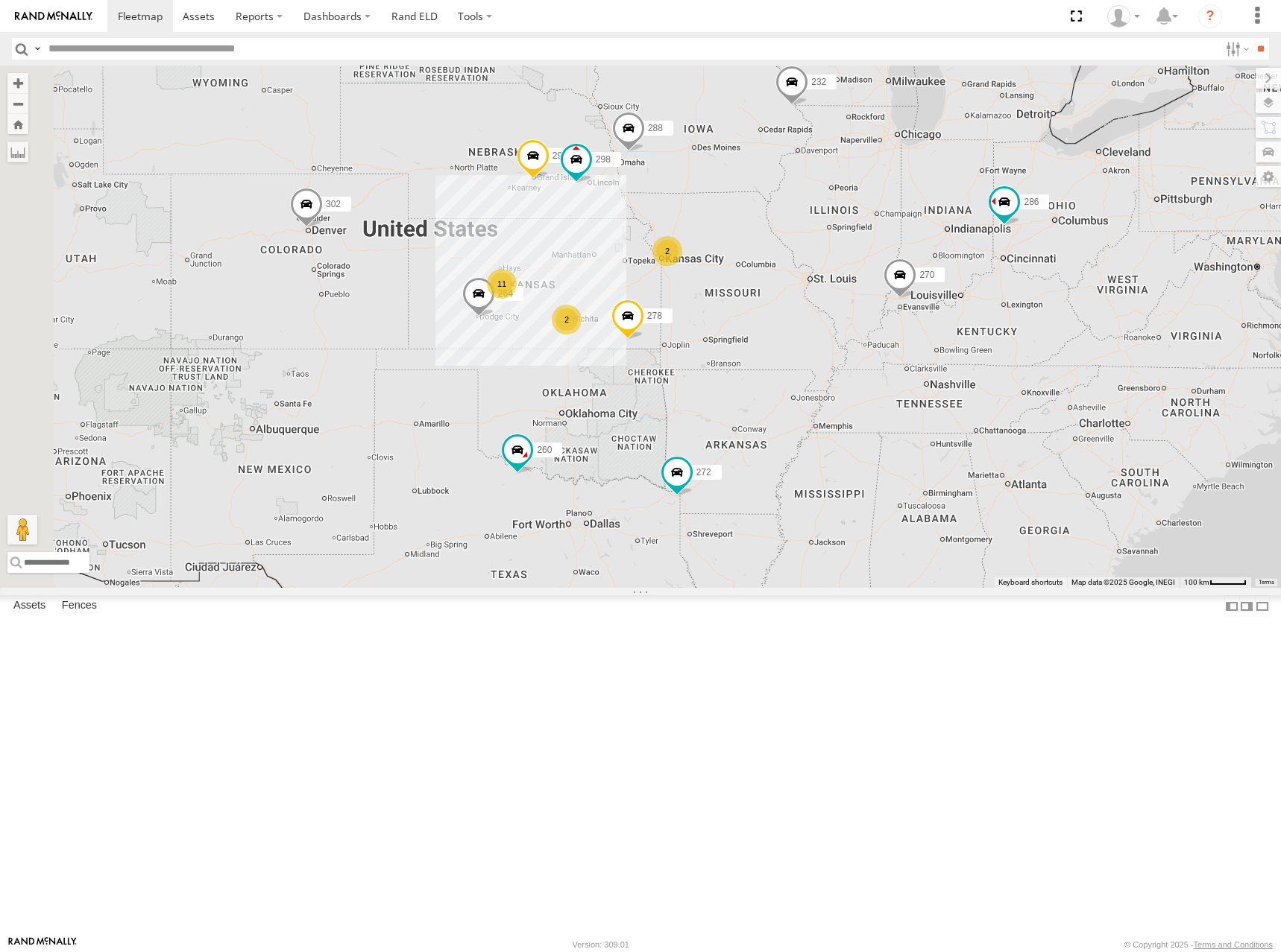
drag, startPoint x: 829, startPoint y: 284, endPoint x: 853, endPoint y: 247, distance: 44.1
click at [853, 247] on div "286 2 11 298 270 2 288 292 272 232 264 278 260 302" at bounding box center [640, 327] width 1281 height 522
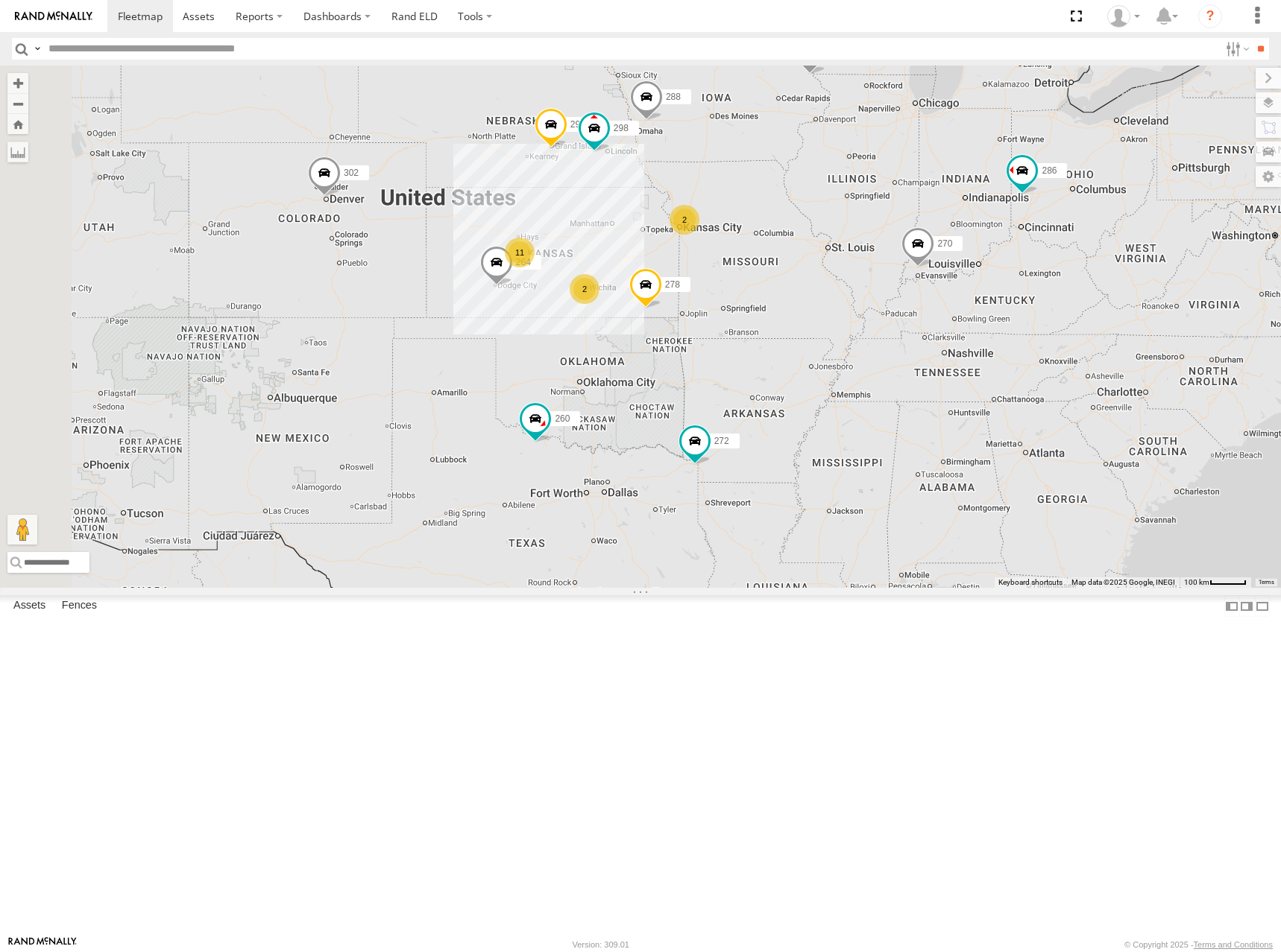
drag, startPoint x: 915, startPoint y: 346, endPoint x: 930, endPoint y: 310, distance: 39.0
click at [930, 321] on div "286 2 11 298 270 2 288 292 272 232 264 278 260 302" at bounding box center [640, 327] width 1281 height 522
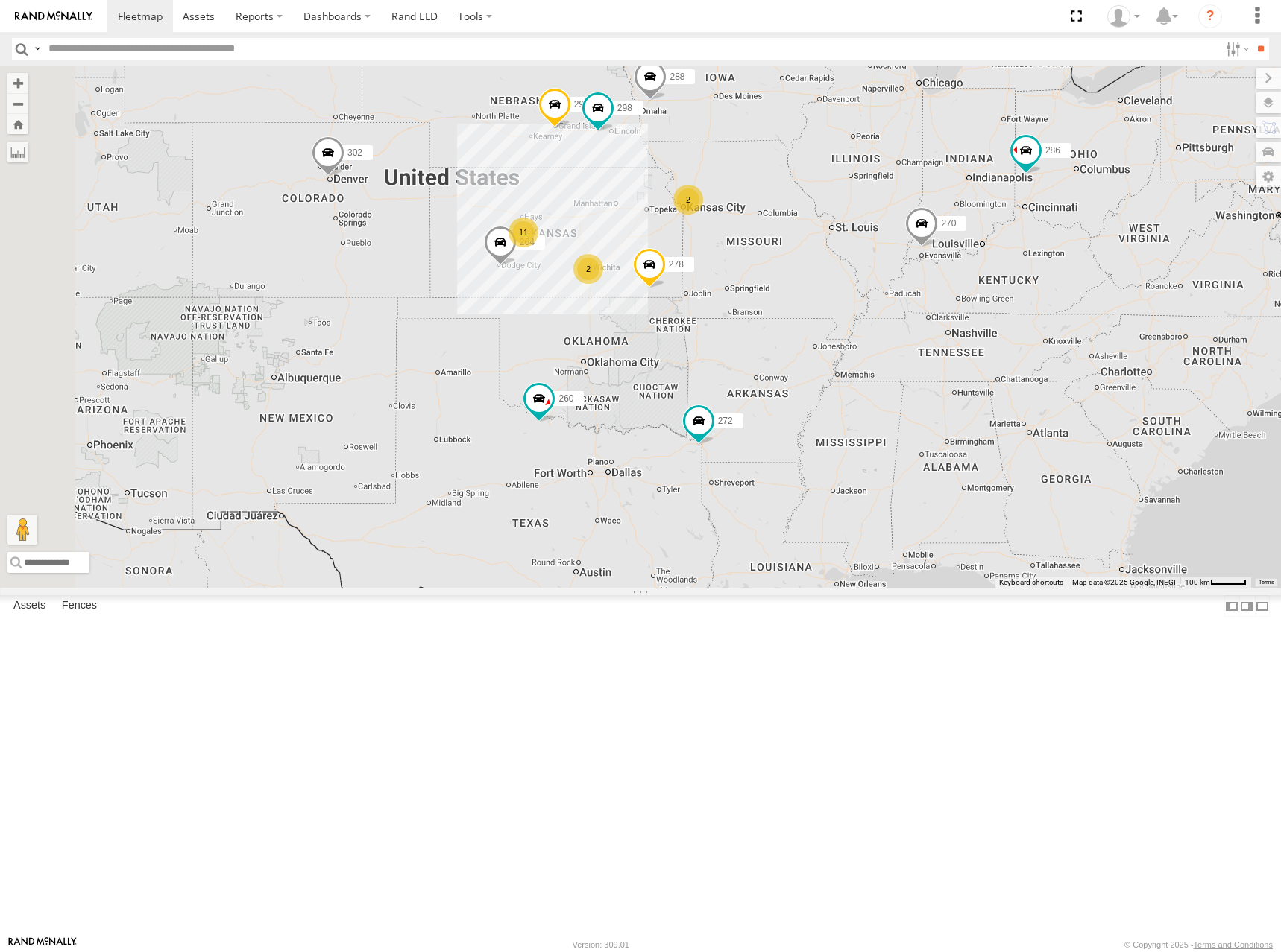
drag, startPoint x: 914, startPoint y: 333, endPoint x: 917, endPoint y: 318, distance: 15.3
click at [917, 318] on div "286 2 11 298 270 2 288 292 272 232 264 278 260 302" at bounding box center [640, 327] width 1281 height 522
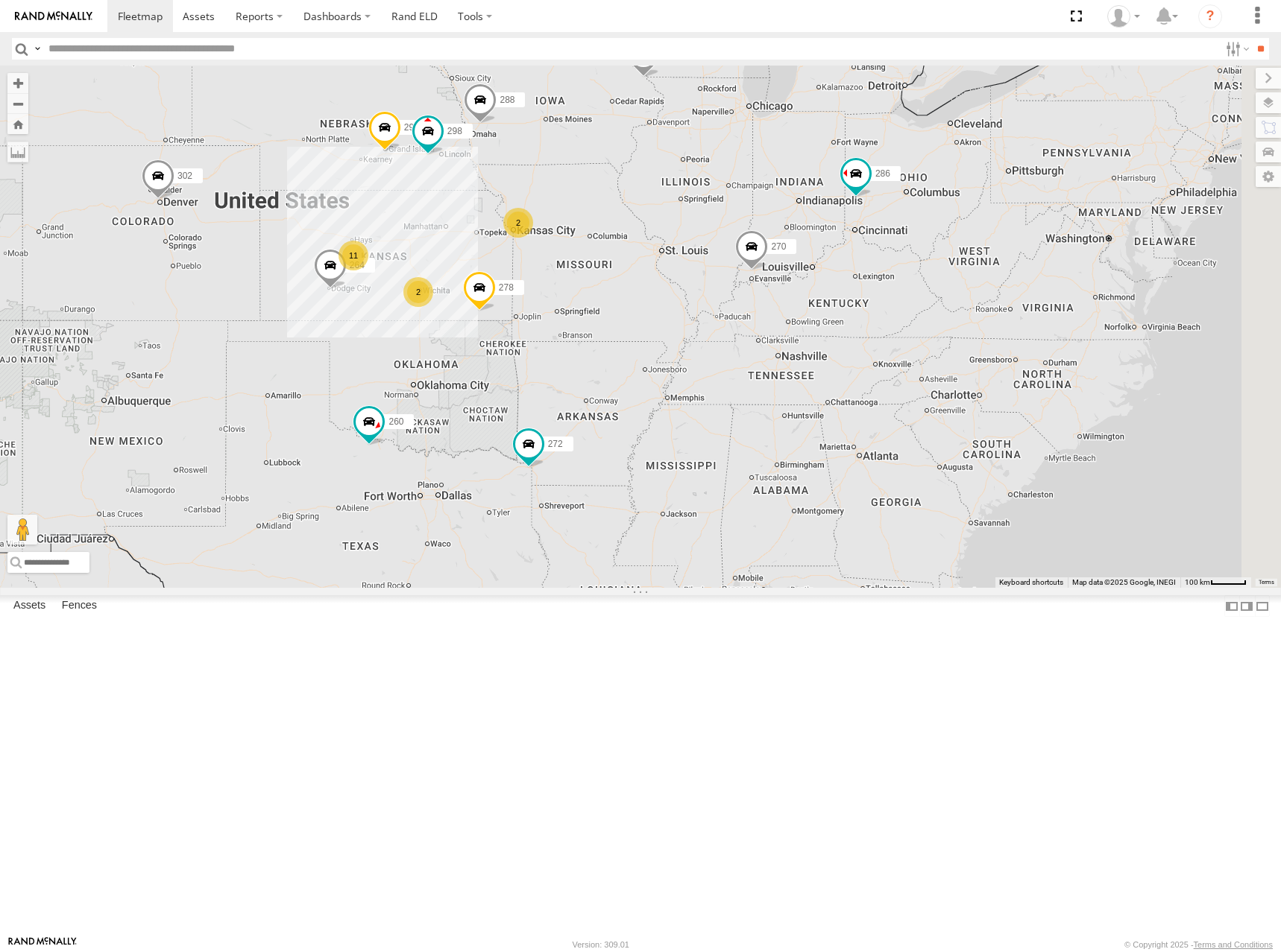
drag, startPoint x: 908, startPoint y: 341, endPoint x: 779, endPoint y: 373, distance: 132.9
click at [779, 373] on div "286 2 11 298 270 2 288 292 272 232 264 278 260 302" at bounding box center [640, 327] width 1281 height 522
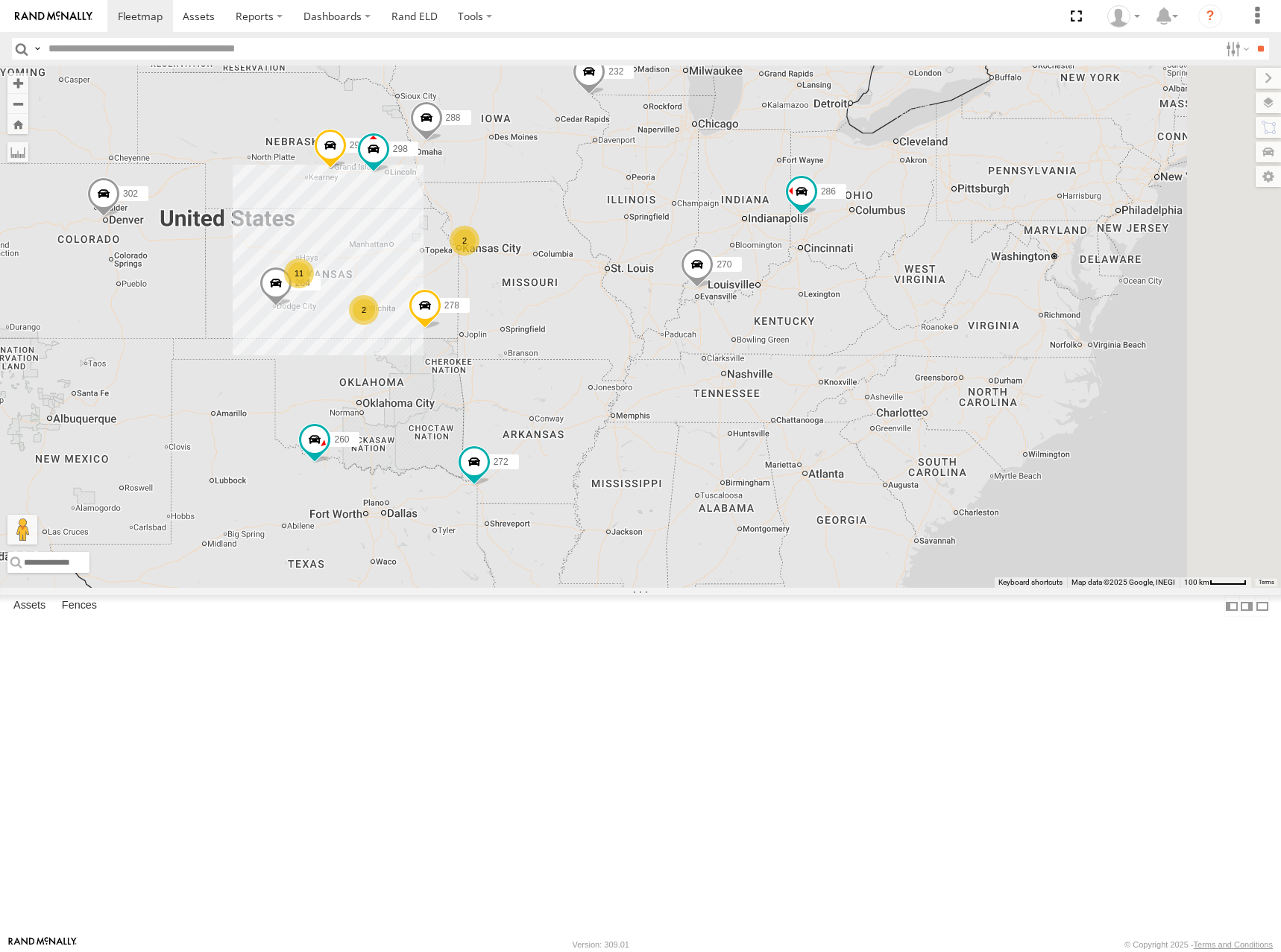
click at [914, 329] on div "286 2 11 298 270 2 288 292 272 232 264 278 260 302" at bounding box center [640, 327] width 1281 height 522
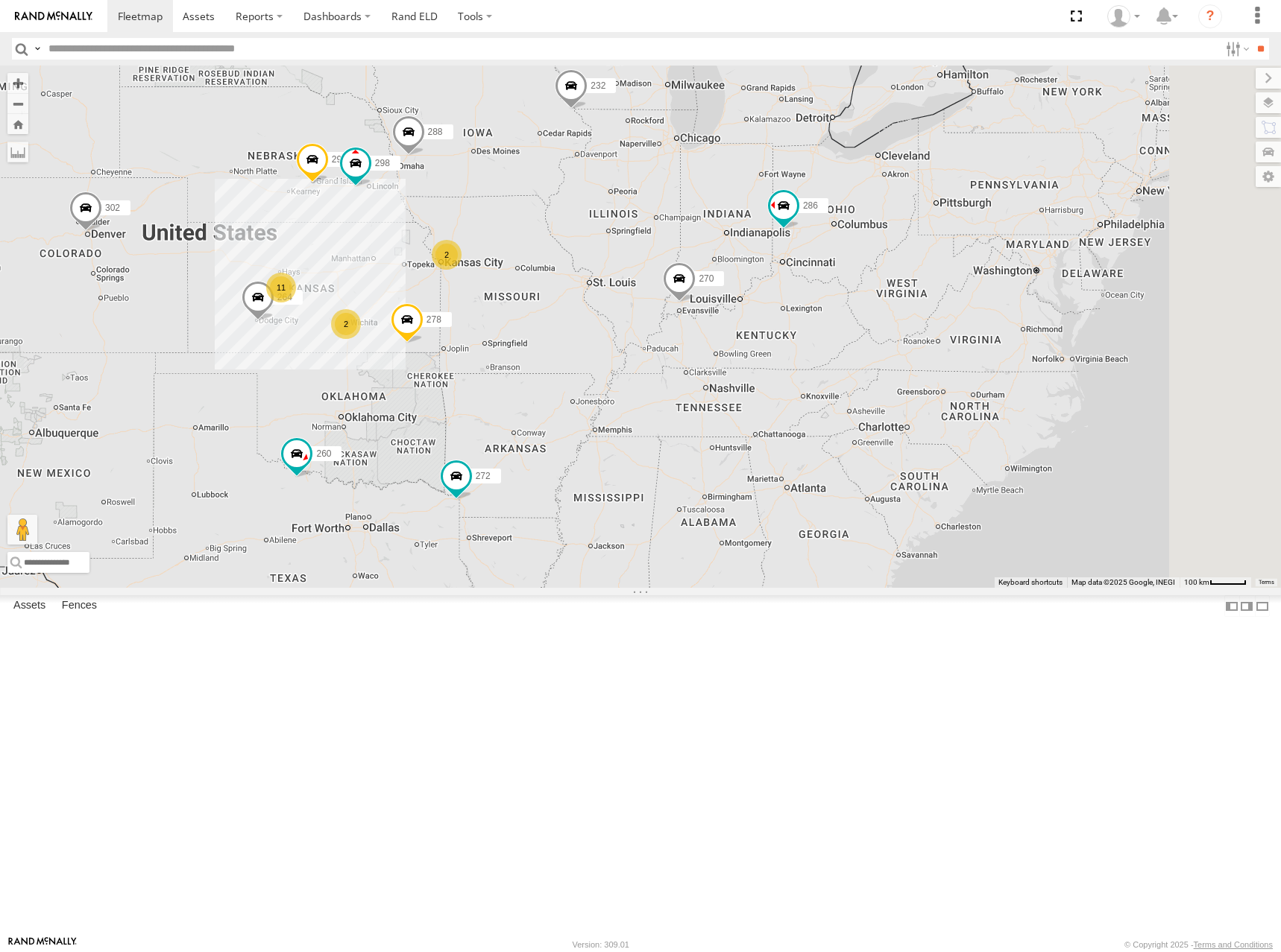
drag, startPoint x: 1005, startPoint y: 294, endPoint x: 983, endPoint y: 312, distance: 28.4
click at [983, 312] on div "286 2 11 298 270 2 288 292 272 232 264 278 260 302" at bounding box center [640, 327] width 1281 height 522
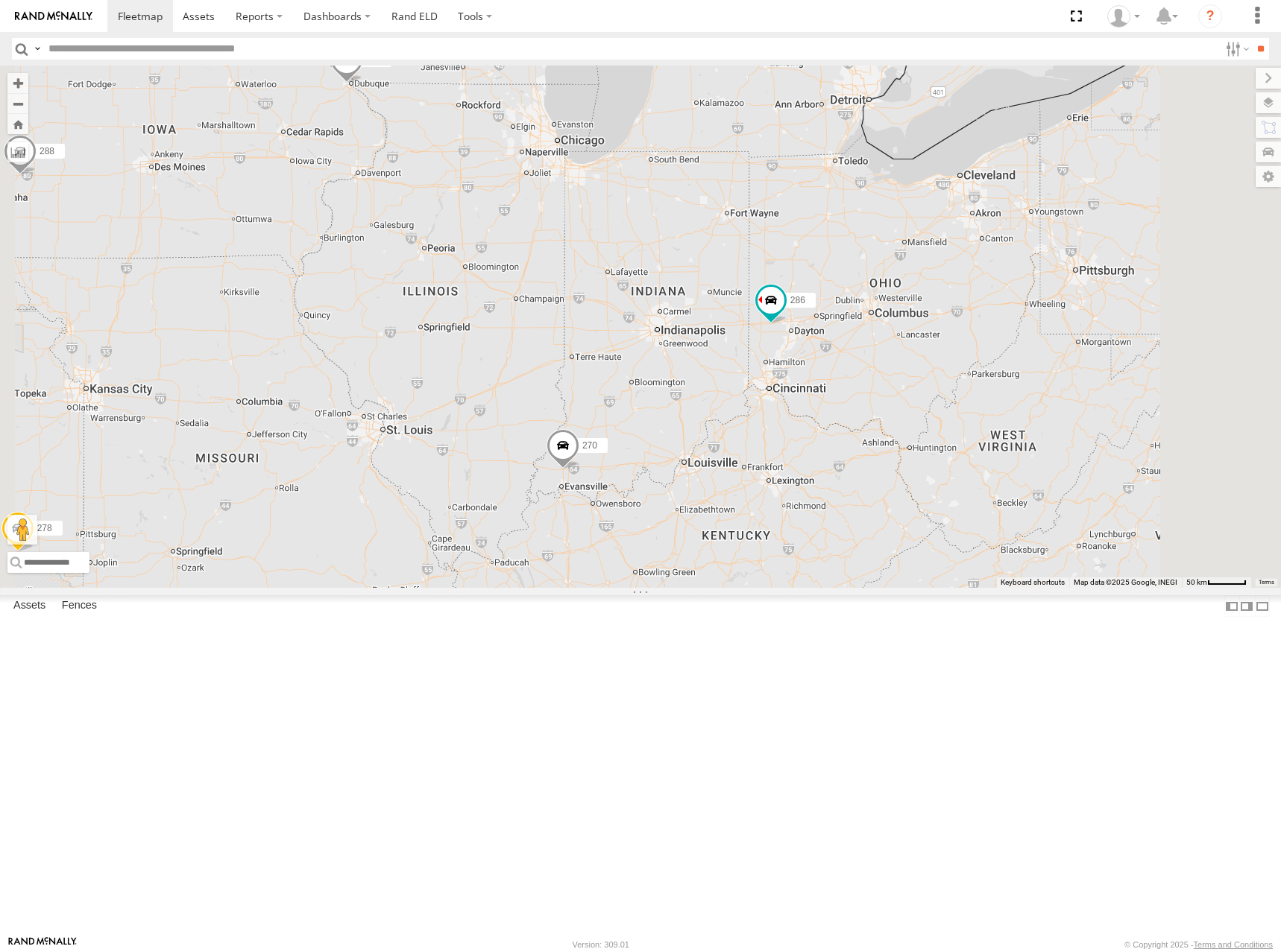
drag, startPoint x: 876, startPoint y: 276, endPoint x: 895, endPoint y: 314, distance: 42.5
click at [895, 314] on div "286 298 270 288 292 272 232 264 278 260 302" at bounding box center [640, 327] width 1281 height 522
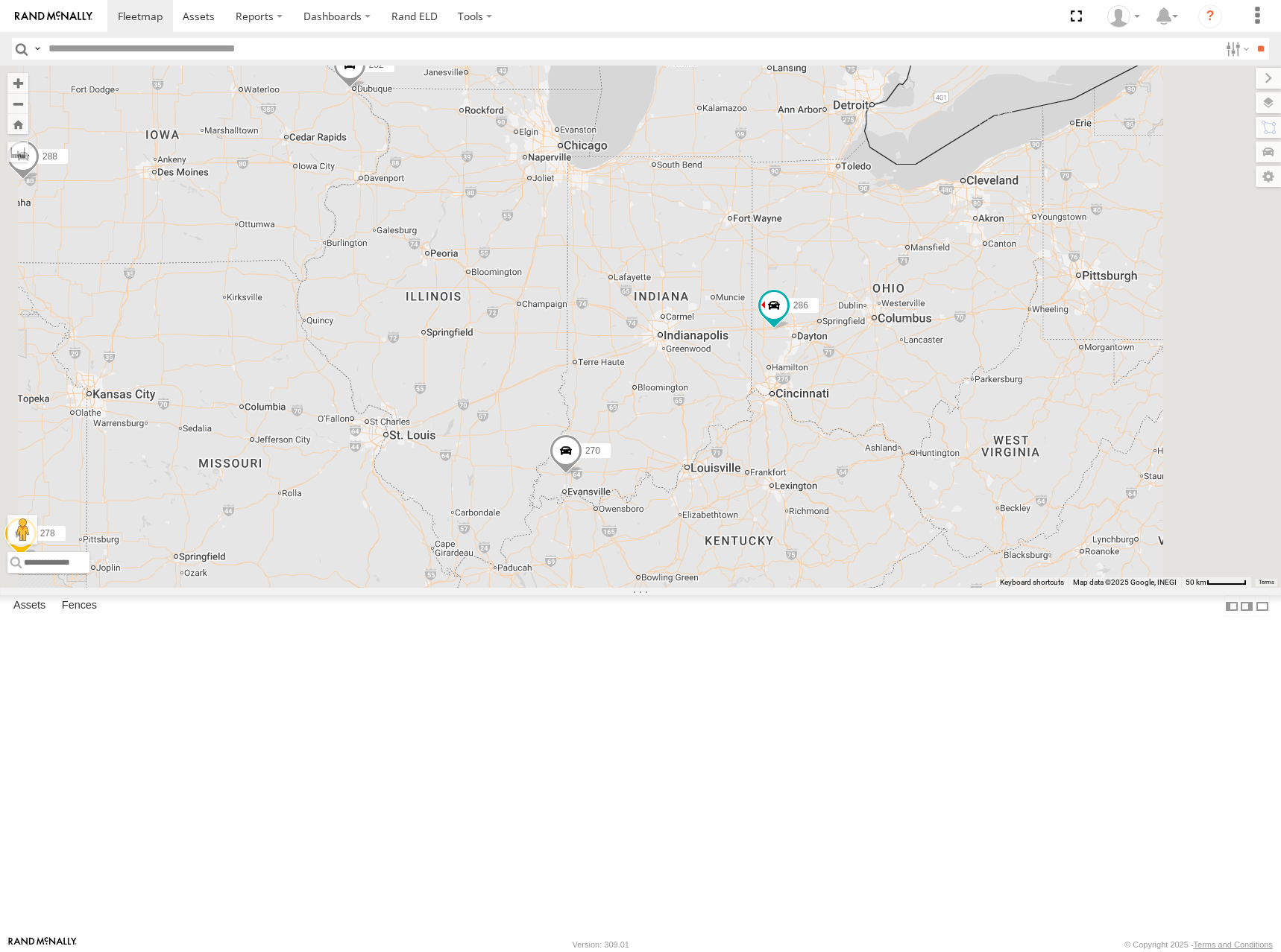
drag, startPoint x: 986, startPoint y: 368, endPoint x: 997, endPoint y: 385, distance: 20.2
click at [997, 385] on div "286 298 270 288 292 272 232 264 278 260 302" at bounding box center [640, 327] width 1281 height 522
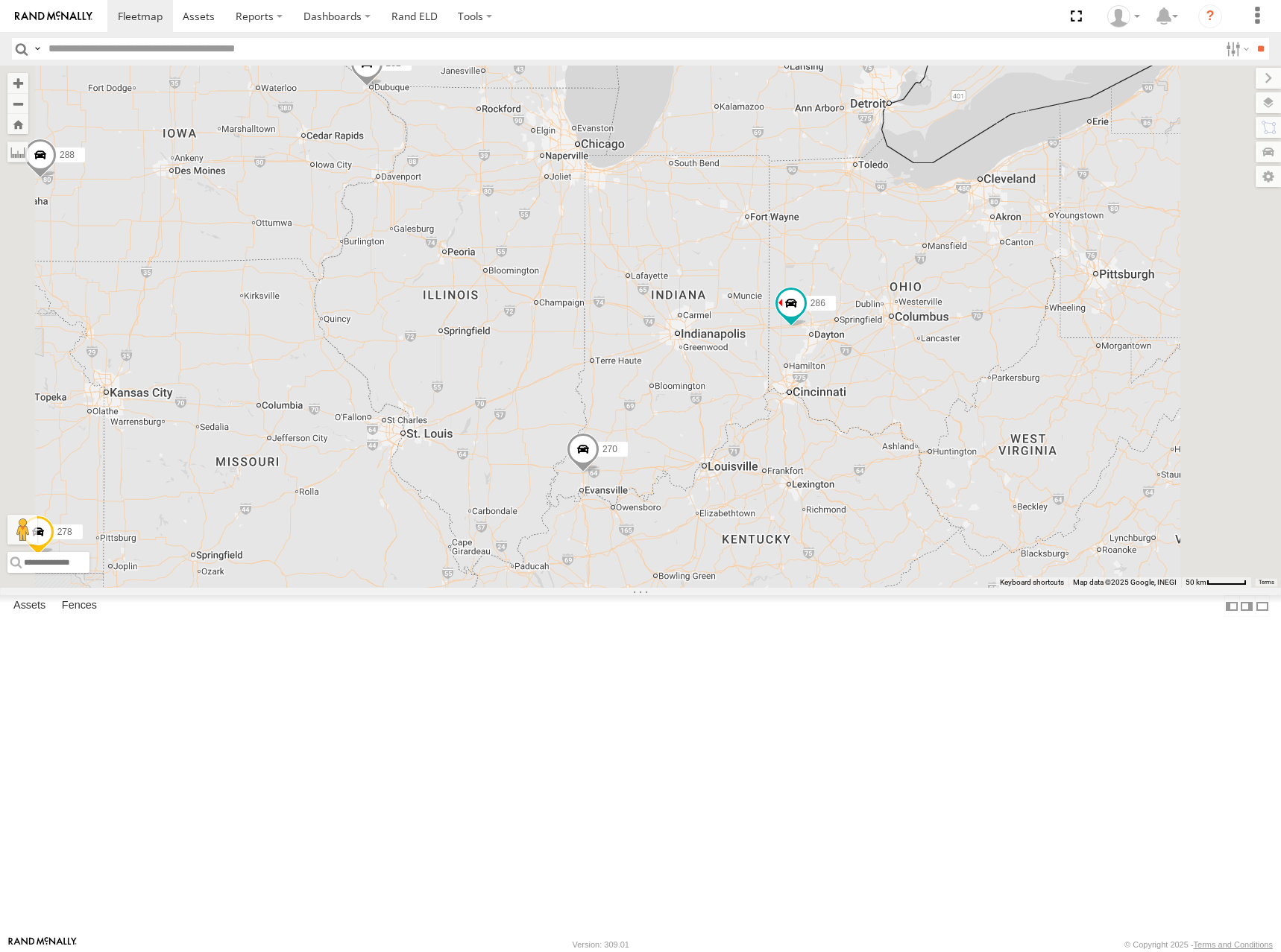
drag, startPoint x: 894, startPoint y: 397, endPoint x: 904, endPoint y: 386, distance: 14.9
click at [904, 386] on div "286 298 270 288 292 272 232 264 278 260 302" at bounding box center [640, 327] width 1281 height 522
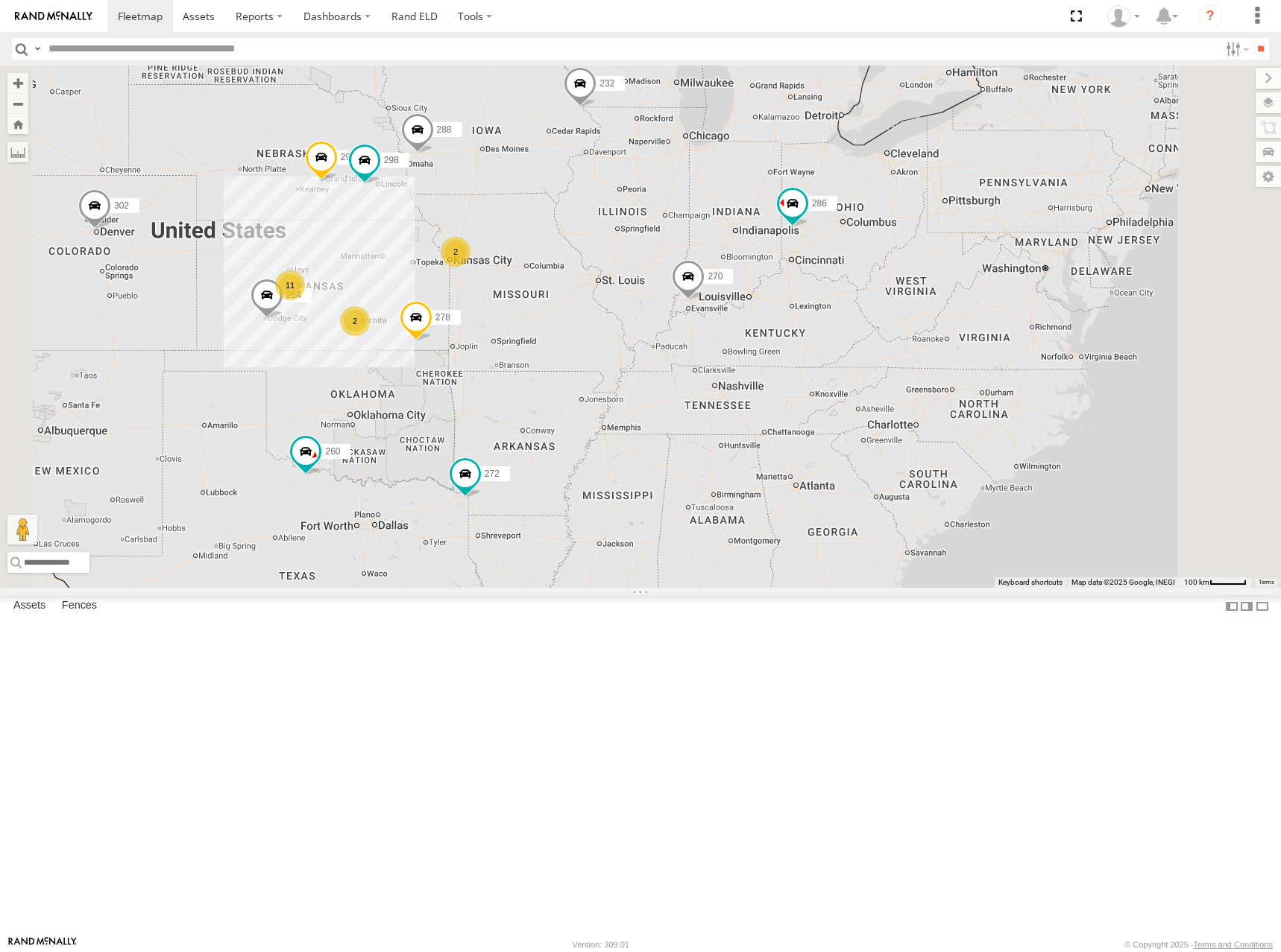
drag, startPoint x: 876, startPoint y: 416, endPoint x: 914, endPoint y: 380, distance: 52.3
click at [914, 380] on div "286 298 270 288 292 272 232 264 278 260 302 2 11 2" at bounding box center [640, 327] width 1281 height 522
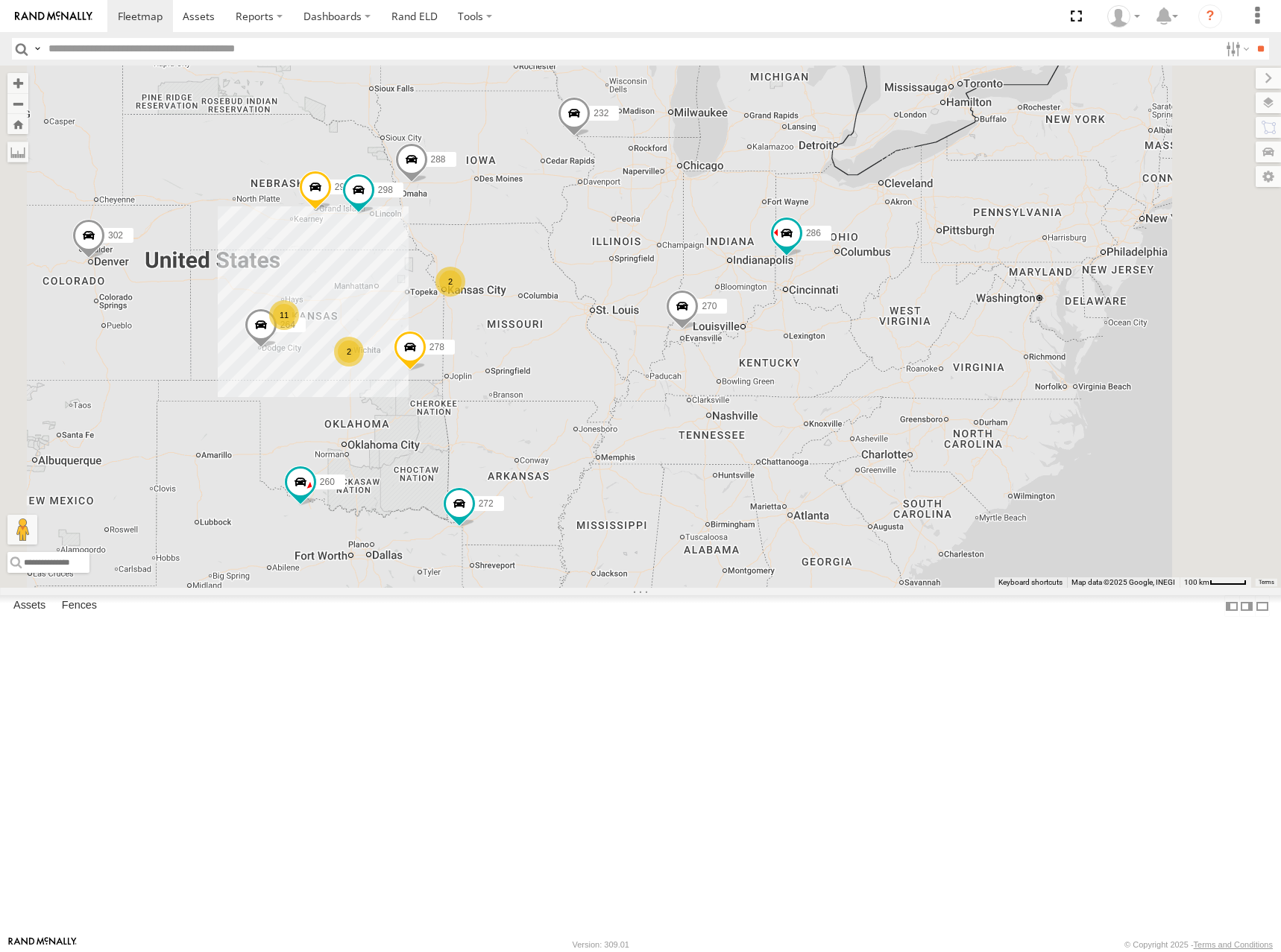
drag, startPoint x: 1017, startPoint y: 343, endPoint x: 1010, endPoint y: 371, distance: 28.9
click at [1010, 371] on div "286 298 270 288 292 272 232 264 278 260 302 2 11 2" at bounding box center [640, 327] width 1281 height 522
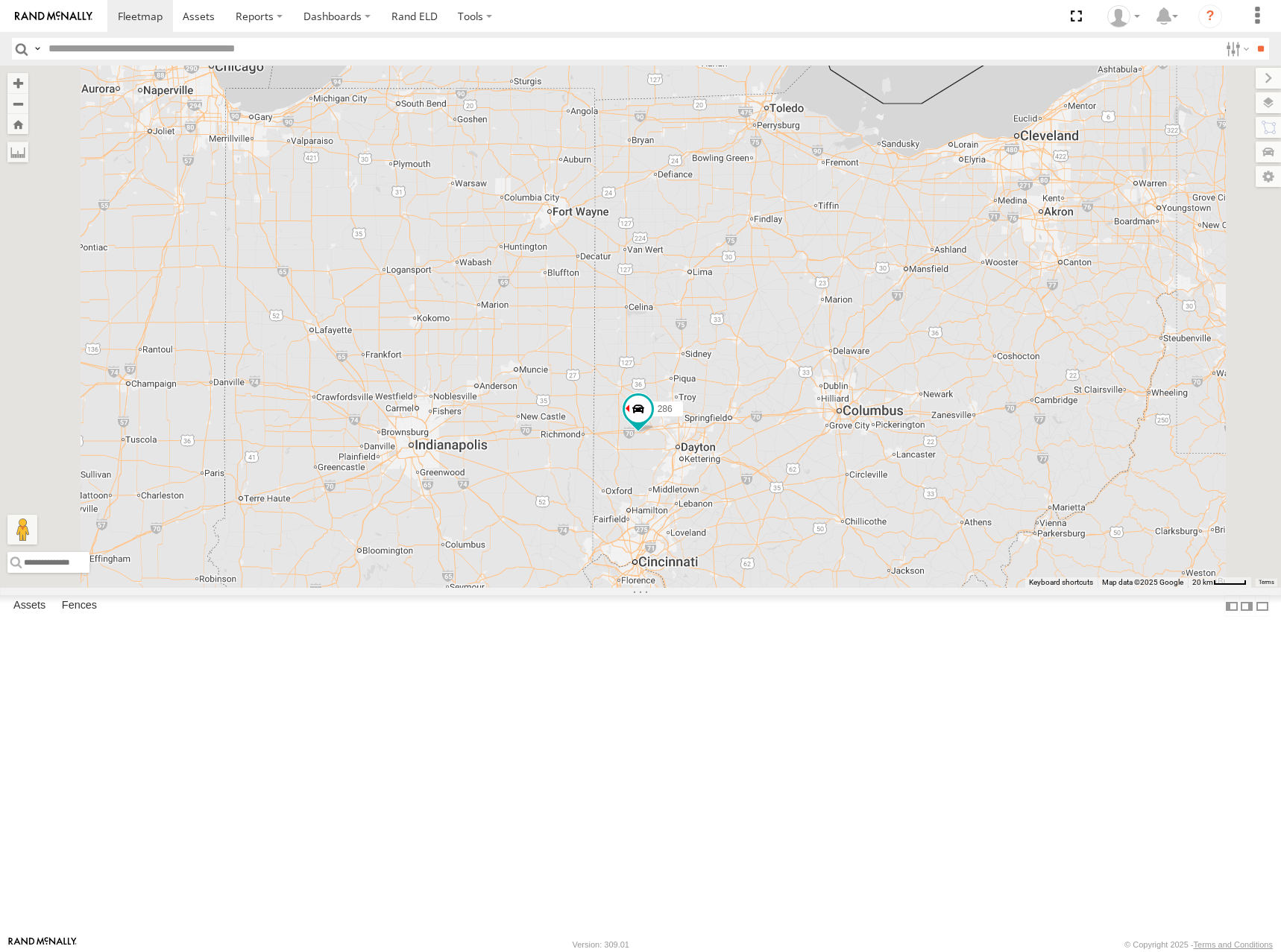
drag, startPoint x: 1043, startPoint y: 369, endPoint x: 1026, endPoint y: 371, distance: 17.1
click at [1026, 371] on div "286 298 270 288 292 272 232 264 278 260 302" at bounding box center [640, 327] width 1281 height 522
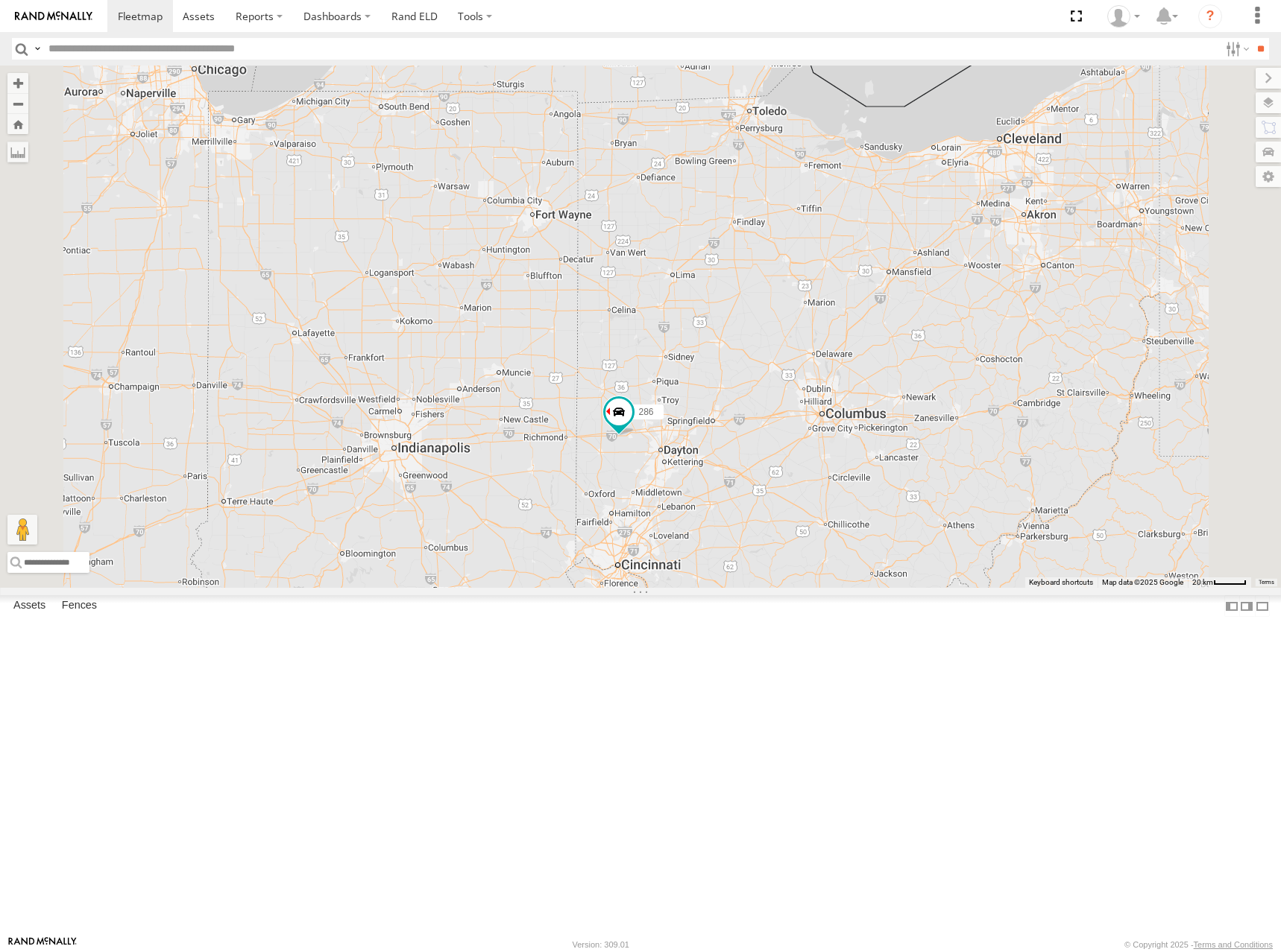
drag, startPoint x: 891, startPoint y: 394, endPoint x: 873, endPoint y: 398, distance: 18.4
click at [873, 398] on div "286 298 270 288 292 272 232 264 278 260 302" at bounding box center [640, 327] width 1281 height 522
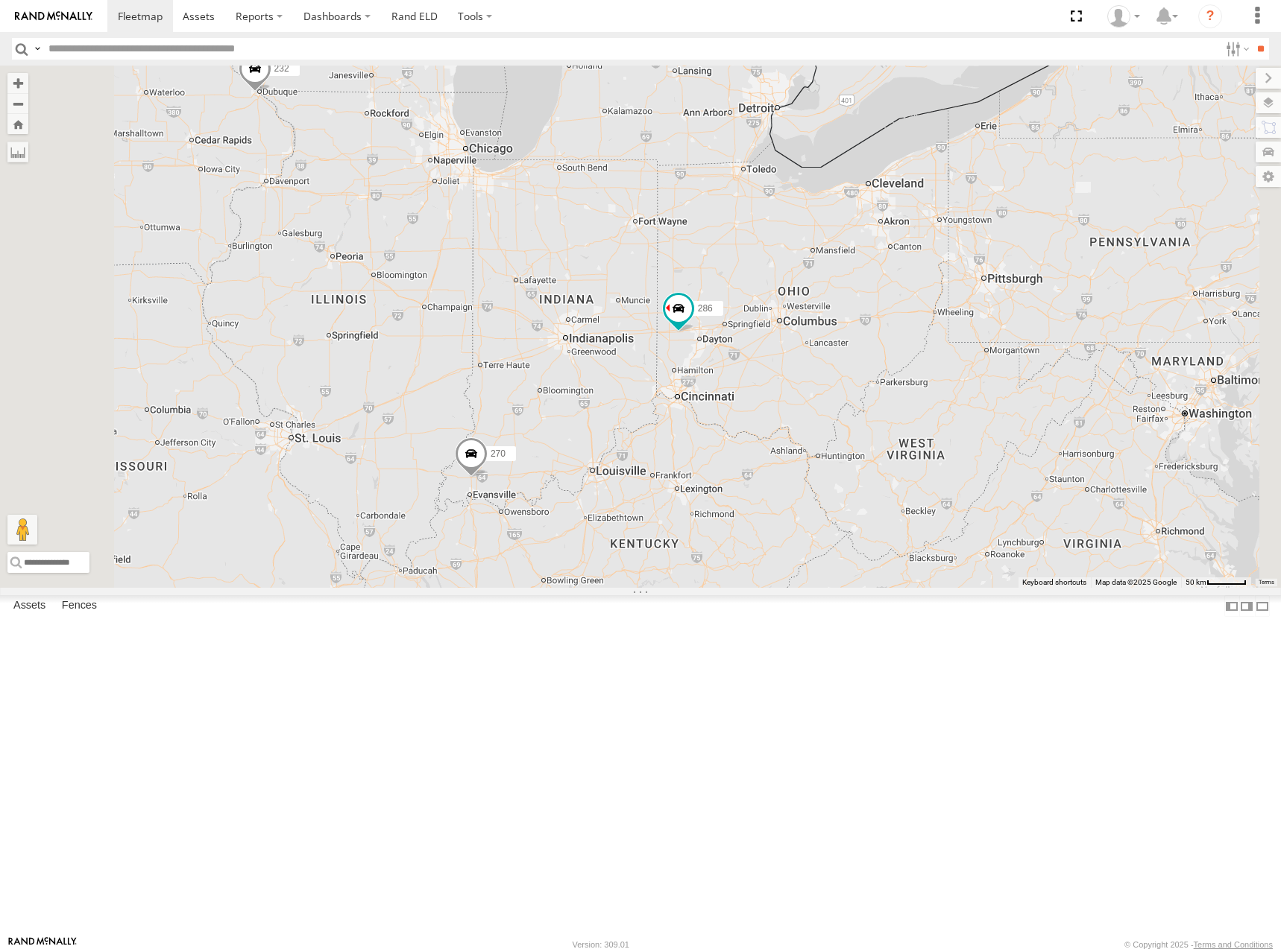
drag, startPoint x: 837, startPoint y: 345, endPoint x: 986, endPoint y: 361, distance: 149.9
click at [986, 361] on div "286 298 270 288 292 272 232 264 278 260 302" at bounding box center [640, 327] width 1281 height 522
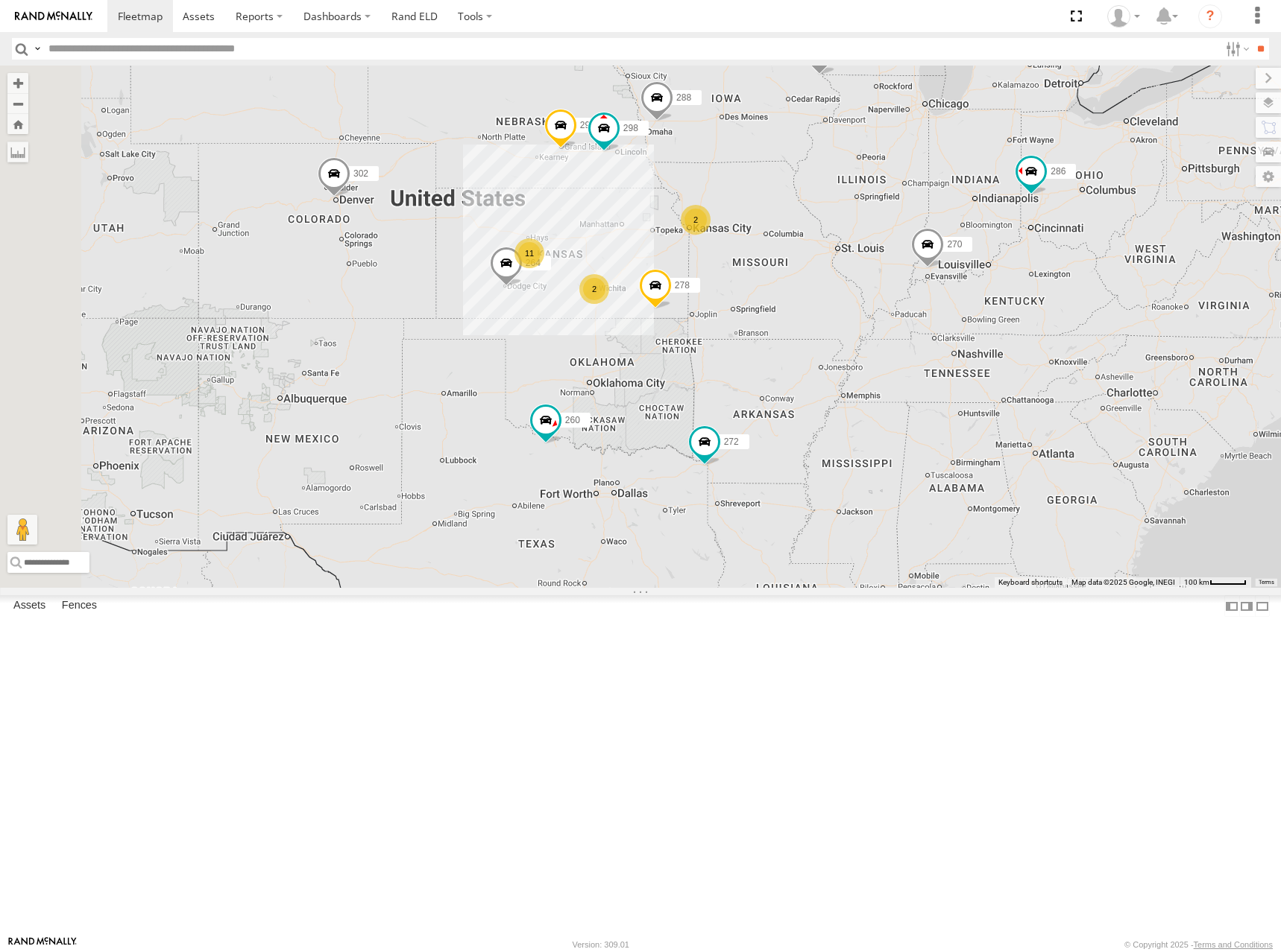
drag, startPoint x: 595, startPoint y: 455, endPoint x: 846, endPoint y: 374, distance: 263.7
click at [846, 374] on div "286 298 270 288 292 272 232 264 278 260 302 2 11 2" at bounding box center [640, 327] width 1281 height 522
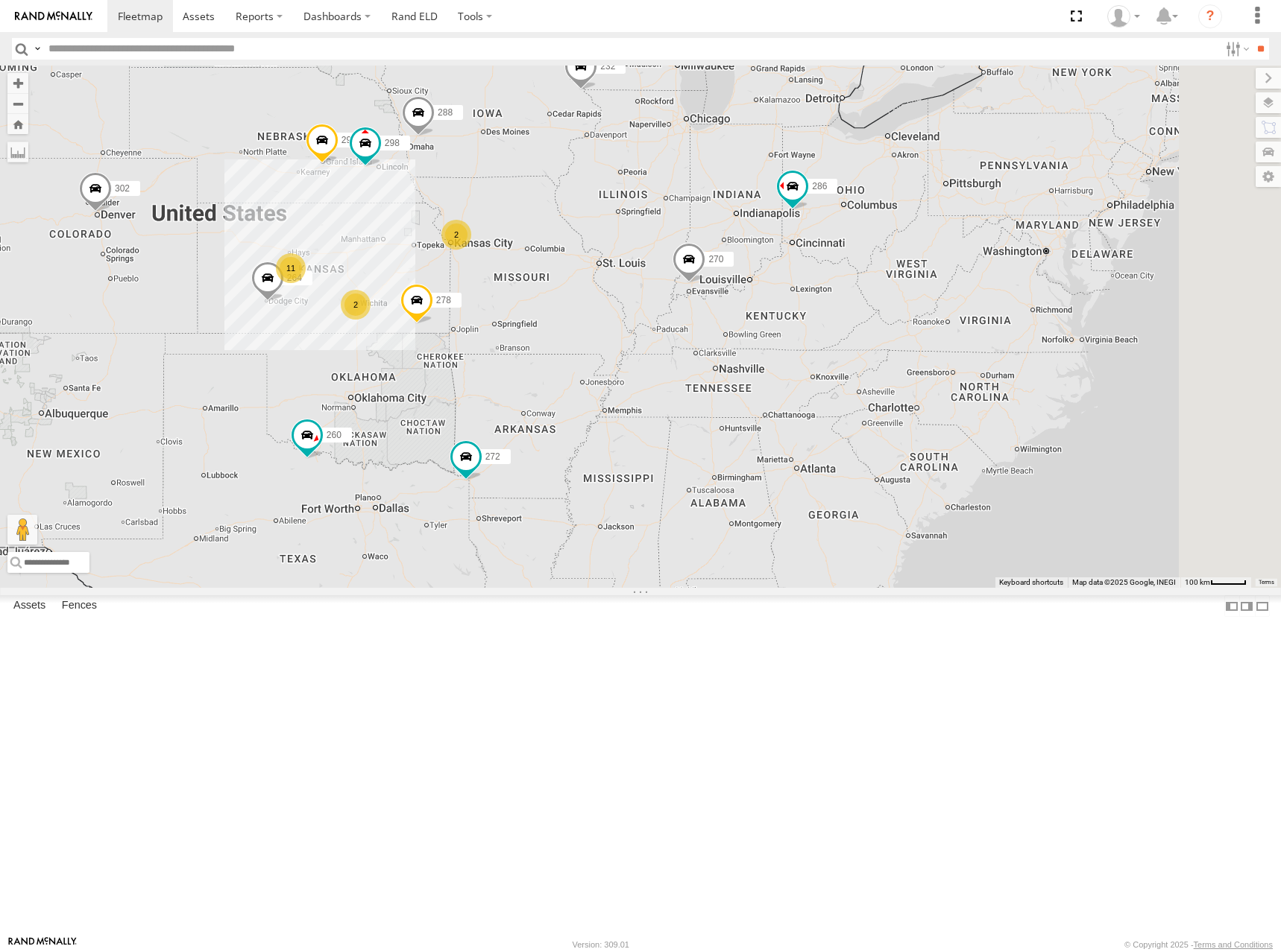
drag, startPoint x: 912, startPoint y: 349, endPoint x: 663, endPoint y: 364, distance: 249.5
click at [663, 364] on div "286 298 270 288 292 272 232 264 278 260 302 2 11 2" at bounding box center [640, 327] width 1281 height 522
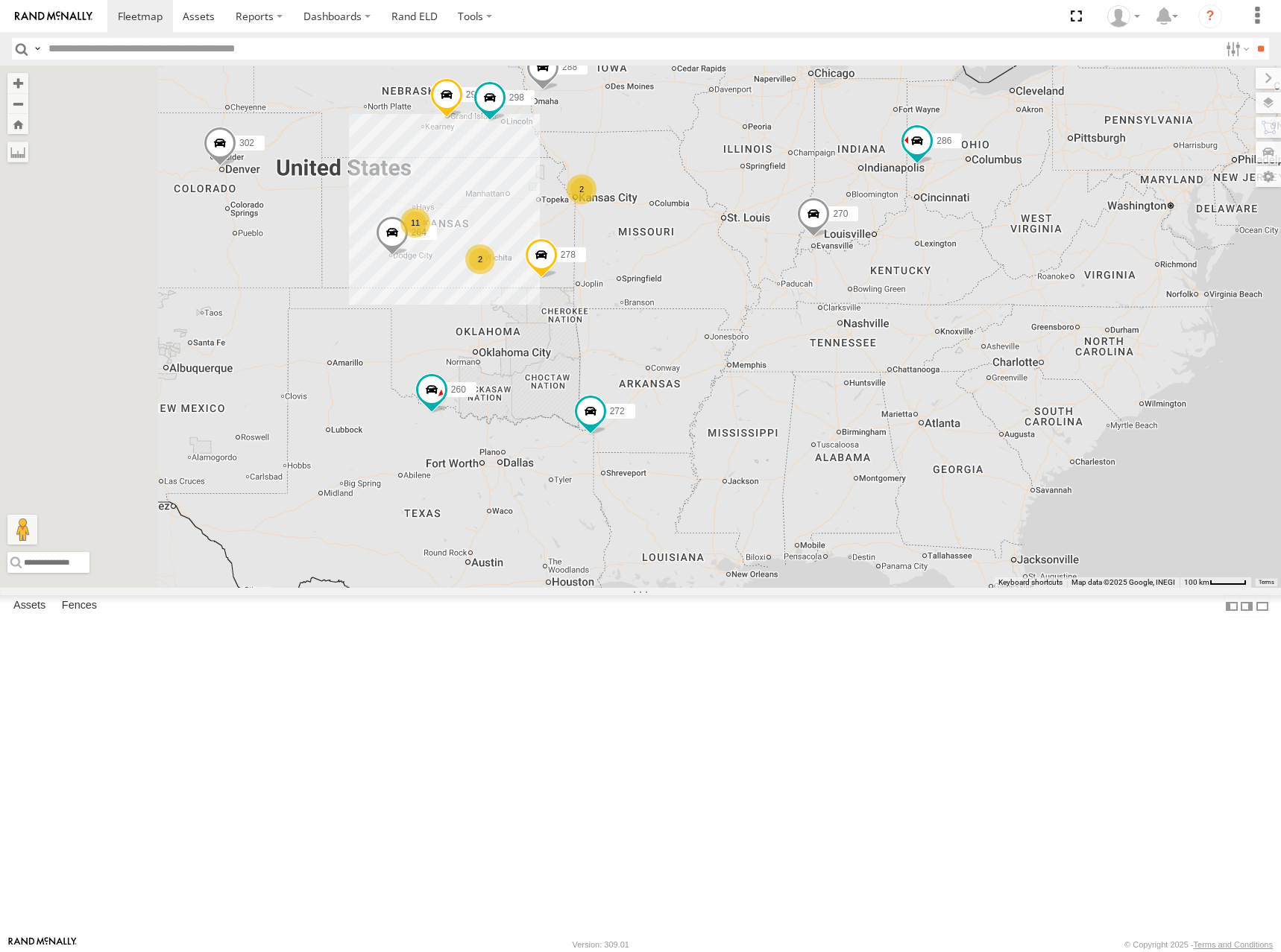
drag, startPoint x: 755, startPoint y: 346, endPoint x: 791, endPoint y: 342, distance: 36.2
click at [791, 342] on div "286 298 270 288 292 272 232 264 278 260 302 2 11 2" at bounding box center [640, 327] width 1281 height 522
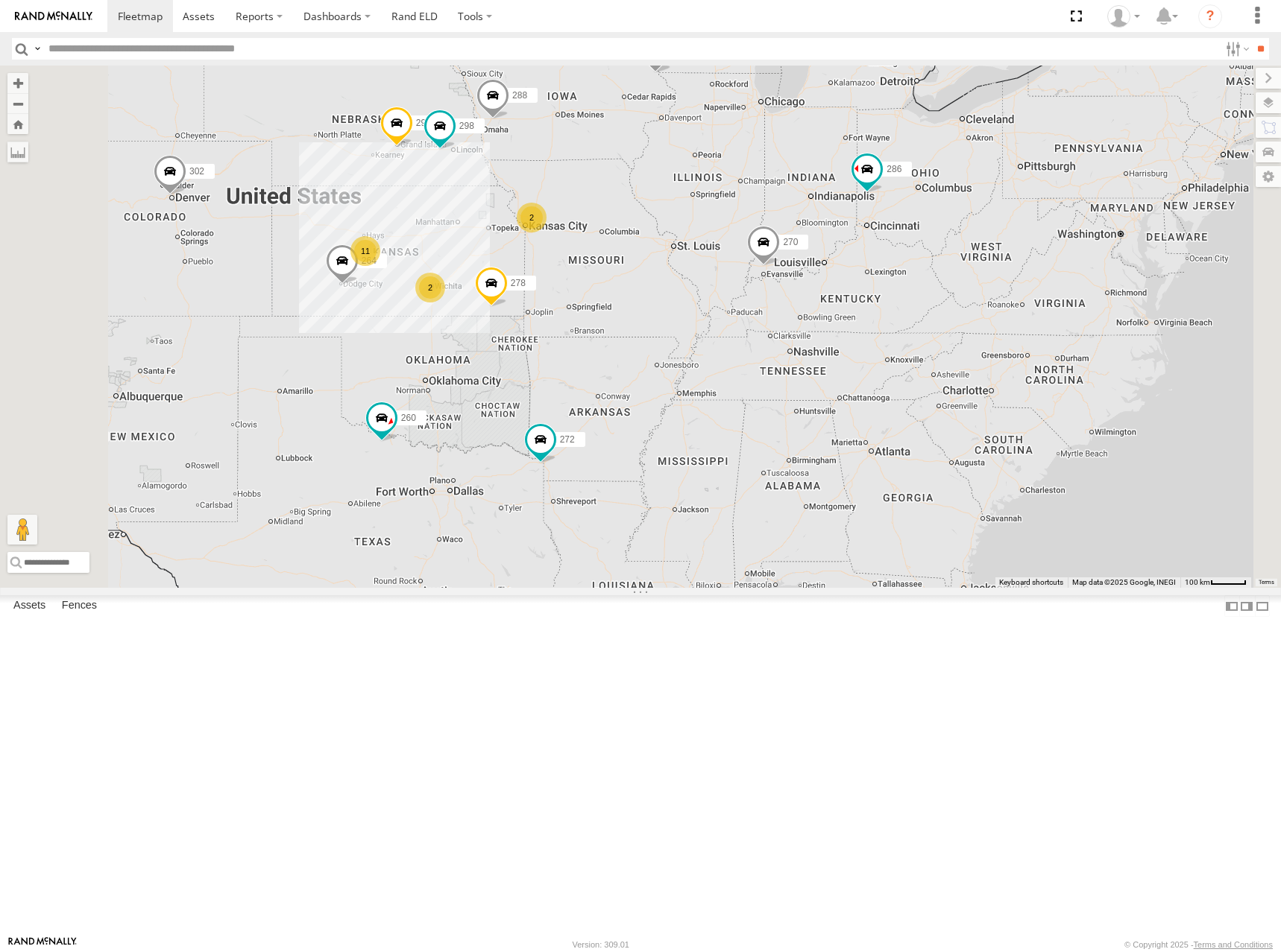
drag, startPoint x: 1005, startPoint y: 293, endPoint x: 896, endPoint y: 343, distance: 119.9
click at [897, 343] on div "286 298 270 288 292 272 232 264 278 260 302 2 11 2" at bounding box center [640, 327] width 1281 height 522
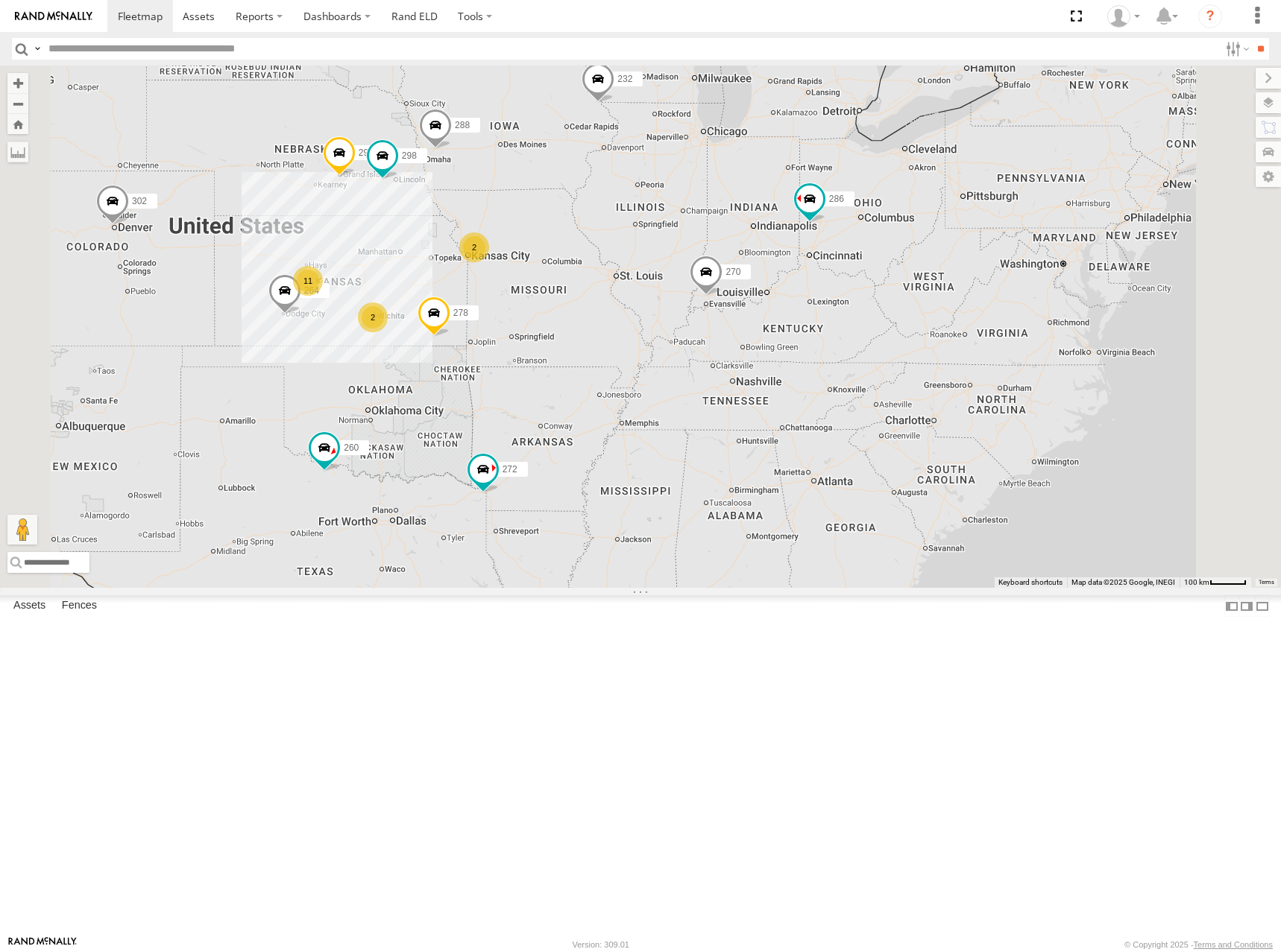
drag, startPoint x: 919, startPoint y: 354, endPoint x: 902, endPoint y: 373, distance: 25.5
click at [903, 373] on div "286 298 270 288 292 272 232 264 278 260 302 2 11 2" at bounding box center [640, 327] width 1281 height 522
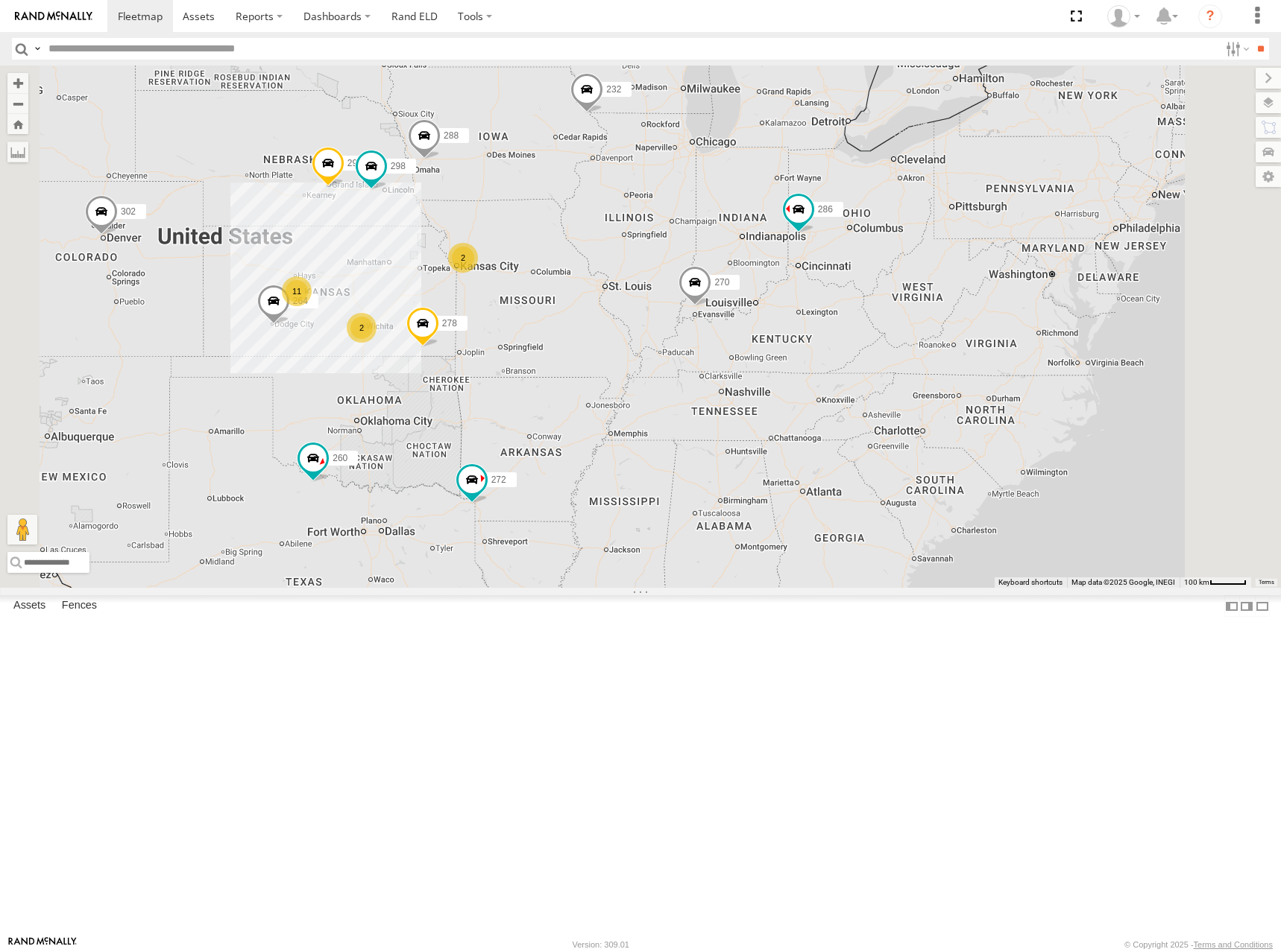
drag, startPoint x: 894, startPoint y: 371, endPoint x: 885, endPoint y: 377, distance: 10.8
click at [885, 377] on div "286 298 270 288 292 272 232 264 278 260 302 2 11 2" at bounding box center [640, 327] width 1281 height 522
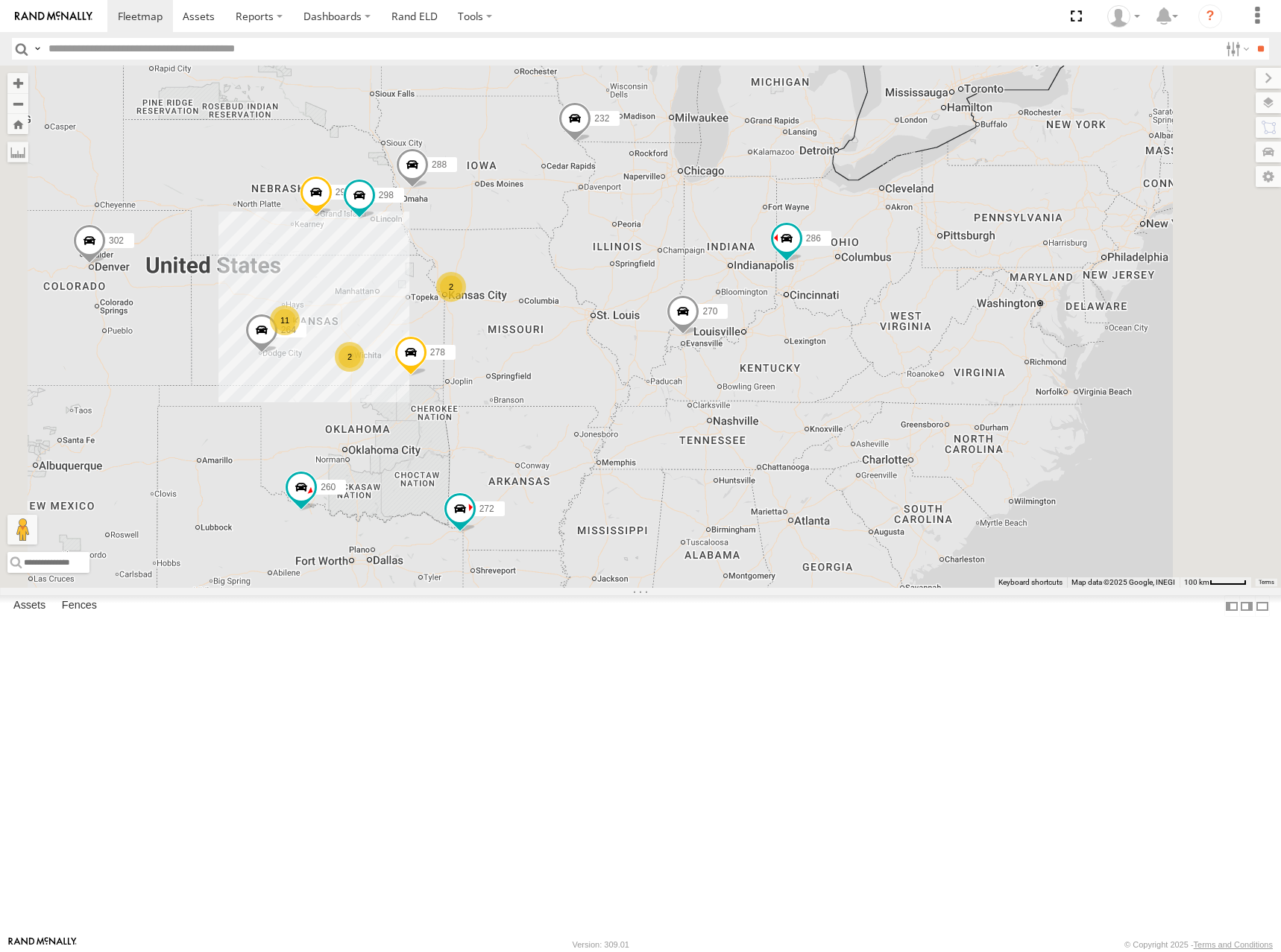
drag, startPoint x: 899, startPoint y: 353, endPoint x: 898, endPoint y: 378, distance: 25.0
click at [898, 378] on div "286 298 270 288 292 272 232 264 278 260 302 2 11 2" at bounding box center [640, 327] width 1281 height 522
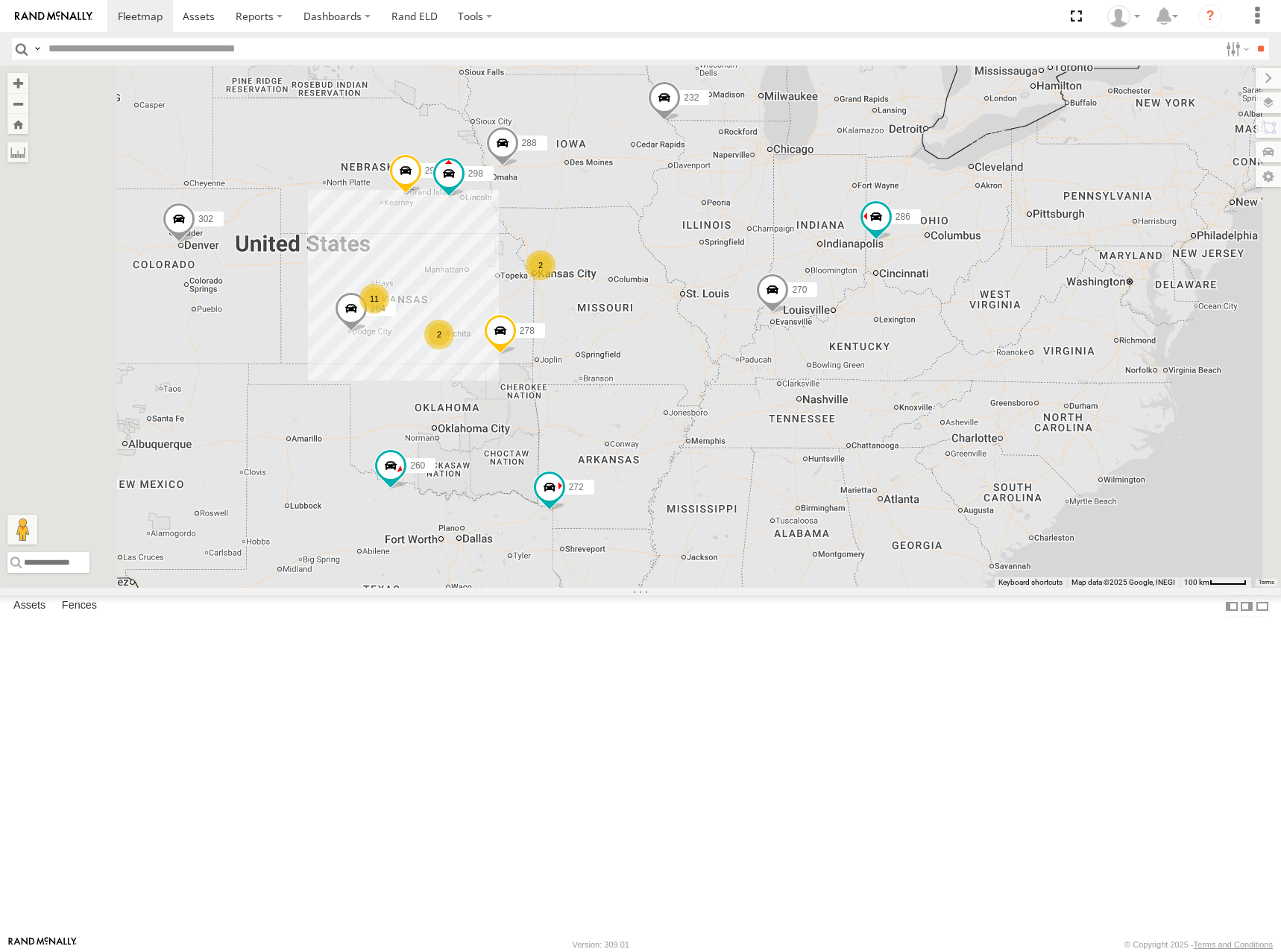
drag, startPoint x: 680, startPoint y: 419, endPoint x: 748, endPoint y: 407, distance: 69.1
click at [748, 407] on div "286 298 270 288 292 272 232 264 278 260 302 2 11 2" at bounding box center [640, 327] width 1281 height 522
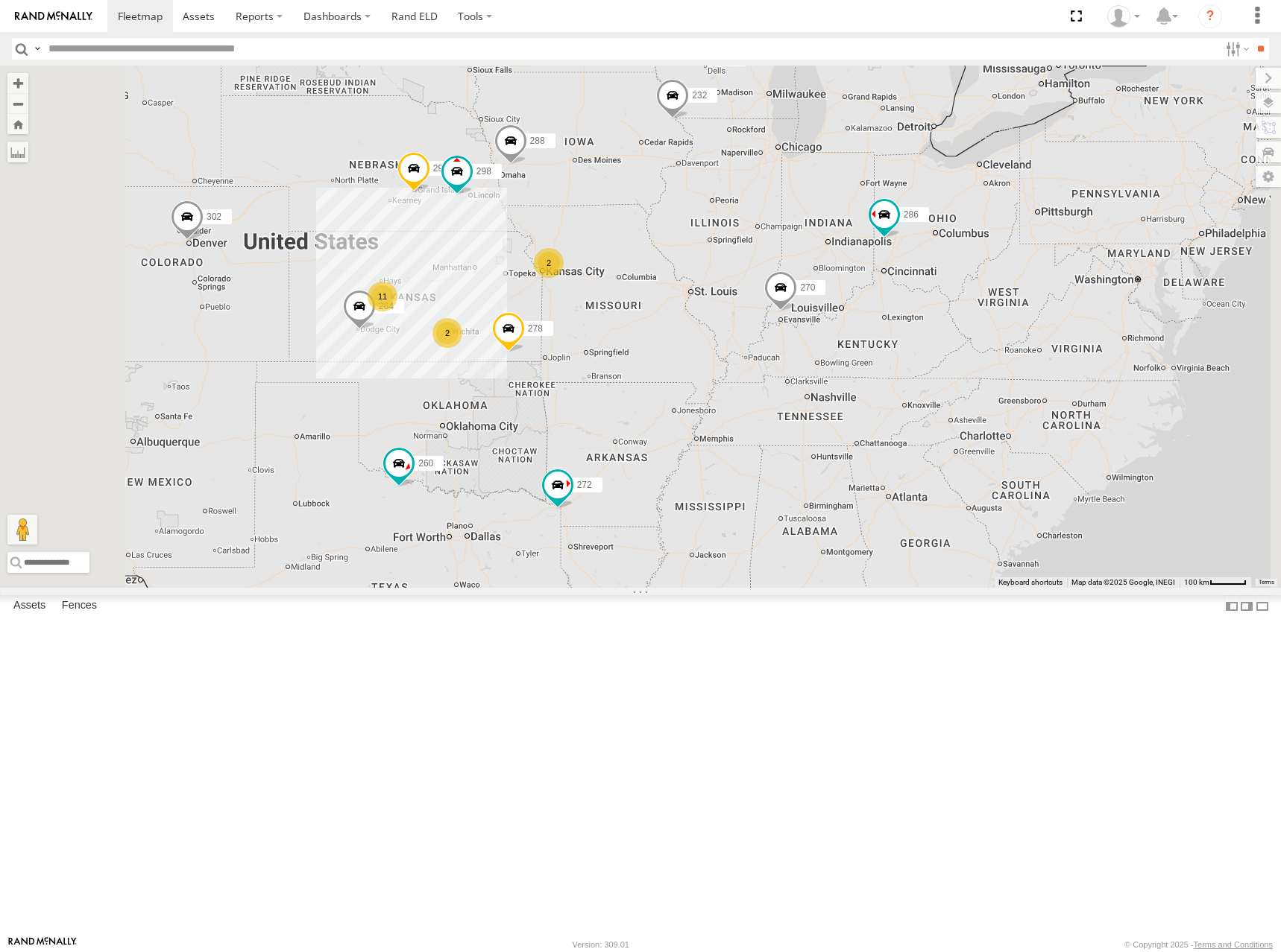
drag, startPoint x: 631, startPoint y: 415, endPoint x: 671, endPoint y: 405, distance: 41.2
click at [671, 405] on div "286 298 270 288 292 272 232 264 278 260 302 2 11 2" at bounding box center [640, 327] width 1281 height 522
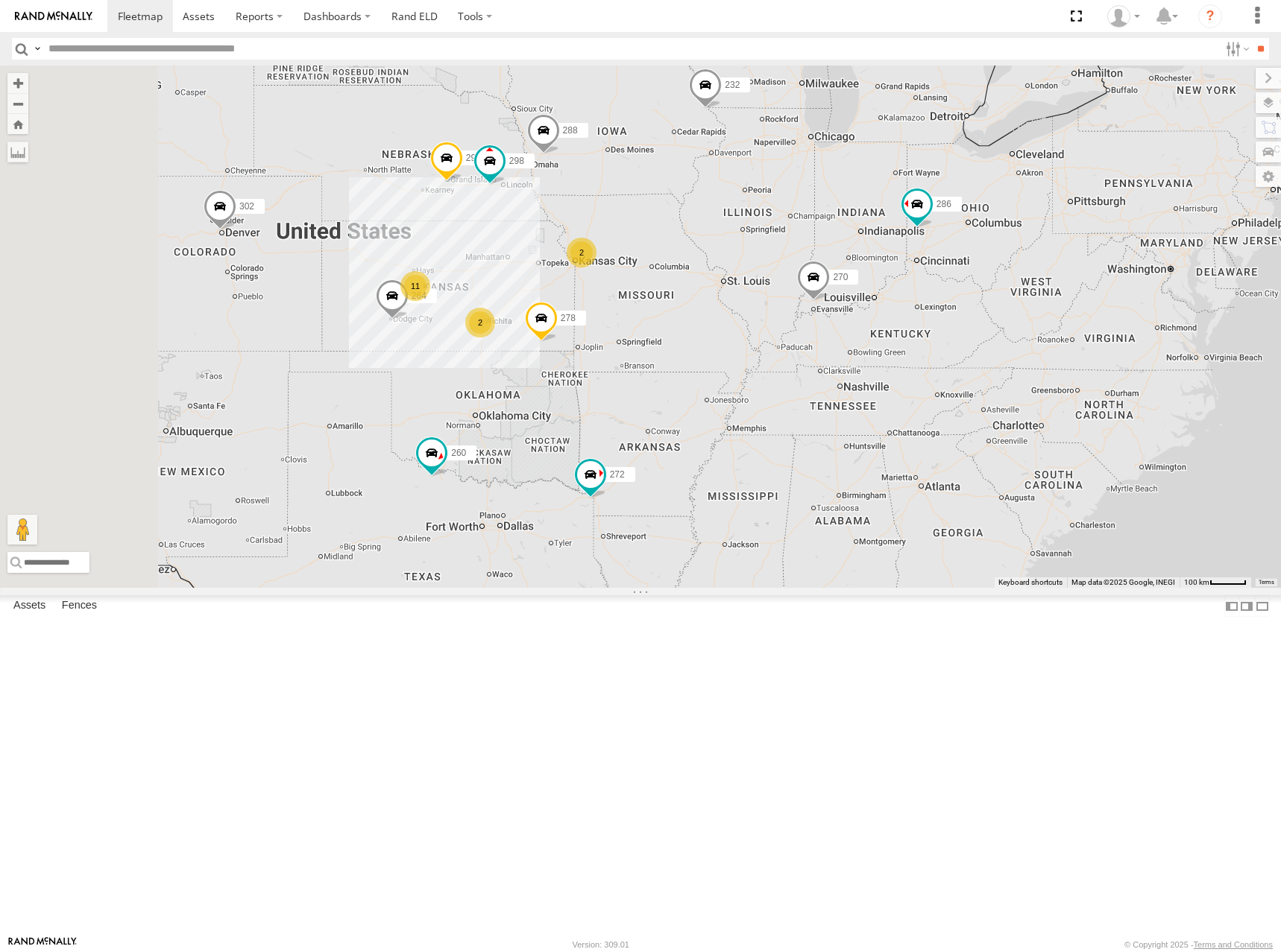
click at [708, 396] on div "286 298 270 288 292 272 232 264 278 260 302 2 11 2" at bounding box center [640, 327] width 1281 height 522
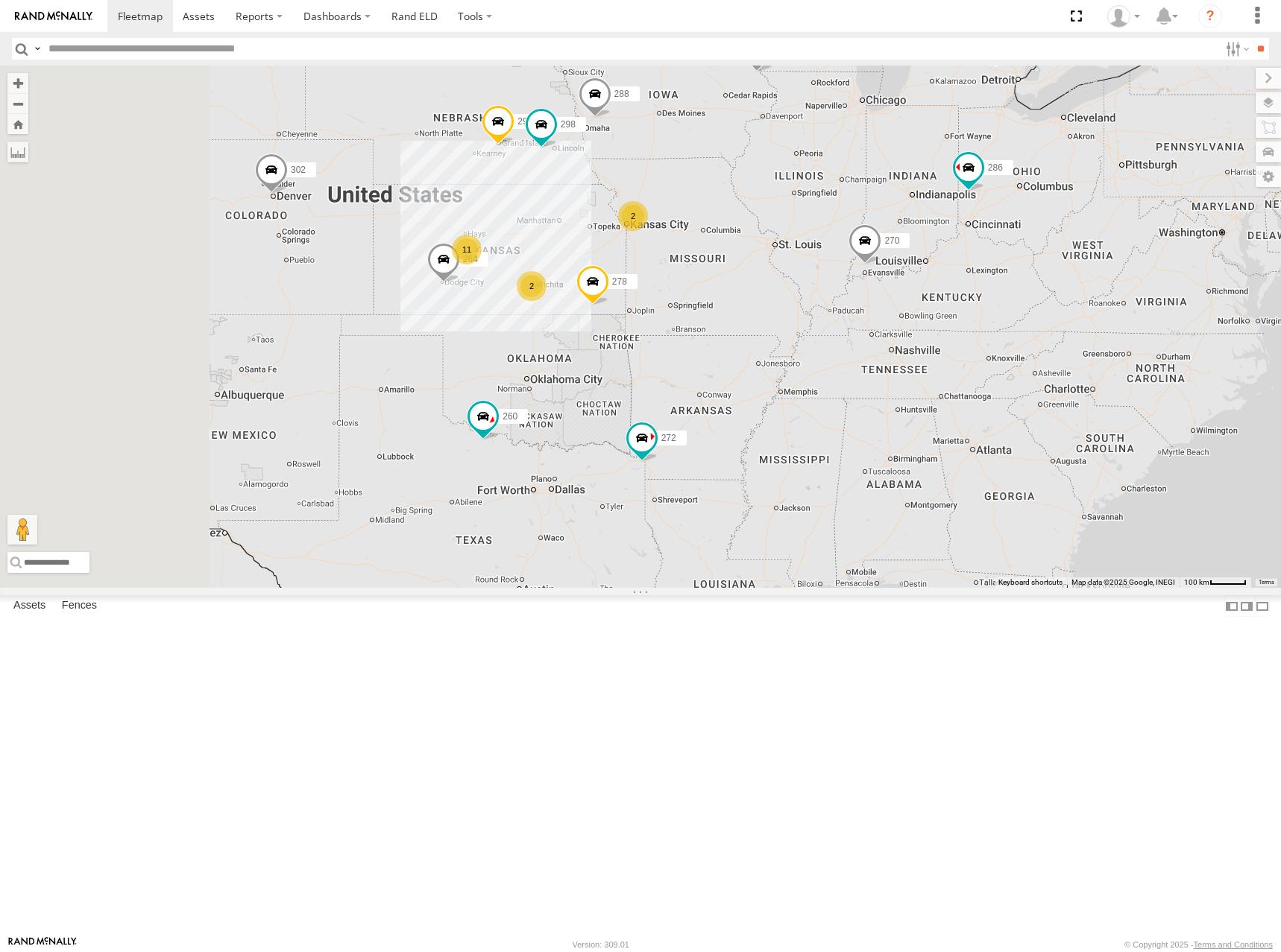
drag, startPoint x: 757, startPoint y: 395, endPoint x: 812, endPoint y: 365, distance: 62.6
click at [812, 365] on div "286 298 270 288 292 272 232 264 278 260 302 2 11 2" at bounding box center [640, 327] width 1281 height 522
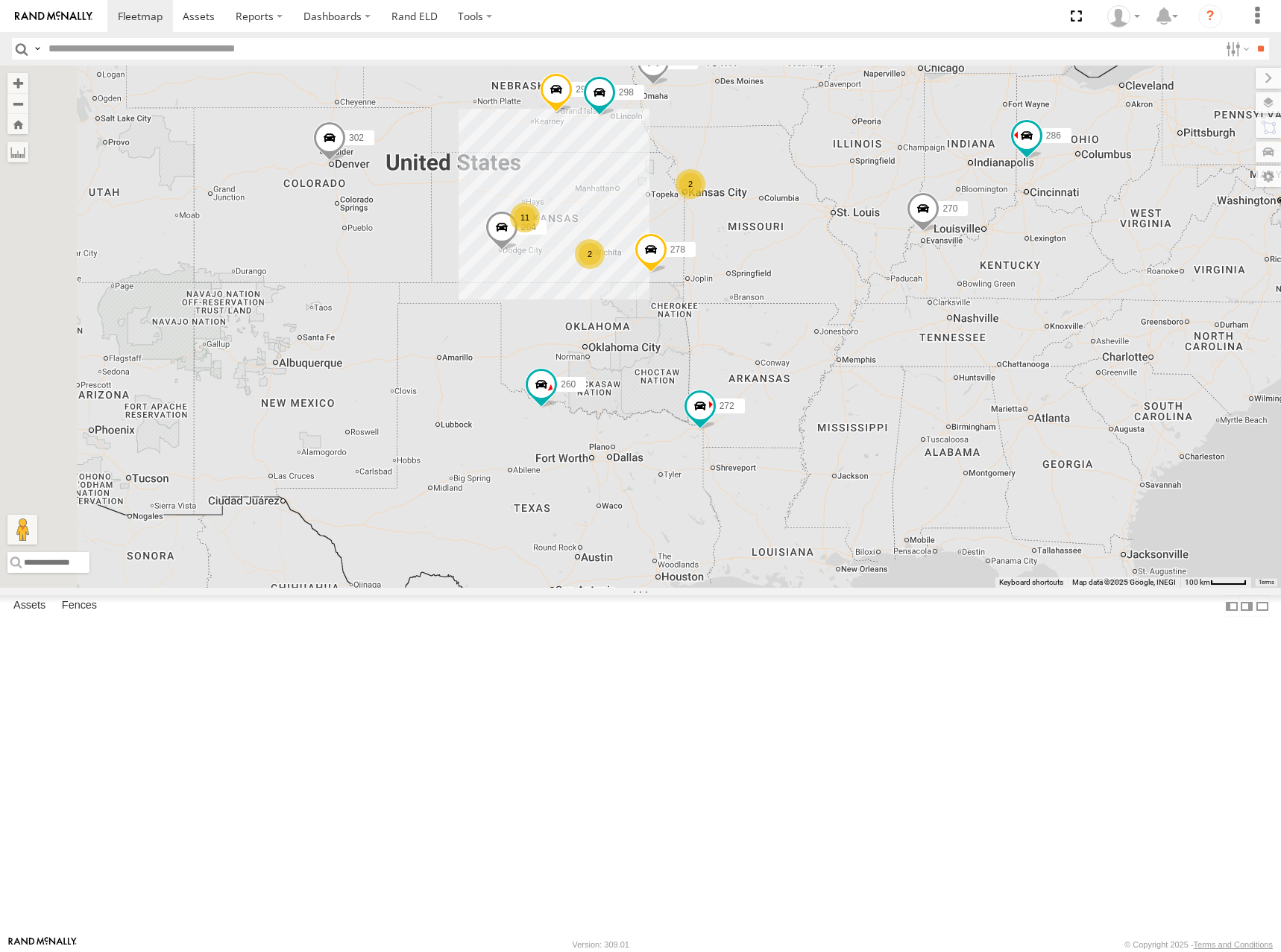
drag, startPoint x: 811, startPoint y: 339, endPoint x: 841, endPoint y: 341, distance: 30.1
click at [841, 341] on div "286 298 270 288 292 272 232 264 278 260 302 2 11 2" at bounding box center [640, 327] width 1281 height 522
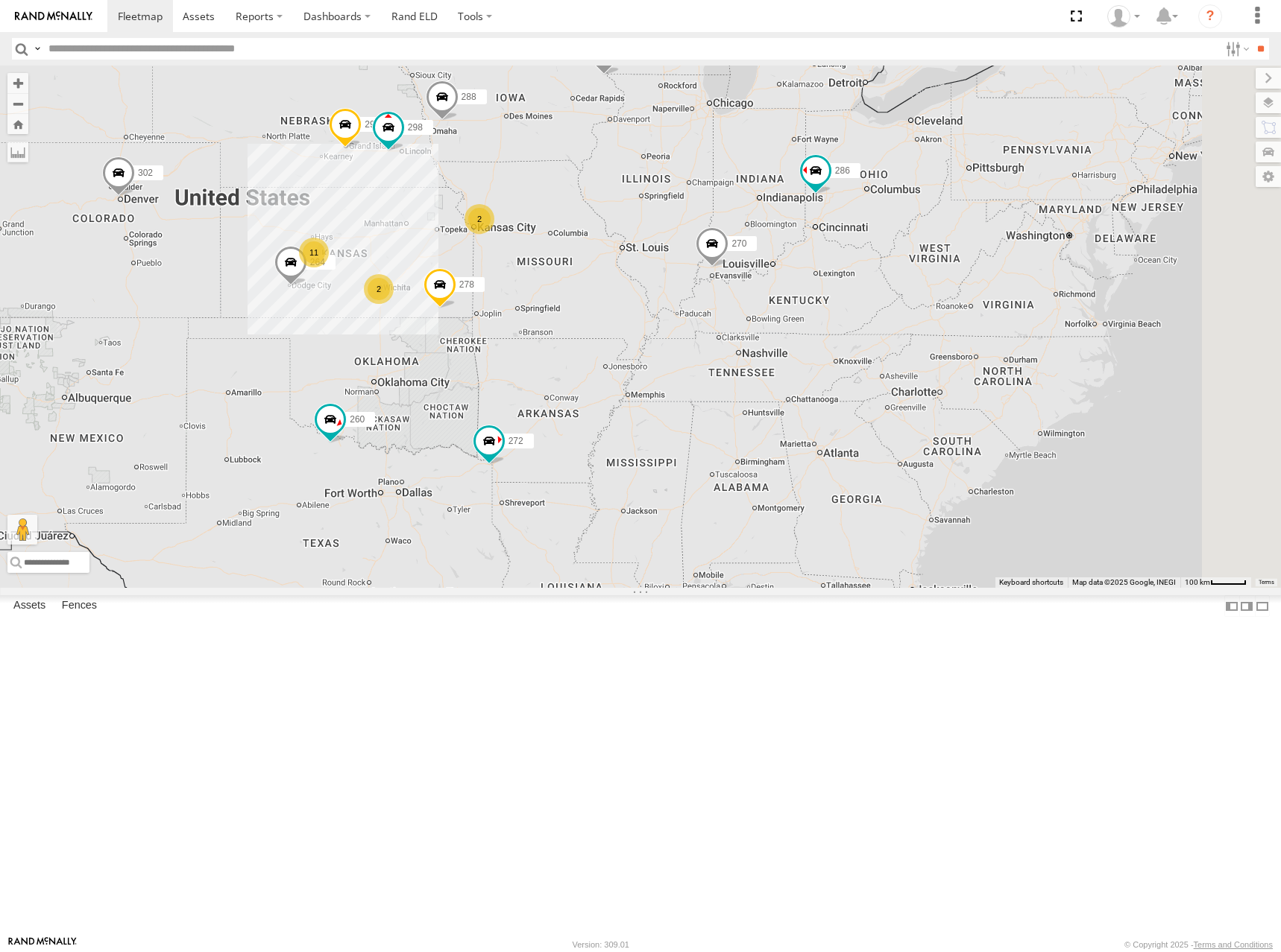
drag, startPoint x: 1002, startPoint y: 301, endPoint x: 747, endPoint y: 333, distance: 257.0
click at [747, 333] on div "286 298 270 288 292 272 232 264 278 260 302 2 11 2" at bounding box center [640, 327] width 1281 height 522
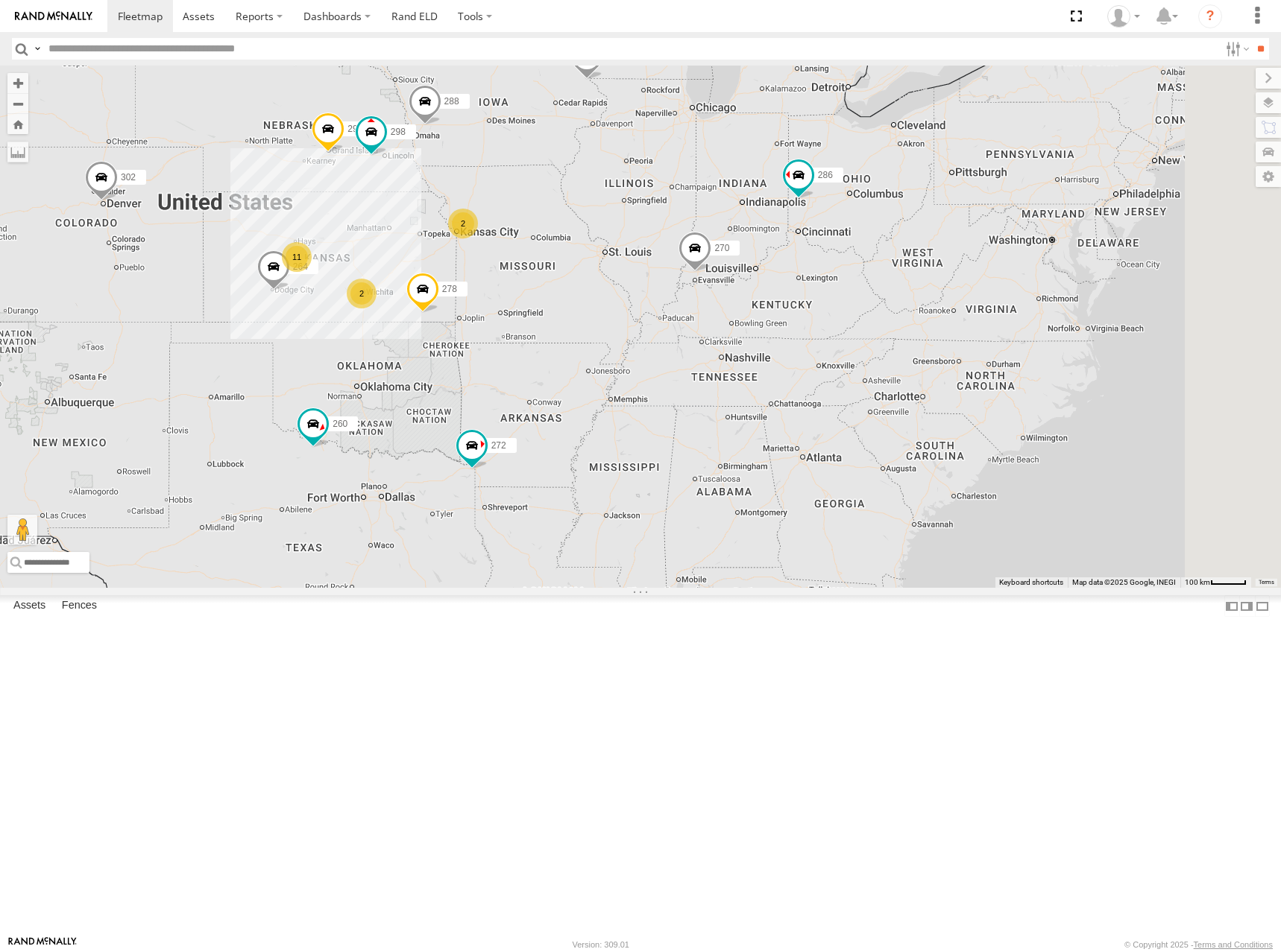
click at [880, 327] on div "286 298 270 288 292 272 232 264 278 260 302 2 11 2" at bounding box center [640, 327] width 1281 height 522
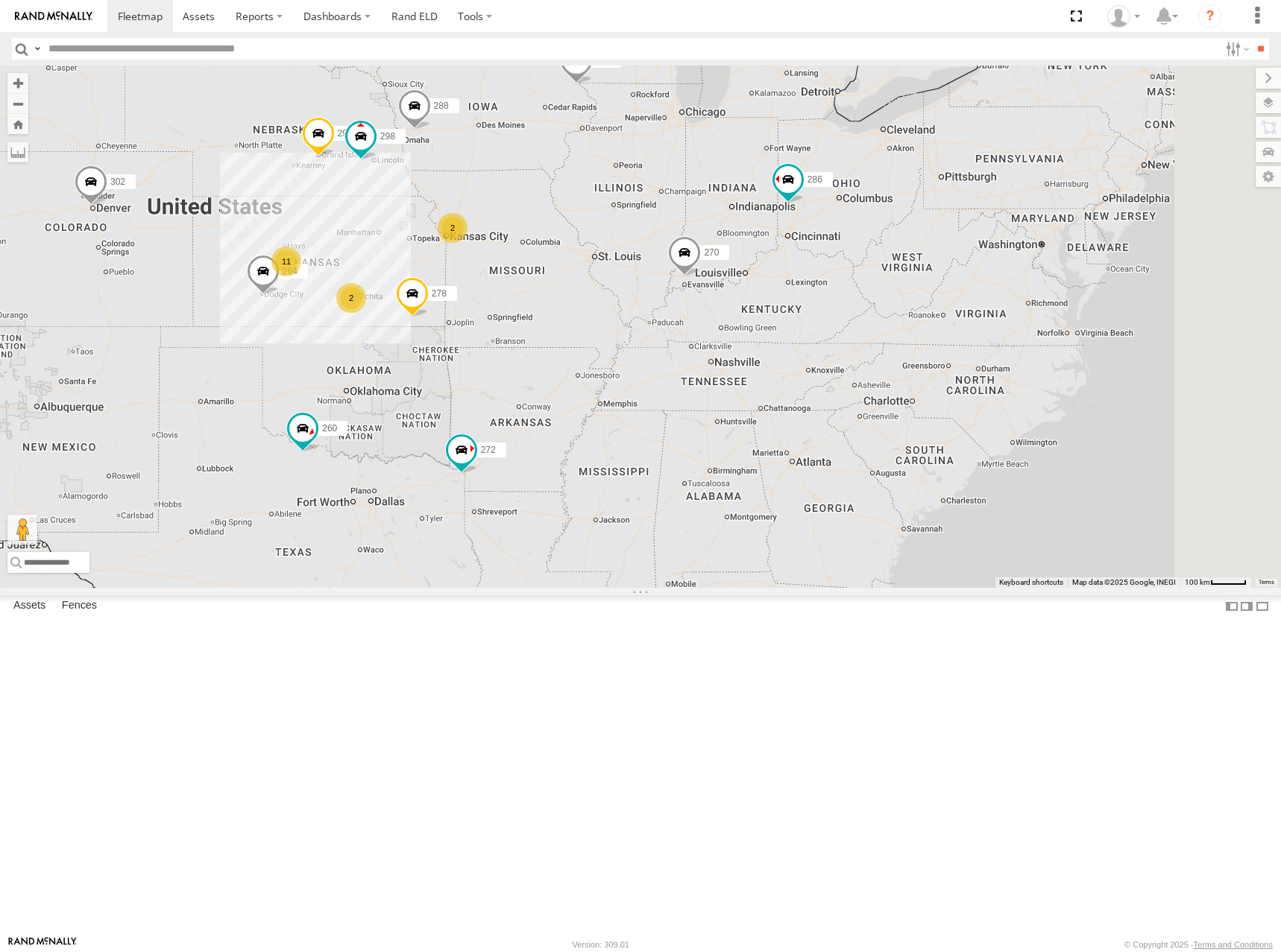
drag, startPoint x: 891, startPoint y: 324, endPoint x: 879, endPoint y: 330, distance: 13.4
click at [879, 330] on div "286 298 270 288 292 272 232 264 278 260 302 2 11 2" at bounding box center [640, 327] width 1281 height 522
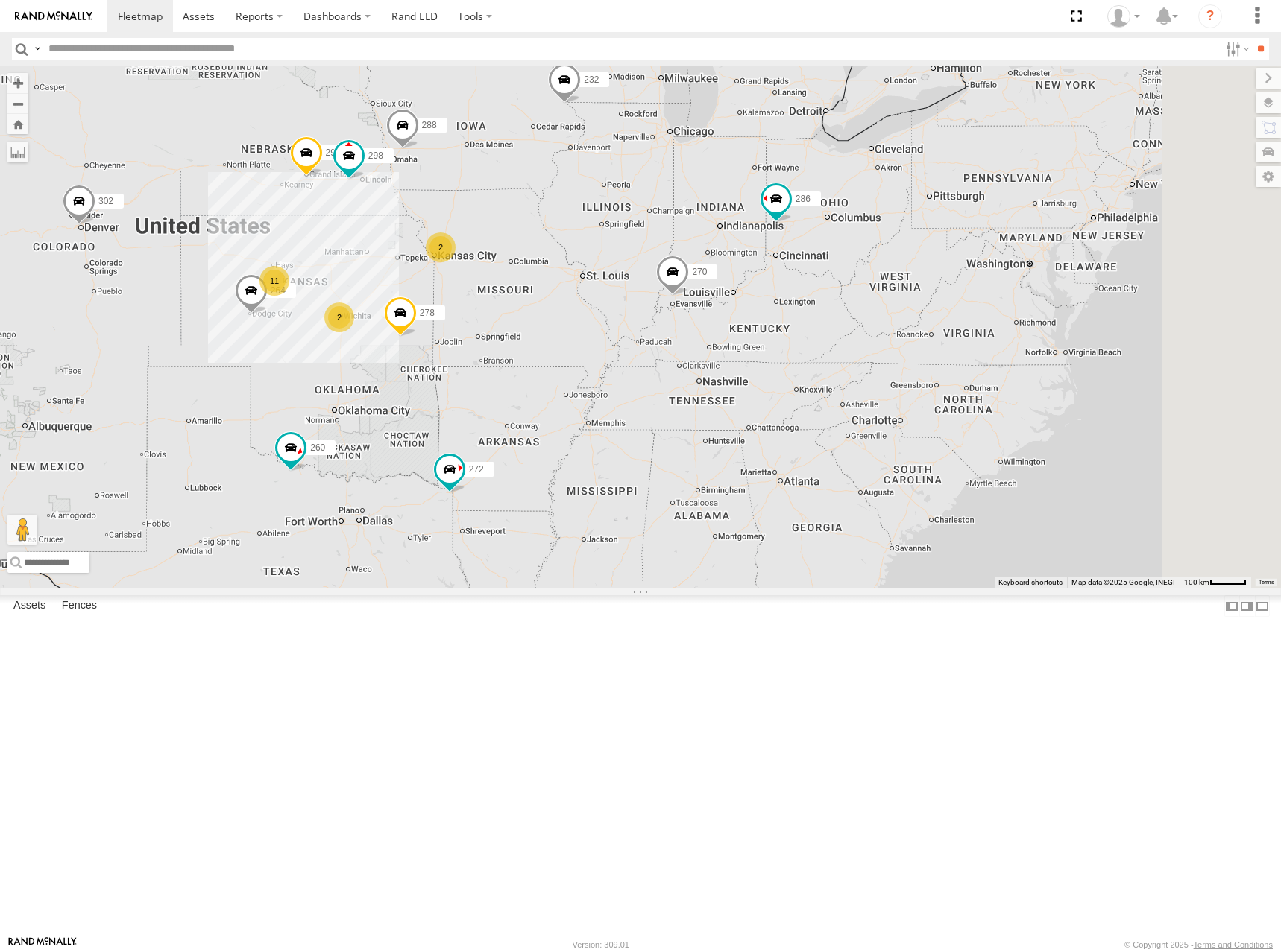
drag, startPoint x: 868, startPoint y: 338, endPoint x: 864, endPoint y: 345, distance: 8.1
click at [864, 345] on div "286 298 270 288 292 272 232 264 278 260 302 2 11 2" at bounding box center [640, 327] width 1281 height 522
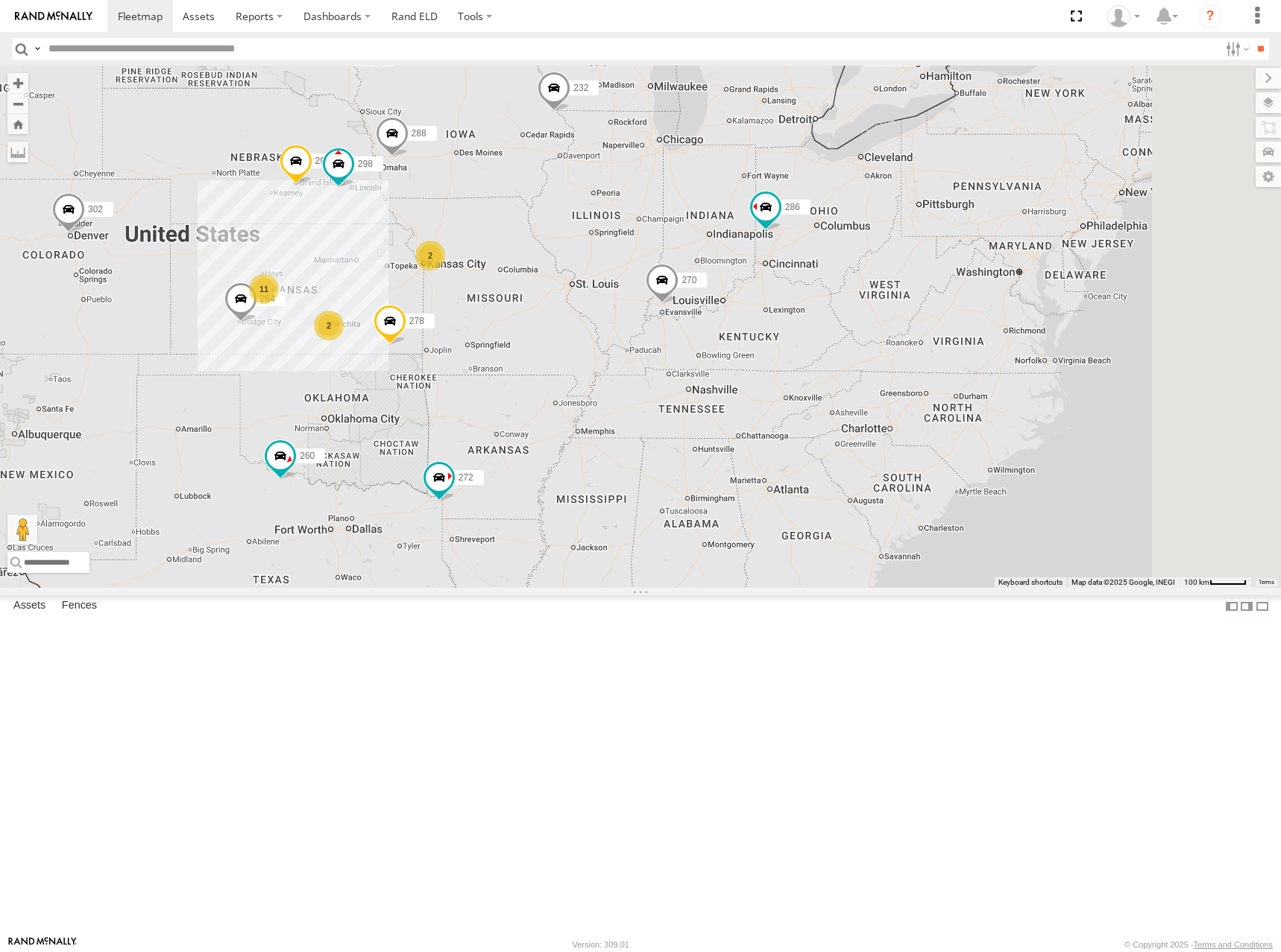
drag, startPoint x: 877, startPoint y: 344, endPoint x: 860, endPoint y: 355, distance: 20.2
click at [860, 355] on div "286 298 270 288 292 272 232 264 278 260 302 2 11 2" at bounding box center [640, 327] width 1281 height 522
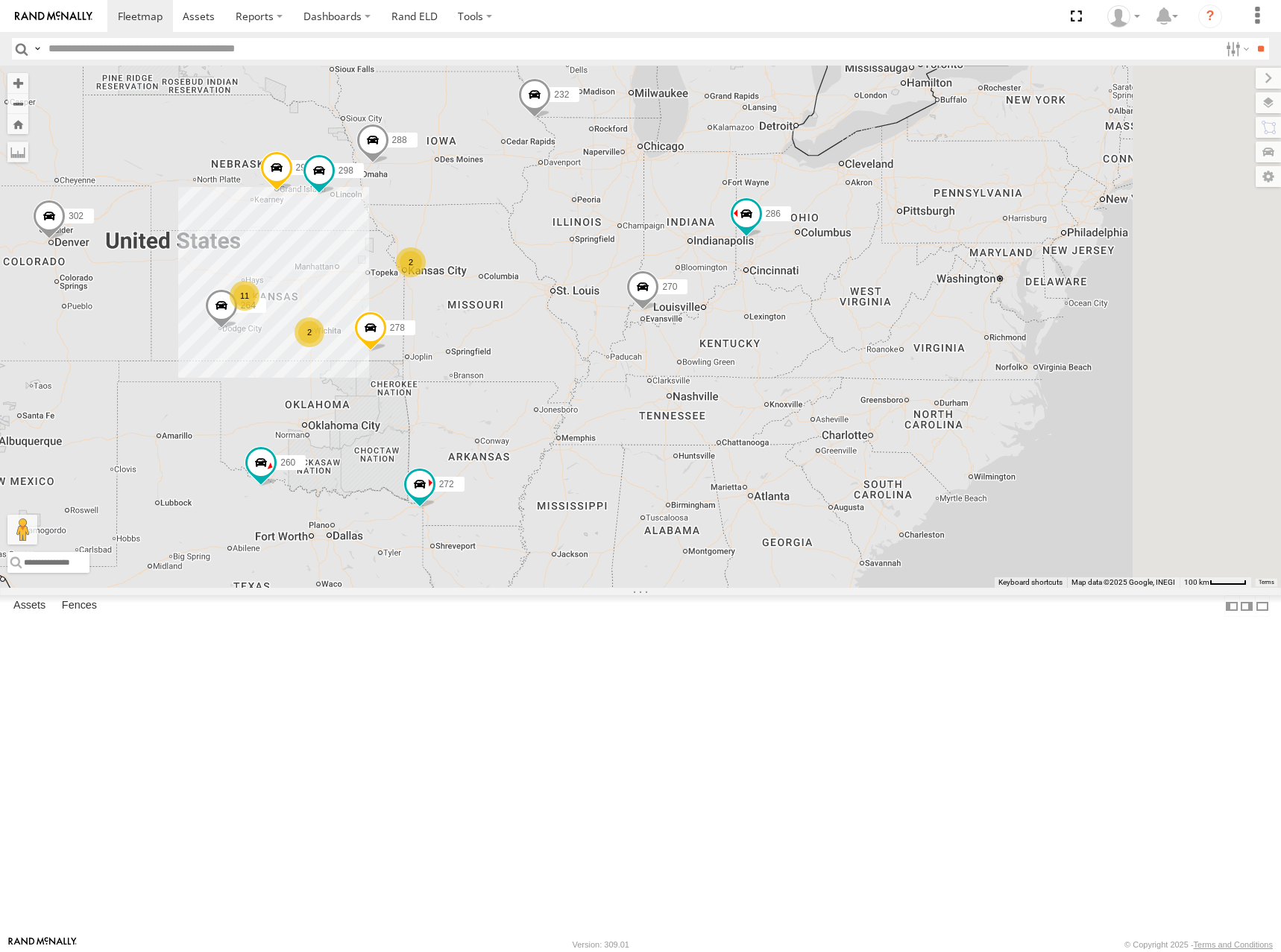
drag, startPoint x: 864, startPoint y: 345, endPoint x: 855, endPoint y: 345, distance: 9.0
click at [855, 345] on div "286 298 270 288 292 272 232 264 278 260 302 2 11 2" at bounding box center [640, 327] width 1281 height 522
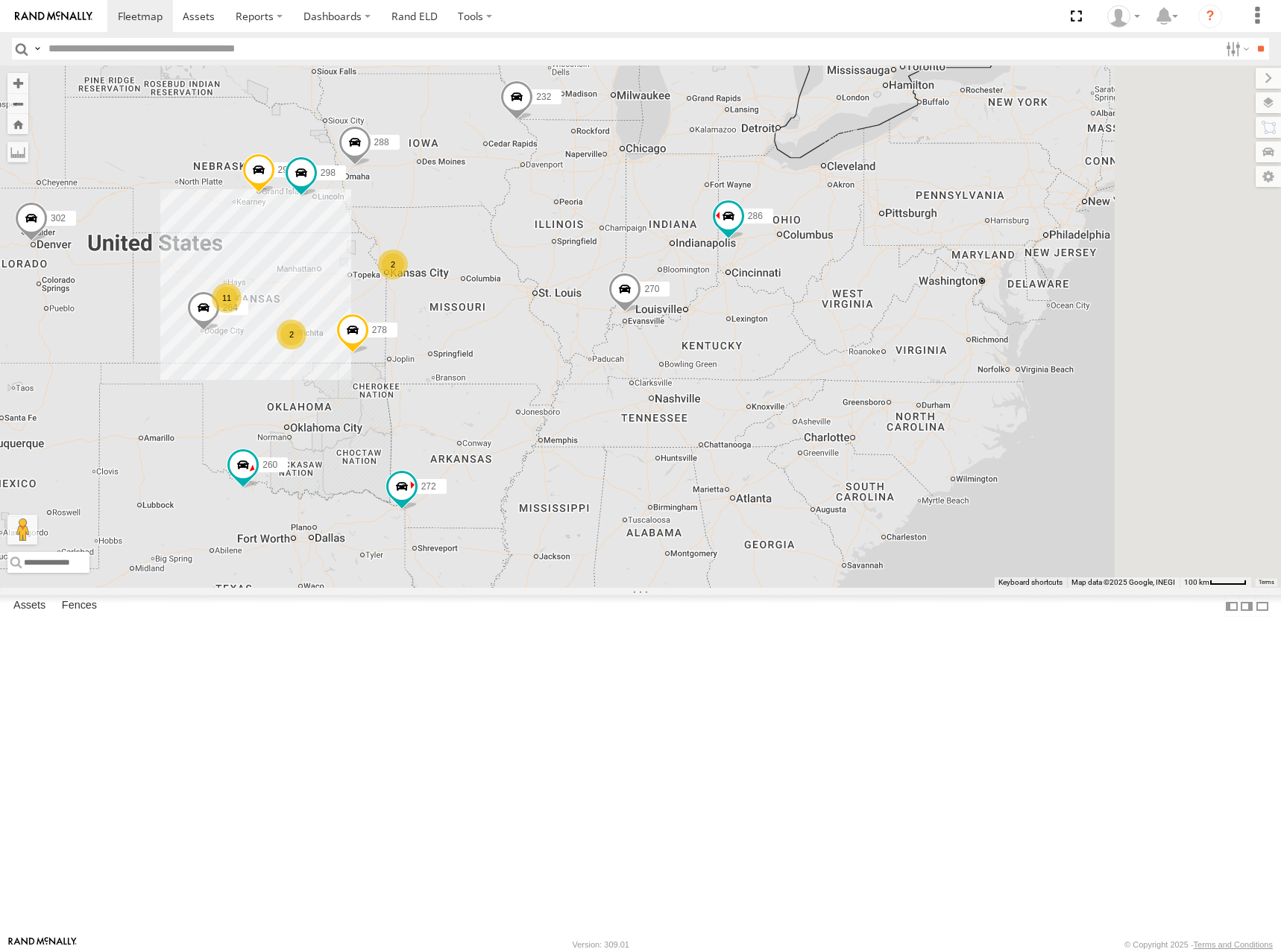
drag, startPoint x: 829, startPoint y: 353, endPoint x: 815, endPoint y: 354, distance: 14.0
click at [815, 354] on div "286 298 270 288 292 272 232 264 278 260 302 2 11 2" at bounding box center [640, 327] width 1281 height 522
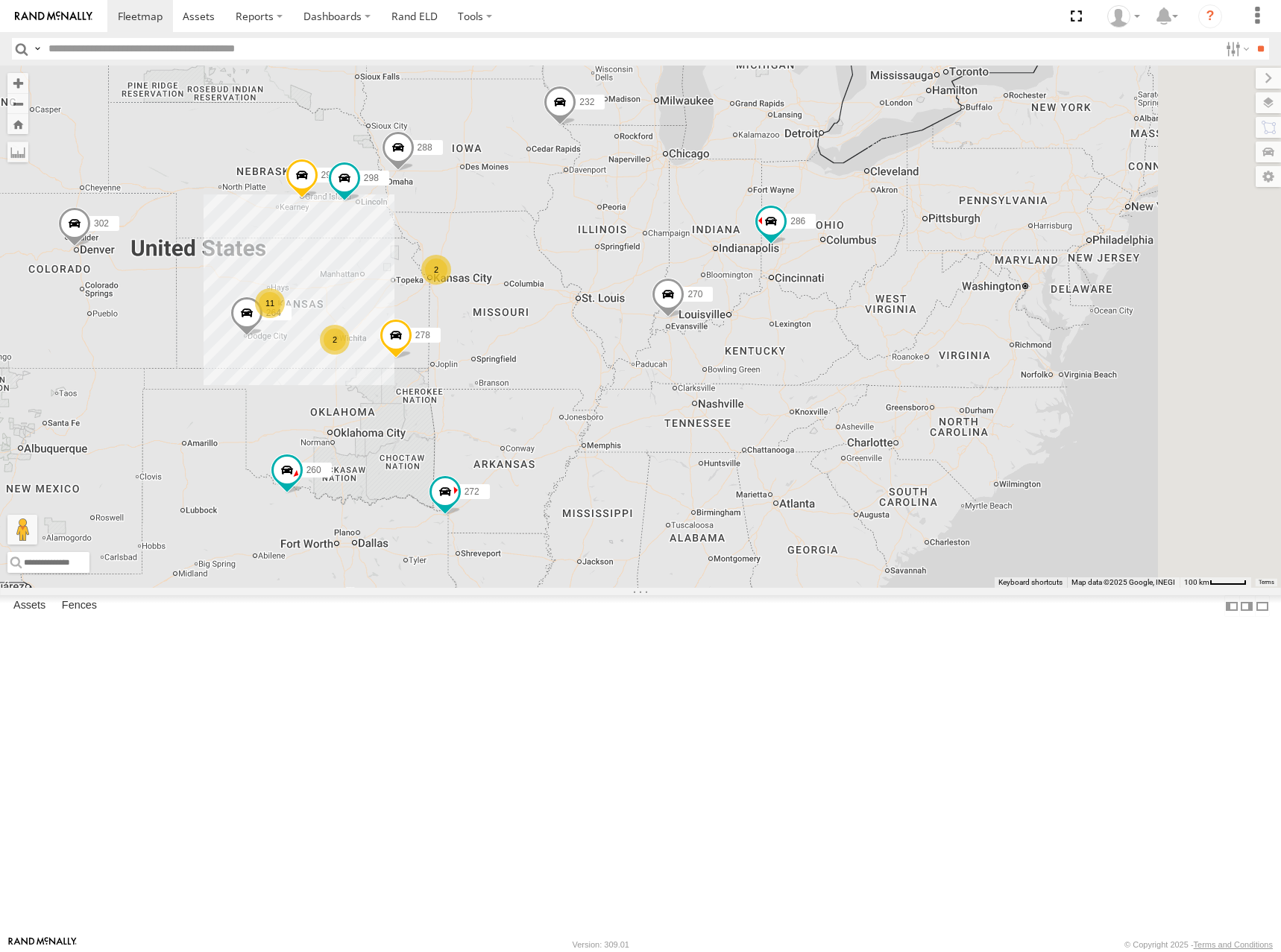
drag, startPoint x: 683, startPoint y: 383, endPoint x: 732, endPoint y: 389, distance: 49.4
click at [732, 389] on div "286 298 270 288 292 272 232 264 278 260 302 2 11 2" at bounding box center [640, 327] width 1281 height 522
click at [731, 388] on div "286 298 270 288 292 272 232 264 278 260 302 2 11 2" at bounding box center [640, 327] width 1281 height 522
drag, startPoint x: 754, startPoint y: 393, endPoint x: 741, endPoint y: 403, distance: 16.4
click at [741, 403] on div "286 298 270 288 292 272 232 264 278 260 302 2 11 2" at bounding box center [640, 327] width 1281 height 522
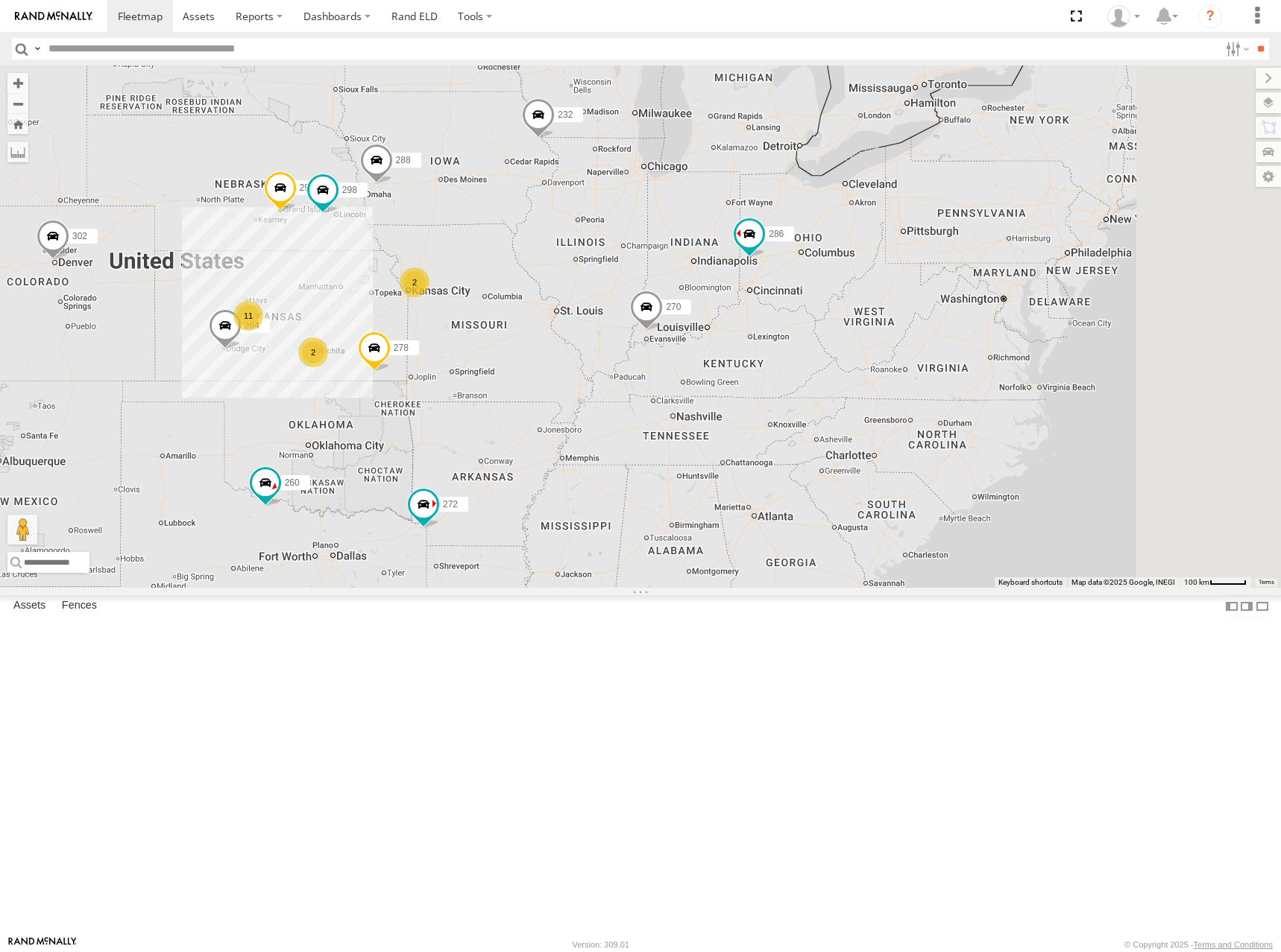
drag, startPoint x: 753, startPoint y: 390, endPoint x: 731, endPoint y: 402, distance: 25.1
click at [731, 402] on div "286 298 270 288 292 272 232 264 278 260 302 2 11 2" at bounding box center [640, 327] width 1281 height 522
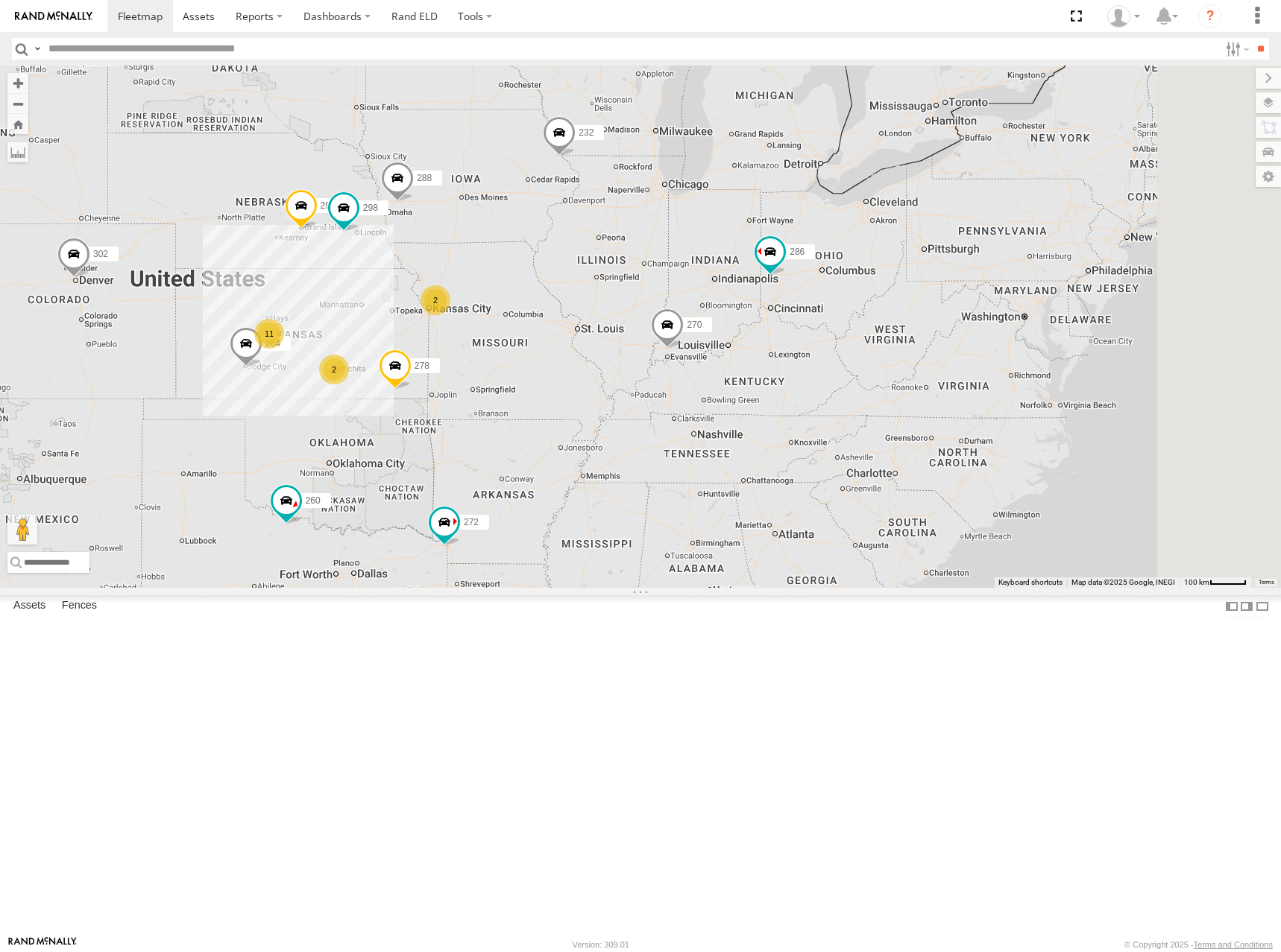
drag, startPoint x: 666, startPoint y: 398, endPoint x: 686, endPoint y: 419, distance: 29.0
click at [686, 419] on div "286 298 270 288 292 272 232 264 278 260 302 2 11 2" at bounding box center [640, 327] width 1281 height 522
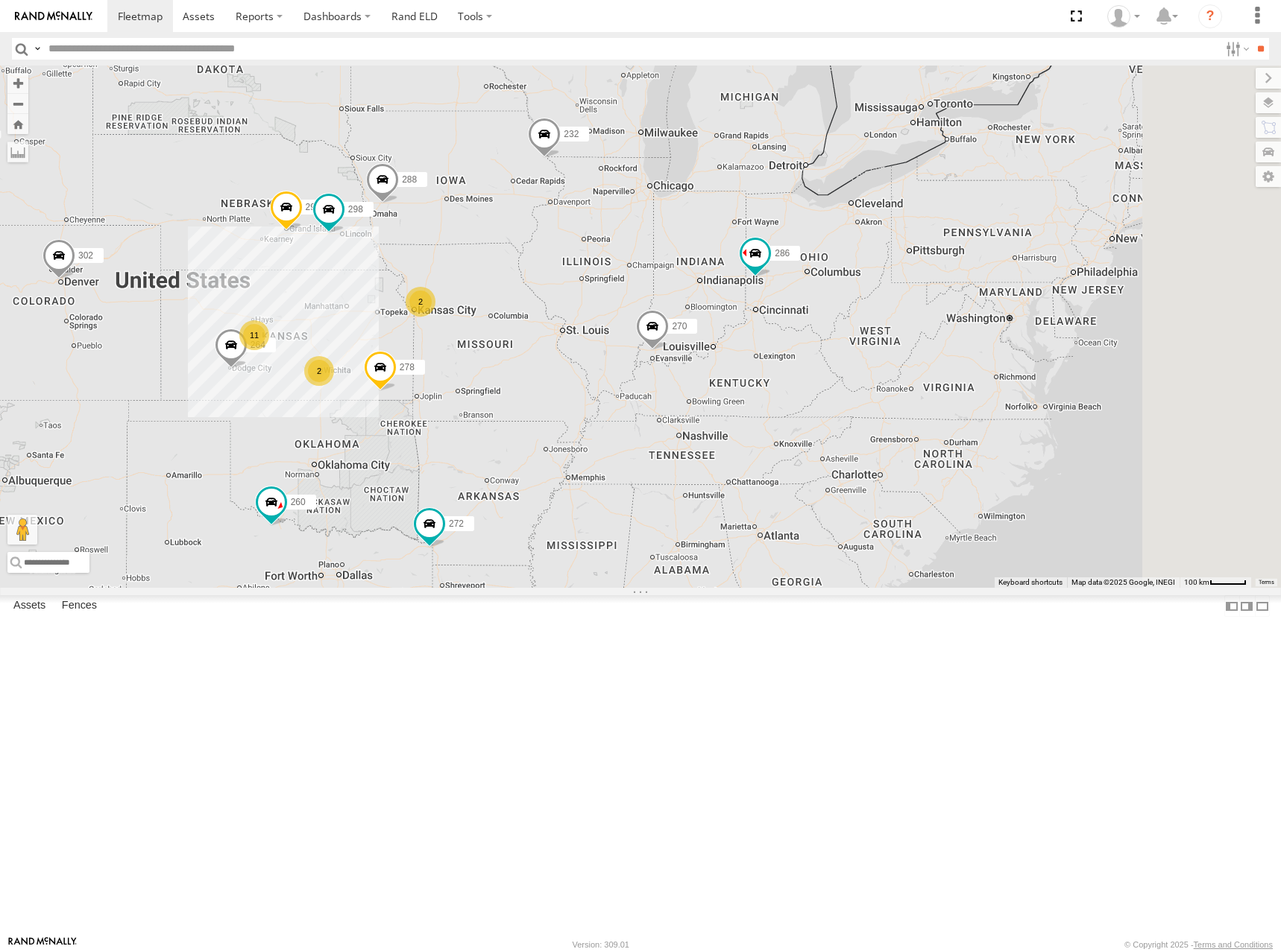
drag, startPoint x: 692, startPoint y: 413, endPoint x: 675, endPoint y: 415, distance: 17.1
click at [675, 415] on div "286 298 270 288 292 272 232 264 278 260 302 2 11 2" at bounding box center [640, 327] width 1281 height 522
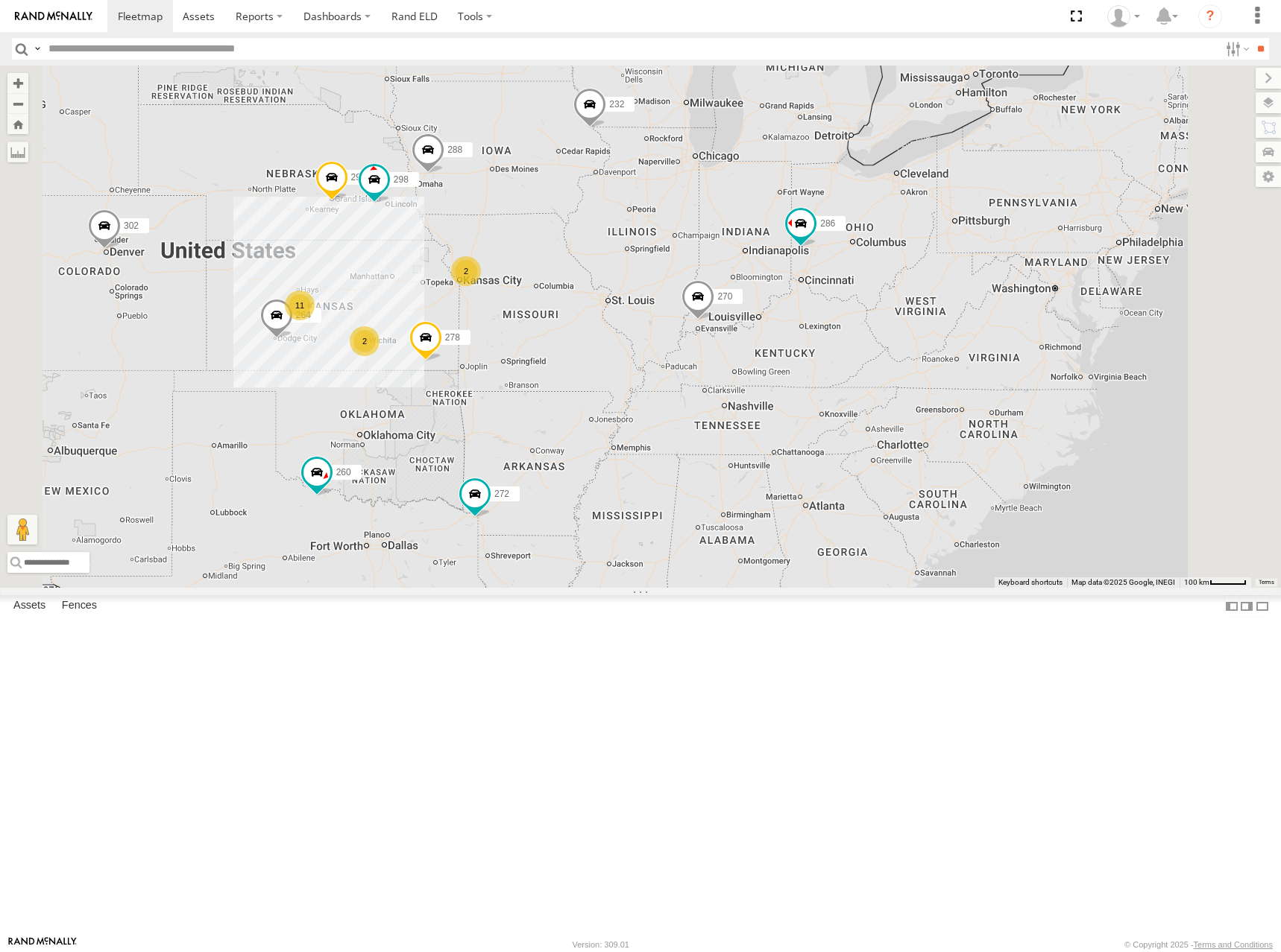
drag, startPoint x: 696, startPoint y: 424, endPoint x: 763, endPoint y: 402, distance: 70.5
click at [763, 402] on div "286 298 270 288 292 272 232 264 278 260 302 2 11 2" at bounding box center [640, 327] width 1281 height 522
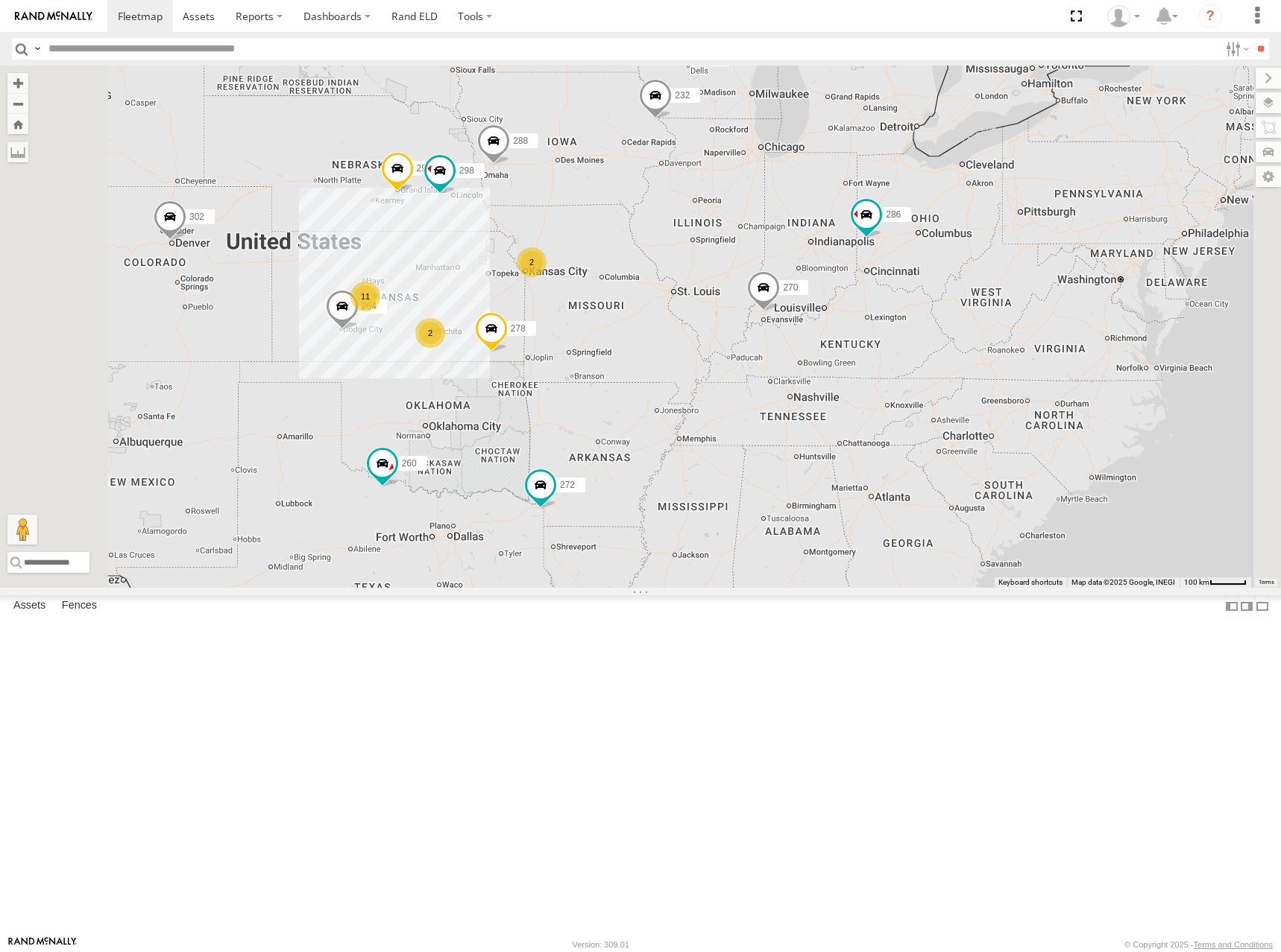
drag, startPoint x: 754, startPoint y: 388, endPoint x: 826, endPoint y: 378, distance: 72.7
click at [826, 378] on div "286 298 270 288 292 272 232 264 278 260 302 2 11 2" at bounding box center [640, 327] width 1281 height 522
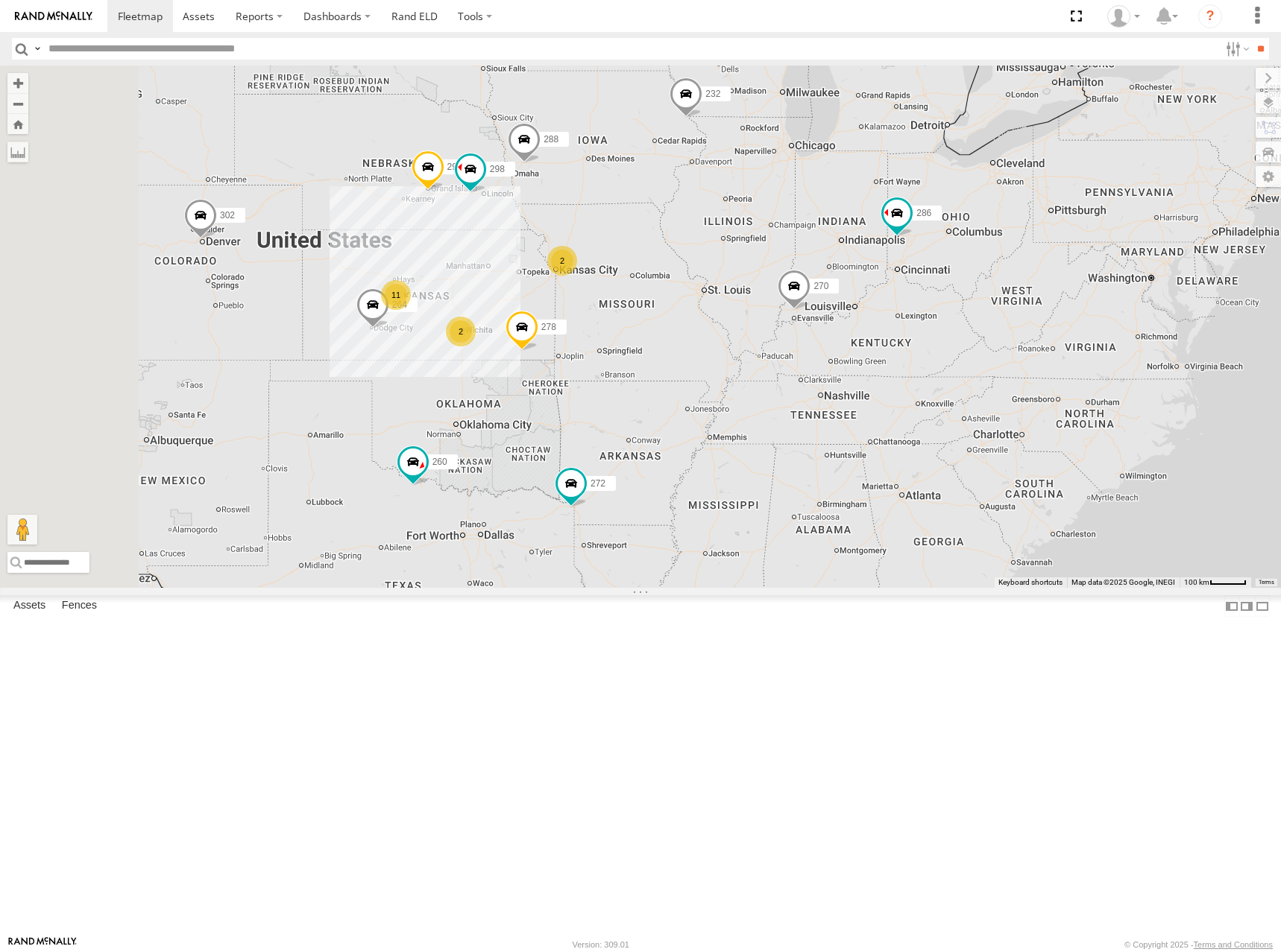
drag, startPoint x: 801, startPoint y: 376, endPoint x: 847, endPoint y: 374, distance: 46.0
click at [847, 374] on div "286 298 270 288 292 272 232 264 278 260 302 2 11 2" at bounding box center [640, 327] width 1281 height 522
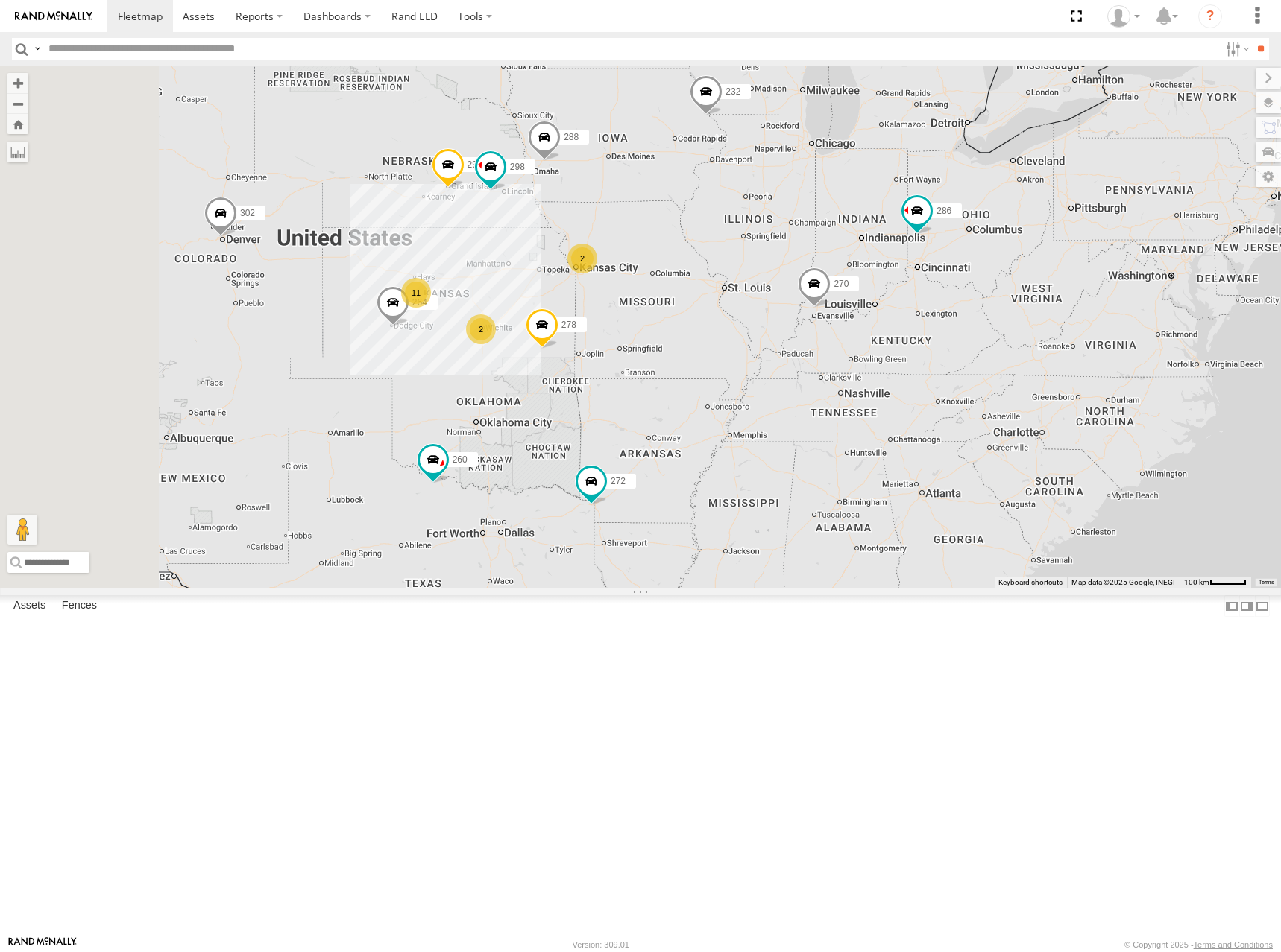
click at [808, 392] on div "286 298 270 288 292 272 232 264 278 260 302 2 11 2" at bounding box center [640, 327] width 1281 height 522
drag, startPoint x: 808, startPoint y: 389, endPoint x: 821, endPoint y: 381, distance: 15.3
click at [812, 386] on div "286 298 270 288 292 272 232 264 278 260 302 2 11 2" at bounding box center [640, 327] width 1281 height 522
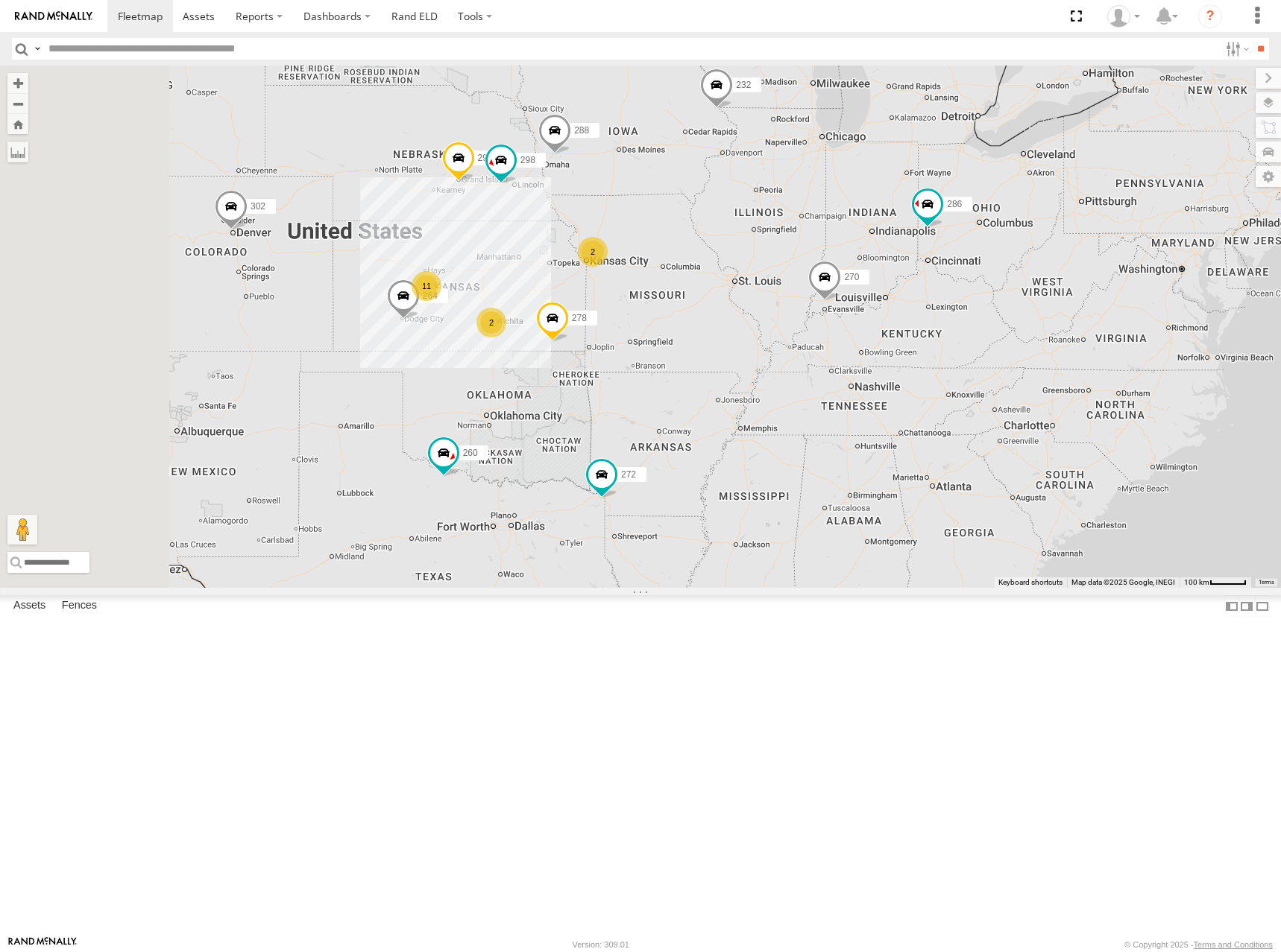
click at [843, 377] on div "286 298 270 288 292 272 232 264 278 260 302 2 11 2" at bounding box center [640, 327] width 1281 height 522
drag, startPoint x: 831, startPoint y: 379, endPoint x: 821, endPoint y: 380, distance: 10.0
click at [821, 380] on div "286 298 270 288 292 272 232 264 278 260 302 2 11 2" at bounding box center [640, 327] width 1281 height 522
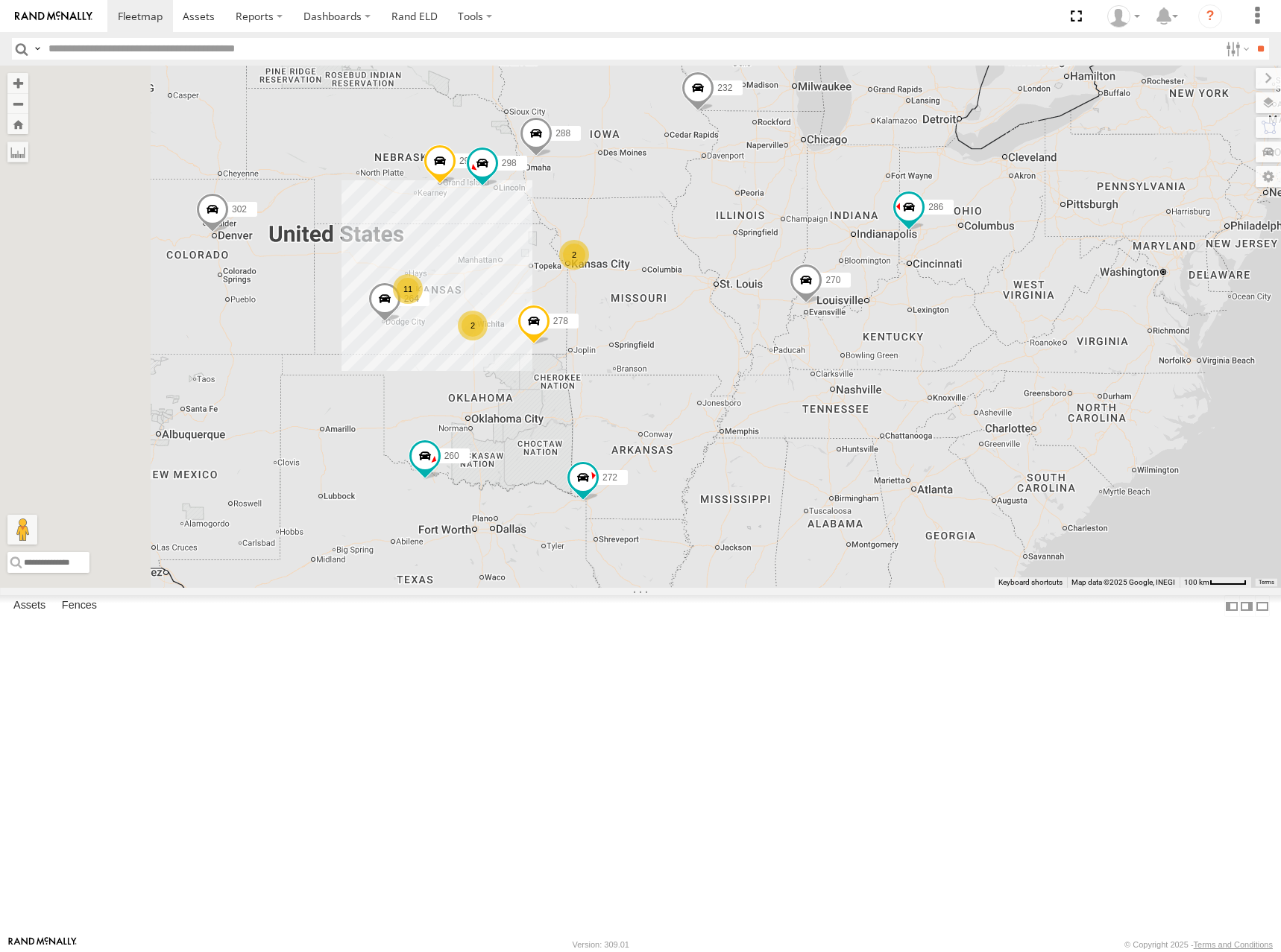
click at [798, 384] on div "286 298 270 288 292 272 232 264 278 260 302 2 11 2" at bounding box center [640, 327] width 1281 height 522
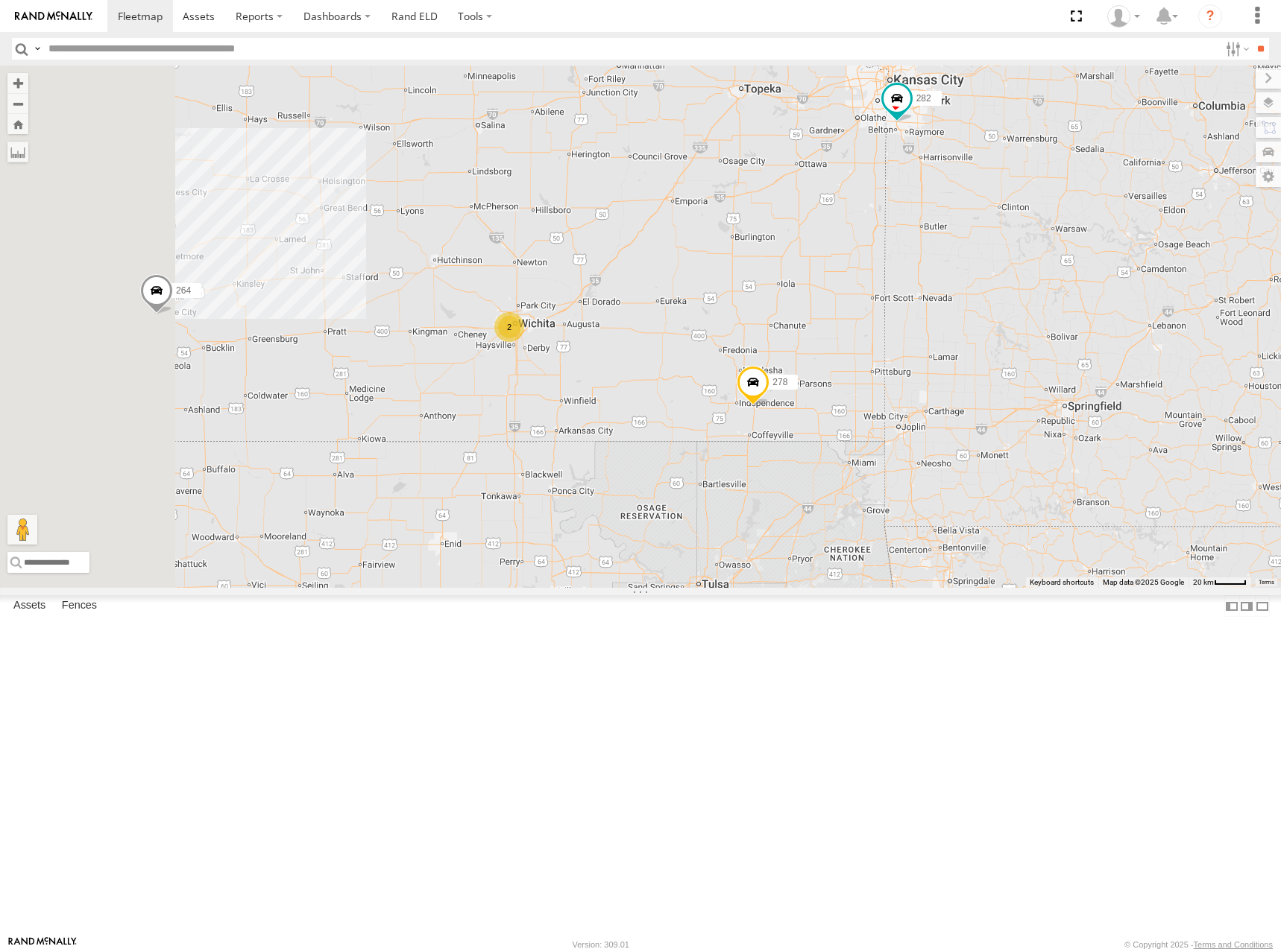
drag, startPoint x: 636, startPoint y: 511, endPoint x: 764, endPoint y: 493, distance: 129.3
click at [764, 493] on div "286 298 270 288 292 272 232 264 278 260 302 2 262 282" at bounding box center [640, 327] width 1281 height 522
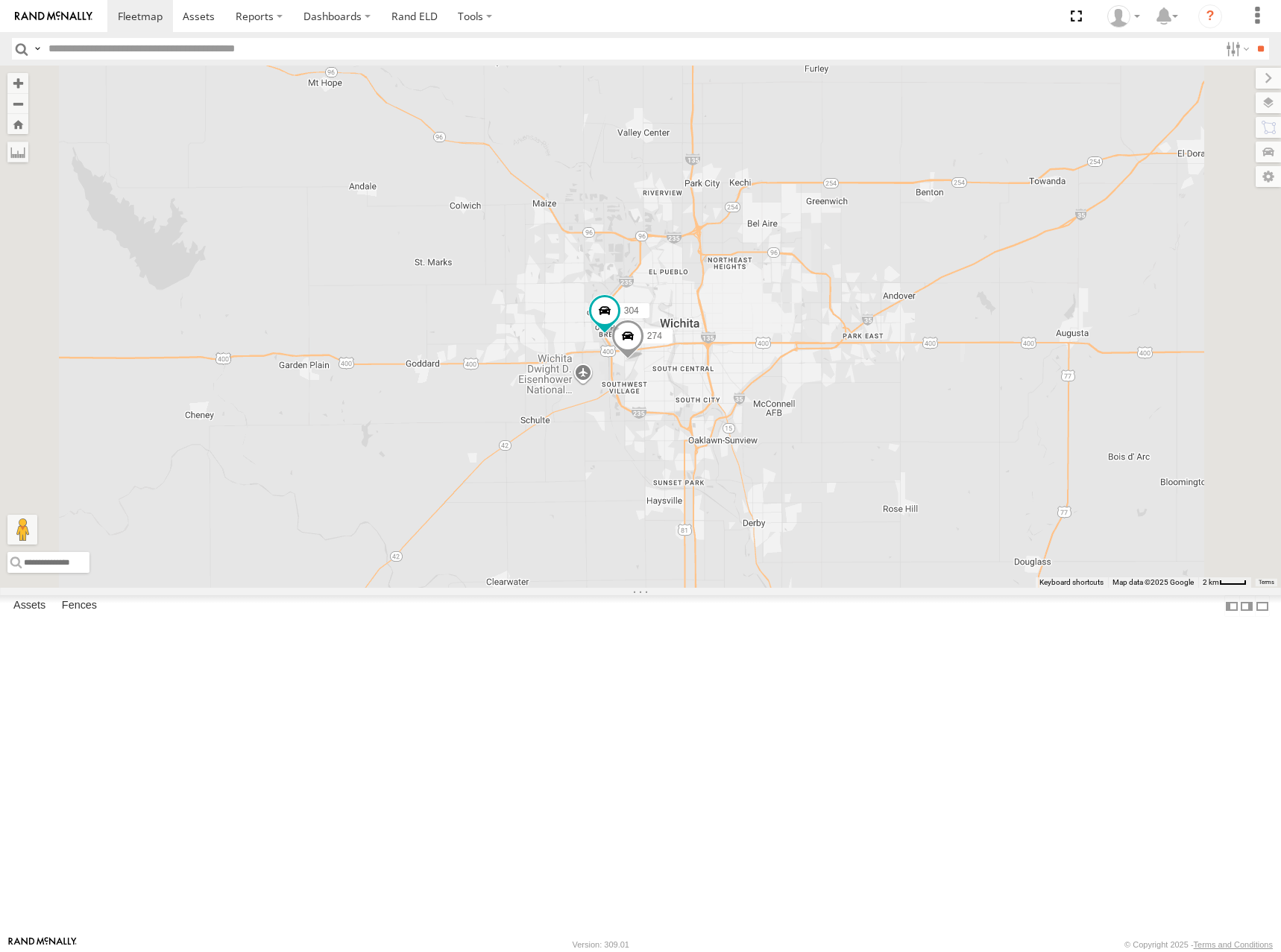
drag, startPoint x: 832, startPoint y: 364, endPoint x: 816, endPoint y: 440, distance: 77.7
click at [816, 440] on div "286 298 270 288 292 272 232 264 278 260 302 262 282 274 304" at bounding box center [640, 327] width 1281 height 522
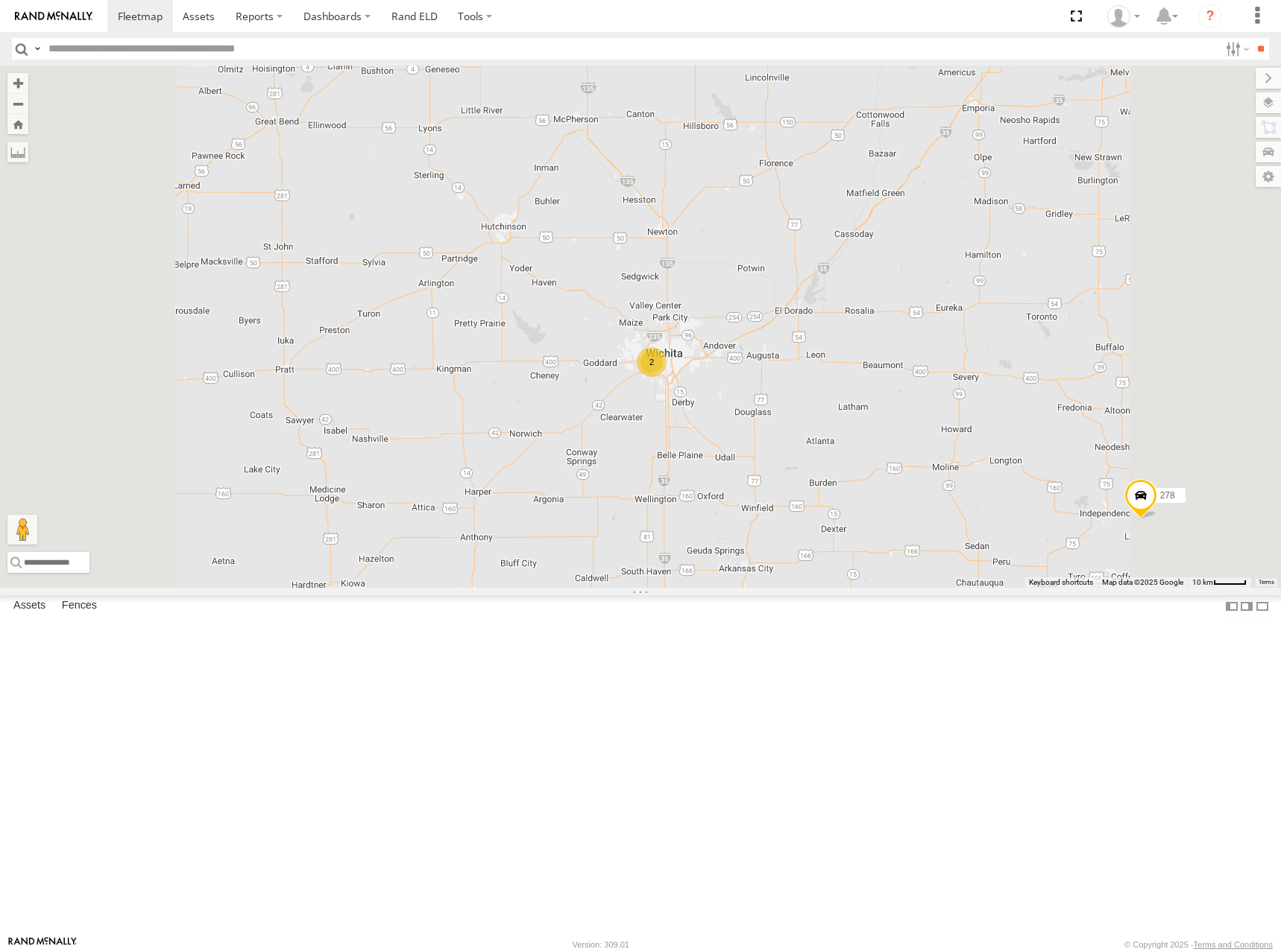
drag, startPoint x: 863, startPoint y: 361, endPoint x: 886, endPoint y: 437, distance: 79.4
click at [886, 437] on div "286 298 270 288 292 272 232 264 278 260 302 262 282 2" at bounding box center [640, 327] width 1281 height 522
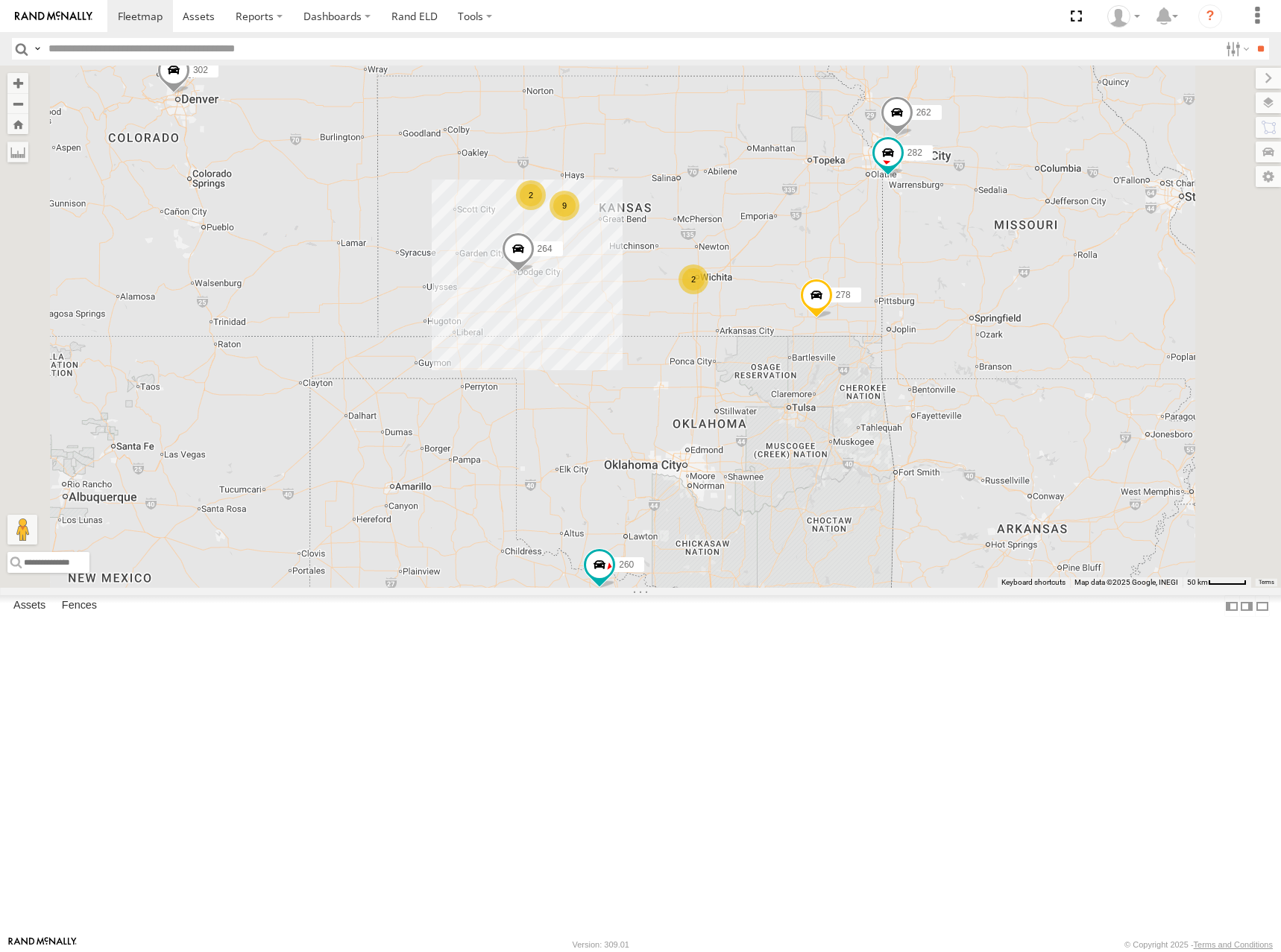
click at [908, 397] on div "286 298 270 288 292 272 232 264 278 260 302 262 282 2 9 2" at bounding box center [640, 327] width 1281 height 522
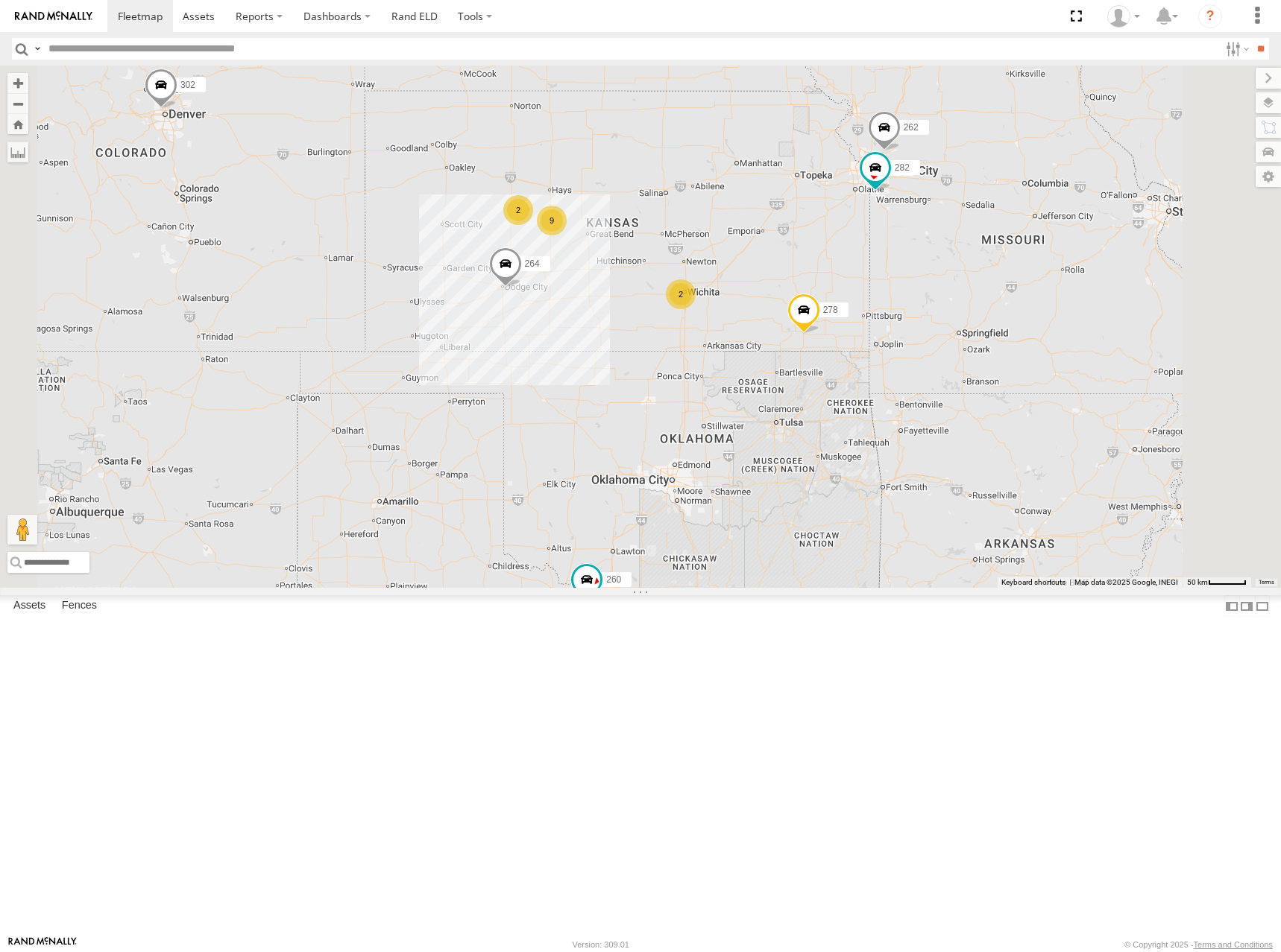
drag, startPoint x: 891, startPoint y: 419, endPoint x: 877, endPoint y: 434, distance: 20.5
click at [877, 434] on div "286 298 270 288 292 272 232 264 278 260 302 262 282 2 9 2" at bounding box center [640, 327] width 1281 height 522
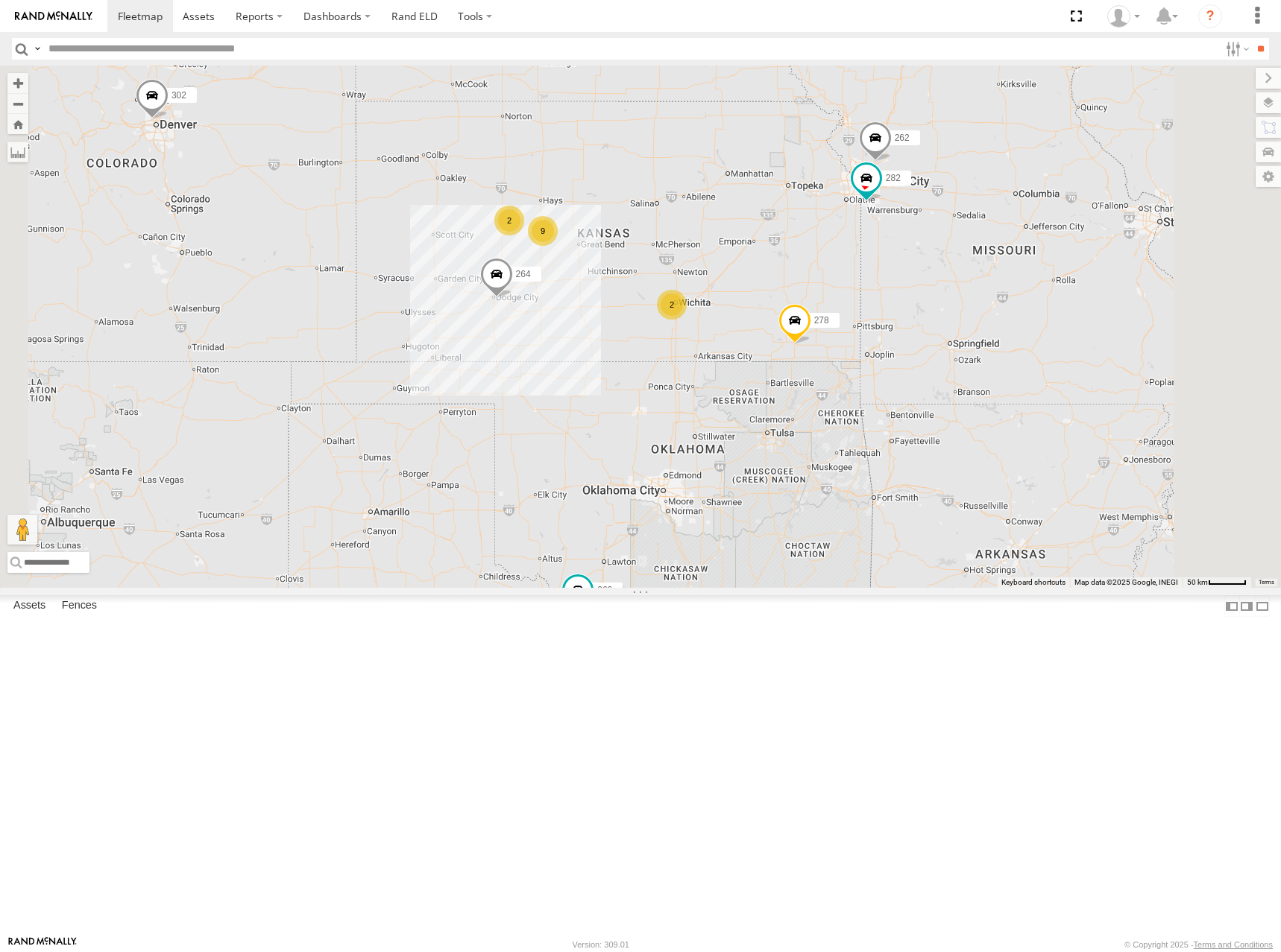
drag, startPoint x: 869, startPoint y: 441, endPoint x: 876, endPoint y: 434, distance: 9.9
click at [876, 434] on div "286 298 270 288 292 272 232 264 278 260 302 262 282 2 9 2" at bounding box center [640, 327] width 1281 height 522
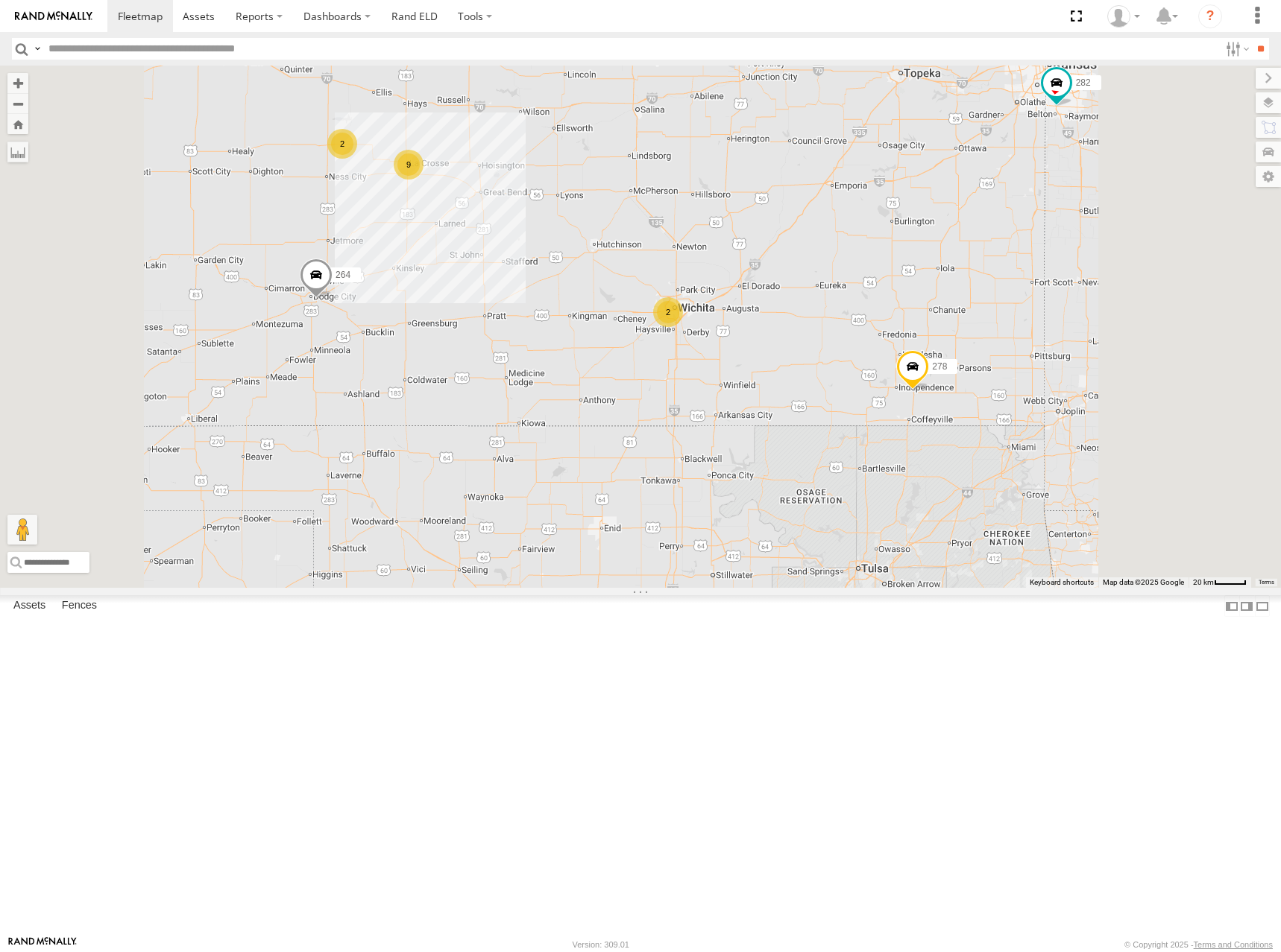
click at [886, 411] on div "298 262 288 292 272 264 282 278 260 2 9 2" at bounding box center [640, 327] width 1281 height 522
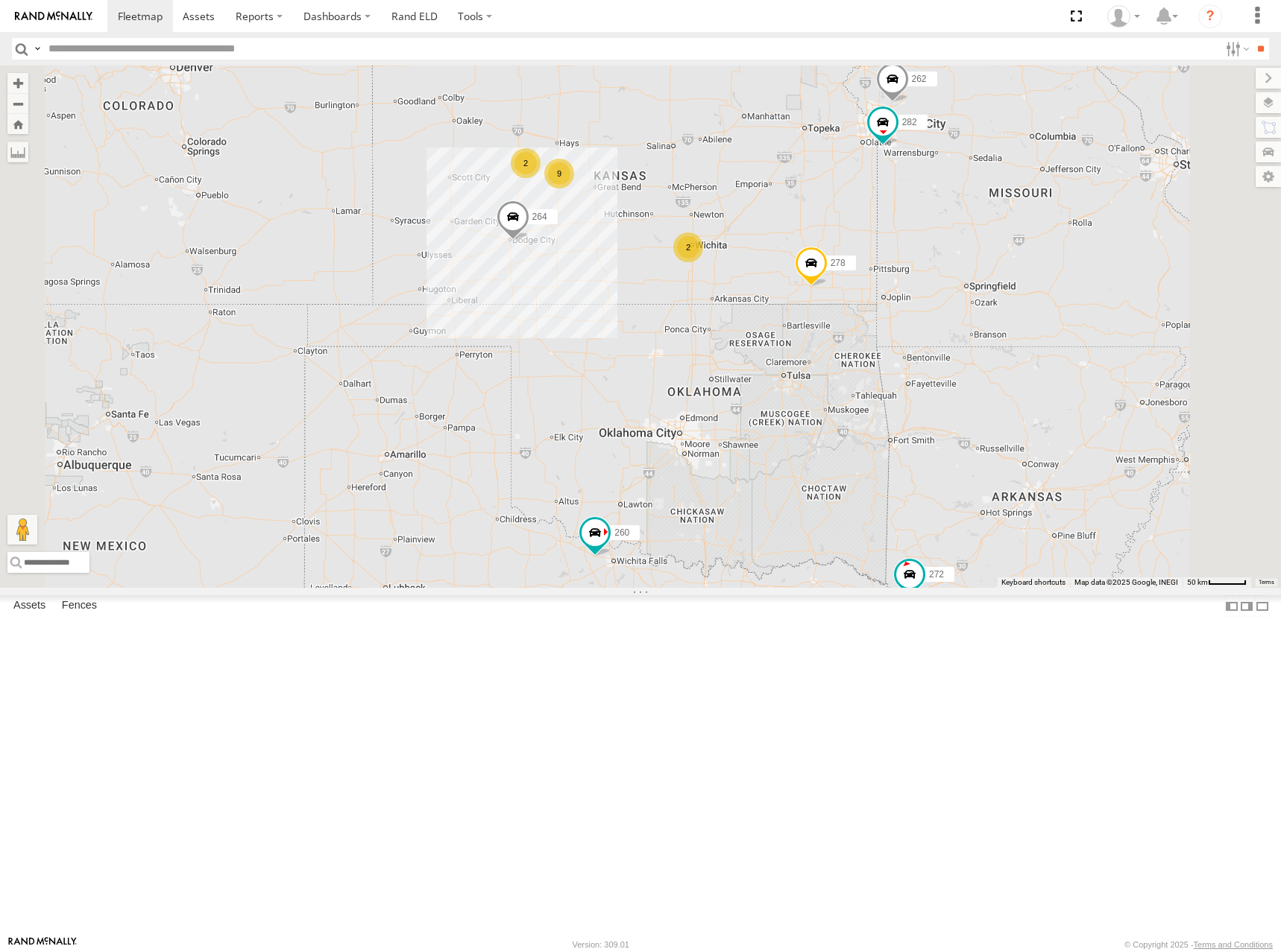
drag, startPoint x: 882, startPoint y: 229, endPoint x: 873, endPoint y: 301, distance: 72.6
click at [873, 301] on div "298 262 288 292 272 264 282 278 260 2 9 2" at bounding box center [640, 327] width 1281 height 522
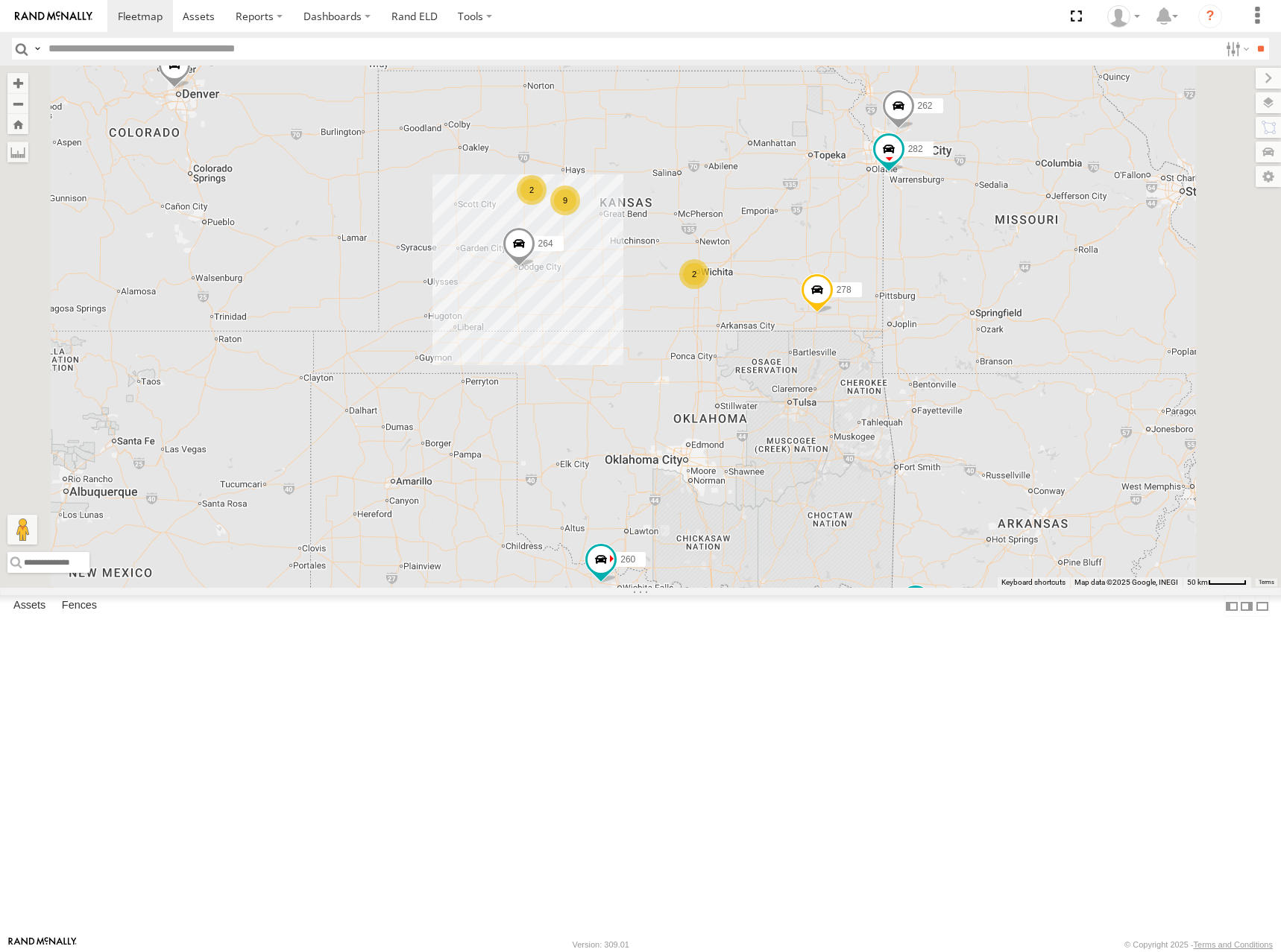
drag, startPoint x: 900, startPoint y: 319, endPoint x: 908, endPoint y: 350, distance: 32.0
click at [908, 350] on div "298 262 288 292 272 264 282 278 260 2 9 2" at bounding box center [640, 327] width 1281 height 522
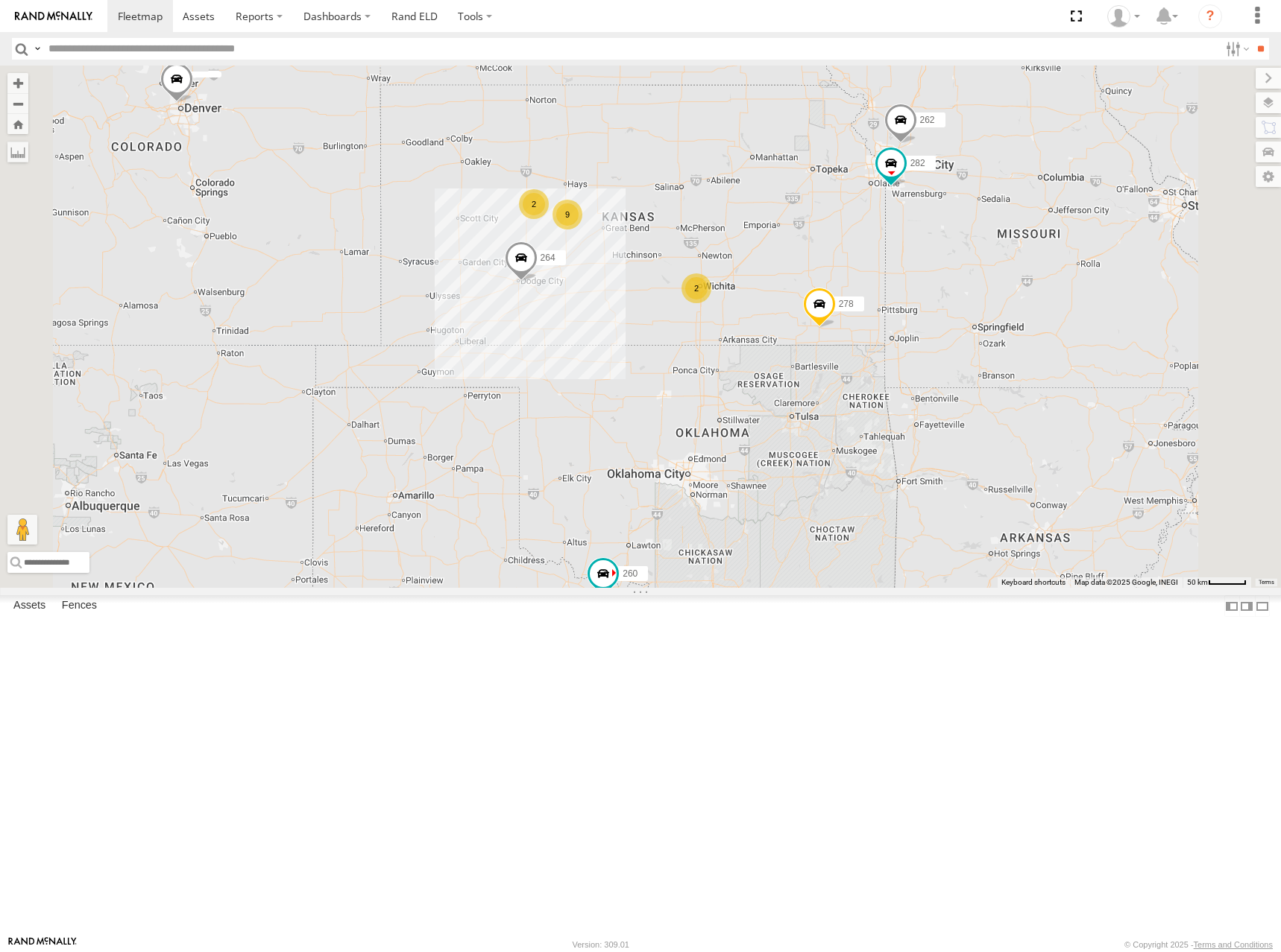
drag, startPoint x: 828, startPoint y: 284, endPoint x: 833, endPoint y: 301, distance: 17.7
click at [833, 301] on div "298 262 288 292 272 264 282 278 260 2 9 2" at bounding box center [640, 327] width 1281 height 522
drag, startPoint x: 886, startPoint y: 301, endPoint x: 1261, endPoint y: 187, distance: 391.9
click at [886, 301] on div "298 262 288 292 272 264 282 278 260 2 9 2" at bounding box center [640, 327] width 1281 height 522
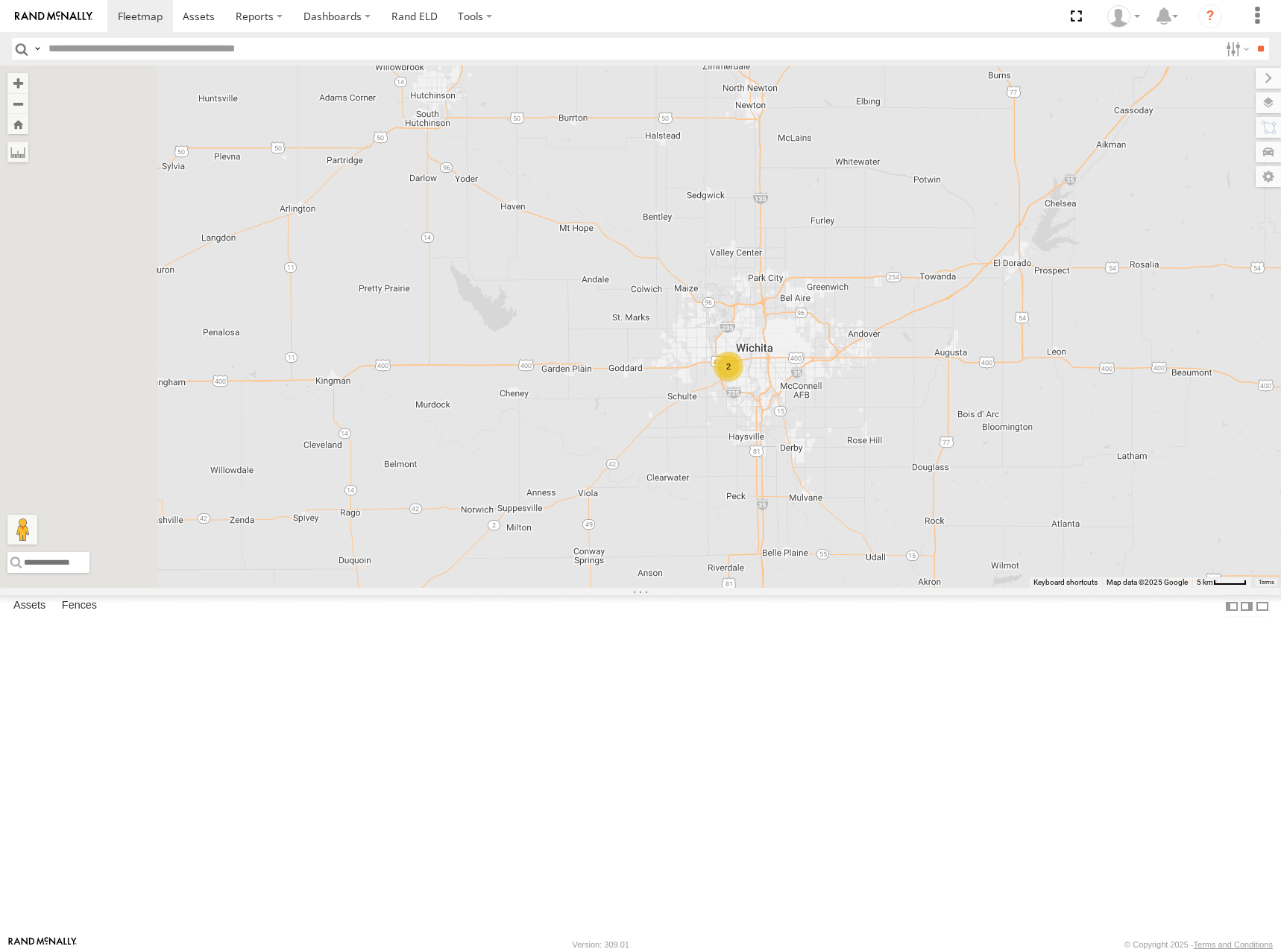
drag, startPoint x: 877, startPoint y: 452, endPoint x: 1066, endPoint y: 511, distance: 198.0
click at [1066, 511] on div "298 262 288 292 272 264 282 278 260 2" at bounding box center [640, 327] width 1281 height 522
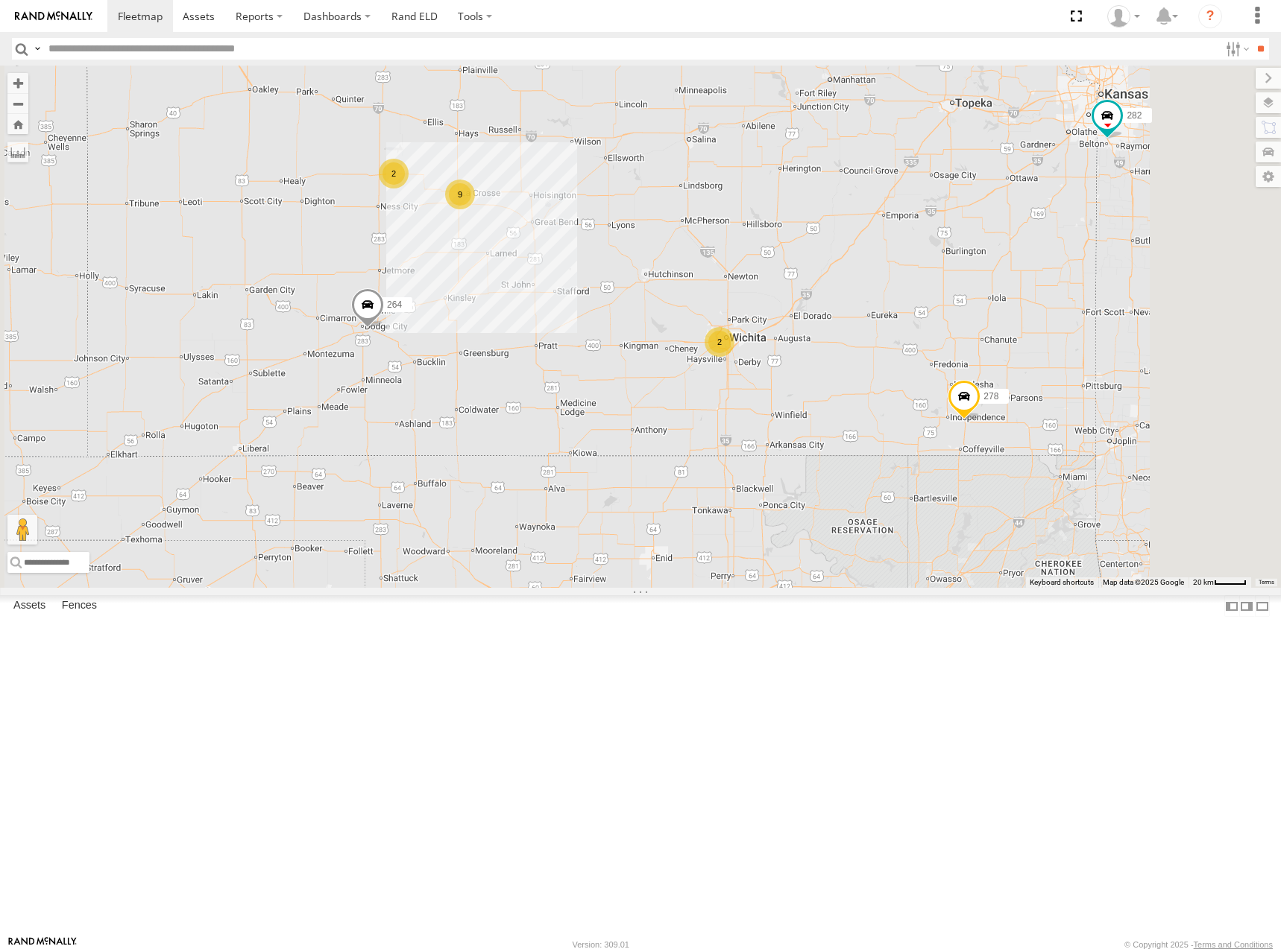
drag, startPoint x: 917, startPoint y: 358, endPoint x: 916, endPoint y: 389, distance: 31.0
click at [916, 389] on div "298 262 288 292 272 264 282 278 260 2 9 2" at bounding box center [640, 327] width 1281 height 522
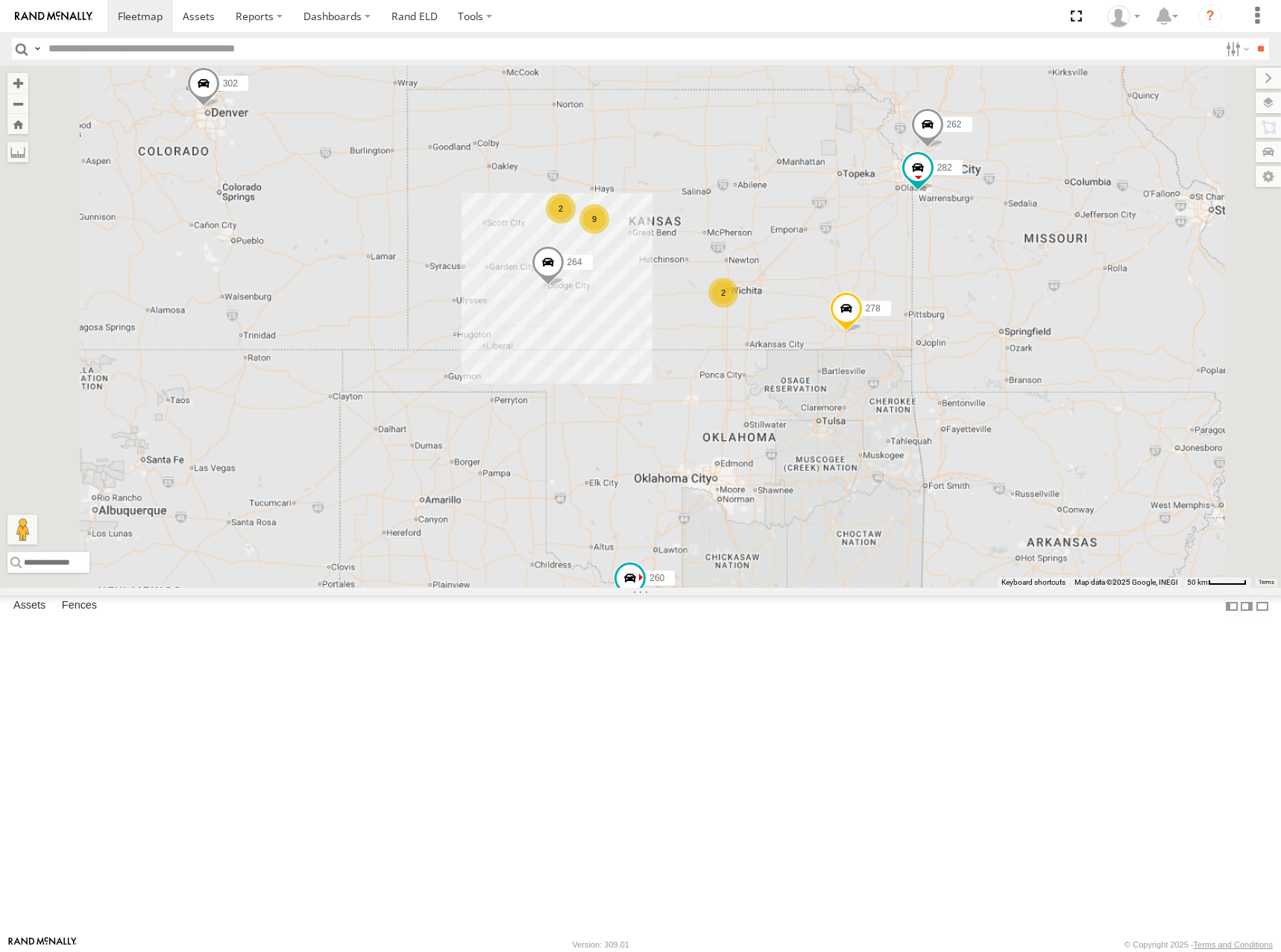
drag, startPoint x: 898, startPoint y: 343, endPoint x: 898, endPoint y: 354, distance: 11.0
click at [898, 354] on div "298 262 288 292 272 264 282 278 260 302 2 9 2" at bounding box center [640, 327] width 1281 height 522
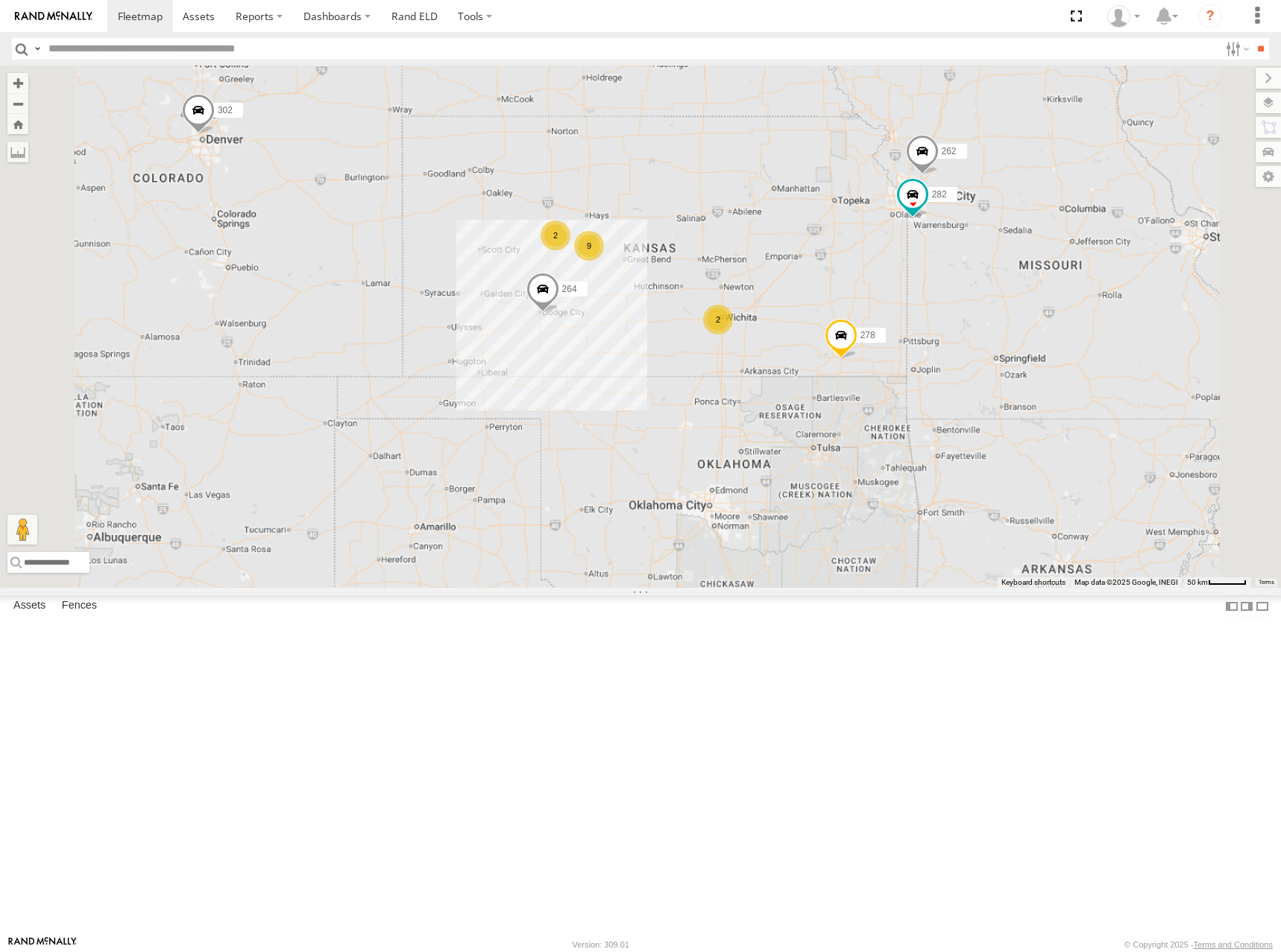
drag, startPoint x: 873, startPoint y: 322, endPoint x: 867, endPoint y: 338, distance: 17.1
click at [867, 338] on div "298 262 288 292 272 264 282 278 260 302 2 9 2" at bounding box center [640, 327] width 1281 height 522
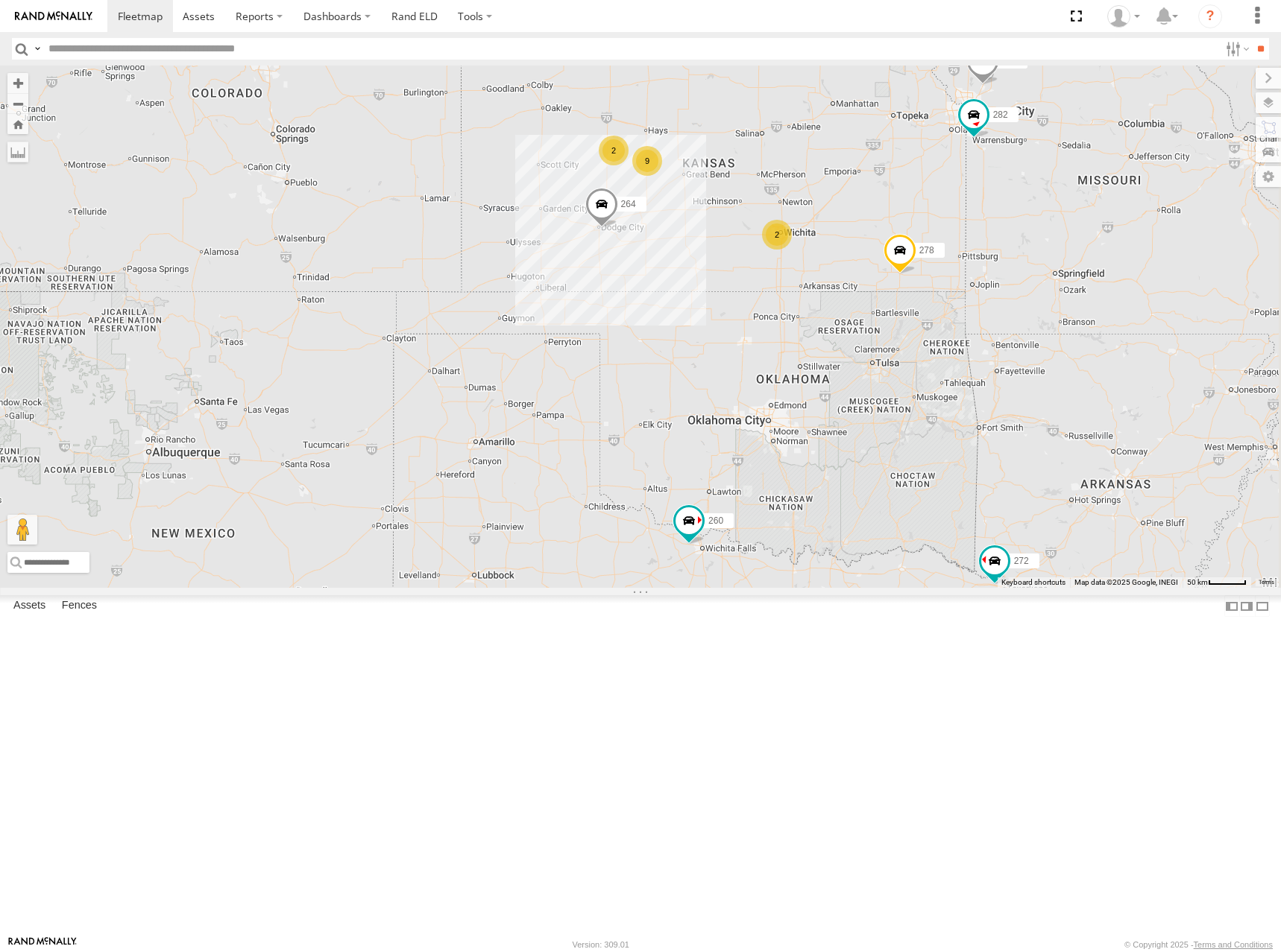
drag, startPoint x: 1040, startPoint y: 222, endPoint x: 1031, endPoint y: 220, distance: 9.2
click at [926, 255] on div "298 262 288 292 272 264 282 278 260 302 2 9 2" at bounding box center [640, 327] width 1281 height 522
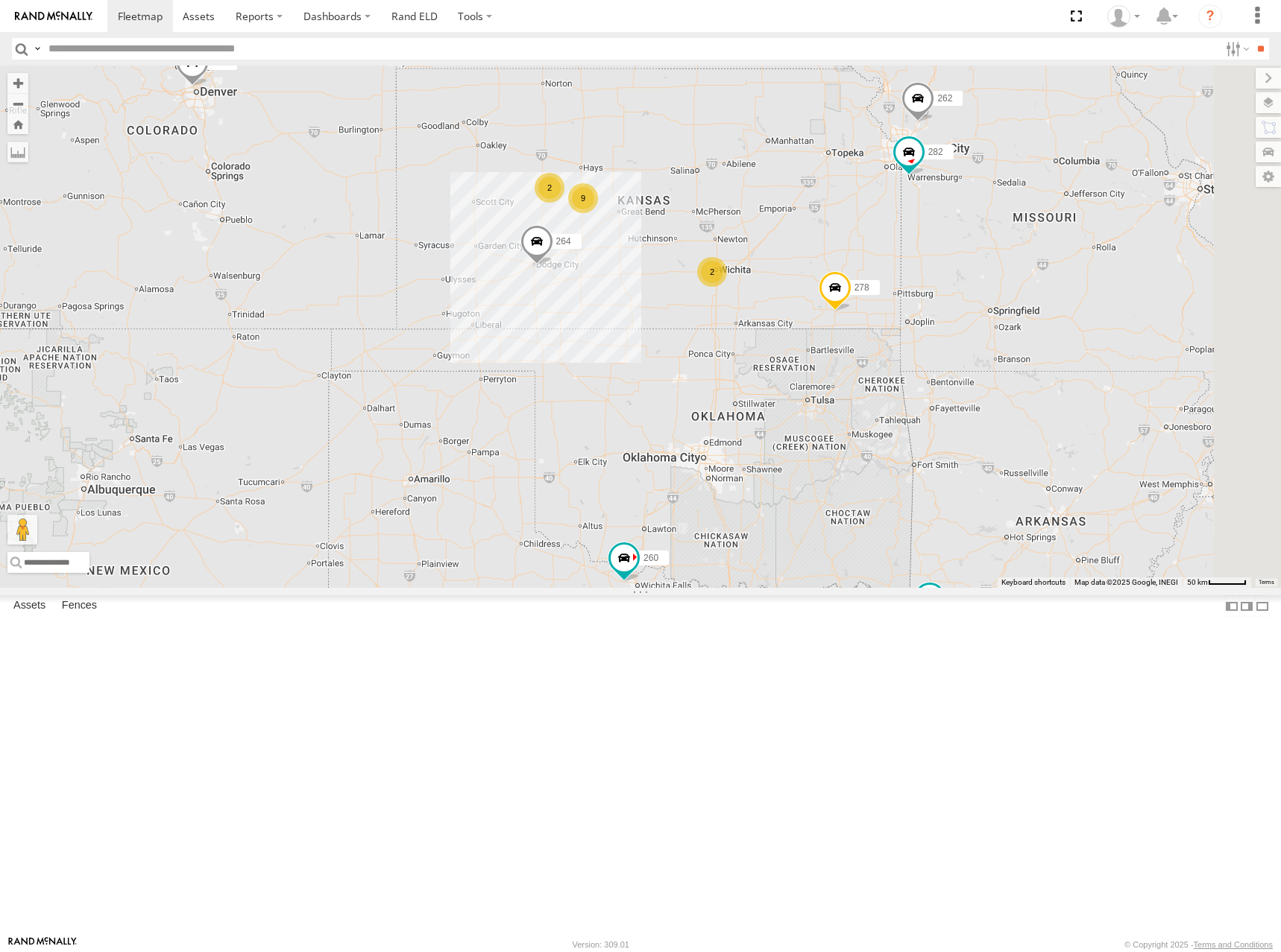
drag, startPoint x: 1101, startPoint y: 224, endPoint x: 1061, endPoint y: 244, distance: 44.7
click at [1061, 244] on div "298 262 288 292 272 264 282 278 260 302 2 9 2" at bounding box center [640, 327] width 1281 height 522
click at [946, 288] on div "298 262 288 292 272 264 282 278 260 302 2 9 2" at bounding box center [640, 327] width 1281 height 522
drag, startPoint x: 978, startPoint y: 279, endPoint x: 952, endPoint y: 313, distance: 42.8
click at [952, 313] on div "298 262 288 292 272 264 282 278 260 302 2 9 2" at bounding box center [640, 327] width 1281 height 522
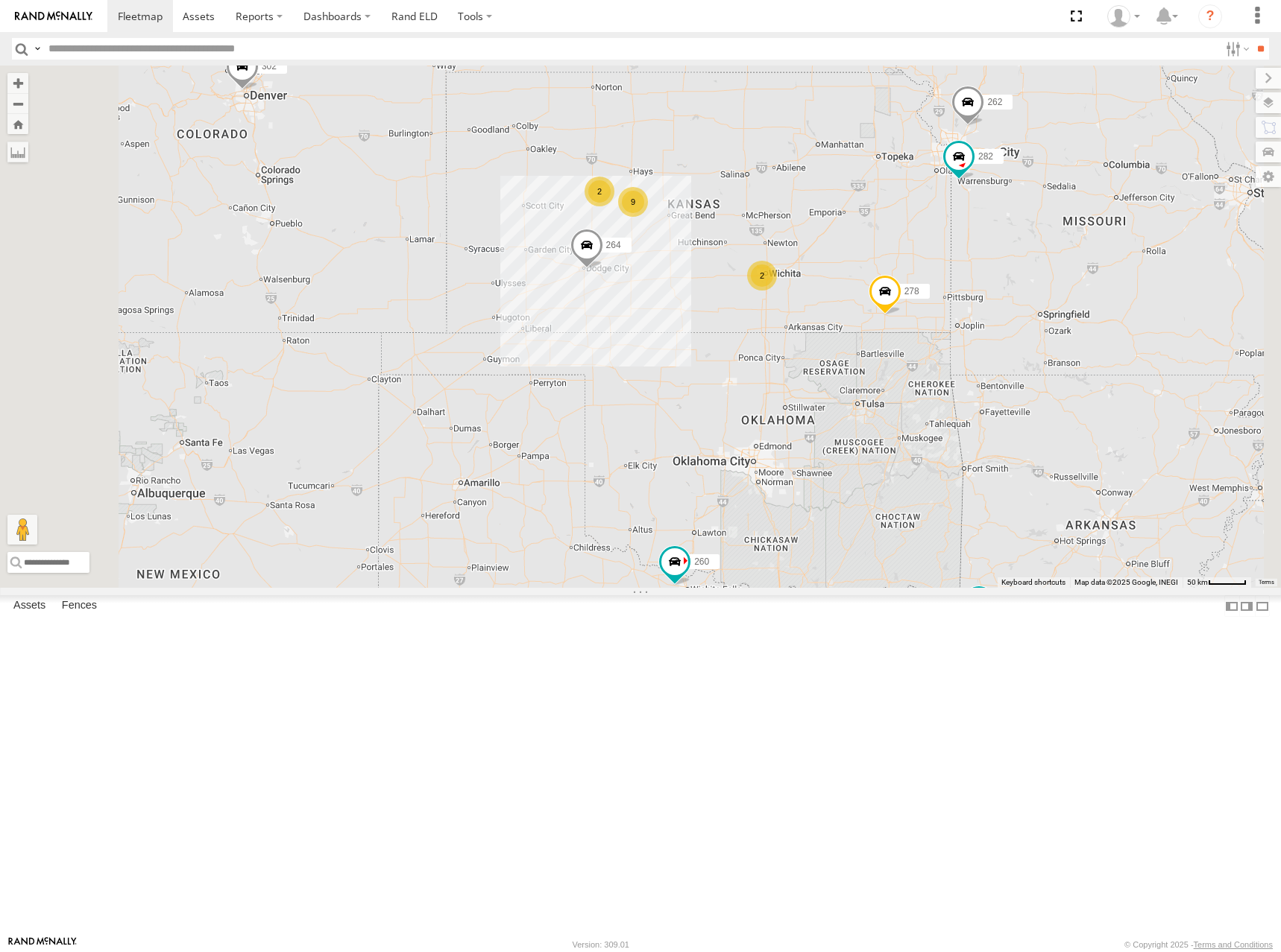
drag, startPoint x: 987, startPoint y: 277, endPoint x: 976, endPoint y: 301, distance: 26.4
click at [976, 301] on div "298 262 288 292 272 264 282 278 260 302 2 9 2" at bounding box center [640, 327] width 1281 height 522
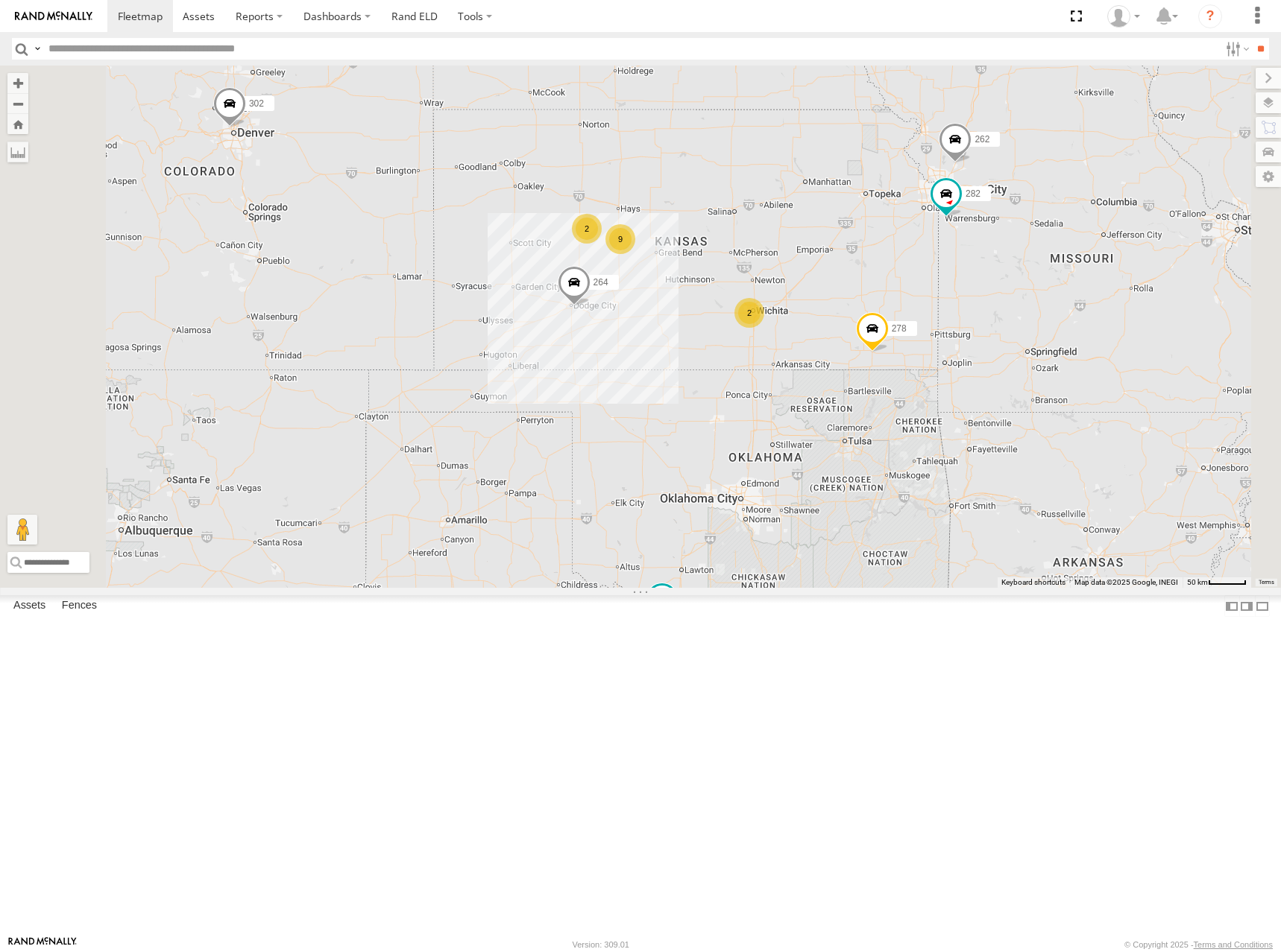
drag, startPoint x: 948, startPoint y: 275, endPoint x: 942, endPoint y: 299, distance: 24.7
click at [942, 299] on div "298 262 288 292 272 264 282 278 260 302 2 9 2" at bounding box center [640, 327] width 1281 height 522
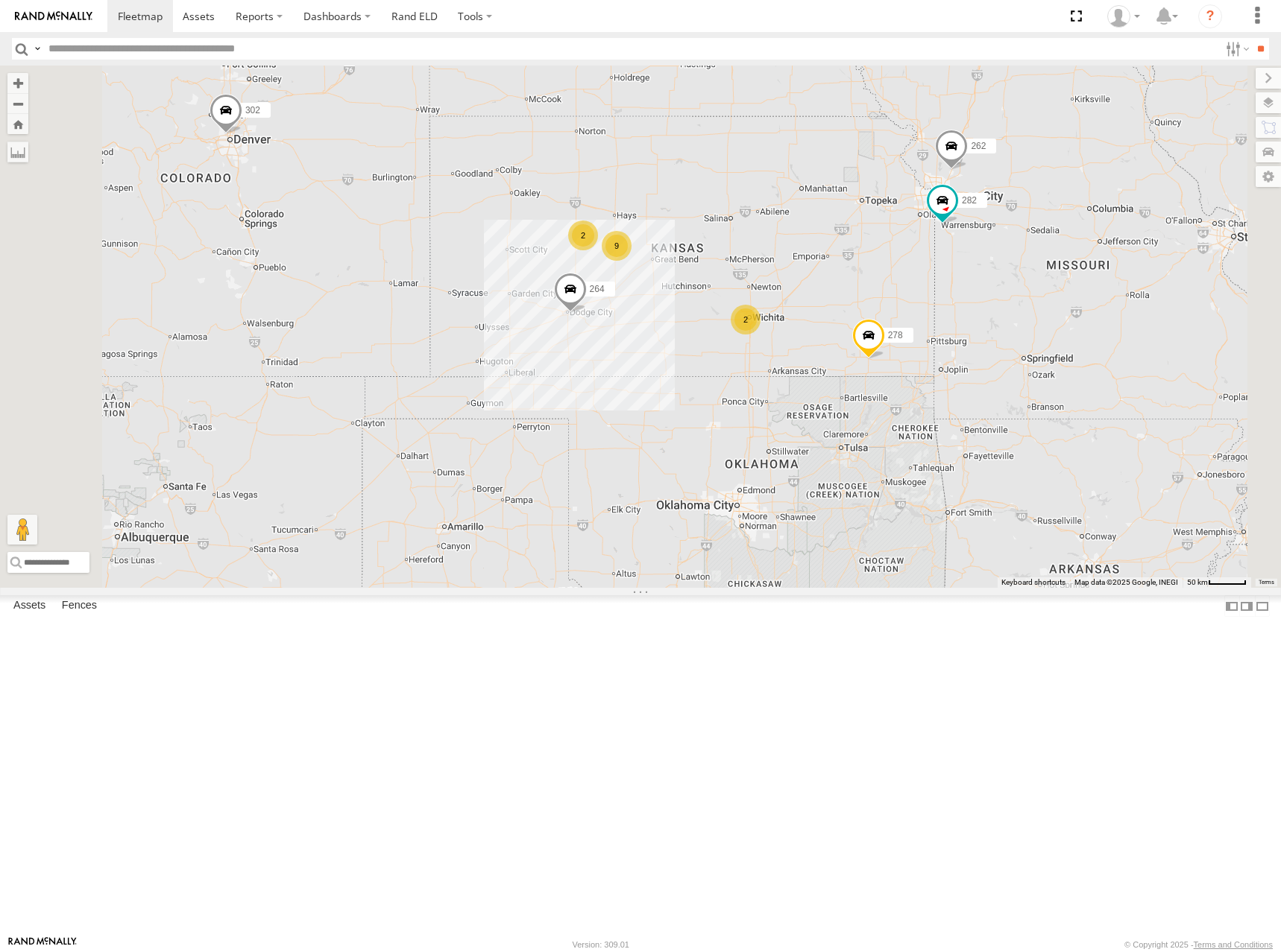
drag, startPoint x: 914, startPoint y: 351, endPoint x: 908, endPoint y: 364, distance: 14.3
click at [908, 364] on div "298 262 288 292 272 264 282 278 260 302 2 9 2" at bounding box center [640, 327] width 1281 height 522
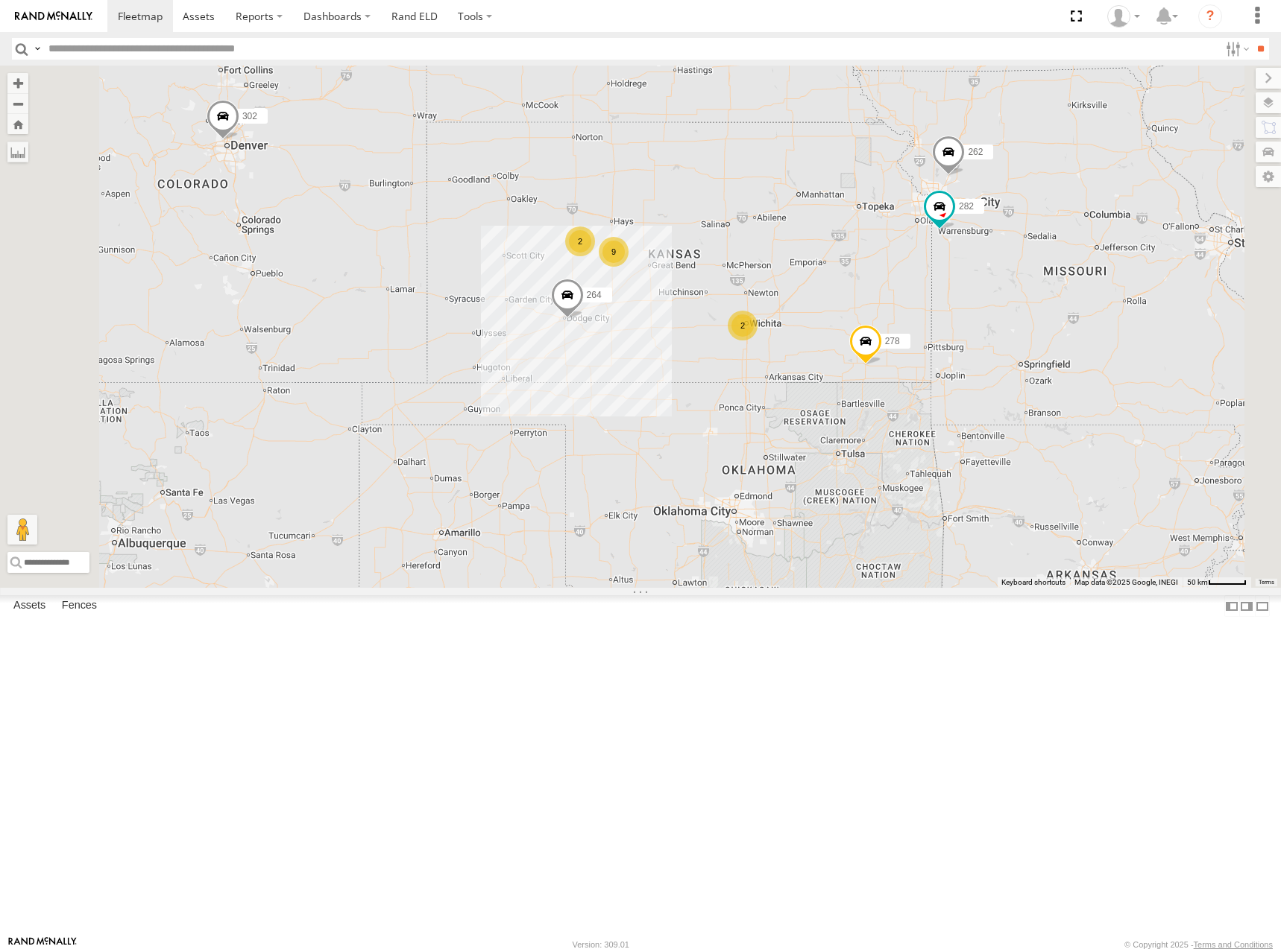
drag, startPoint x: 922, startPoint y: 358, endPoint x: 916, endPoint y: 362, distance: 7.2
click at [916, 362] on div "298 262 288 292 272 264 282 278 260 302 2 9 2" at bounding box center [640, 327] width 1281 height 522
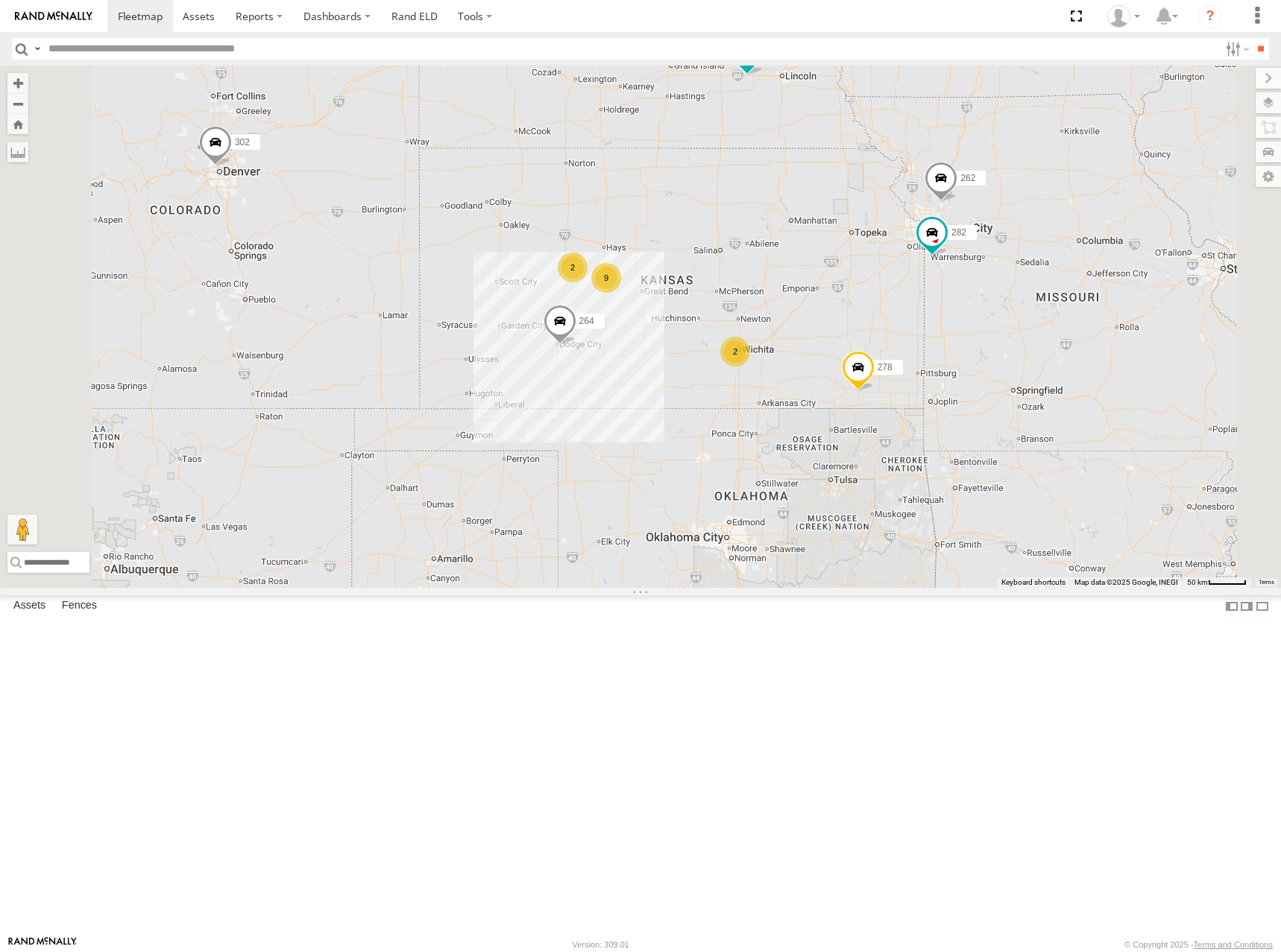
drag, startPoint x: 950, startPoint y: 326, endPoint x: 950, endPoint y: 350, distance: 24.0
click at [950, 350] on div "298 262 288 292 272 264 302 282 278 260 2 9 2" at bounding box center [640, 327] width 1281 height 522
drag, startPoint x: 964, startPoint y: 378, endPoint x: 967, endPoint y: 358, distance: 20.2
click at [967, 358] on div "298 262 288 292 272 264 302 282 278 260 2 9 2" at bounding box center [640, 327] width 1281 height 522
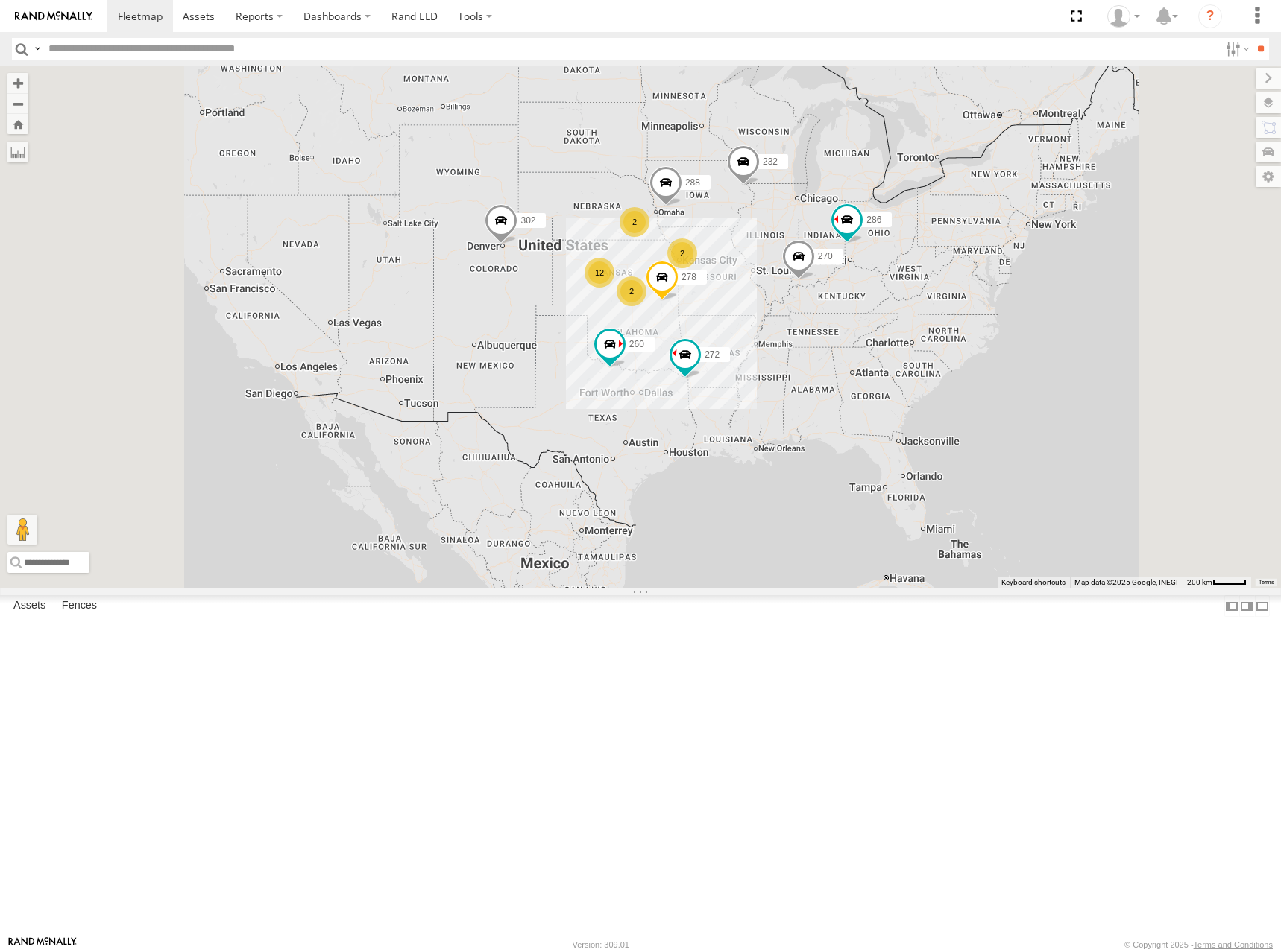
drag, startPoint x: 794, startPoint y: 359, endPoint x: 776, endPoint y: 361, distance: 18.1
click at [776, 361] on div "288 272 302 278 260 2 12 2 270 2 232 286" at bounding box center [640, 327] width 1281 height 522
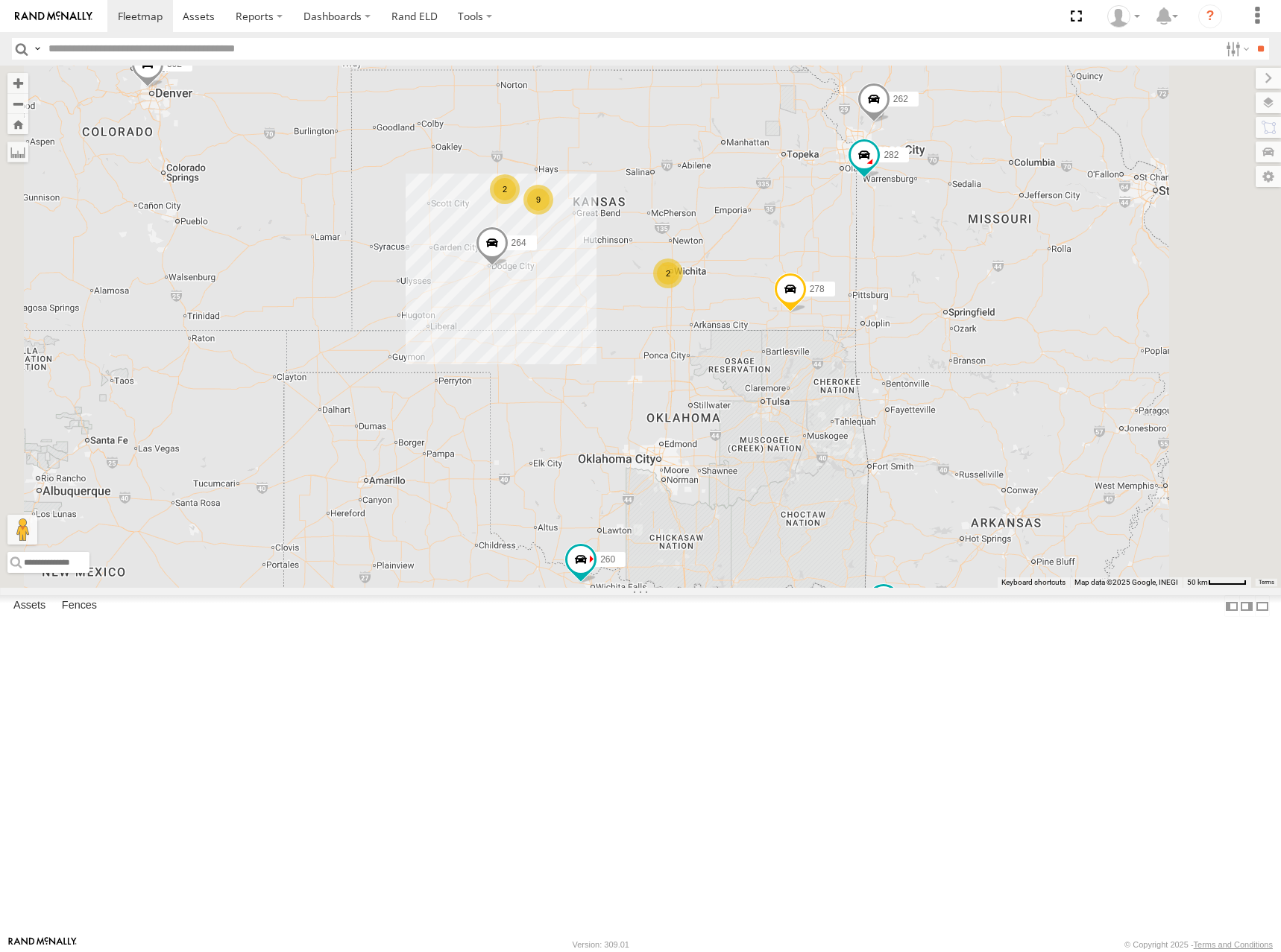
drag, startPoint x: 806, startPoint y: 293, endPoint x: 847, endPoint y: 345, distance: 66.2
click at [847, 345] on div "288 272 302 278 260 270 232 286 298 262 292 264 282 2 9 2" at bounding box center [640, 327] width 1281 height 522
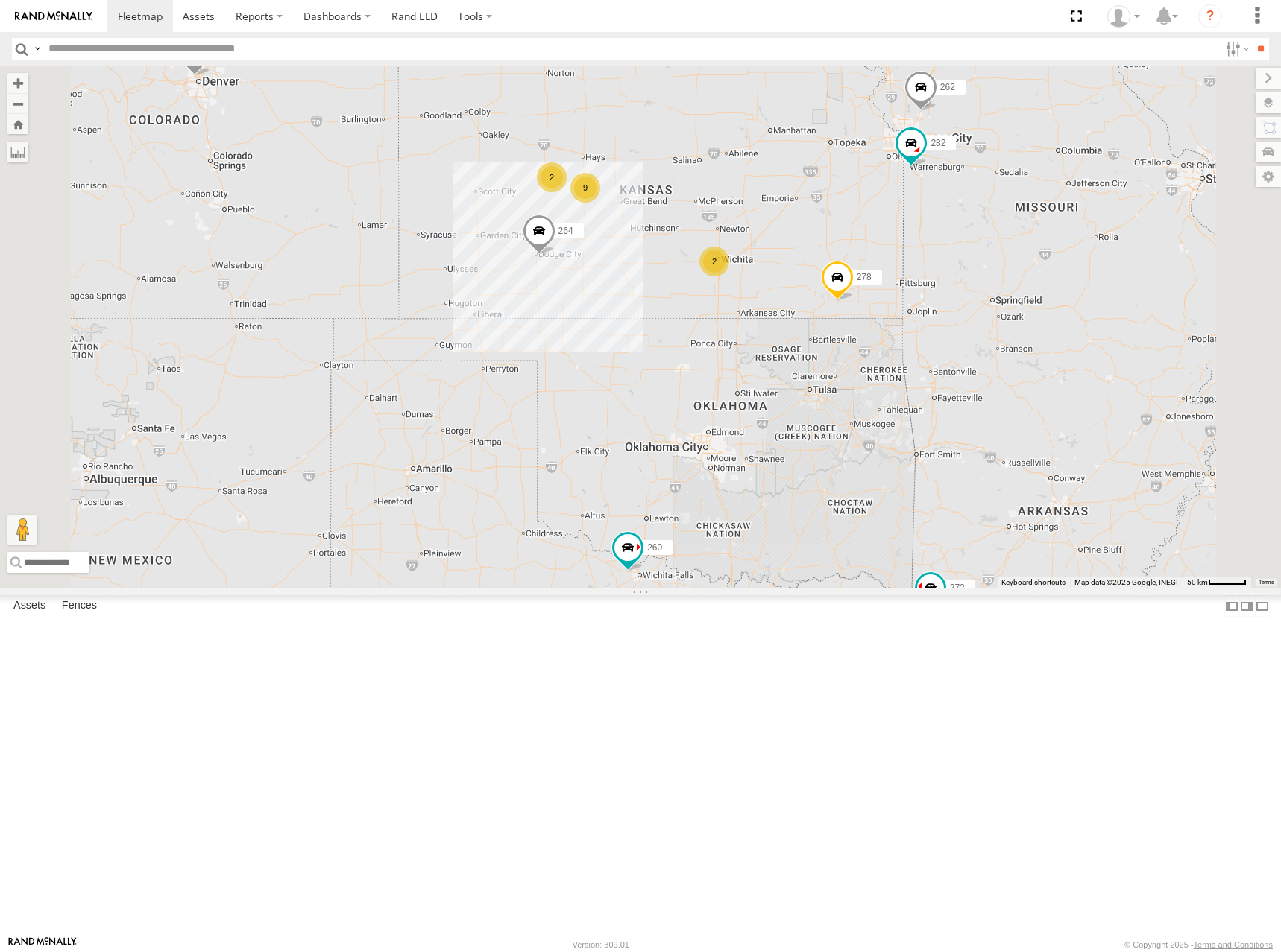
drag, startPoint x: 899, startPoint y: 314, endPoint x: 894, endPoint y: 324, distance: 11.2
click at [894, 324] on div "288 272 302 278 260 270 232 286 298 262 292 264 282 2 9 2" at bounding box center [640, 327] width 1281 height 522
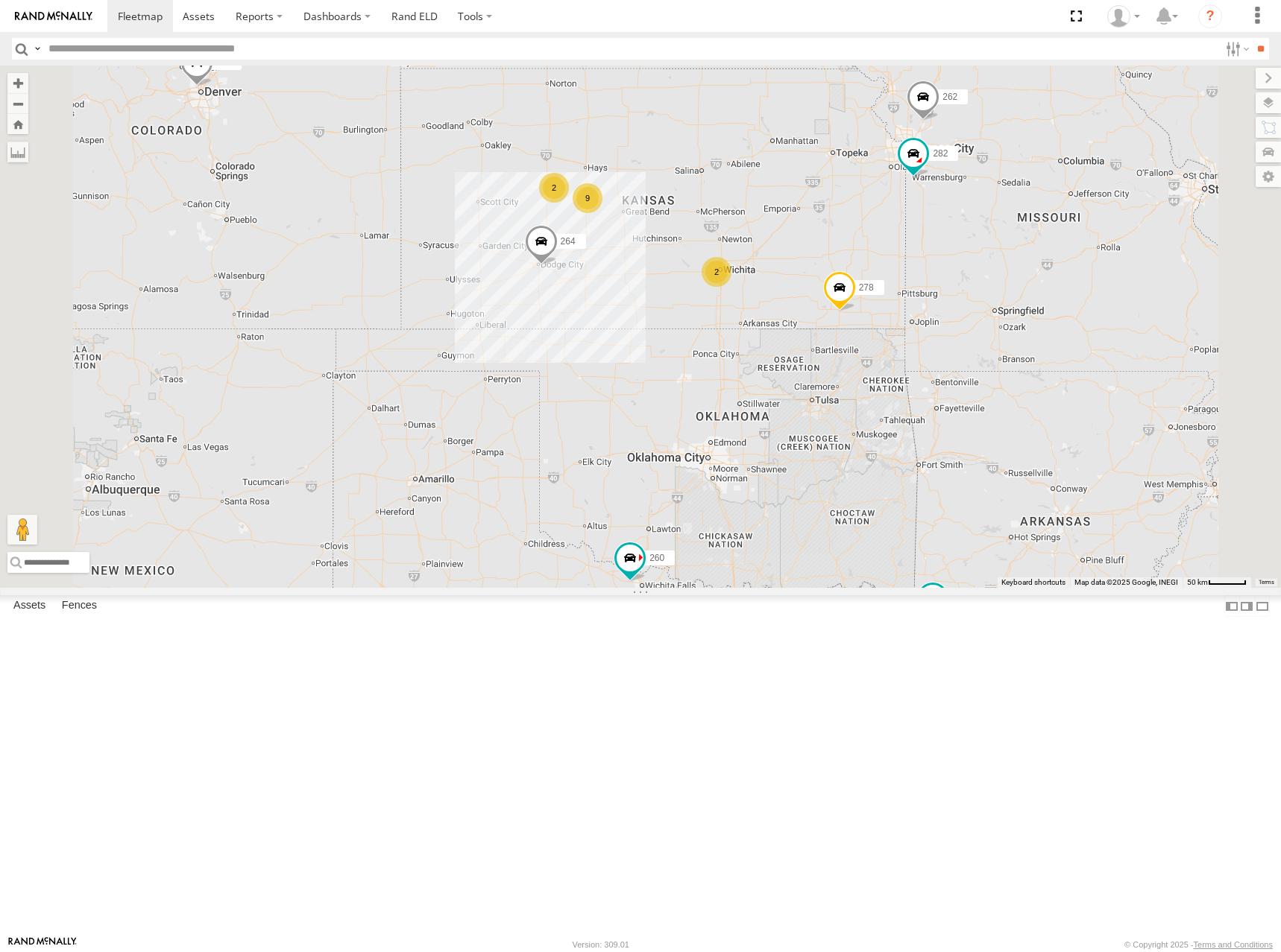
drag, startPoint x: 891, startPoint y: 288, endPoint x: 913, endPoint y: 282, distance: 22.8
click at [913, 282] on div "288 272 302 278 260 270 232 286 298 262 292 264 282 2 9 2" at bounding box center [640, 327] width 1281 height 522
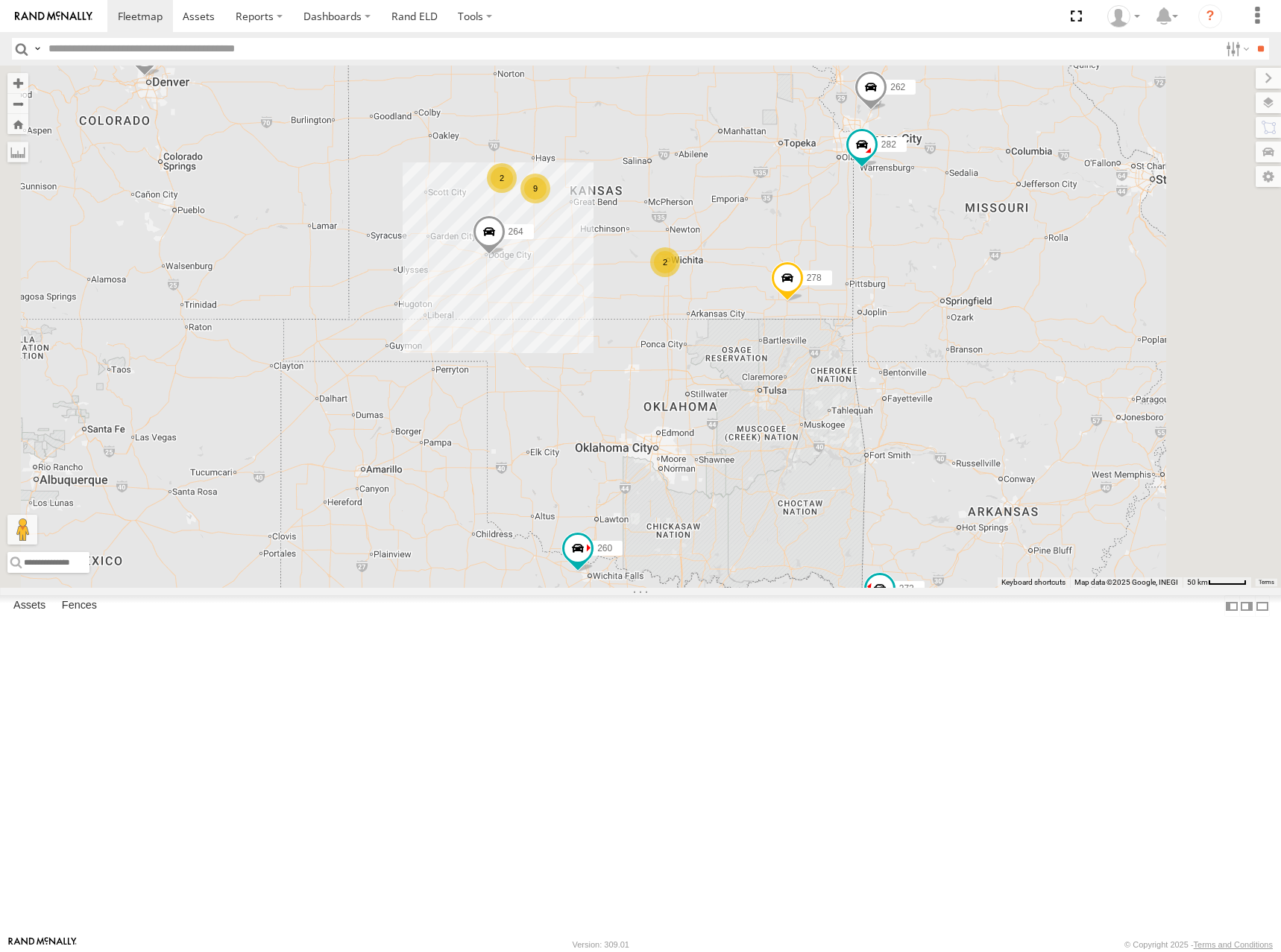
drag, startPoint x: 832, startPoint y: 278, endPoint x: 865, endPoint y: 306, distance: 43.3
click at [865, 306] on div "288 272 302 278 260 270 232 286 298 262 292 264 282 2 9 2" at bounding box center [640, 327] width 1281 height 522
drag, startPoint x: 841, startPoint y: 293, endPoint x: 864, endPoint y: 299, distance: 23.8
click at [864, 299] on div "288 272 302 278 260 270 232 286 298 262 292 264 282 2 9 2" at bounding box center [640, 327] width 1281 height 522
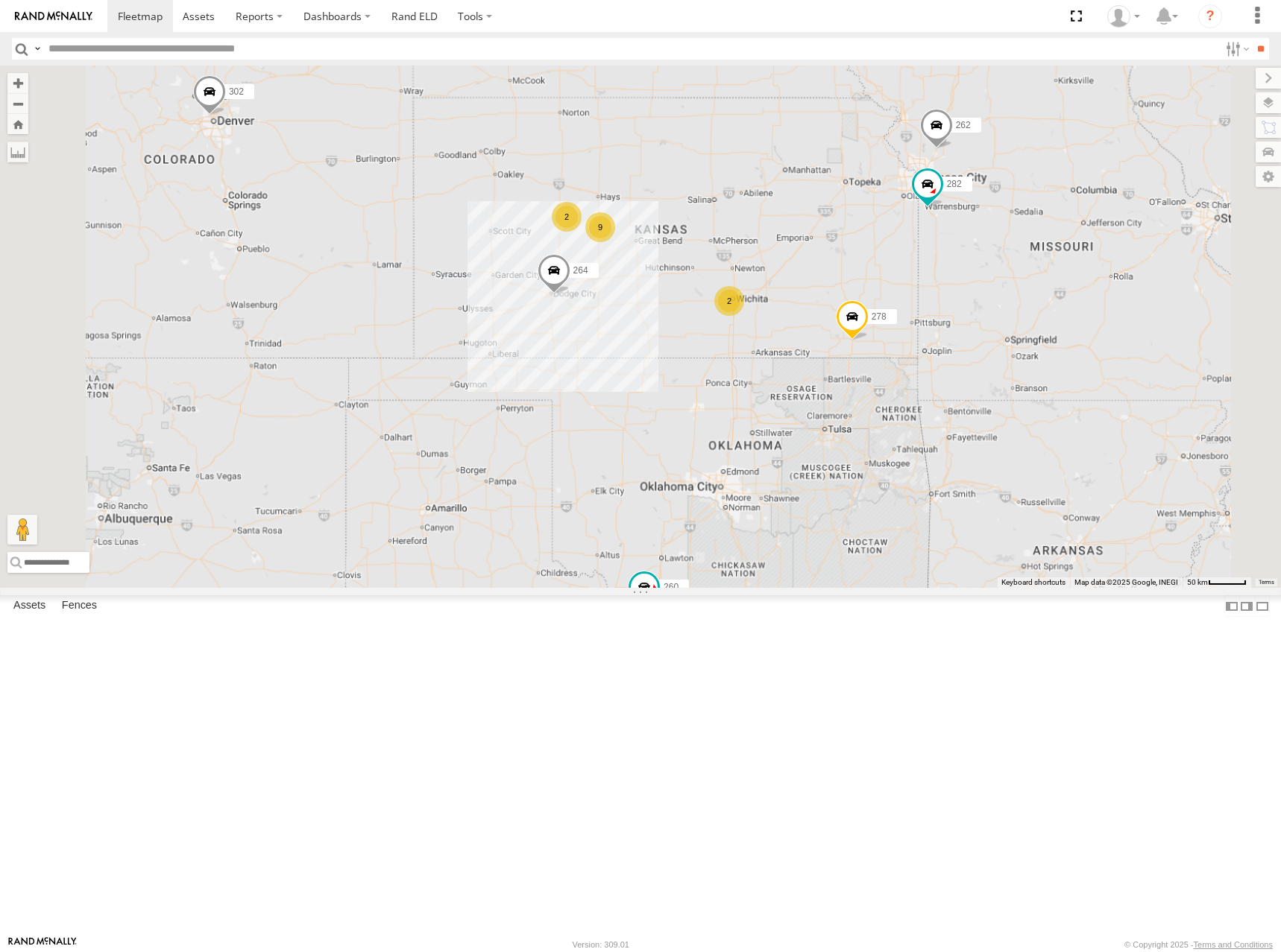
drag, startPoint x: 841, startPoint y: 325, endPoint x: 824, endPoint y: 348, distance: 28.6
click at [824, 348] on div "288 272 302 278 260 270 232 286 298 262 292 264 282 2 9 2" at bounding box center [640, 327] width 1281 height 522
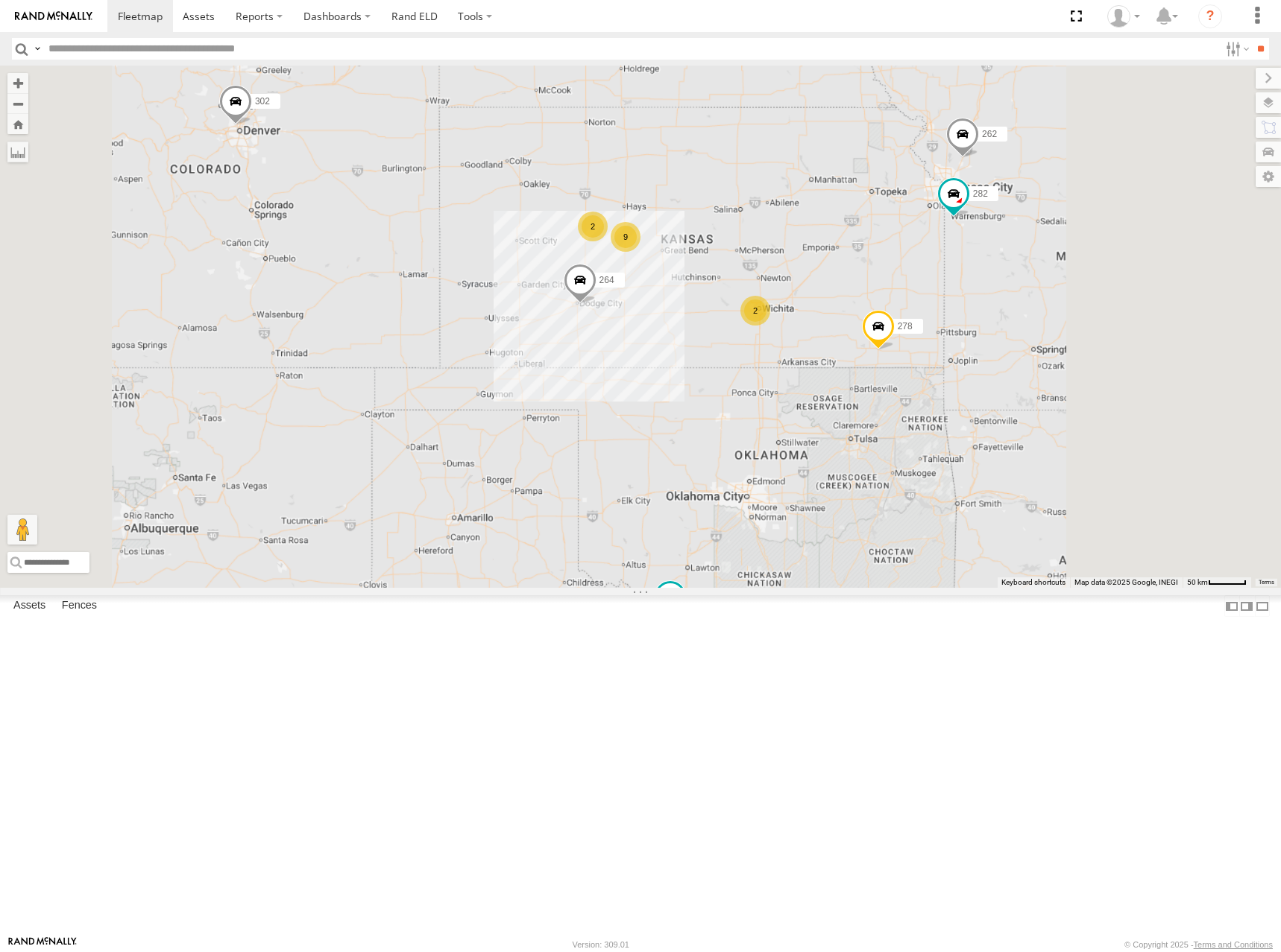
click at [901, 337] on div "288 272 302 278 260 270 232 286 298 262 292 264 282 2 9 2" at bounding box center [640, 327] width 1281 height 522
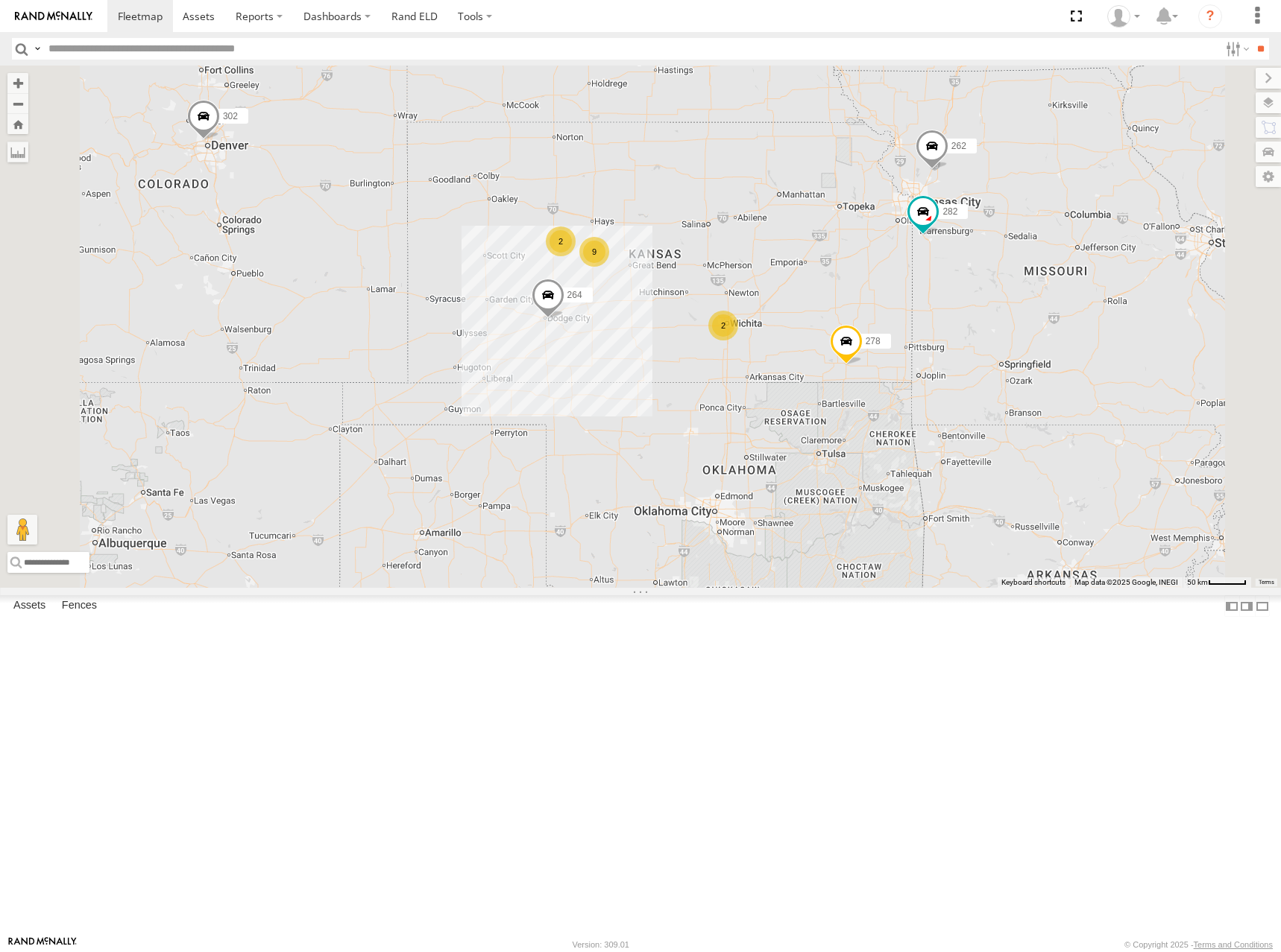
drag, startPoint x: 750, startPoint y: 305, endPoint x: 749, endPoint y: 317, distance: 12.0
click at [749, 317] on div "288 272 302 278 260 270 232 286 298 262 292 264 282 2 9 2" at bounding box center [640, 327] width 1281 height 522
click at [912, 359] on div "288 272 302 278 260 270 232 286 298 262 292 264 282 2 9 2" at bounding box center [640, 327] width 1281 height 522
drag, startPoint x: 892, startPoint y: 322, endPoint x: 904, endPoint y: 322, distance: 12.0
click at [904, 322] on div "288 272 302 278 260 270 232 286 298 262 292 264 282 2 9 2" at bounding box center [640, 327] width 1281 height 522
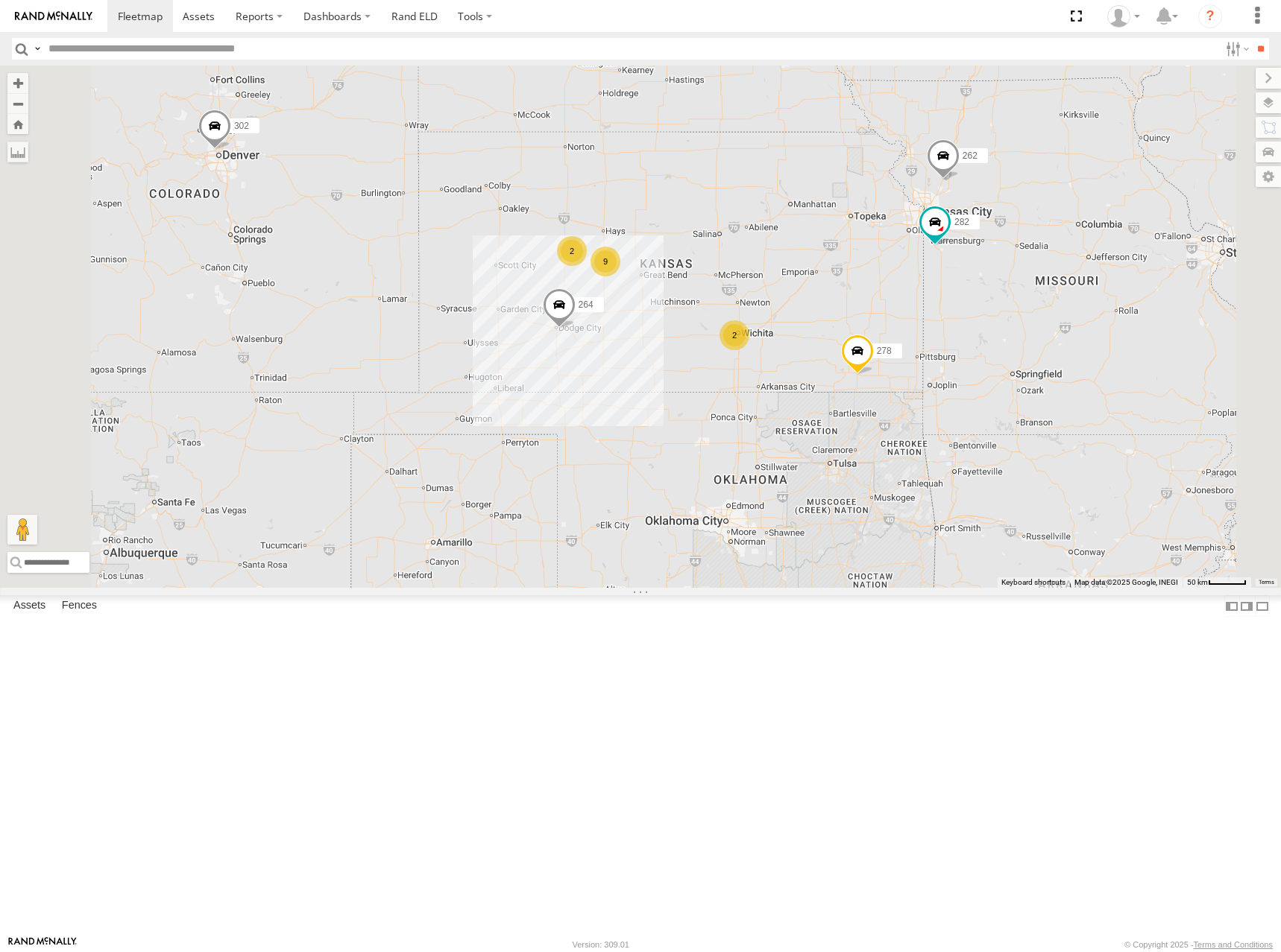
drag, startPoint x: 928, startPoint y: 292, endPoint x: 933, endPoint y: 302, distance: 11.2
click at [933, 302] on div "288 272 302 278 260 270 232 286 298 262 292 264 282 2 9 2" at bounding box center [640, 327] width 1281 height 522
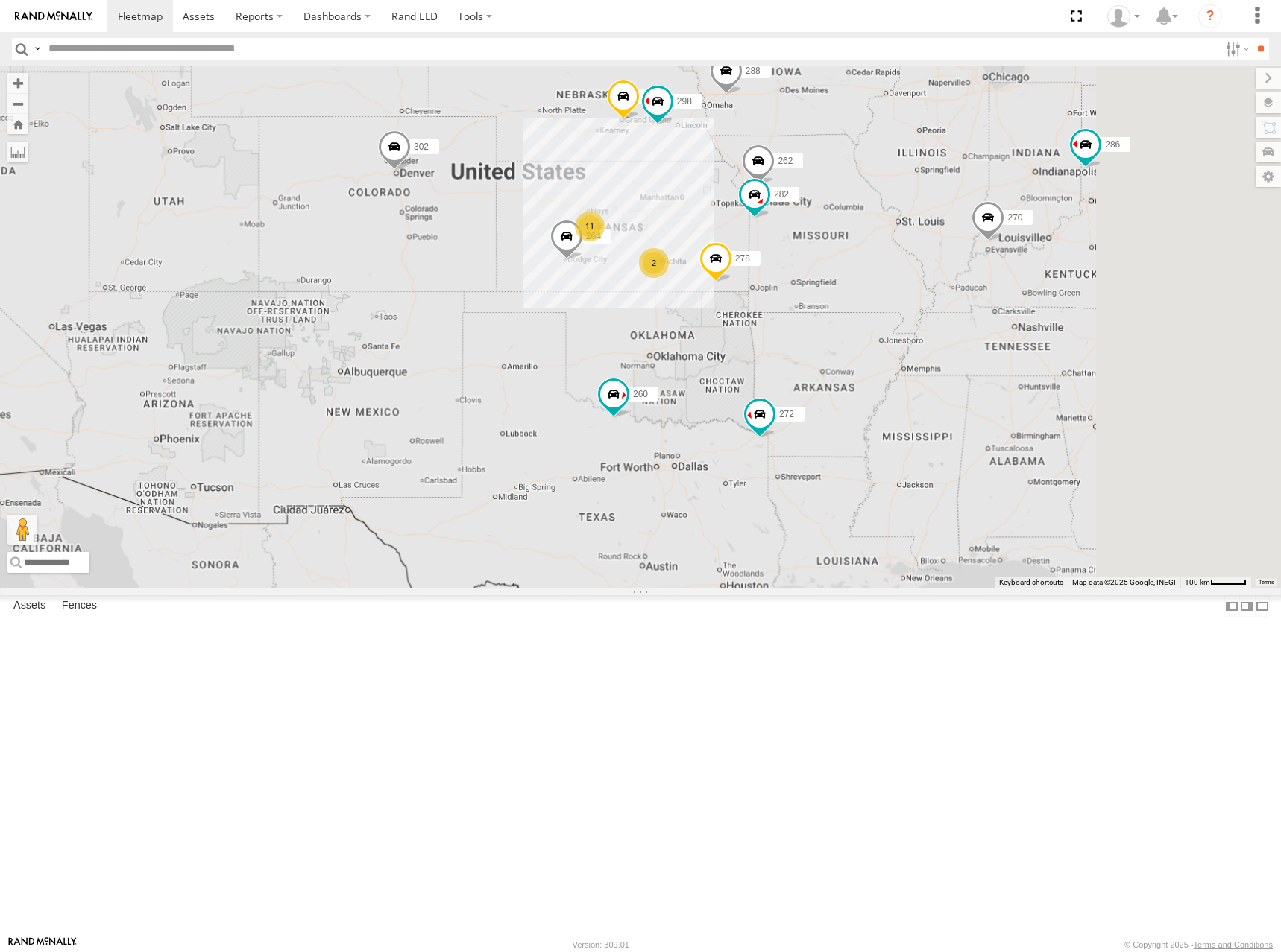
drag, startPoint x: 944, startPoint y: 308, endPoint x: 888, endPoint y: 326, distance: 58.8
click at [888, 326] on div "288 272 302 278 260 270 232 286 298 262 292 264 282 2 11" at bounding box center [640, 327] width 1281 height 522
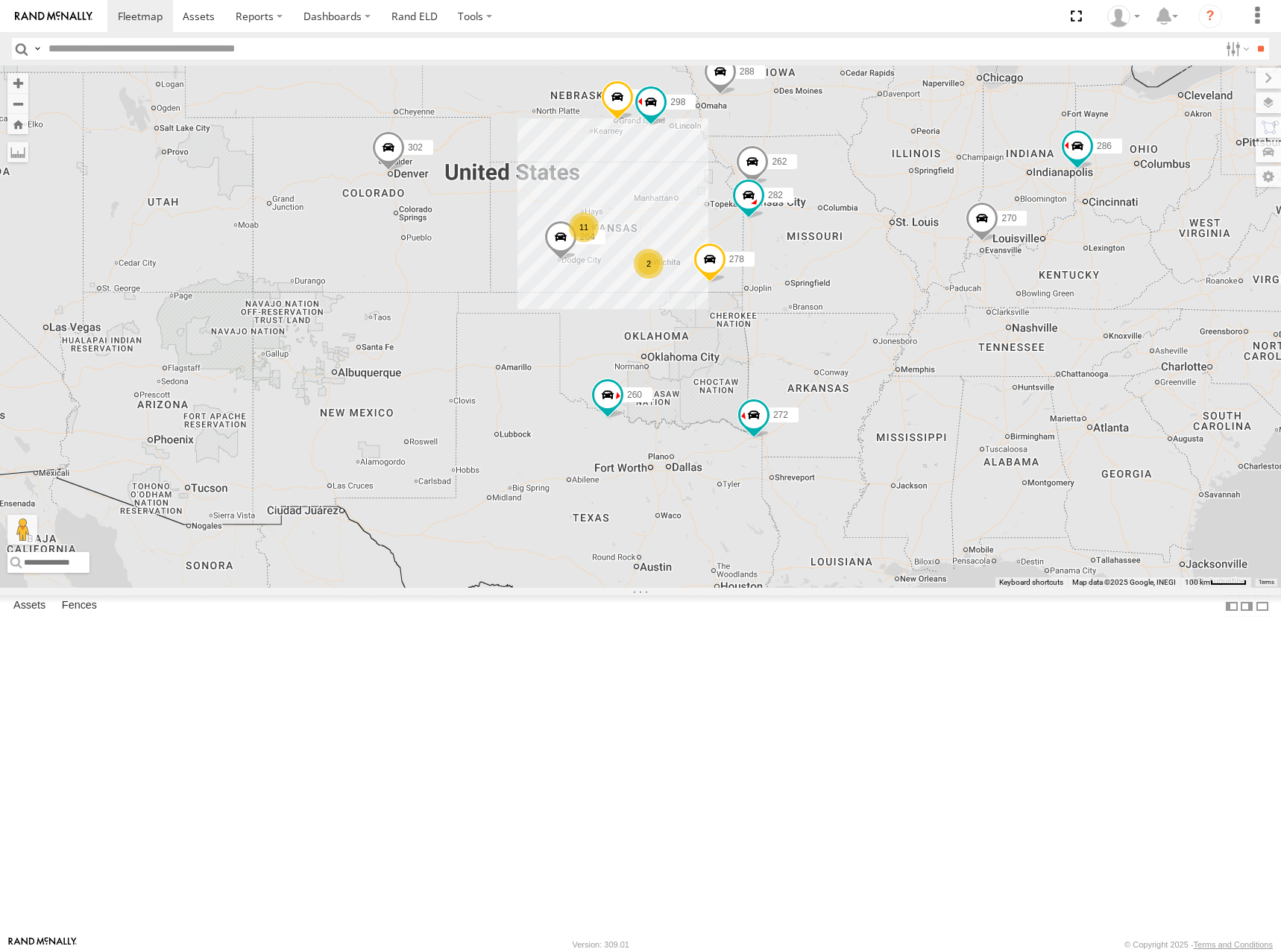
drag, startPoint x: 727, startPoint y: 259, endPoint x: 720, endPoint y: 269, distance: 12.2
click at [720, 269] on div "288 272 302 278 260 270 232 286 298 262 292 264 282 2 11" at bounding box center [640, 327] width 1281 height 522
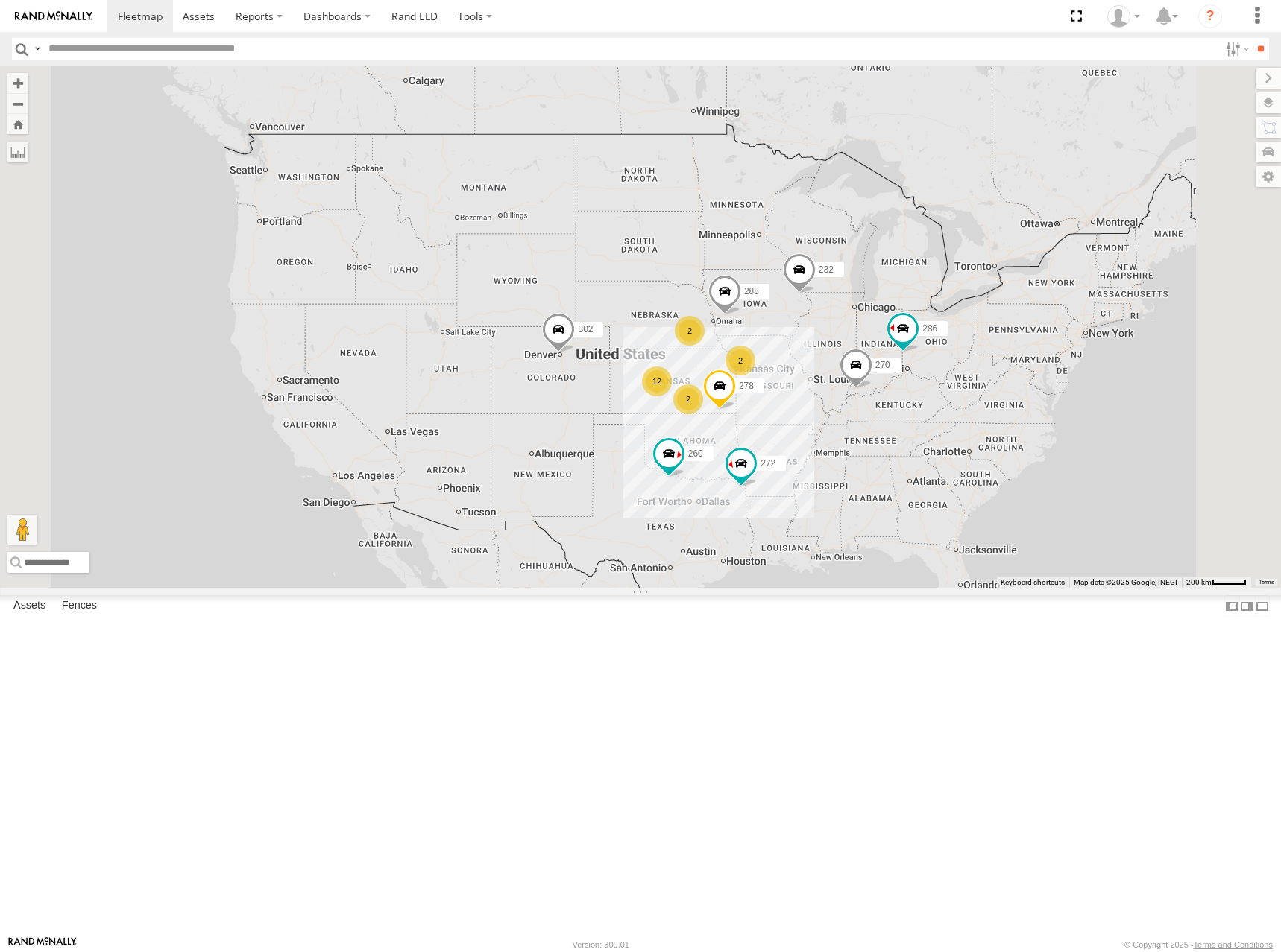
drag, startPoint x: 877, startPoint y: 511, endPoint x: 883, endPoint y: 553, distance: 42.4
click at [883, 553] on div "288 272 302 278 260 270 232 286 2 12 2 2" at bounding box center [640, 327] width 1281 height 522
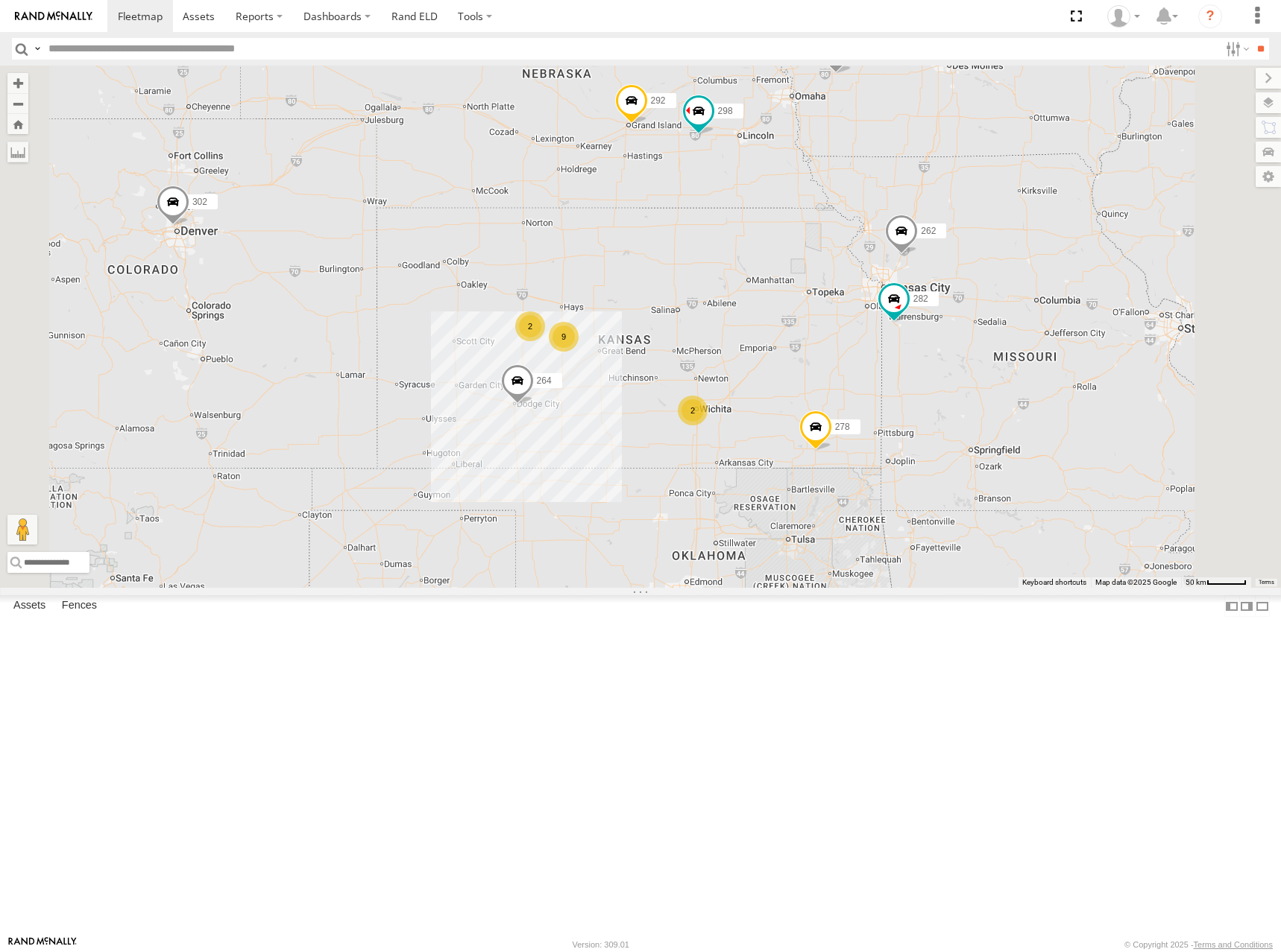
drag, startPoint x: 903, startPoint y: 472, endPoint x: 905, endPoint y: 462, distance: 10.2
click at [905, 462] on div "288 272 302 278 260 270 232 286 2 9 2 298 262 292 264 282" at bounding box center [640, 327] width 1281 height 522
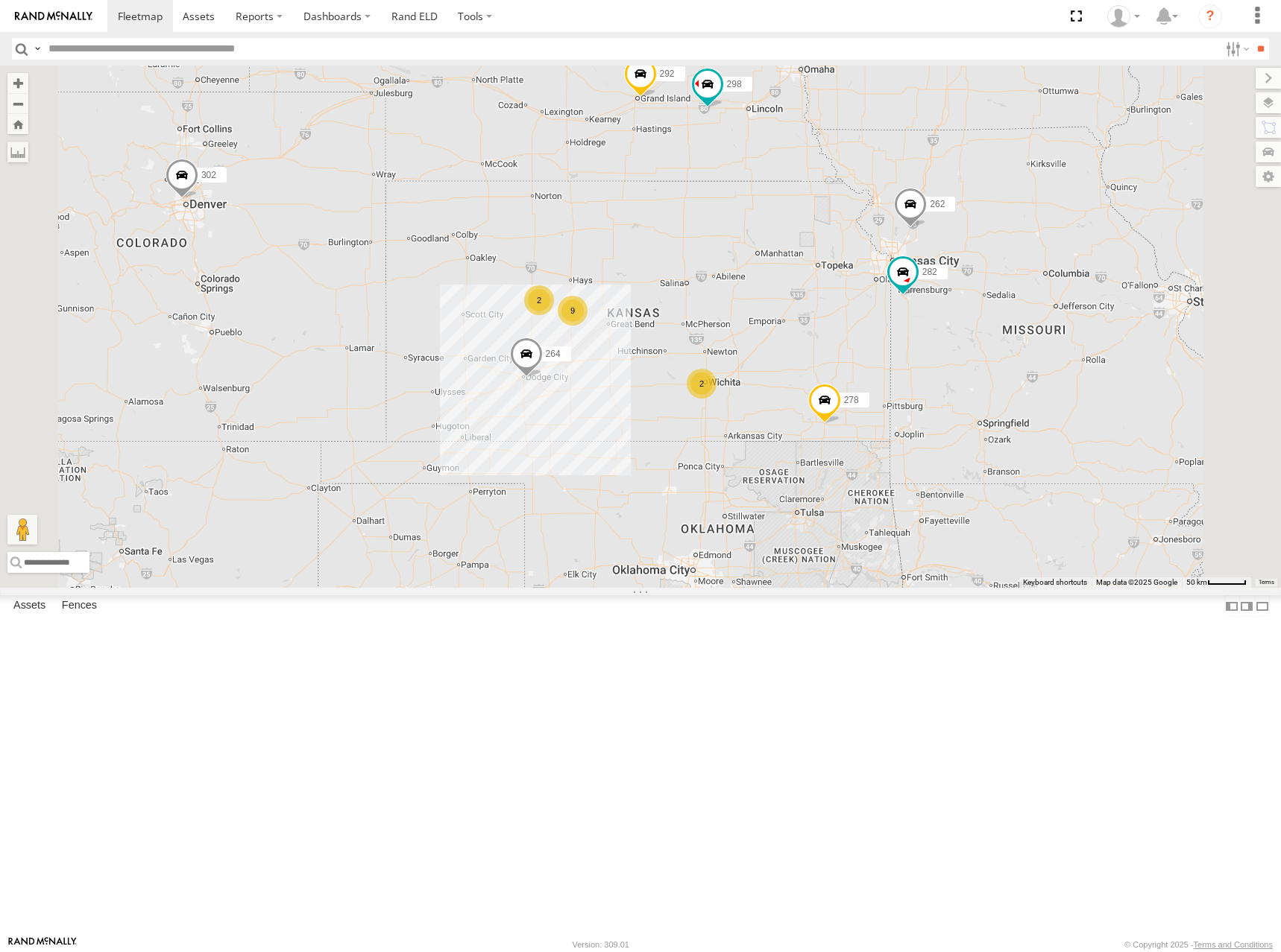
drag, startPoint x: 965, startPoint y: 432, endPoint x: 973, endPoint y: 414, distance: 19.7
click at [973, 414] on div "288 272 302 278 260 270 232 286 2 9 2 298 262 292 264 282" at bounding box center [640, 327] width 1281 height 522
click at [961, 384] on div "288 272 302 278 260 270 232 286 2 9 2 298 262 292 264 282" at bounding box center [640, 327] width 1281 height 522
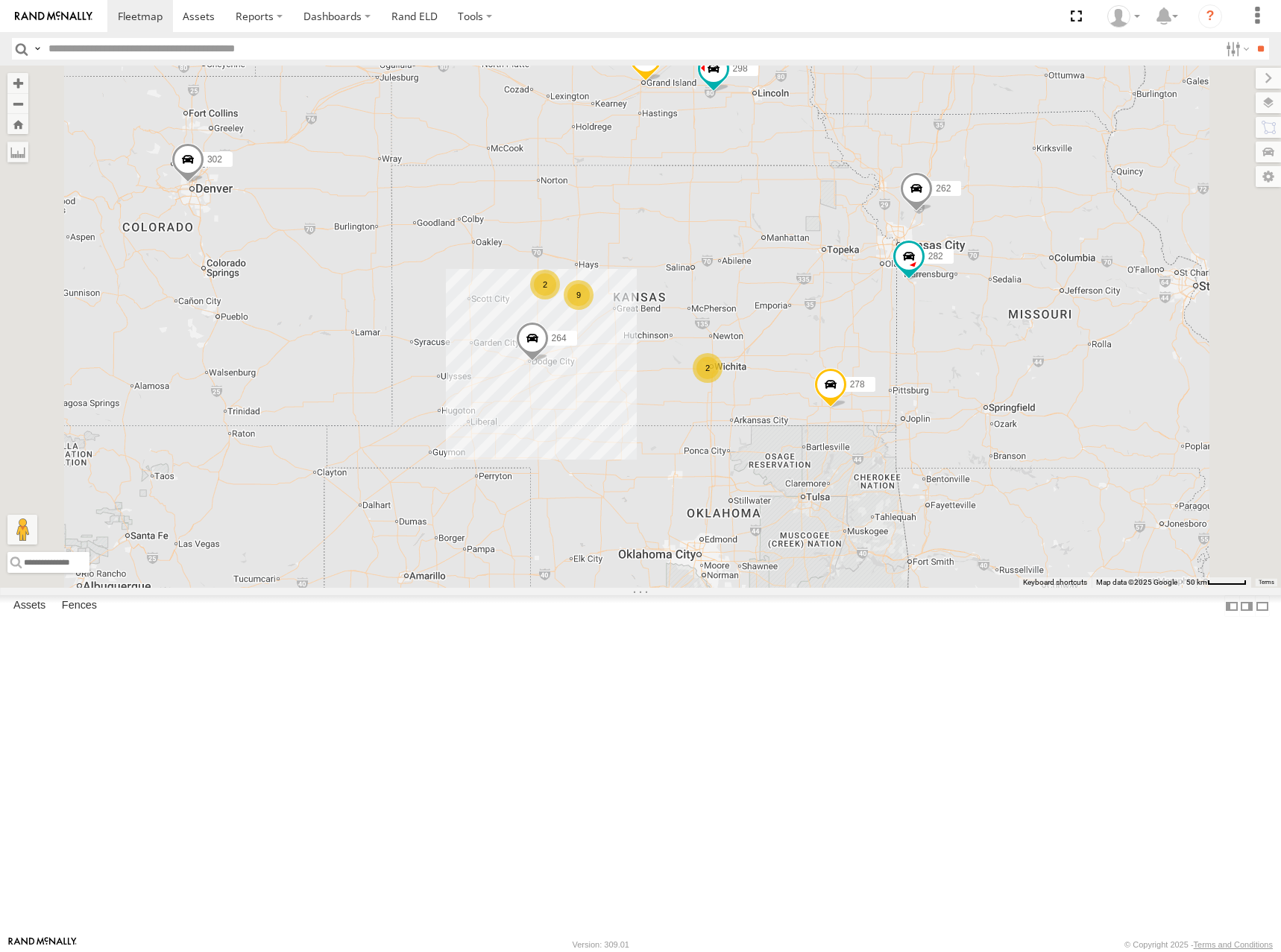
drag, startPoint x: 952, startPoint y: 413, endPoint x: 957, endPoint y: 402, distance: 12.1
click at [957, 402] on div "288 272 302 278 260 270 232 286 2 9 2 298 262 292 264 282" at bounding box center [640, 327] width 1281 height 522
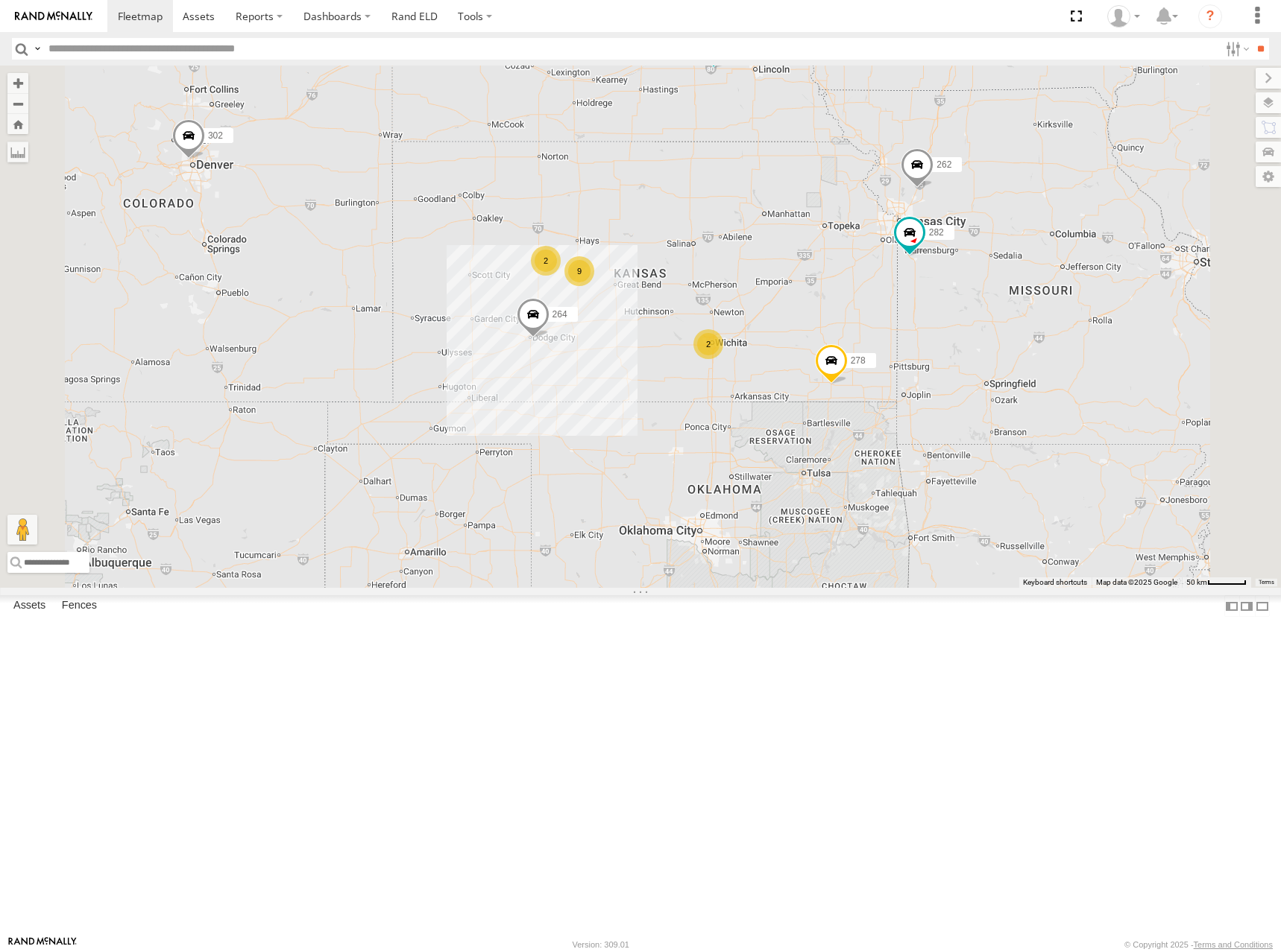
drag, startPoint x: 950, startPoint y: 449, endPoint x: 950, endPoint y: 428, distance: 21.0
click at [950, 428] on div "288 272 302 278 260 270 232 286 2 9 2 298 262 292 264 282" at bounding box center [640, 327] width 1281 height 522
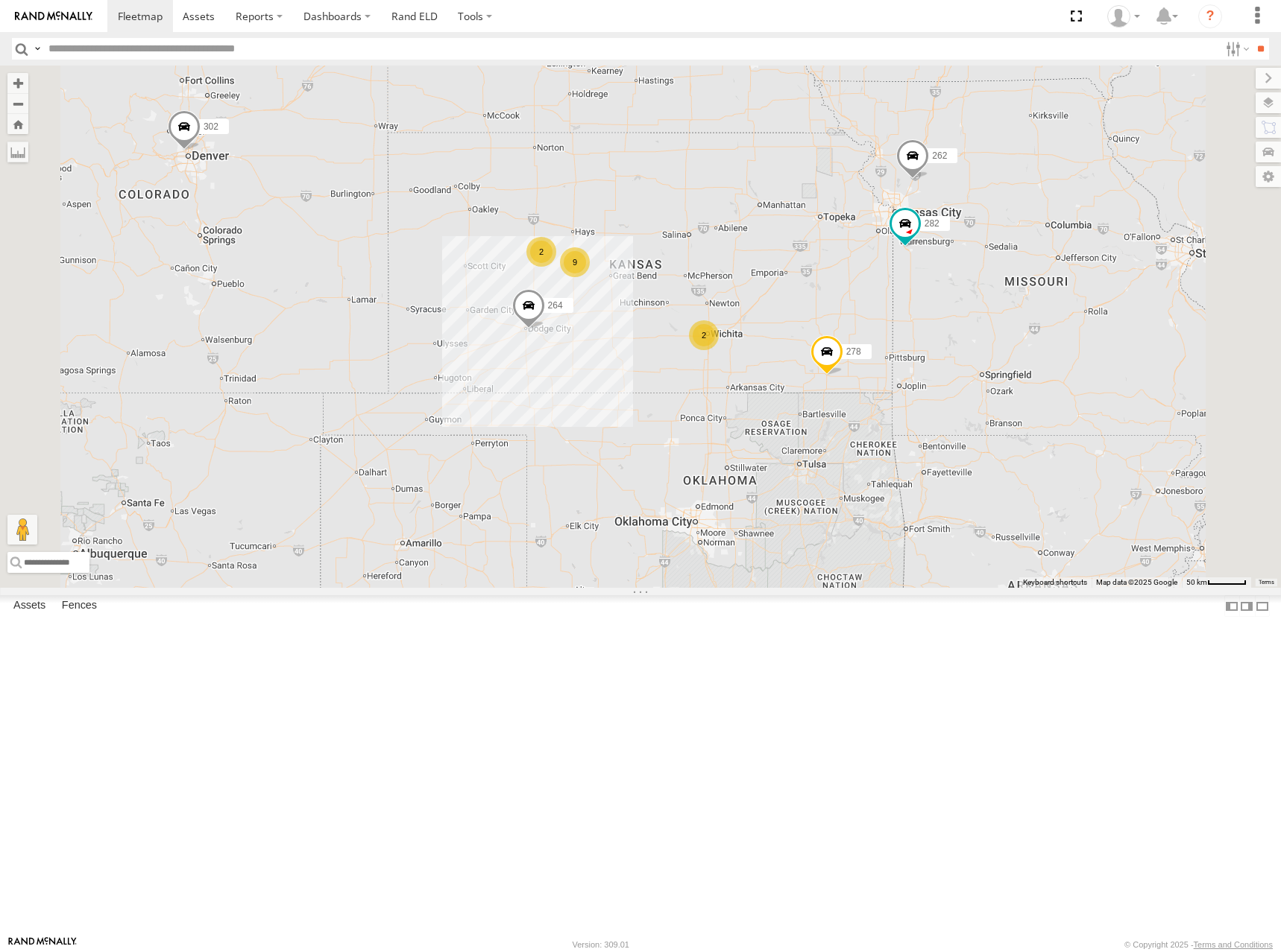
drag, startPoint x: 965, startPoint y: 425, endPoint x: 961, endPoint y: 415, distance: 10.8
click at [961, 415] on div "288 272 302 278 260 270 232 286 2 9 2 298 262 292 264 282" at bounding box center [640, 327] width 1281 height 522
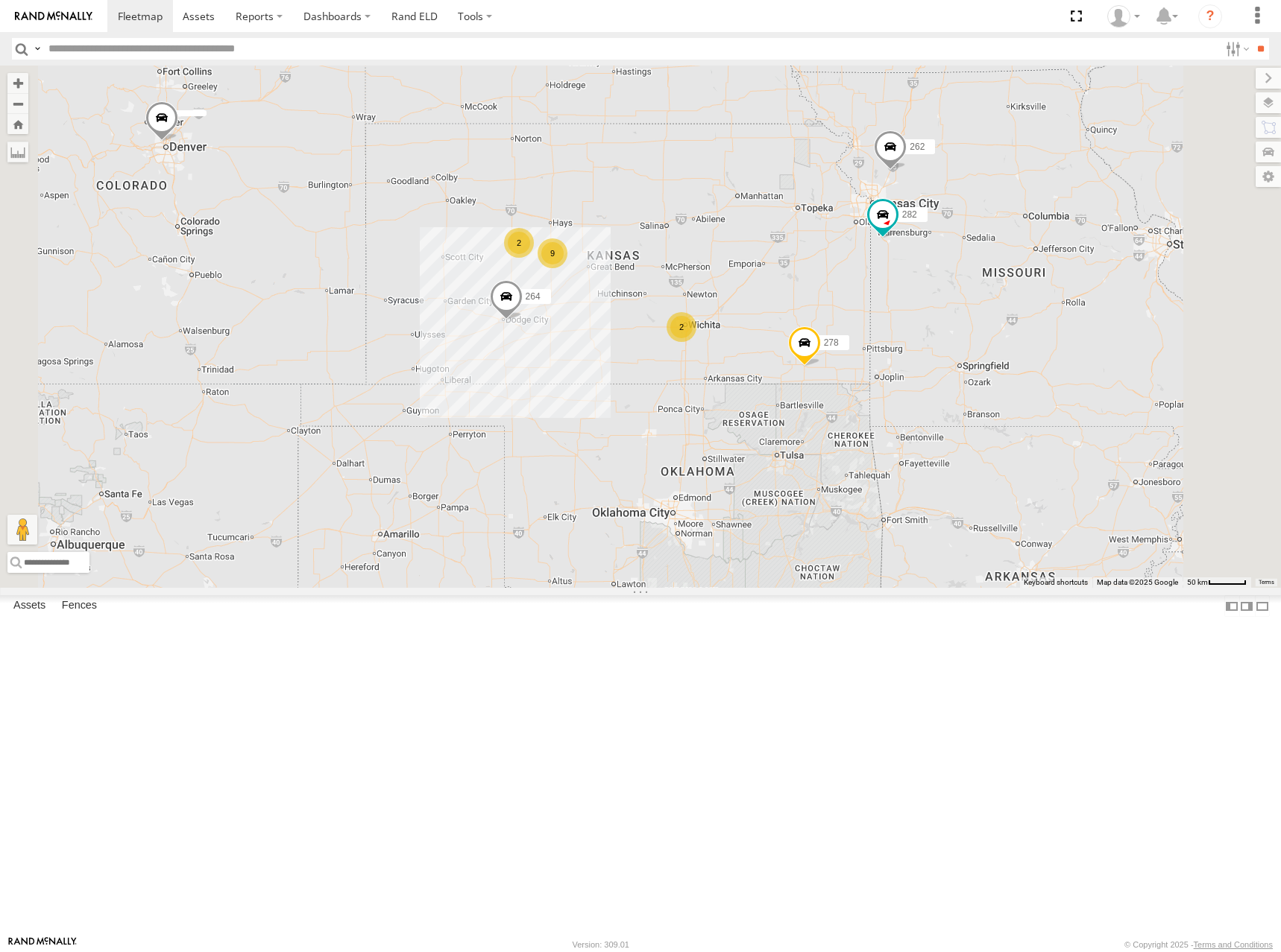
drag, startPoint x: 1008, startPoint y: 371, endPoint x: 991, endPoint y: 371, distance: 17.0
click at [991, 371] on div "298 262 288 292 272 264 282 278 260 2 9 2" at bounding box center [640, 327] width 1281 height 522
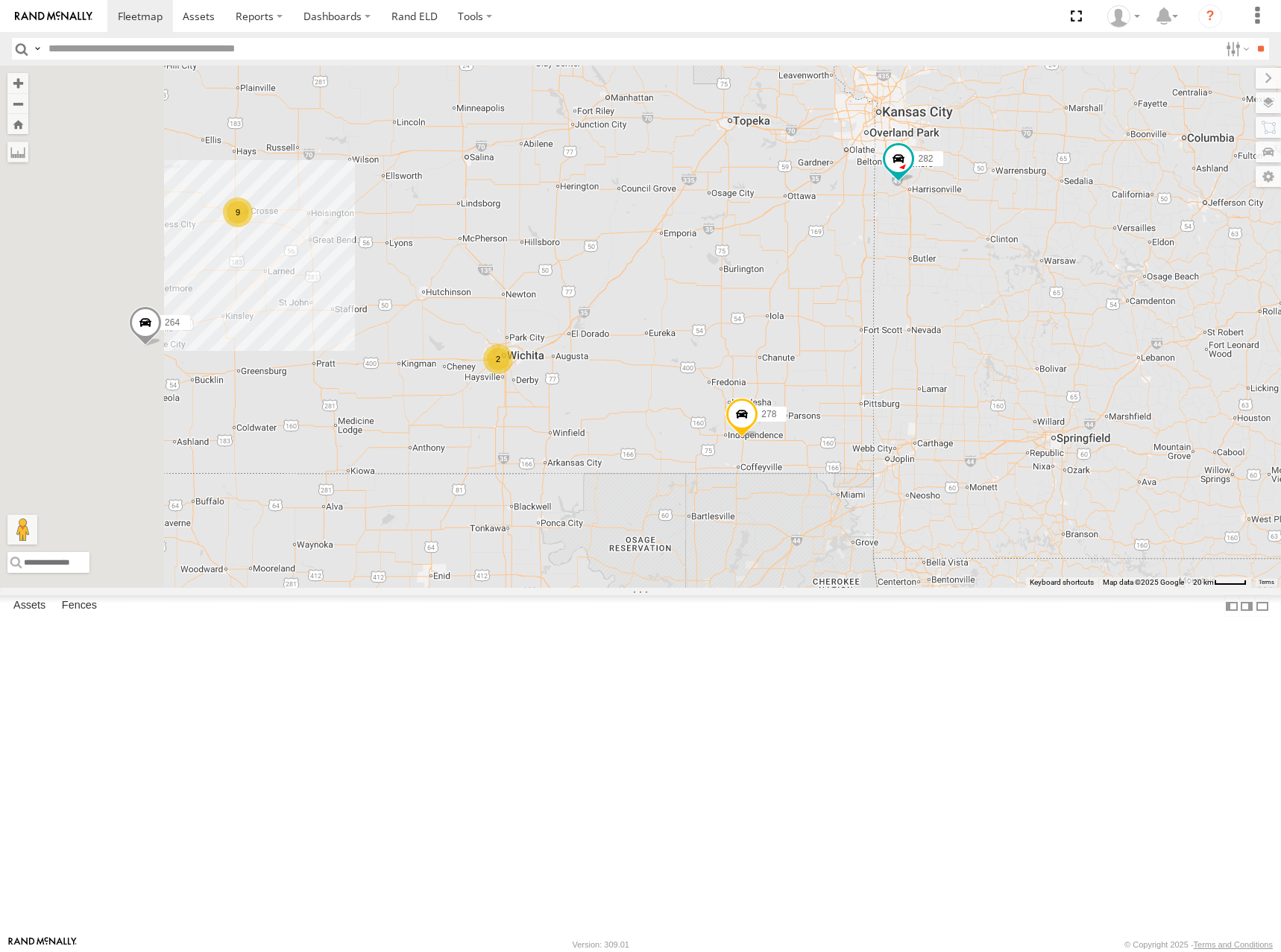
drag, startPoint x: 931, startPoint y: 465, endPoint x: 960, endPoint y: 408, distance: 64.0
click at [960, 408] on div "298 262 288 292 272 264 282 278 260 2 9" at bounding box center [640, 327] width 1281 height 522
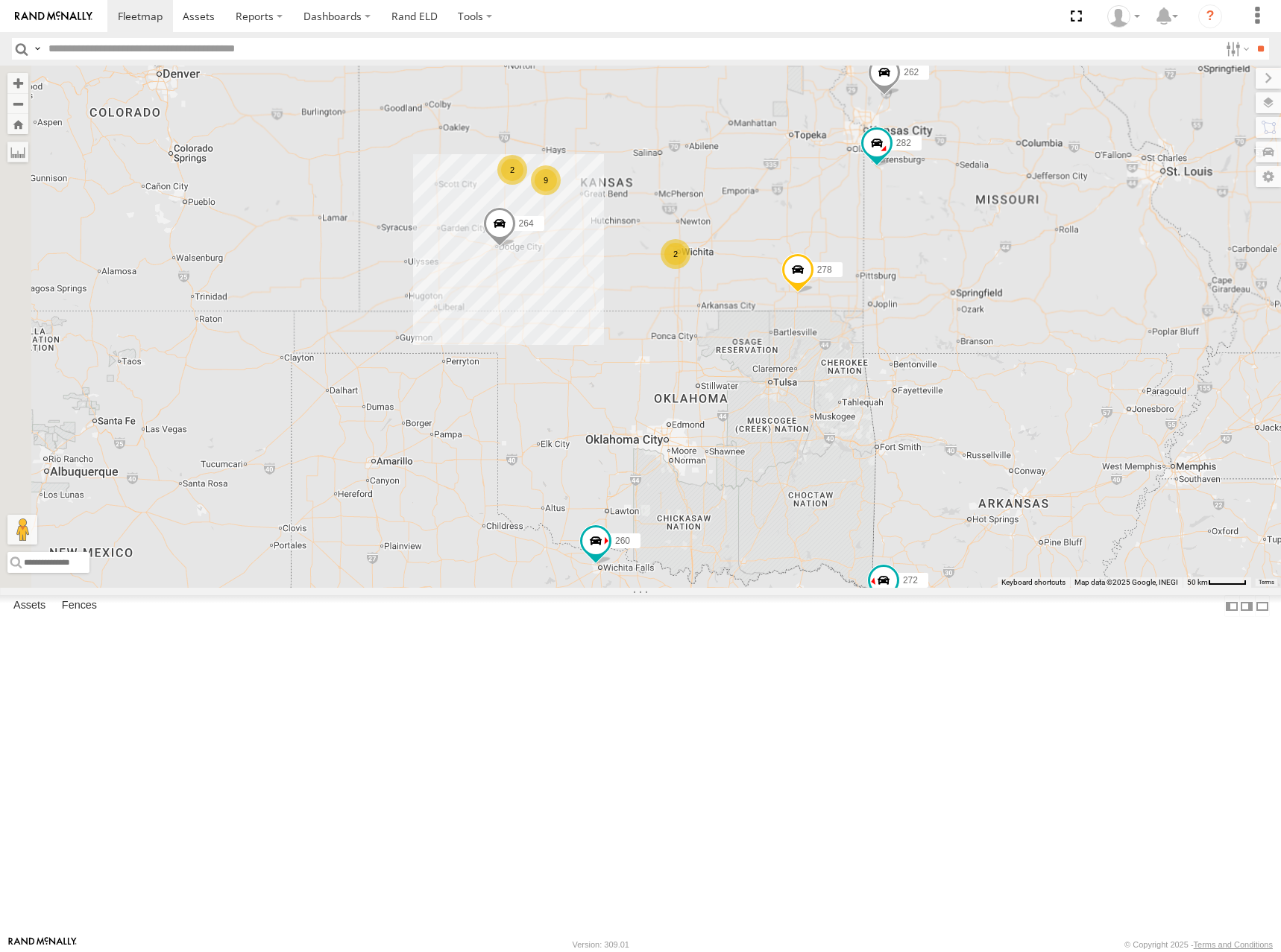
drag, startPoint x: 727, startPoint y: 300, endPoint x: 882, endPoint y: 332, distance: 158.3
click at [883, 332] on div "298 262 288 292 272 264 282 278 260 2 9 2" at bounding box center [640, 327] width 1281 height 522
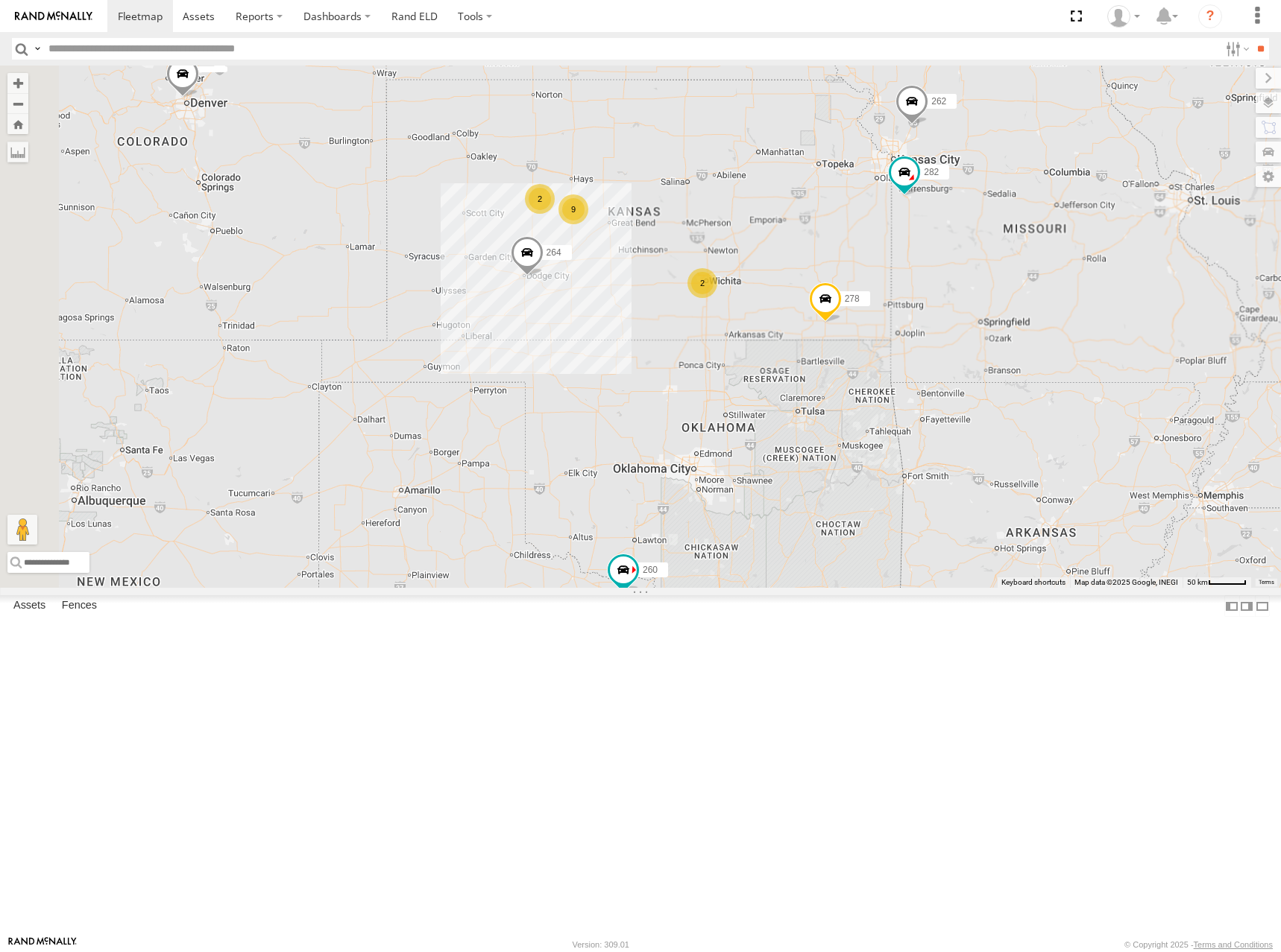
drag, startPoint x: 906, startPoint y: 327, endPoint x: 938, endPoint y: 323, distance: 32.2
click at [938, 323] on div "298 262 288 292 272 264 282 278 260 2 9 2" at bounding box center [640, 327] width 1281 height 522
drag, startPoint x: 884, startPoint y: 328, endPoint x: 863, endPoint y: 326, distance: 21.1
click at [863, 326] on div "298 262 288 292 272 264 302 282 278 260 2 9 2" at bounding box center [640, 327] width 1281 height 522
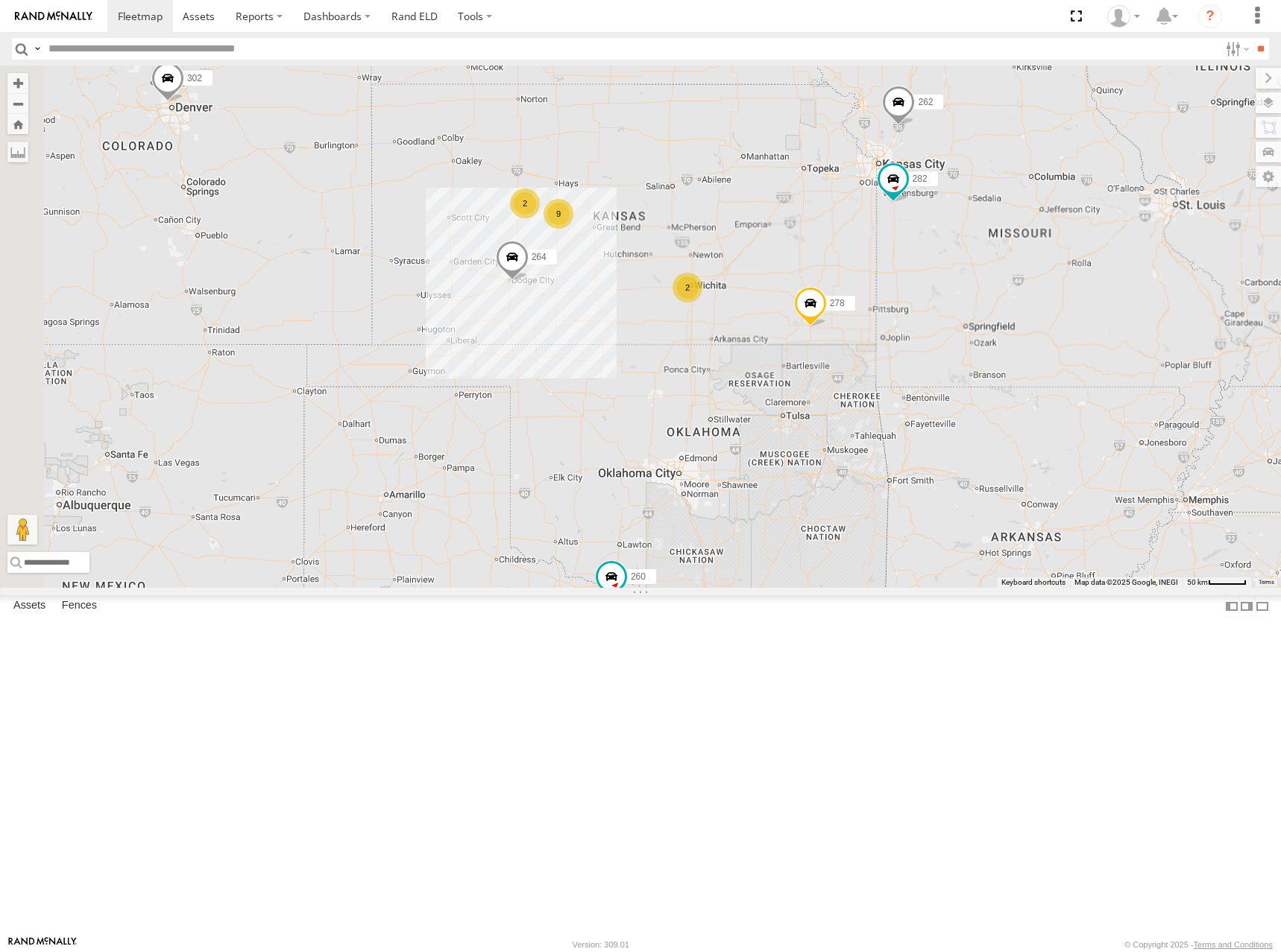
drag, startPoint x: 935, startPoint y: 310, endPoint x: 919, endPoint y: 323, distance: 20.6
click at [919, 323] on div "298 262 288 292 272 264 302 282 278 260 2 9 2" at bounding box center [640, 327] width 1281 height 522
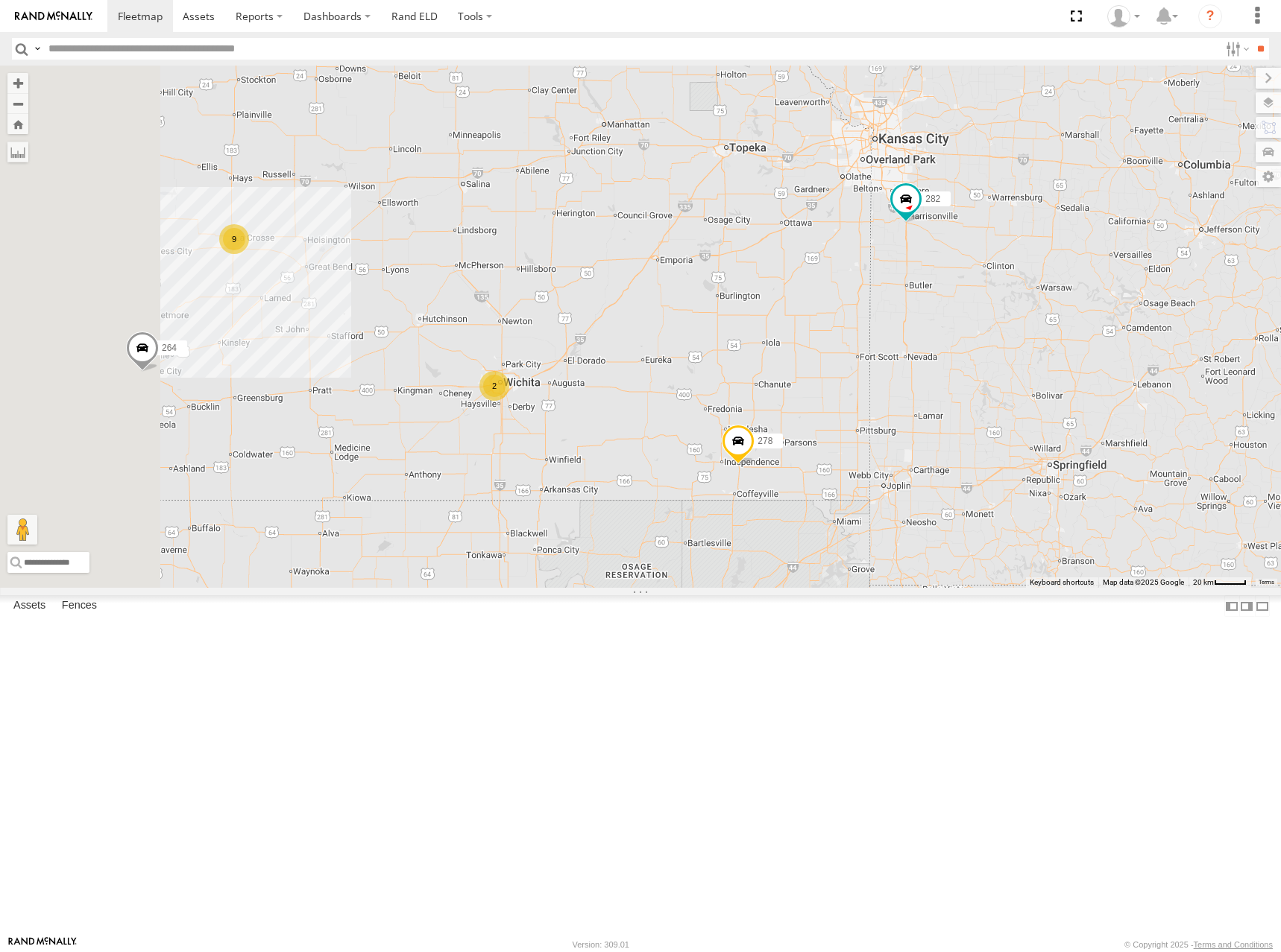
drag, startPoint x: 888, startPoint y: 364, endPoint x: 1029, endPoint y: 361, distance: 141.0
click at [1028, 362] on div "298 262 288 292 272 264 282 278 260 2 9" at bounding box center [640, 327] width 1281 height 522
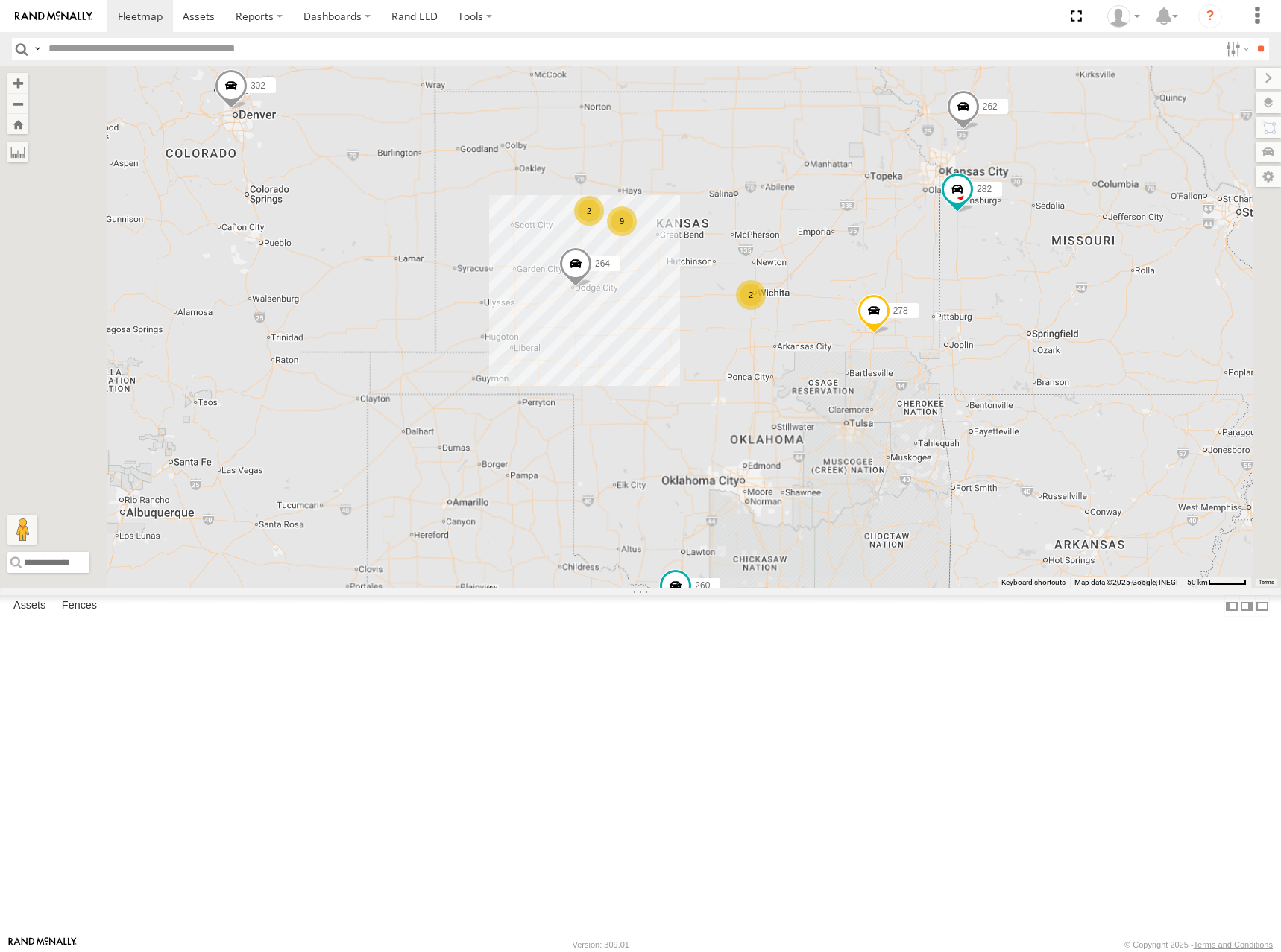
drag, startPoint x: 961, startPoint y: 324, endPoint x: 973, endPoint y: 334, distance: 15.6
click at [973, 334] on div "298 262 288 292 272 264 282 278 260 2 9 2 302" at bounding box center [640, 327] width 1281 height 522
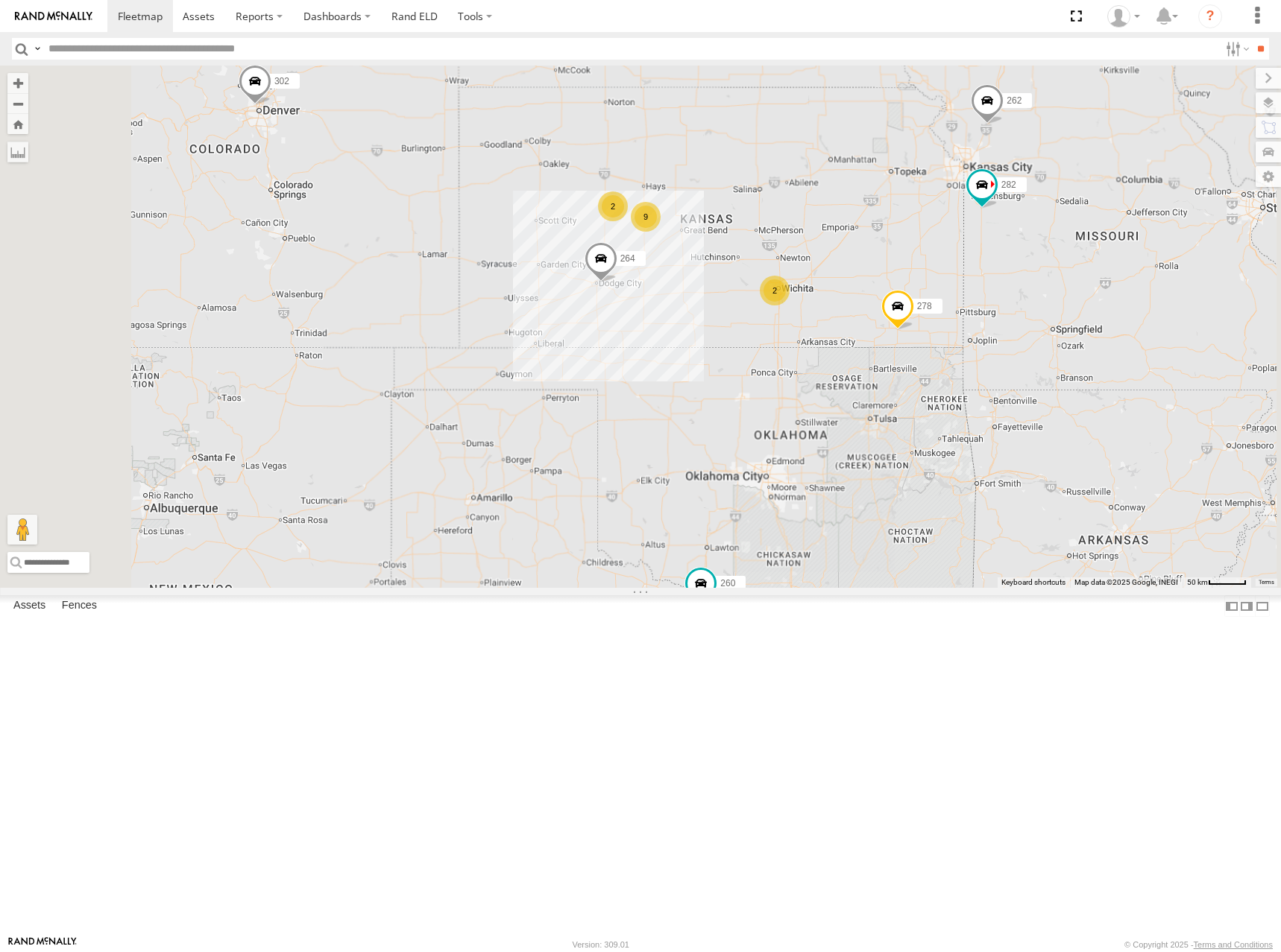
drag, startPoint x: 944, startPoint y: 315, endPoint x: 965, endPoint y: 290, distance: 32.6
click at [965, 290] on div "298 262 288 292 272 264 282 278 260 2 9 2 302" at bounding box center [640, 327] width 1281 height 522
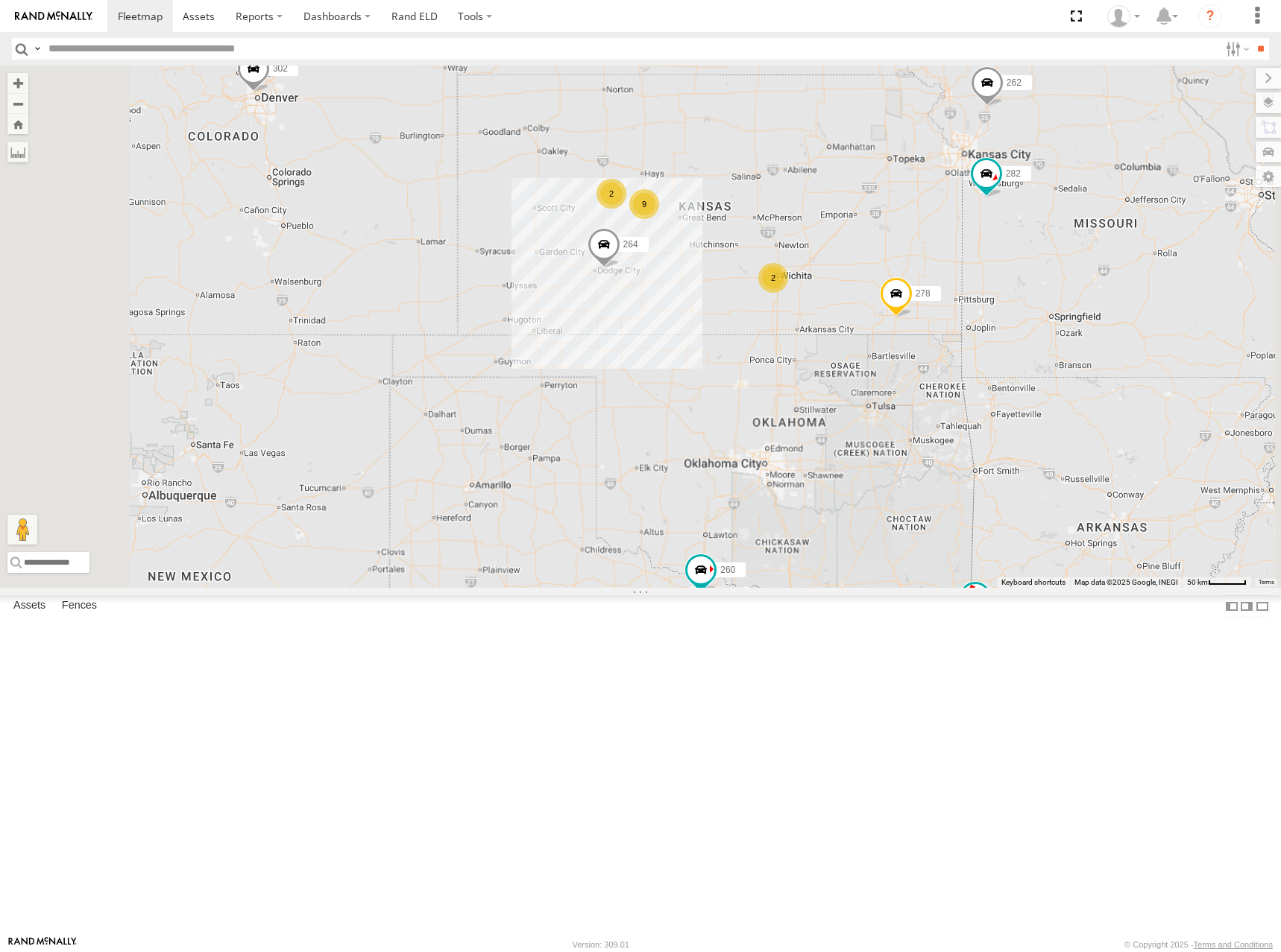
click at [903, 314] on div "298 262 288 292 272 264 302 282 278 260 2 9 2" at bounding box center [640, 327] width 1281 height 522
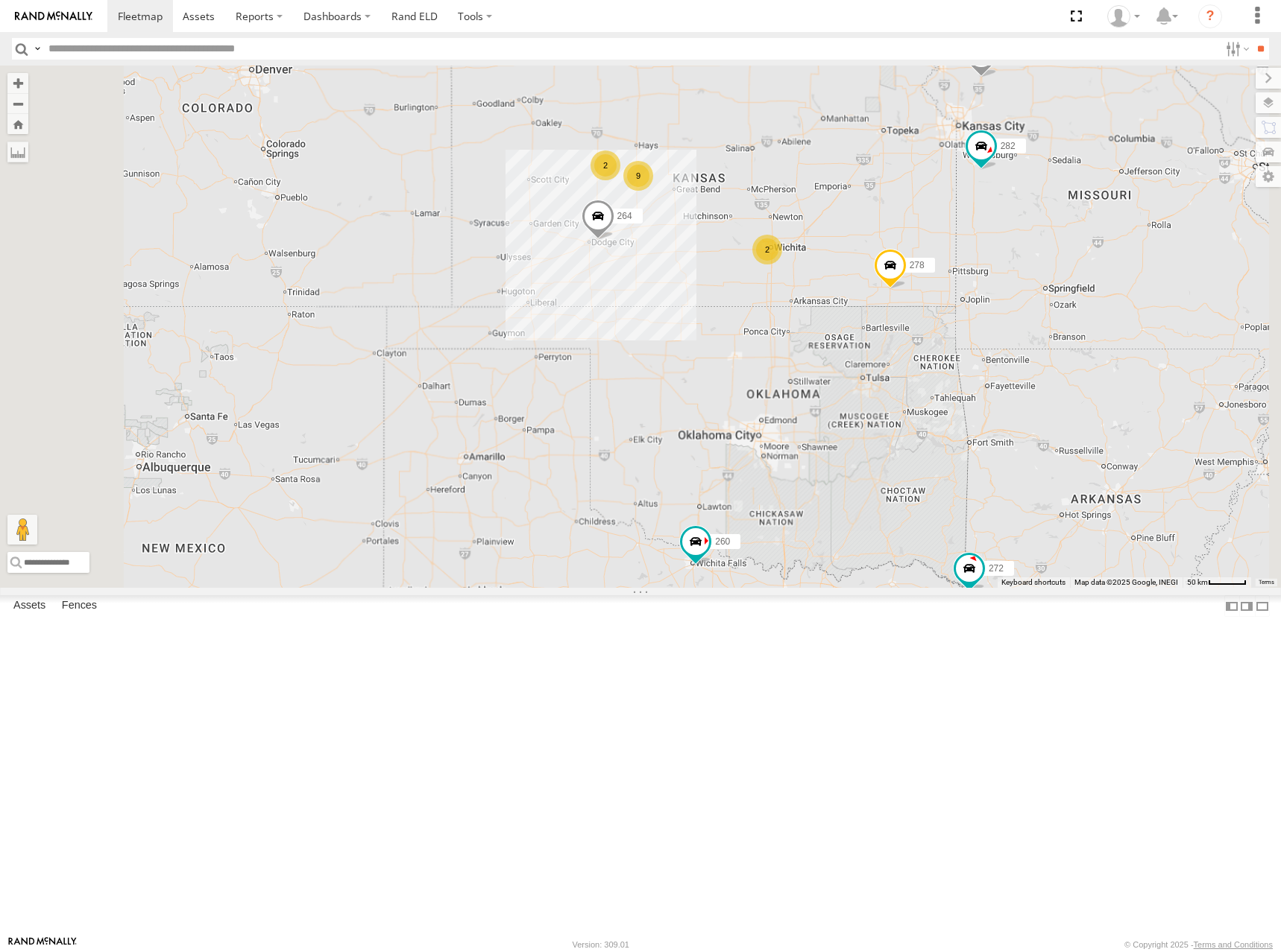
drag, startPoint x: 917, startPoint y: 279, endPoint x: 910, endPoint y: 259, distance: 21.2
click at [910, 259] on div "298 262 288 292 272 264 302 282 278 260 2 9 2" at bounding box center [640, 327] width 1281 height 522
click at [899, 262] on div "298 262 288 292 272 264 302 282 278 260 2 9 2" at bounding box center [640, 327] width 1281 height 522
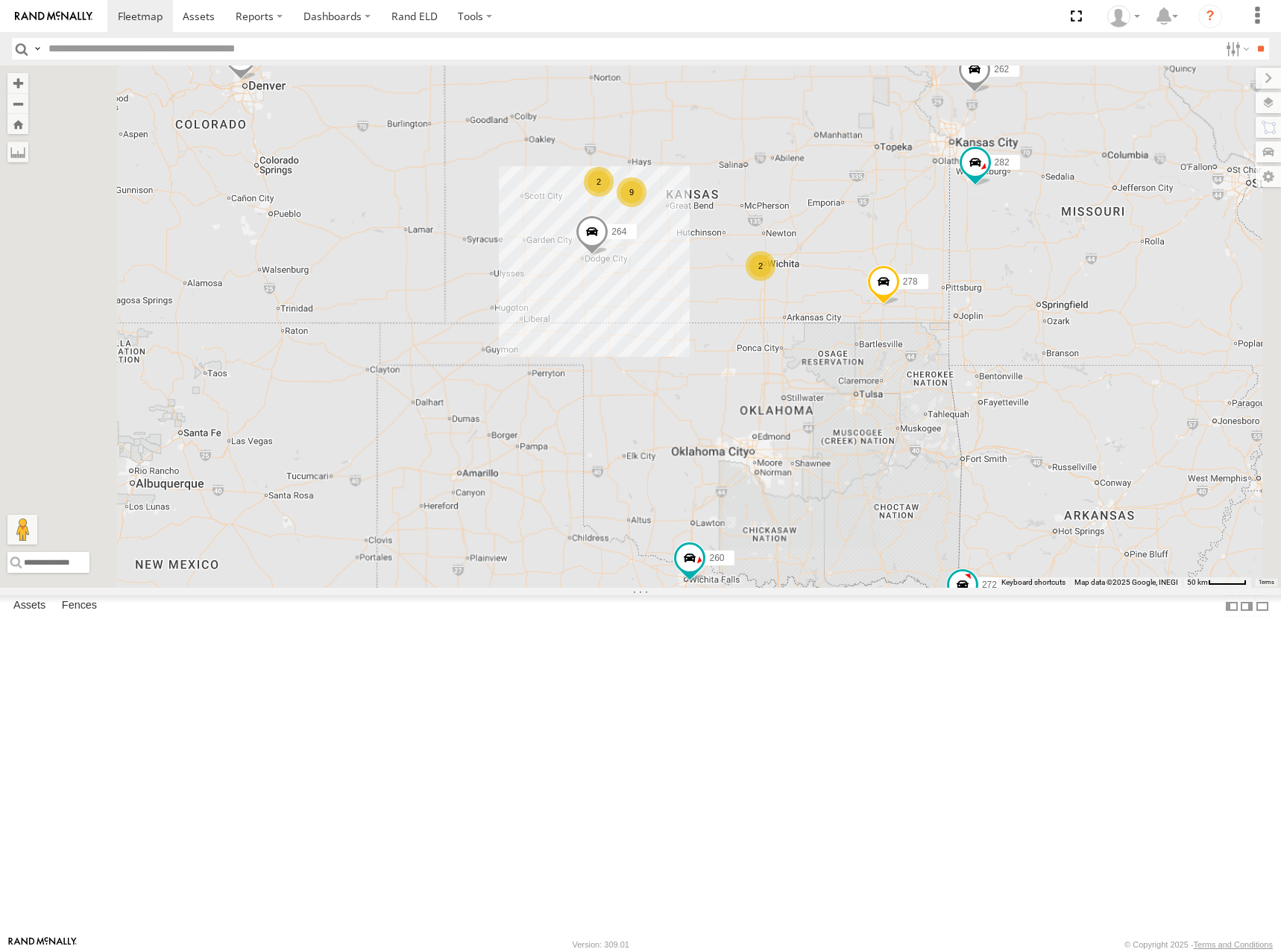
drag, startPoint x: 1008, startPoint y: 255, endPoint x: 1005, endPoint y: 266, distance: 11.4
click at [1005, 266] on div "298 262 288 292 272 264 302 282 278 260 2 9 2" at bounding box center [640, 327] width 1281 height 522
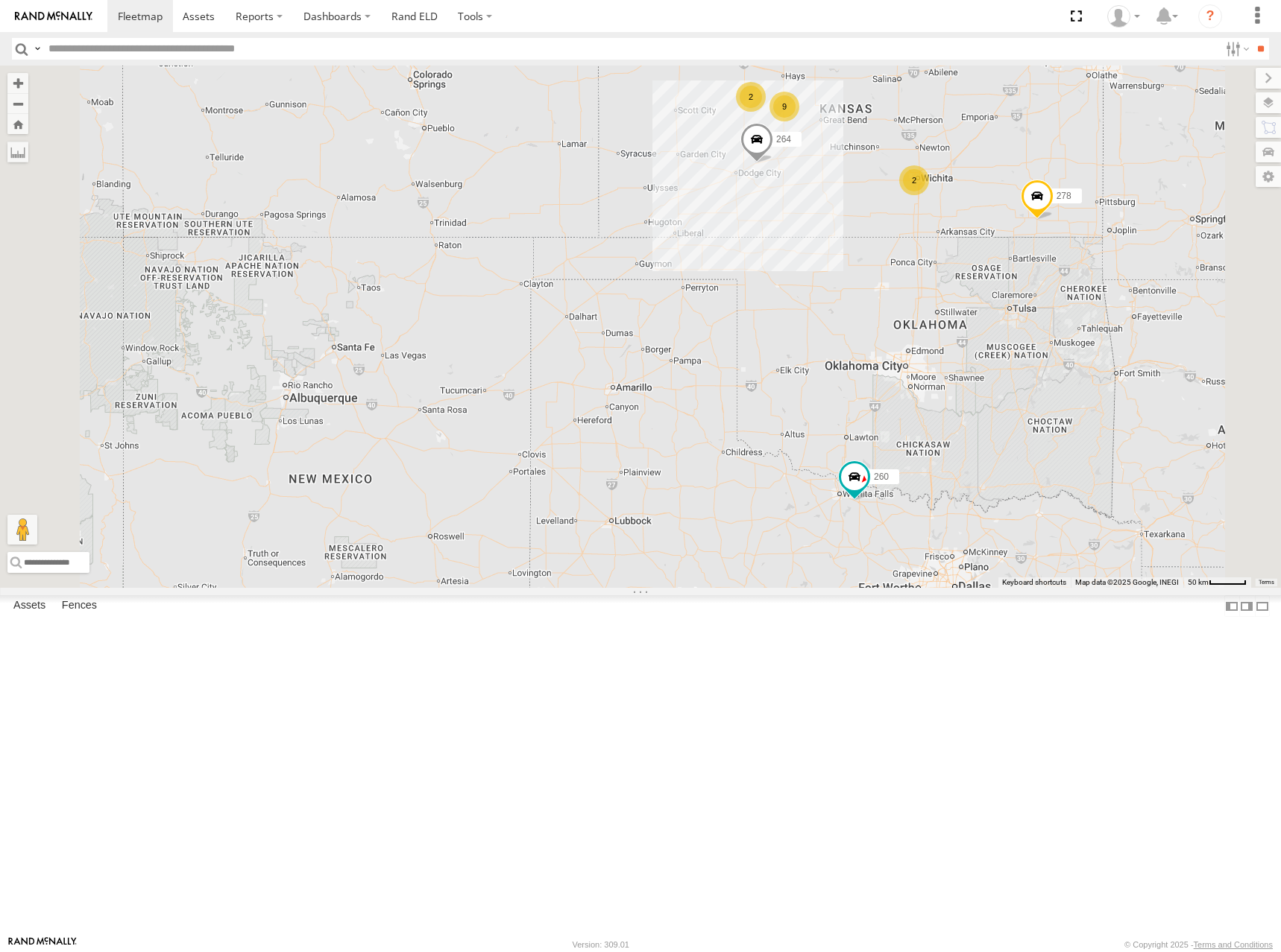
drag, startPoint x: 1045, startPoint y: 182, endPoint x: 928, endPoint y: 244, distance: 132.4
click at [928, 244] on div "264 2 9 2 302 278 260" at bounding box center [640, 327] width 1281 height 522
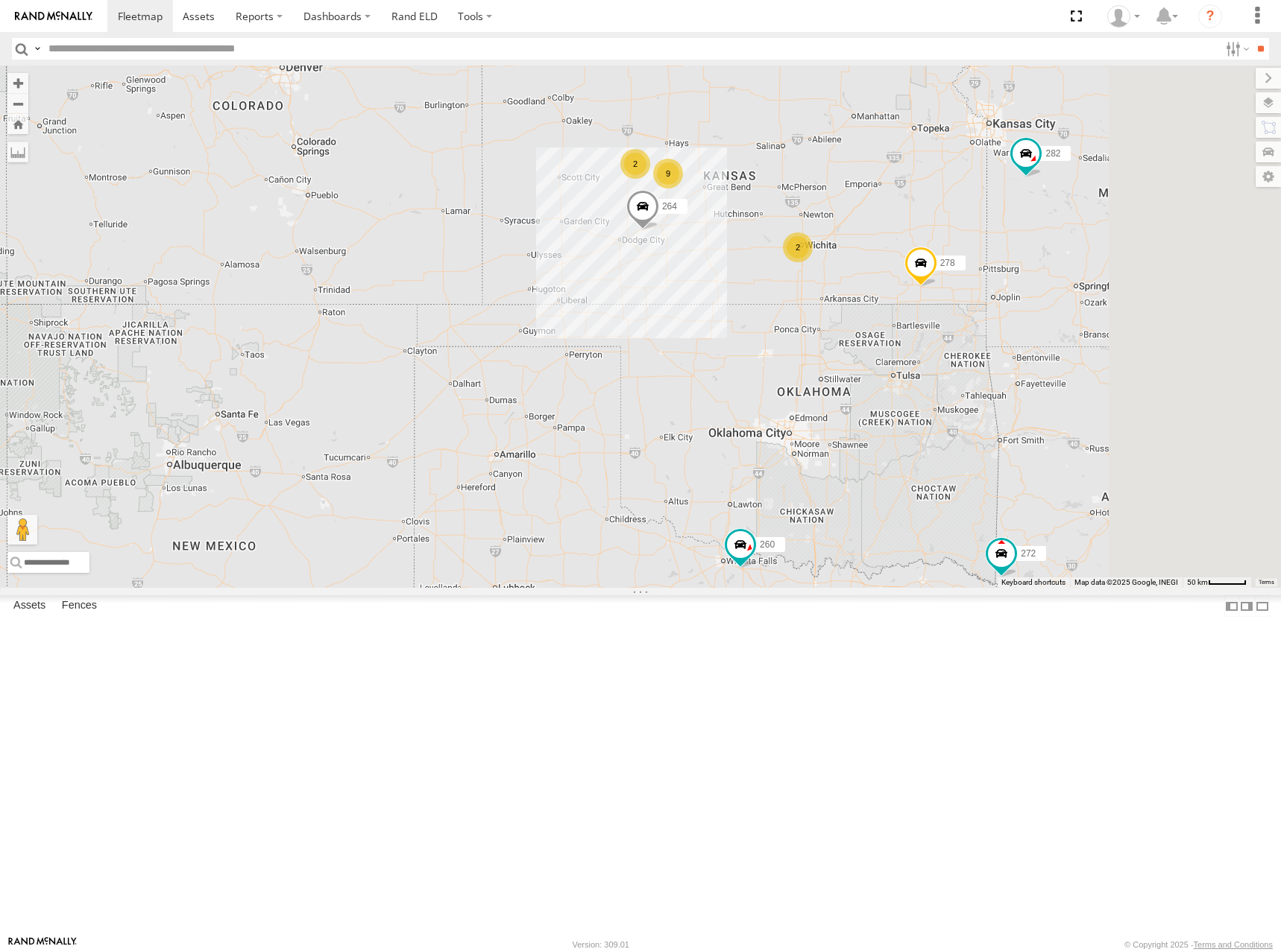
drag, startPoint x: 986, startPoint y: 240, endPoint x: 970, endPoint y: 259, distance: 24.8
click at [970, 263] on div "264 2 9 2 298 302 278 260 262 288 292 272 282" at bounding box center [640, 327] width 1281 height 522
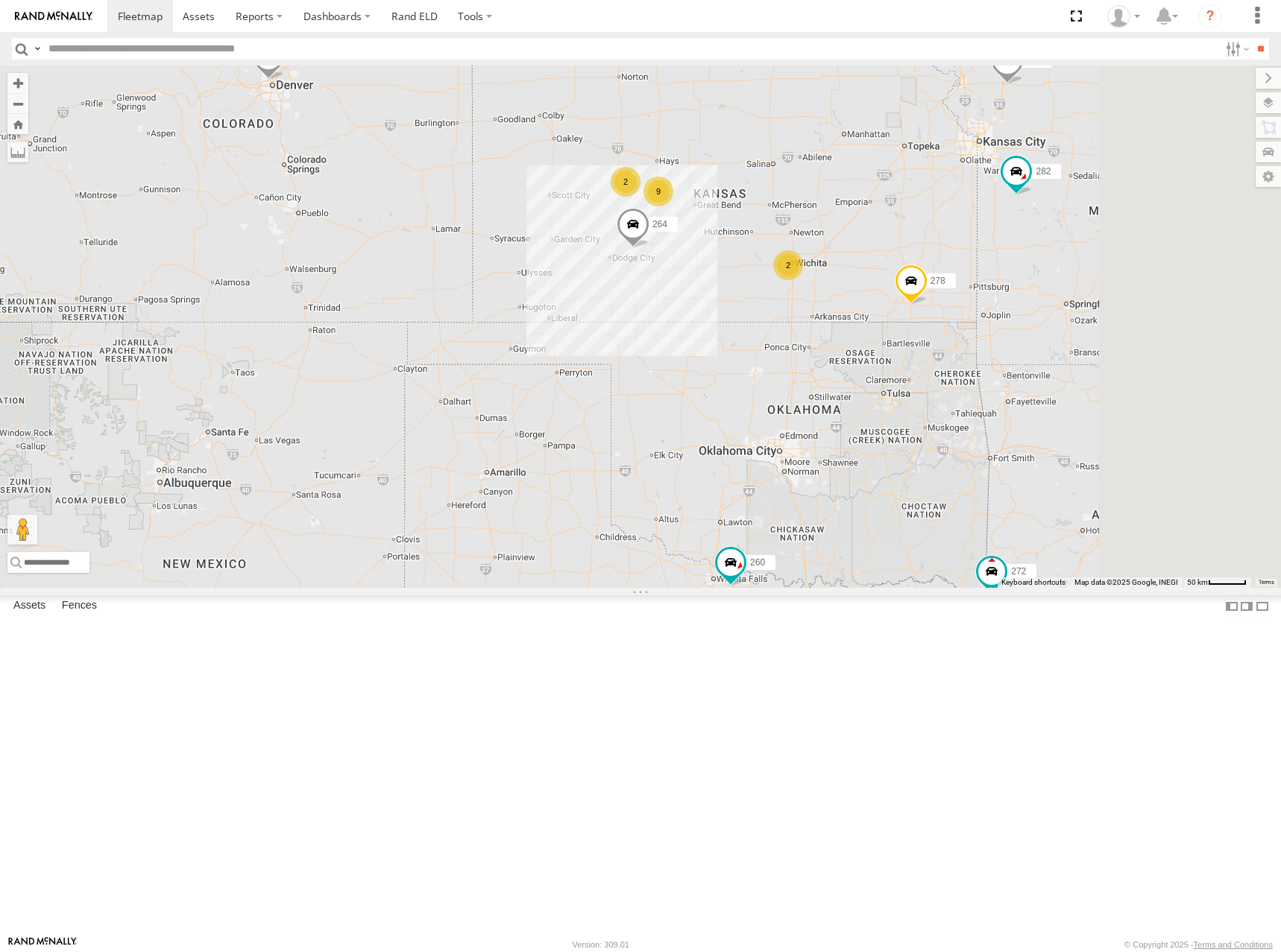
drag, startPoint x: 1000, startPoint y: 223, endPoint x: 989, endPoint y: 265, distance: 43.4
click at [989, 265] on div "264 2 9 2 298 302 278 260 262 288 292 272 282" at bounding box center [640, 327] width 1281 height 522
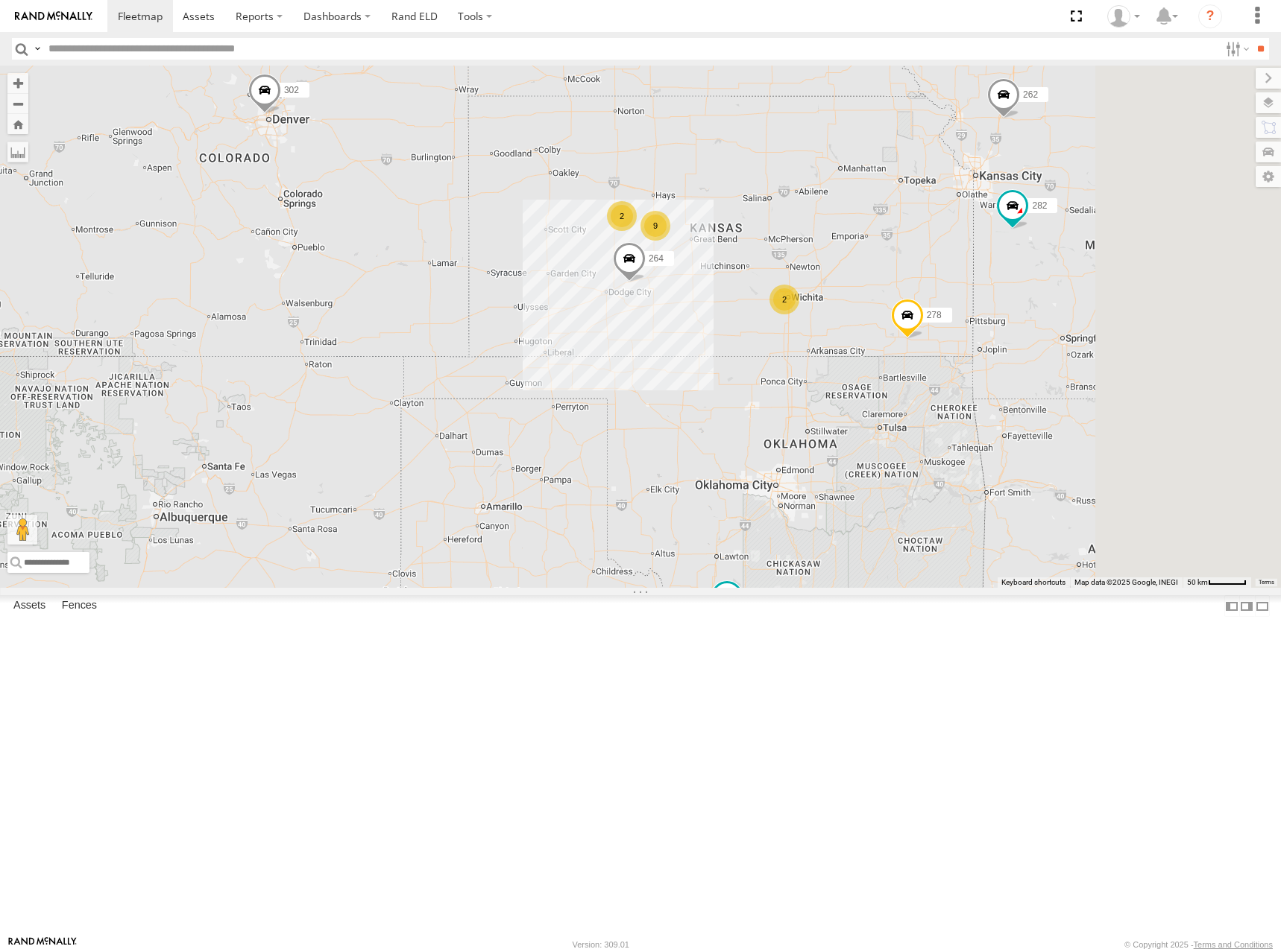
drag, startPoint x: 953, startPoint y: 322, endPoint x: 956, endPoint y: 341, distance: 19.2
click at [956, 341] on div "264 2 9 2 298 302 278 260 262 288 292 272 282" at bounding box center [640, 327] width 1281 height 522
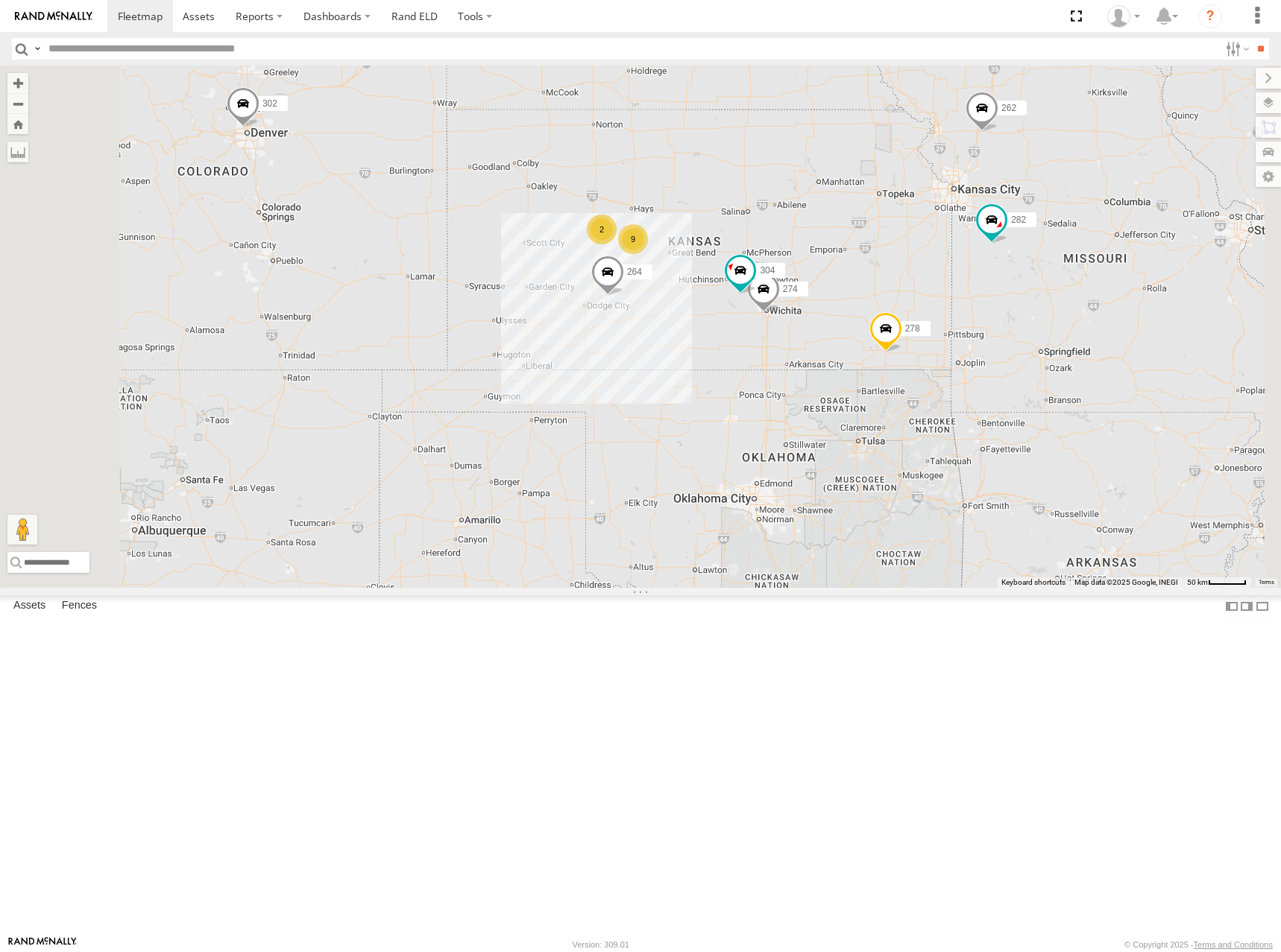
click at [943, 333] on div "264 298 302 278 260 262 288 292 272 282 274 304 9 2" at bounding box center [640, 327] width 1281 height 522
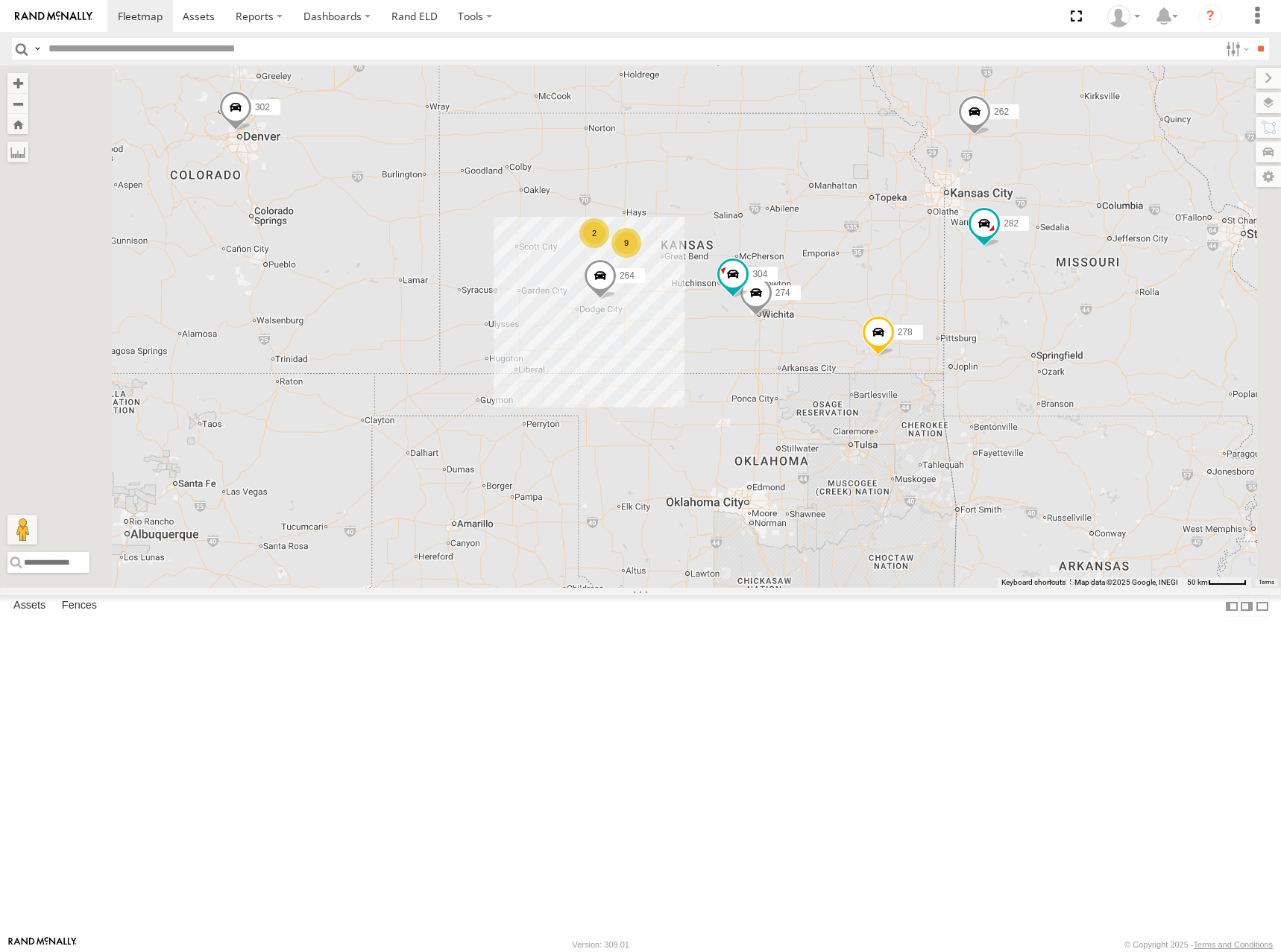
drag, startPoint x: 1018, startPoint y: 314, endPoint x: 994, endPoint y: 329, distance: 28.3
click at [994, 329] on div "264 298 302 278 260 262 288 292 272 282 274 304 9 2" at bounding box center [640, 327] width 1281 height 522
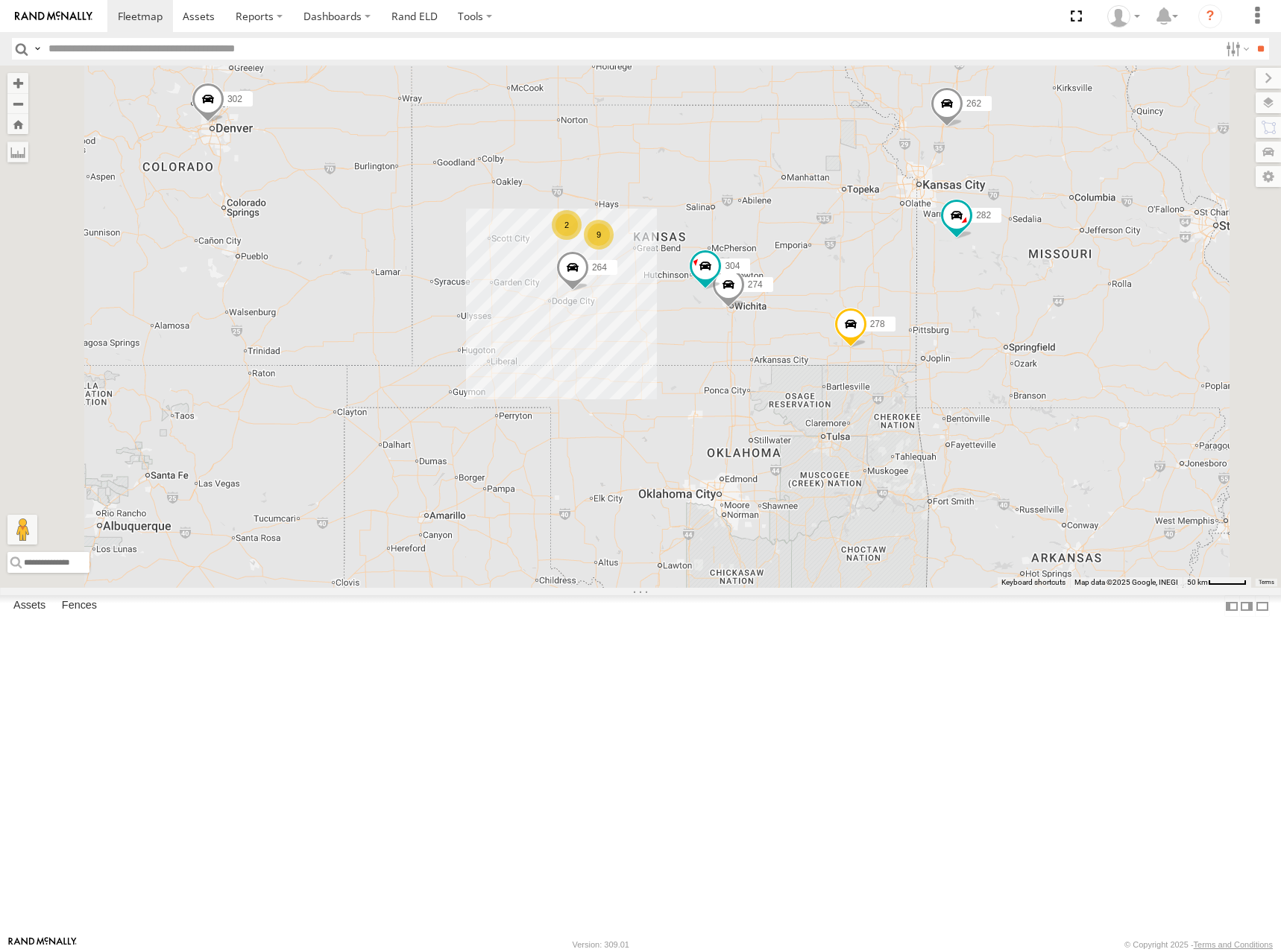
drag, startPoint x: 992, startPoint y: 298, endPoint x: 991, endPoint y: 269, distance: 29.0
click at [991, 269] on div "264 298 302 278 260 262 288 292 272 282 274 304 9 2" at bounding box center [640, 327] width 1281 height 522
click at [1006, 286] on div "264 298 302 278 260 262 288 292 272 282 274 304 9 2" at bounding box center [640, 327] width 1281 height 522
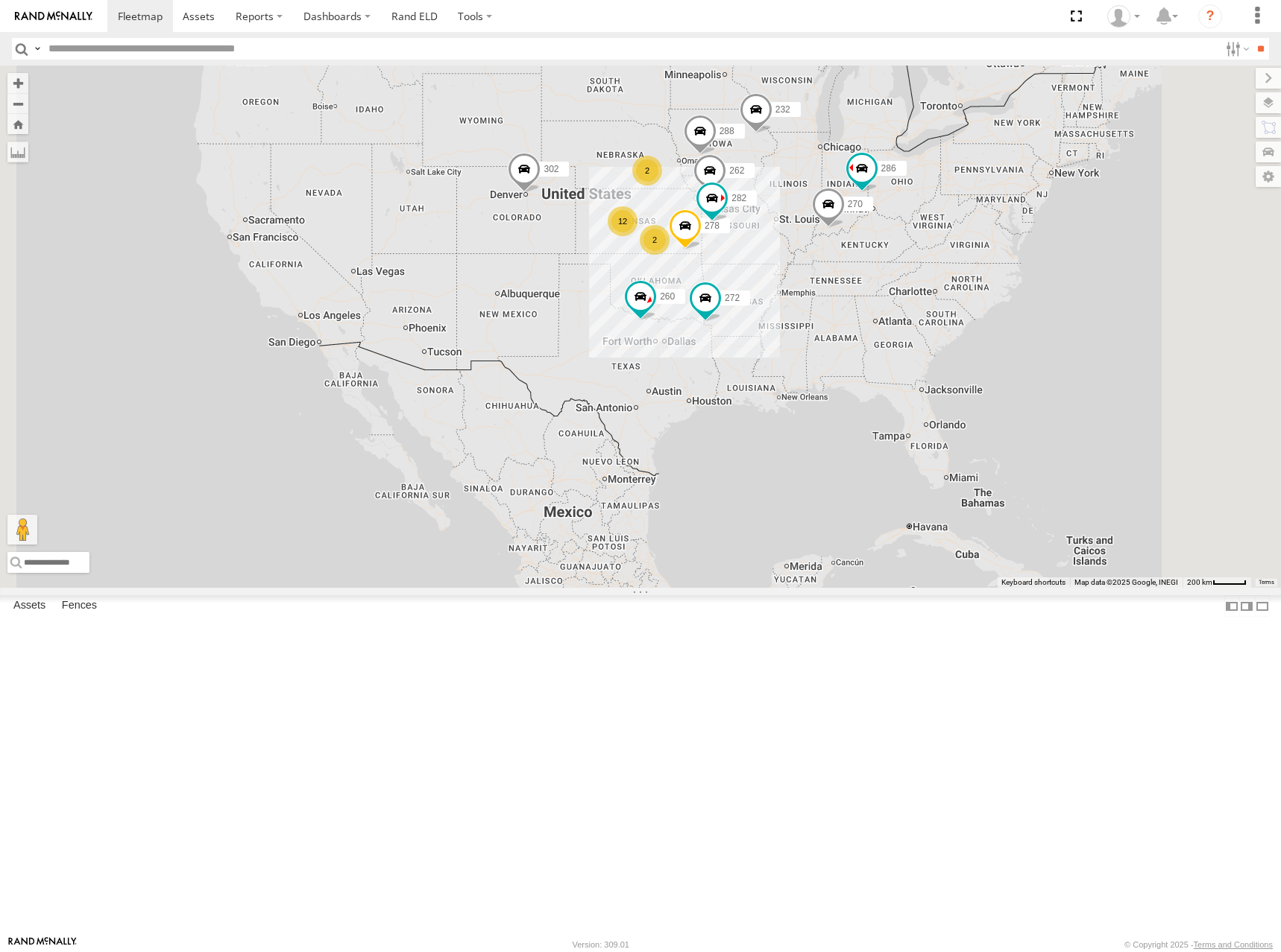
drag, startPoint x: 808, startPoint y: 247, endPoint x: 824, endPoint y: 243, distance: 16.5
click at [824, 243] on div "302 278 260 262 288 272 282 2 12 2 270 232 286" at bounding box center [640, 327] width 1281 height 522
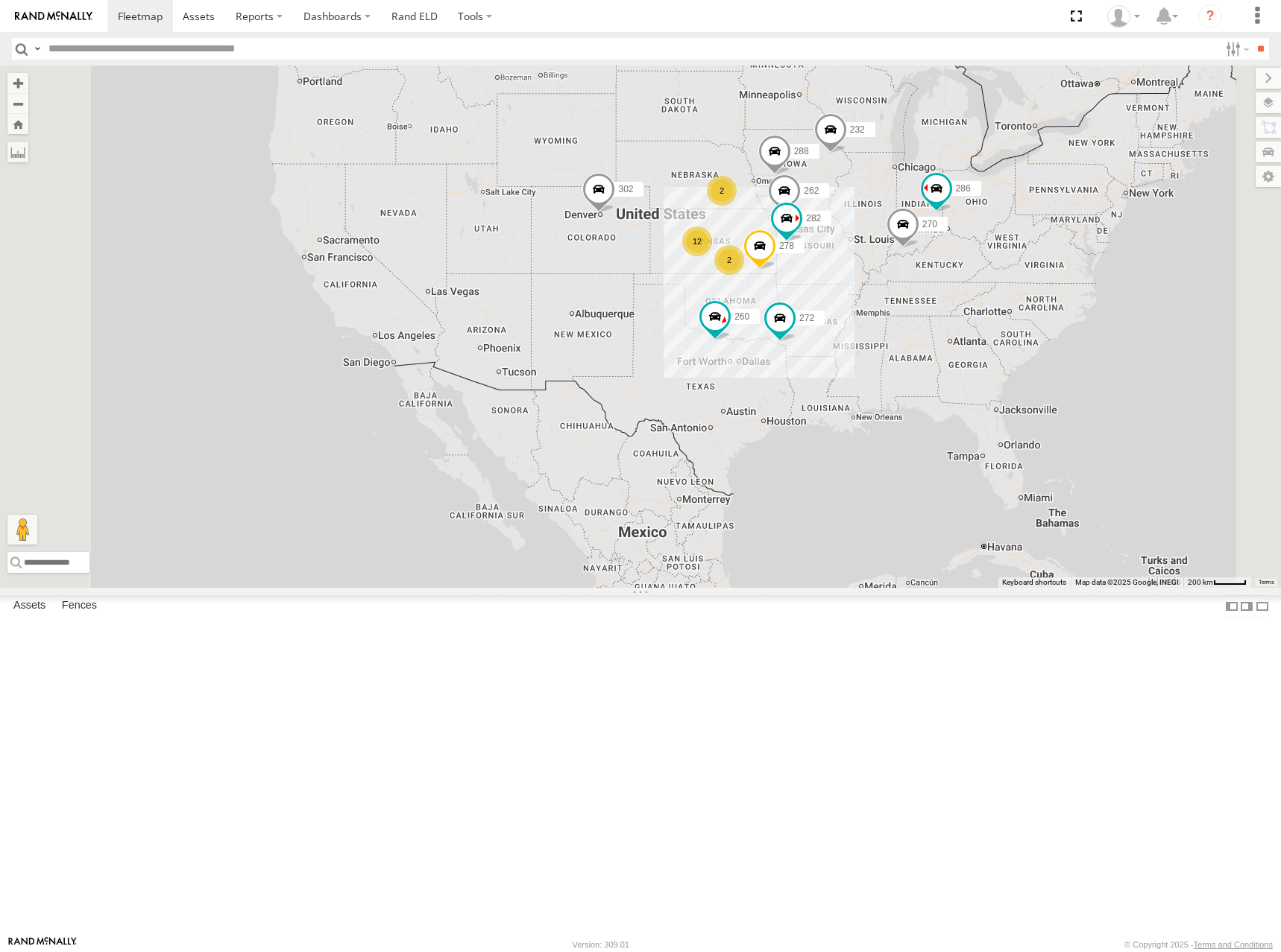
drag, startPoint x: 700, startPoint y: 291, endPoint x: 742, endPoint y: 301, distance: 43.2
click at [742, 301] on div "302 278 260 262 288 272 282 2 12 2 270 232 286" at bounding box center [640, 327] width 1281 height 522
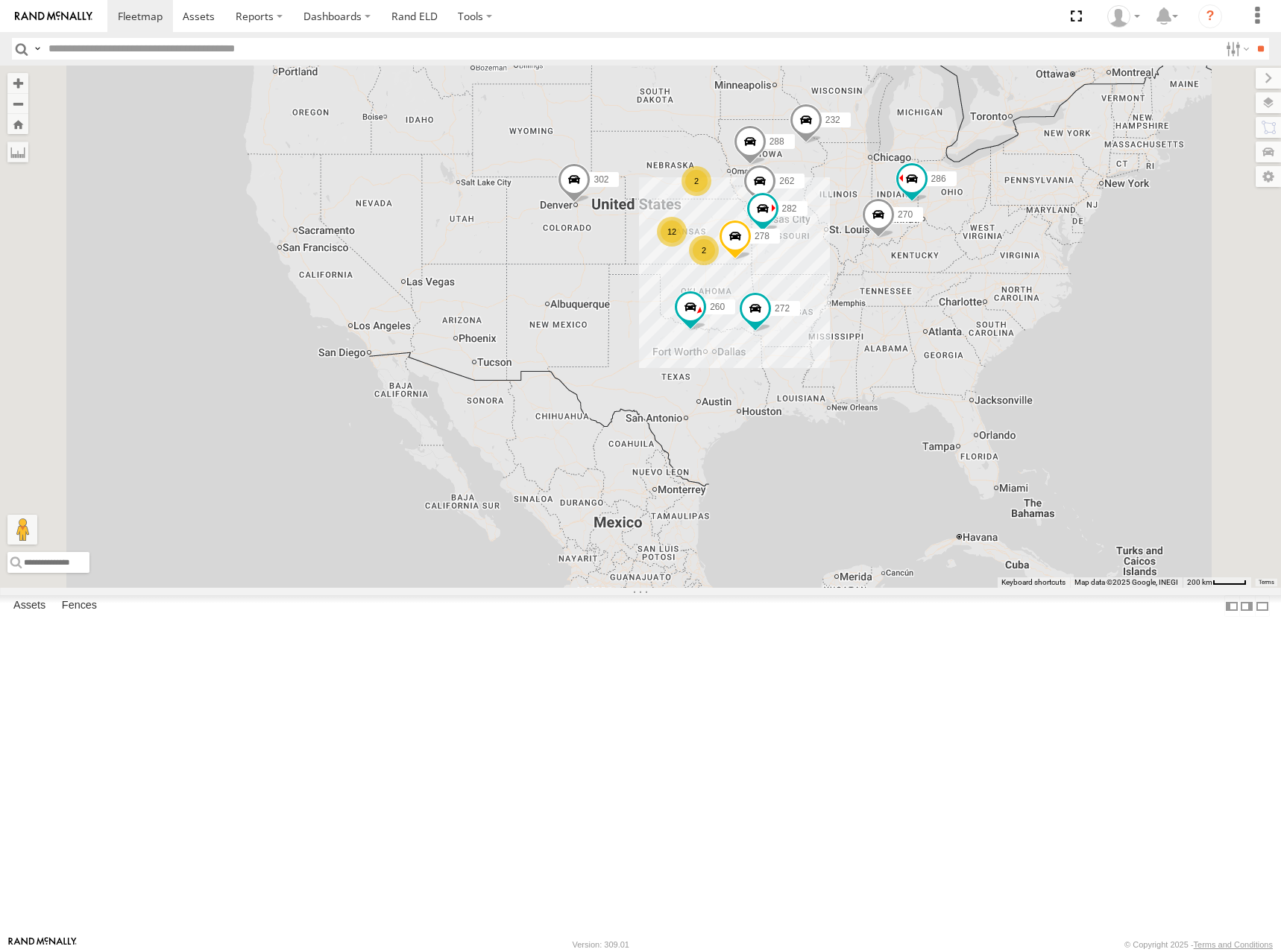
drag, startPoint x: 807, startPoint y: 311, endPoint x: 787, endPoint y: 305, distance: 20.9
click at [787, 305] on div "270 262 288 272 232 302 282 278 286 260 2 12 2" at bounding box center [640, 327] width 1281 height 522
click at [829, 285] on div "270 262 288 272 232 302 282 278 286 260 2 12 2" at bounding box center [640, 327] width 1281 height 522
click at [829, 266] on div "270 262 288 272 232 302 282 278 286 260 2 12 2" at bounding box center [640, 327] width 1281 height 522
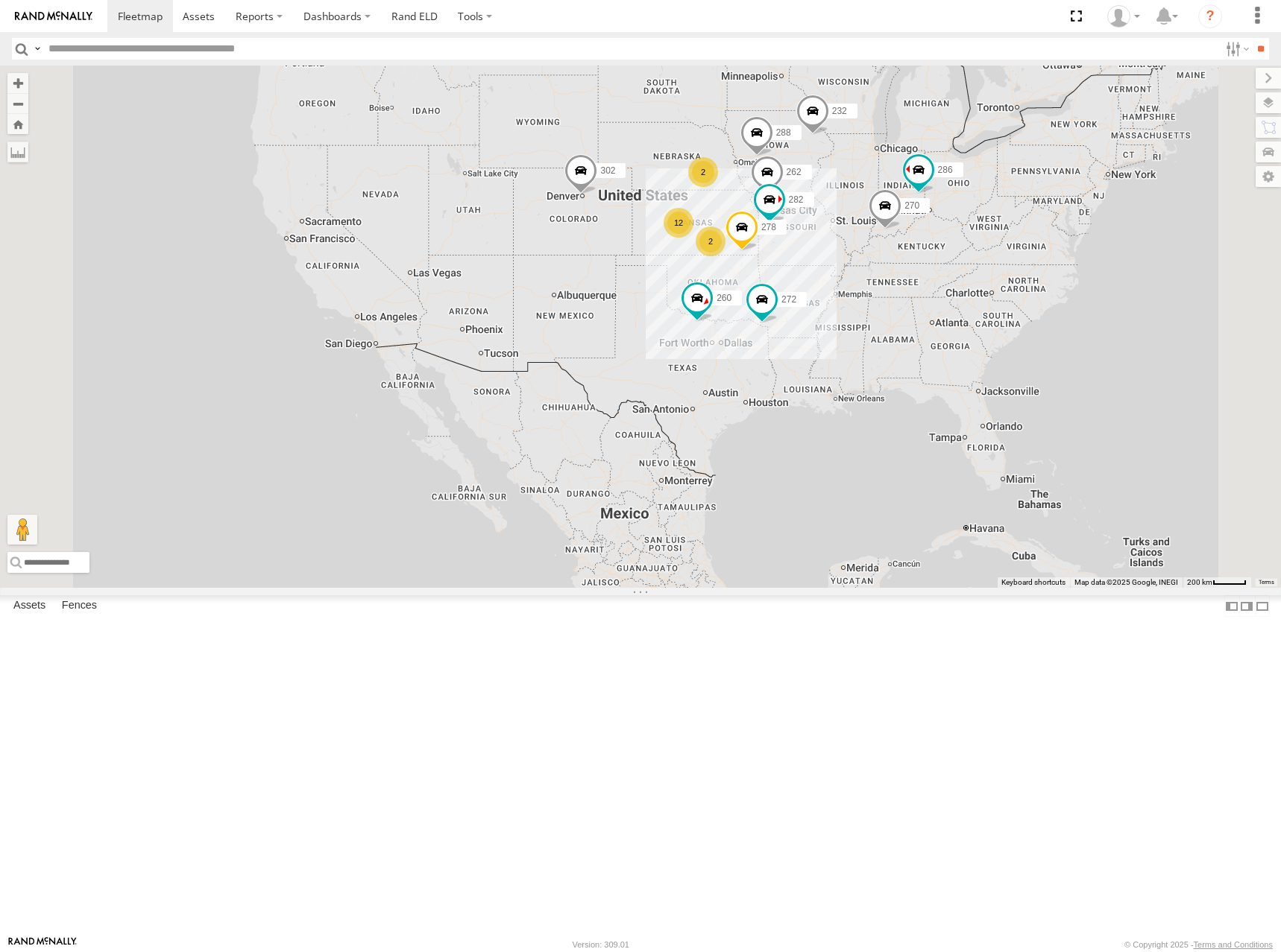
drag, startPoint x: 859, startPoint y: 307, endPoint x: 864, endPoint y: 296, distance: 12.1
click at [864, 296] on div "270 262 288 272 232 302 282 278 286 260 2 12 2" at bounding box center [640, 327] width 1281 height 522
drag, startPoint x: 833, startPoint y: 261, endPoint x: 819, endPoint y: 263, distance: 14.1
click at [819, 263] on div "270 262 288 272 232 302 282 278 286 260 2 12 2" at bounding box center [640, 327] width 1281 height 522
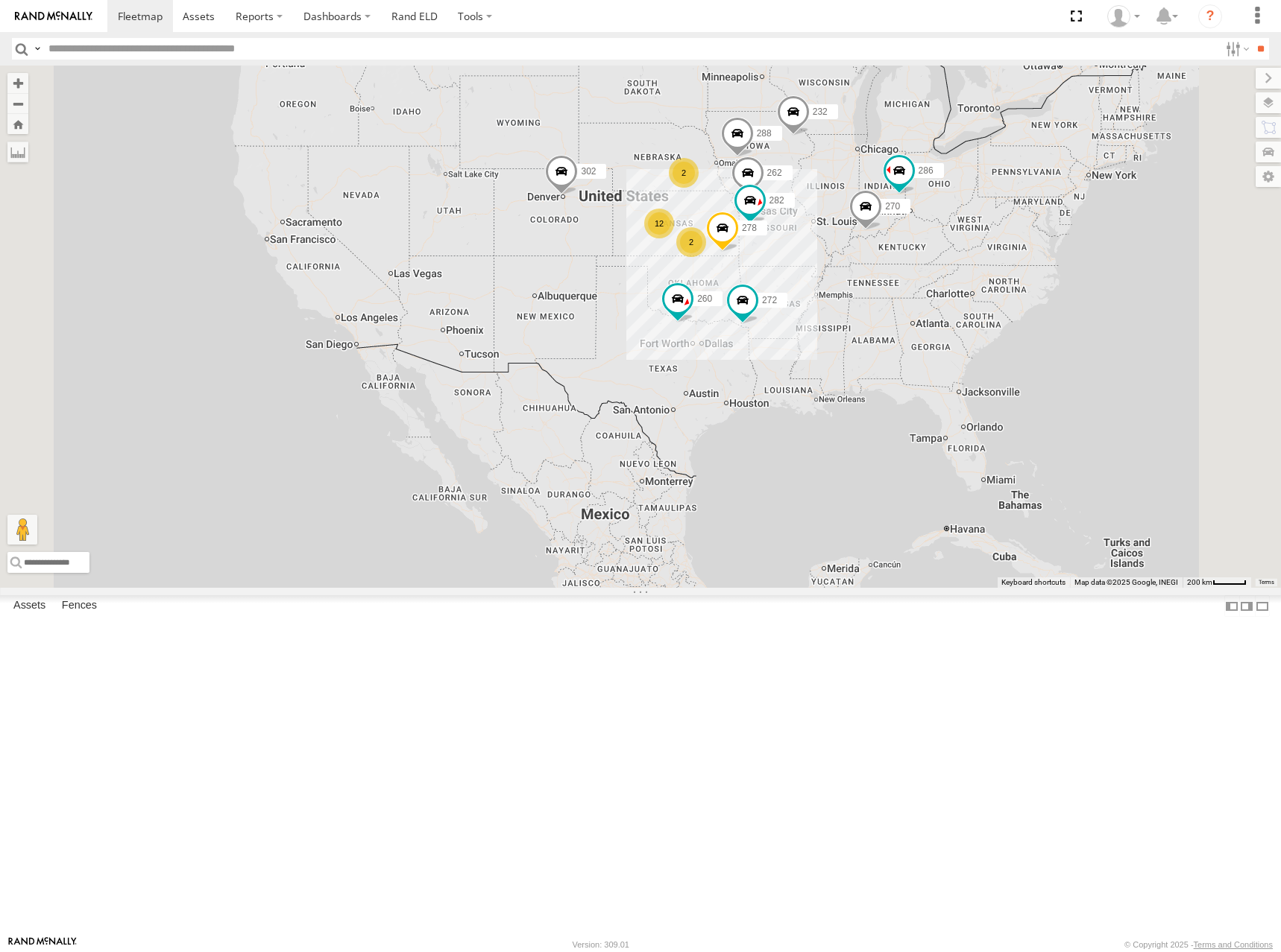
drag, startPoint x: 815, startPoint y: 270, endPoint x: 811, endPoint y: 253, distance: 17.5
click at [811, 253] on div "270 262 288 272 232 302 282 278 286 260 2 12 2" at bounding box center [640, 327] width 1281 height 522
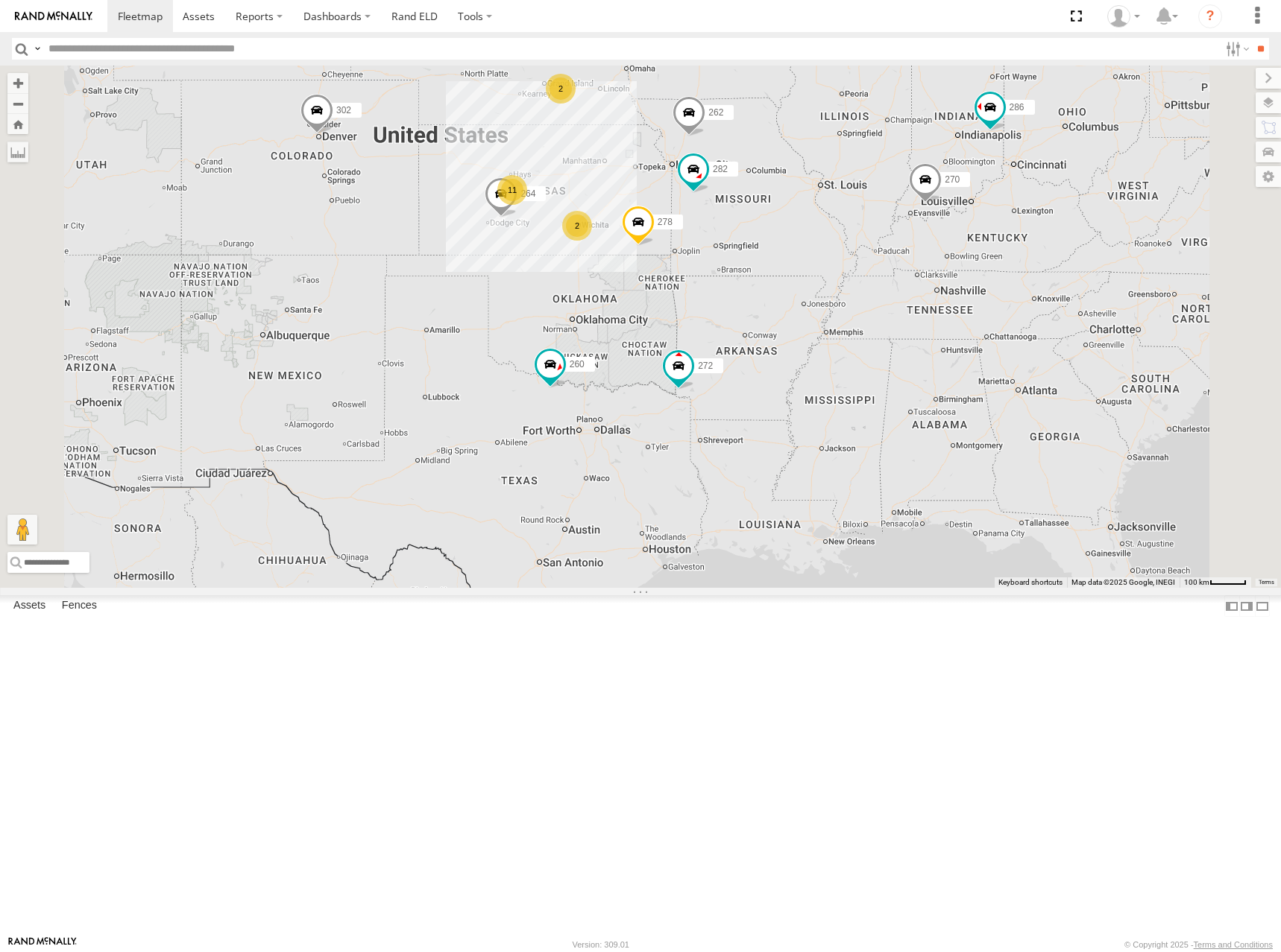
drag, startPoint x: 763, startPoint y: 462, endPoint x: 820, endPoint y: 328, distance: 145.6
click at [820, 328] on div "2 11 2 270 262 288 272 232 264 302 282 278 286 260" at bounding box center [640, 327] width 1281 height 522
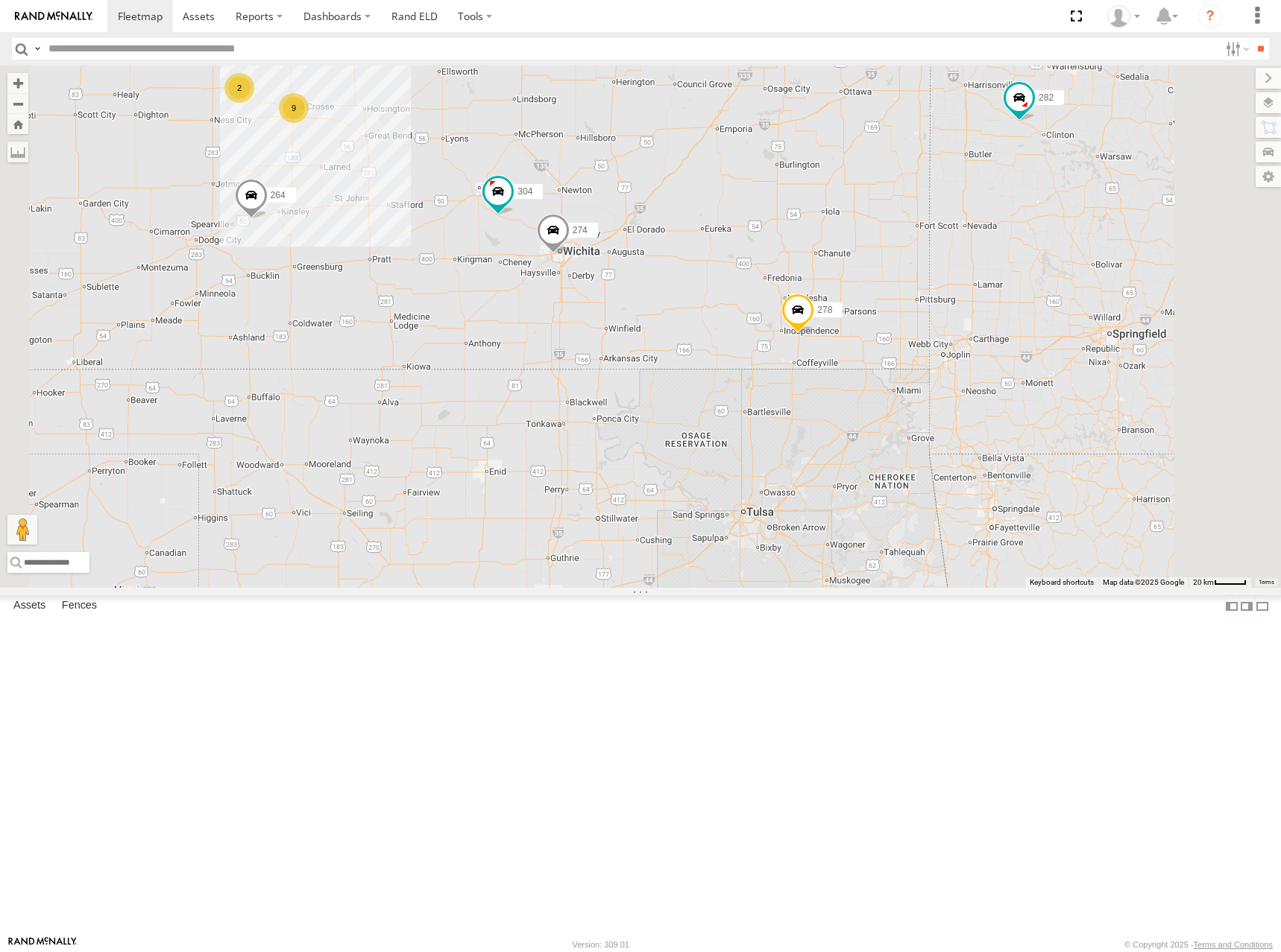
drag, startPoint x: 715, startPoint y: 214, endPoint x: 952, endPoint y: 222, distance: 237.1
click at [943, 222] on div "270 262 288 272 232 264 302 282 278 286 260 274 9 2 304" at bounding box center [640, 327] width 1281 height 522
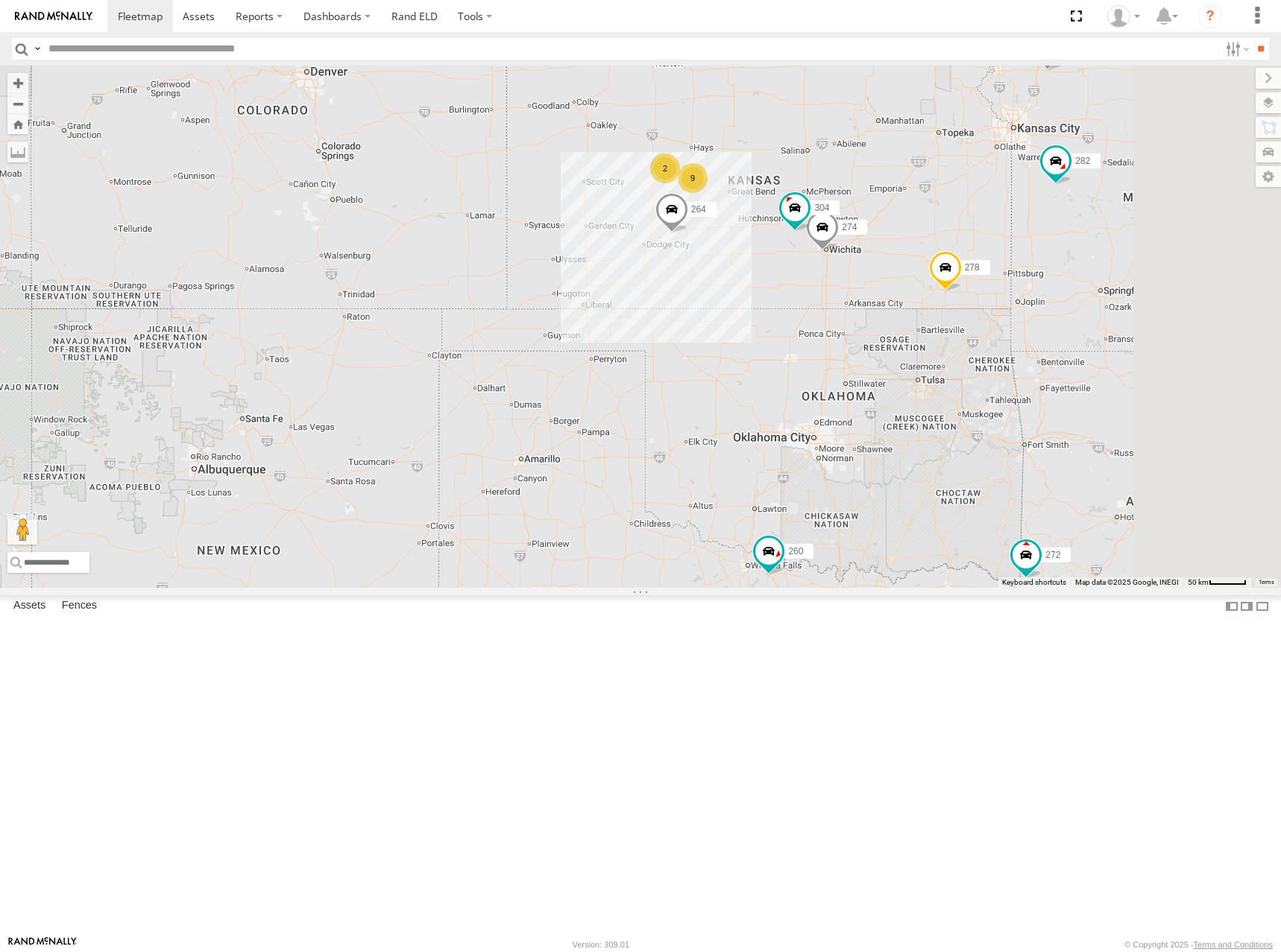
drag, startPoint x: 1043, startPoint y: 174, endPoint x: 842, endPoint y: 262, distance: 219.4
click at [842, 262] on div "270 262 288 272 232 264 302 282 278 286 260 274 304 9 2 298" at bounding box center [640, 327] width 1281 height 522
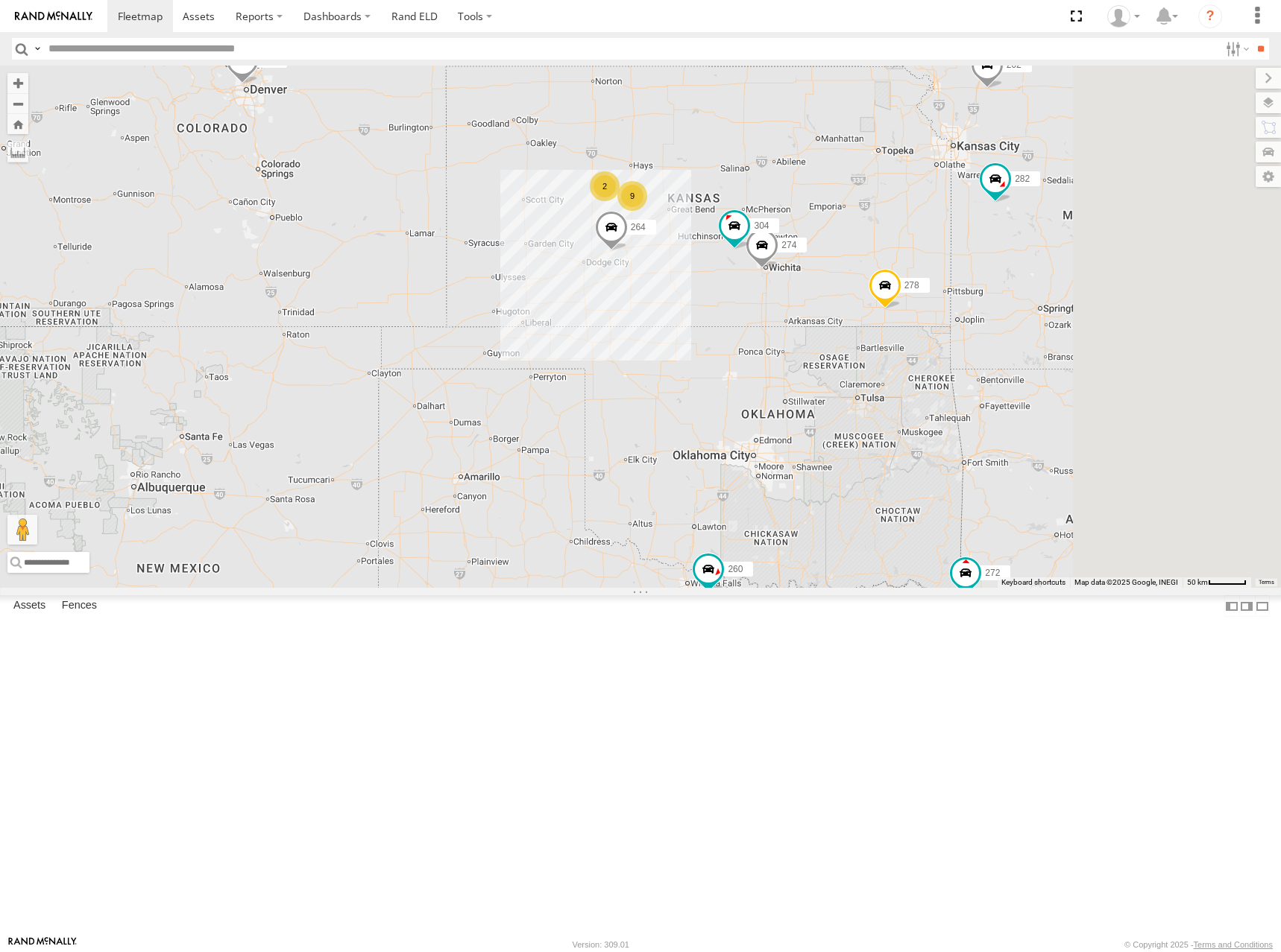
click at [1002, 285] on div "270 262 288 272 232 264 302 282 278 286 260 274 304 9 2 298 292" at bounding box center [640, 327] width 1281 height 522
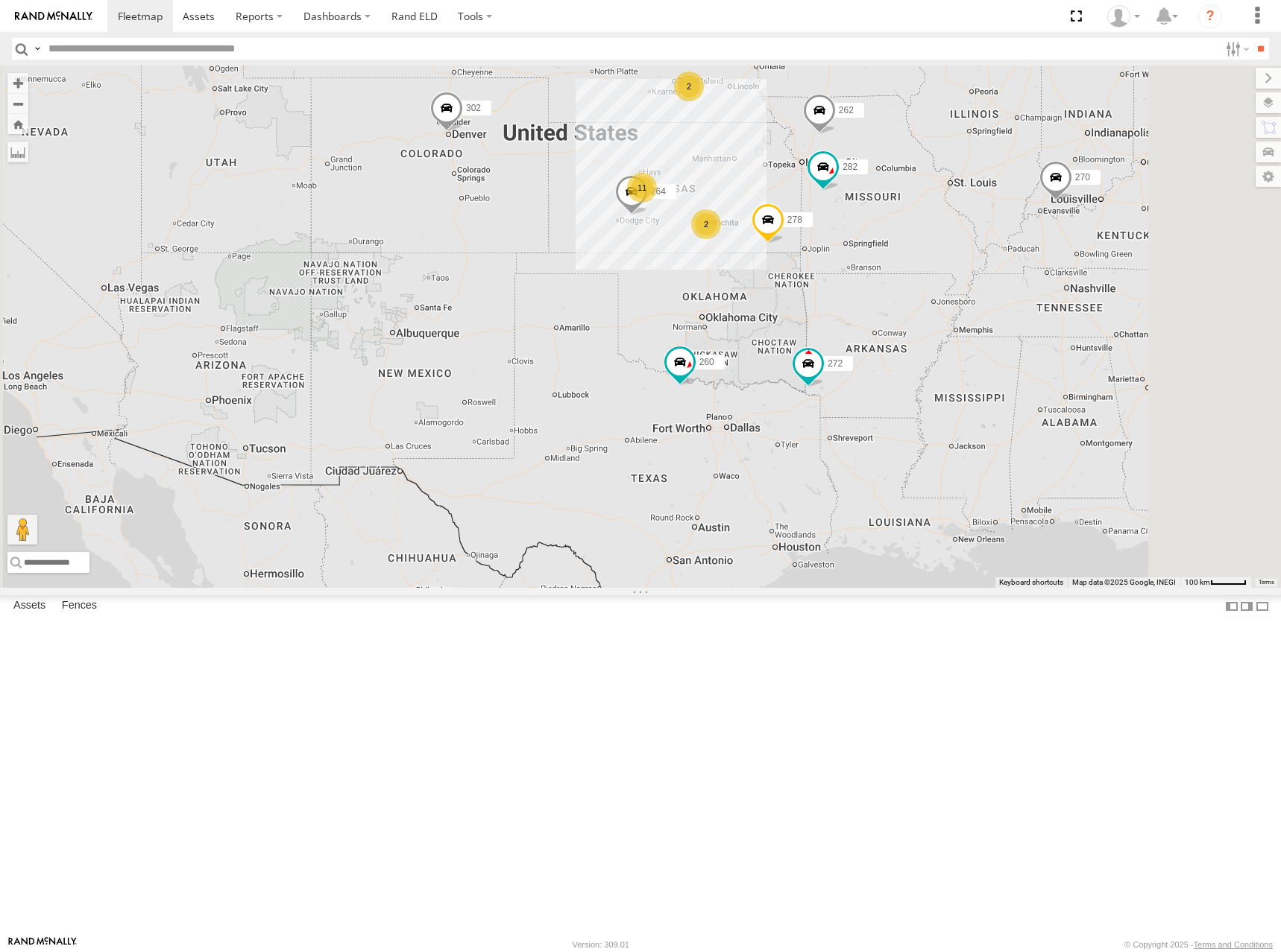
drag, startPoint x: 777, startPoint y: 328, endPoint x: 781, endPoint y: 370, distance: 42.2
click at [781, 370] on div "272 232 302 260 2 11 2 270 262 288 264 282 278" at bounding box center [640, 327] width 1281 height 522
